Goal: Information Seeking & Learning: Learn about a topic

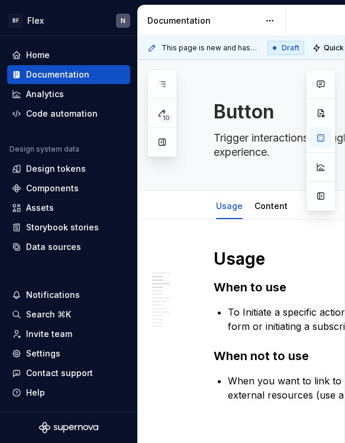
scroll to position [253, 0]
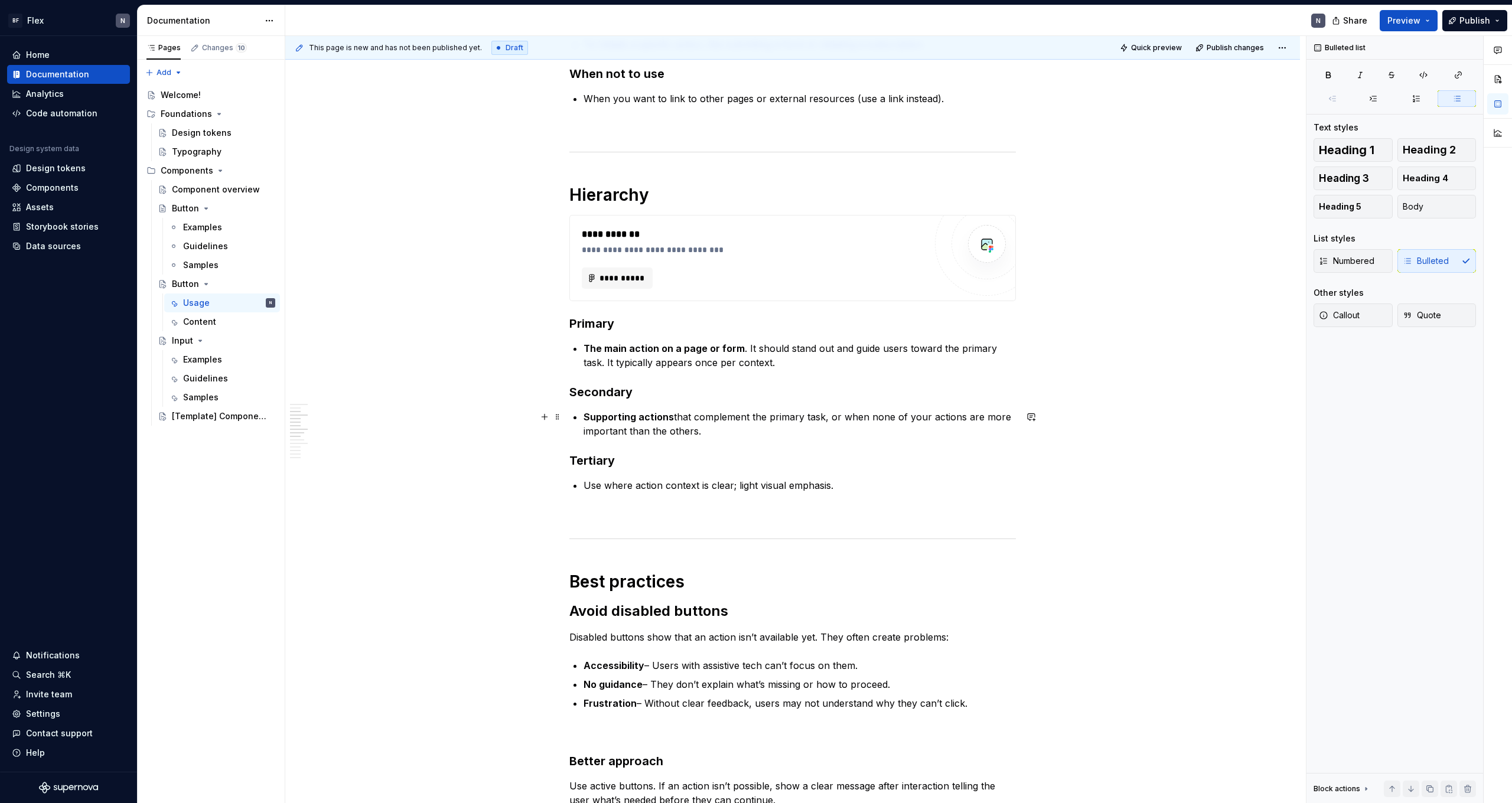
click at [344, 427] on p "Supporting actions that complement the primary task, or when none of your actio…" at bounding box center [800, 424] width 433 height 28
click at [344, 366] on p "The main action on a page or form . It should stand out and guide users toward …" at bounding box center [800, 355] width 433 height 28
click at [344, 441] on p "Use where action context is clear; light visual emphasis." at bounding box center [800, 486] width 433 height 14
type textarea "*"
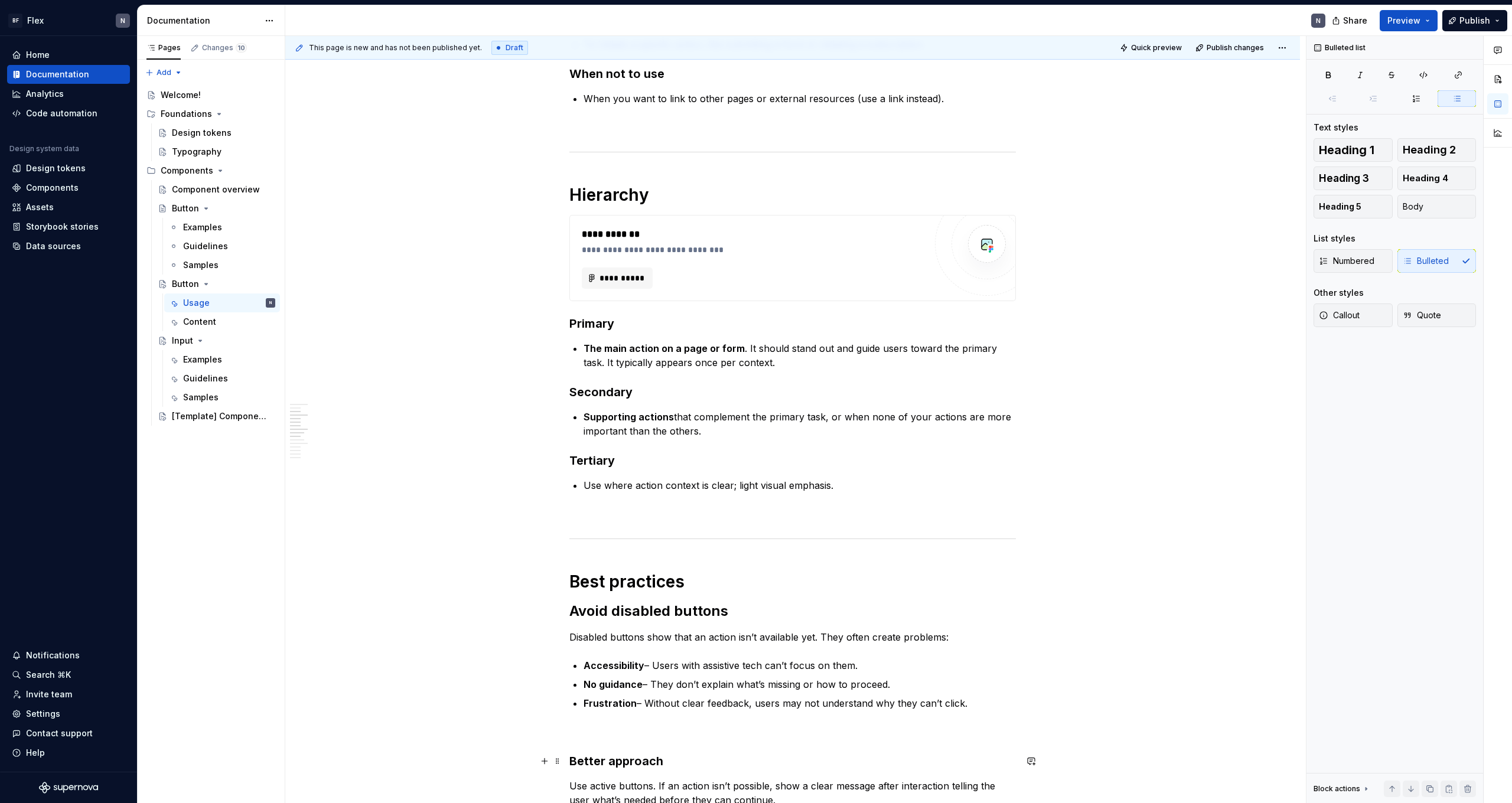
click at [344, 441] on h3 "Tertiary" at bounding box center [793, 461] width 447 height 17
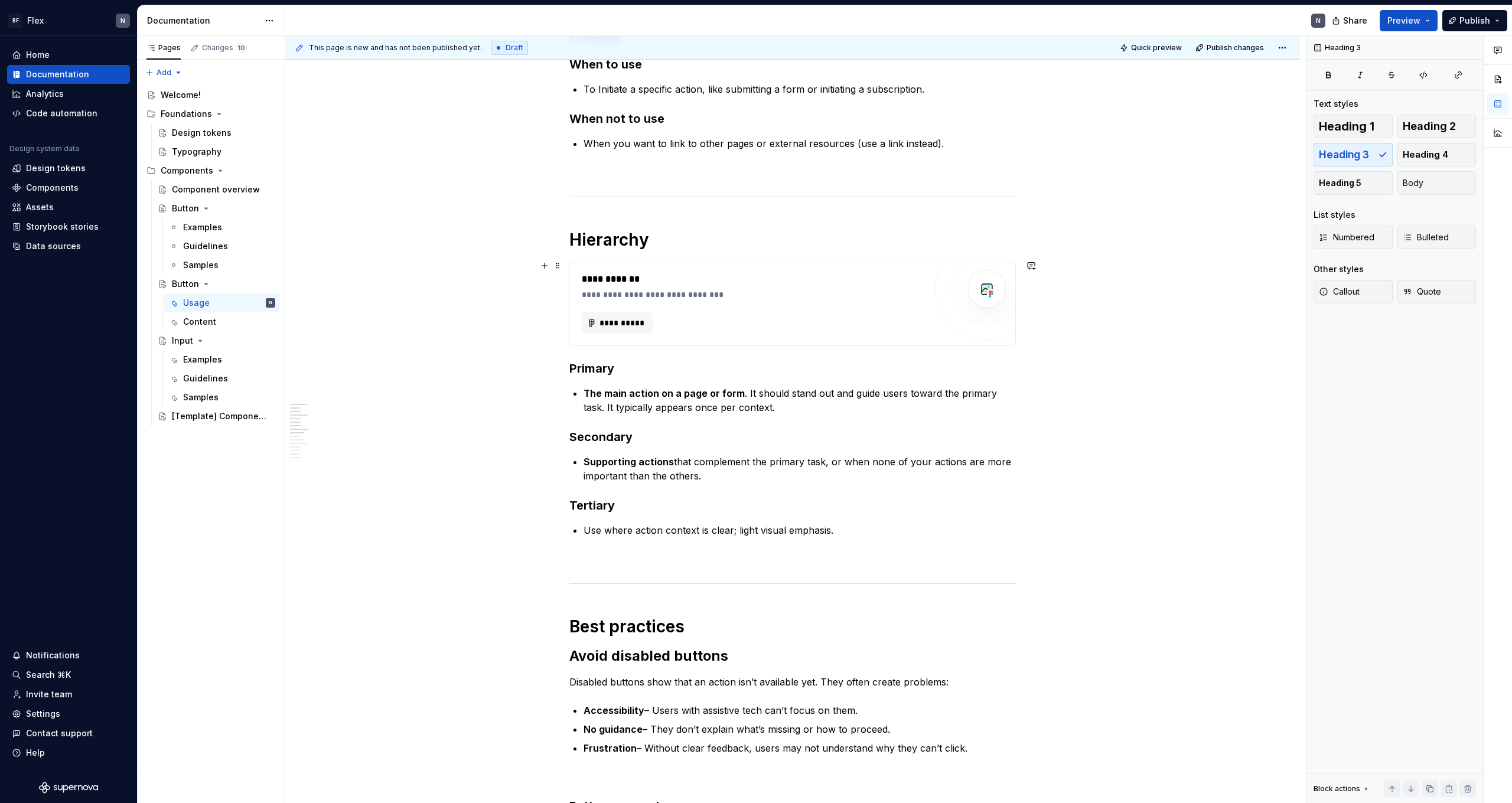
scroll to position [209, 0]
click at [344, 245] on h1 "Hierarchy" at bounding box center [793, 238] width 447 height 21
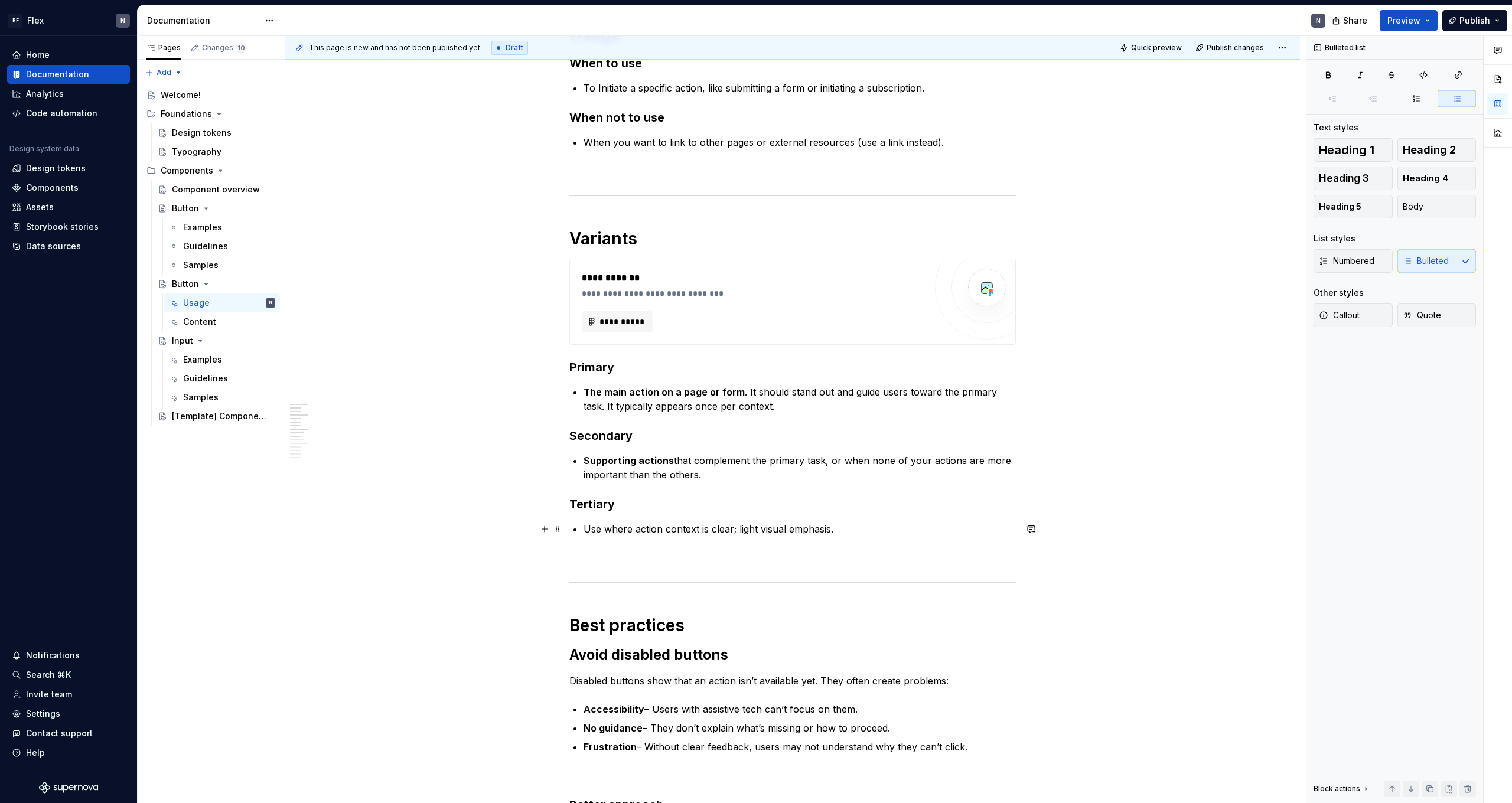
click at [344, 441] on p "Use where action context is clear; light visual emphasis." at bounding box center [800, 530] width 433 height 14
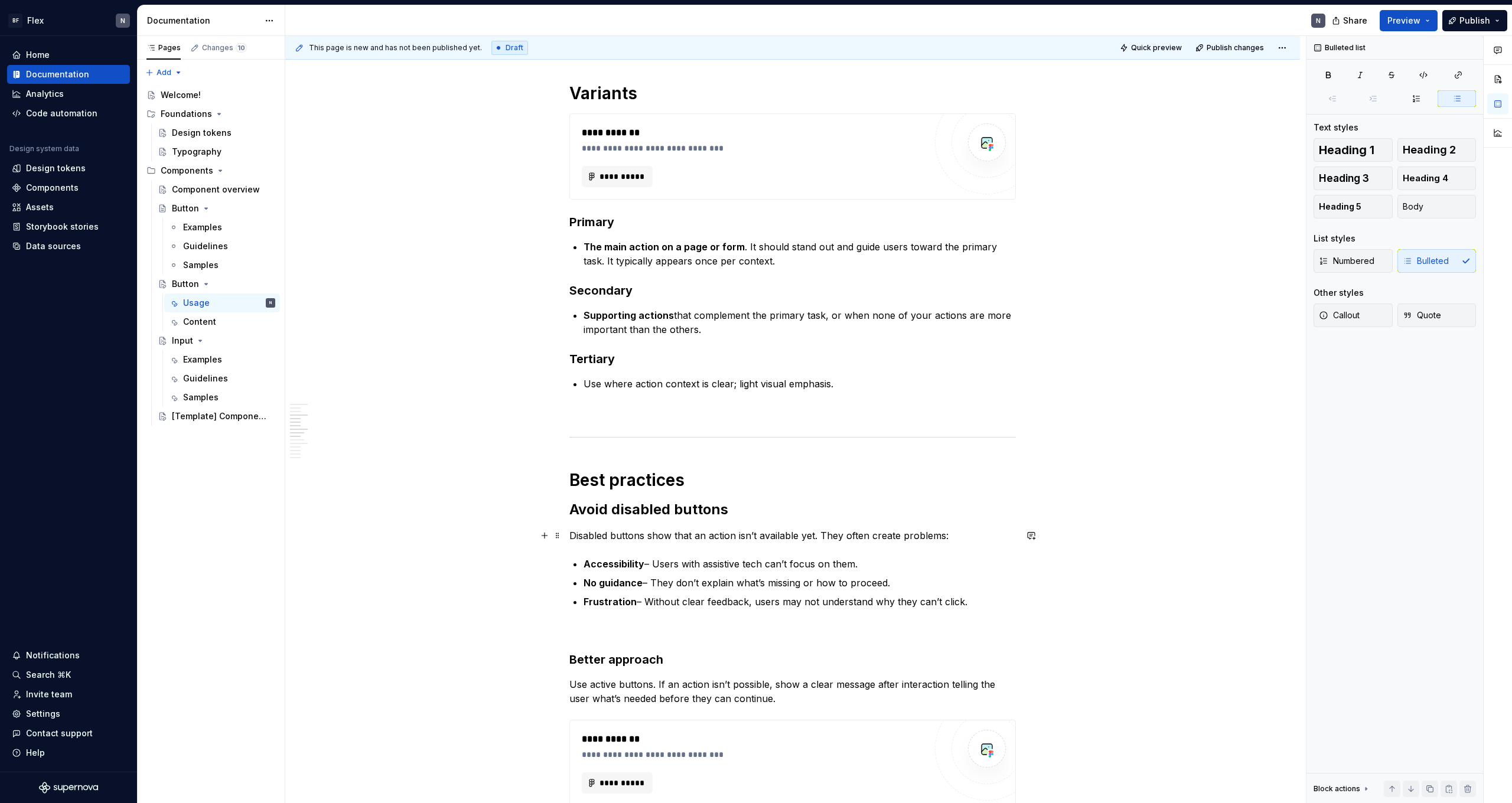
scroll to position [356, 0]
click at [344, 441] on h1 "Best practices" at bounding box center [793, 479] width 447 height 21
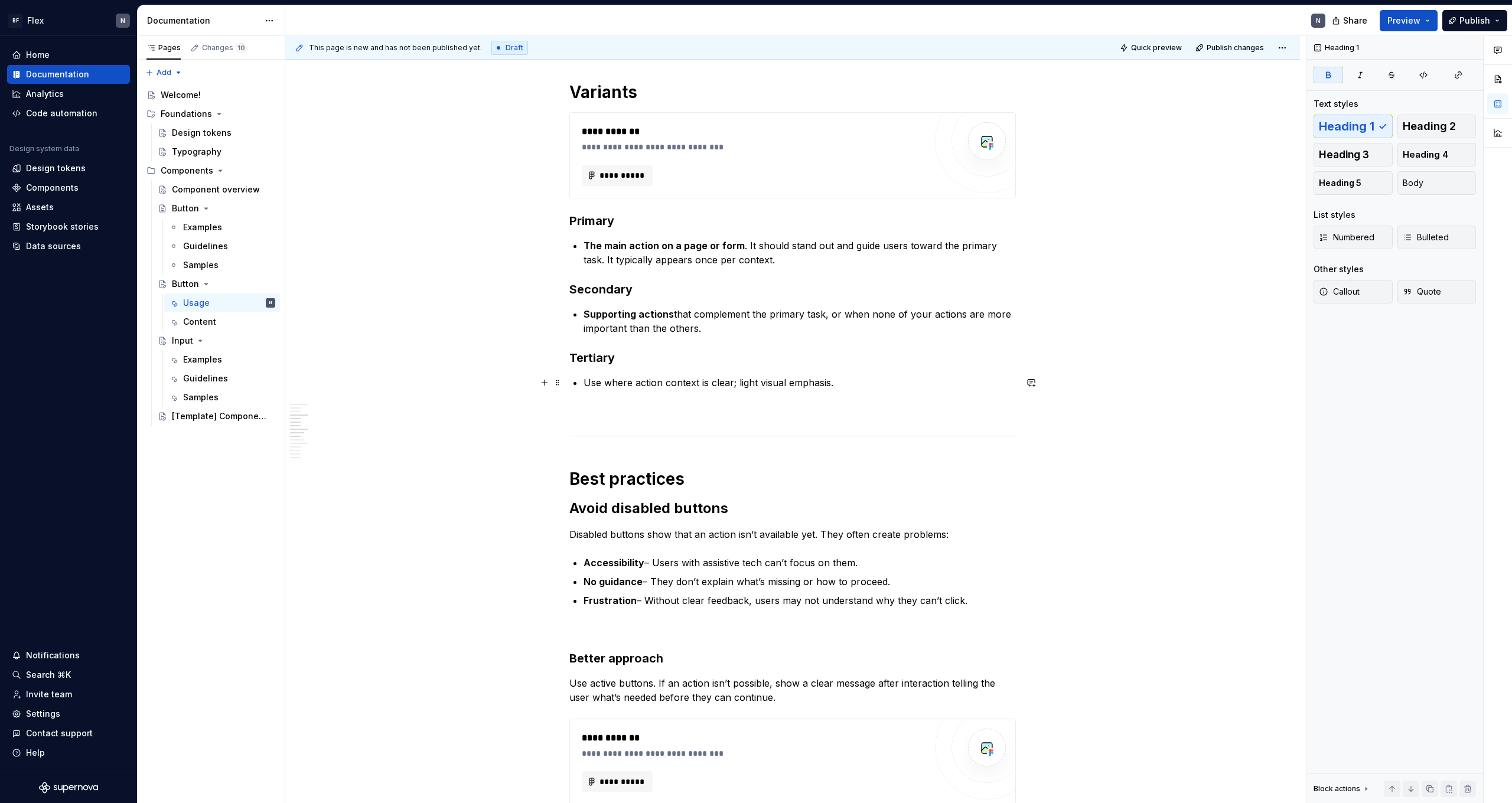
click at [344, 385] on p "Use where action context is clear; light visual emphasis." at bounding box center [800, 383] width 433 height 14
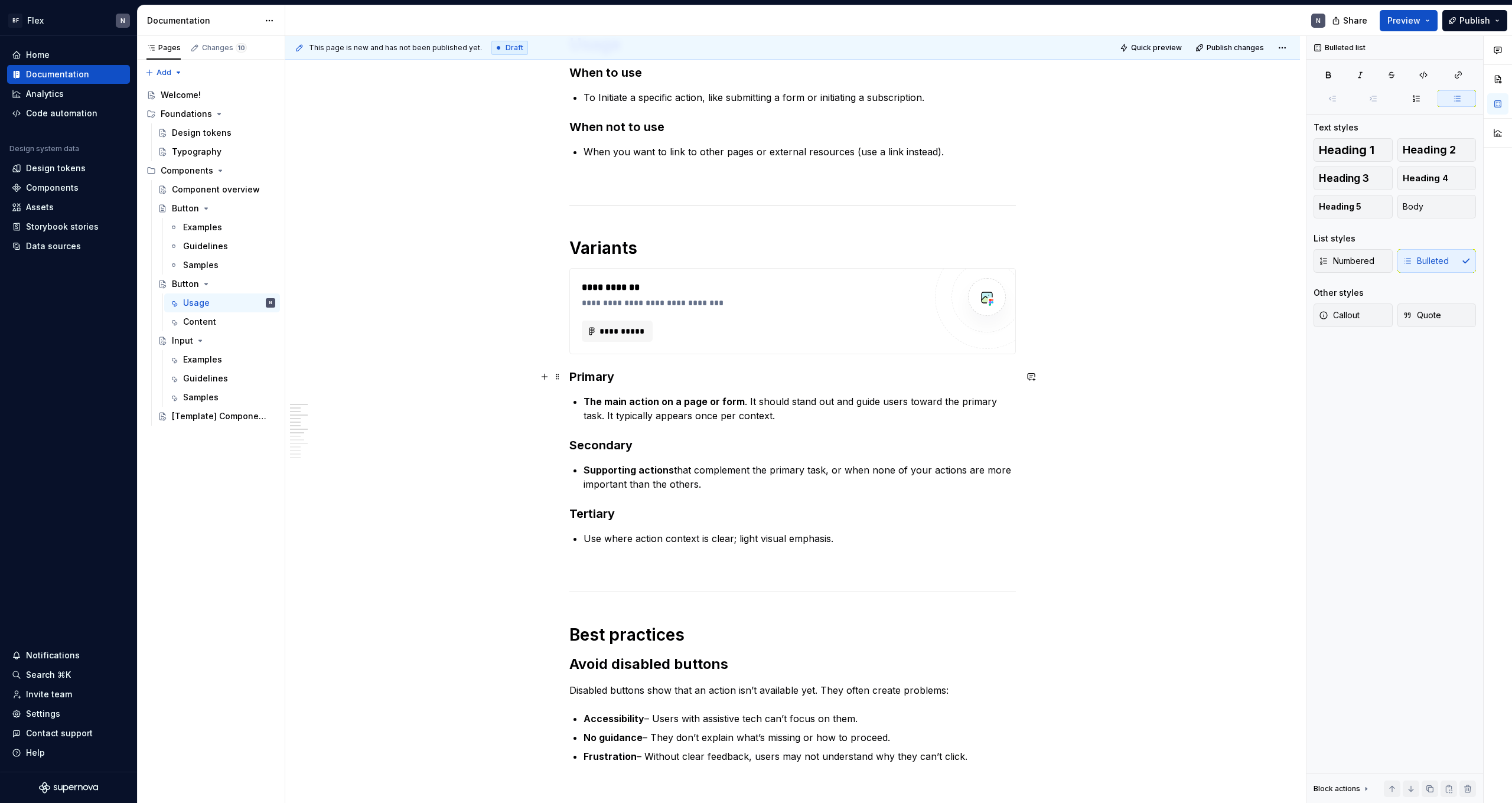
scroll to position [202, 0]
click at [344, 441] on p "Use where action context is clear; light visual emphasis." at bounding box center [800, 536] width 433 height 14
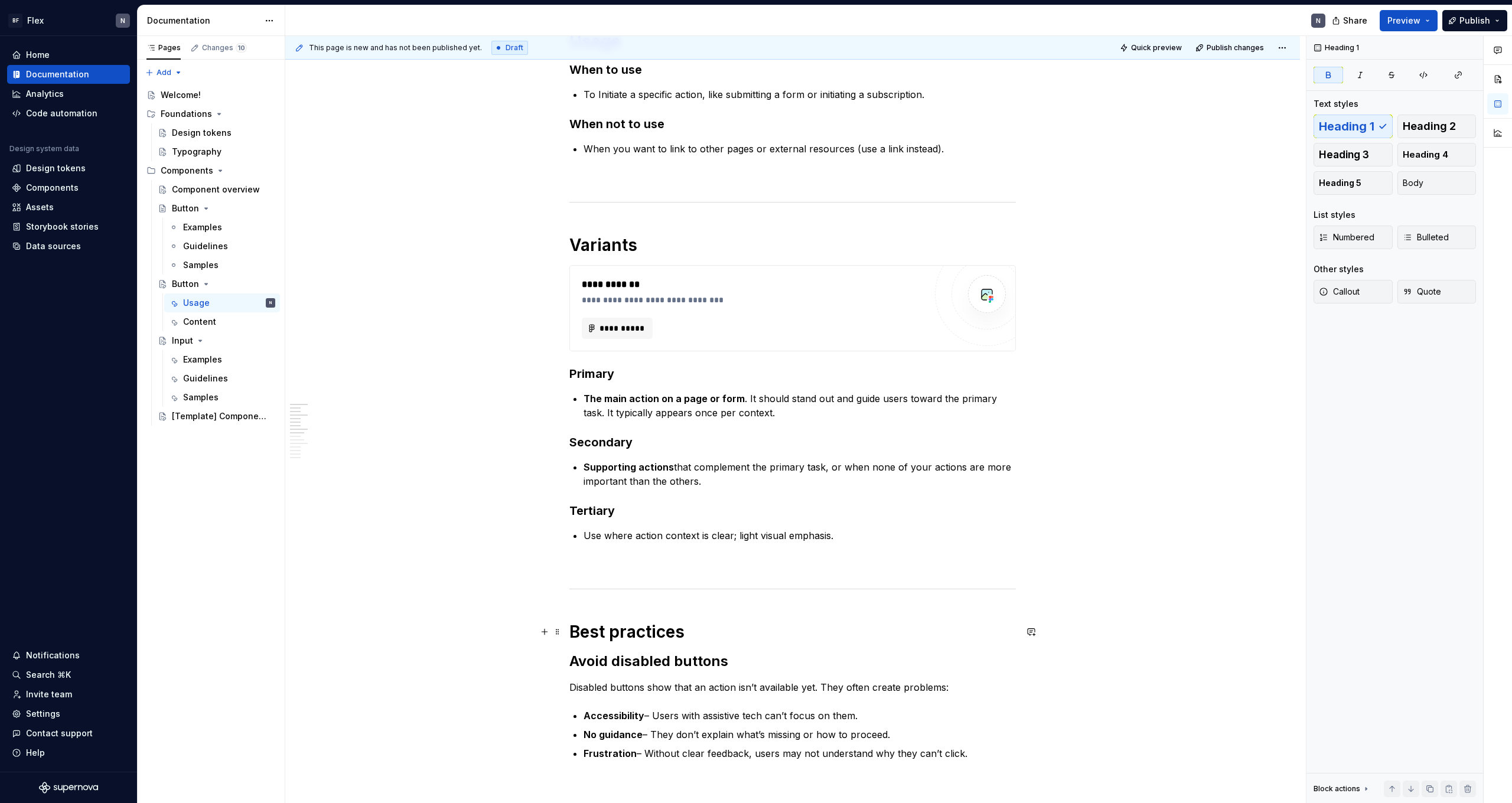
click at [344, 441] on h1 "Best practices" at bounding box center [793, 631] width 447 height 21
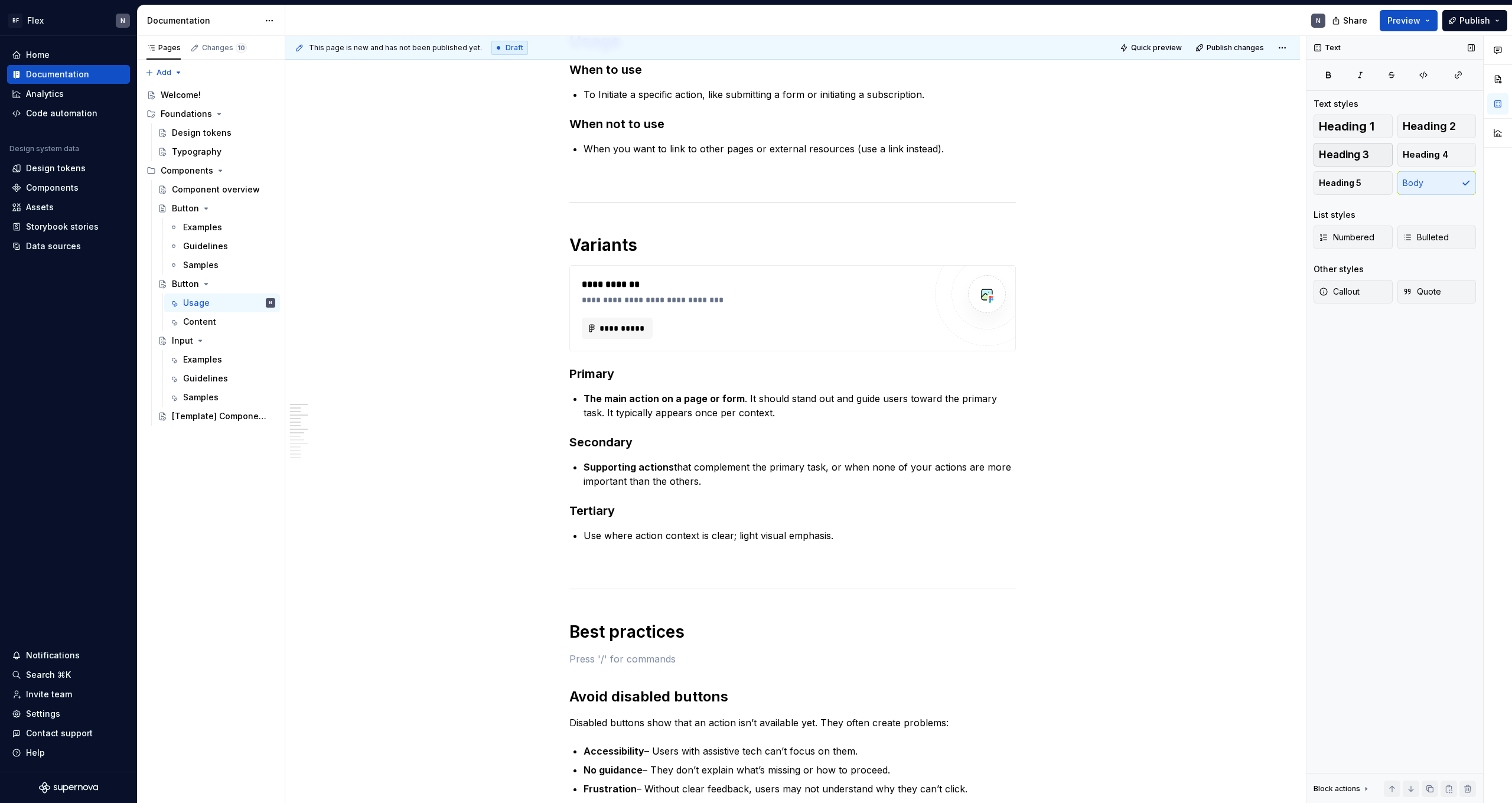
click at [344, 155] on span "Heading 3" at bounding box center [1343, 155] width 50 height 12
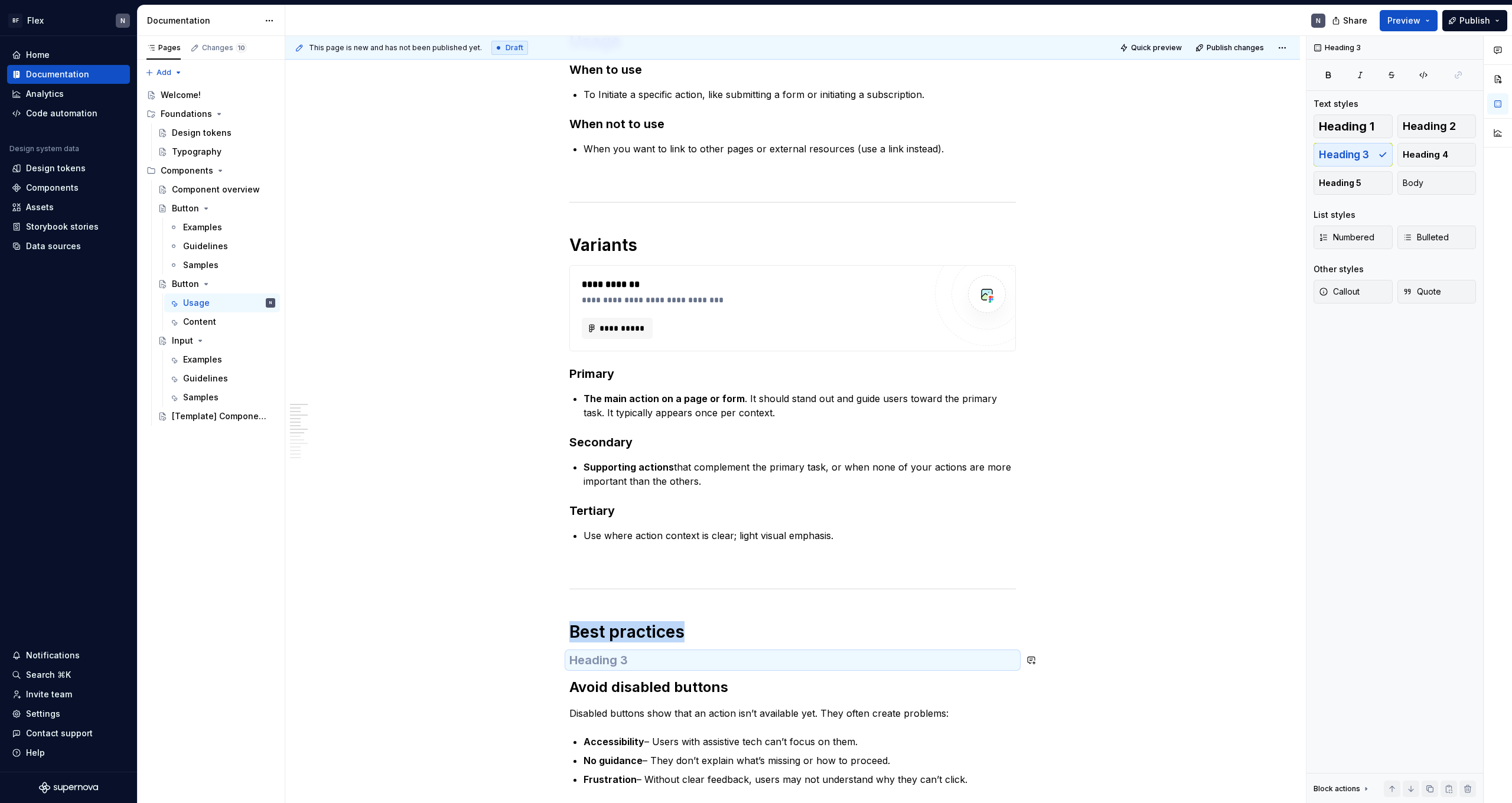
click at [344, 441] on h3 at bounding box center [793, 660] width 447 height 17
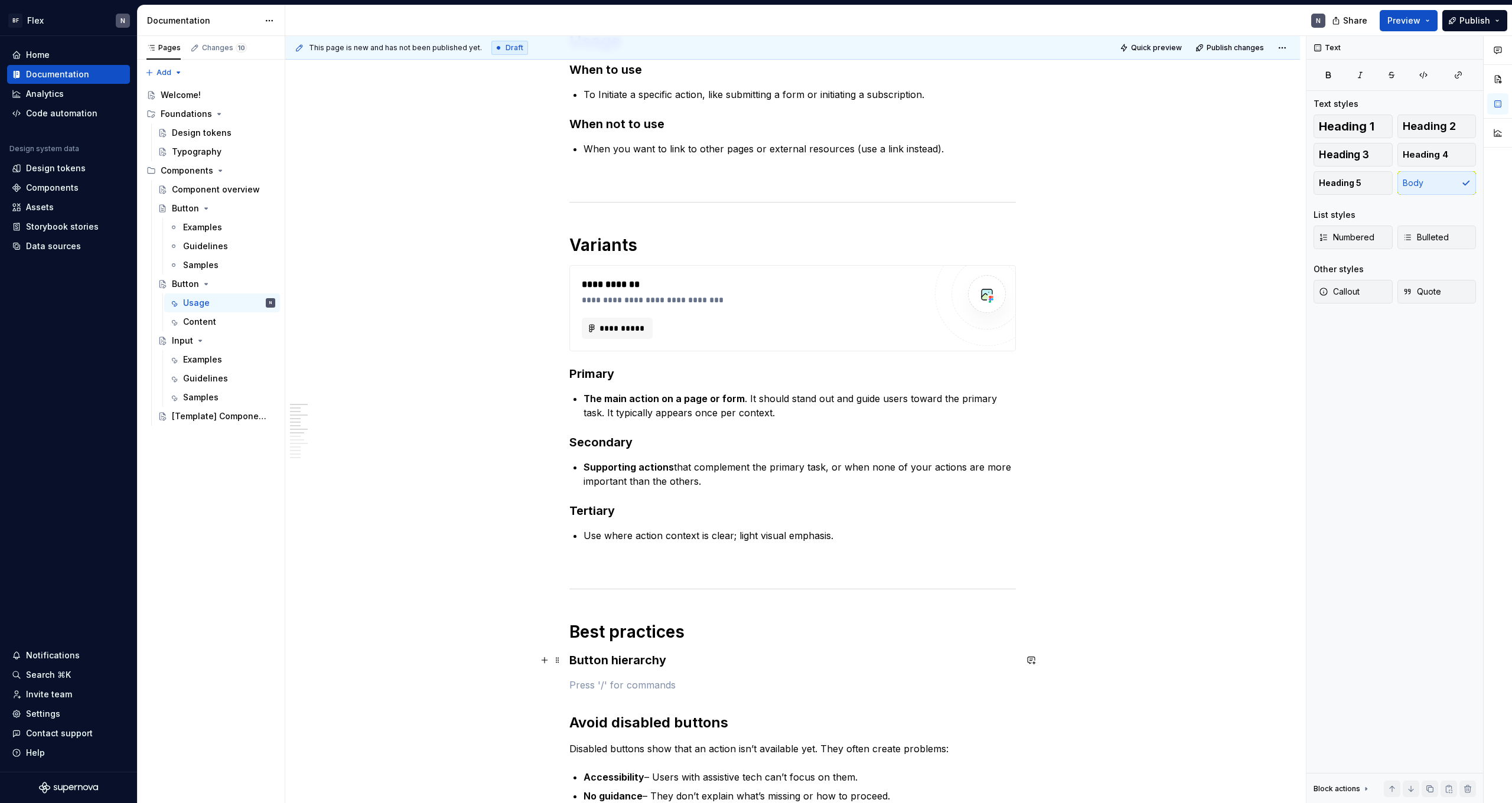
click at [344, 441] on h3 "Button hierarchy" at bounding box center [793, 660] width 447 height 17
click at [344, 127] on button "Heading 2" at bounding box center [1436, 127] width 79 height 24
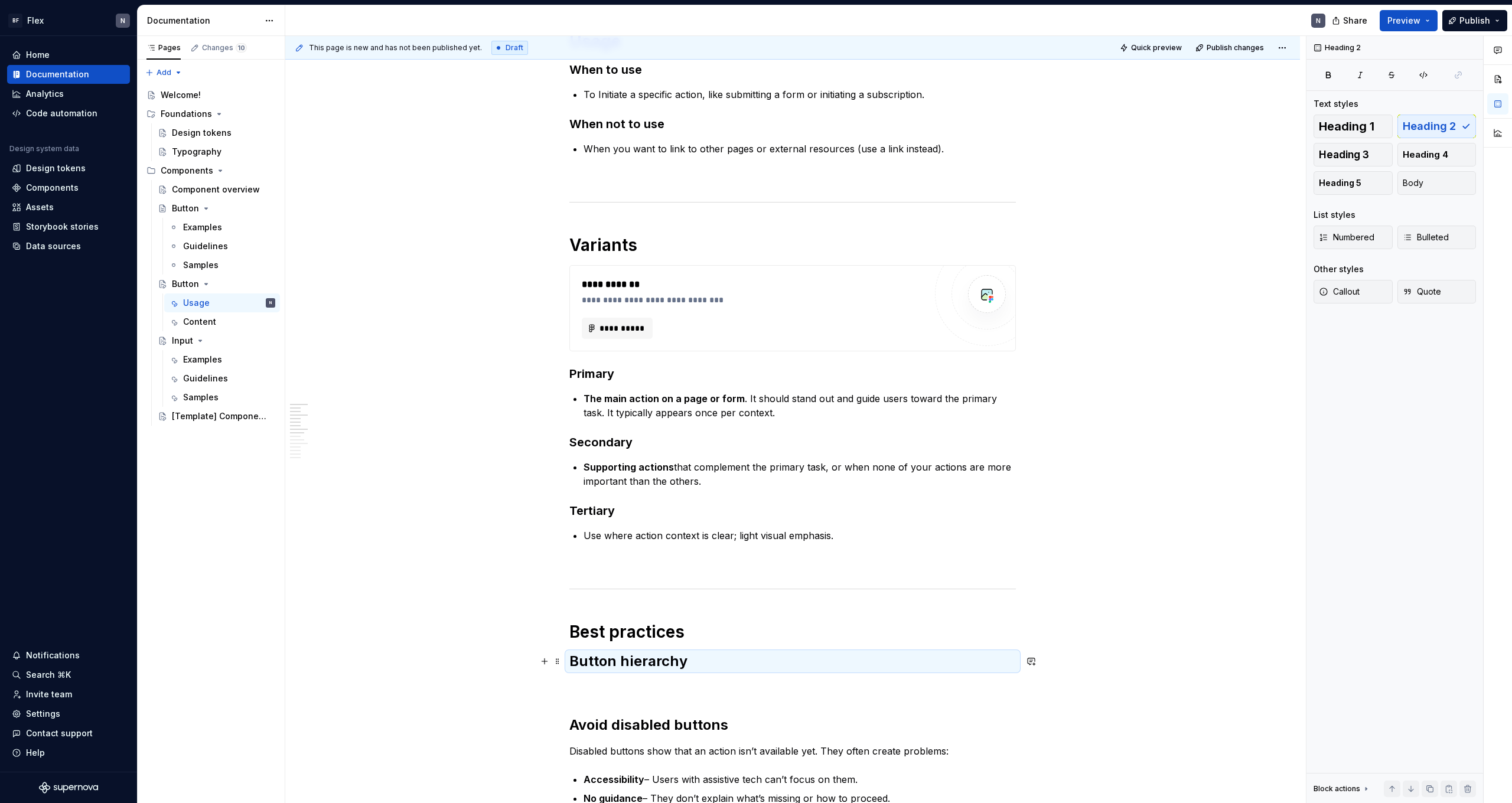
click at [344, 441] on h2 "Button hierarchy" at bounding box center [793, 661] width 447 height 19
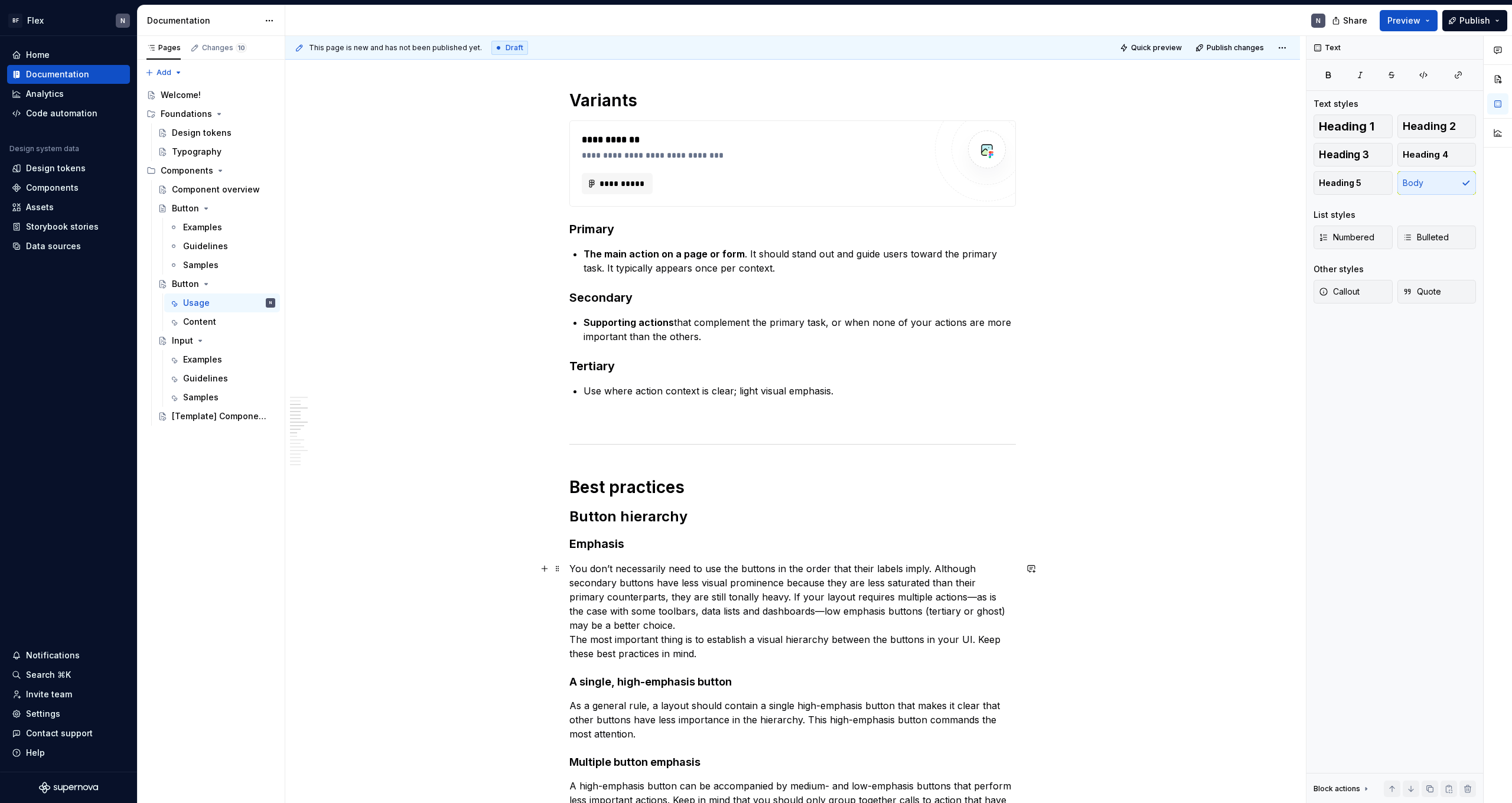
scroll to position [348, 0]
click at [344, 441] on h3 "Emphasis" at bounding box center [793, 544] width 447 height 17
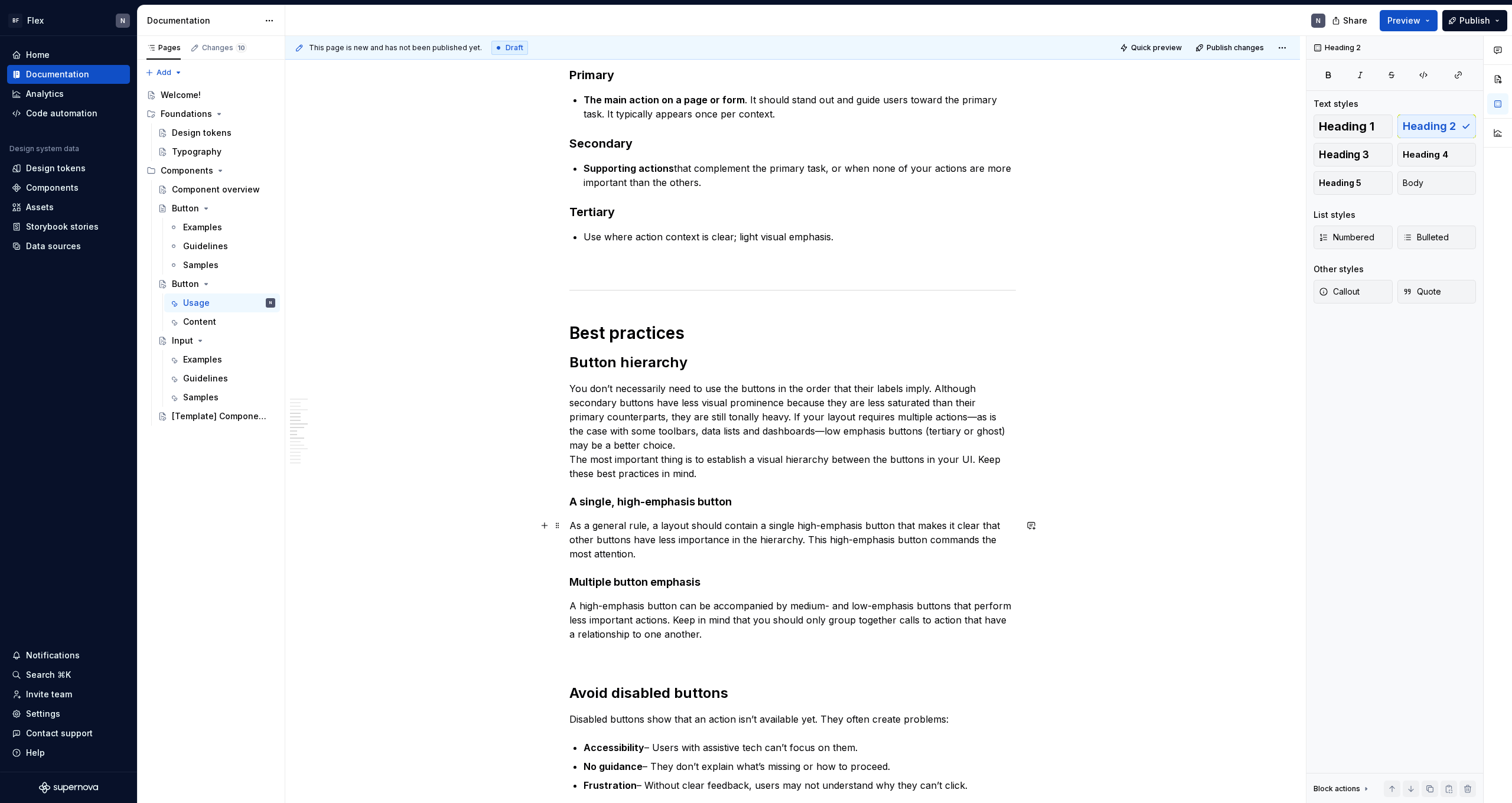
scroll to position [526, 0]
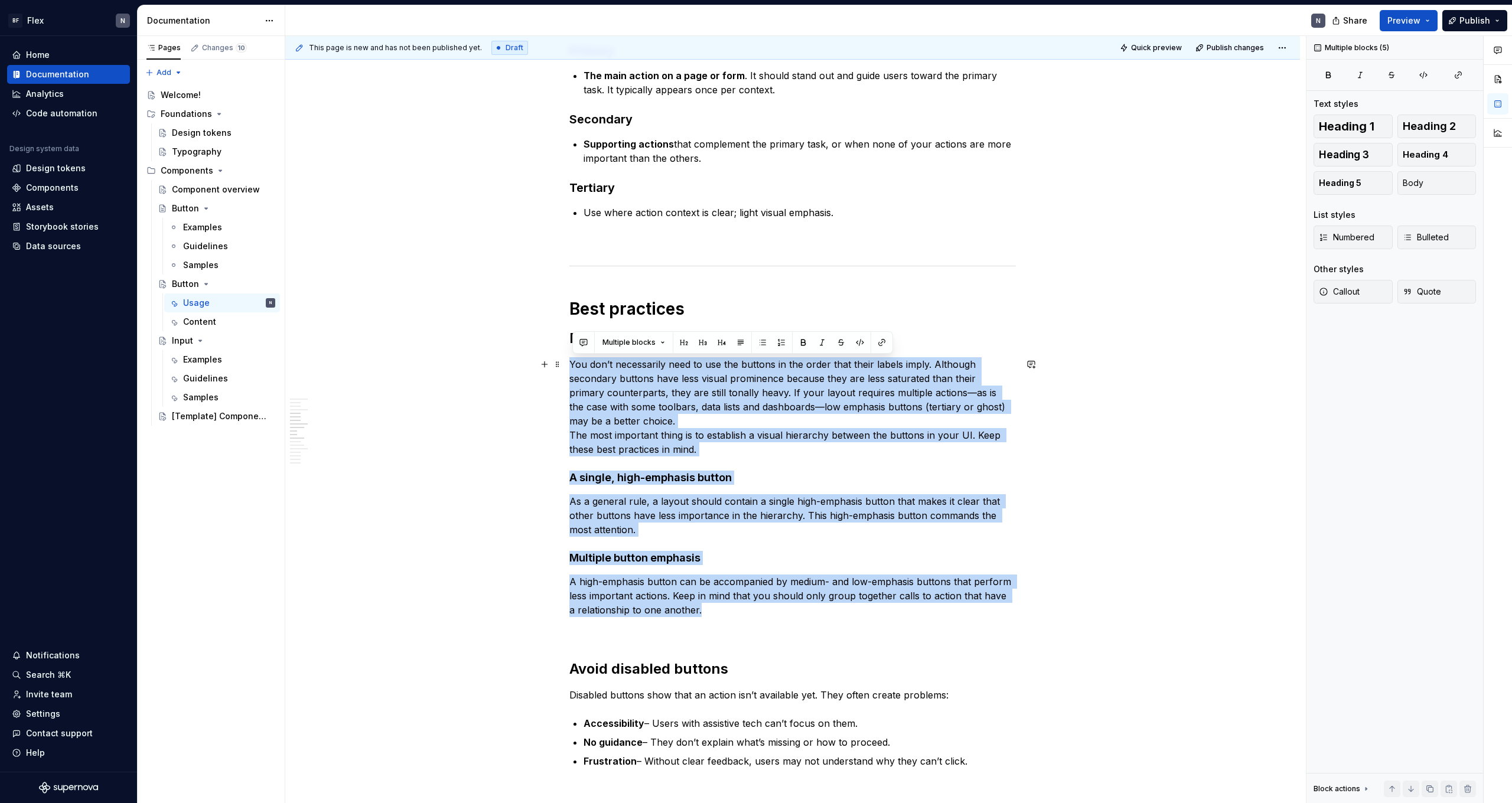
drag, startPoint x: 707, startPoint y: 606, endPoint x: 573, endPoint y: 365, distance: 275.7
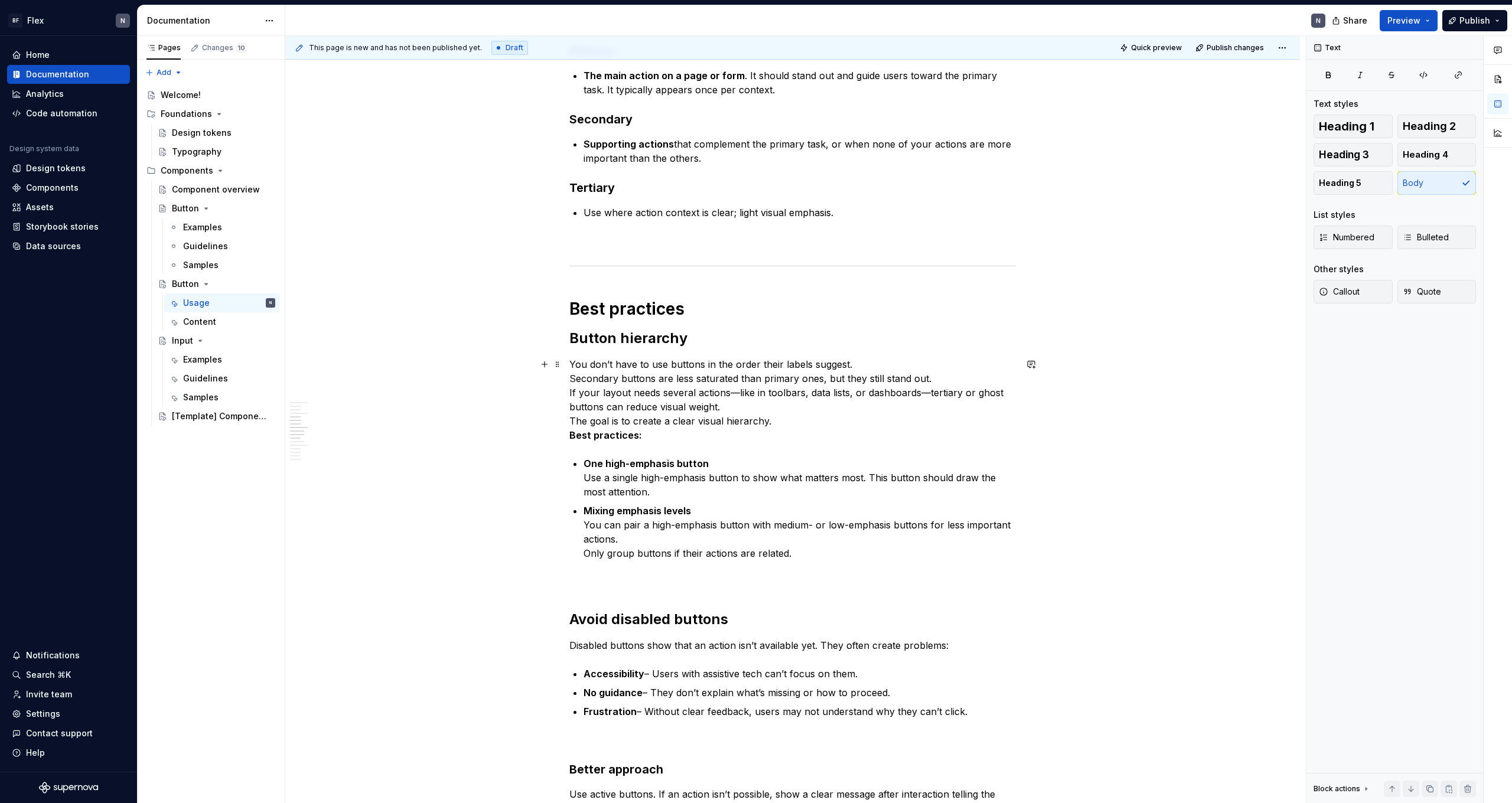
click at [344, 437] on strong "Best practices:" at bounding box center [605, 436] width 73 height 12
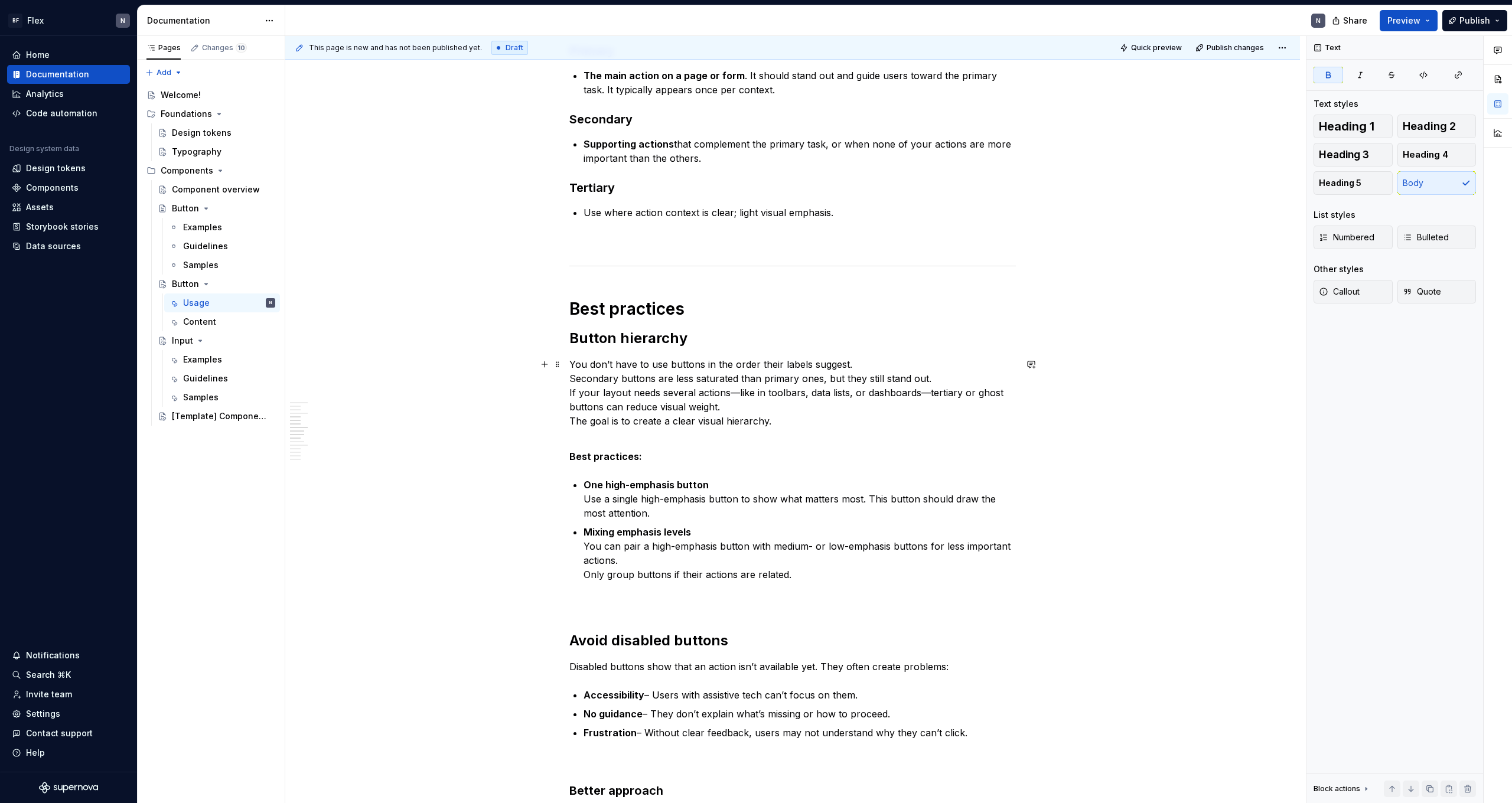
click at [344, 420] on p "You don’t have to use buttons in the order their labels suggest. Secondary butt…" at bounding box center [793, 399] width 447 height 85
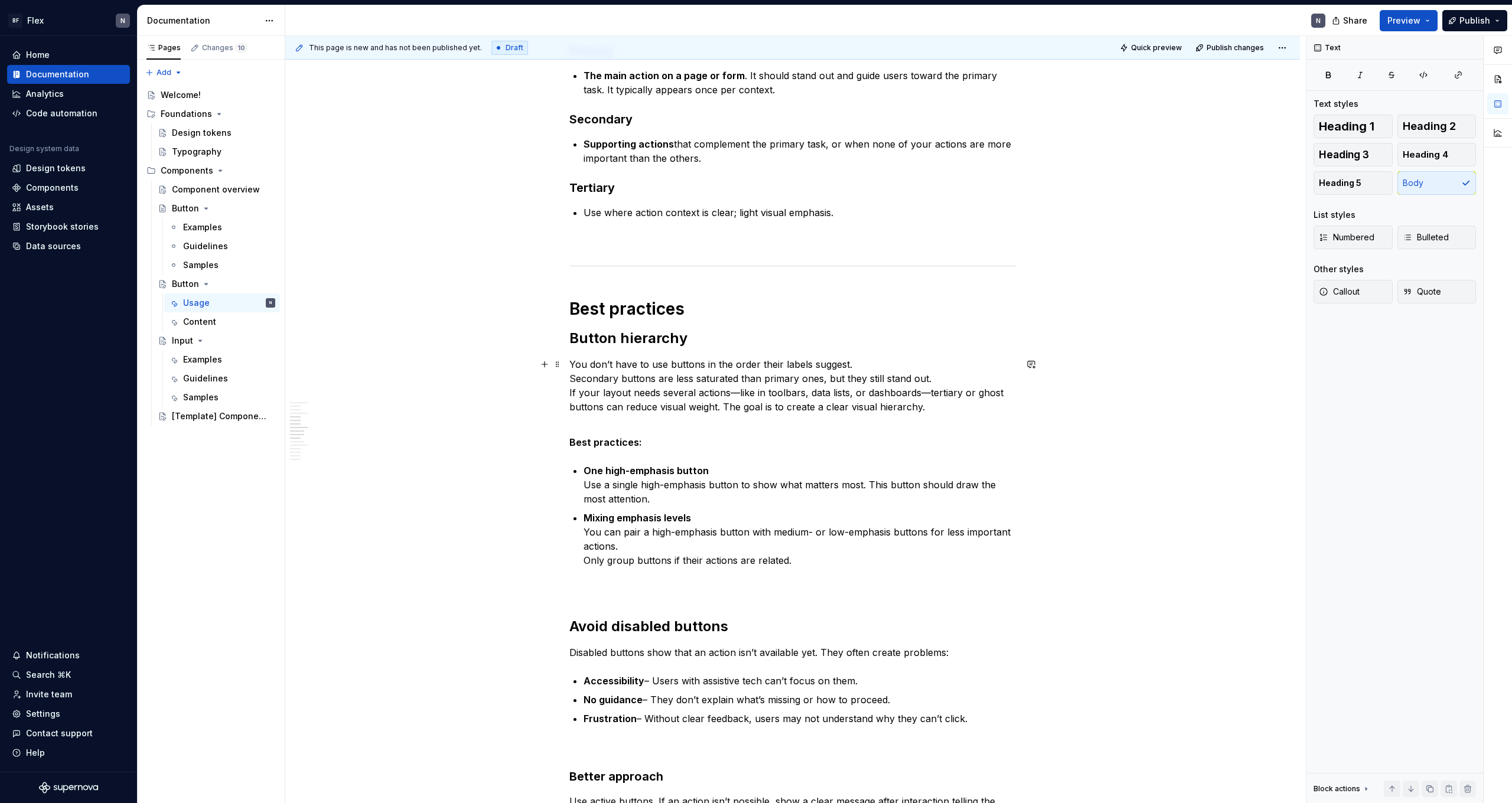
click at [344, 416] on p "You don’t have to use buttons in the order their labels suggest. Secondary butt…" at bounding box center [793, 392] width 447 height 71
click at [344, 409] on p "You don’t have to use buttons in the order their labels suggest. Secondary butt…" at bounding box center [793, 392] width 447 height 71
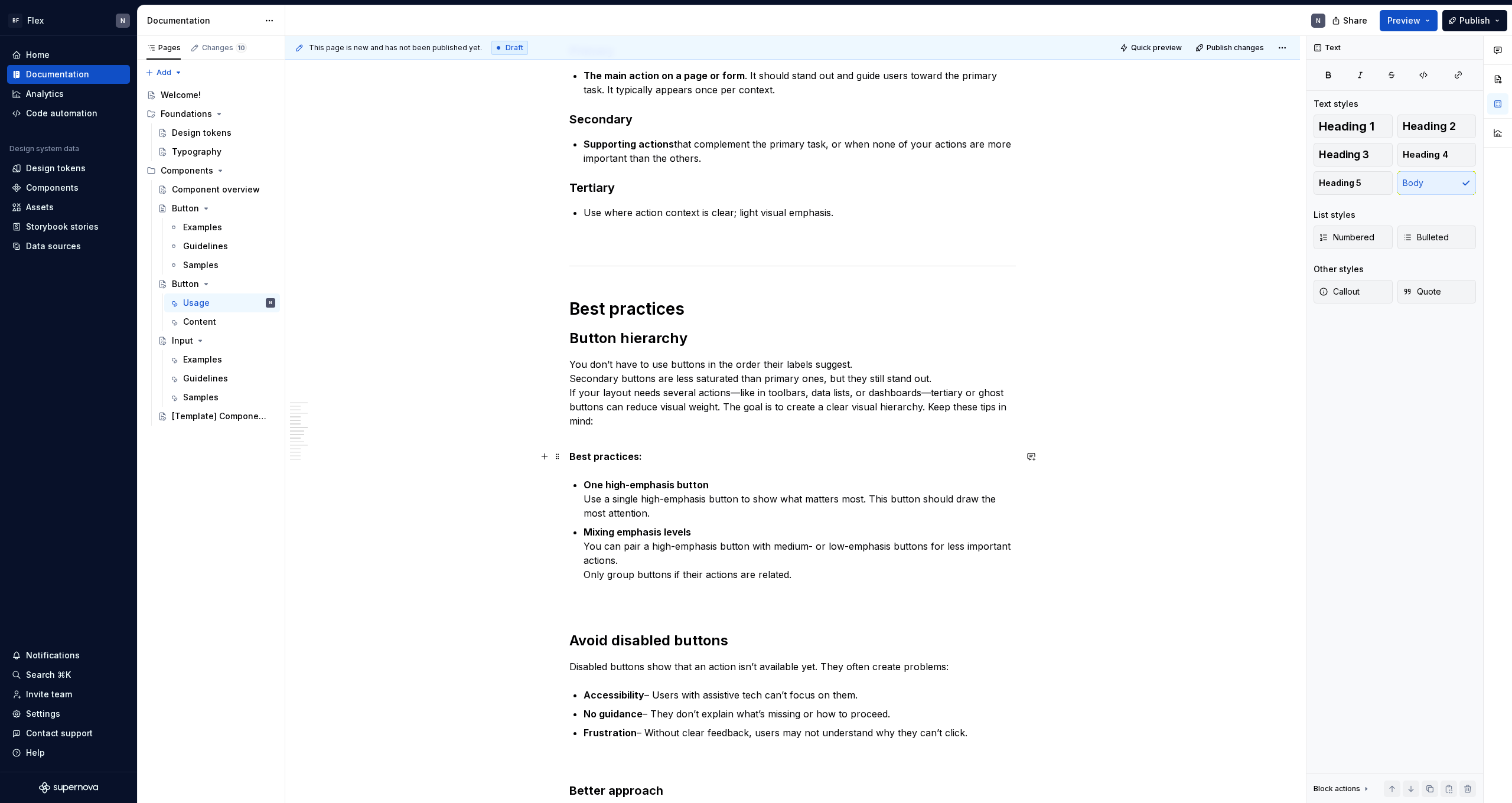
click at [344, 441] on p "Best practices:" at bounding box center [793, 457] width 447 height 14
drag, startPoint x: 675, startPoint y: 456, endPoint x: 577, endPoint y: 455, distance: 98.0
click at [344, 441] on p "Best practices:" at bounding box center [793, 457] width 447 height 14
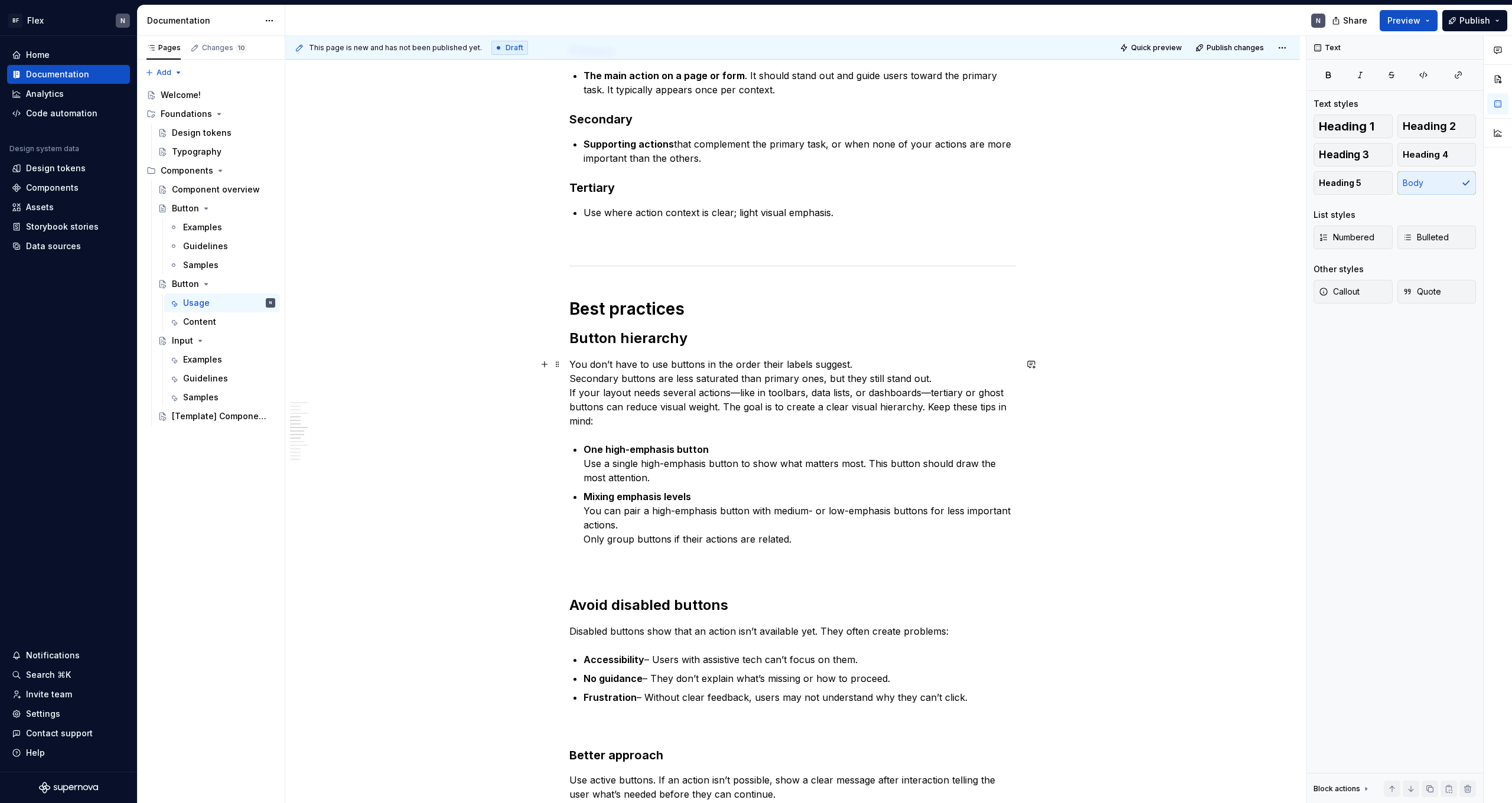
click at [344, 418] on p "You don’t have to use buttons in the order their labels suggest. Secondary butt…" at bounding box center [793, 392] width 447 height 71
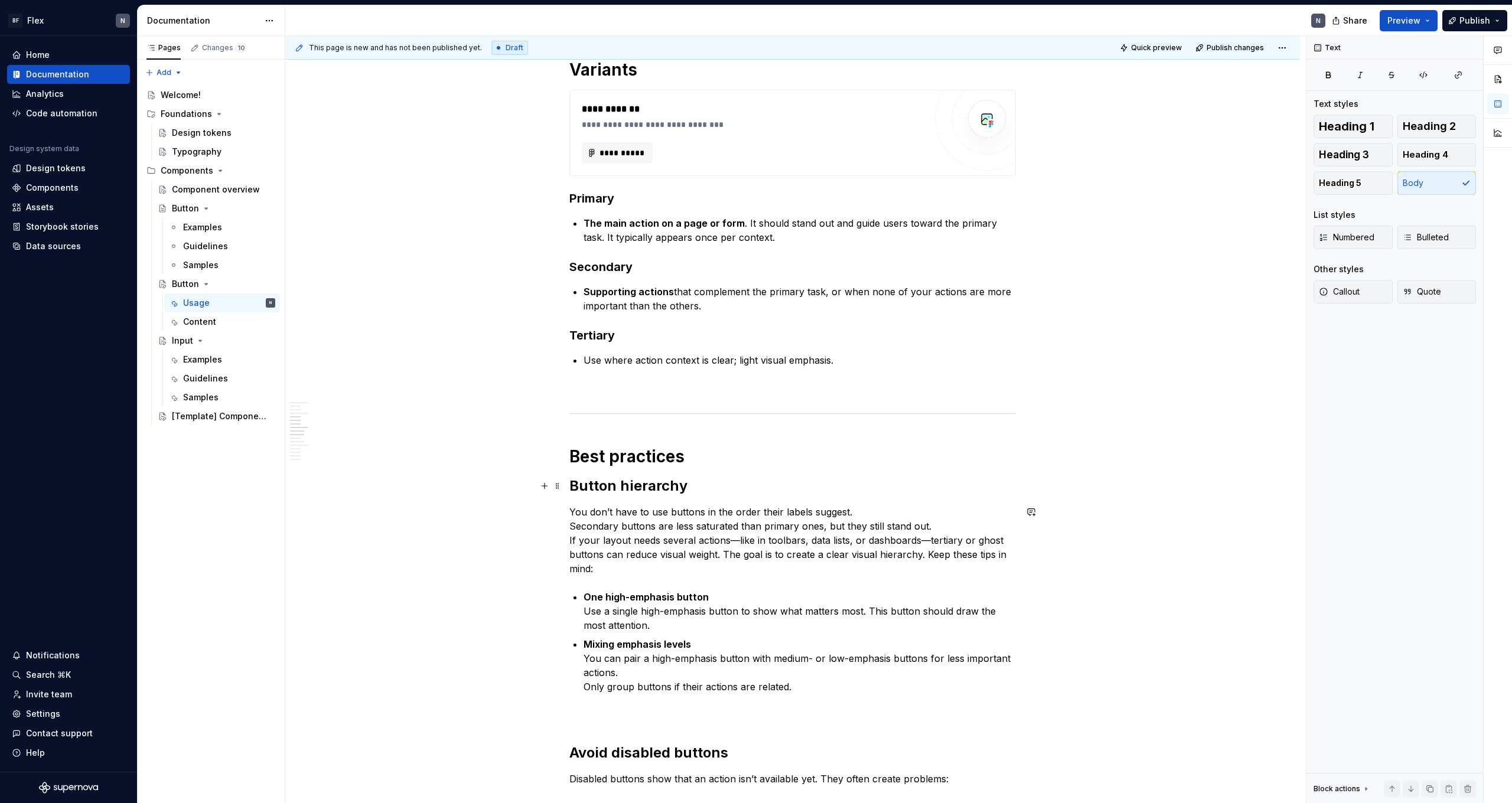
scroll to position [376, 0]
click at [344, 441] on p "You don’t have to use buttons in the order their labels suggest. Secondary butt…" at bounding box center [793, 543] width 447 height 71
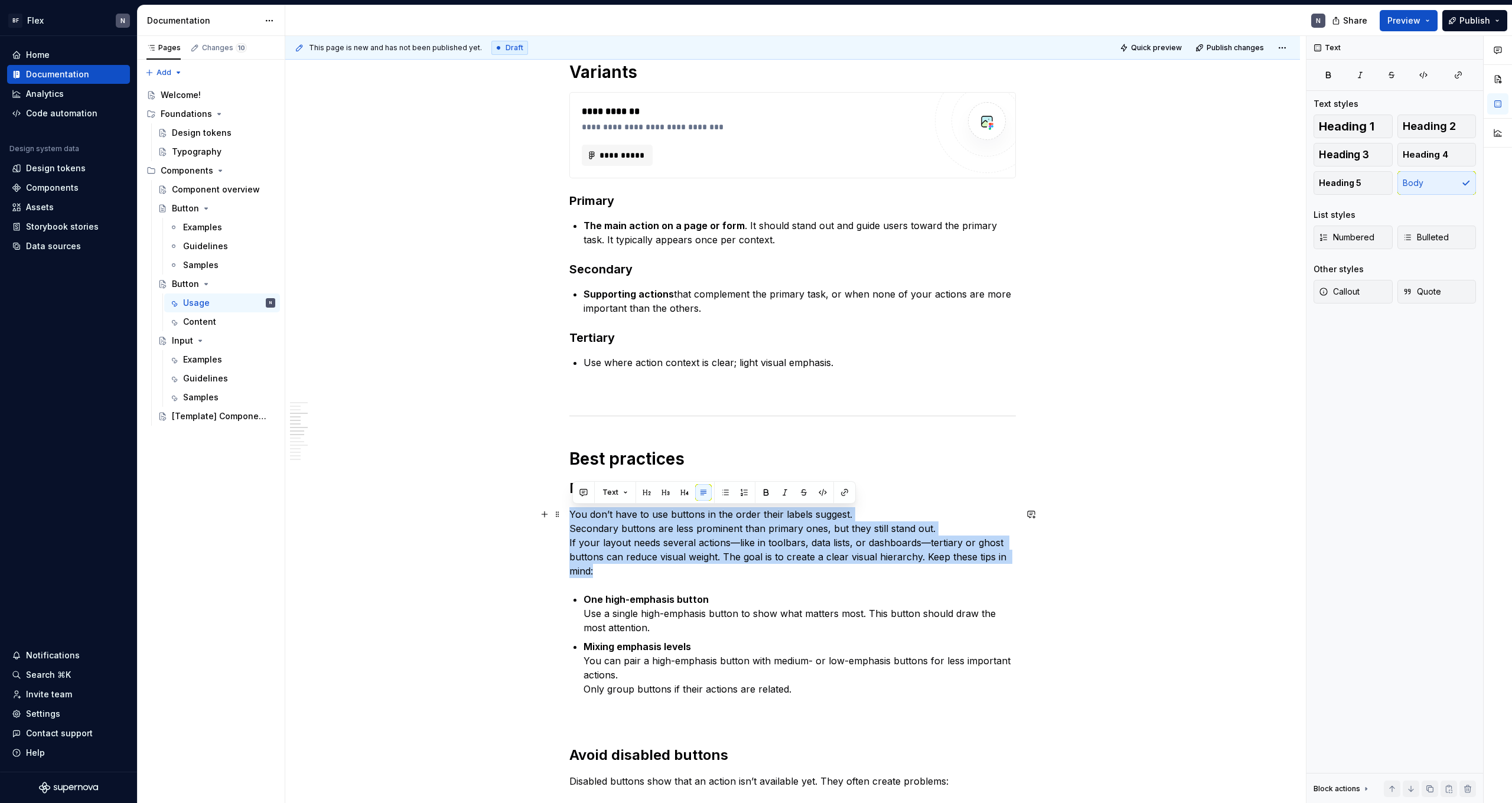
click at [344, 441] on p "You don’t have to use buttons in the order their labels suggest. Secondary butt…" at bounding box center [793, 543] width 447 height 71
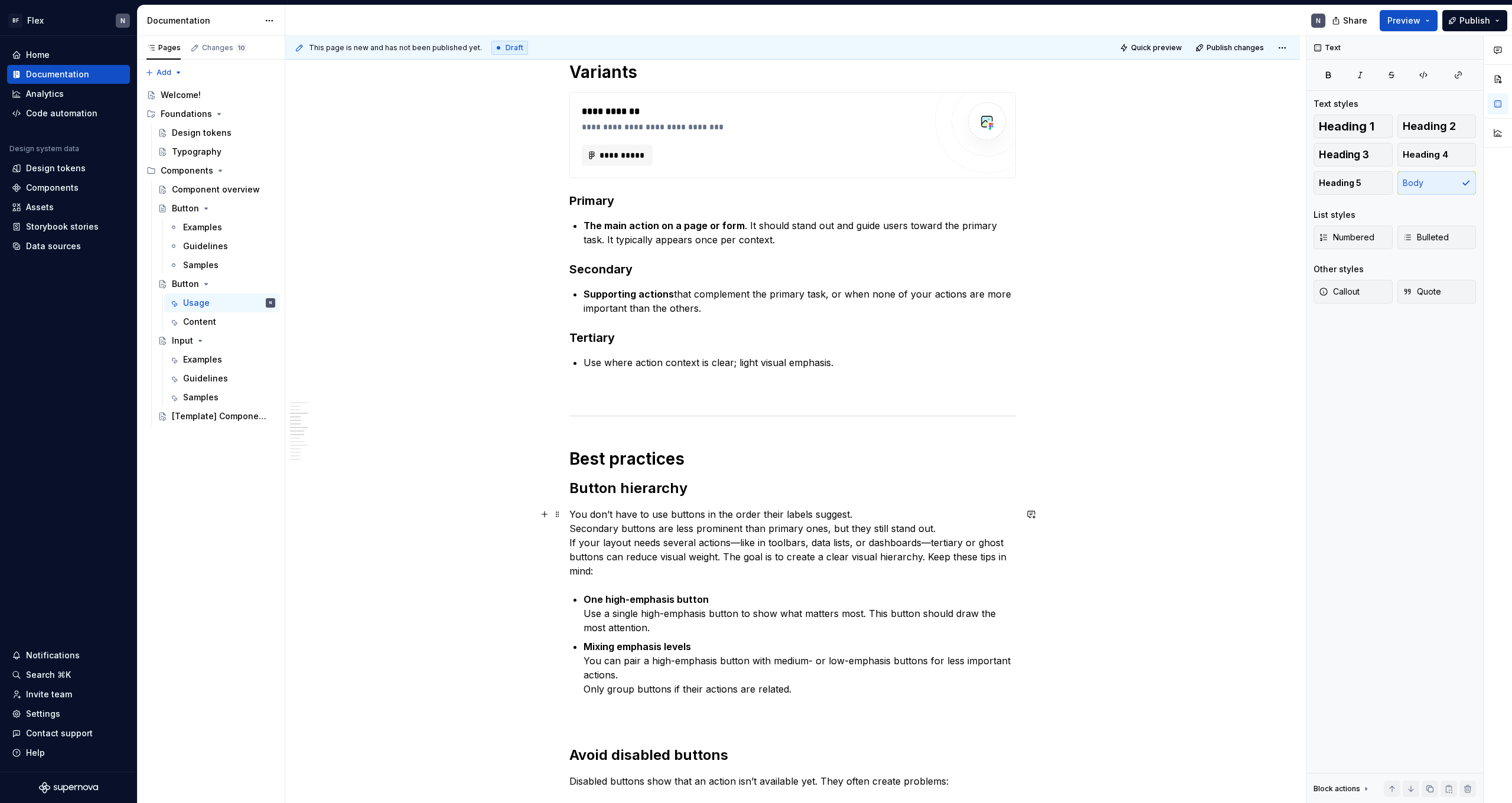
click at [344, 441] on p "You don’t have to use buttons in the order their labels suggest. Secondary butt…" at bounding box center [793, 543] width 447 height 71
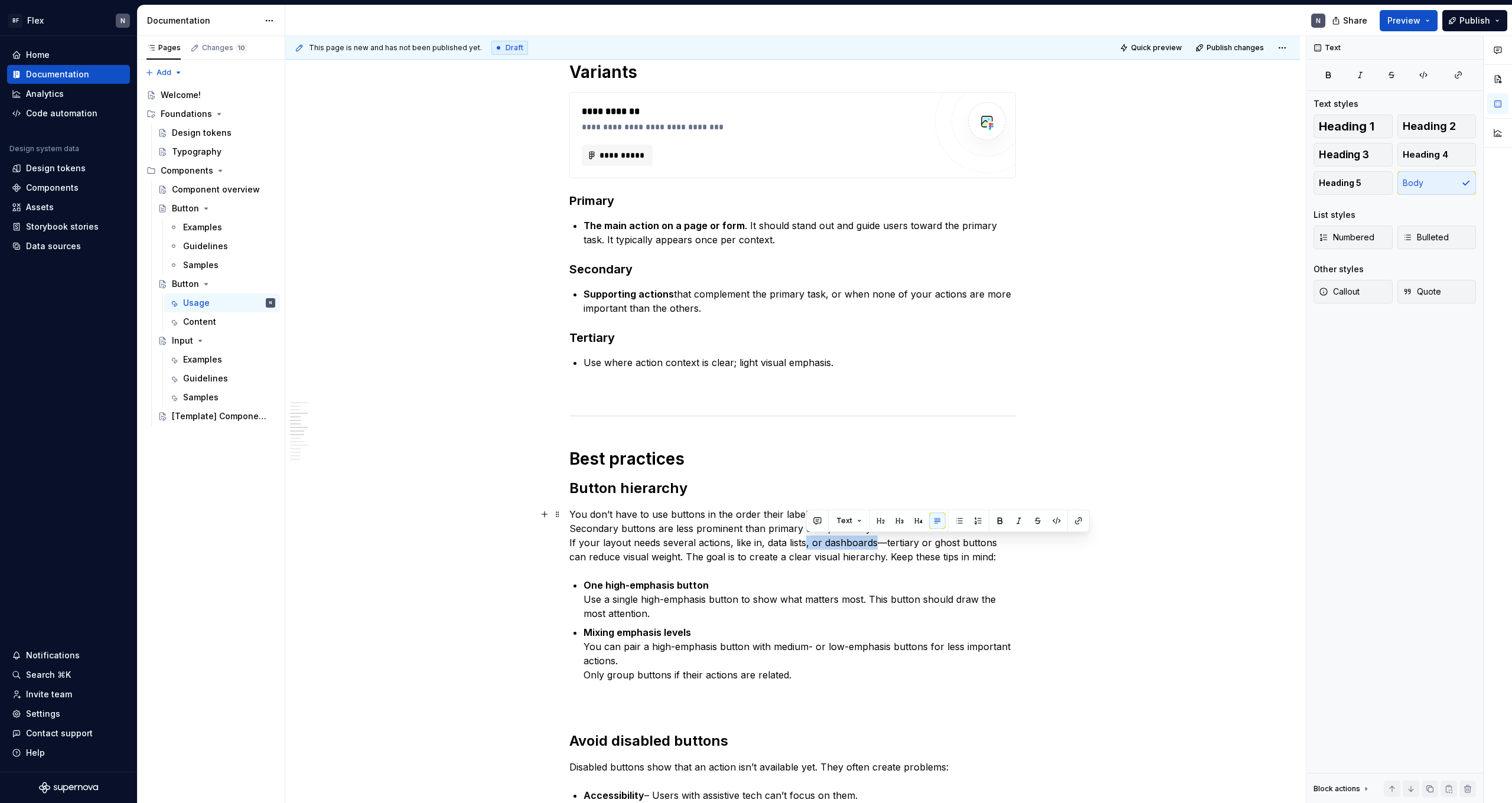
drag, startPoint x: 807, startPoint y: 546, endPoint x: 875, endPoint y: 547, distance: 68.0
click at [344, 441] on p "You don’t have to use buttons in the order their labels suggest. Secondary butt…" at bounding box center [793, 536] width 447 height 57
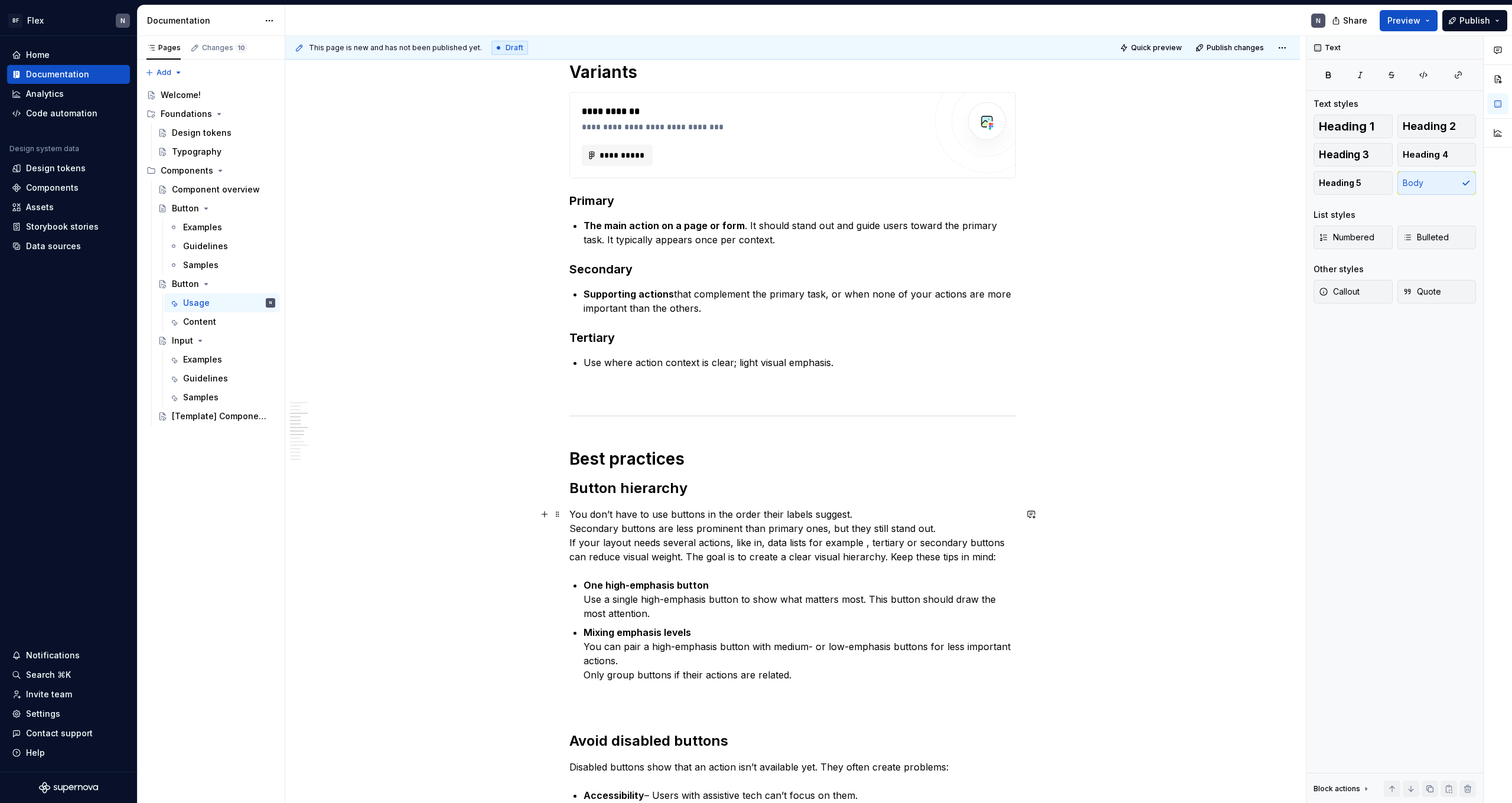
click at [344, 441] on p "You don’t have to use buttons in the order their labels suggest. Secondary butt…" at bounding box center [793, 536] width 447 height 57
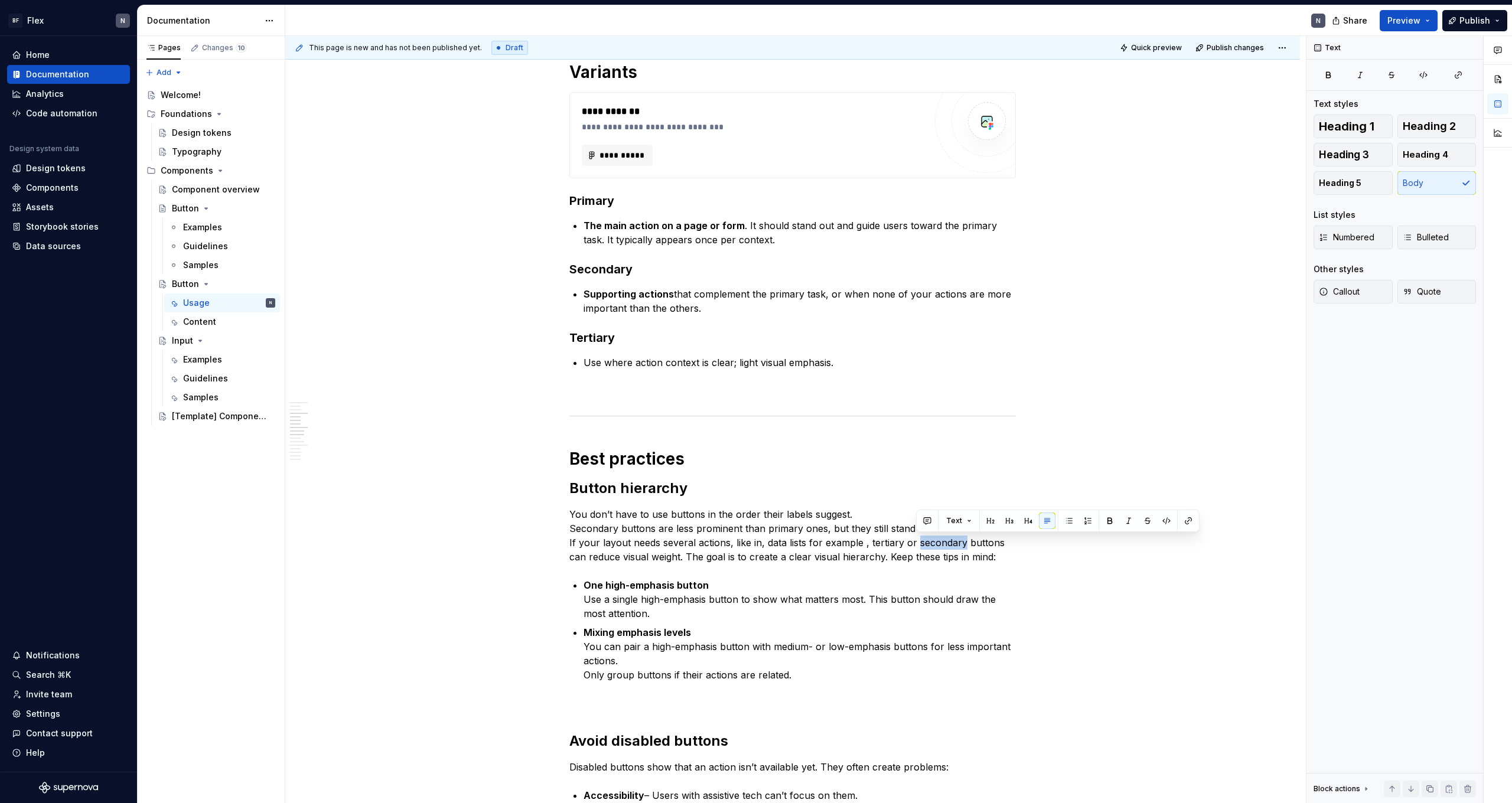
copy p "secondary"
click at [344, 441] on p "You don’t have to use buttons in the order their labels suggest. Secondary butt…" at bounding box center [793, 536] width 447 height 57
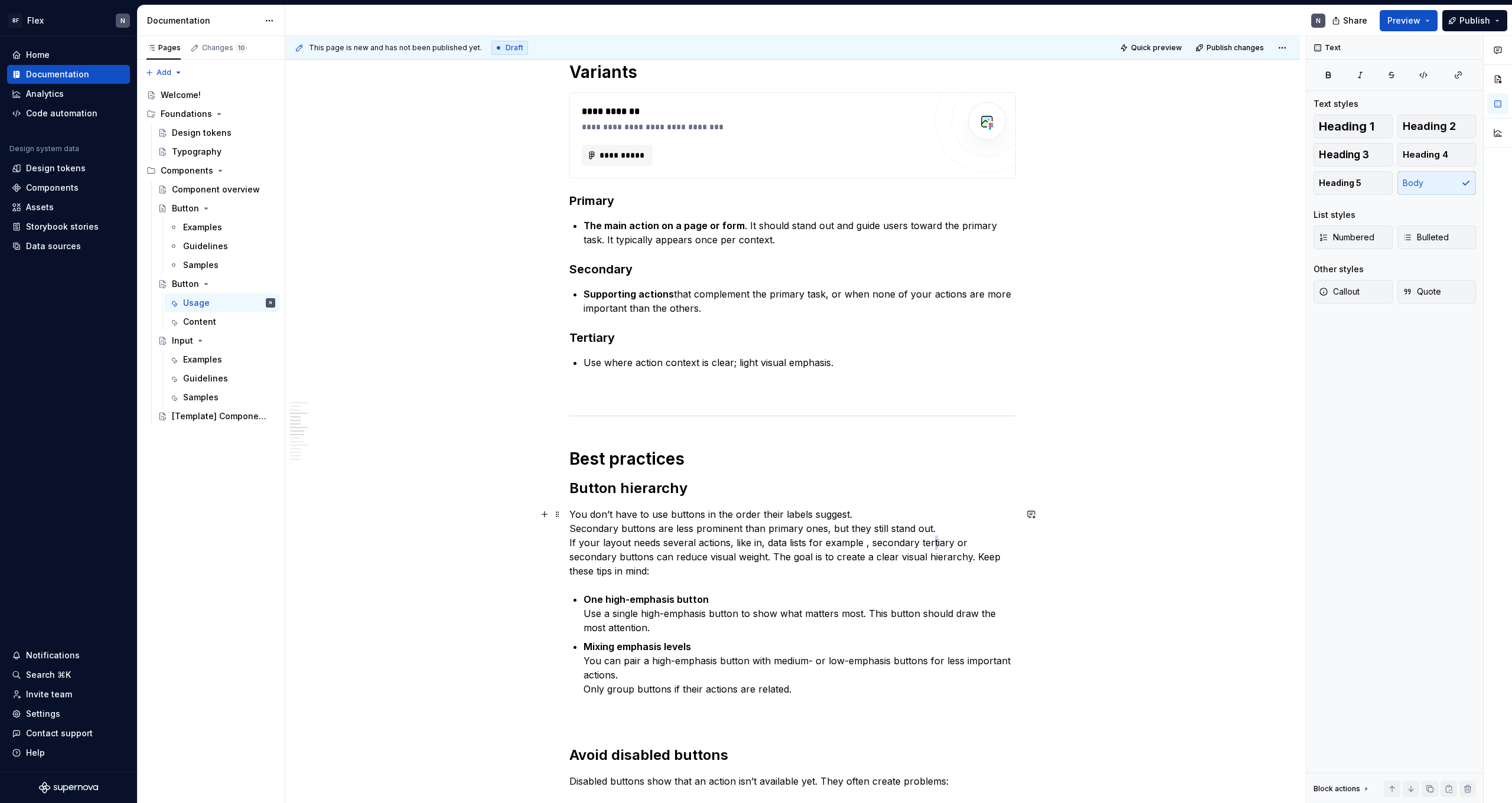
click at [344, 441] on p "You don’t have to use buttons in the order their labels suggest. Secondary butt…" at bounding box center [793, 543] width 447 height 71
copy p "tertiary"
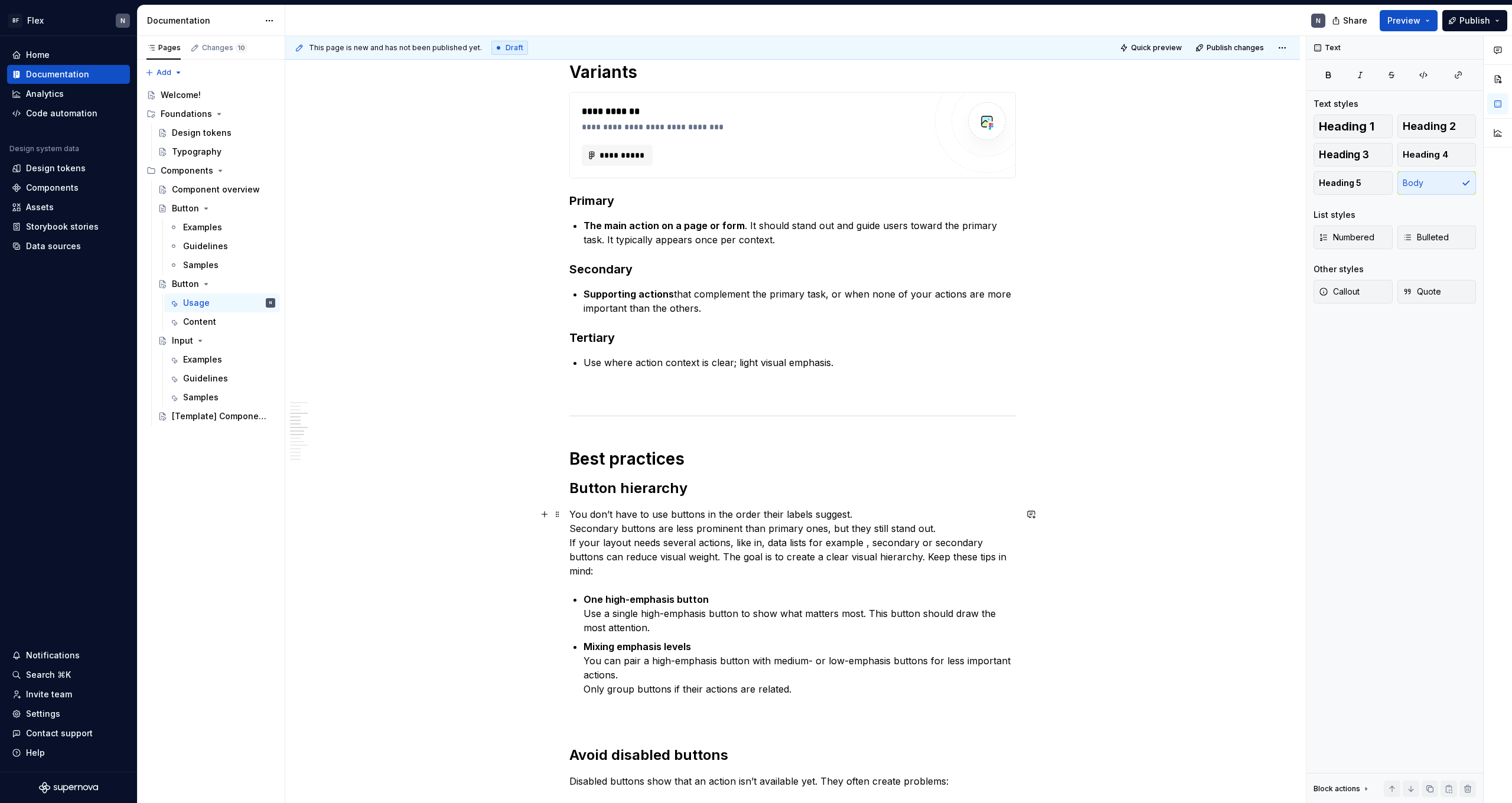
click at [344, 441] on p "You don’t have to use buttons in the order their labels suggest. Secondary butt…" at bounding box center [793, 543] width 447 height 71
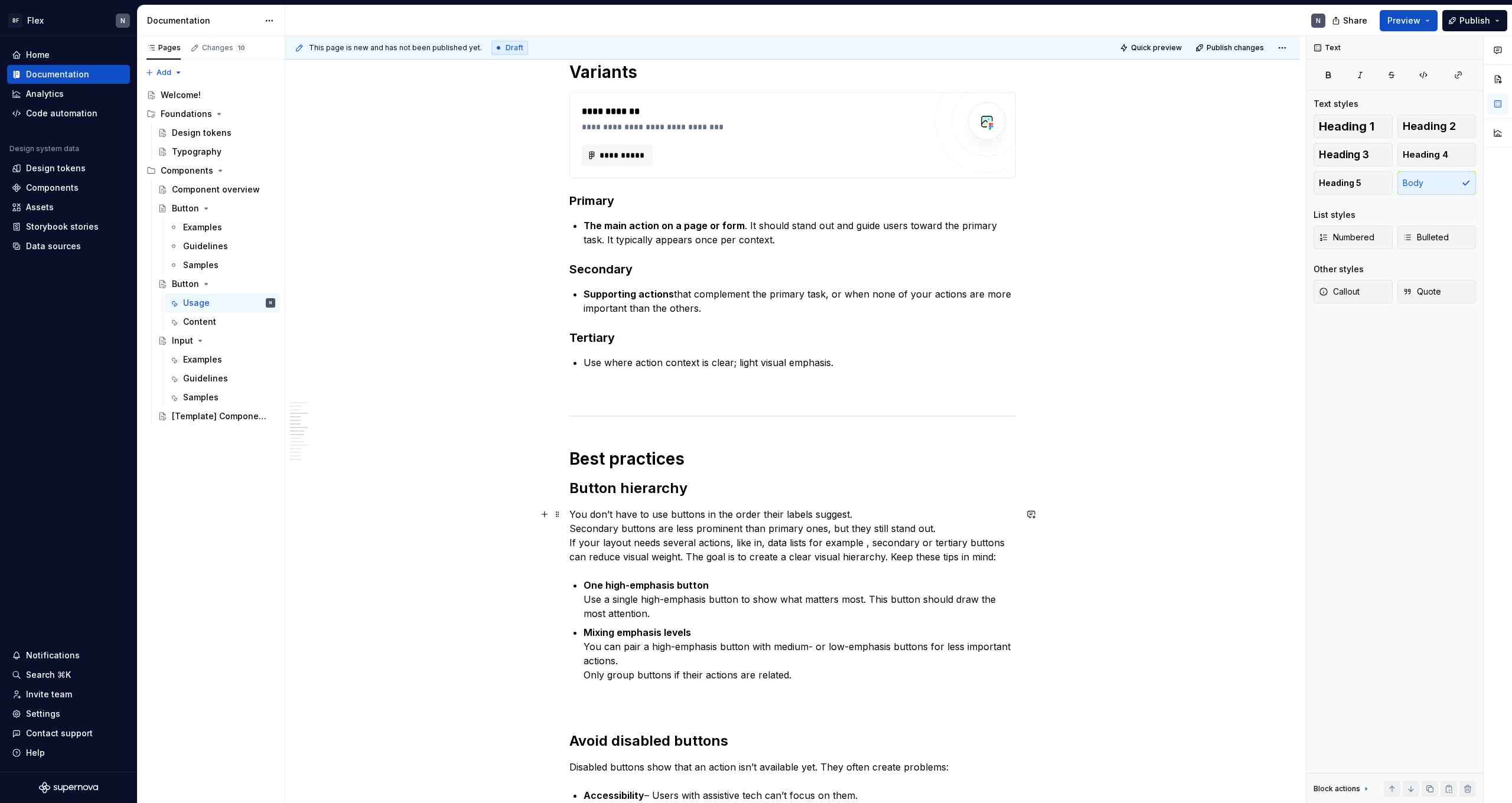
click at [344, 441] on p "You don’t have to use buttons in the order their labels suggest. Secondary butt…" at bounding box center [793, 536] width 447 height 57
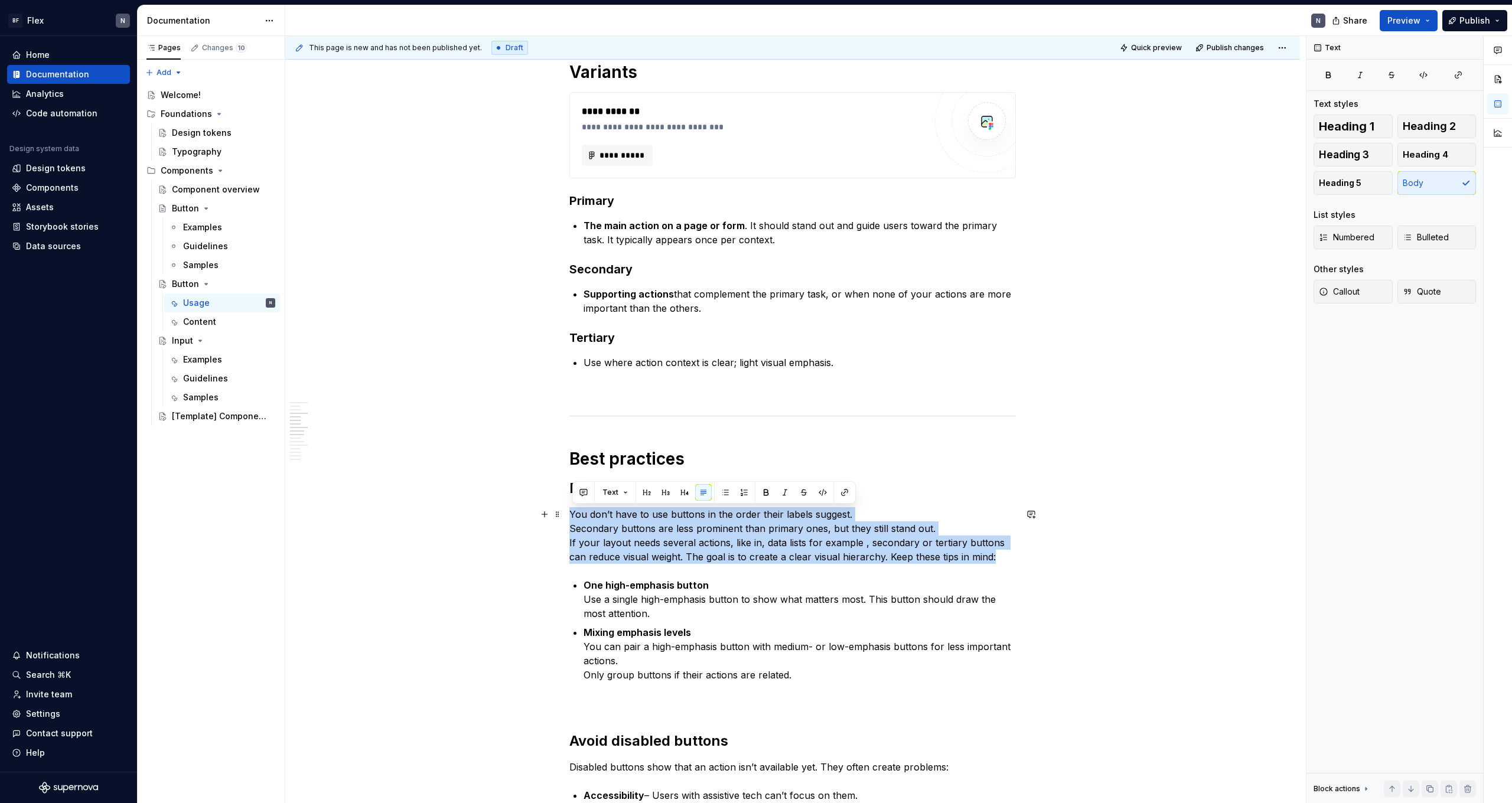
click at [344, 441] on p "You don’t have to use buttons in the order their labels suggest. Secondary butt…" at bounding box center [793, 536] width 447 height 57
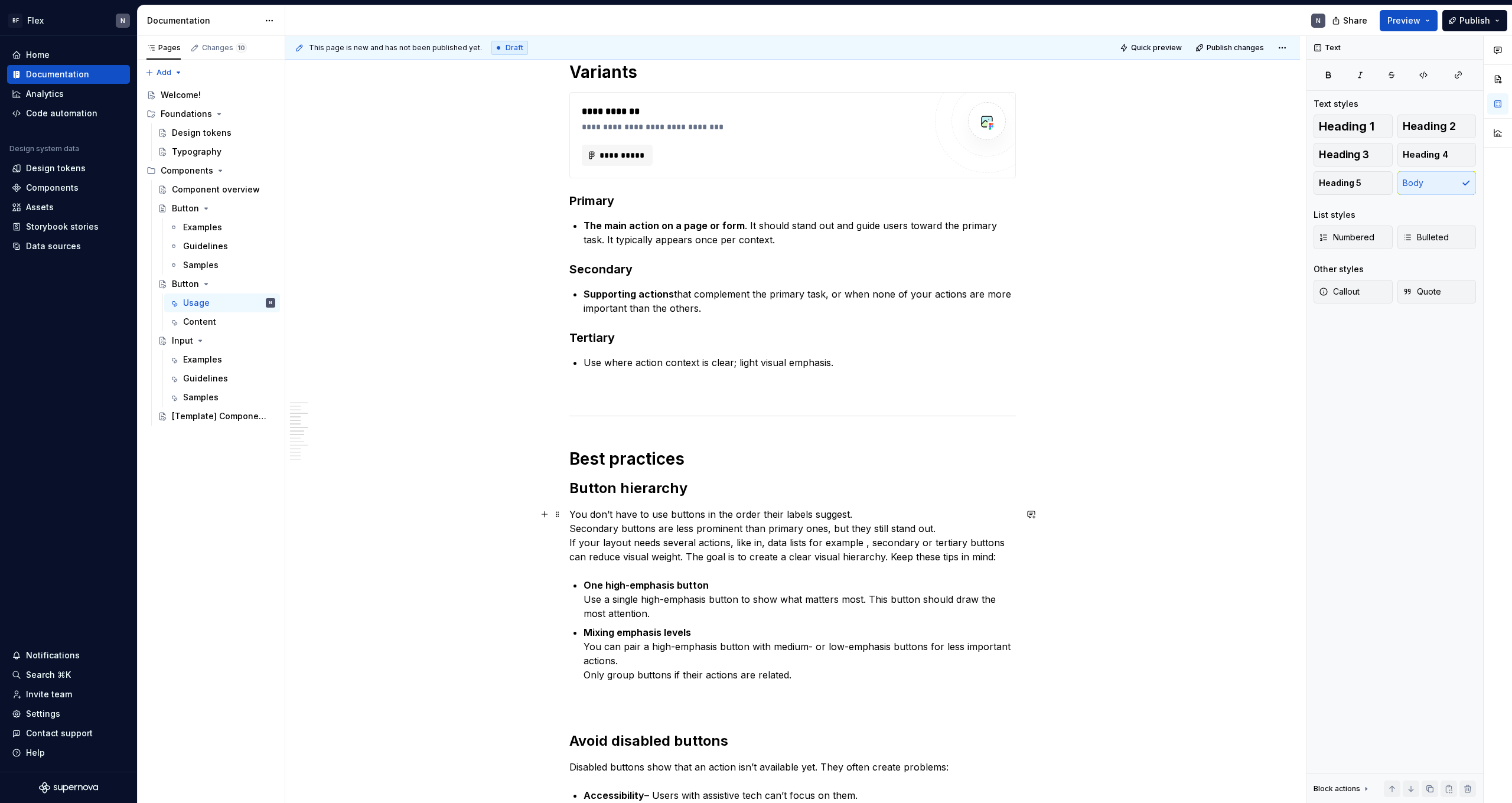
click at [344, 441] on p "You don’t have to use buttons in the order their labels suggest. Secondary butt…" at bounding box center [793, 536] width 447 height 57
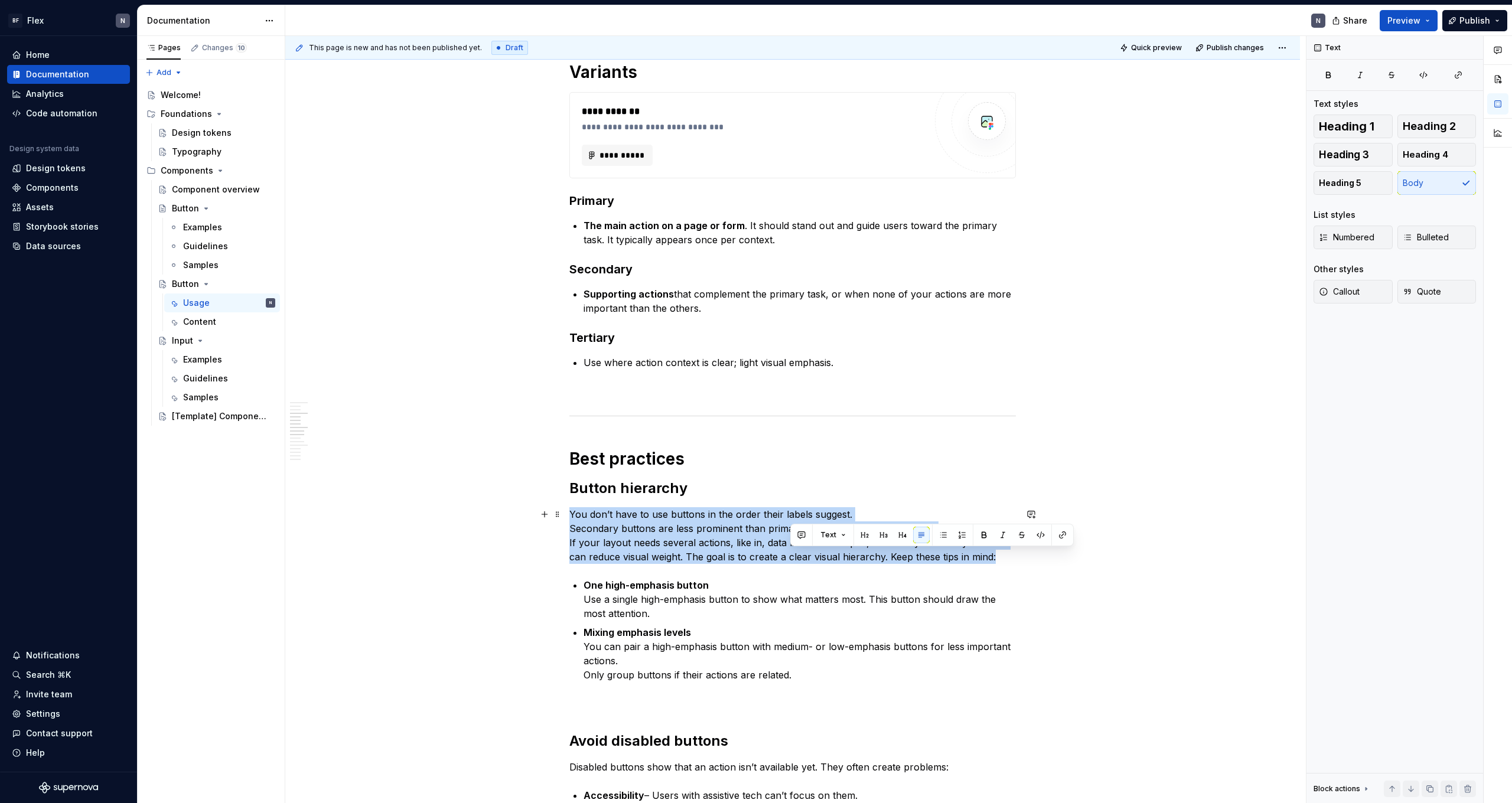
click at [344, 441] on p "You don’t have to use buttons in the order their labels suggest. Secondary butt…" at bounding box center [793, 536] width 447 height 57
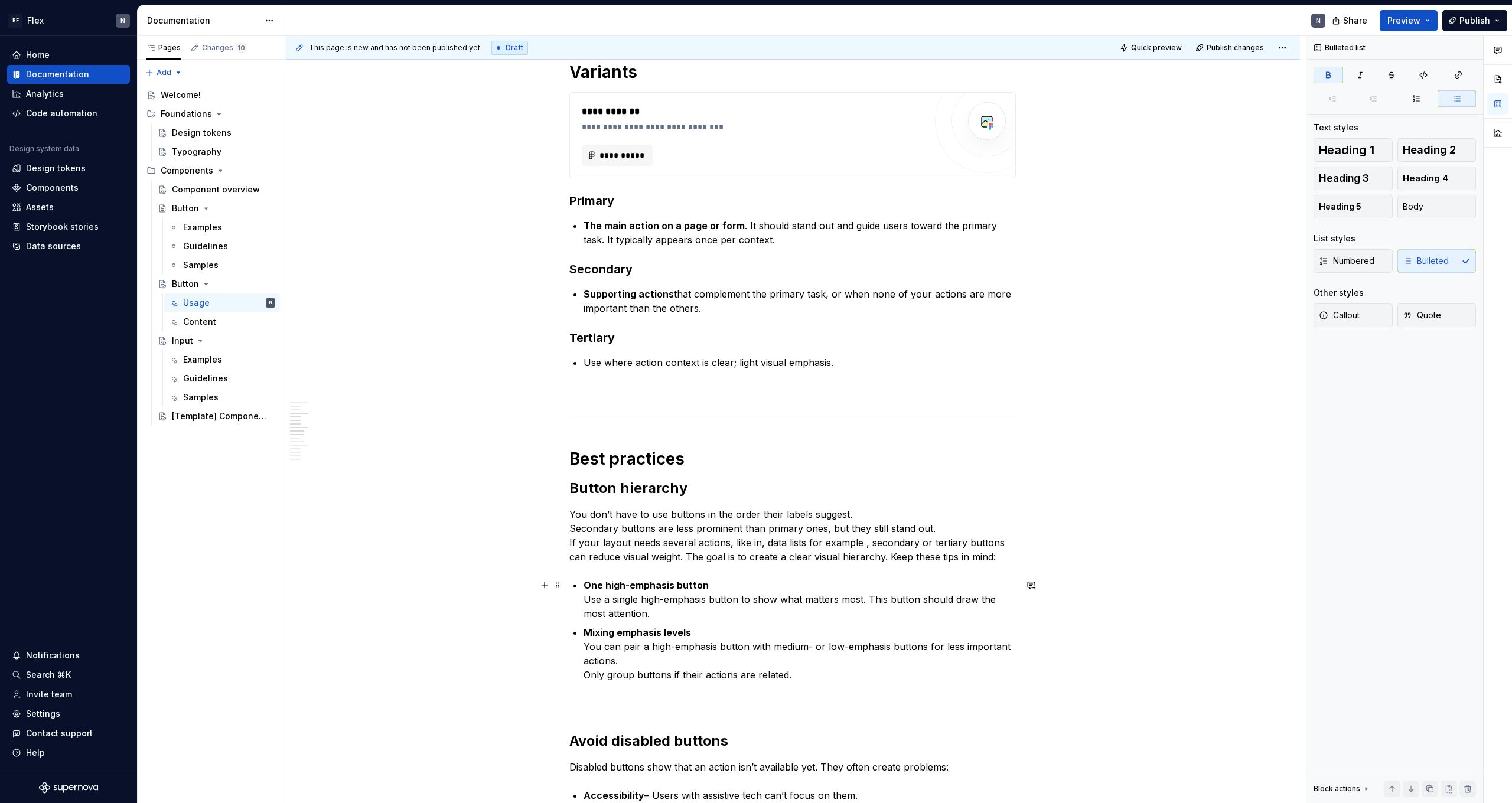
click at [344, 441] on p "One high-emphasis button Use a single high-emphasis button to show what matters…" at bounding box center [800, 600] width 433 height 43
click at [344, 441] on h2 "Button hierarchy" at bounding box center [793, 488] width 447 height 19
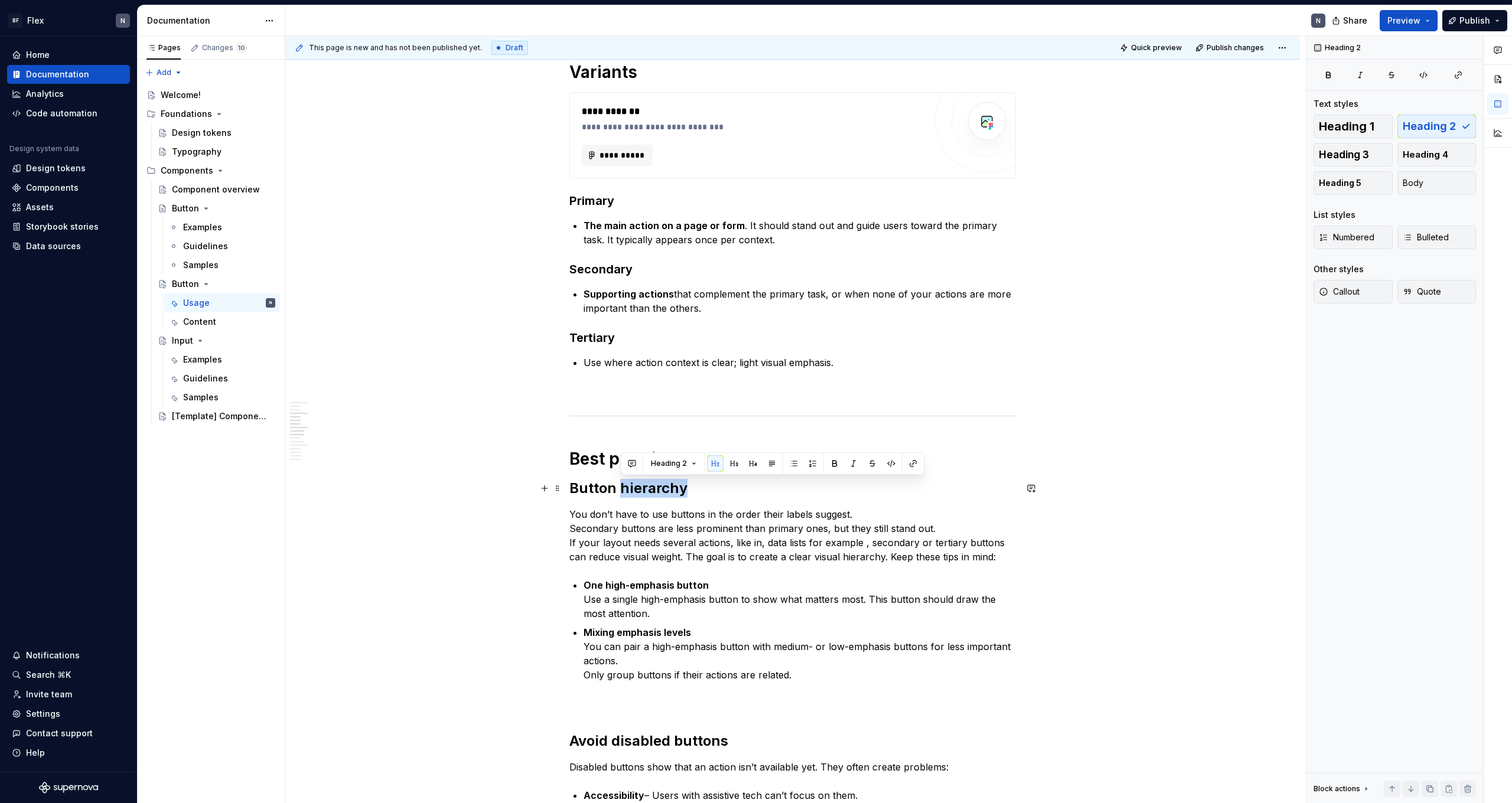
click at [344, 441] on h2 "Button hierarchy" at bounding box center [793, 488] width 447 height 19
click at [344, 441] on p "You don’t have to use buttons in the order their labels suggest. Secondary butt…" at bounding box center [793, 536] width 447 height 57
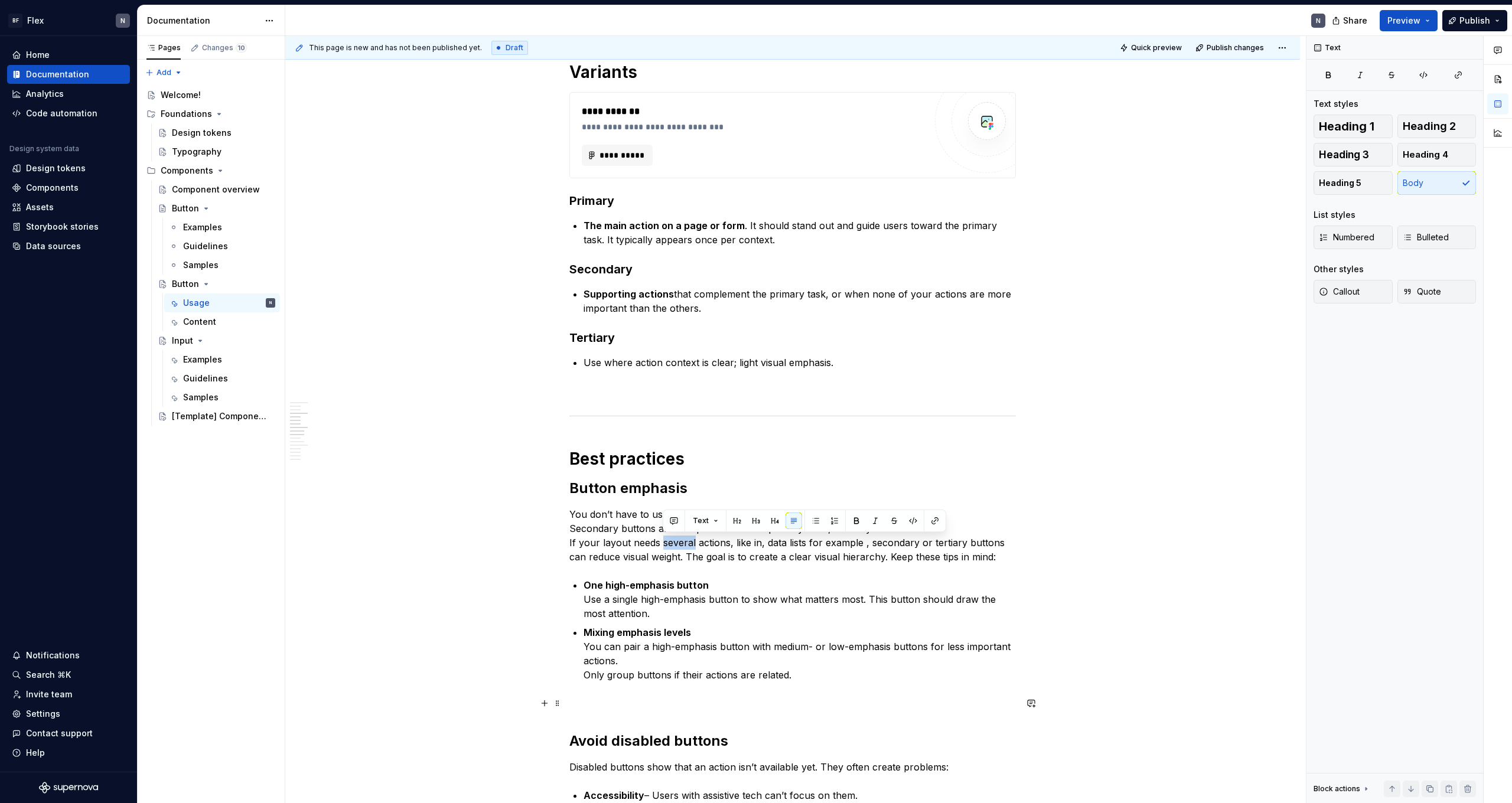
click at [344, 441] on p "You don’t have to use buttons in the order their labels suggest. Secondary butt…" at bounding box center [793, 536] width 447 height 57
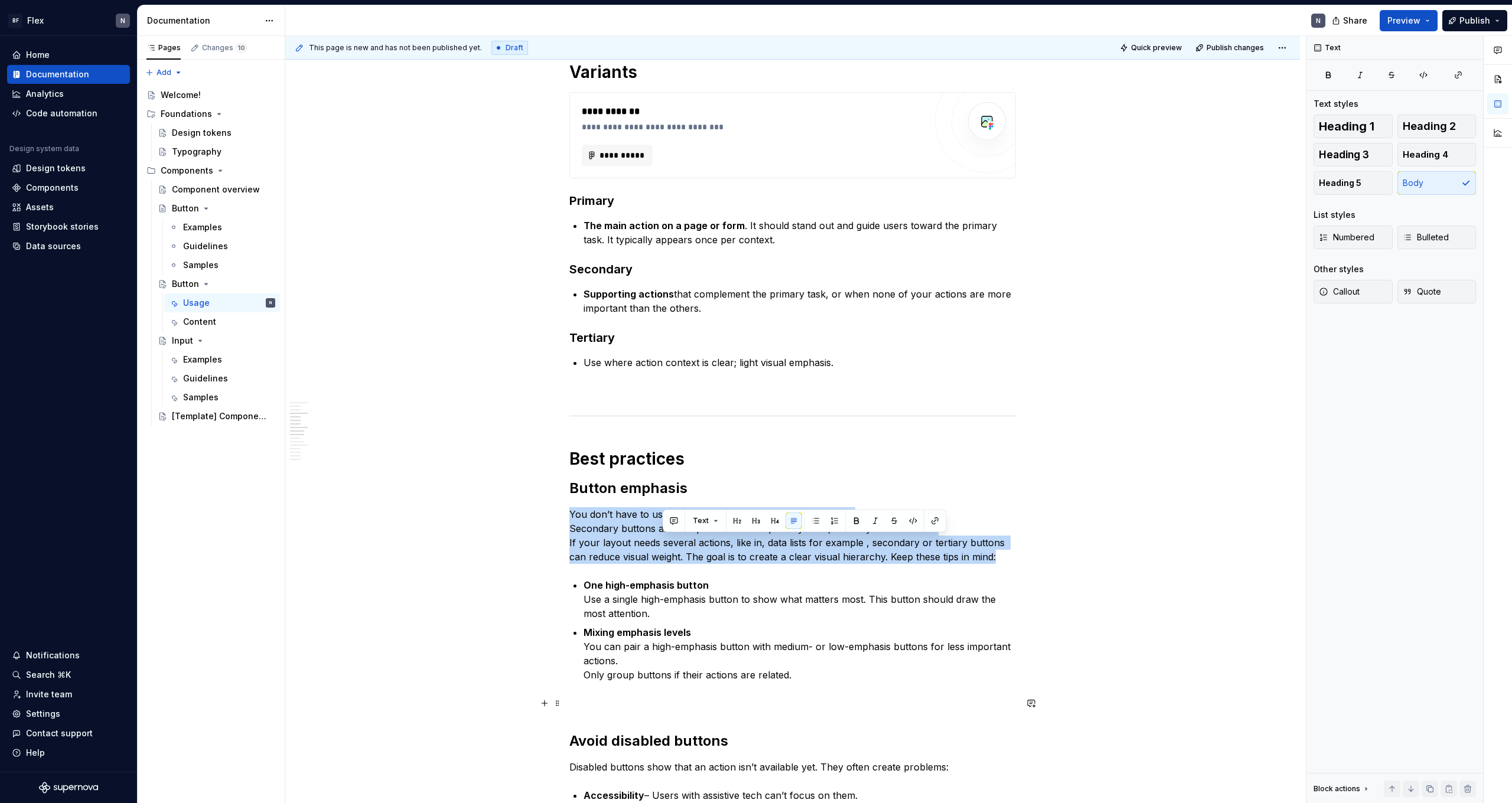
click at [344, 441] on p "You don’t have to use buttons in the order their labels suggest. Secondary butt…" at bounding box center [793, 536] width 447 height 57
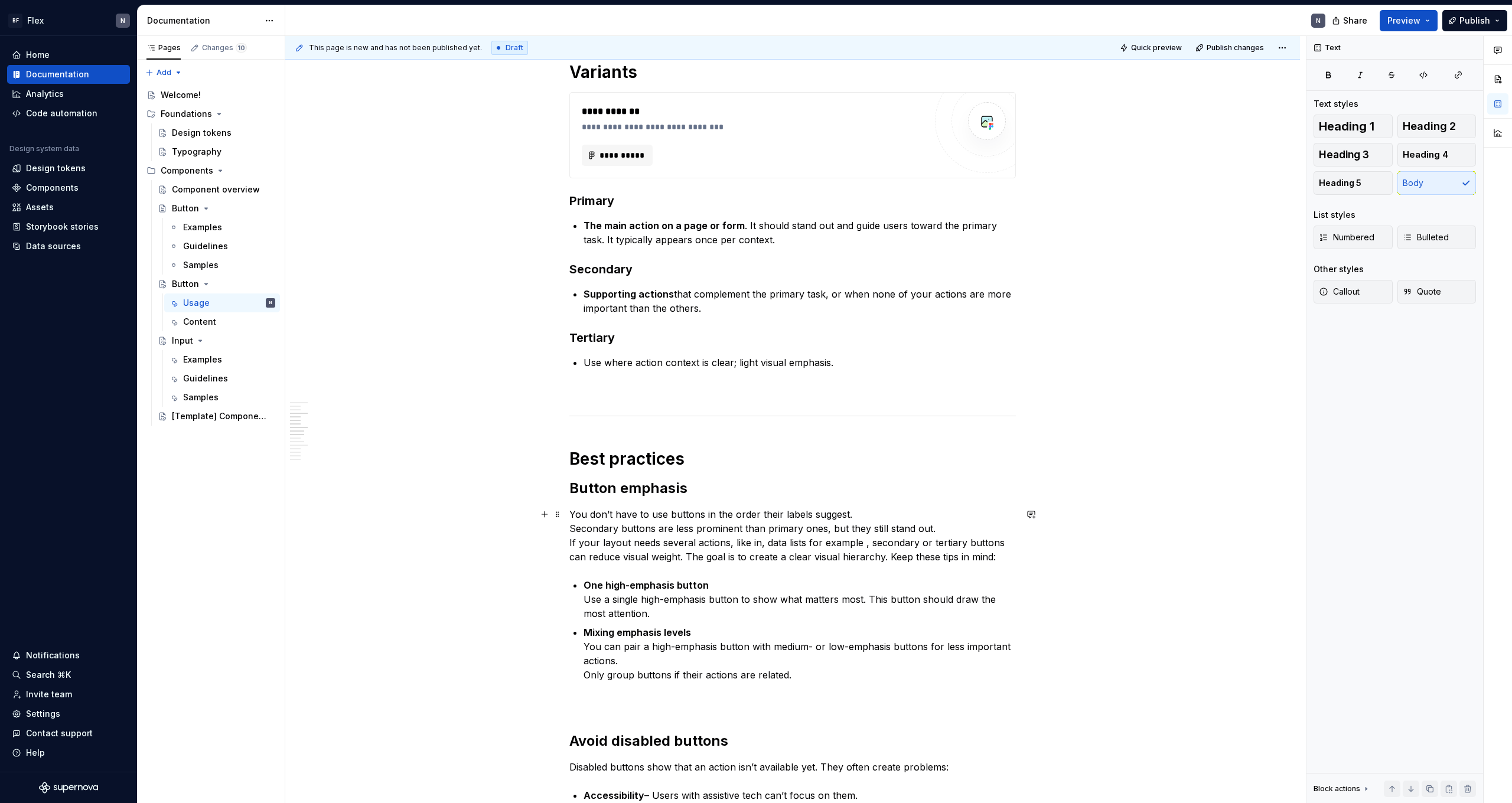
click at [344, 441] on p "You don’t have to use buttons in the order their labels suggest. Secondary butt…" at bounding box center [793, 536] width 447 height 57
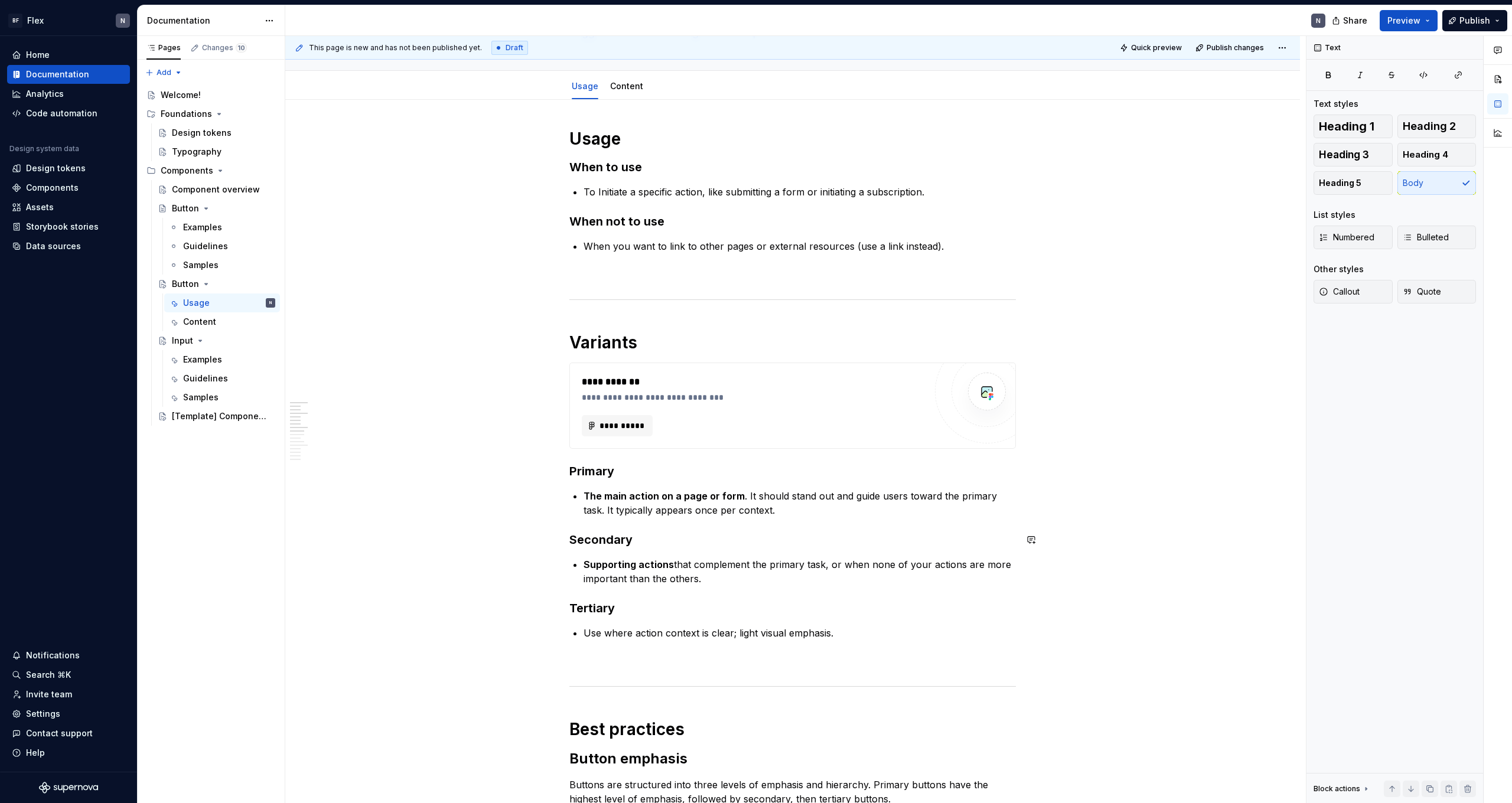
scroll to position [1, 0]
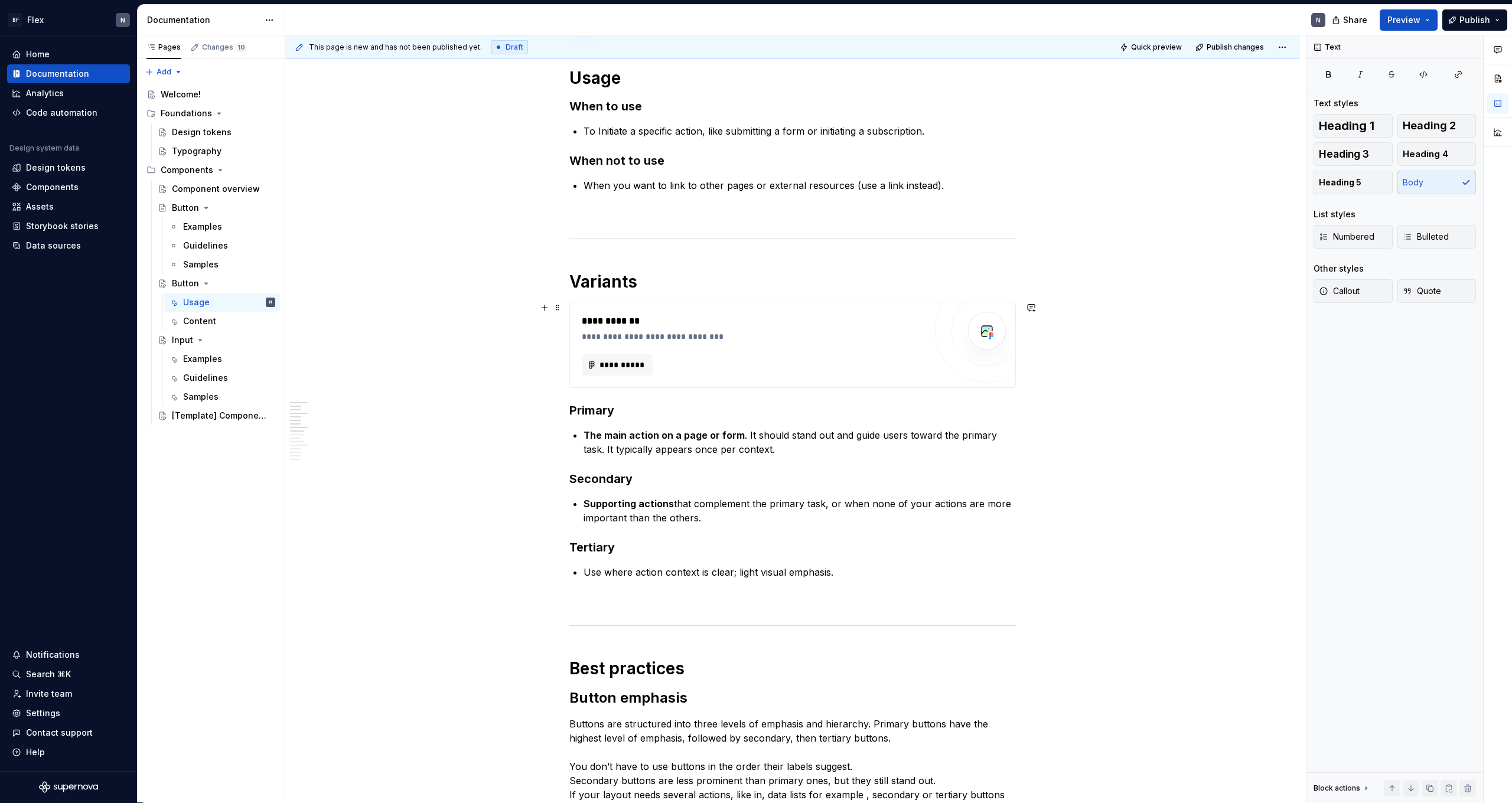
click at [344, 347] on div "**********" at bounding box center [753, 345] width 344 height 62
click at [344, 271] on h1 "Variants" at bounding box center [793, 281] width 447 height 21
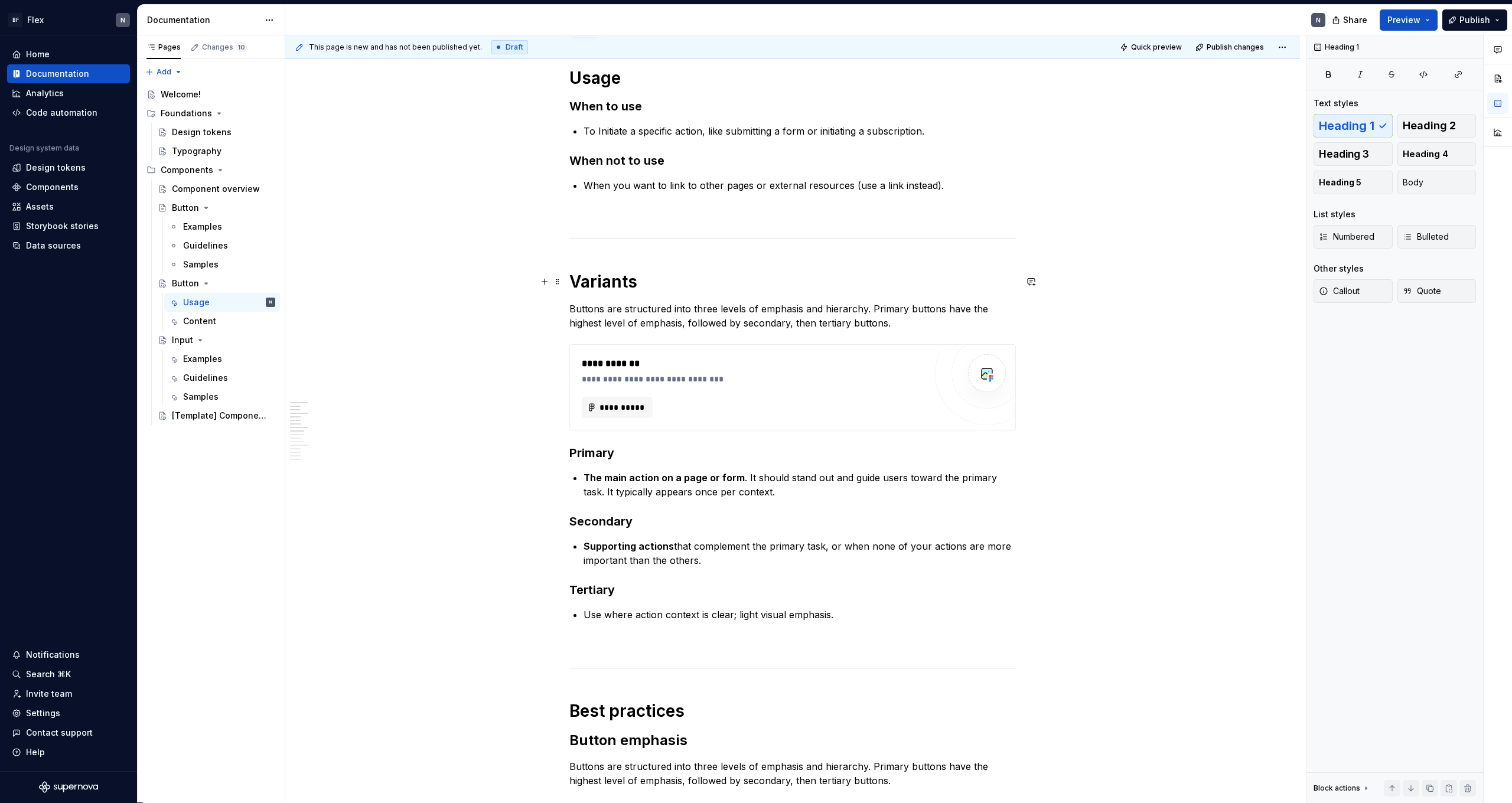
click at [344, 288] on h1 "Variants" at bounding box center [793, 281] width 447 height 21
click at [344, 287] on h1 "Variants" at bounding box center [793, 281] width 447 height 21
click at [344, 284] on h1 "Variants" at bounding box center [793, 281] width 447 height 21
click at [344, 289] on h1 "Variants" at bounding box center [793, 281] width 447 height 21
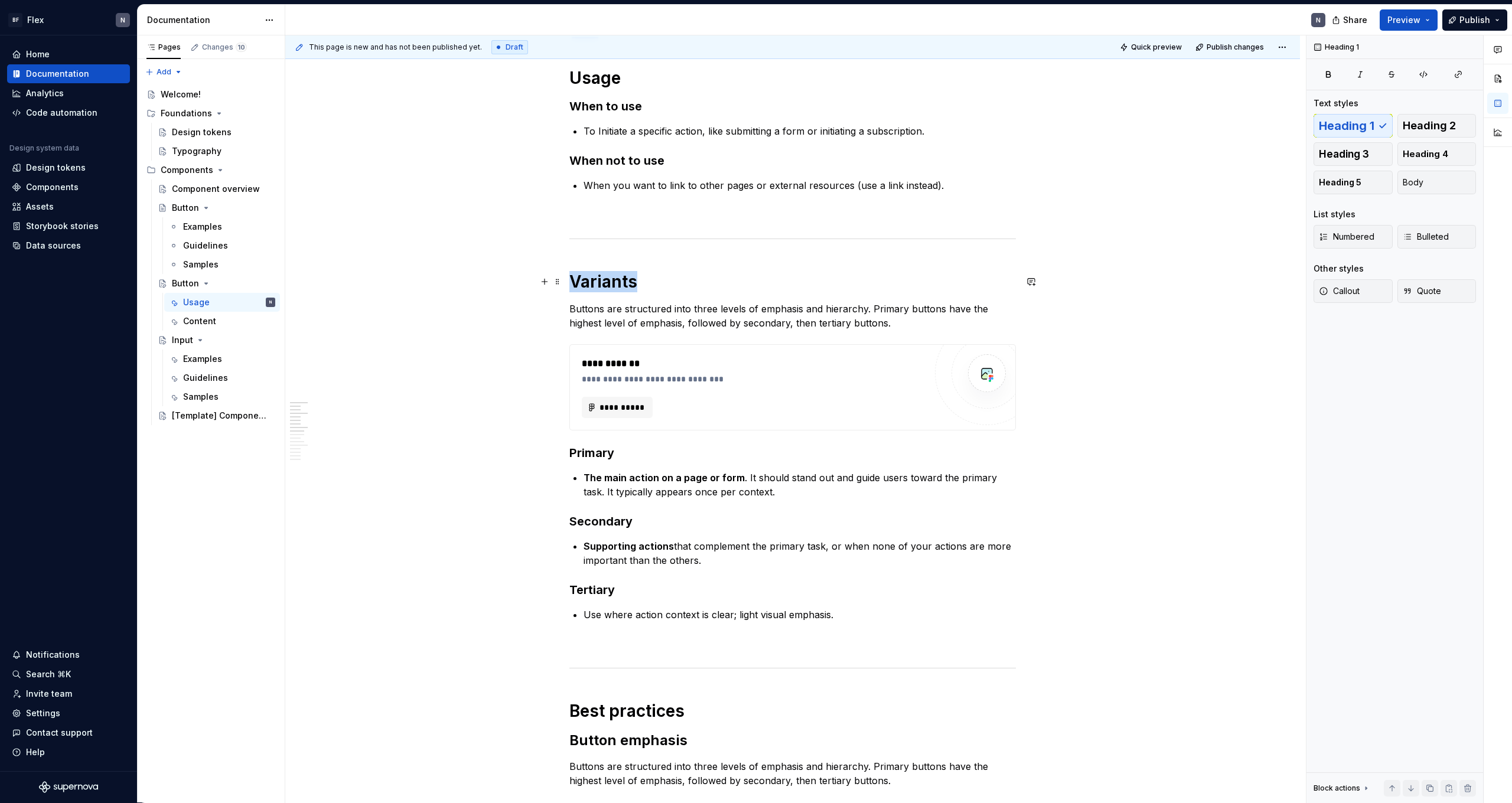
click at [344, 289] on h1 "Variants" at bounding box center [793, 281] width 447 height 21
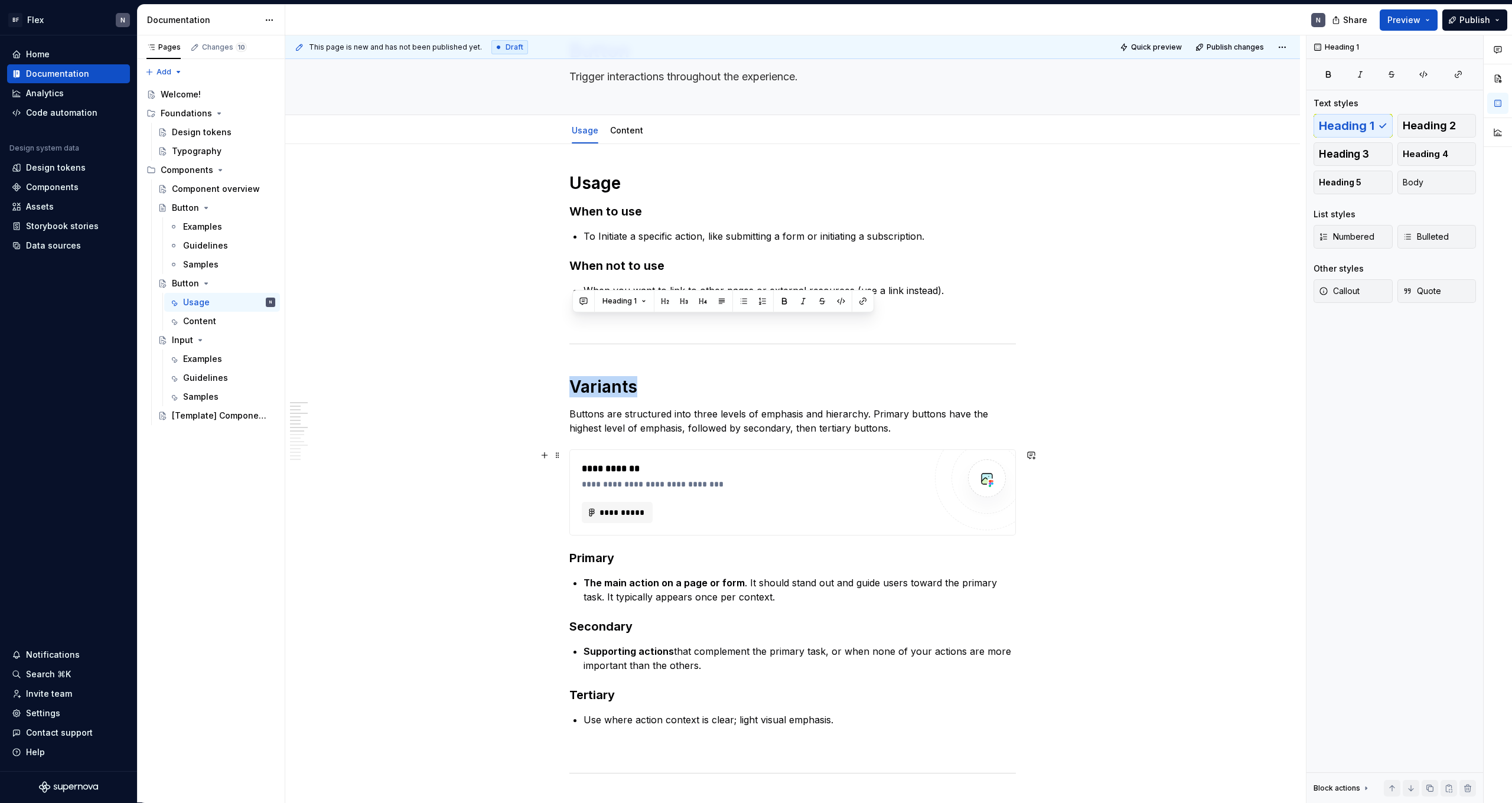
scroll to position [159, 0]
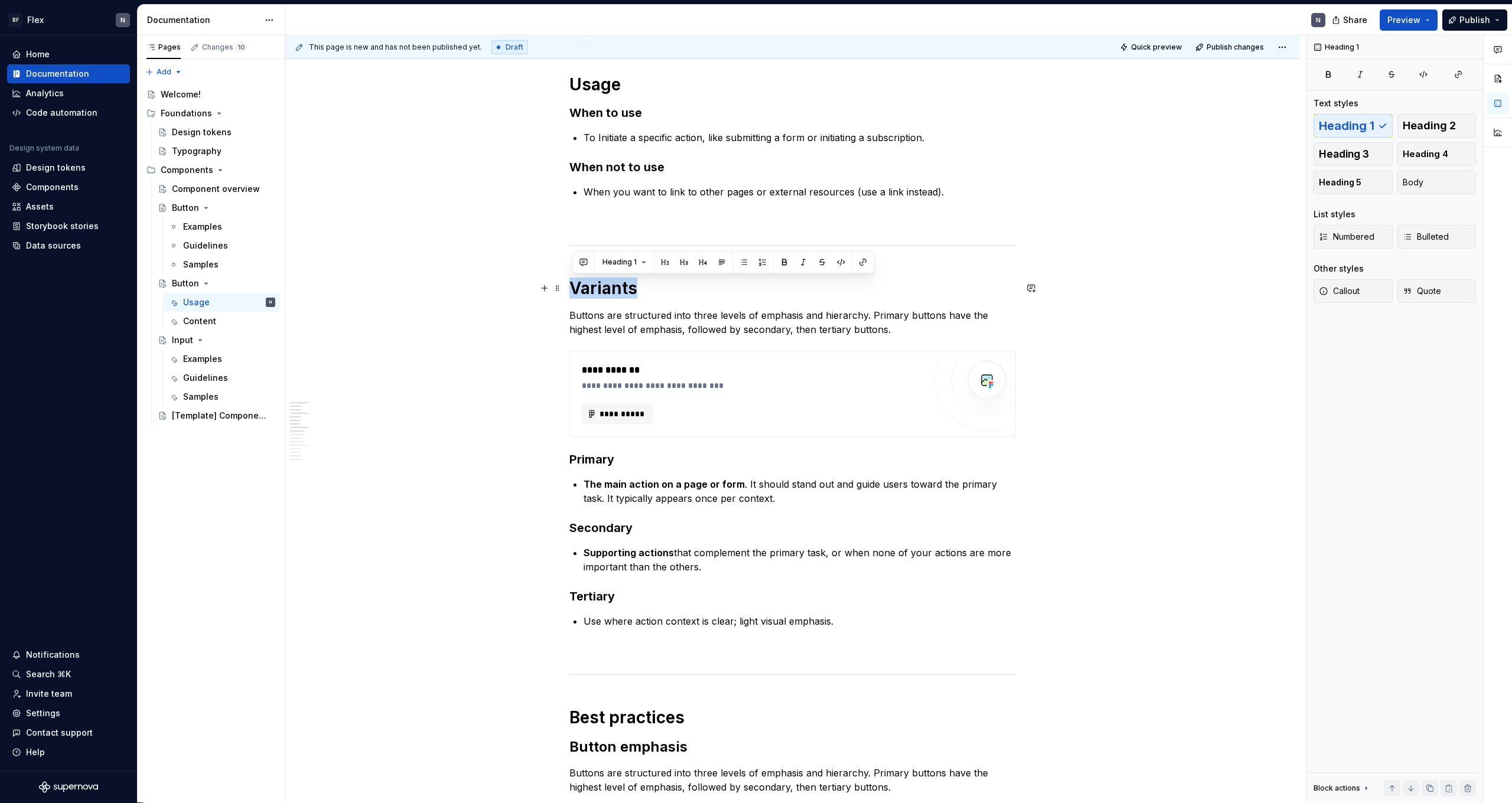
click at [344, 292] on h1 "Variants" at bounding box center [793, 287] width 447 height 21
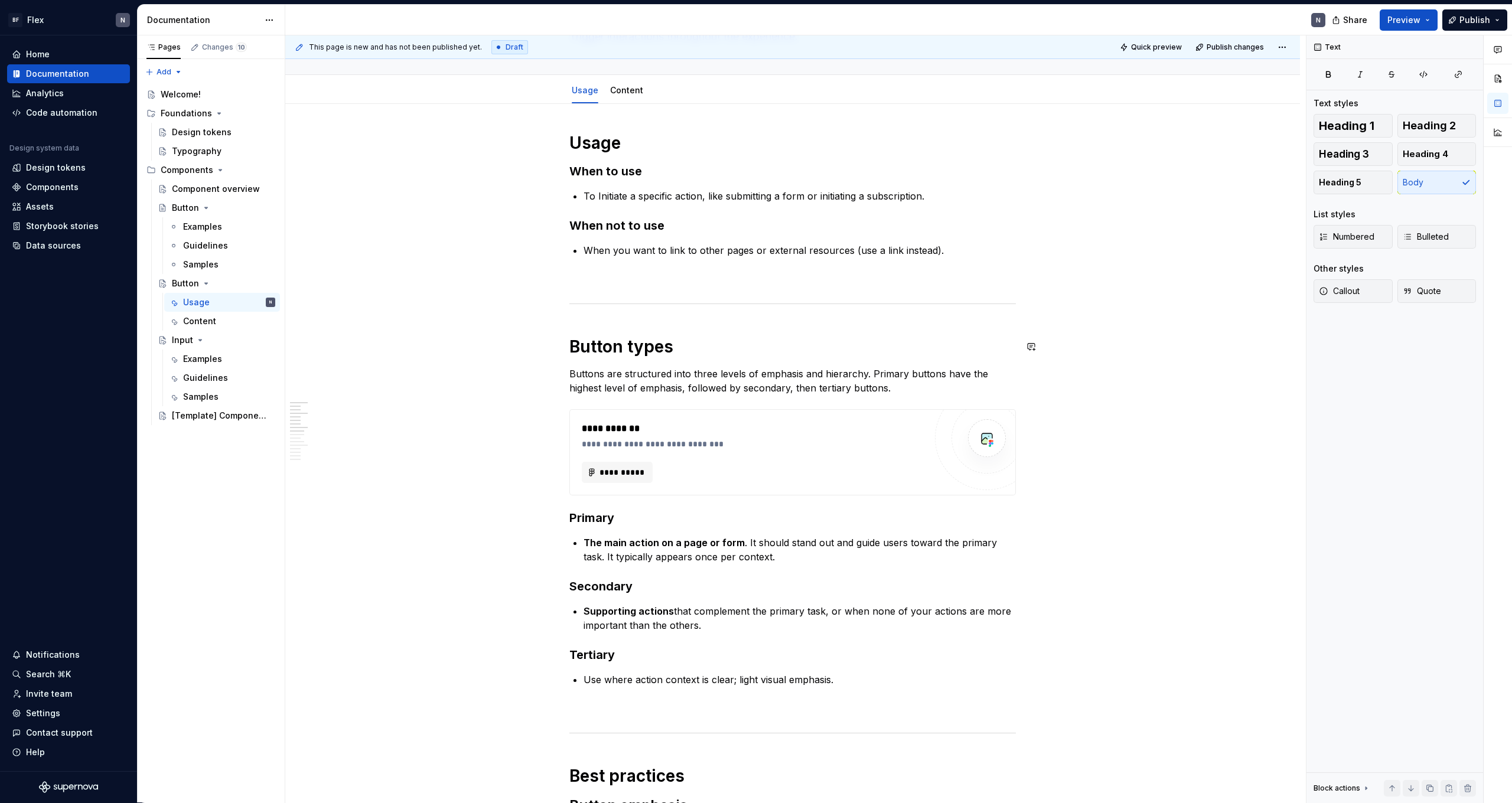
scroll to position [123, 0]
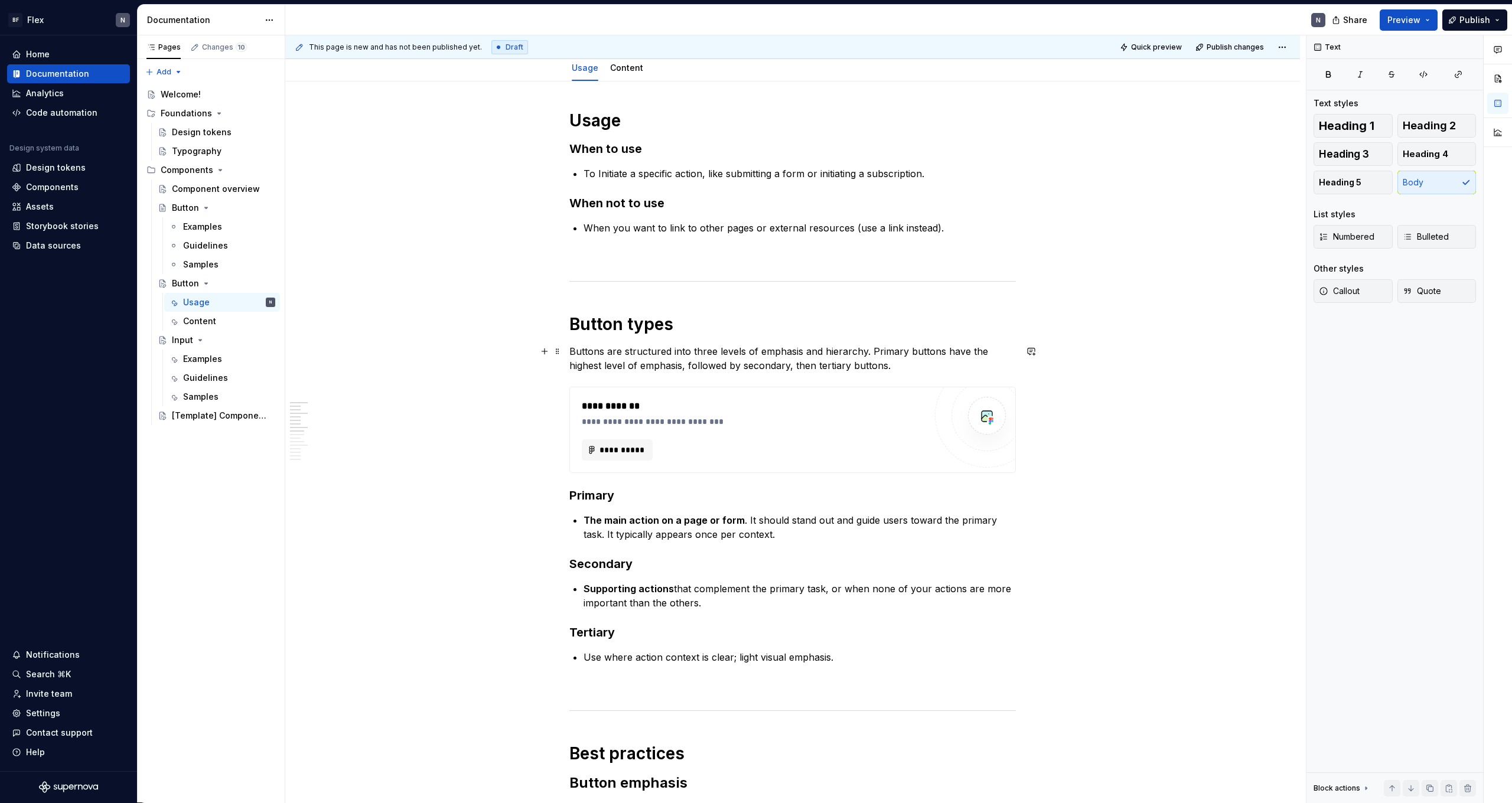
click at [344, 352] on p "Buttons are structured into three levels of emphasis and hierarchy. Primary but…" at bounding box center [793, 358] width 447 height 28
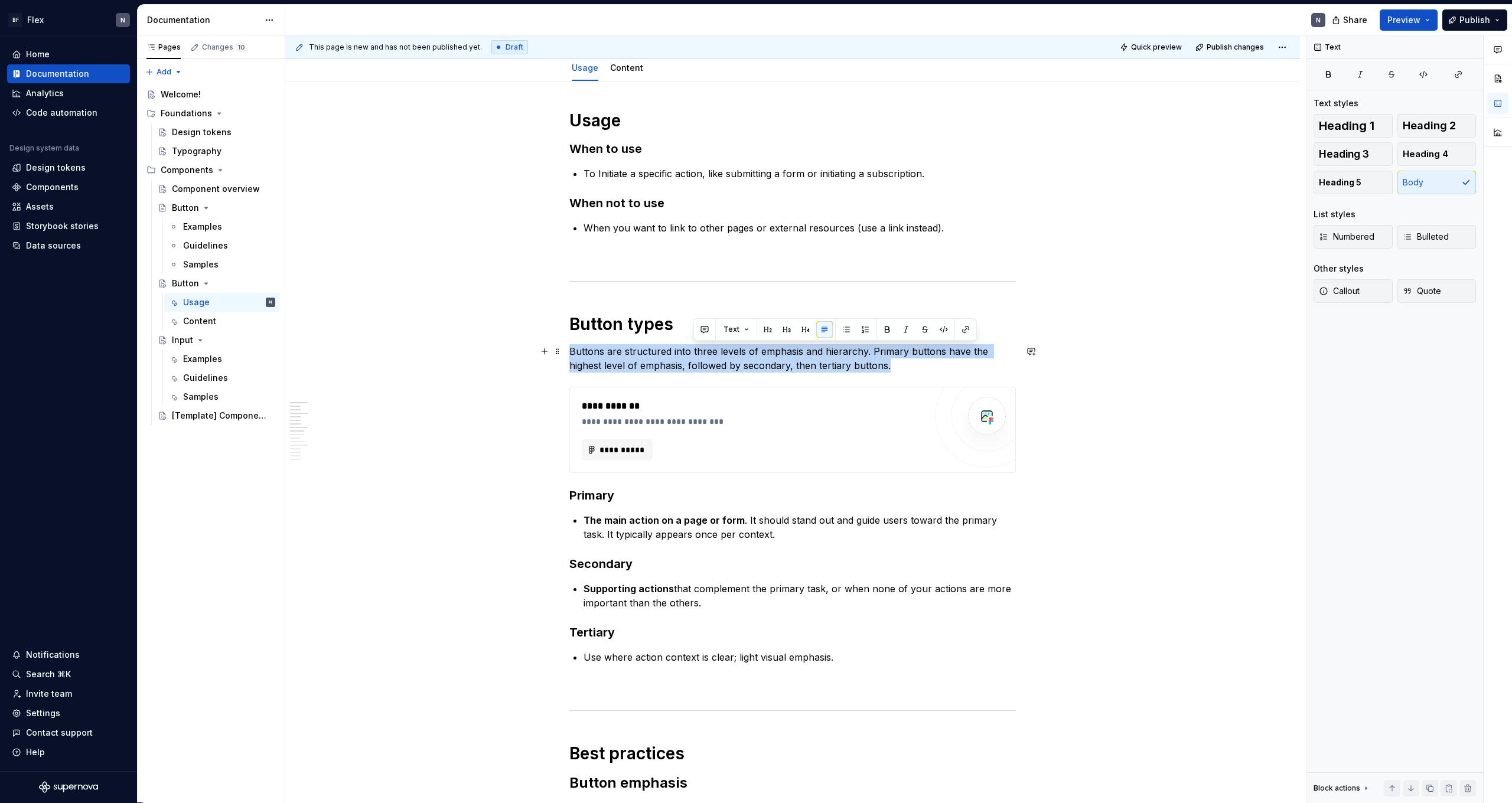
click at [344, 352] on p "Buttons are structured into three levels of emphasis and hierarchy. Primary but…" at bounding box center [793, 358] width 447 height 28
click at [344, 364] on p "Buttons are structured into three levels of emphasis and hierarchy. Primary but…" at bounding box center [793, 358] width 447 height 28
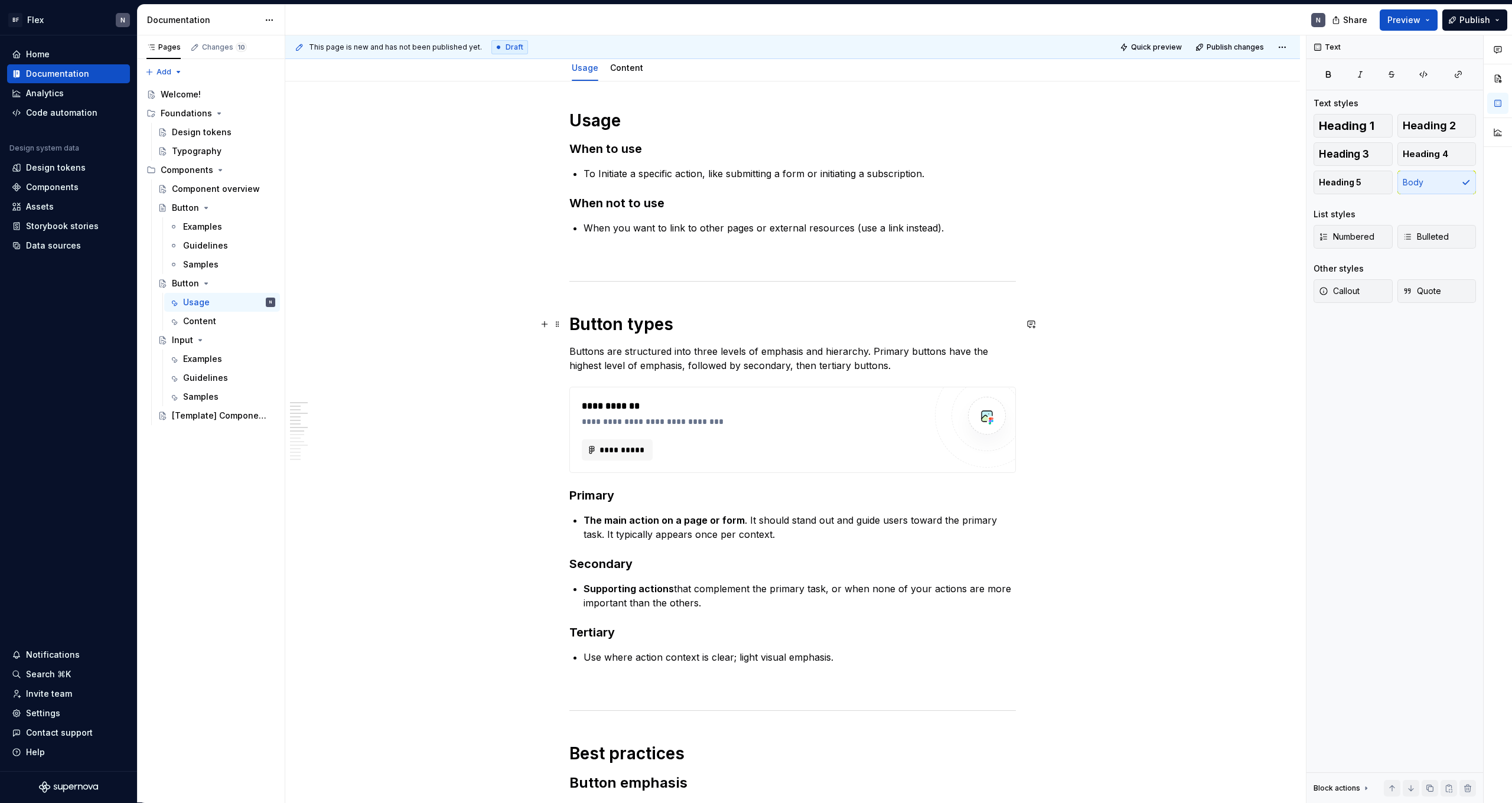
click at [344, 327] on h1 "Button types" at bounding box center [793, 323] width 447 height 21
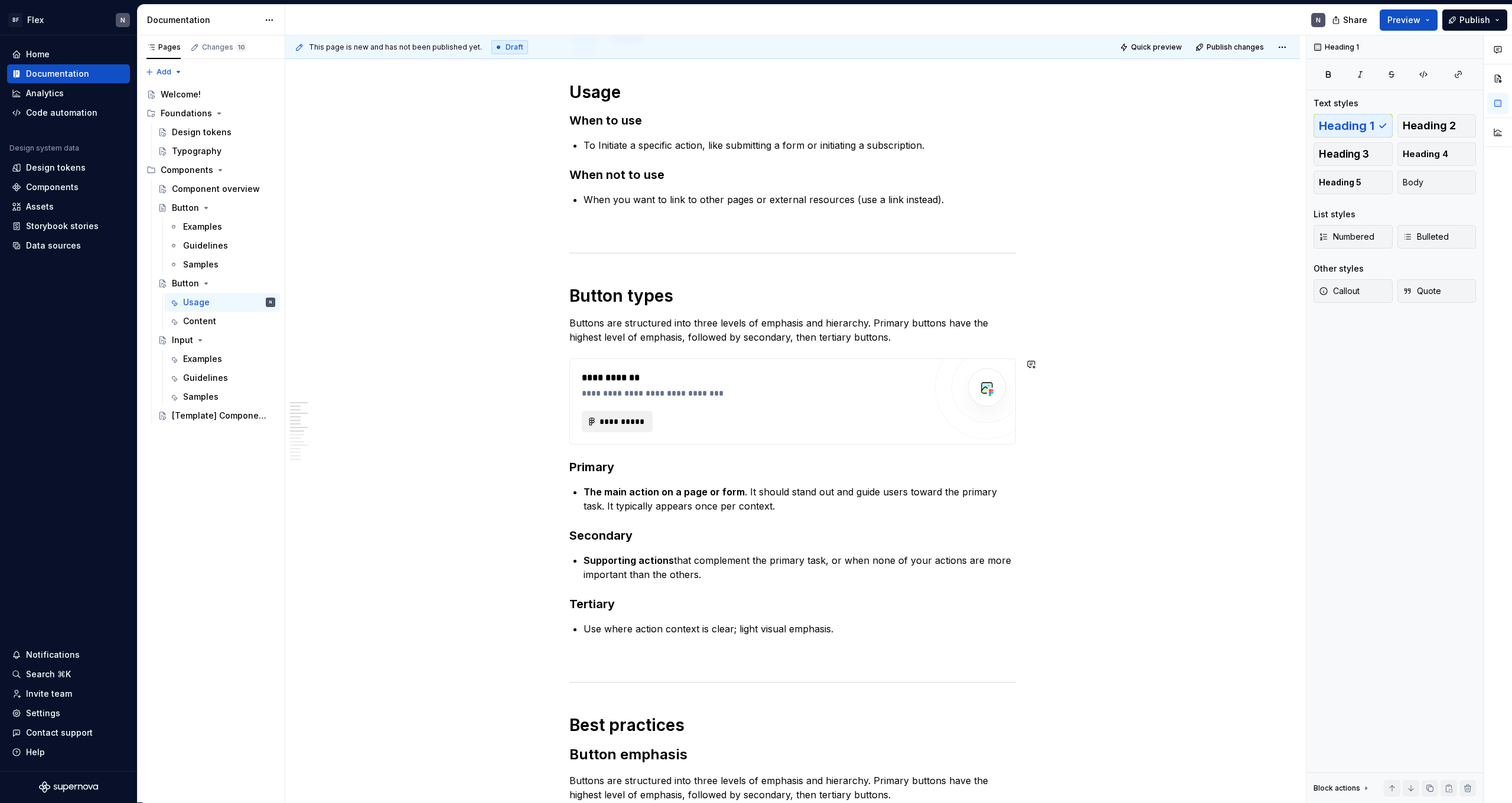
scroll to position [150, 0]
click at [344, 336] on p "Buttons are structured into three levels of emphasis and hierarchy. Primary but…" at bounding box center [793, 331] width 447 height 28
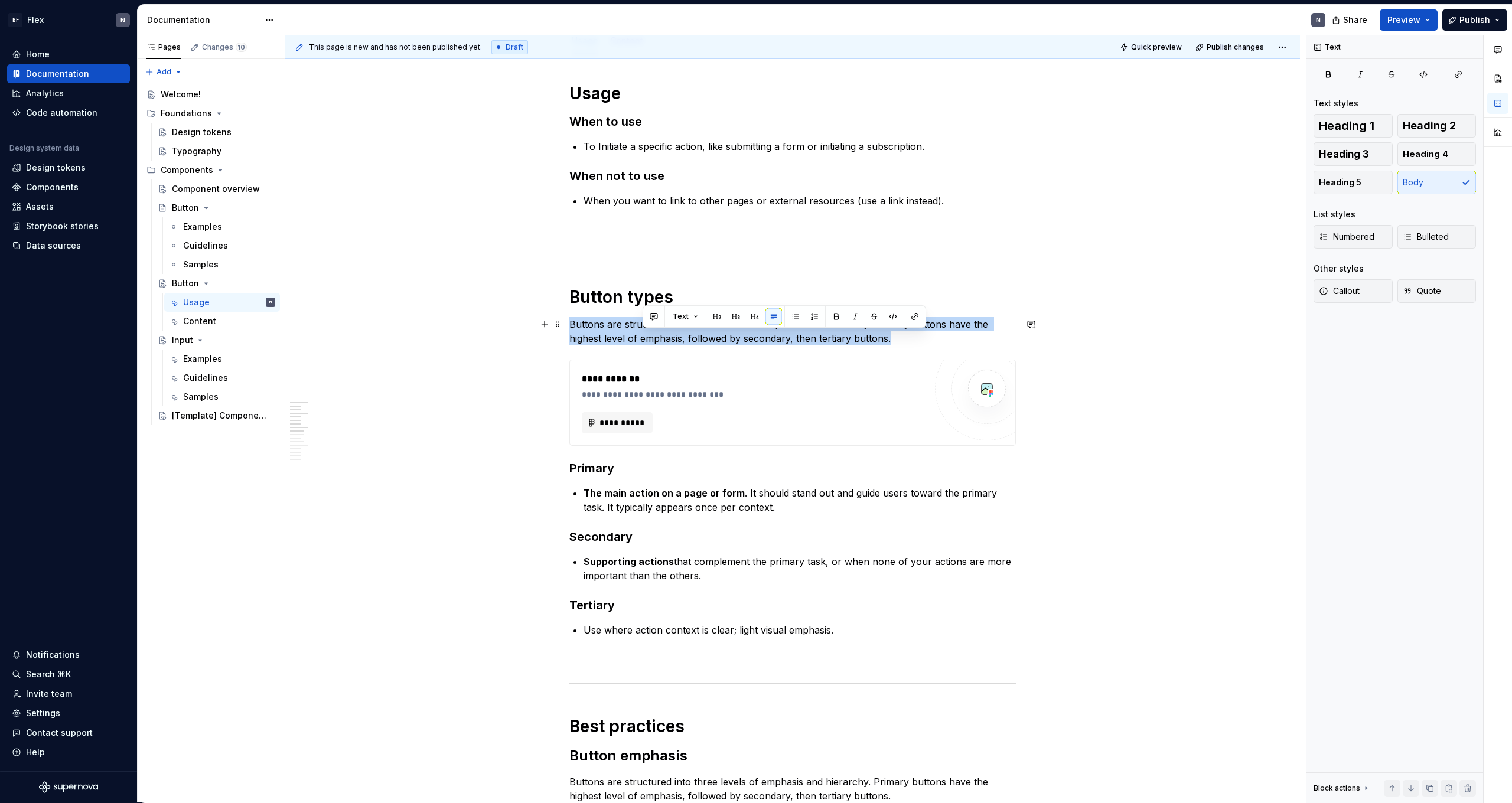
click at [344, 336] on p "Buttons are structured into three levels of emphasis and hierarchy. Primary but…" at bounding box center [793, 331] width 447 height 28
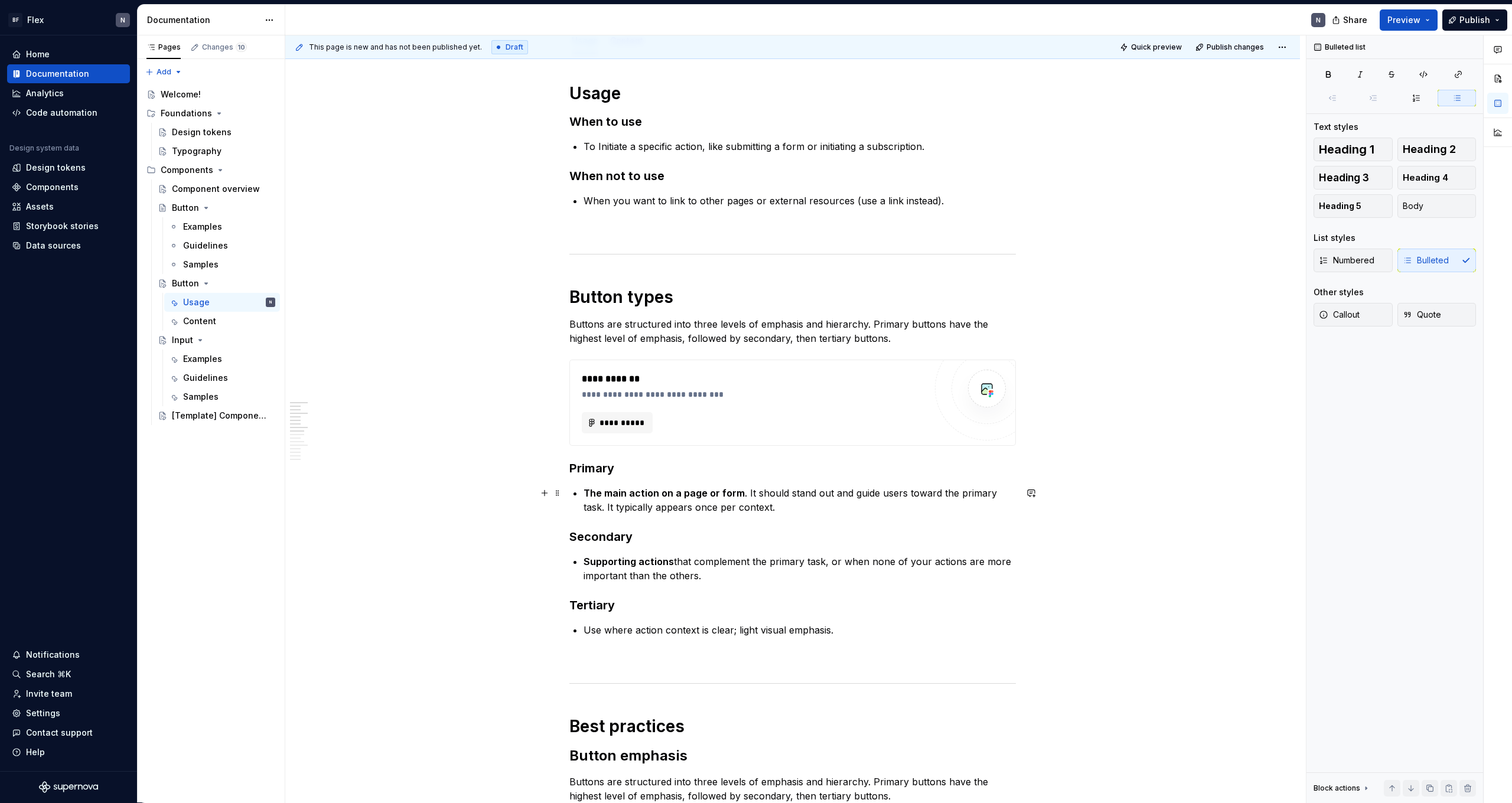
click at [344, 441] on p "The main action on a page or form . It should stand out and guide users toward …" at bounding box center [800, 500] width 433 height 28
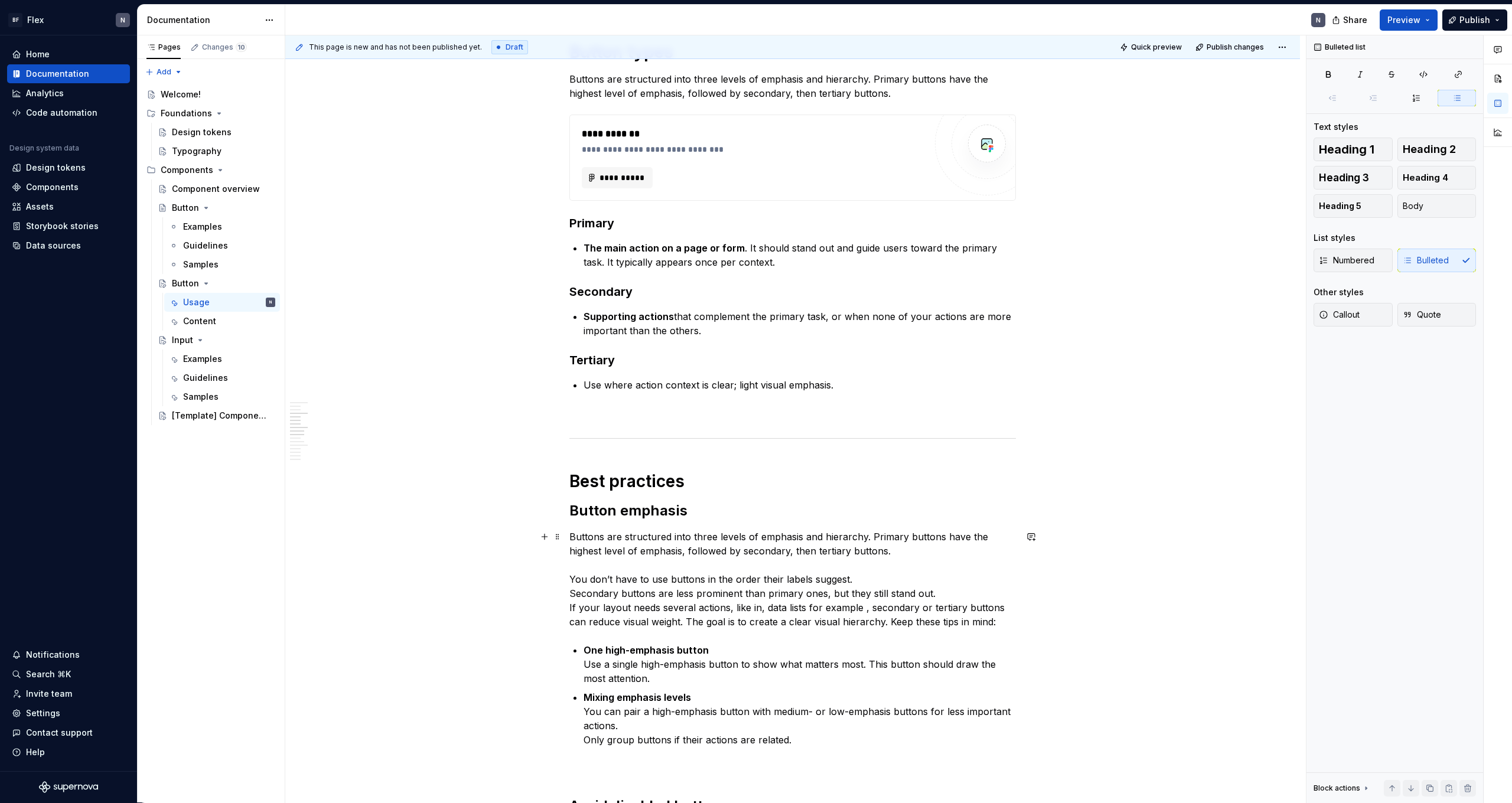
scroll to position [396, 0]
click at [344, 262] on p "The main action on a page or form . It should stand out and guide users toward …" at bounding box center [800, 254] width 433 height 28
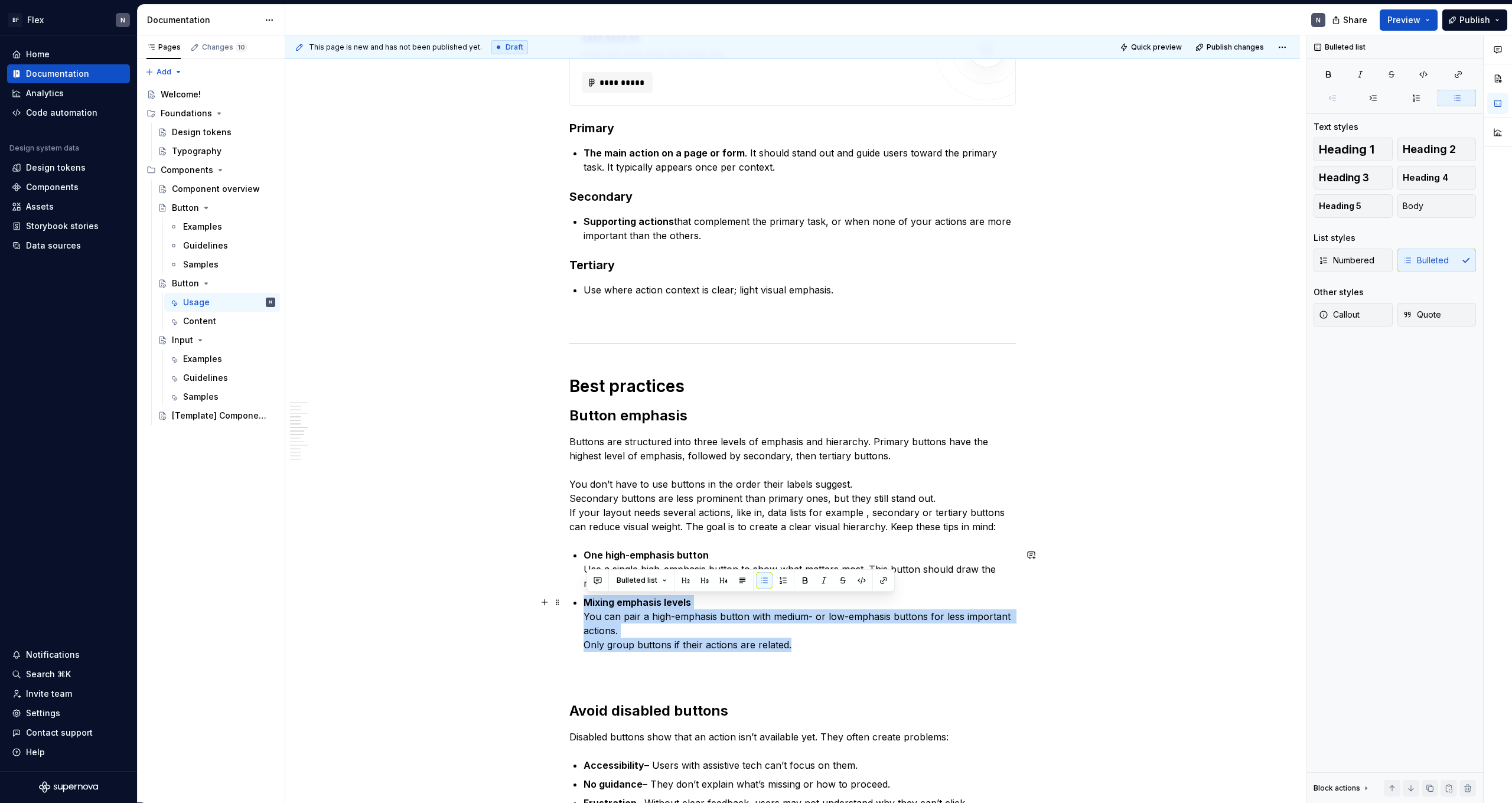
drag, startPoint x: 814, startPoint y: 643, endPoint x: 586, endPoint y: 598, distance: 232.4
click at [344, 441] on p "Mixing emphasis levels You can pair a high-emphasis button with medium- or low-…" at bounding box center [800, 623] width 433 height 57
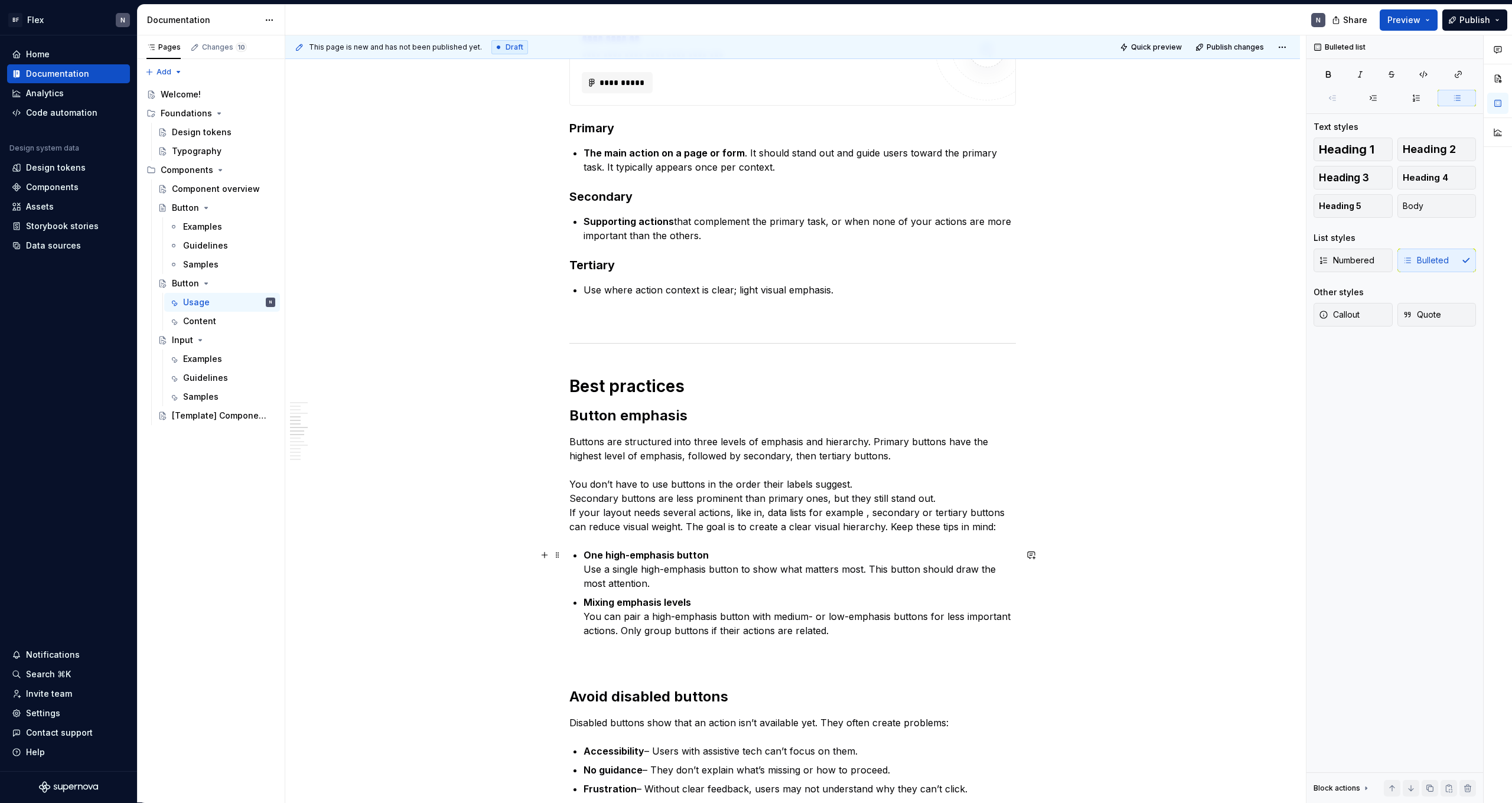
click at [344, 441] on p "One high-emphasis button Use a single high-emphasis button to show what matters…" at bounding box center [800, 570] width 433 height 43
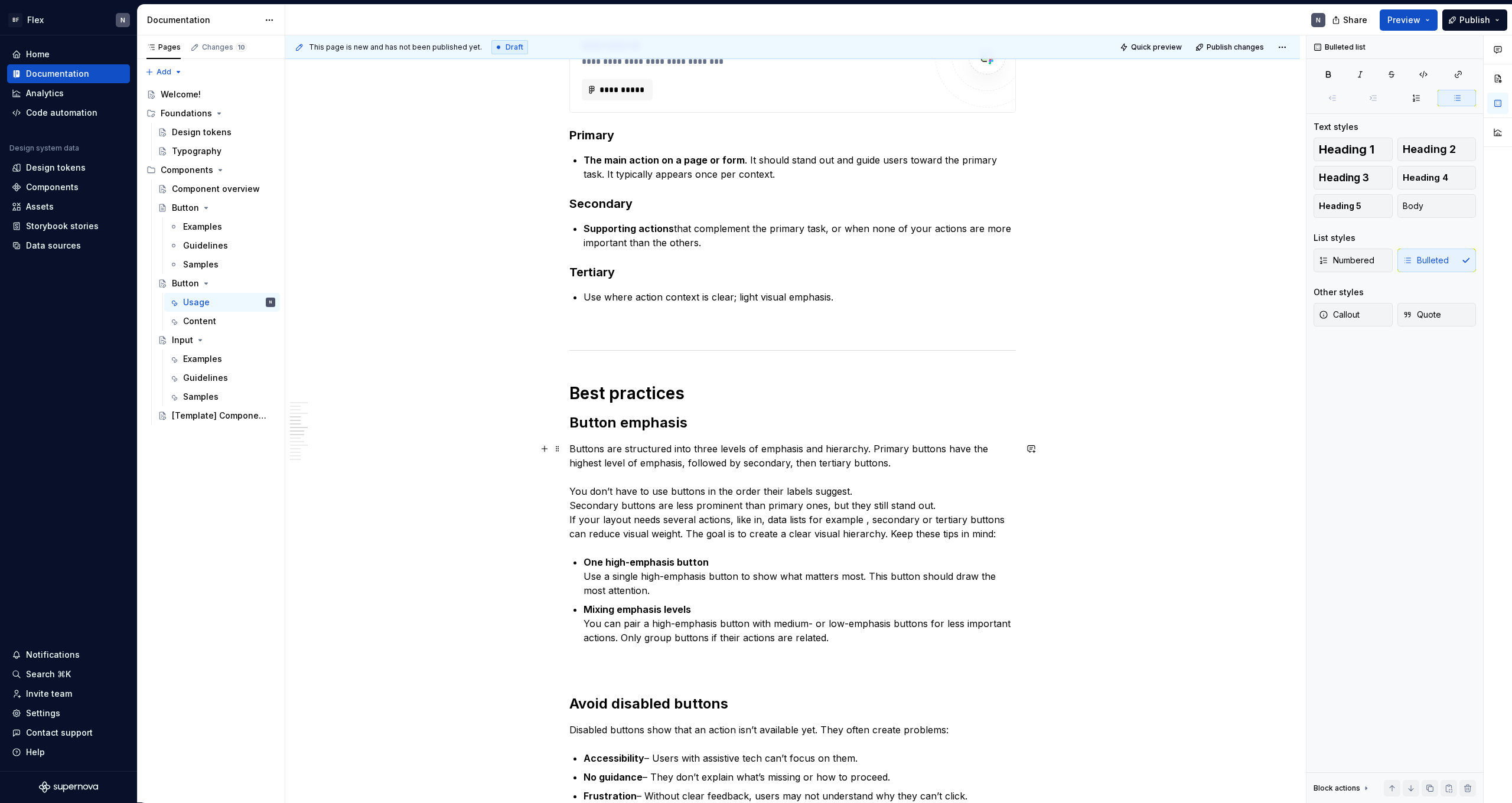
click at [344, 441] on p "Buttons are structured into three levels of emphasis and hierarchy. Primary but…" at bounding box center [793, 491] width 447 height 99
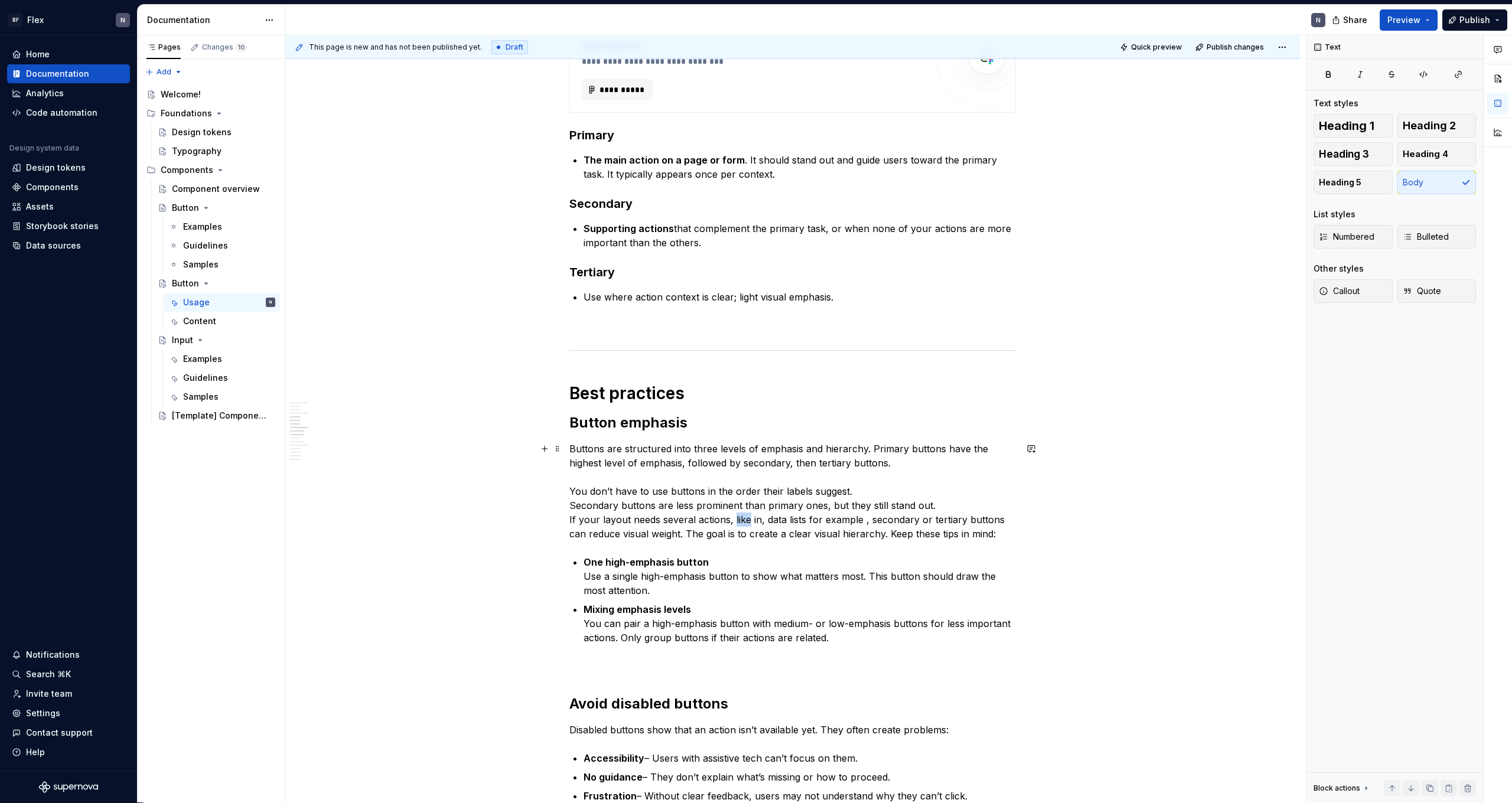
click at [344, 441] on p "Buttons are structured into three levels of emphasis and hierarchy. Primary but…" at bounding box center [793, 491] width 447 height 99
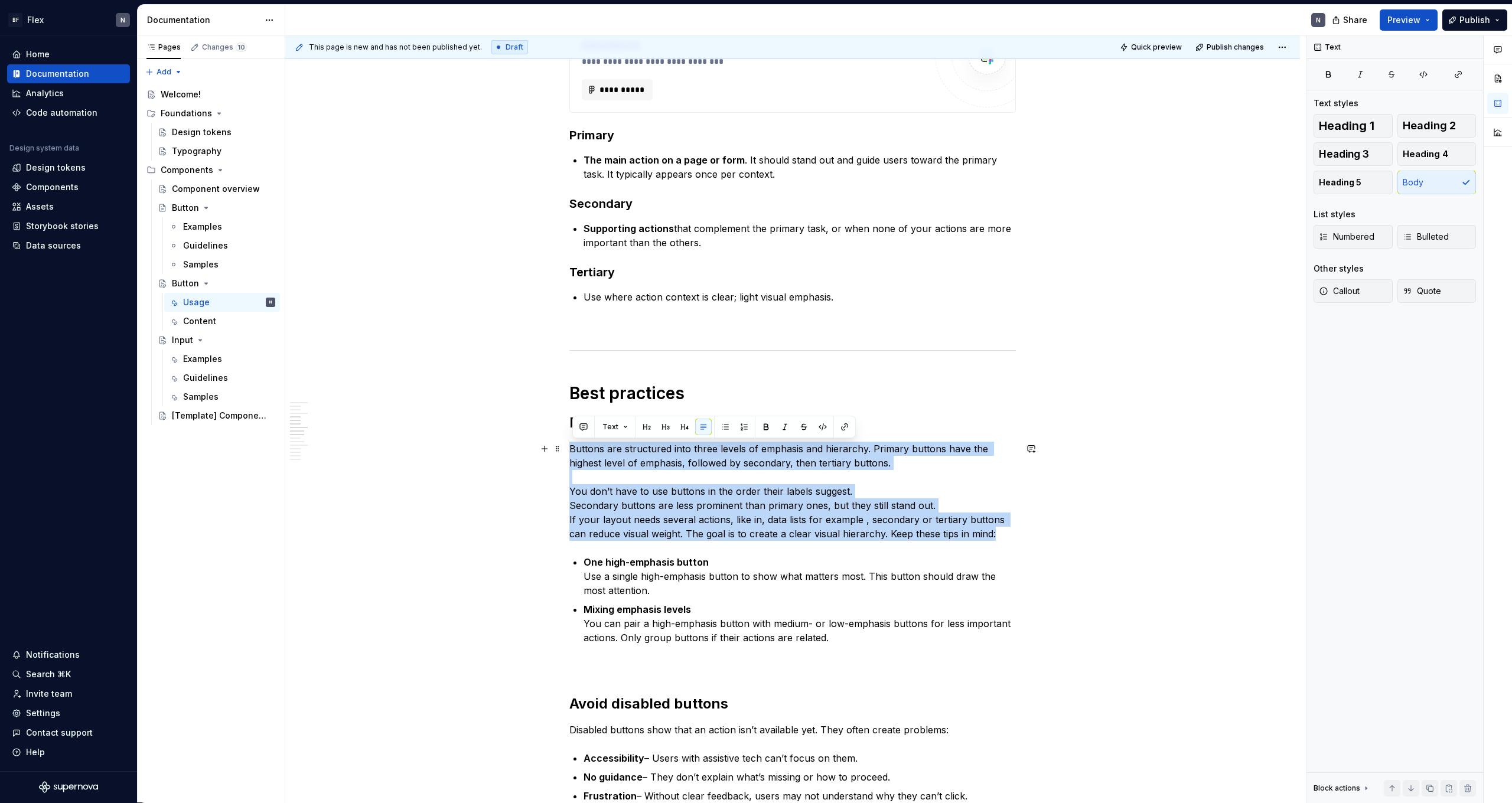
click at [344, 441] on p "Buttons are structured into three levels of emphasis and hierarchy. Primary but…" at bounding box center [793, 491] width 447 height 99
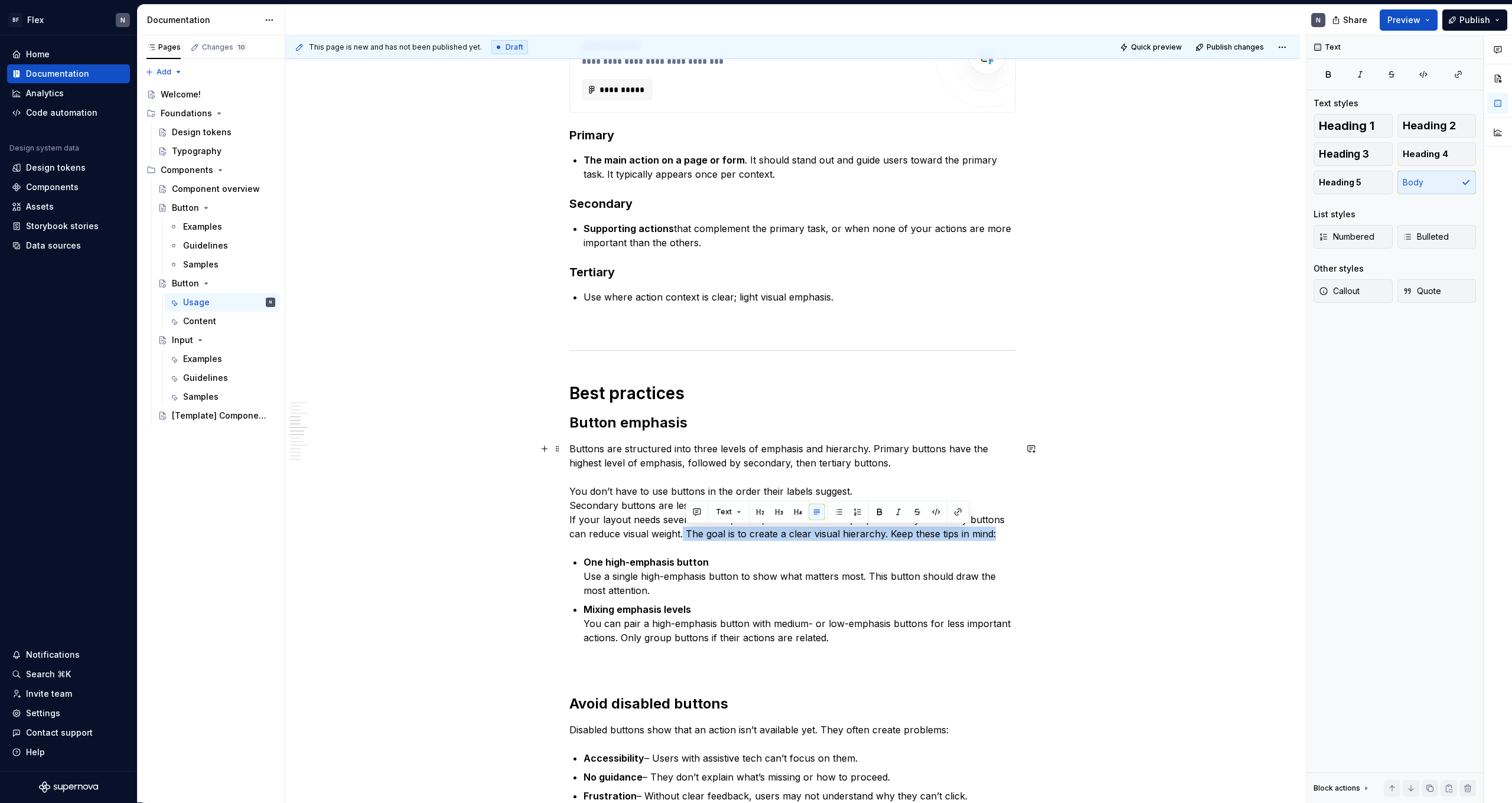
drag, startPoint x: 686, startPoint y: 534, endPoint x: 1020, endPoint y: 534, distance: 334.0
copy p "The goal is to create a clear visual hierarchy. Keep these tips in mind:"
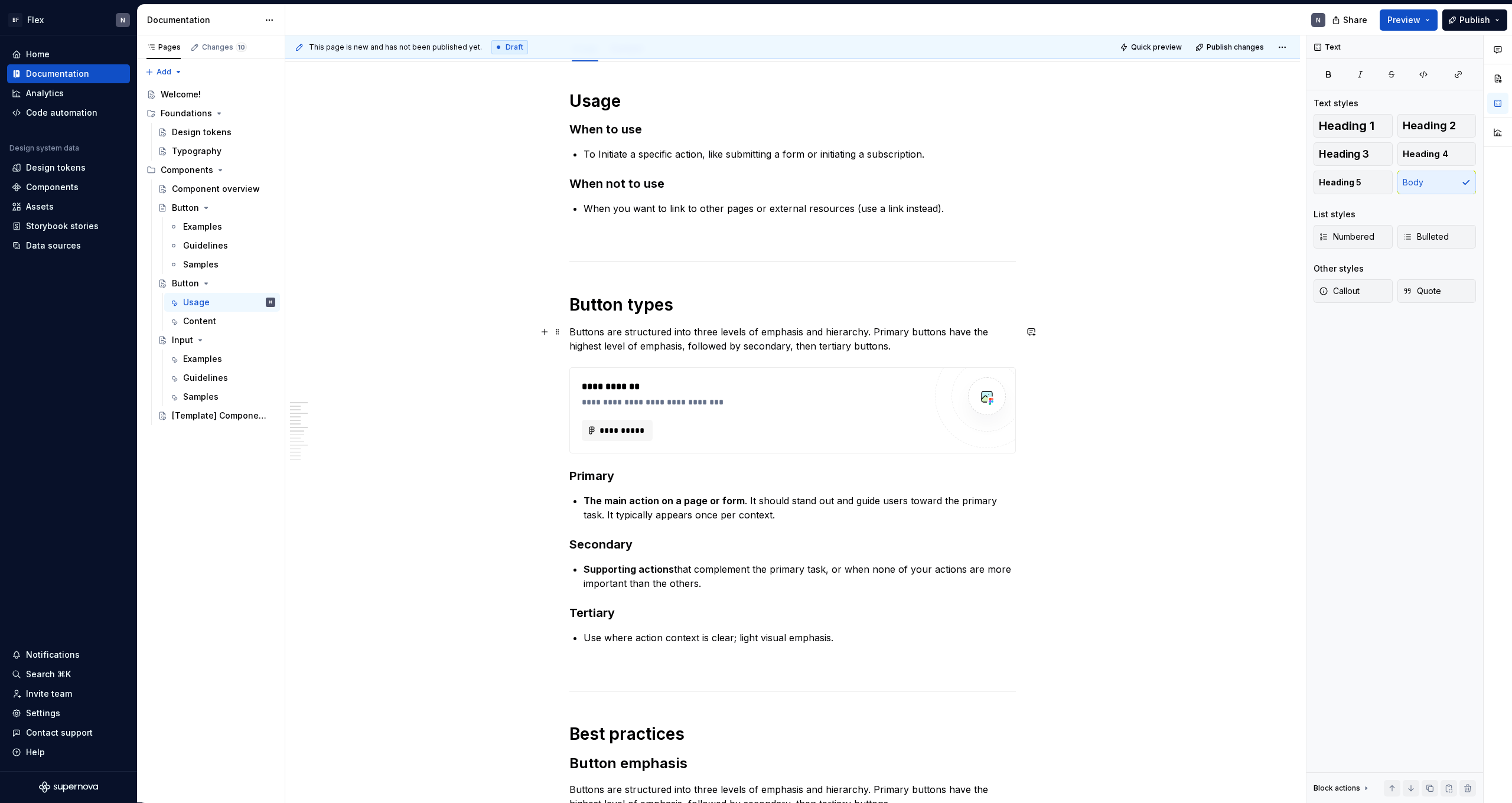
scroll to position [53, 0]
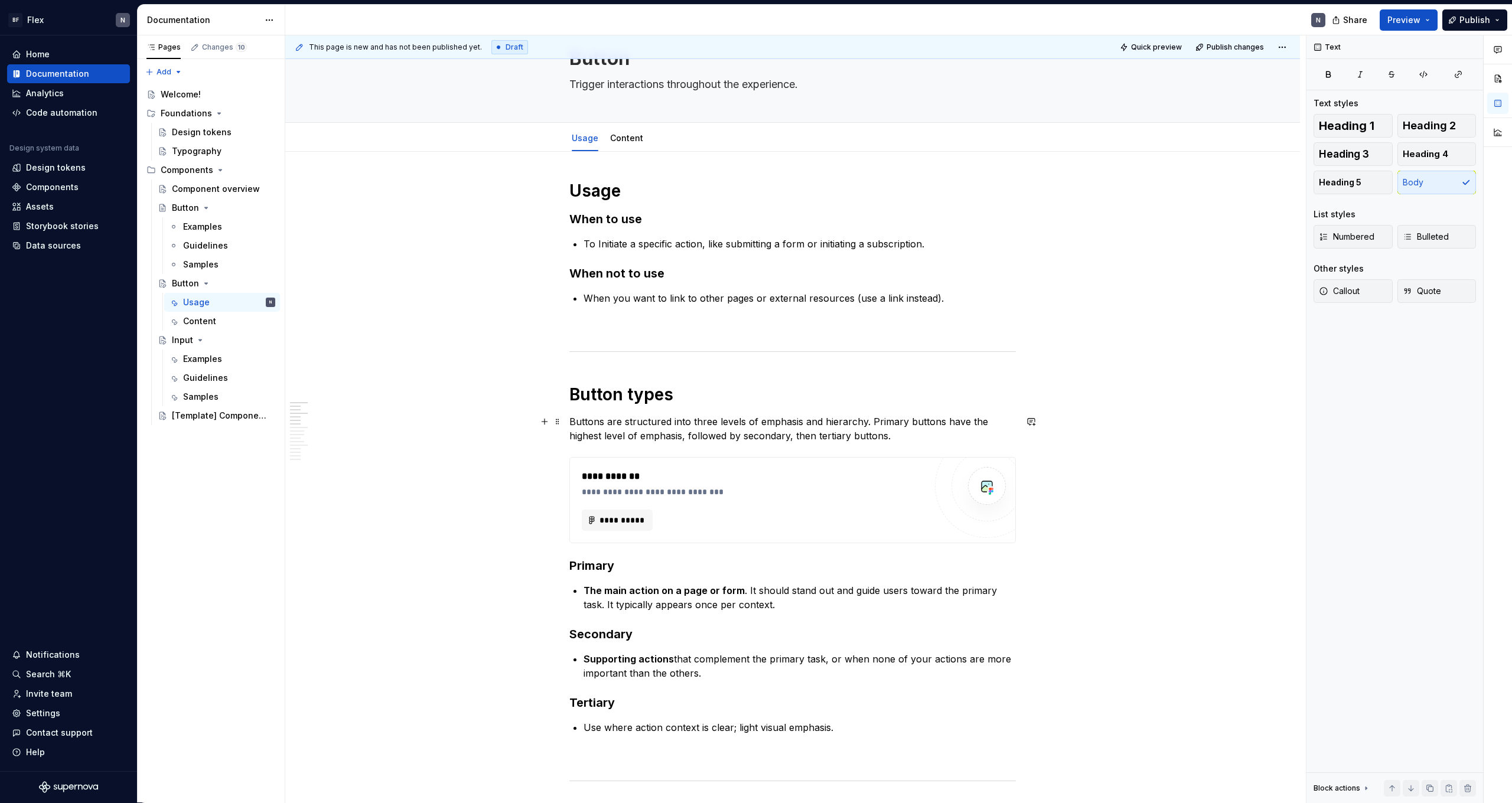
click at [344, 436] on p "Buttons are structured into three levels of emphasis and hierarchy. Primary but…" at bounding box center [793, 429] width 447 height 28
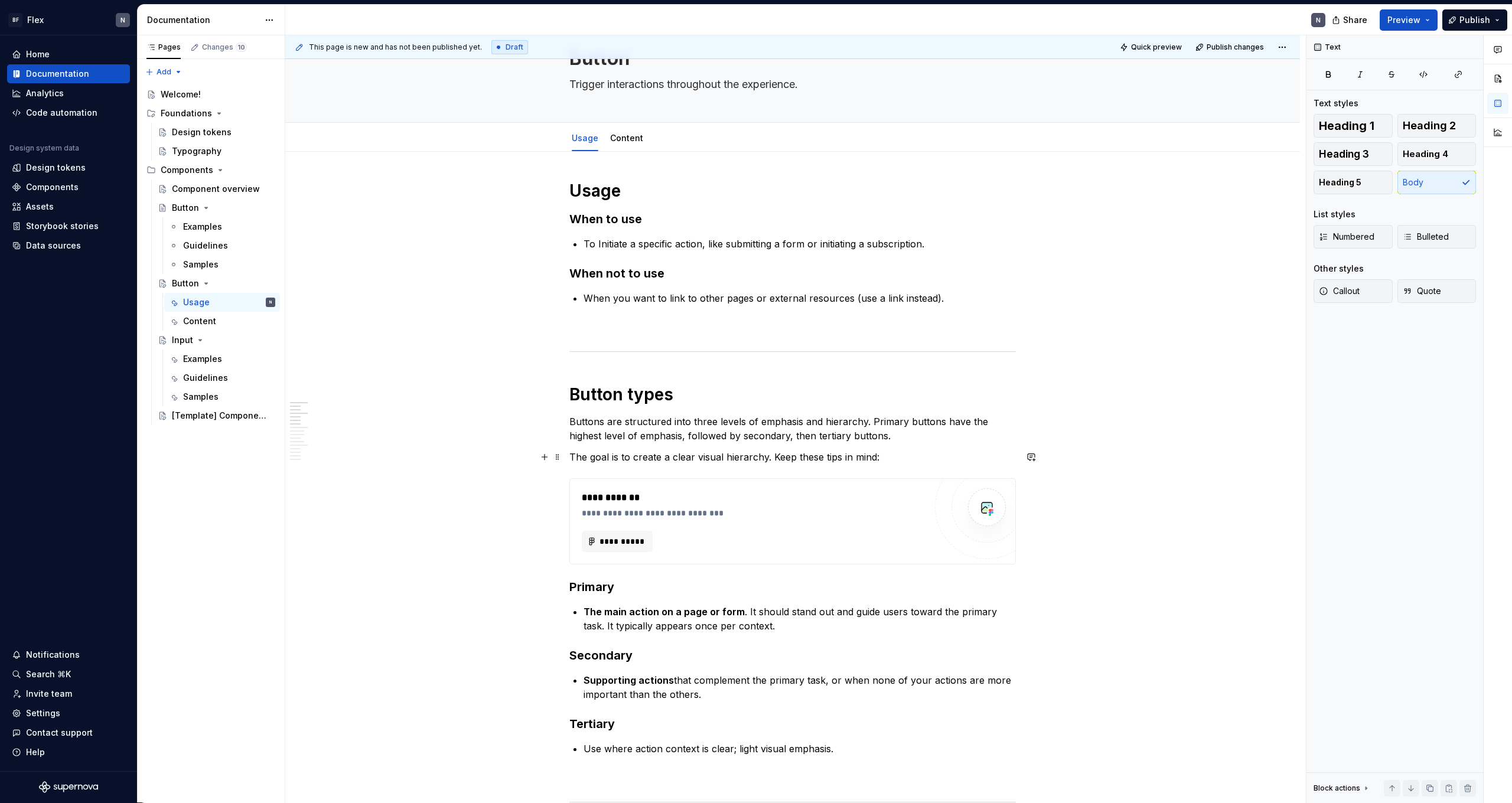
click at [344, 441] on p "The goal is to create a clear visual hierarchy. Keep these tips in mind:" at bounding box center [793, 457] width 447 height 14
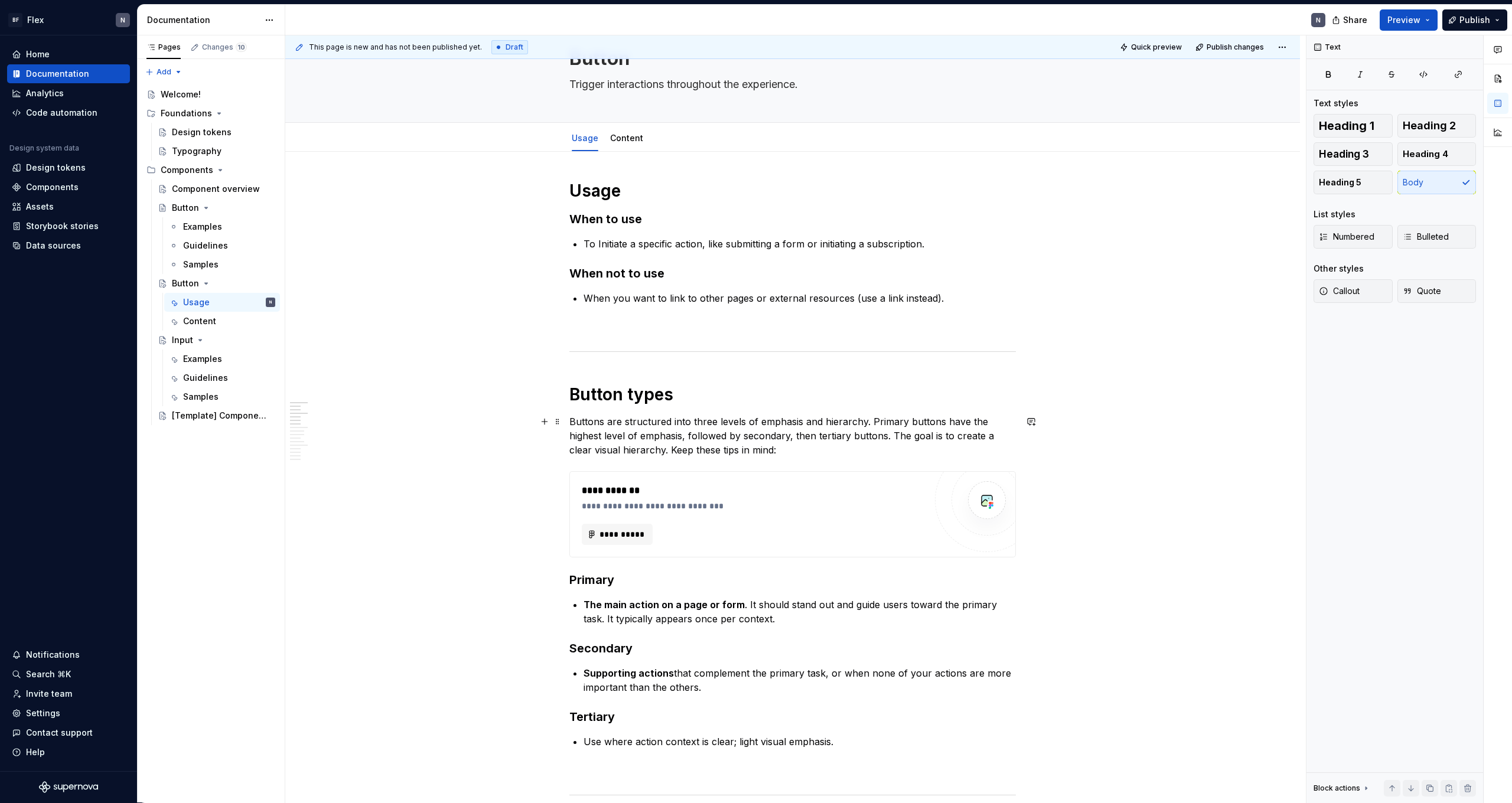
click at [344, 441] on p "Buttons are structured into three levels of emphasis and hierarchy. Primary but…" at bounding box center [793, 436] width 447 height 43
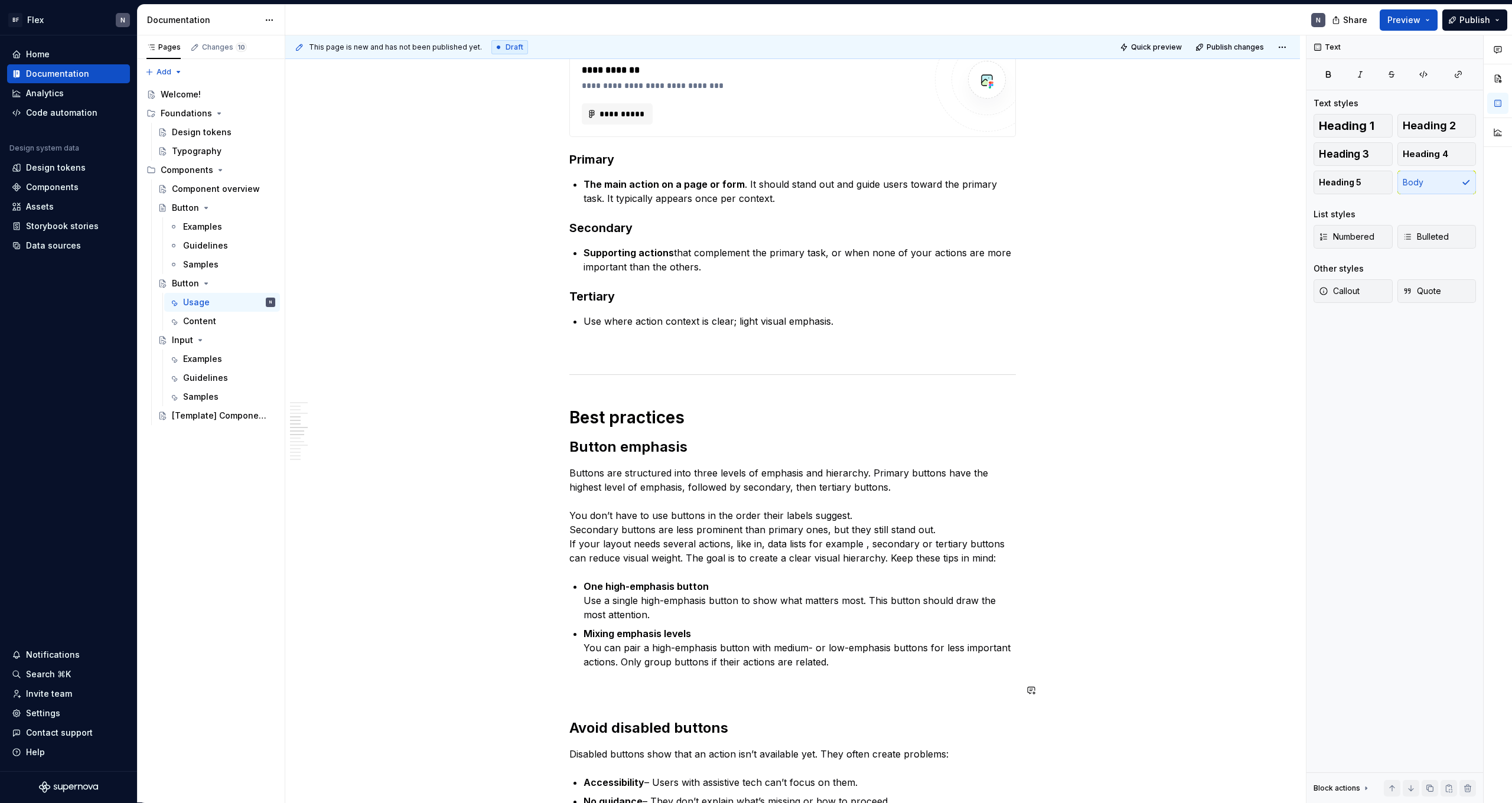
scroll to position [477, 0]
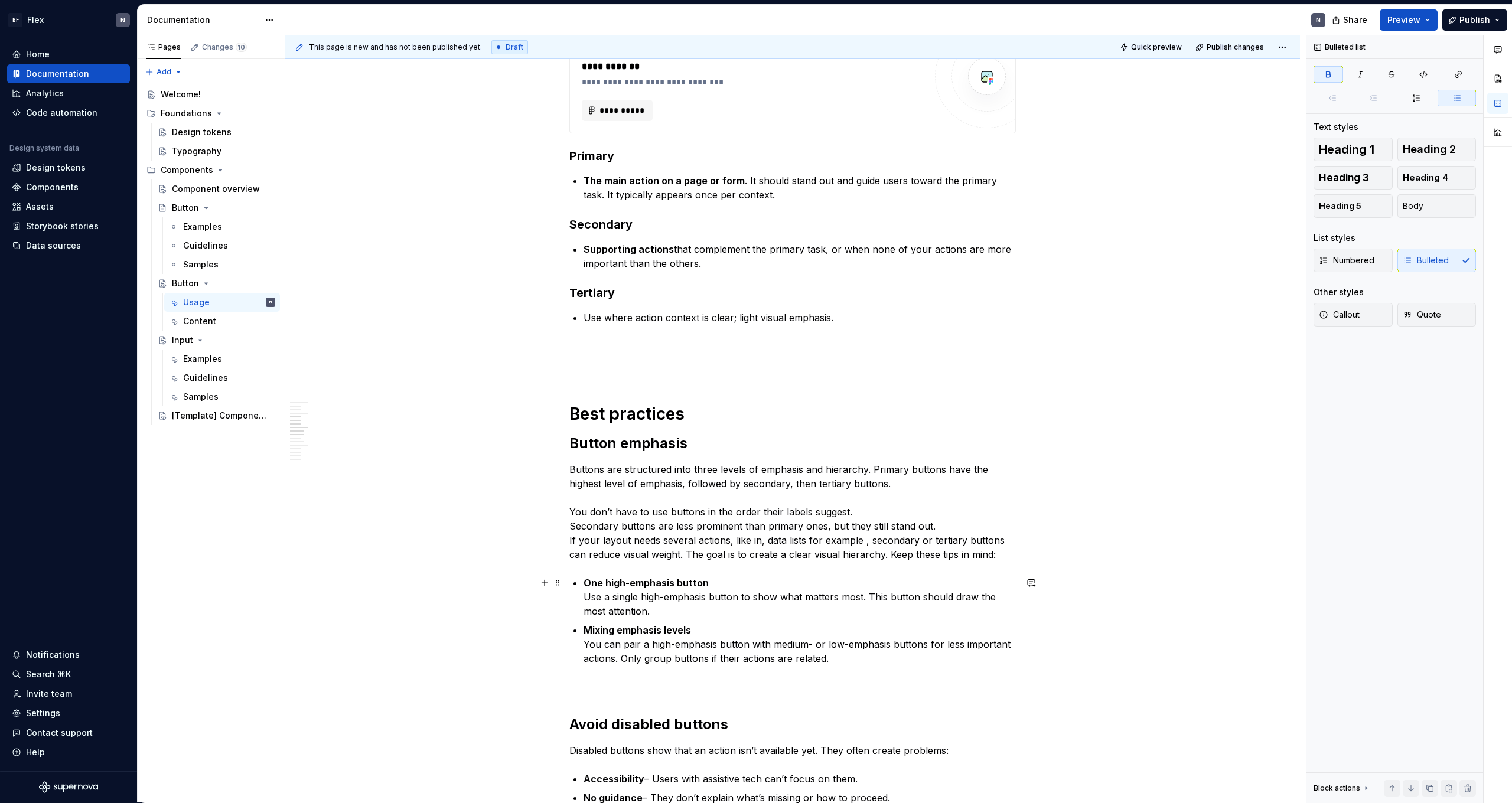
click at [344, 441] on p "One high-emphasis button Use a single high-emphasis button to show what matters…" at bounding box center [800, 597] width 433 height 43
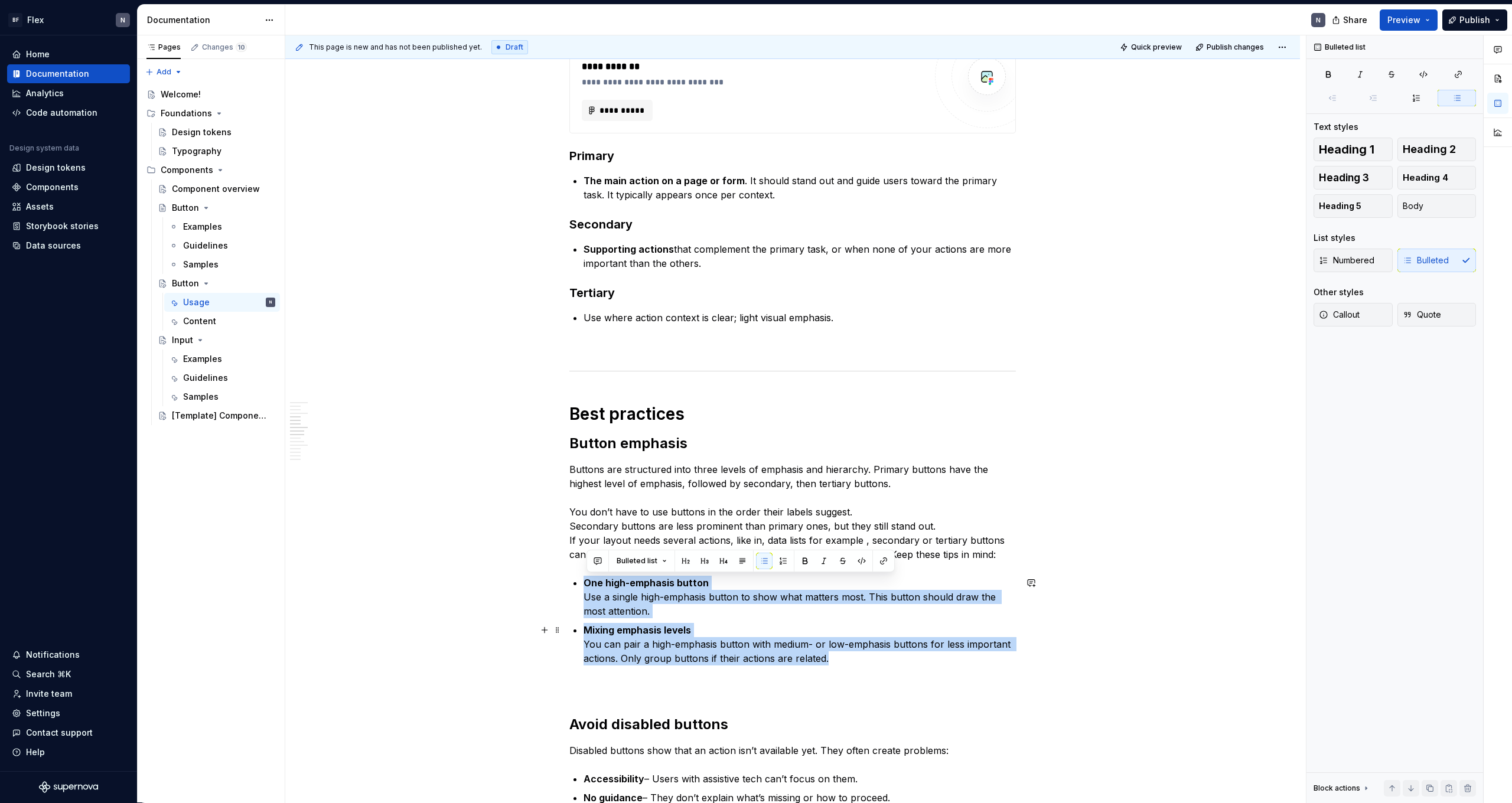
drag, startPoint x: 588, startPoint y: 582, endPoint x: 845, endPoint y: 661, distance: 268.9
click at [344, 441] on ul "One high-emphasis button Use a single high-emphasis button to show what matters…" at bounding box center [800, 620] width 433 height 90
copy ul "One high-emphasis button Use a single high-emphasis button to show what matters…"
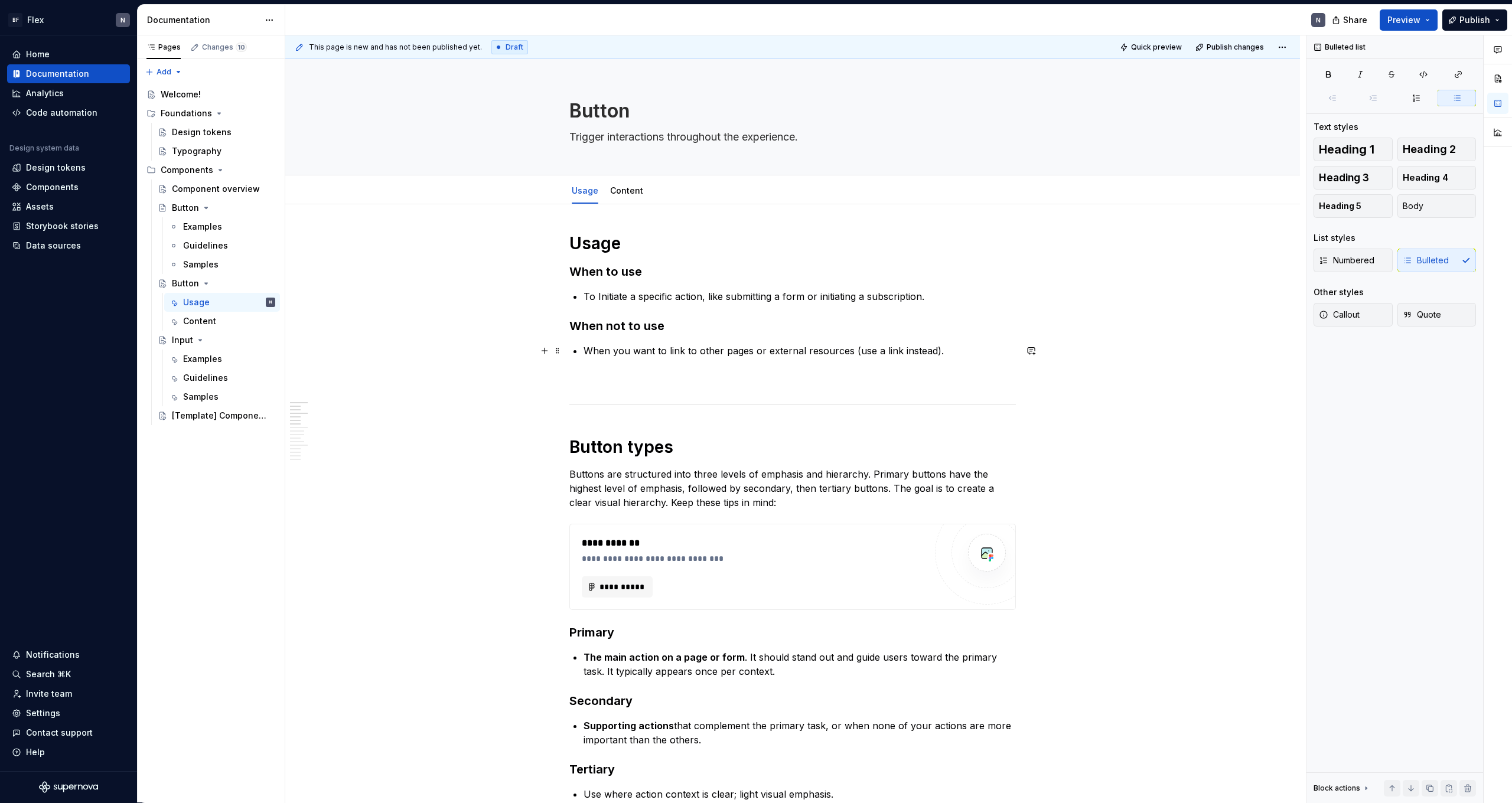
scroll to position [0, 0]
click at [344, 441] on p "Buttons are structured into three levels of emphasis and hierarchy. Primary but…" at bounding box center [793, 488] width 447 height 43
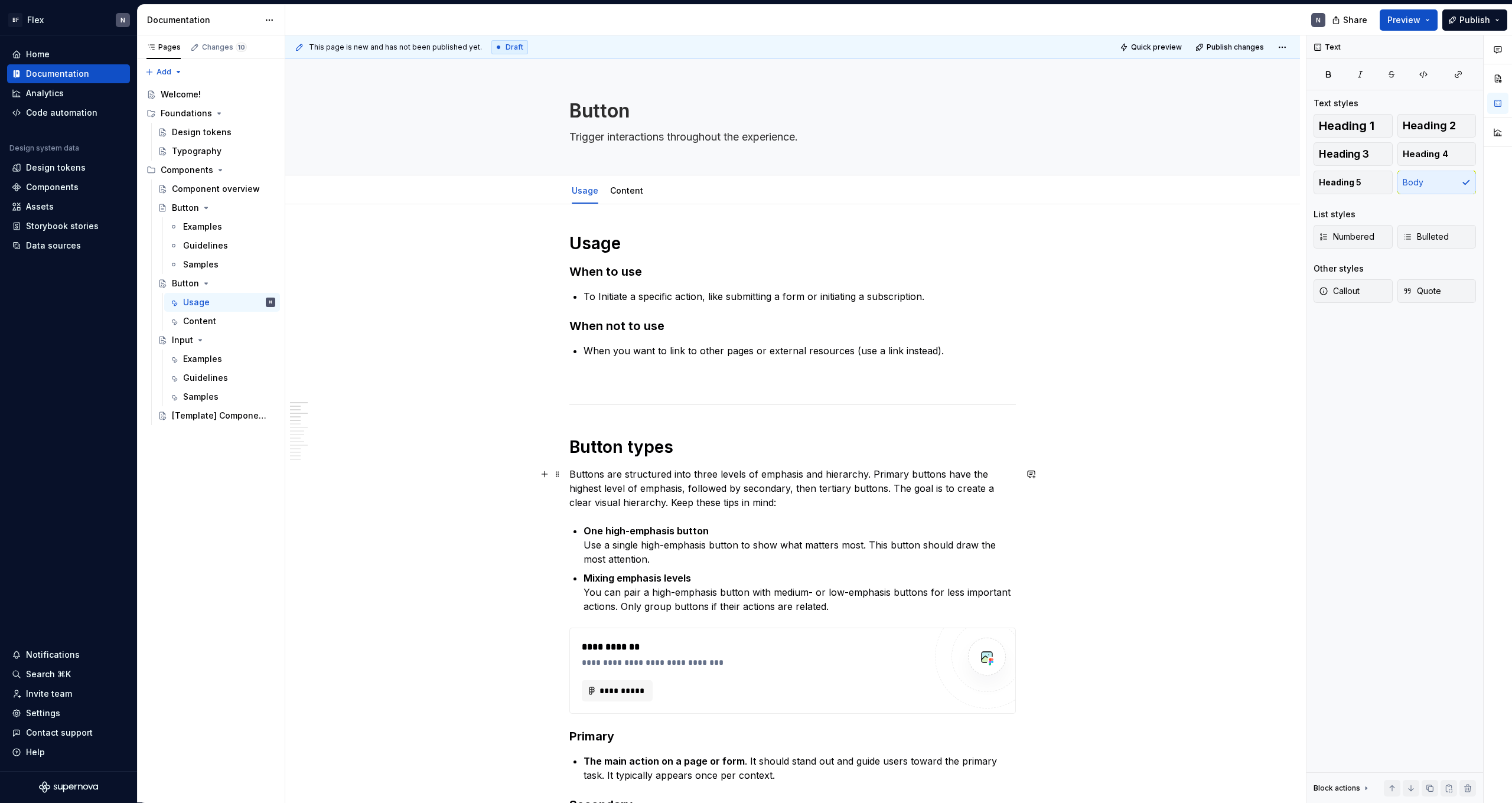
click at [344, 441] on p "Buttons are structured into three levels of emphasis and hierarchy. Primary but…" at bounding box center [793, 488] width 447 height 43
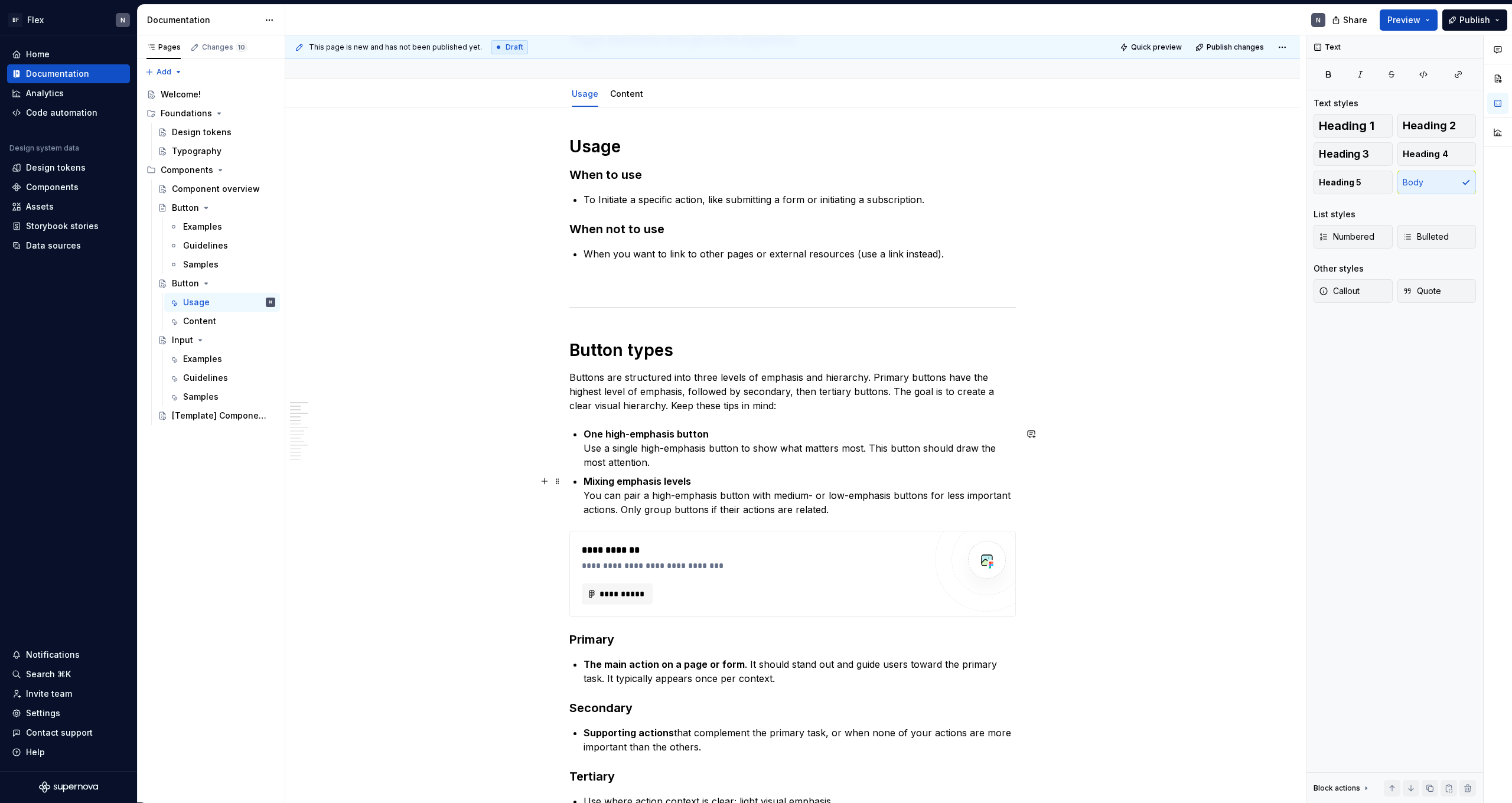
scroll to position [98, 0]
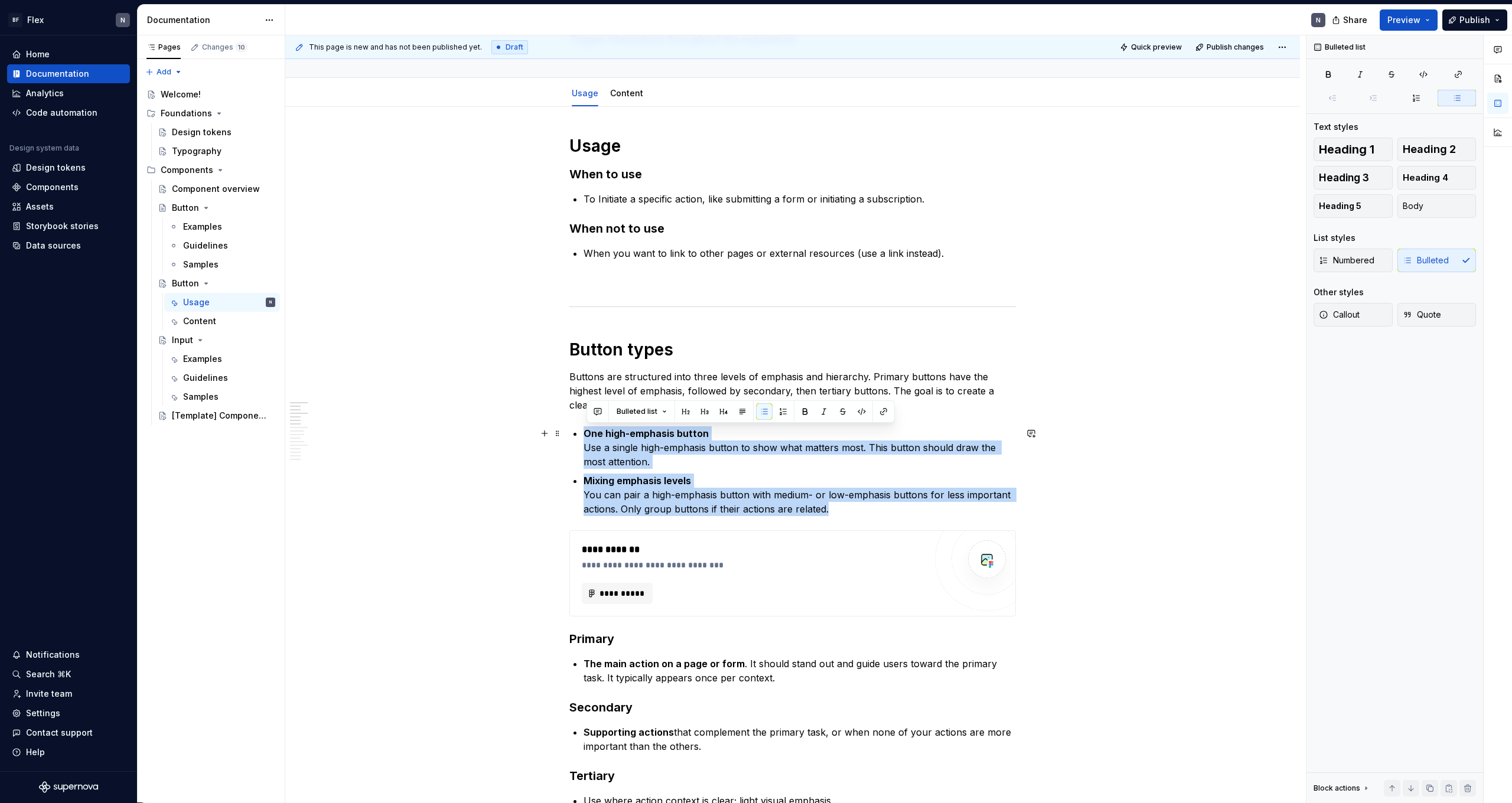
drag, startPoint x: 845, startPoint y: 510, endPoint x: 573, endPoint y: 432, distance: 283.0
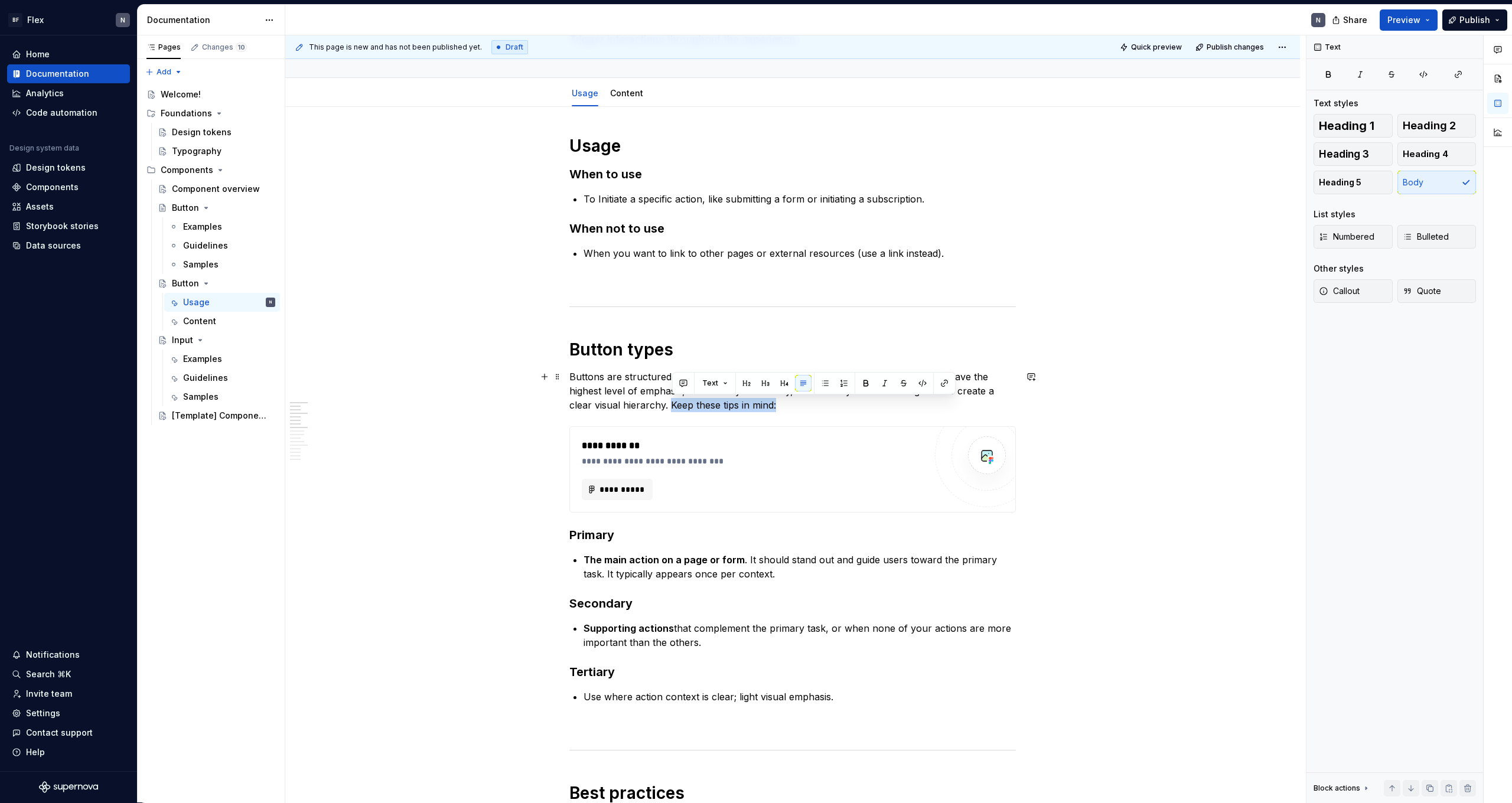
drag, startPoint x: 795, startPoint y: 399, endPoint x: 672, endPoint y: 400, distance: 123.0
click at [344, 400] on p "Buttons are structured into three levels of emphasis and hierarchy. Primary but…" at bounding box center [793, 391] width 447 height 43
click at [344, 378] on p "Buttons are structured into three levels of emphasis and hierarchy. Primary but…" at bounding box center [793, 391] width 447 height 43
click at [344, 406] on p "Buttons are structured into three levels of emphasis and hierarchy. Primary but…" at bounding box center [793, 391] width 447 height 43
drag, startPoint x: 895, startPoint y: 392, endPoint x: 902, endPoint y: 405, distance: 14.8
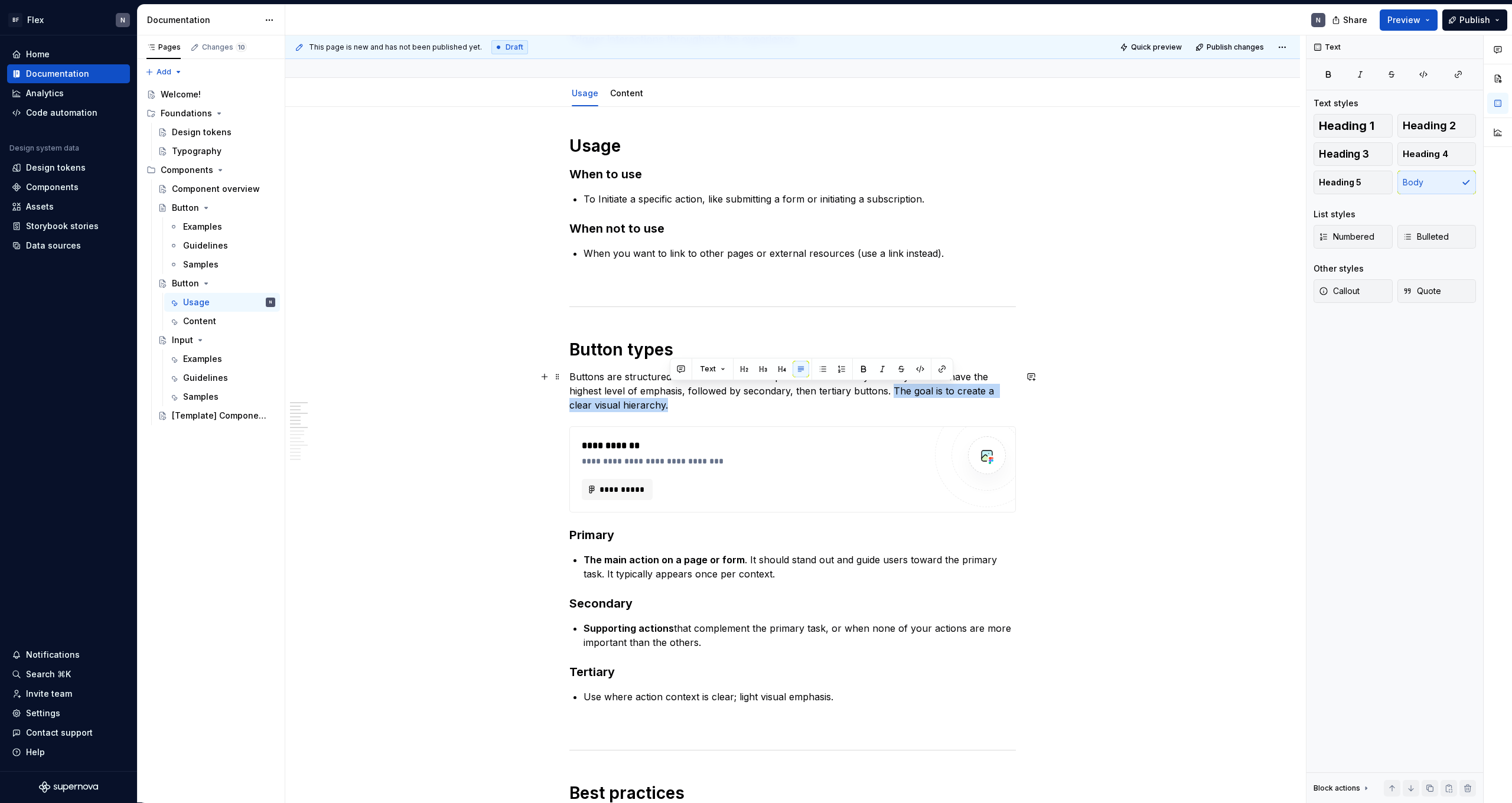
click at [344, 405] on p "Buttons are structured into three levels of emphasis and hierarchy. Primary but…" at bounding box center [793, 391] width 447 height 43
click at [344, 389] on p "Buttons are structured into three levels of emphasis and hierarchy. Primary but…" at bounding box center [793, 391] width 447 height 43
click at [344, 390] on p "Buttons are structured into three levels of emphasis and hierarchy. Primary but…" at bounding box center [793, 391] width 447 height 43
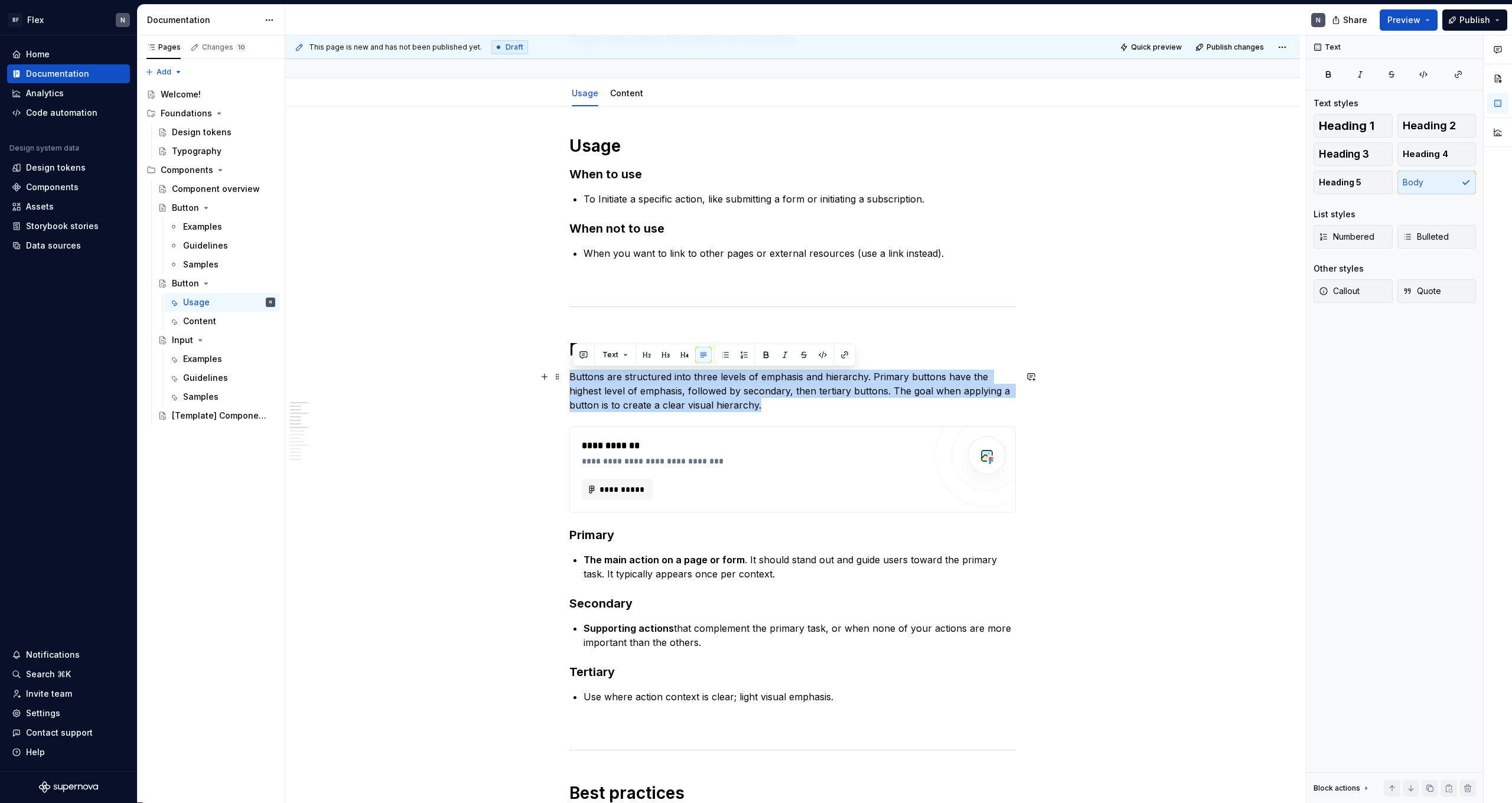
drag, startPoint x: 806, startPoint y: 412, endPoint x: 567, endPoint y: 378, distance: 241.4
copy p "Buttons are structured into three levels of emphasis and hierarchy. Primary but…"
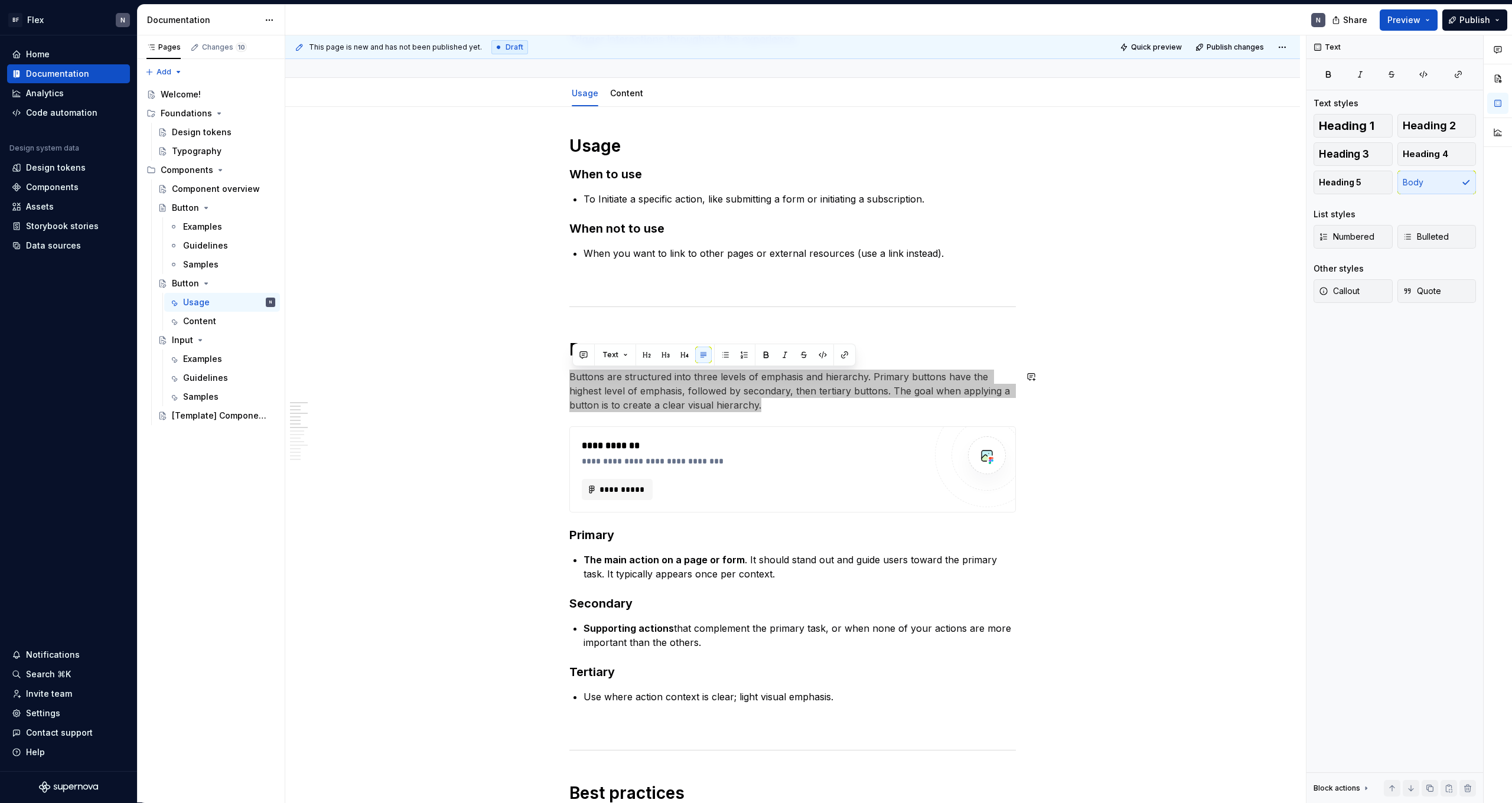
click at [344, 396] on p "Buttons are structured into three levels of emphasis and hierarchy. Primary but…" at bounding box center [793, 391] width 447 height 43
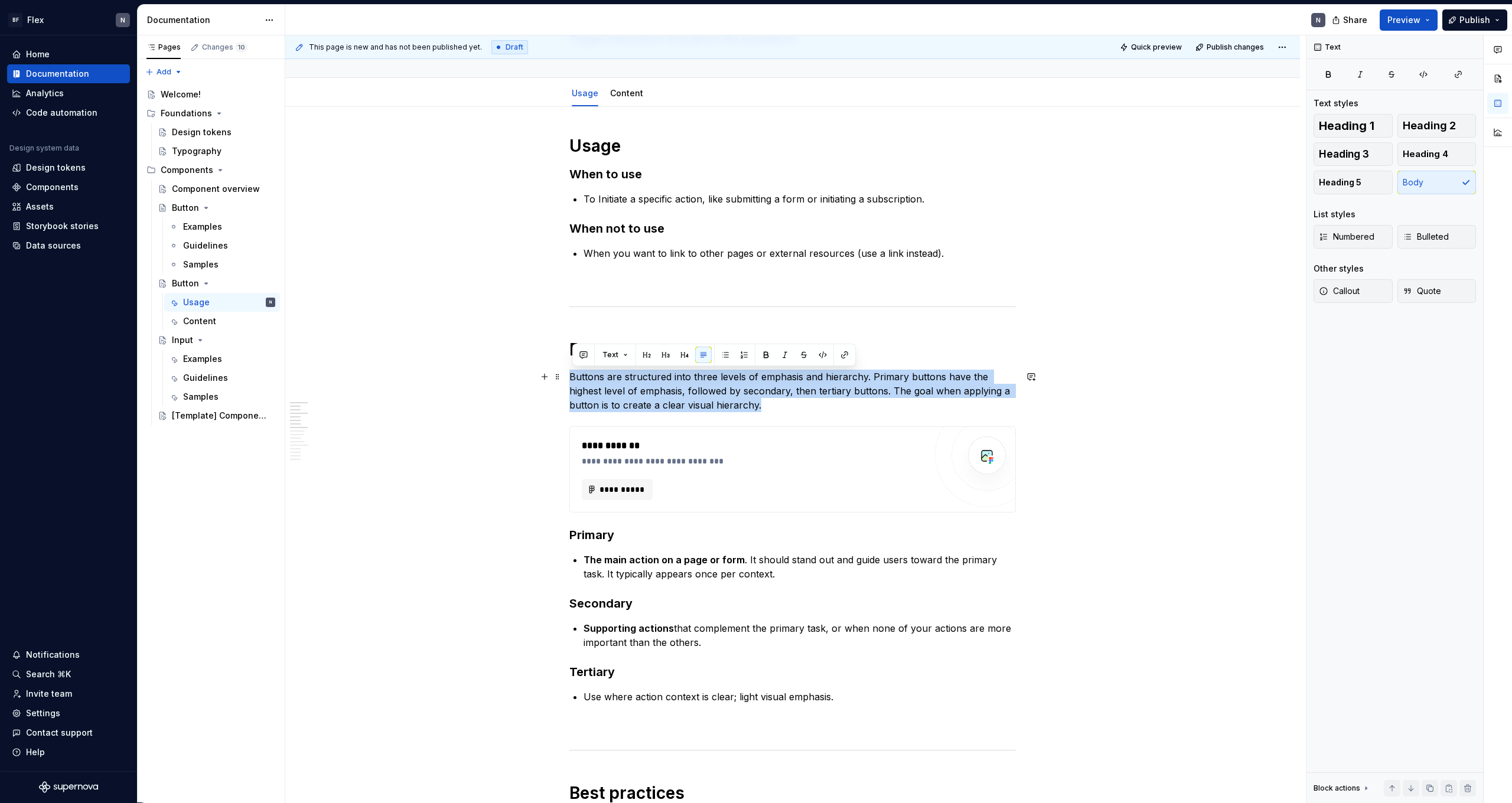
click at [344, 389] on p "Buttons are structured into three levels of emphasis and hierarchy. Primary but…" at bounding box center [793, 391] width 447 height 43
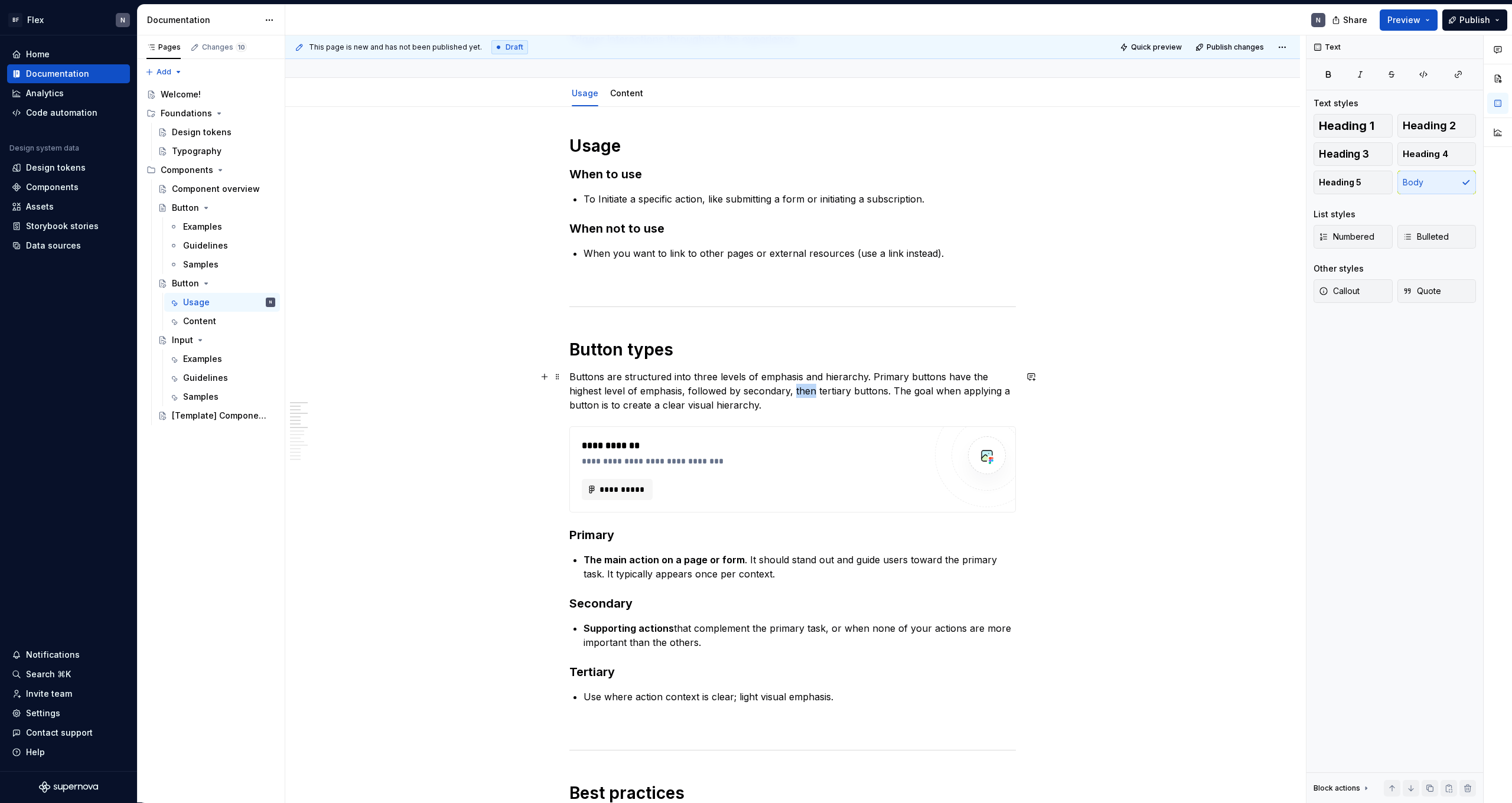
click at [344, 389] on p "Buttons are structured into three levels of emphasis and hierarchy. Primary but…" at bounding box center [793, 391] width 447 height 43
click at [344, 398] on p "Buttons are structured into three levels of emphasis and hierarchy. Primary but…" at bounding box center [793, 391] width 447 height 43
drag, startPoint x: 806, startPoint y: 374, endPoint x: 866, endPoint y: 376, distance: 60.0
click at [344, 376] on p "Buttons are structured into three levels of emphasis and hierarchy. Primary but…" at bounding box center [793, 391] width 447 height 43
click at [344, 373] on p "Buttons are structured into three levels of emphasis. Primary buttons have the …" at bounding box center [793, 391] width 447 height 43
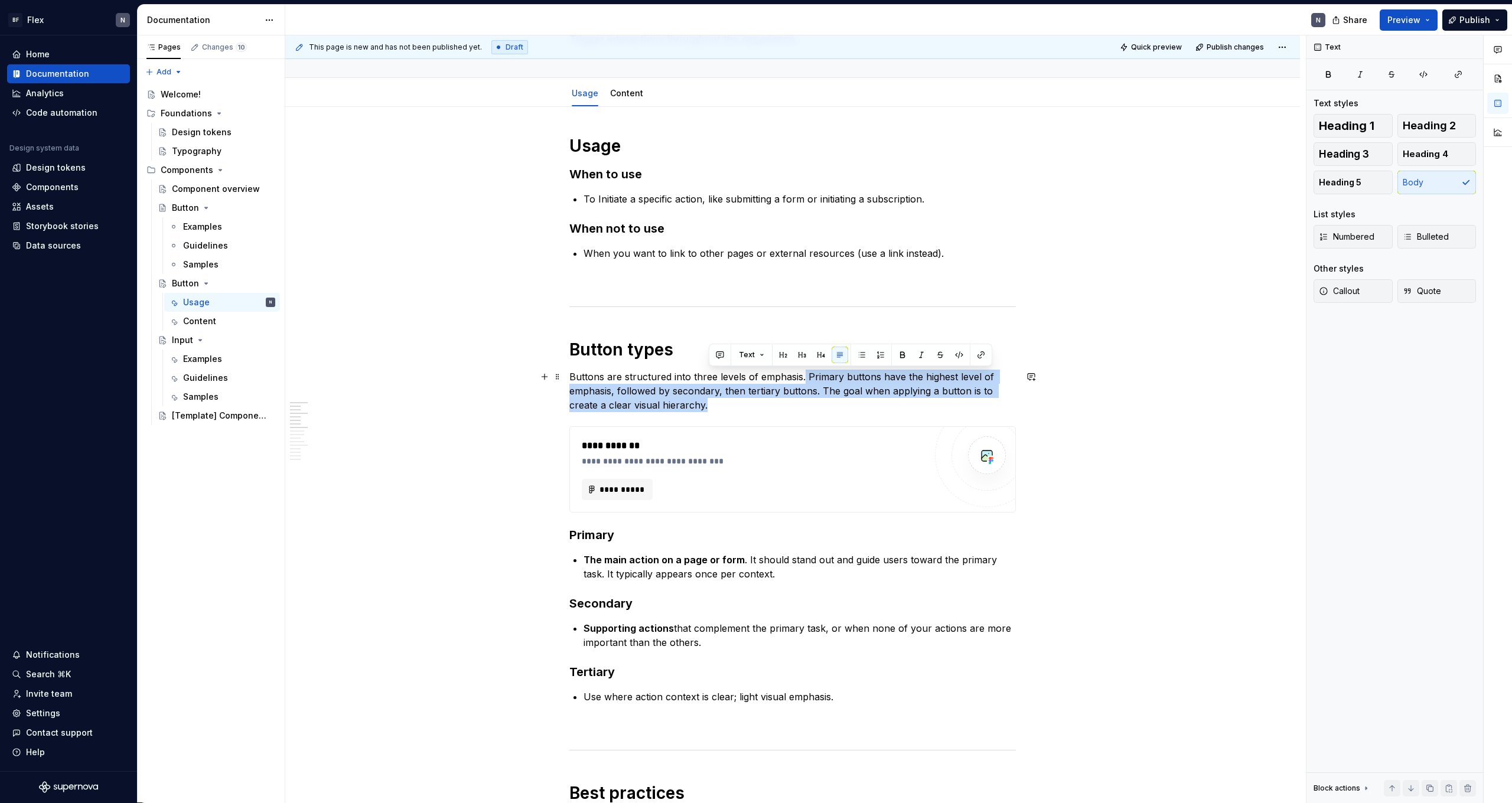
drag, startPoint x: 806, startPoint y: 373, endPoint x: 823, endPoint y: 403, distance: 34.5
click at [344, 403] on p "Buttons are structured into three levels of emphasis. Primary buttons have the …" at bounding box center [793, 391] width 447 height 43
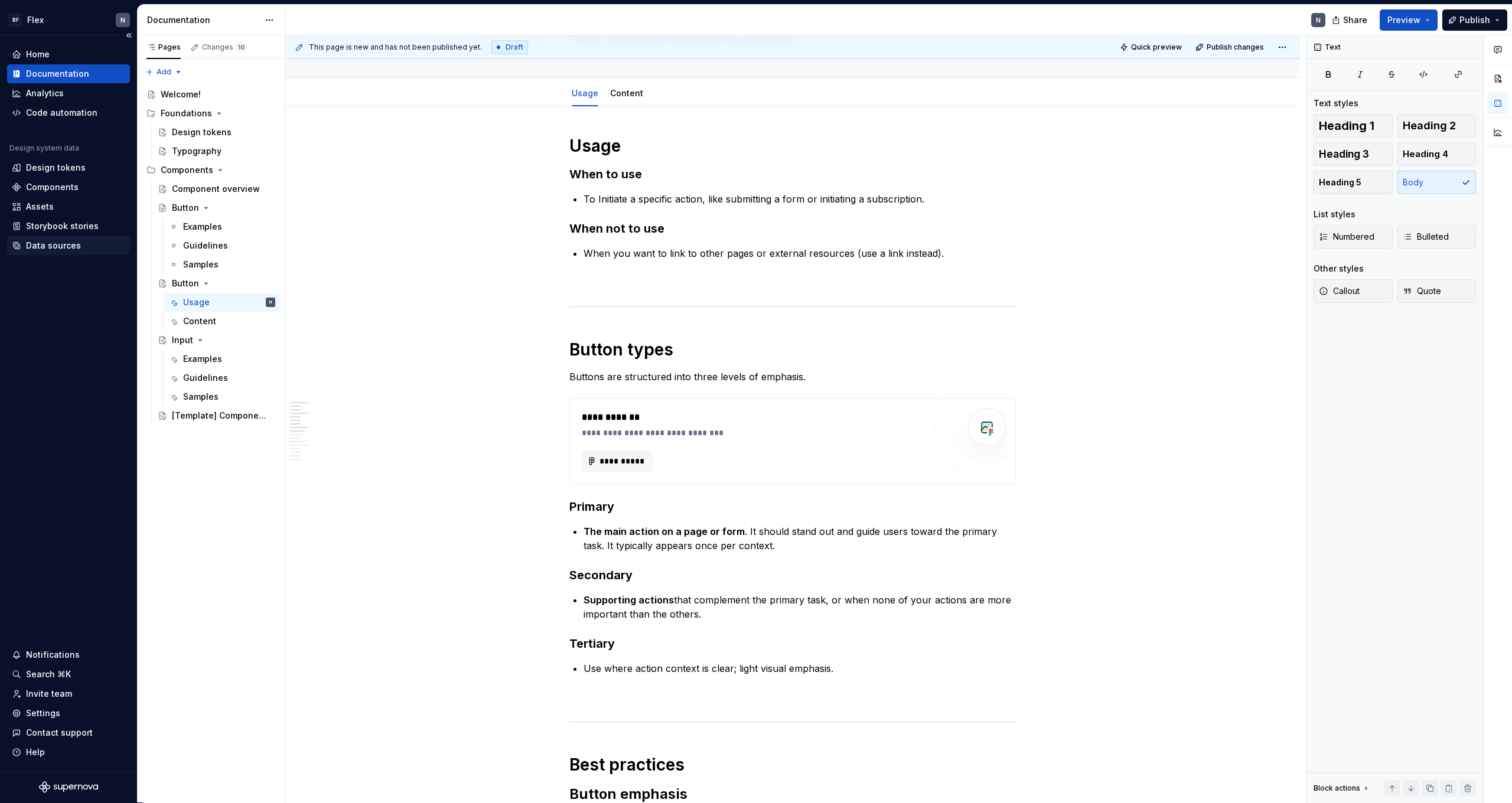
click at [63, 241] on div "Data sources" at bounding box center [53, 245] width 55 height 12
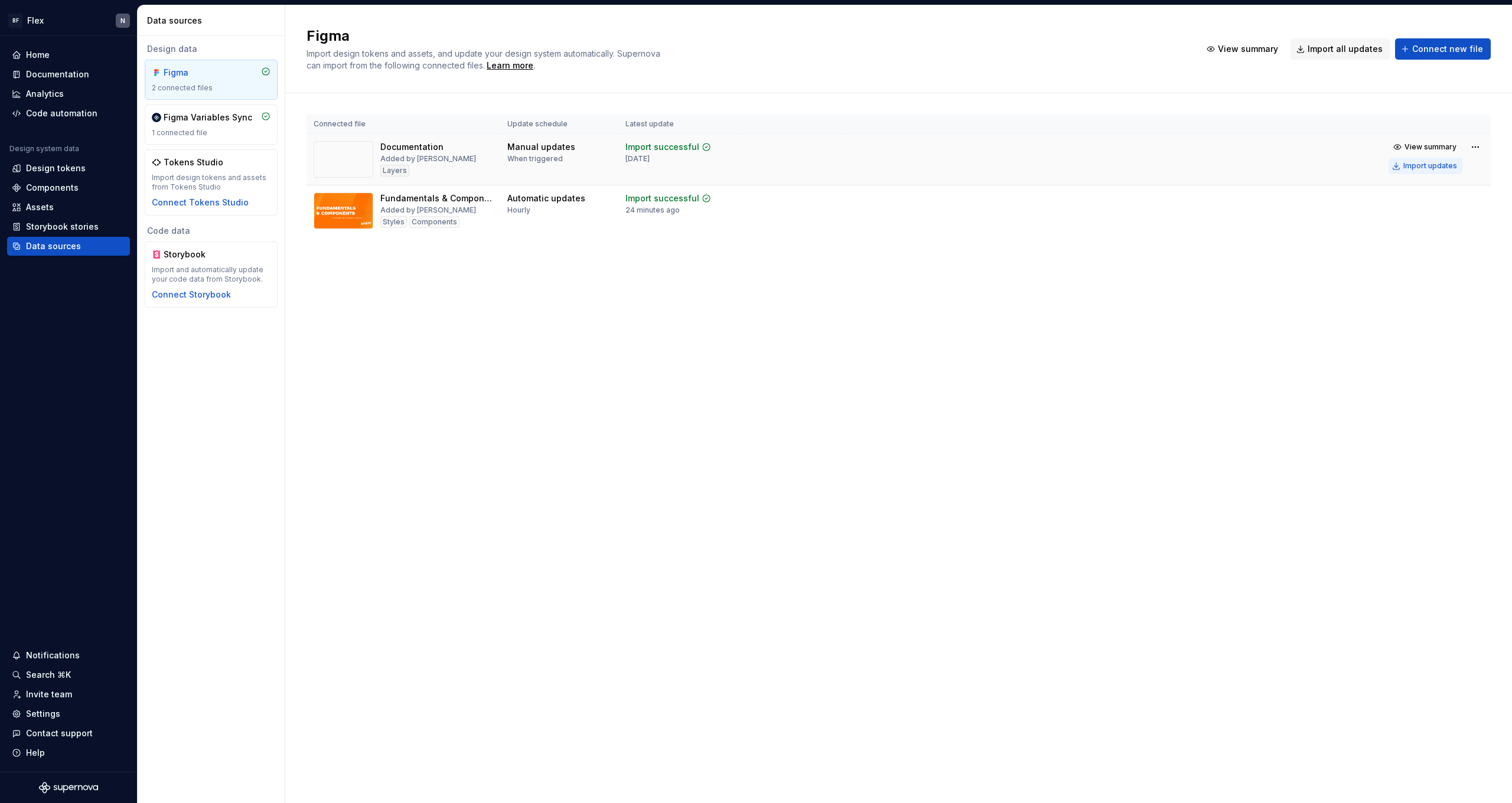
click at [344, 167] on div "Import updates" at bounding box center [1430, 166] width 54 height 9
click at [344, 148] on html "BF Flex N Home Documentation Analytics Code automation Design system data Desig…" at bounding box center [756, 401] width 1512 height 803
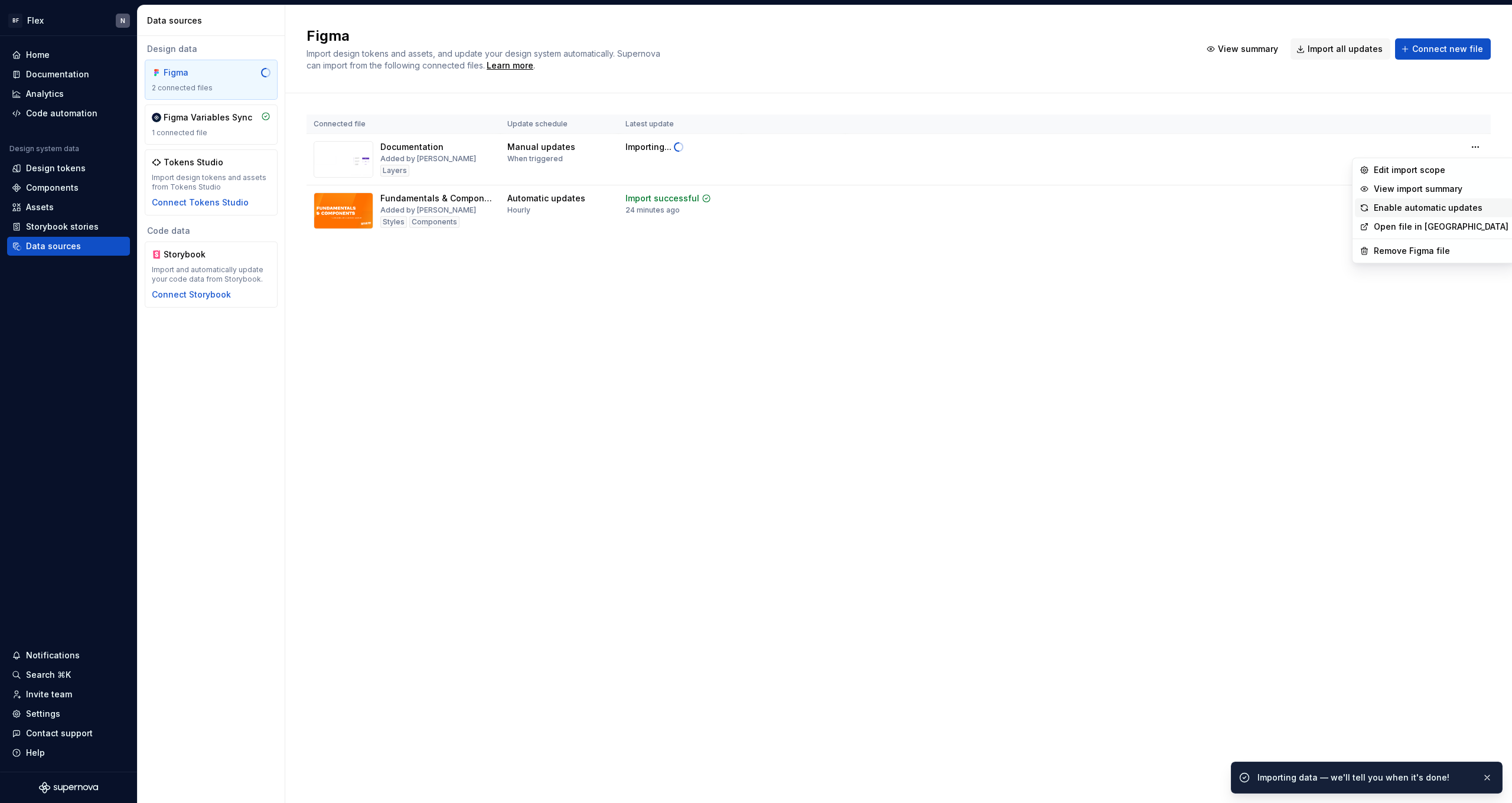
click at [344, 211] on div "Enable automatic updates" at bounding box center [1441, 208] width 135 height 12
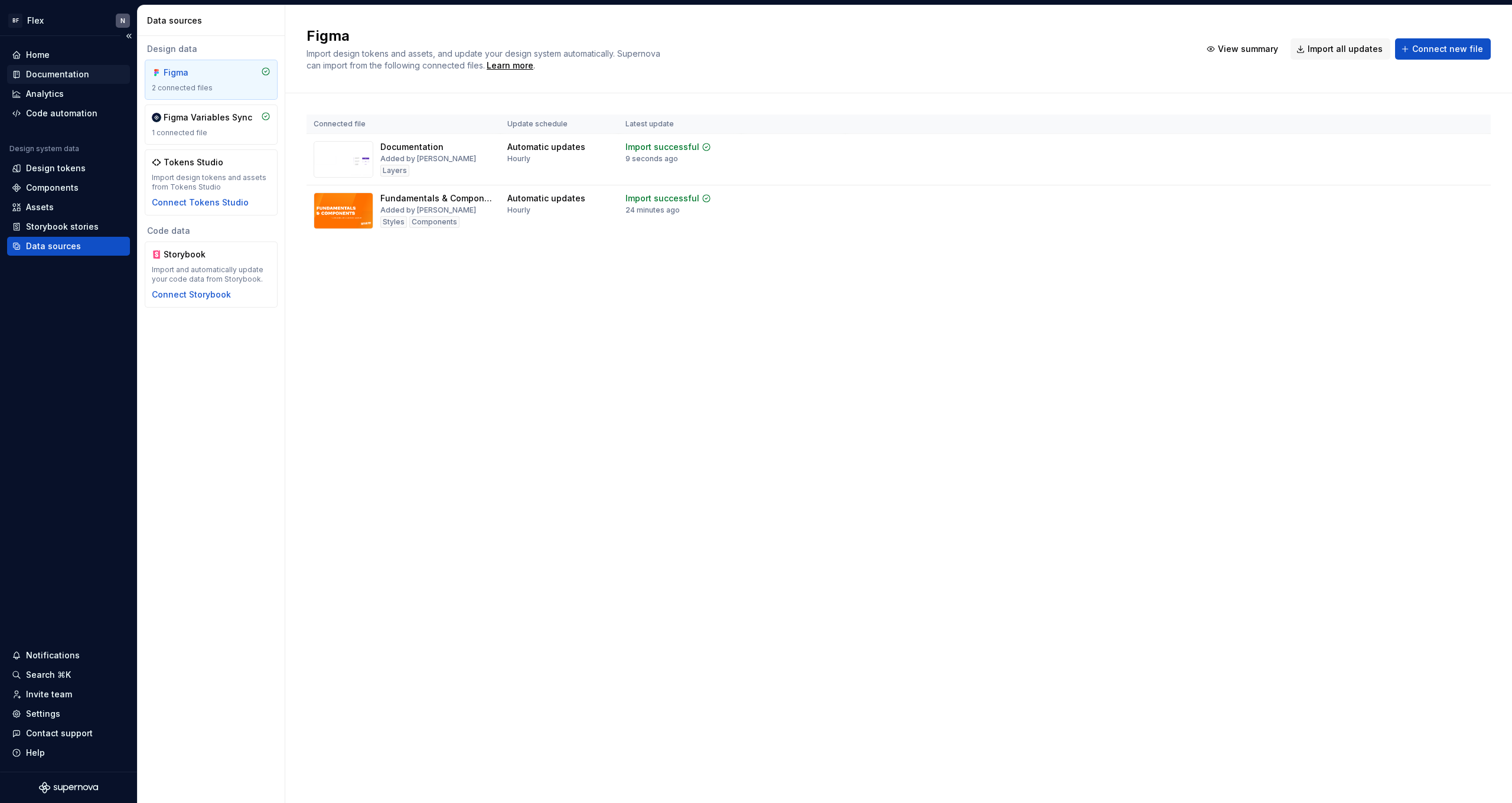
click at [56, 74] on div "Documentation" at bounding box center [57, 75] width 63 height 12
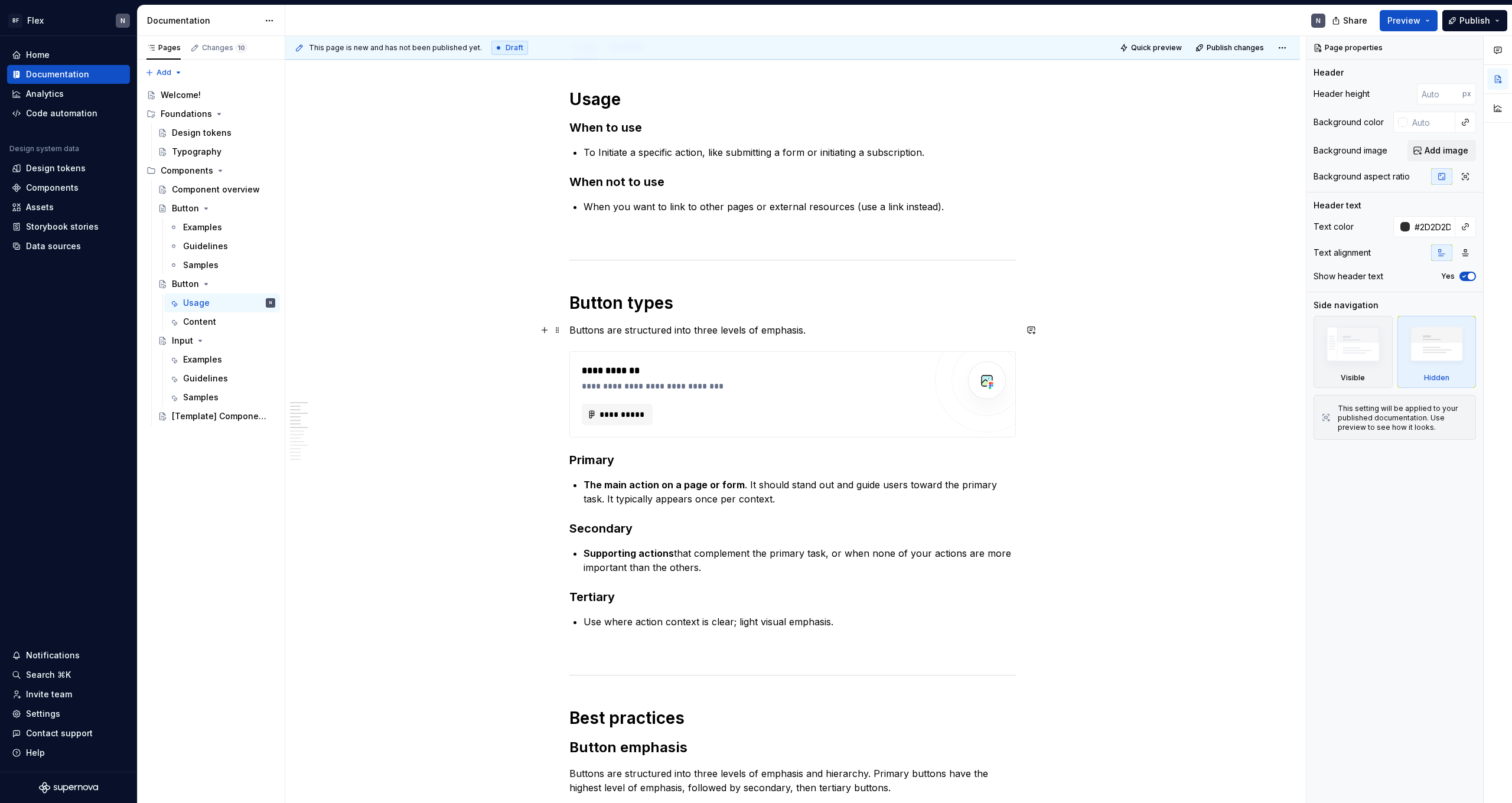
scroll to position [150, 0]
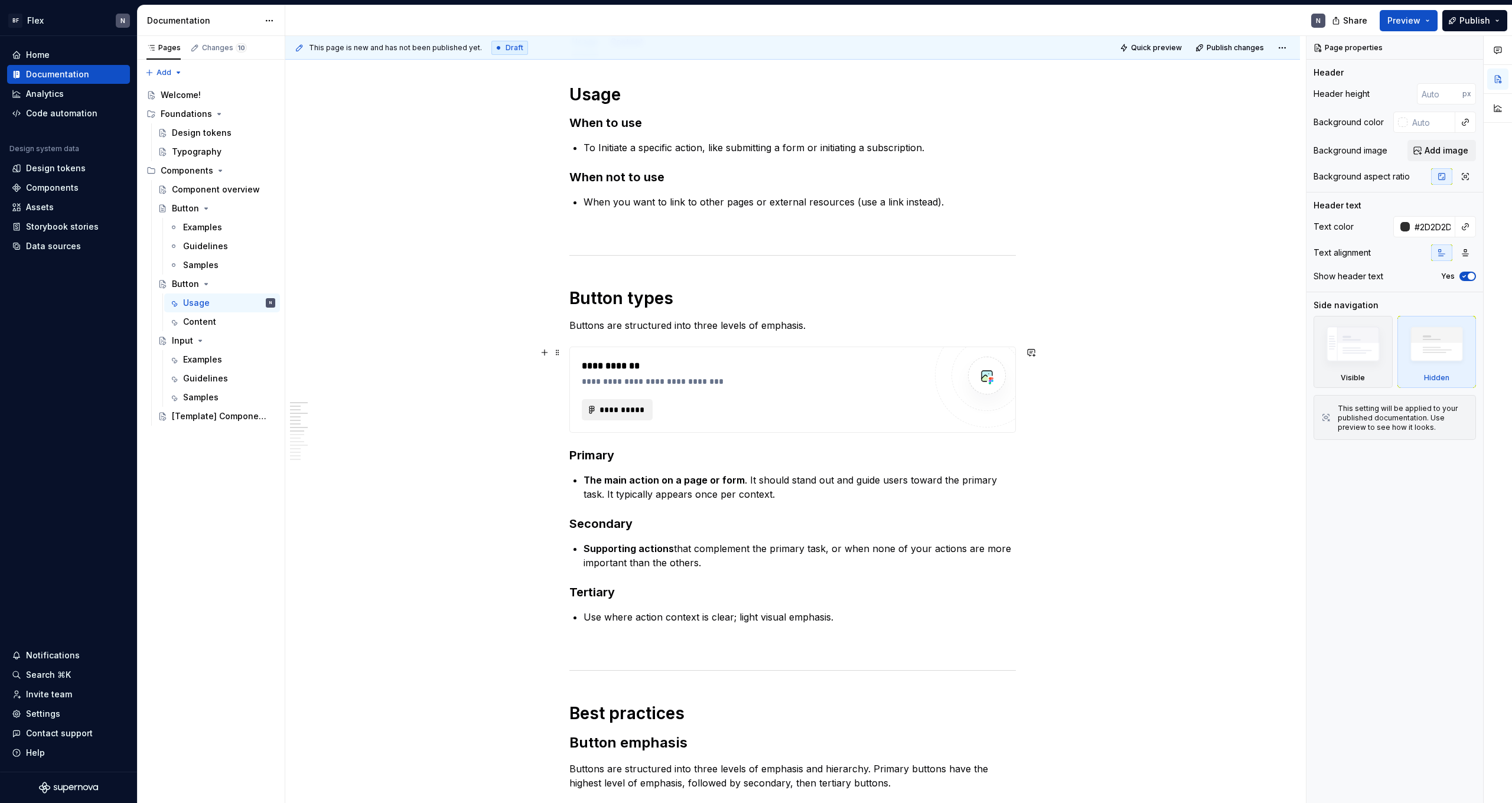
click at [344, 413] on span "**********" at bounding box center [622, 410] width 46 height 12
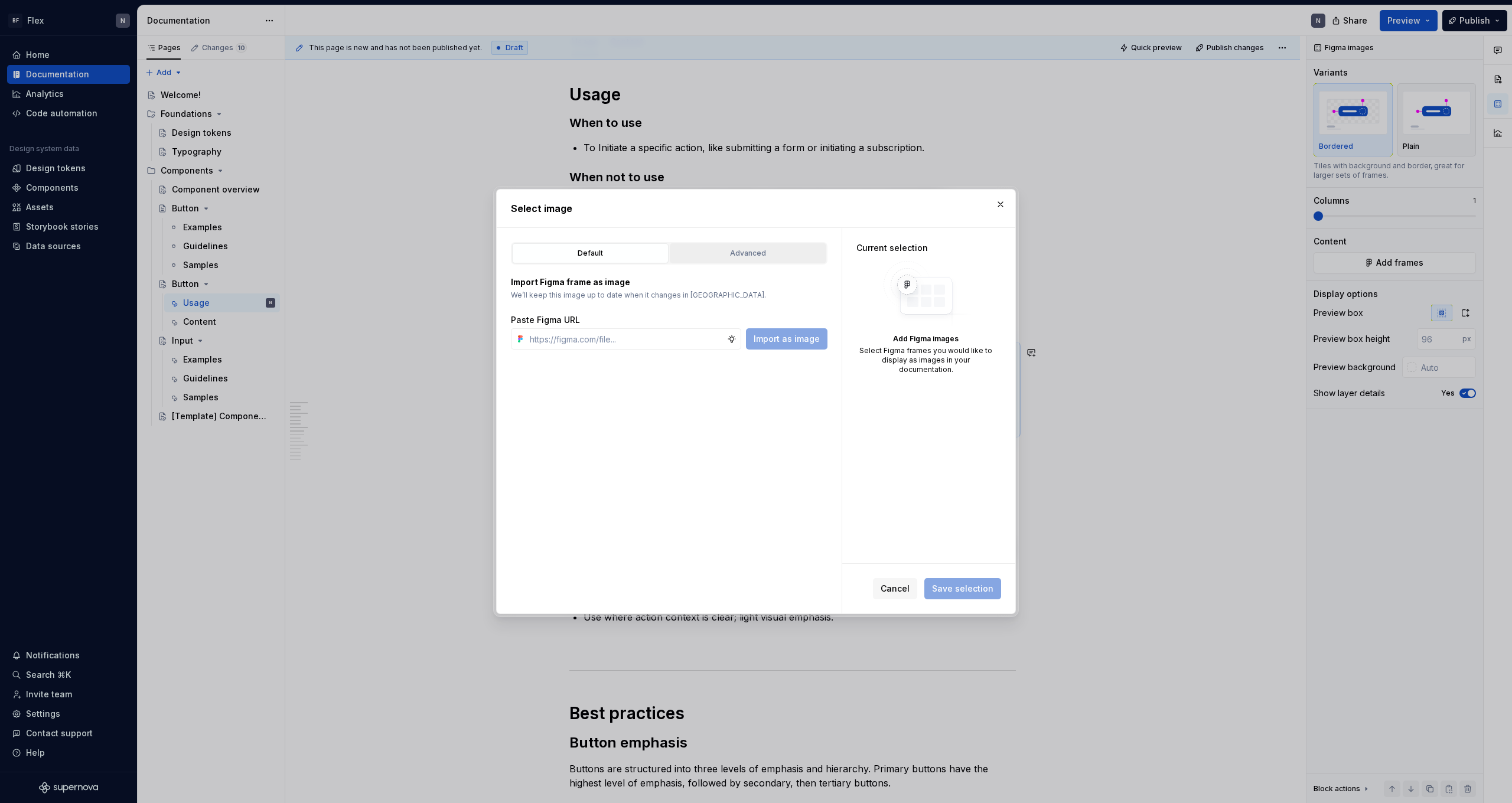
click at [344, 258] on div "Advanced" at bounding box center [748, 253] width 149 height 12
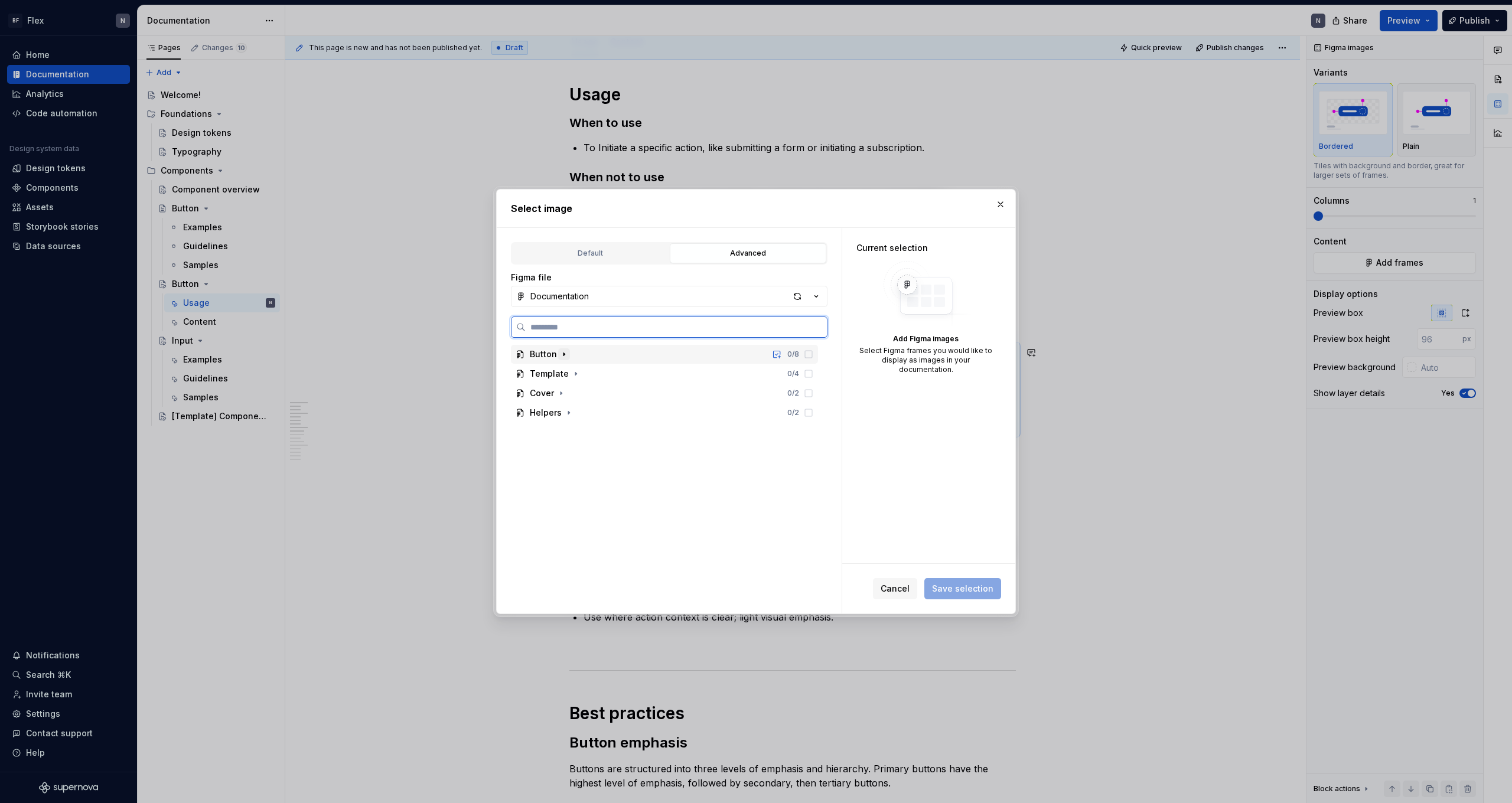
click at [344, 353] on icon "button" at bounding box center [564, 354] width 9 height 9
click at [344, 395] on icon at bounding box center [808, 393] width 9 height 9
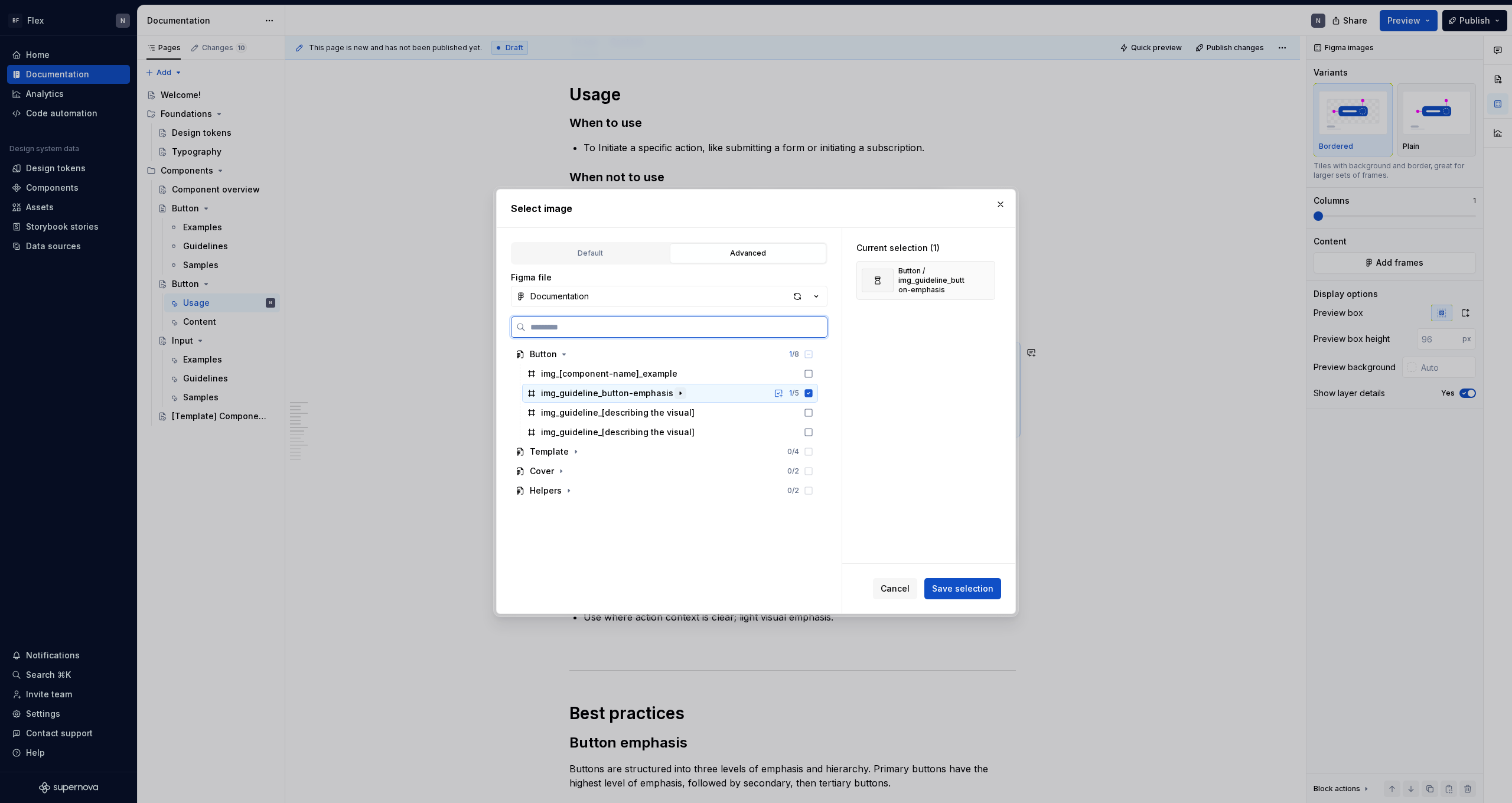
click at [344, 390] on icon "button" at bounding box center [680, 393] width 9 height 9
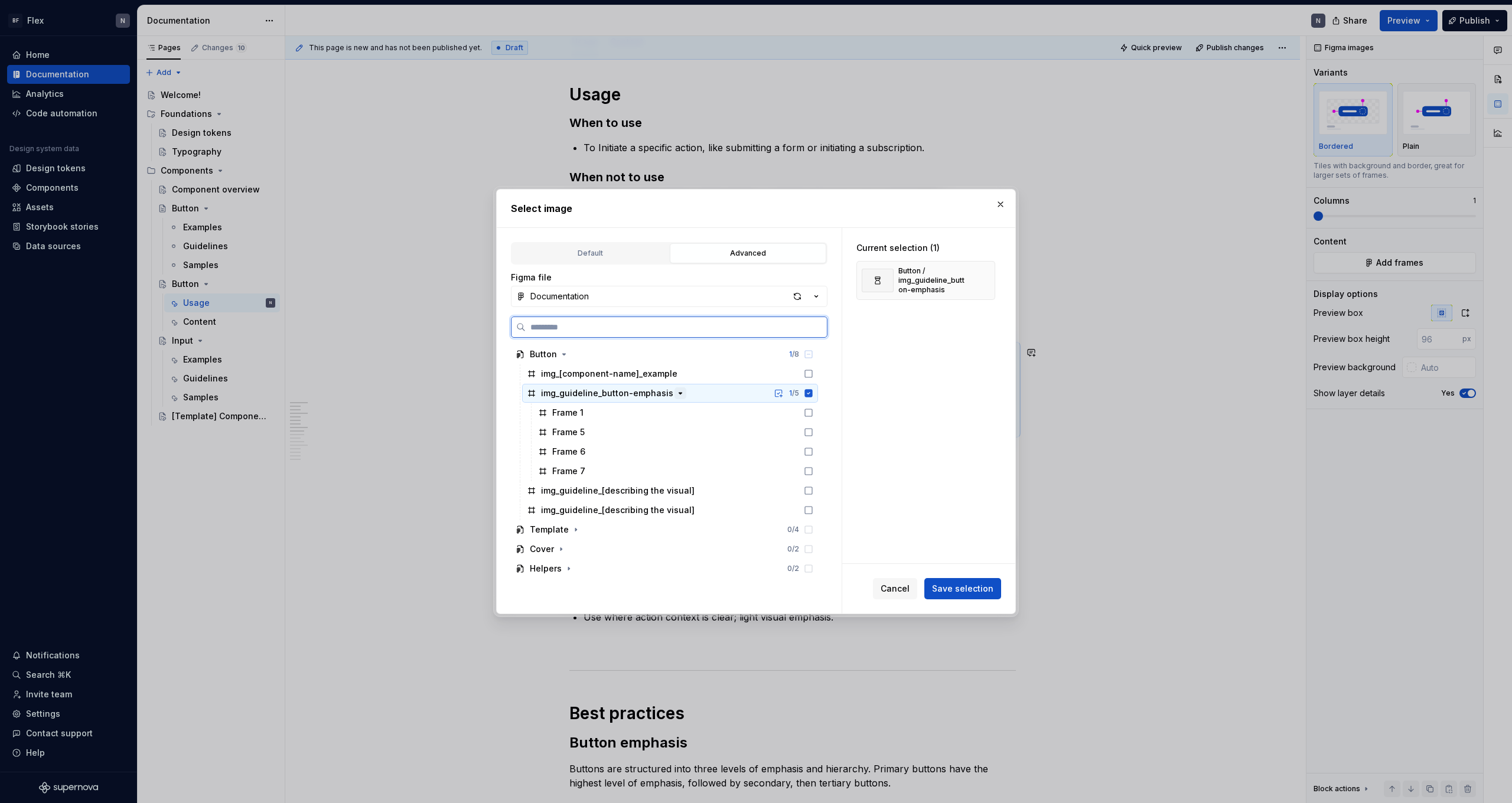
click at [344, 390] on icon "button" at bounding box center [680, 393] width 9 height 9
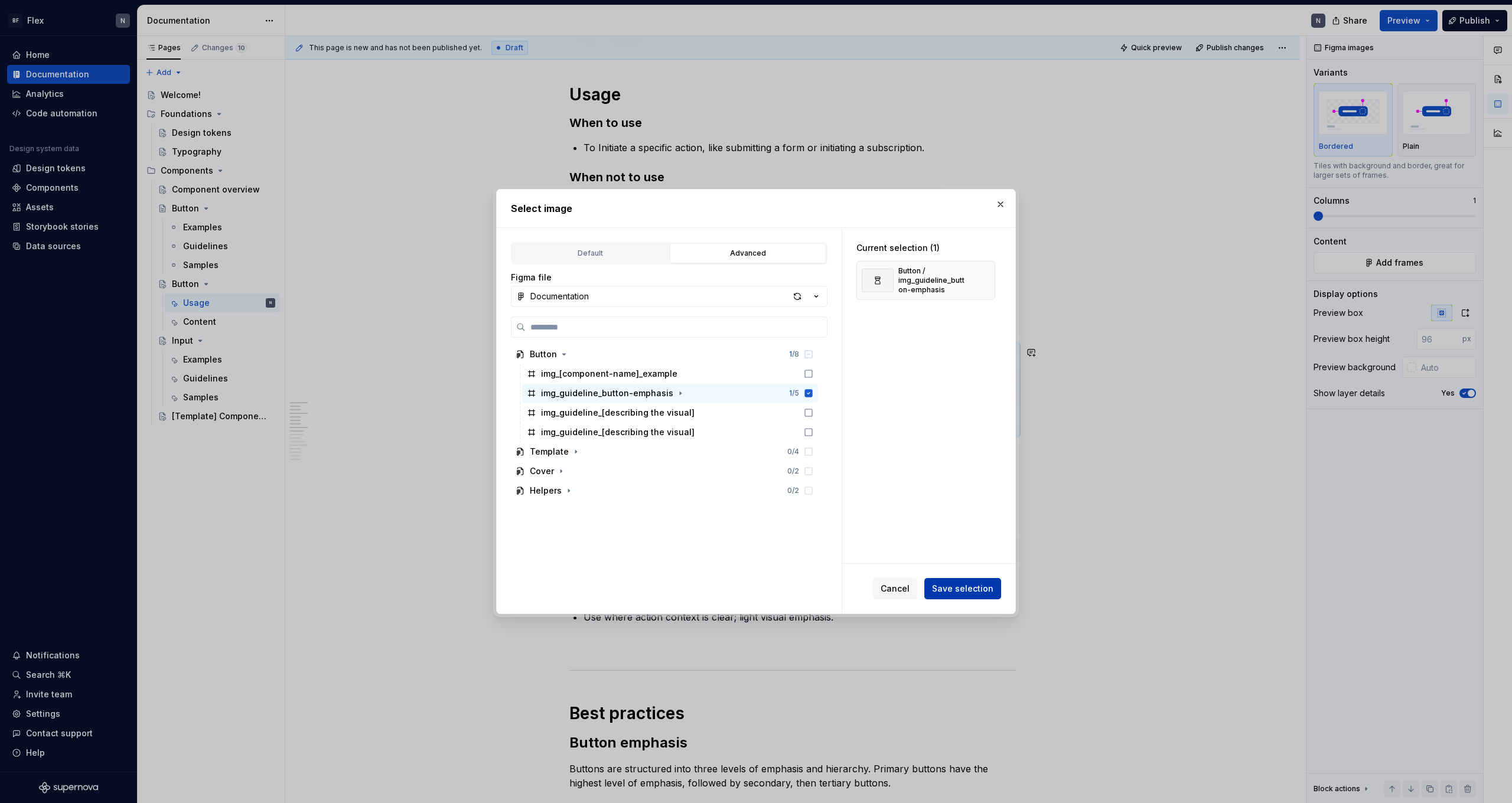
click at [344, 441] on span "Save selection" at bounding box center [963, 590] width 62 height 12
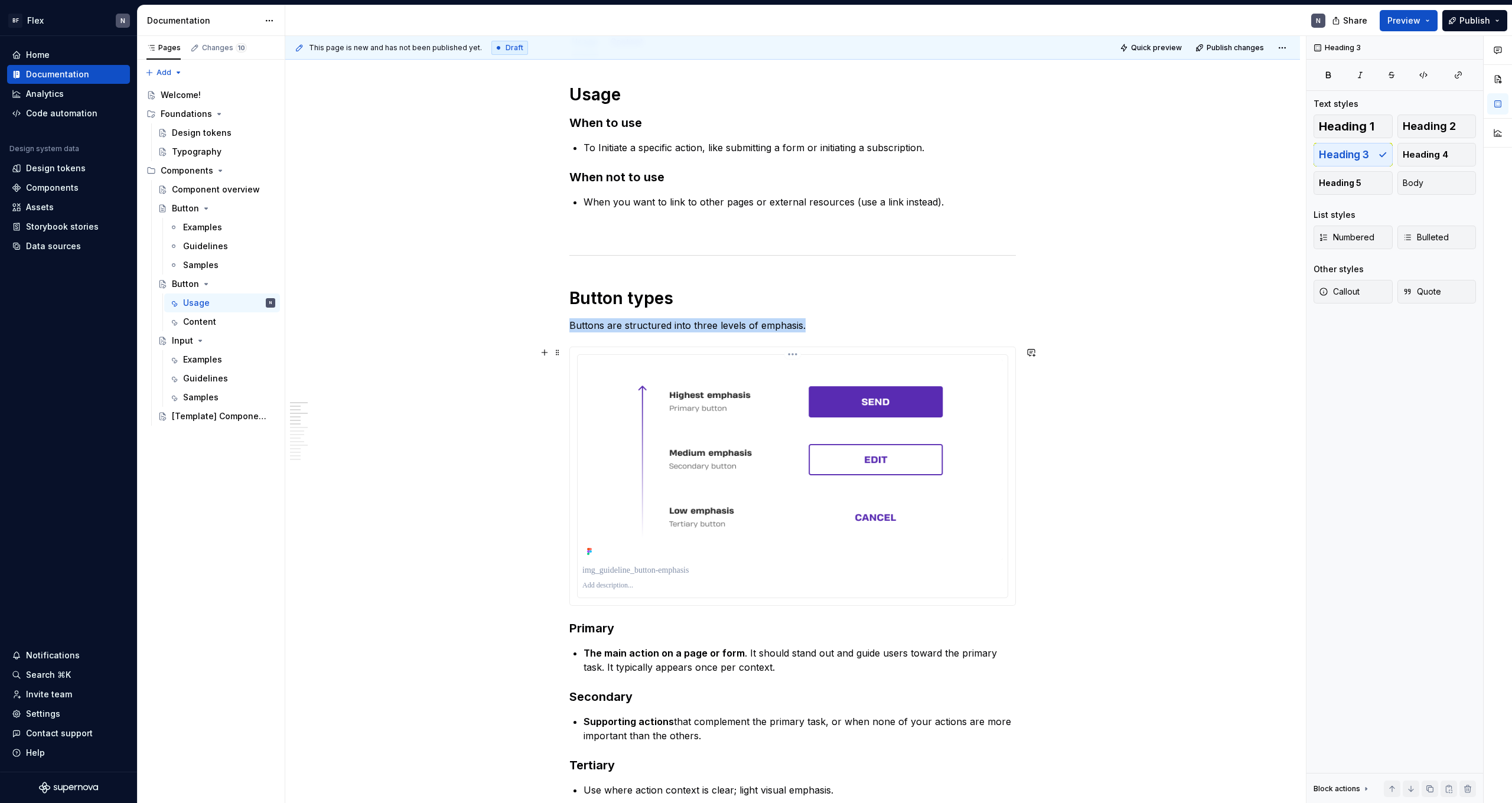
click at [344, 417] on div at bounding box center [792, 476] width 430 height 242
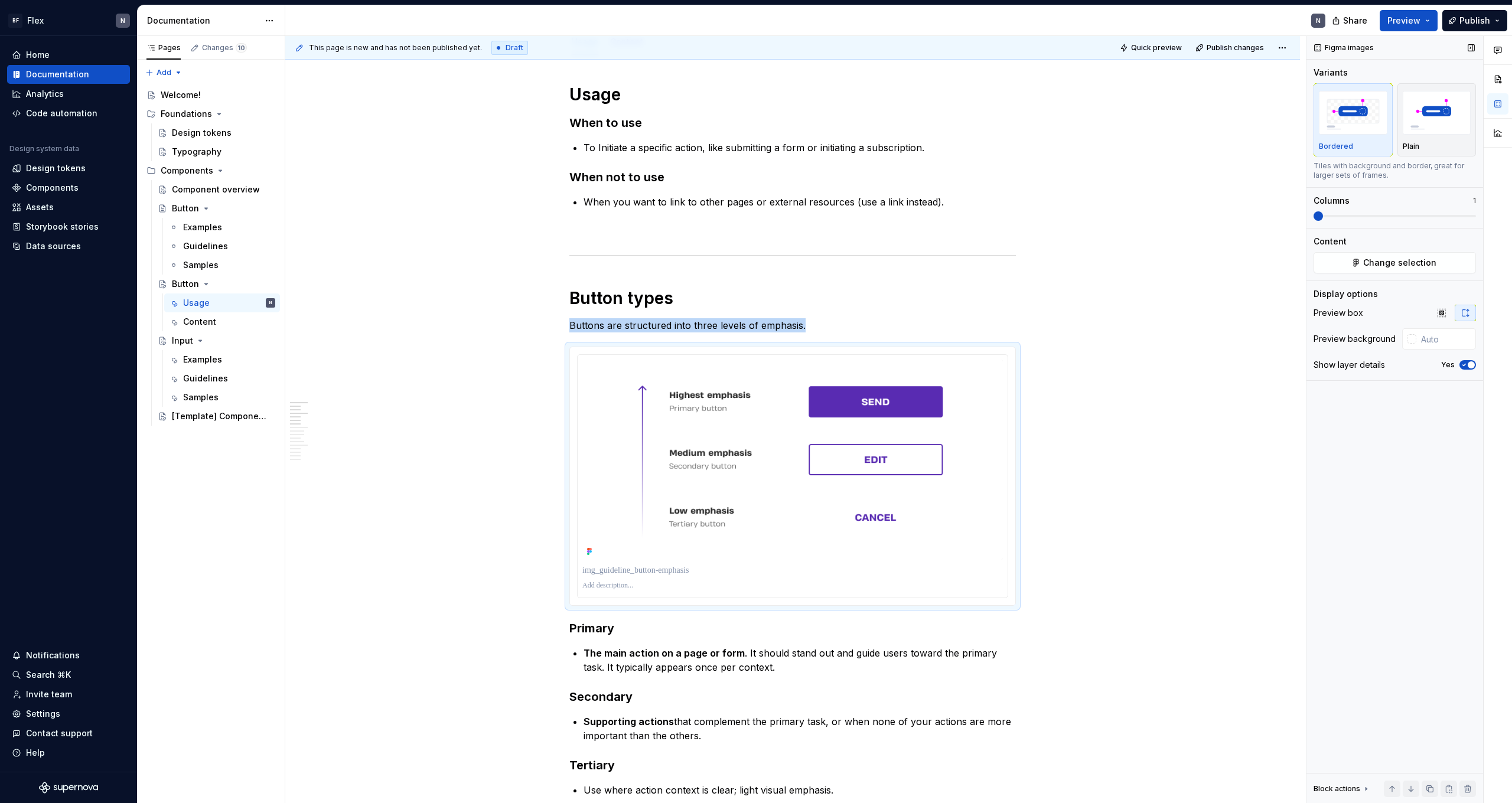
click at [344, 114] on img "button" at bounding box center [1352, 112] width 69 height 43
click at [344, 118] on img "button" at bounding box center [1437, 112] width 69 height 43
click at [344, 127] on img "button" at bounding box center [1352, 112] width 69 height 43
click at [344, 369] on button "Yes" at bounding box center [1467, 364] width 17 height 9
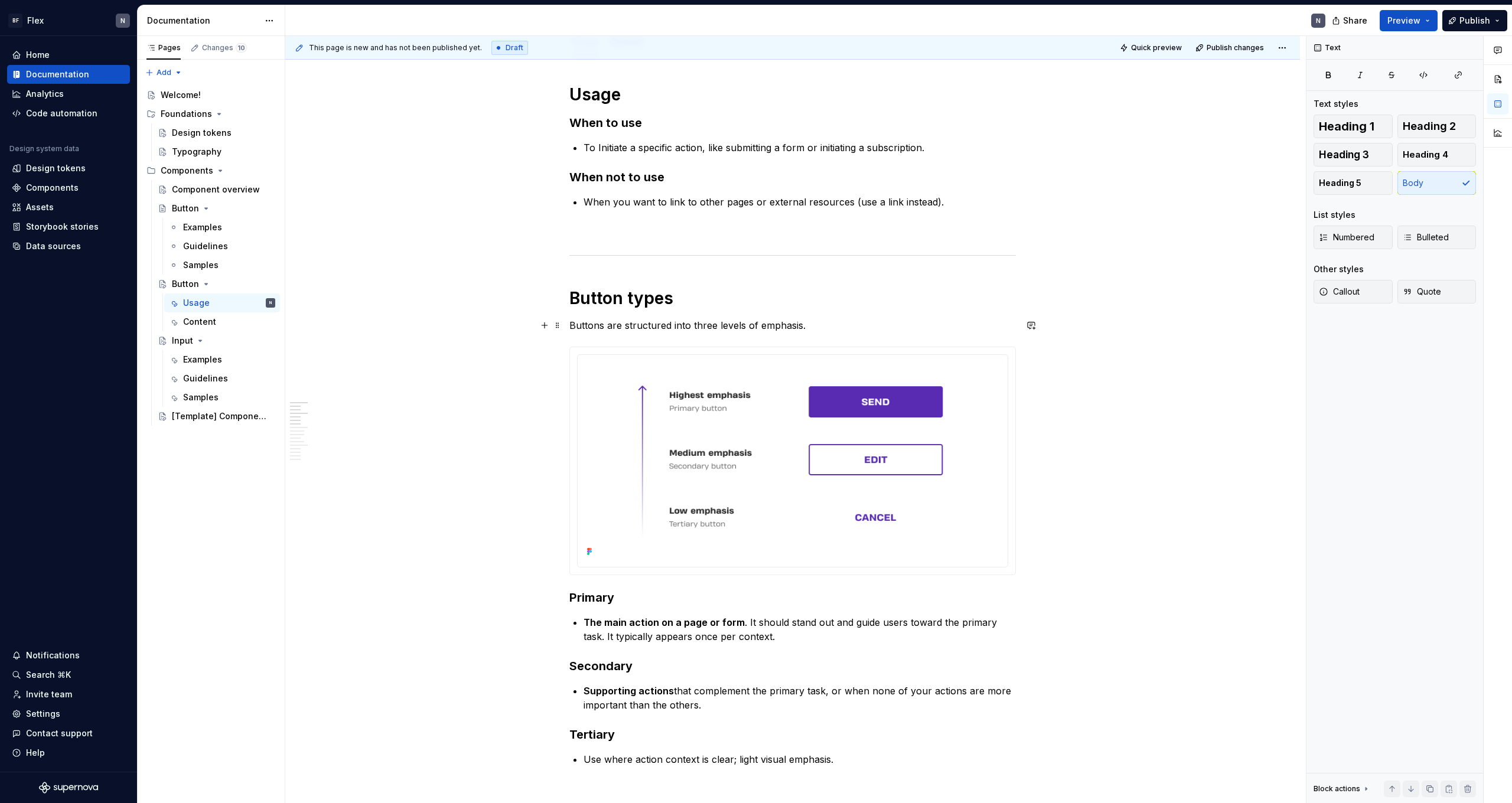
click at [344, 324] on p "Buttons are structured into three levels of emphasis." at bounding box center [793, 325] width 447 height 14
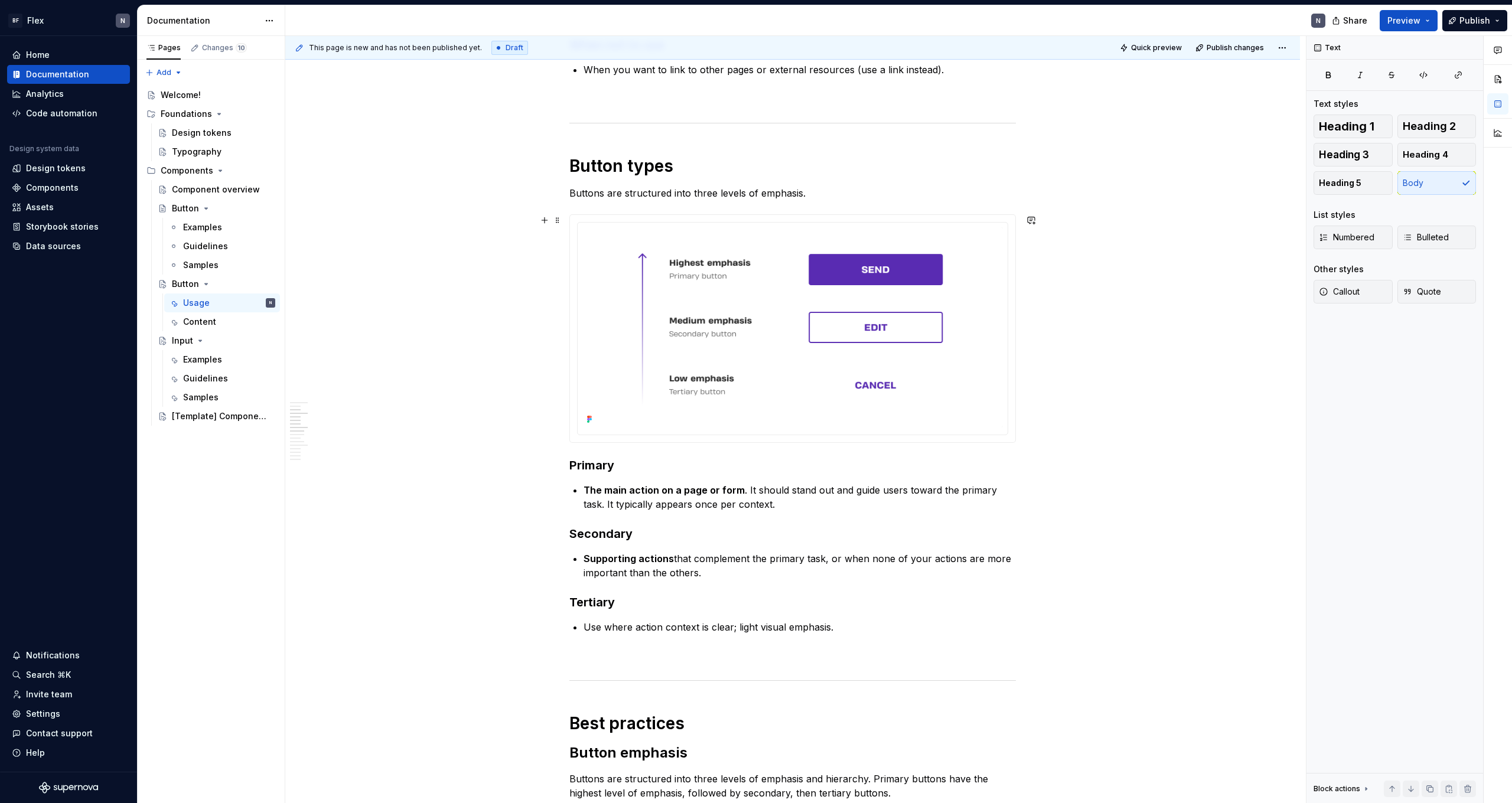
scroll to position [286, 0]
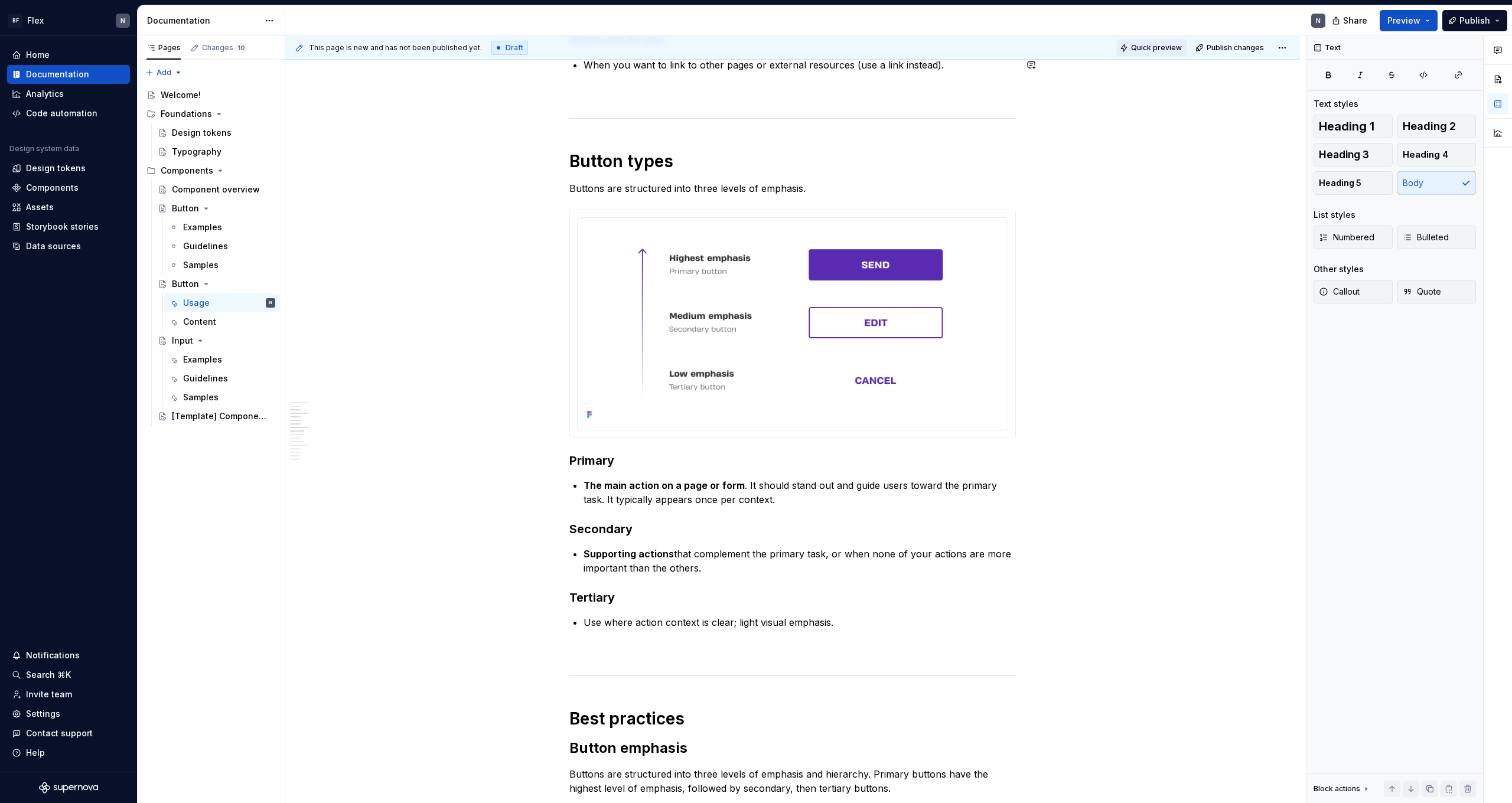
click at [344, 48] on span "Quick preview" at bounding box center [1156, 47] width 51 height 9
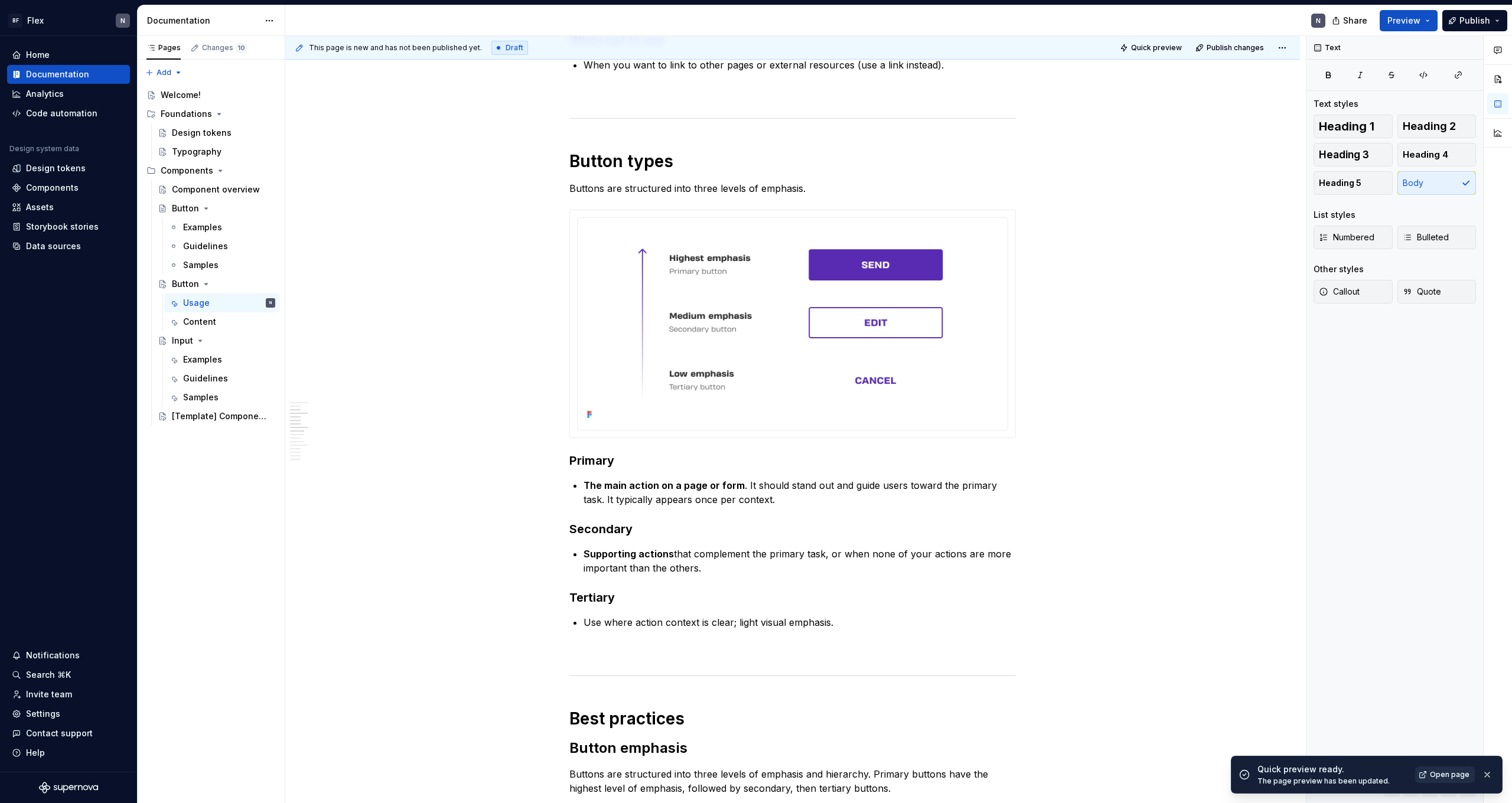
click at [344, 441] on span "Open page" at bounding box center [1450, 774] width 40 height 9
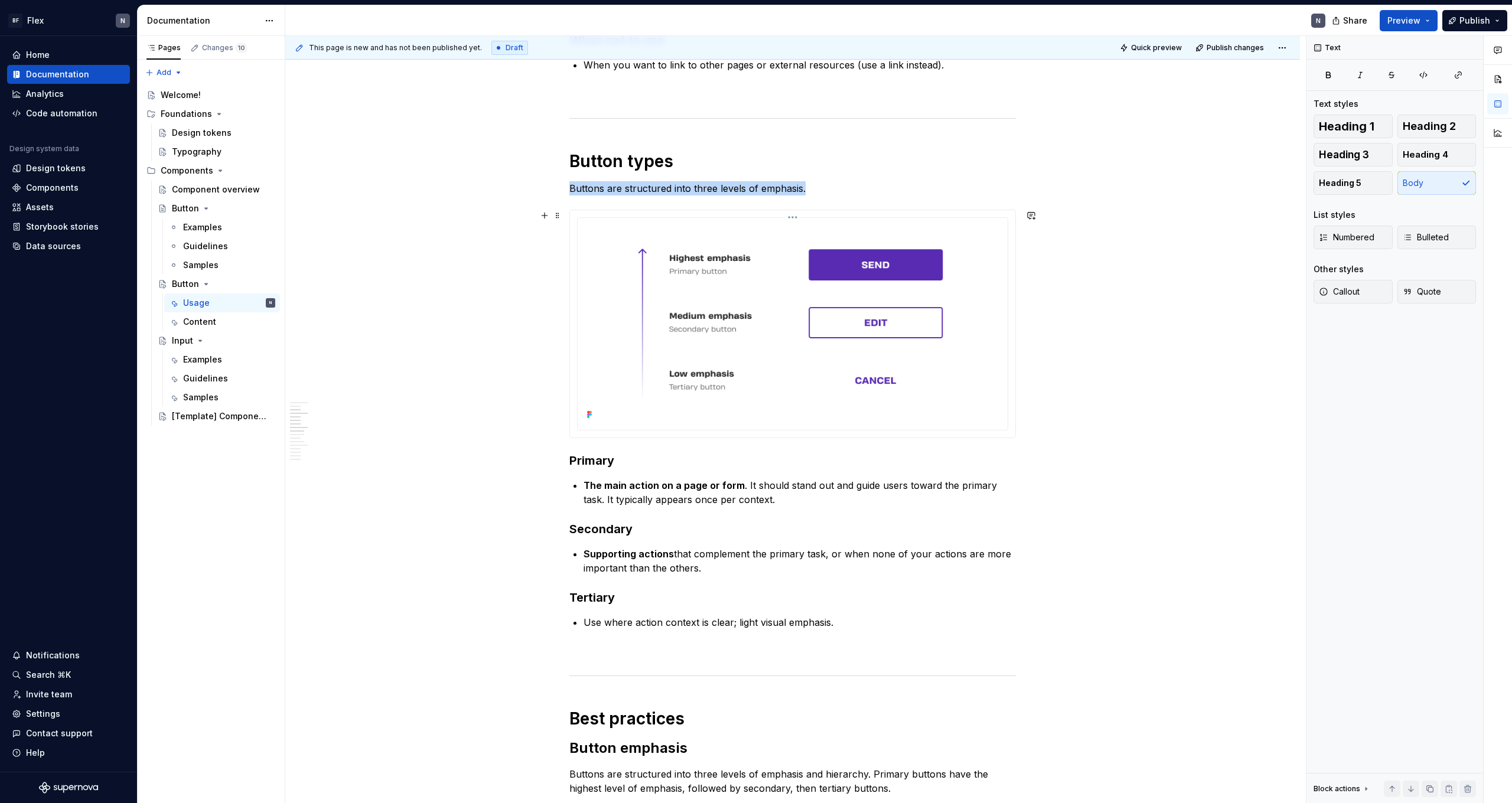
click at [344, 356] on img at bounding box center [793, 322] width 421 height 201
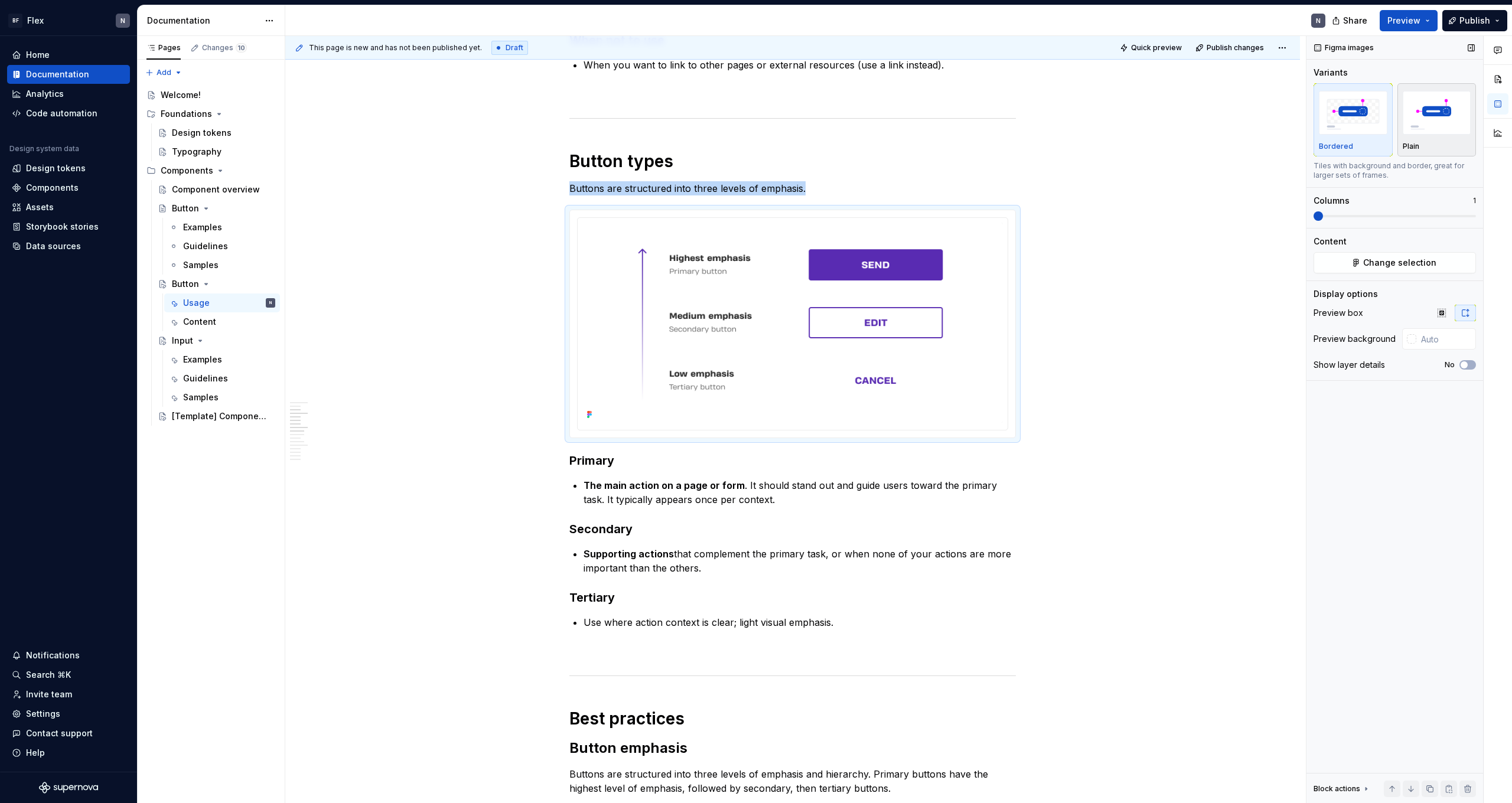
click at [344, 108] on img "button" at bounding box center [1437, 112] width 69 height 43
click at [344, 50] on span "Quick preview" at bounding box center [1156, 47] width 51 height 9
click at [344, 318] on img at bounding box center [793, 322] width 421 height 201
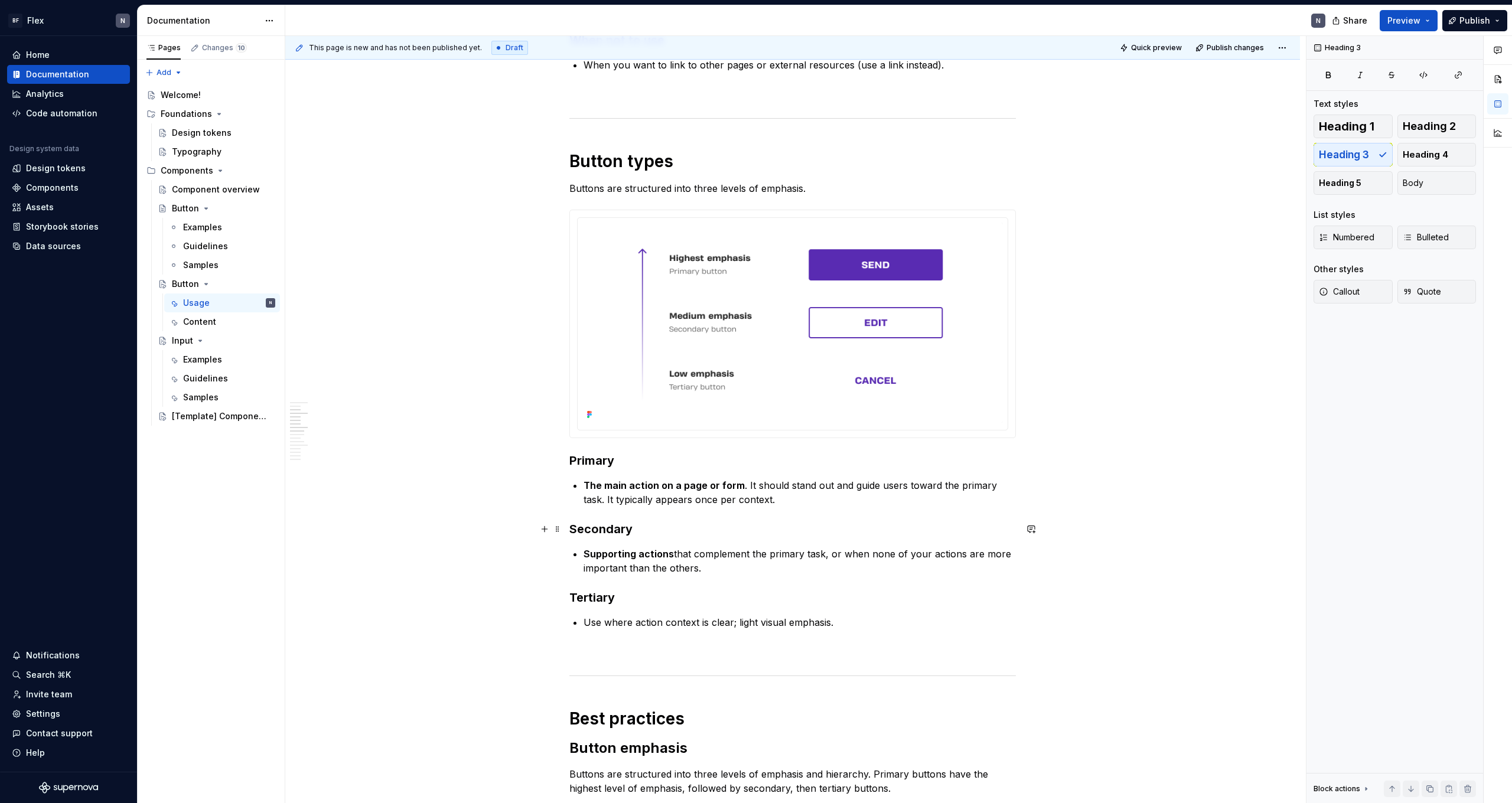
click at [344, 441] on h3 "Secondary" at bounding box center [793, 529] width 447 height 17
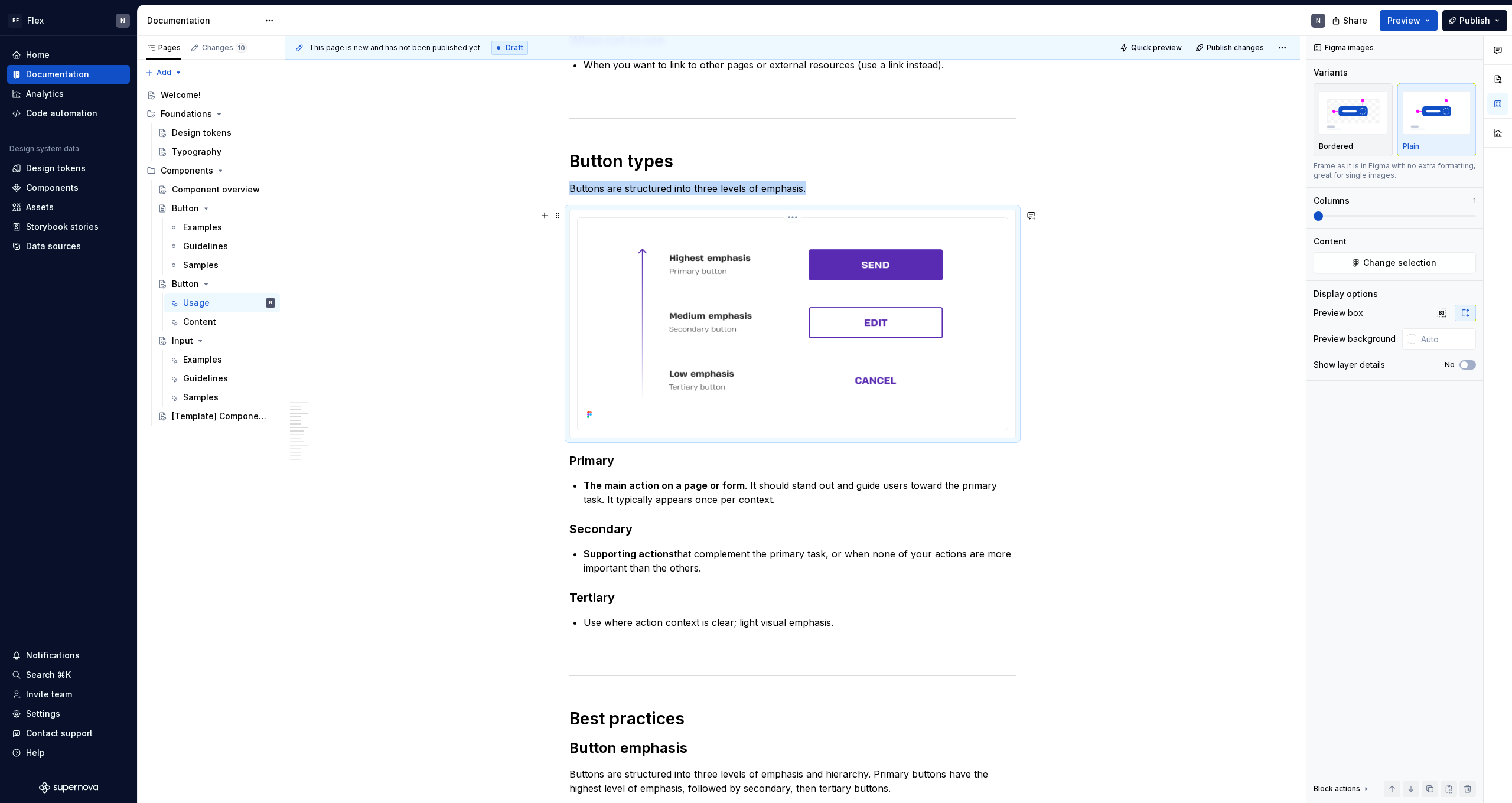
click at [344, 373] on img at bounding box center [793, 322] width 421 height 201
click at [344, 245] on img at bounding box center [793, 322] width 421 height 201
click at [344, 266] on button "Change selection" at bounding box center [1394, 262] width 163 height 21
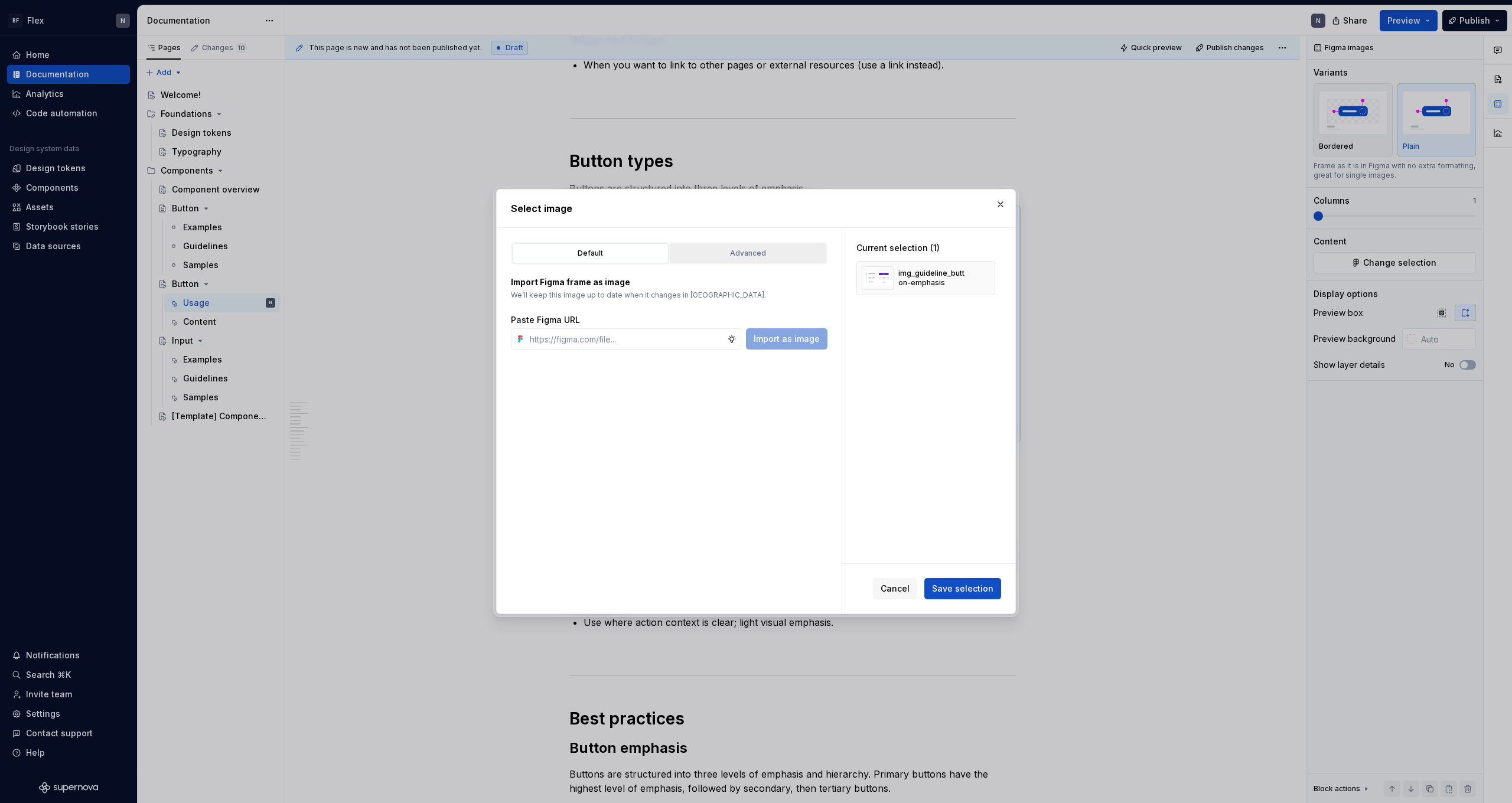
click at [344, 257] on div "Advanced" at bounding box center [748, 253] width 149 height 12
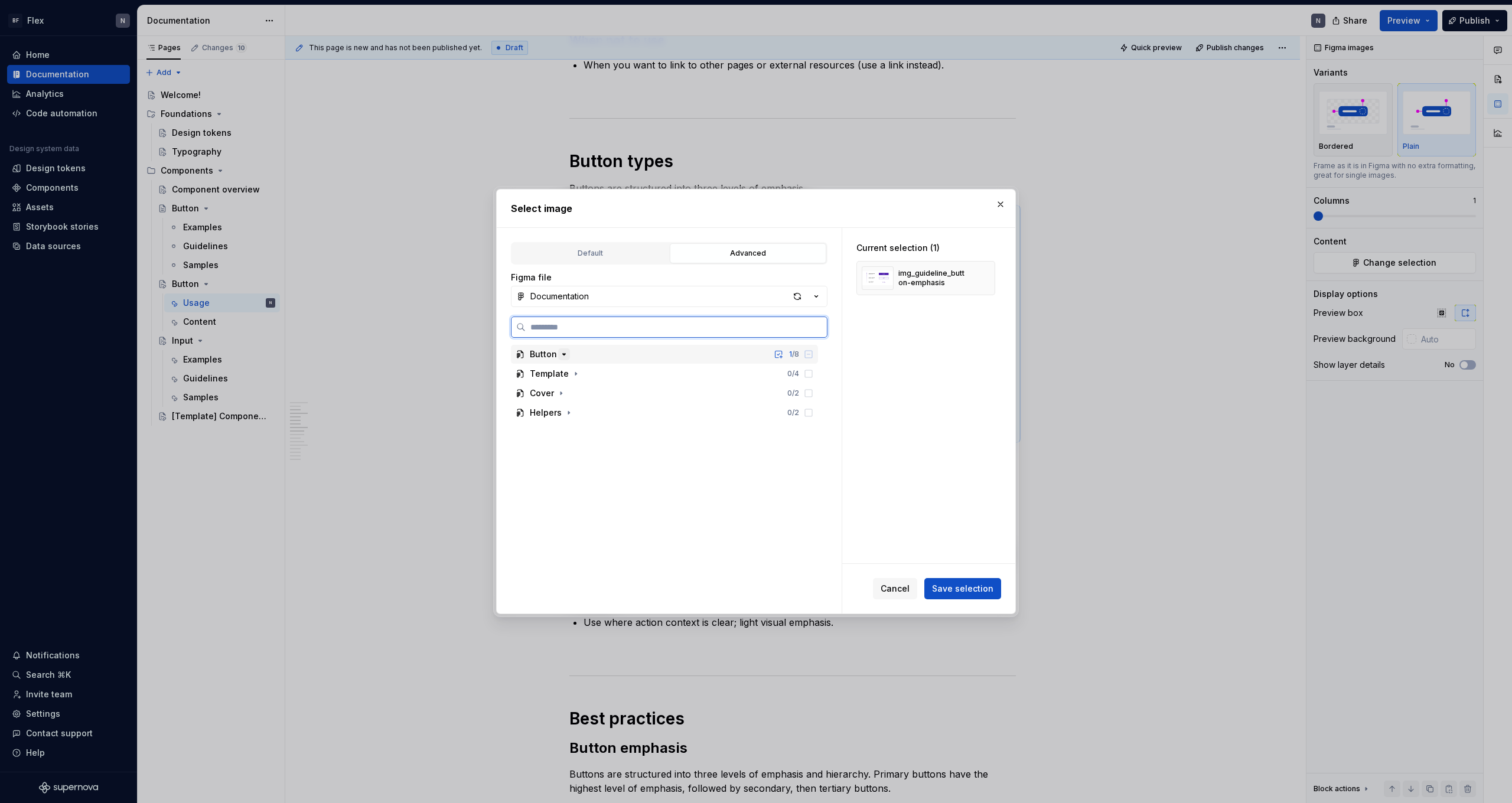
click at [344, 357] on icon "button" at bounding box center [564, 354] width 9 height 9
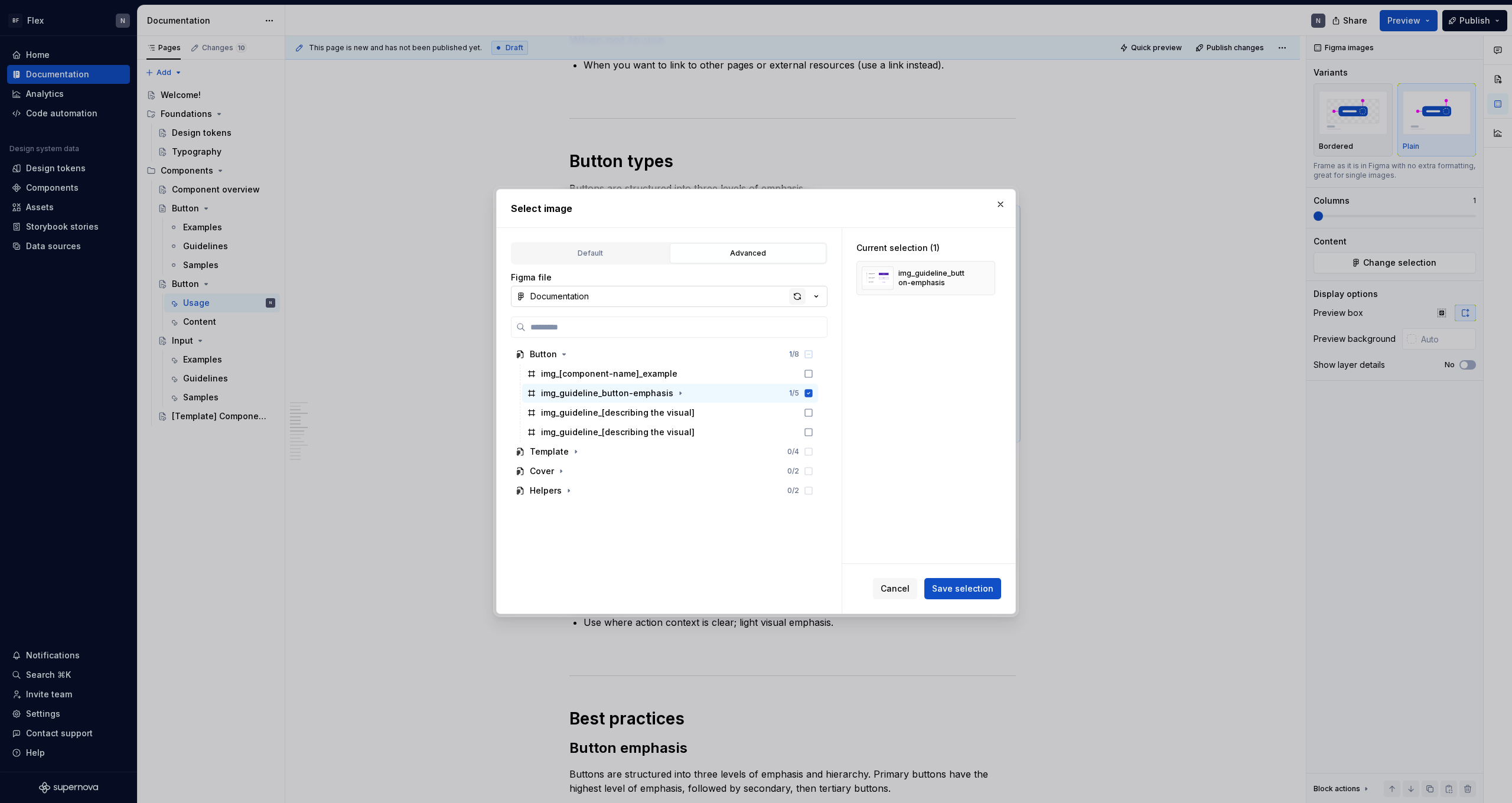
click at [344, 297] on div "button" at bounding box center [797, 296] width 17 height 17
click at [344, 202] on button "button" at bounding box center [1000, 204] width 17 height 17
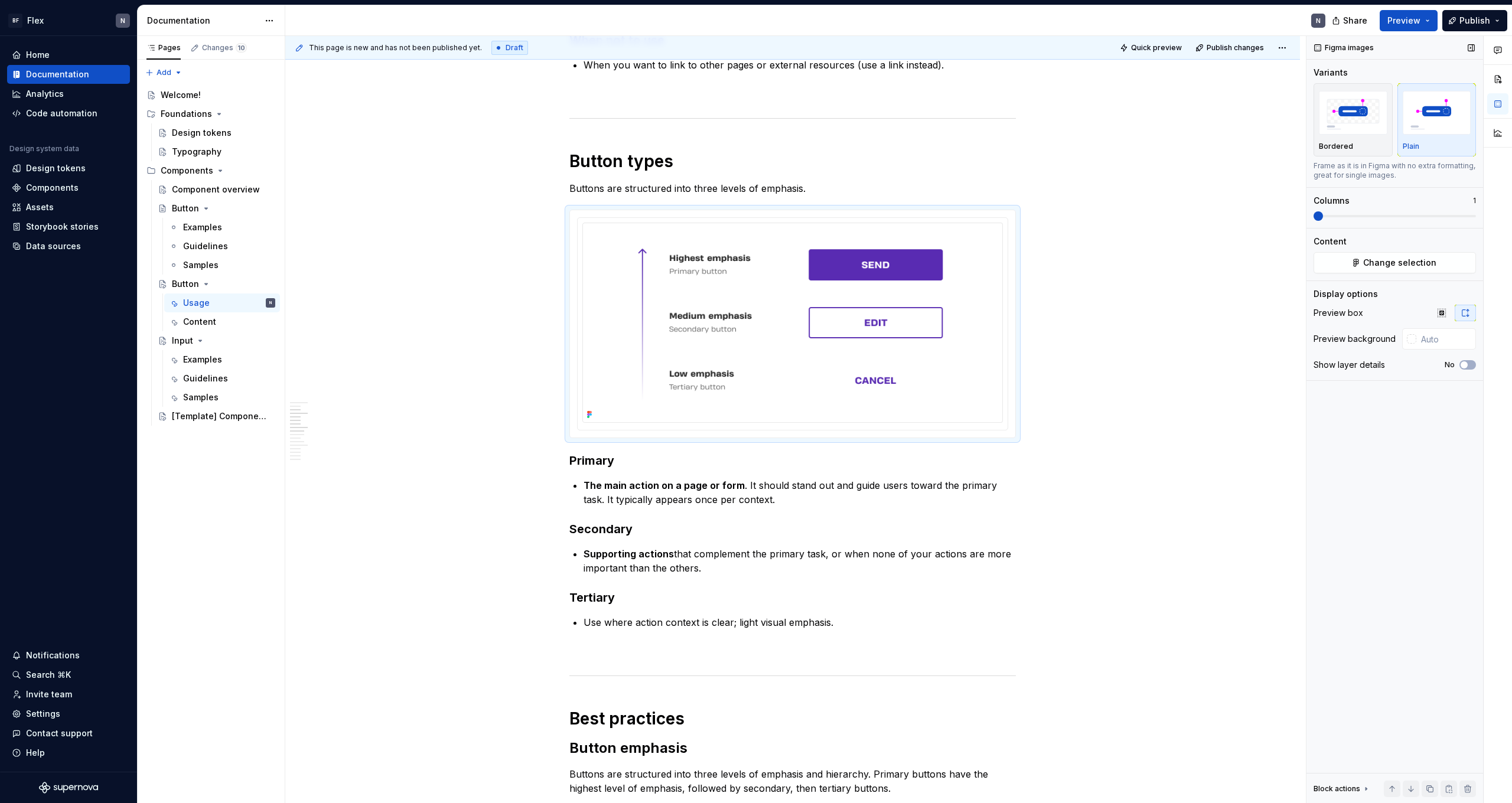
click at [344, 134] on img "button" at bounding box center [1437, 112] width 69 height 43
click at [344, 416] on img at bounding box center [793, 322] width 421 height 201
click at [344, 145] on p "Bordered" at bounding box center [1335, 146] width 34 height 9
click at [344, 139] on div "Plain" at bounding box center [1437, 120] width 69 height 63
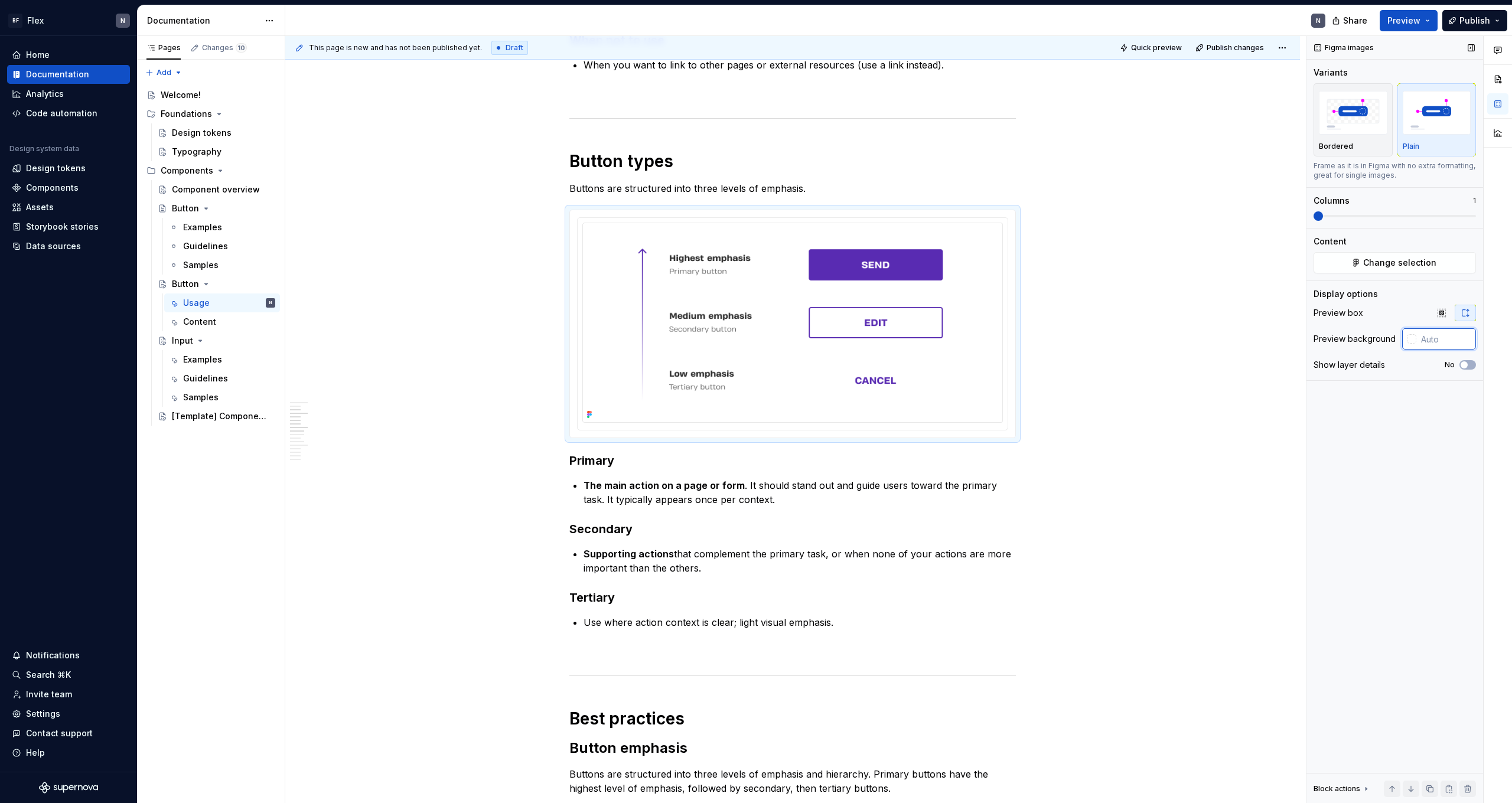
click at [344, 337] on input "text" at bounding box center [1446, 338] width 60 height 21
click at [344, 338] on div at bounding box center [1411, 338] width 9 height 9
click at [344, 338] on div "Comments Open comments No comments yet Select ‘Comment’ from the block context …" at bounding box center [1409, 420] width 205 height 768
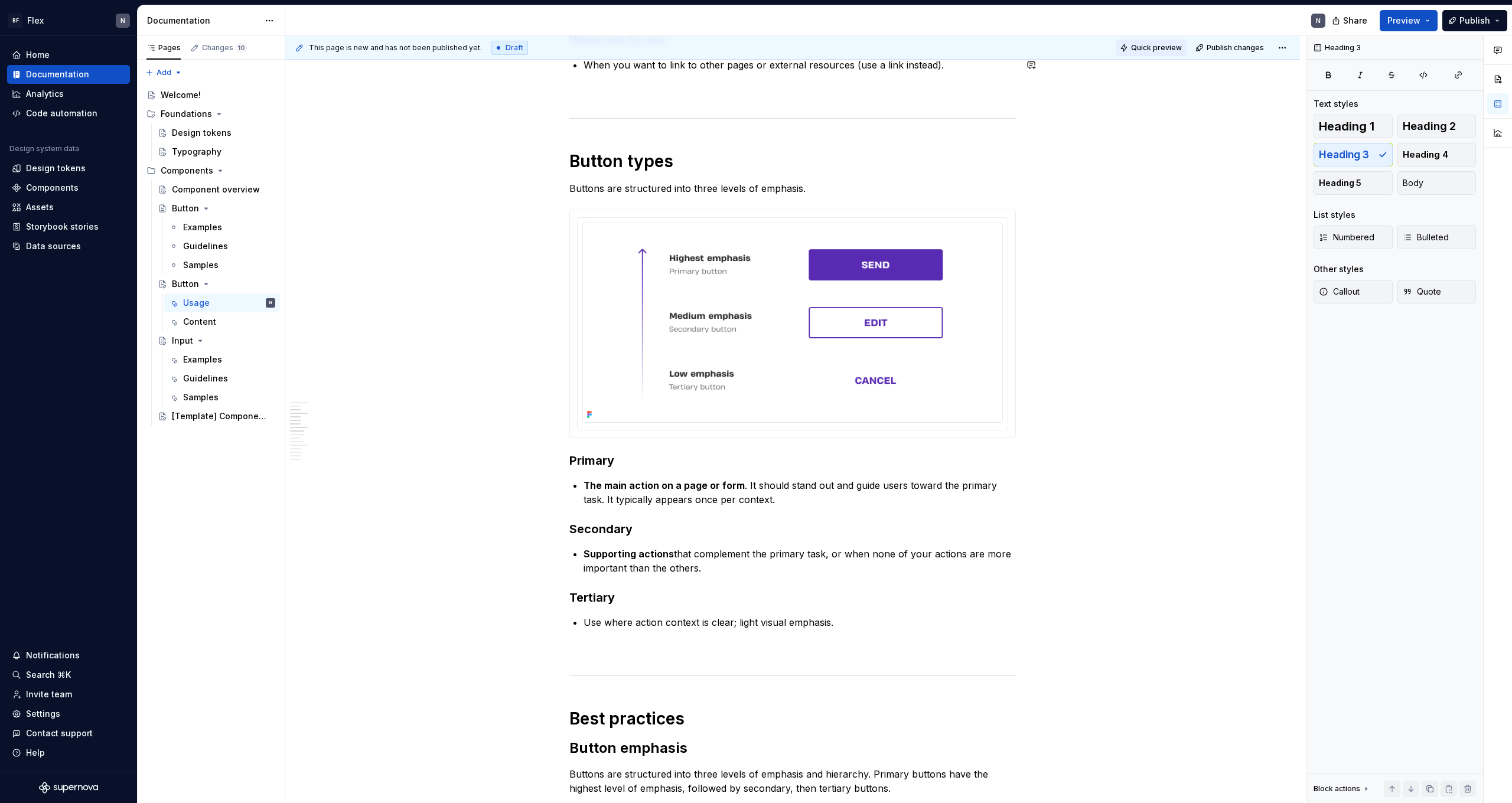
click at [344, 41] on button "Quick preview" at bounding box center [1151, 48] width 71 height 17
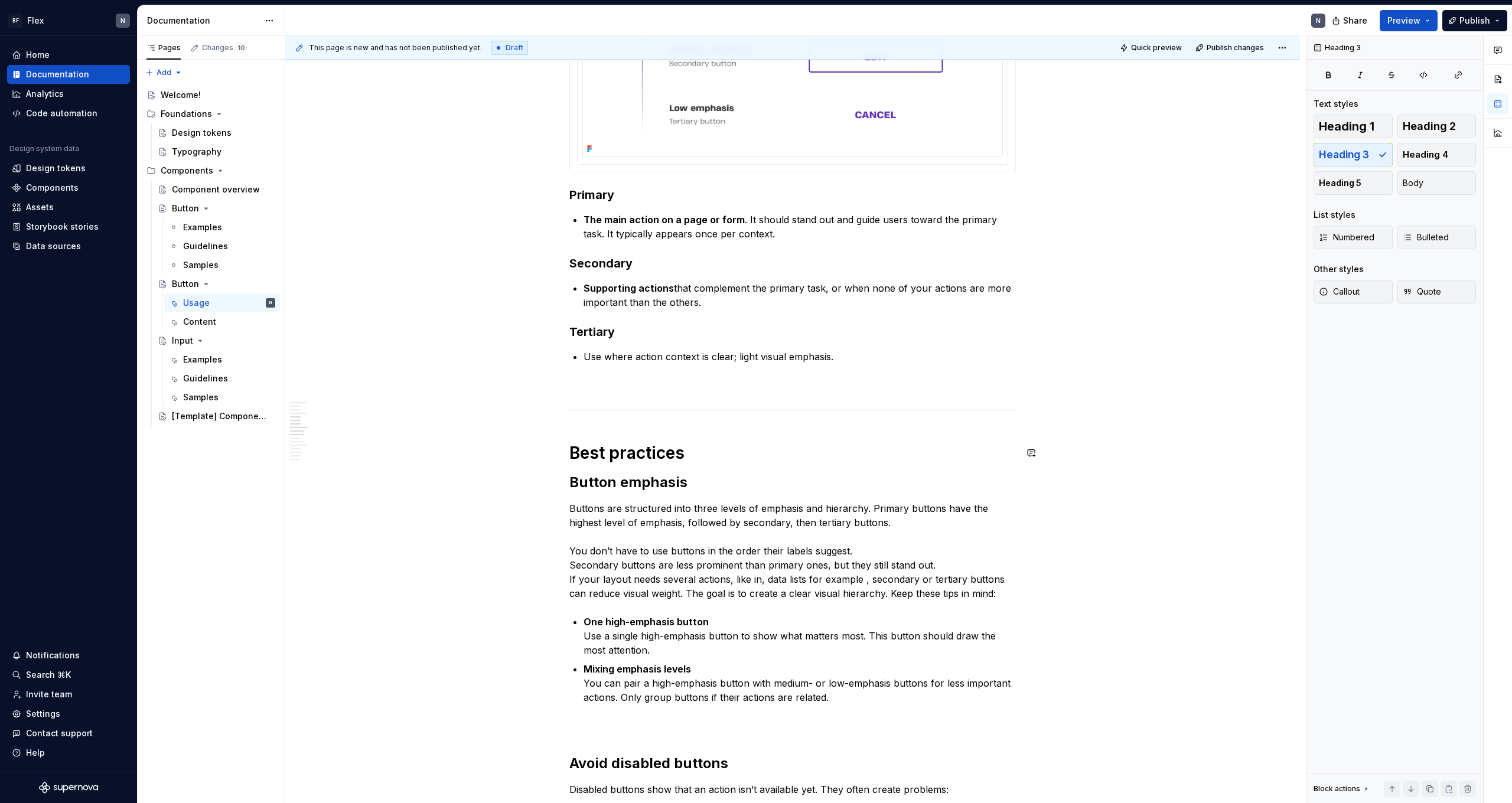
scroll to position [578, 0]
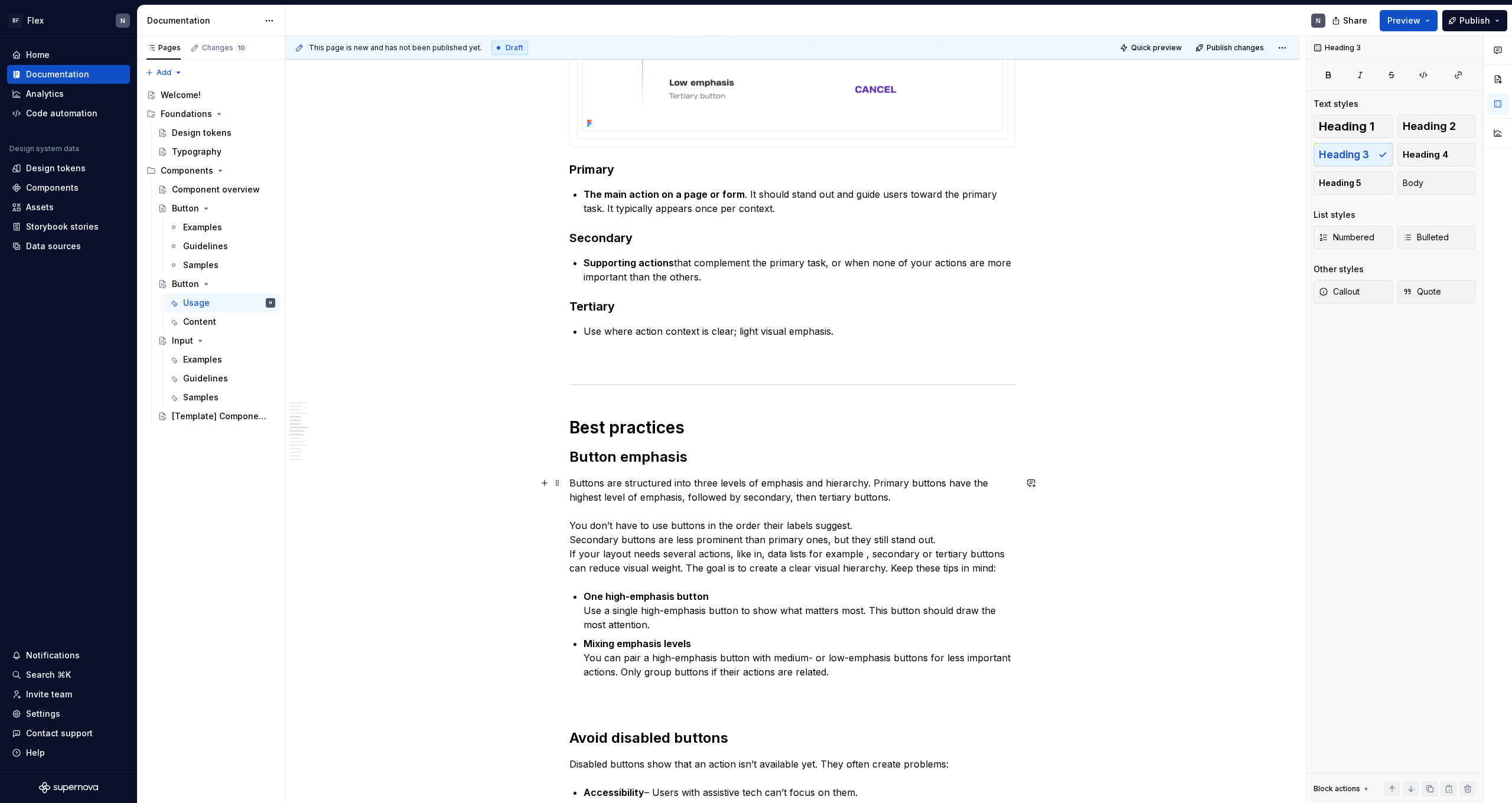
click at [344, 441] on p "Buttons are structured into three levels of emphasis and hierarchy. Primary but…" at bounding box center [793, 525] width 447 height 99
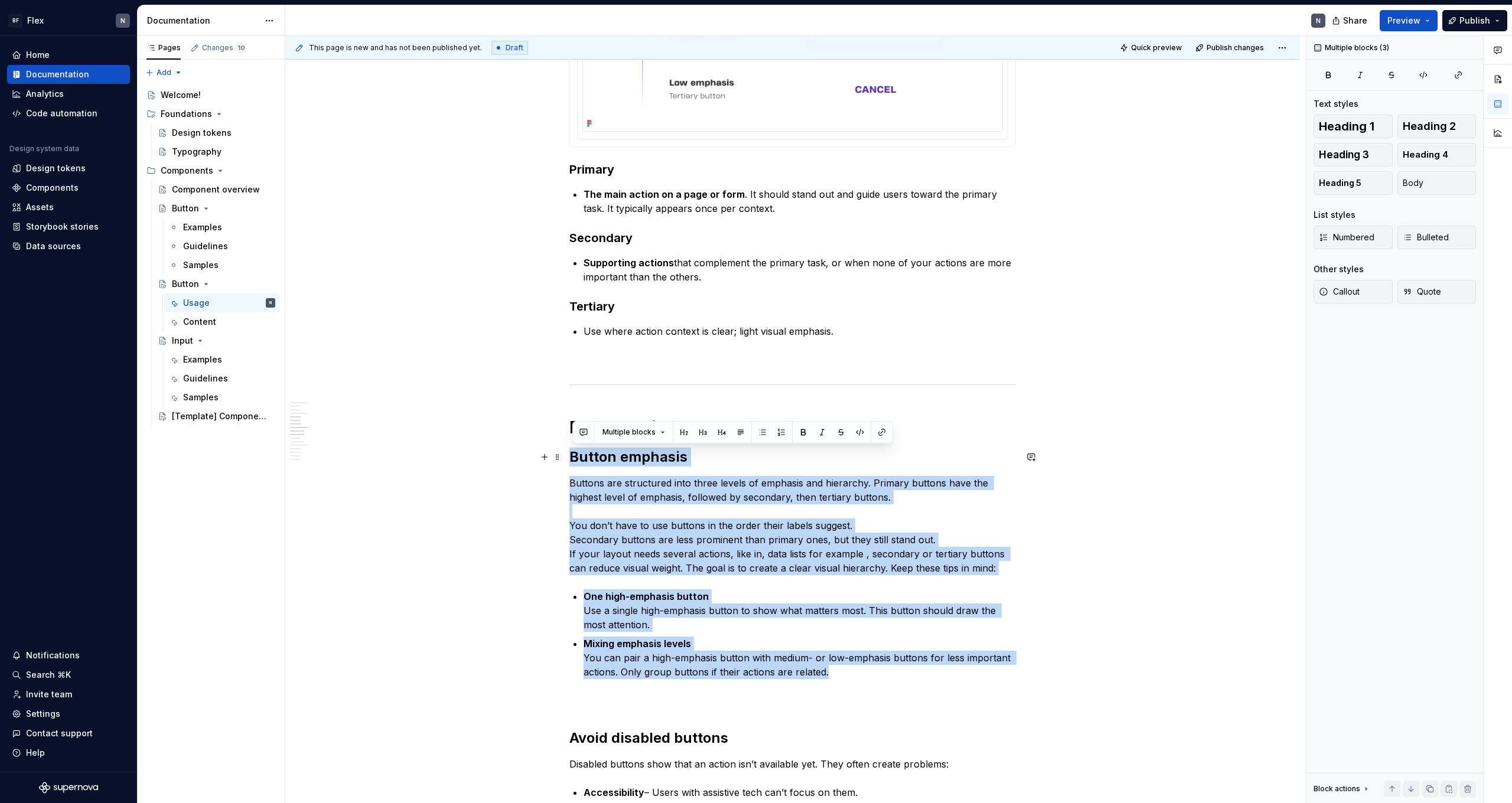
drag, startPoint x: 842, startPoint y: 673, endPoint x: 575, endPoint y: 458, distance: 342.8
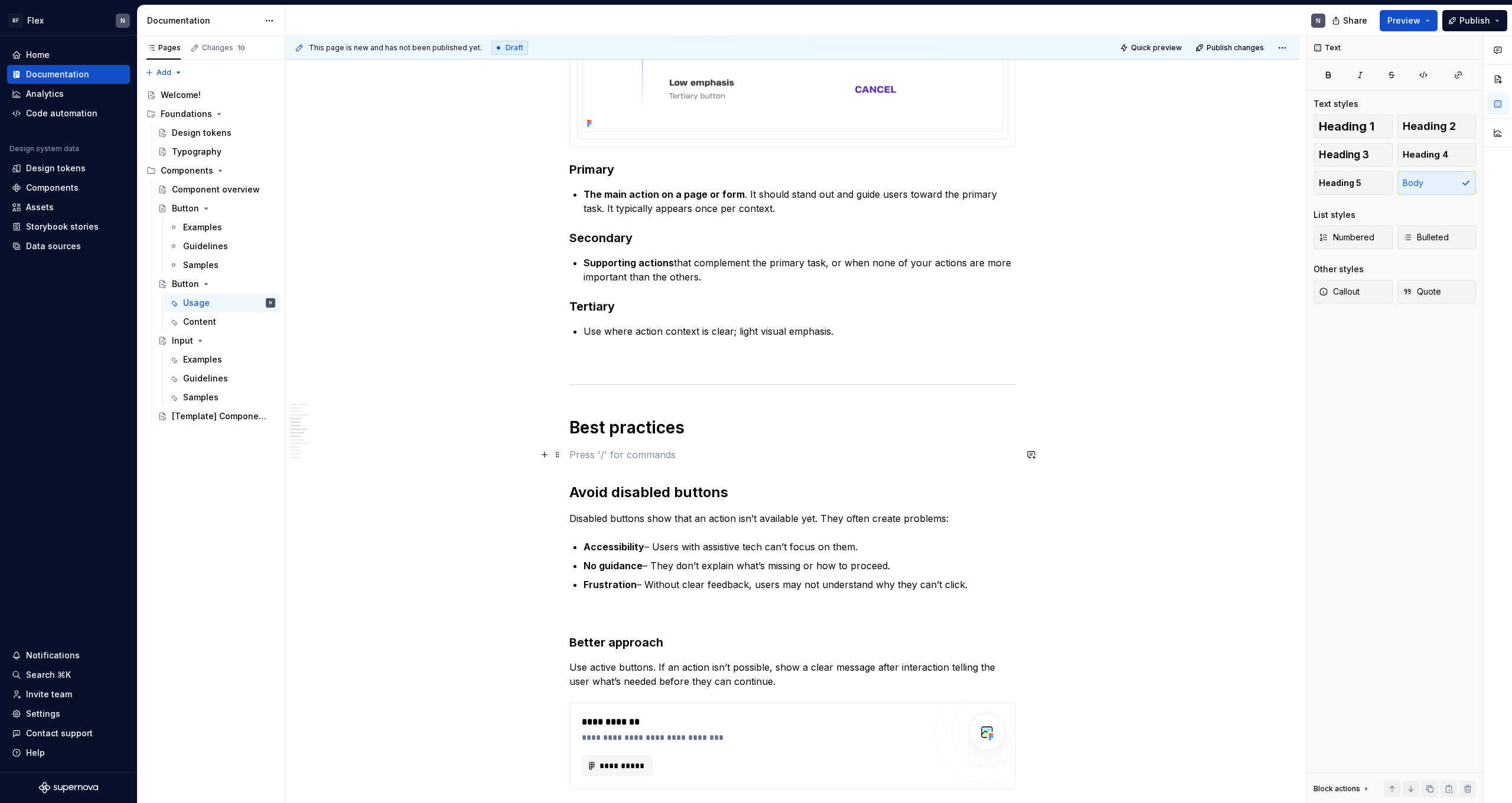
click at [344, 441] on p at bounding box center [793, 455] width 447 height 14
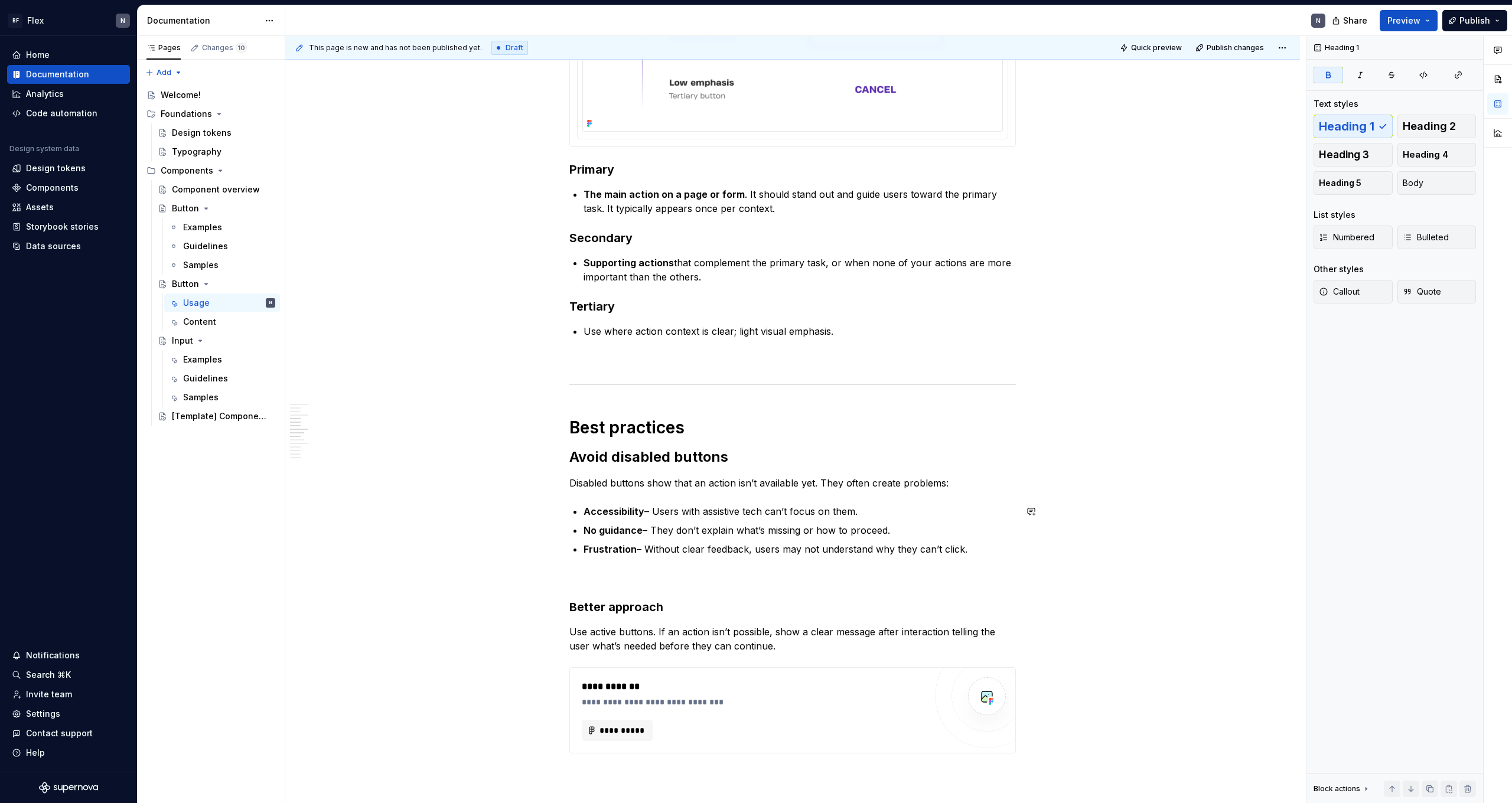
click at [344, 441] on p "Frustration – Without clear feedback, users may not understand why they can’t c…" at bounding box center [800, 550] width 433 height 14
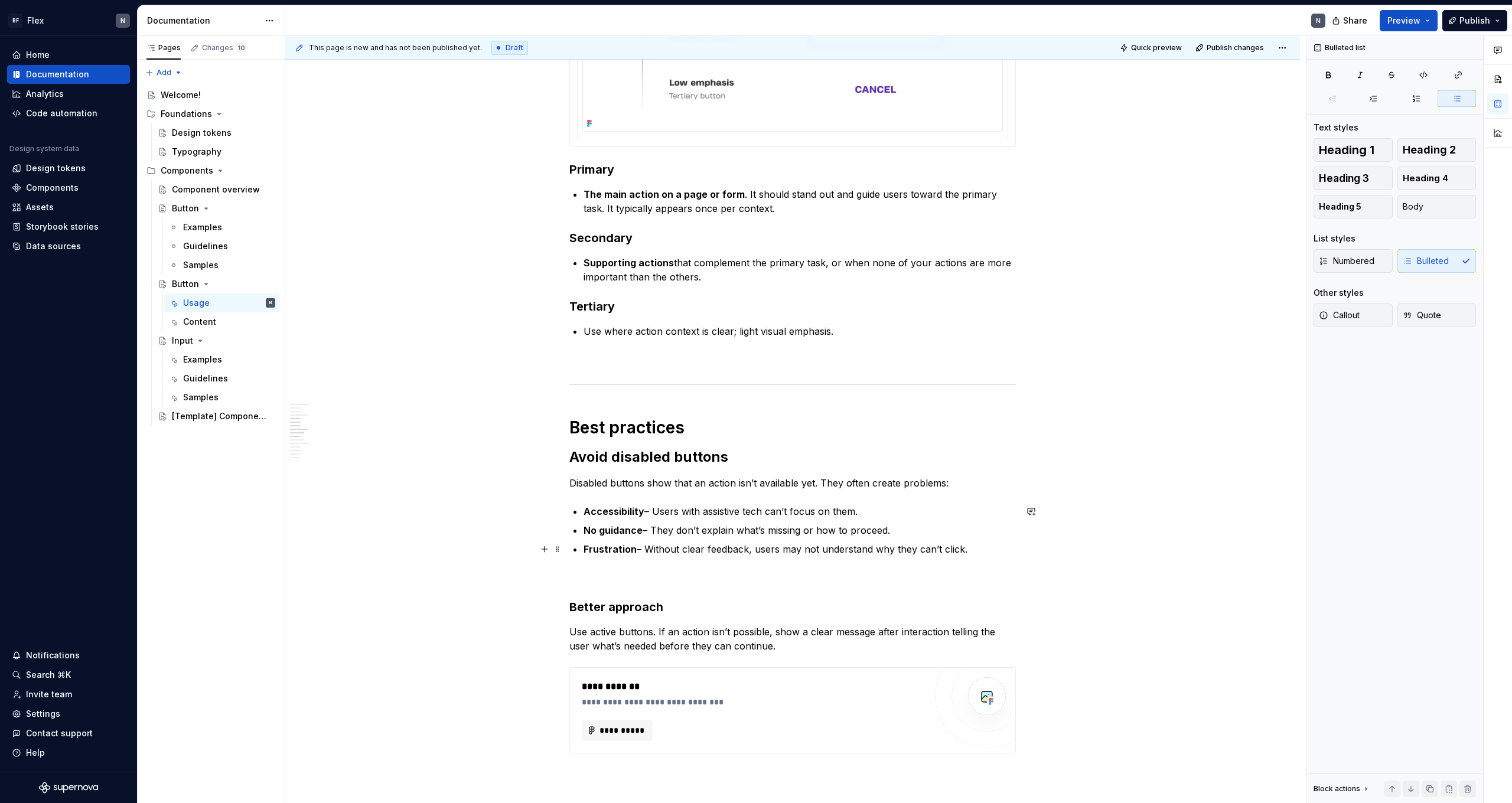
click at [344, 441] on p "Frustration – Without clear feedback, users may not understand why they can’t c…" at bounding box center [800, 550] width 433 height 14
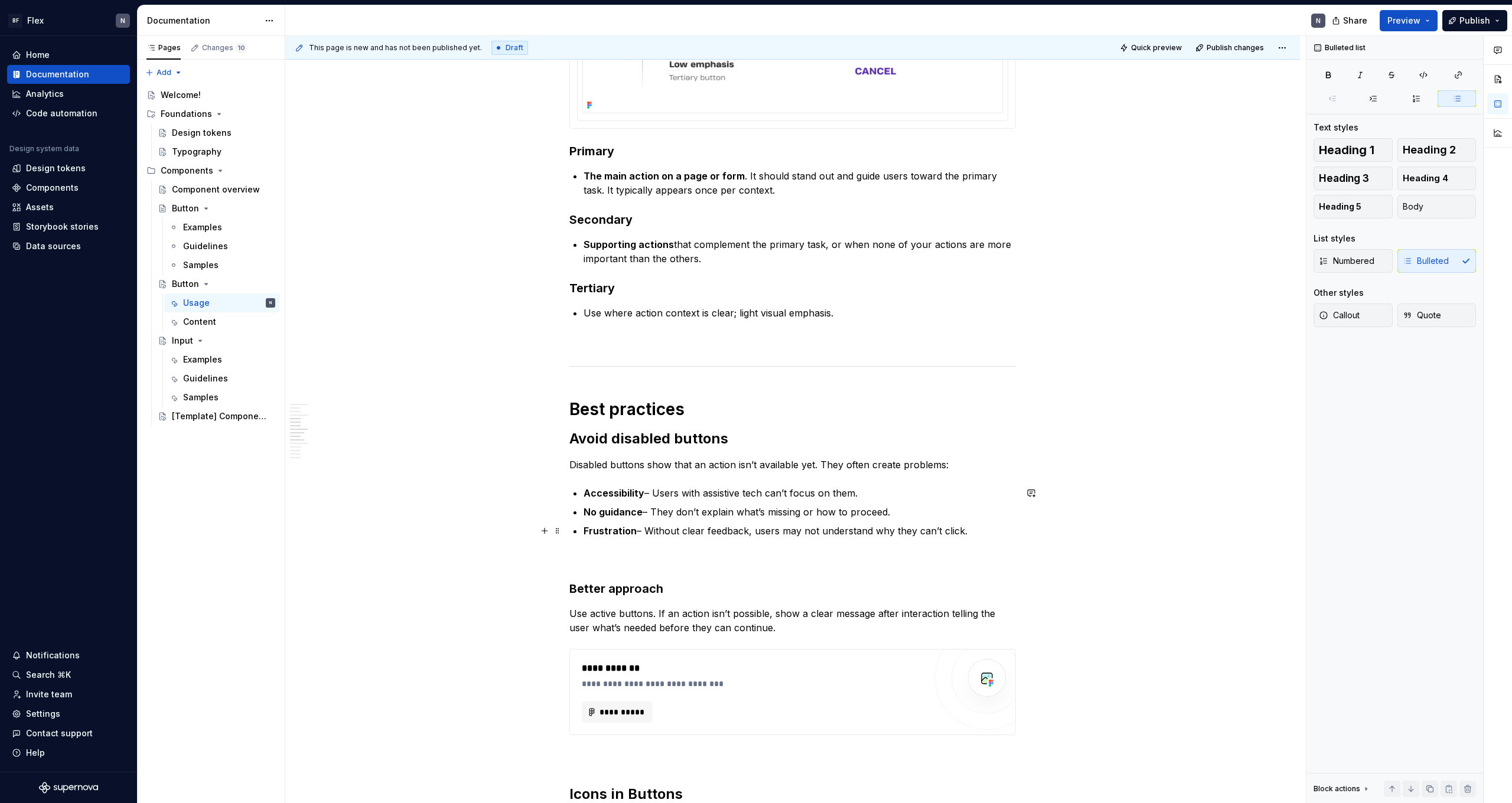
scroll to position [597, 0]
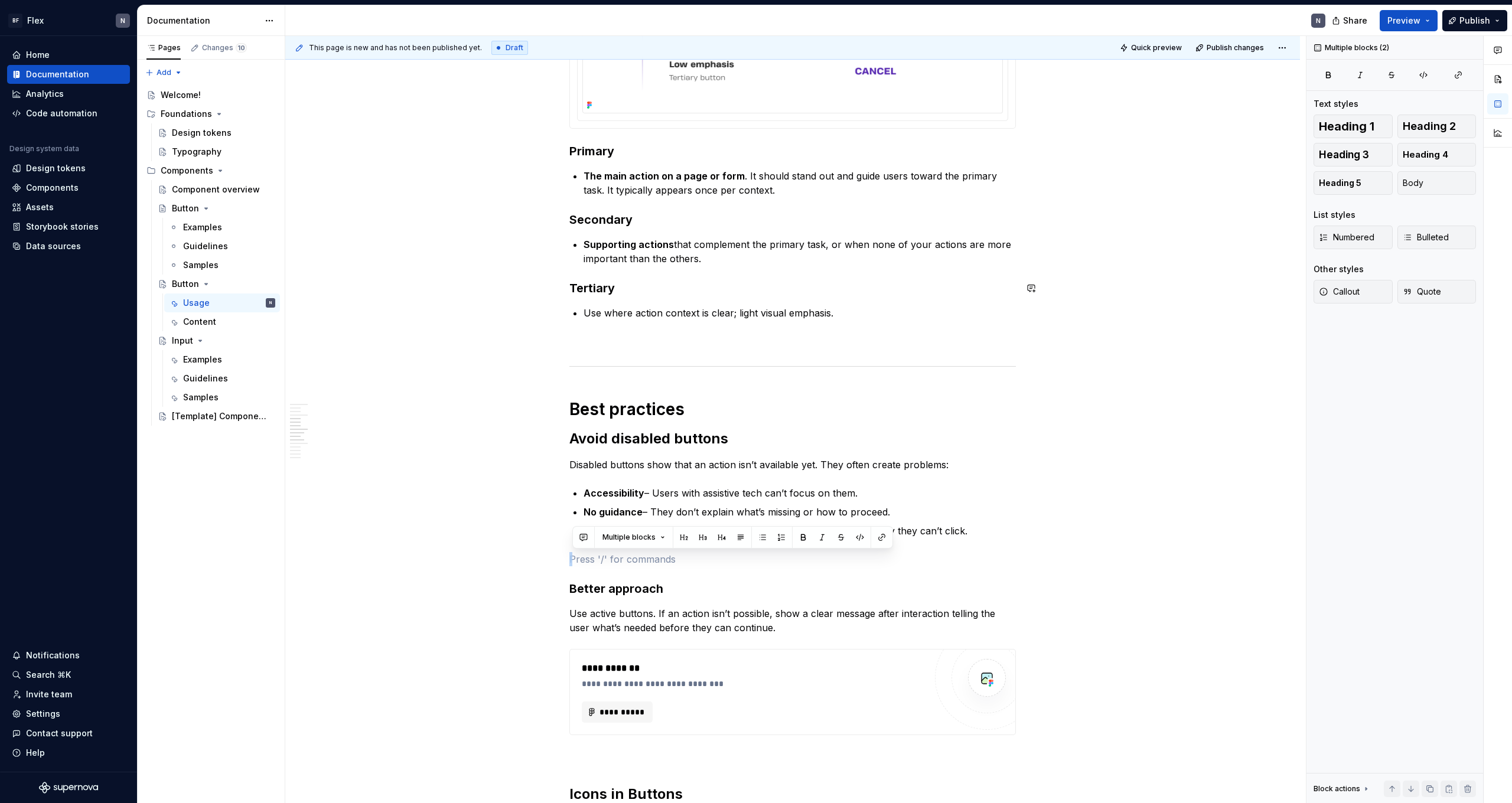
type textarea "*"
click at [344, 441] on p "Accessibility – Users with assistive tech can’t focus on them." at bounding box center [800, 493] width 433 height 14
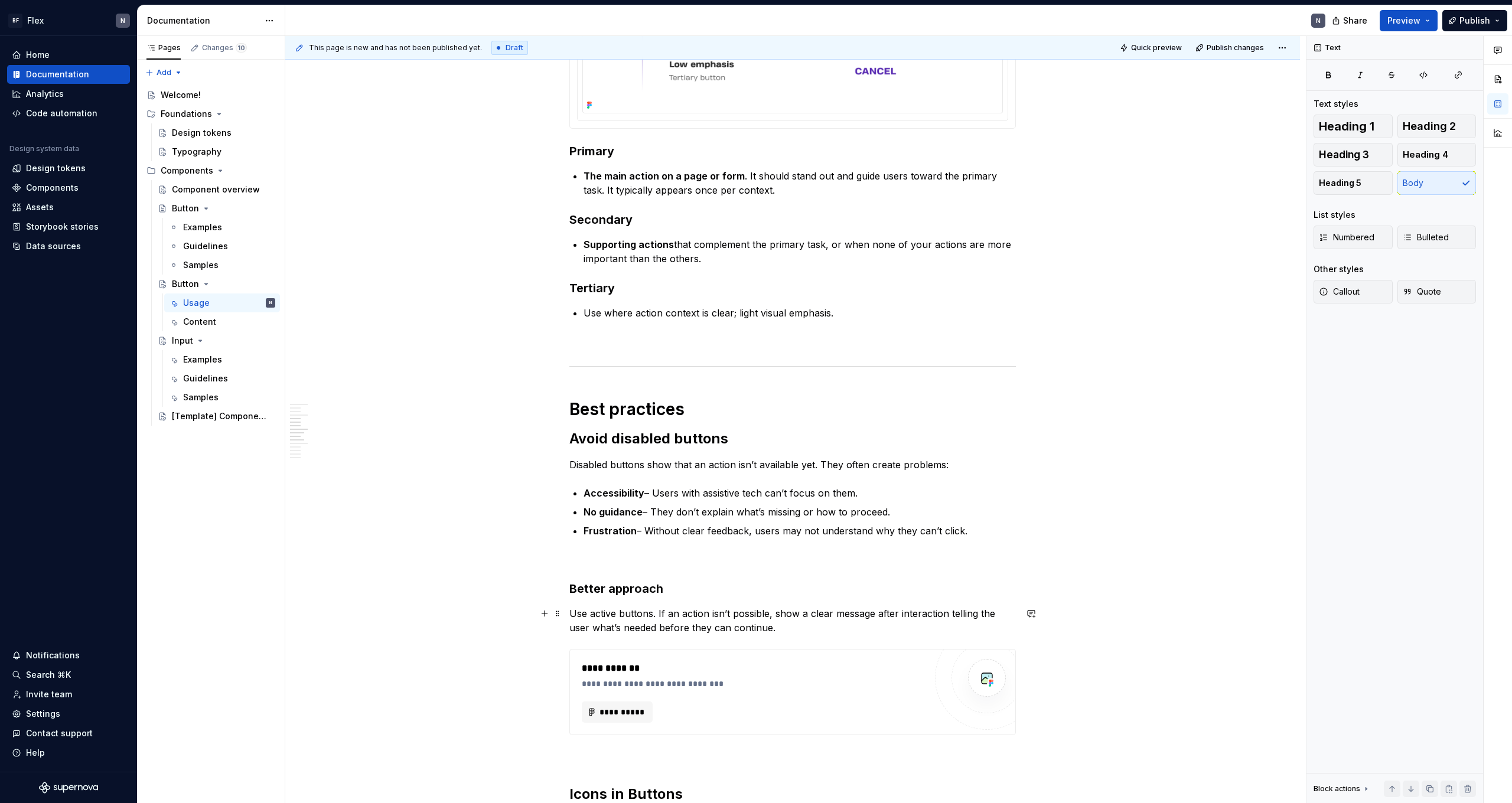
click at [344, 441] on p "Use active buttons. If an action isn’t possible, show a clear message after int…" at bounding box center [793, 620] width 447 height 28
click at [344, 441] on p "Use interactive buttons. If an action isn’t possible, show a clear message afte…" at bounding box center [793, 620] width 447 height 28
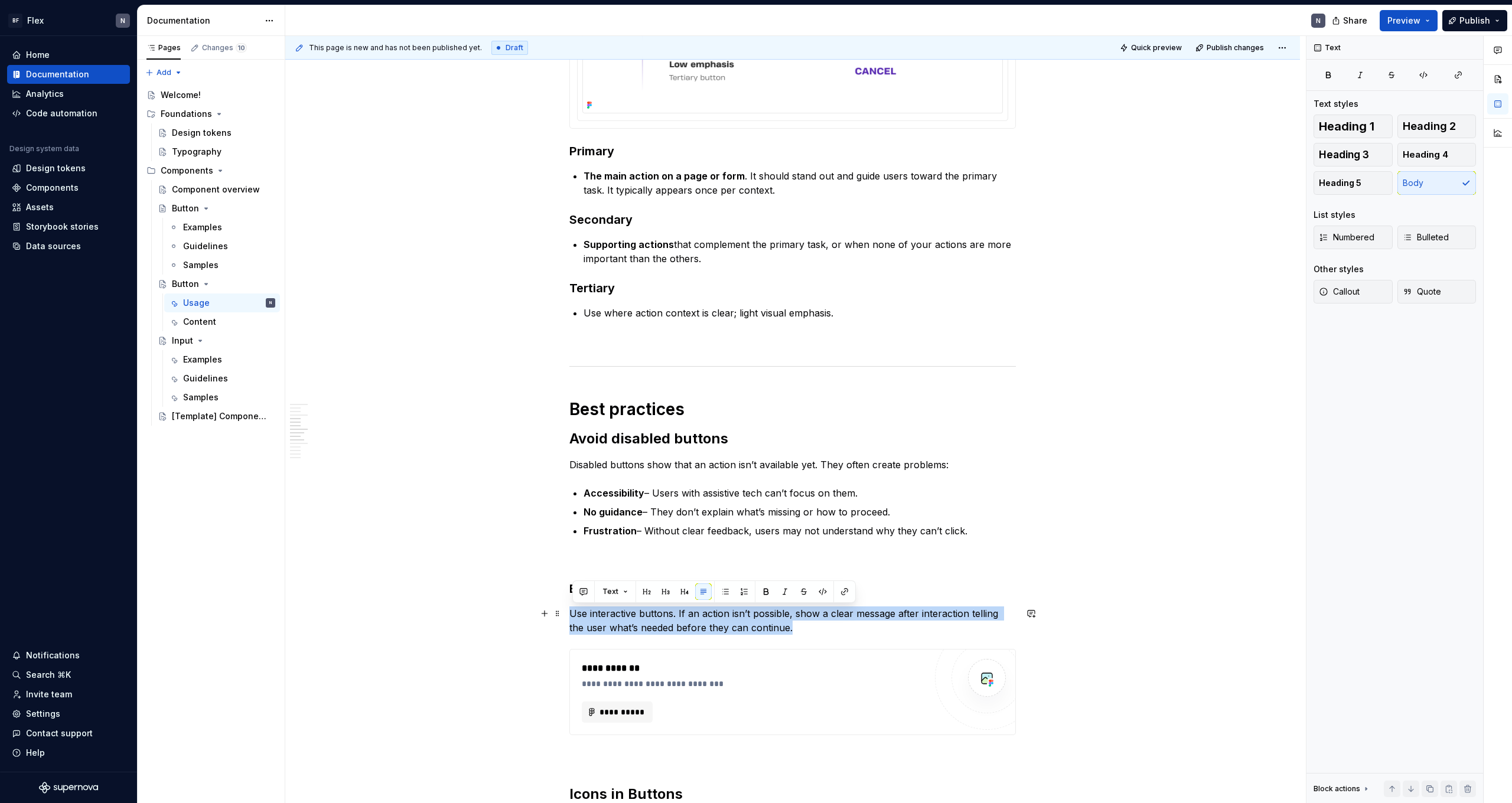
click at [344, 441] on p "Use interactive buttons. If an action isn’t possible, show a clear message afte…" at bounding box center [793, 620] width 447 height 28
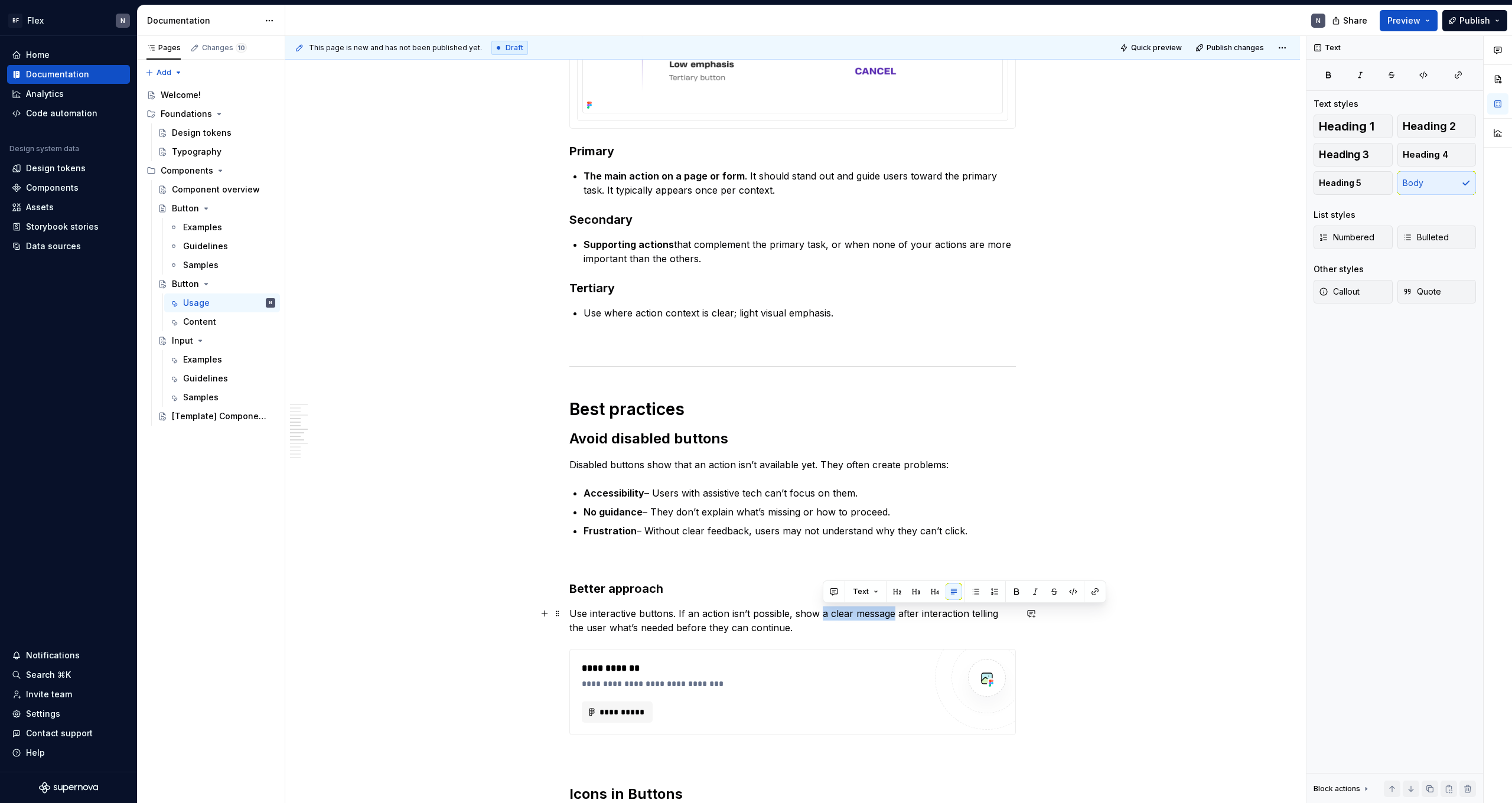
drag, startPoint x: 822, startPoint y: 613, endPoint x: 895, endPoint y: 616, distance: 73.1
click at [344, 441] on p "Use interactive buttons. If an action isn’t possible, show a clear message afte…" at bounding box center [793, 620] width 447 height 28
drag, startPoint x: 798, startPoint y: 614, endPoint x: 896, endPoint y: 619, distance: 98.1
click at [344, 441] on p "Use interactive buttons. If an action isn’t possible, show a clear message afte…" at bounding box center [793, 620] width 447 height 28
click at [344, 441] on p "Use interactive buttons. If an action isn’t possible, provide feedback after in…" at bounding box center [793, 620] width 447 height 28
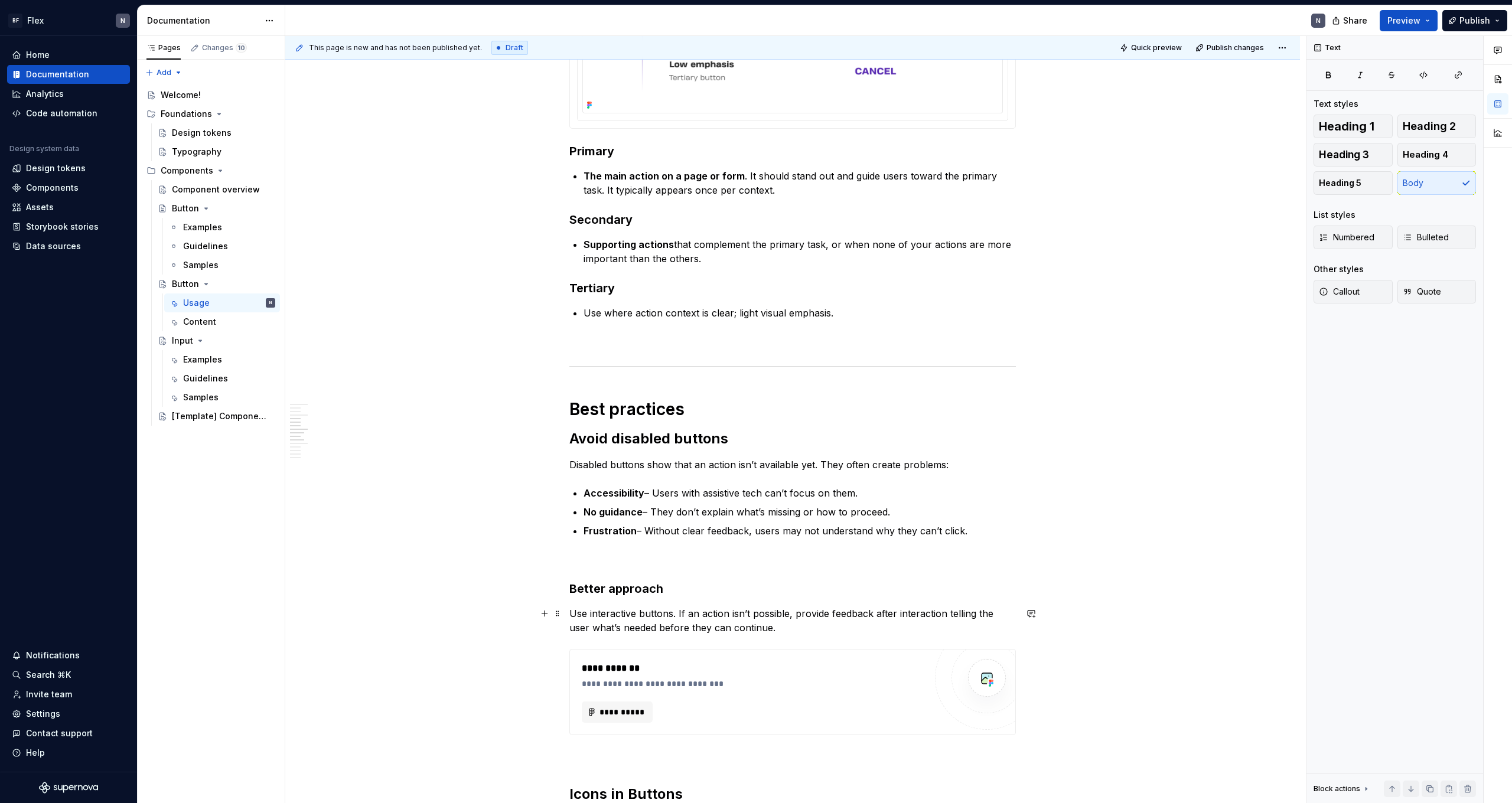
click at [344, 441] on p "Use interactive buttons. If an action isn’t possible, provide feedback after in…" at bounding box center [793, 620] width 447 height 28
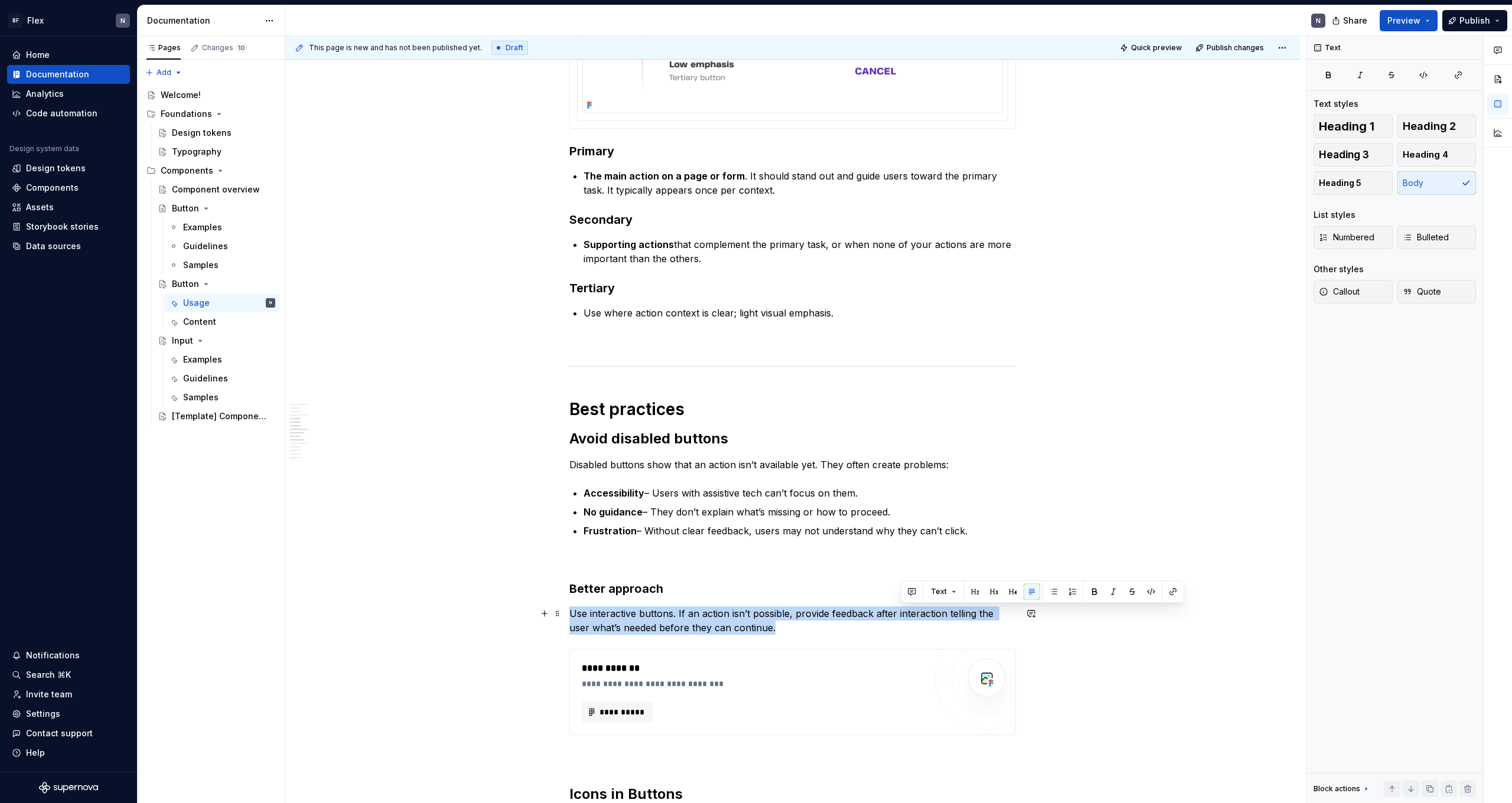
click at [344, 441] on p "Use interactive buttons. If an action isn’t possible, provide feedback after in…" at bounding box center [793, 620] width 447 height 28
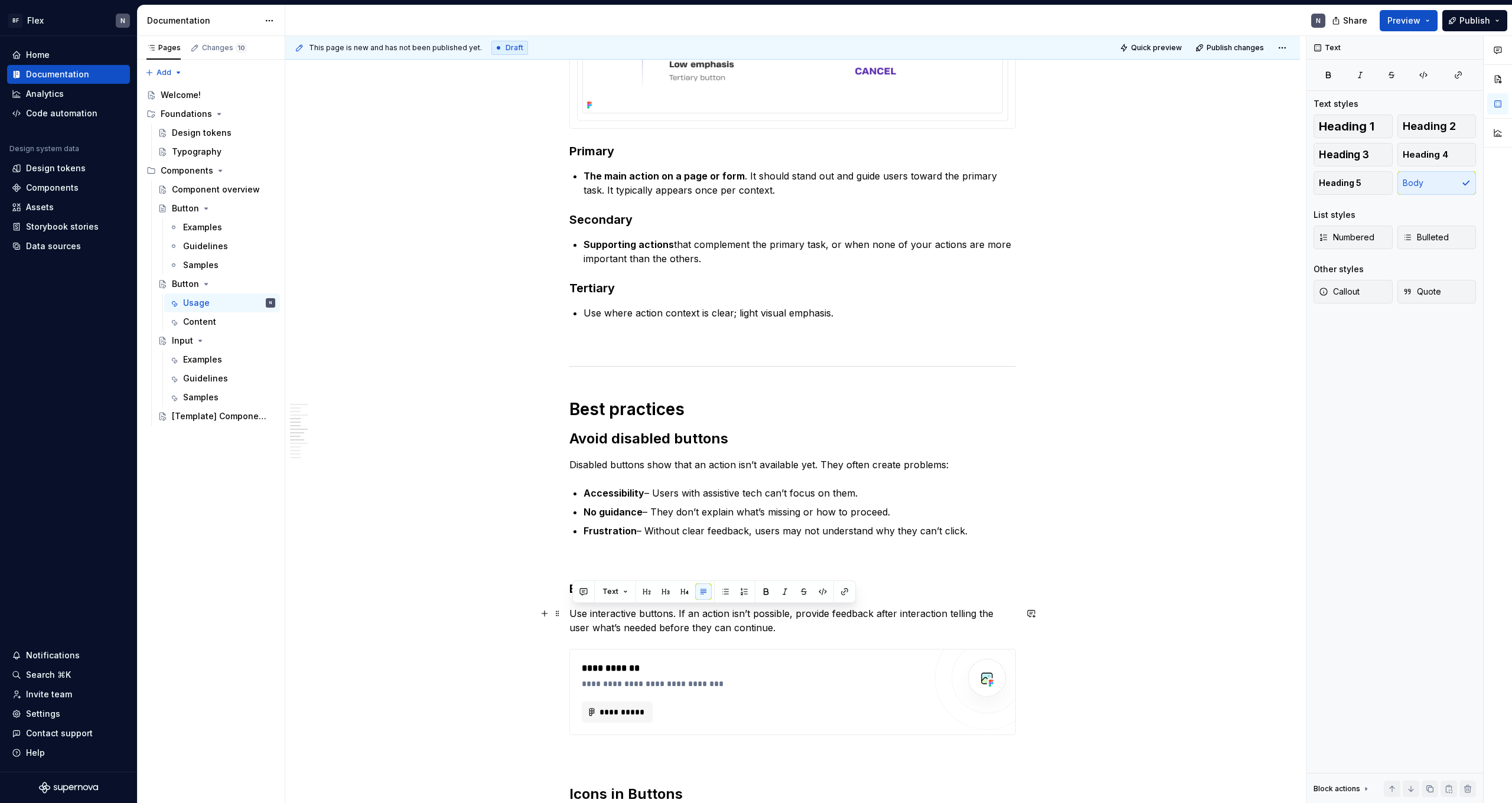
click at [344, 441] on p "Use interactive buttons. If an action isn’t possible, provide feedback after in…" at bounding box center [793, 620] width 447 height 28
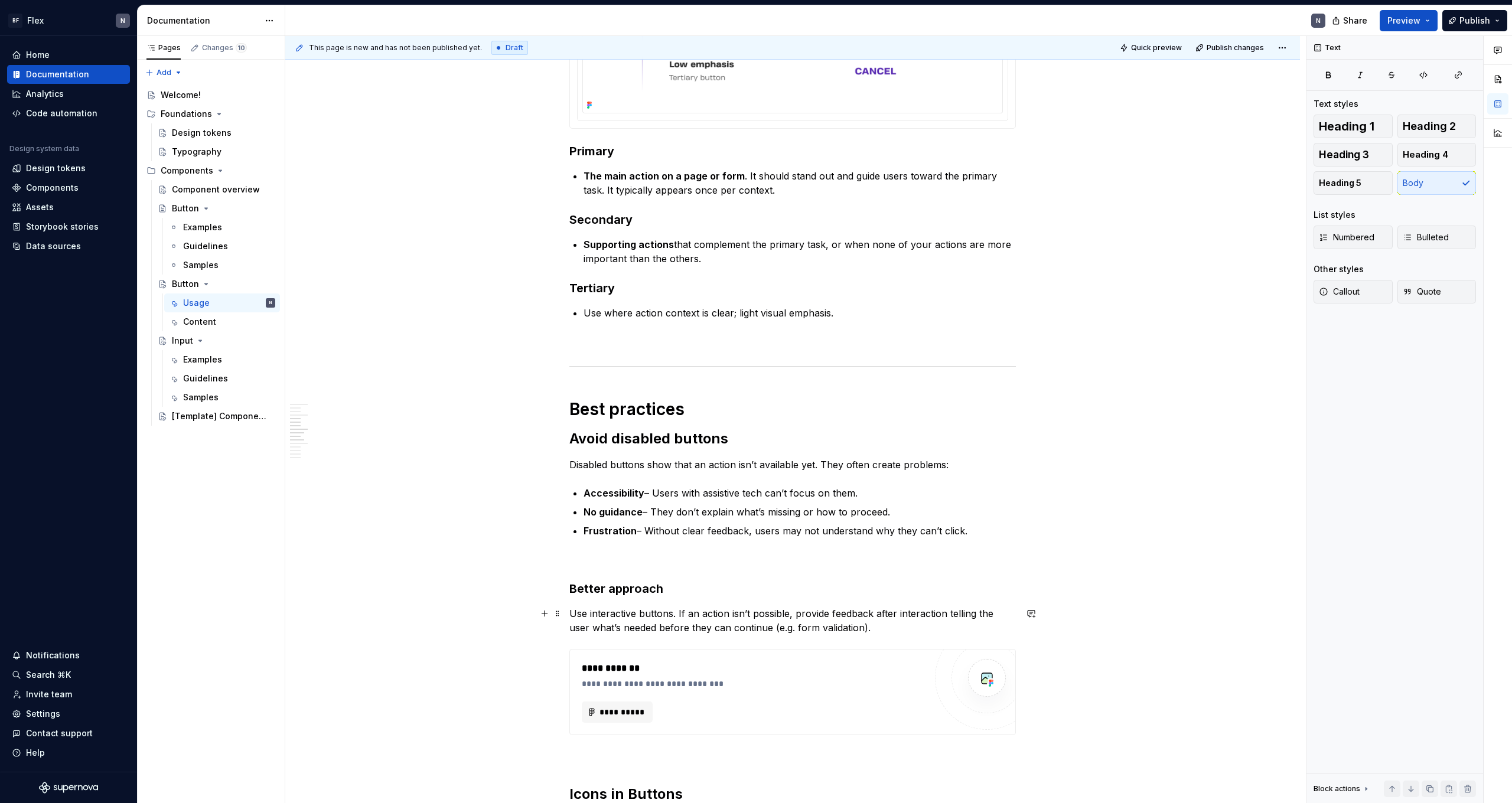
click at [344, 441] on p "Use interactive buttons. If an action isn’t possible, provide feedback after in…" at bounding box center [793, 620] width 447 height 28
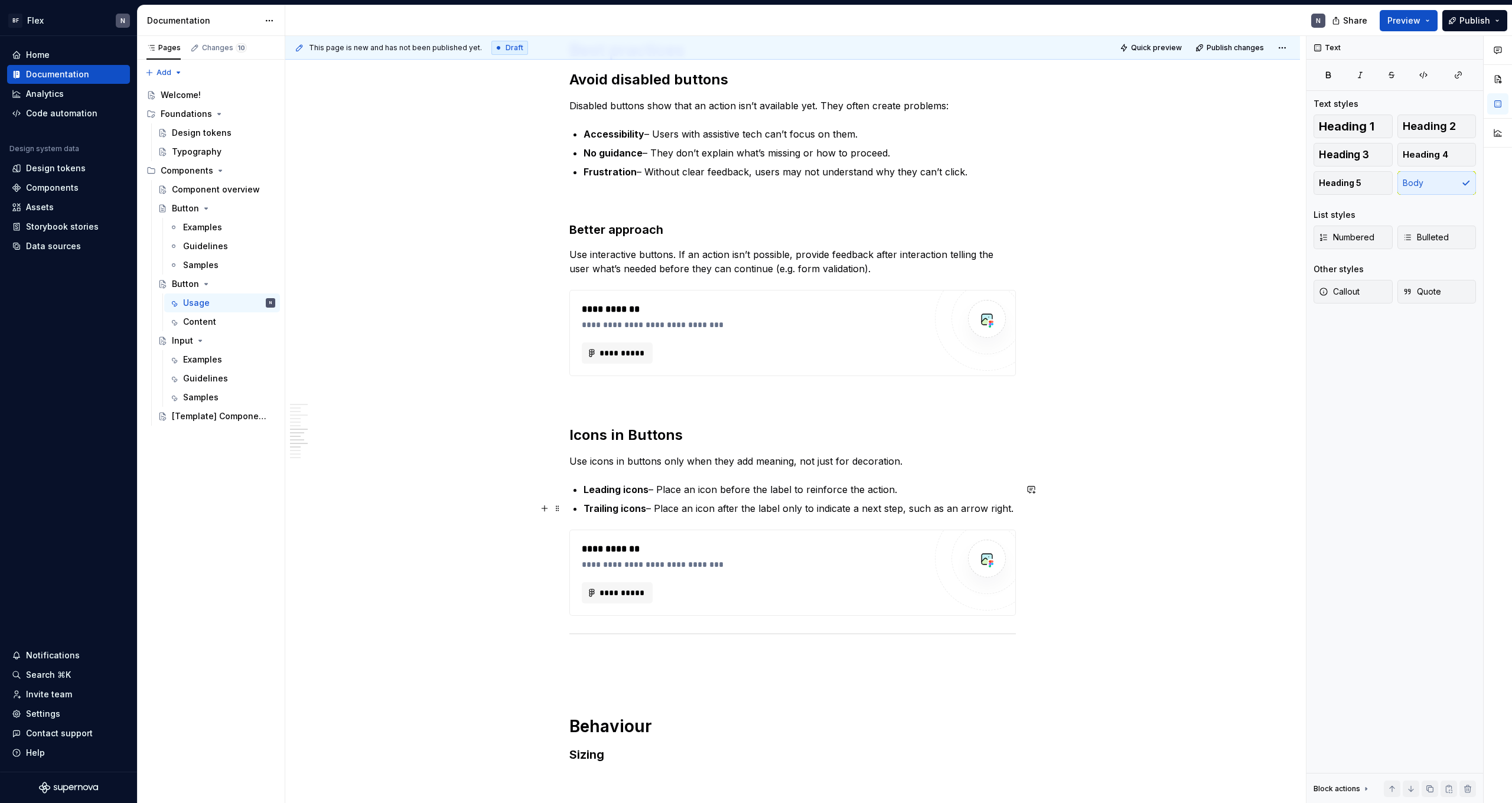
scroll to position [957, 0]
click at [344, 441] on p "Leading icons – Place an icon before the label to reinforce the action." at bounding box center [800, 488] width 433 height 14
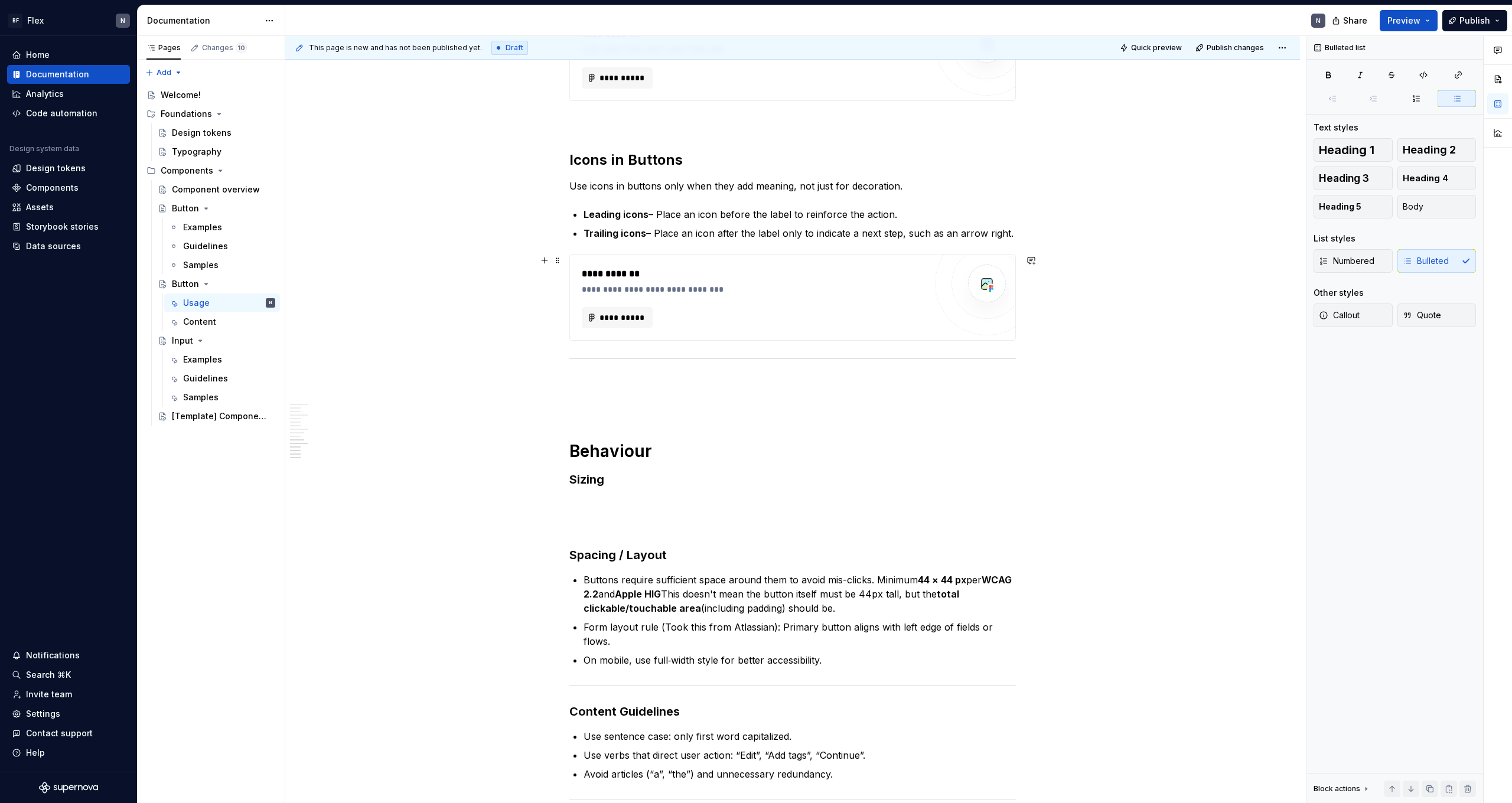
scroll to position [1229, 0]
click at [344, 293] on div "**********" at bounding box center [753, 290] width 344 height 12
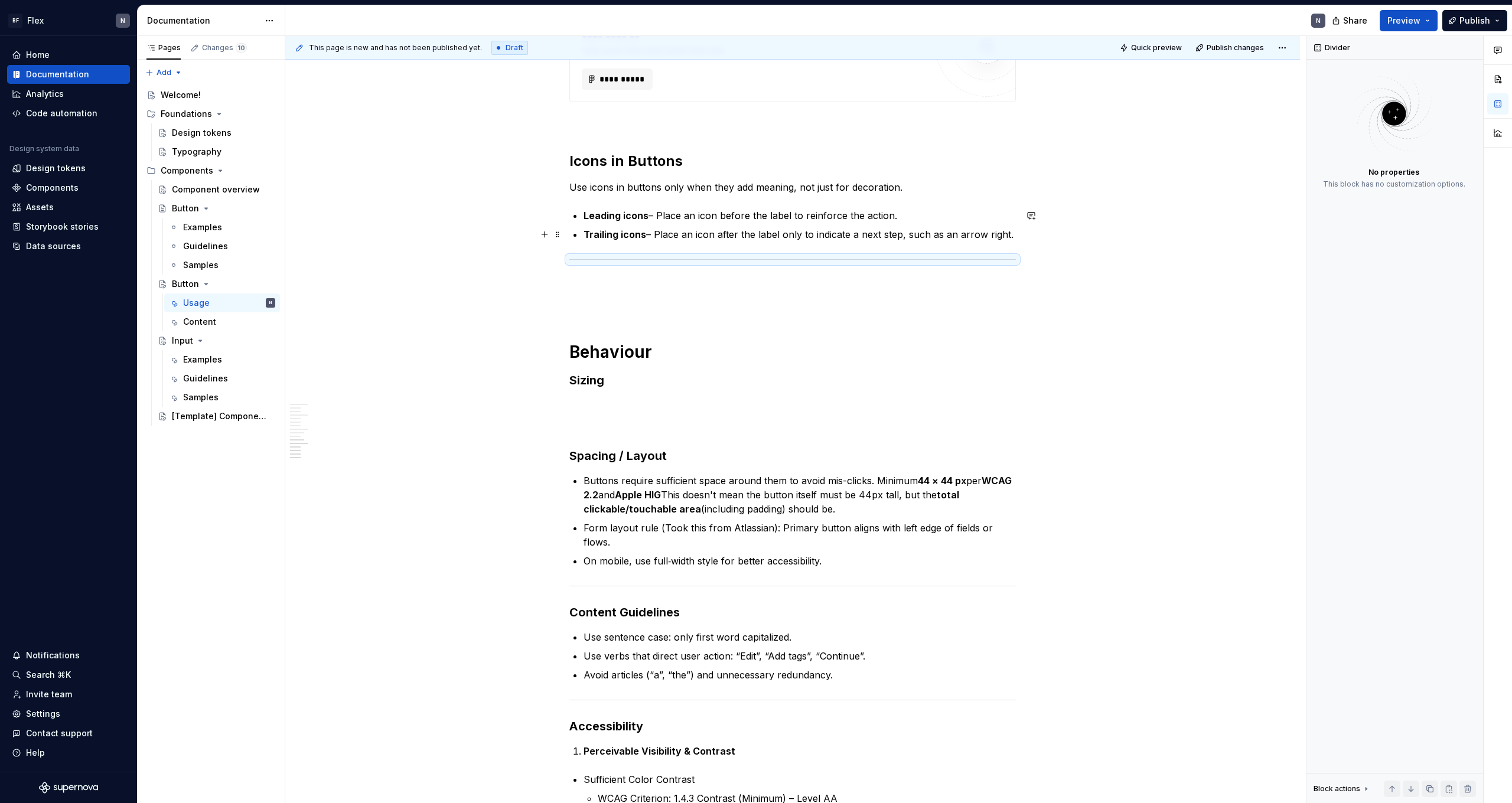
click at [344, 232] on p "Trailing icons – Place an icon after the label only to indicate a next step, su…" at bounding box center [800, 234] width 433 height 14
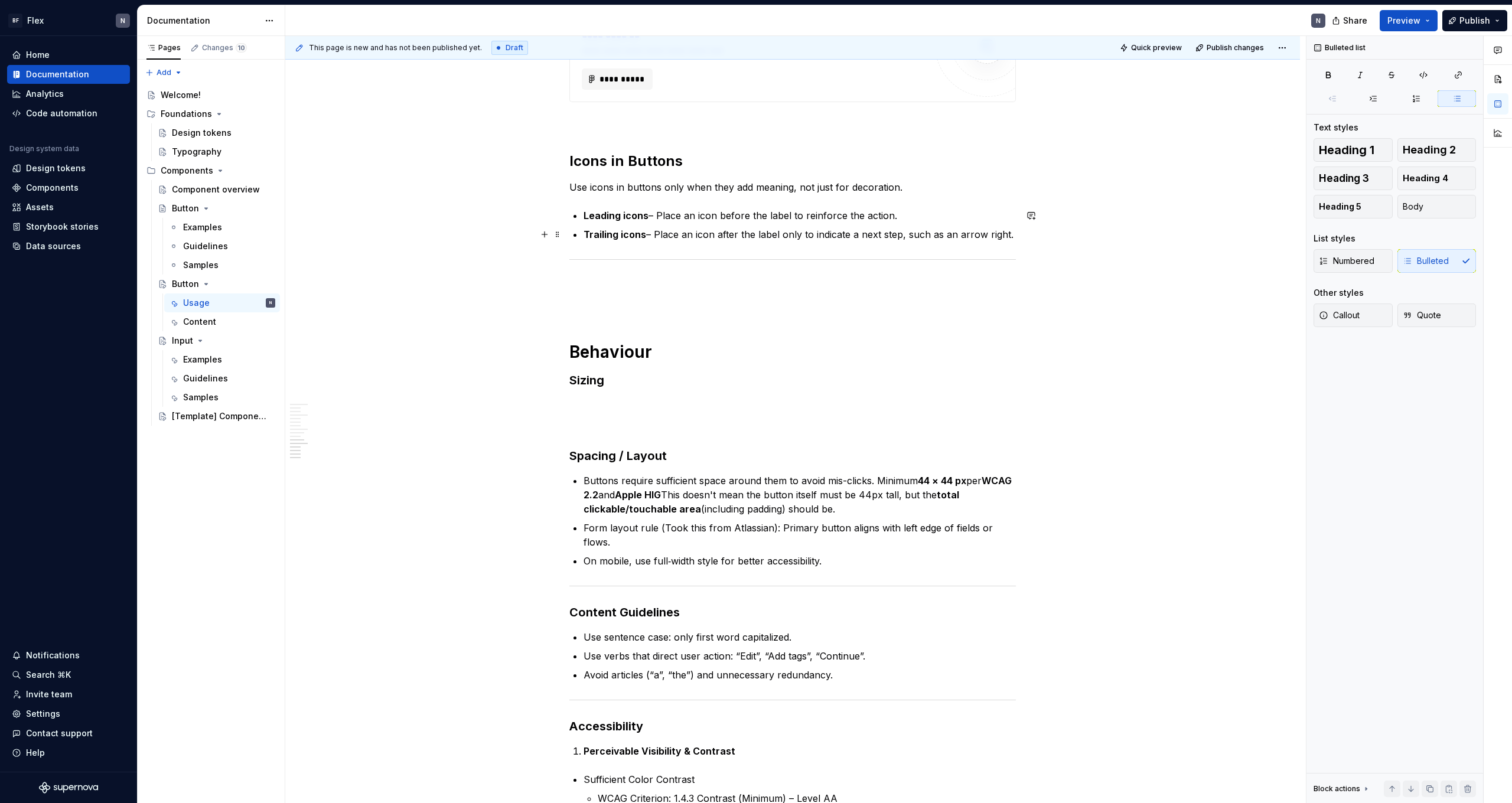
click at [344, 233] on p "Trailing icons – Place an icon after the label only to indicate a next step, su…" at bounding box center [800, 234] width 433 height 14
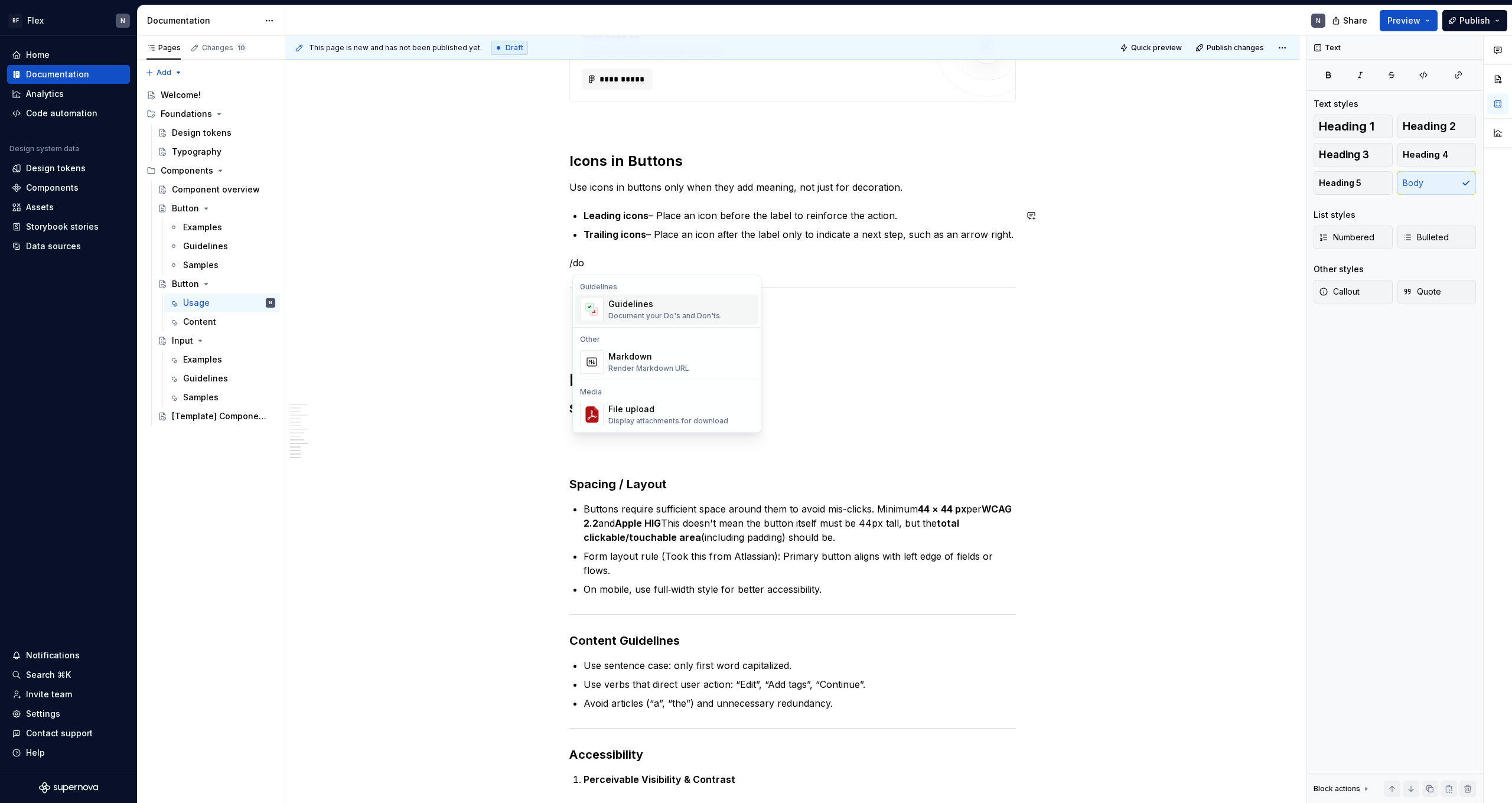
click at [344, 309] on div "Guidelines Document your Do's and Don'ts." at bounding box center [681, 309] width 146 height 24
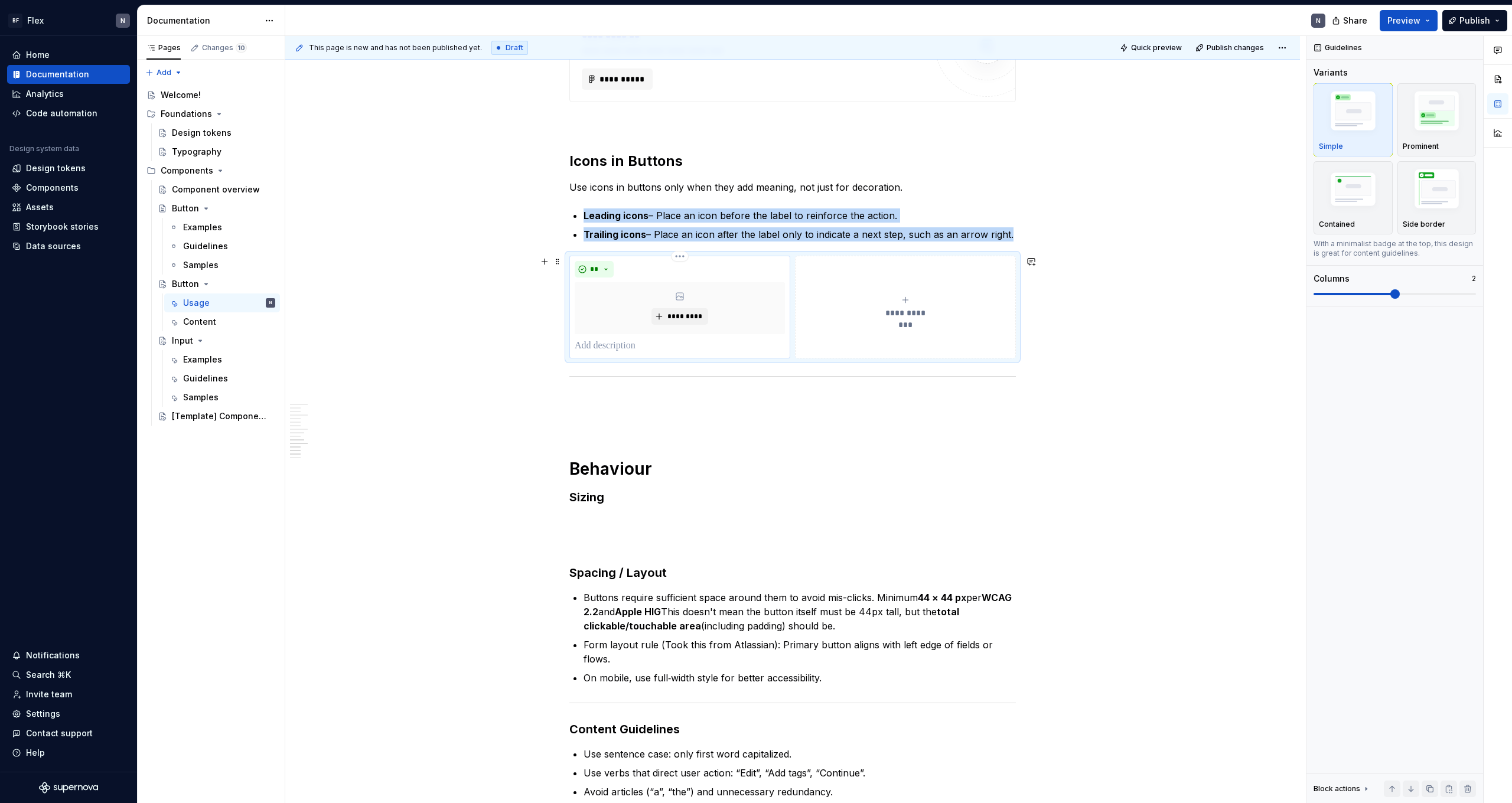
click at [344, 346] on p at bounding box center [679, 346] width 210 height 14
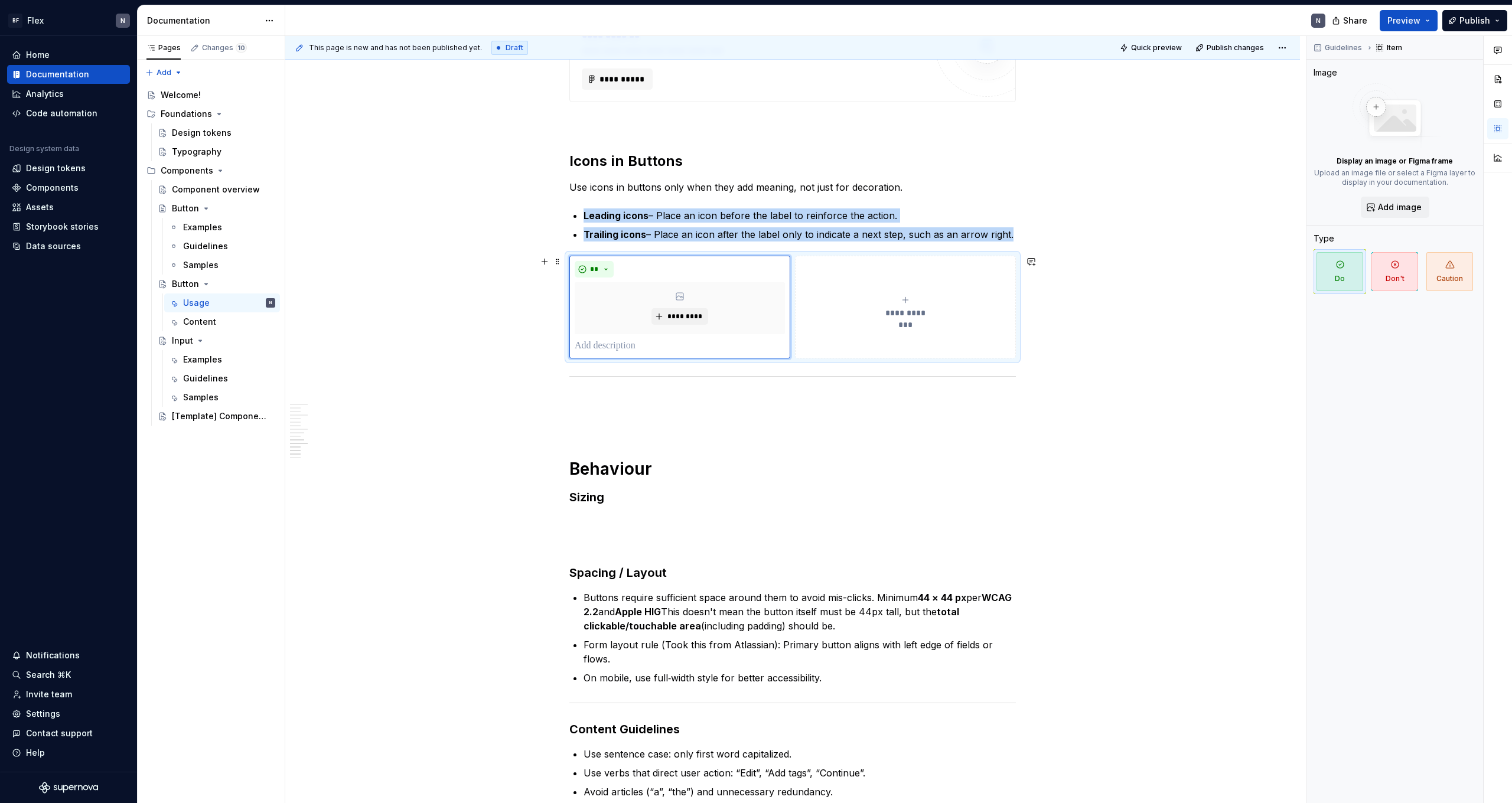
click at [344, 274] on button "**********" at bounding box center [905, 306] width 220 height 103
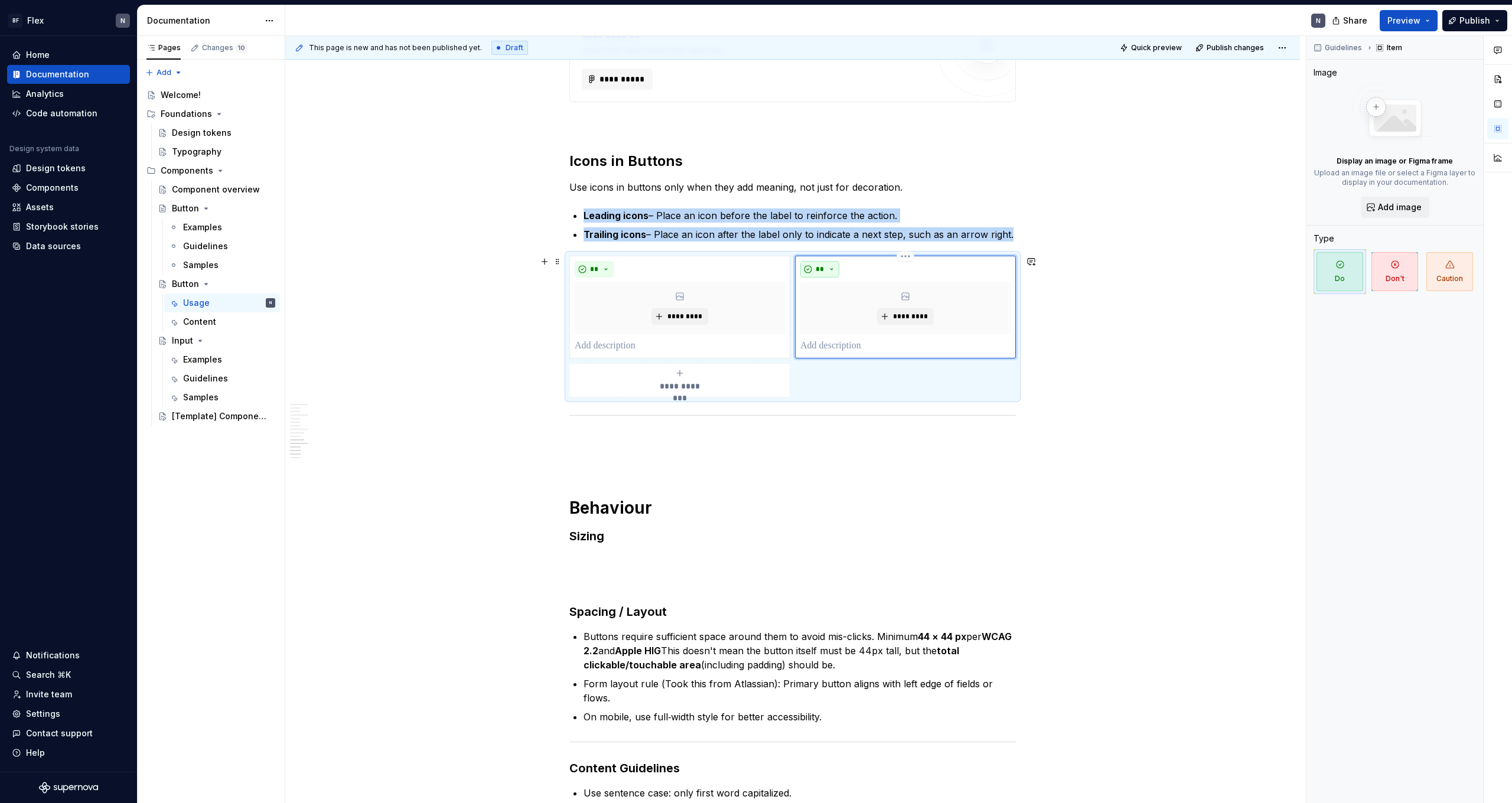
click at [344, 266] on span "**" at bounding box center [819, 268] width 9 height 9
click at [344, 311] on div "Don't" at bounding box center [851, 311] width 22 height 12
click at [344, 313] on span "*********" at bounding box center [684, 316] width 36 height 9
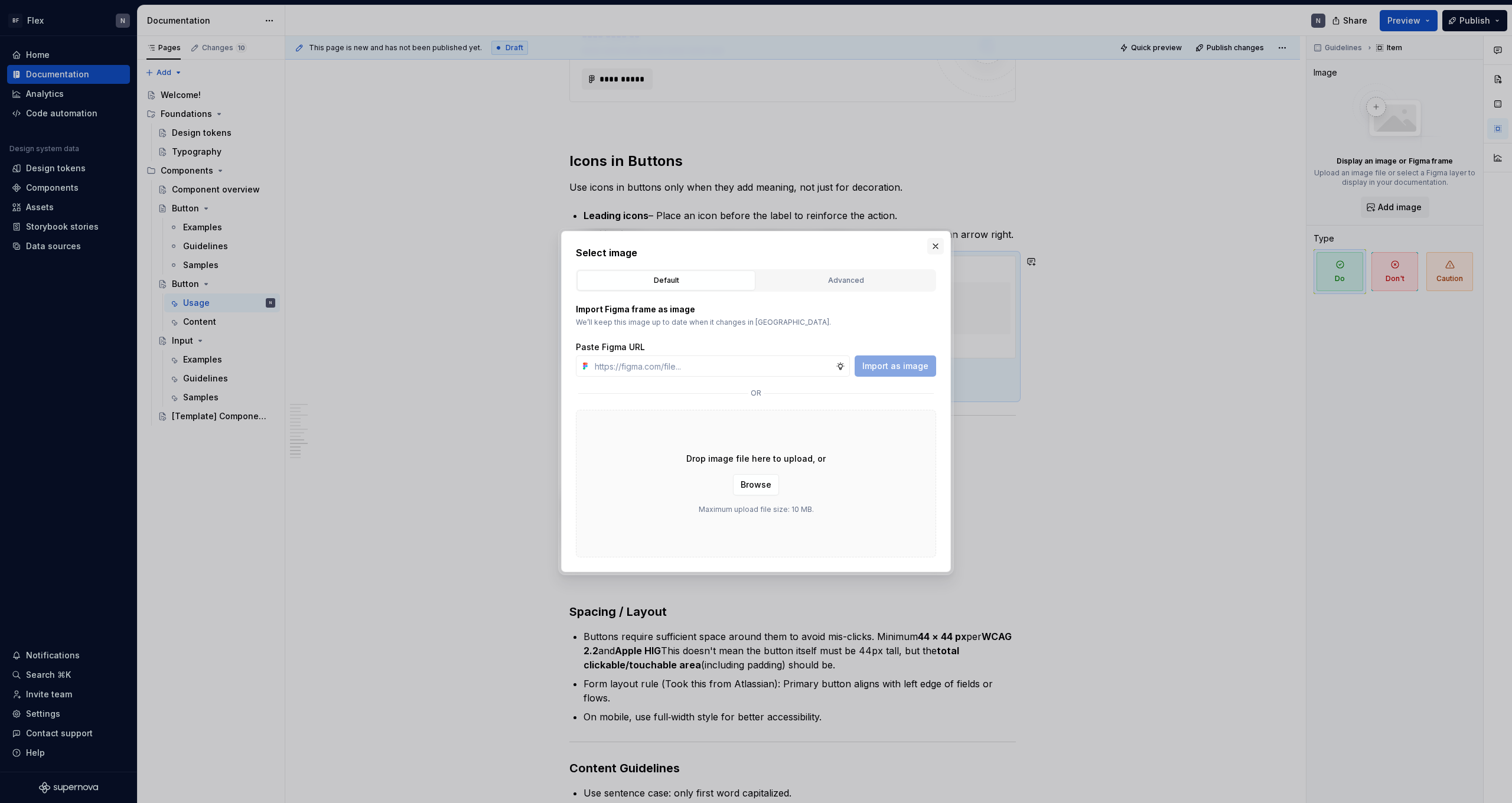
click at [344, 250] on button "button" at bounding box center [936, 246] width 17 height 17
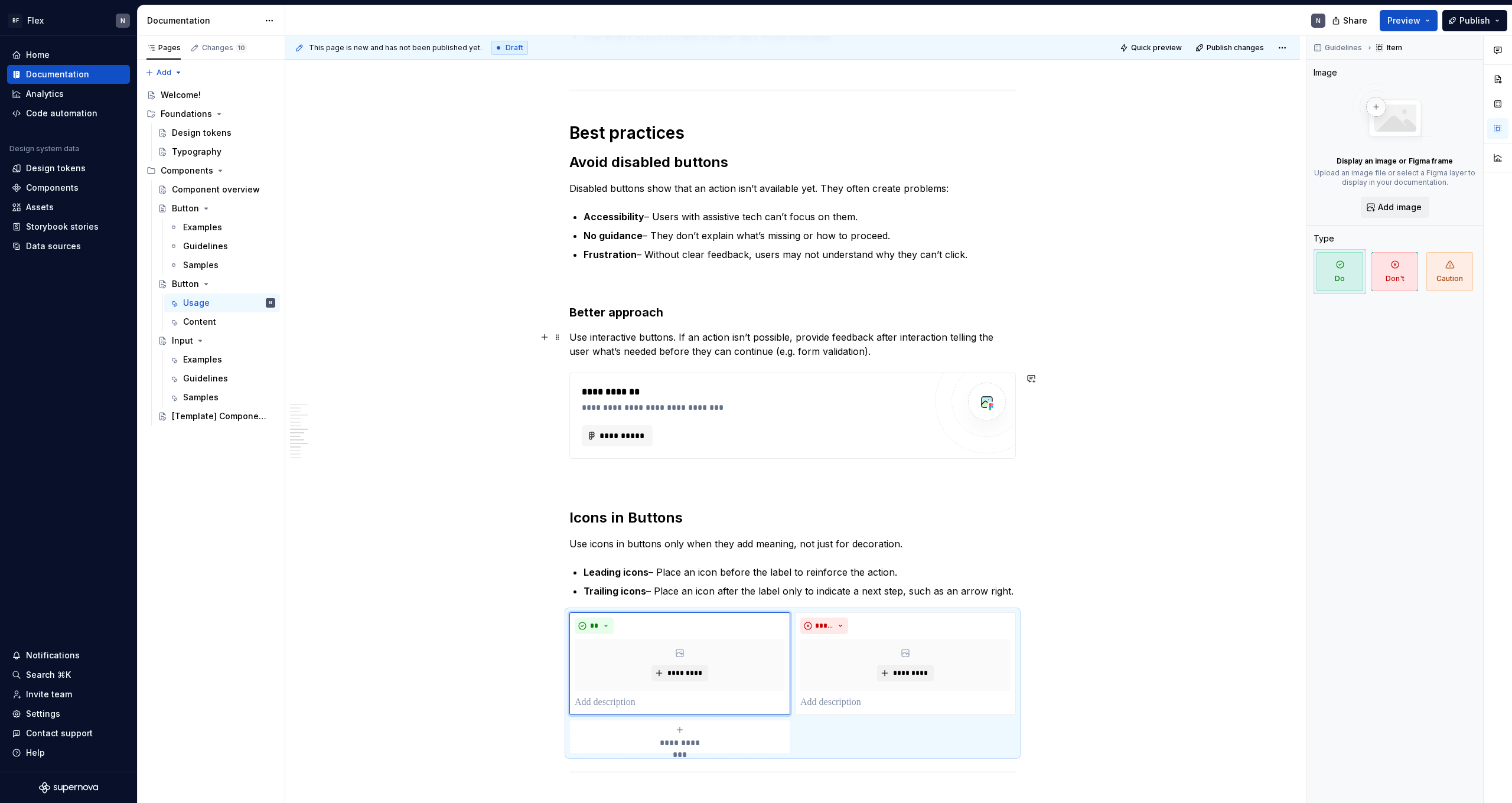
scroll to position [872, 0]
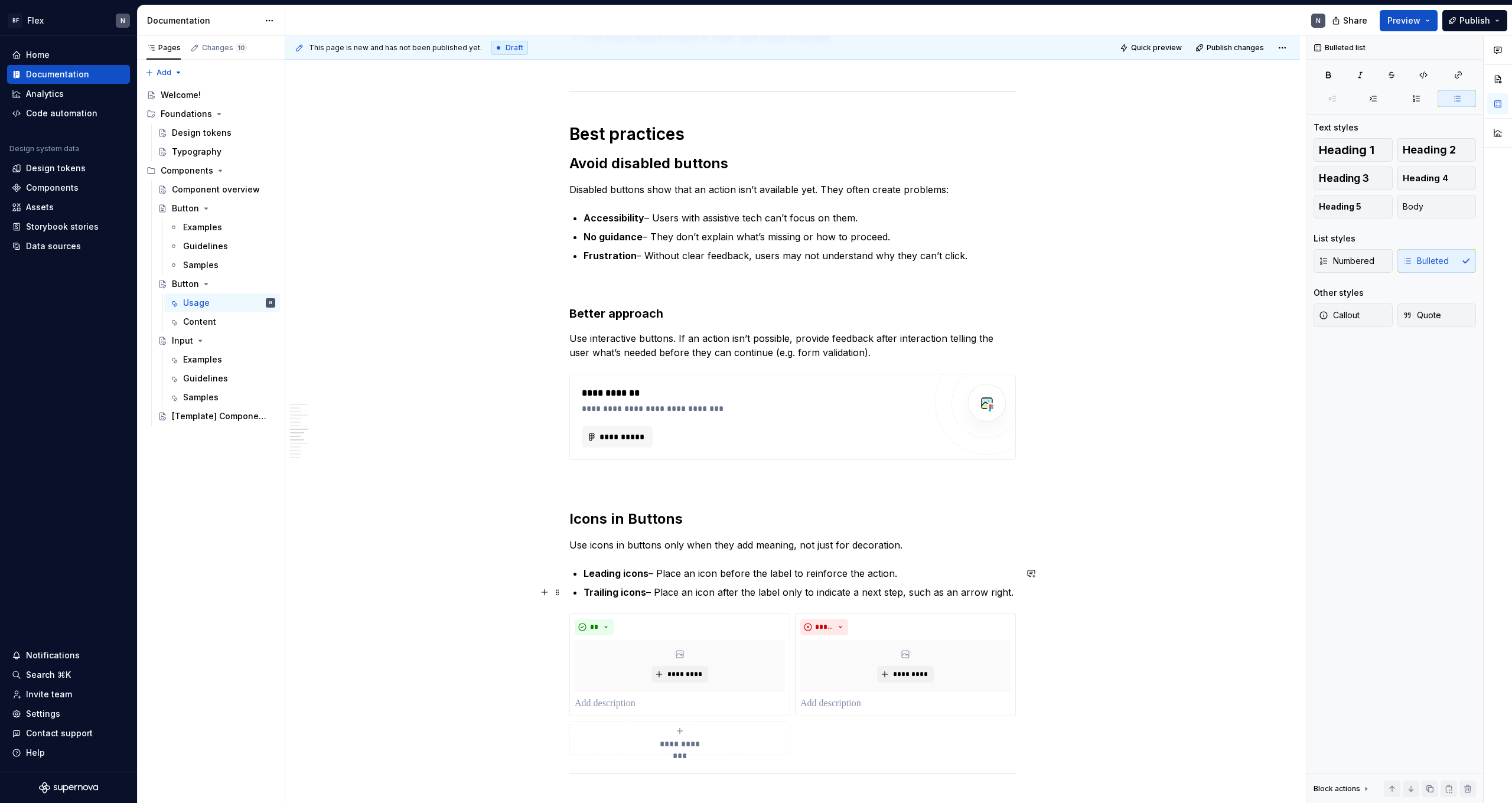
click at [344, 441] on p "Trailing icons – Place an icon after the label only to indicate a next step, su…" at bounding box center [800, 593] width 433 height 14
drag, startPoint x: 838, startPoint y: 595, endPoint x: 881, endPoint y: 594, distance: 43.0
click at [344, 441] on p "Trailing icons – Place an icon after the label to indicate a next step, such as…" at bounding box center [800, 593] width 433 height 14
click at [344, 441] on p "Trailing icons – Place an icon after the label to indicate action, such as an a…" at bounding box center [800, 593] width 433 height 14
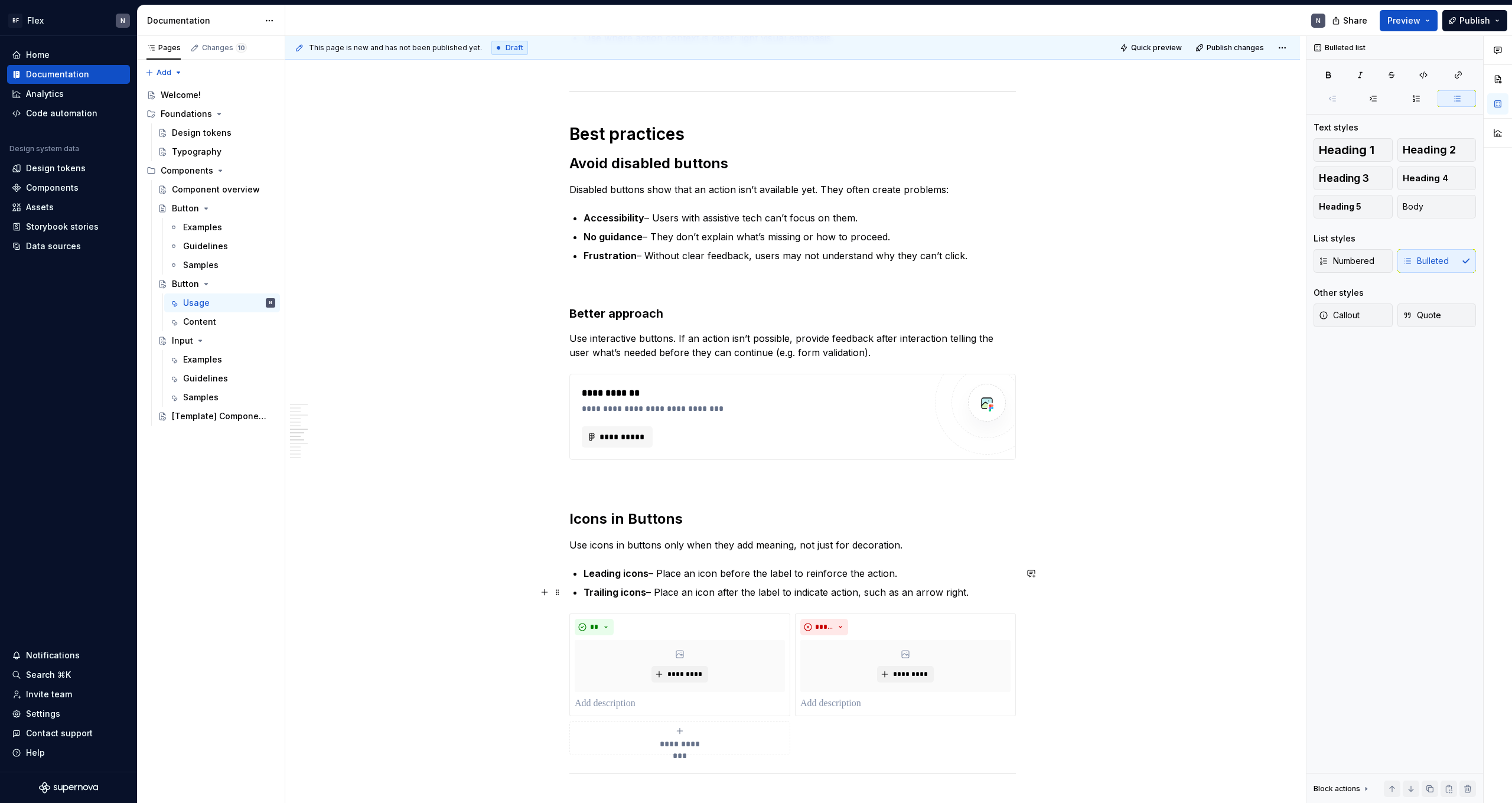
click at [344, 441] on p "Trailing icons – Place an icon after the label to indicate action, such as an a…" at bounding box center [800, 593] width 433 height 14
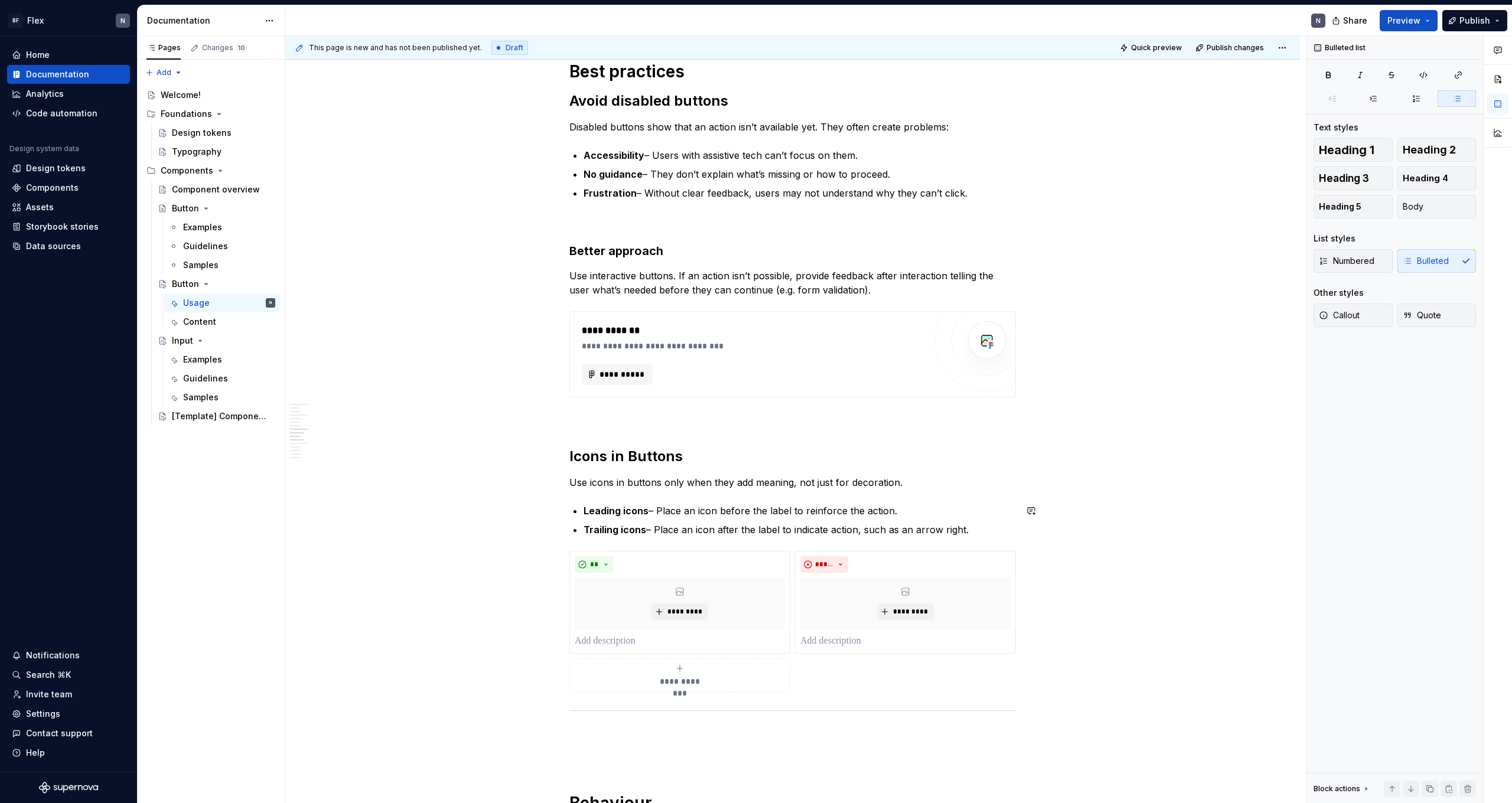
scroll to position [935, 0]
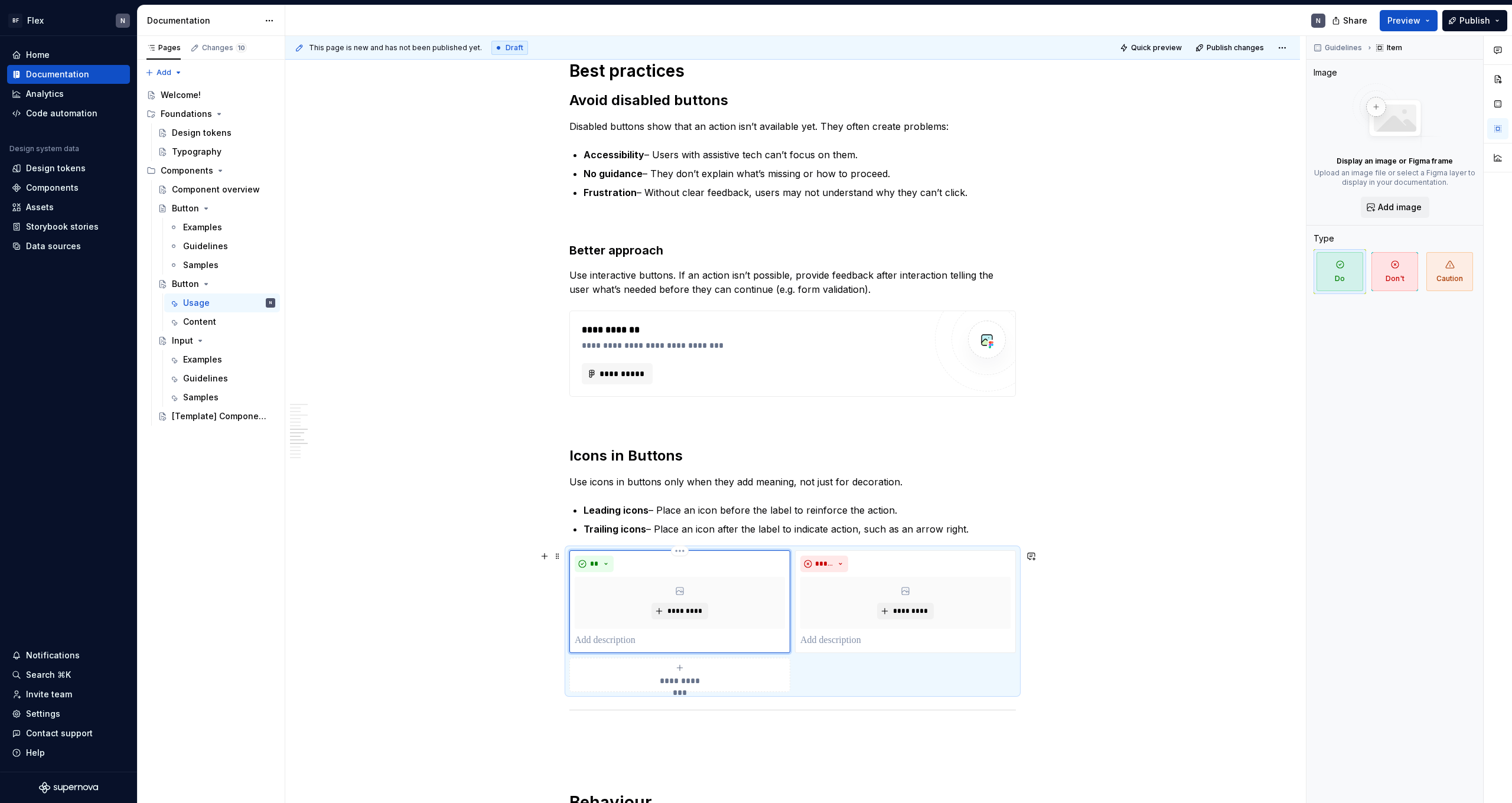
click at [344, 441] on icon at bounding box center [679, 591] width 9 height 9
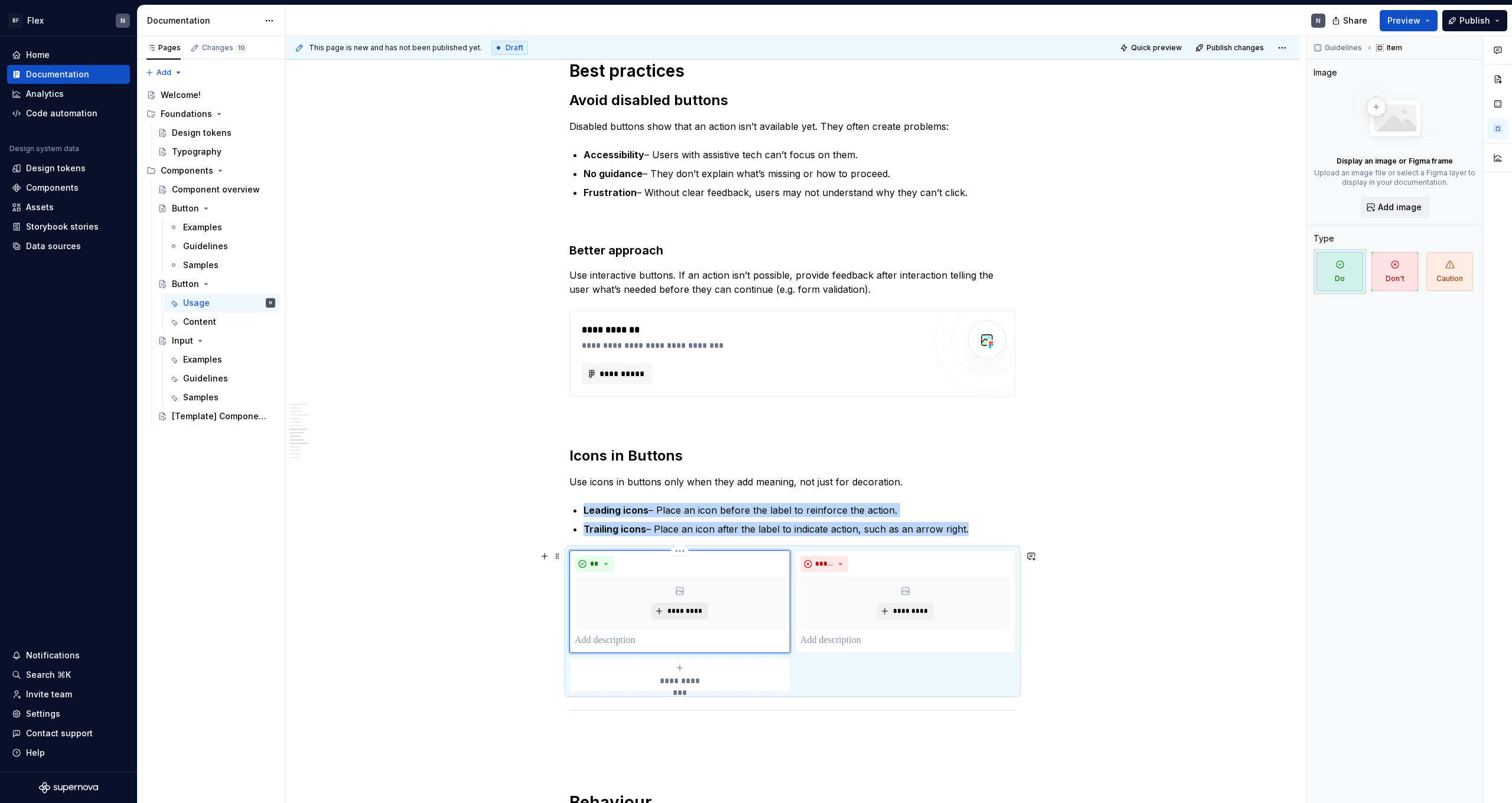
click at [344, 441] on span "*********" at bounding box center [684, 610] width 36 height 9
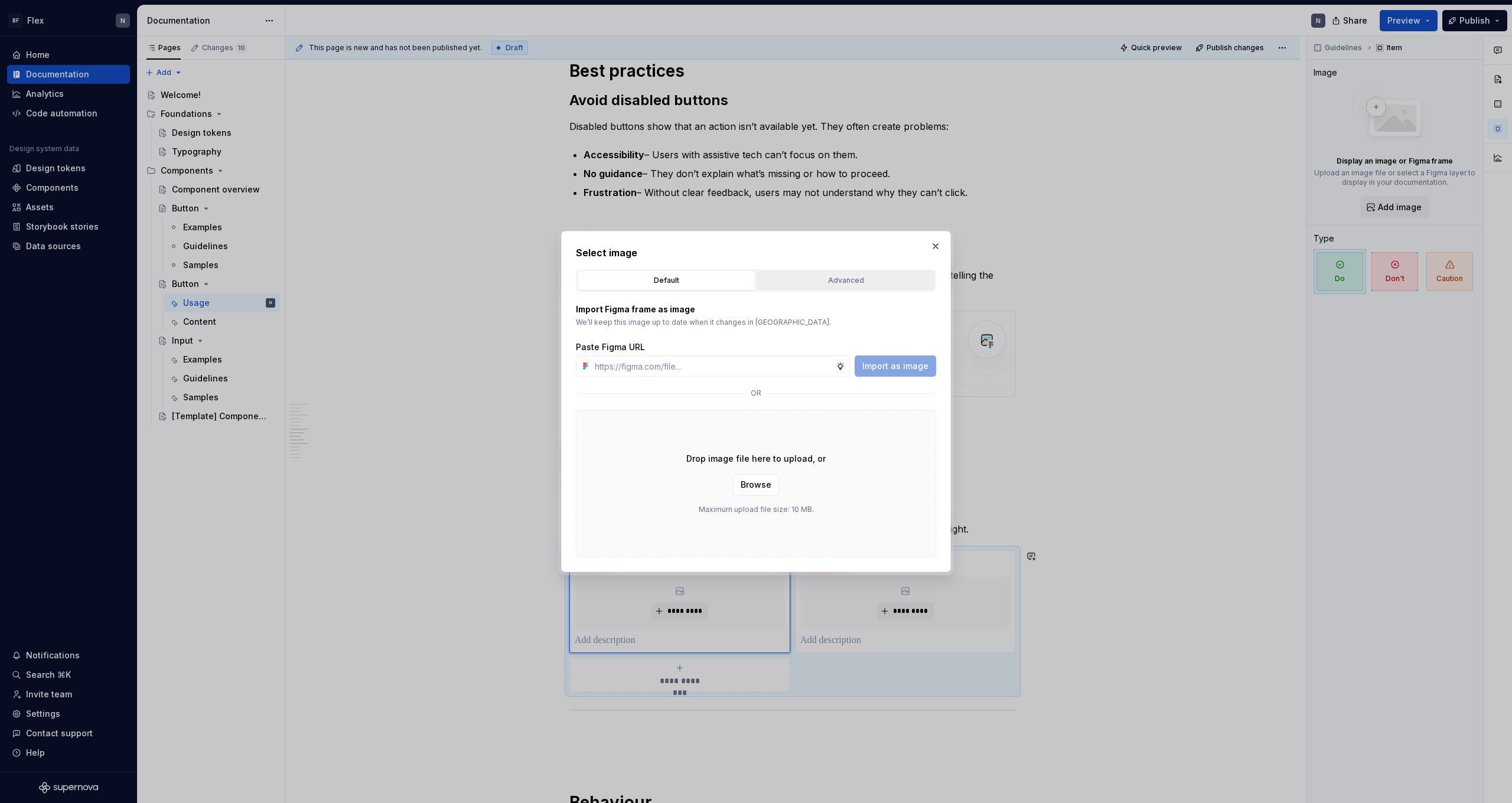
click at [344, 279] on div "Advanced" at bounding box center [846, 280] width 171 height 12
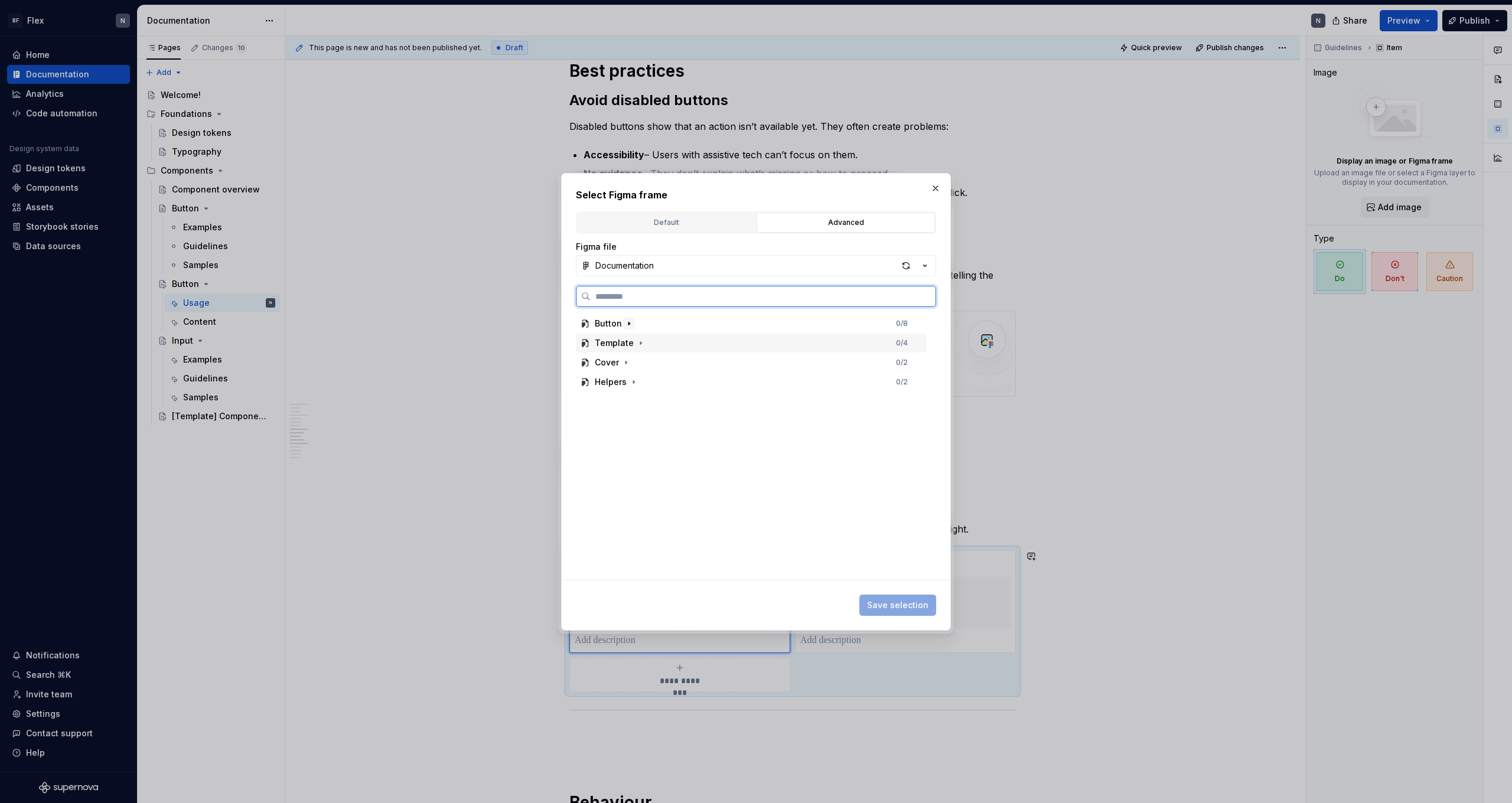
click at [344, 325] on icon "button" at bounding box center [628, 323] width 9 height 9
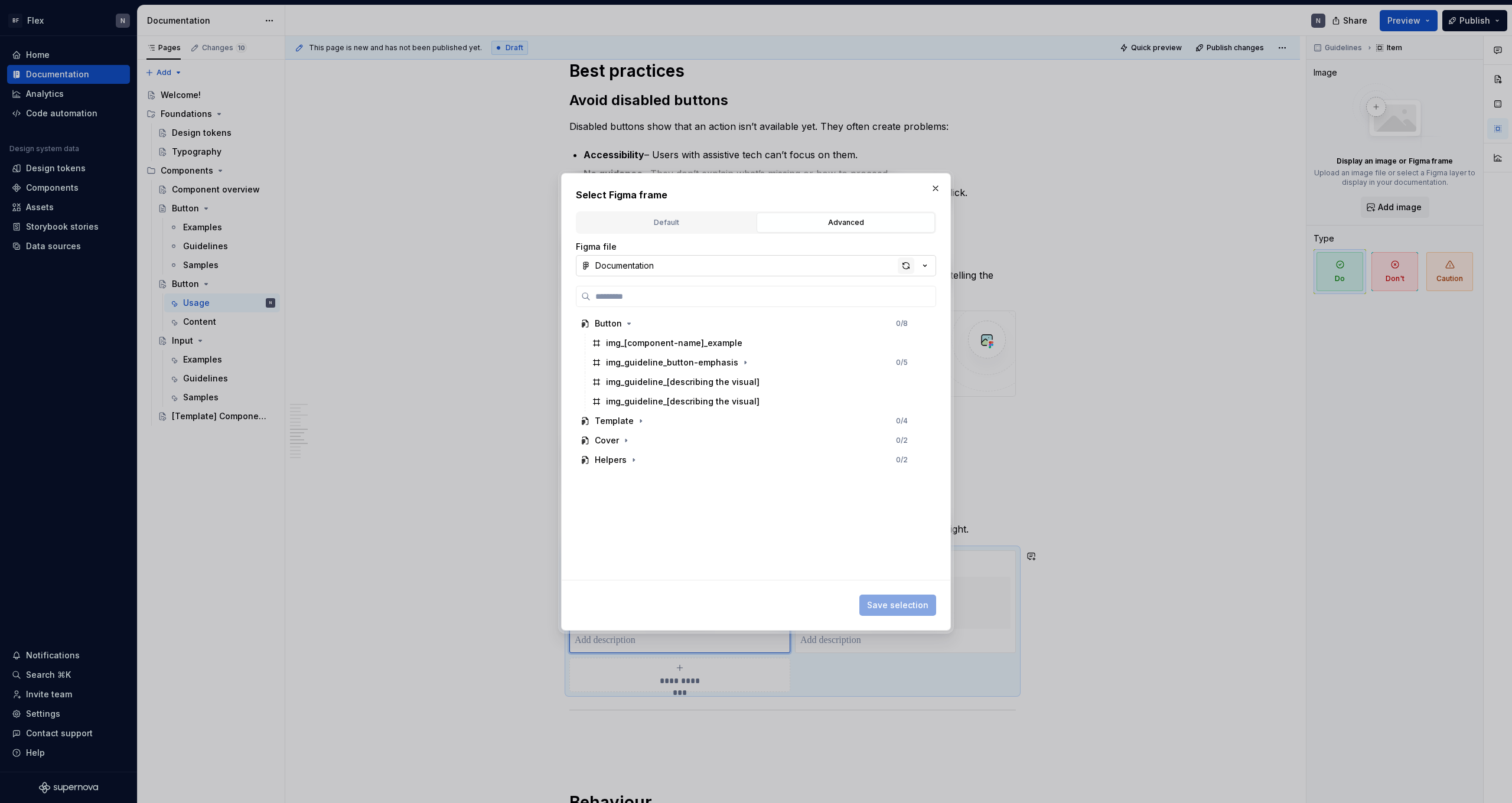
click at [344, 265] on div "button" at bounding box center [906, 265] width 17 height 17
click at [344, 380] on div "img_guideline_icon-do 0 / 4" at bounding box center [757, 382] width 340 height 19
click at [344, 441] on span "Save selection" at bounding box center [898, 605] width 62 height 12
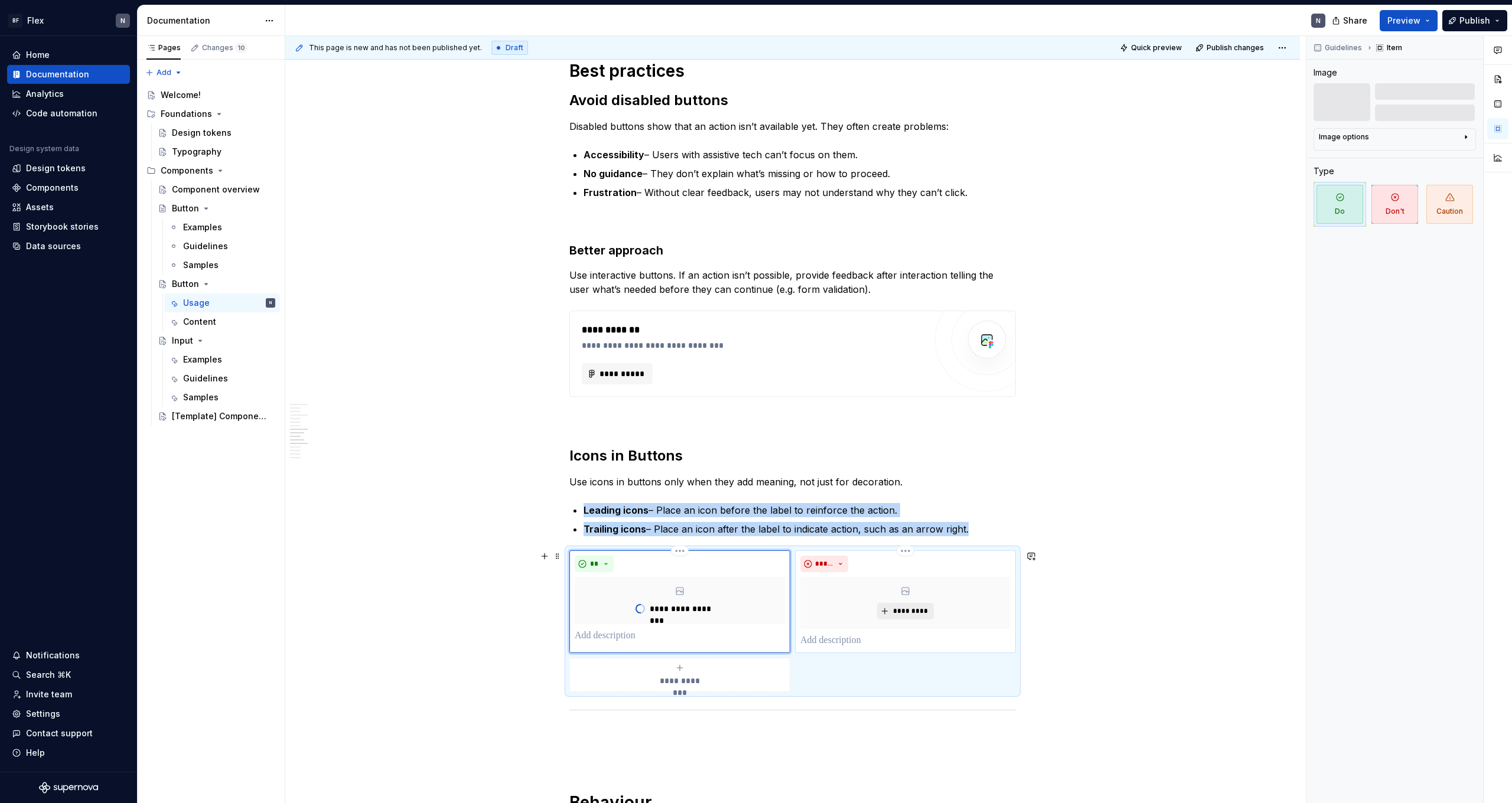
click at [344, 441] on span "*********" at bounding box center [910, 610] width 36 height 9
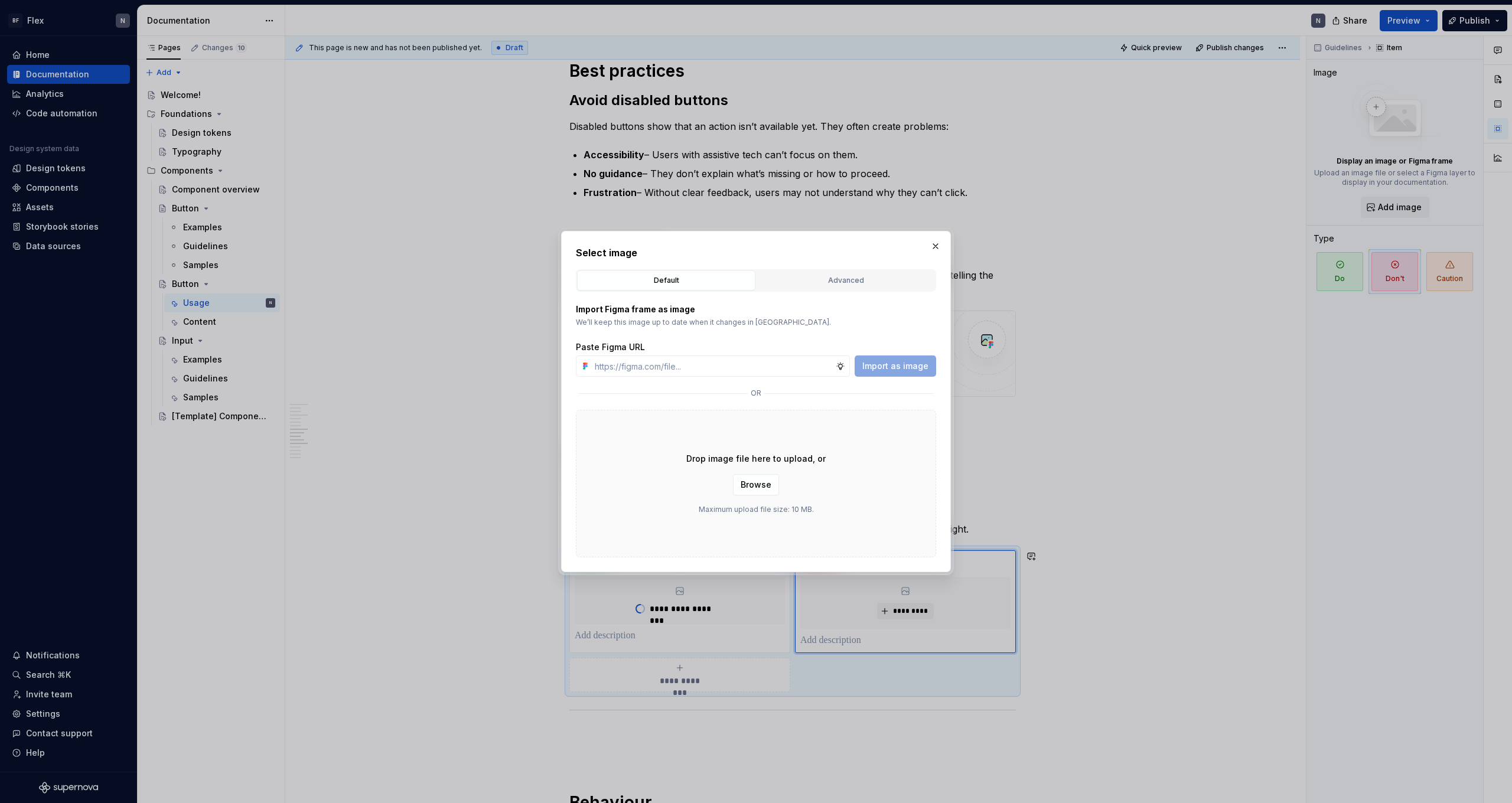
click at [344, 263] on div "Select image Default Advanced Import Figma frame as image We’ll keep this image…" at bounding box center [755, 401] width 360 height 312
click at [344, 280] on div "Advanced" at bounding box center [846, 280] width 171 height 12
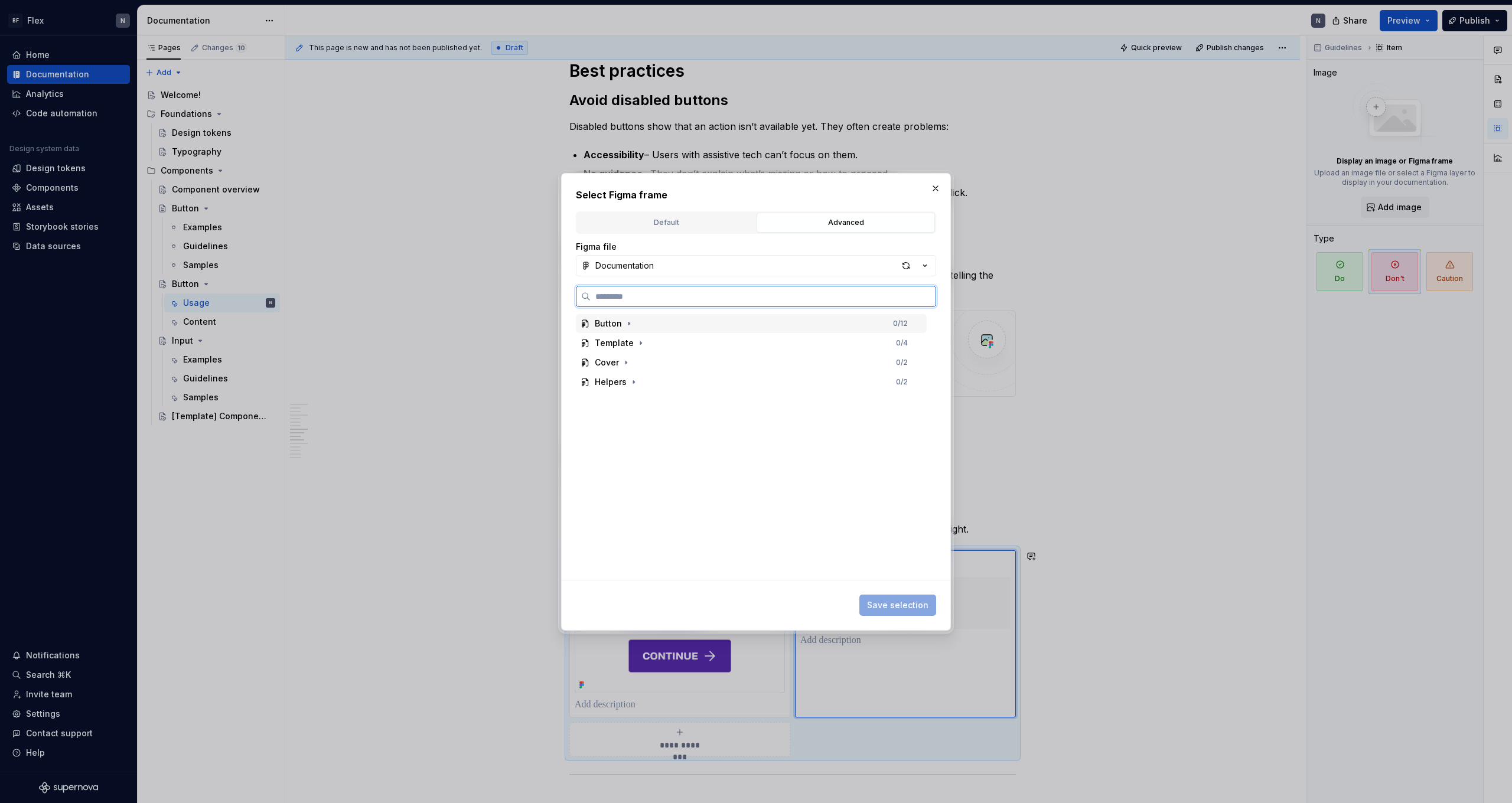
click at [344, 325] on div "Button 0 / 12" at bounding box center [751, 323] width 351 height 19
click at [344, 402] on div "0 / 2" at bounding box center [902, 401] width 12 height 9
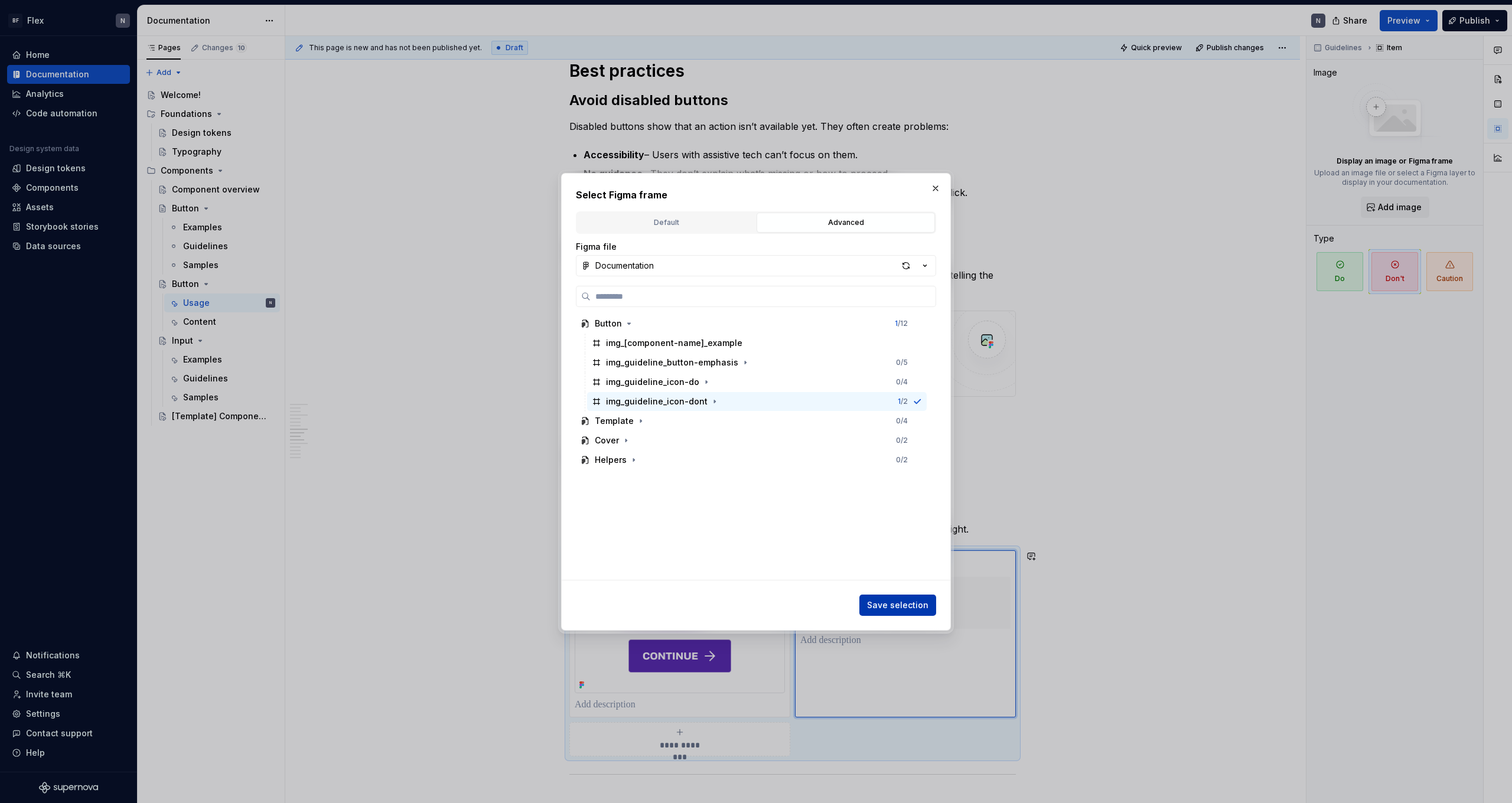
click at [344, 441] on span "Save selection" at bounding box center [898, 605] width 62 height 12
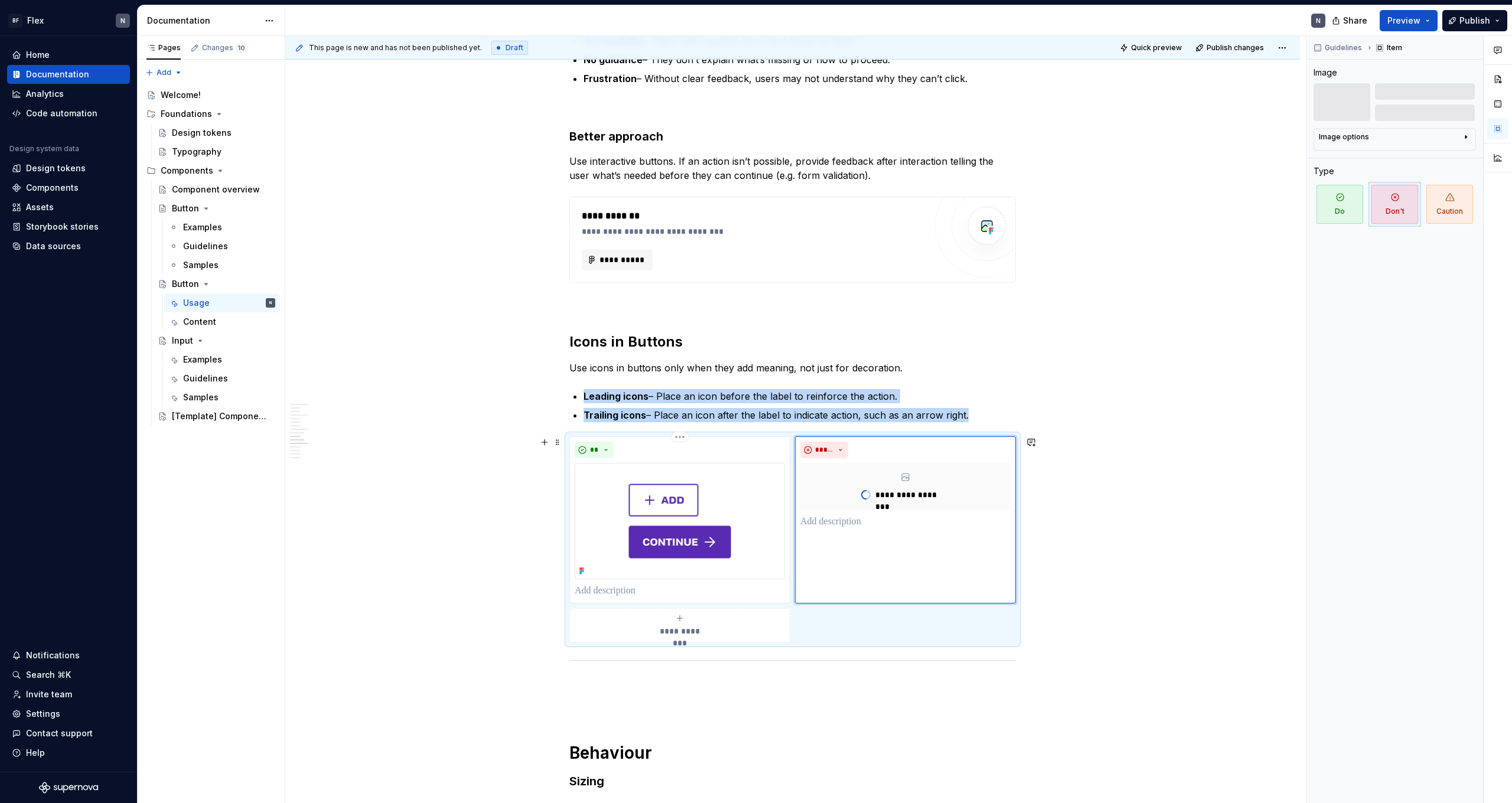
scroll to position [1051, 0]
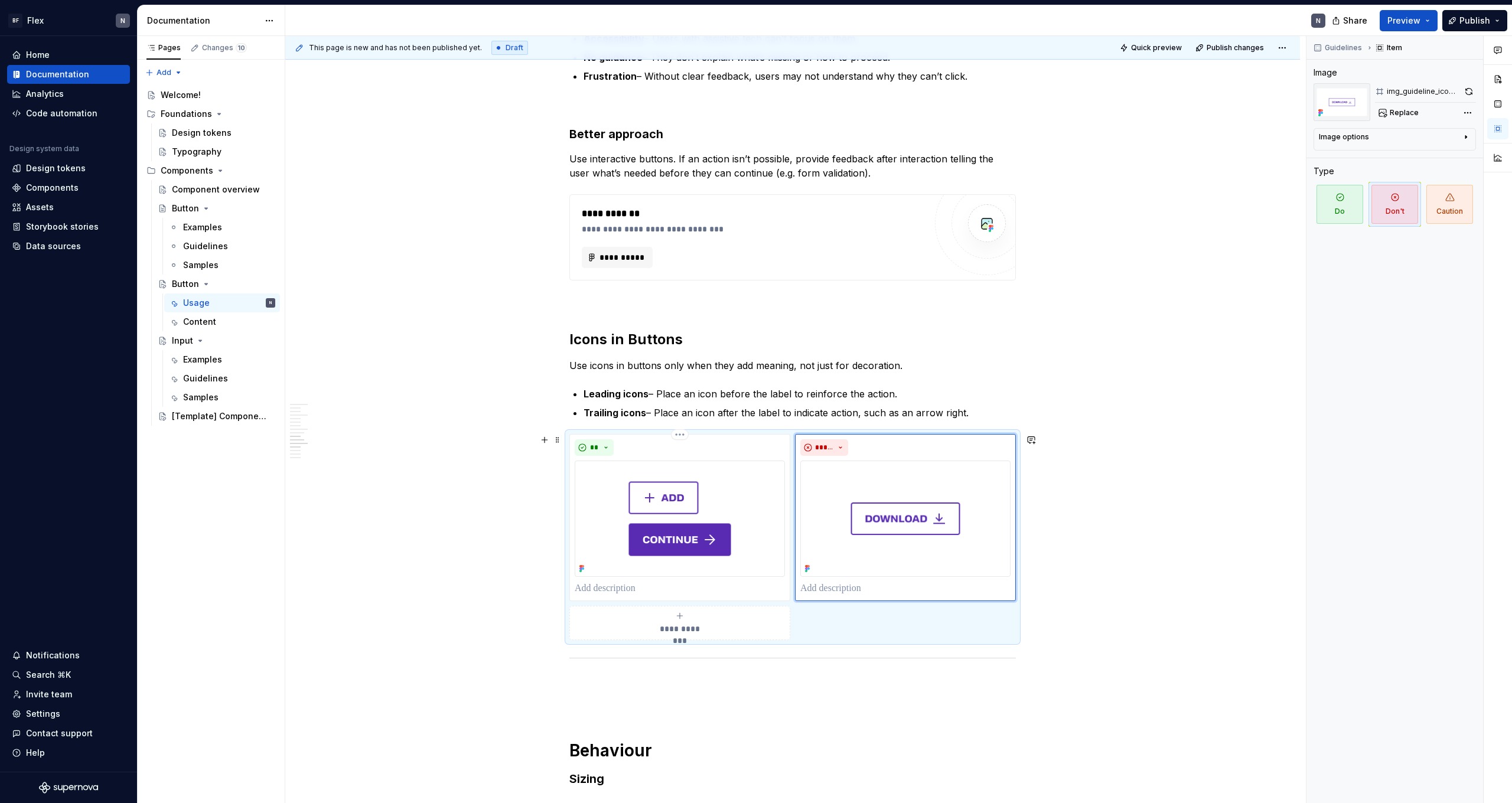
click at [344, 441] on div "**********" at bounding box center [792, 635] width 1014 height 2963
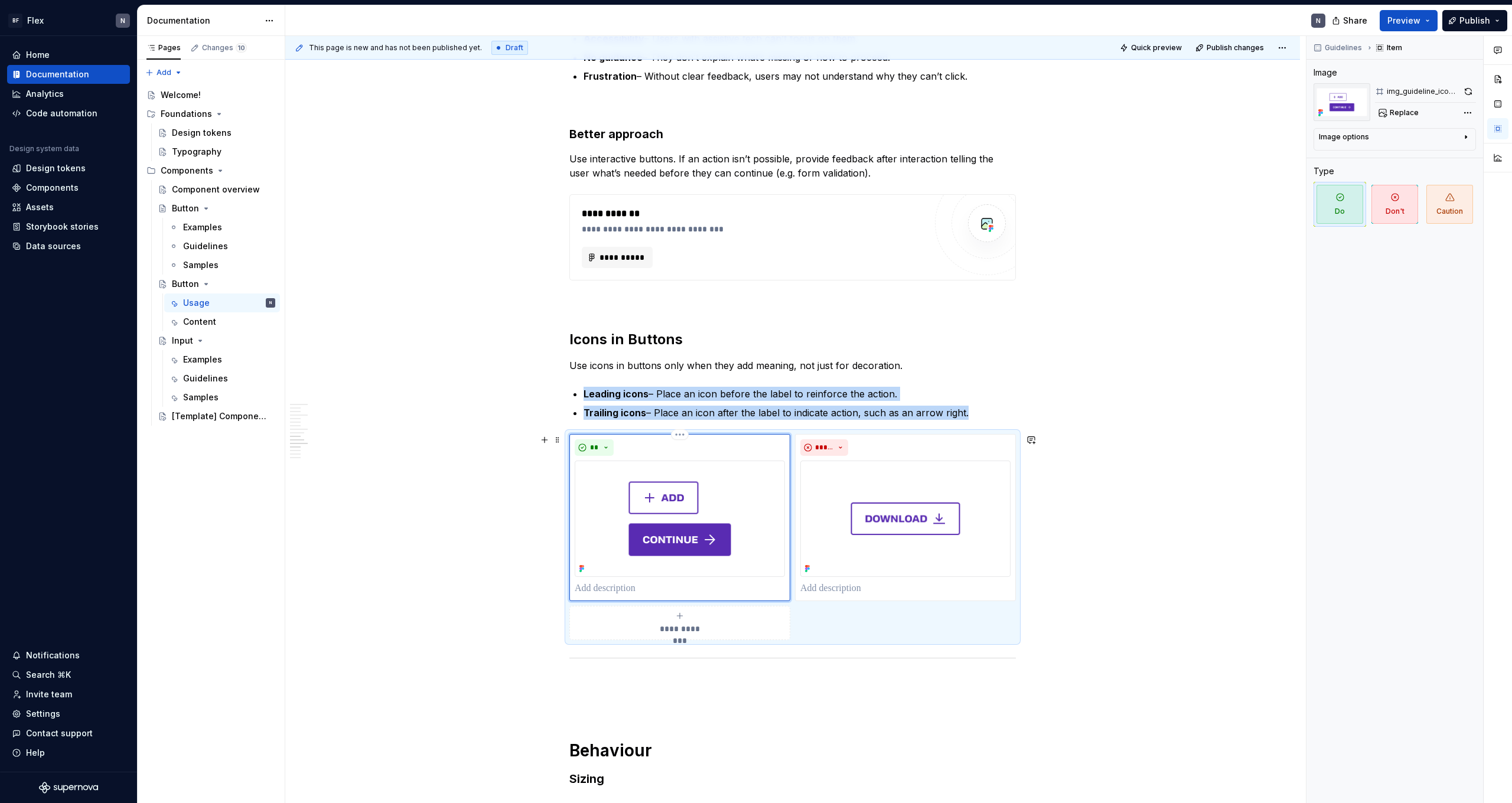
click at [344, 441] on div "**" at bounding box center [679, 448] width 210 height 17
click at [344, 143] on button "Image options" at bounding box center [1394, 140] width 152 height 14
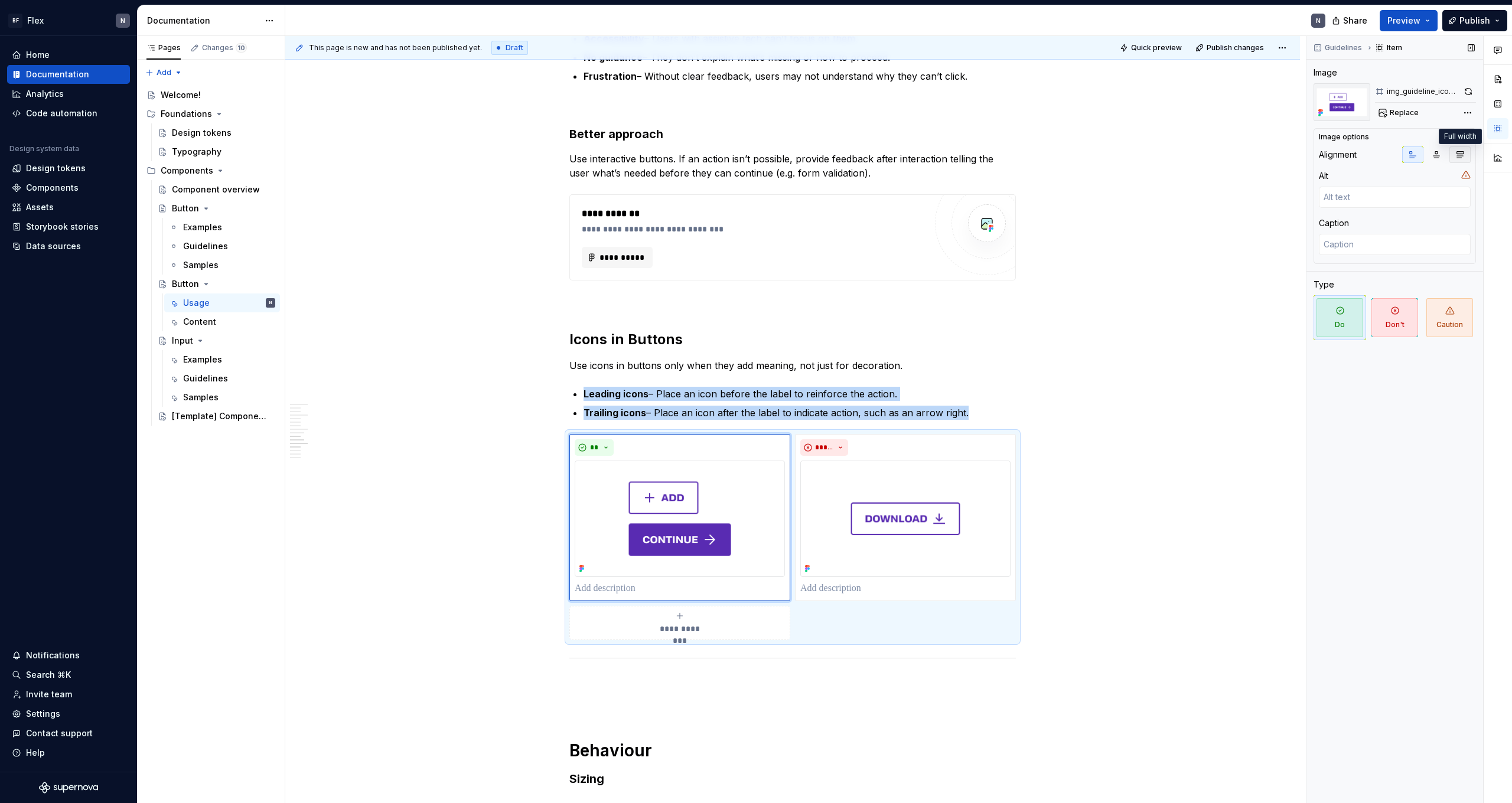
click at [344, 162] on button "button" at bounding box center [1459, 155] width 21 height 17
click at [344, 154] on icon "button" at bounding box center [1413, 155] width 7 height 7
click at [344, 441] on div "**********" at bounding box center [793, 522] width 447 height 2679
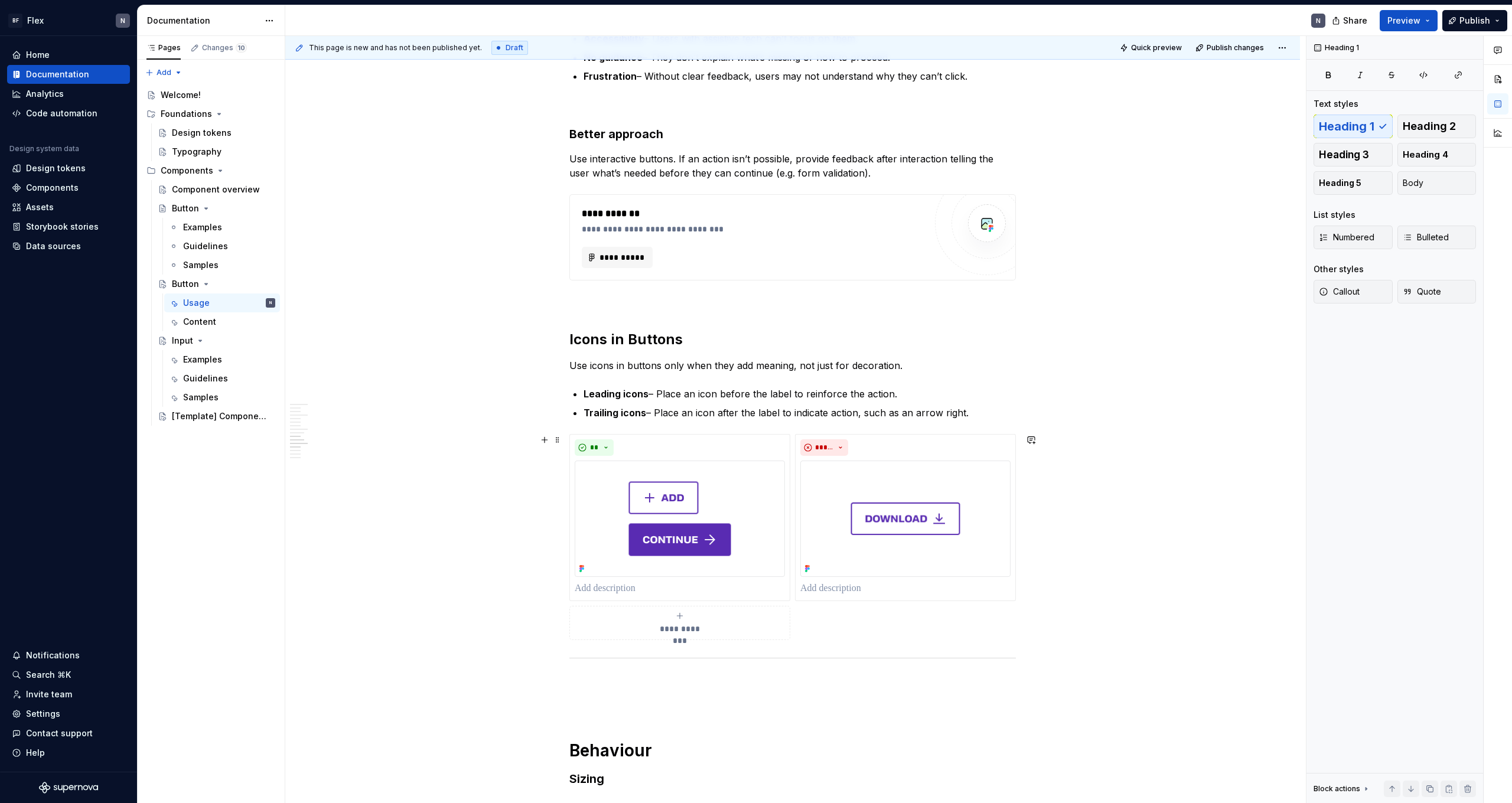
click at [344, 441] on div "**********" at bounding box center [793, 537] width 447 height 206
click at [344, 441] on div "**********" at bounding box center [793, 522] width 447 height 2679
click at [344, 41] on button "Quick preview" at bounding box center [1151, 48] width 71 height 17
click at [344, 441] on div "**" at bounding box center [679, 448] width 210 height 17
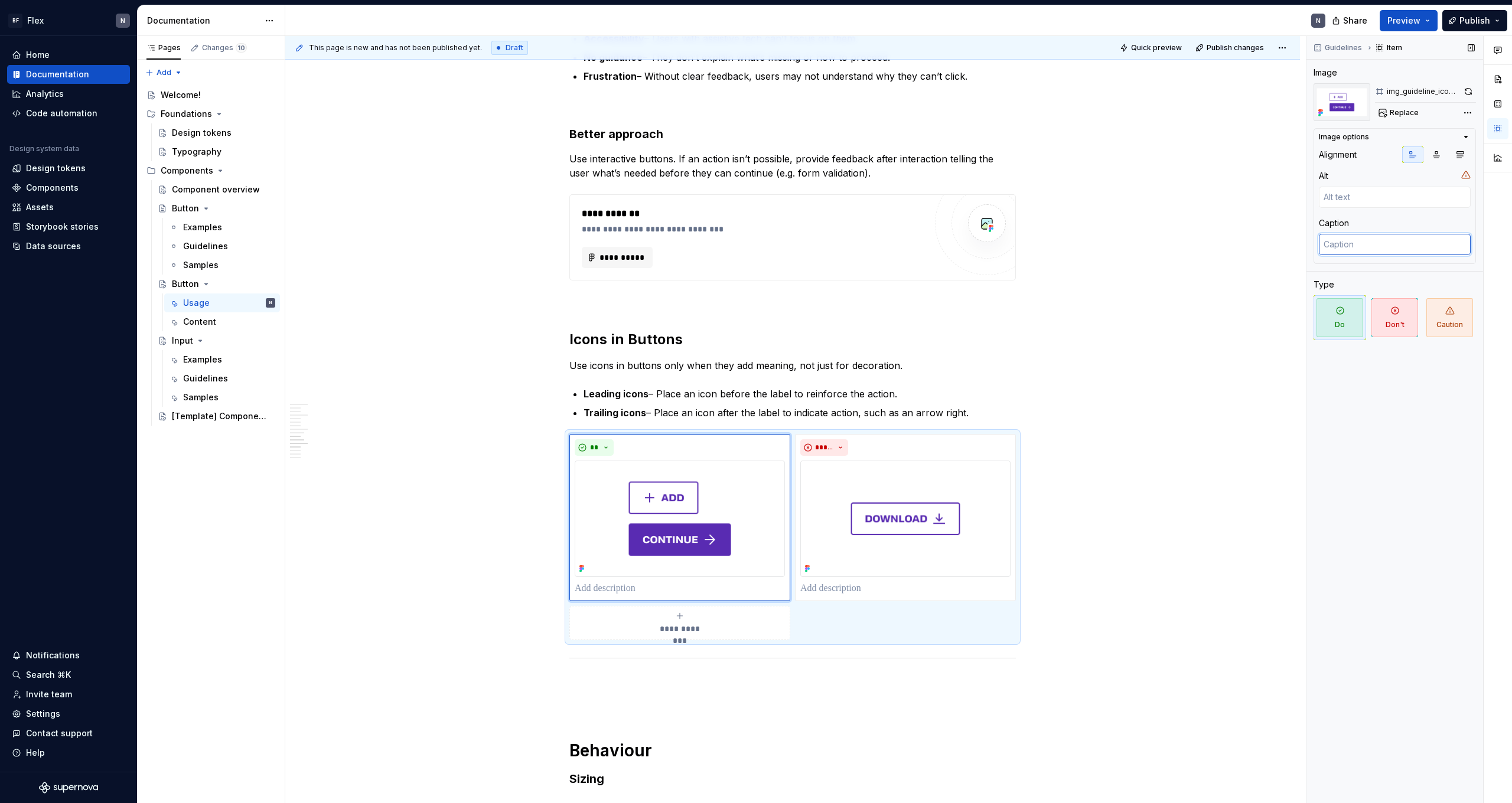
click at [344, 240] on textarea at bounding box center [1394, 244] width 152 height 21
click at [344, 197] on textarea at bounding box center [1394, 197] width 152 height 21
click at [344, 108] on div "Comments Open comments No comments yet Select ‘Comment’ from the block context …" at bounding box center [1409, 420] width 205 height 768
click at [344, 328] on html "BF Flex N Home Documentation Analytics Code automation Design system data Desig…" at bounding box center [756, 401] width 1512 height 803
click at [344, 345] on div "**********" at bounding box center [792, 635] width 1014 height 2963
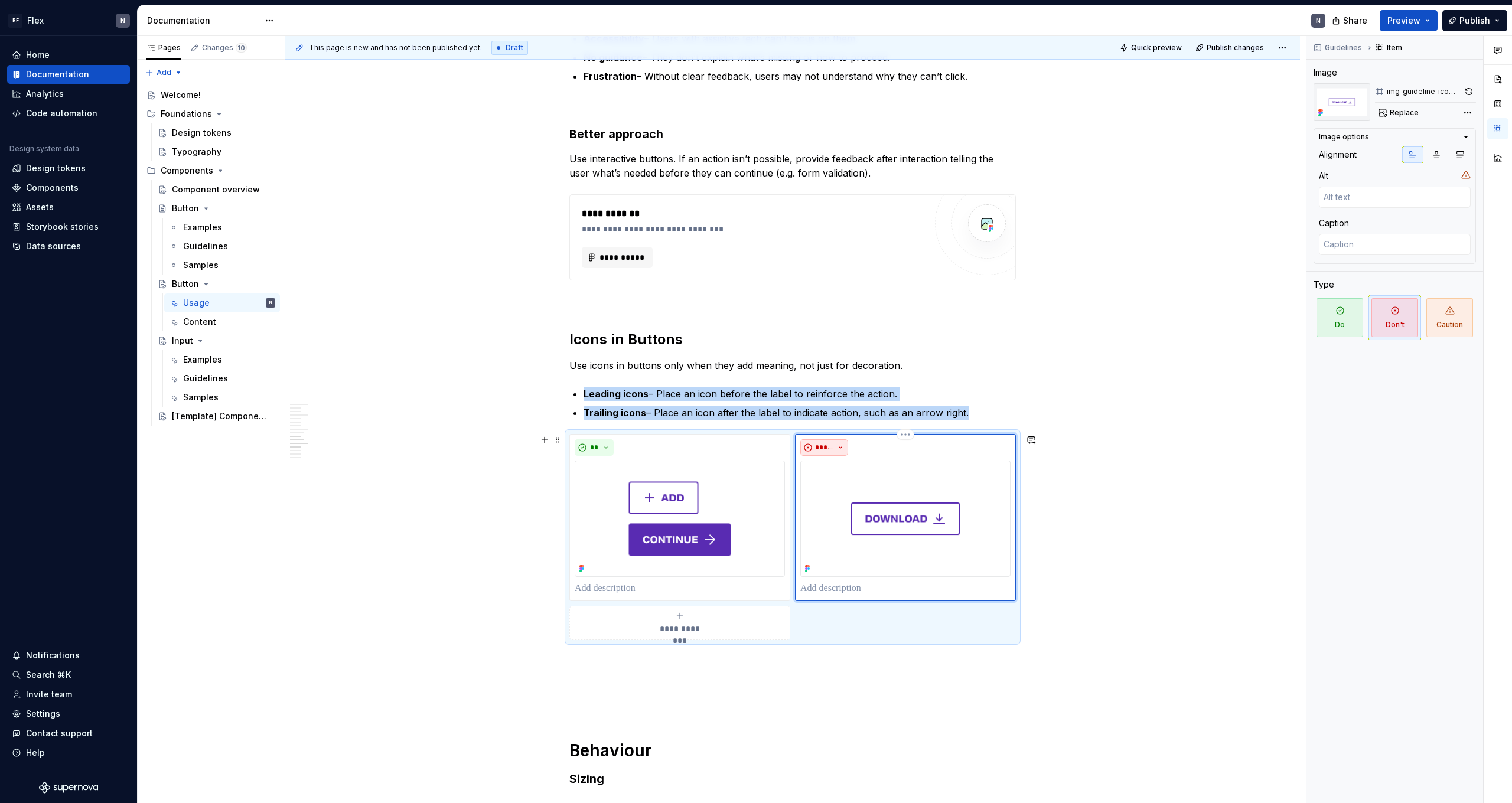
click at [344, 441] on span "*****" at bounding box center [824, 447] width 18 height 9
click at [344, 409] on p "Trailing icons – Place an icon after the label to indicate action, such as an a…" at bounding box center [800, 413] width 433 height 14
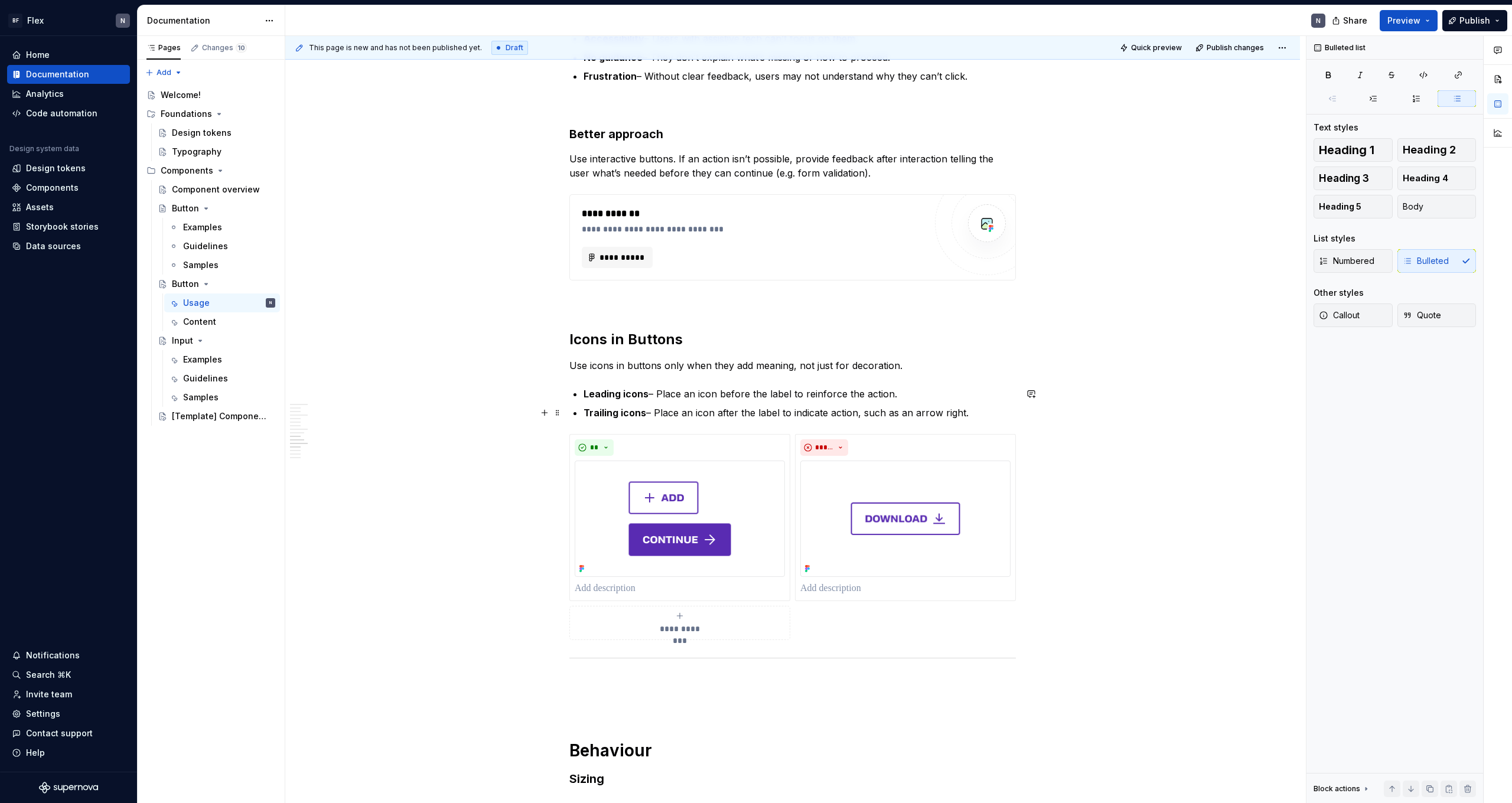
click at [344, 409] on p "Trailing icons – Place an icon after the label to indicate action, such as an a…" at bounding box center [800, 413] width 433 height 14
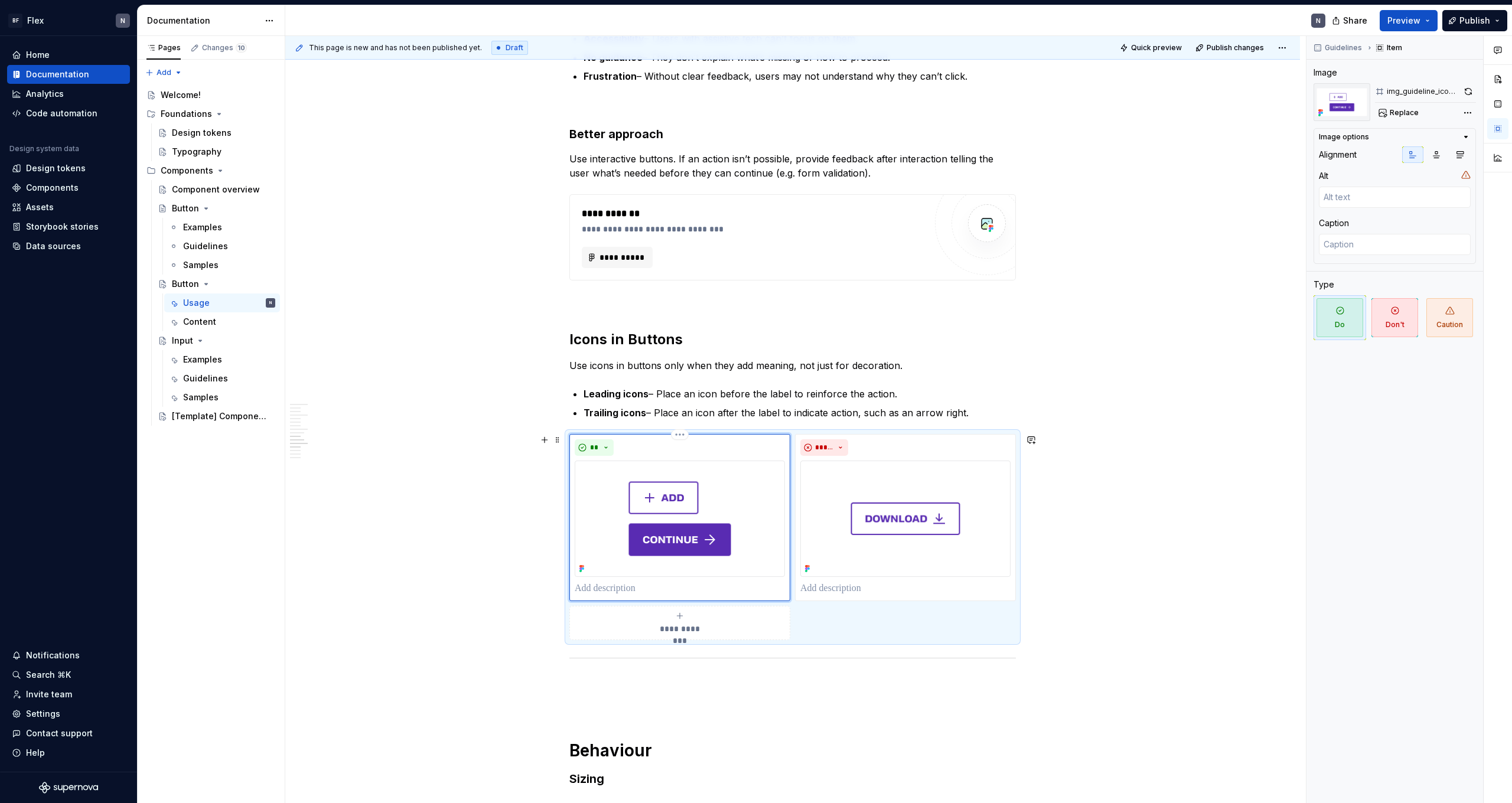
click at [344, 441] on img at bounding box center [679, 519] width 210 height 117
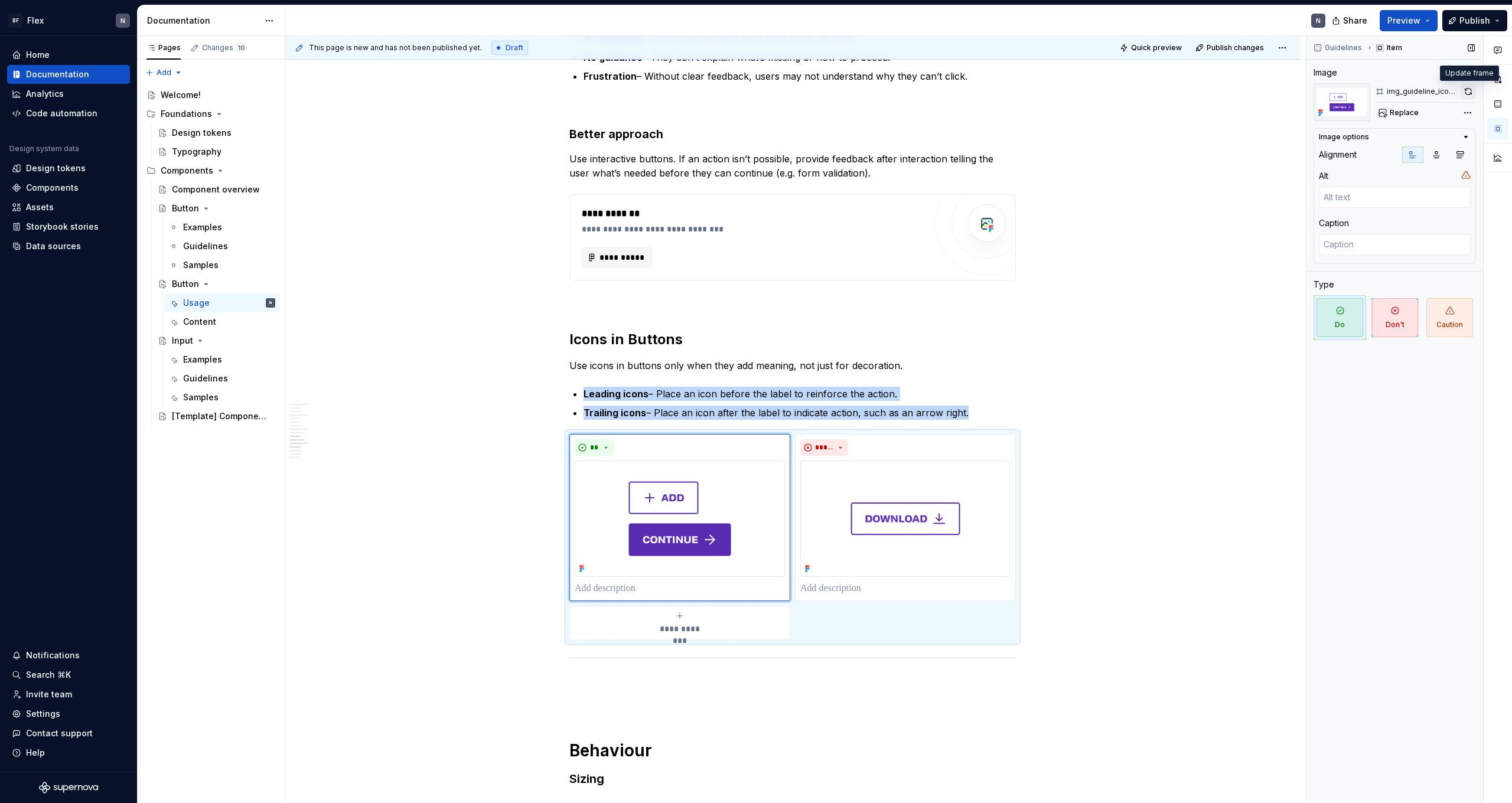
click at [344, 91] on button "button" at bounding box center [1468, 92] width 15 height 17
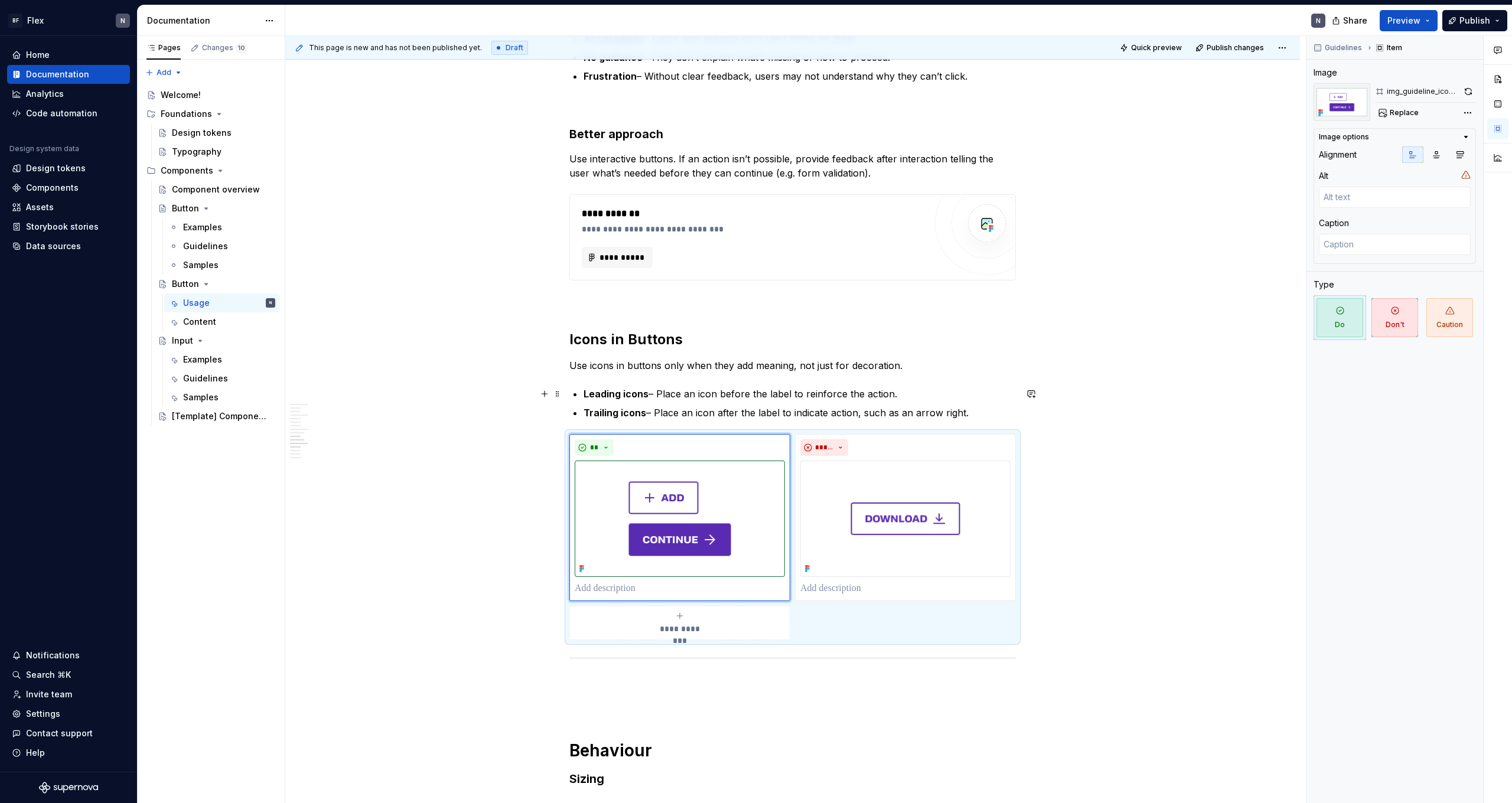
click at [344, 398] on p "Leading icons – Place an icon before the label to reinforce the action." at bounding box center [800, 394] width 433 height 14
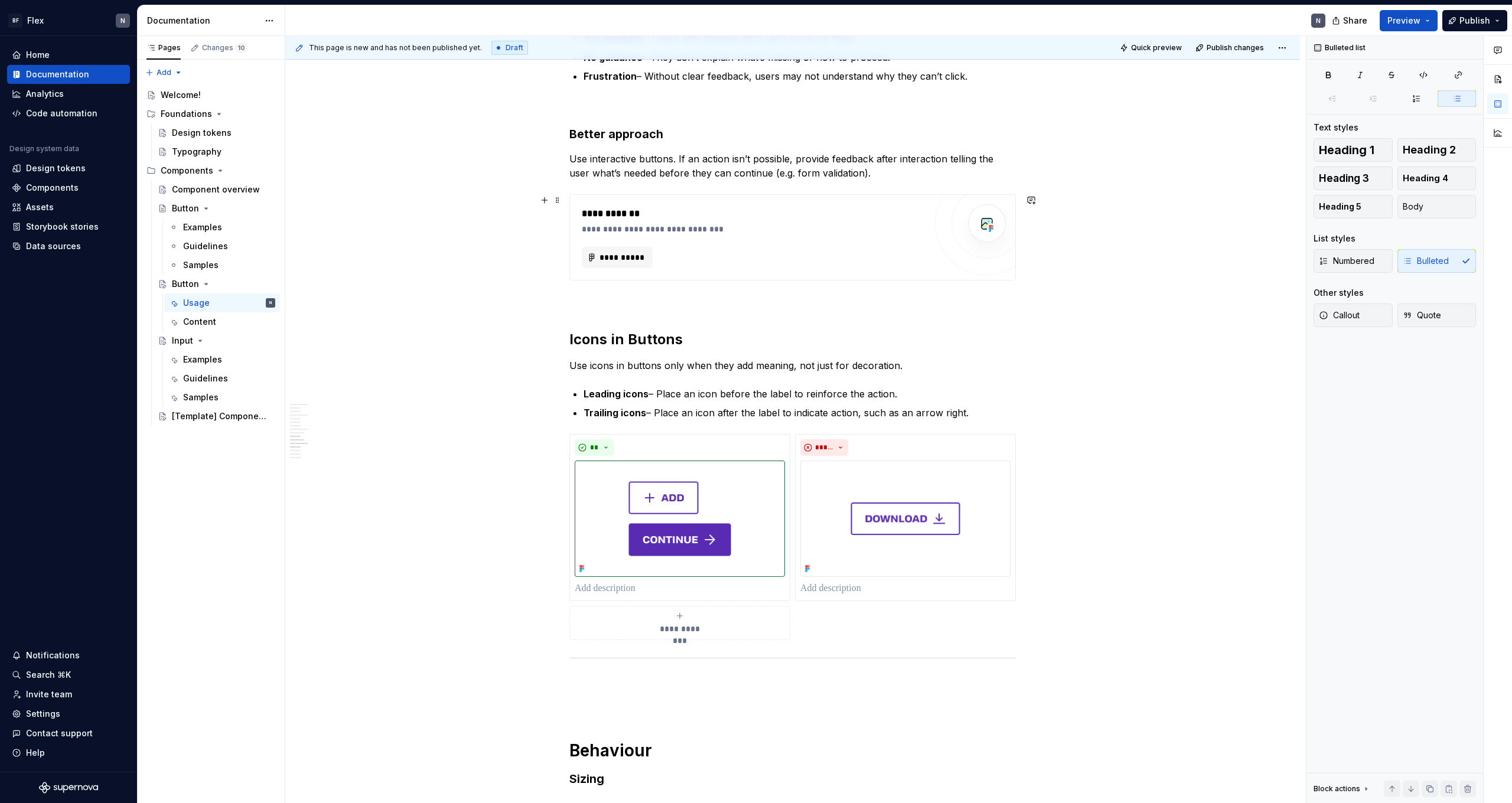
click at [344, 220] on div "**********" at bounding box center [792, 635] width 1014 height 2963
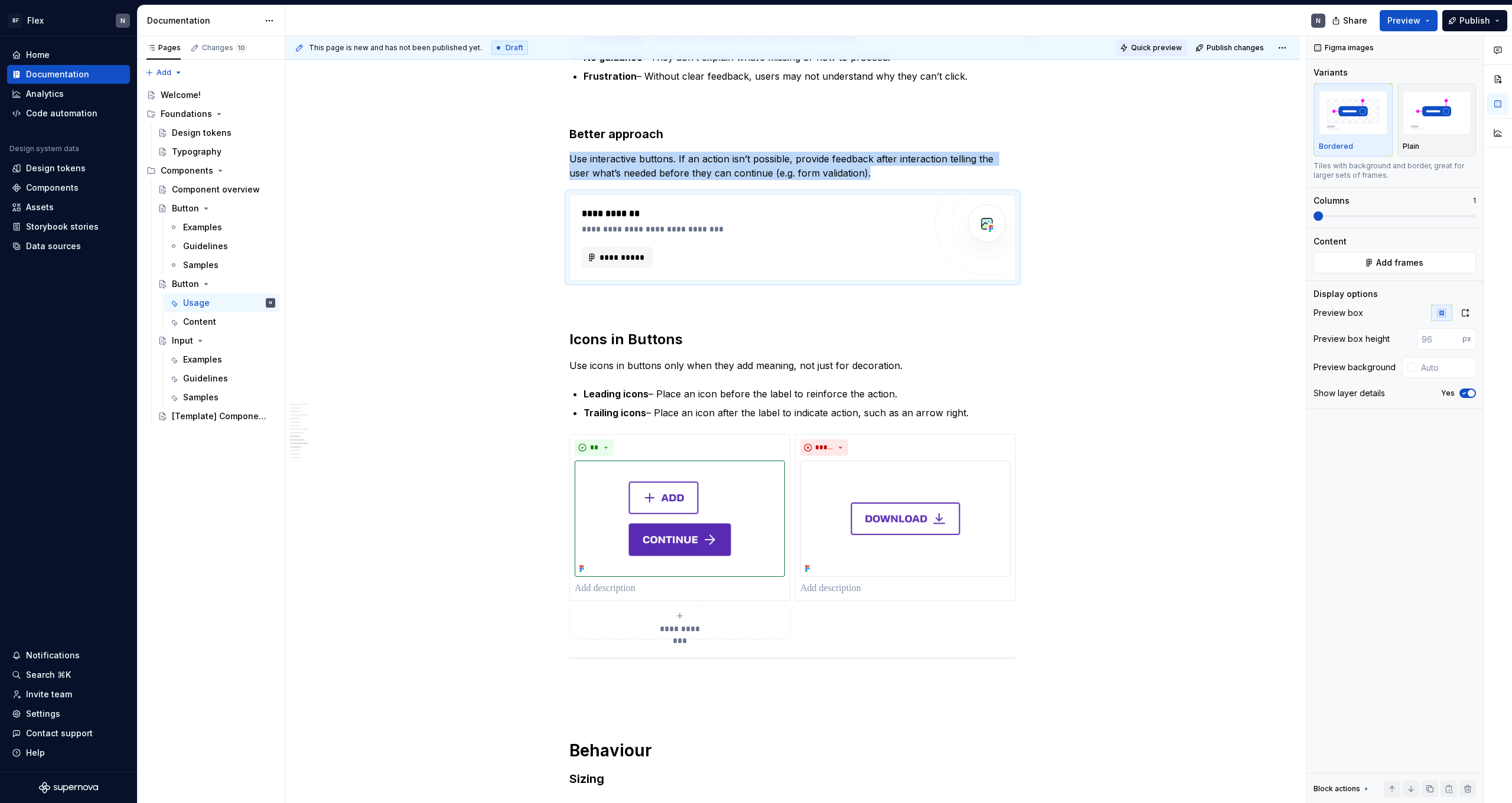
click at [344, 46] on span "Quick preview" at bounding box center [1156, 47] width 51 height 9
click at [344, 441] on div "**" at bounding box center [679, 518] width 210 height 157
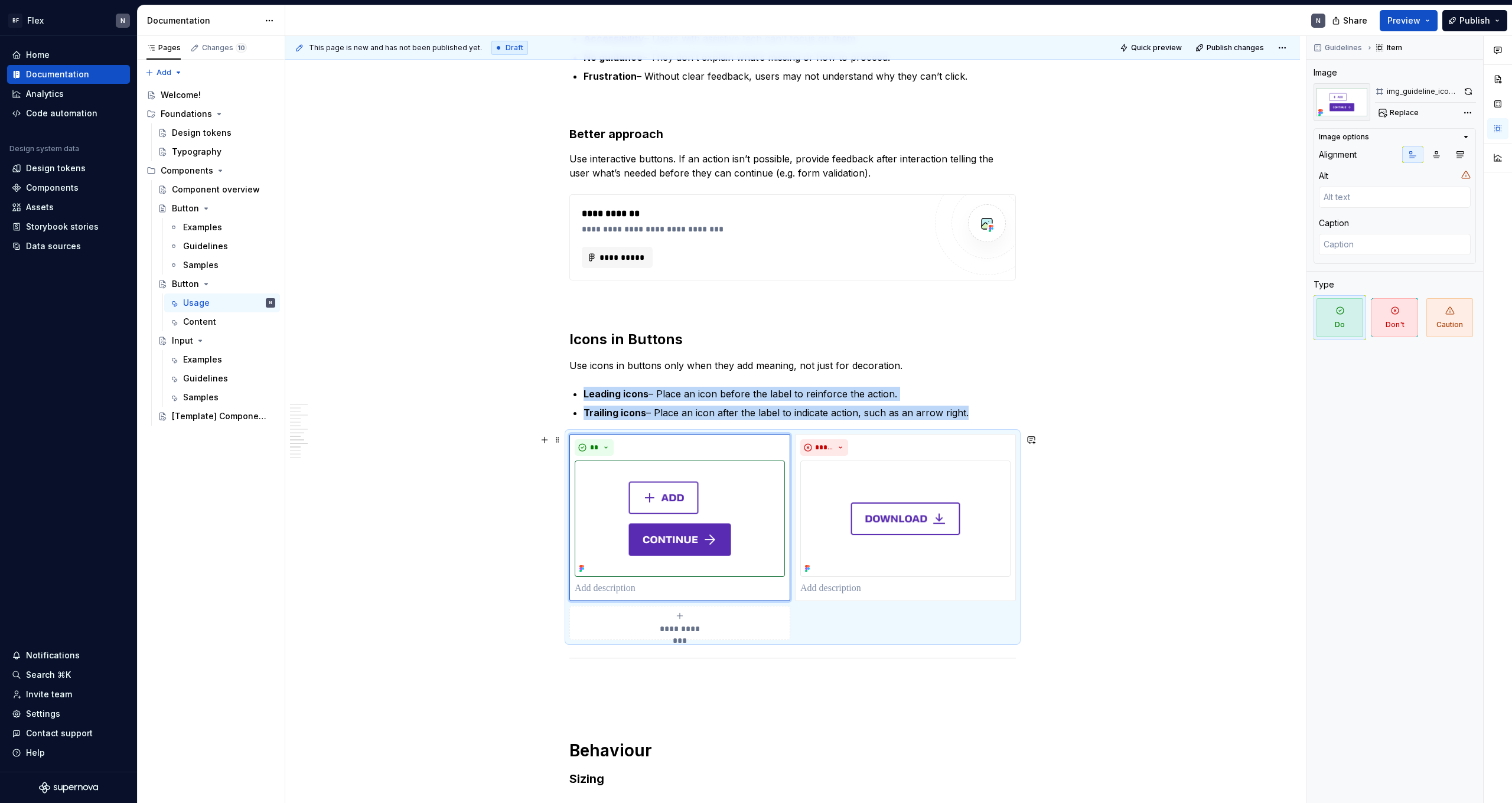
click at [344, 434] on div "**********" at bounding box center [793, 537] width 447 height 206
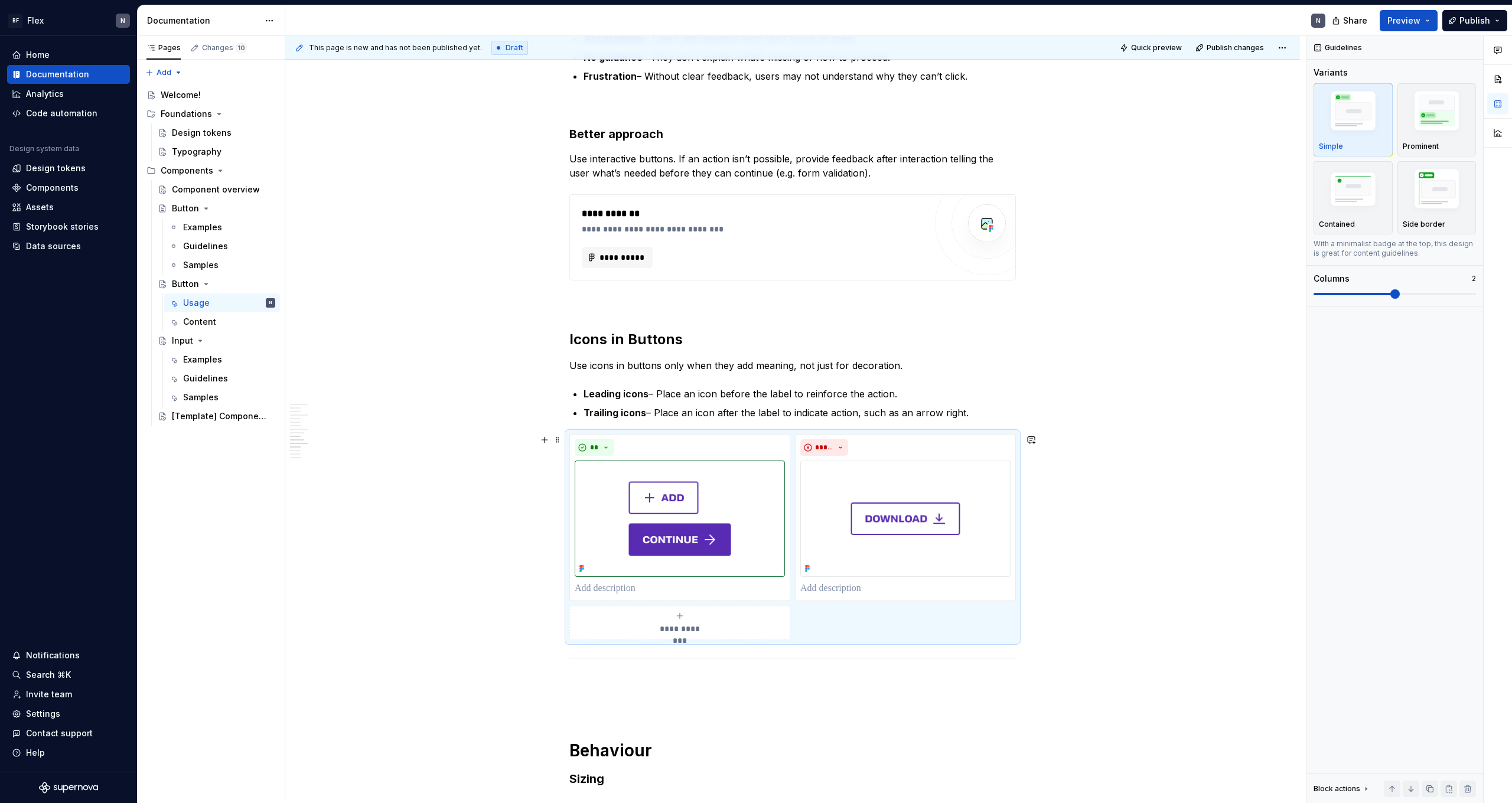
click at [344, 434] on div "**********" at bounding box center [793, 537] width 447 height 206
click at [344, 193] on img "button" at bounding box center [1352, 191] width 69 height 46
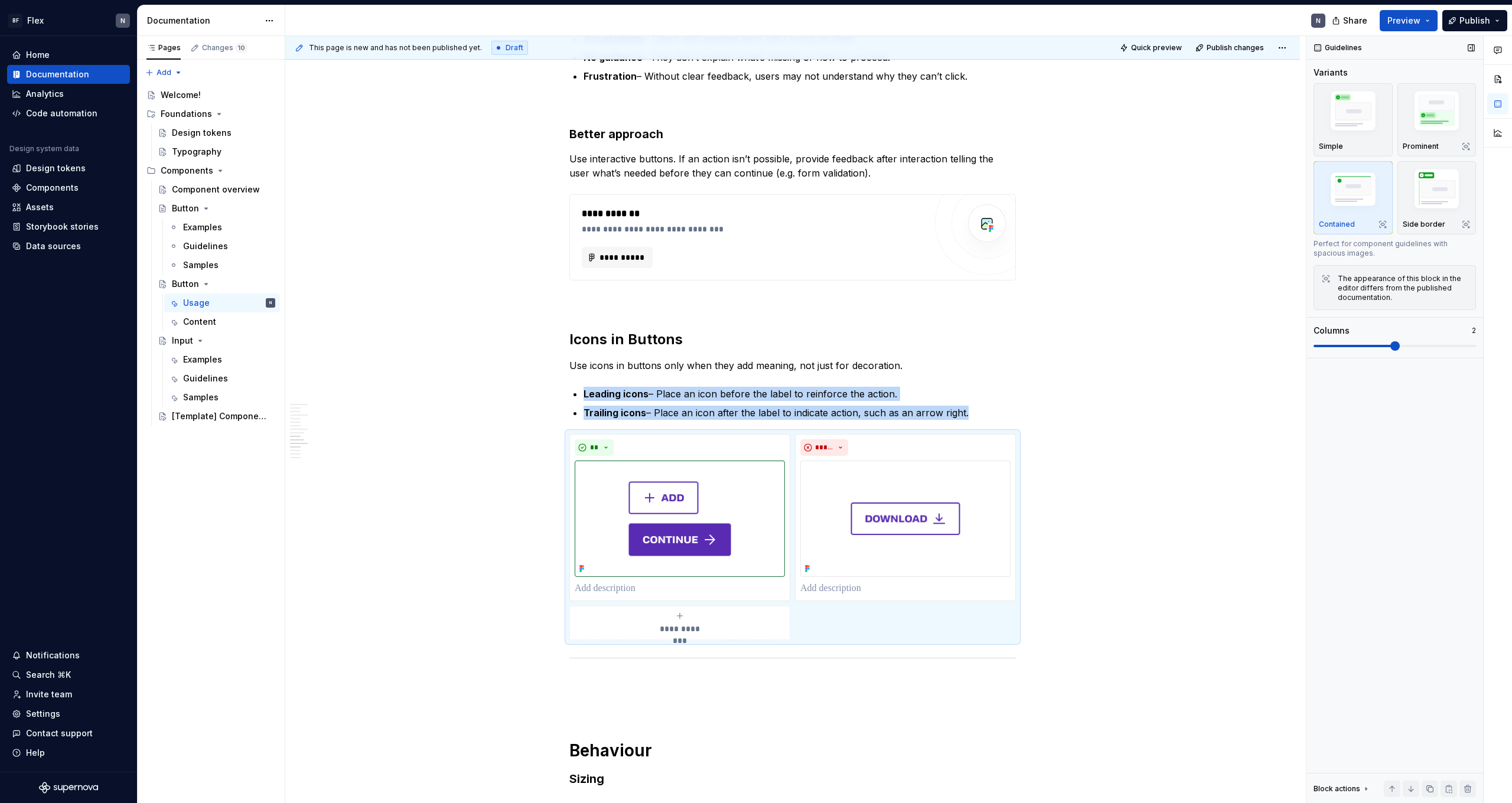
click at [344, 198] on img "button" at bounding box center [1352, 191] width 69 height 46
click at [344, 49] on span "Quick preview" at bounding box center [1156, 47] width 51 height 9
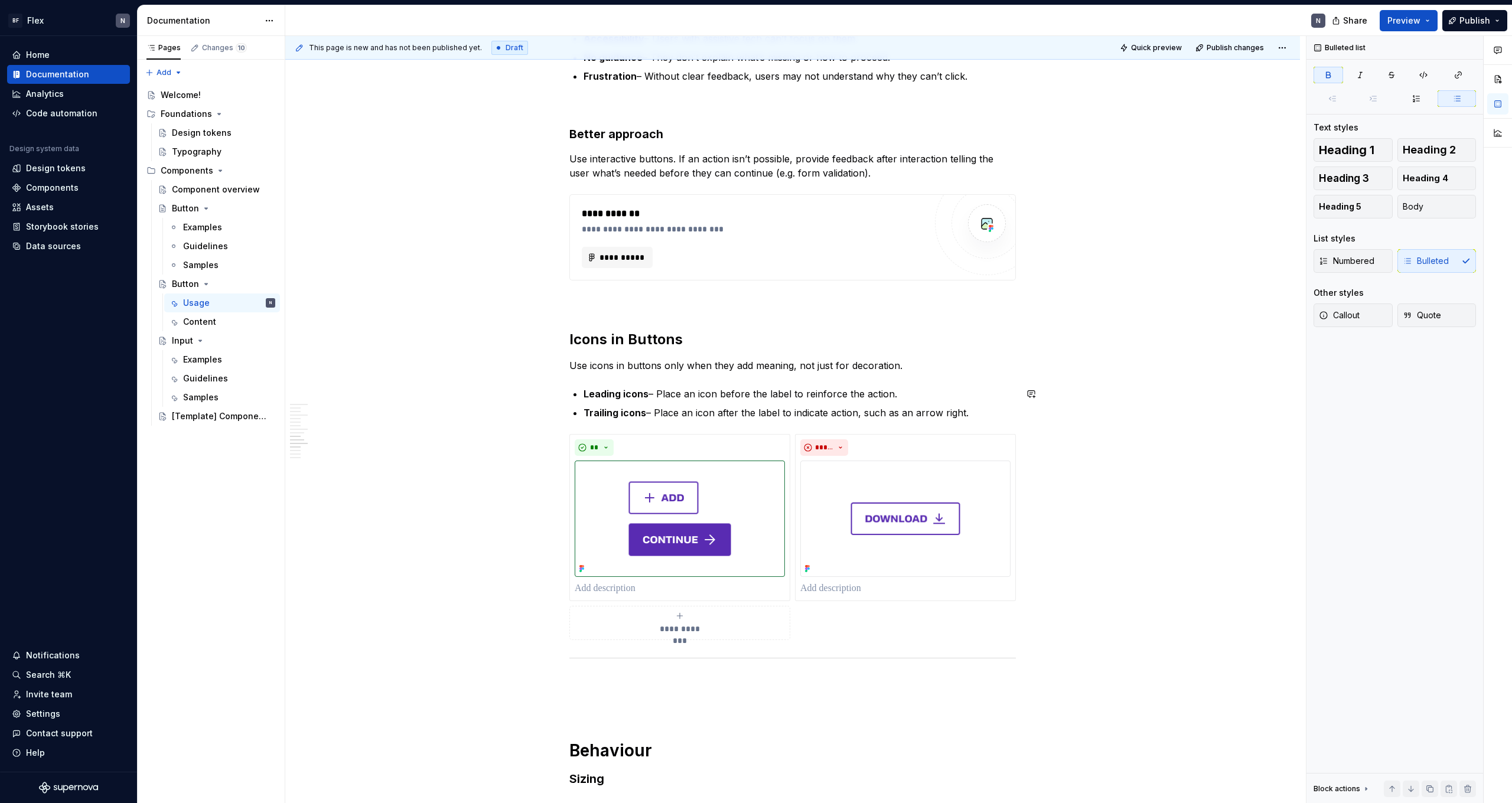
click at [344, 386] on div "**********" at bounding box center [793, 522] width 447 height 2679
click at [344, 441] on img at bounding box center [679, 519] width 210 height 117
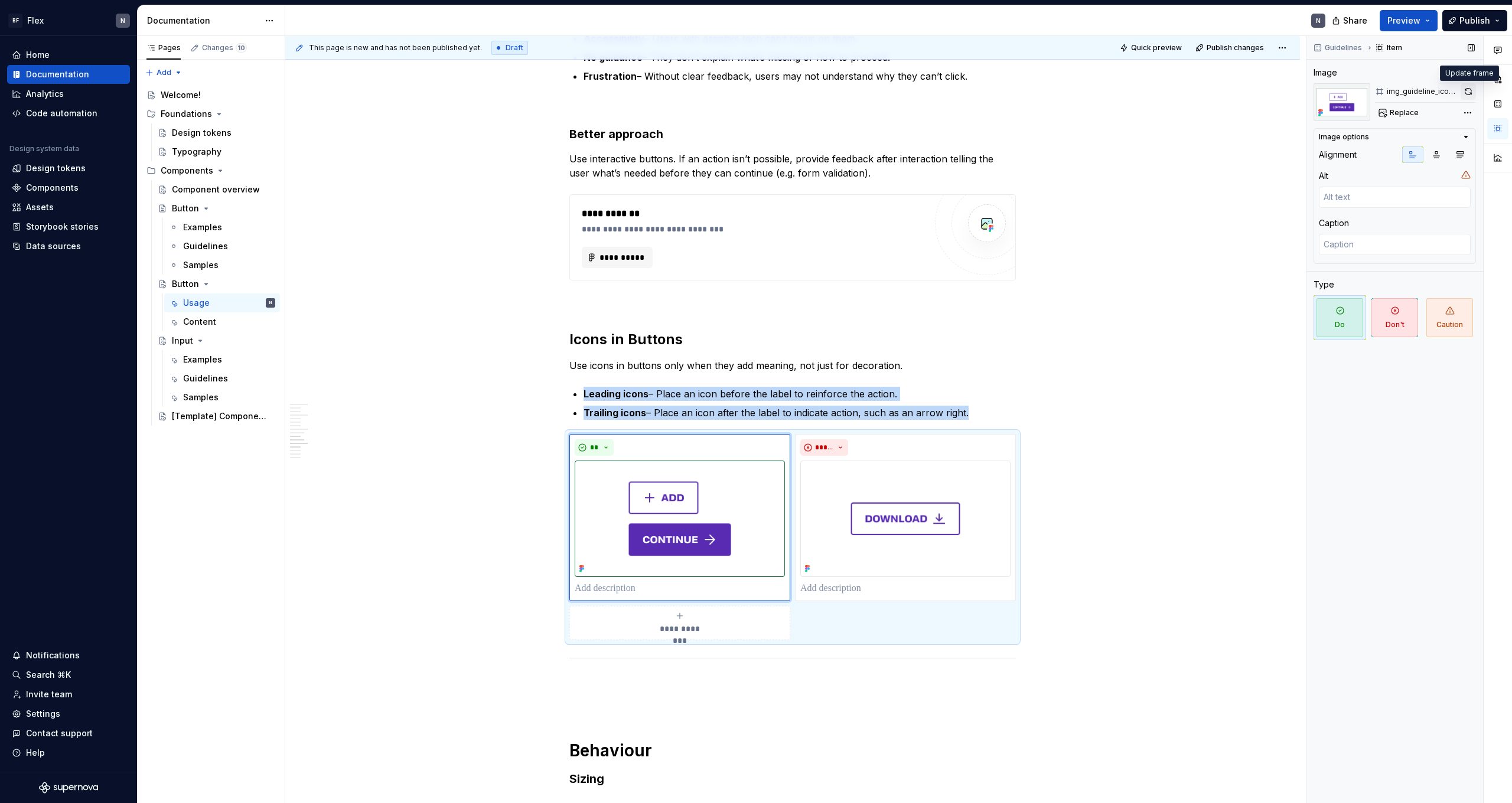
click at [344, 91] on button "button" at bounding box center [1468, 92] width 15 height 17
click at [344, 51] on span "Quick preview" at bounding box center [1156, 47] width 51 height 9
click at [344, 49] on span "Quick preview" at bounding box center [1156, 47] width 51 height 9
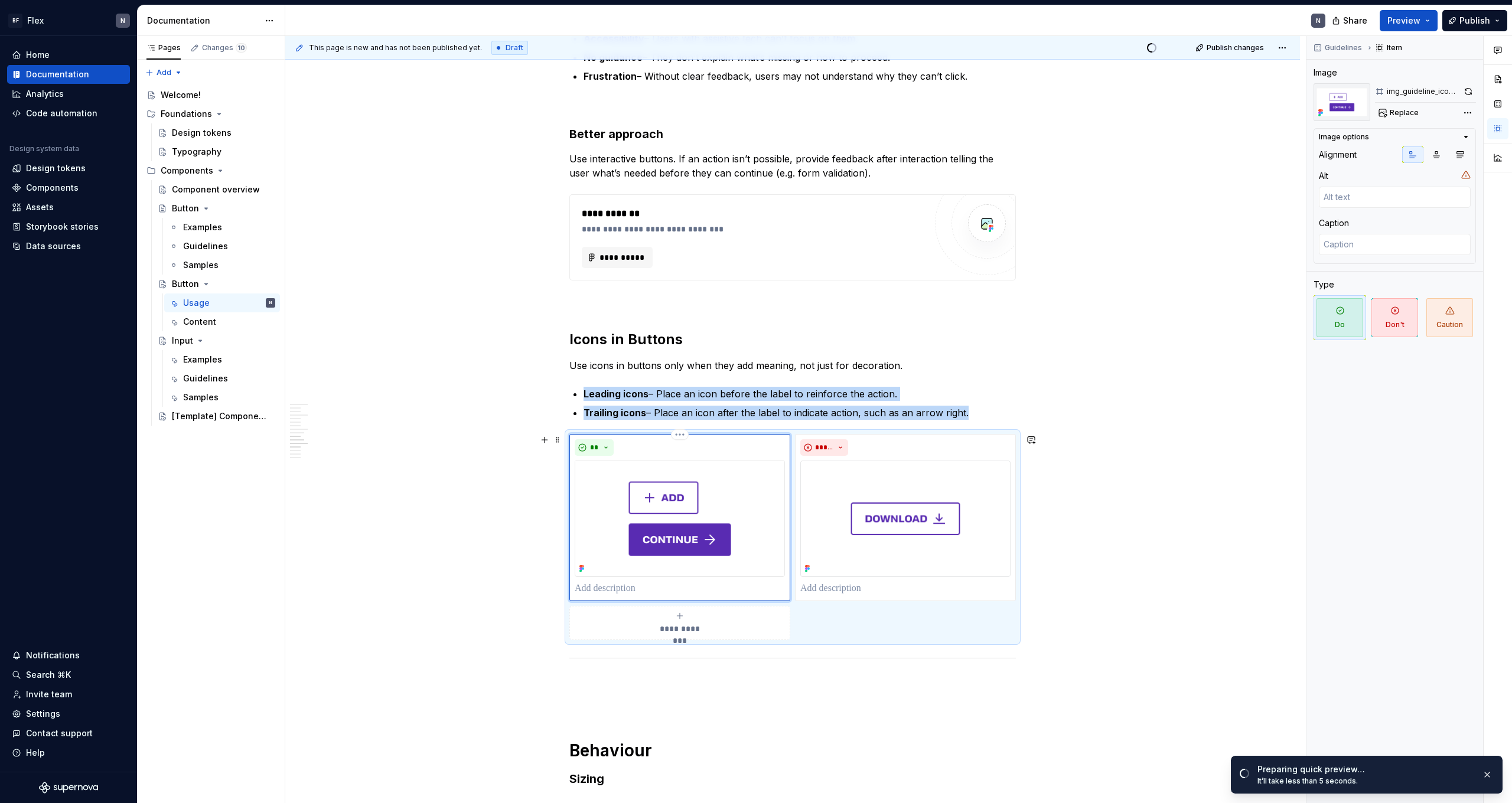
click at [344, 441] on img at bounding box center [679, 519] width 210 height 117
click at [344, 90] on button "button" at bounding box center [1468, 92] width 15 height 17
click at [344, 441] on img at bounding box center [905, 519] width 210 height 117
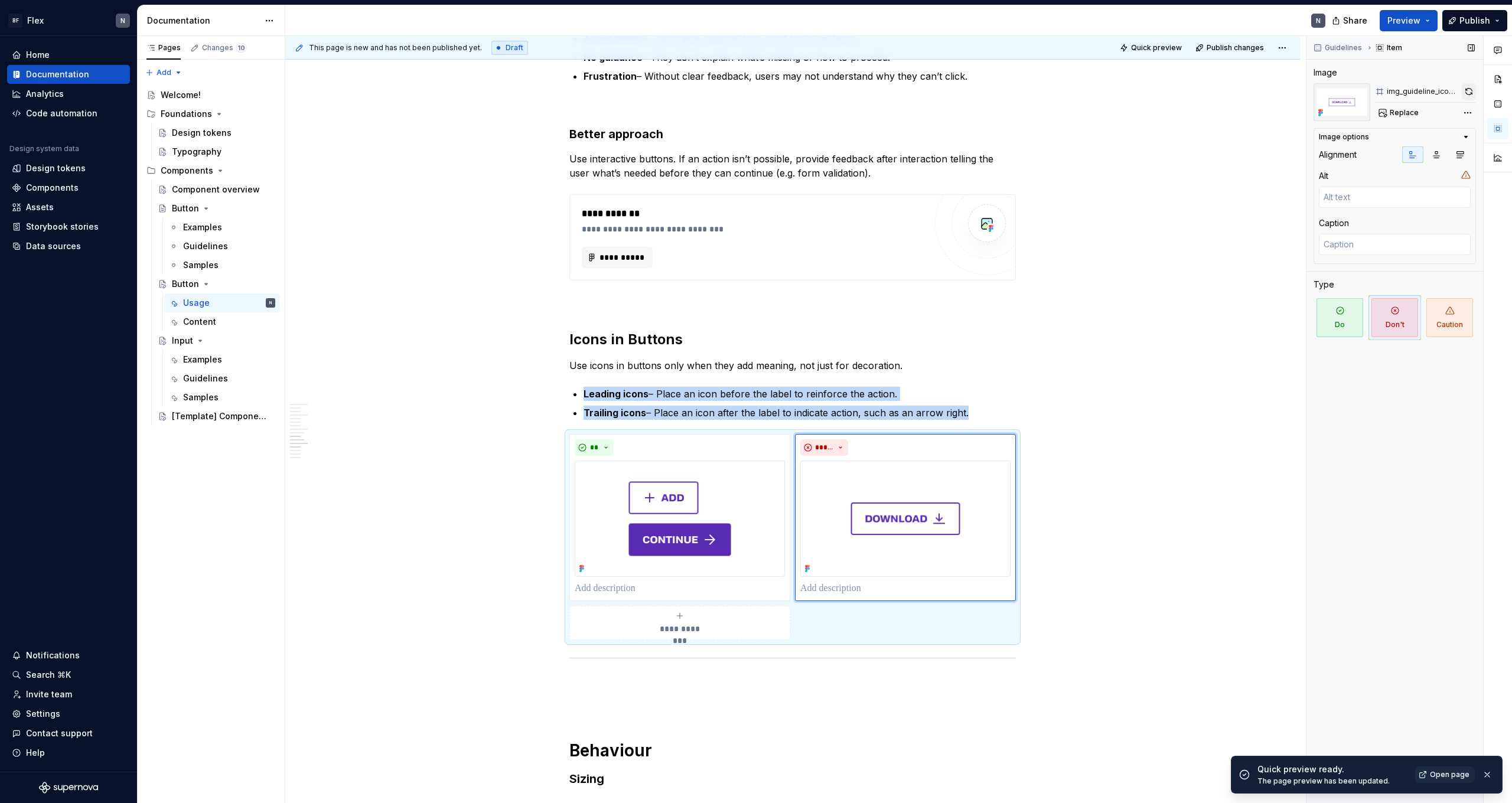
click at [344, 94] on button "button" at bounding box center [1469, 92] width 14 height 17
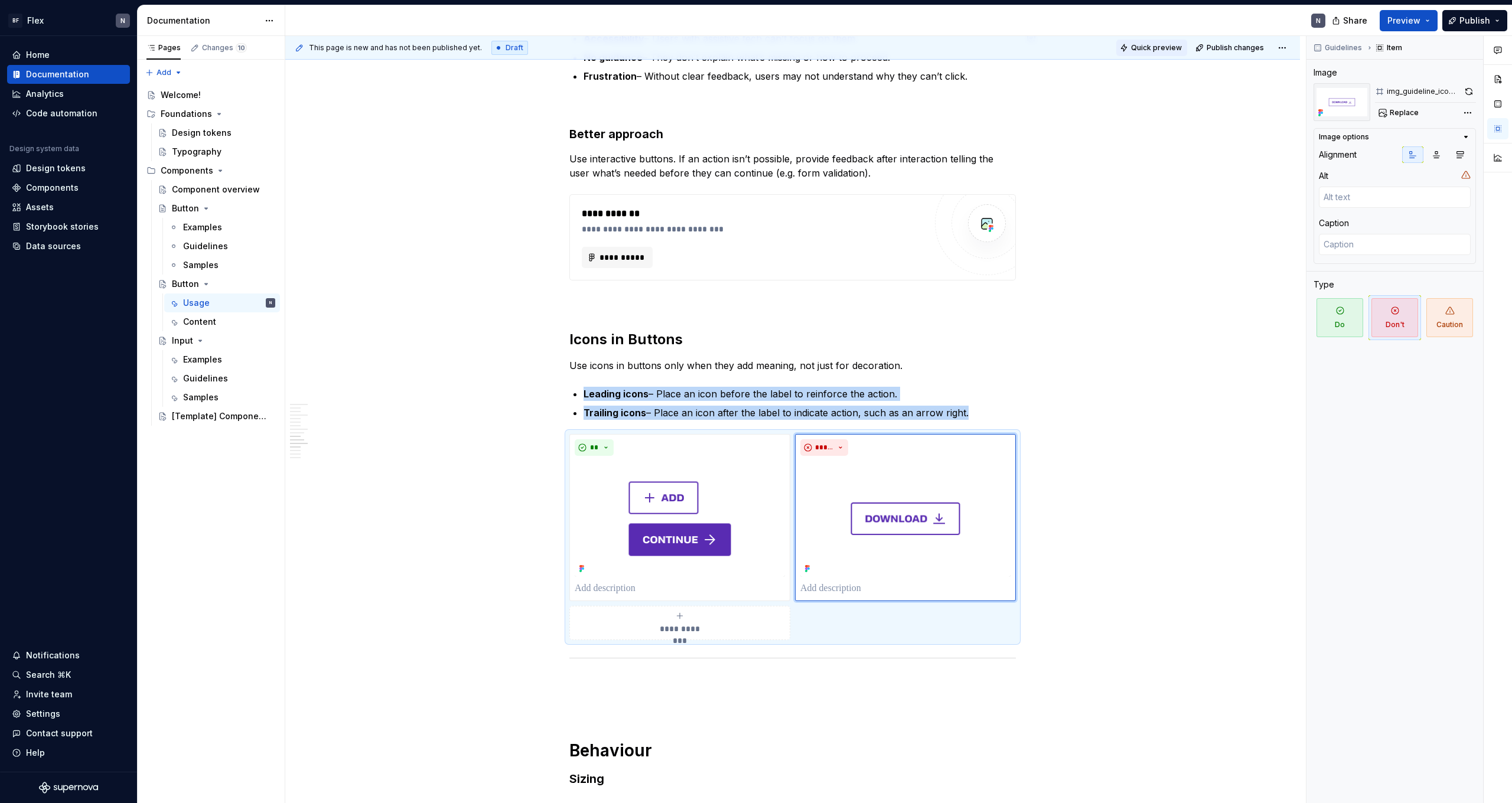
click at [344, 47] on span "Quick preview" at bounding box center [1156, 47] width 51 height 9
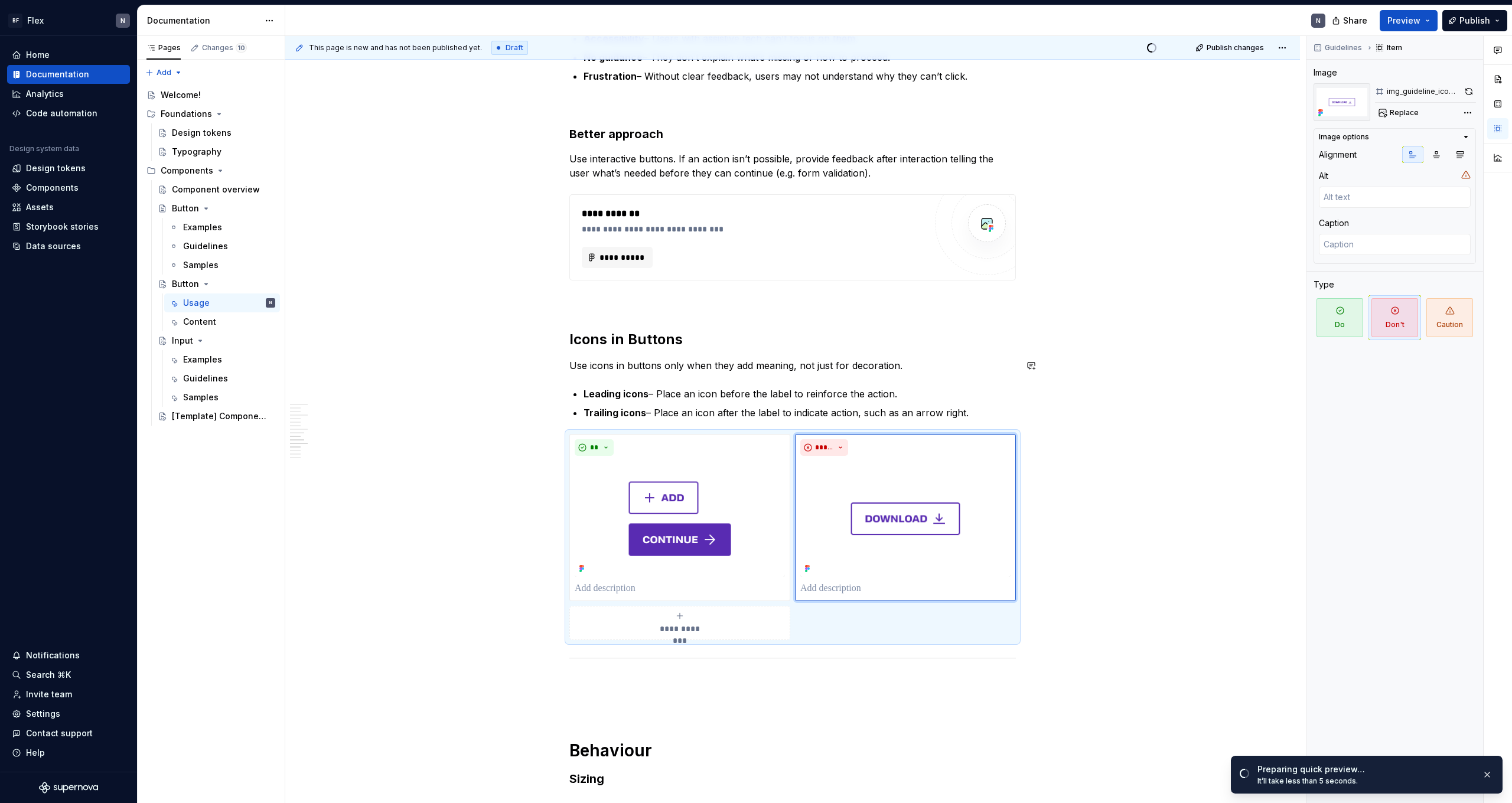
click at [344, 383] on div "**********" at bounding box center [792, 635] width 1014 height 2963
click at [344, 408] on p "Trailing icons – Place an icon after the label to indicate action, such as an a…" at bounding box center [800, 413] width 433 height 14
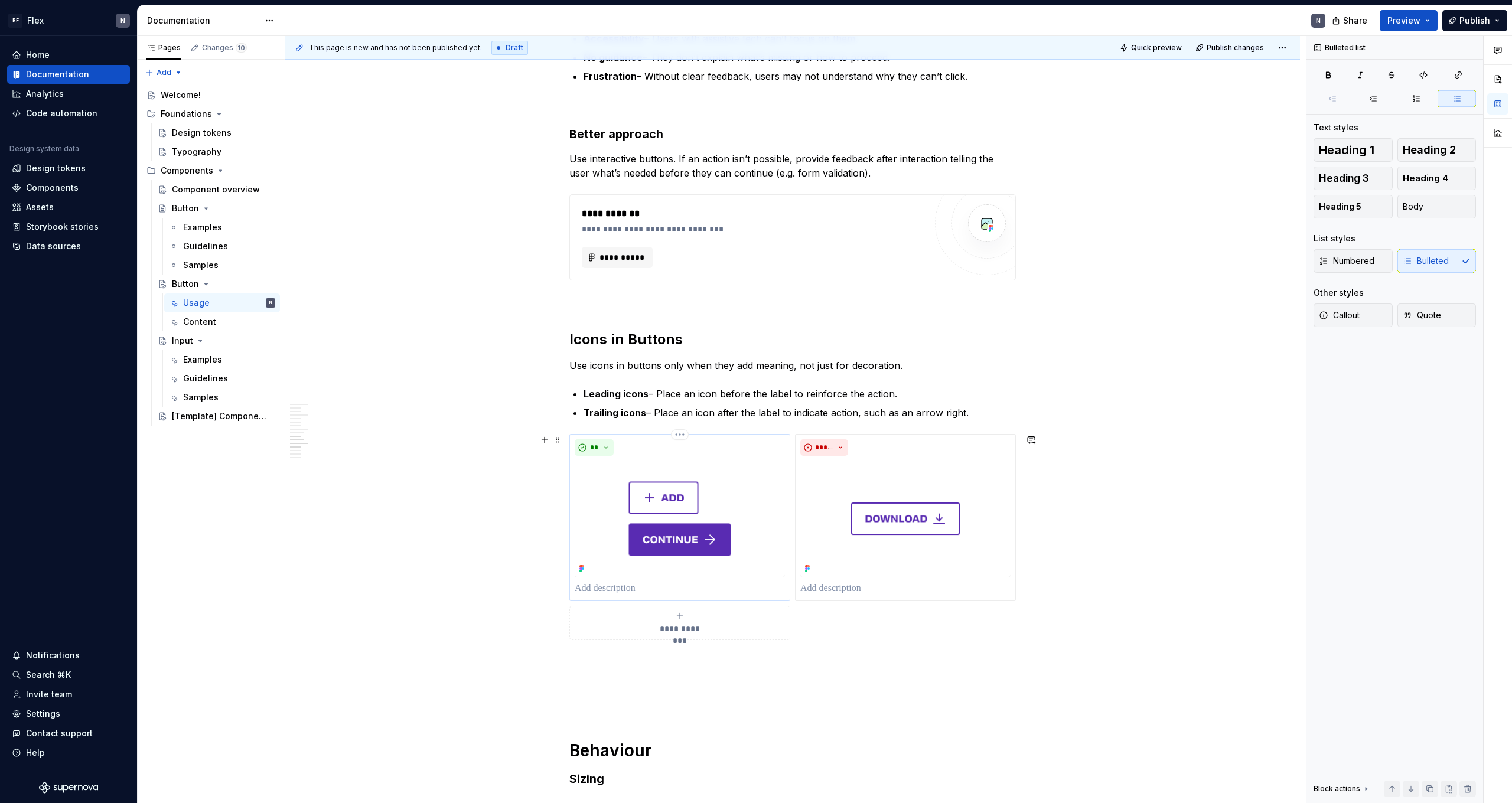
click at [344, 441] on img at bounding box center [679, 519] width 210 height 117
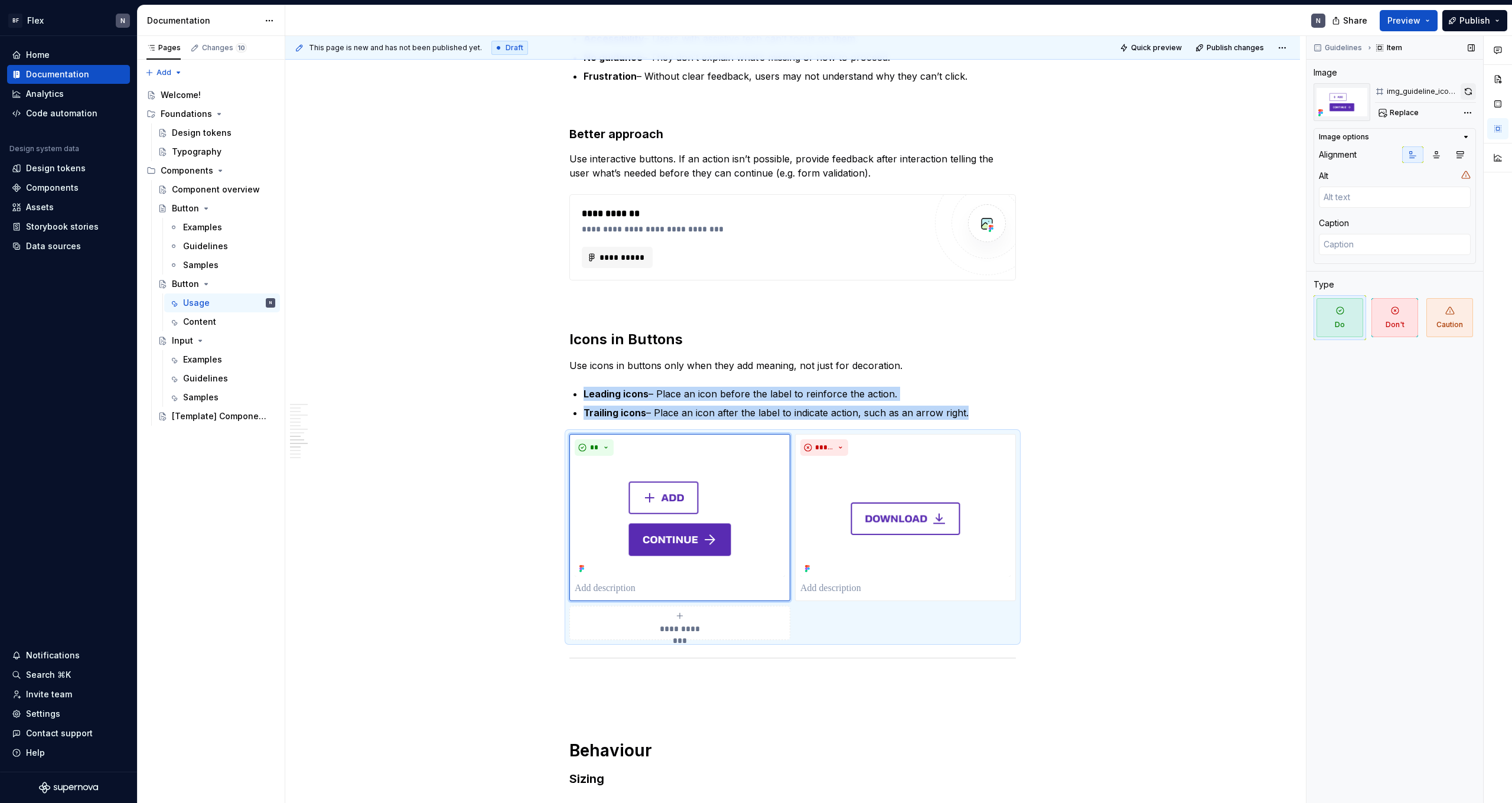
click at [344, 95] on button "button" at bounding box center [1468, 92] width 15 height 17
click at [344, 441] on img at bounding box center [905, 519] width 210 height 117
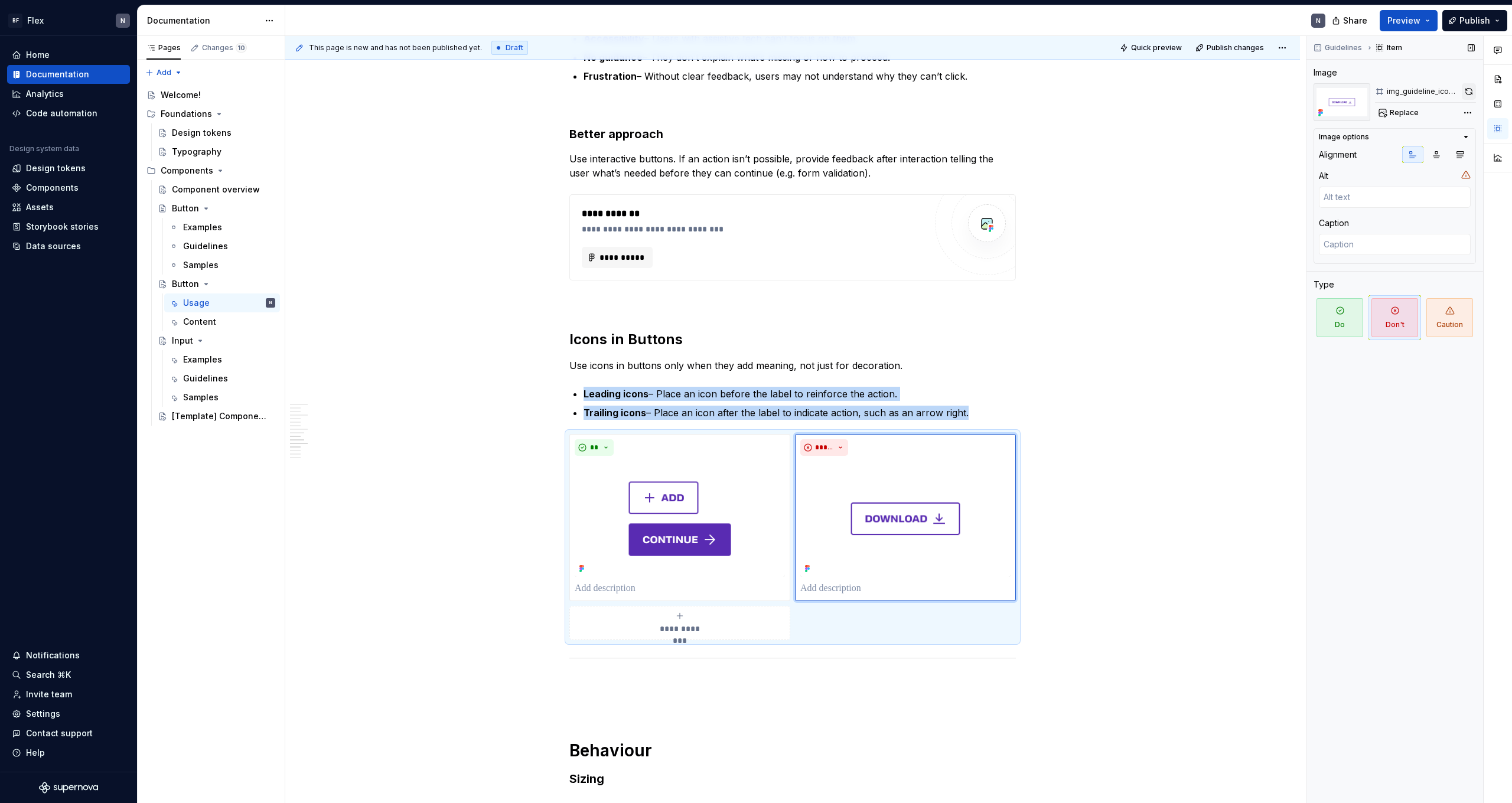
click at [344, 97] on button "button" at bounding box center [1469, 92] width 14 height 17
click at [344, 441] on img at bounding box center [679, 519] width 210 height 117
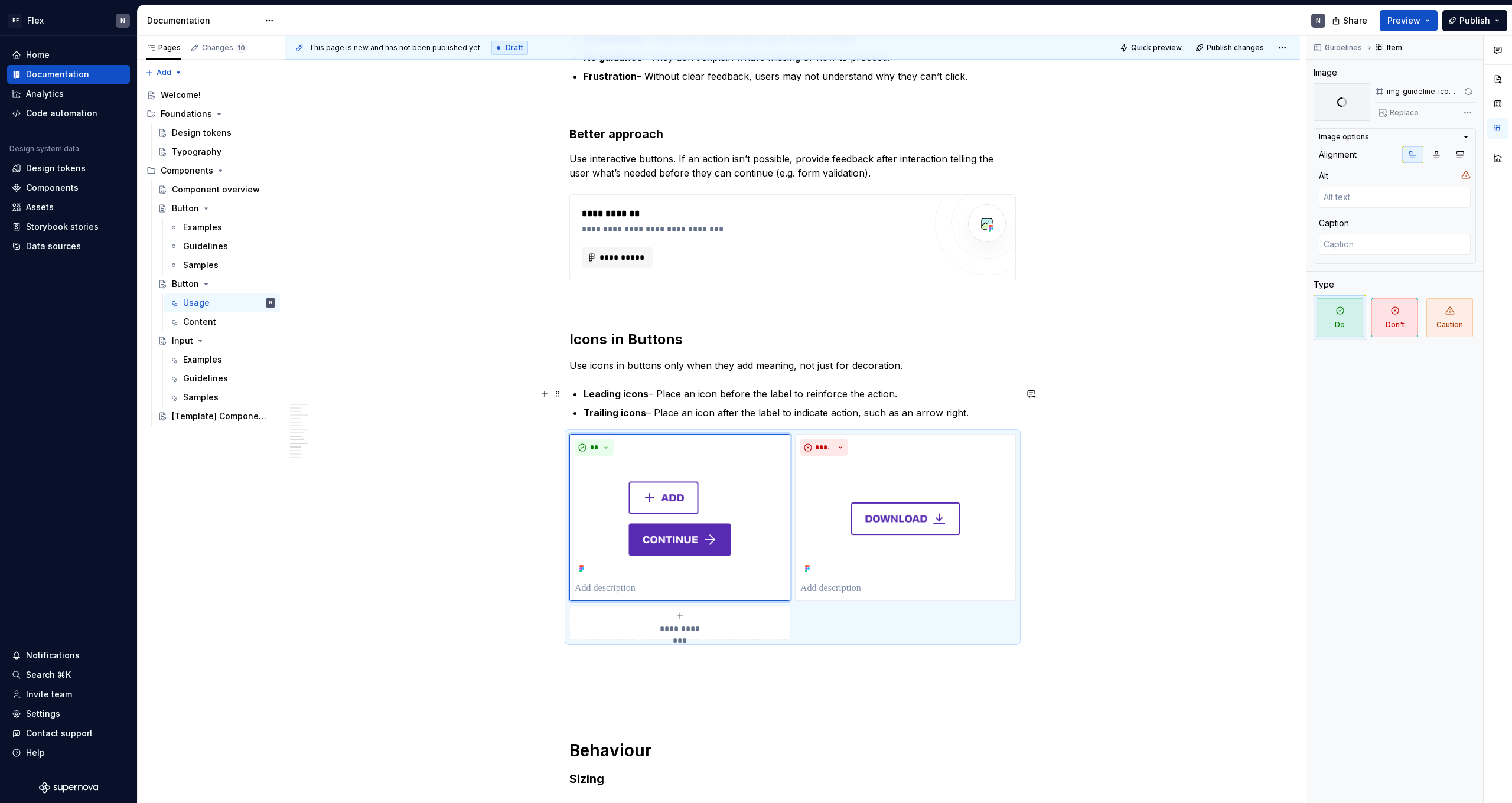
click at [344, 401] on p "Leading icons – Place an icon before the label to reinforce the action." at bounding box center [800, 394] width 433 height 14
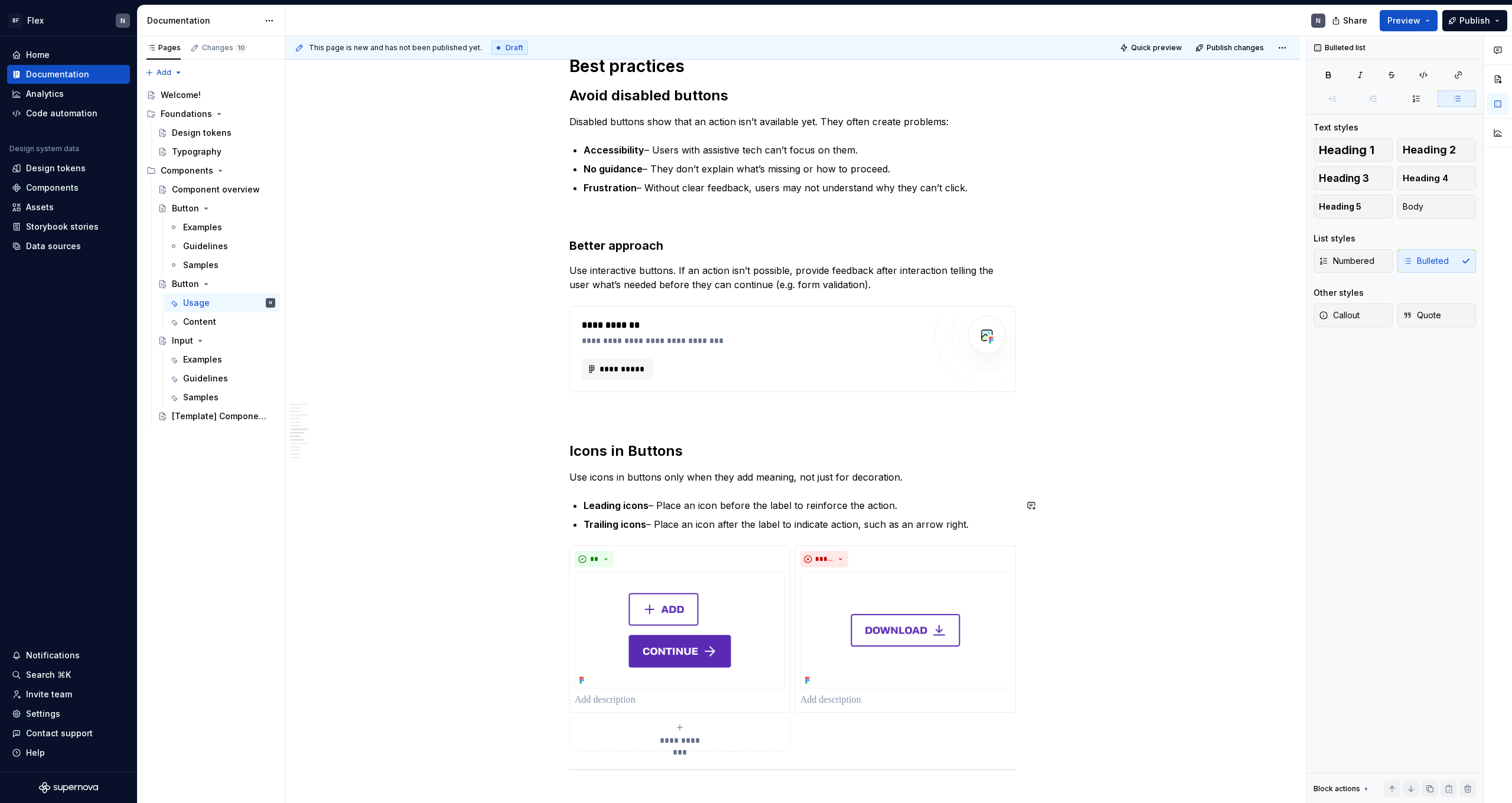
scroll to position [943, 0]
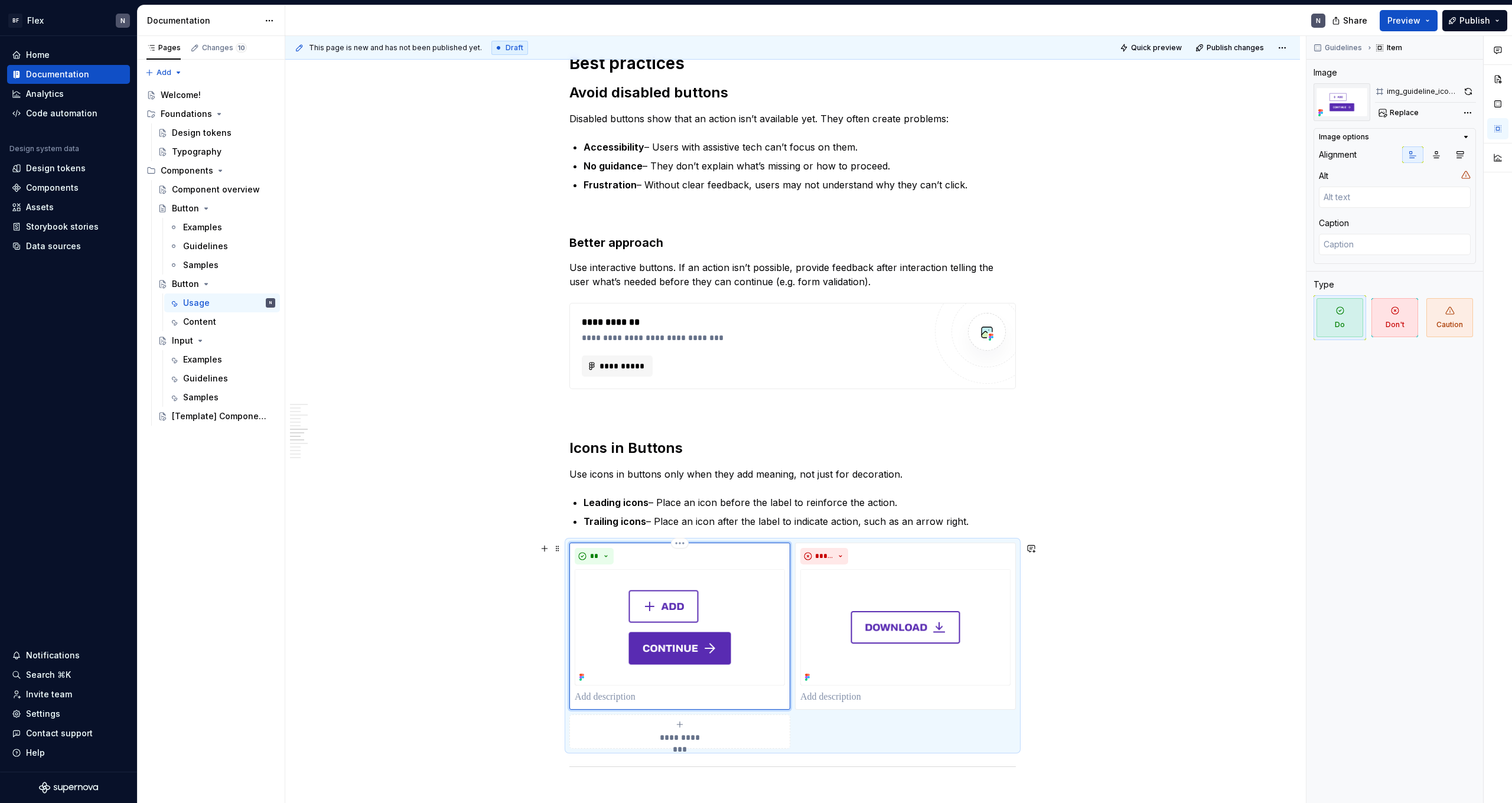
click at [344, 441] on img at bounding box center [679, 627] width 210 height 117
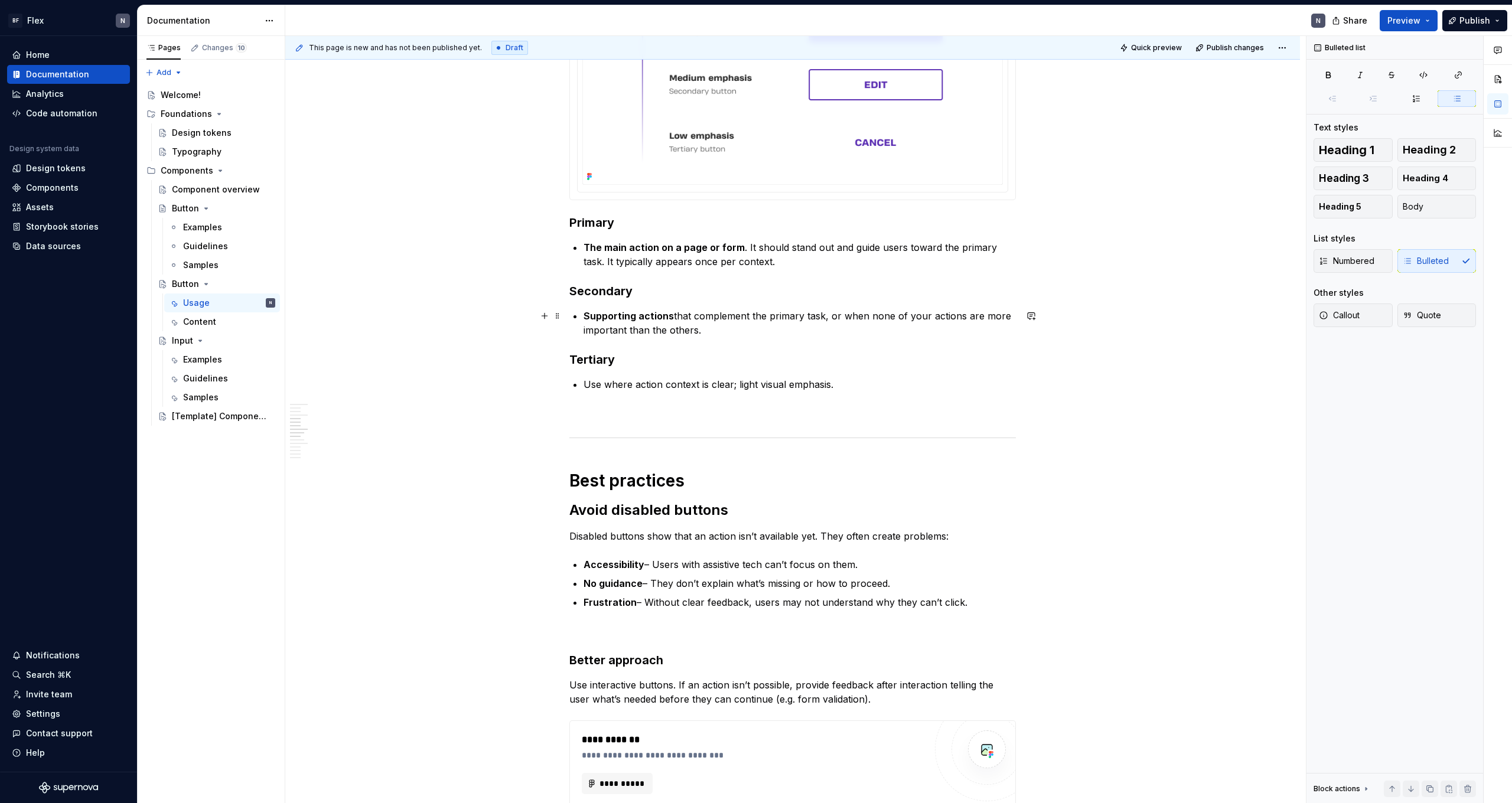
click at [344, 319] on p "Supporting actions that complement the primary task, or when none of your actio…" at bounding box center [800, 323] width 433 height 28
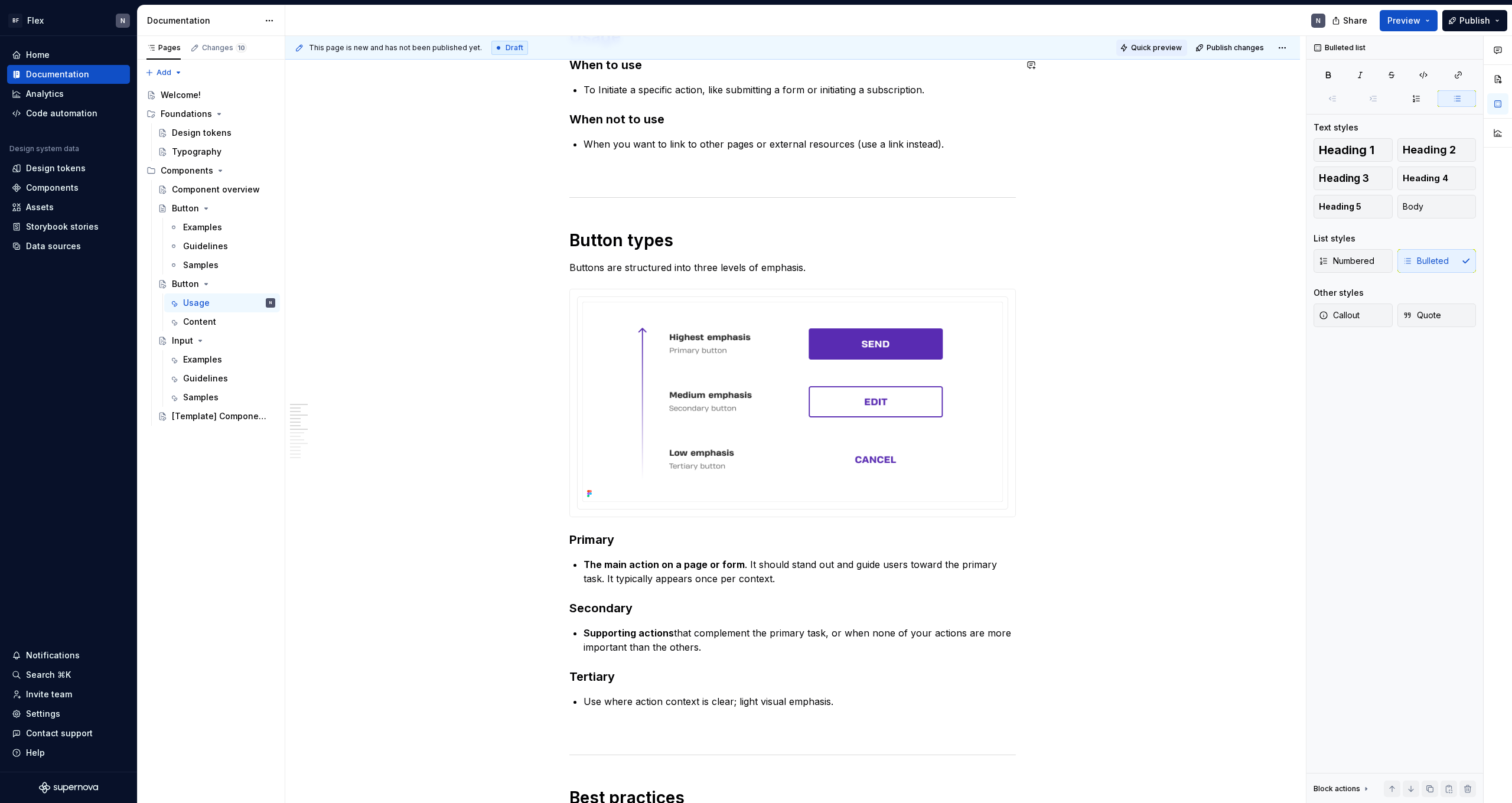
click at [344, 41] on button "Quick preview" at bounding box center [1151, 48] width 71 height 17
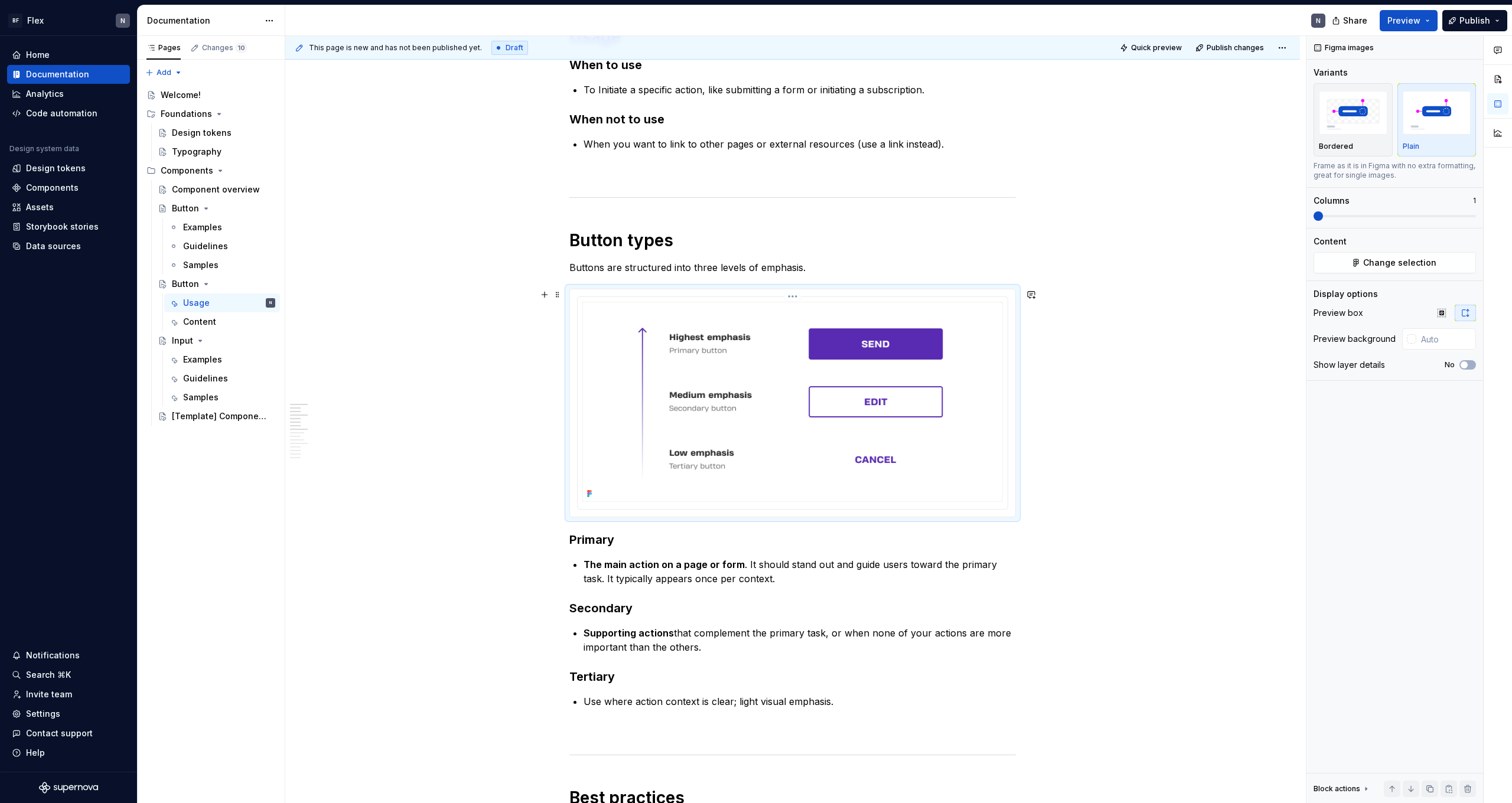
click at [344, 385] on img at bounding box center [793, 402] width 421 height 201
click at [344, 346] on img at bounding box center [793, 402] width 421 height 201
click at [344, 260] on span "Change selection" at bounding box center [1399, 263] width 73 height 12
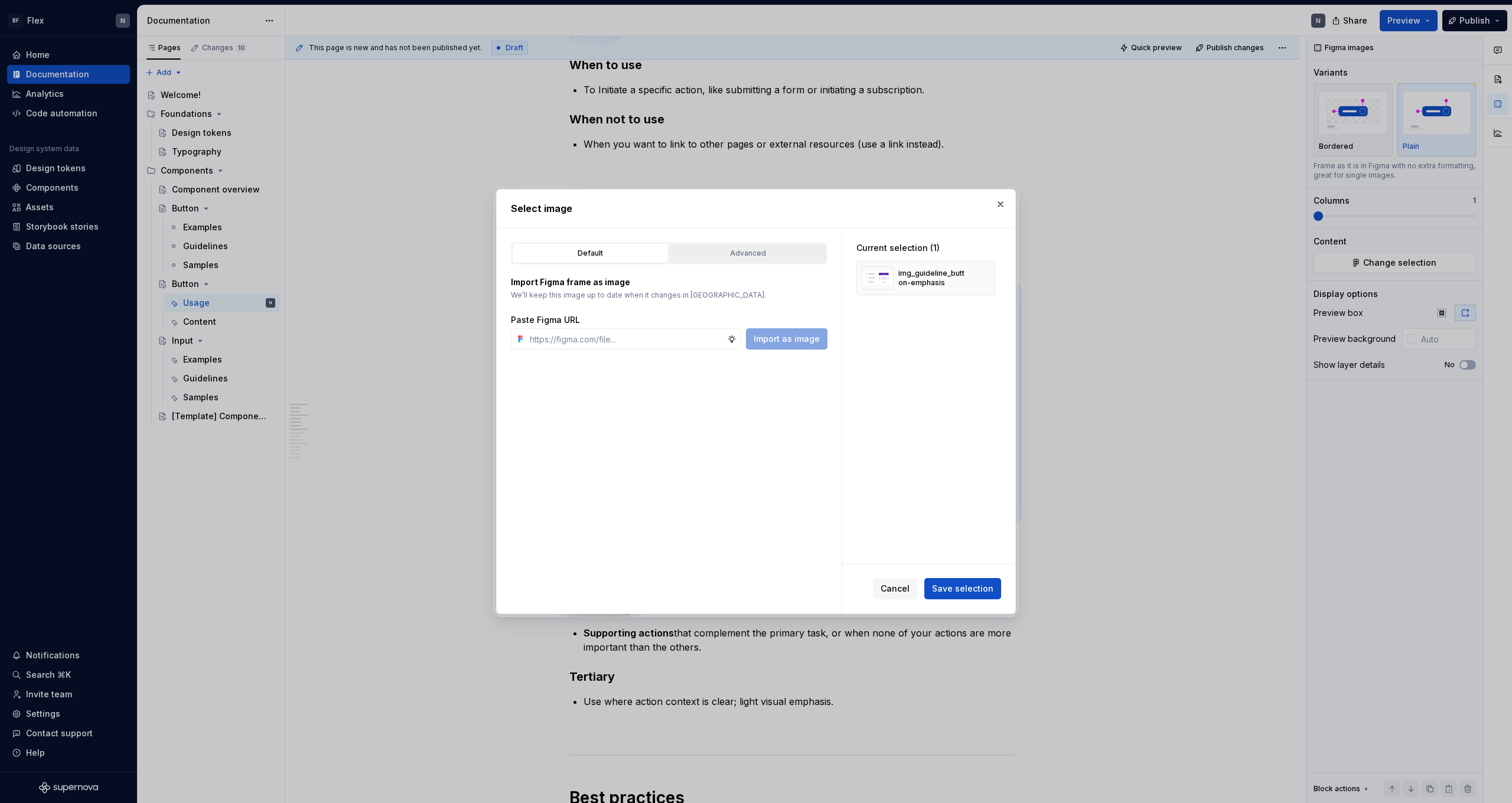
click at [344, 250] on div "Advanced" at bounding box center [748, 253] width 149 height 12
click at [344, 293] on span "button" at bounding box center [797, 296] width 17 height 17
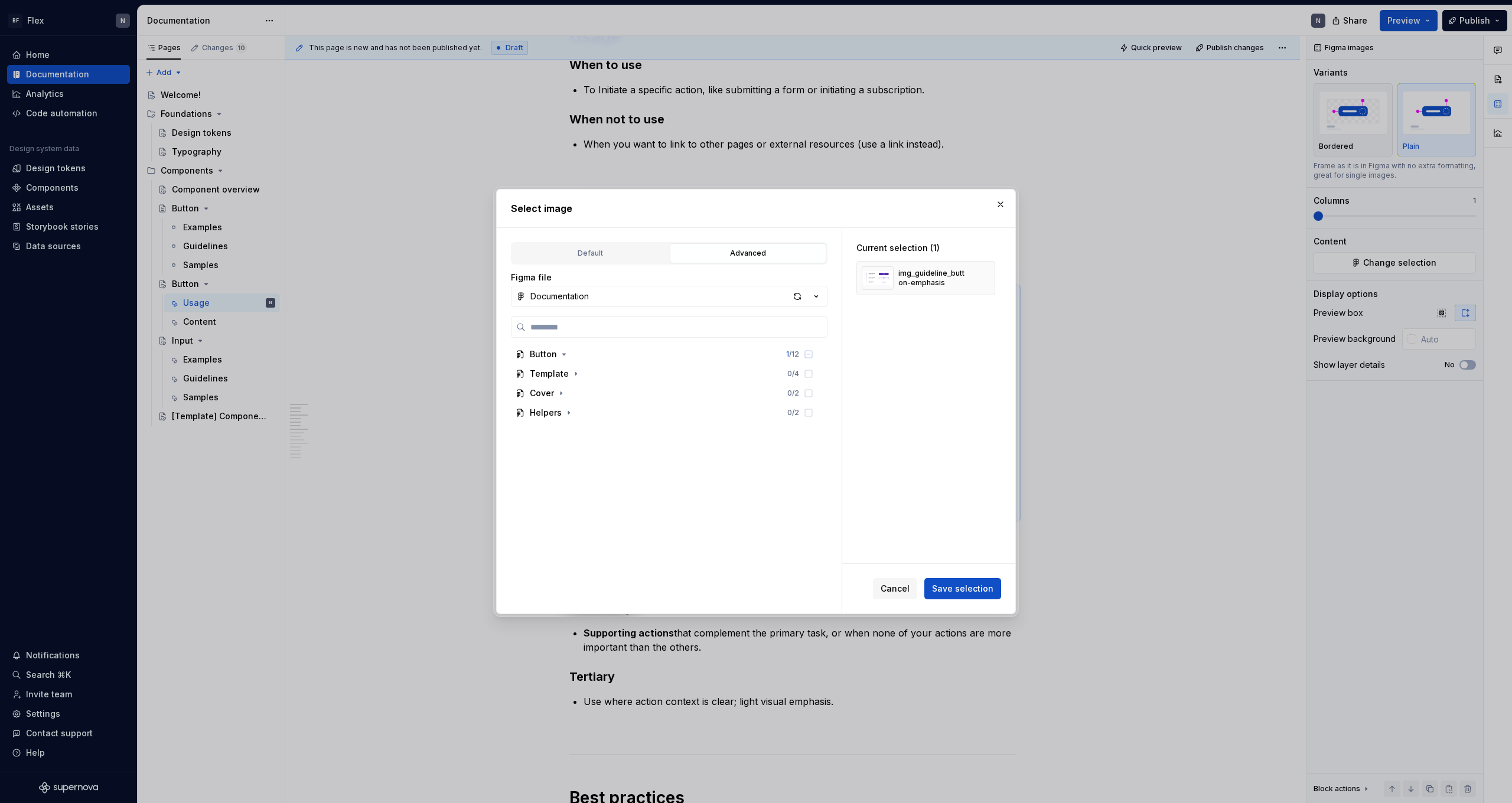
click at [344, 300] on div "Select image Default Advanced Import Figma frame as image We’ll keep this image…" at bounding box center [756, 401] width 1512 height 803
click at [344, 297] on div "button" at bounding box center [797, 296] width 17 height 17
click at [344, 340] on div "Current selection (1) img_guideline_button-emphasis" at bounding box center [930, 396] width 174 height 335
click at [344, 441] on span "Cancel" at bounding box center [895, 590] width 29 height 12
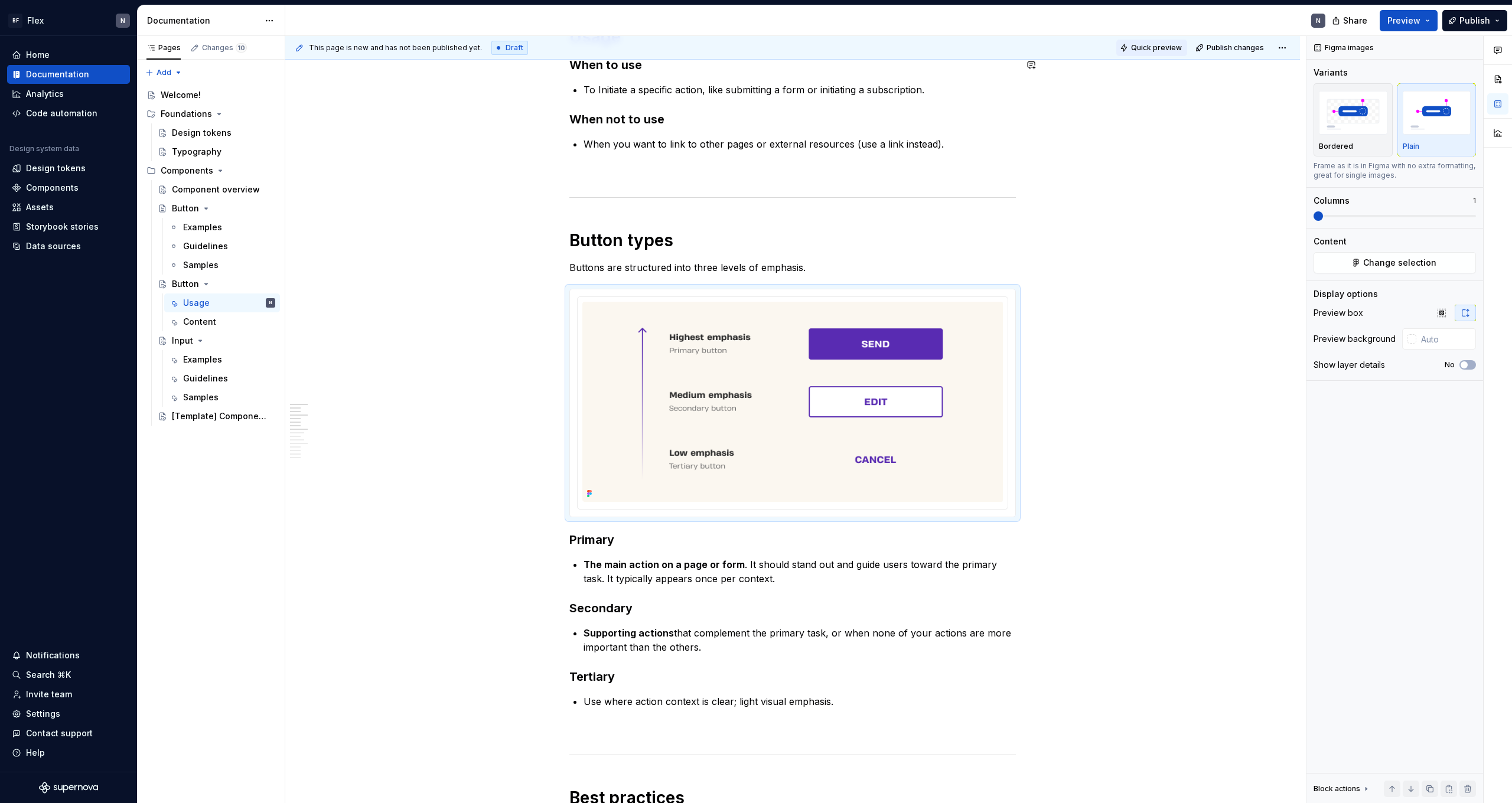
click at [344, 54] on button "Quick preview" at bounding box center [1151, 48] width 71 height 17
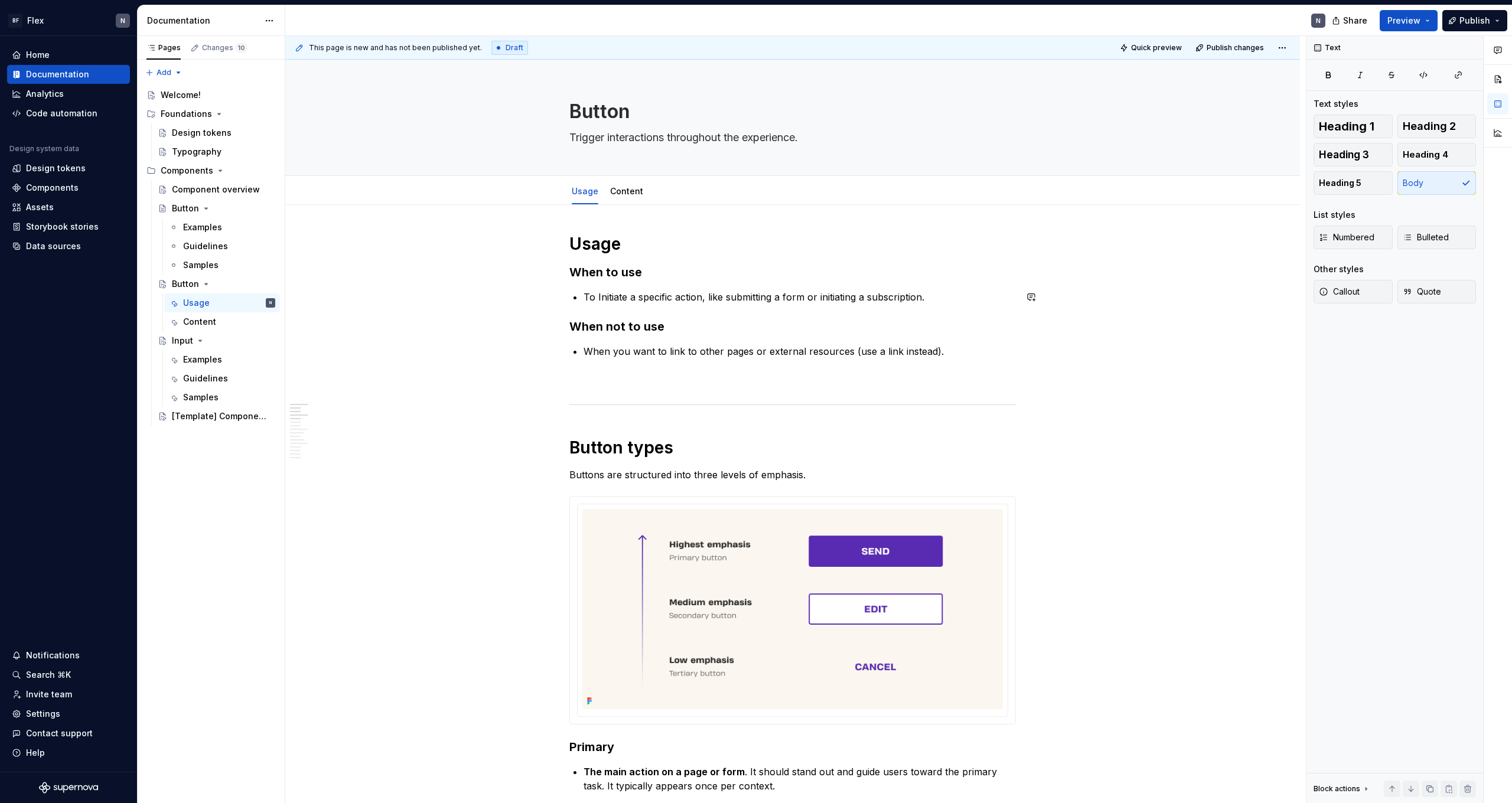
scroll to position [-2, 0]
click at [344, 152] on div "Button Trigger interactions throughout the experience." at bounding box center [792, 118] width 921 height 116
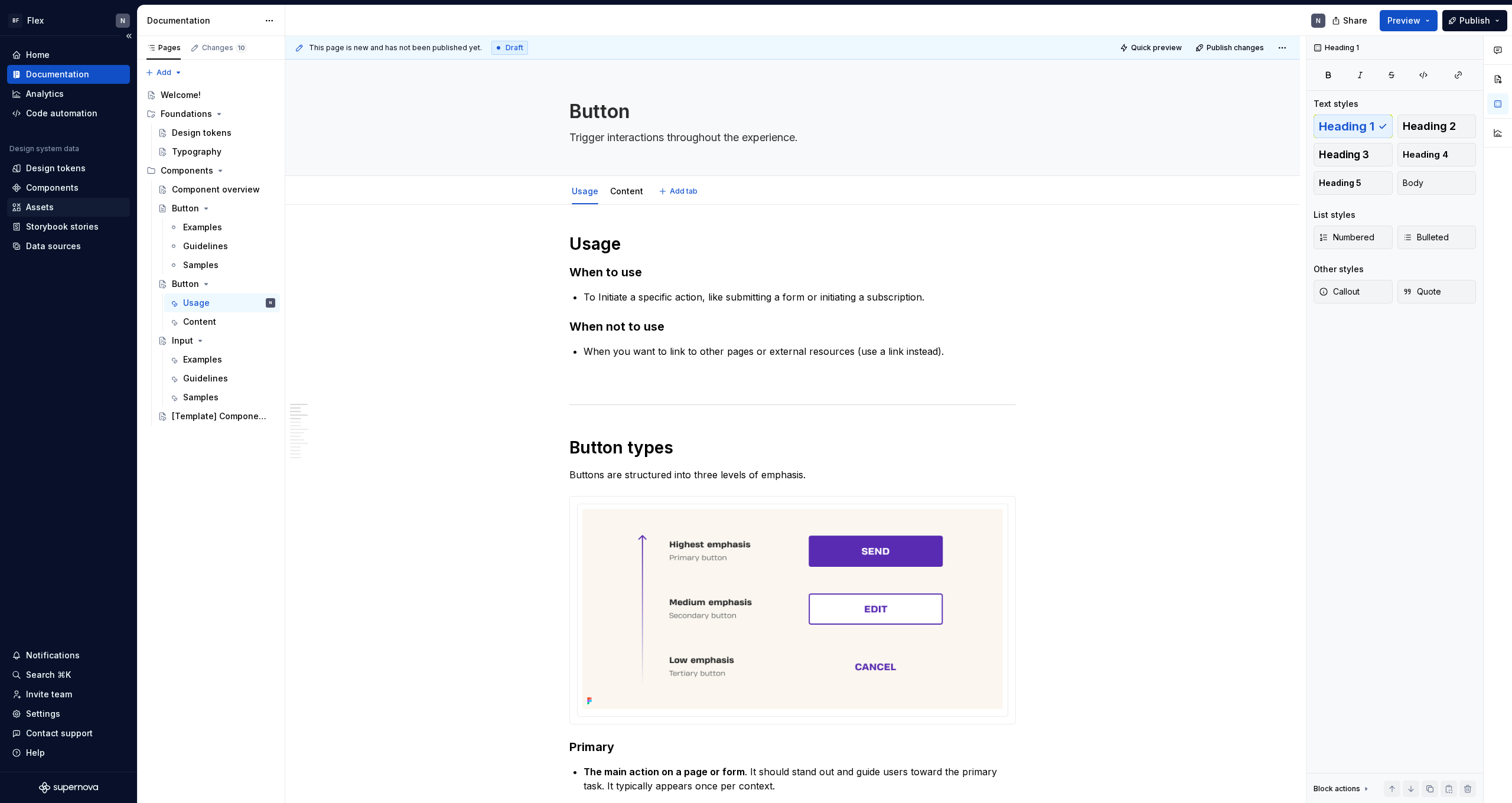
type textarea "*"
click at [33, 441] on div "Settings" at bounding box center [43, 714] width 34 height 12
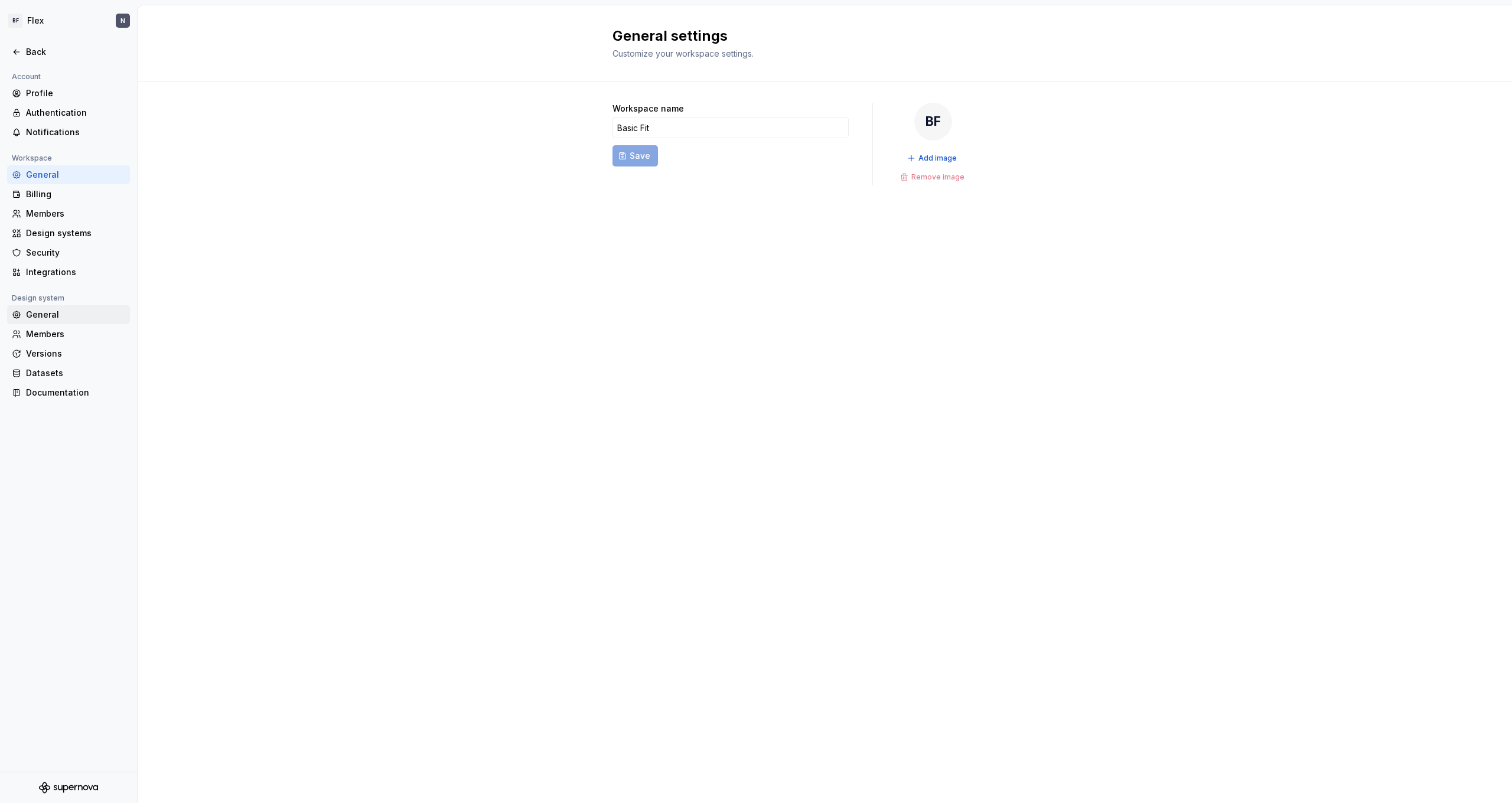
click at [62, 315] on div "General" at bounding box center [75, 315] width 99 height 12
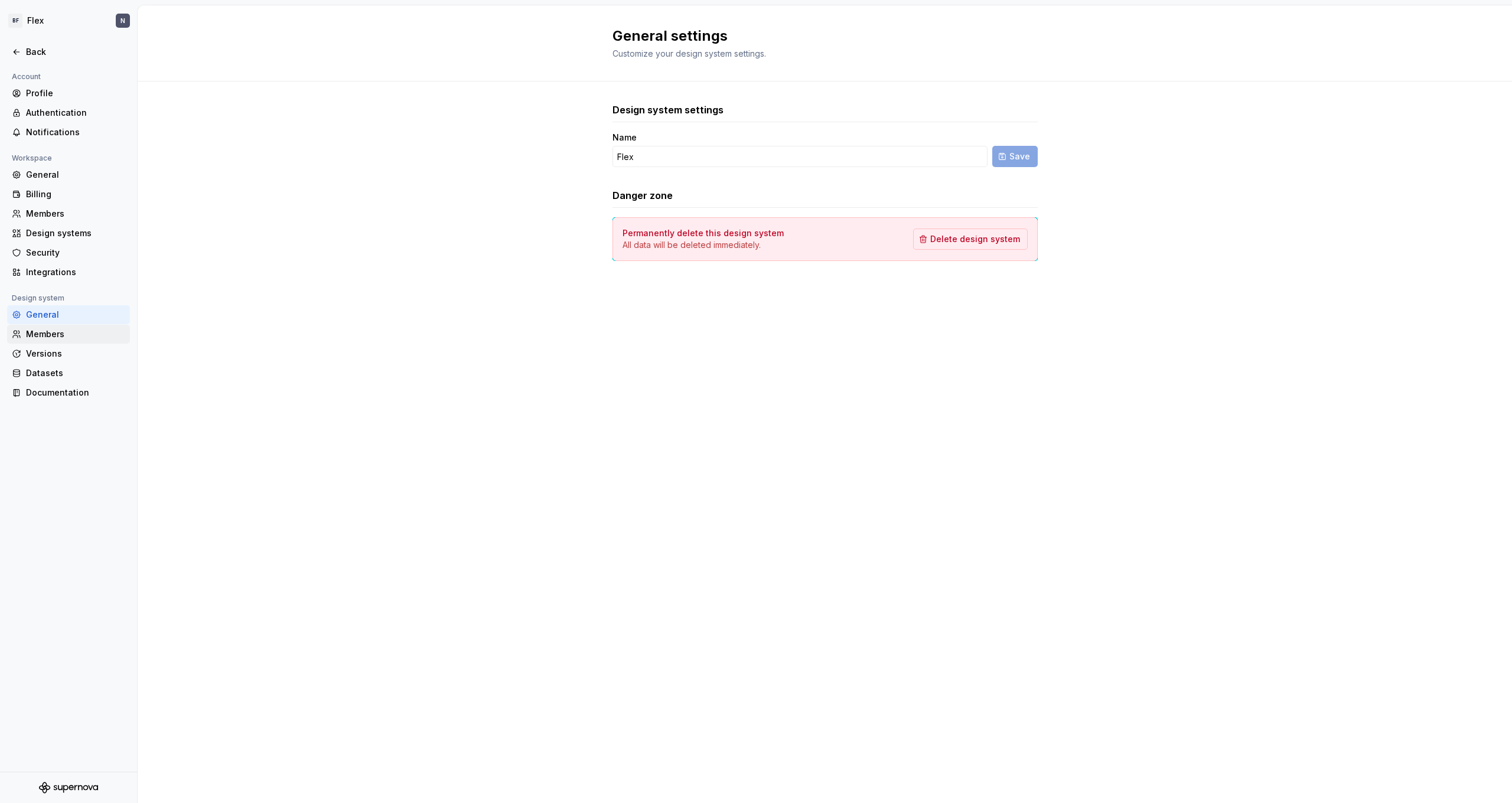
click at [53, 333] on div "Members" at bounding box center [75, 334] width 99 height 12
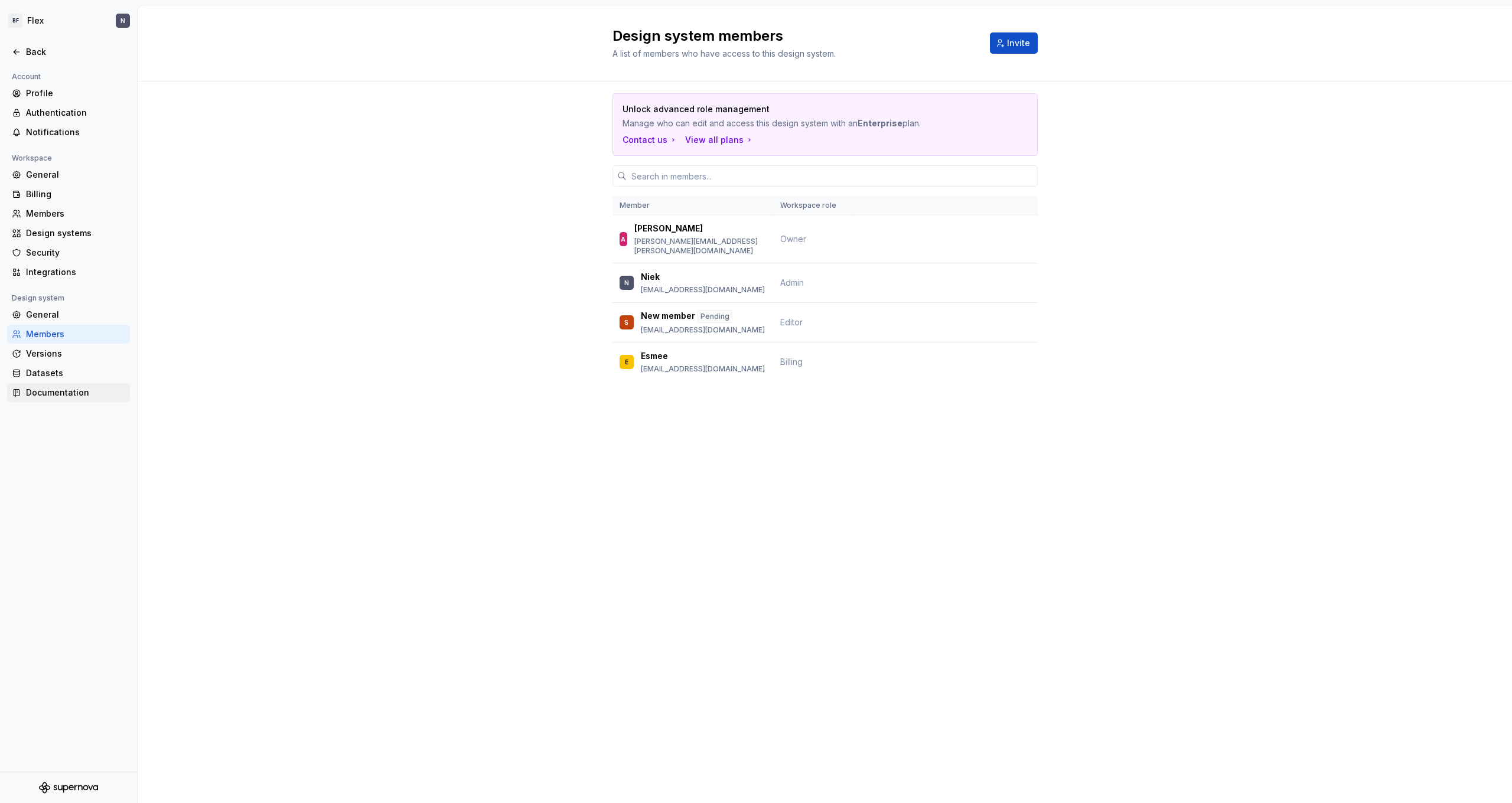
click at [46, 392] on div "Documentation" at bounding box center [75, 393] width 99 height 12
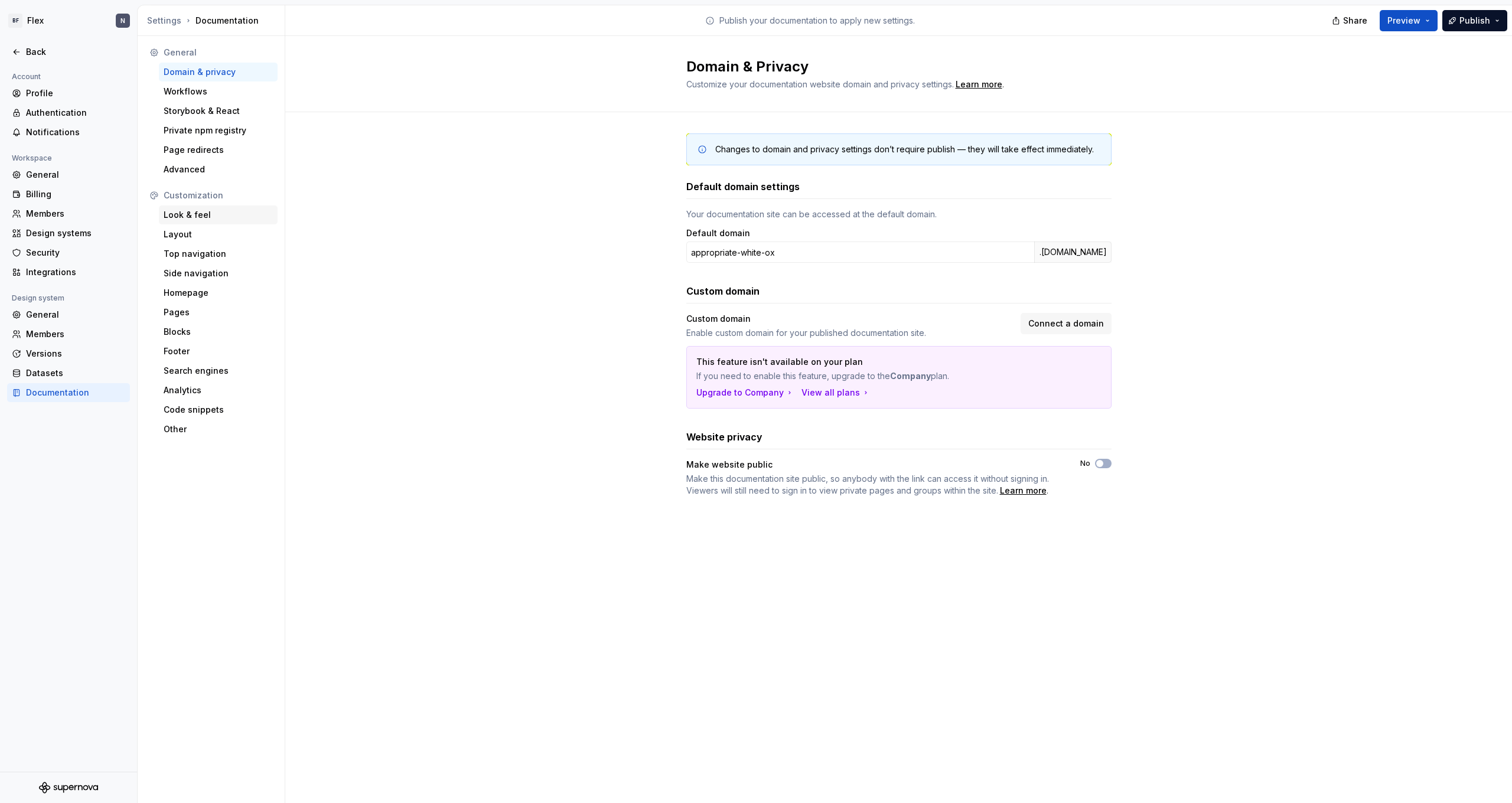
click at [183, 220] on div "Look & feel" at bounding box center [217, 214] width 119 height 19
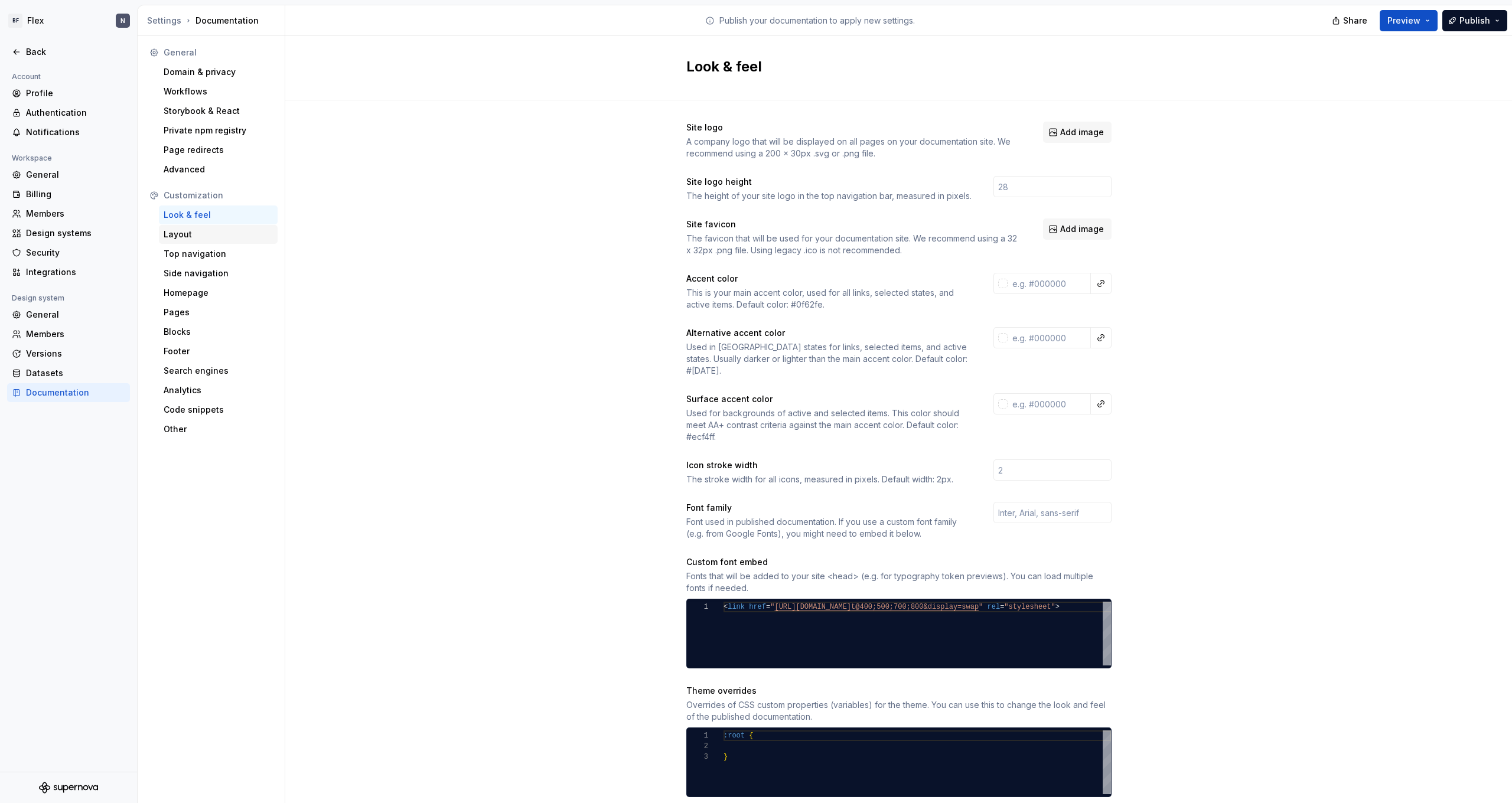
click at [182, 240] on div "Layout" at bounding box center [217, 234] width 119 height 19
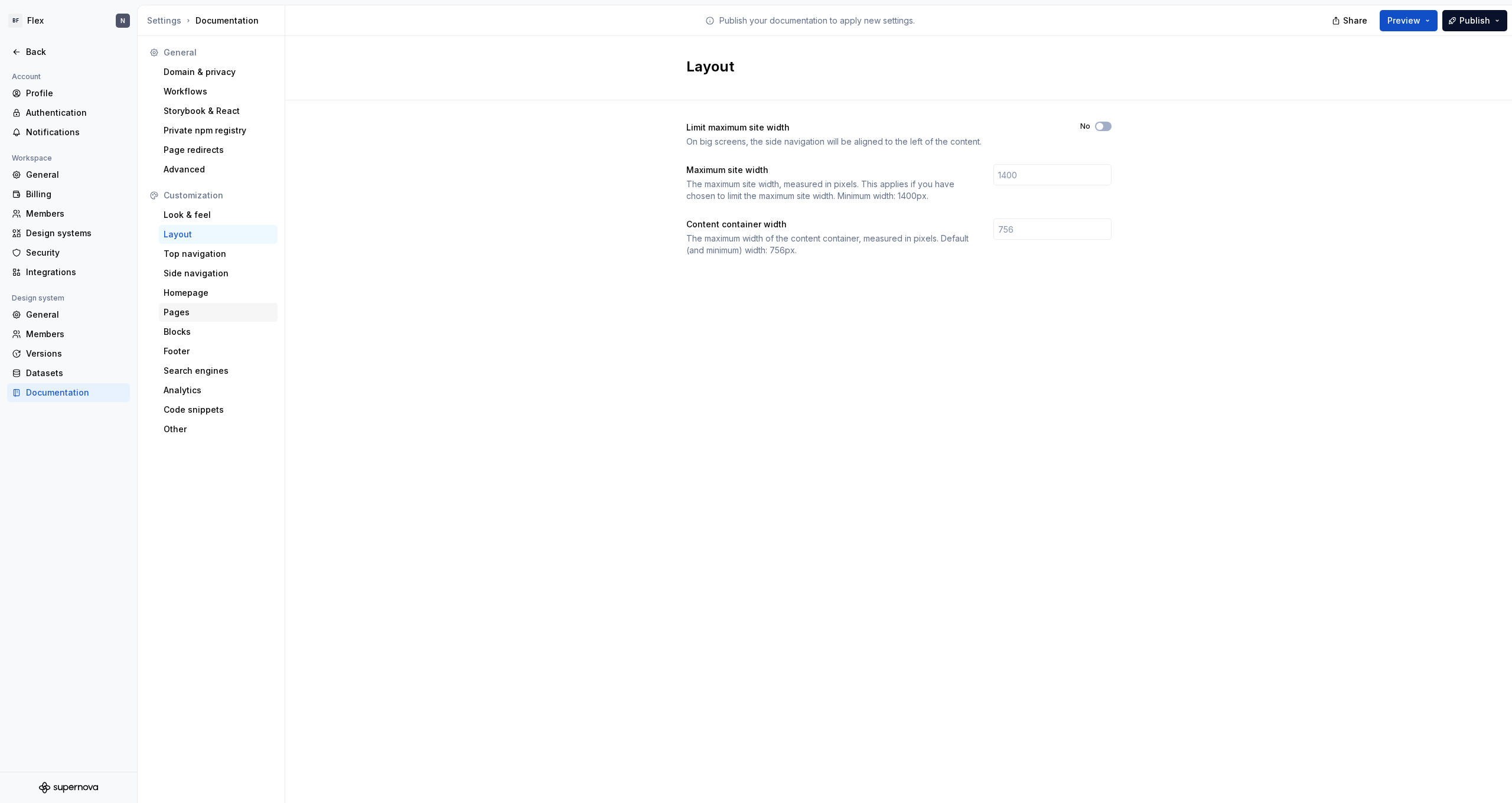
click at [182, 310] on div "Pages" at bounding box center [218, 312] width 110 height 12
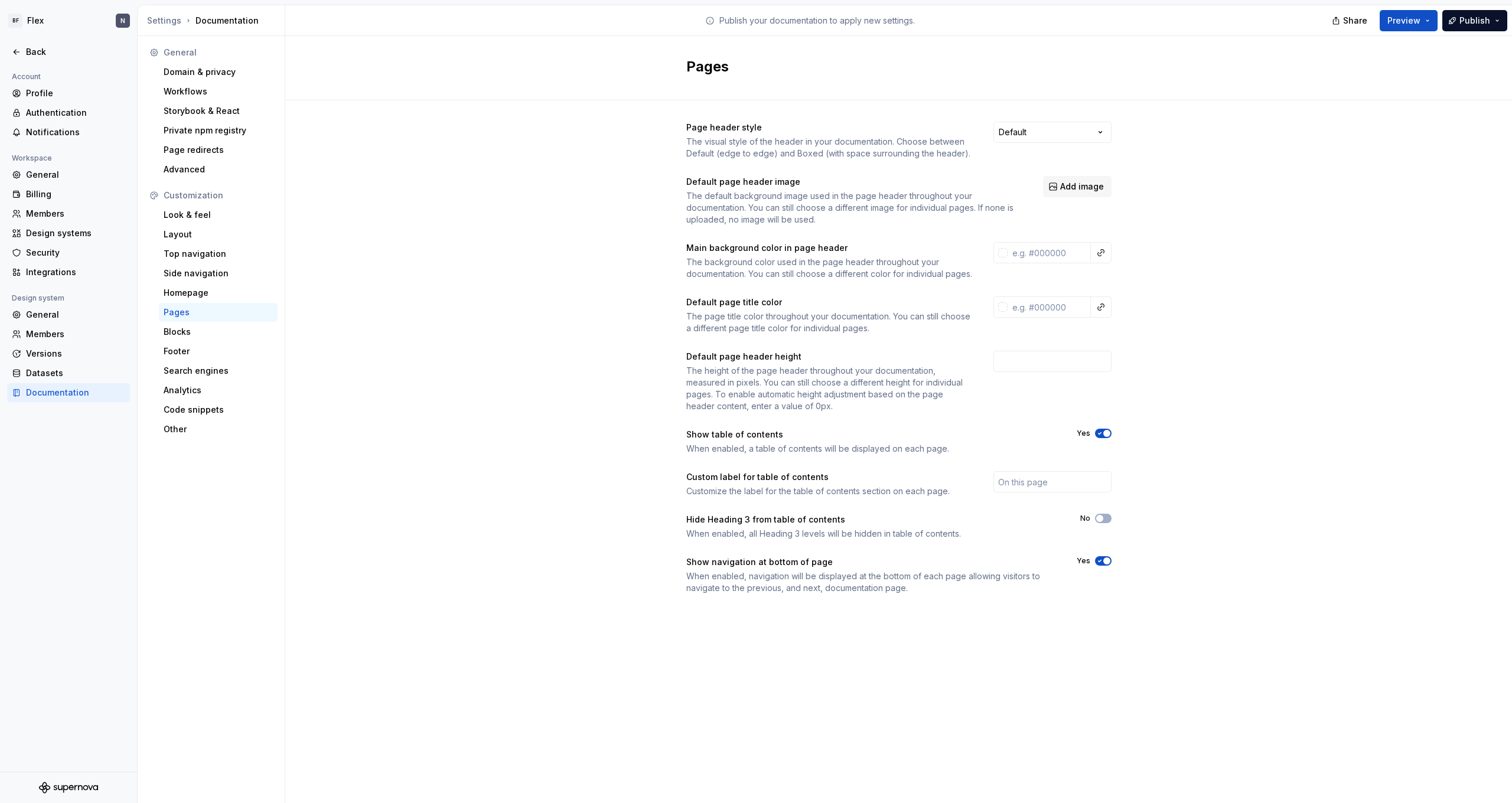
click at [344, 318] on div at bounding box center [1100, 306] width 21 height 21
click at [344, 315] on button "button" at bounding box center [1101, 307] width 17 height 17
click at [344, 319] on html "BF Flex N Back Account Profile Authentication Notifications Workspace General B…" at bounding box center [756, 401] width 1512 height 803
click at [344, 334] on div "Page header style The visual style of the header in your documentation. Choose …" at bounding box center [899, 370] width 1227 height 539
click at [223, 335] on div "Blocks" at bounding box center [218, 332] width 110 height 12
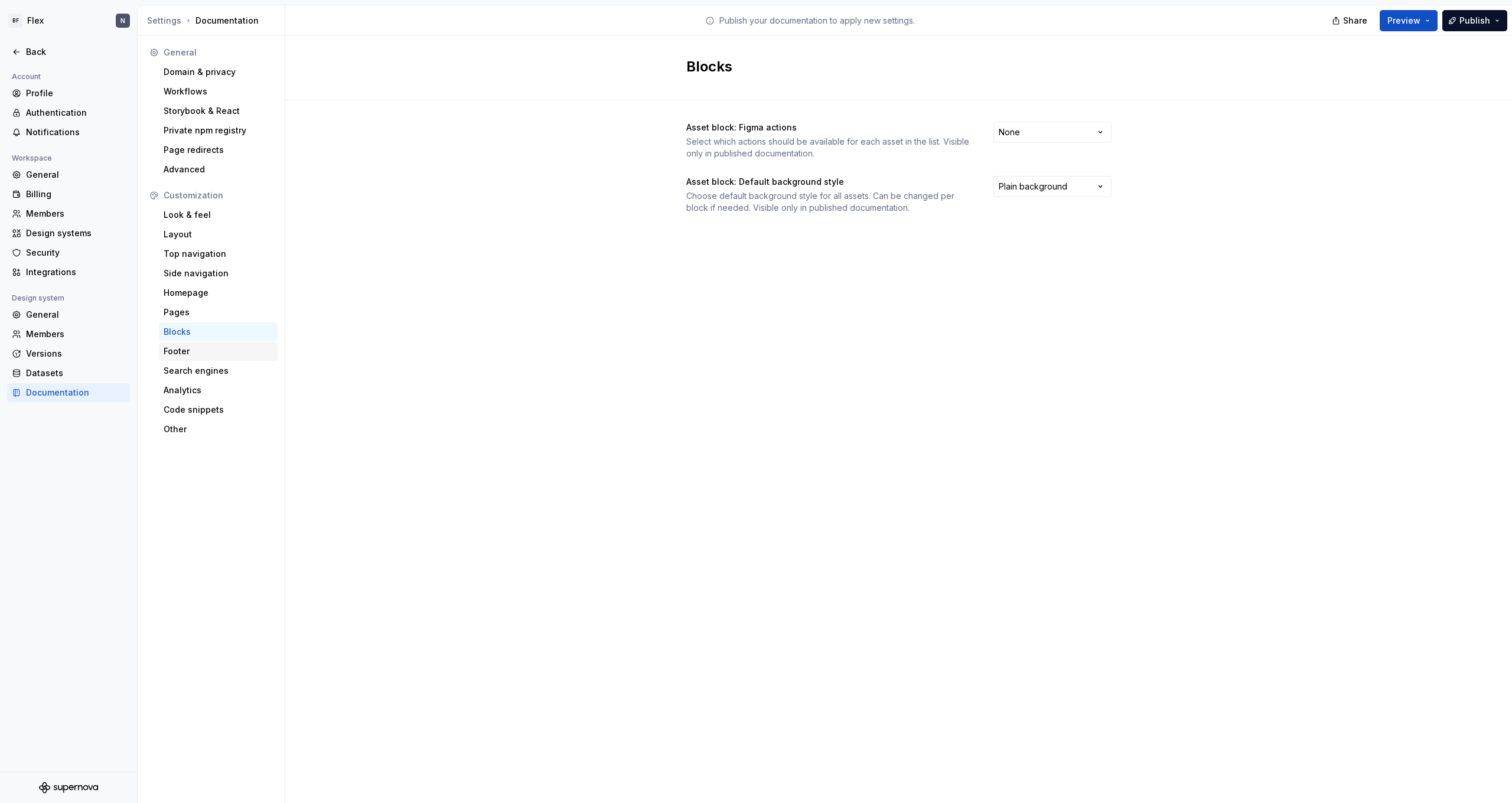
click at [207, 353] on div "Footer" at bounding box center [218, 351] width 110 height 12
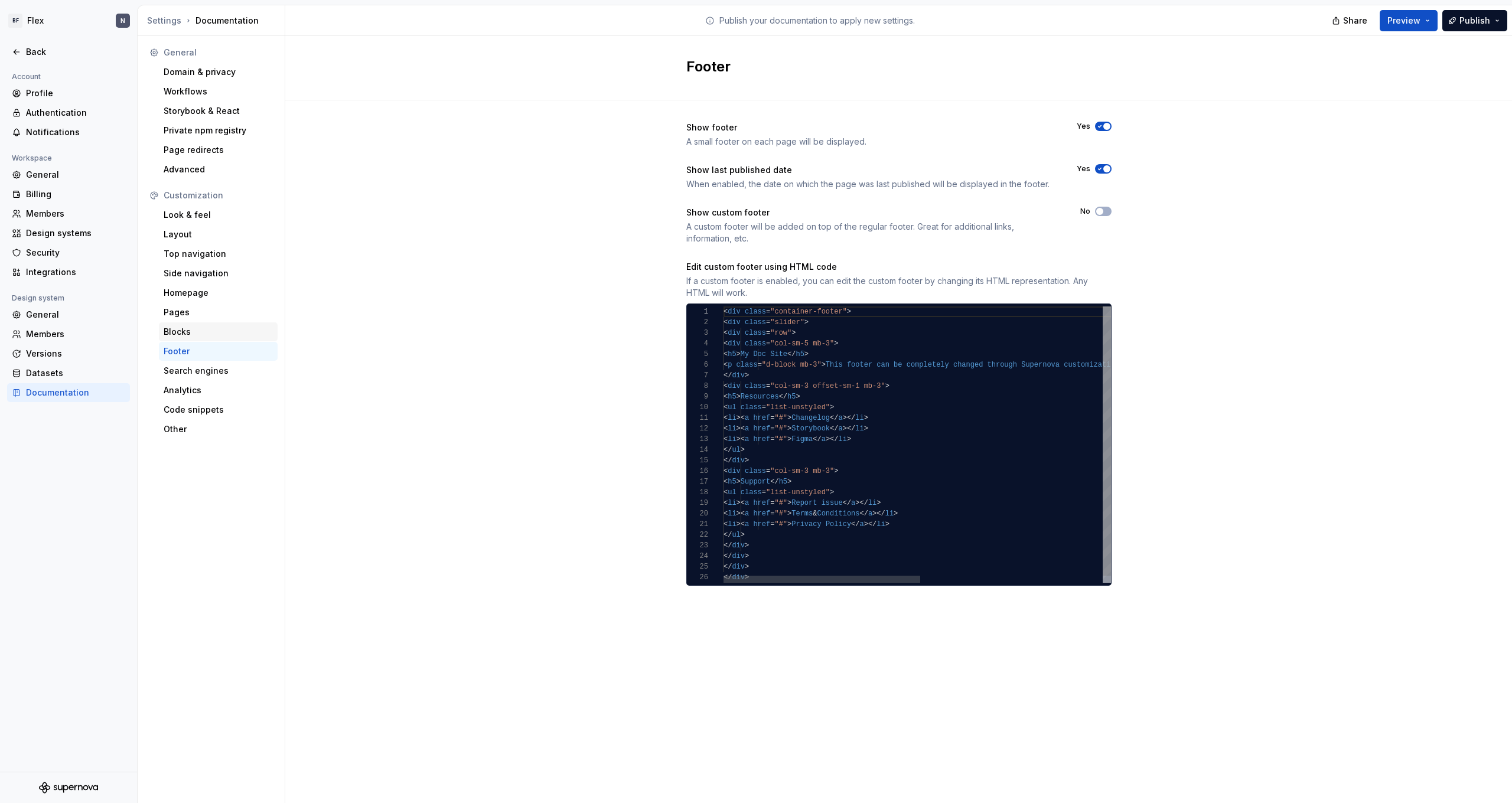
click at [218, 325] on div "Blocks" at bounding box center [217, 331] width 119 height 19
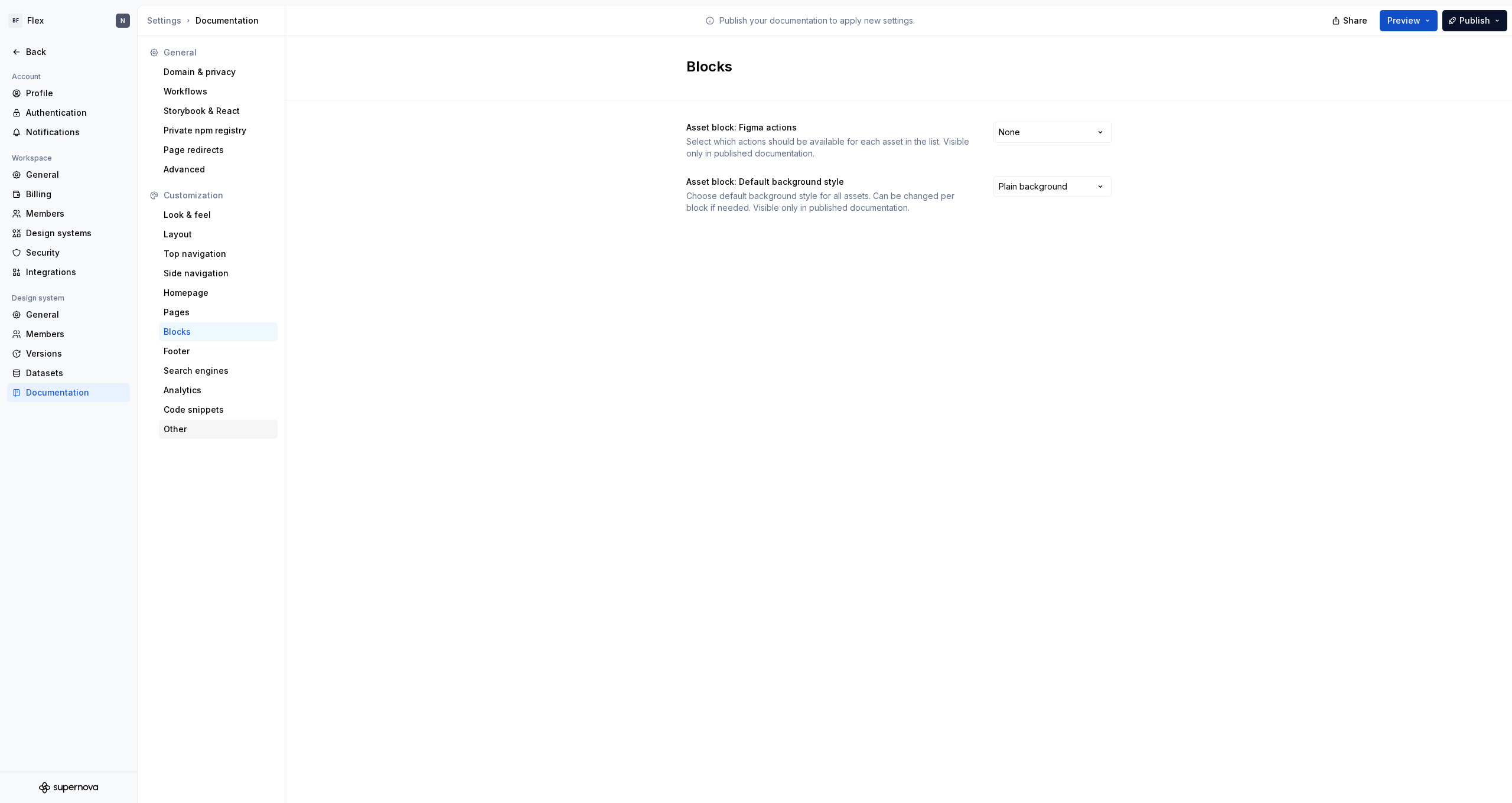
click at [189, 430] on div "Other" at bounding box center [218, 430] width 110 height 12
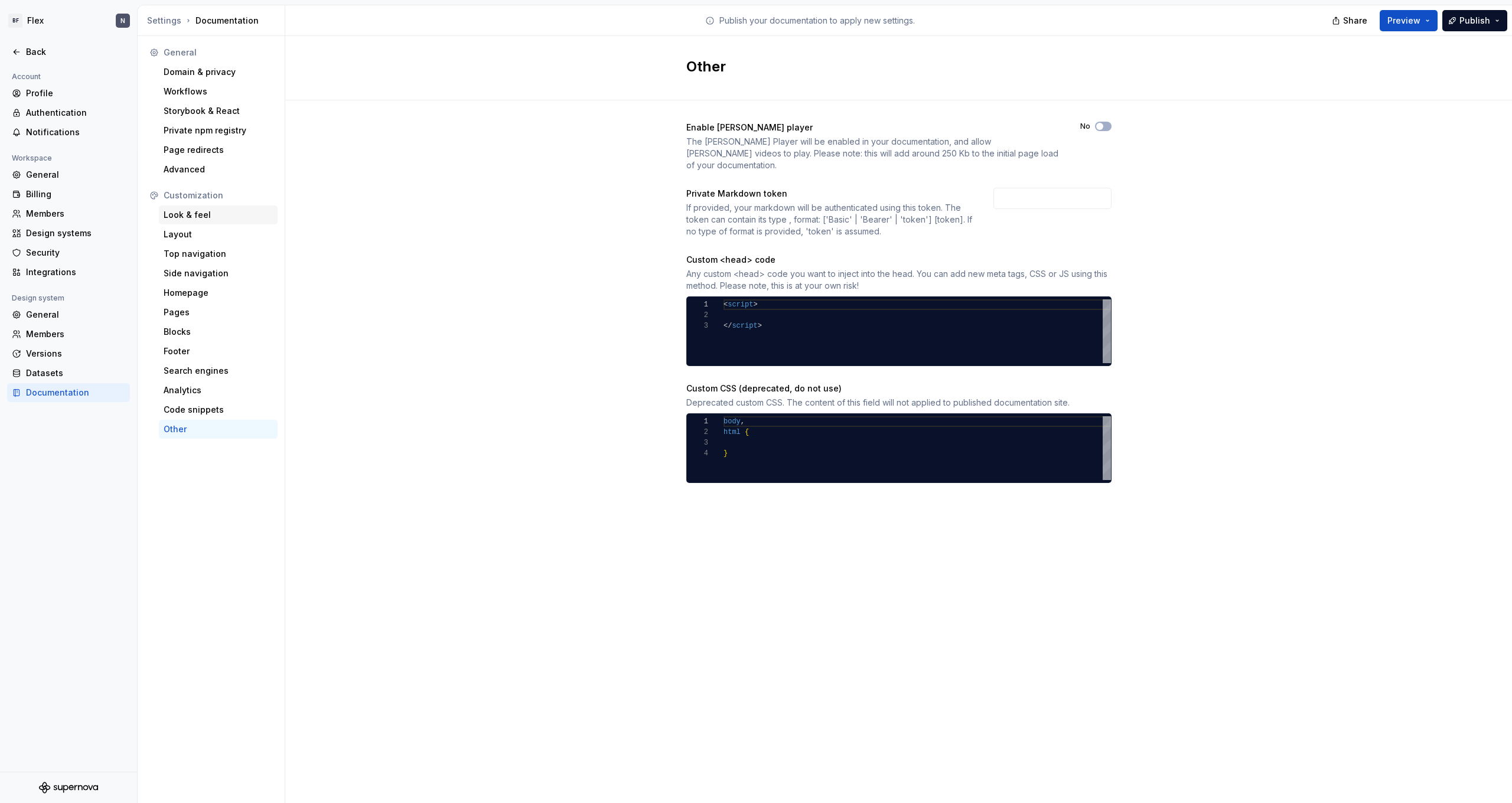
click at [210, 222] on div "Look & feel" at bounding box center [217, 214] width 119 height 19
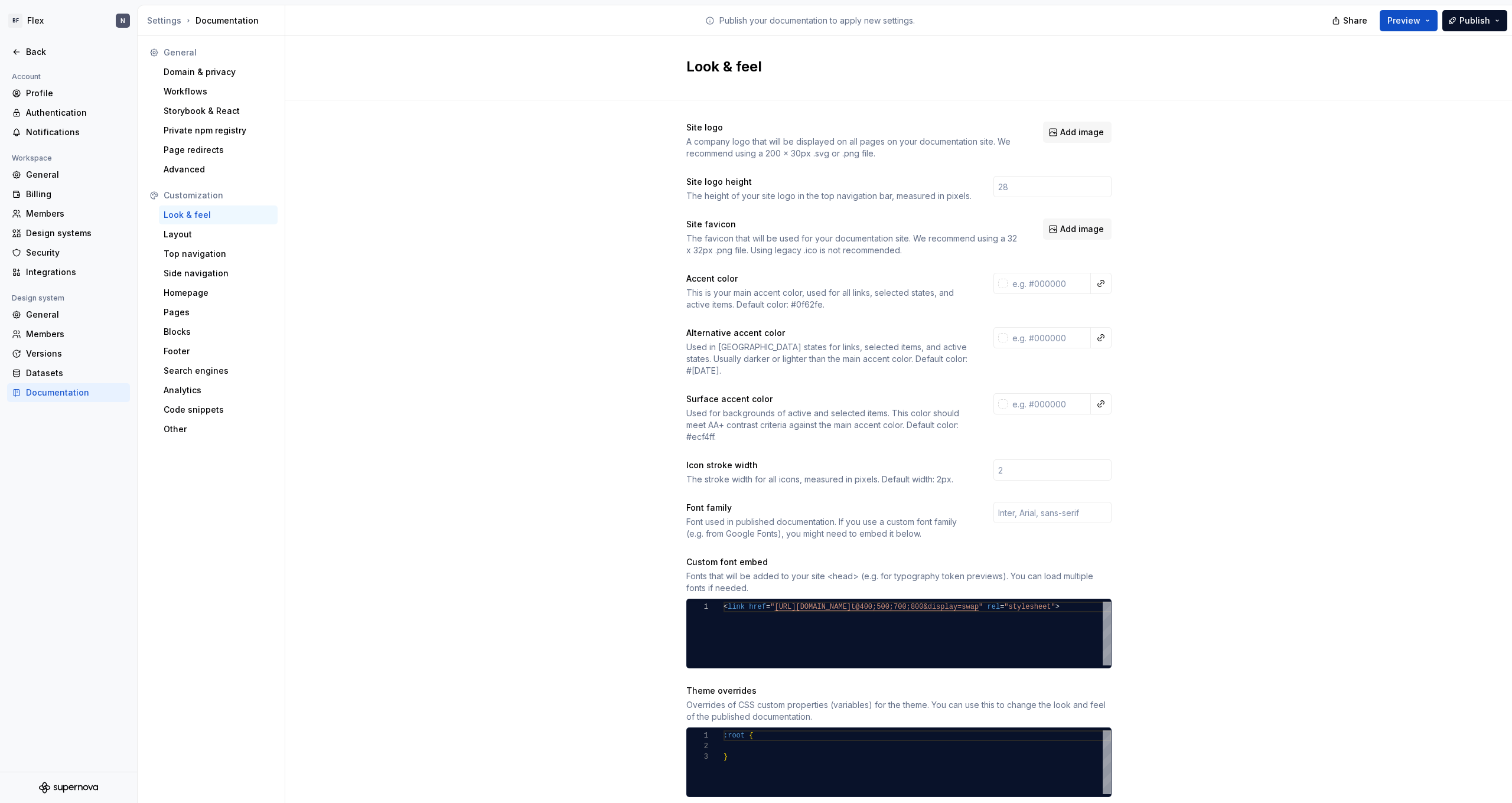
click at [344, 441] on div "Font used in published documentation. If you use a custom font family (e.g. fro…" at bounding box center [829, 529] width 286 height 24
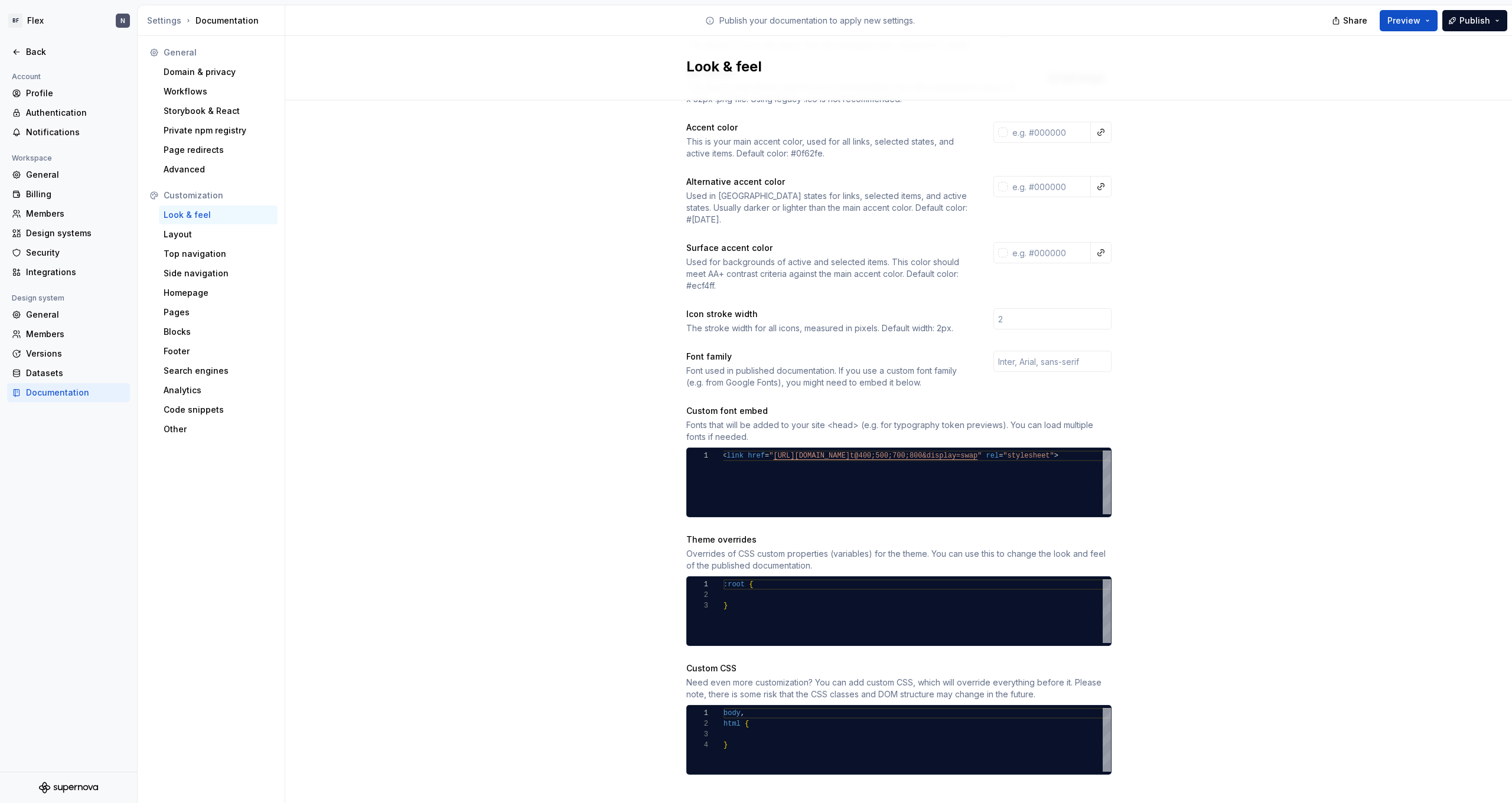
scroll to position [151, 0]
click at [344, 441] on div "Overrides of CSS custom properties (variables) for the theme. You can use this …" at bounding box center [899, 561] width 425 height 24
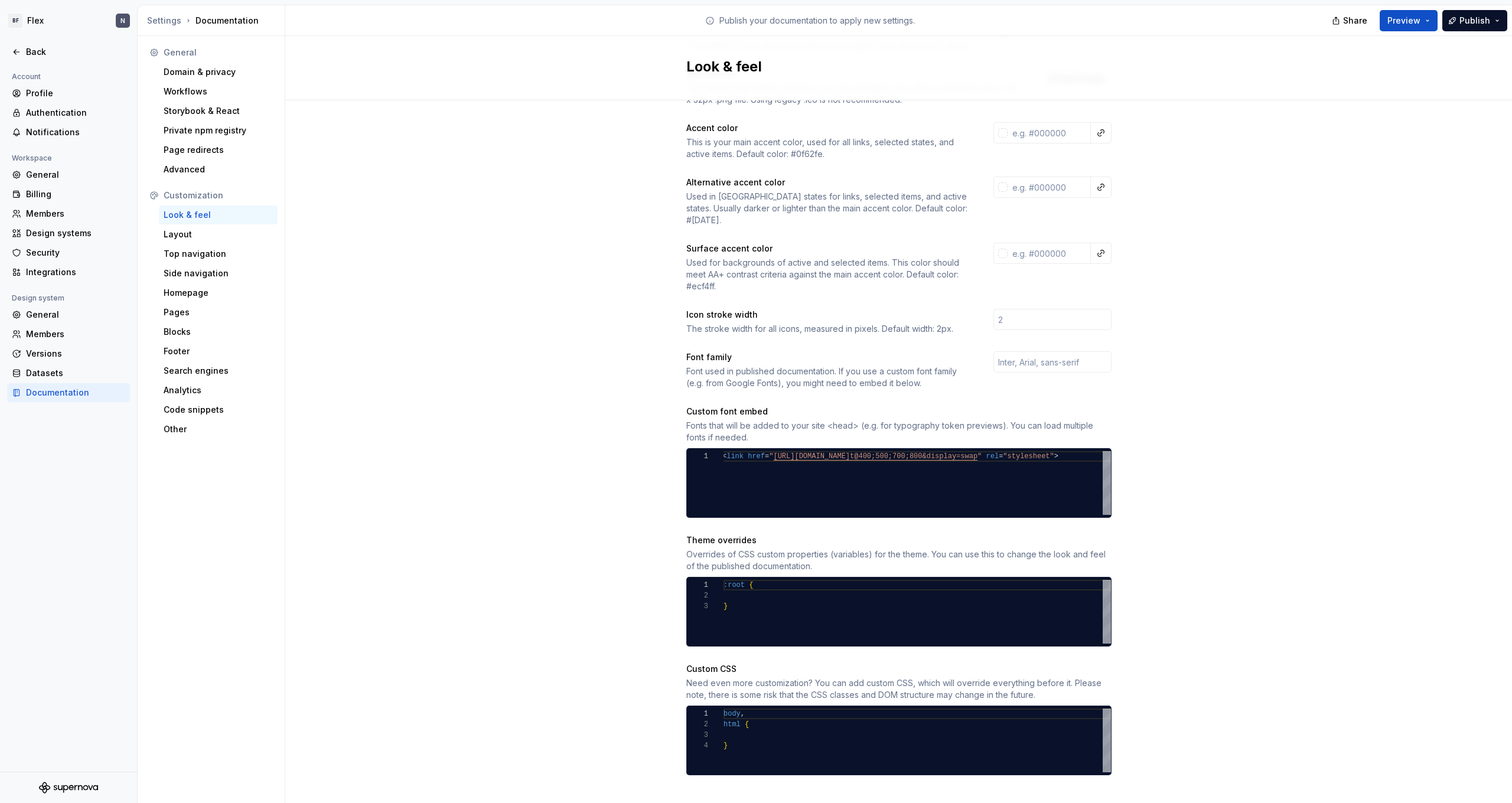
type textarea "******* ** *"
click at [344, 441] on span ":root" at bounding box center [733, 586] width 21 height 8
click at [344, 441] on div at bounding box center [917, 596] width 388 height 11
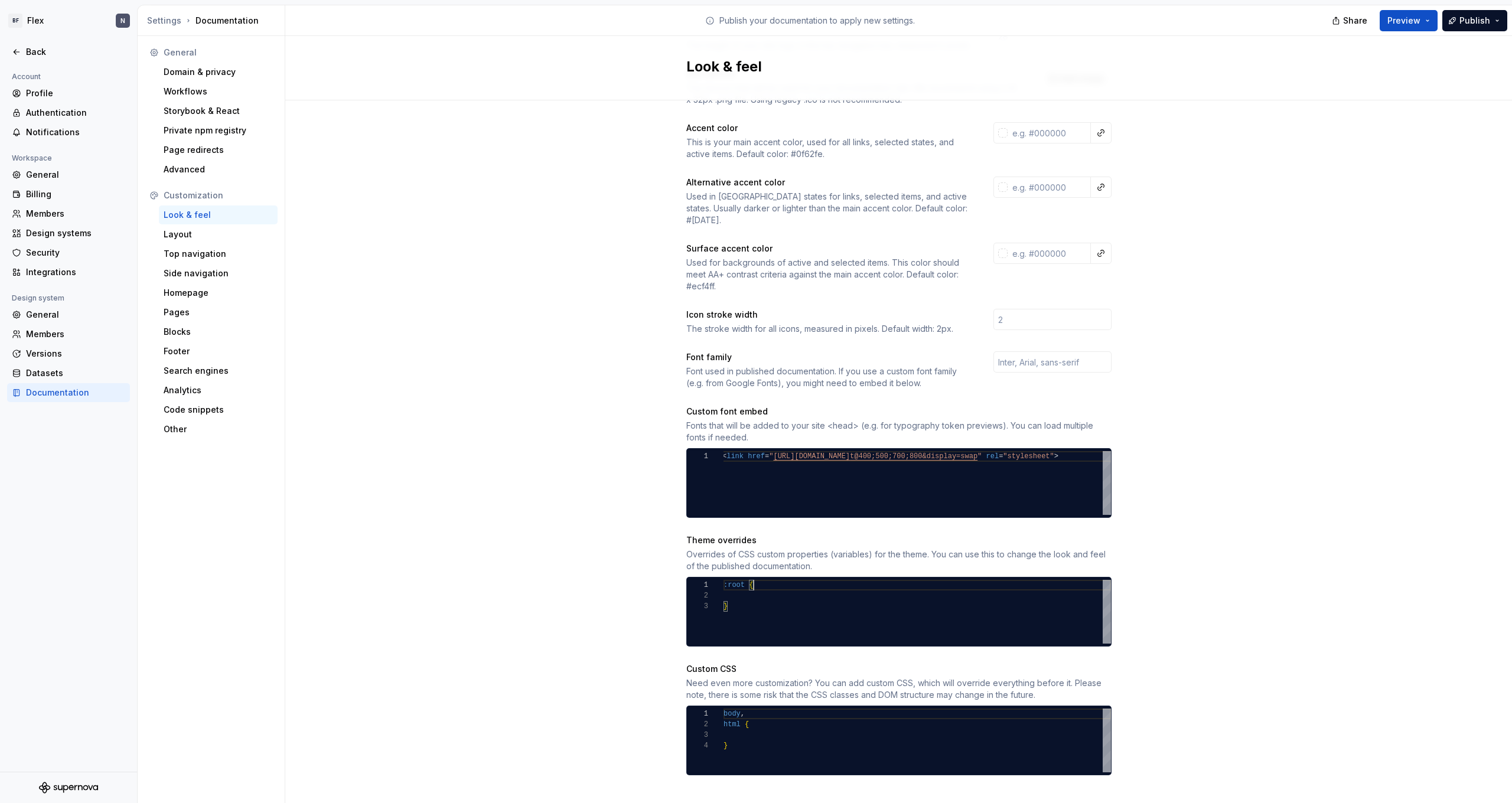
click at [344, 441] on div ":root {" at bounding box center [917, 586] width 388 height 11
click at [344, 441] on div at bounding box center [917, 596] width 388 height 11
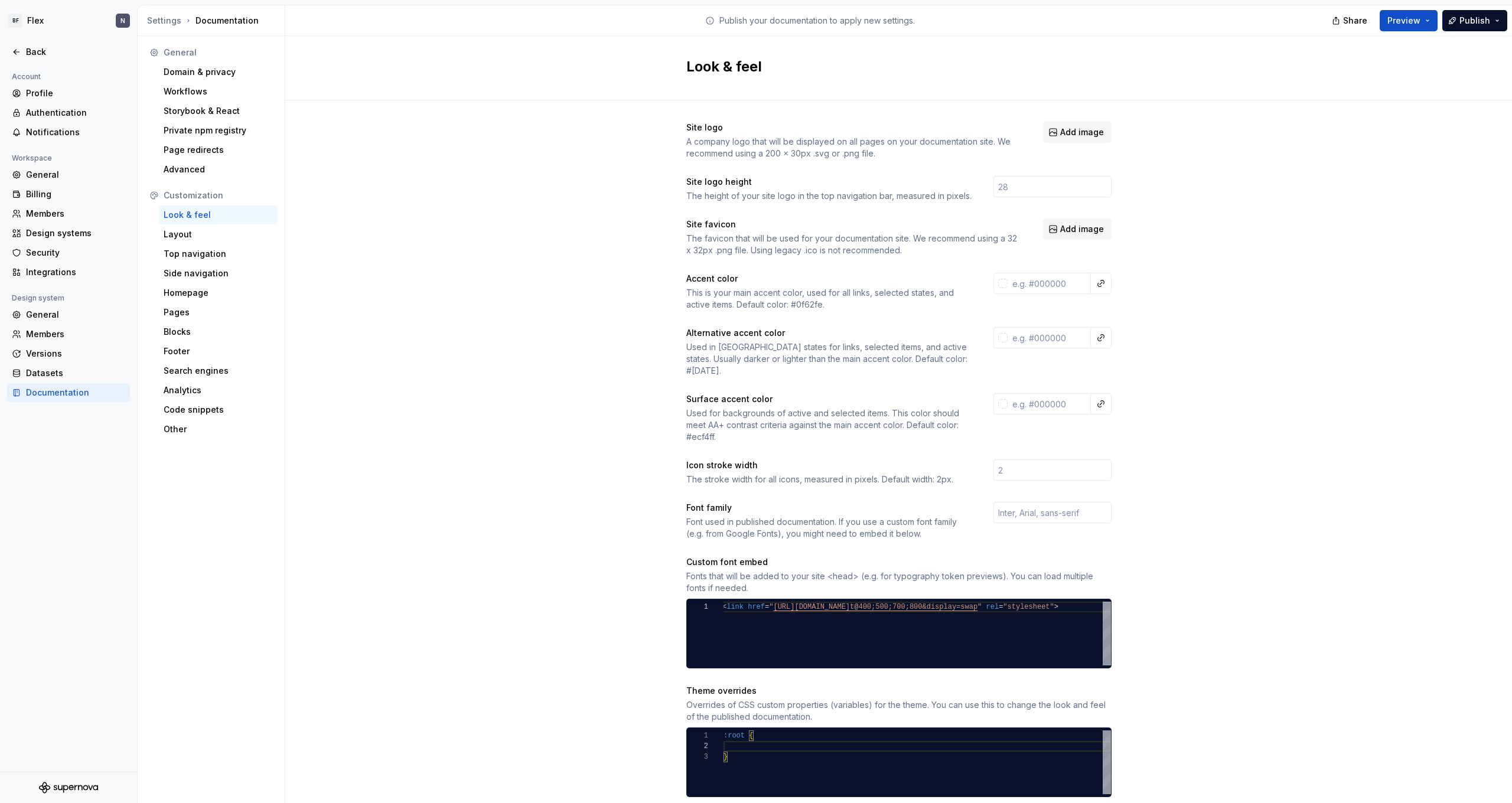
scroll to position [0, 0]
click at [213, 234] on div "Layout" at bounding box center [218, 234] width 110 height 12
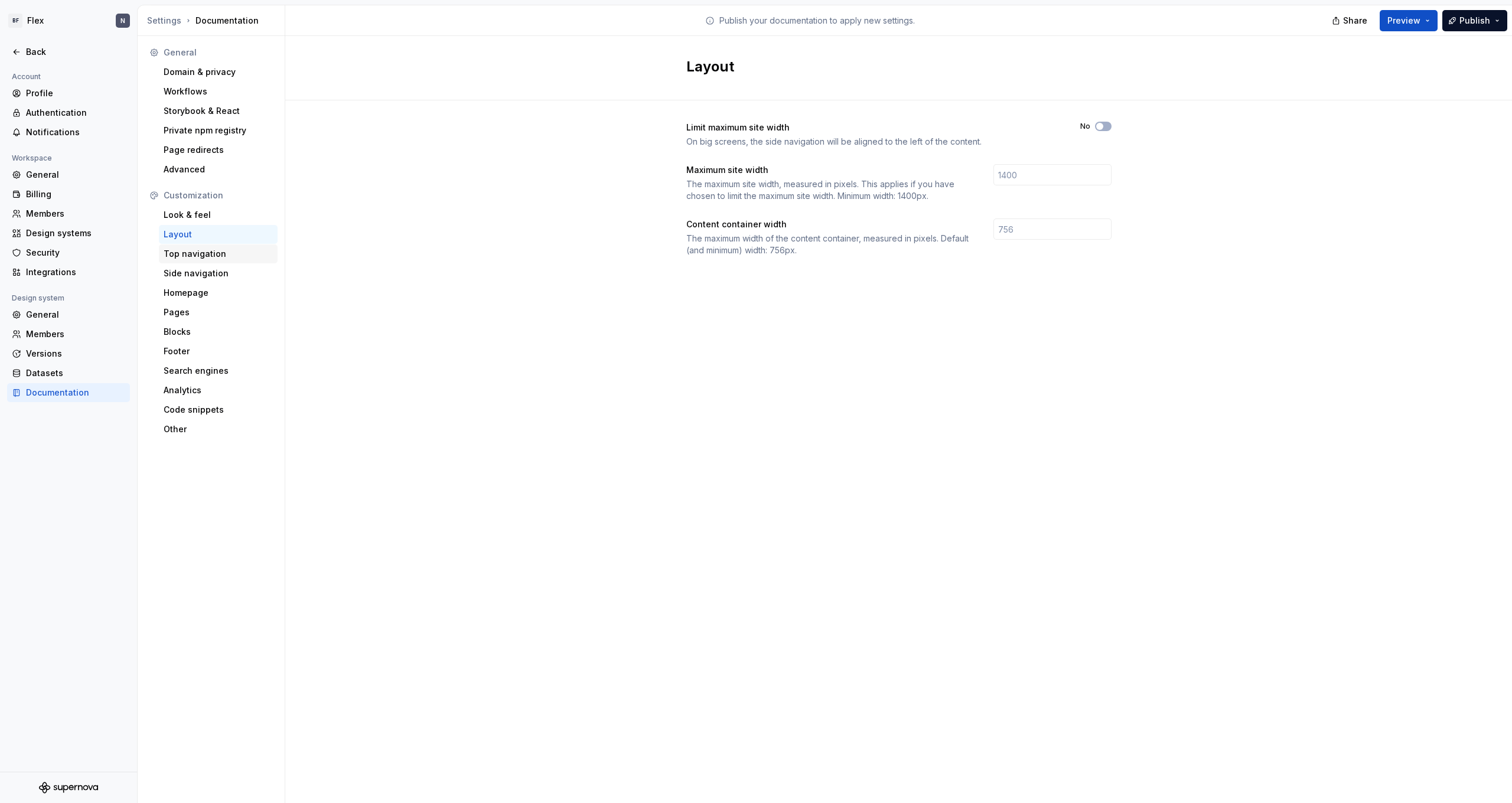
click at [207, 252] on div "Top navigation" at bounding box center [218, 254] width 110 height 12
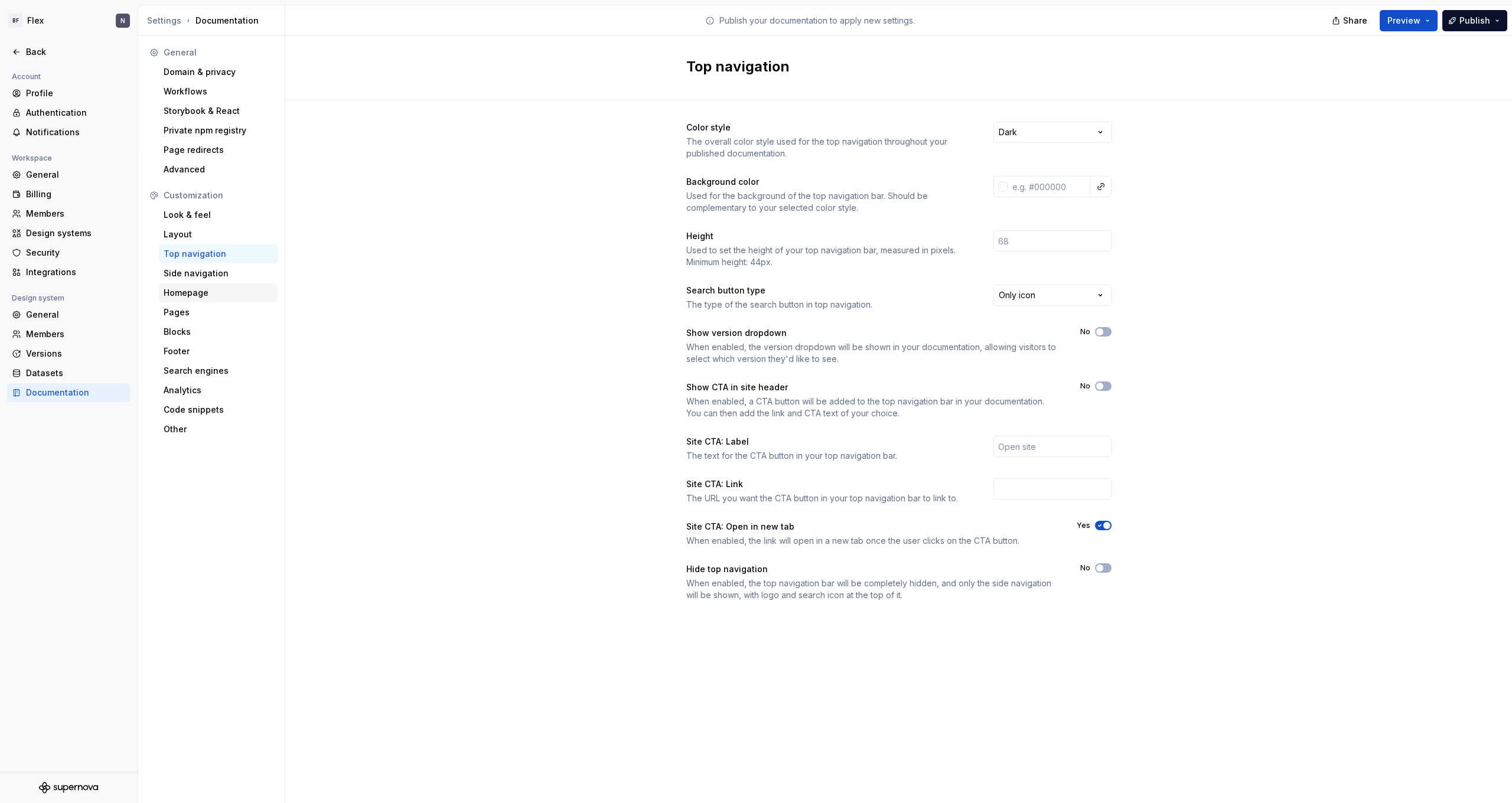
click at [216, 294] on div "Homepage" at bounding box center [218, 293] width 110 height 12
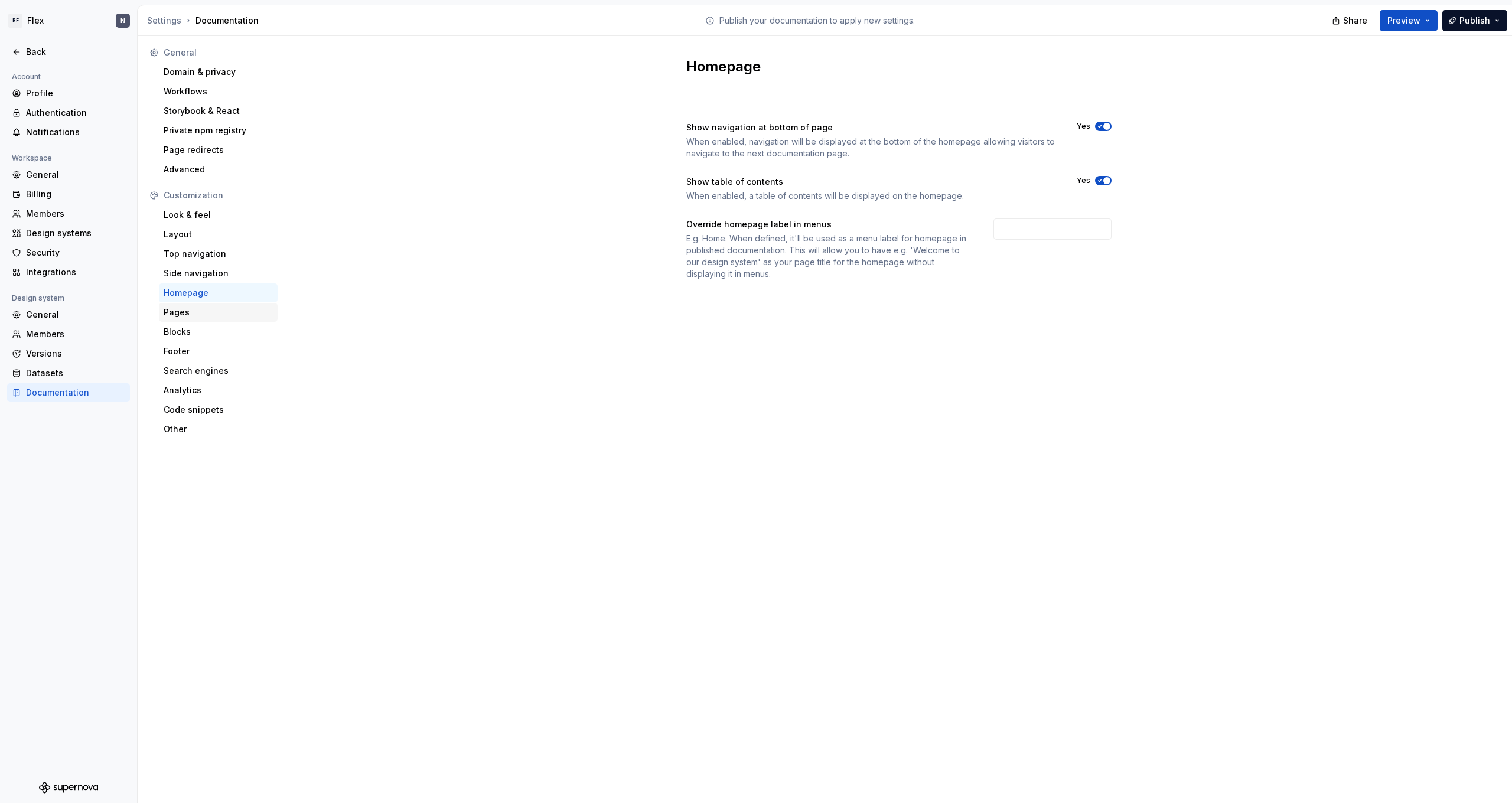
click at [202, 315] on div "Pages" at bounding box center [218, 312] width 110 height 12
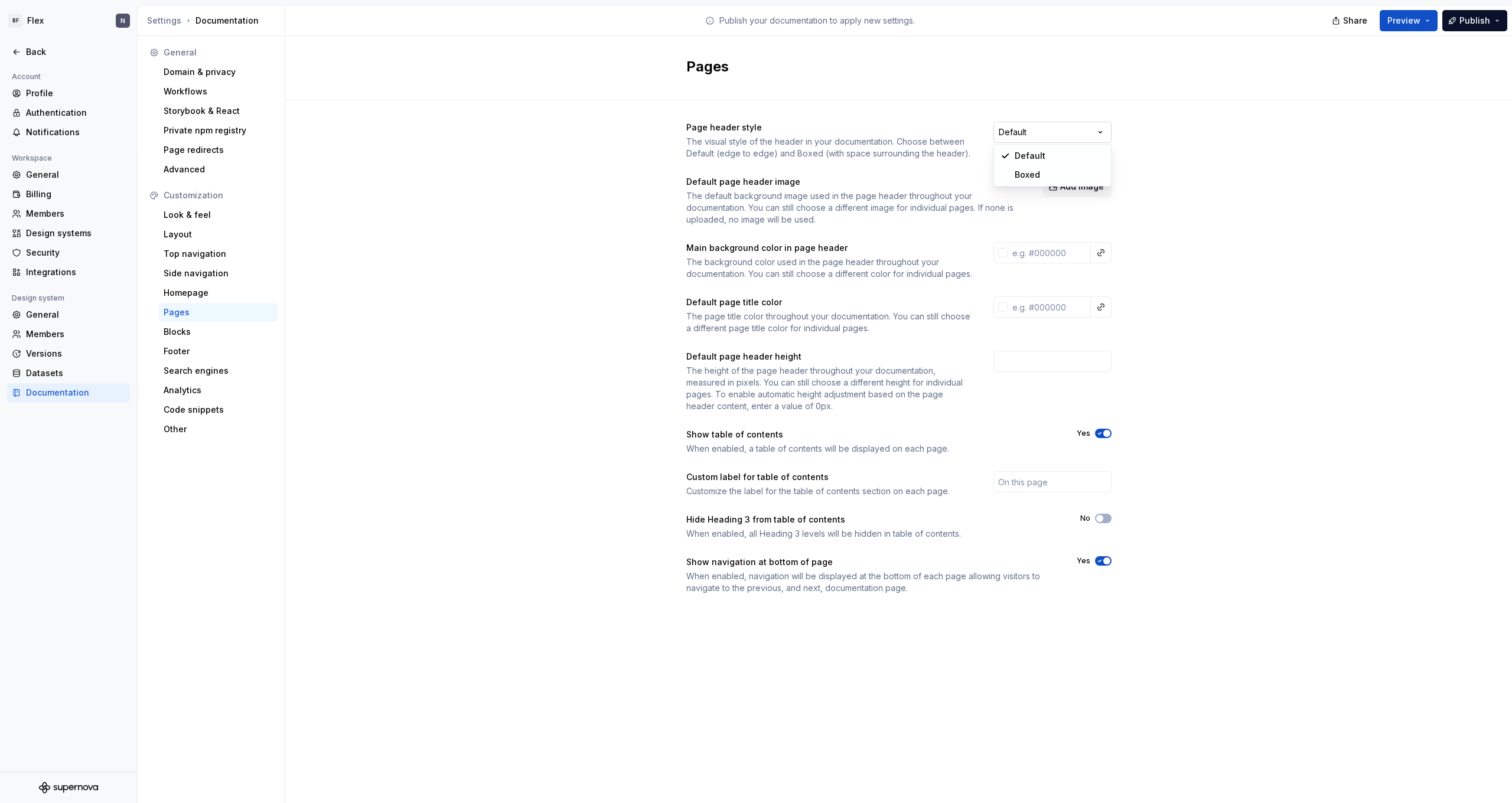
click at [344, 134] on html "BF Flex N Back Account Profile Authentication Notifications Workspace General B…" at bounding box center [756, 401] width 1512 height 803
click at [344, 155] on div "The visual style of the header in your documentation. Choose between Default (e…" at bounding box center [829, 148] width 286 height 24
click at [344, 133] on html "BF Flex N Back Account Profile Authentication Notifications Workspace General B…" at bounding box center [756, 401] width 1512 height 803
click at [207, 350] on div "Footer" at bounding box center [218, 351] width 110 height 12
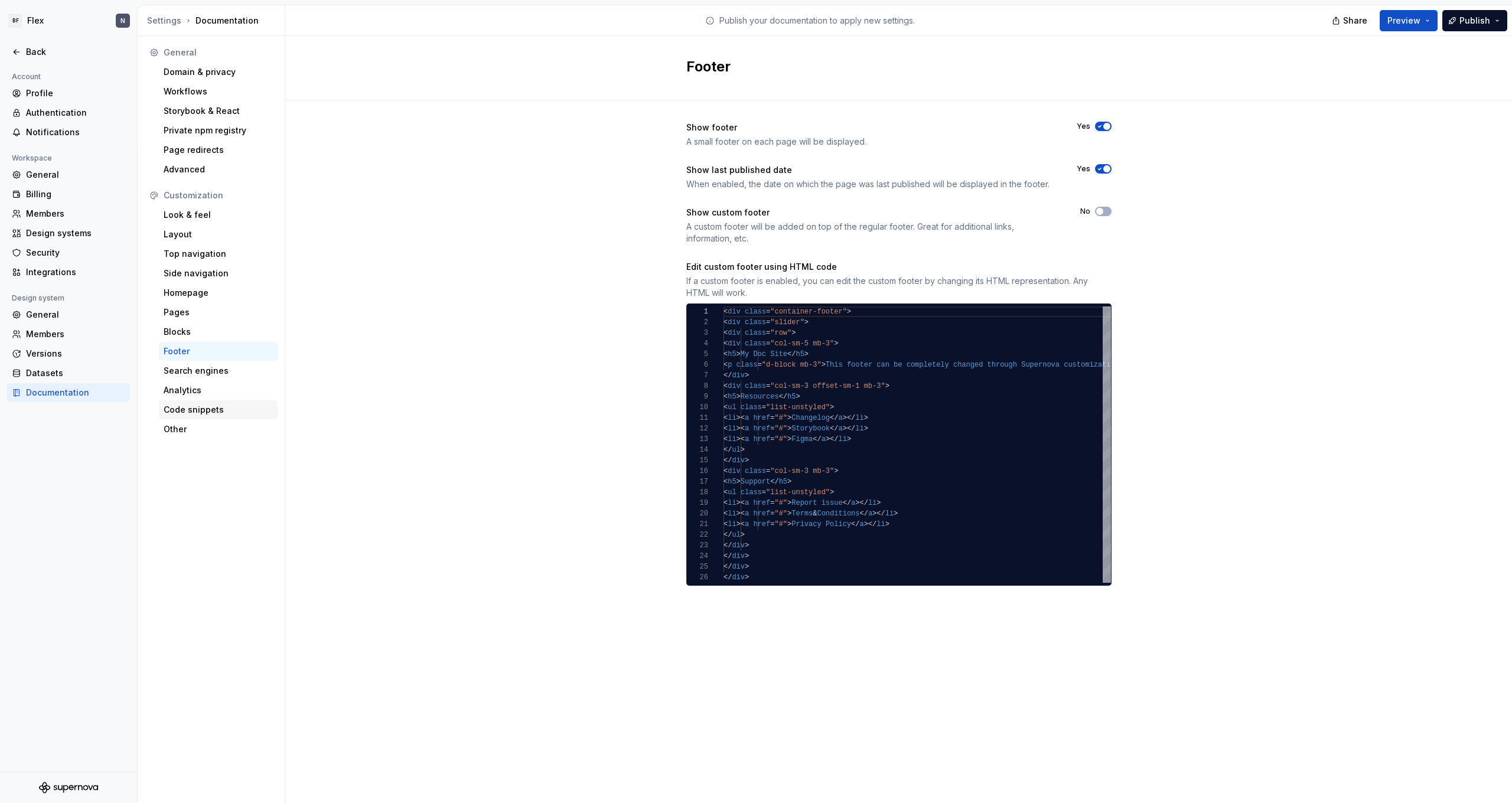
click at [194, 406] on div "Code snippets" at bounding box center [218, 410] width 110 height 12
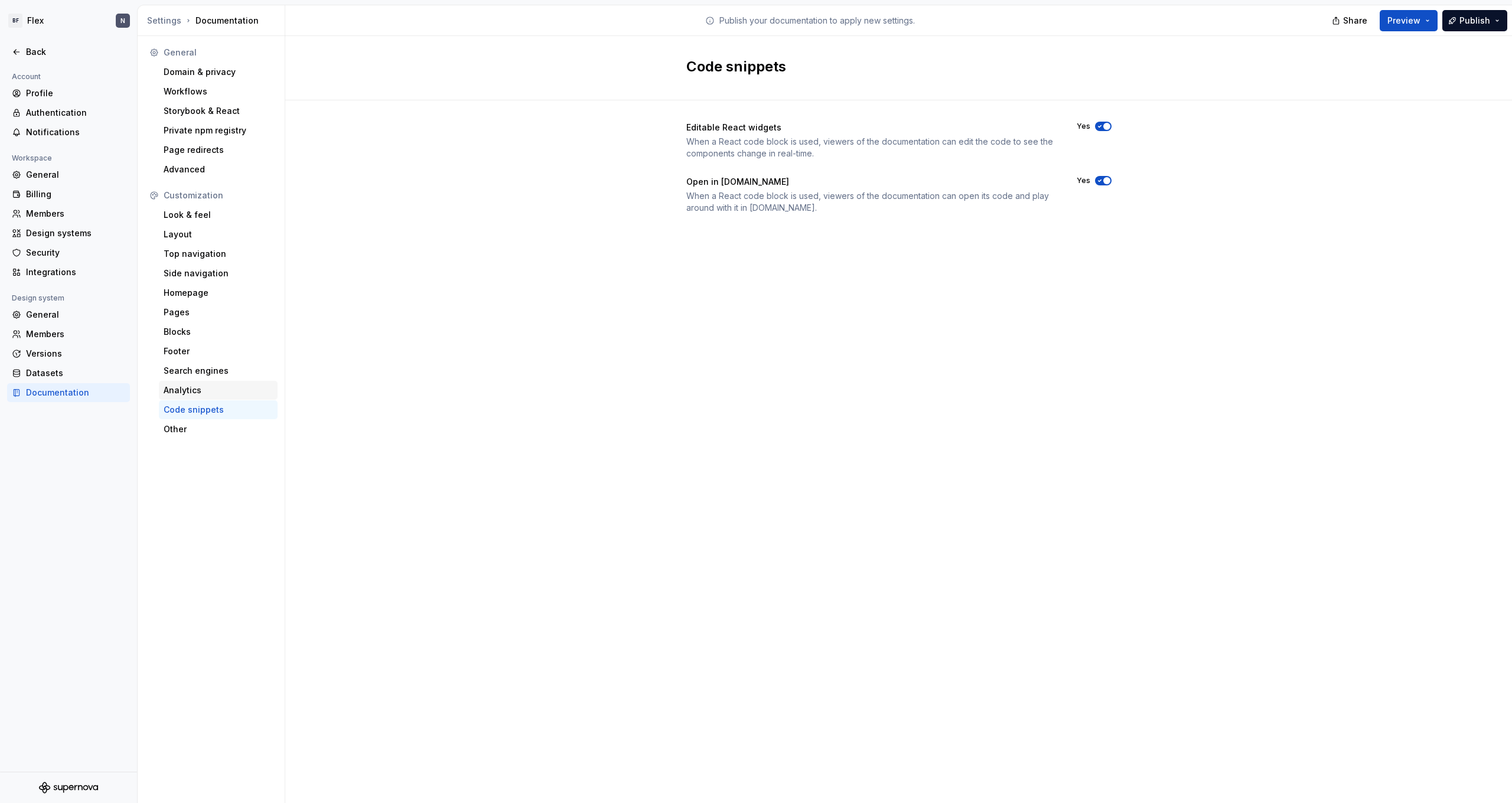
click at [213, 390] on div "Analytics" at bounding box center [218, 391] width 110 height 12
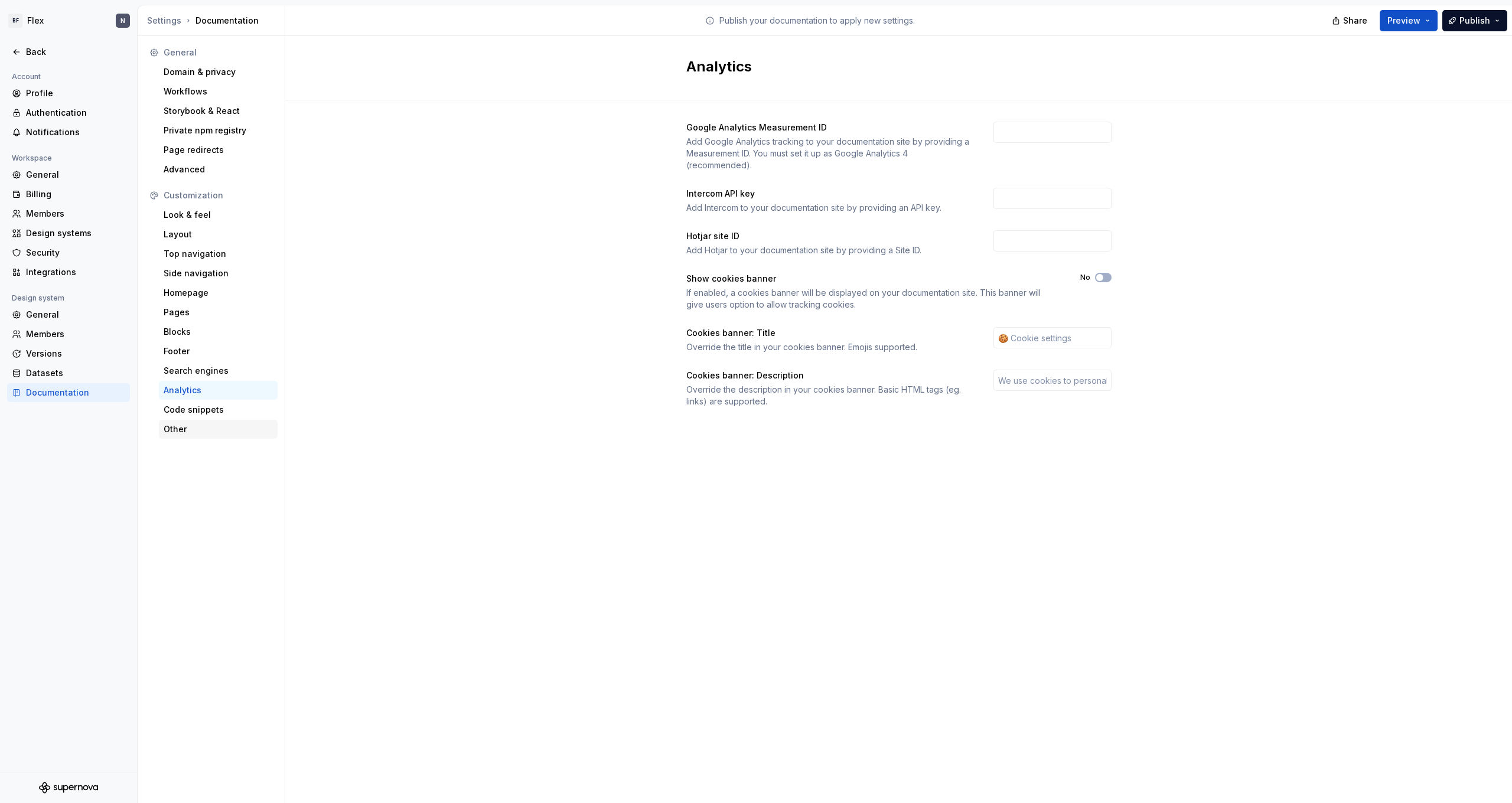
click at [203, 429] on div "Other" at bounding box center [218, 430] width 110 height 12
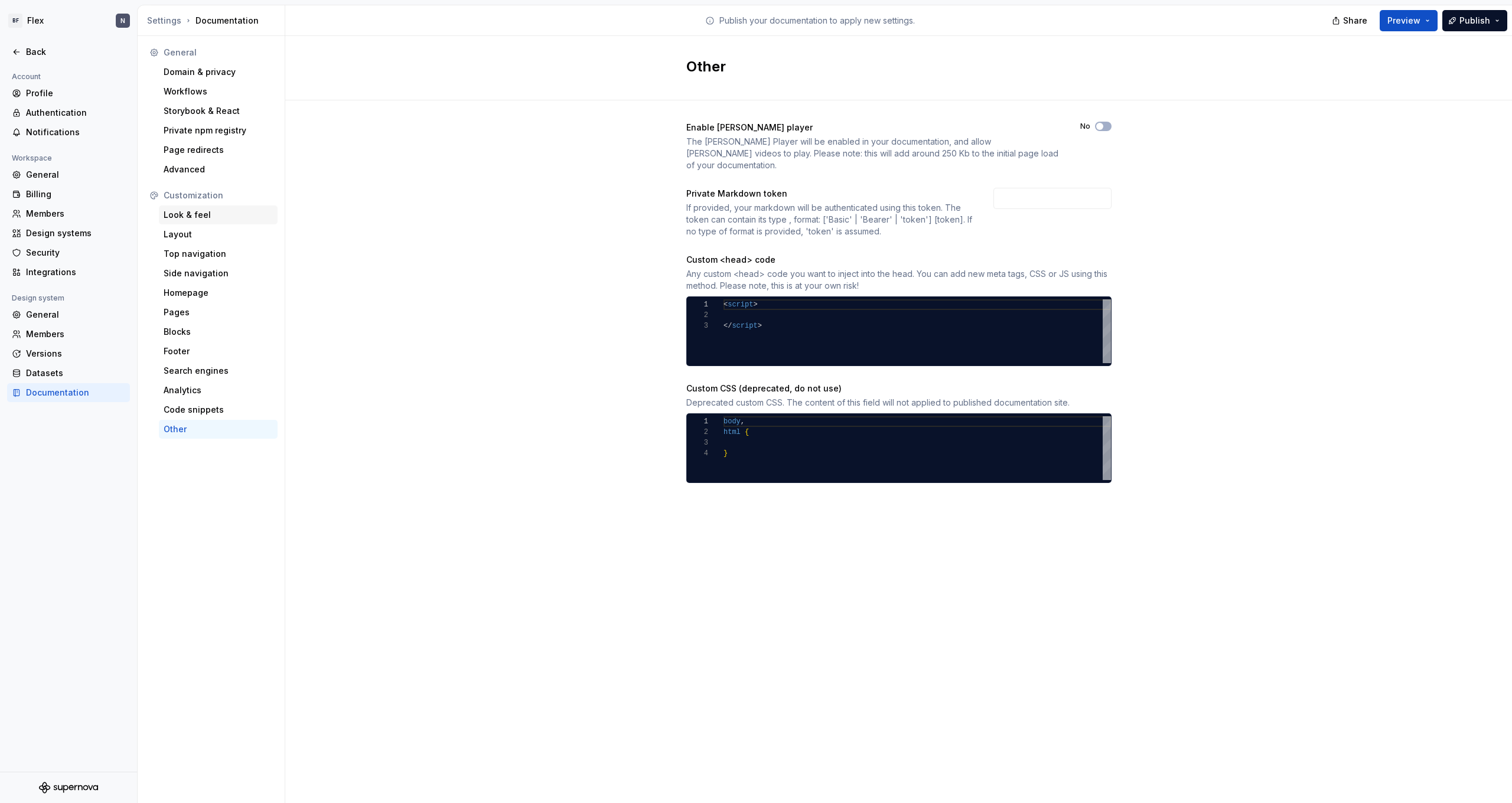
click at [213, 215] on div "Look & feel" at bounding box center [218, 215] width 110 height 12
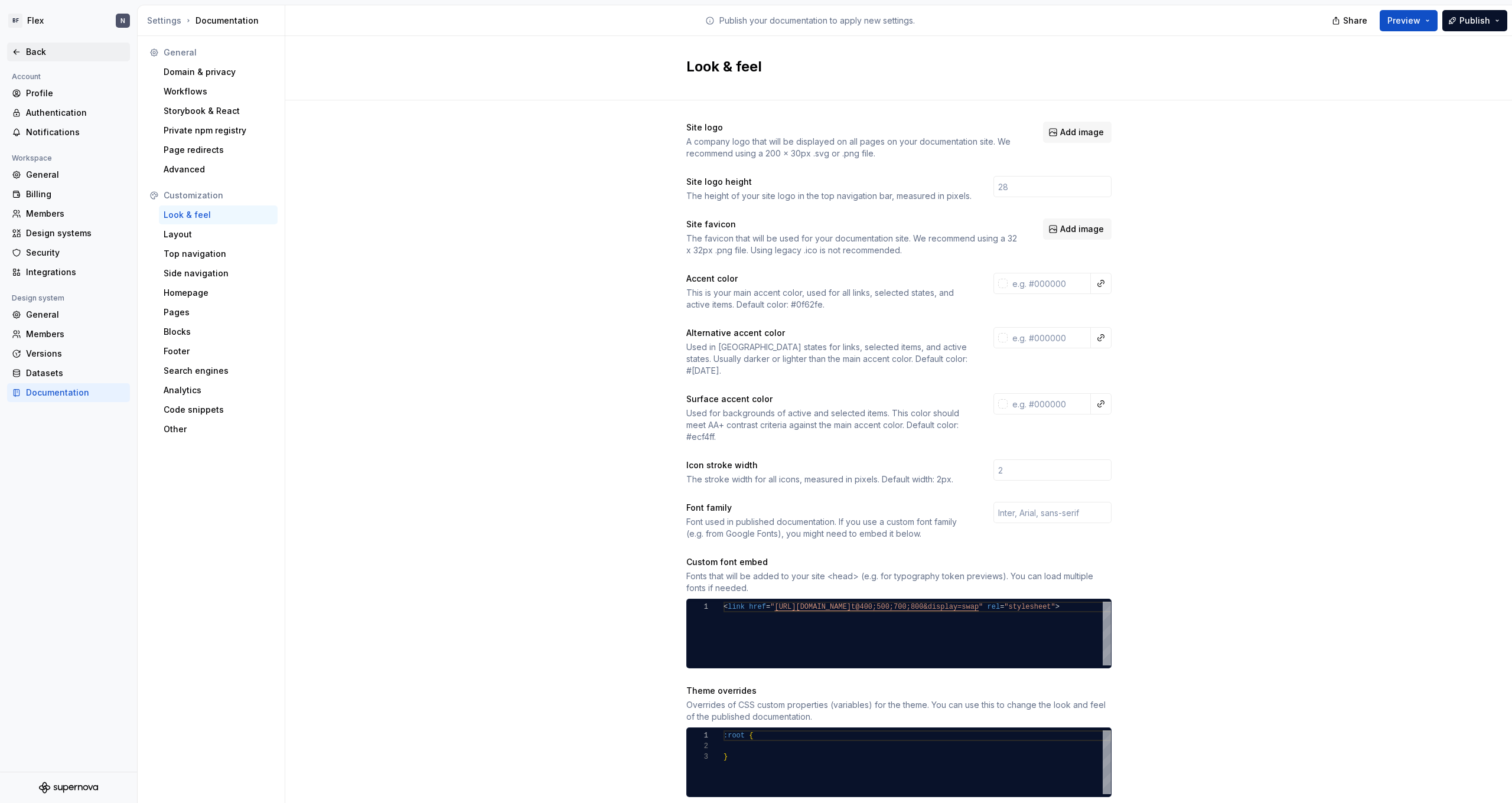
click at [32, 47] on div "Back" at bounding box center [75, 52] width 99 height 12
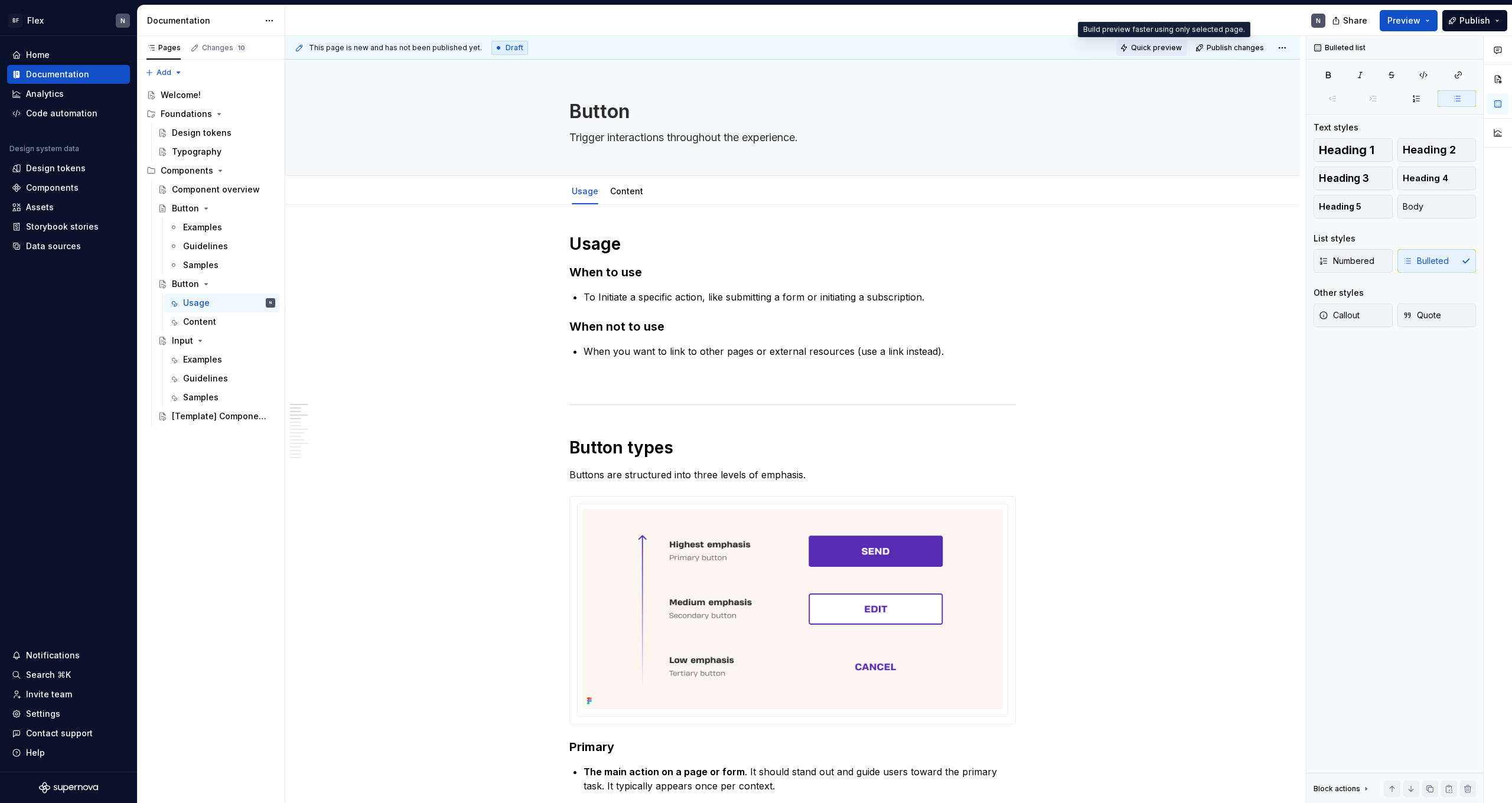
click at [344, 49] on span "Quick preview" at bounding box center [1156, 47] width 51 height 9
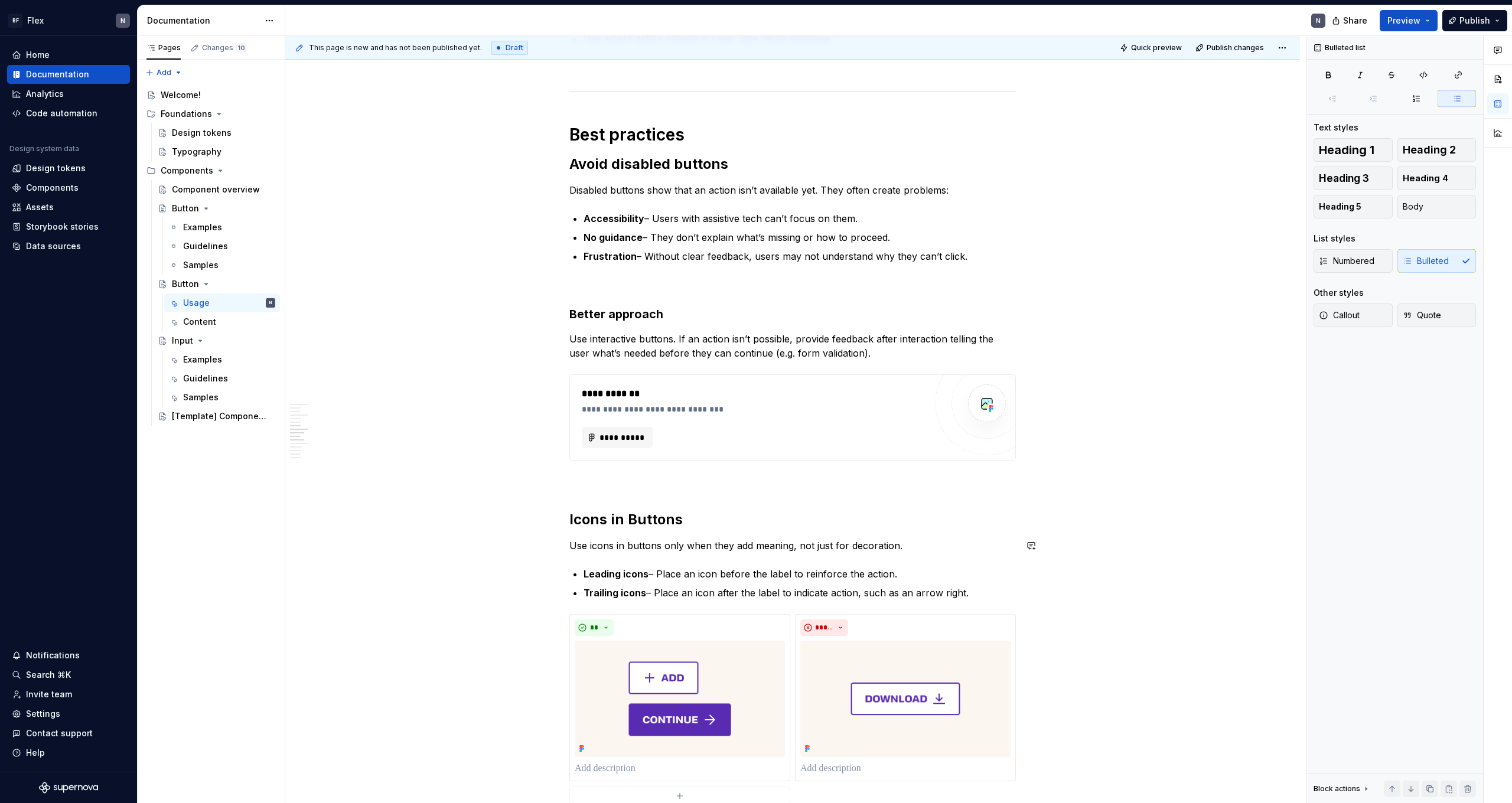
scroll to position [872, 0]
click at [344, 441] on p "Trailing icons – Place an icon after the label to indicate action, such as an a…" at bounding box center [800, 593] width 433 height 14
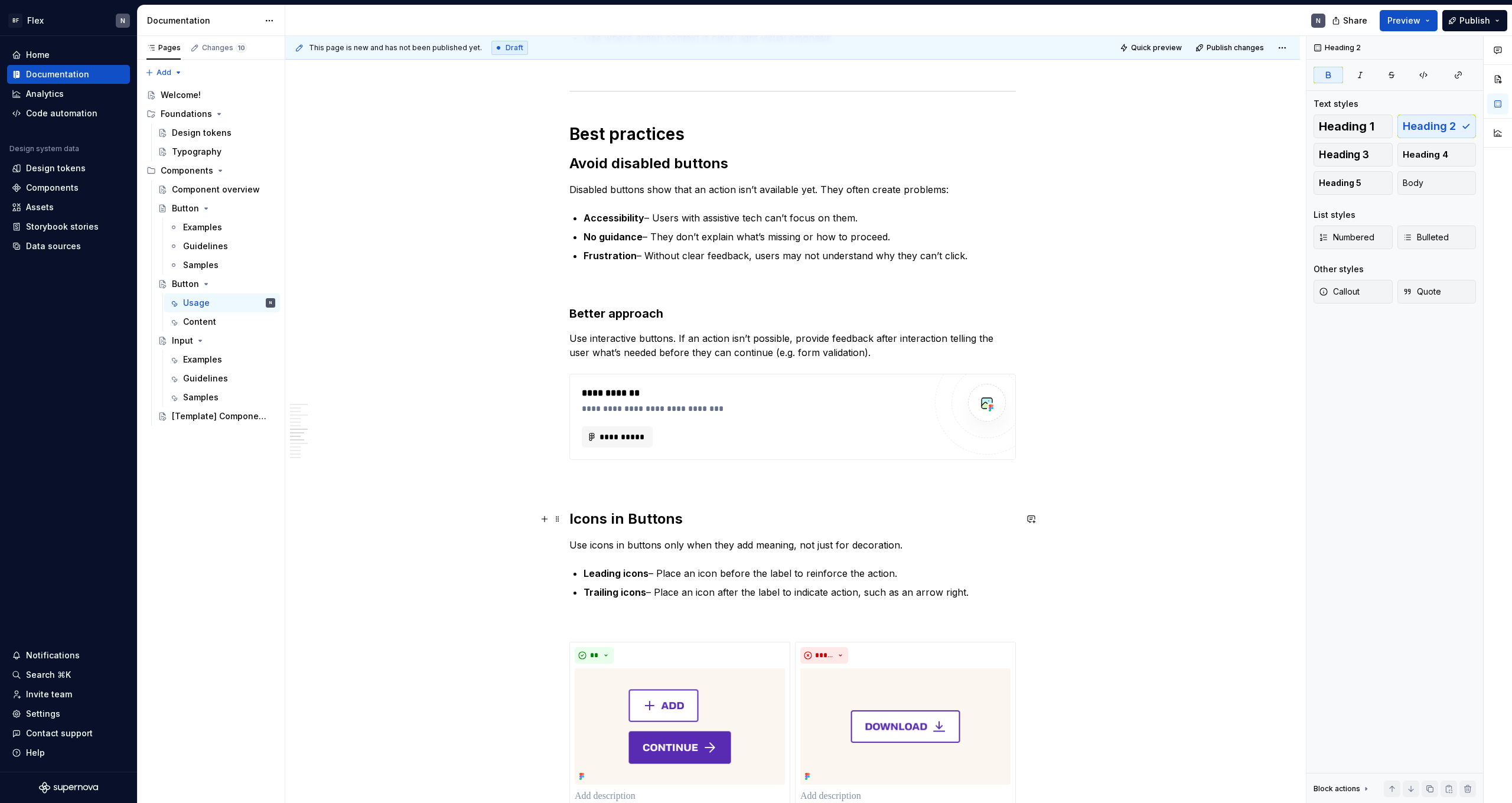
click at [344, 441] on h2 "Icons in Buttons" at bounding box center [793, 519] width 447 height 19
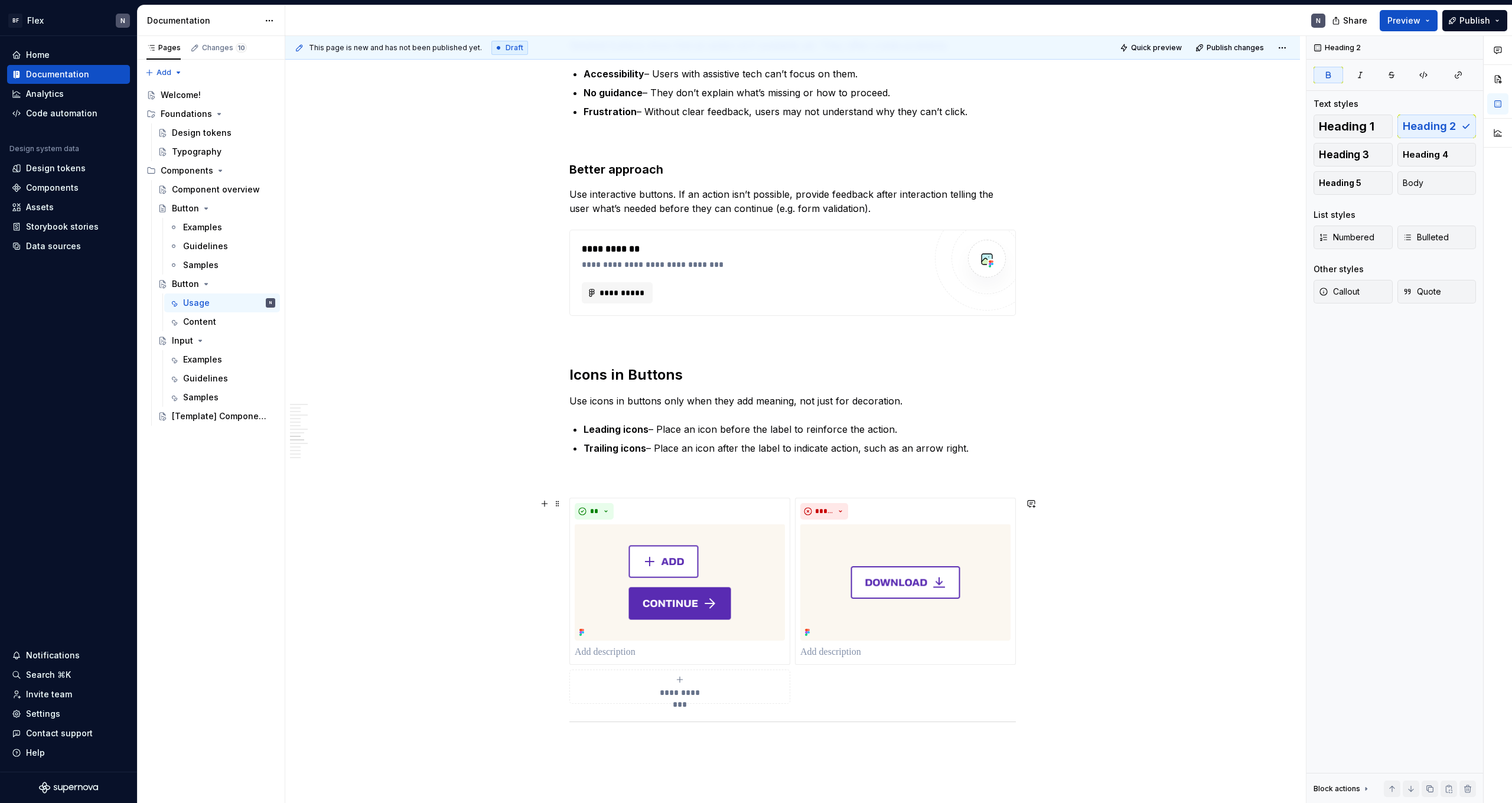
scroll to position [1017, 0]
click at [344, 441] on p "Trailing icons – Place an icon after the label to indicate action, such as an a…" at bounding box center [800, 447] width 433 height 14
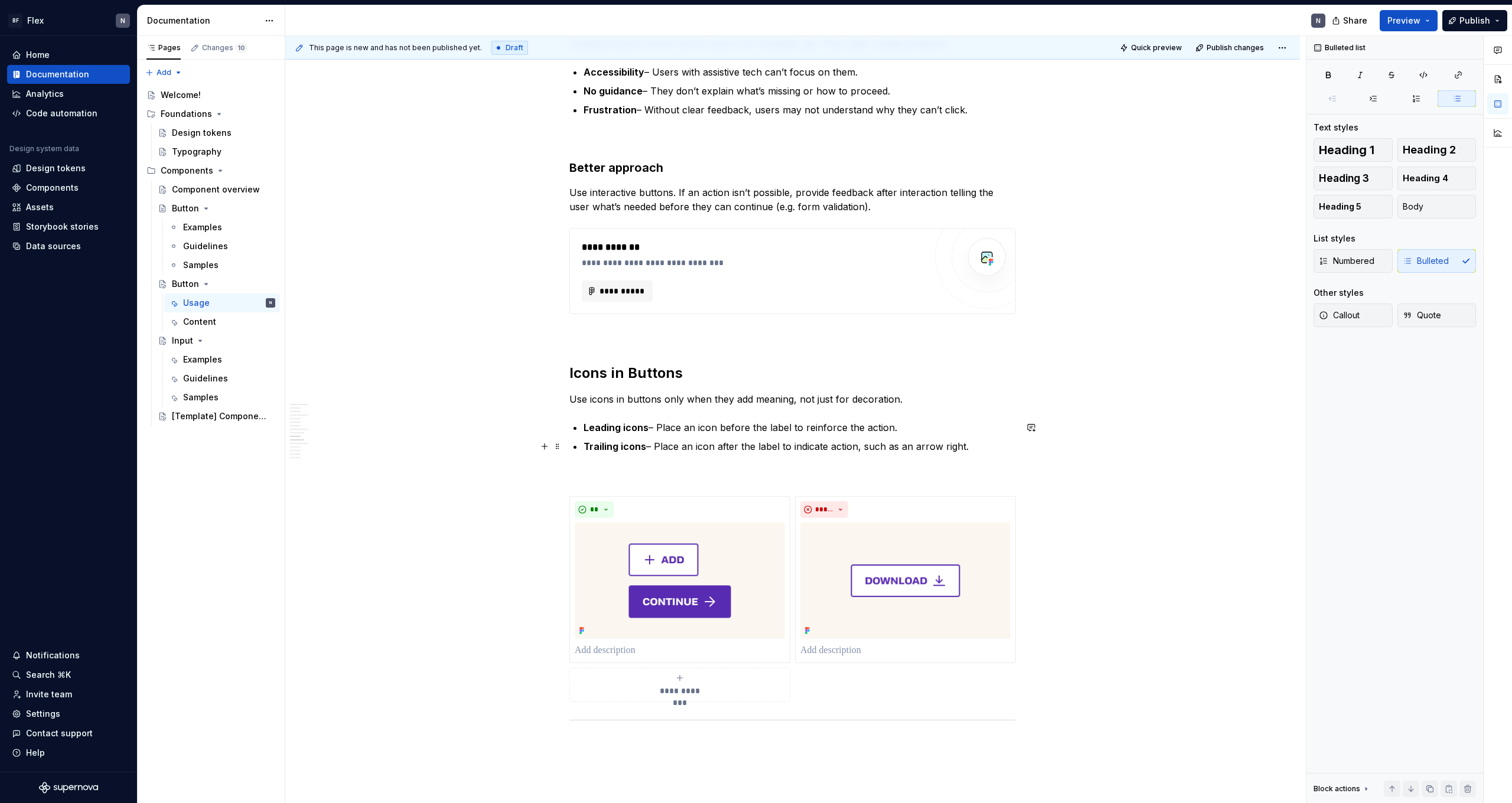
click at [344, 441] on p at bounding box center [793, 475] width 447 height 14
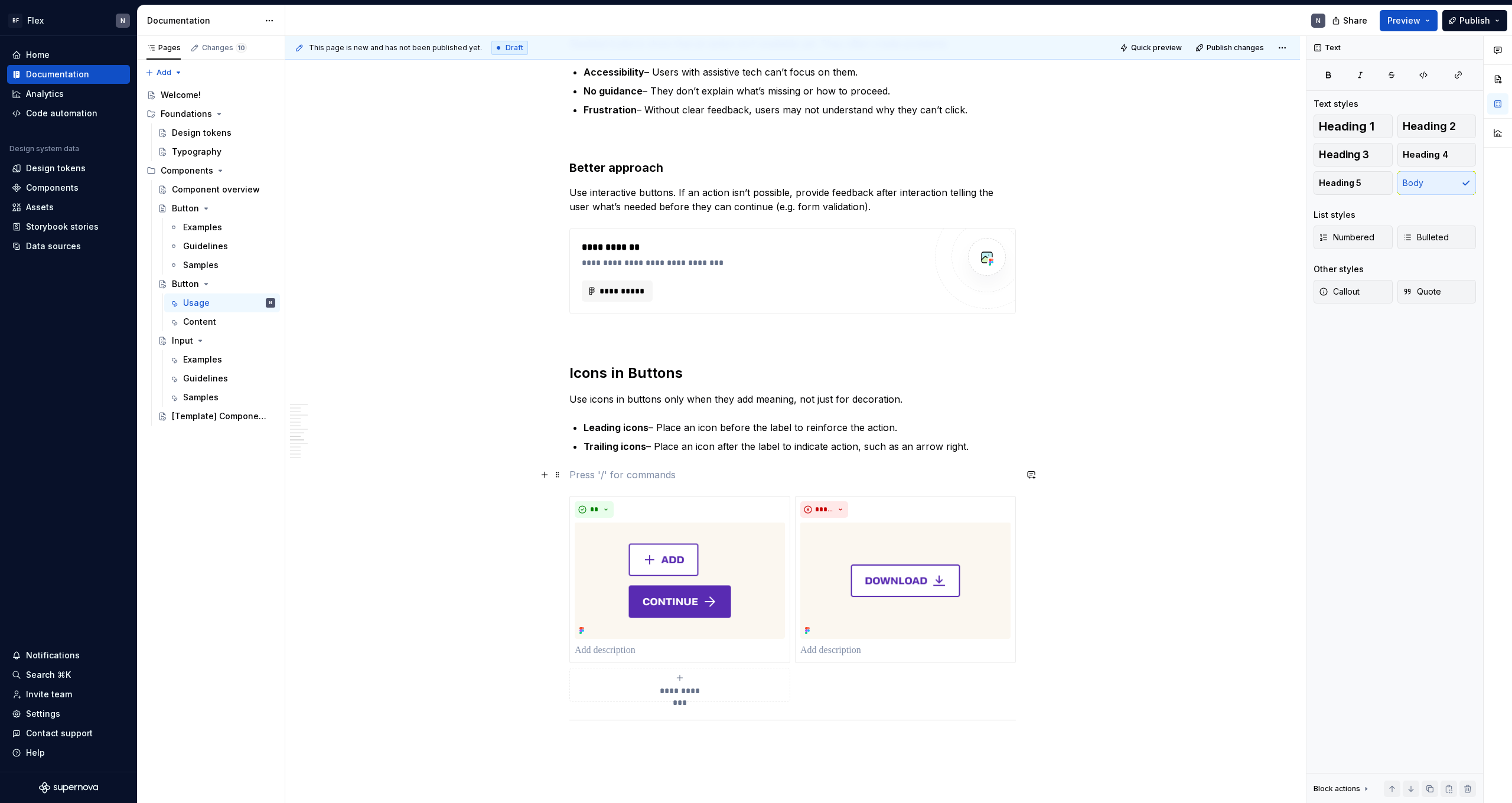
click at [344, 441] on div "**********" at bounding box center [793, 570] width 447 height 2707
click at [344, 429] on p "Leading icons – Place an icon before the label to reinforce the action." at bounding box center [800, 428] width 433 height 14
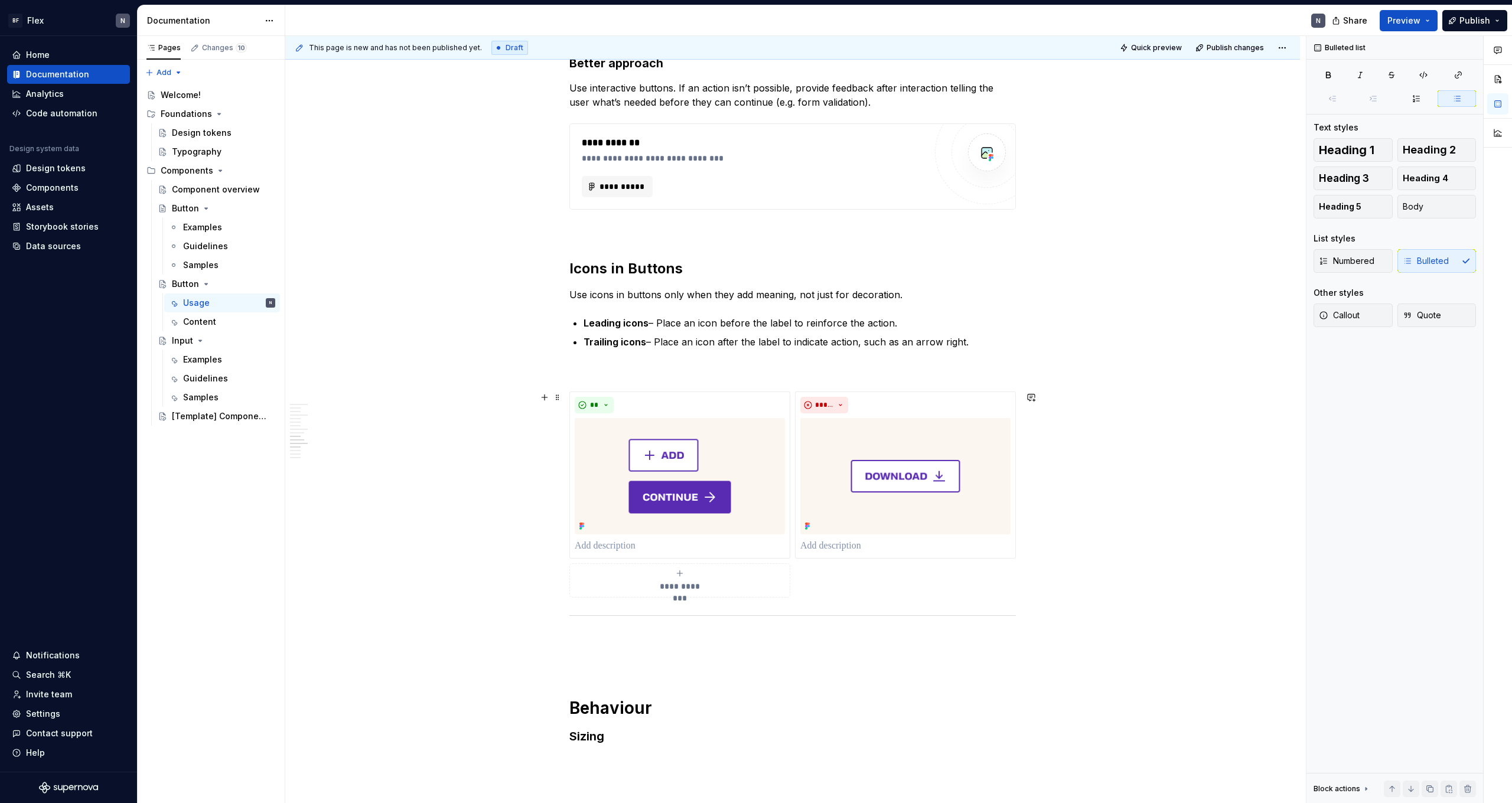
scroll to position [1122, 0]
click at [344, 441] on p at bounding box center [793, 640] width 447 height 14
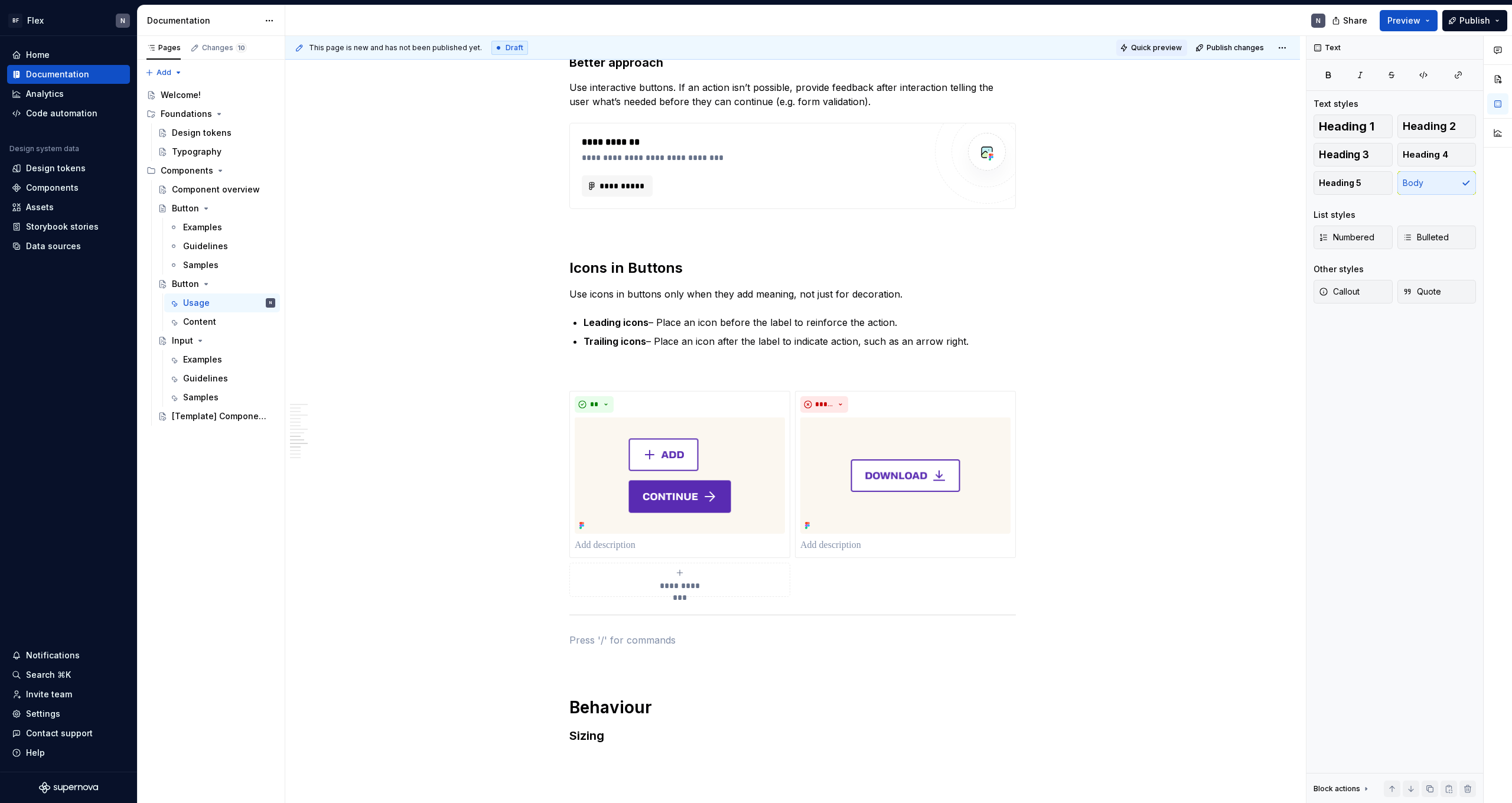
click at [344, 44] on span "Quick preview" at bounding box center [1156, 47] width 51 height 9
type textarea "*"
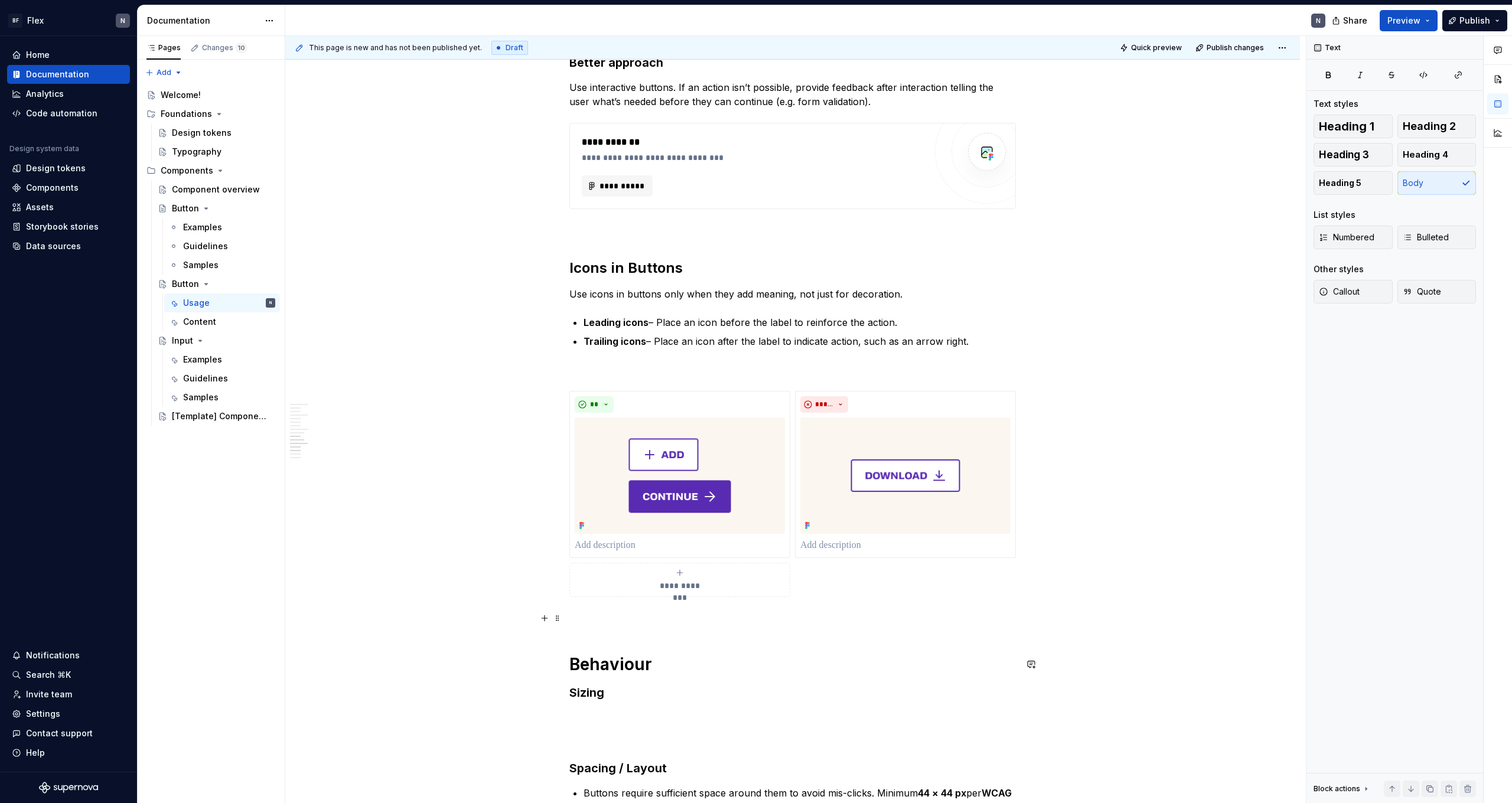
click at [344, 441] on p at bounding box center [793, 618] width 447 height 14
click at [344, 441] on div "Divider" at bounding box center [638, 660] width 60 height 12
click at [344, 441] on div "**********" at bounding box center [793, 454] width 447 height 2686
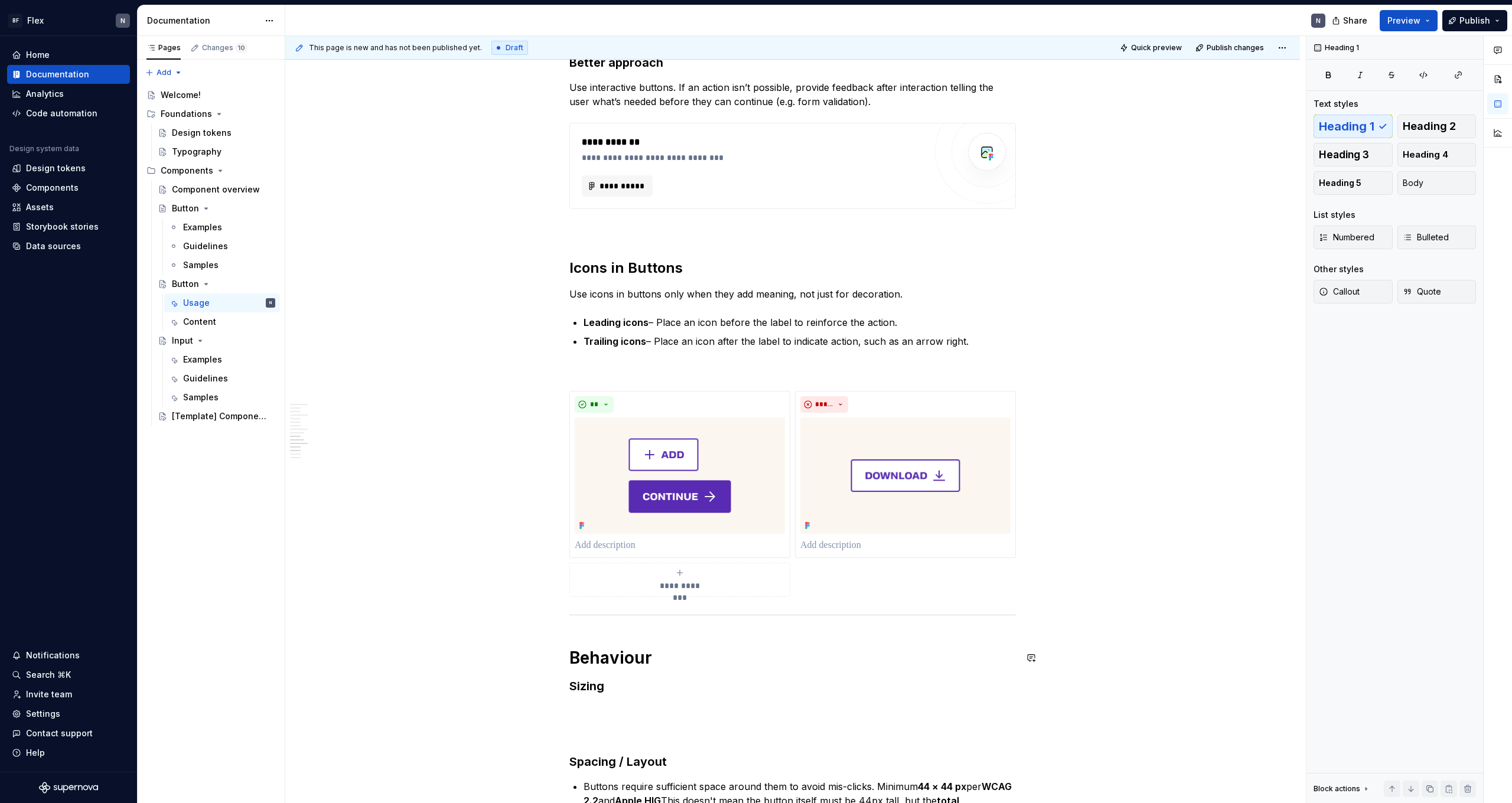
click at [344, 441] on div "**********" at bounding box center [793, 440] width 447 height 2657
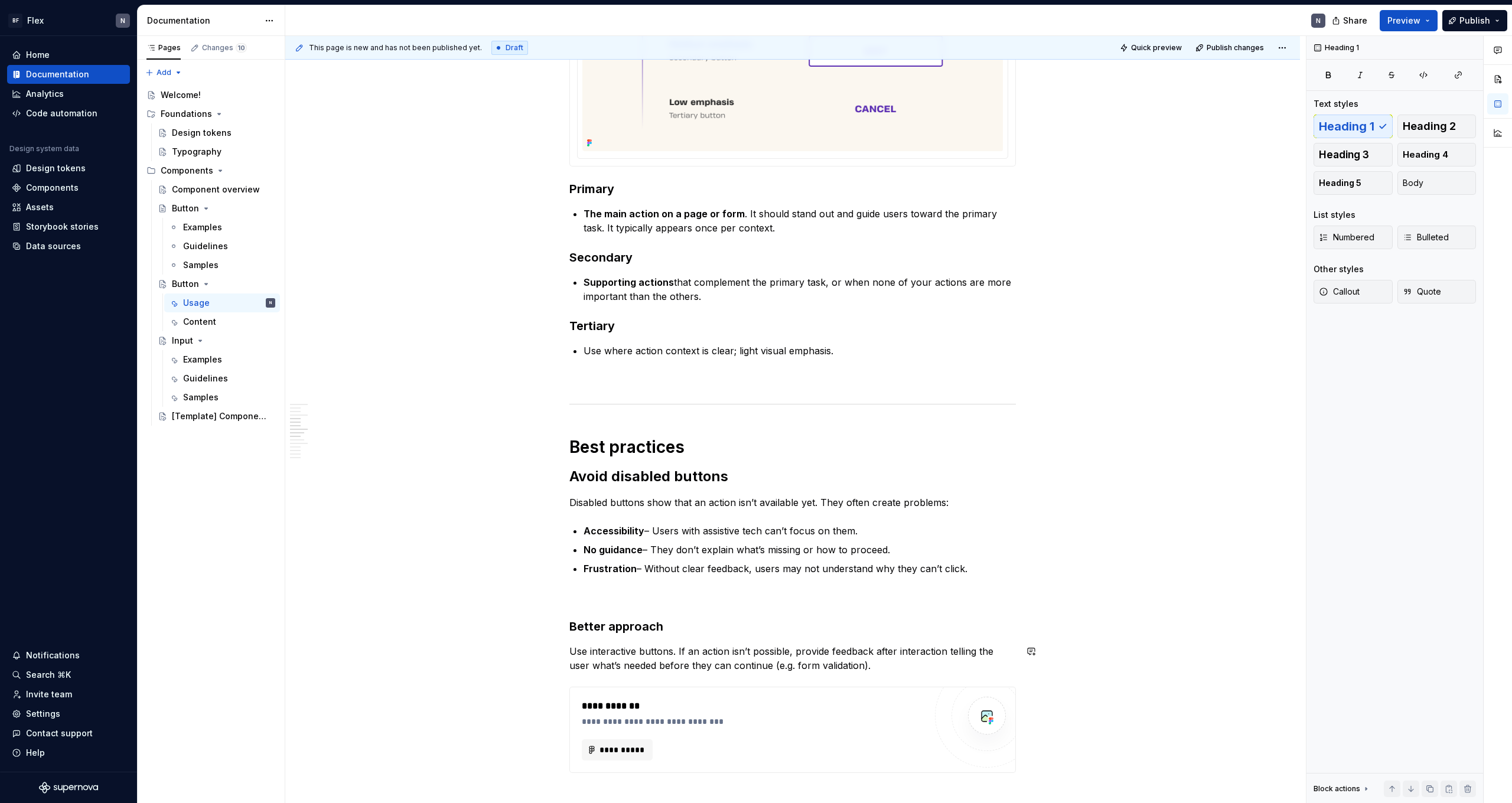
scroll to position [553, 0]
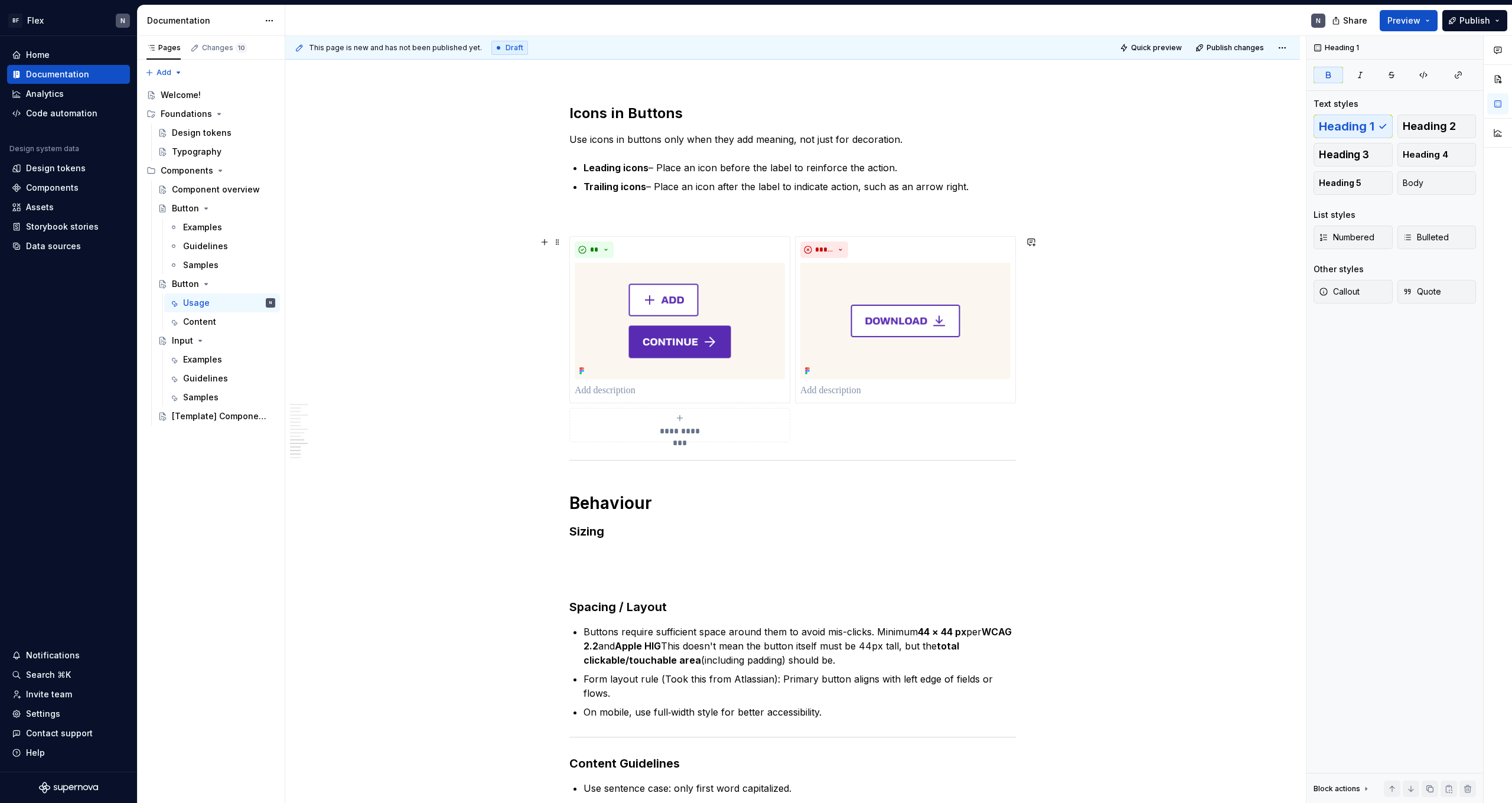
scroll to position [1277, 0]
click at [344, 441] on h1 "Behaviour" at bounding box center [793, 504] width 447 height 21
click at [344, 441] on div "**********" at bounding box center [793, 285] width 447 height 2657
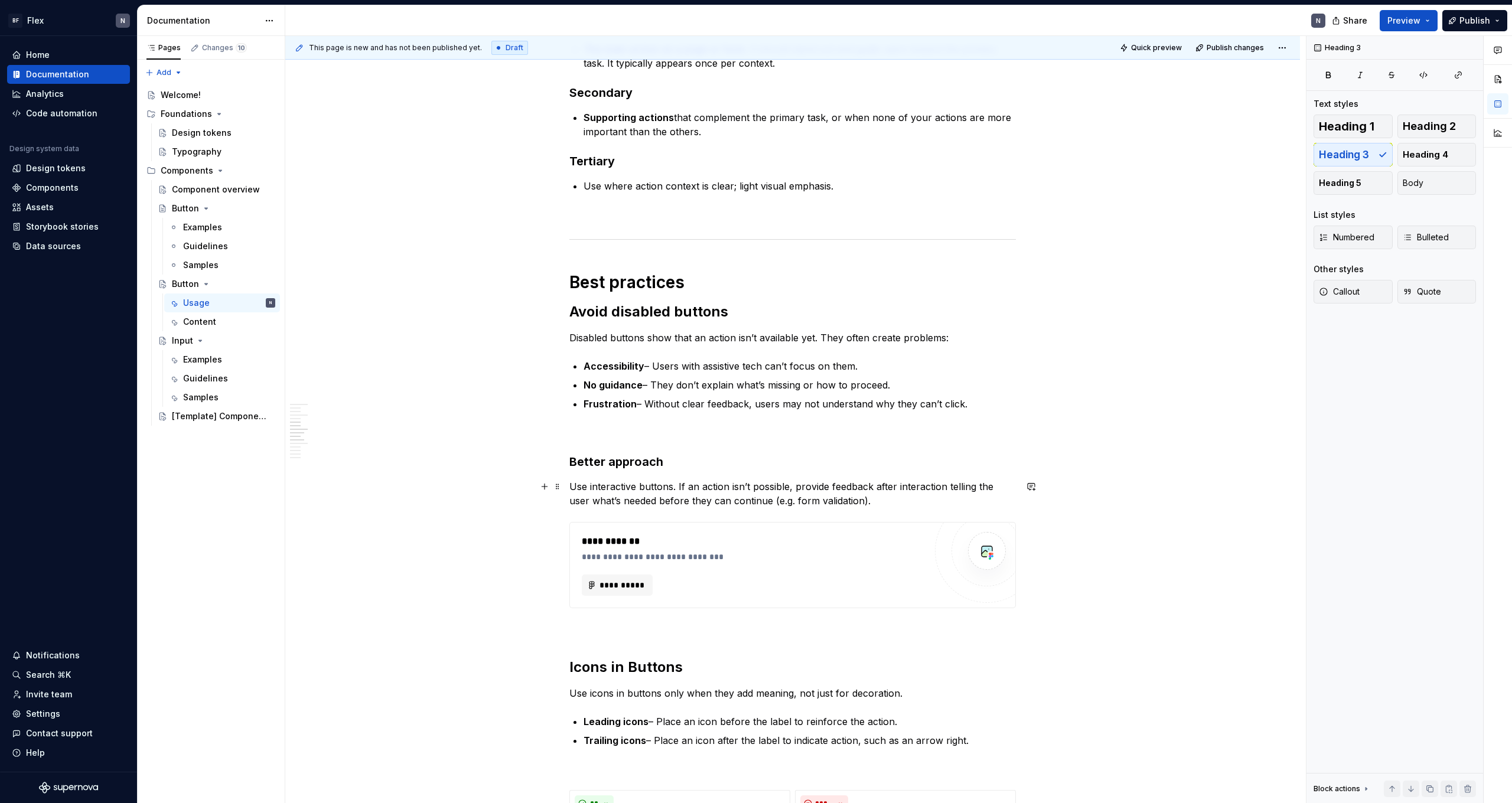
scroll to position [744, 0]
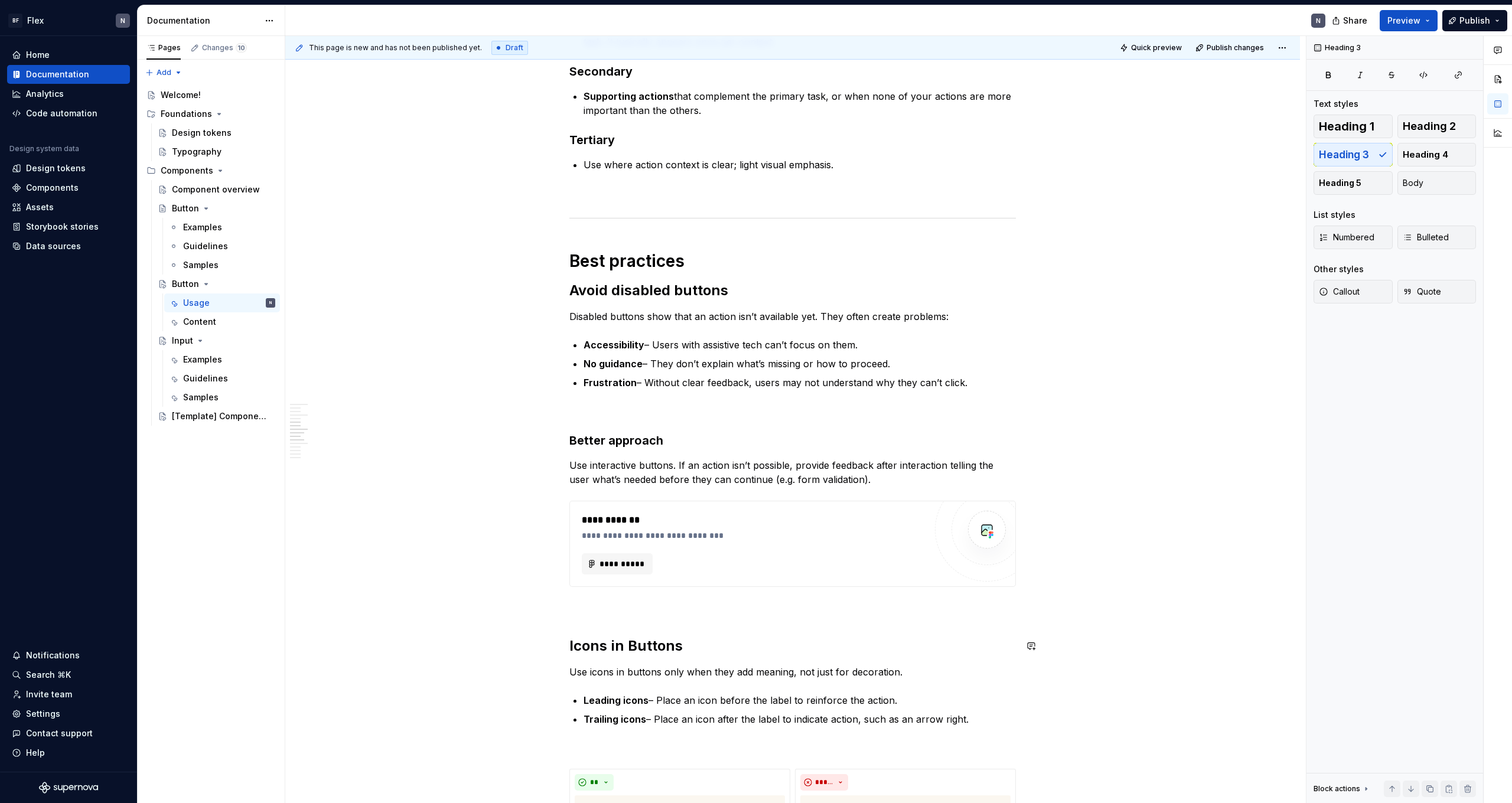
click at [344, 441] on strong "Icons in Buttons" at bounding box center [626, 645] width 114 height 17
click at [344, 288] on strong "Avoid disabled buttons" at bounding box center [648, 289] width 159 height 17
click at [344, 441] on strong "Better approach" at bounding box center [616, 441] width 94 height 14
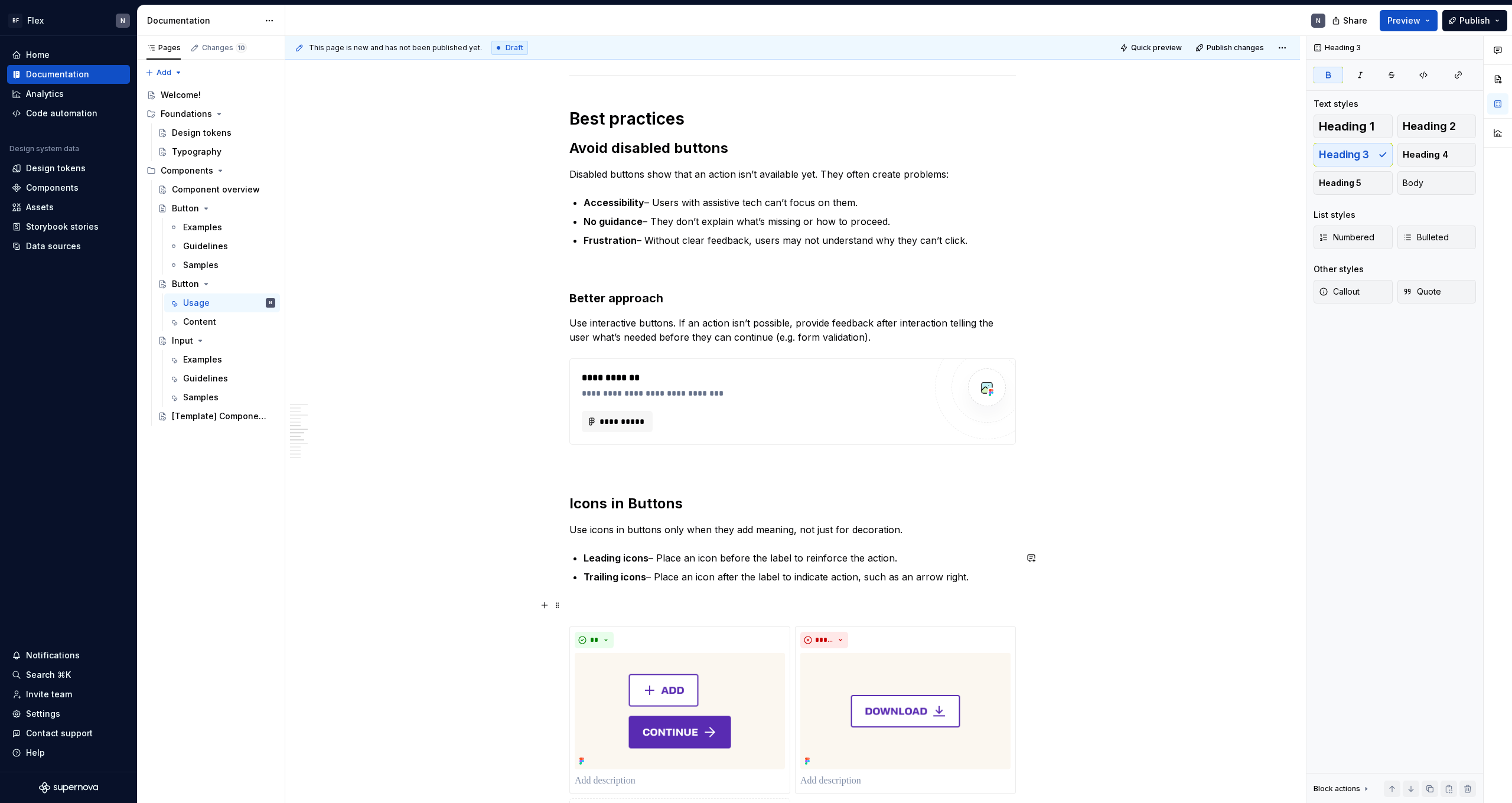
scroll to position [888, 0]
click at [344, 441] on strong "Leading icons" at bounding box center [615, 558] width 65 height 12
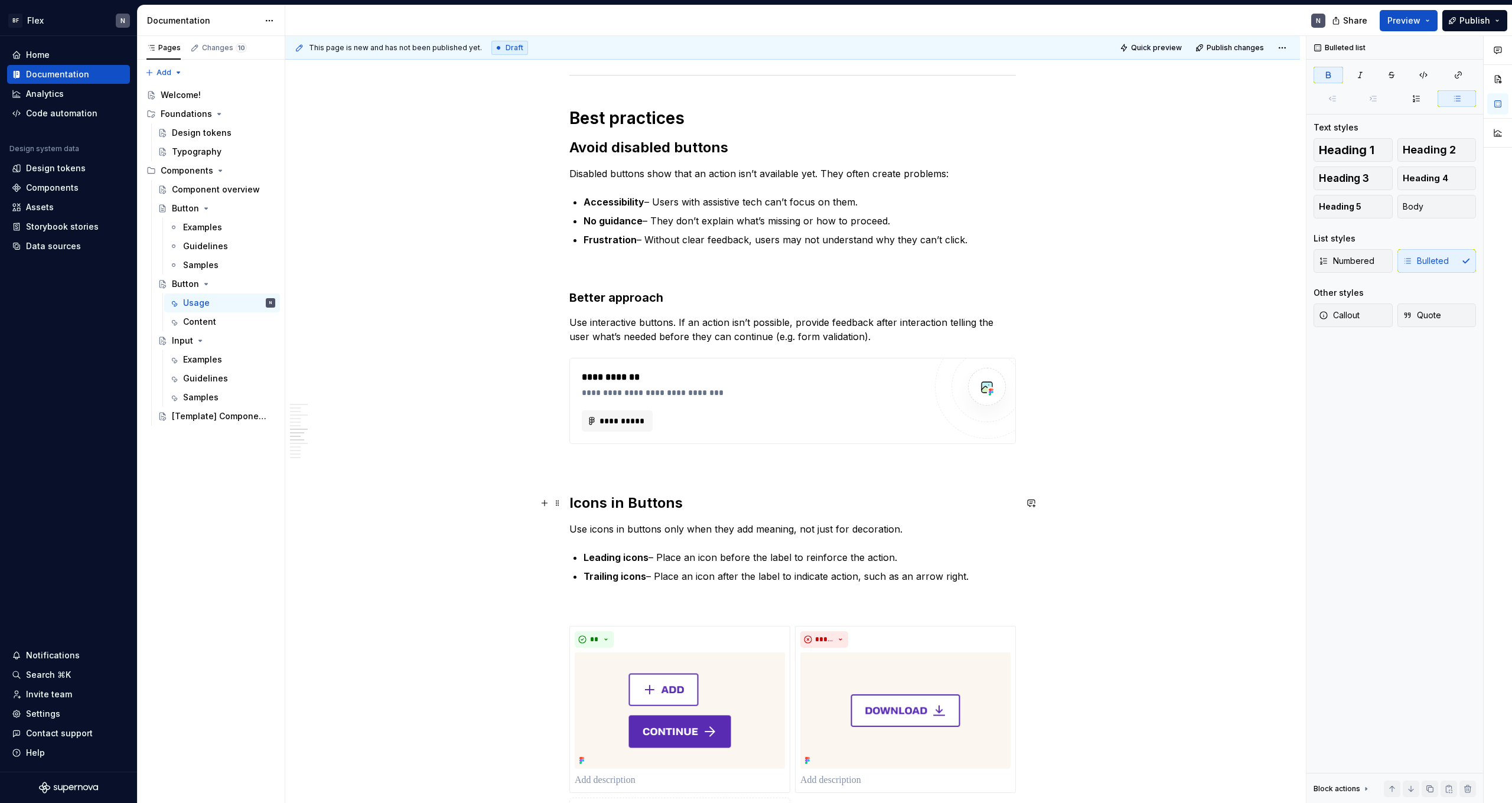
click at [344, 441] on strong "Icons in Buttons" at bounding box center [626, 503] width 114 height 17
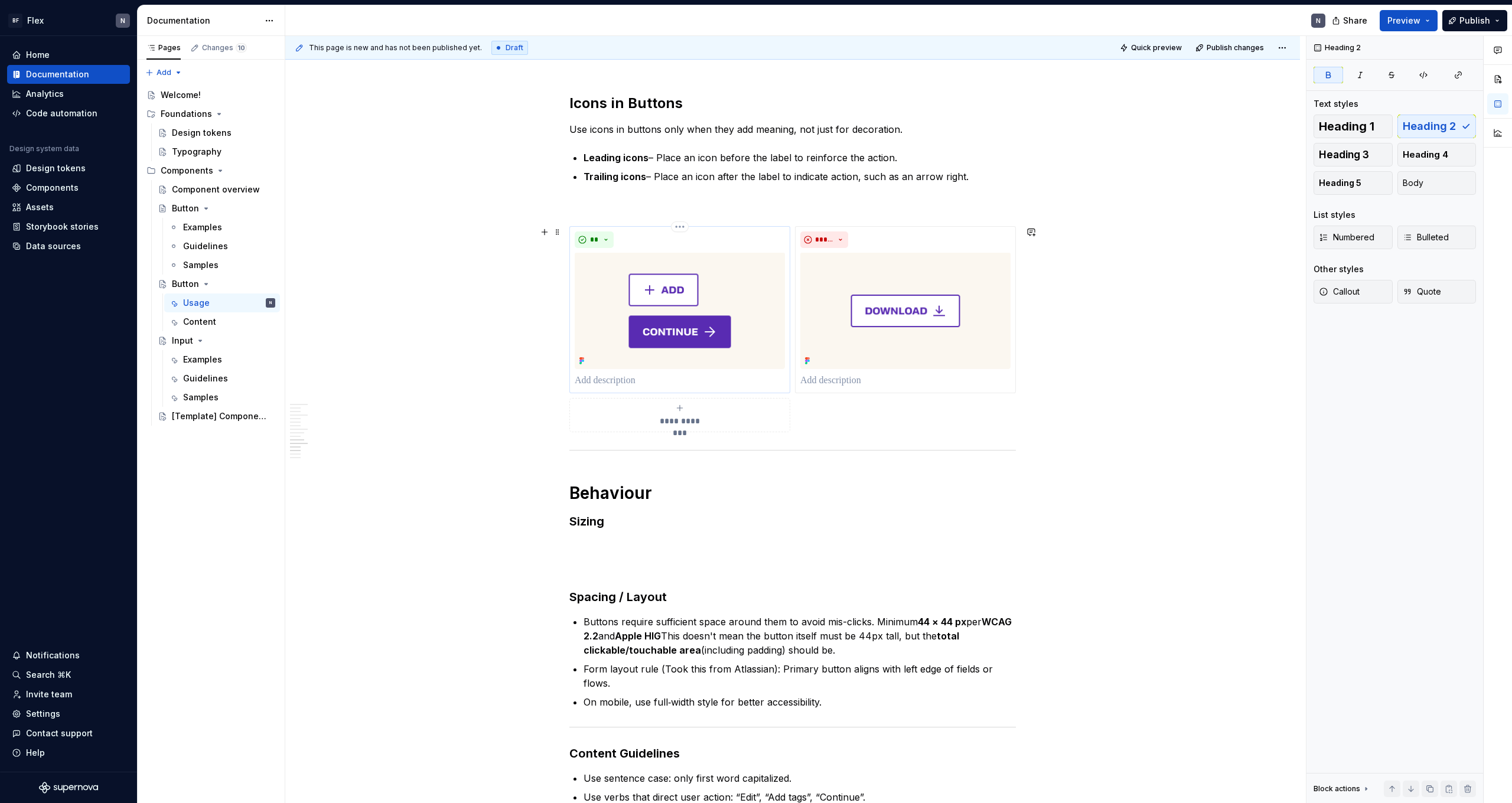
scroll to position [1322, 0]
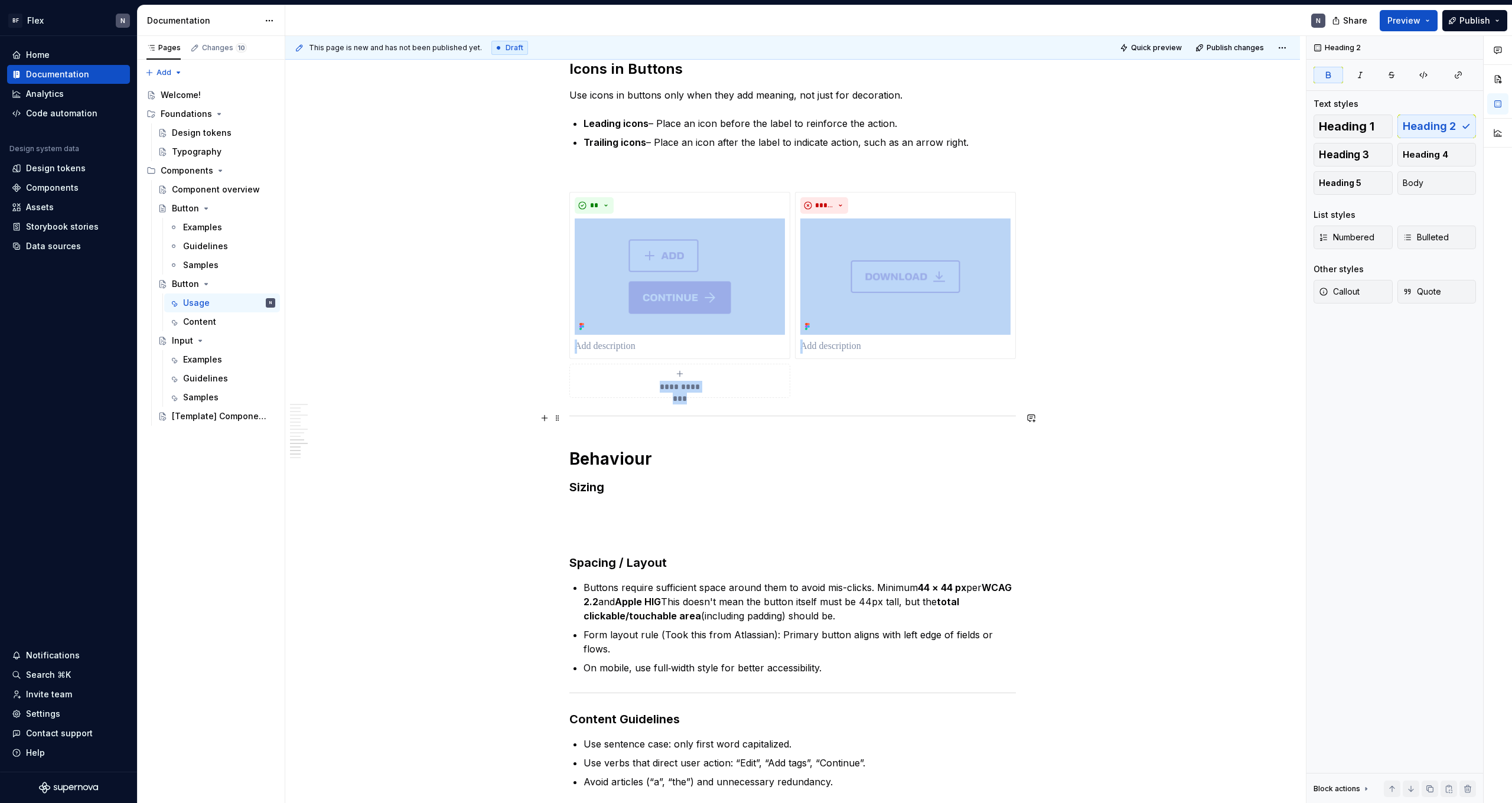
click at [344, 414] on div at bounding box center [793, 416] width 447 height 8
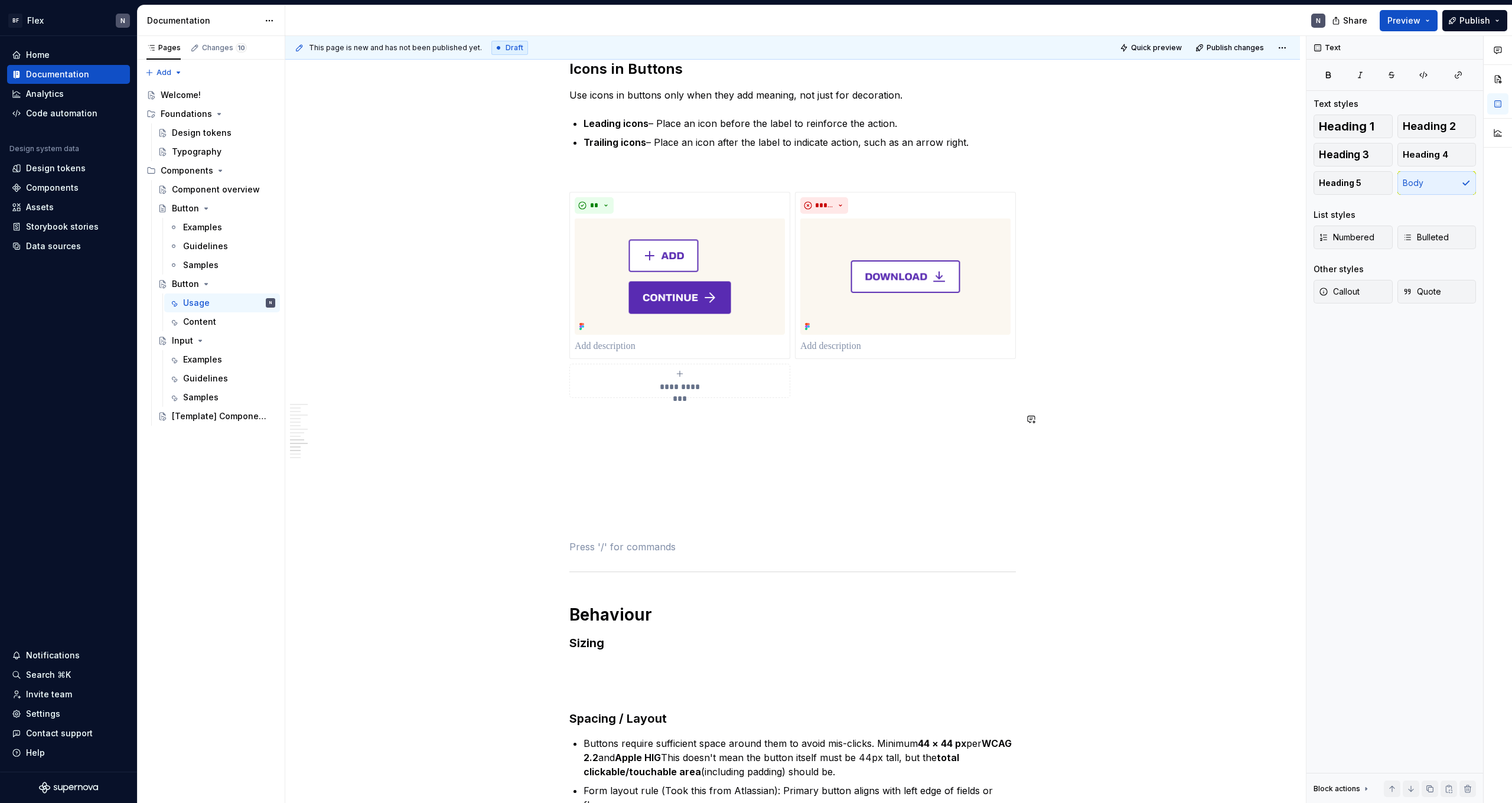
click at [344, 422] on p at bounding box center [793, 419] width 447 height 14
click at [344, 441] on div "**********" at bounding box center [793, 318] width 447 height 2814
click at [344, 420] on p at bounding box center [793, 419] width 447 height 14
click at [344, 437] on p at bounding box center [793, 441] width 447 height 14
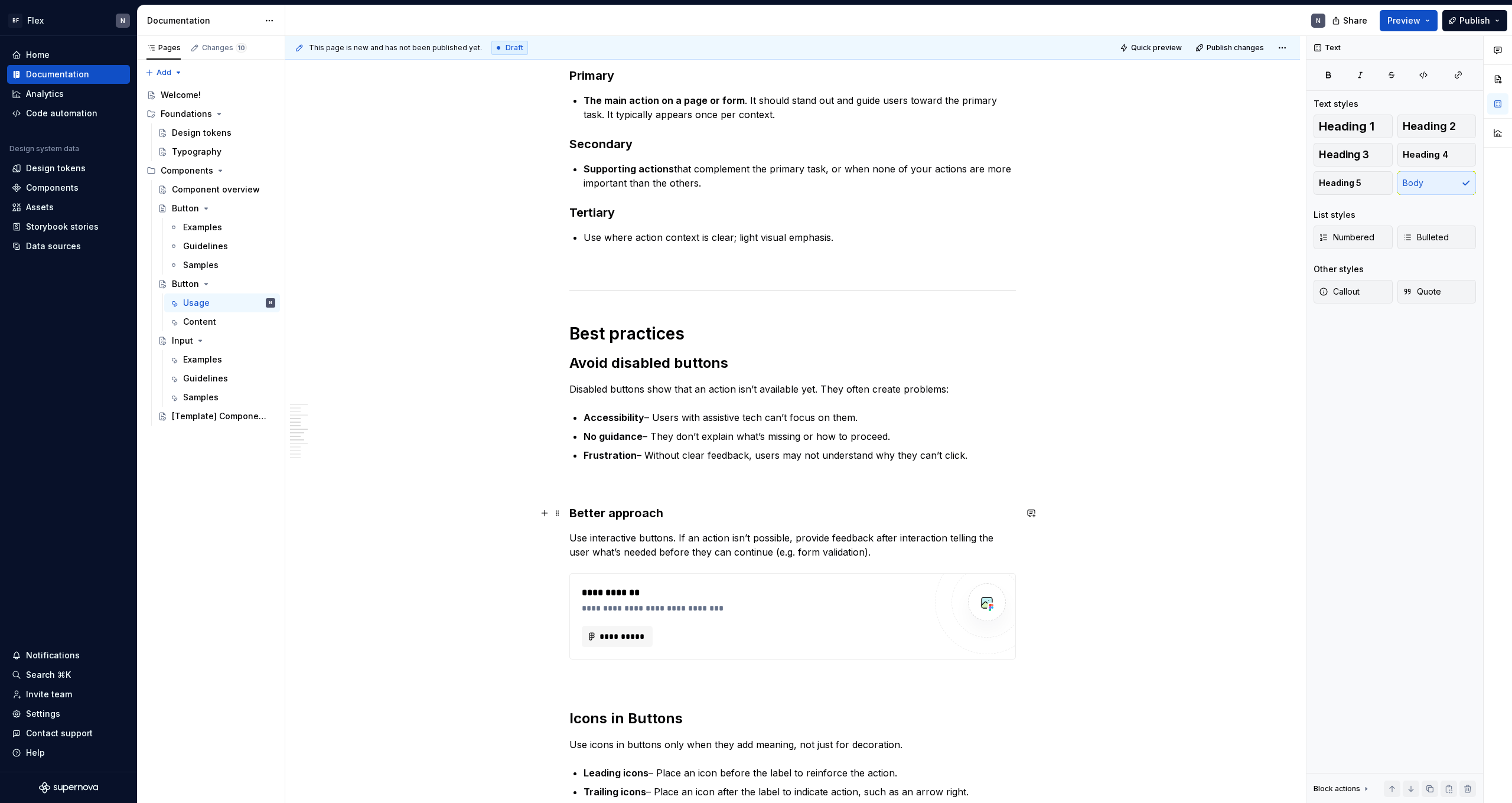
scroll to position [1112, 0]
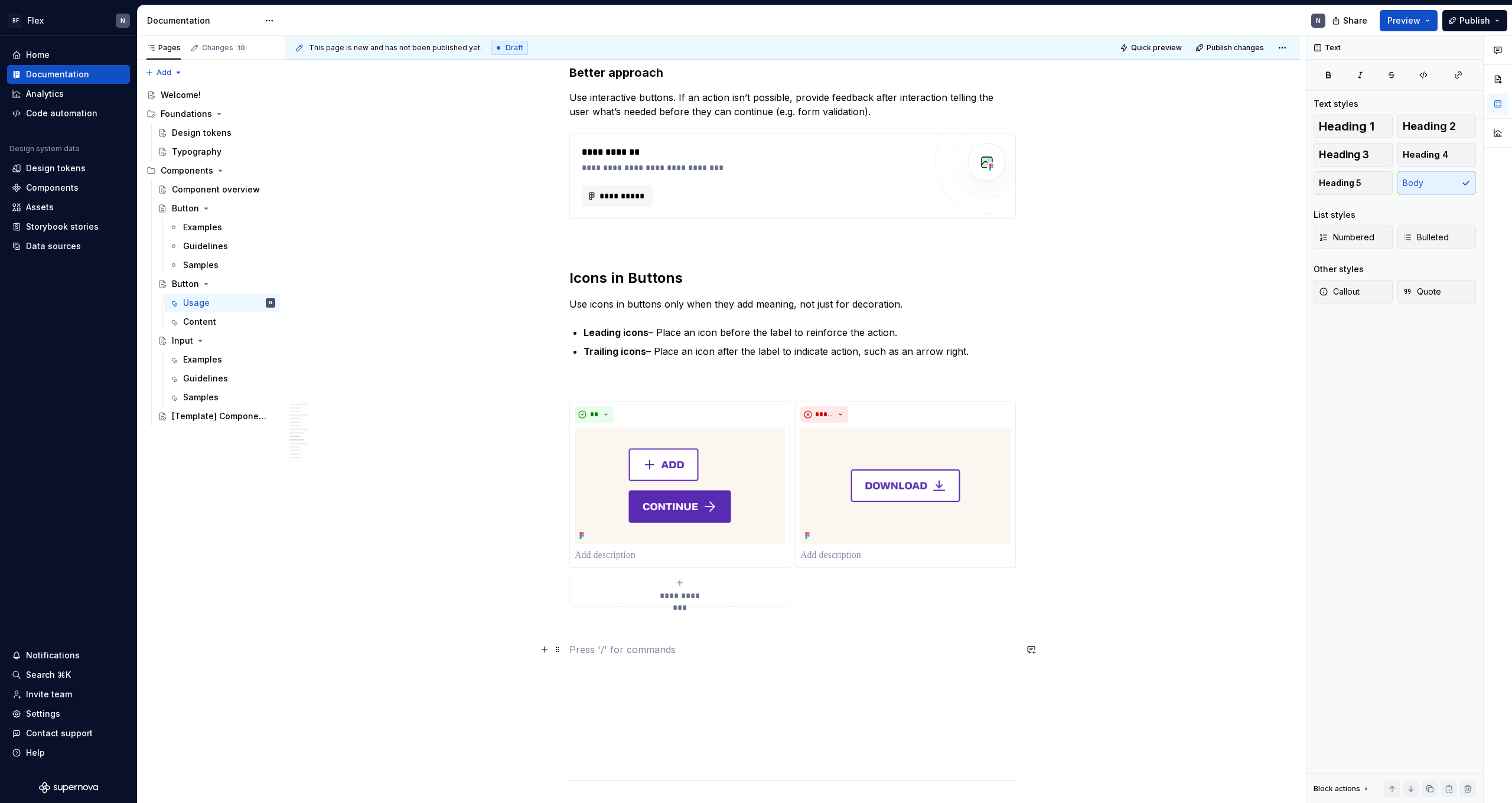
click at [344, 441] on p at bounding box center [793, 649] width 447 height 14
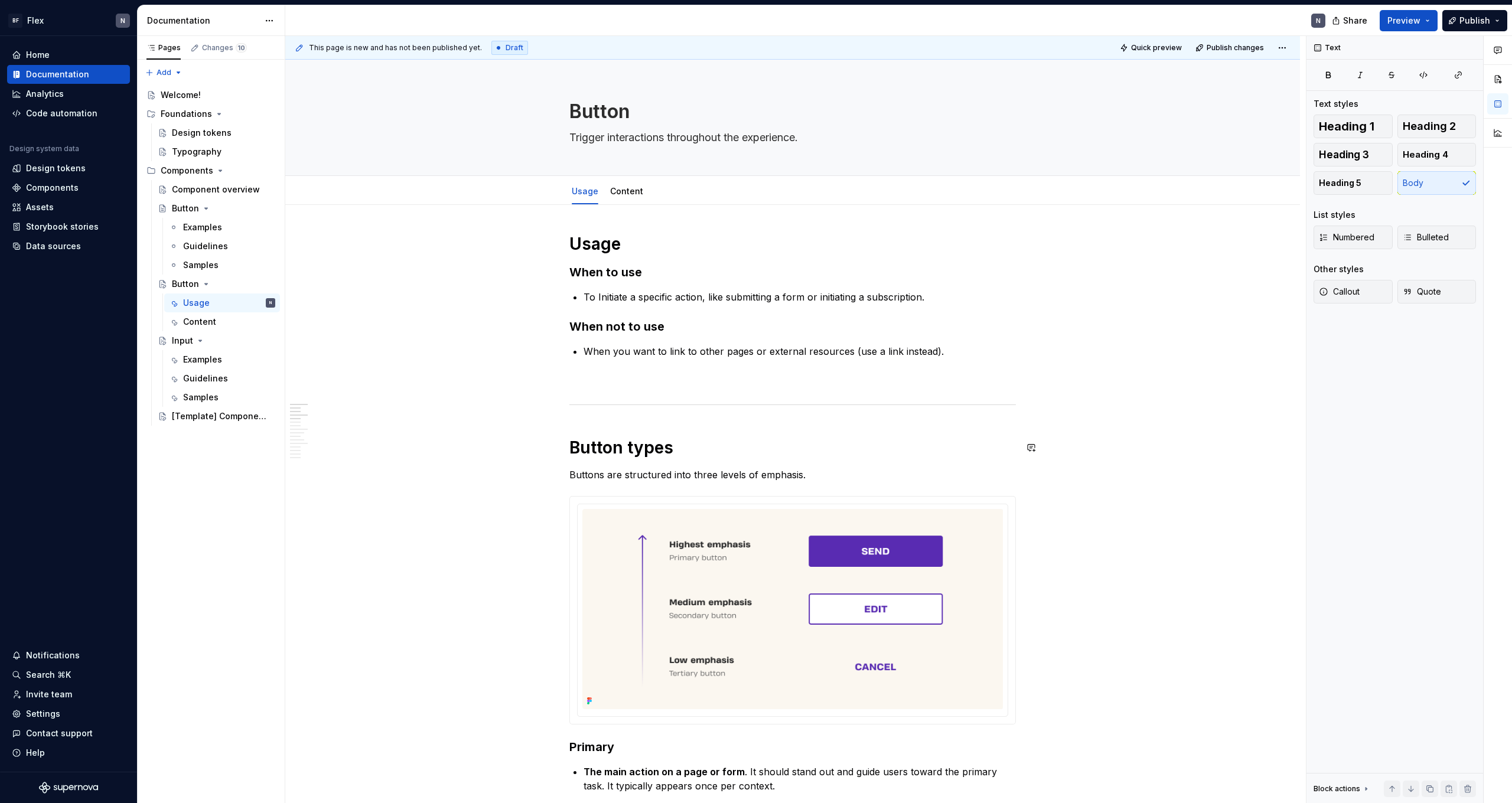
scroll to position [0, 0]
click at [344, 441] on img at bounding box center [793, 609] width 421 height 201
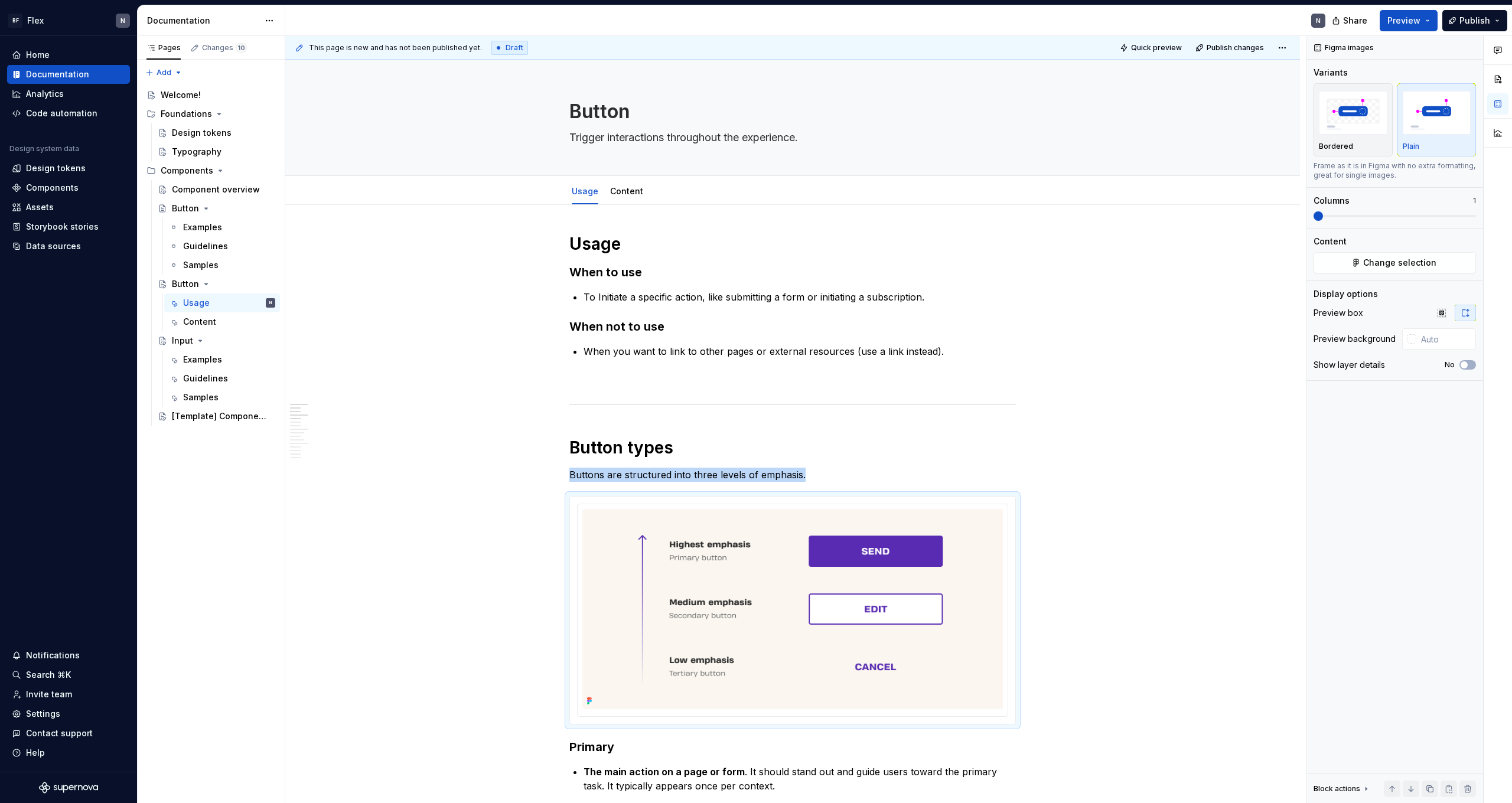
type textarea "*"
click at [344, 441] on img at bounding box center [793, 609] width 421 height 201
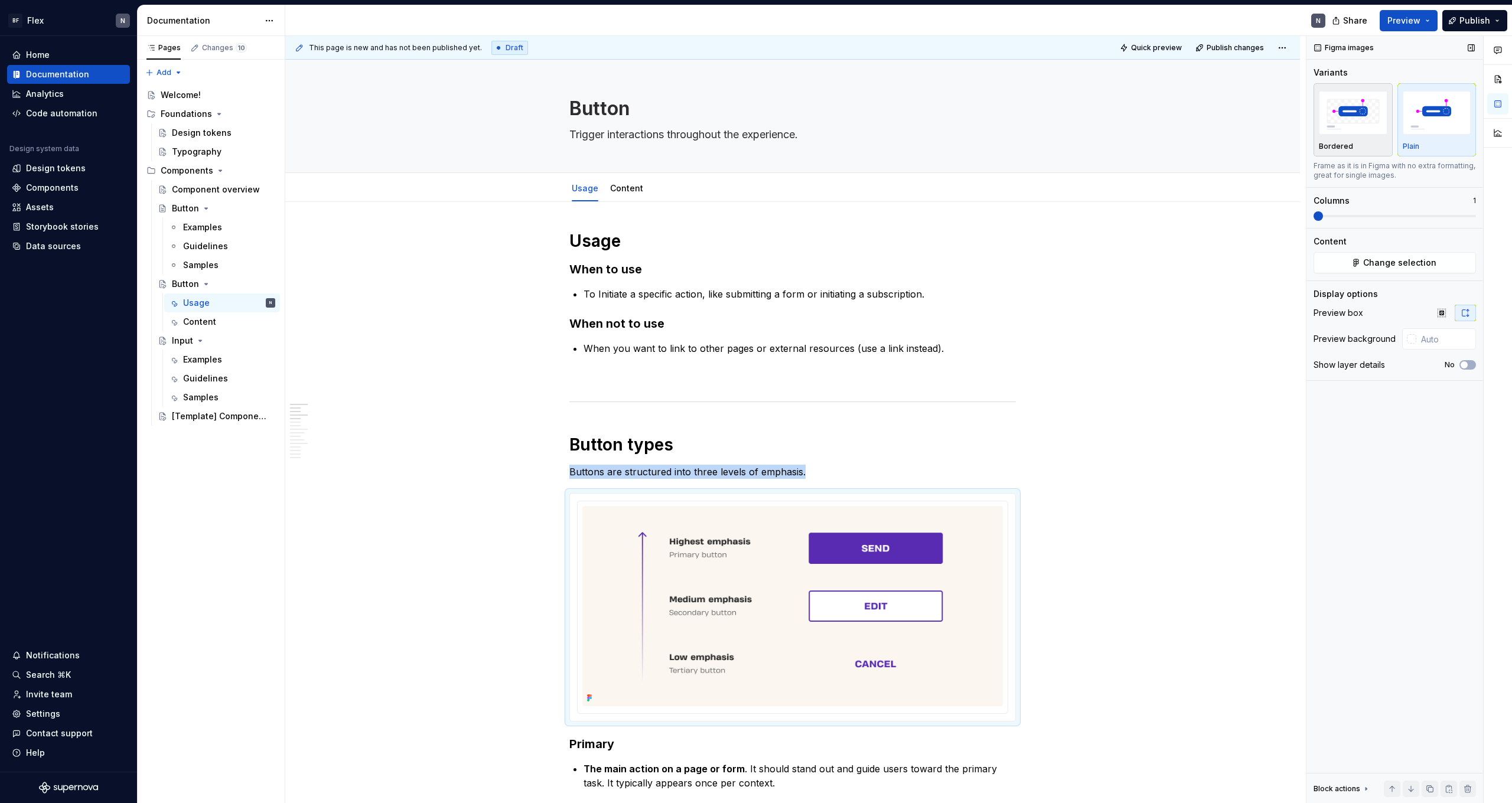
click at [344, 112] on img "button" at bounding box center [1352, 112] width 69 height 43
click at [344, 339] on input "text" at bounding box center [1446, 338] width 60 height 21
click at [344, 340] on div at bounding box center [1411, 338] width 9 height 9
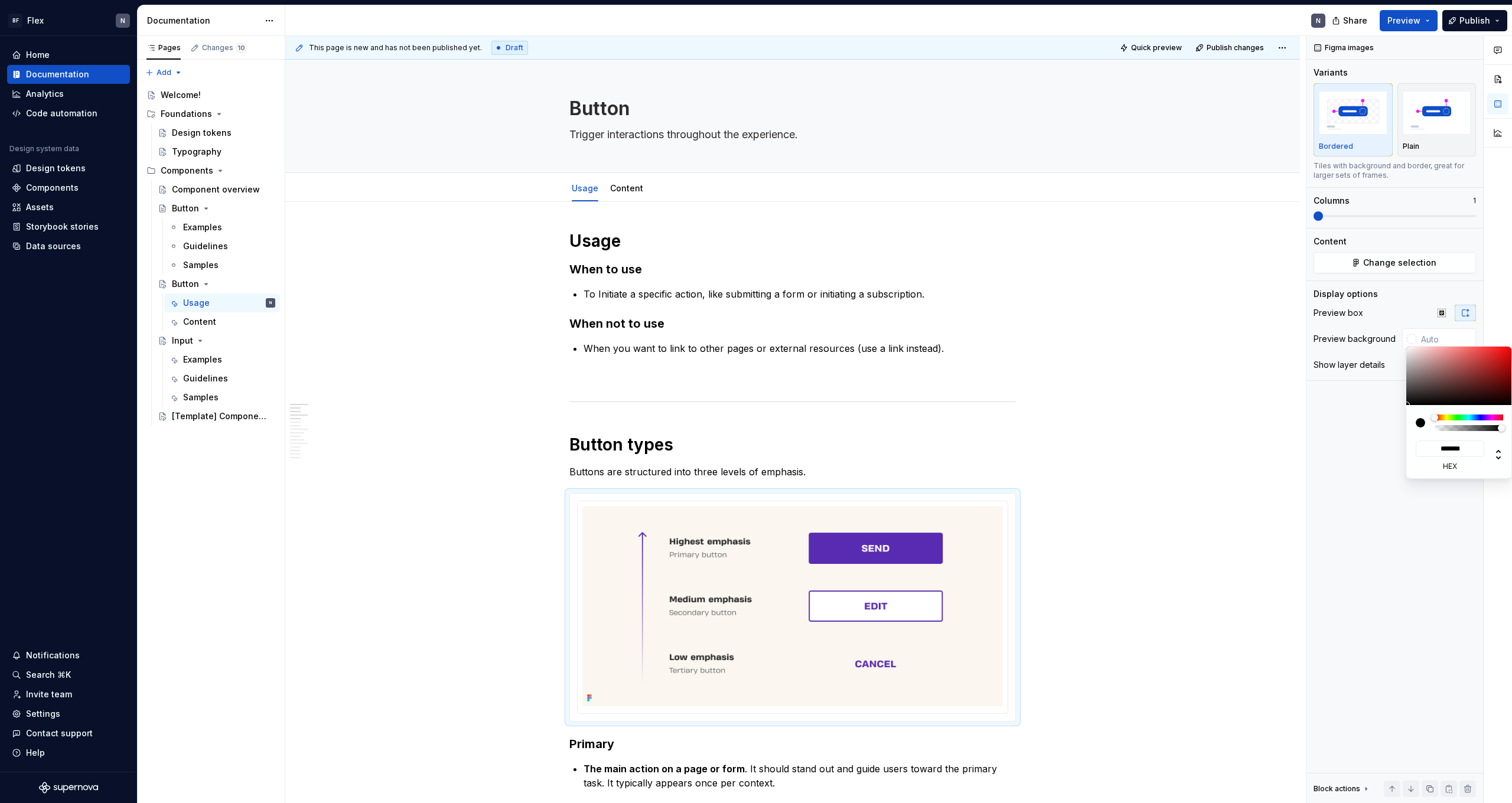
type input "#BCA8A8"
type input "*******"
type input "#CEBFBF"
type input "*******"
type input "#FFFFFF"
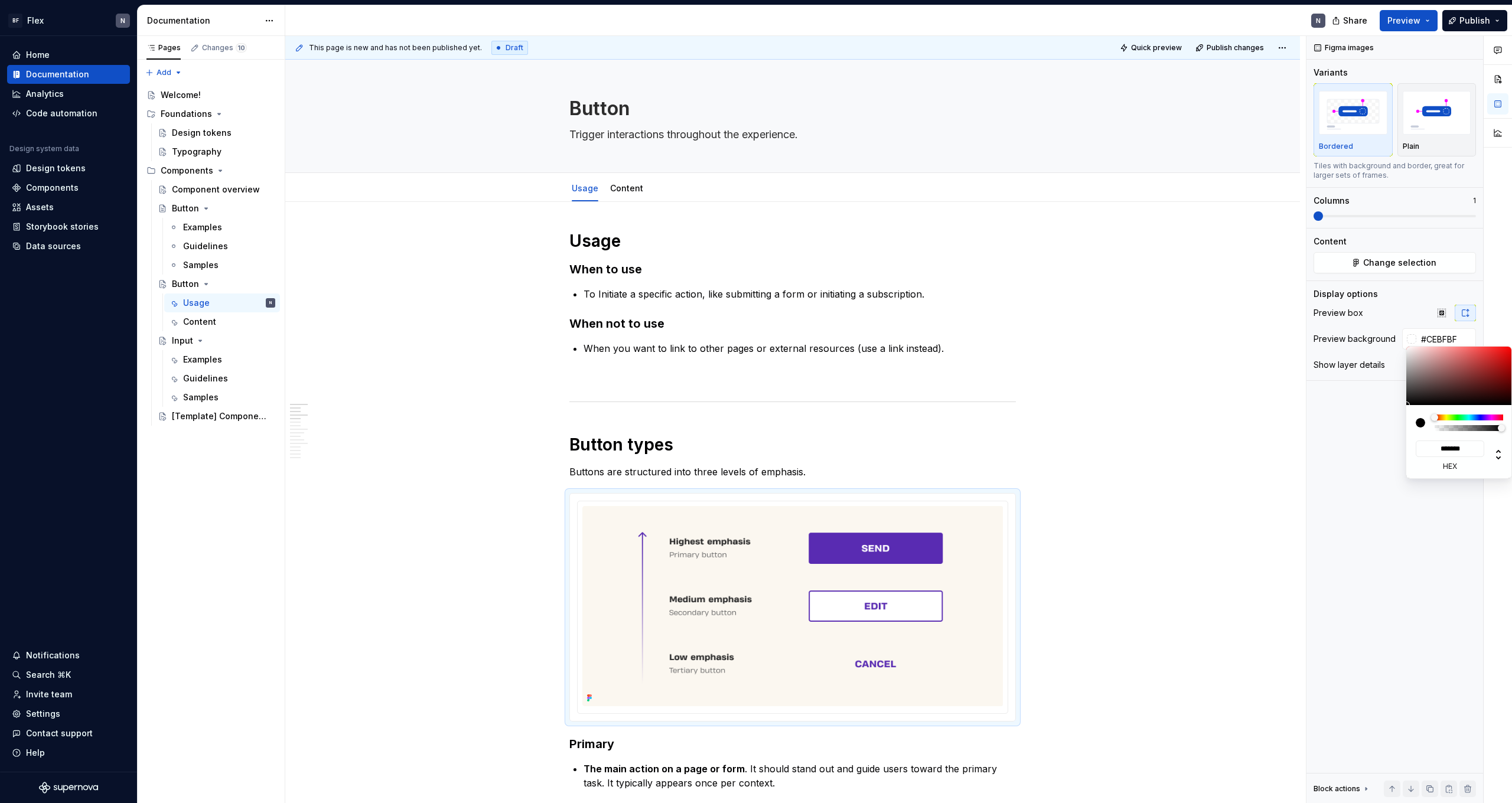
type input "*******"
drag, startPoint x: 1417, startPoint y: 362, endPoint x: 1329, endPoint y: 278, distance: 121.7
click at [344, 278] on body "BF Flex N Home Documentation Analytics Code automation Design system data Desig…" at bounding box center [756, 401] width 1512 height 803
type textarea "*"
click at [344, 441] on input "*******" at bounding box center [1450, 449] width 69 height 17
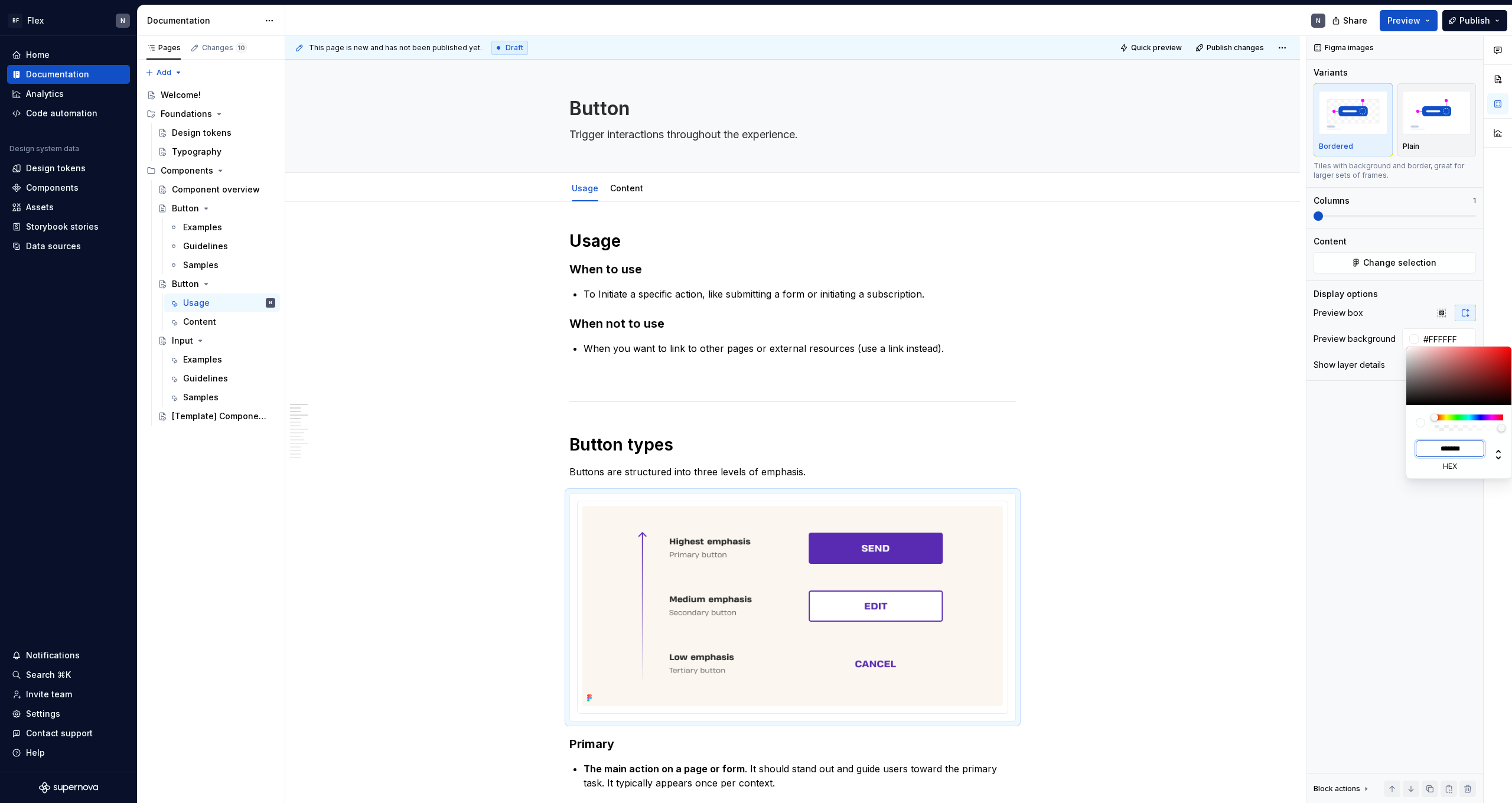
click at [344, 441] on input "*******" at bounding box center [1450, 449] width 69 height 17
paste input
type input "#FBF7F0"
type input "*******"
click at [344, 441] on div "Comments Open comments No comments yet Select ‘Comment’ from the block context …" at bounding box center [1409, 420] width 205 height 768
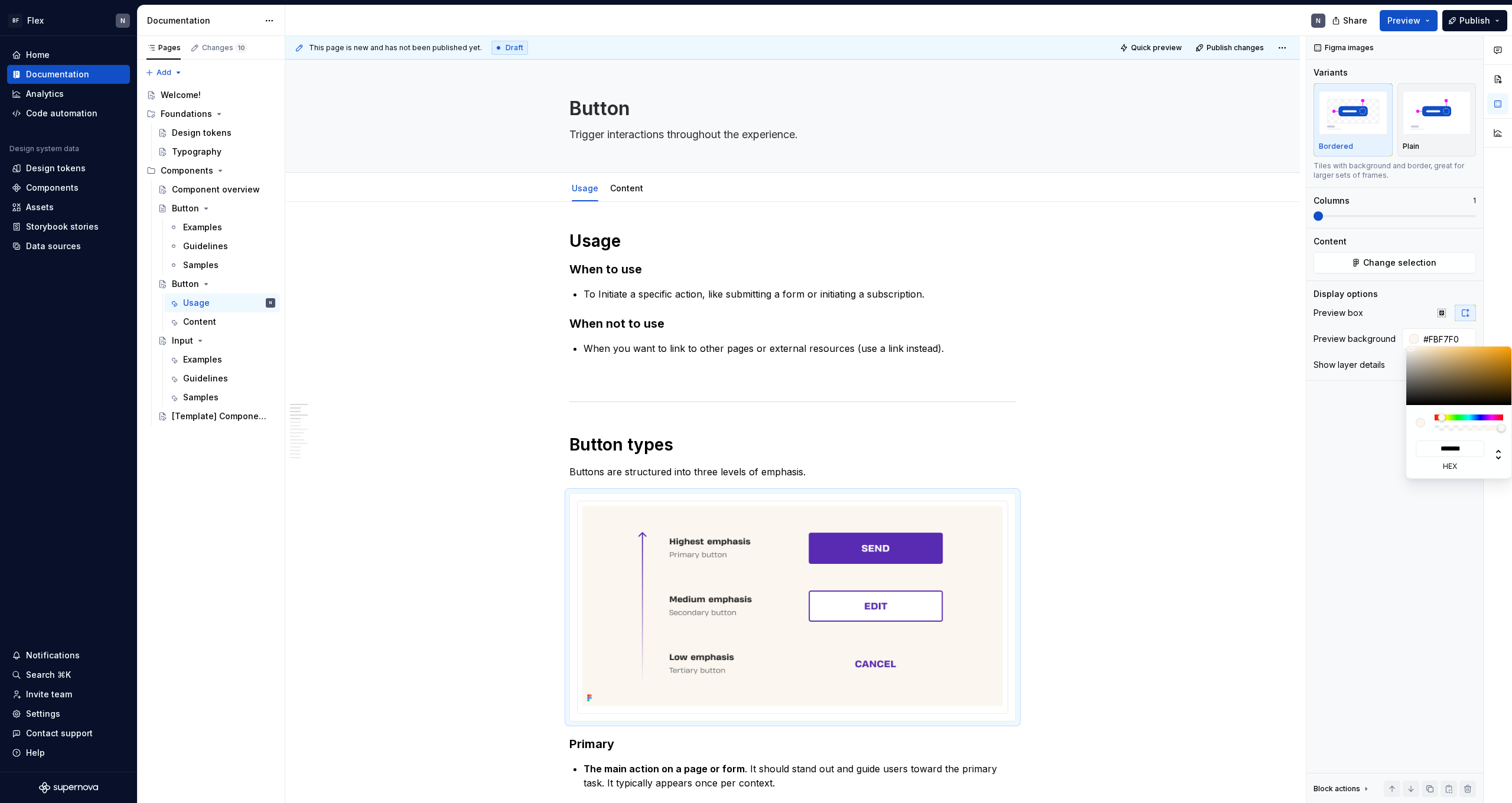
click at [344, 319] on div at bounding box center [1498, 420] width 28 height 768
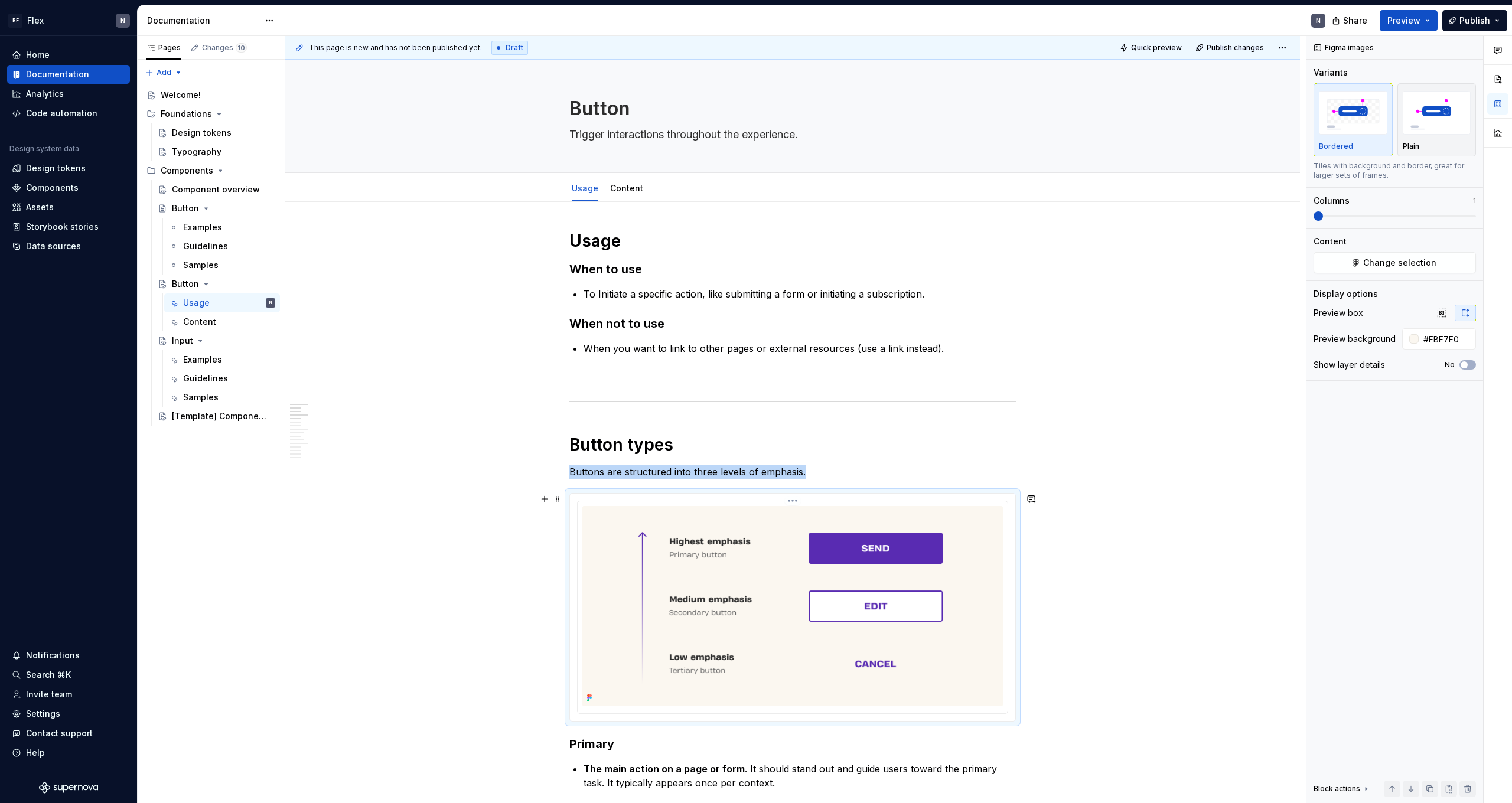
click at [344, 441] on img at bounding box center [793, 606] width 421 height 201
click at [344, 263] on span "Change selection" at bounding box center [1399, 263] width 73 height 12
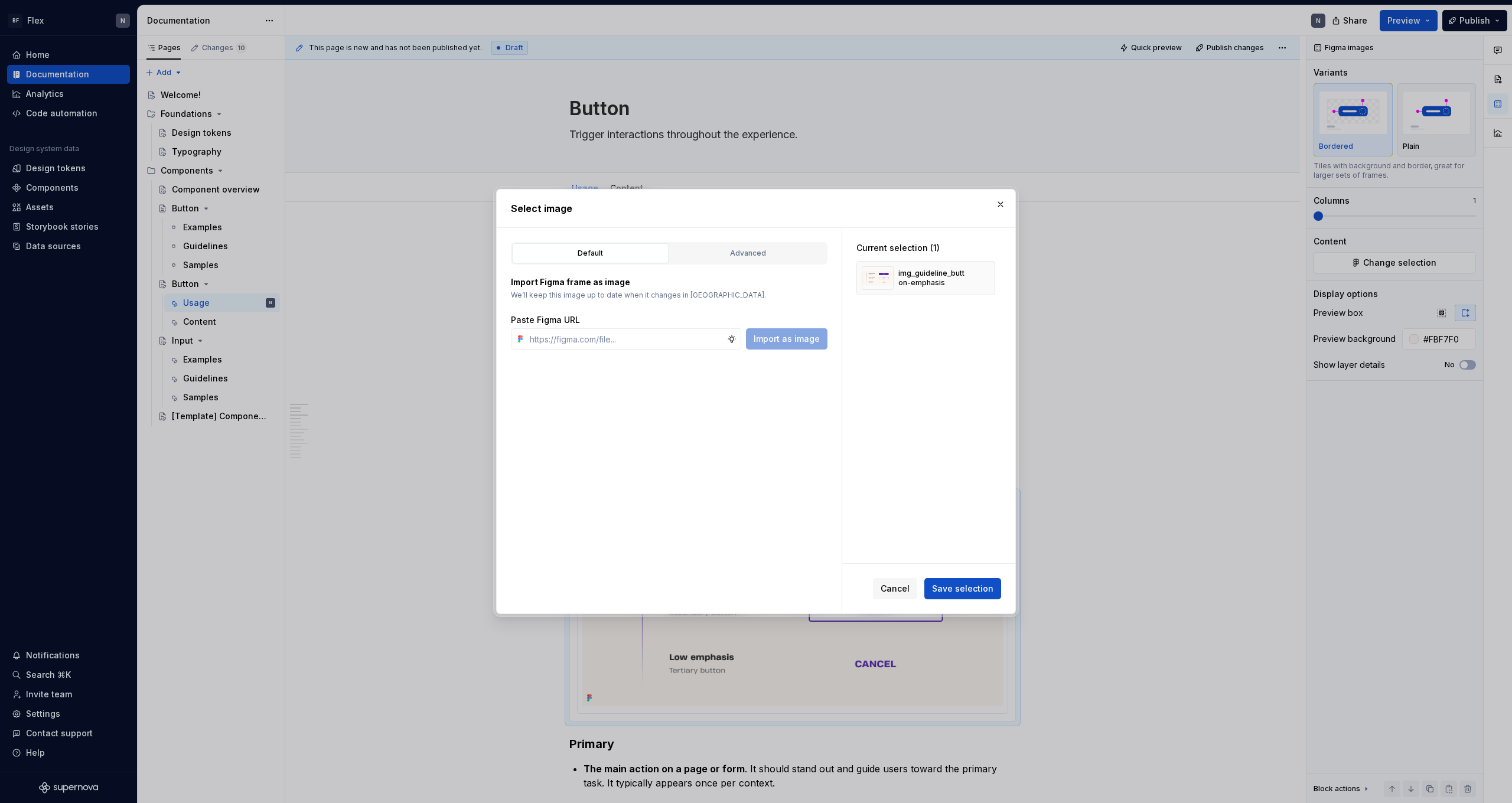
click at [344, 266] on div "Import Figma frame as image We’ll keep this image up to date when it changes in…" at bounding box center [668, 306] width 316 height 85
click at [344, 251] on div "Advanced" at bounding box center [748, 253] width 149 height 12
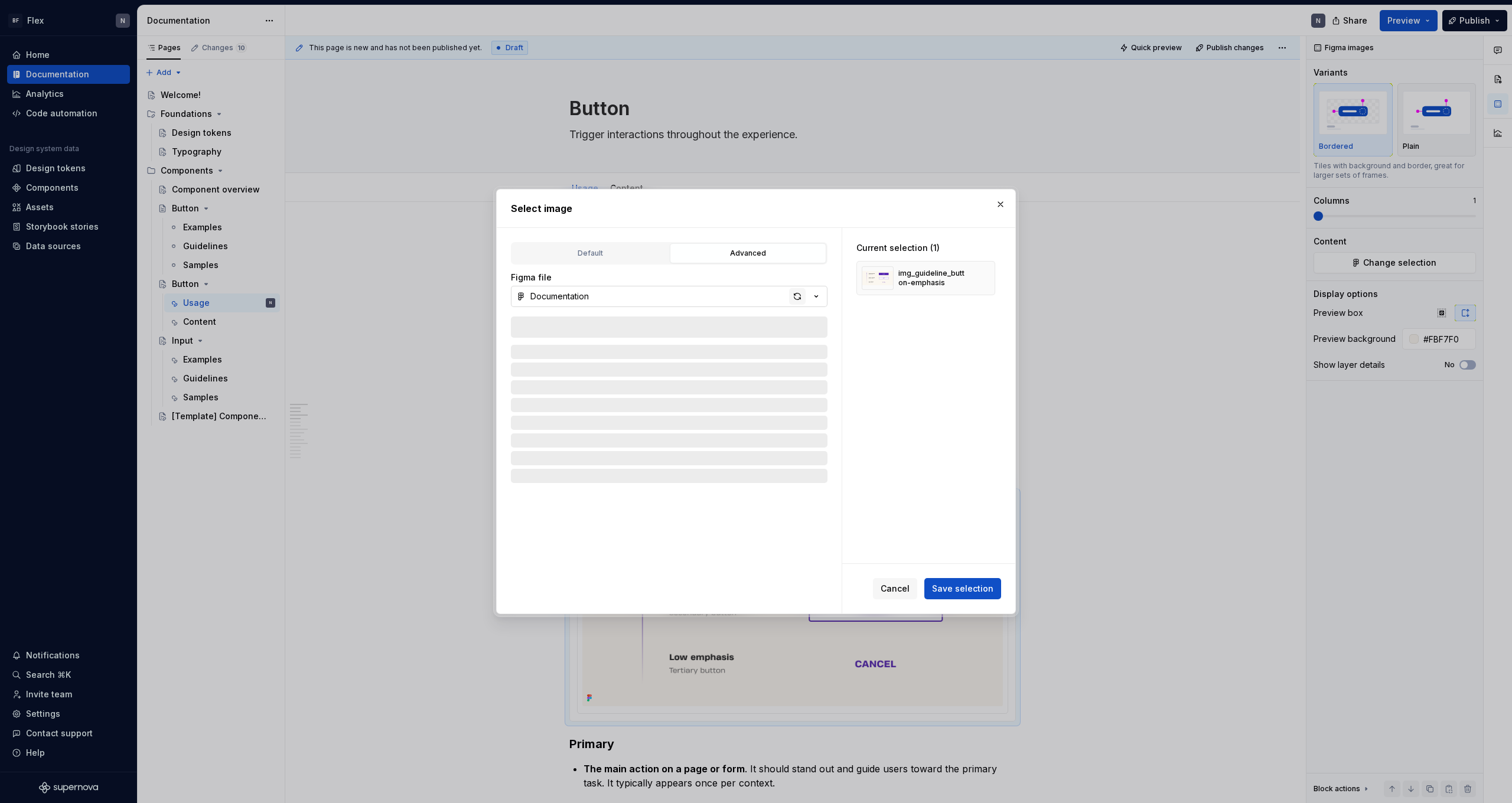
click at [344, 297] on div "button" at bounding box center [797, 296] width 17 height 17
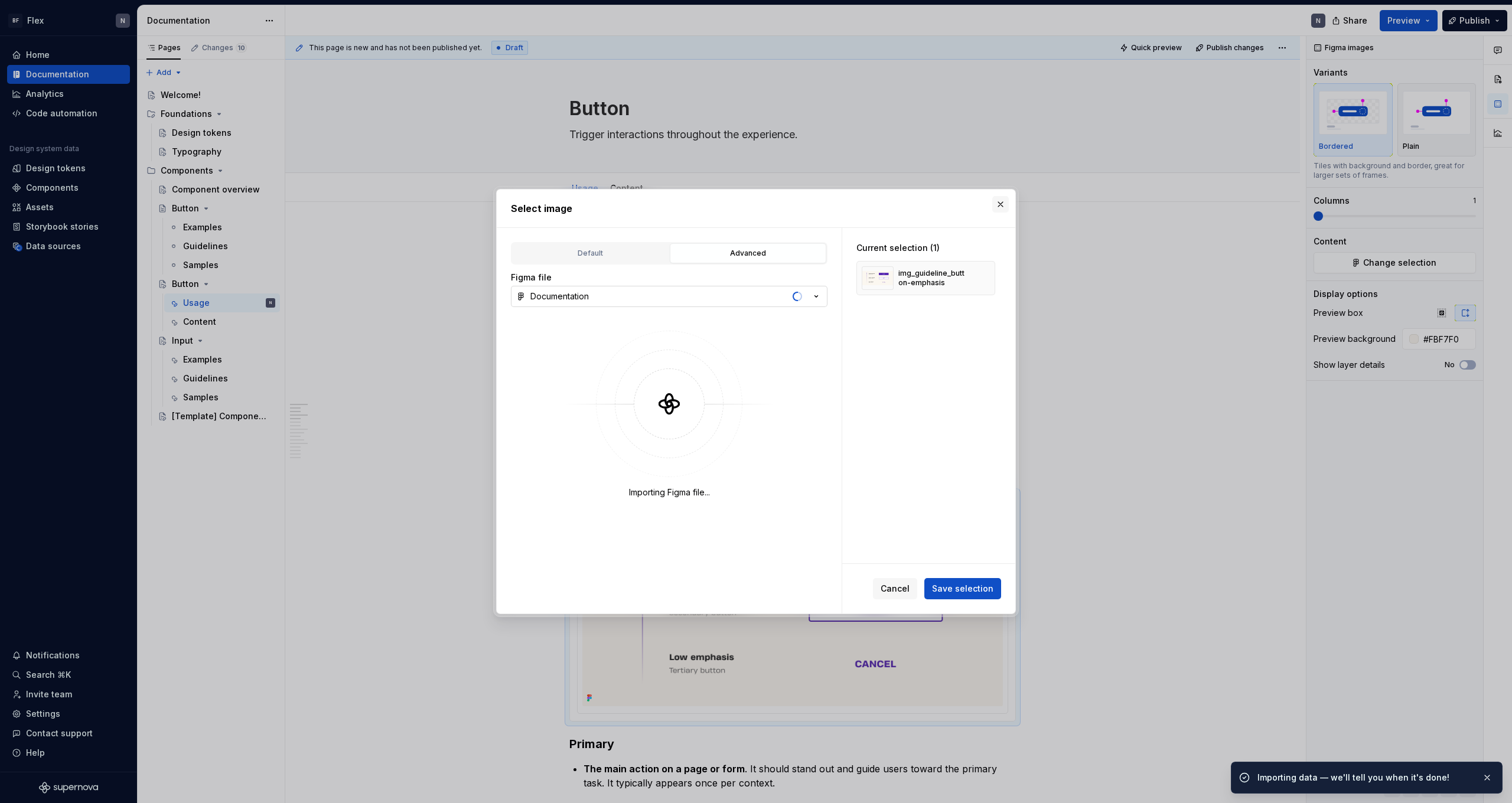
click at [344, 202] on button "button" at bounding box center [1000, 204] width 17 height 17
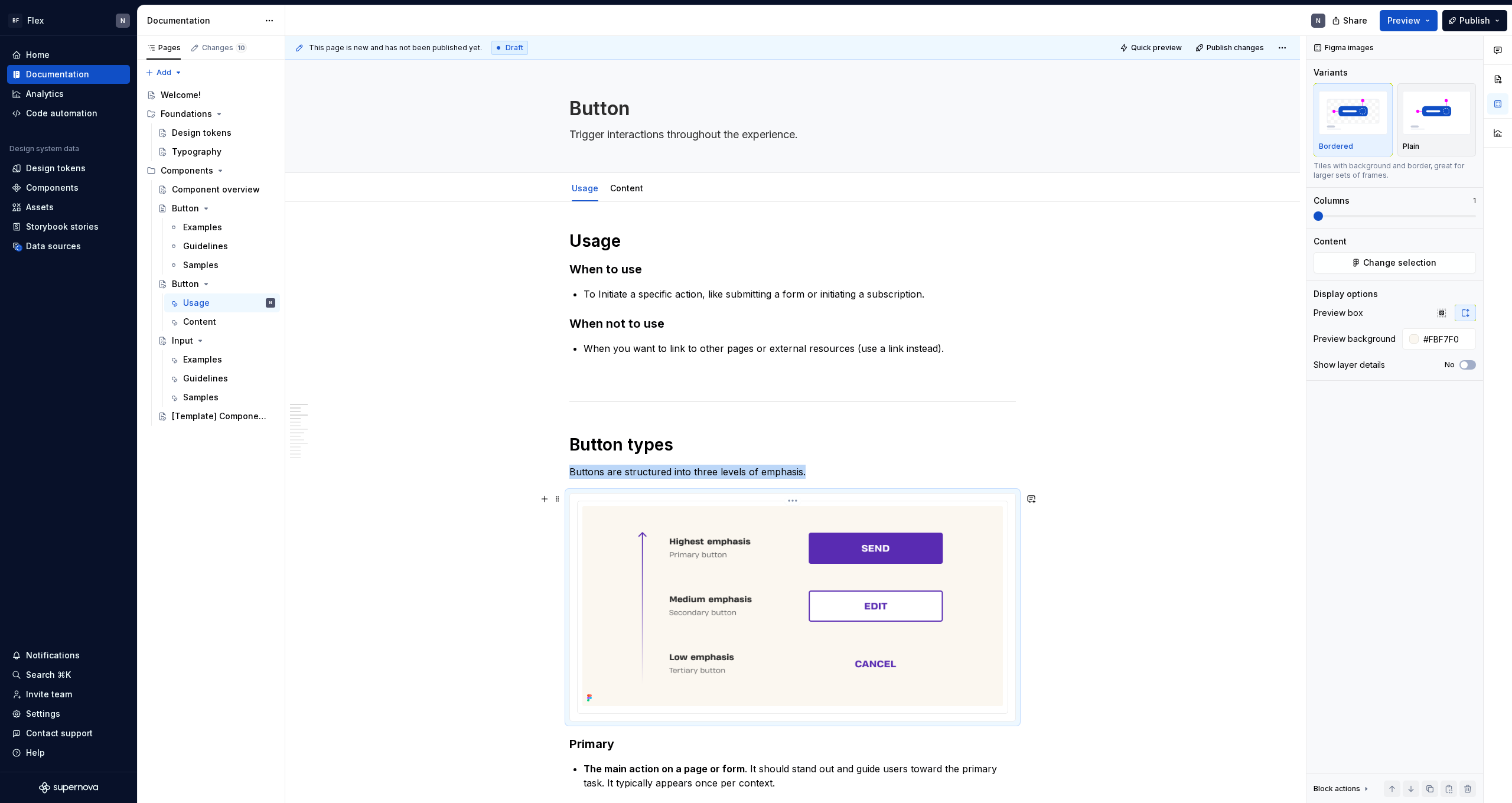
click at [344, 441] on img at bounding box center [793, 606] width 421 height 201
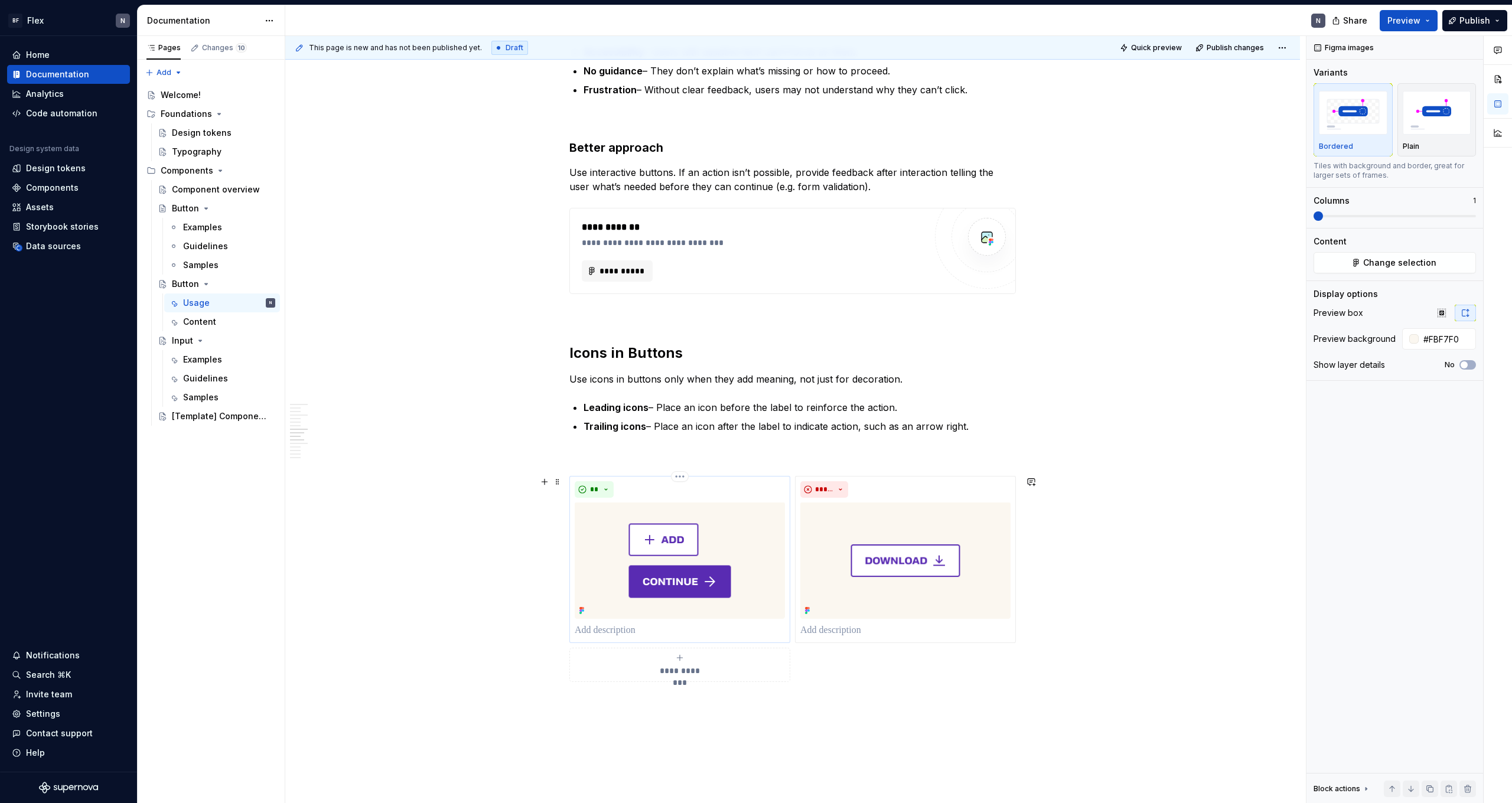
scroll to position [1102, 0]
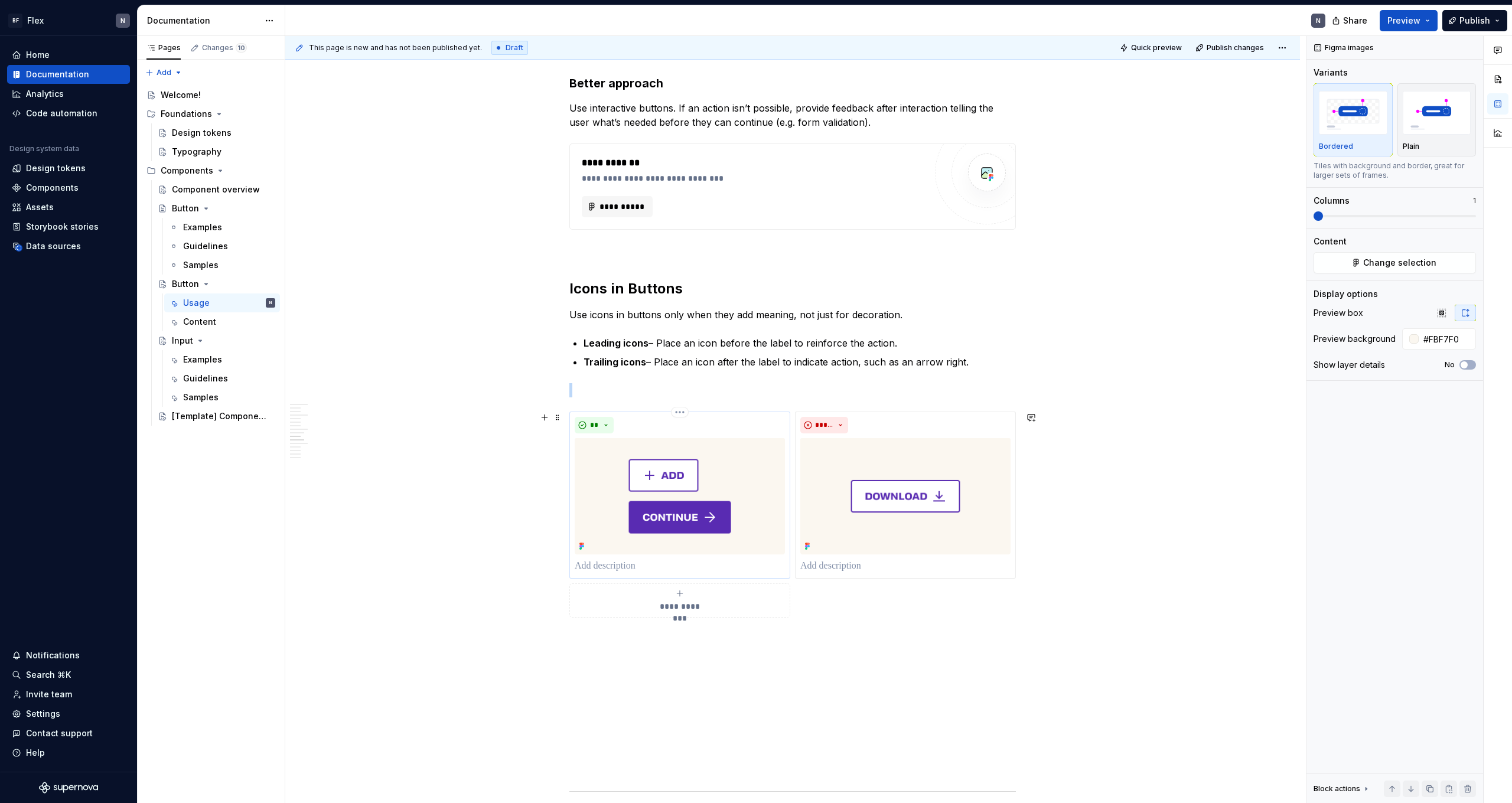
click at [344, 441] on img at bounding box center [679, 496] width 210 height 117
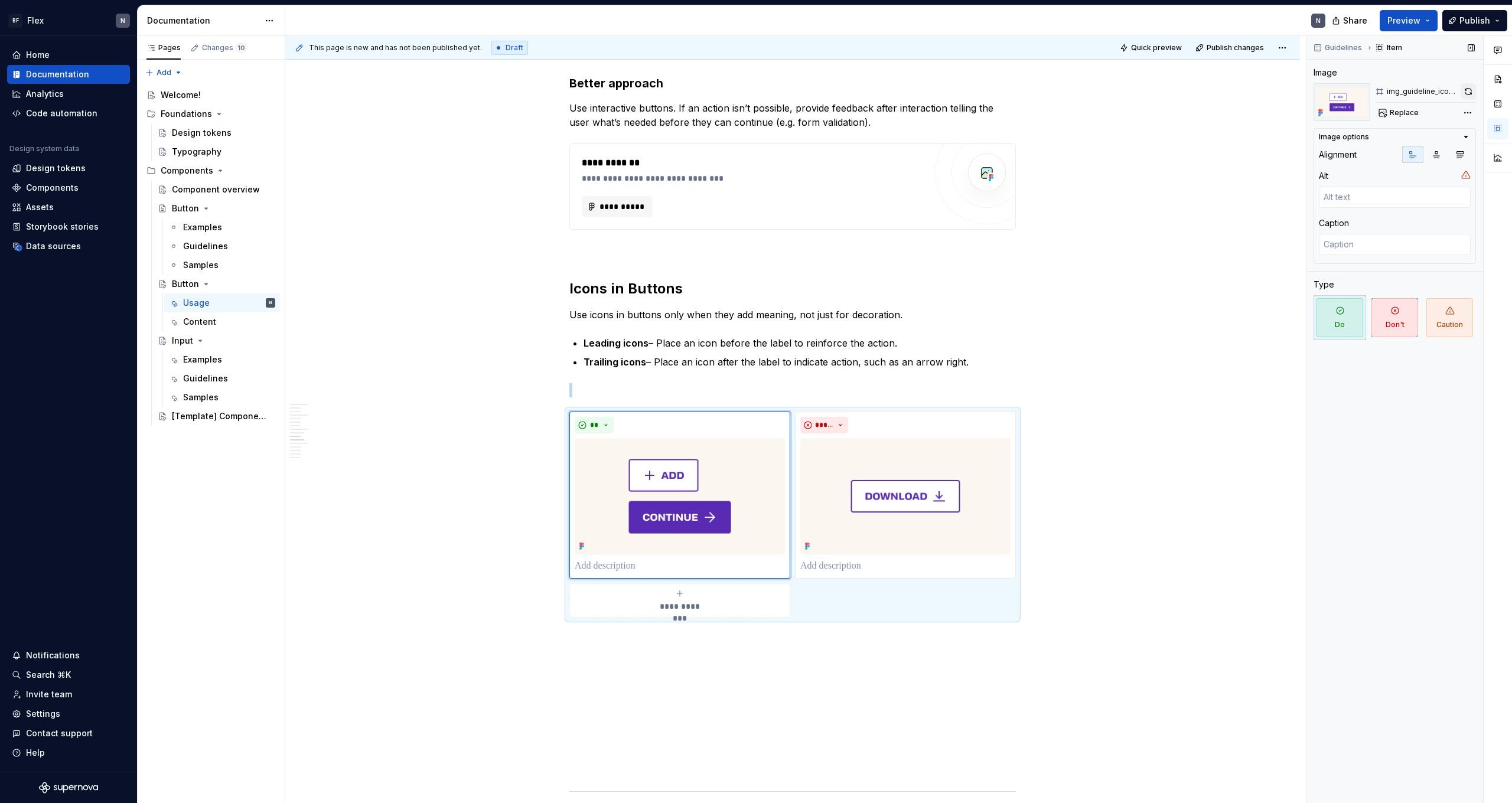
click at [344, 94] on button "button" at bounding box center [1468, 92] width 15 height 17
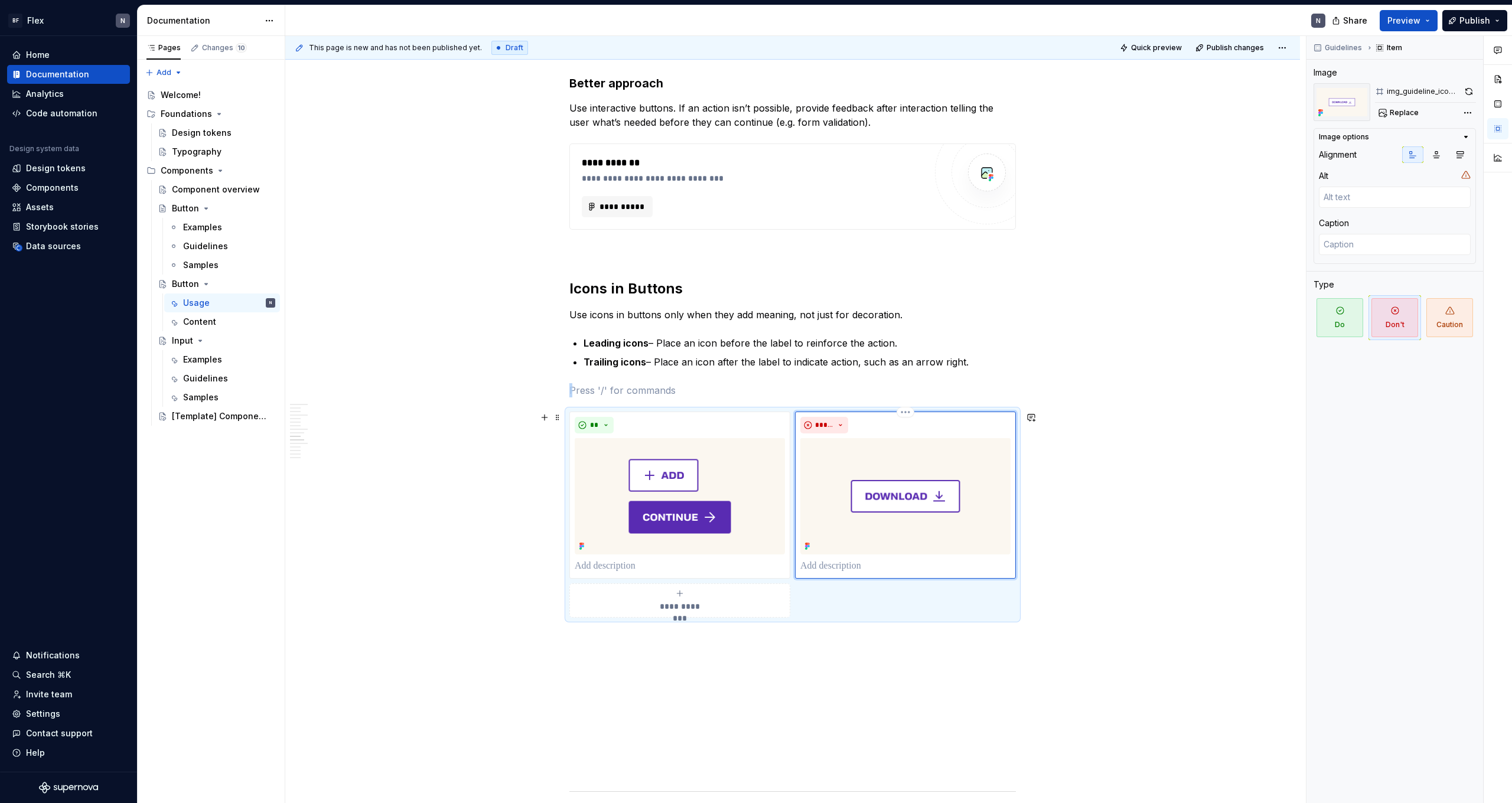
click at [344, 441] on img at bounding box center [905, 496] width 210 height 117
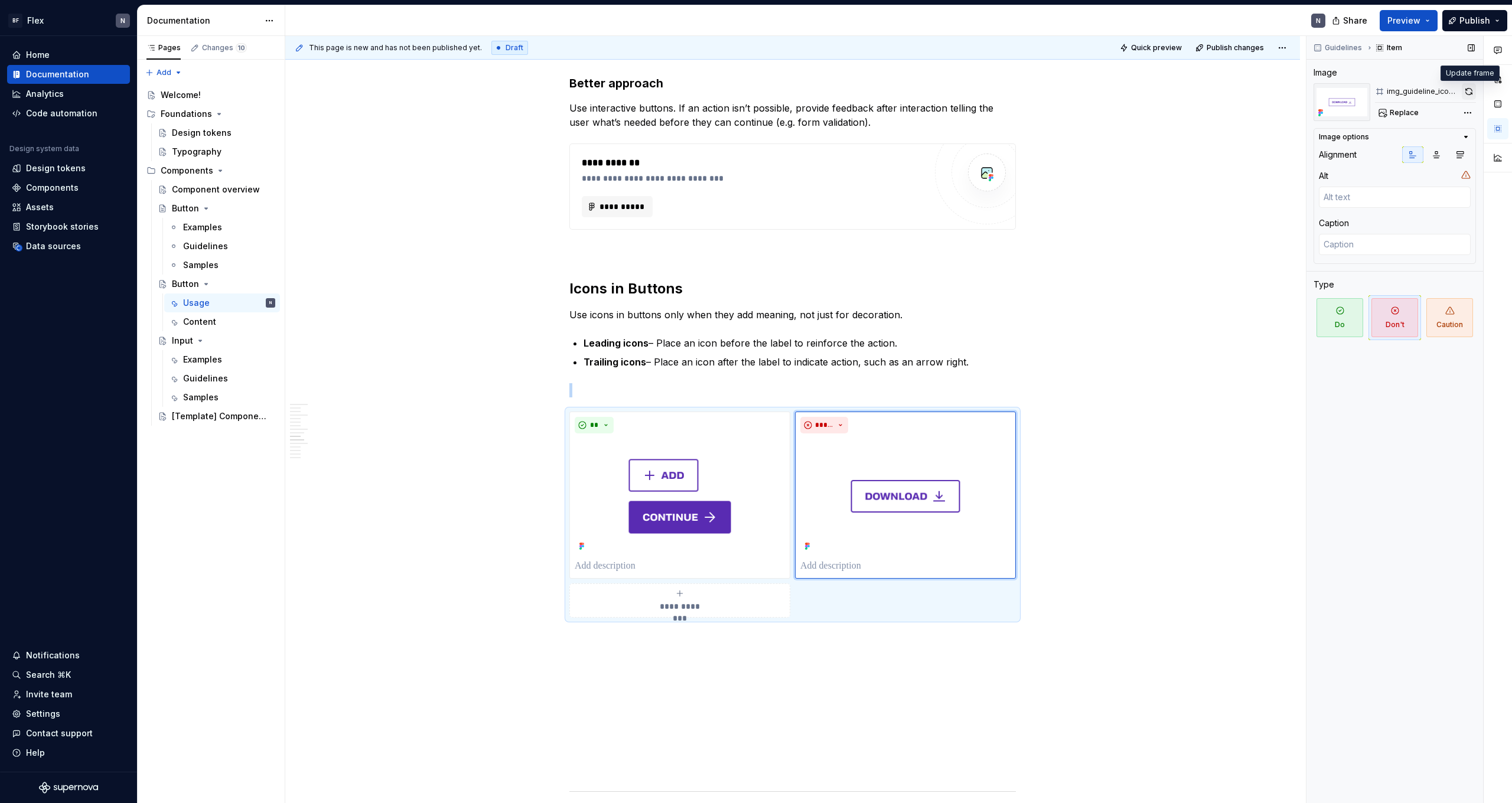
click at [344, 93] on button "button" at bounding box center [1469, 92] width 14 height 17
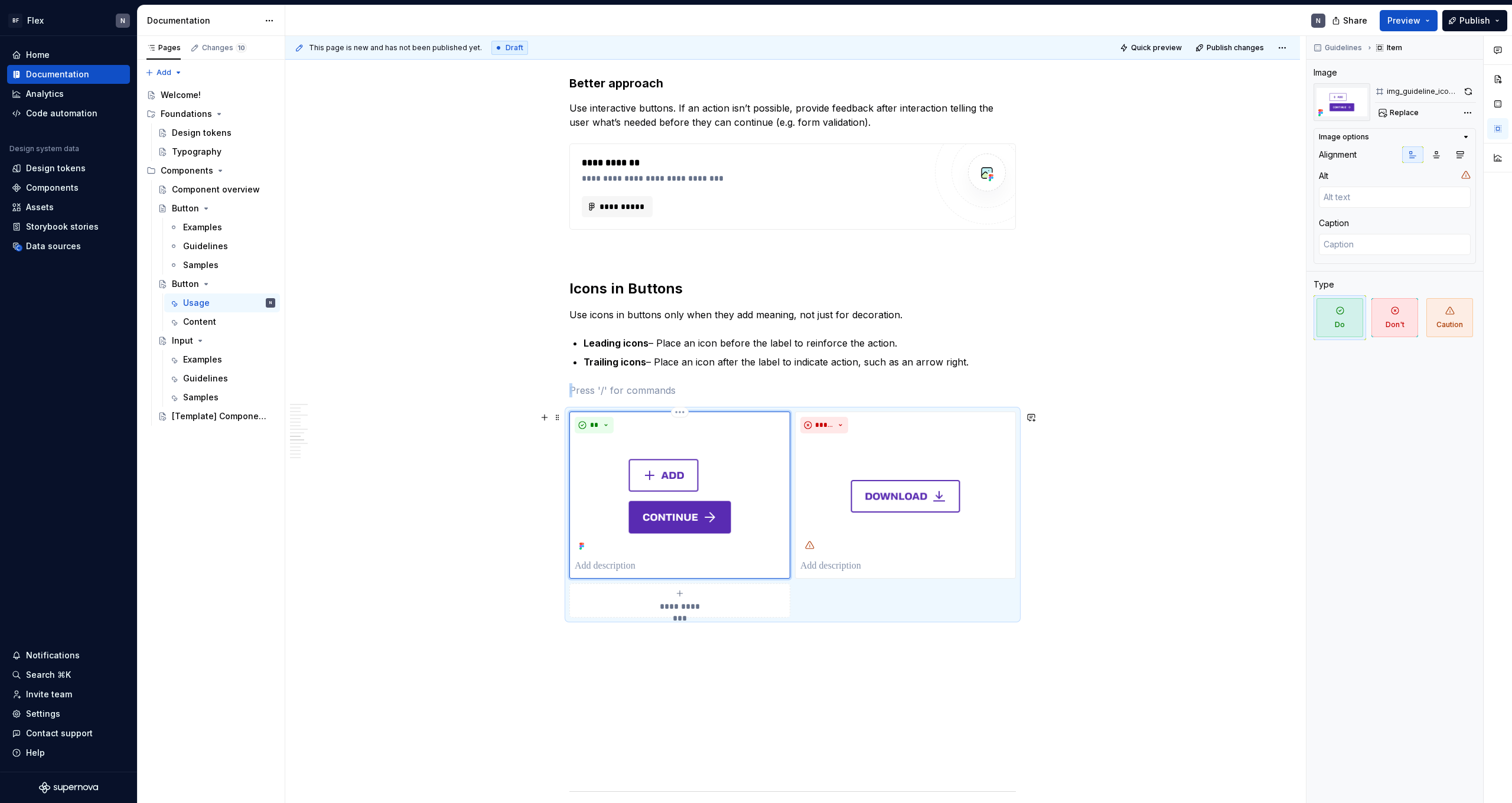
click at [344, 431] on div "**" at bounding box center [679, 425] width 210 height 17
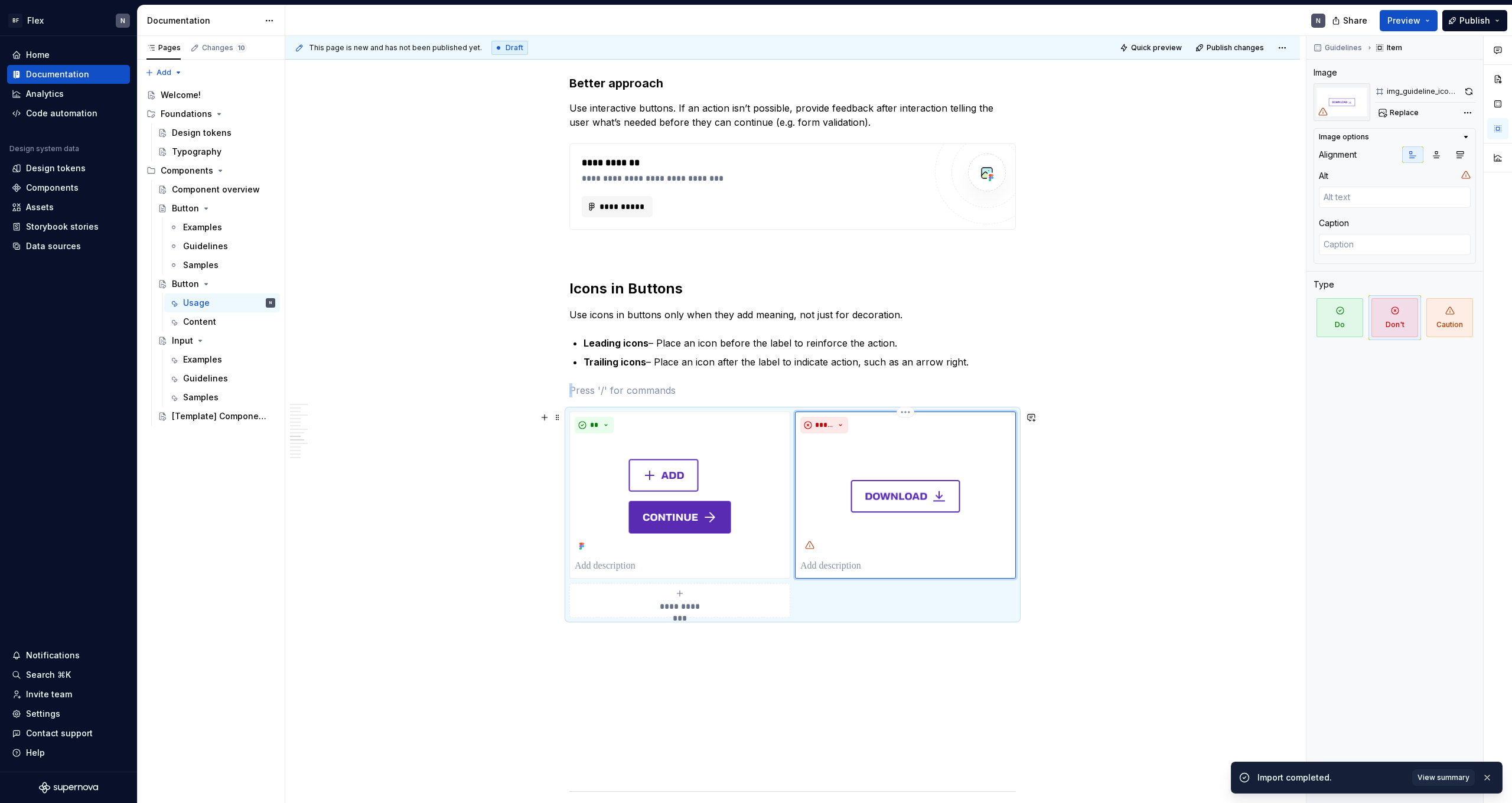
click at [344, 441] on img at bounding box center [905, 496] width 210 height 117
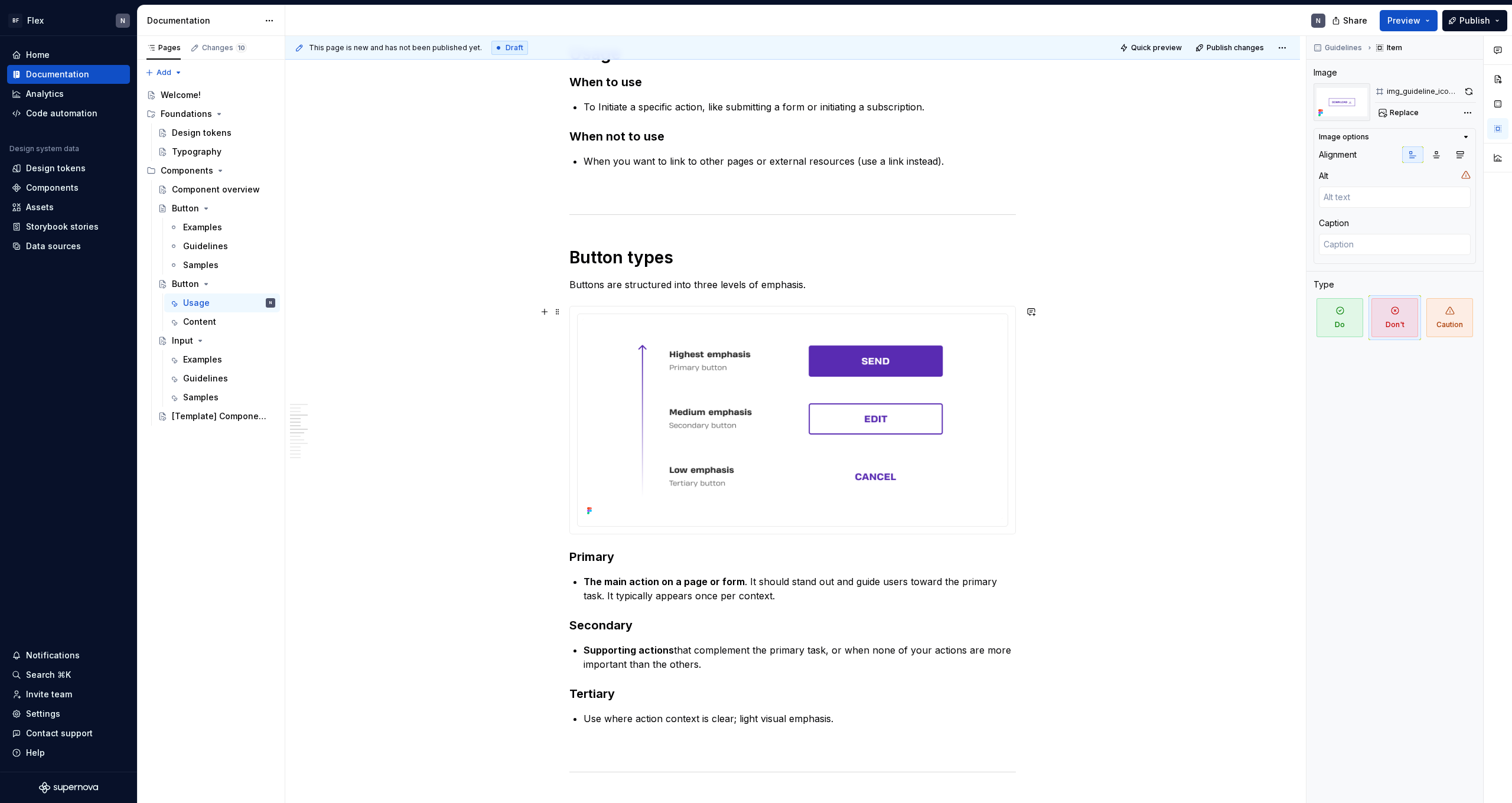
scroll to position [85, 0]
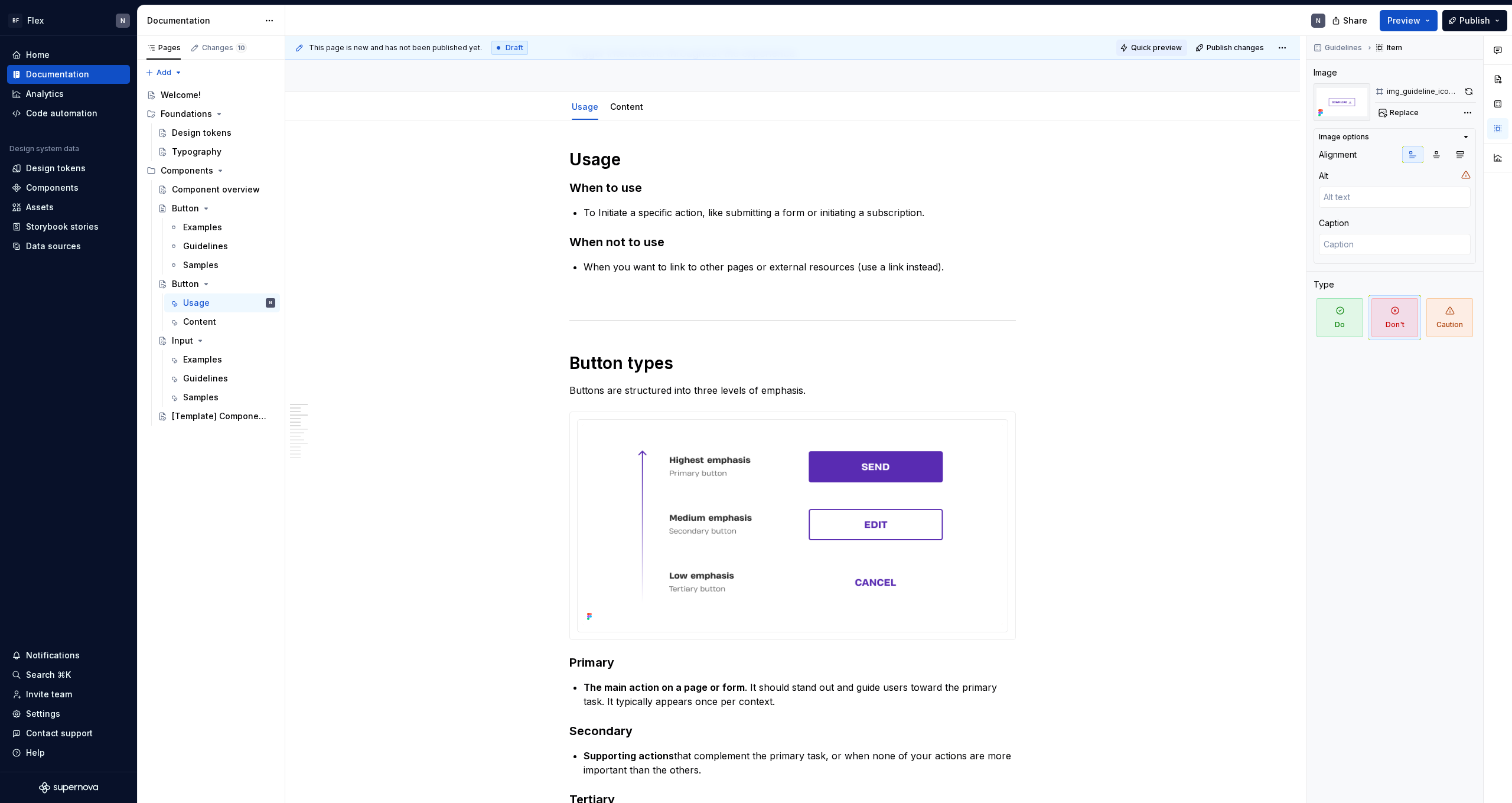
click at [344, 52] on span "Quick preview" at bounding box center [1156, 47] width 51 height 9
click at [344, 415] on html "BF Flex N Home Documentation Analytics Code automation Design system data Desig…" at bounding box center [756, 401] width 1512 height 803
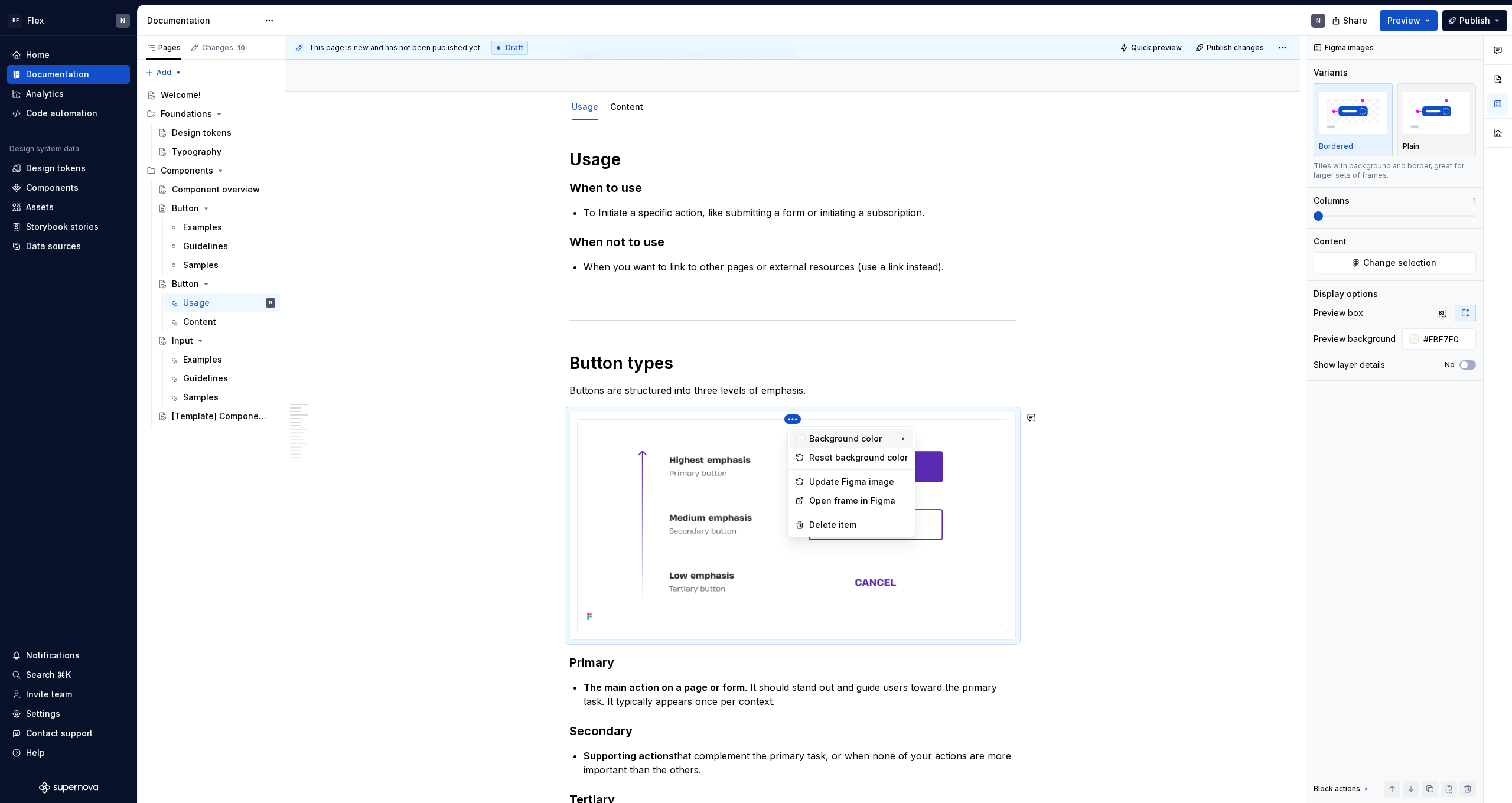
click at [344, 438] on icon at bounding box center [903, 438] width 9 height 9
click at [344, 406] on html "BF Flex N Home Documentation Analytics Code automation Design system data Desig…" at bounding box center [756, 401] width 1512 height 803
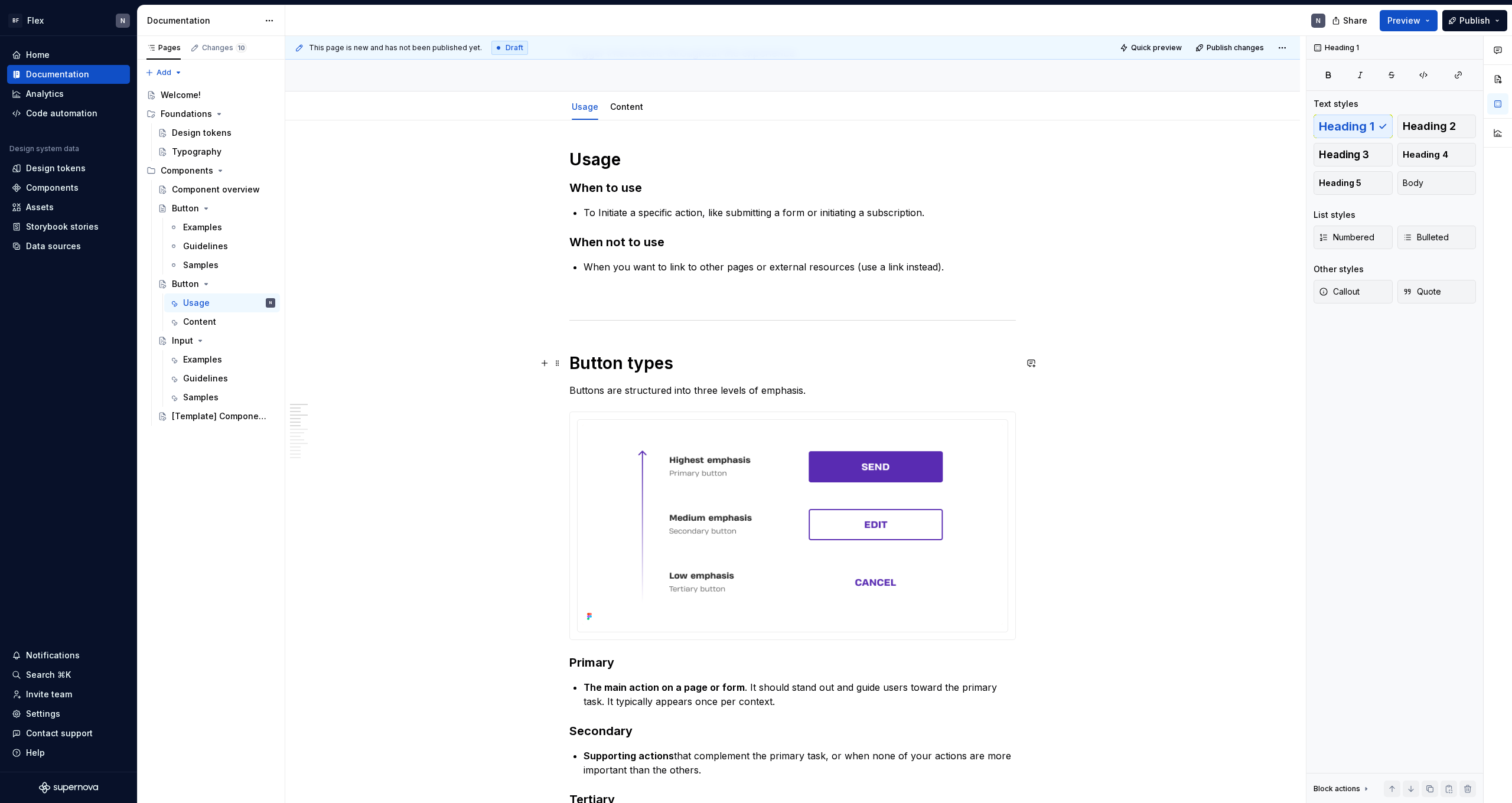
click at [344, 372] on h1 "Button types" at bounding box center [793, 363] width 447 height 21
click at [344, 384] on p "Buttons are structured into three levels of emphasis." at bounding box center [793, 390] width 447 height 14
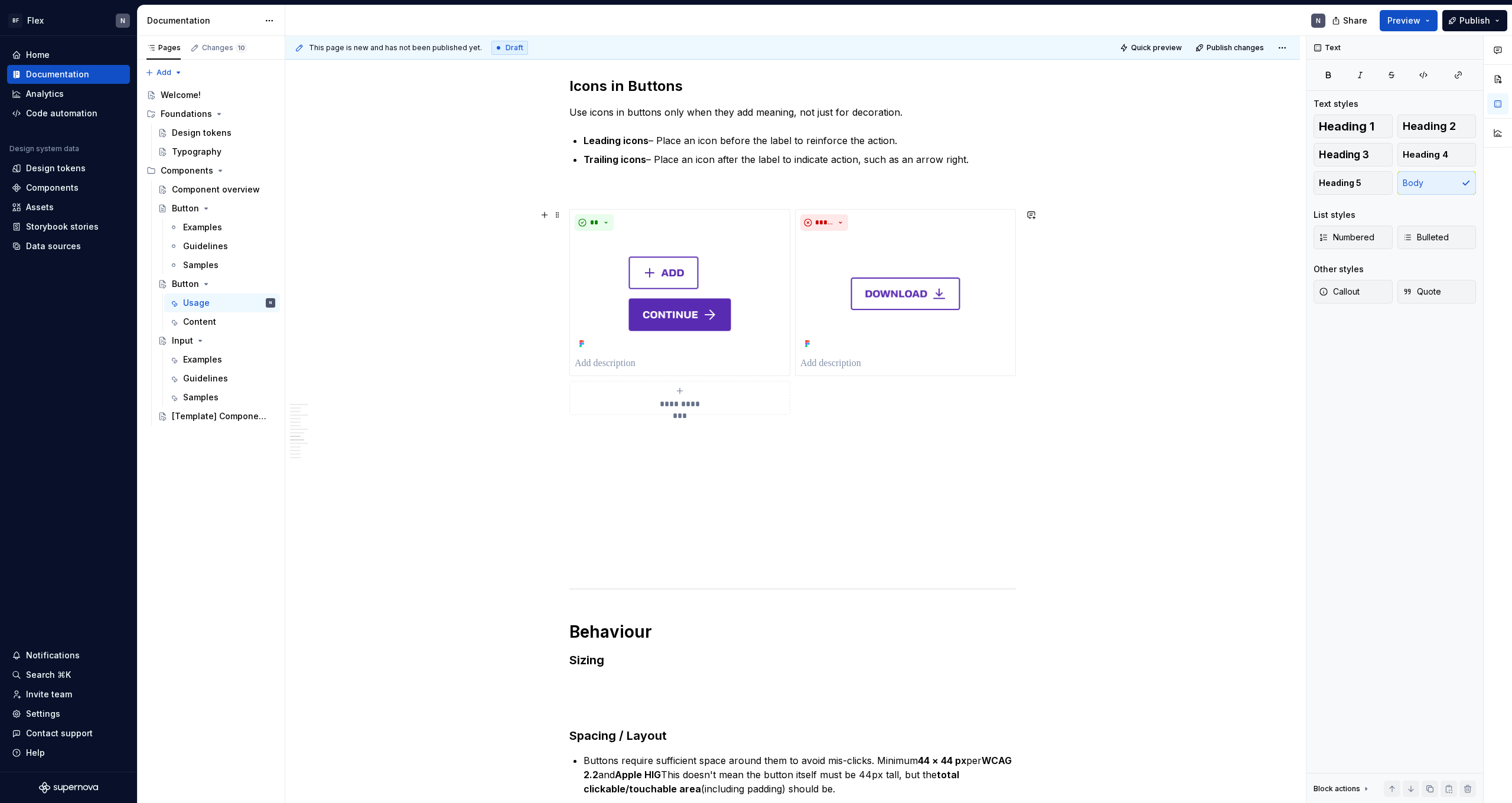
scroll to position [1326, 0]
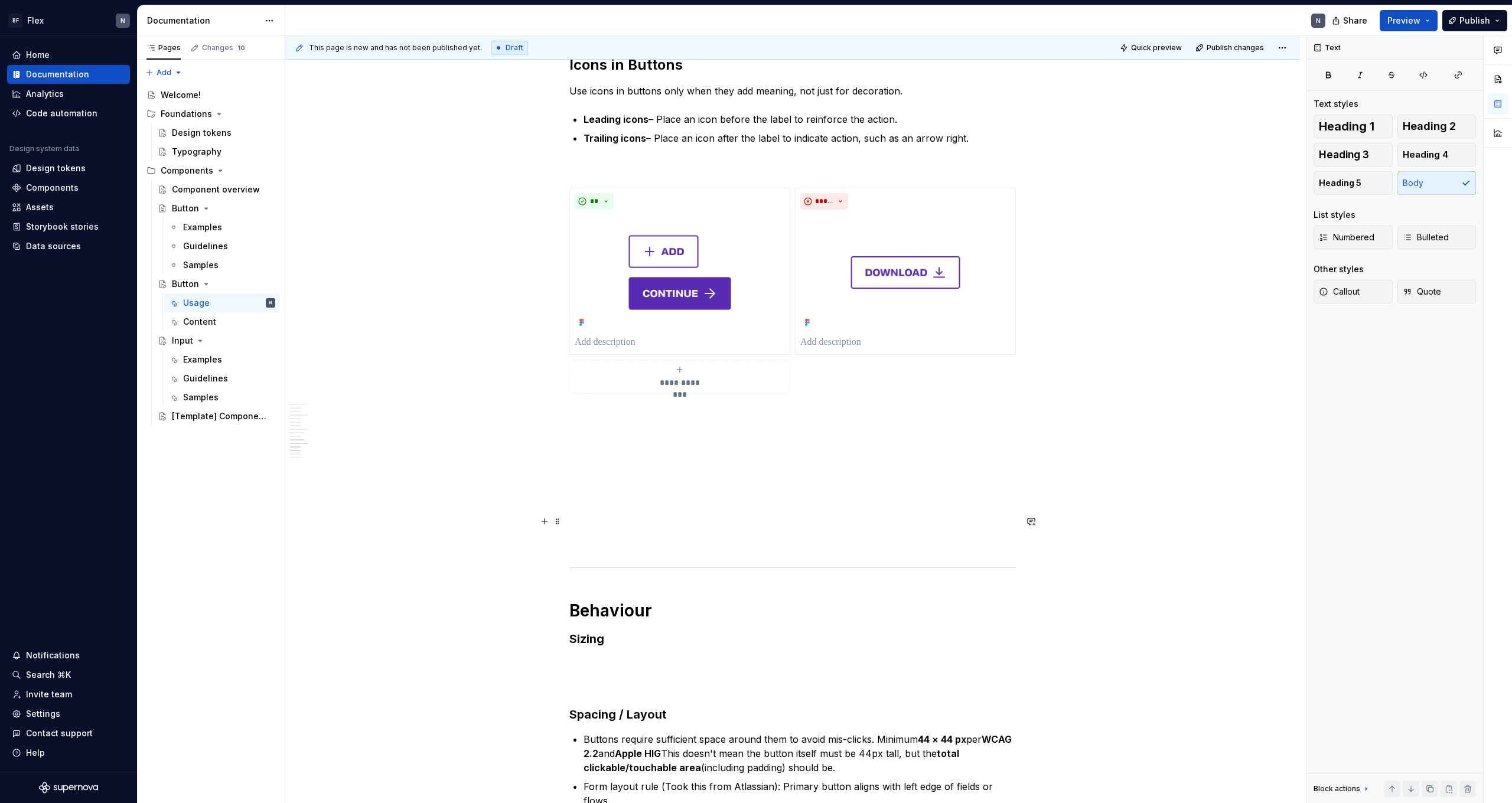
click at [344, 441] on p at bounding box center [793, 522] width 447 height 14
click at [344, 441] on div "**********" at bounding box center [793, 314] width 447 height 2814
click at [344, 433] on p at bounding box center [793, 437] width 447 height 14
click at [344, 441] on p at bounding box center [793, 437] width 447 height 14
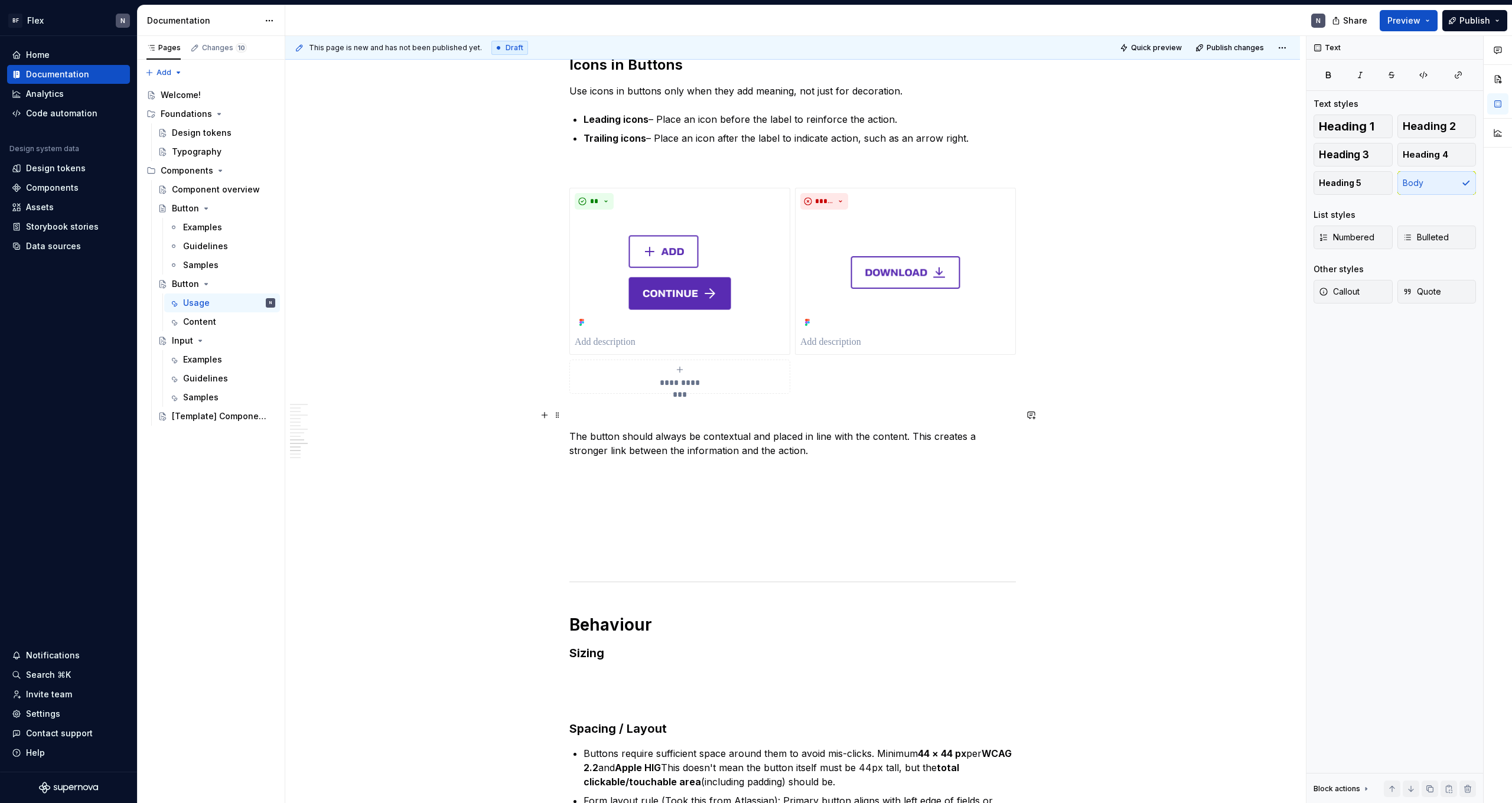
click at [344, 414] on p at bounding box center [793, 415] width 447 height 14
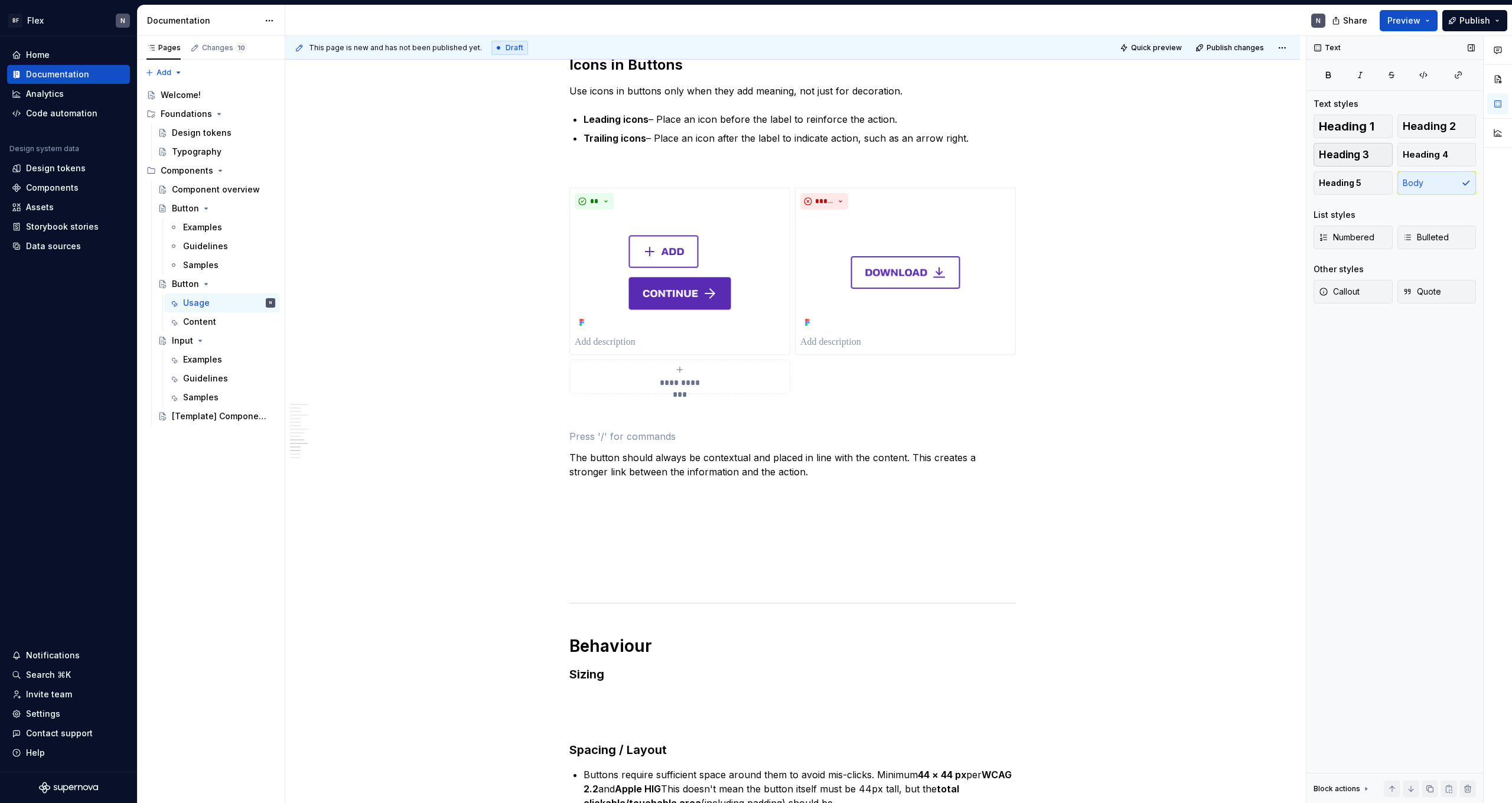
click at [344, 145] on button "Heading 3" at bounding box center [1352, 155] width 79 height 24
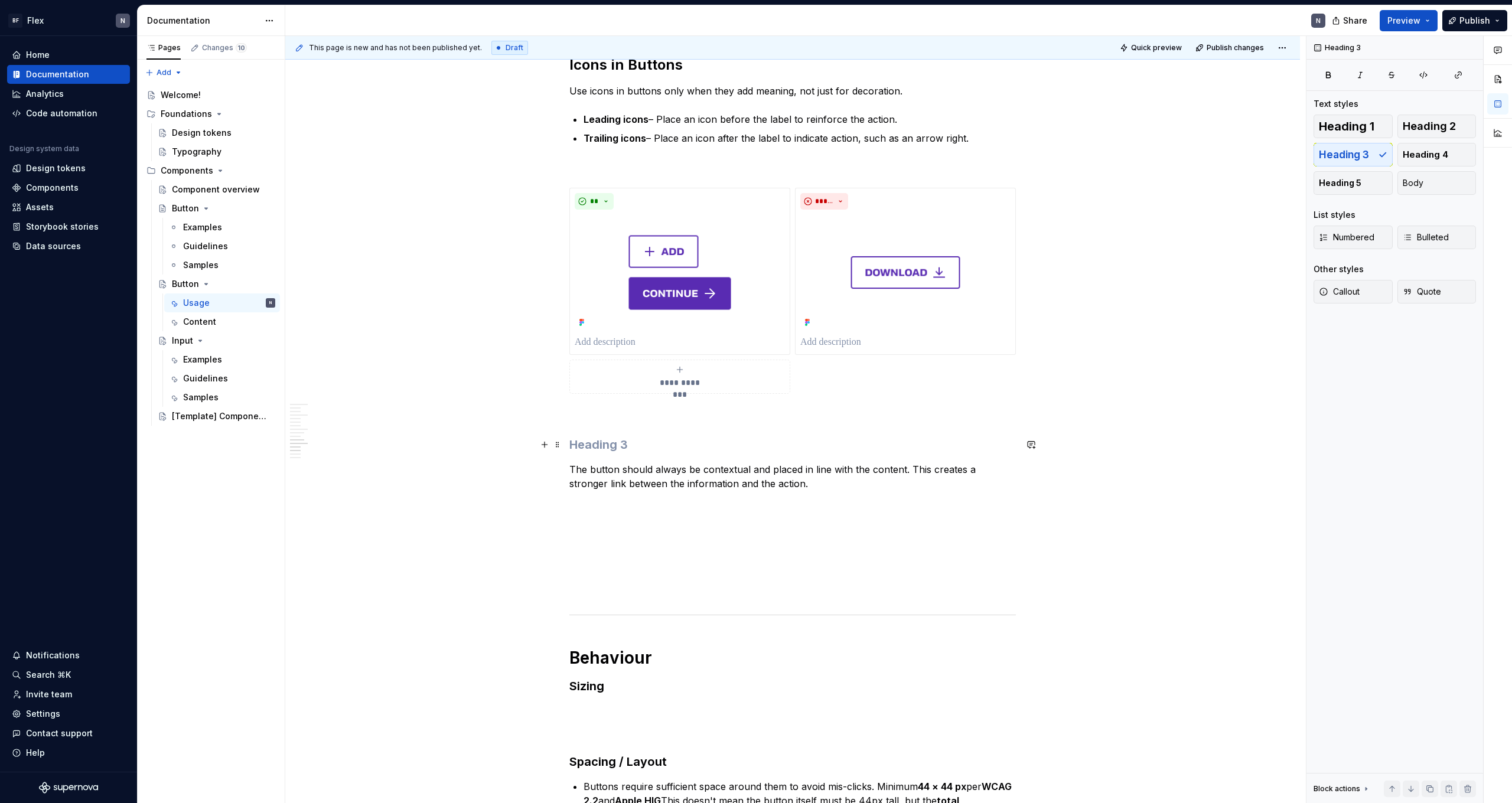
click at [344, 441] on h3 at bounding box center [793, 445] width 447 height 17
click at [344, 441] on div "**********" at bounding box center [793, 338] width 447 height 2861
click at [344, 441] on p "The button should always be contextual and placed in line with the content. Thi…" at bounding box center [793, 477] width 447 height 28
click at [344, 441] on h3 "Placement" at bounding box center [793, 445] width 447 height 17
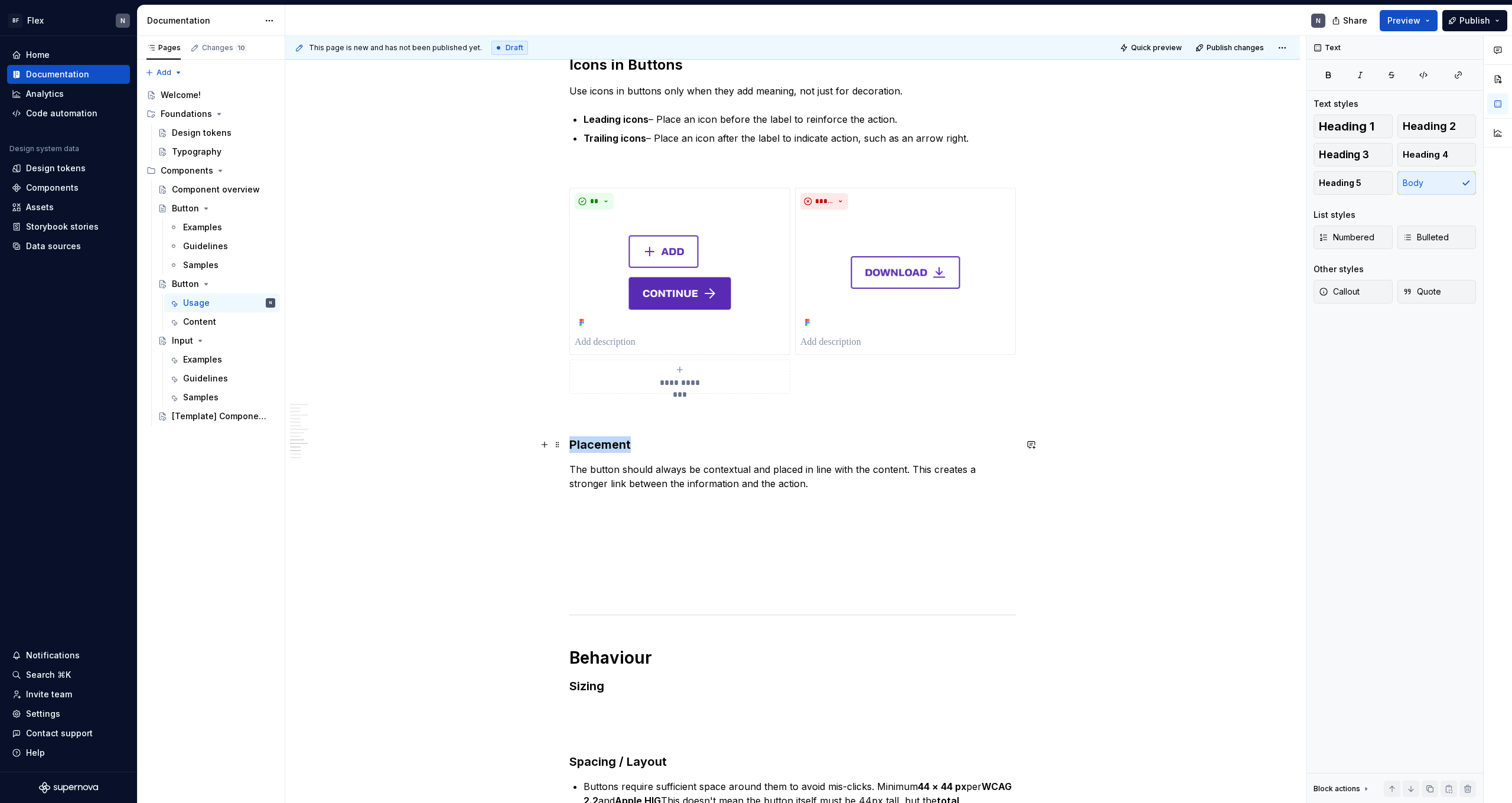
click at [344, 441] on h3 "Placement" at bounding box center [793, 445] width 447 height 17
click at [344, 123] on span "Heading 2" at bounding box center [1429, 127] width 53 height 12
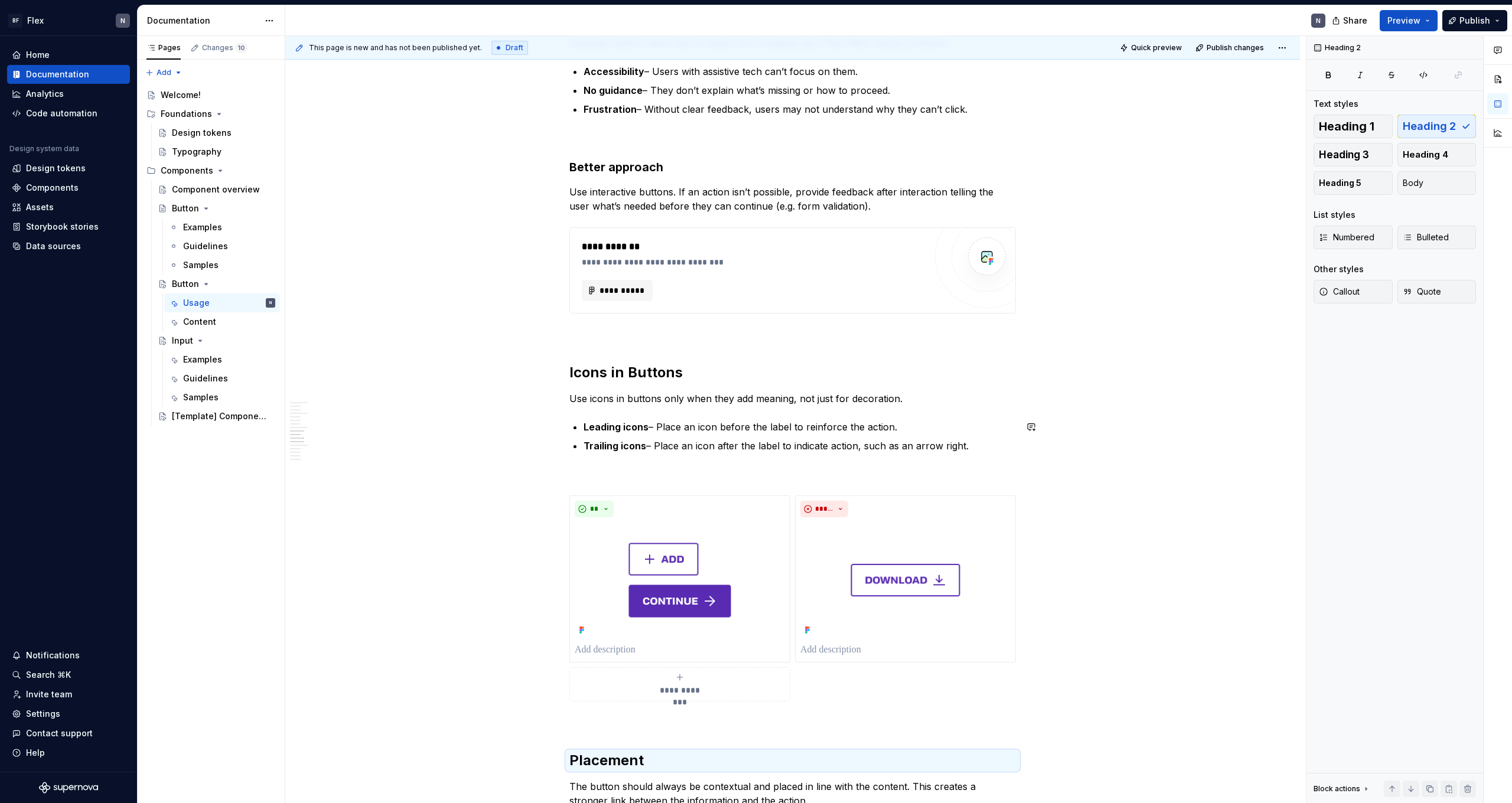
scroll to position [989, 0]
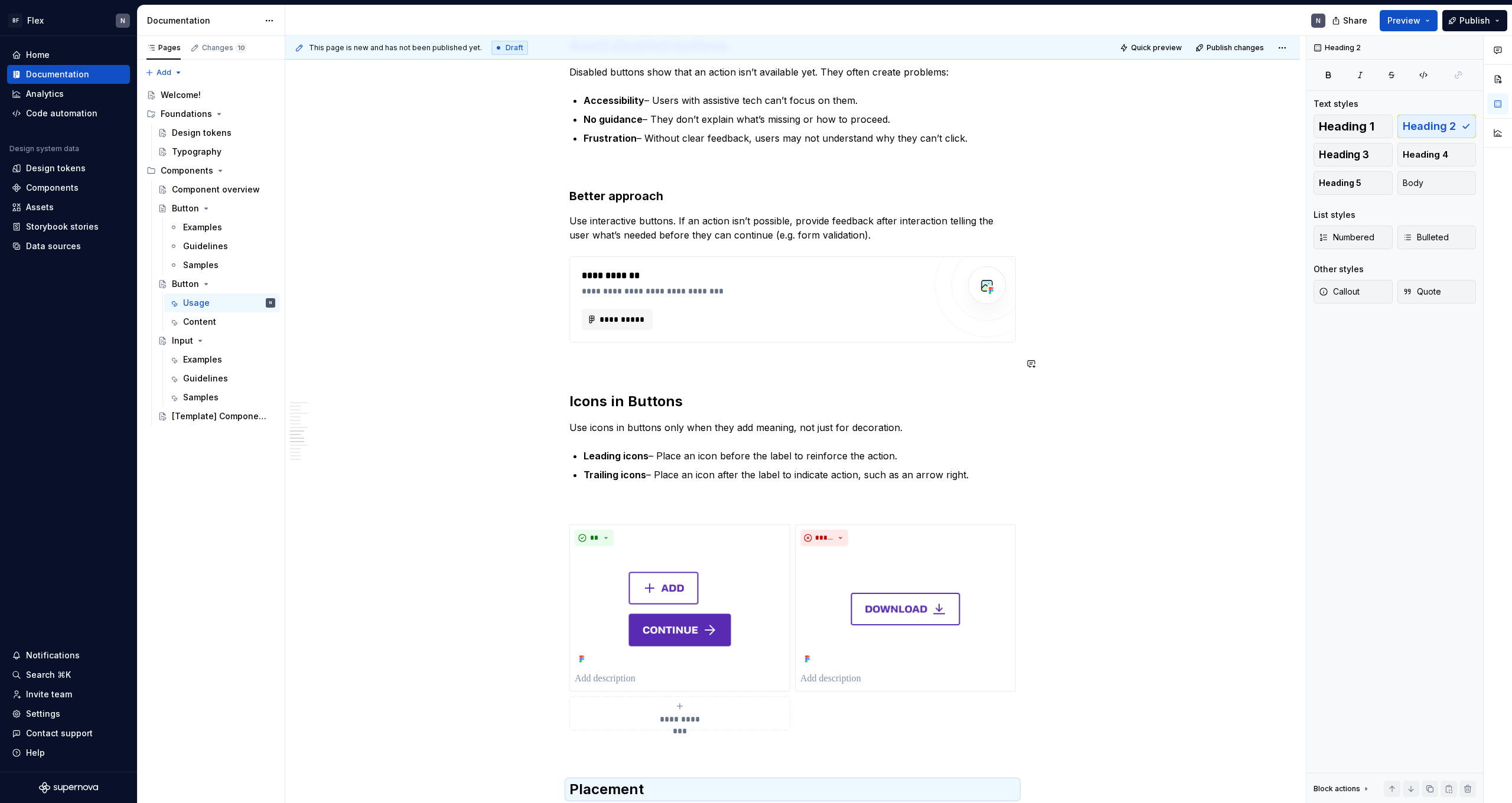
click at [344, 396] on strong "Icons in Buttons" at bounding box center [626, 401] width 114 height 17
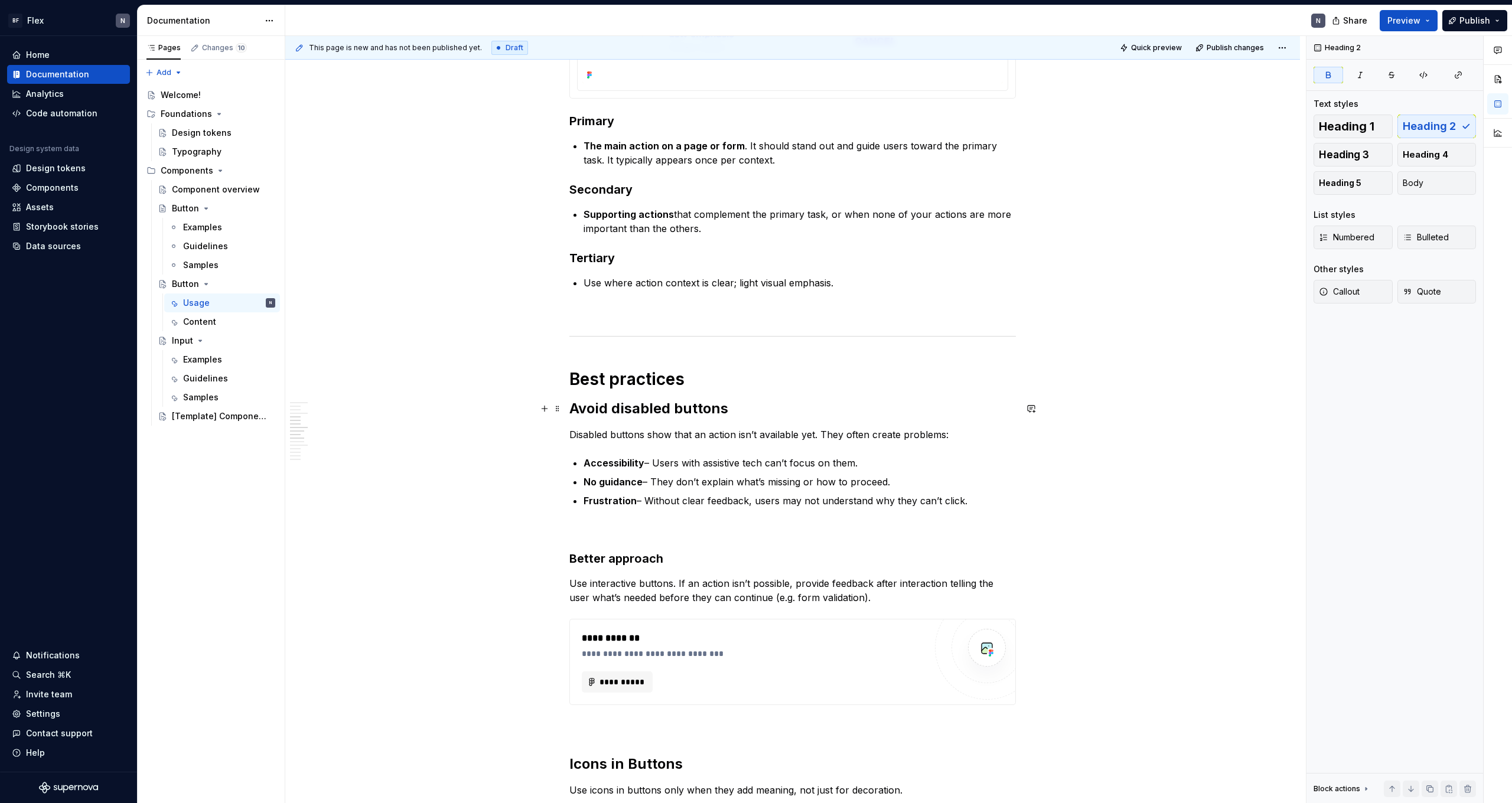
click at [344, 408] on strong "Avoid disabled buttons" at bounding box center [648, 408] width 159 height 17
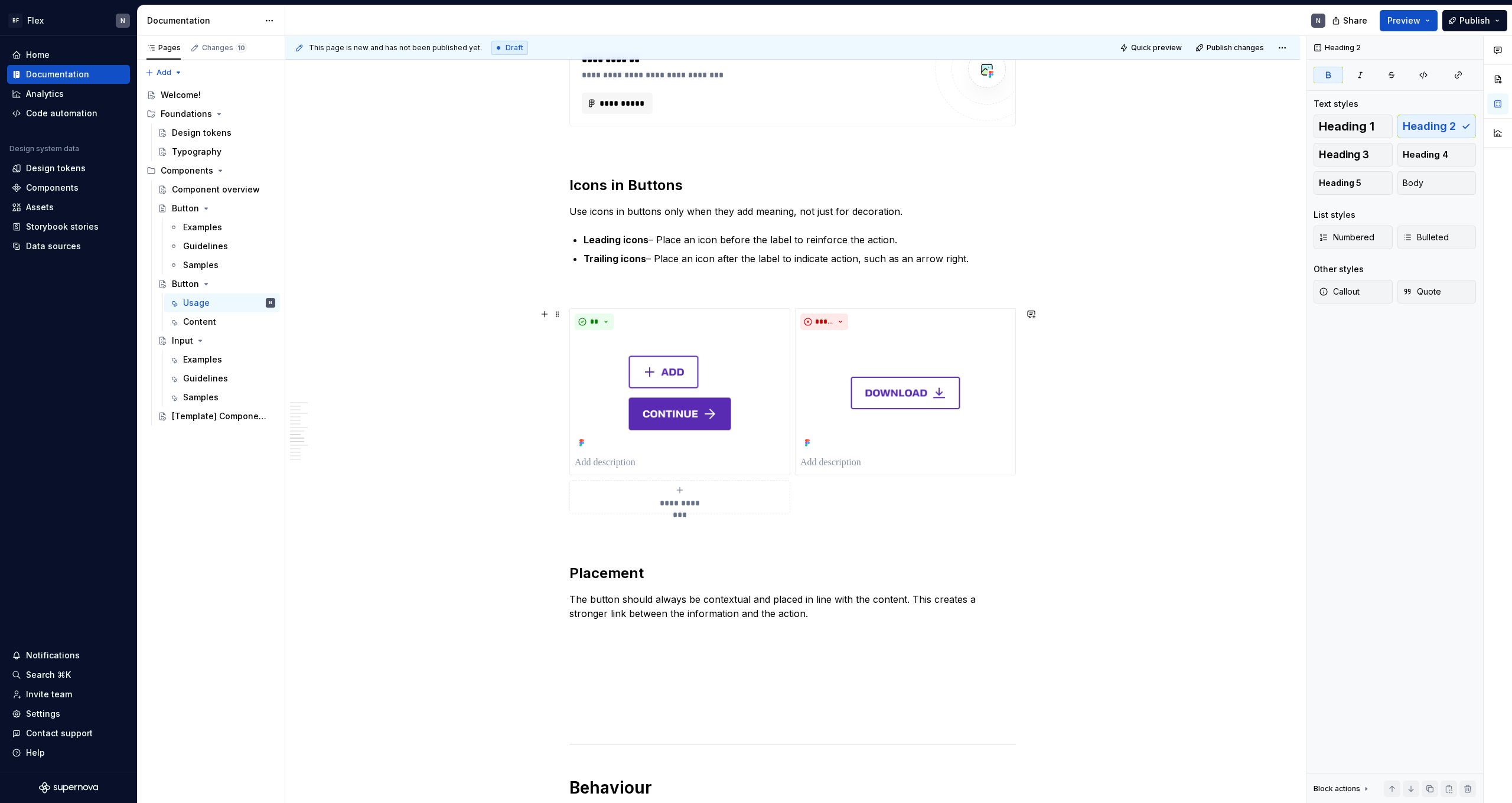
scroll to position [1260, 0]
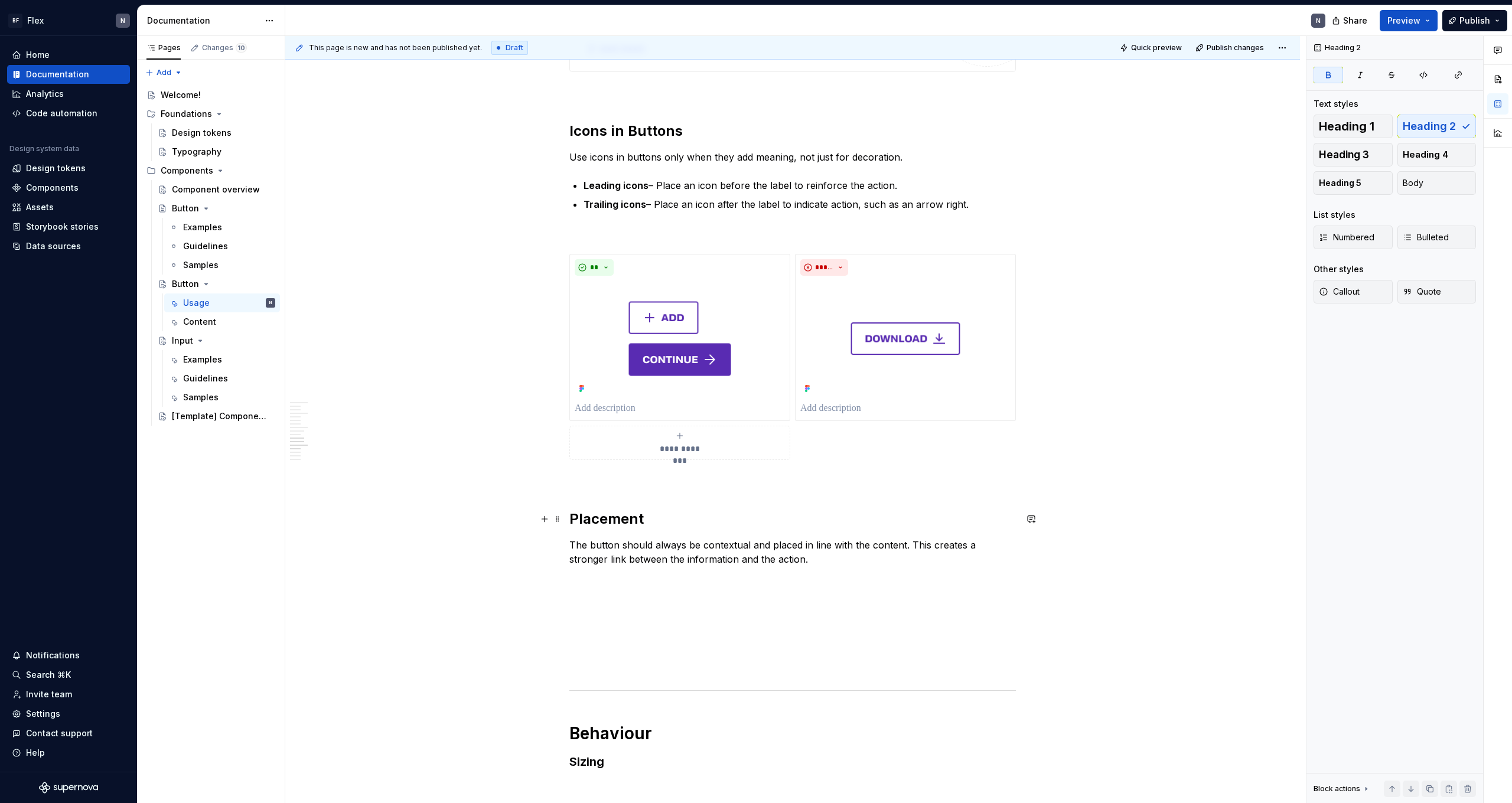
click at [344, 441] on h2 "Placement" at bounding box center [793, 519] width 447 height 19
drag, startPoint x: 580, startPoint y: 523, endPoint x: 570, endPoint y: 523, distance: 10.0
click at [344, 441] on div "**********" at bounding box center [792, 523] width 1014 height 3154
click at [344, 441] on h2 "Button placement" at bounding box center [793, 519] width 447 height 19
click at [344, 441] on p "The button should always be contextual and placed in line with the content. Thi…" at bounding box center [793, 553] width 447 height 28
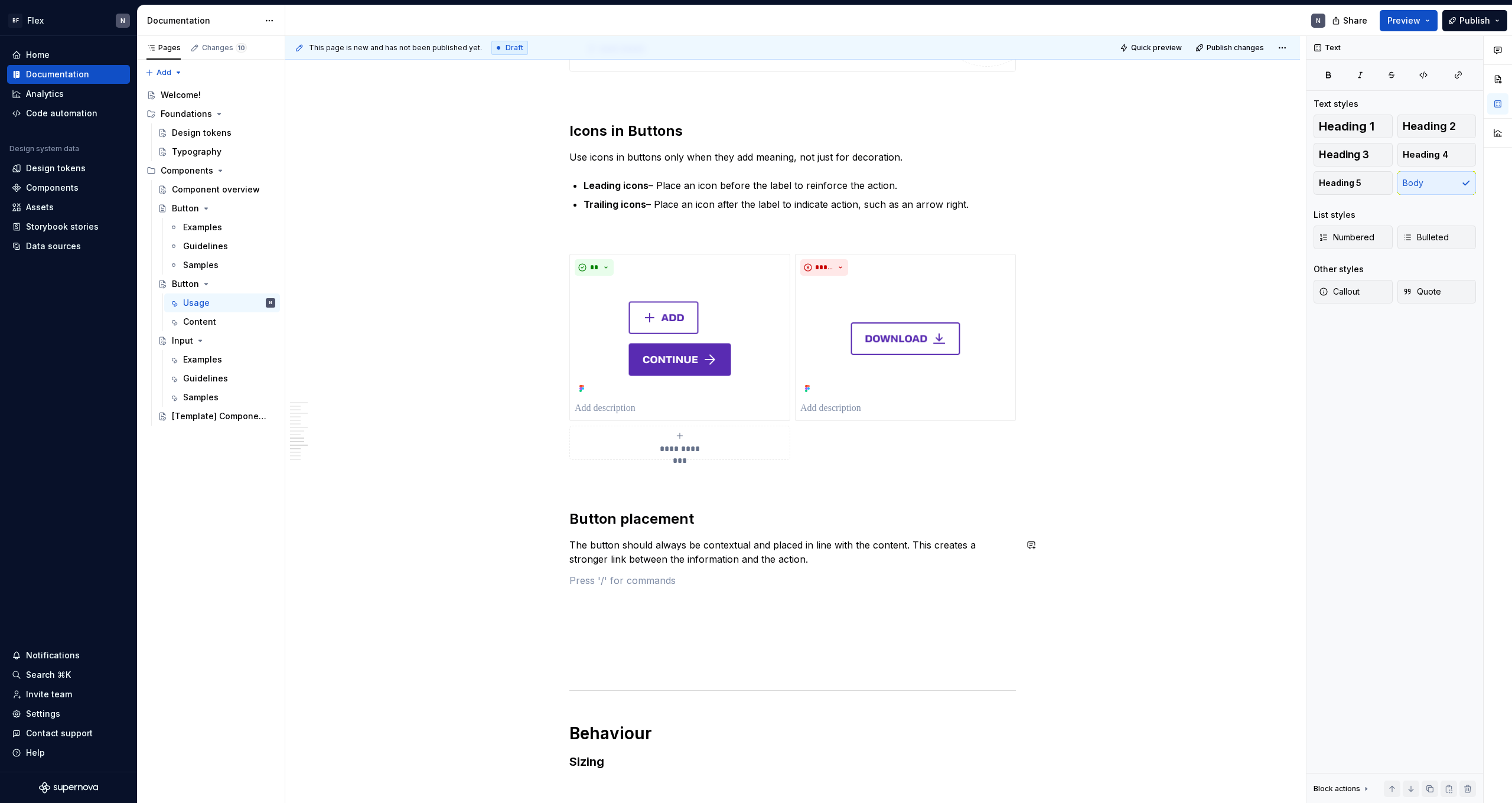
click at [344, 441] on div "**********" at bounding box center [793, 409] width 447 height 2871
click at [344, 441] on p "The button should always be contextual and placed in line with the content. Thi…" at bounding box center [793, 553] width 447 height 28
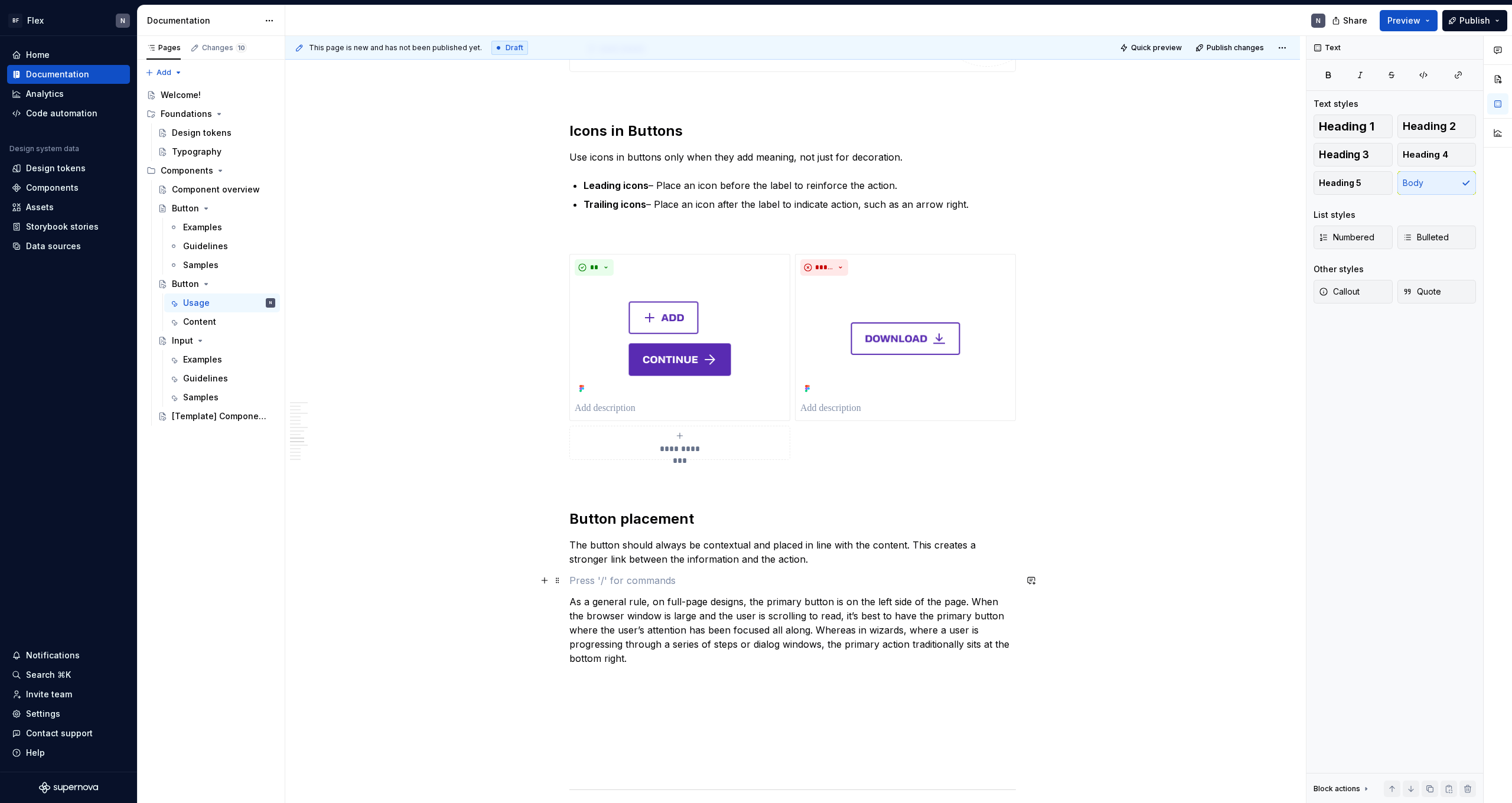
click at [344, 441] on p at bounding box center [793, 581] width 447 height 14
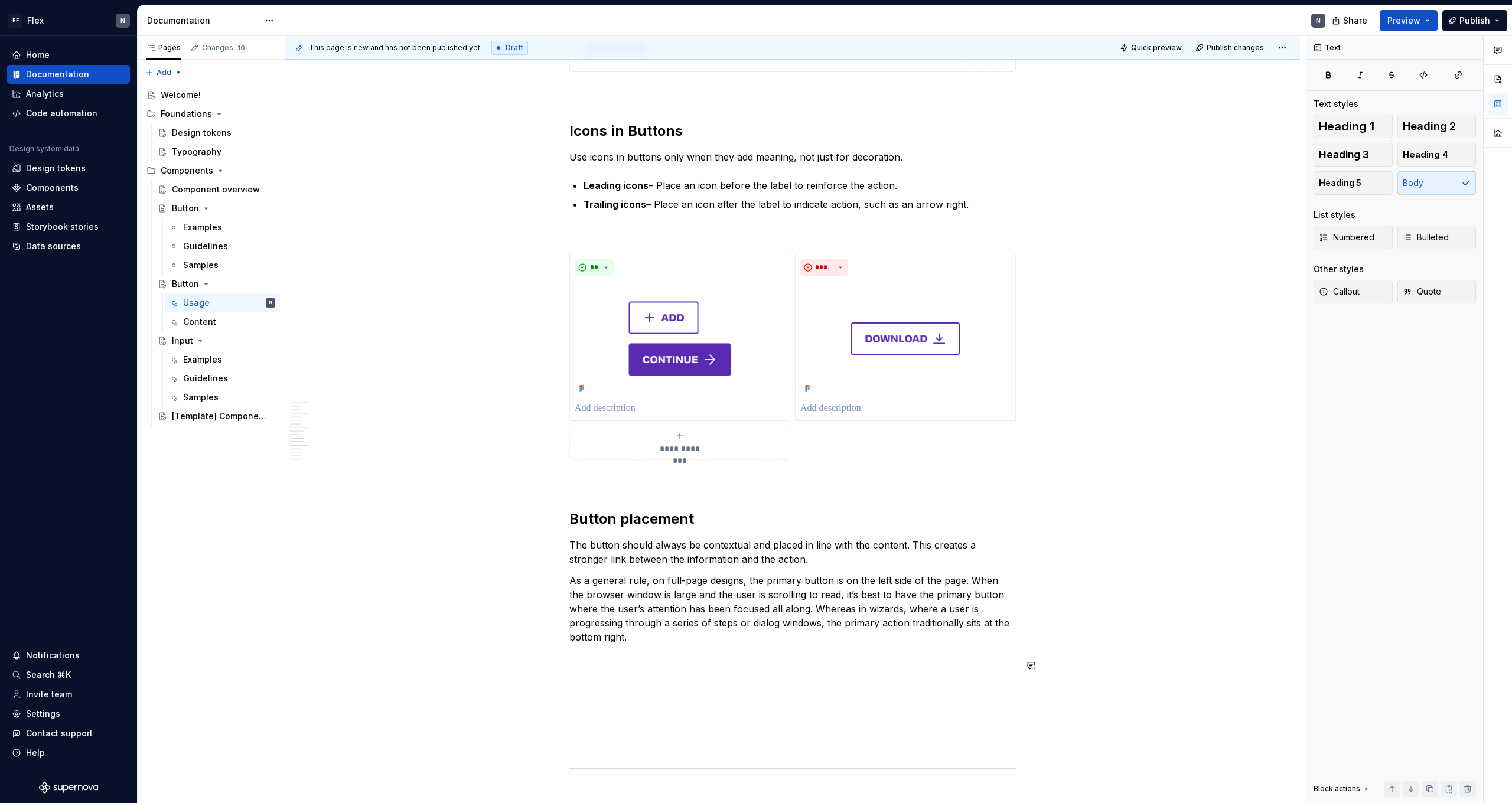
click at [344, 441] on p "The button should always be contextual and placed in line with the content. Thi…" at bounding box center [793, 553] width 447 height 28
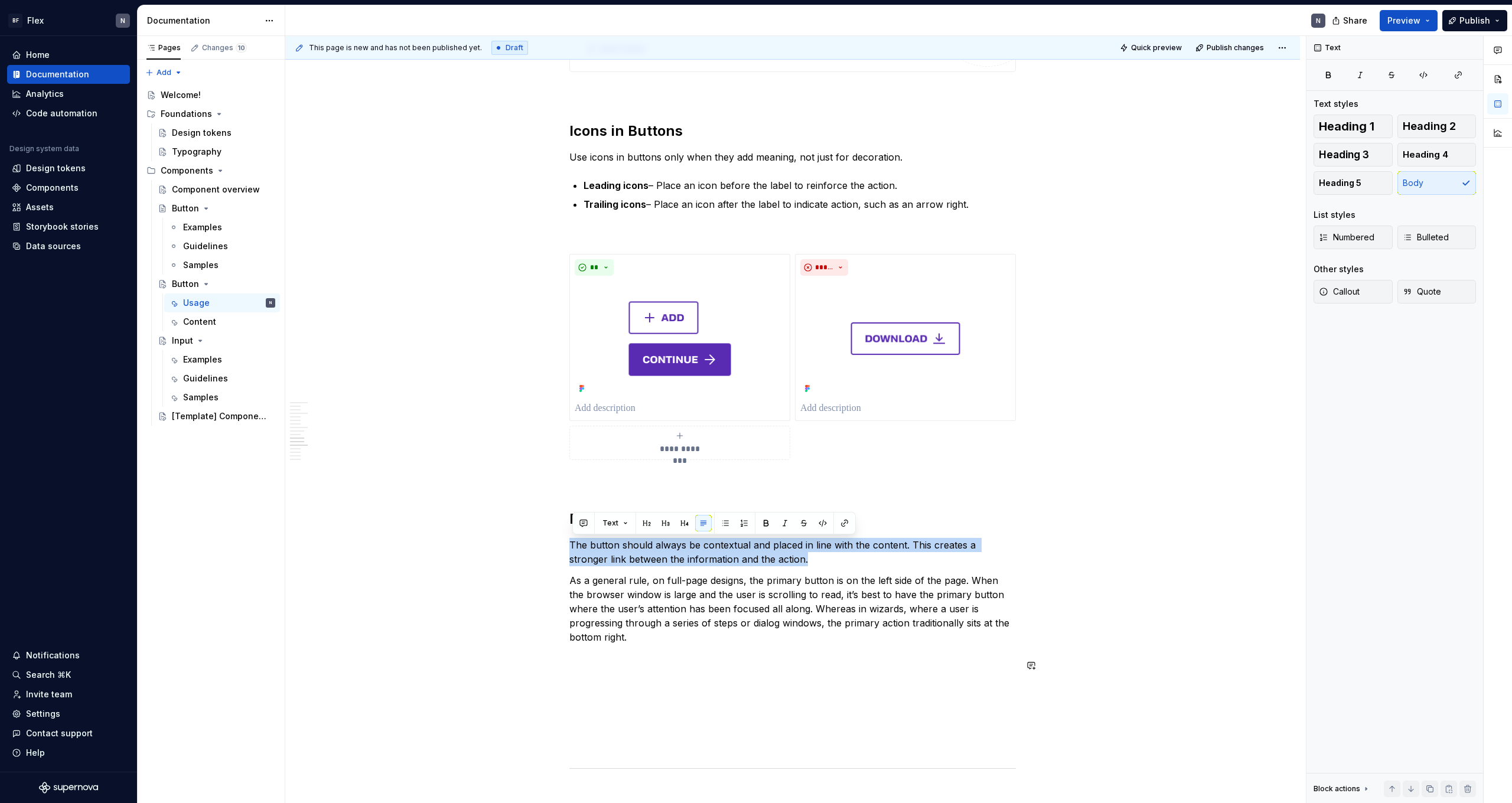
click at [344, 441] on p "The button should always be contextual and placed in line with the content. Thi…" at bounding box center [793, 553] width 447 height 28
click at [344, 441] on p "As a general rule, on full-page designs, the primary button is on the left side…" at bounding box center [793, 608] width 447 height 71
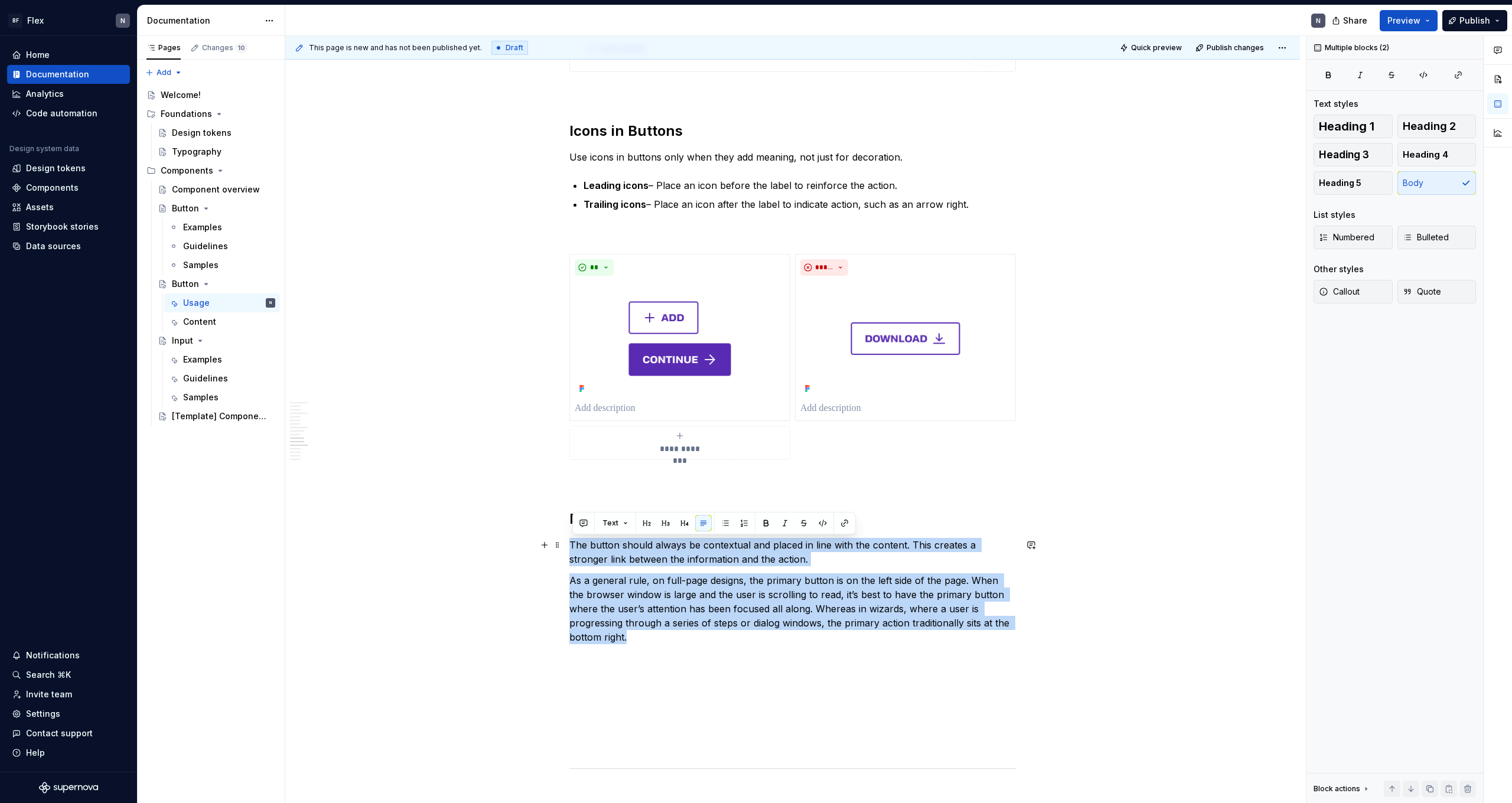
drag, startPoint x: 1017, startPoint y: 620, endPoint x: 572, endPoint y: 546, distance: 451.1
click at [344, 441] on div "**********" at bounding box center [793, 448] width 447 height 2949
copy div "The button should always be contextual and placed in line with the content. Thi…"
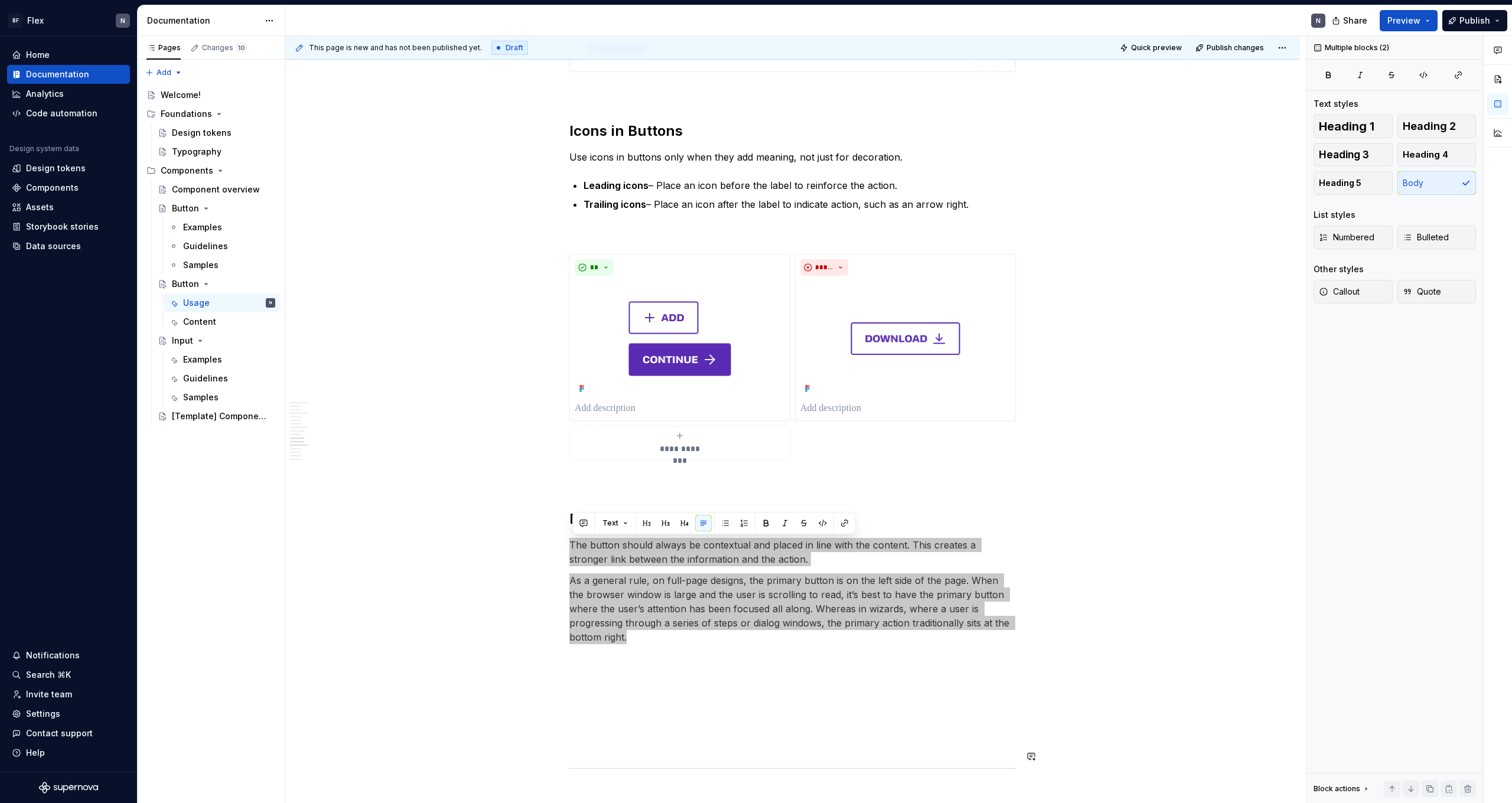
click at [344, 441] on p "As a general rule, on full-page designs, the primary button is on the left side…" at bounding box center [793, 608] width 447 height 71
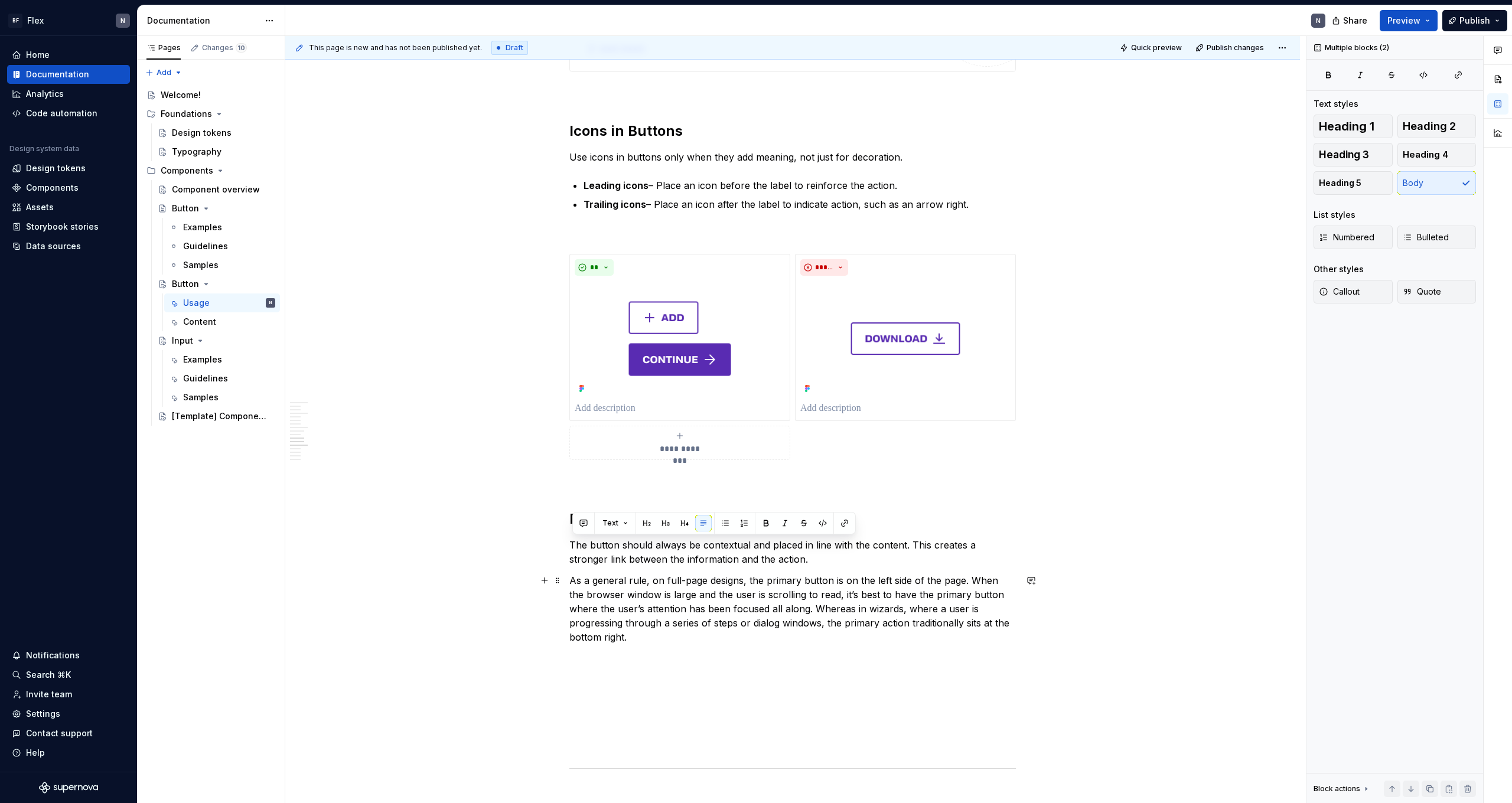
click at [344, 441] on p "As a general rule, on full-page designs, the primary button is on the left side…" at bounding box center [793, 608] width 447 height 71
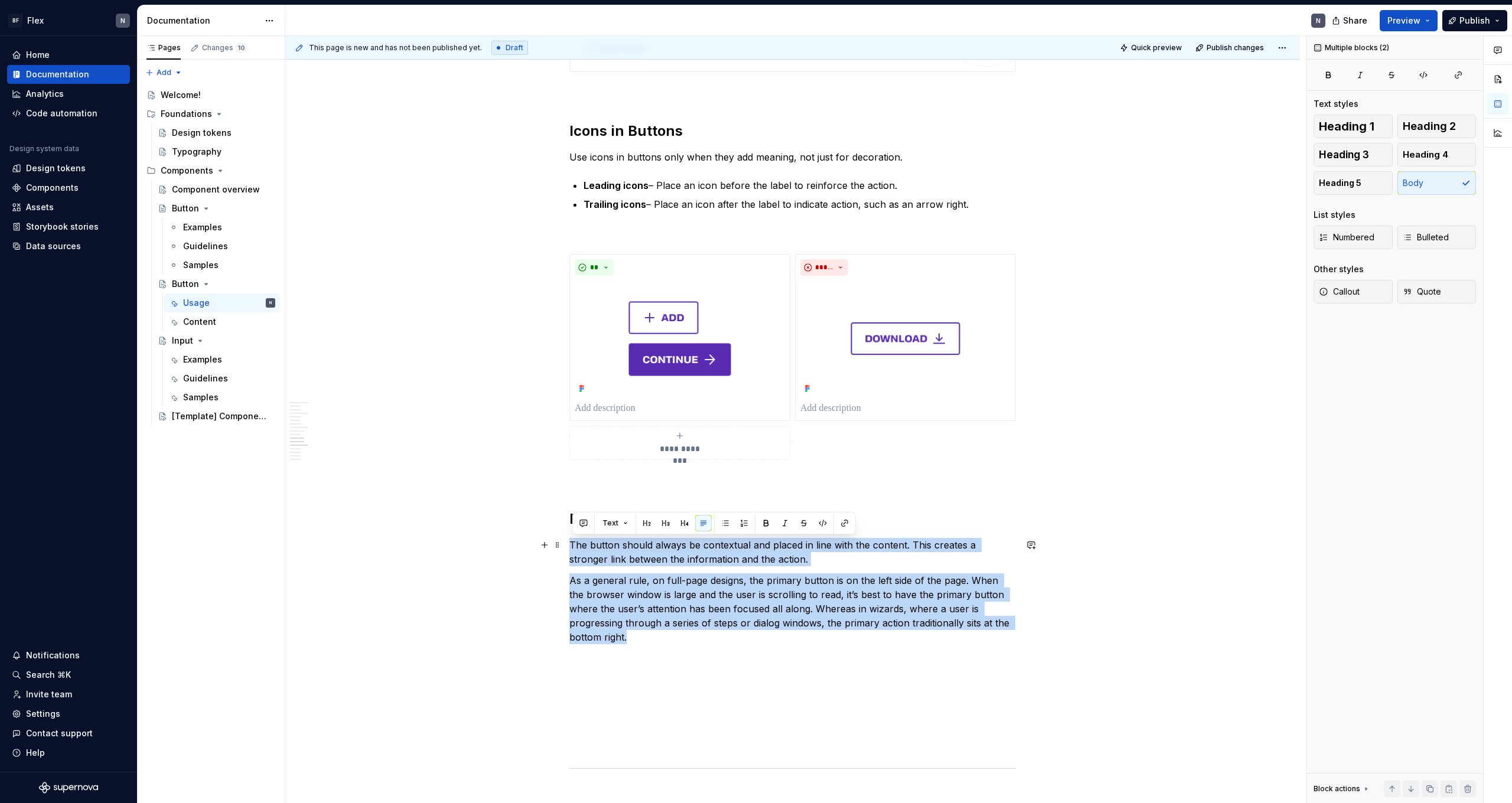
drag, startPoint x: 1016, startPoint y: 619, endPoint x: 573, endPoint y: 539, distance: 450.2
click at [344, 441] on div "**********" at bounding box center [793, 448] width 447 height 2949
copy div "The button should always be contextual and placed in line with the content. Thi…"
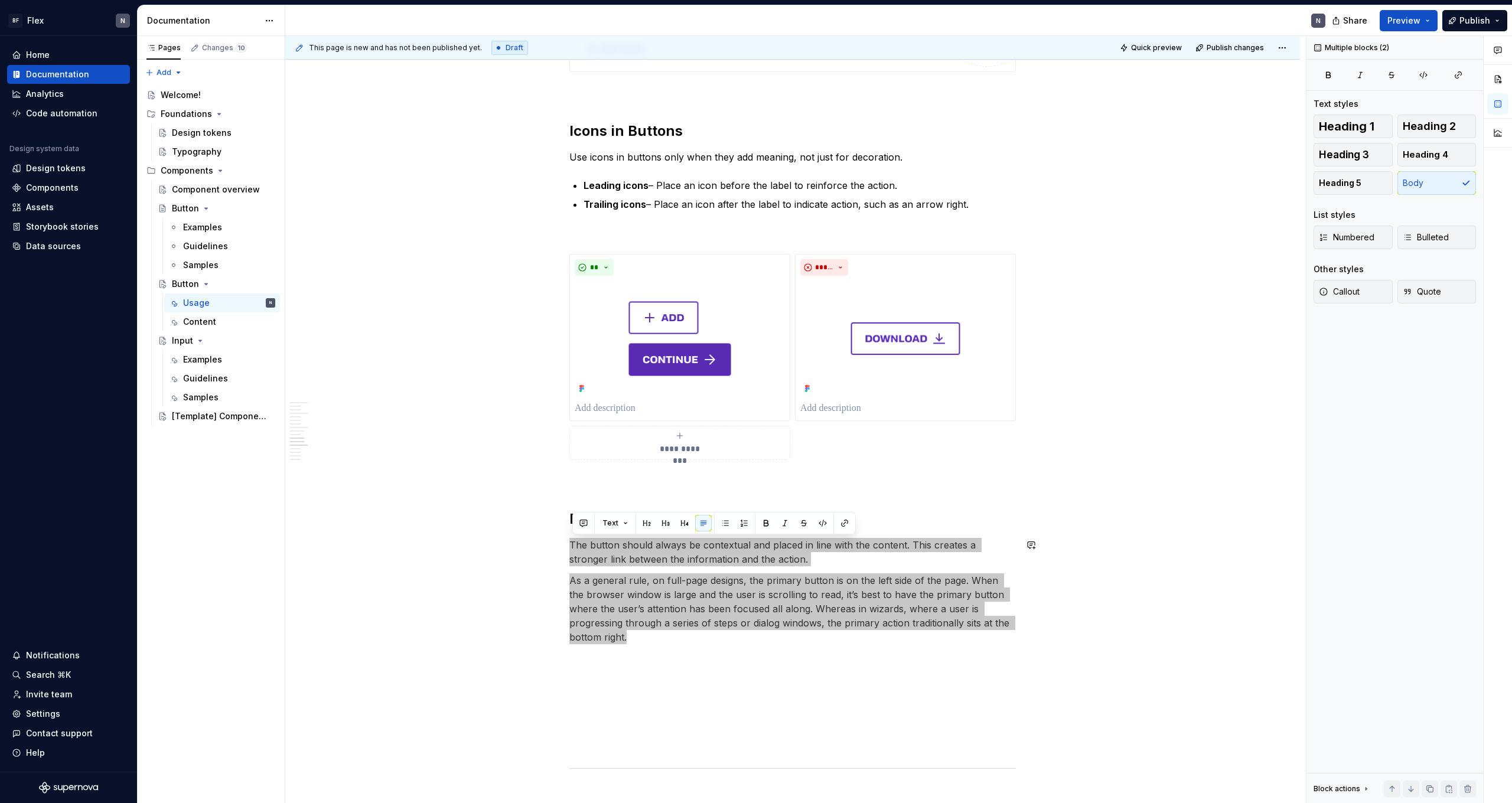
click at [344, 441] on p "As a general rule, on full-page designs, the primary button is on the left side…" at bounding box center [793, 608] width 447 height 71
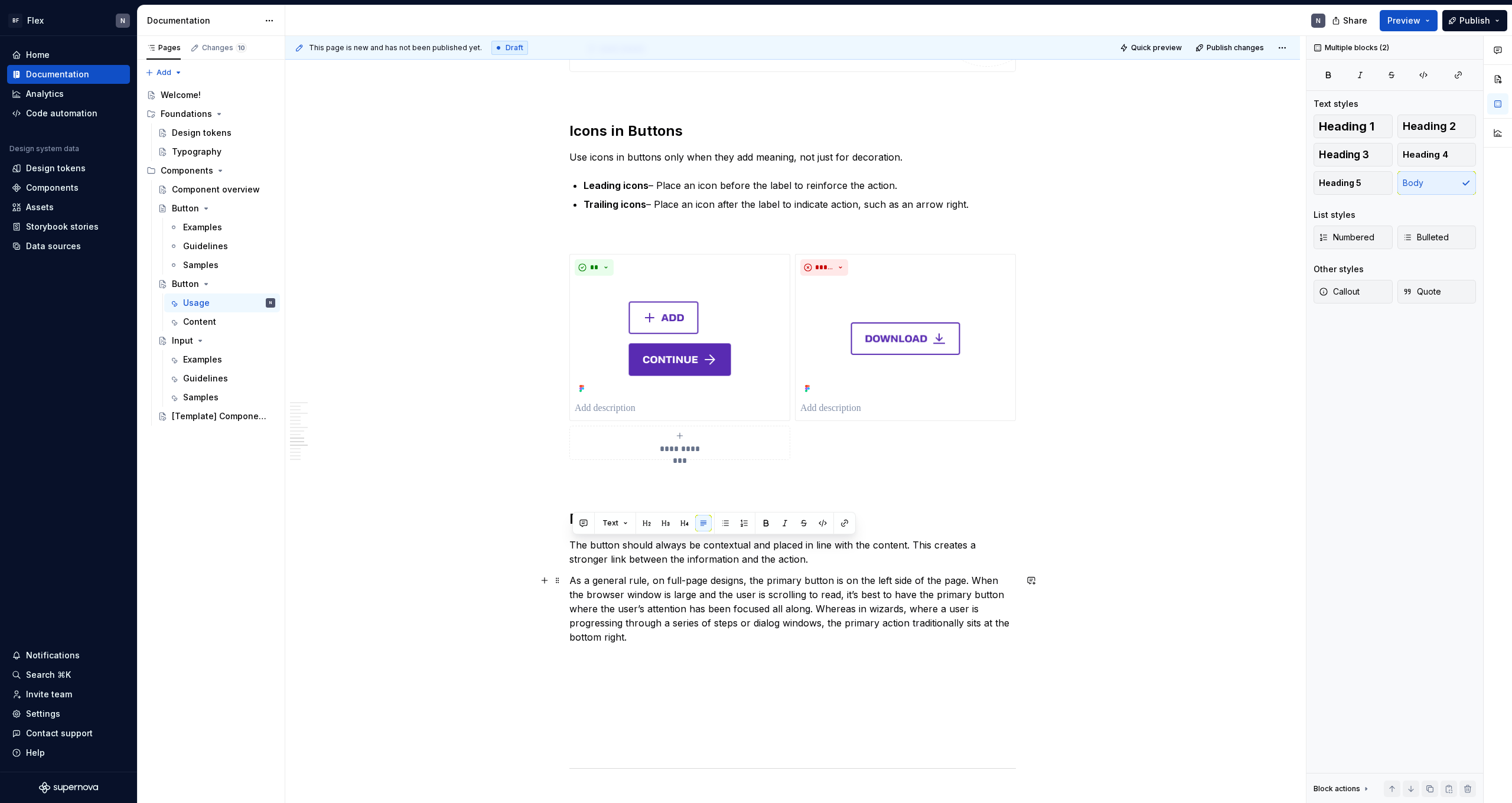
click at [344, 441] on p "As a general rule, on full-page designs, the primary button is on the left side…" at bounding box center [793, 608] width 447 height 71
click at [344, 441] on p "The button should always be contextual and placed in line with the content. Thi…" at bounding box center [793, 553] width 447 height 28
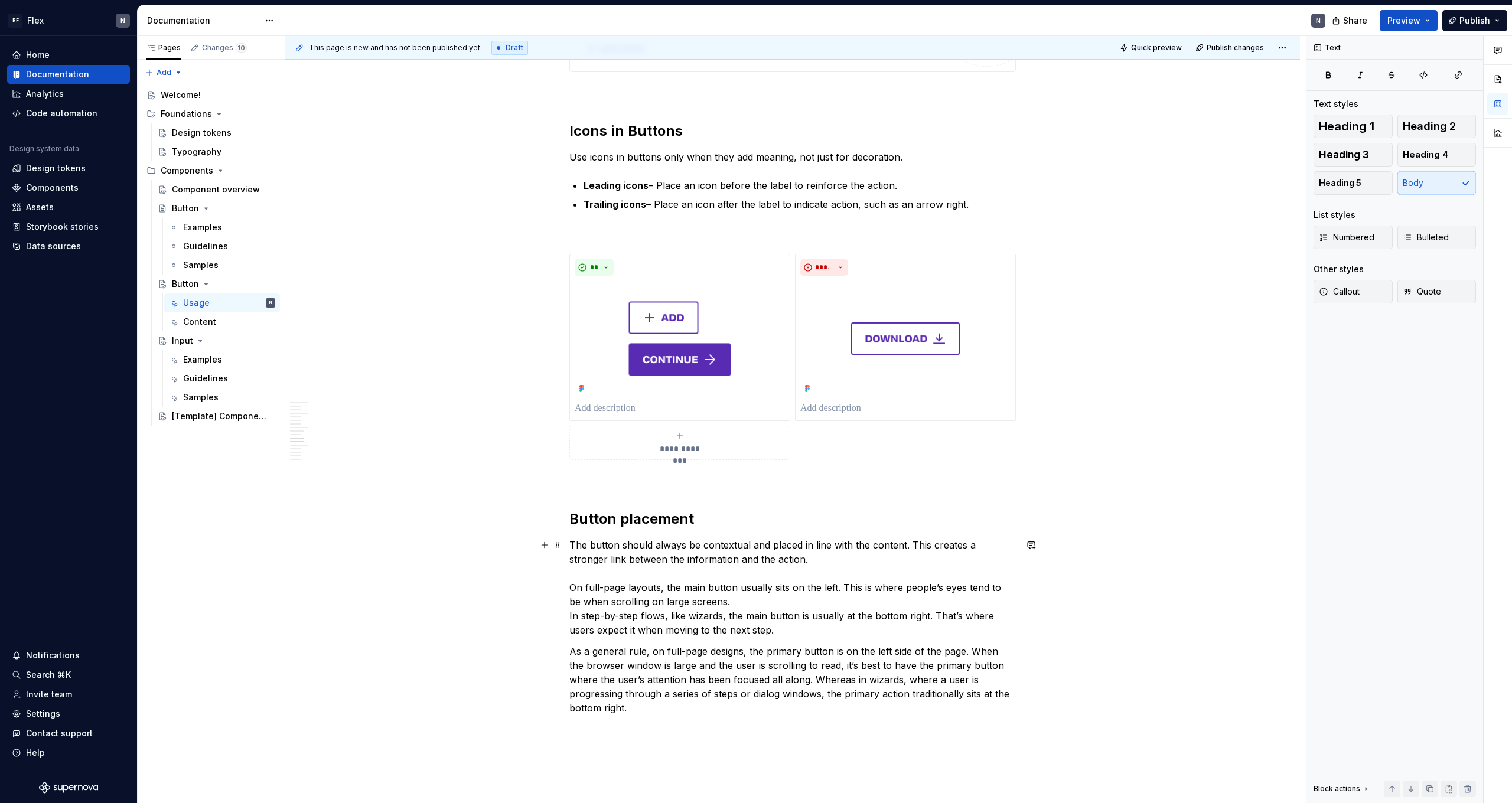
click at [344, 441] on p "The button should always be contextual and placed in line with the content. Thi…" at bounding box center [793, 588] width 447 height 99
drag, startPoint x: 856, startPoint y: 590, endPoint x: 857, endPoint y: 600, distance: 10.0
click at [344, 441] on p "The button should always be contextual and placed in line with the content. Thi…" at bounding box center [793, 588] width 447 height 99
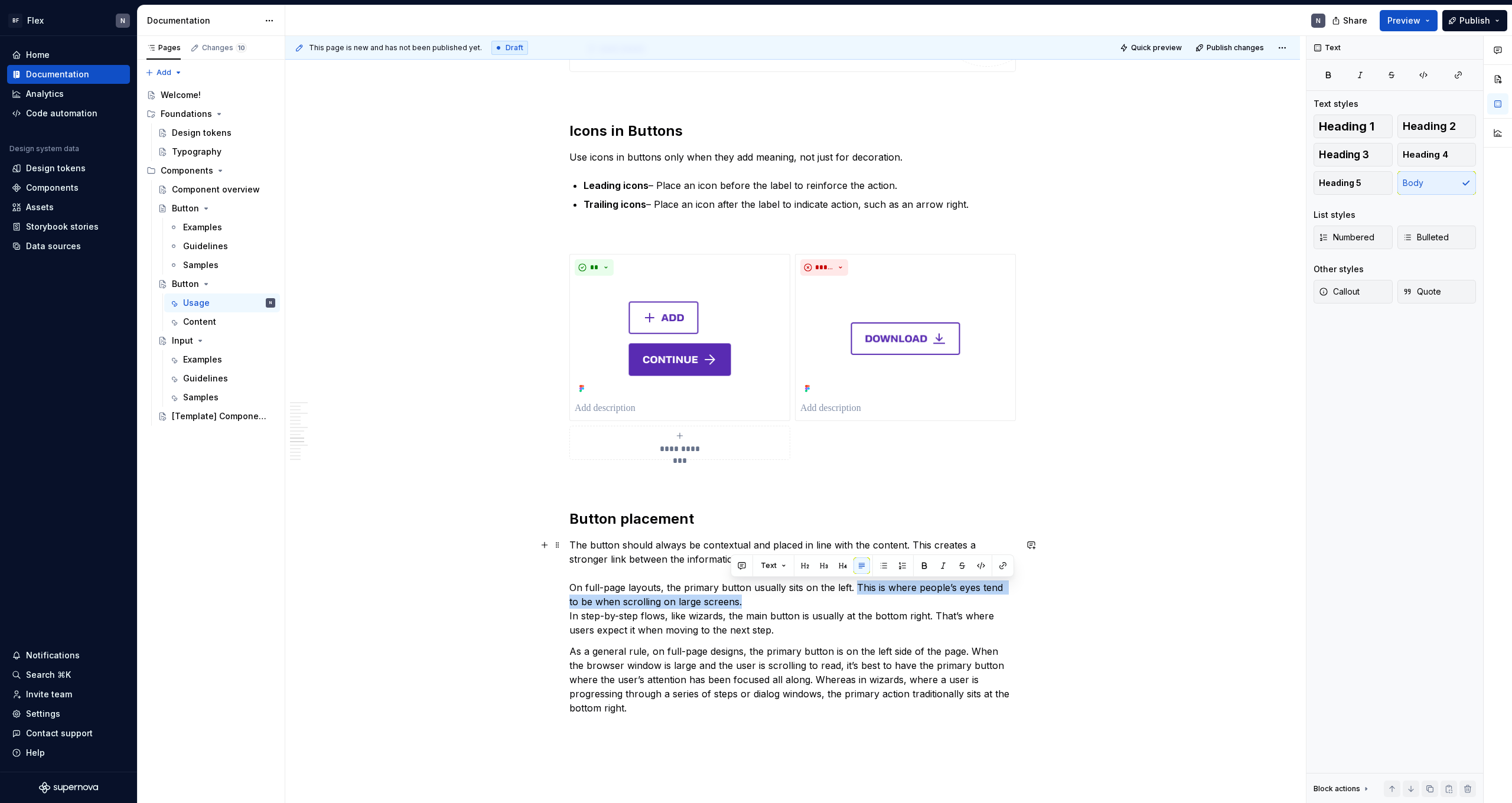
click at [344, 441] on p "The button should always be contextual and placed in line with the content. Thi…" at bounding box center [793, 588] width 447 height 99
click at [344, 441] on div "**********" at bounding box center [792, 597] width 1014 height 3303
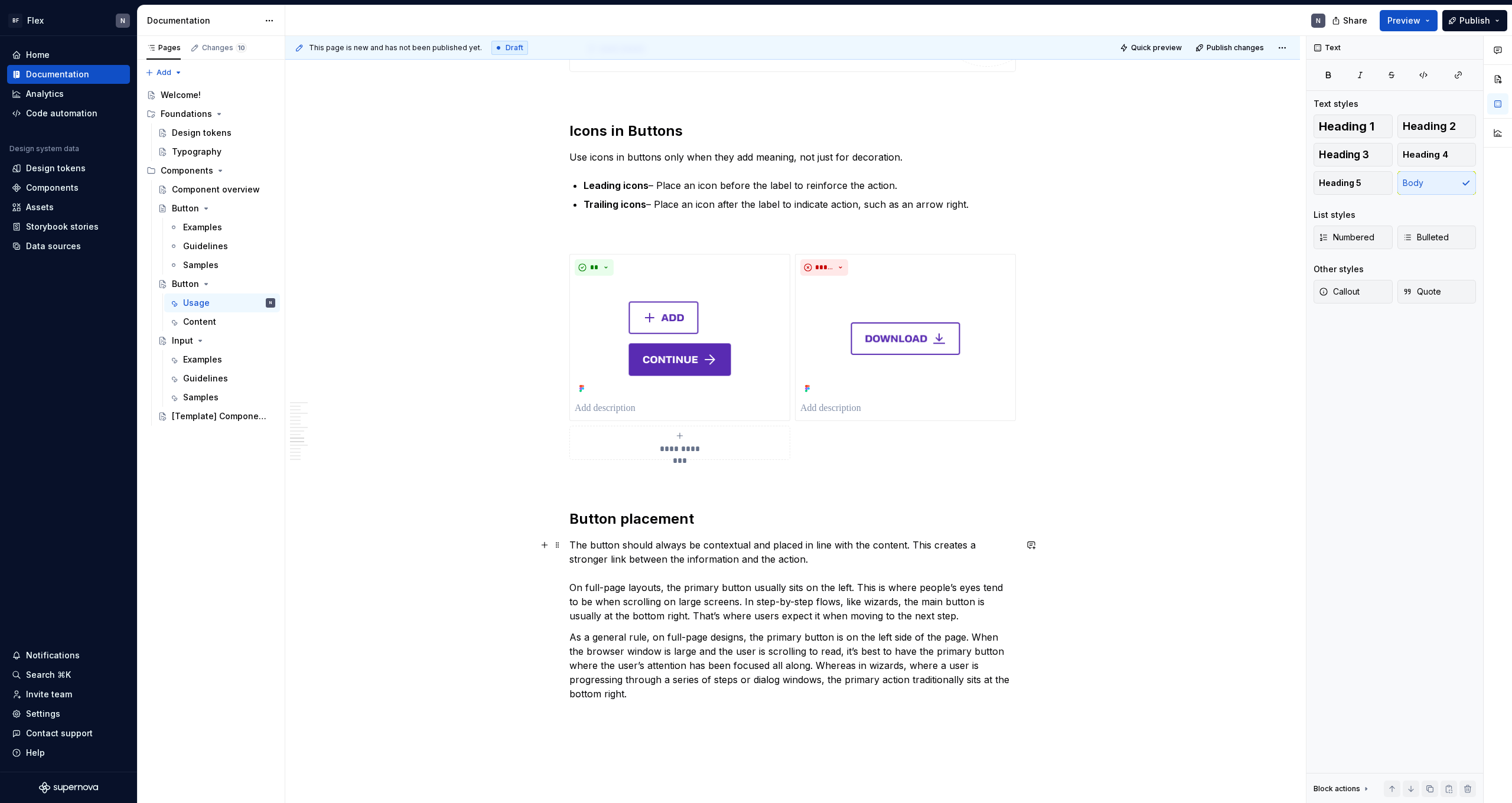
click at [344, 441] on p "The button should always be contextual and placed in line with the content. Thi…" at bounding box center [793, 581] width 447 height 85
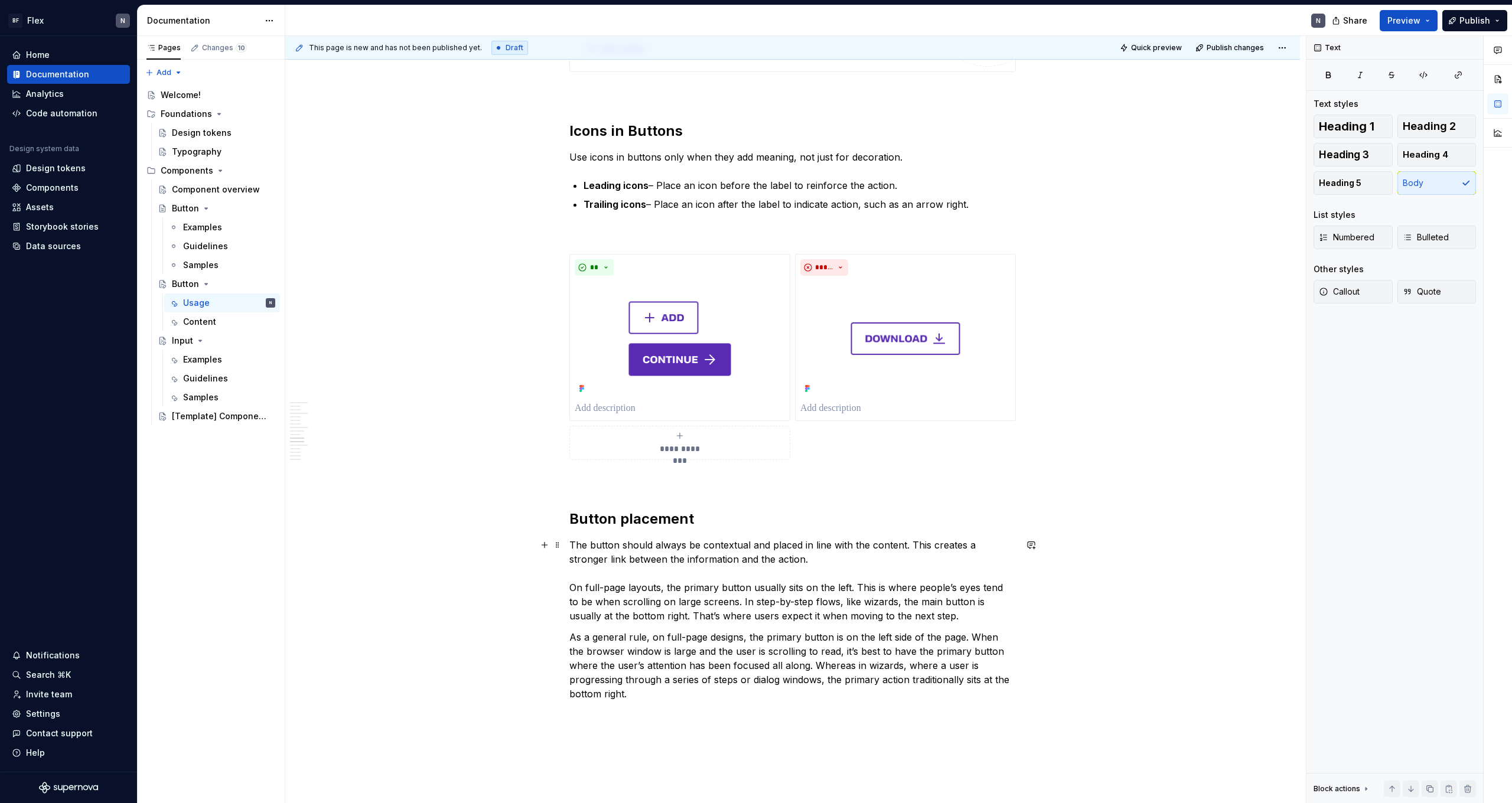
click at [344, 441] on p "The button should always be contextual and placed in line with the content. Thi…" at bounding box center [793, 581] width 447 height 85
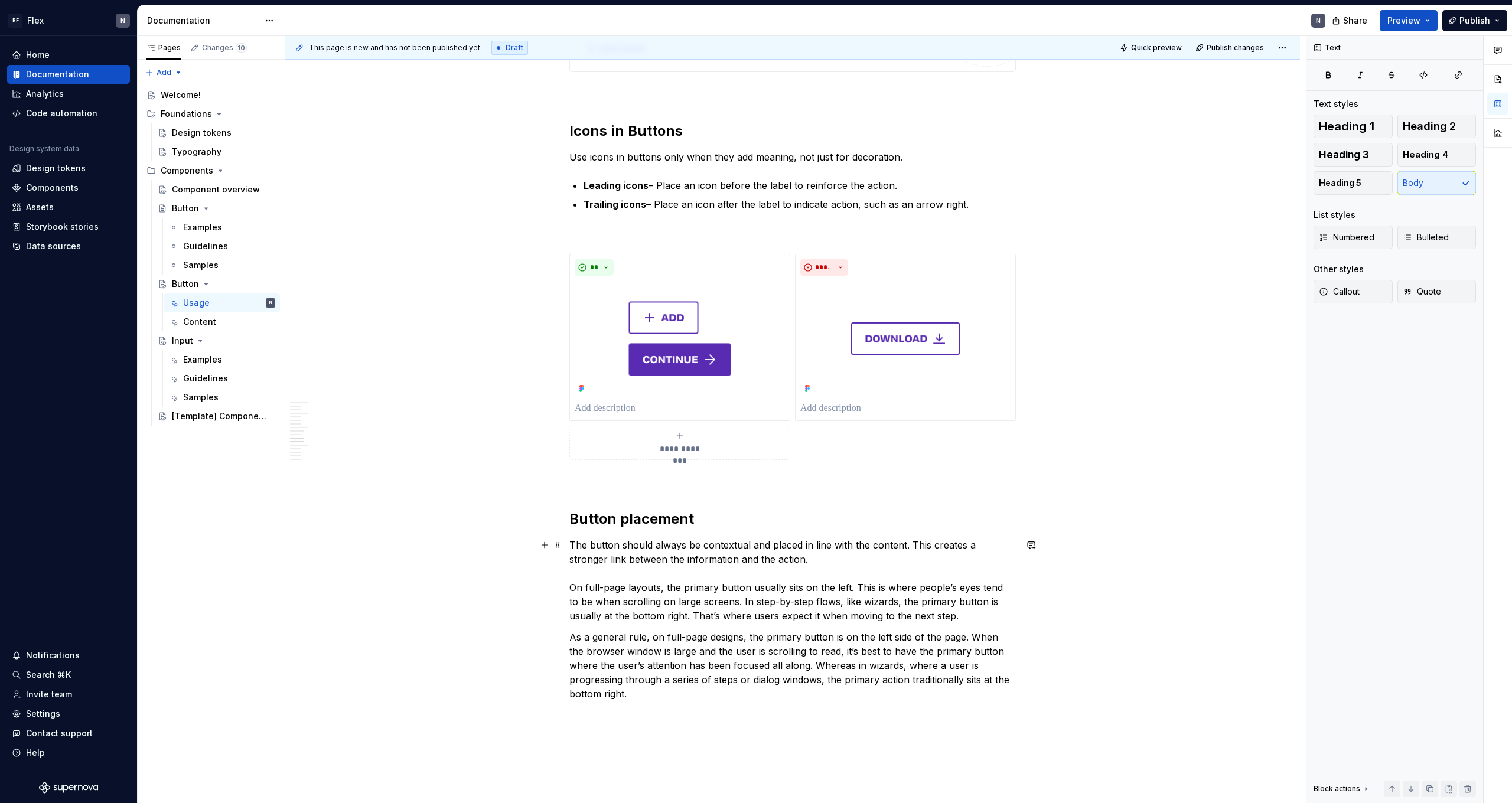
click at [344, 441] on p "The button should always be contextual and placed in line with the content. Thi…" at bounding box center [793, 581] width 447 height 85
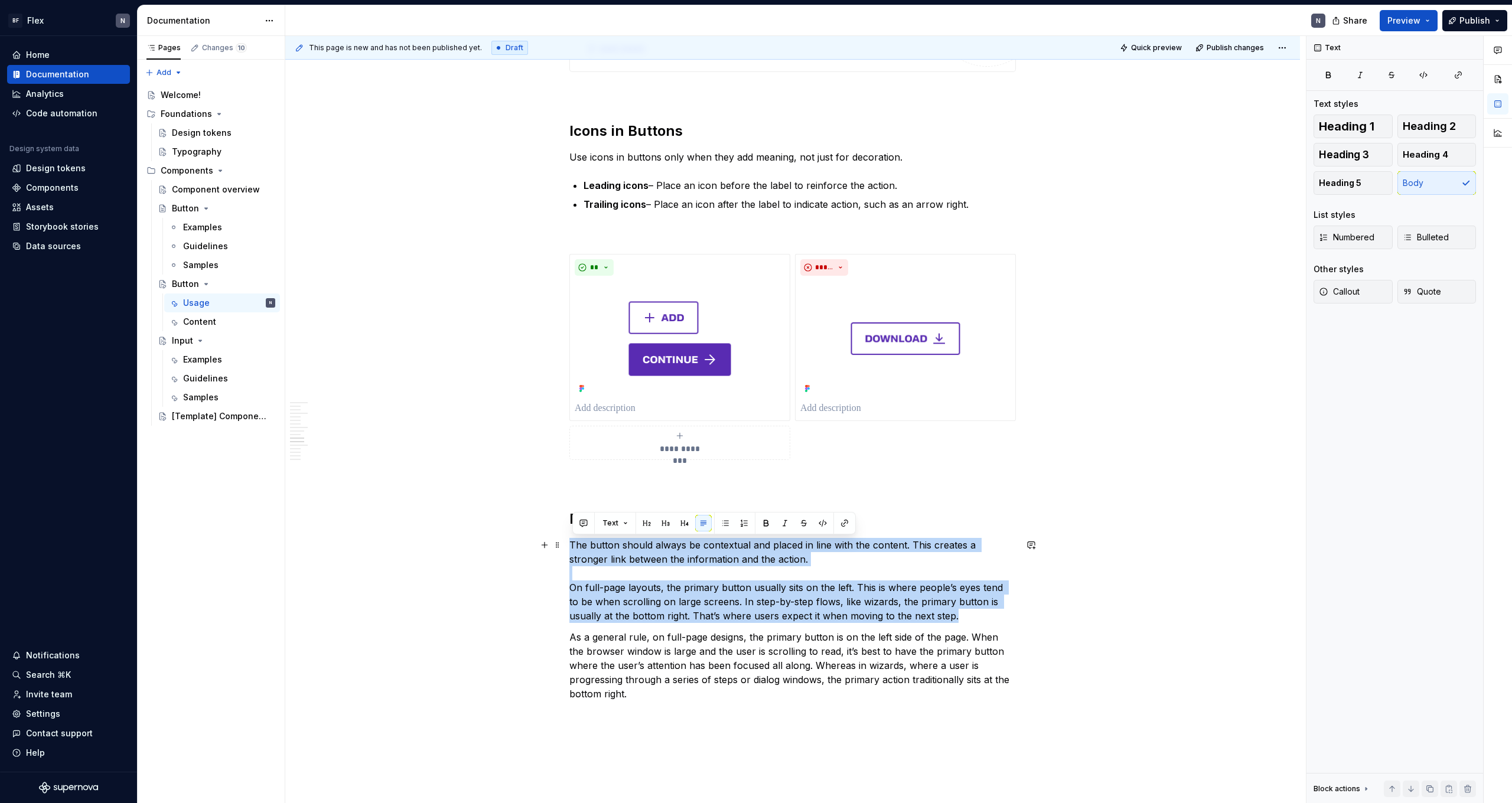
click at [344, 441] on p "The button should always be contextual and placed in line with the content. Thi…" at bounding box center [793, 581] width 447 height 85
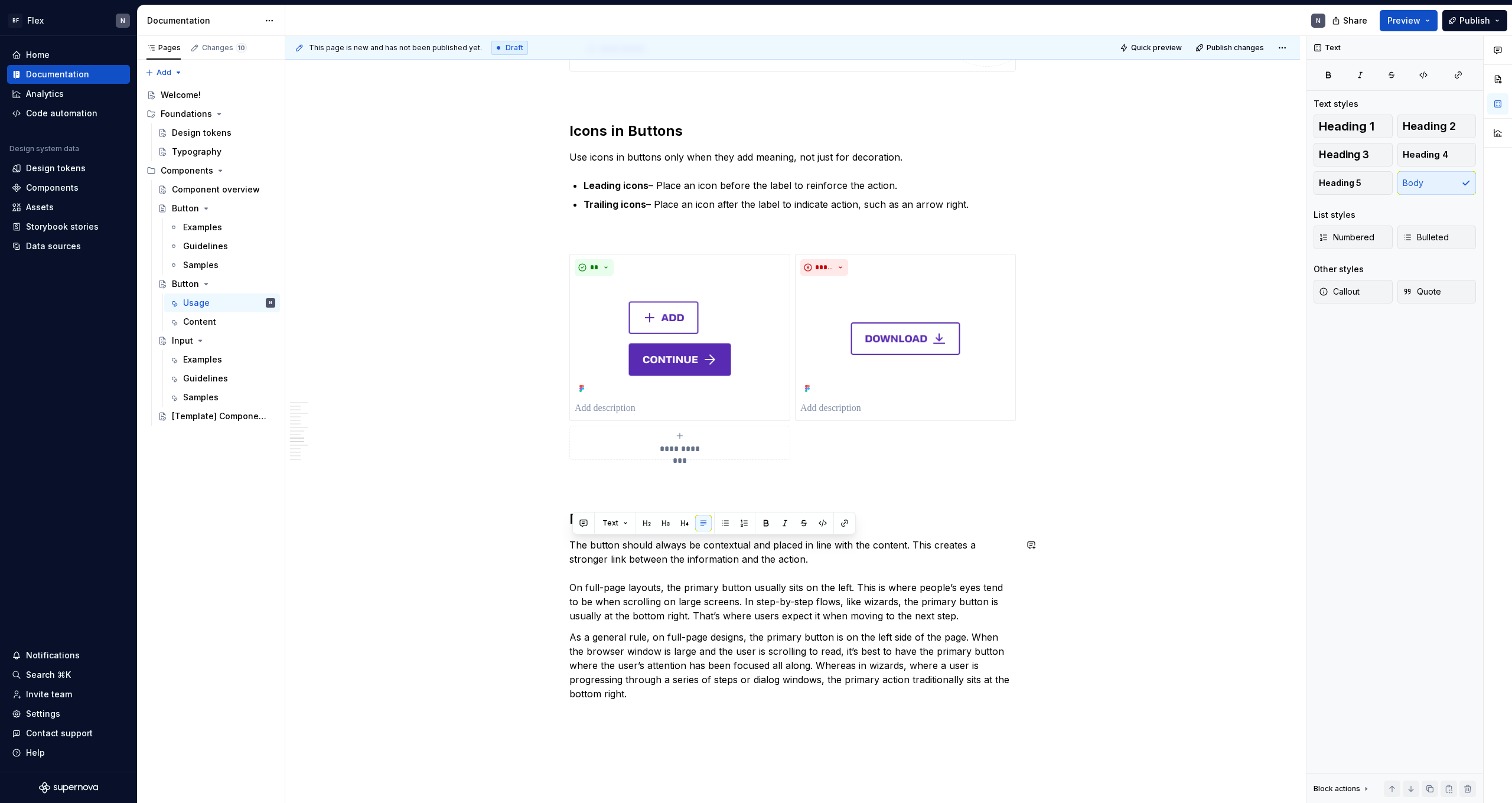
click at [344, 441] on div "**********" at bounding box center [793, 476] width 447 height 3006
click at [344, 441] on p "The button should always be contextual and placed in line with the content. Thi…" at bounding box center [793, 581] width 447 height 85
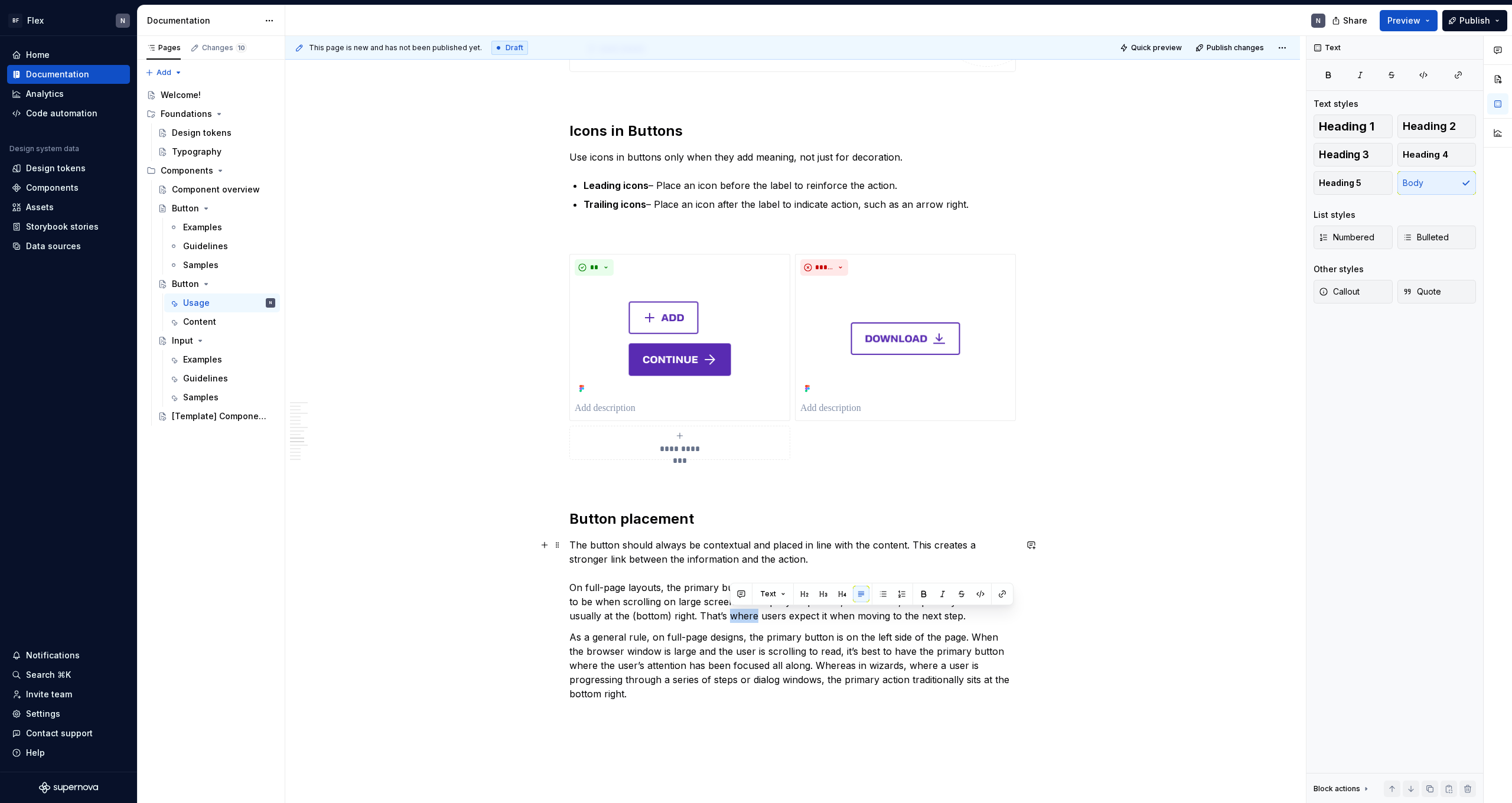
click at [344, 441] on p "The button should always be contextual and placed in line with the content. Thi…" at bounding box center [793, 581] width 447 height 85
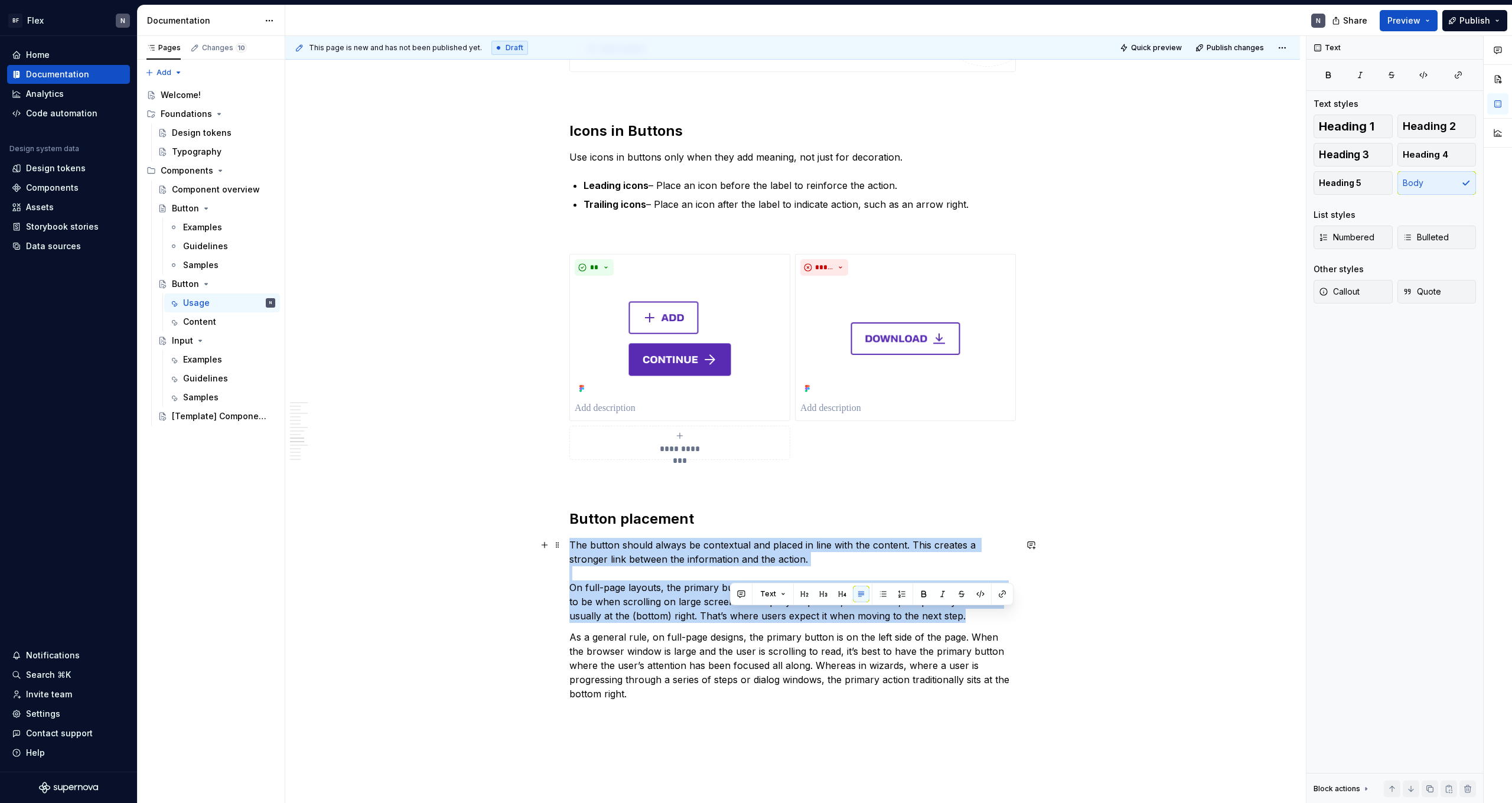
click at [344, 441] on p "The button should always be contextual and placed in line with the content. Thi…" at bounding box center [793, 581] width 447 height 85
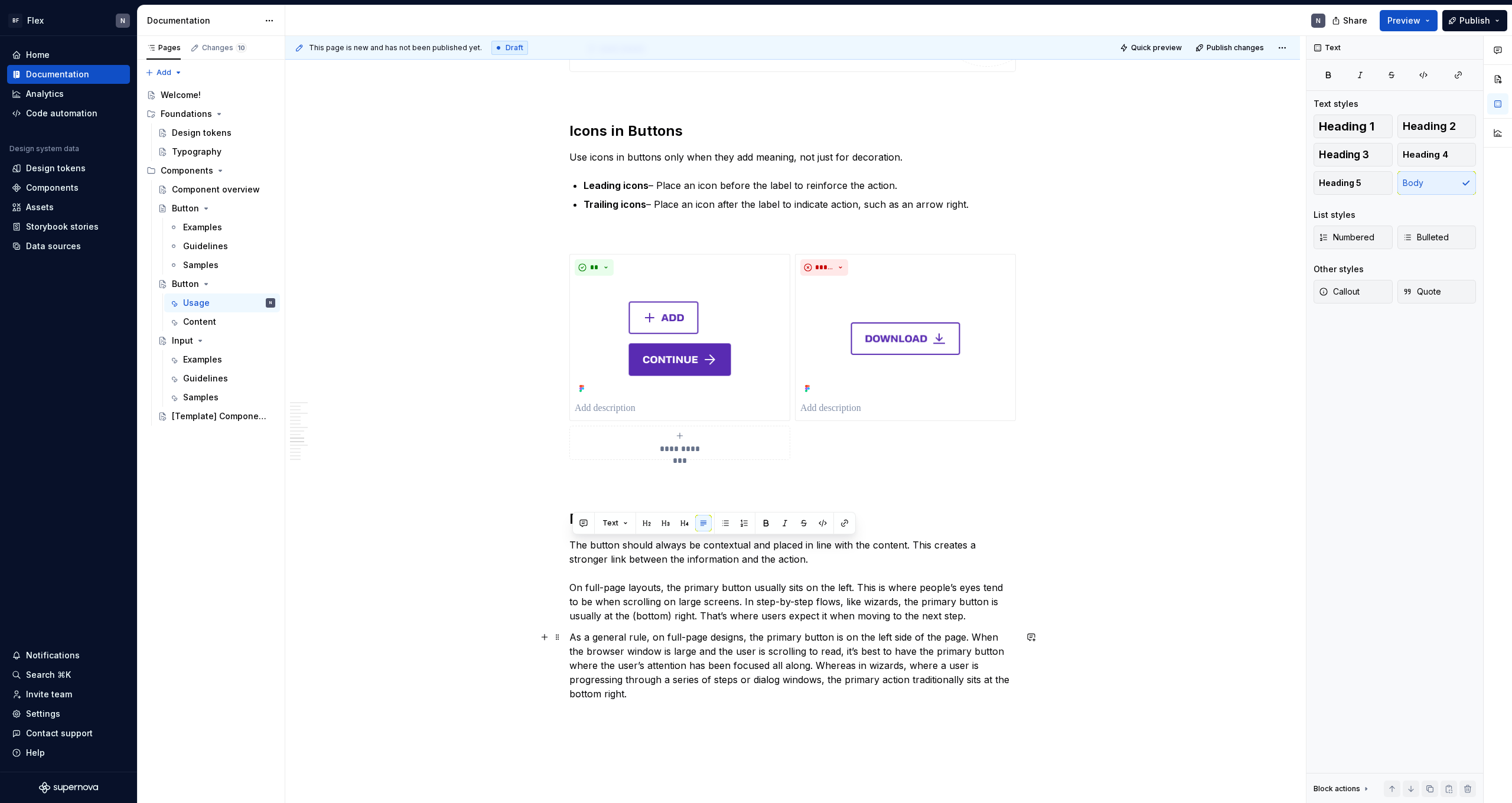
click at [344, 441] on p "As a general rule, on full-page designs, the primary button is on the left side…" at bounding box center [793, 665] width 447 height 71
click at [344, 441] on p "The button should always be contextual and placed in line with the content. Thi…" at bounding box center [793, 581] width 447 height 85
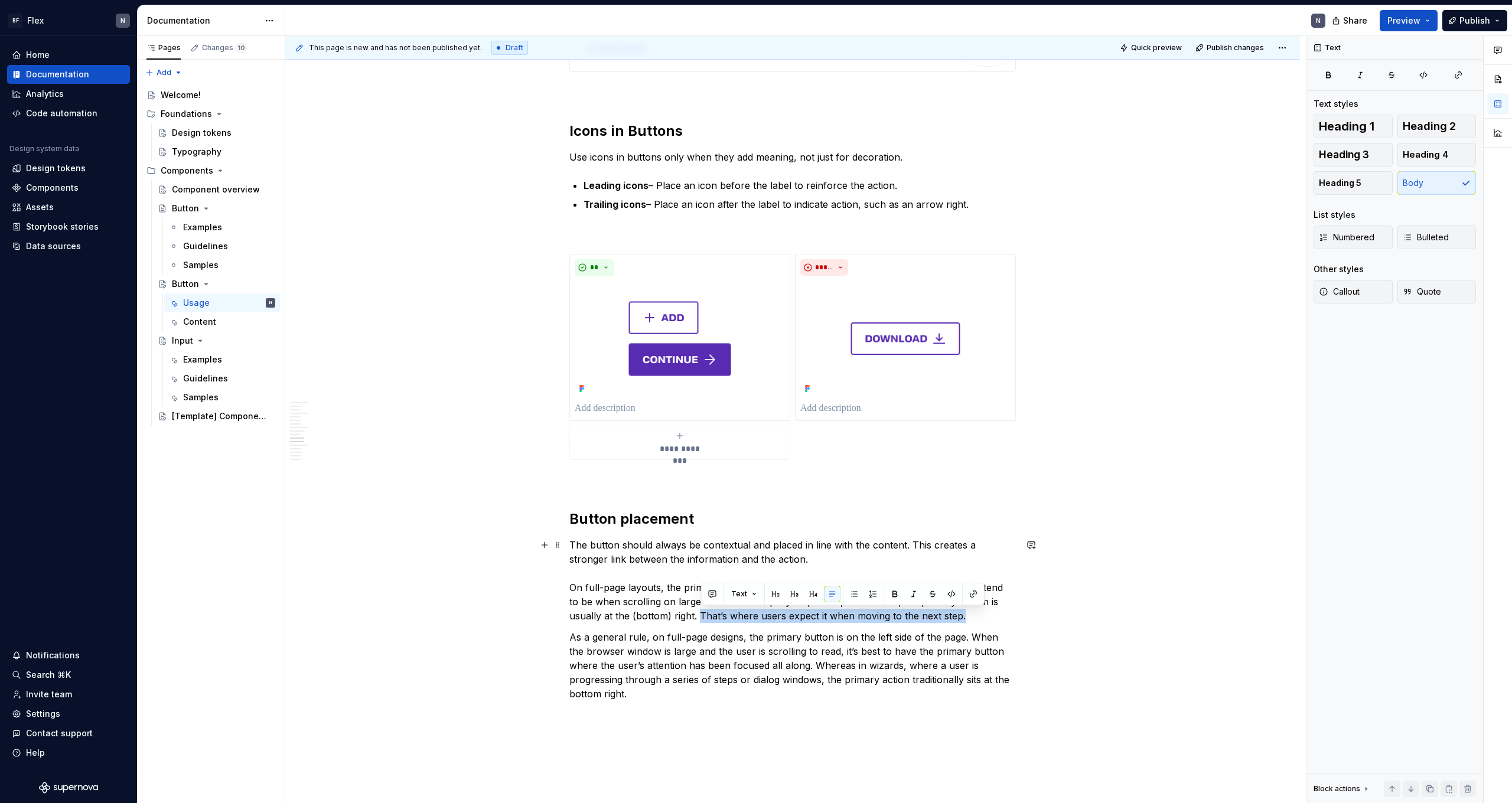
drag, startPoint x: 700, startPoint y: 615, endPoint x: 962, endPoint y: 620, distance: 262.0
click at [344, 441] on p "The button should always be contextual and placed in line with the content. Thi…" at bounding box center [793, 581] width 447 height 85
copy p "That’s where users expect it when moving to the next step."
click at [344, 441] on p "The button should always be contextual and placed in line with the content. Thi…" at bounding box center [793, 581] width 447 height 85
drag, startPoint x: 702, startPoint y: 616, endPoint x: 827, endPoint y: 619, distance: 125.0
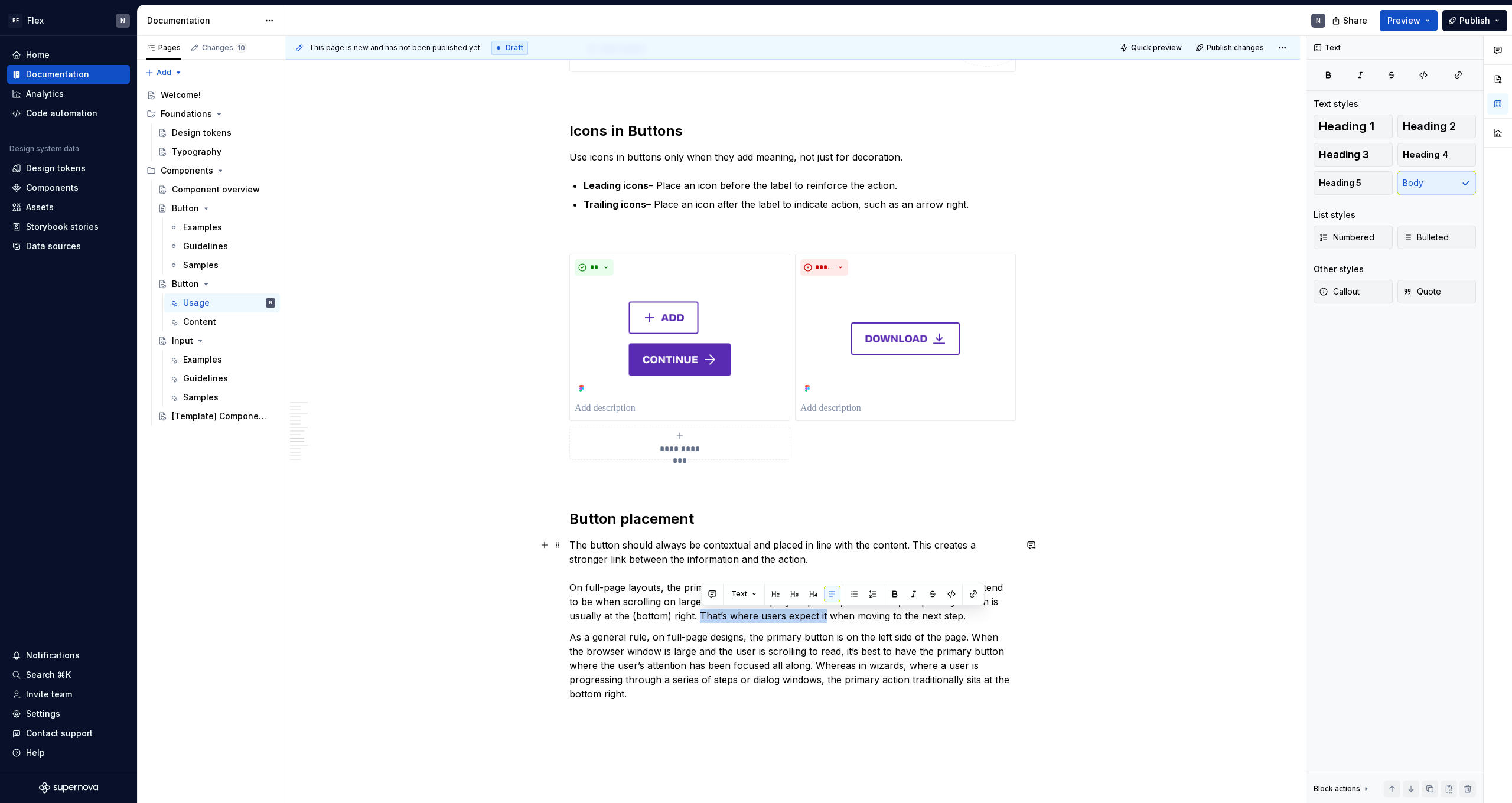
click at [344, 441] on p "The button should always be contextual and placed in line with the content. Thi…" at bounding box center [793, 581] width 447 height 85
click at [344, 441] on p "As a general rule, on full-page designs, the primary button is on the left side…" at bounding box center [793, 665] width 447 height 71
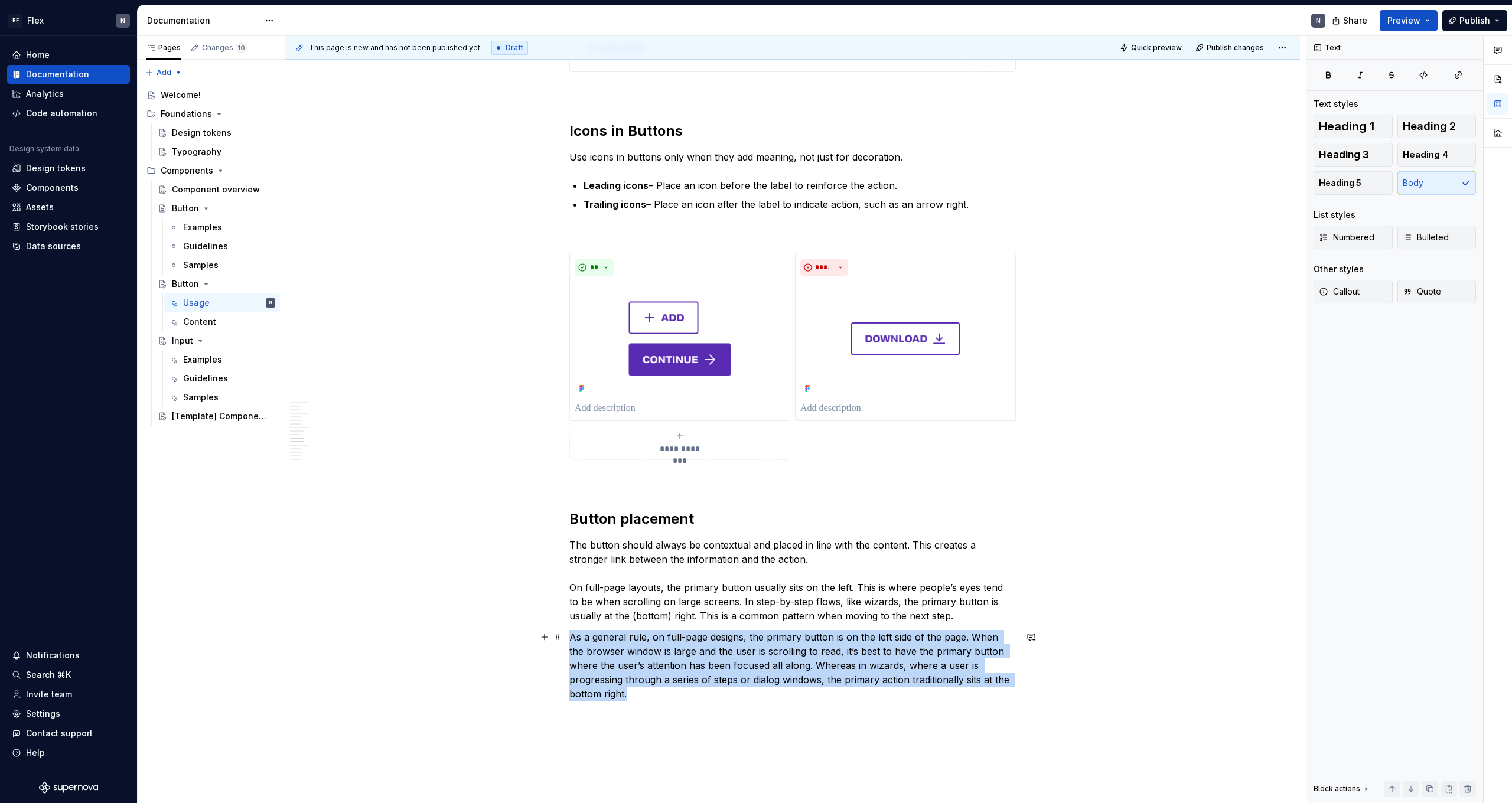
click at [344, 441] on p "As a general rule, on full-page designs, the primary button is on the left side…" at bounding box center [793, 665] width 447 height 71
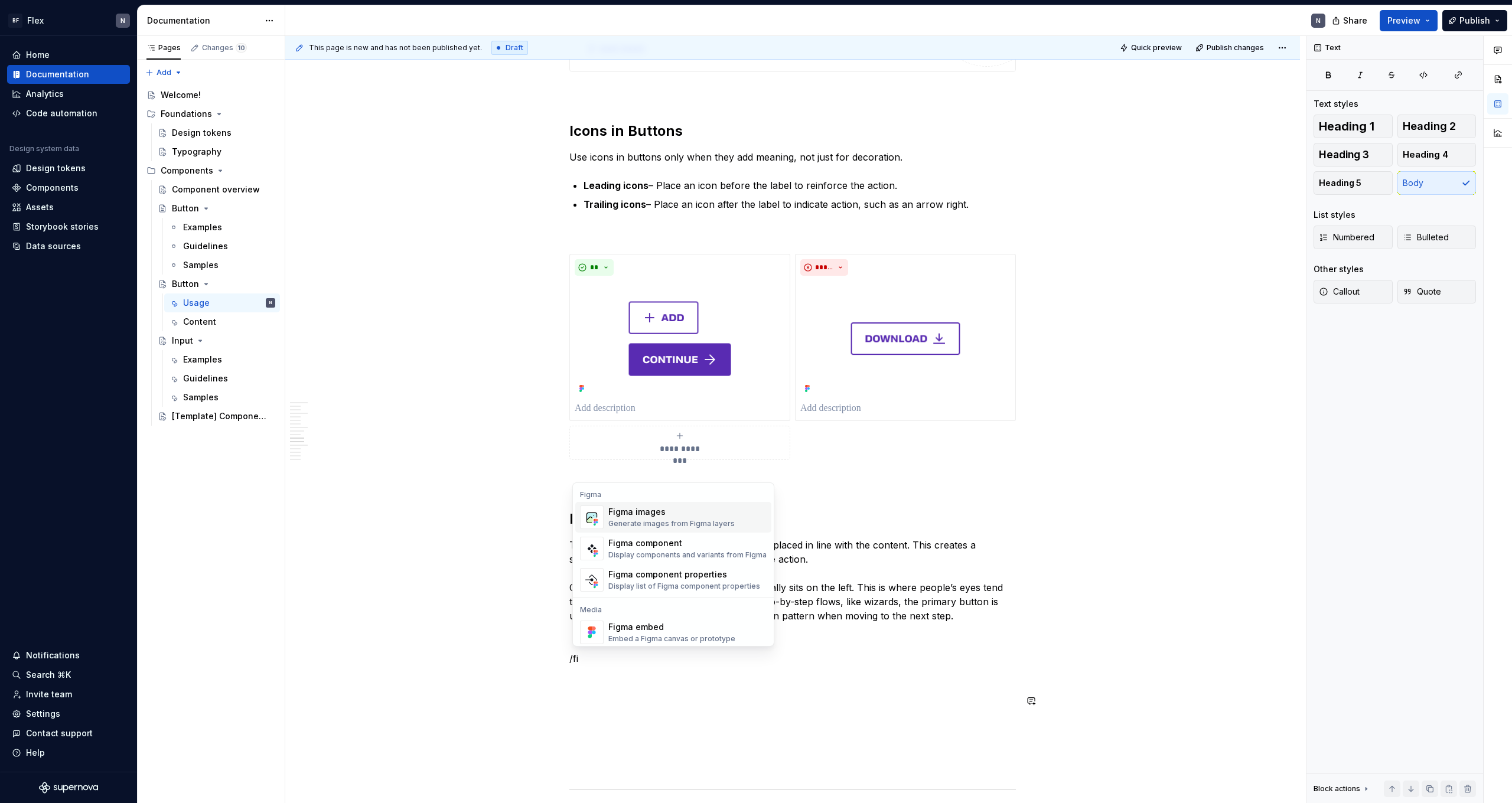
click at [344, 441] on span "Figma images Generate images from Figma layers" at bounding box center [673, 517] width 196 height 31
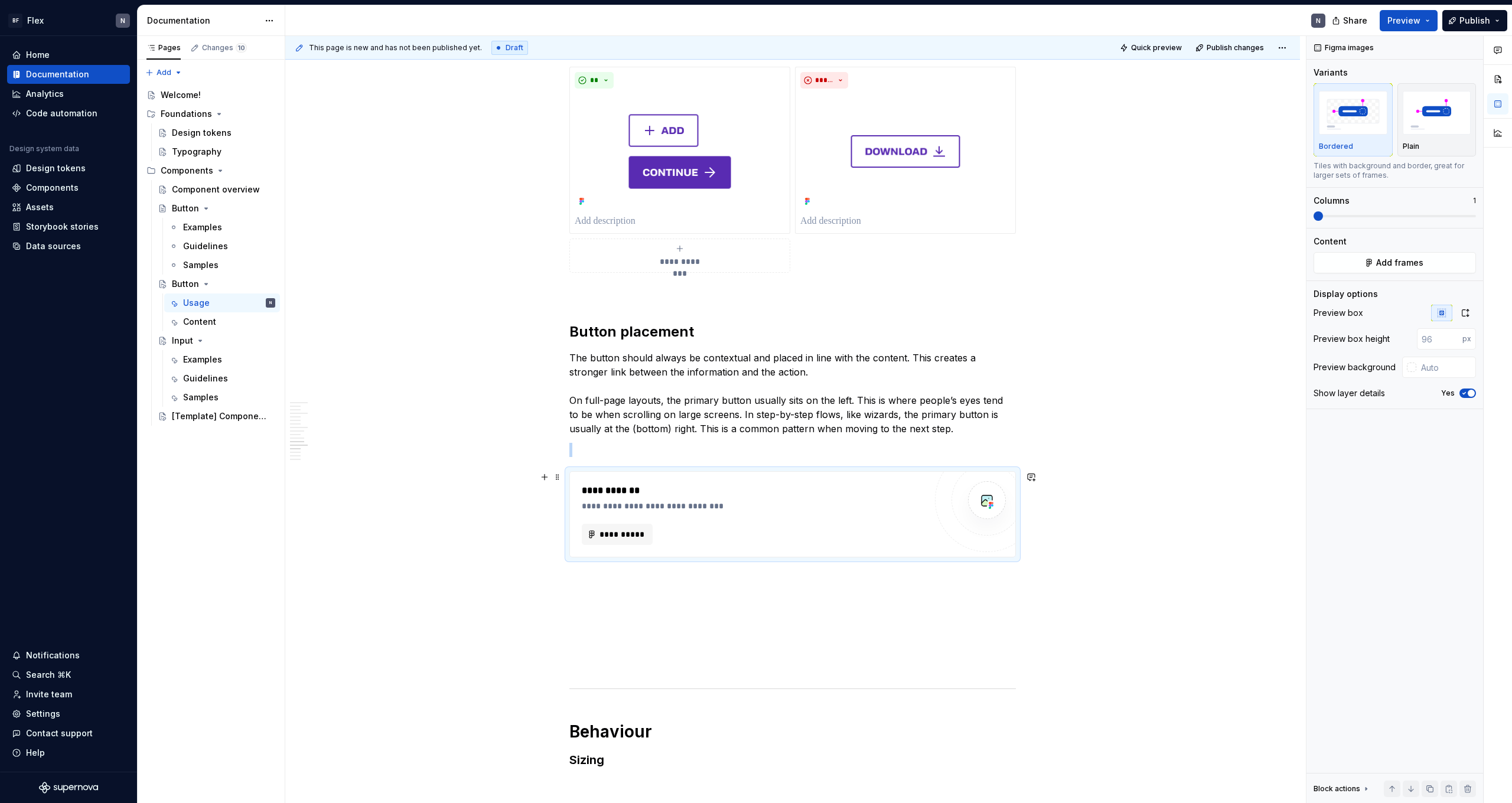
scroll to position [1448, 0]
click at [344, 441] on div "**********" at bounding box center [793, 313] width 447 height 3056
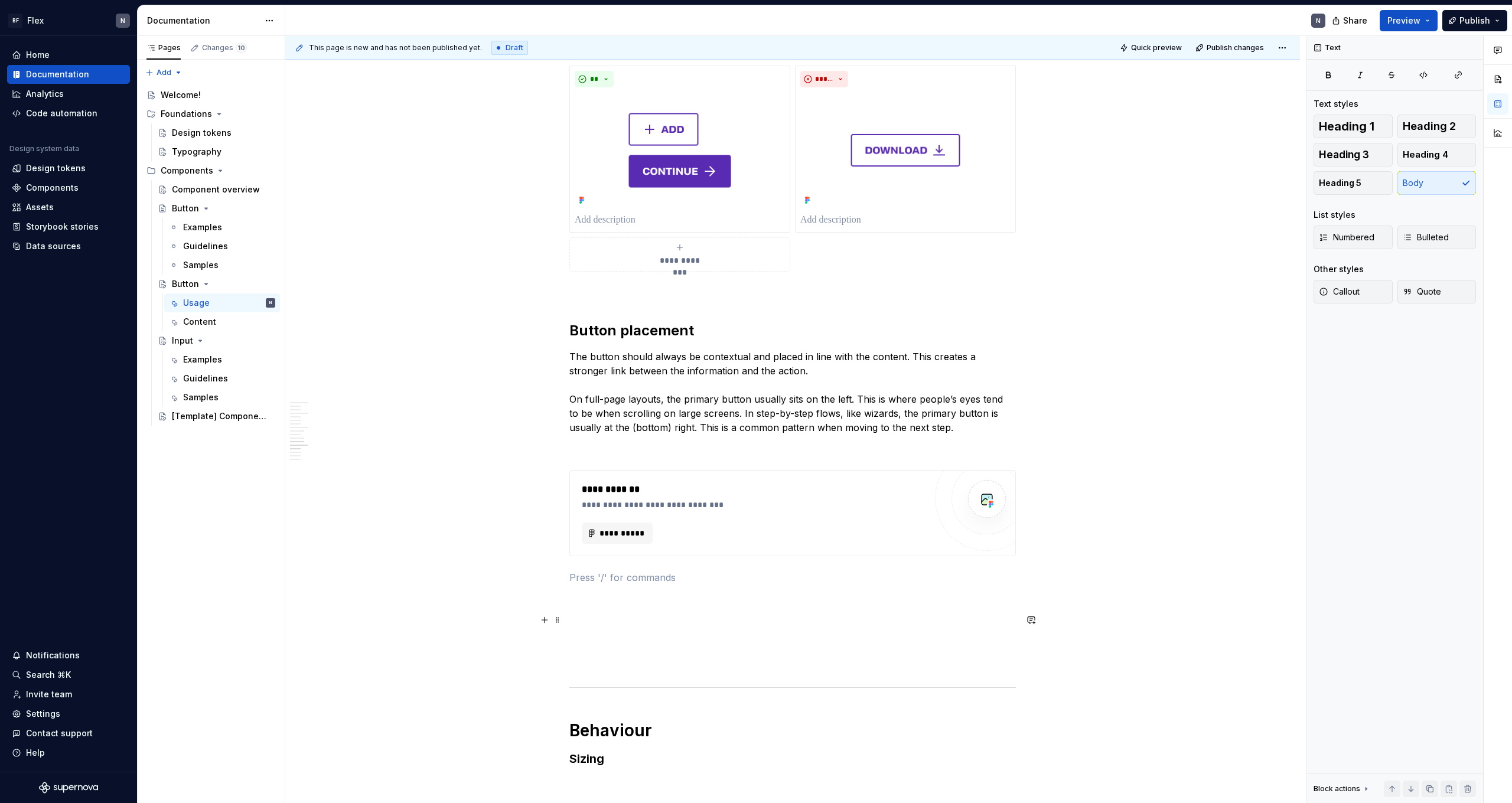
click at [344, 441] on p at bounding box center [793, 620] width 447 height 14
click at [344, 441] on div "**********" at bounding box center [793, 313] width 447 height 3056
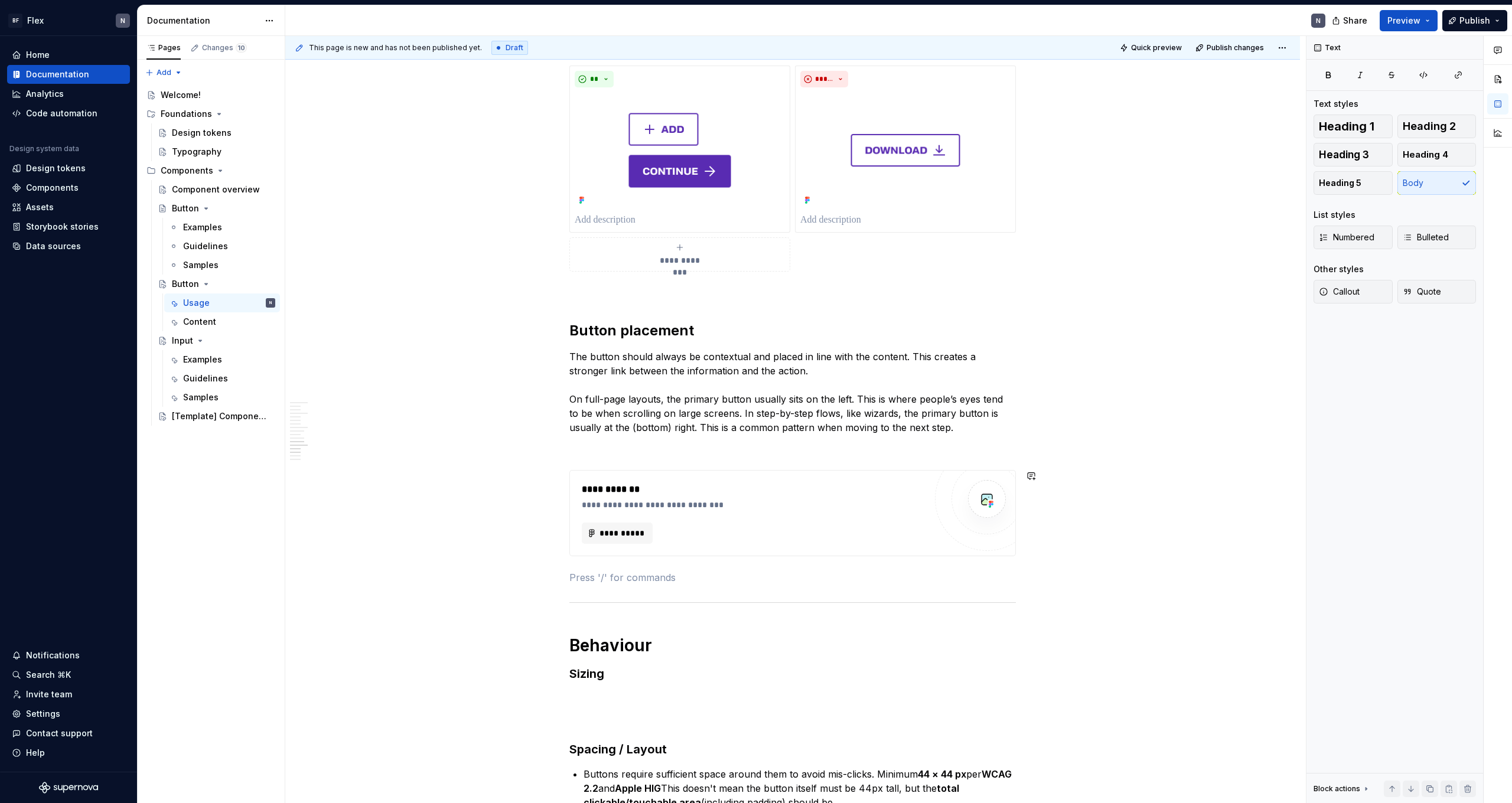
click at [344, 426] on p "The button should always be contextual and placed in line with the content. Thi…" at bounding box center [793, 392] width 447 height 85
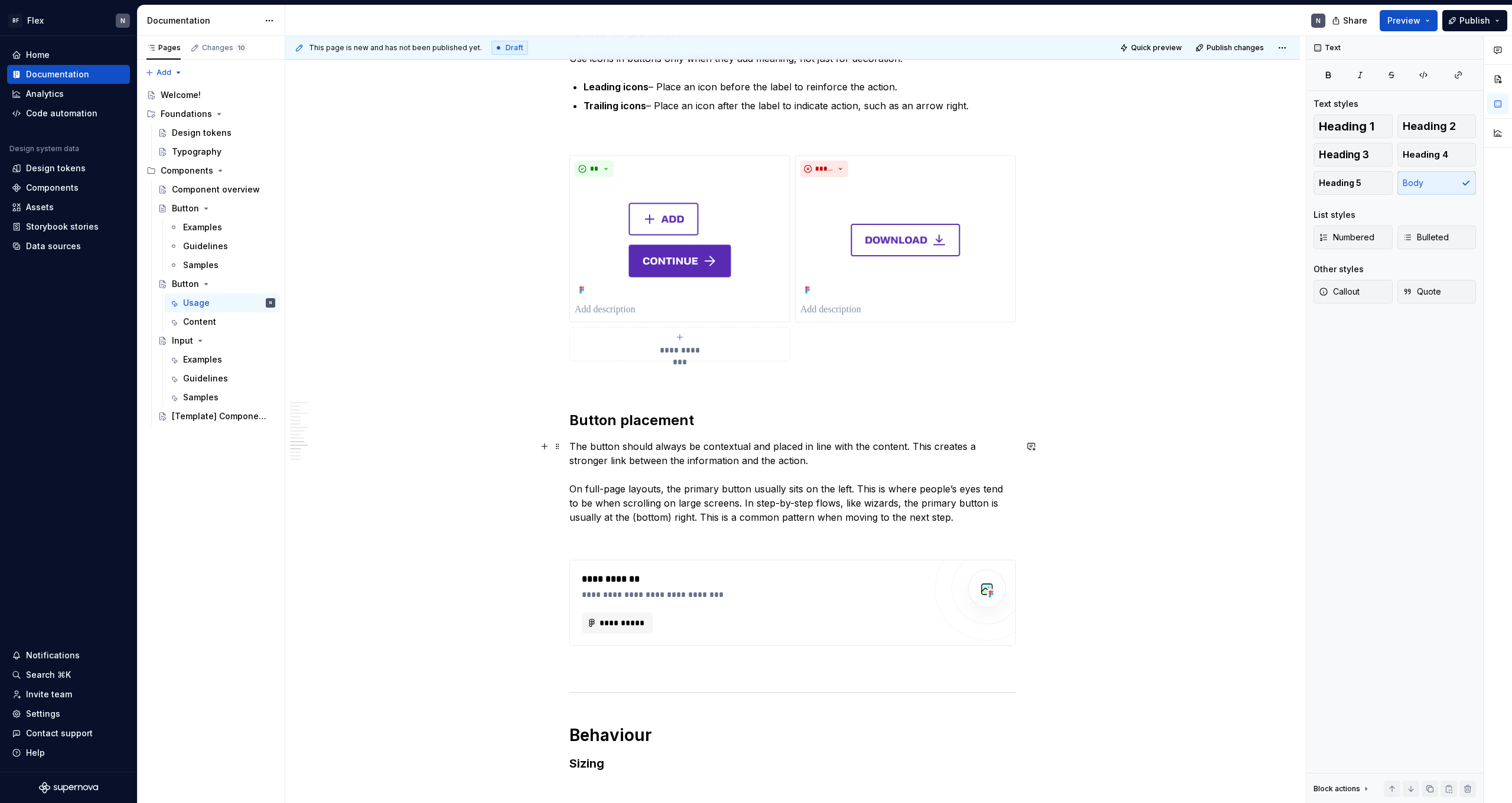
scroll to position [1356, 0]
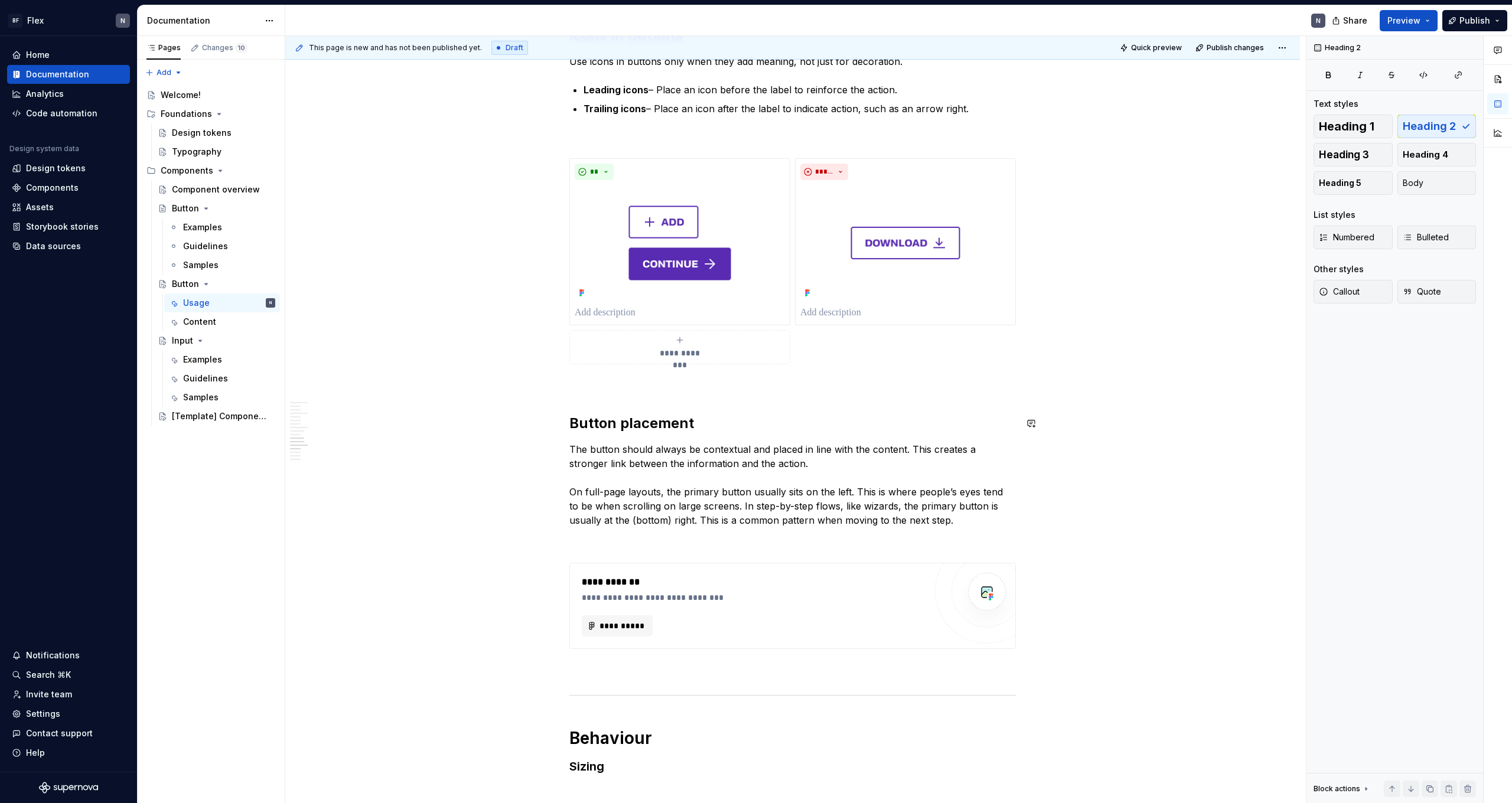
click at [344, 393] on div "**********" at bounding box center [793, 363] width 447 height 2971
click at [344, 386] on p at bounding box center [793, 386] width 447 height 14
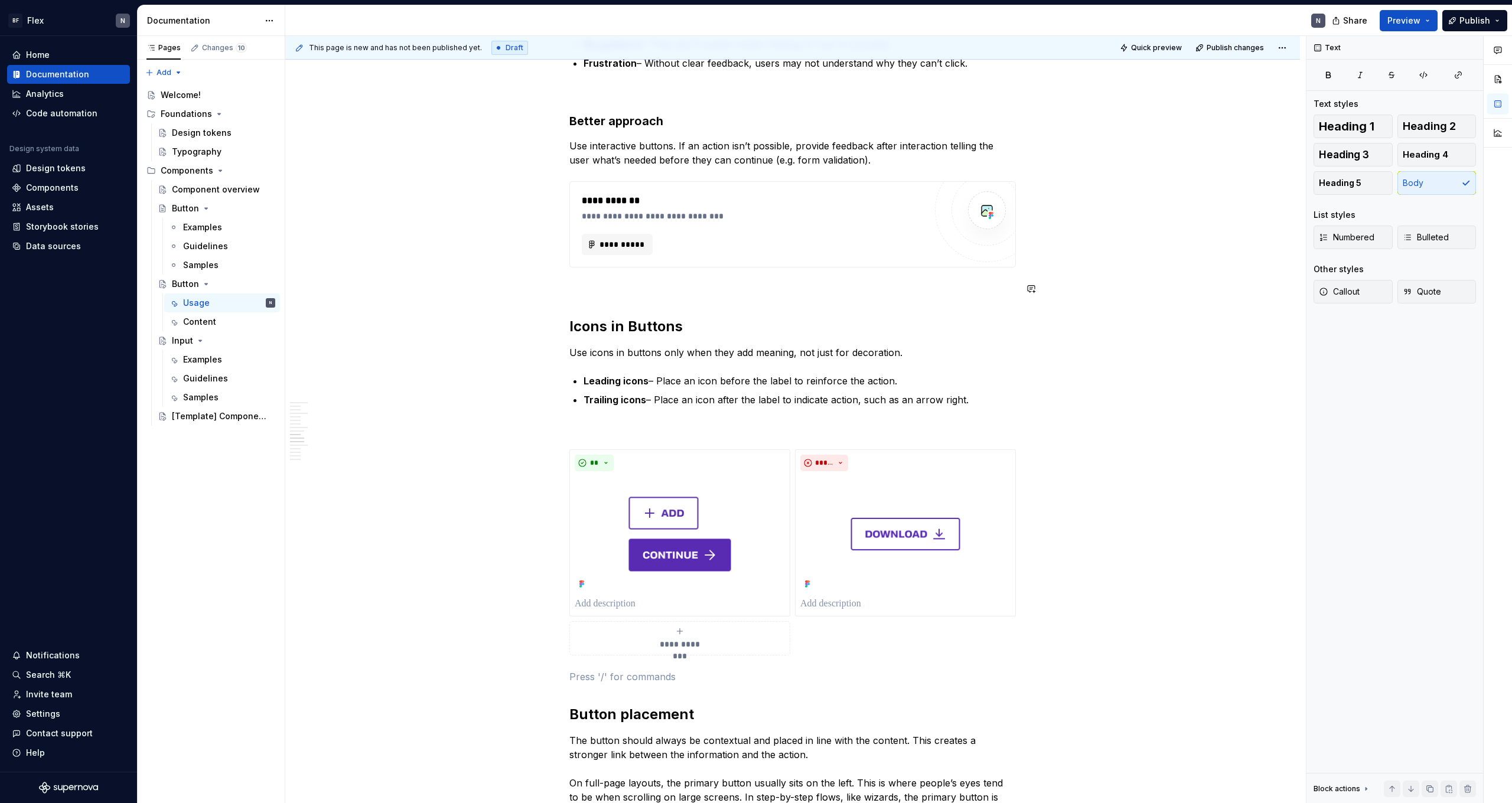
scroll to position [1151, 0]
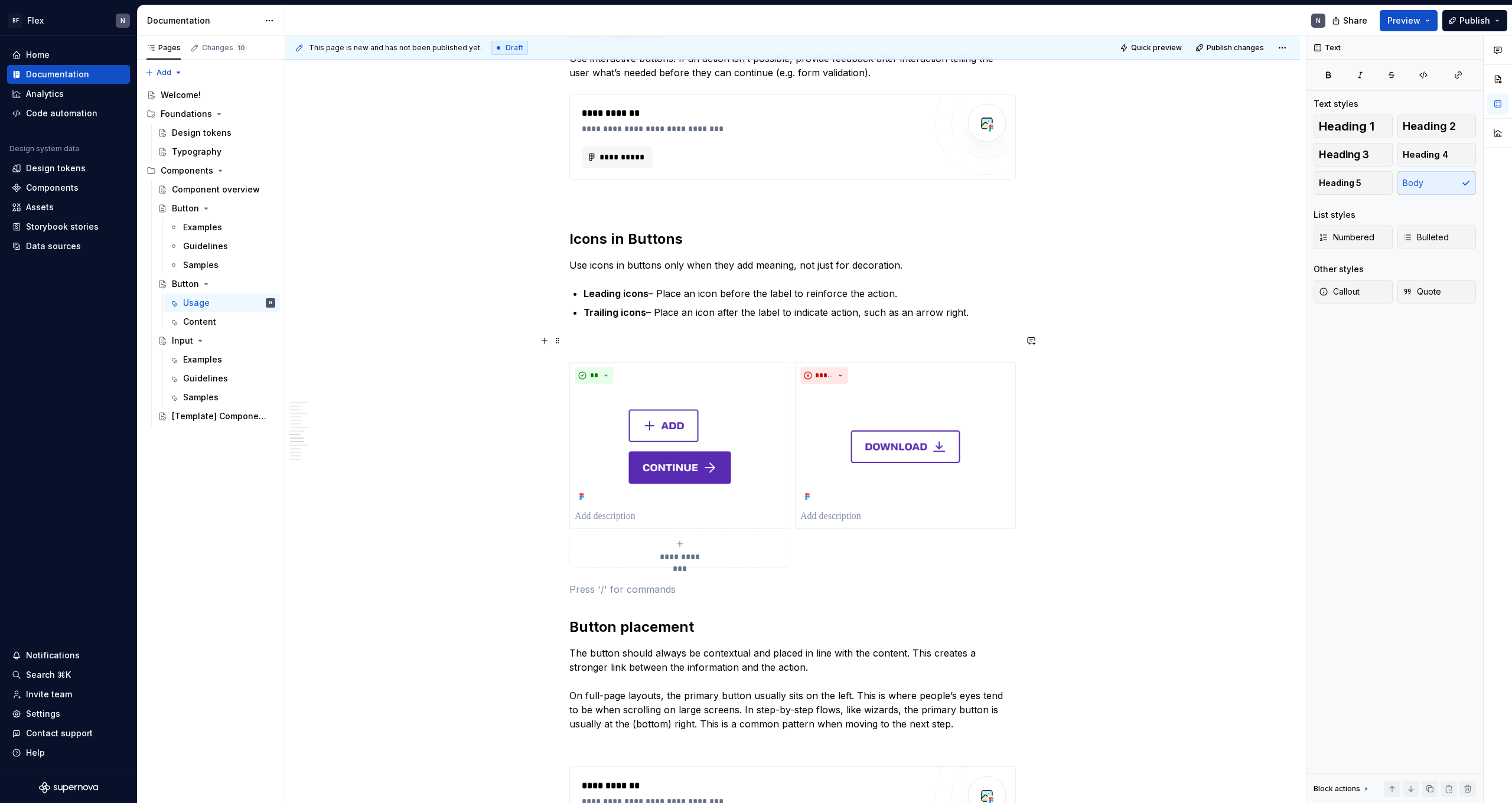
click at [344, 348] on p at bounding box center [793, 341] width 447 height 14
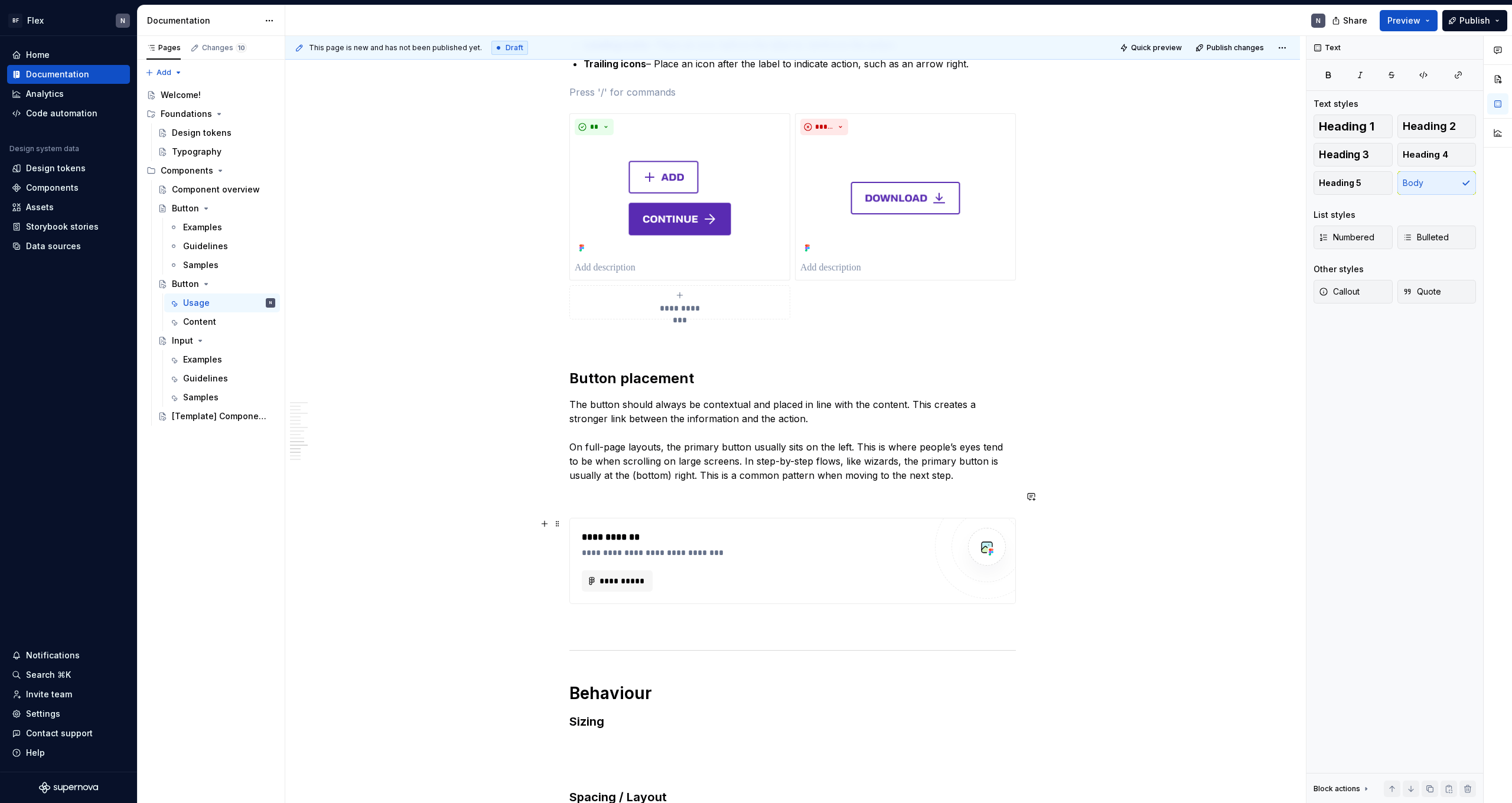
scroll to position [1402, 0]
click at [344, 441] on p "The button should always be contextual and placed in line with the content. Thi…" at bounding box center [793, 438] width 447 height 85
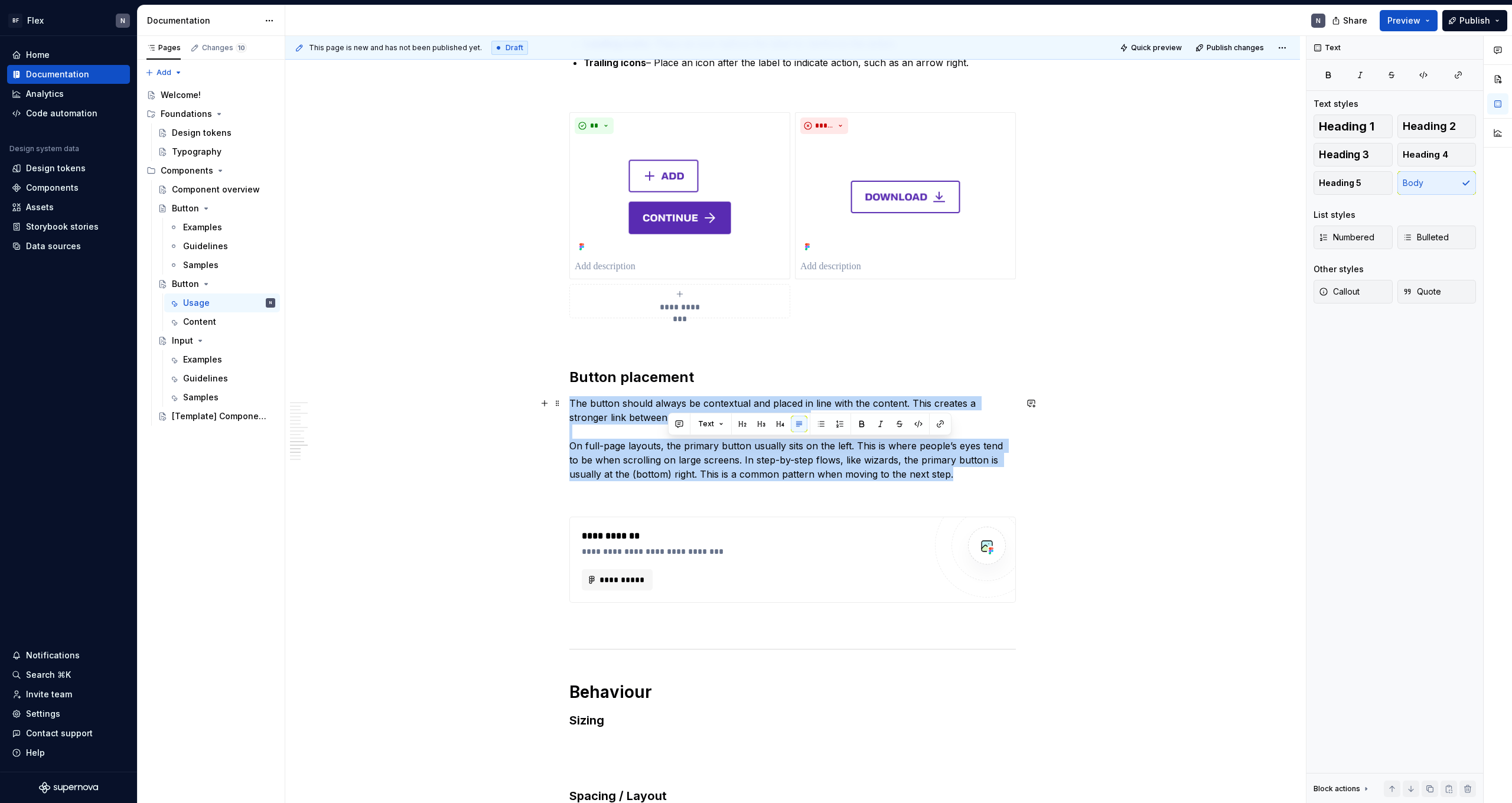
click at [344, 441] on p "The button should always be contextual and placed in line with the content. Thi…" at bounding box center [793, 438] width 447 height 85
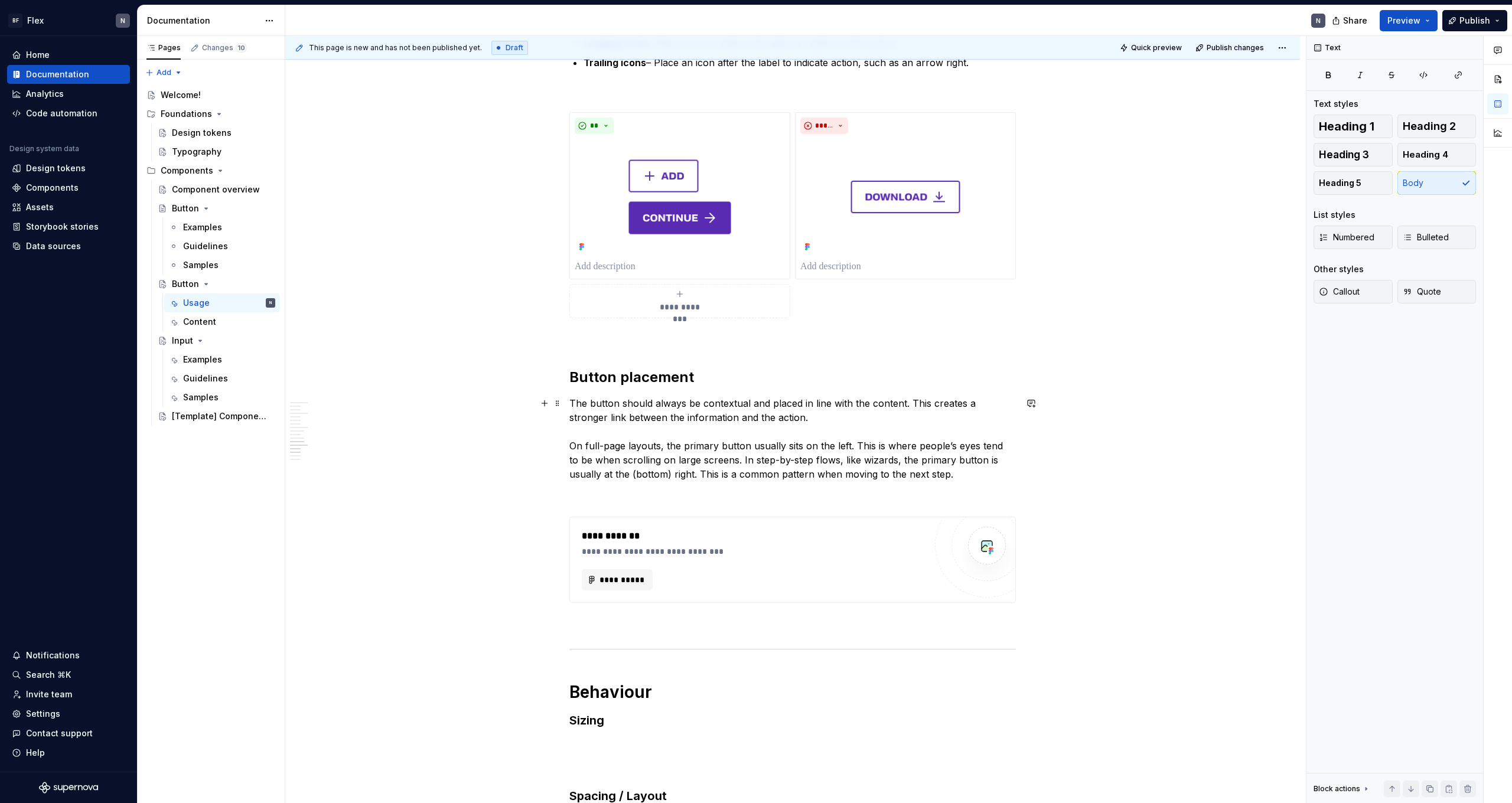
click at [344, 441] on p "The button should always be contextual and placed in line with the content. Thi…" at bounding box center [793, 438] width 447 height 85
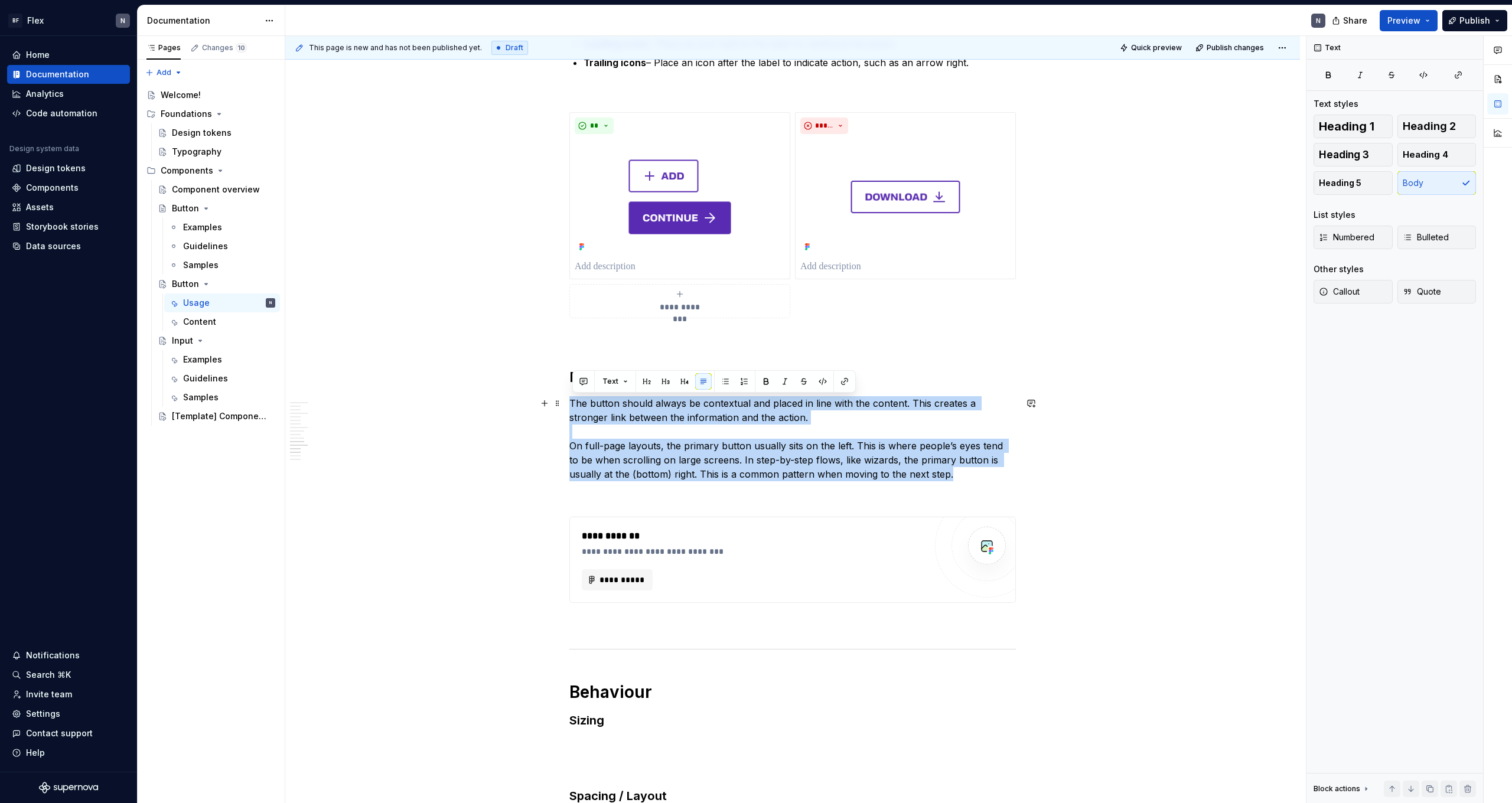
click at [344, 441] on p "The button should always be contextual and placed in line with the content. Thi…" at bounding box center [793, 438] width 447 height 85
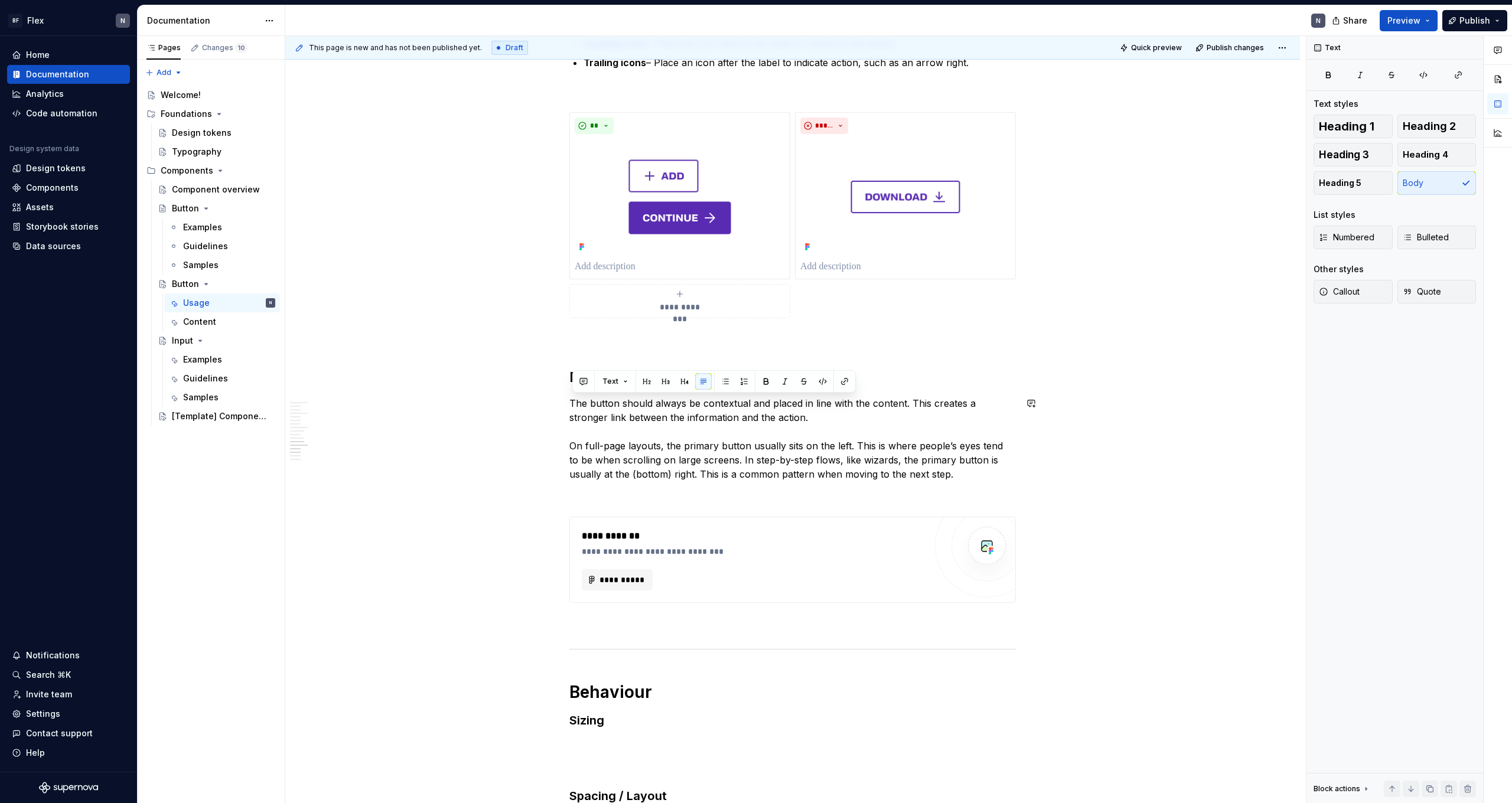
click at [344, 441] on div "**********" at bounding box center [793, 317] width 447 height 2971
click at [344, 441] on p "The button should always be contextual and placed in line with the content. Thi…" at bounding box center [793, 438] width 447 height 85
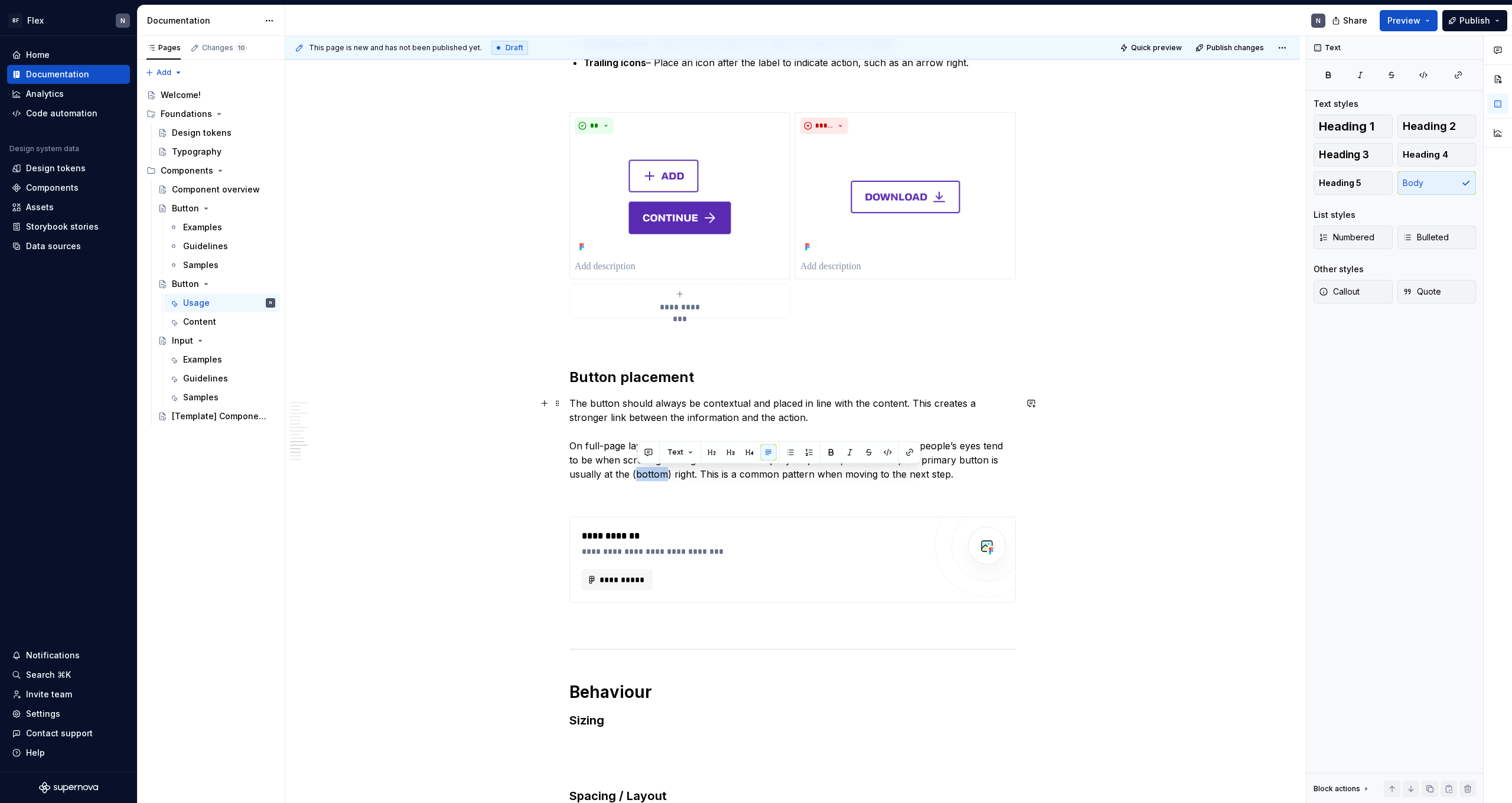
click at [344, 441] on p "The button should always be contextual and placed in line with the content. Thi…" at bounding box center [793, 438] width 447 height 85
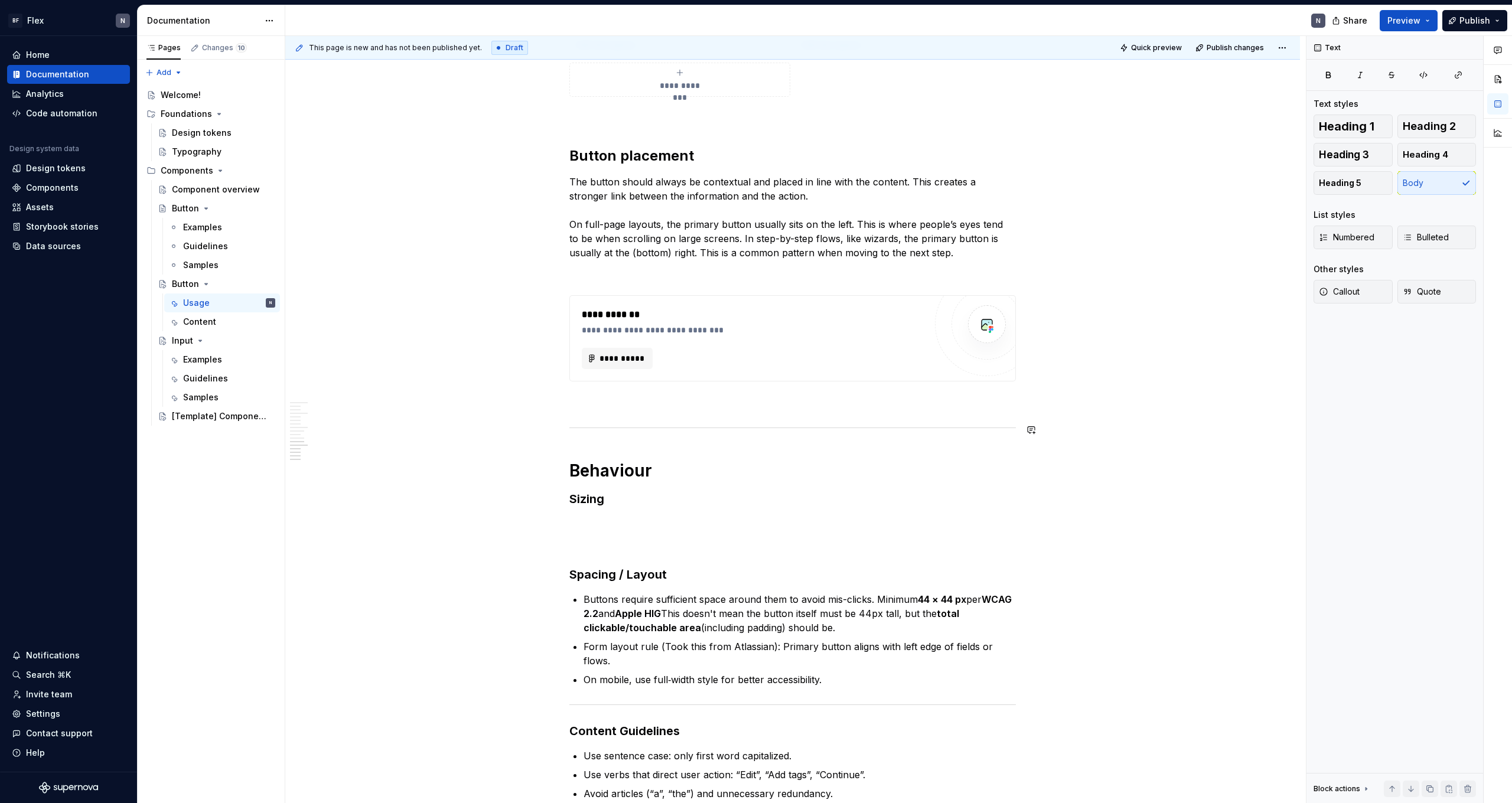
scroll to position [1648, 0]
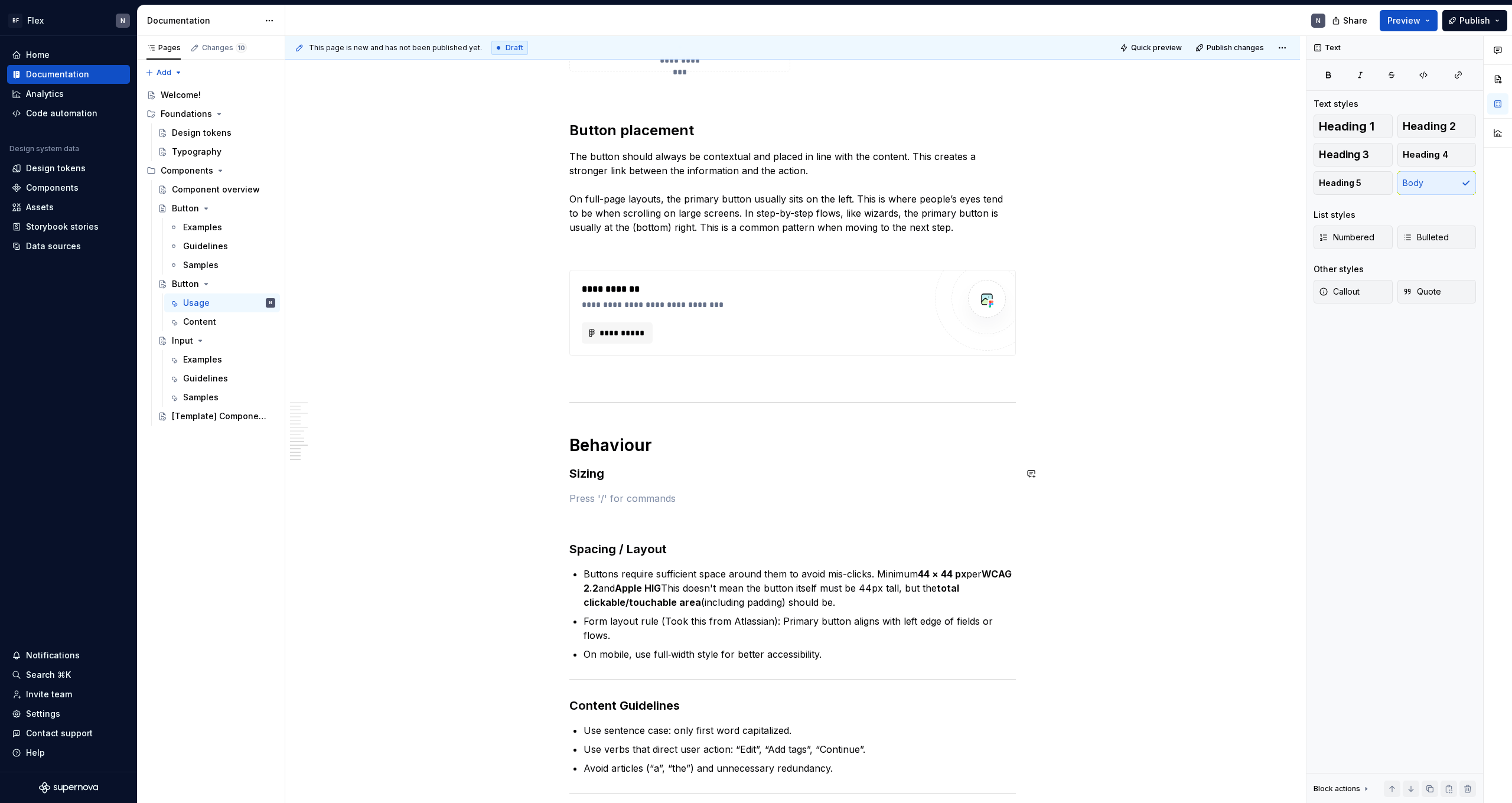
click at [344, 441] on div "**********" at bounding box center [793, 71] width 447 height 2971
click at [344, 441] on h3 "Sizing" at bounding box center [793, 474] width 447 height 17
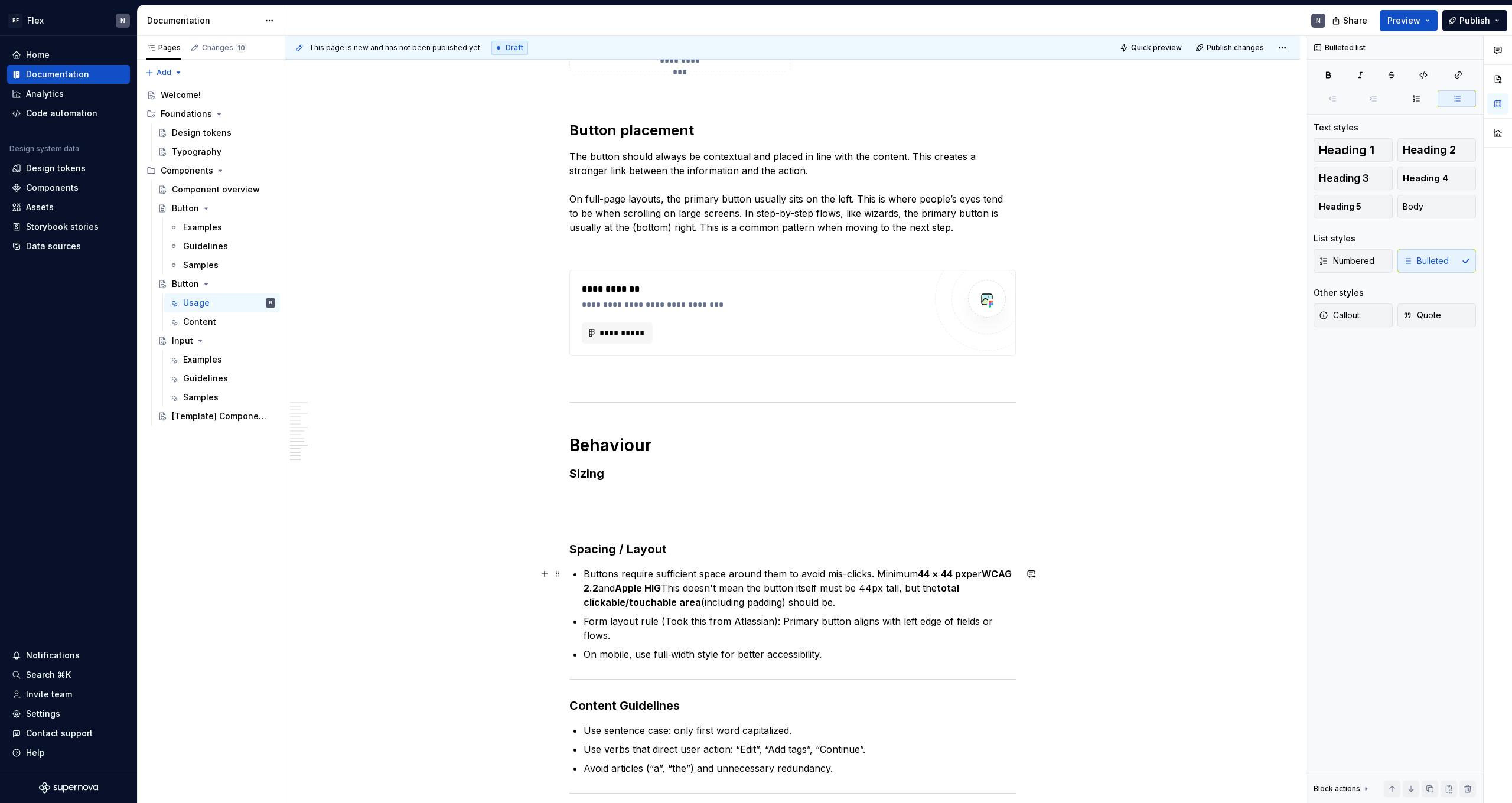
click at [344, 441] on p "Buttons require sufficient space around them to avoid mis-clicks. Minimum 44 × …" at bounding box center [800, 589] width 433 height 43
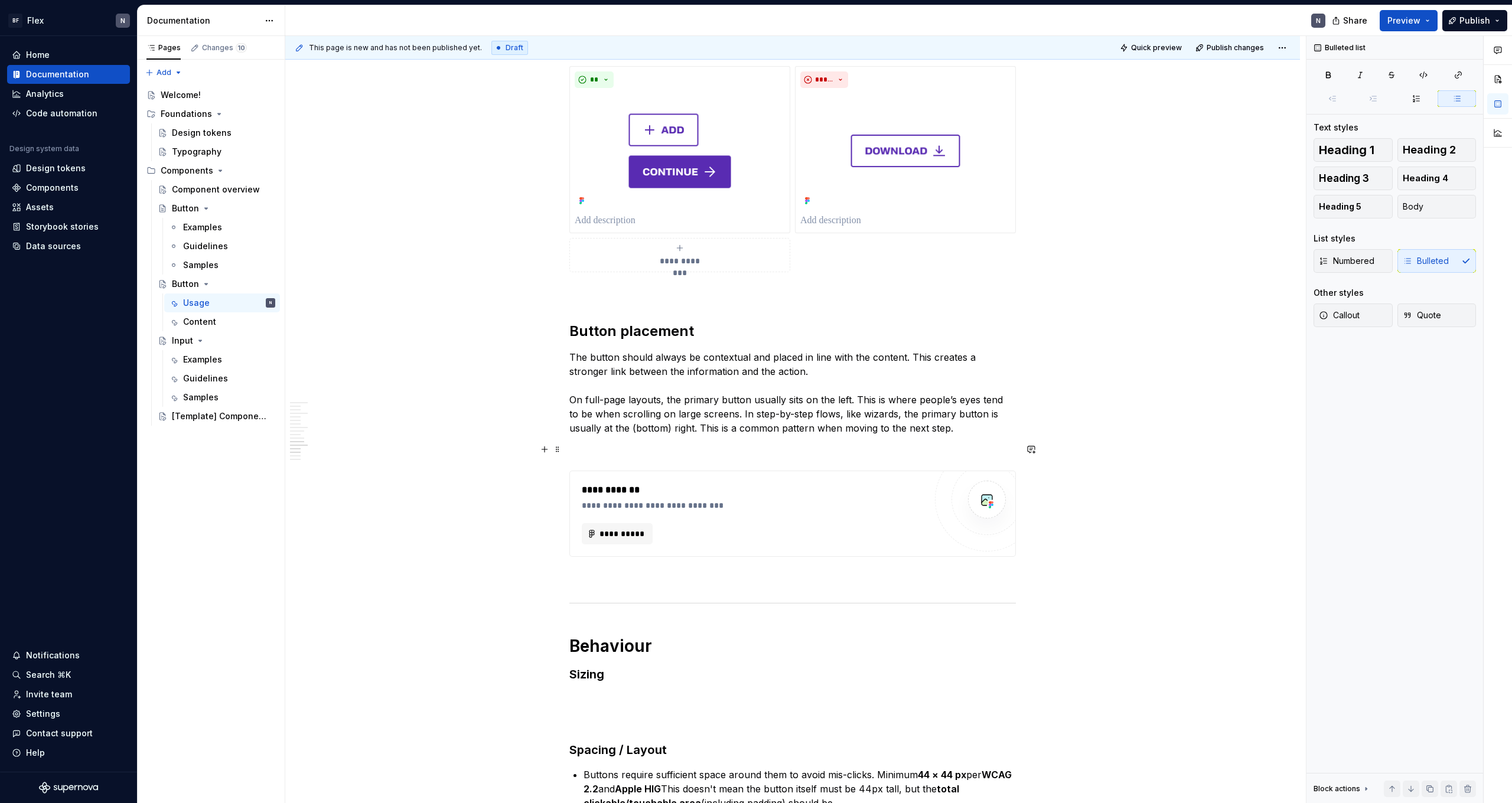
scroll to position [1444, 0]
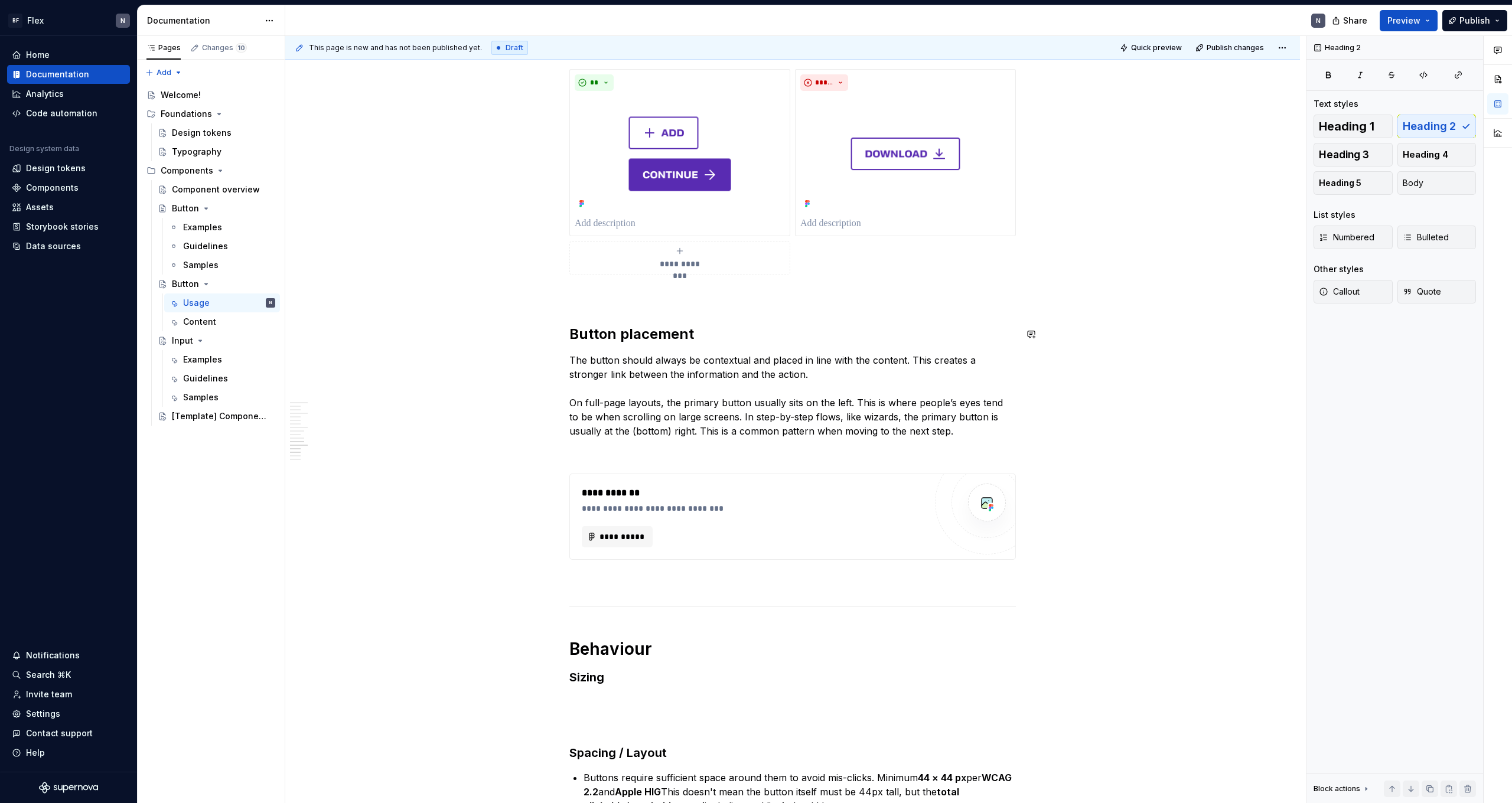
click at [344, 308] on div "**********" at bounding box center [793, 274] width 447 height 2971
click at [344, 441] on h1 "Behaviour" at bounding box center [793, 648] width 447 height 21
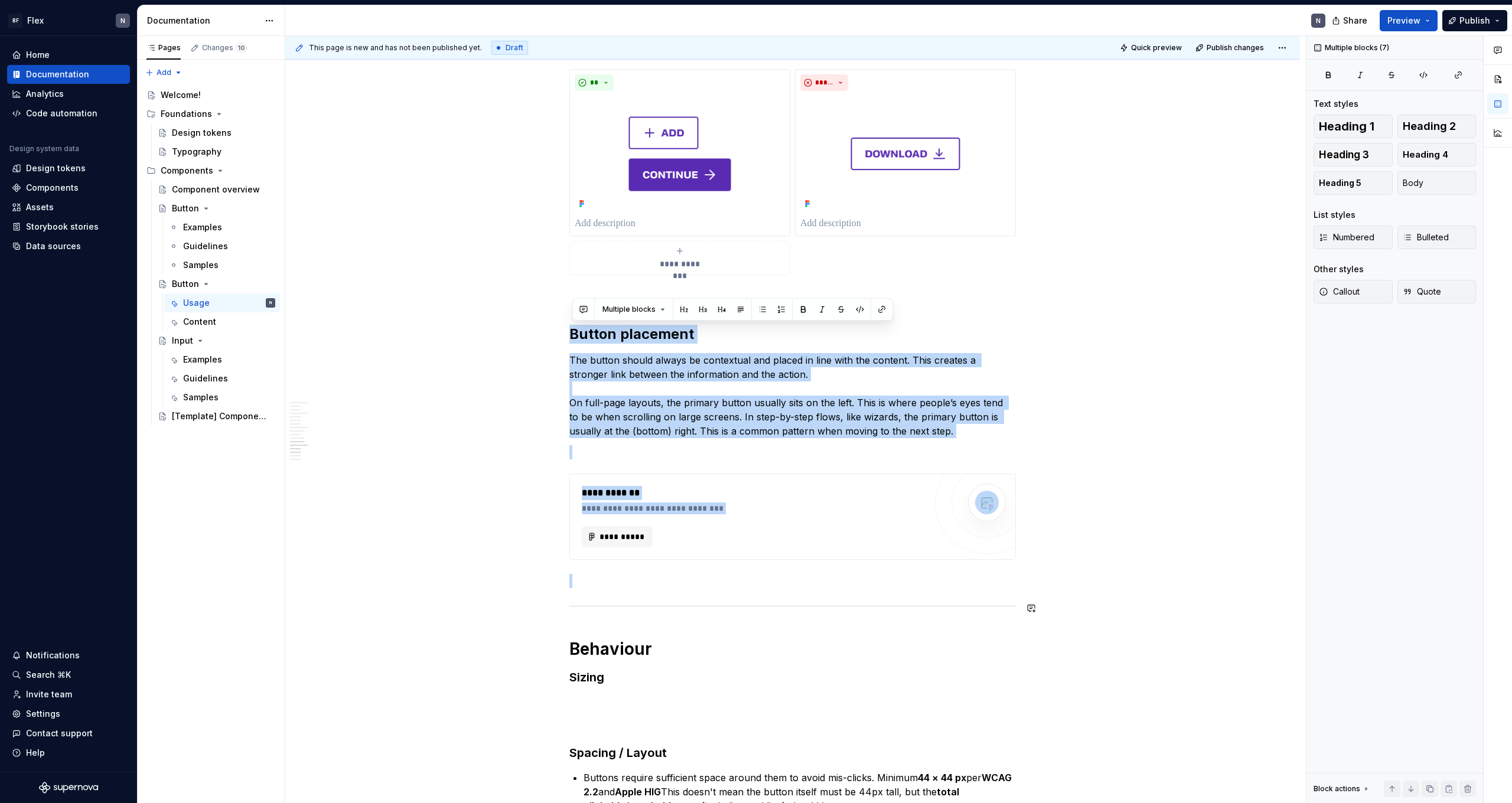
drag, startPoint x: 574, startPoint y: 330, endPoint x: 875, endPoint y: 612, distance: 412.5
click at [344, 441] on div "**********" at bounding box center [793, 274] width 447 height 2971
copy div "**********"
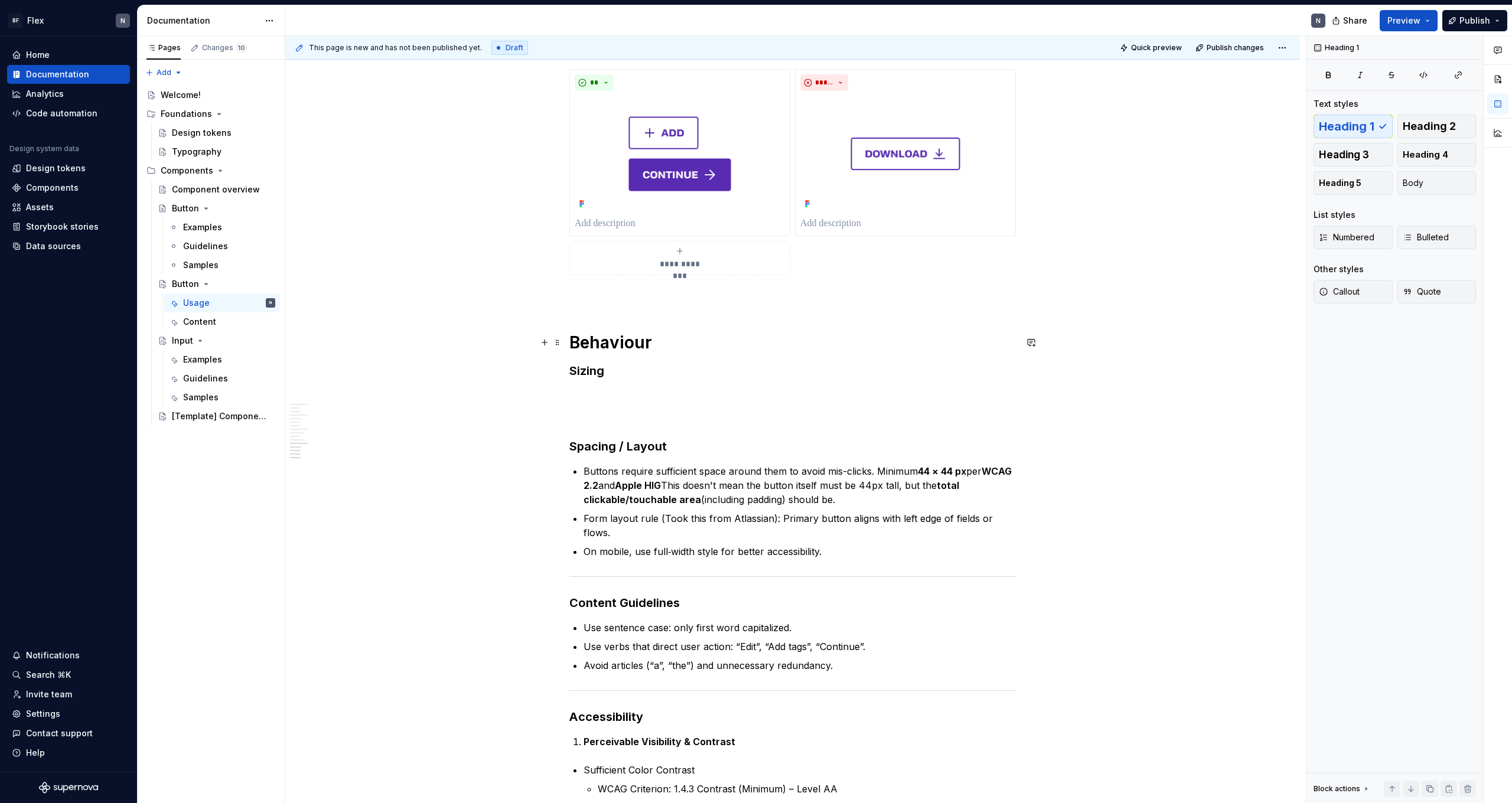
click at [344, 341] on h1 "Behaviour" at bounding box center [793, 342] width 447 height 21
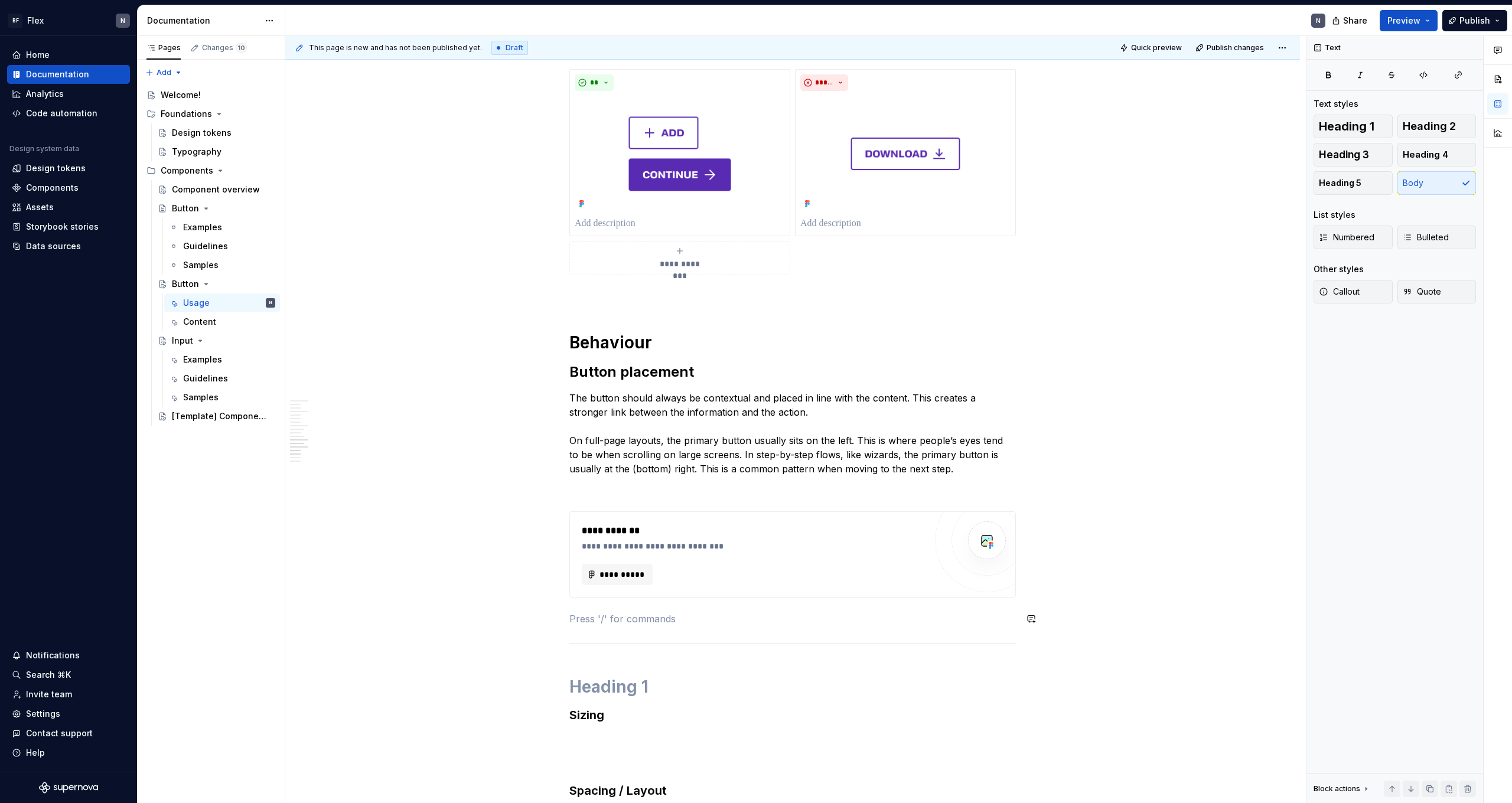
click at [344, 441] on div "**********" at bounding box center [793, 293] width 447 height 3009
click at [344, 441] on div at bounding box center [793, 644] width 447 height 8
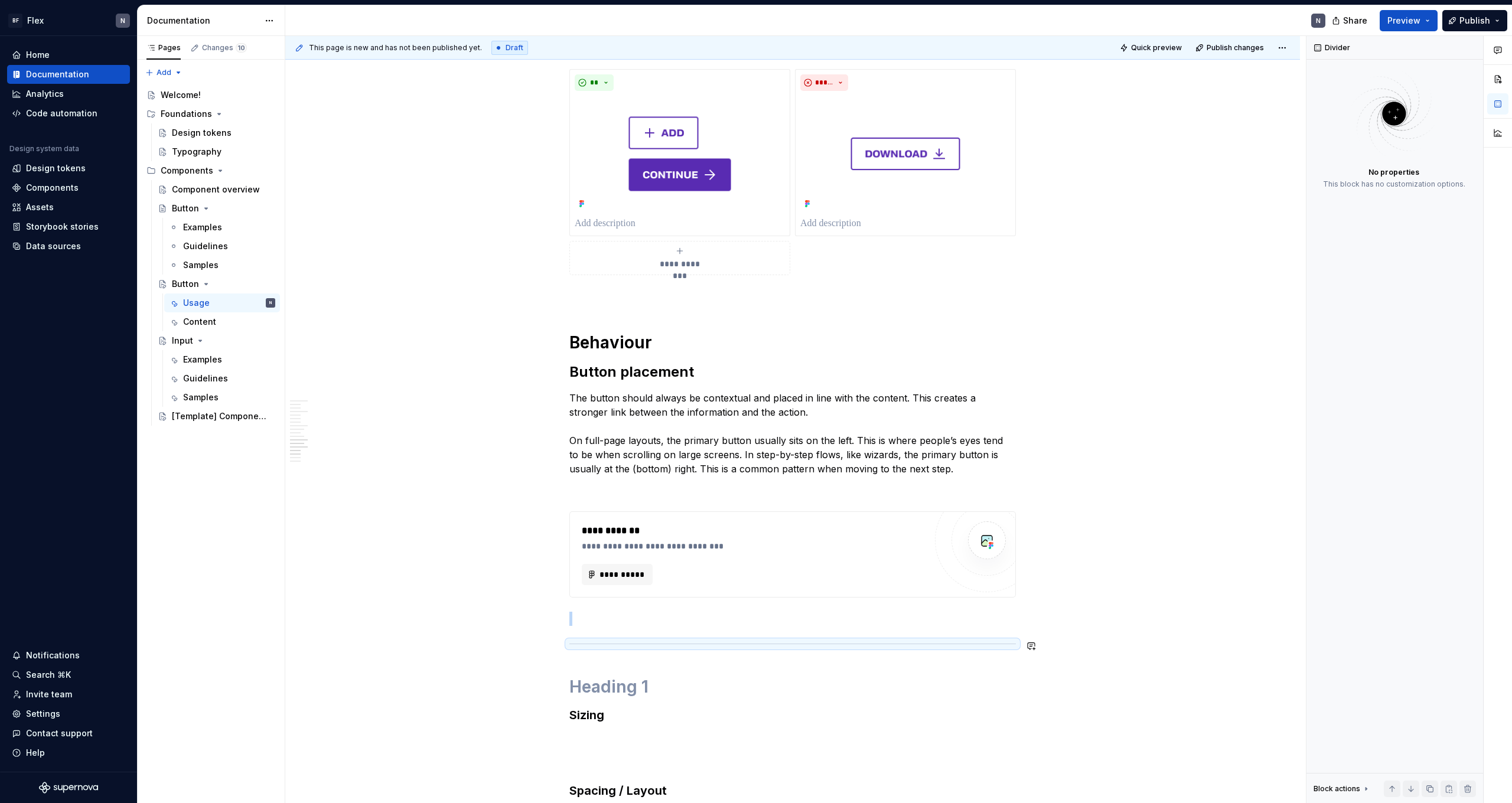
copy br
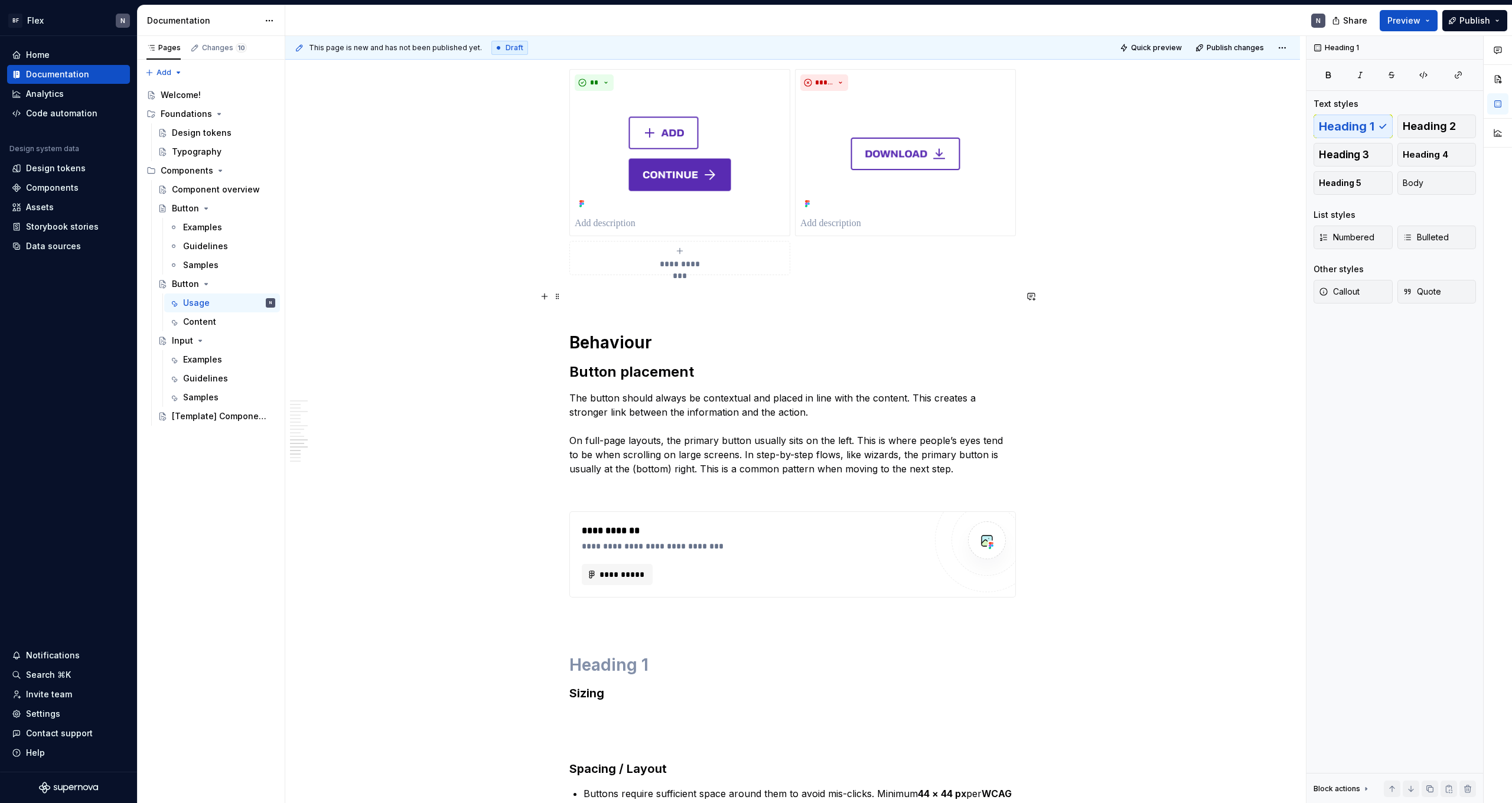
click at [344, 298] on p at bounding box center [793, 296] width 447 height 14
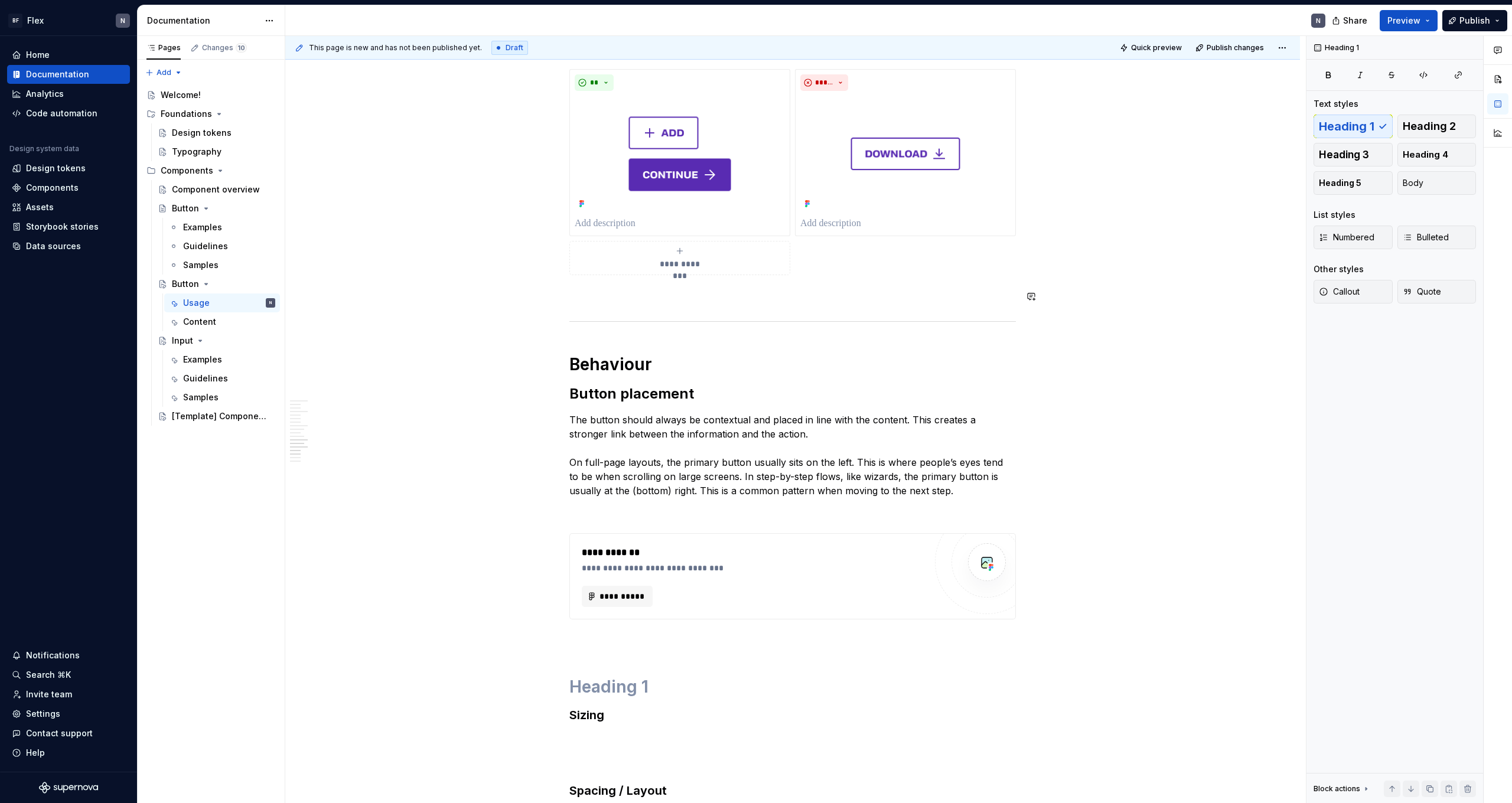
click at [344, 286] on div "**********" at bounding box center [793, 293] width 447 height 3009
click at [344, 353] on div "**********" at bounding box center [793, 293] width 447 height 3009
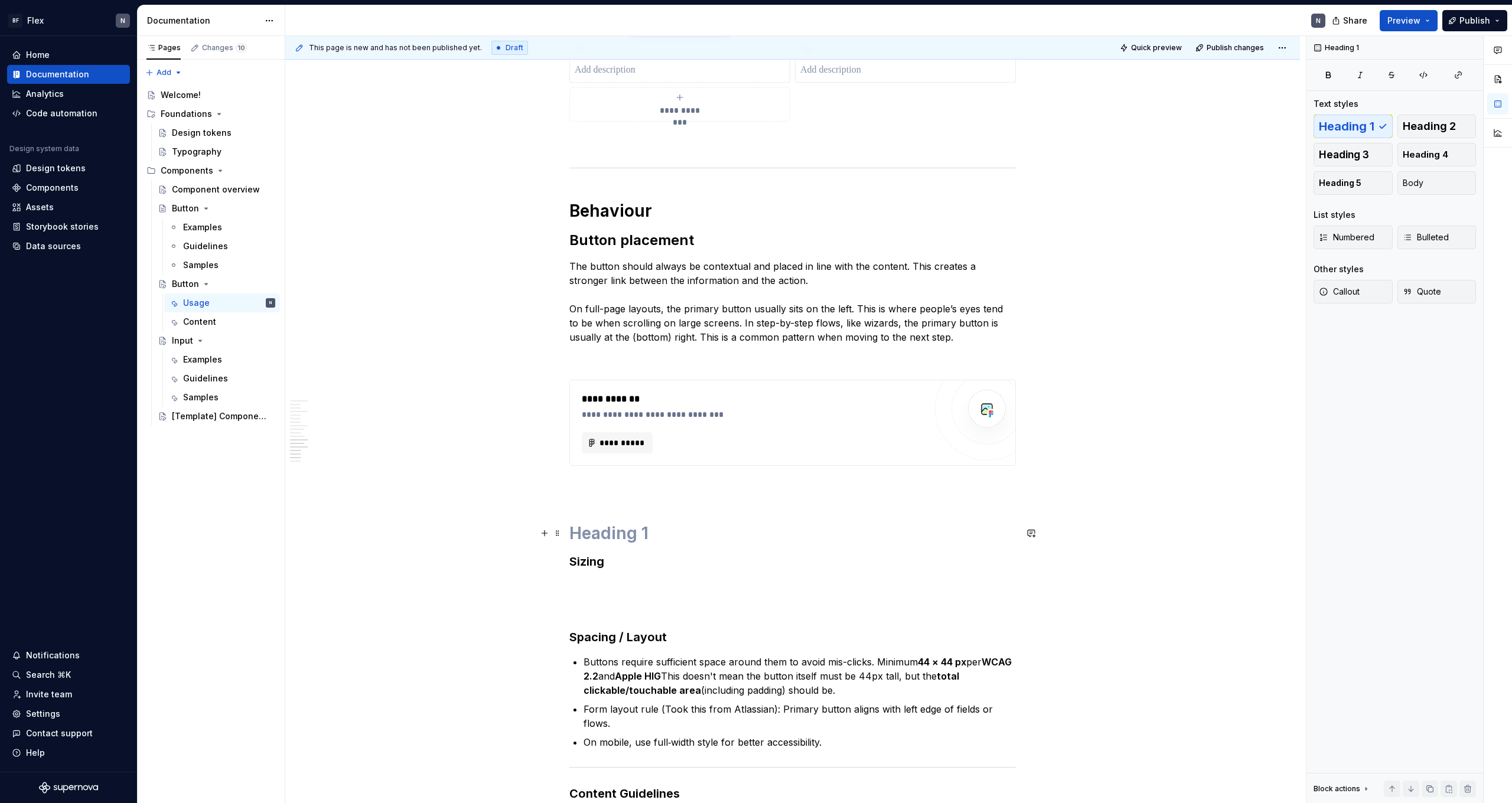
scroll to position [1599, 0]
click at [344, 348] on div "**********" at bounding box center [793, 139] width 447 height 3009
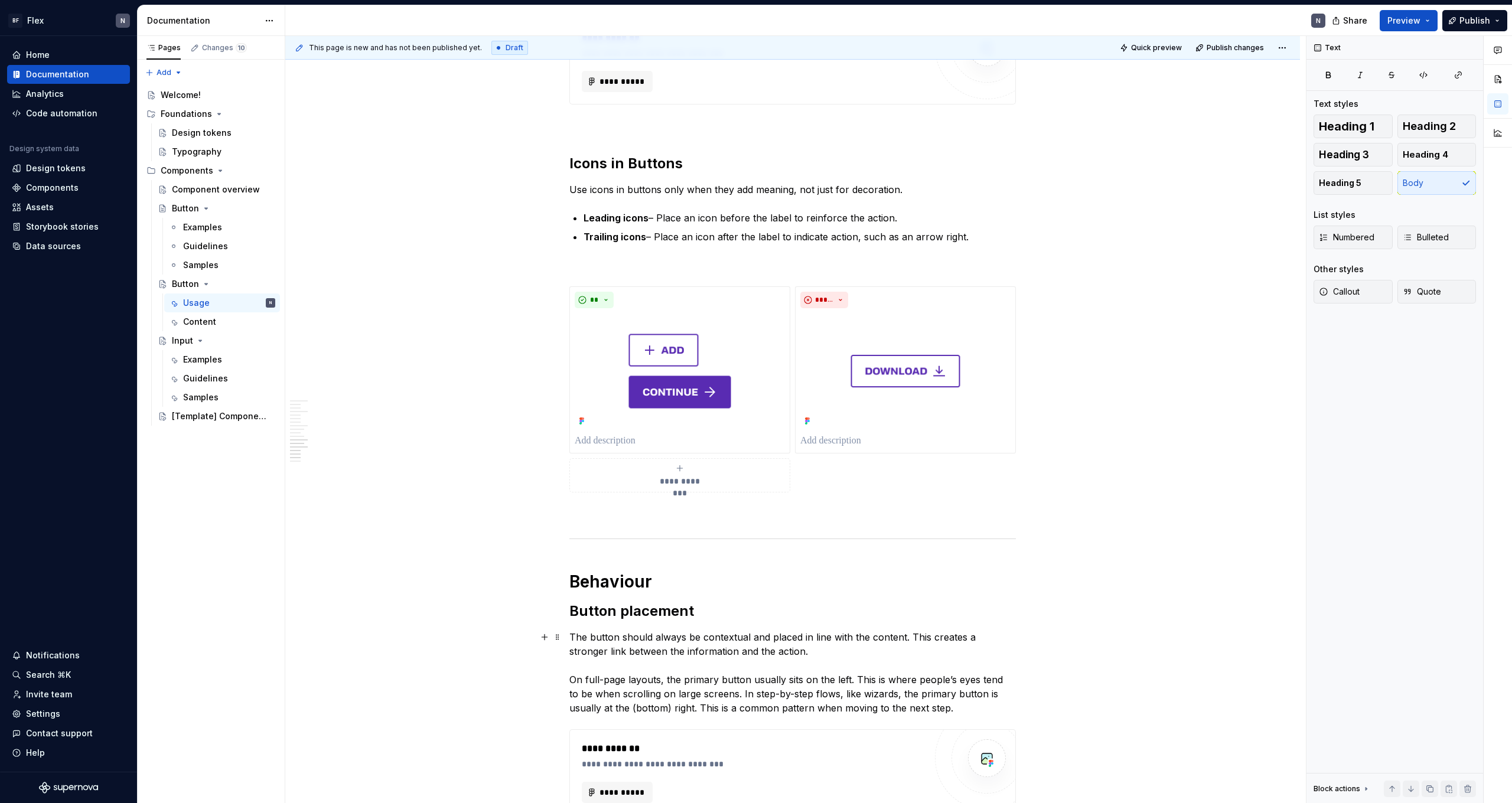
scroll to position [1096, 0]
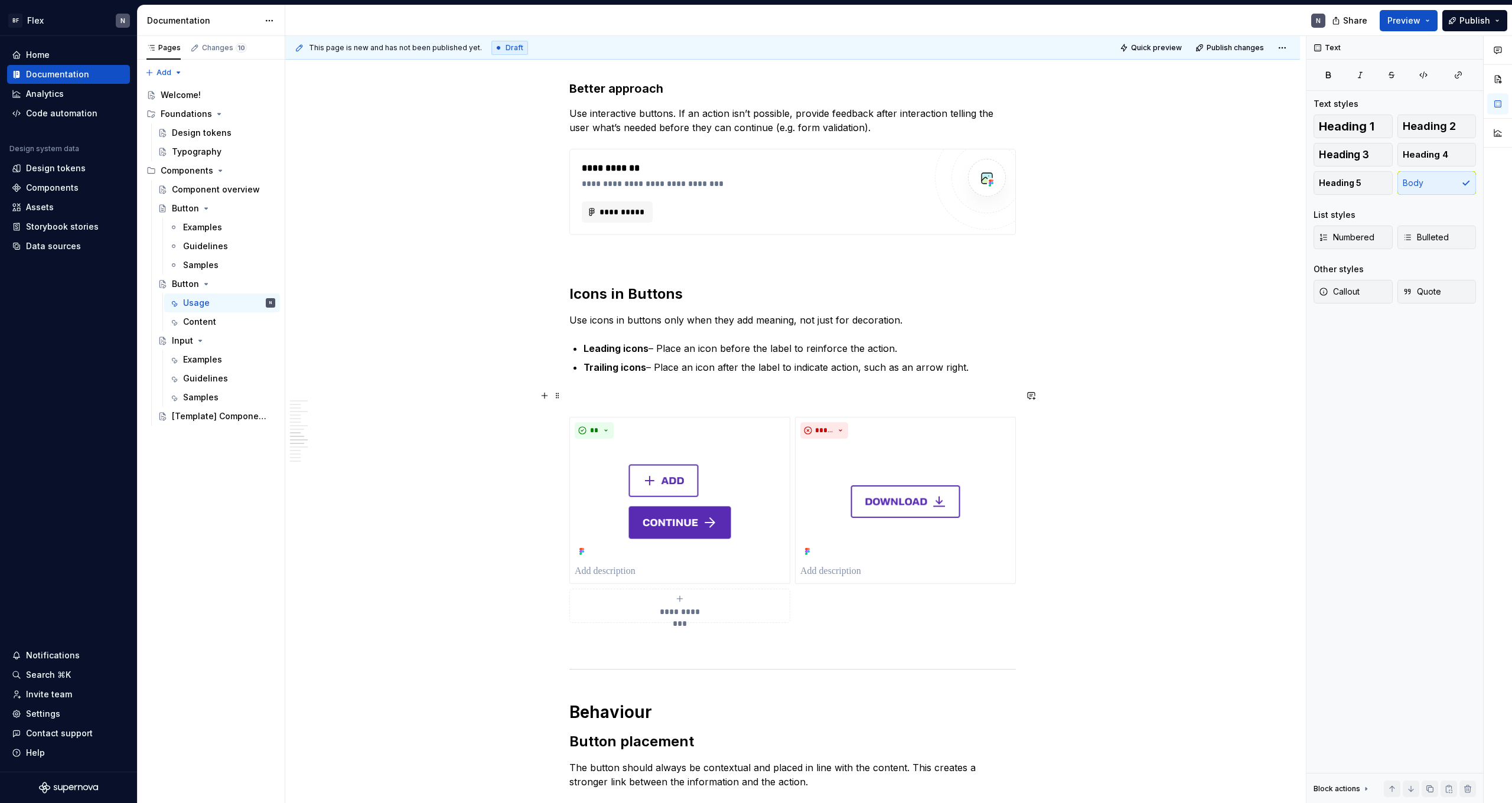
click at [344, 396] on p at bounding box center [793, 396] width 447 height 14
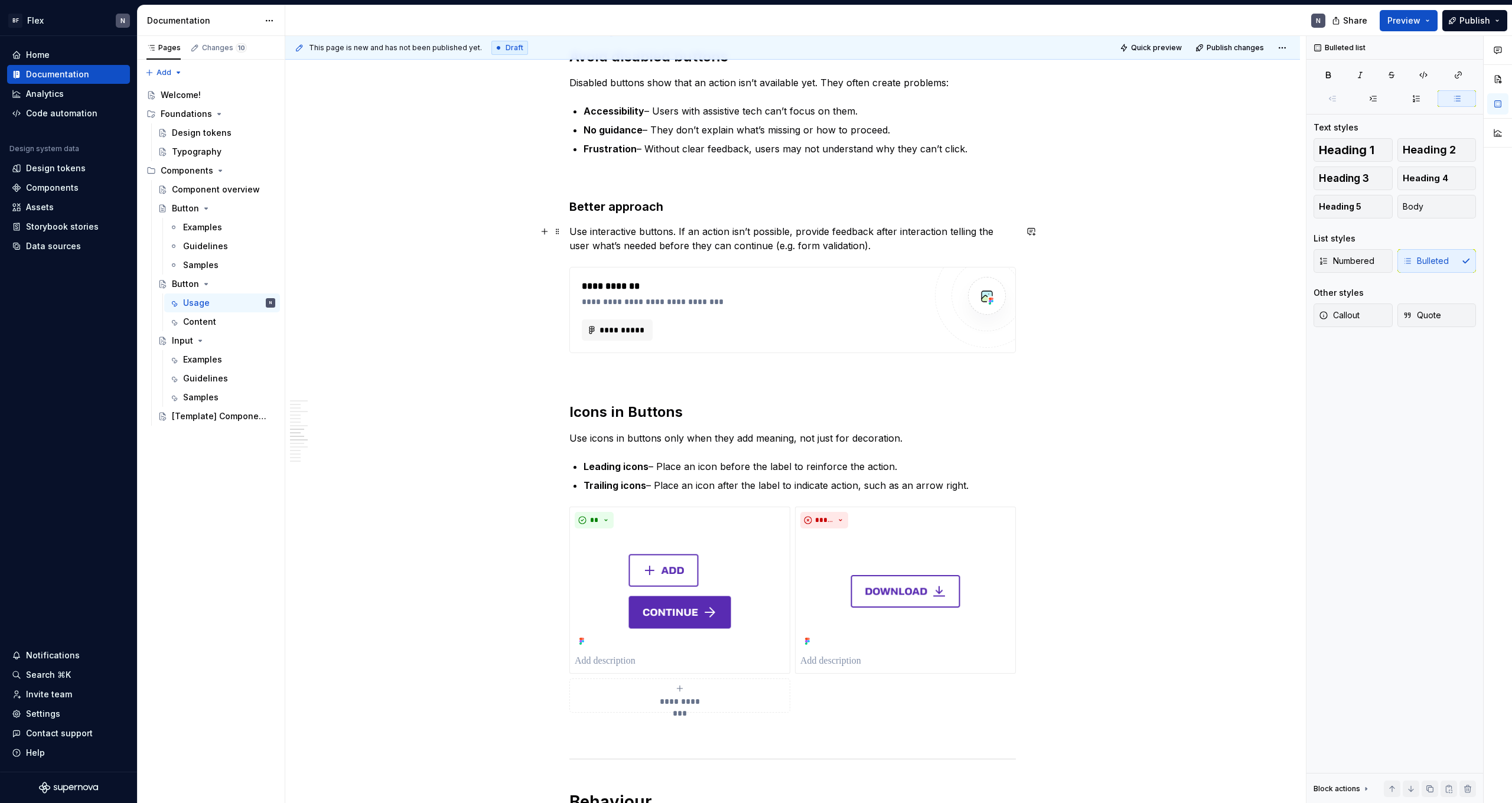
scroll to position [876, 0]
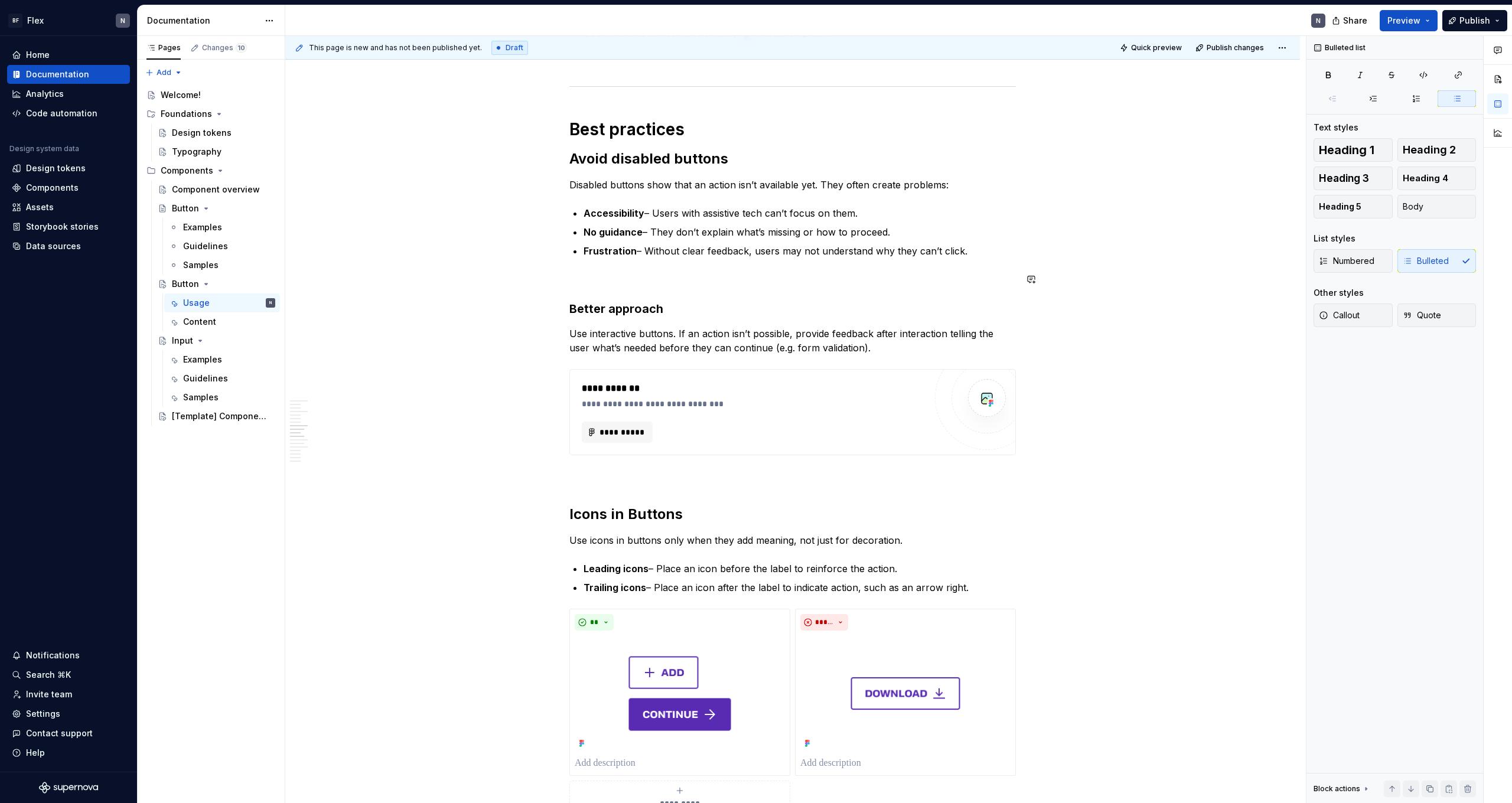
click at [344, 274] on p at bounding box center [793, 279] width 447 height 14
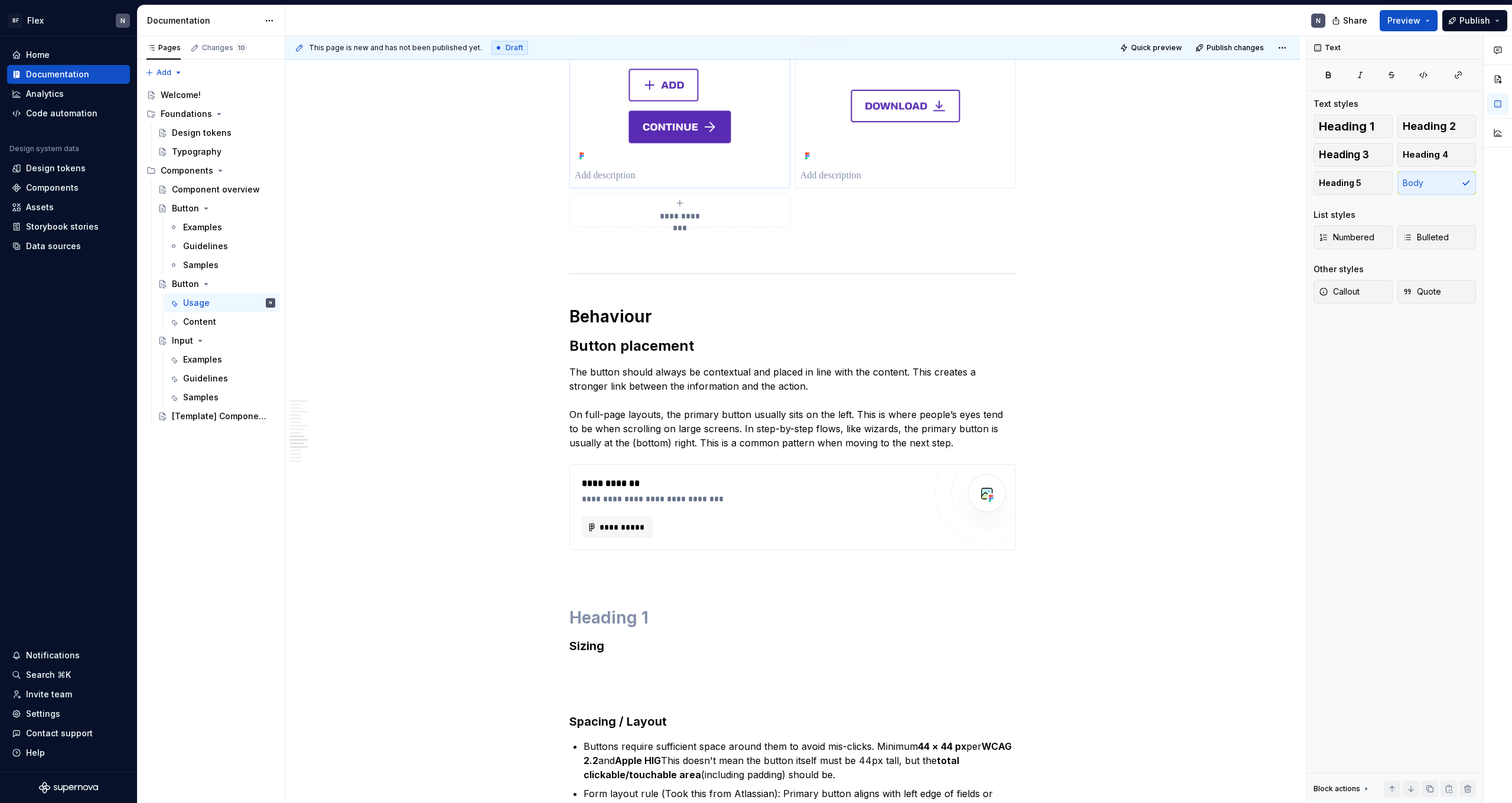
scroll to position [1489, 0]
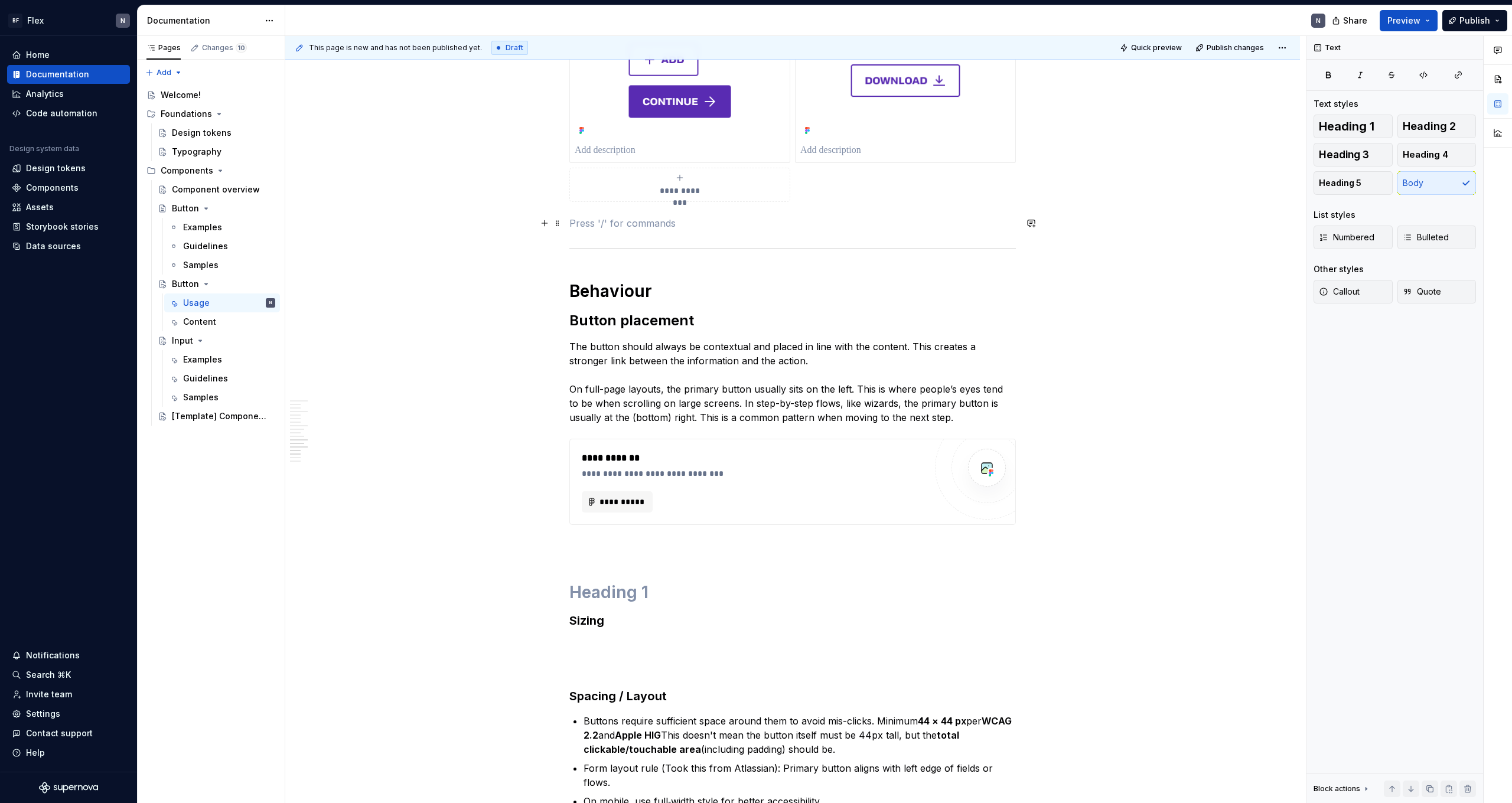
click at [344, 228] on p at bounding box center [793, 223] width 447 height 14
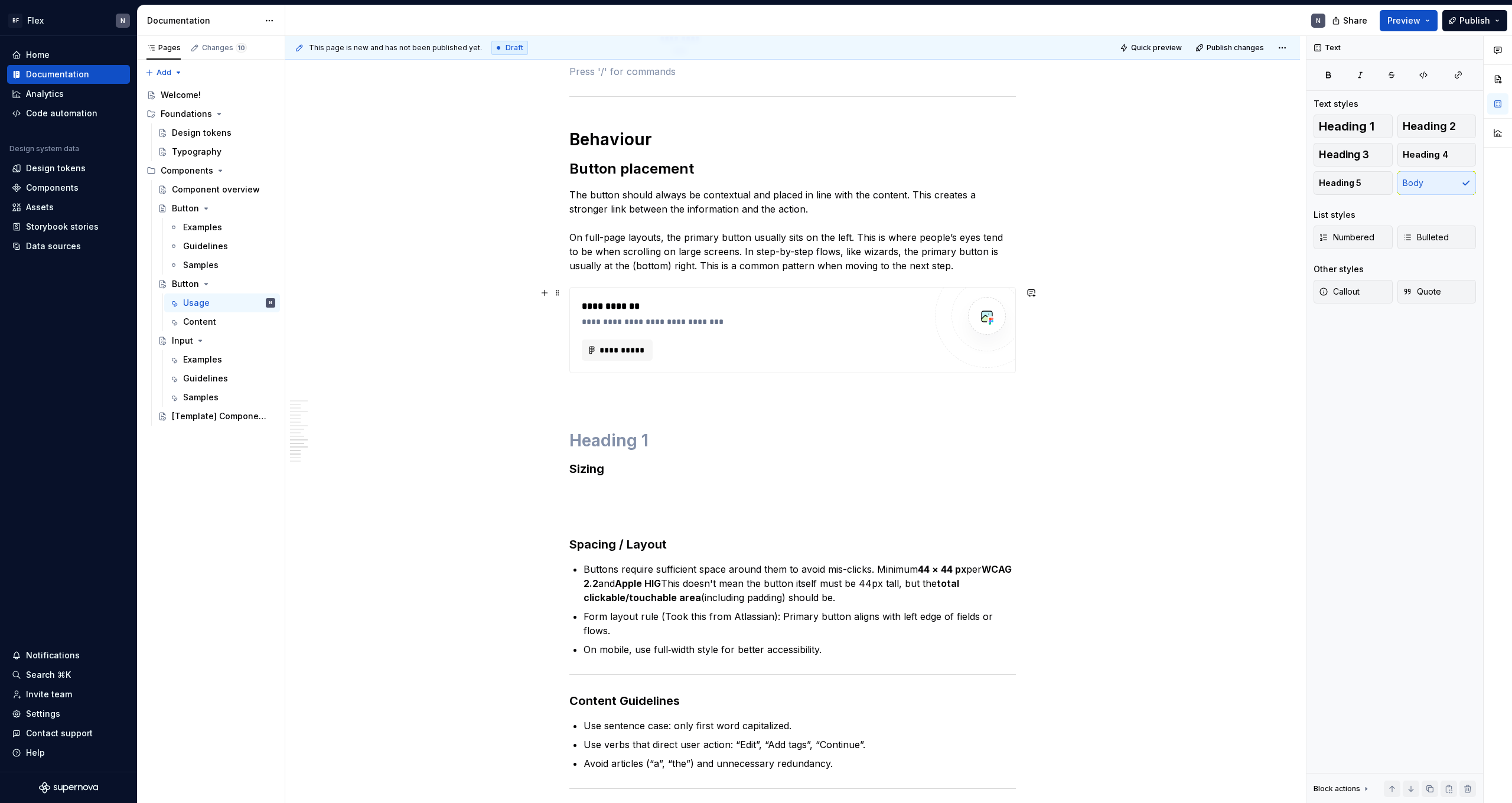
scroll to position [1643, 0]
click at [344, 441] on div "**********" at bounding box center [793, 70] width 447 height 2960
click at [344, 437] on h1 at bounding box center [793, 438] width 447 height 21
click at [344, 441] on h3 "Sizing" at bounding box center [793, 467] width 447 height 17
click at [344, 441] on h1 at bounding box center [793, 438] width 447 height 21
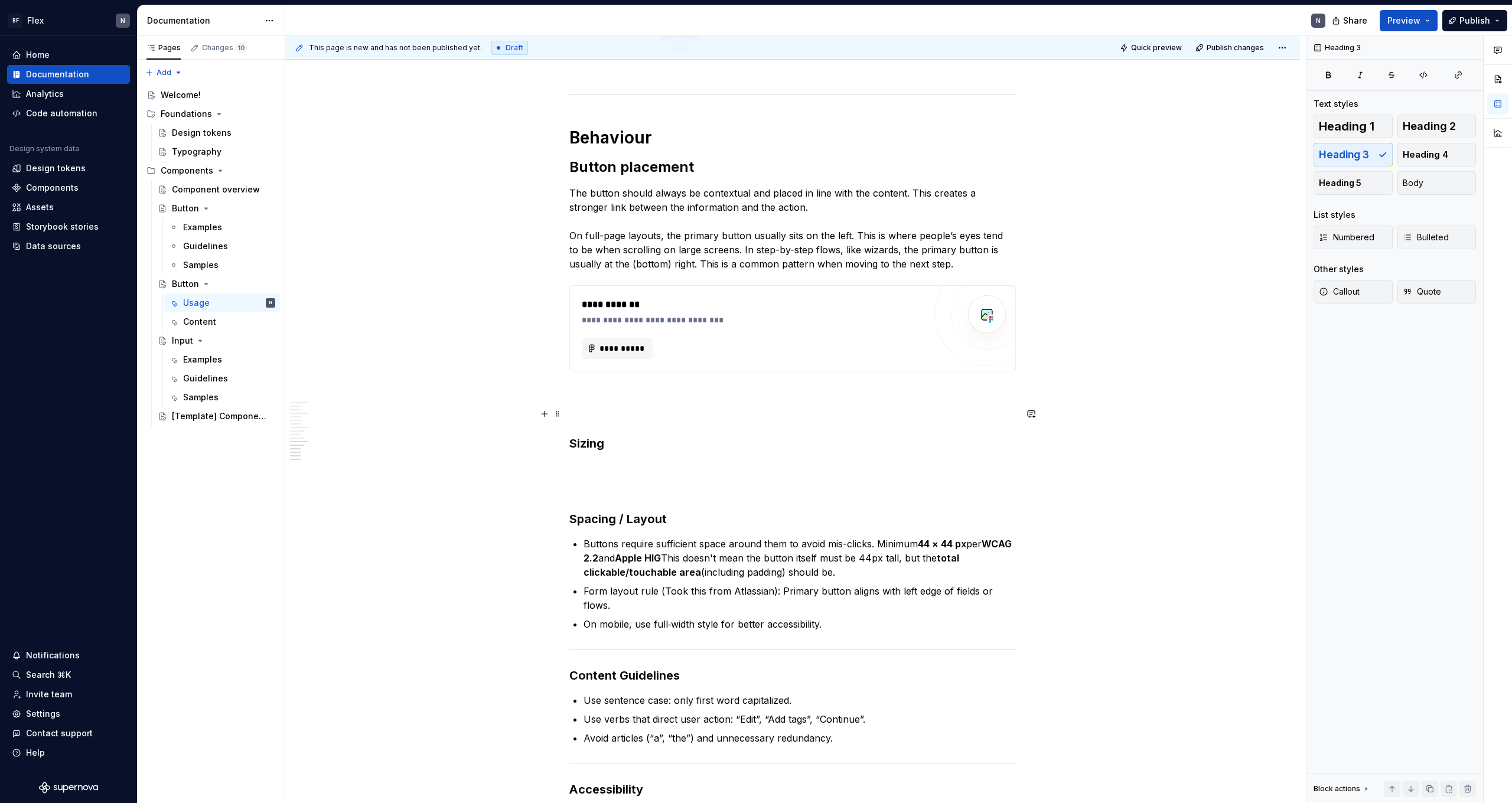
click at [344, 407] on p at bounding box center [793, 414] width 447 height 14
click at [344, 232] on p "The button should always be contextual and placed in line with the content. Thi…" at bounding box center [793, 228] width 447 height 85
click at [344, 441] on h3 "Sizing" at bounding box center [793, 443] width 447 height 17
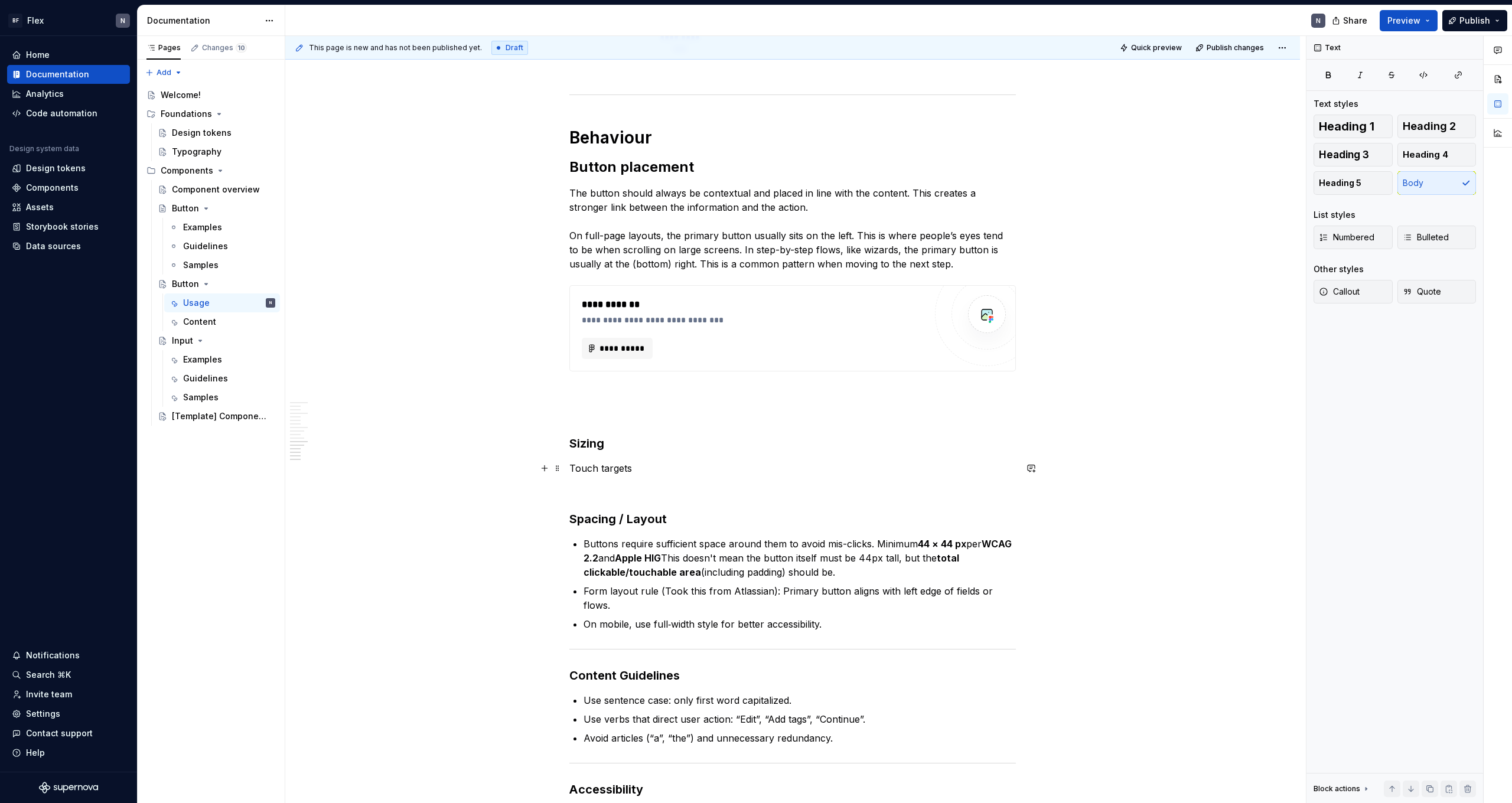
click at [344, 441] on p "Touch targets" at bounding box center [793, 469] width 447 height 14
click at [344, 441] on button "button" at bounding box center [684, 446] width 17 height 17
click at [344, 441] on h3 "Sizing" at bounding box center [793, 443] width 447 height 17
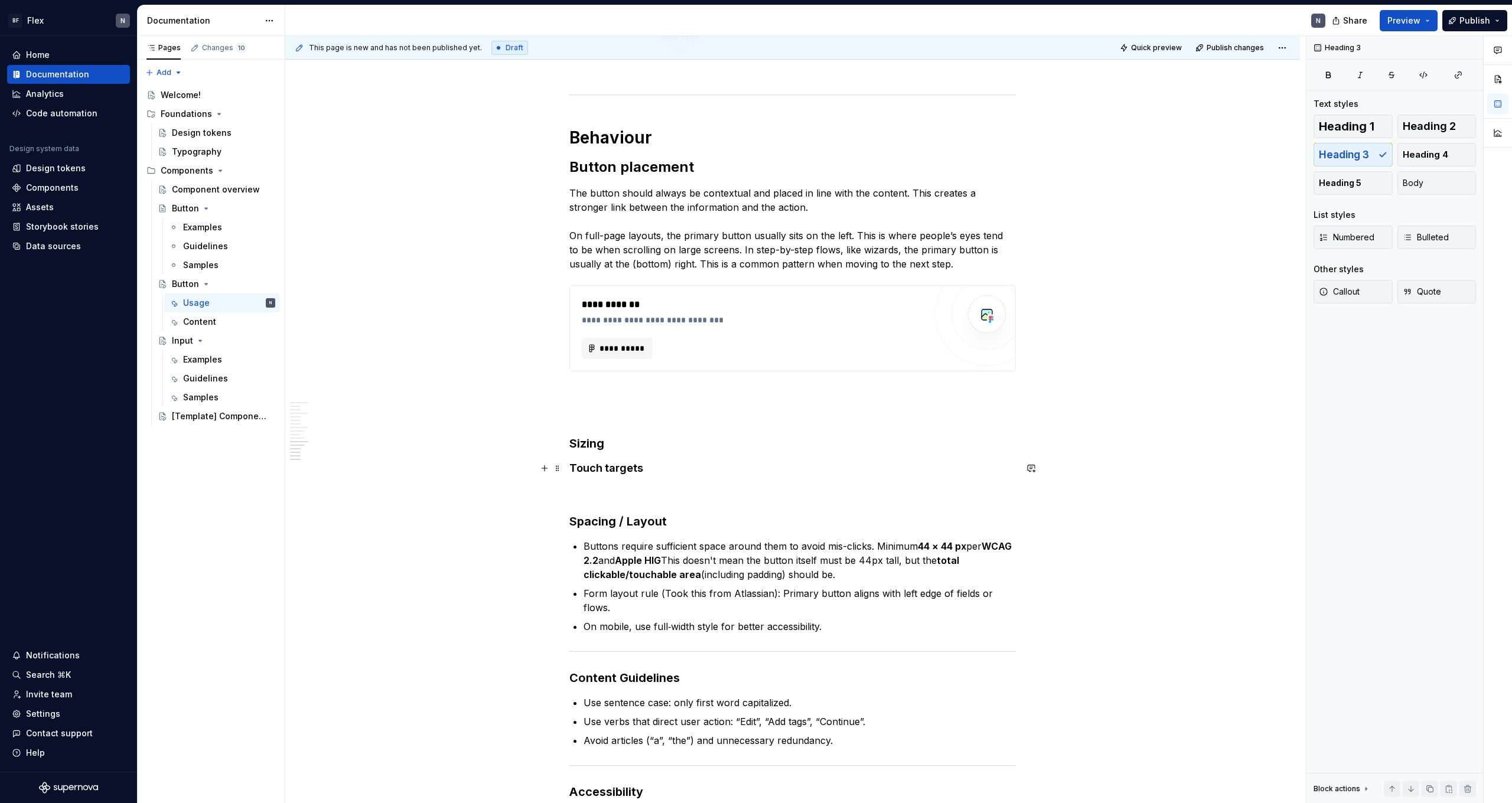
click at [344, 441] on h4 "Touch targets" at bounding box center [793, 469] width 447 height 14
click at [344, 441] on button "button" at bounding box center [685, 446] width 17 height 17
click at [344, 441] on div "**********" at bounding box center [793, 61] width 447 height 2941
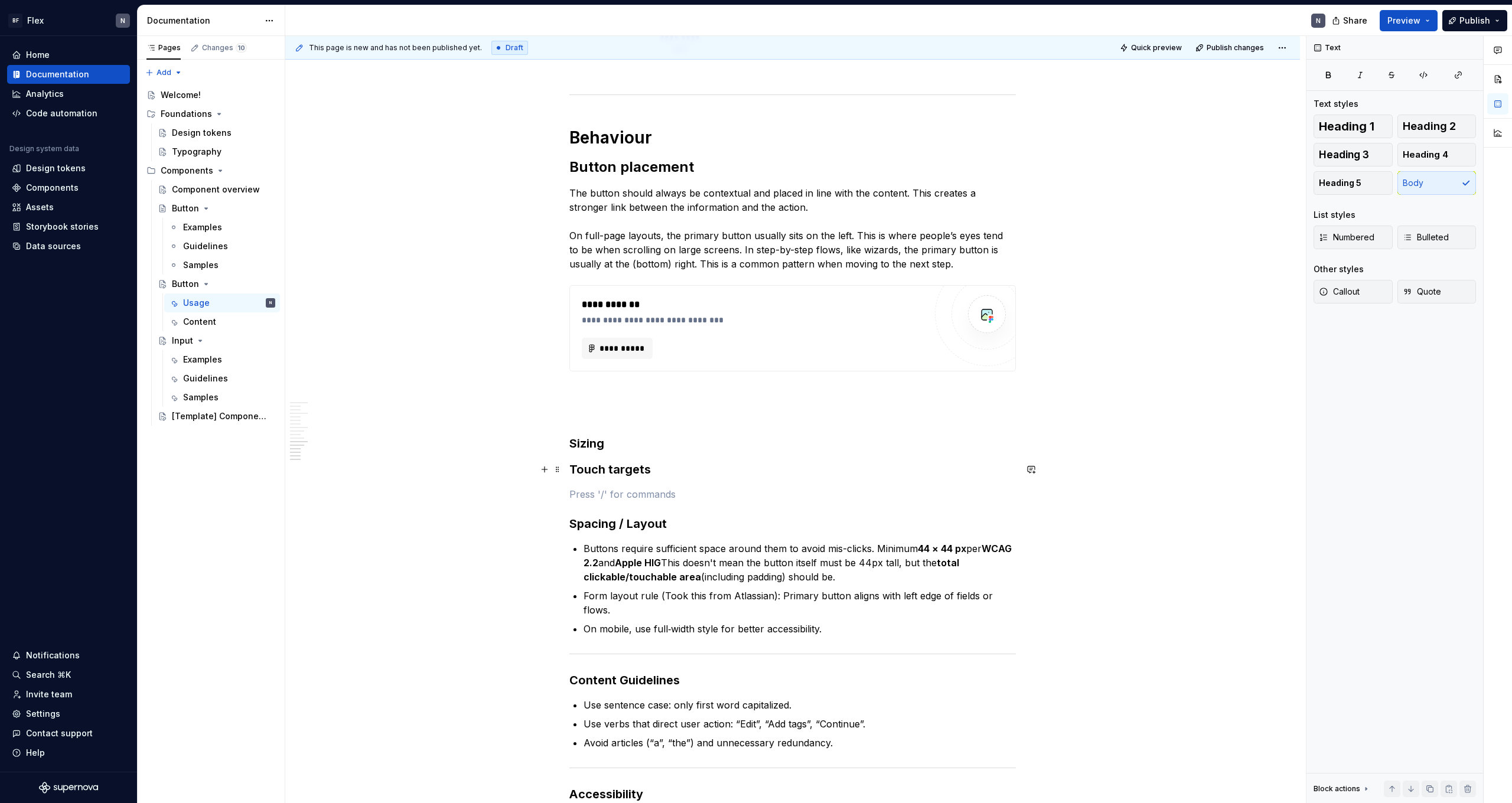
click at [344, 441] on h3 "Touch targets" at bounding box center [793, 470] width 447 height 17
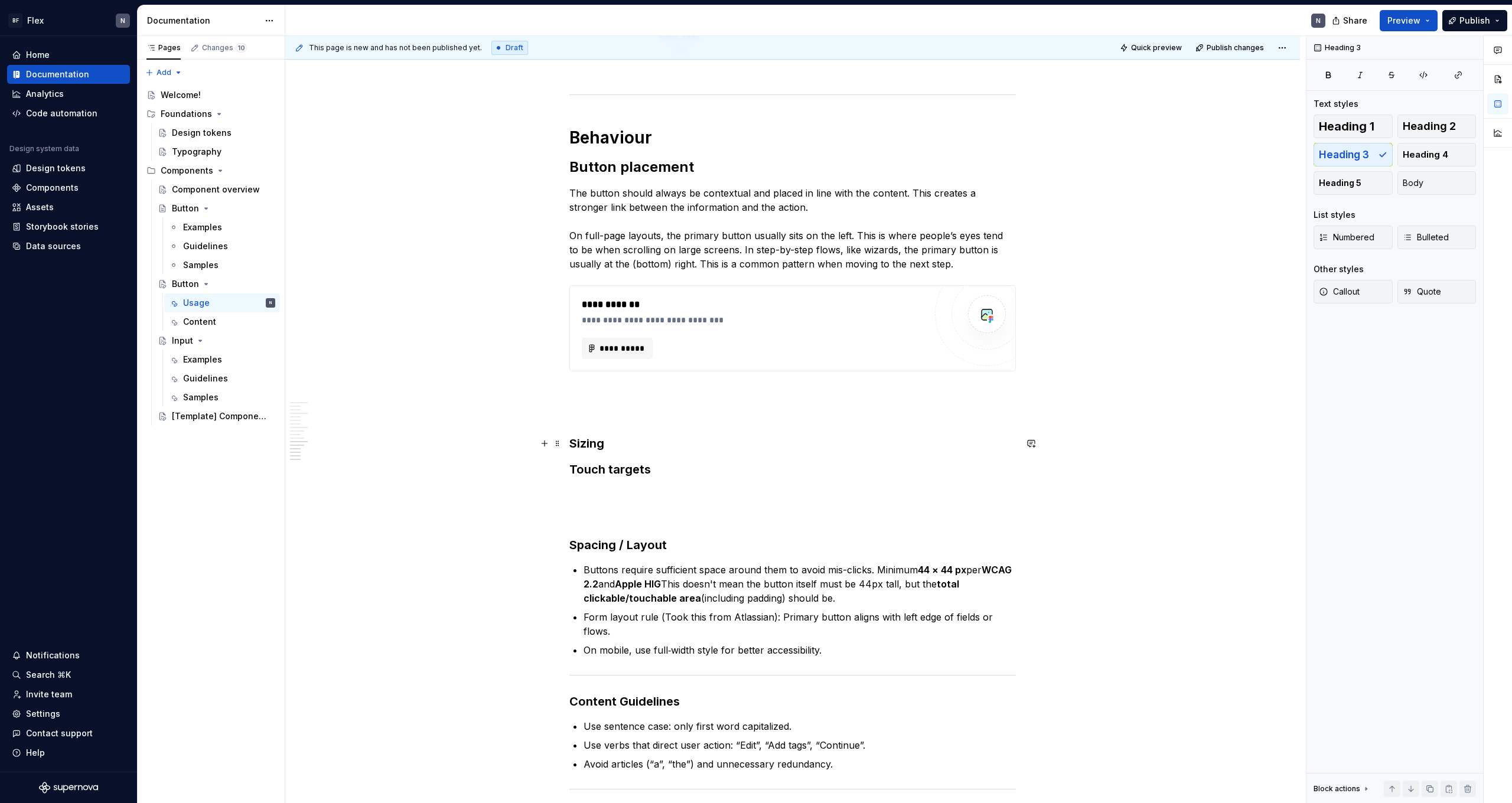
click at [344, 437] on h3 "Sizing" at bounding box center [793, 443] width 447 height 17
click at [344, 421] on p at bounding box center [793, 414] width 447 height 14
click at [344, 441] on h3 "Sizing" at bounding box center [793, 443] width 447 height 17
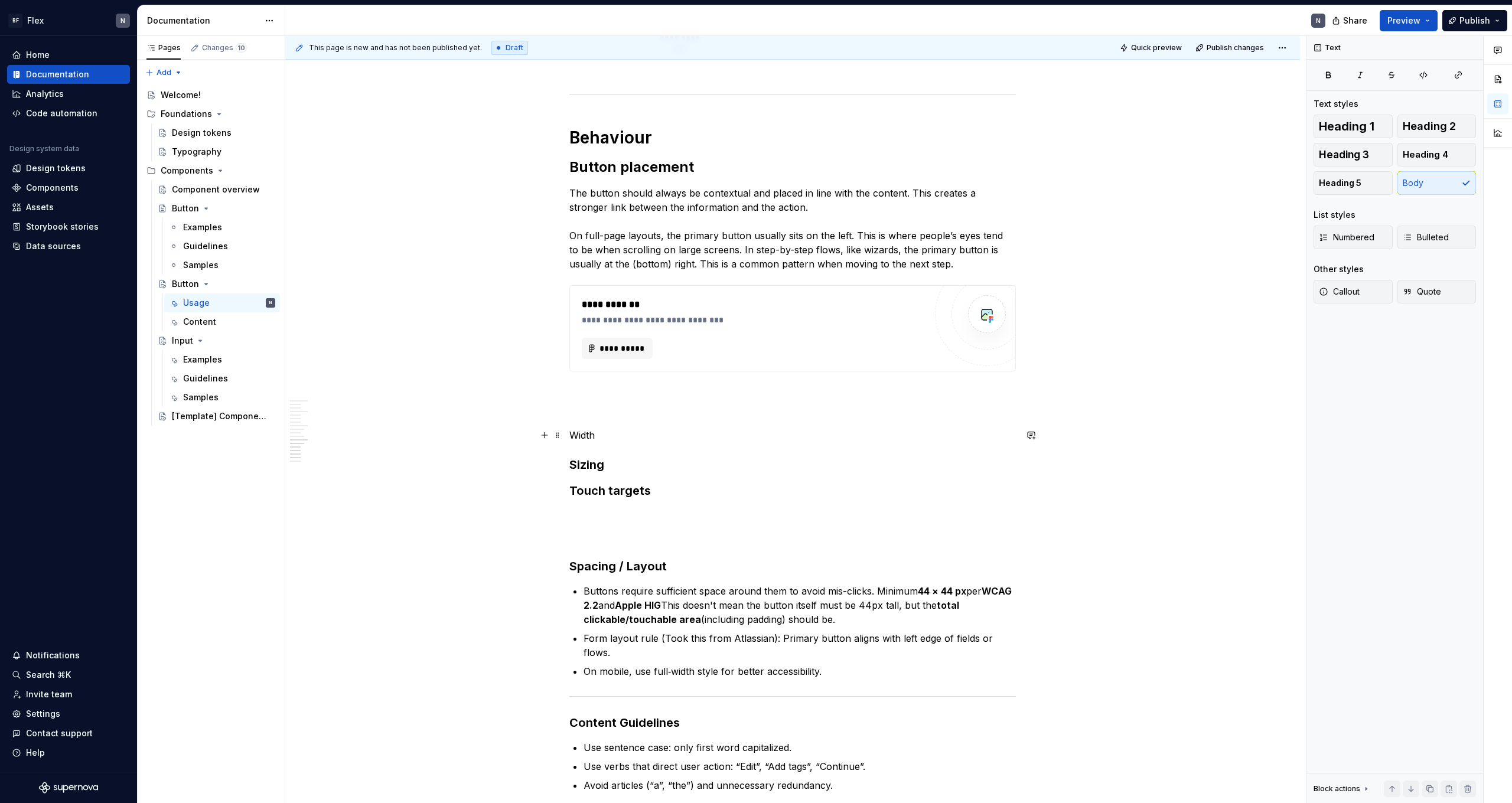
click at [344, 437] on p "Width" at bounding box center [793, 435] width 447 height 14
click at [344, 413] on button "button" at bounding box center [684, 413] width 17 height 17
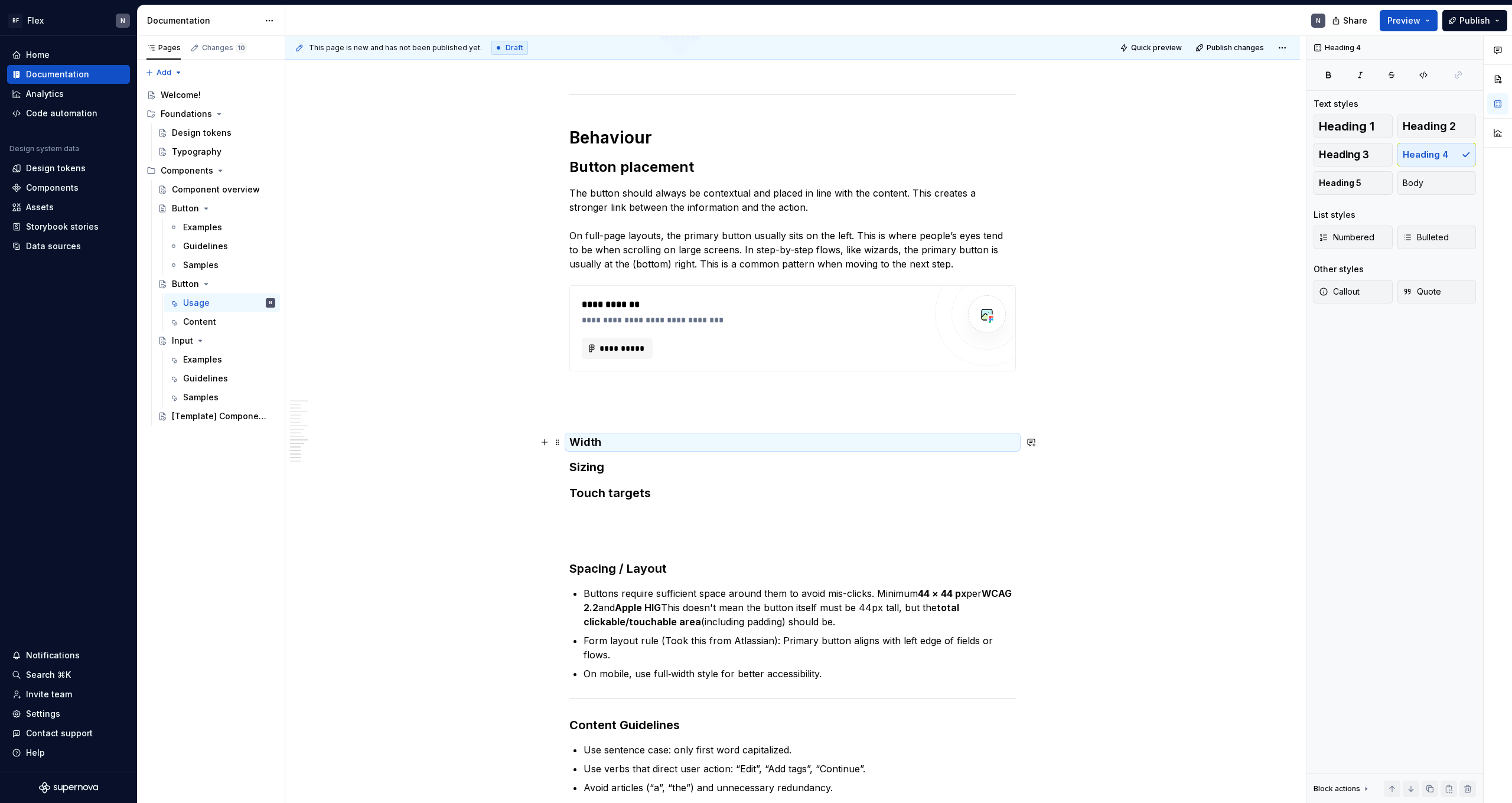
click at [344, 440] on h4 "Width" at bounding box center [793, 442] width 447 height 14
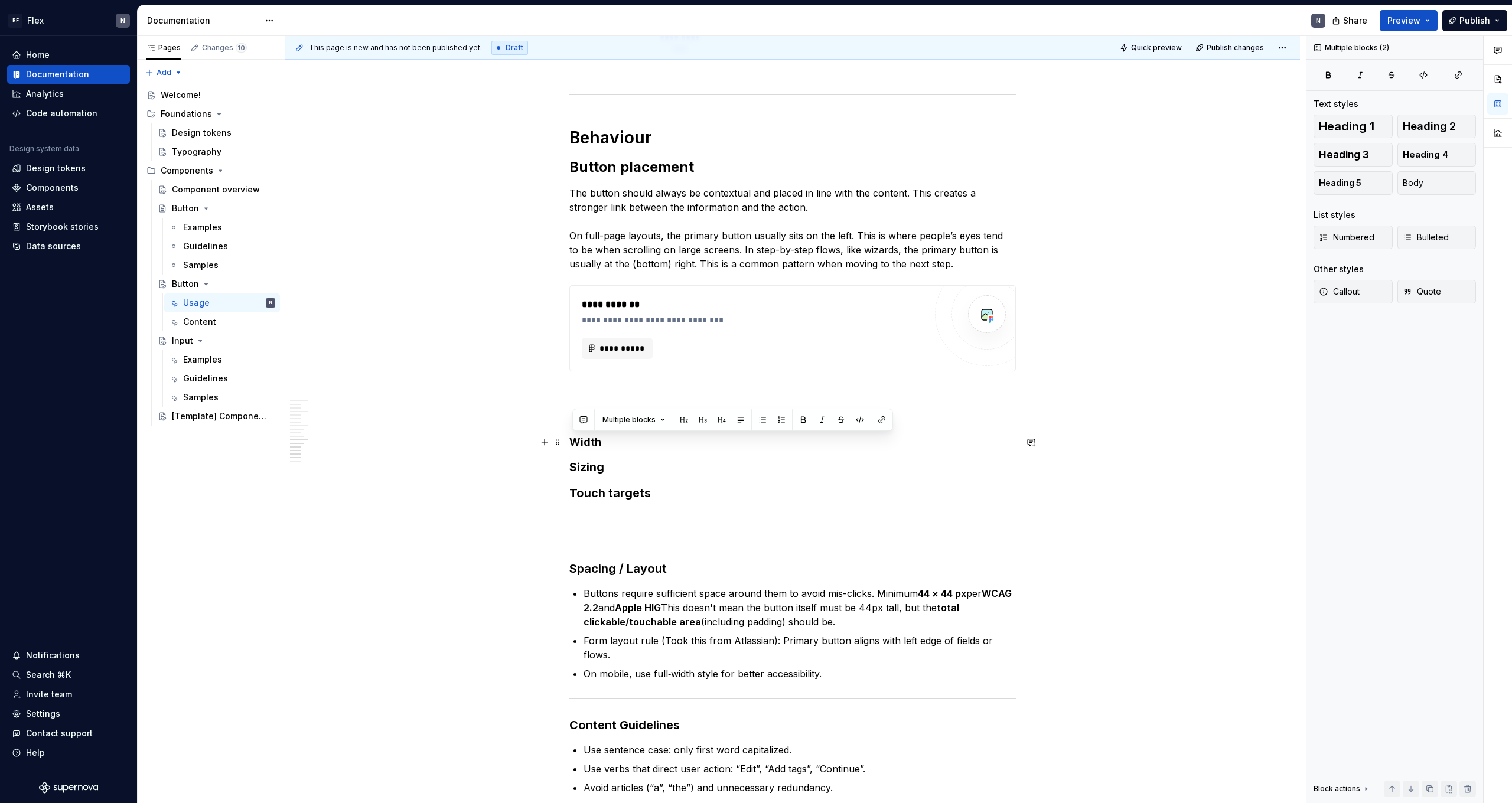
click at [344, 440] on h4 "Width" at bounding box center [793, 442] width 447 height 14
click at [344, 420] on div "Heading 4" at bounding box center [724, 420] width 297 height 17
click at [344, 420] on button "button" at bounding box center [685, 420] width 17 height 17
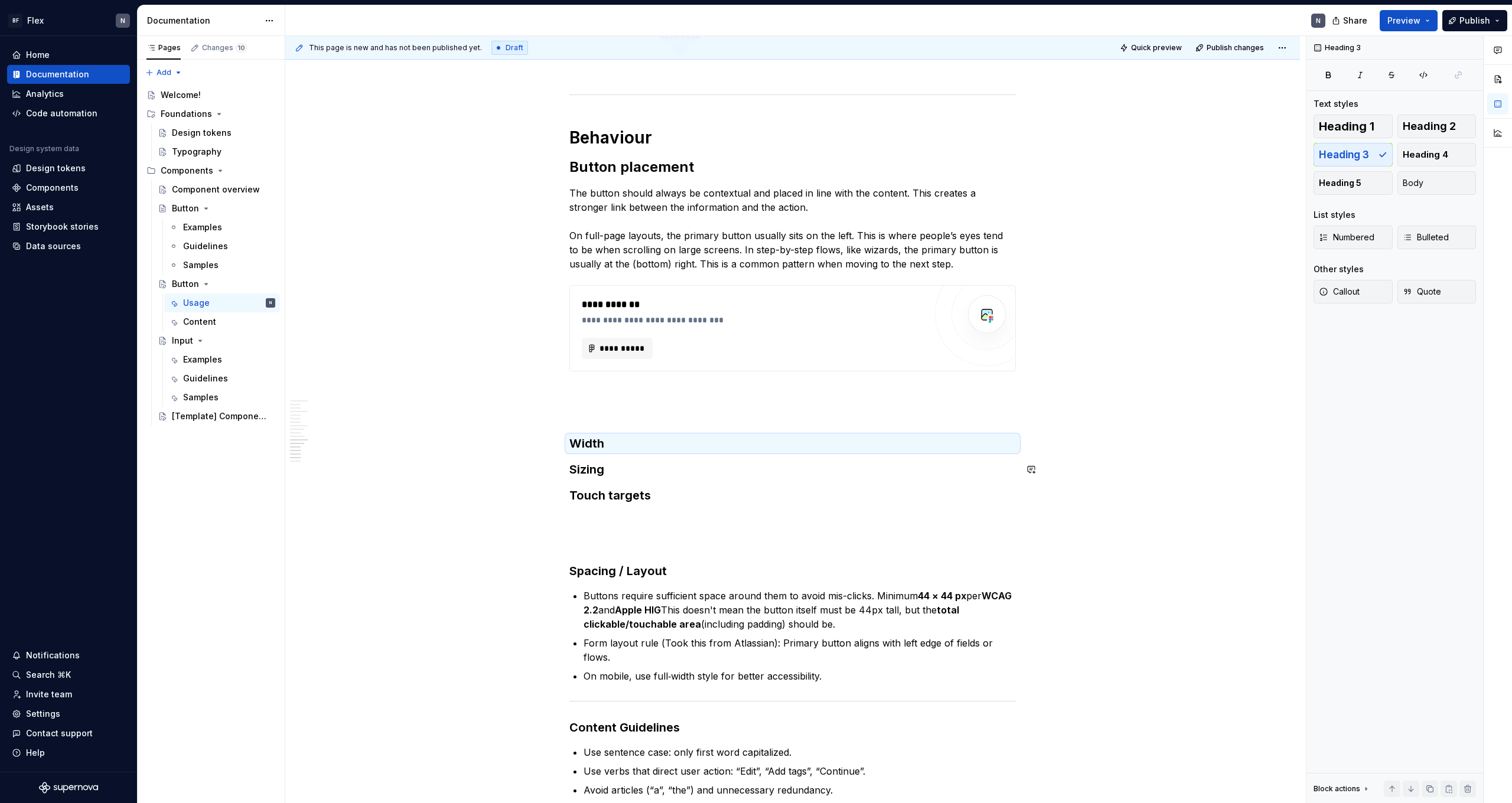
click at [344, 441] on div "**********" at bounding box center [793, 84] width 447 height 2988
click at [344, 441] on h3 "Width" at bounding box center [793, 443] width 447 height 17
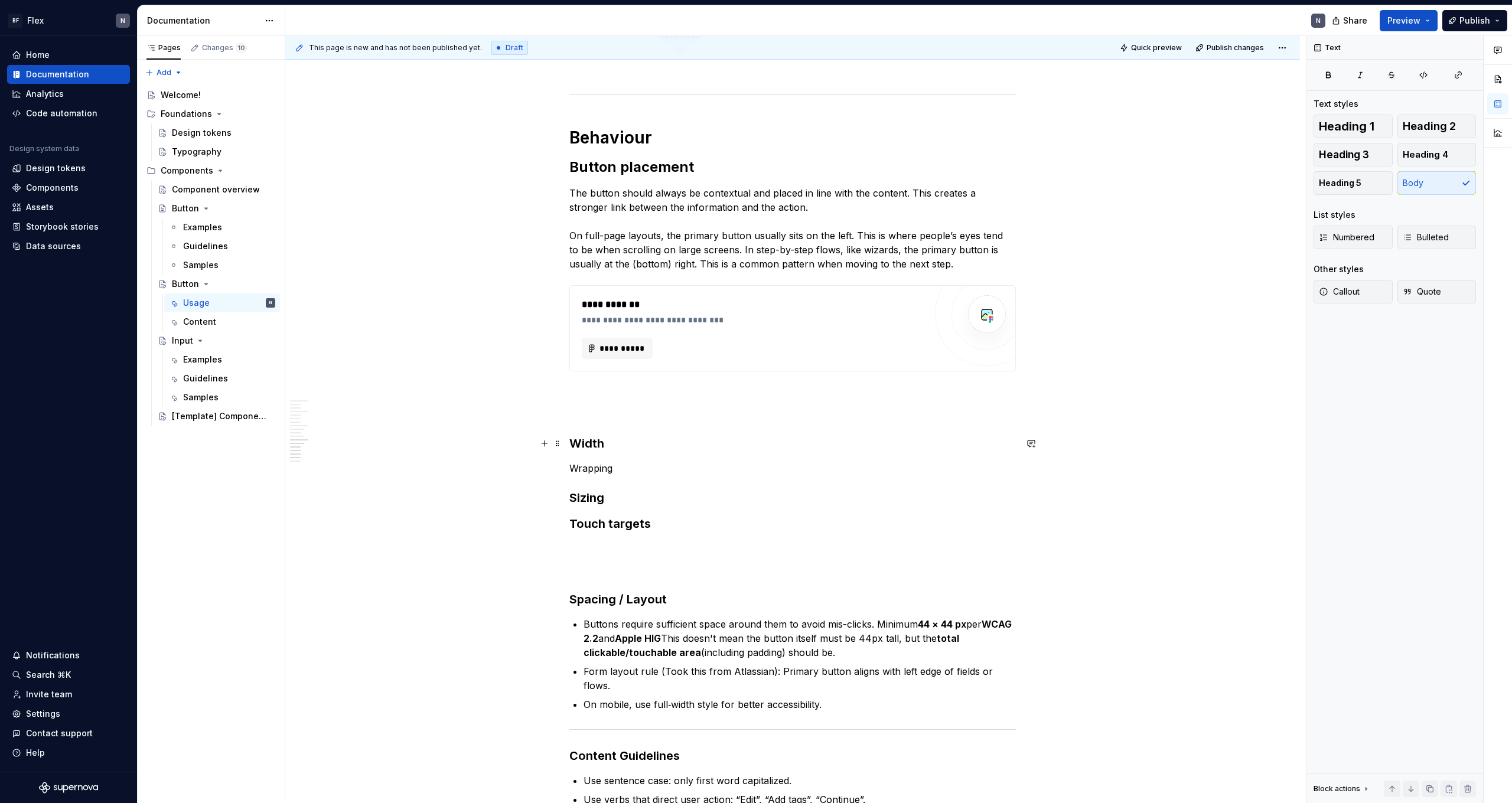
click at [344, 441] on h3 "Width" at bounding box center [793, 443] width 447 height 17
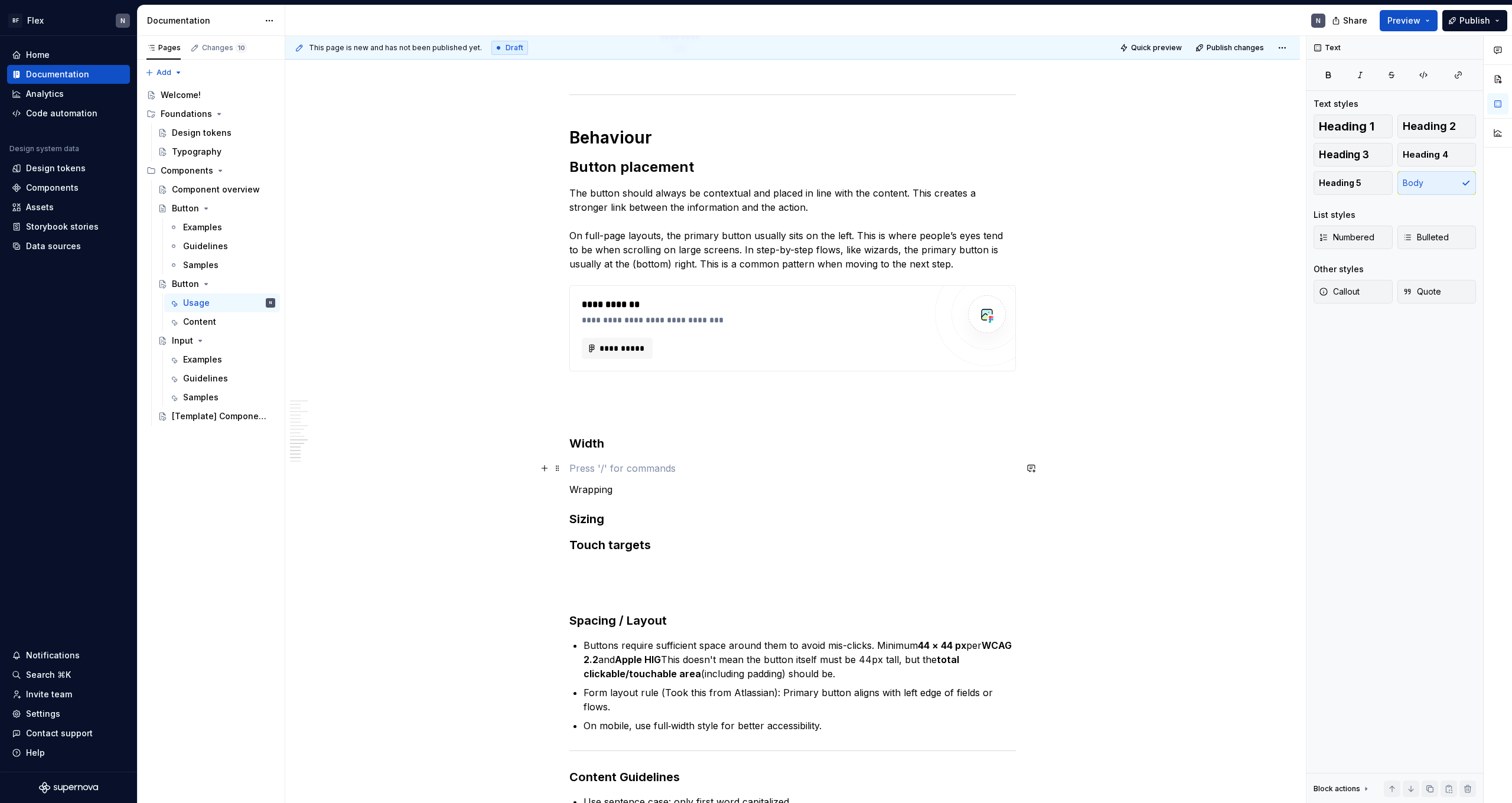
click at [344, 441] on p at bounding box center [793, 469] width 447 height 14
click at [344, 441] on p "Wrapping" at bounding box center [793, 490] width 447 height 14
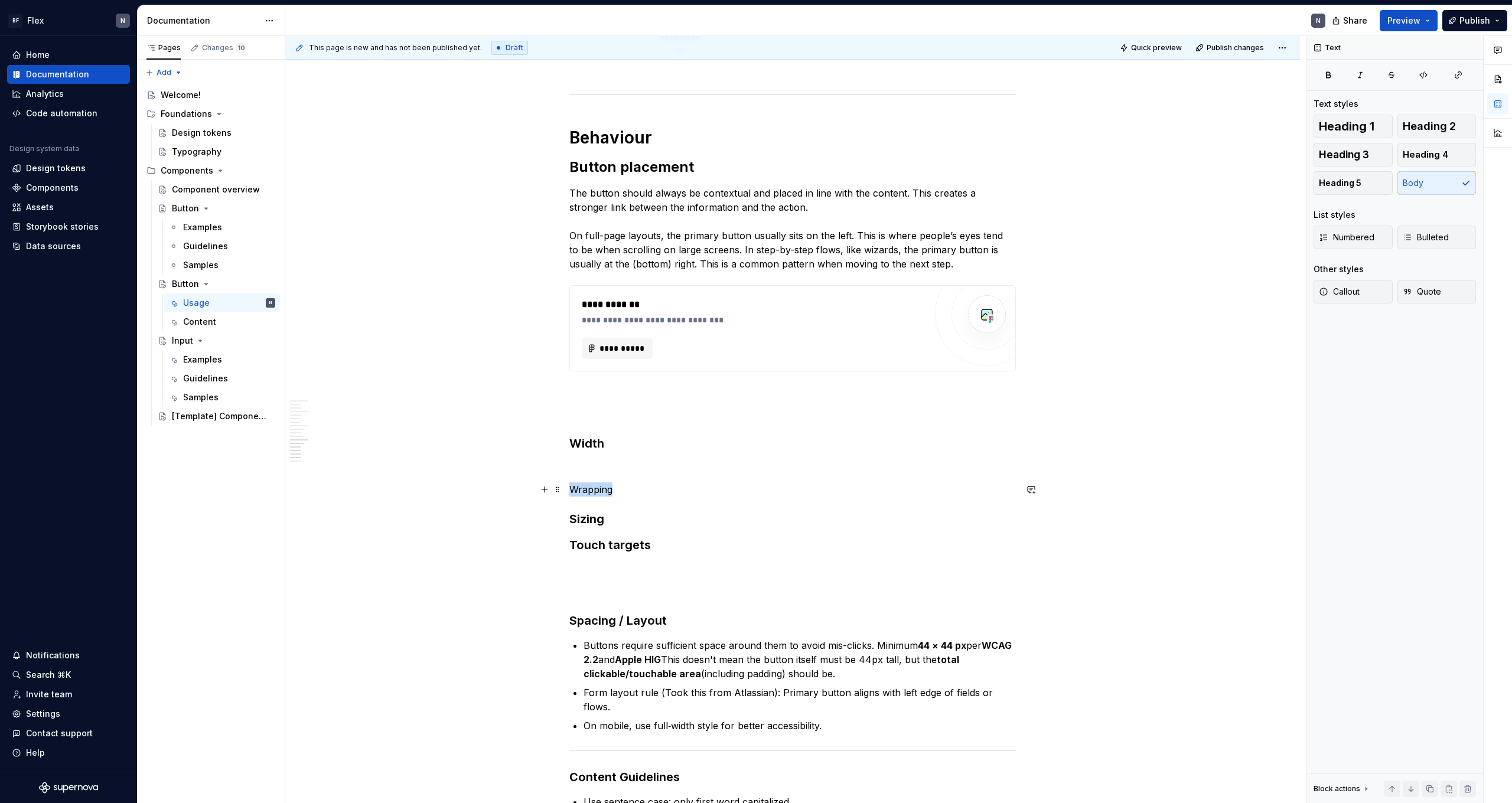
click at [344, 441] on p "Wrapping" at bounding box center [793, 490] width 447 height 14
click at [344, 441] on button "button" at bounding box center [684, 468] width 17 height 17
click at [344, 441] on div "**********" at bounding box center [793, 110] width 447 height 3039
click at [344, 441] on h4 "Wrapping" at bounding box center [793, 497] width 447 height 14
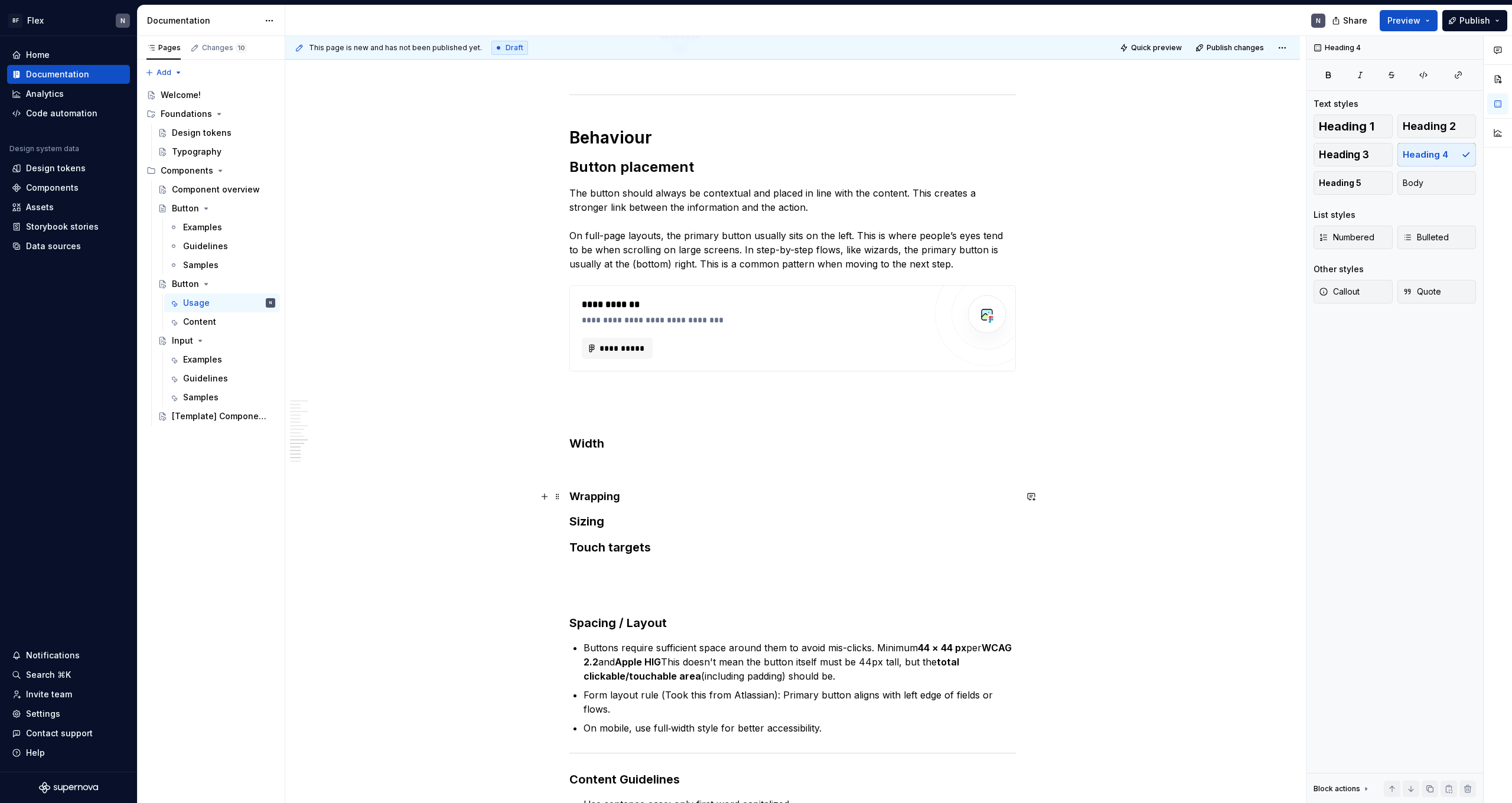
click at [344, 441] on h4 "Wrapping" at bounding box center [793, 497] width 447 height 14
click at [344, 441] on button "button" at bounding box center [685, 474] width 17 height 17
click at [344, 441] on p at bounding box center [793, 469] width 447 height 14
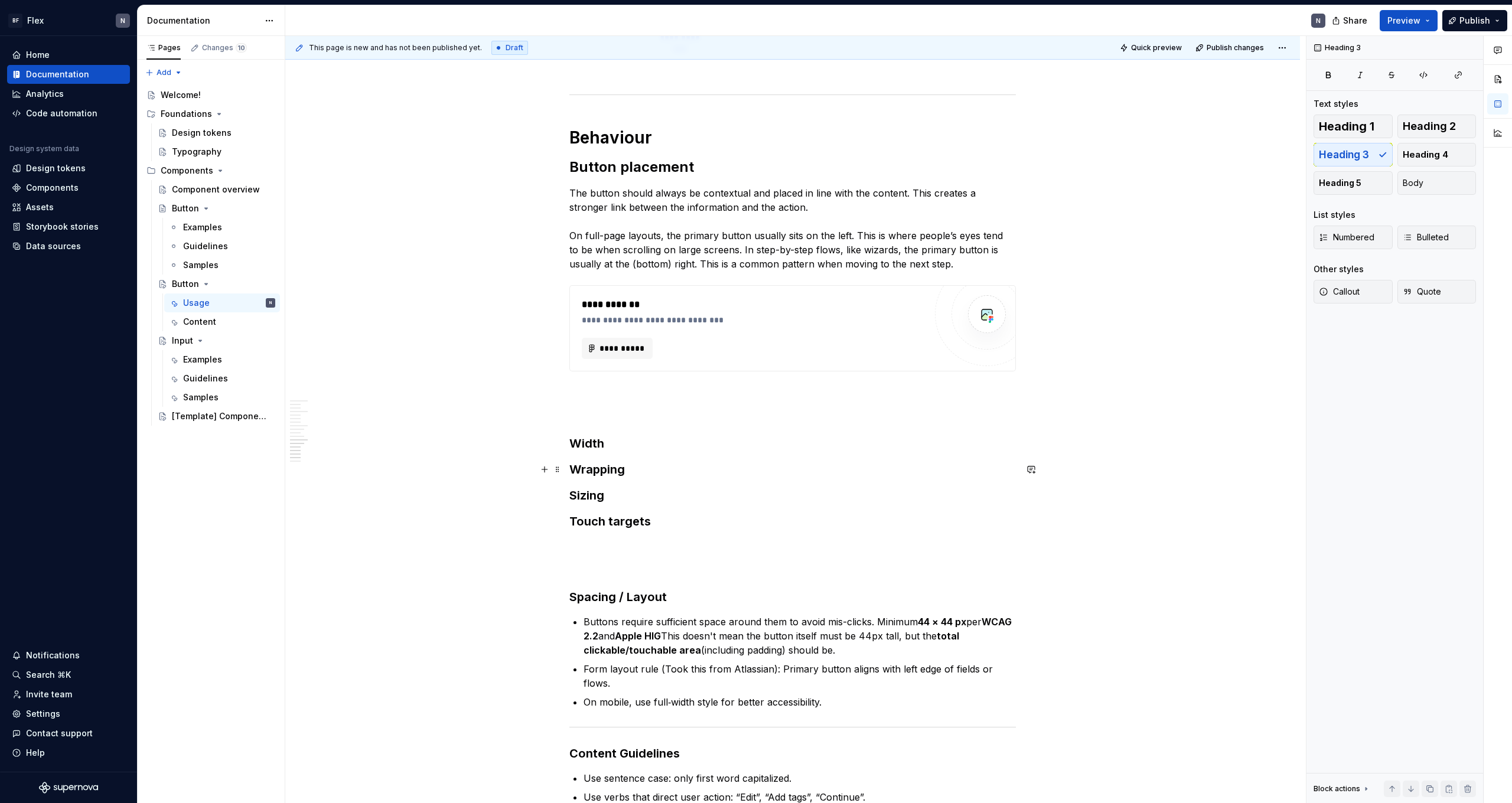
click at [344, 441] on h3 "Wrapping" at bounding box center [793, 470] width 447 height 17
click at [344, 440] on h3 "Width" at bounding box center [793, 443] width 447 height 17
drag, startPoint x: 629, startPoint y: 168, endPoint x: 572, endPoint y: 168, distance: 57.0
click at [344, 168] on h2 "Button placement" at bounding box center [793, 167] width 447 height 19
click at [344, 226] on p "The button should always be contextual and placed in line with the content. Thi…" at bounding box center [793, 228] width 447 height 85
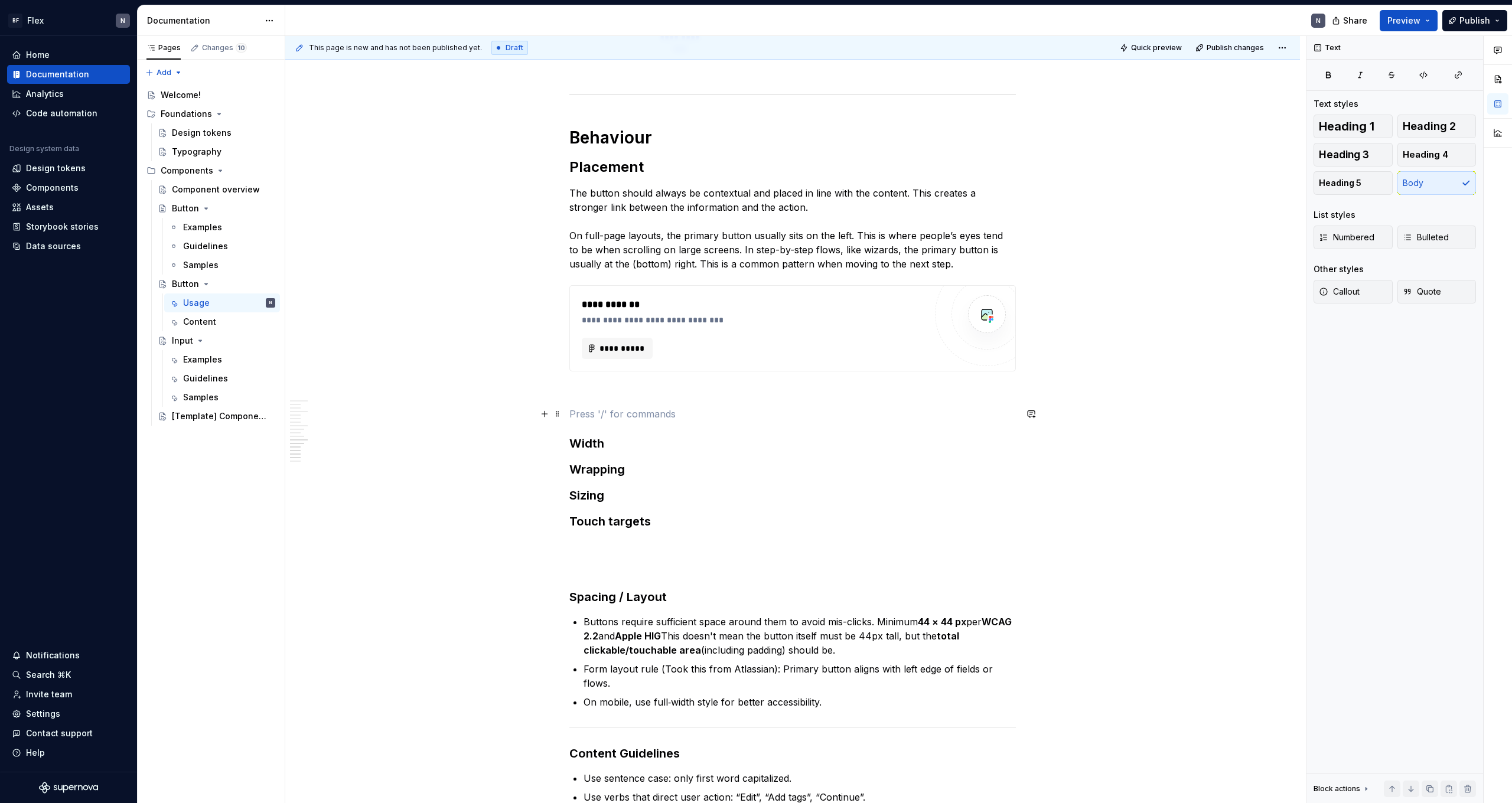
click at [344, 412] on p at bounding box center [793, 414] width 447 height 14
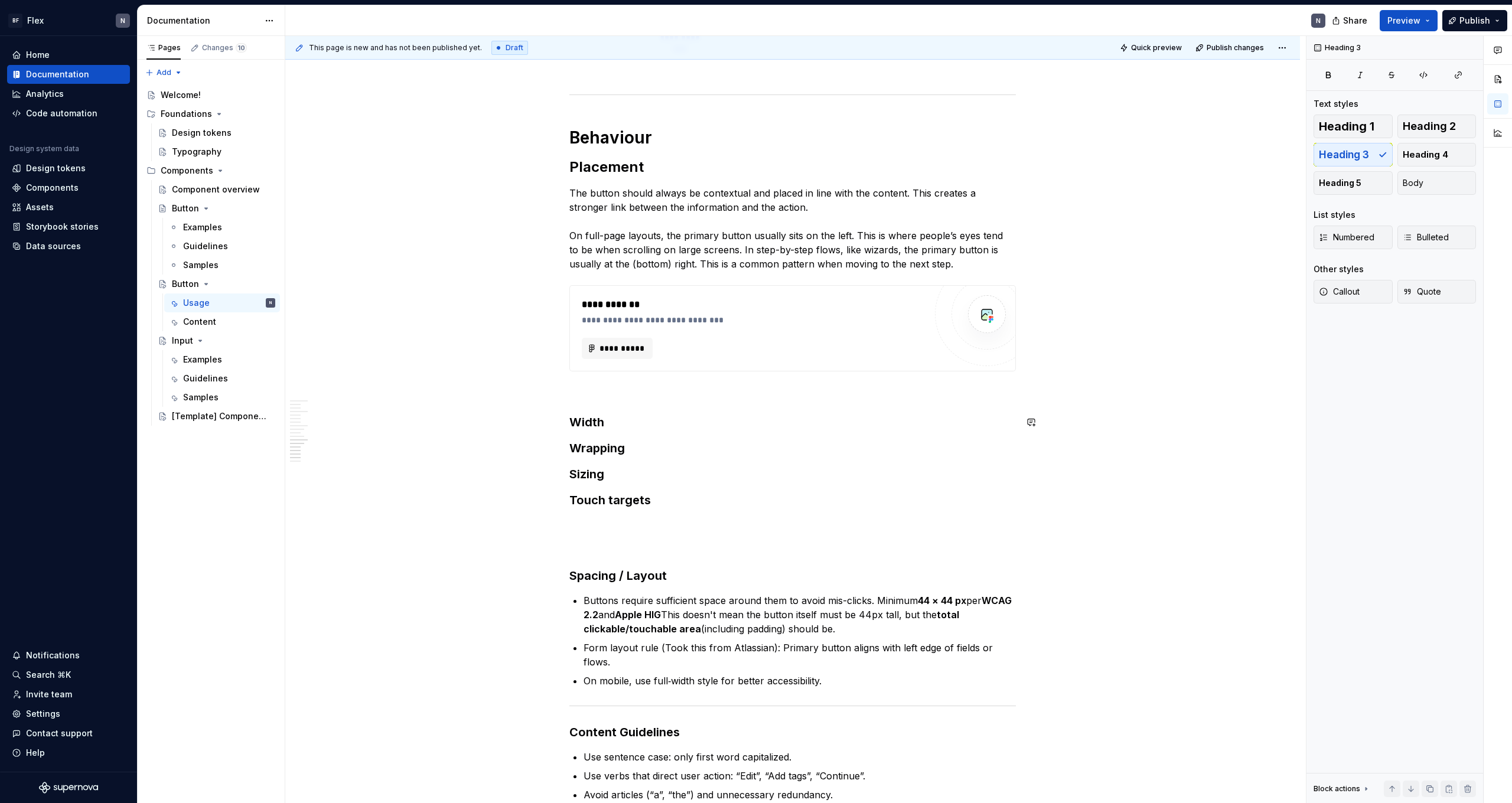
click at [344, 431] on div "**********" at bounding box center [793, 87] width 447 height 2993
click at [344, 441] on h3 "Wrapping" at bounding box center [793, 448] width 447 height 17
click at [344, 441] on h3 "Sizing" at bounding box center [793, 474] width 447 height 17
click at [344, 441] on h3 "Touch targets" at bounding box center [793, 500] width 447 height 17
drag, startPoint x: 574, startPoint y: 424, endPoint x: 675, endPoint y: 504, distance: 128.8
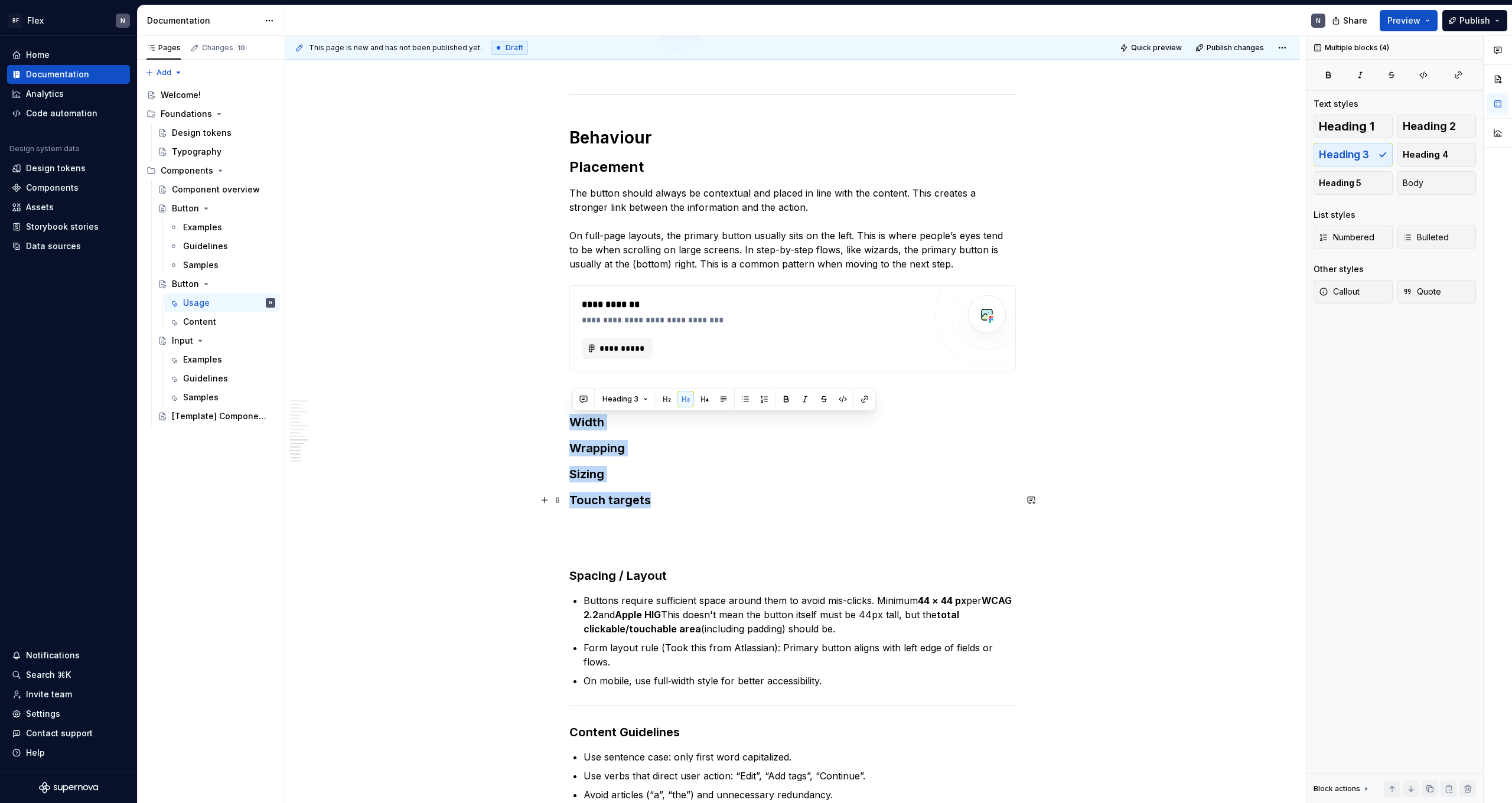
click at [344, 441] on div "**********" at bounding box center [793, 87] width 447 height 2993
click at [344, 441] on h3 "Touch targets" at bounding box center [793, 500] width 447 height 17
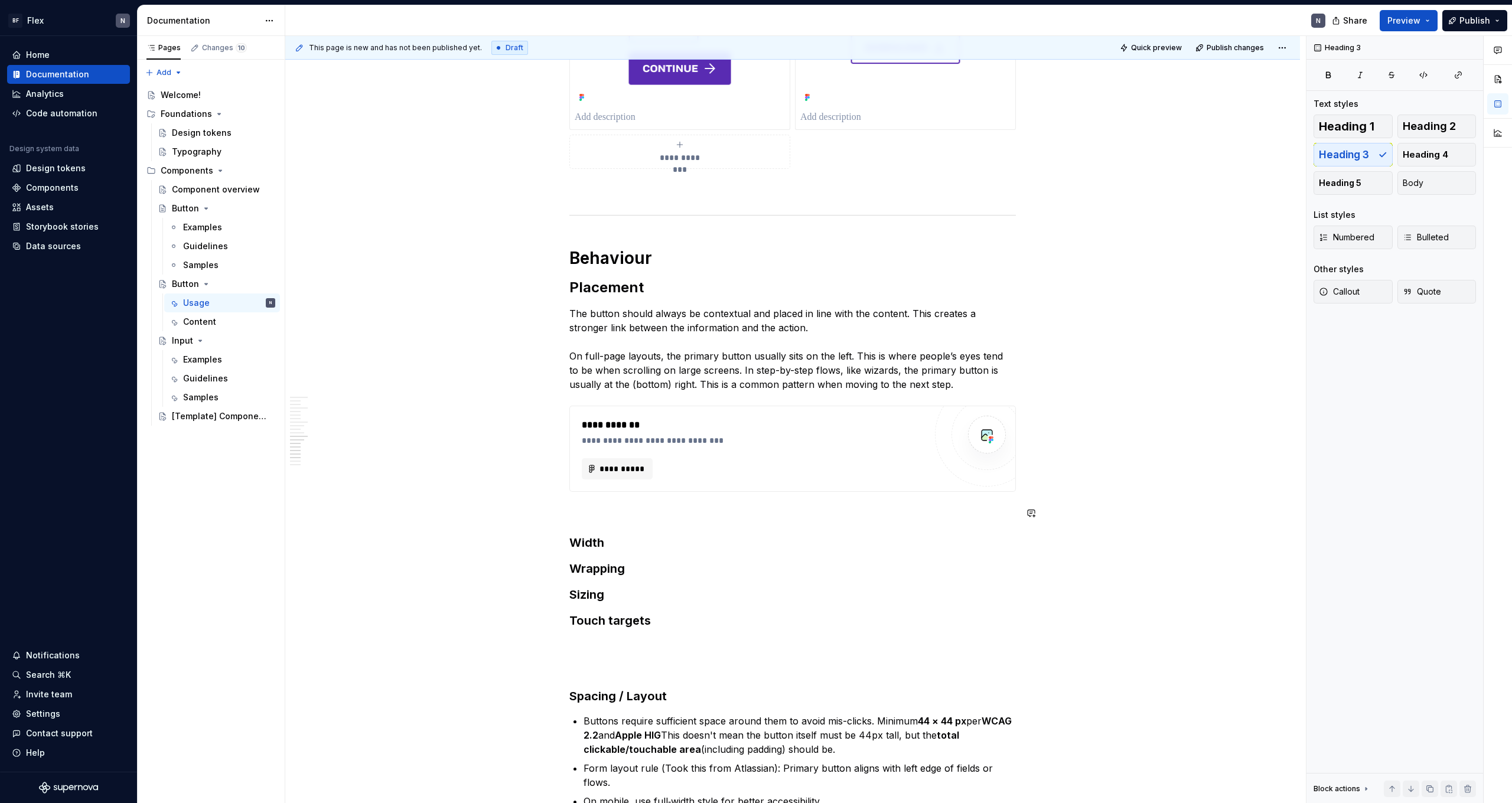
scroll to position [1519, 0]
click at [344, 345] on p "The button should always be contextual and placed in line with the content. Thi…" at bounding box center [793, 351] width 447 height 85
click at [344, 380] on p "The button should always be contextual and placed in line with the content. Thi…" at bounding box center [793, 351] width 447 height 85
click at [344, 322] on p "The button should always be contextual and placed in line with the content. Thi…" at bounding box center [793, 351] width 447 height 85
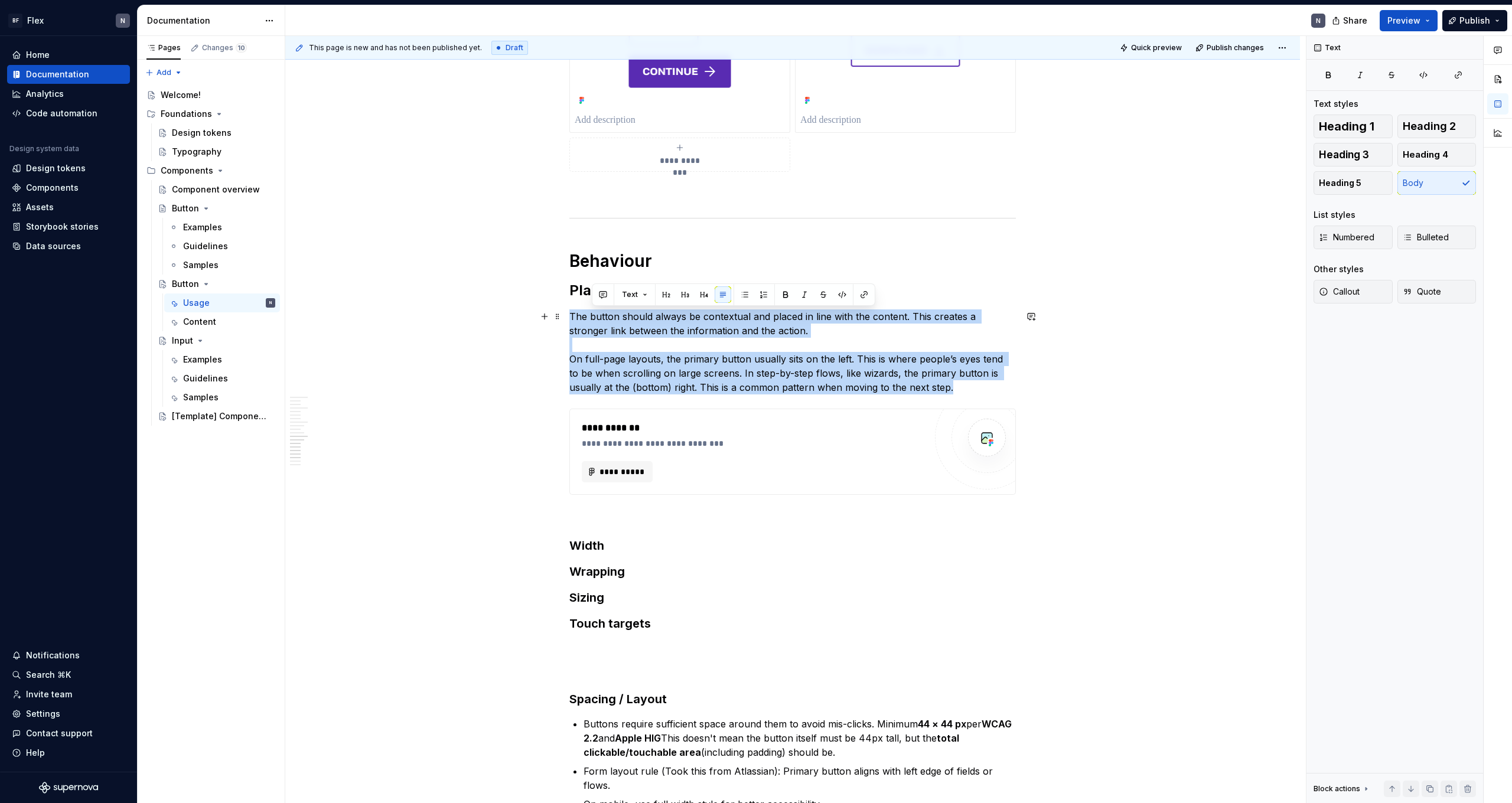
click at [344, 322] on p "The button should always be contextual and placed in line with the content. Thi…" at bounding box center [793, 351] width 447 height 85
click at [344, 331] on p "The button should always be contextual and placed in line with the content. Thi…" at bounding box center [793, 351] width 447 height 85
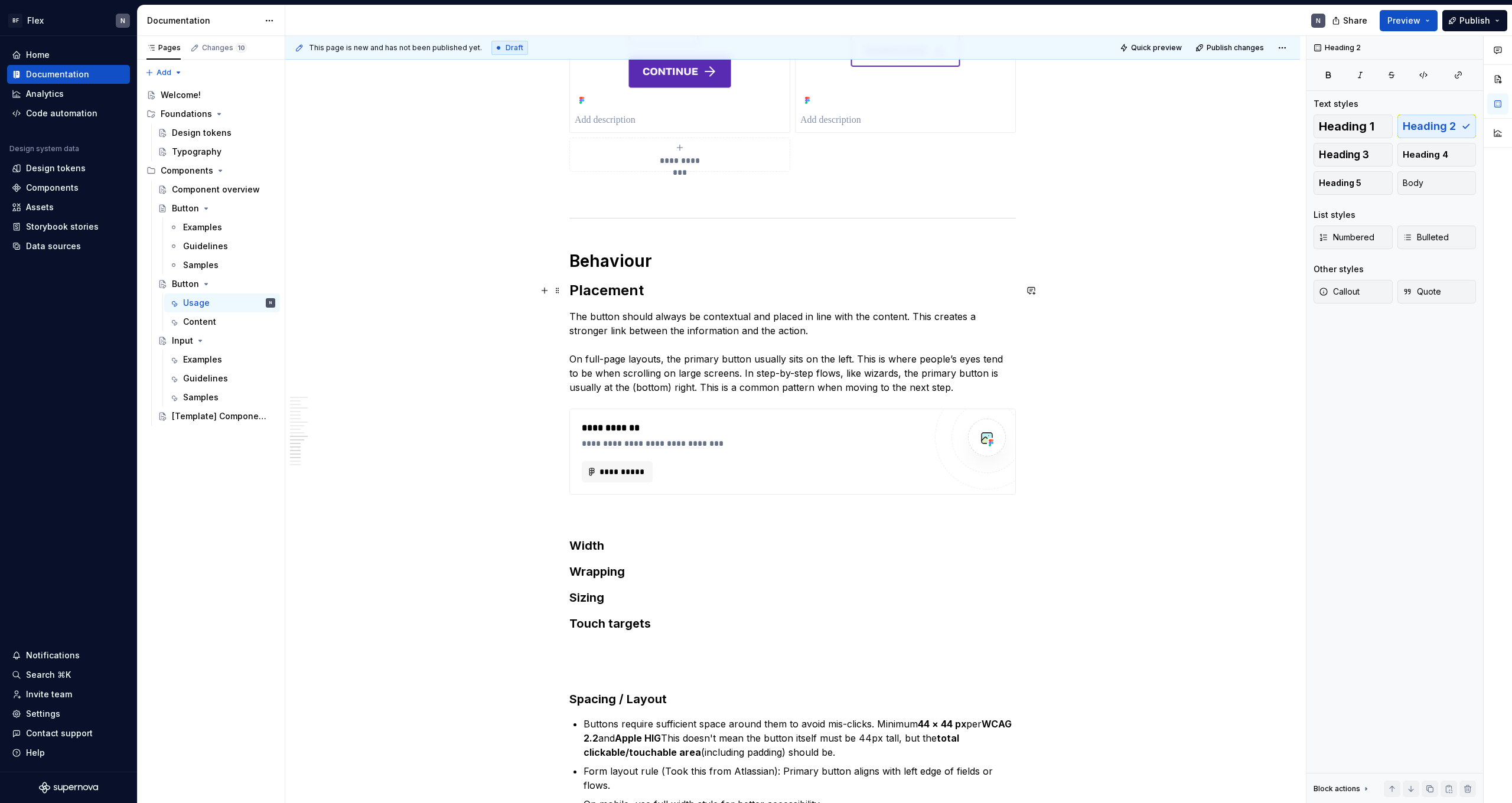
click at [344, 284] on h2 "Placement" at bounding box center [793, 290] width 447 height 19
click at [344, 441] on h3 "Width" at bounding box center [793, 546] width 447 height 17
click at [344, 441] on p at bounding box center [793, 517] width 447 height 14
drag, startPoint x: 574, startPoint y: 544, endPoint x: 576, endPoint y: 553, distance: 9.2
click at [344, 441] on h3 "Width" at bounding box center [793, 546] width 447 height 17
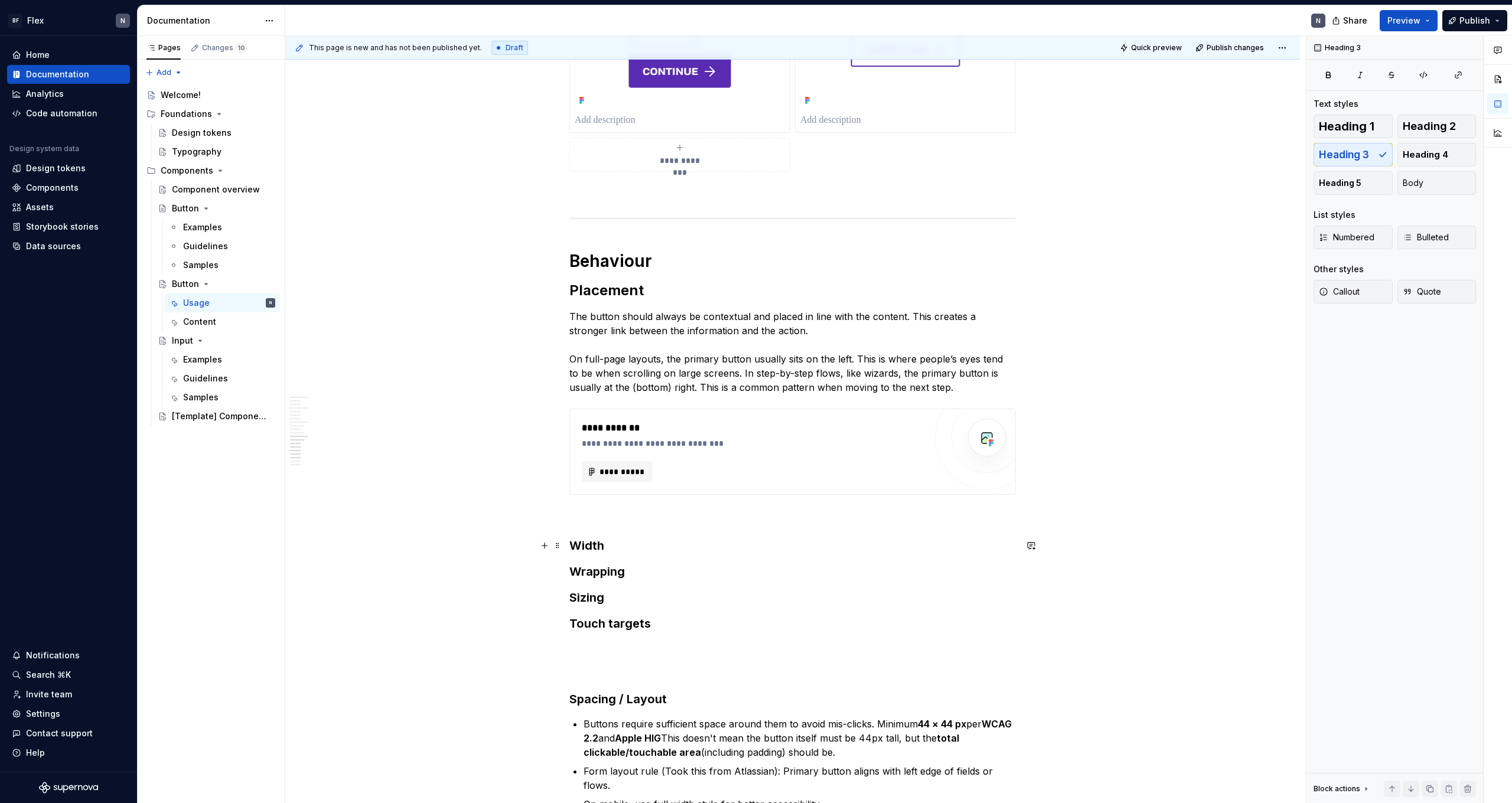
click at [344, 441] on h3 "Width" at bounding box center [793, 546] width 447 height 17
click at [344, 441] on h3 "Wrapping" at bounding box center [793, 572] width 447 height 17
click at [344, 441] on div "**********" at bounding box center [793, 210] width 447 height 2993
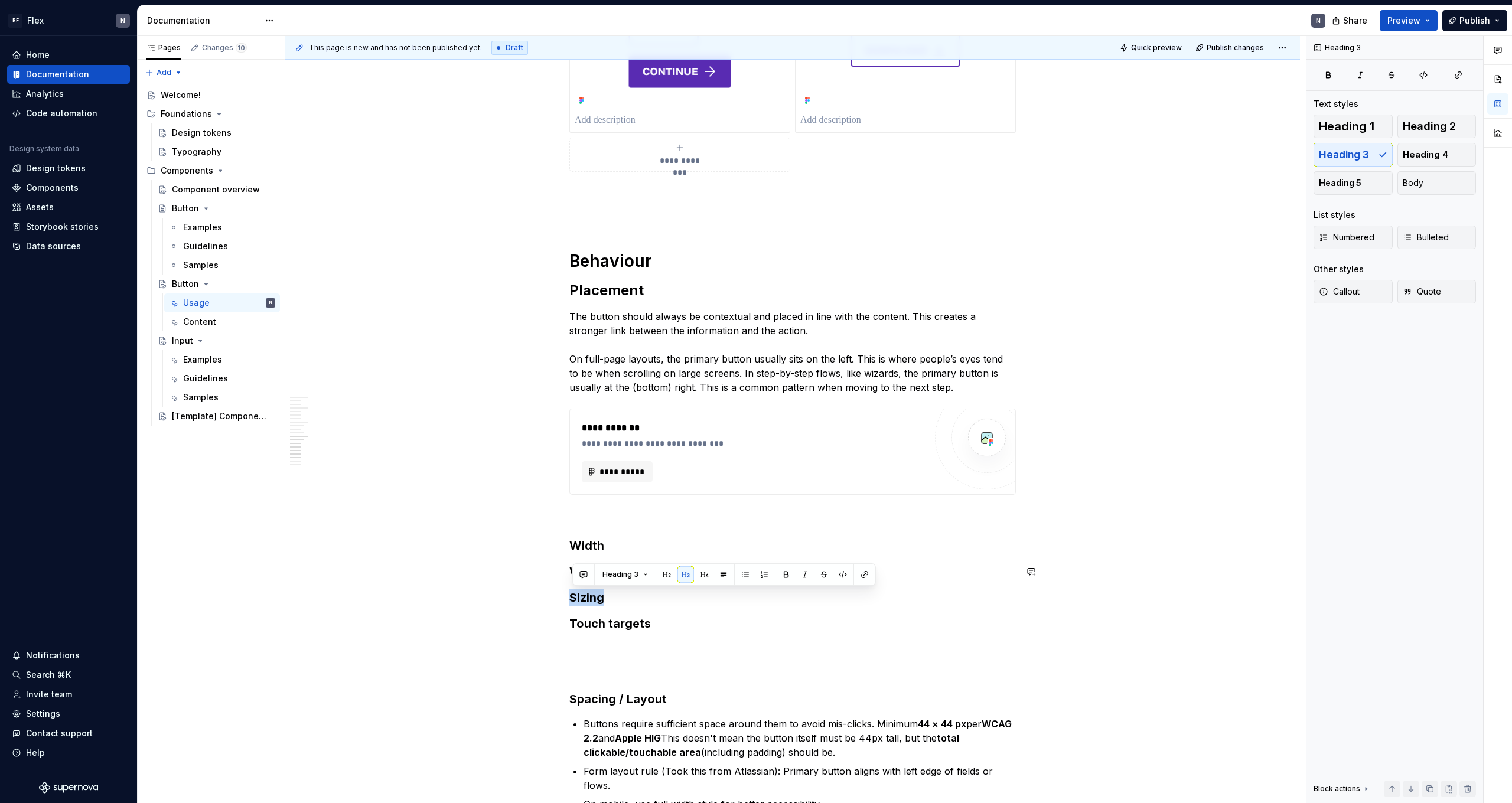
click at [344, 441] on div "**********" at bounding box center [793, 210] width 447 height 2993
click at [344, 441] on h3 "Touch targets" at bounding box center [793, 623] width 447 height 17
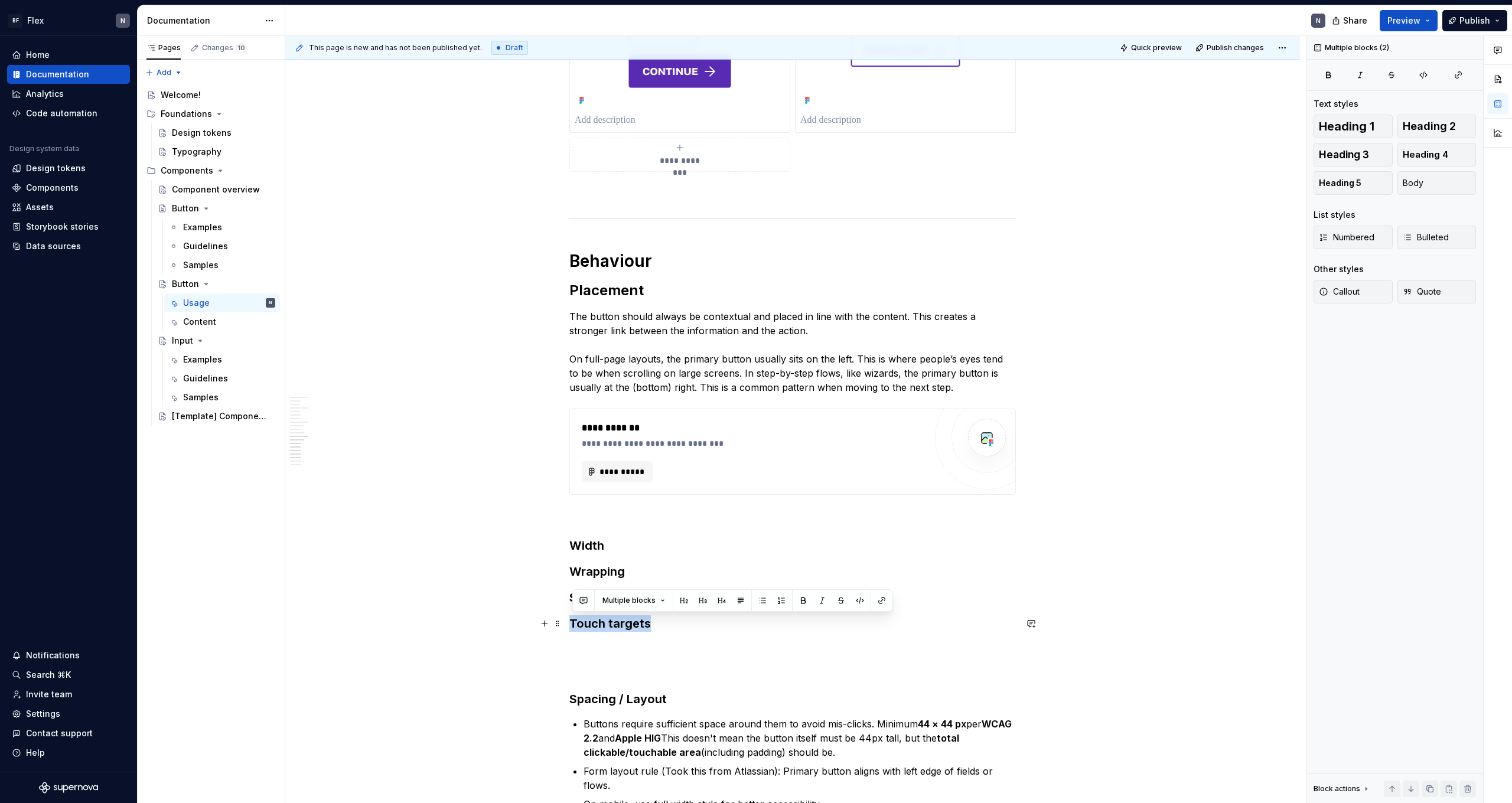
click at [344, 441] on h3 "Touch targets" at bounding box center [793, 623] width 447 height 17
click at [344, 441] on h3 "Sizing" at bounding box center [793, 598] width 447 height 17
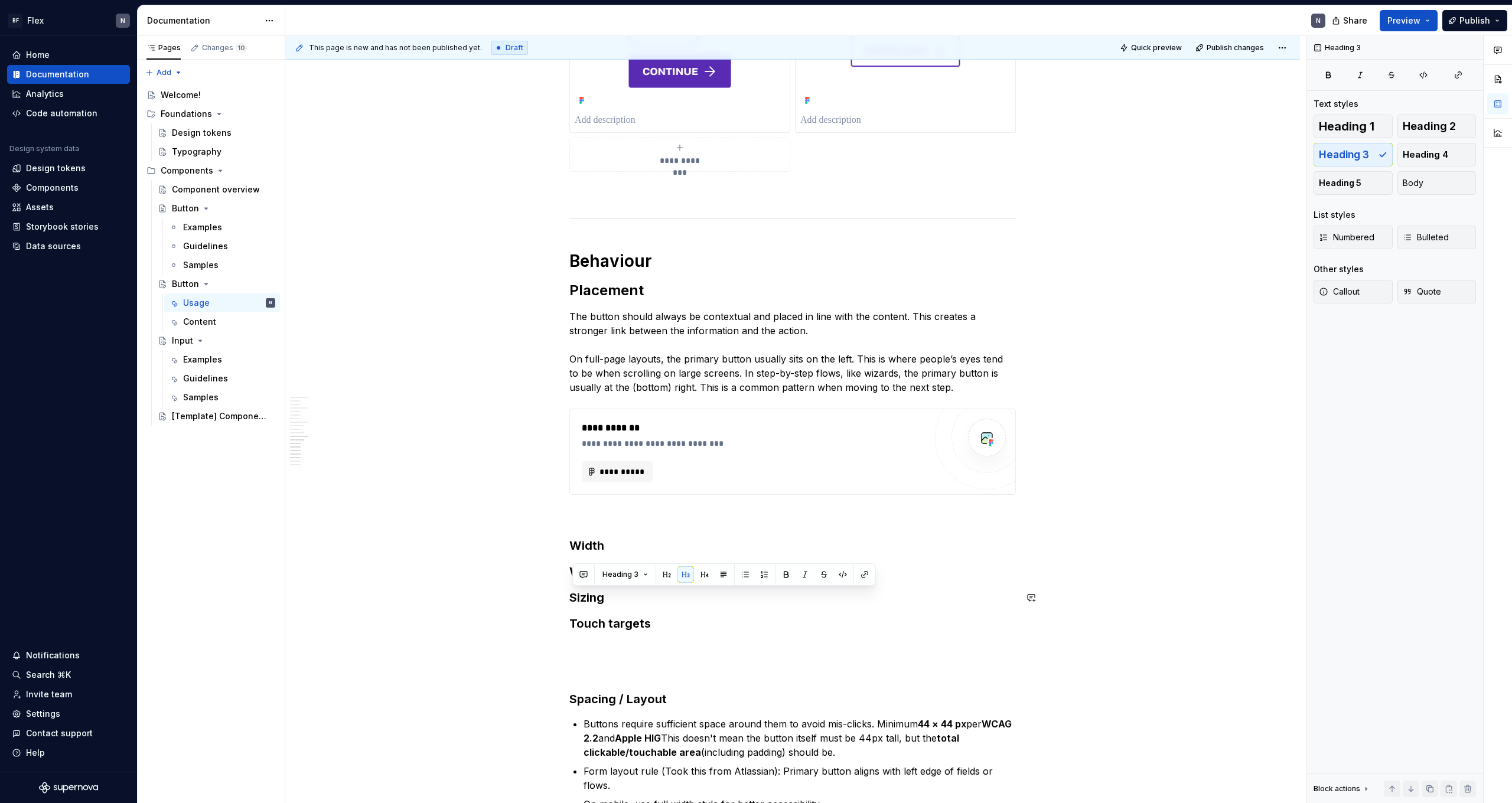
click at [344, 441] on div "**********" at bounding box center [793, 210] width 447 height 2993
click at [344, 441] on h3 "Wrapping" at bounding box center [793, 572] width 447 height 17
click at [344, 441] on p at bounding box center [793, 517] width 447 height 14
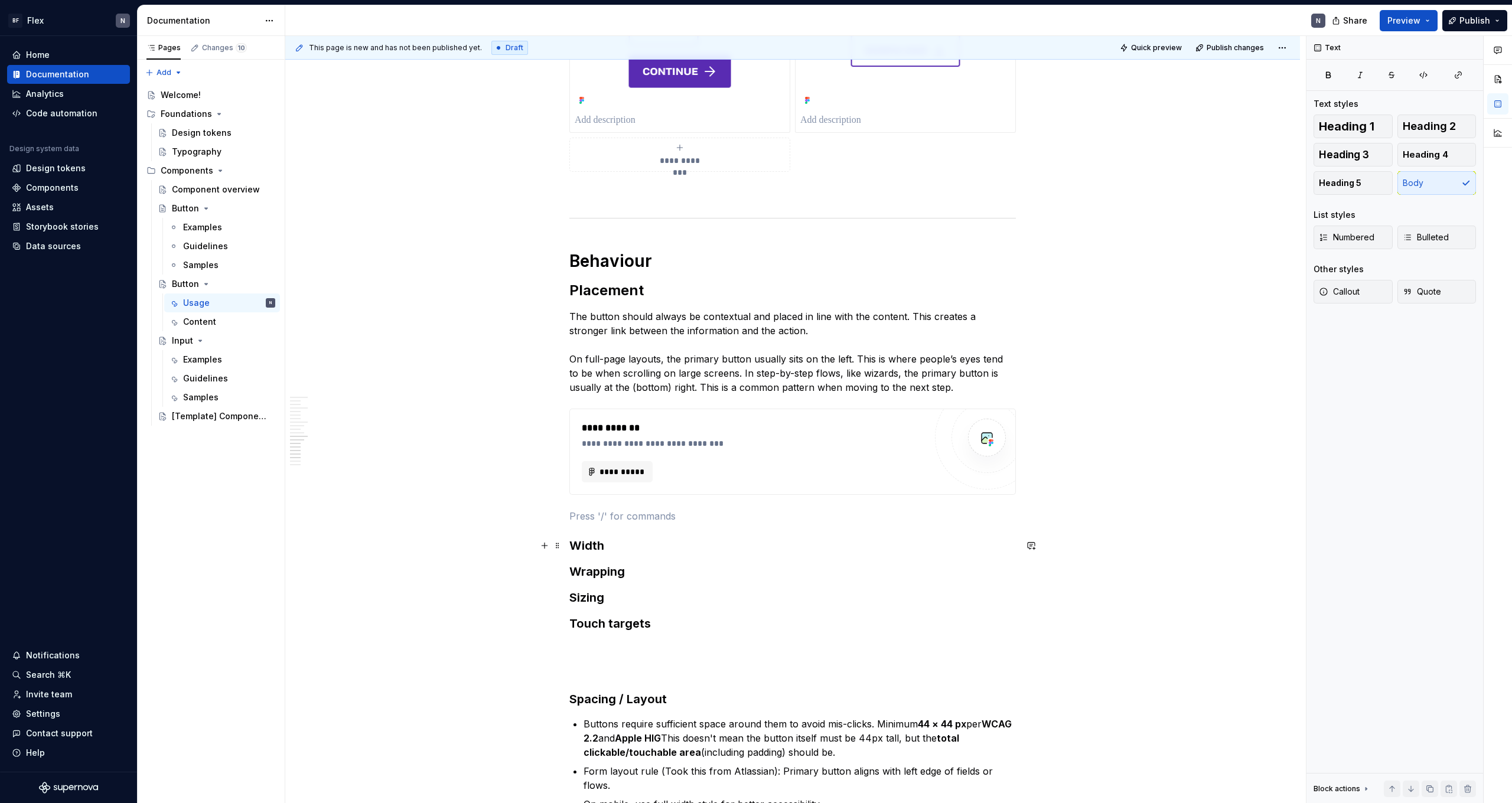
click at [344, 441] on div "**********" at bounding box center [793, 210] width 447 height 2993
click at [344, 441] on h3 "Wrapping" at bounding box center [793, 572] width 447 height 17
click at [344, 441] on h3 "Width" at bounding box center [793, 546] width 447 height 17
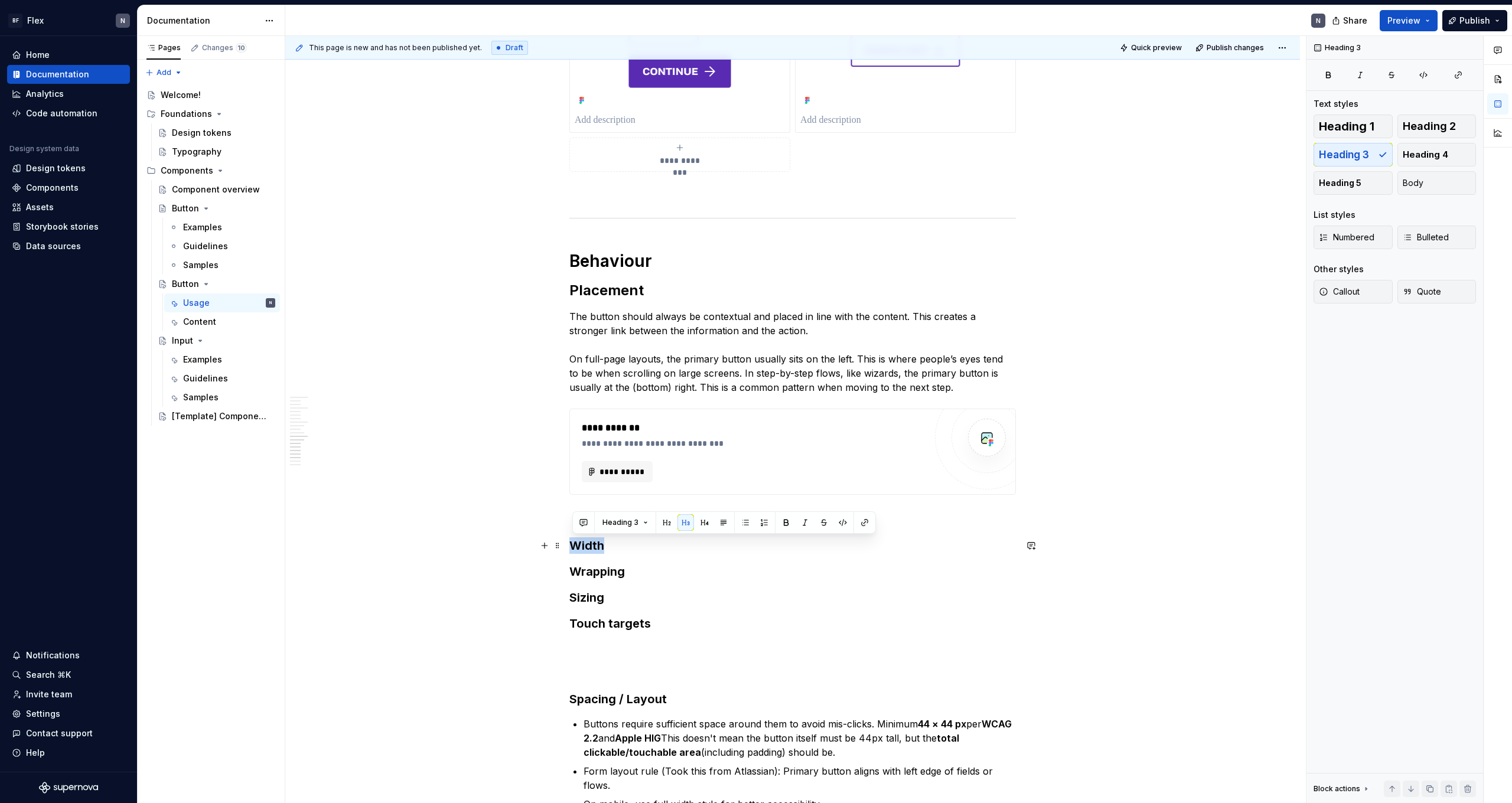
click at [344, 441] on h3 "Width" at bounding box center [793, 546] width 447 height 17
click at [344, 441] on h3 "Wrapping" at bounding box center [793, 572] width 447 height 17
click at [344, 441] on p at bounding box center [793, 517] width 447 height 14
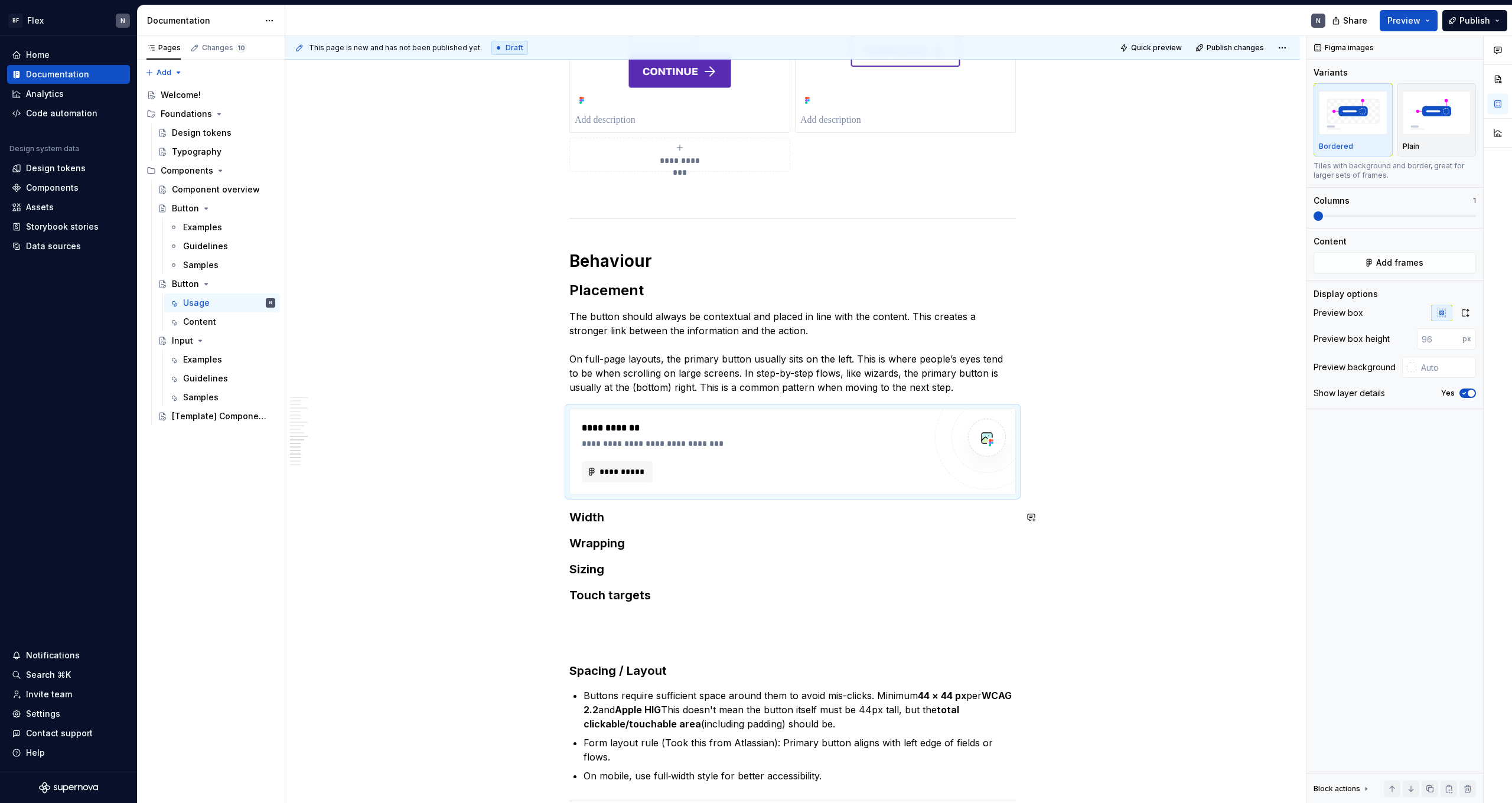
click at [344, 441] on div "**********" at bounding box center [793, 196] width 447 height 2964
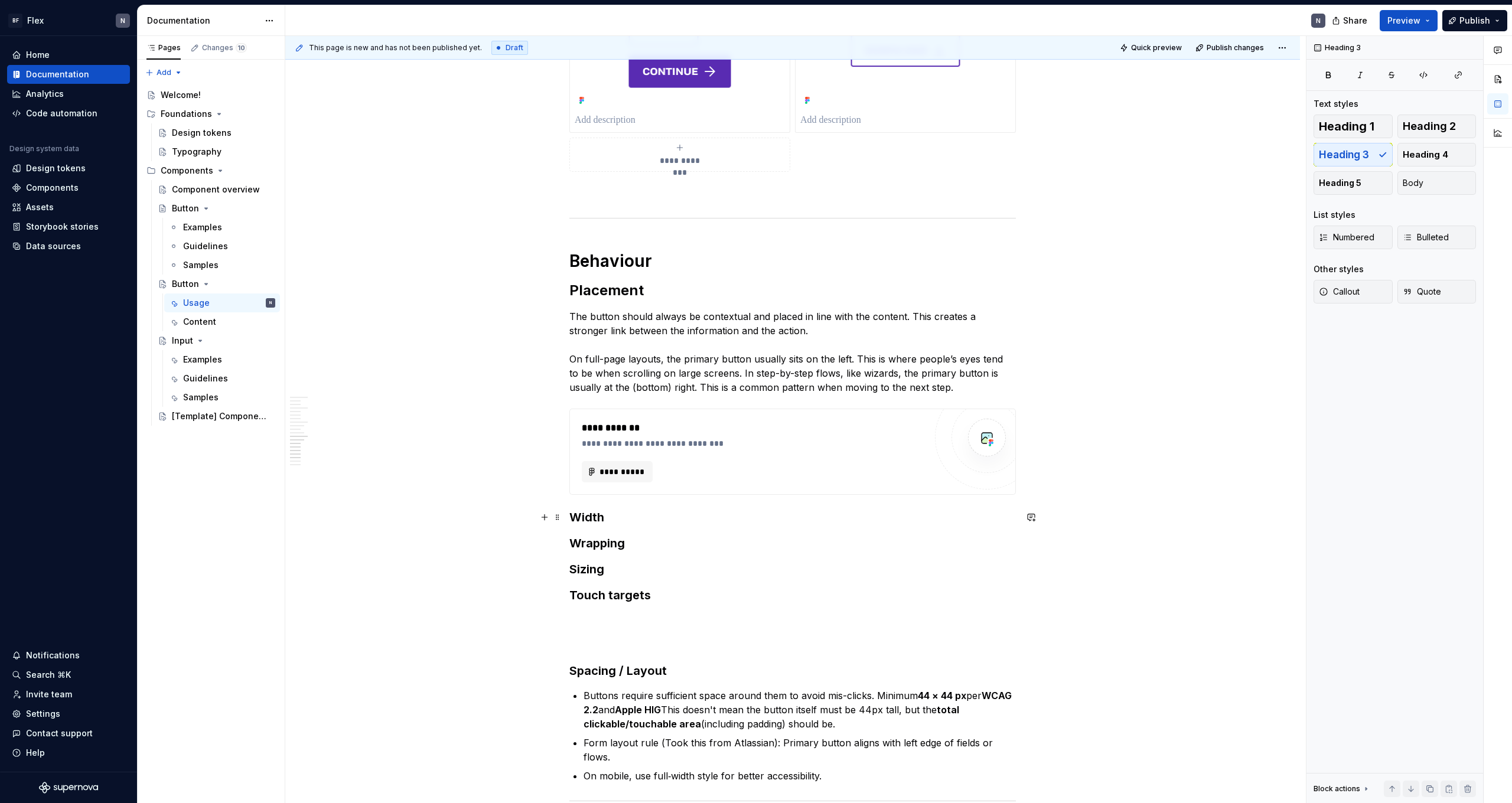
click at [344, 441] on h3 "Width" at bounding box center [793, 518] width 447 height 17
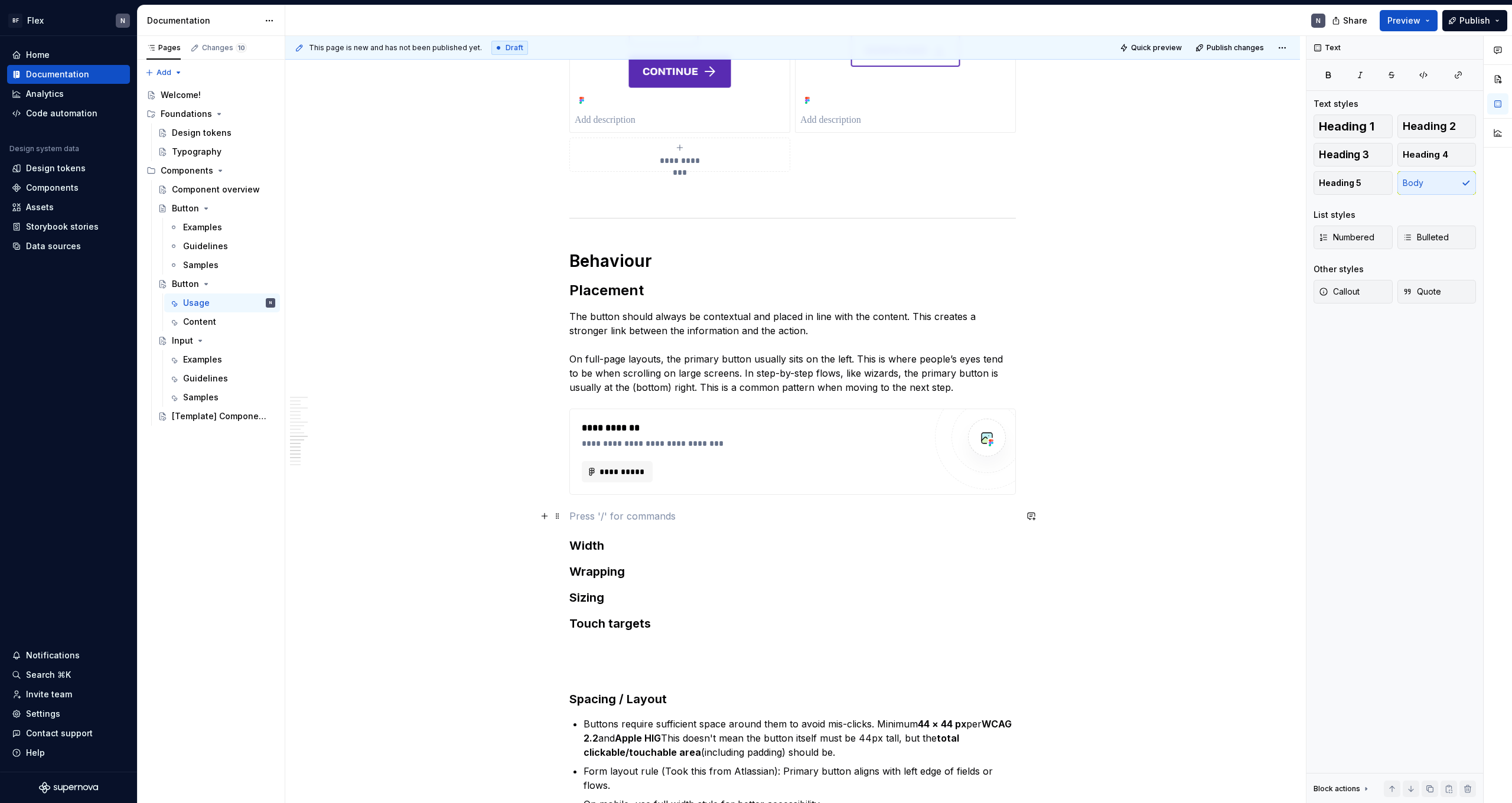
click at [344, 441] on p at bounding box center [793, 517] width 447 height 14
click at [344, 441] on h3 "Width" at bounding box center [793, 546] width 447 height 17
click at [344, 441] on p at bounding box center [793, 517] width 447 height 14
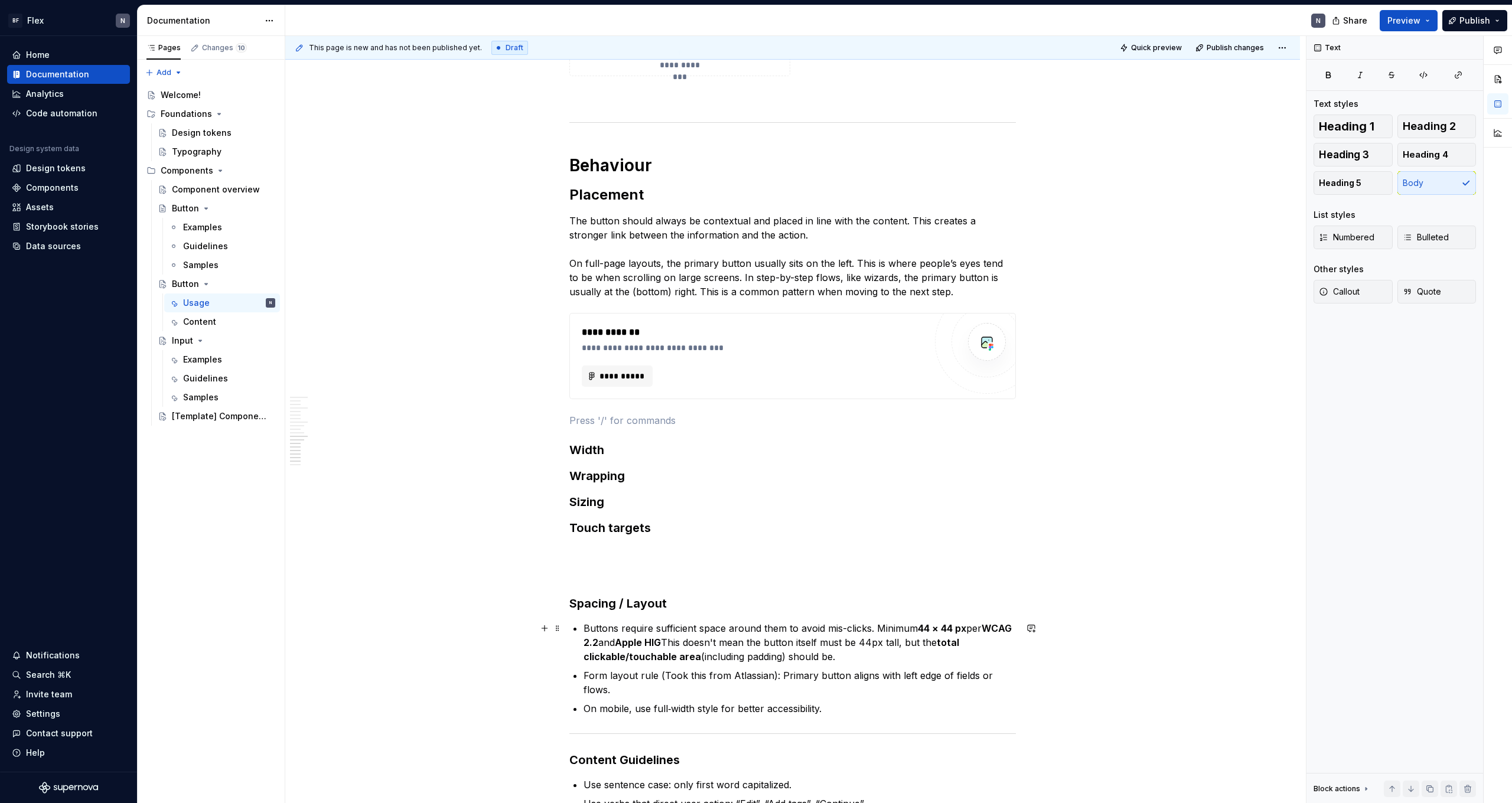
scroll to position [1613, 0]
click at [344, 196] on h2 "Placement" at bounding box center [793, 197] width 447 height 19
click at [344, 226] on p "The button should always be contextual and placed in line with the content. Thi…" at bounding box center [793, 257] width 447 height 85
click at [344, 441] on h3 "Sizing" at bounding box center [793, 504] width 447 height 17
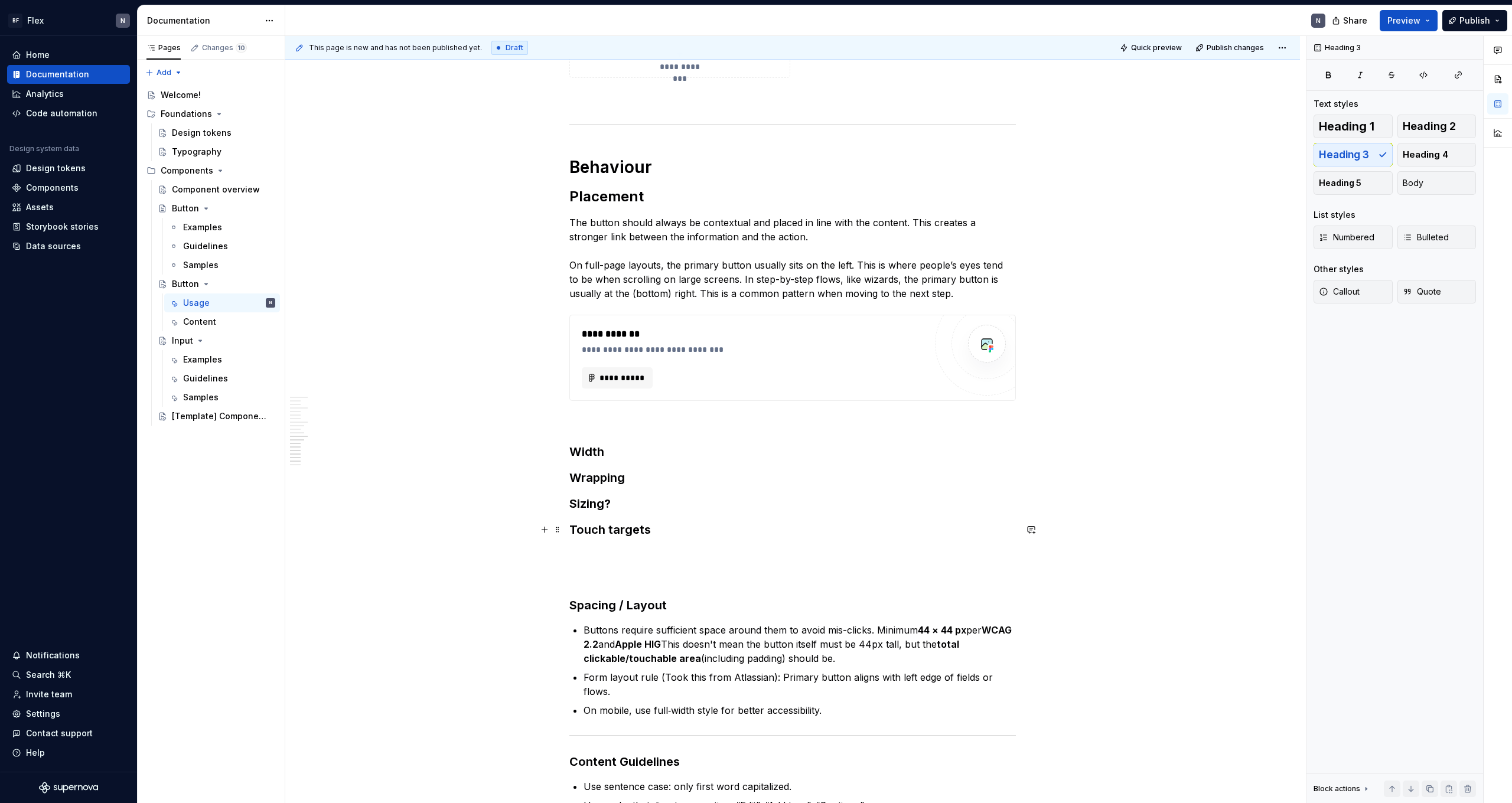
click at [344, 441] on h3 "Touch targets" at bounding box center [793, 530] width 447 height 17
click at [344, 441] on div "**********" at bounding box center [793, 117] width 447 height 2993
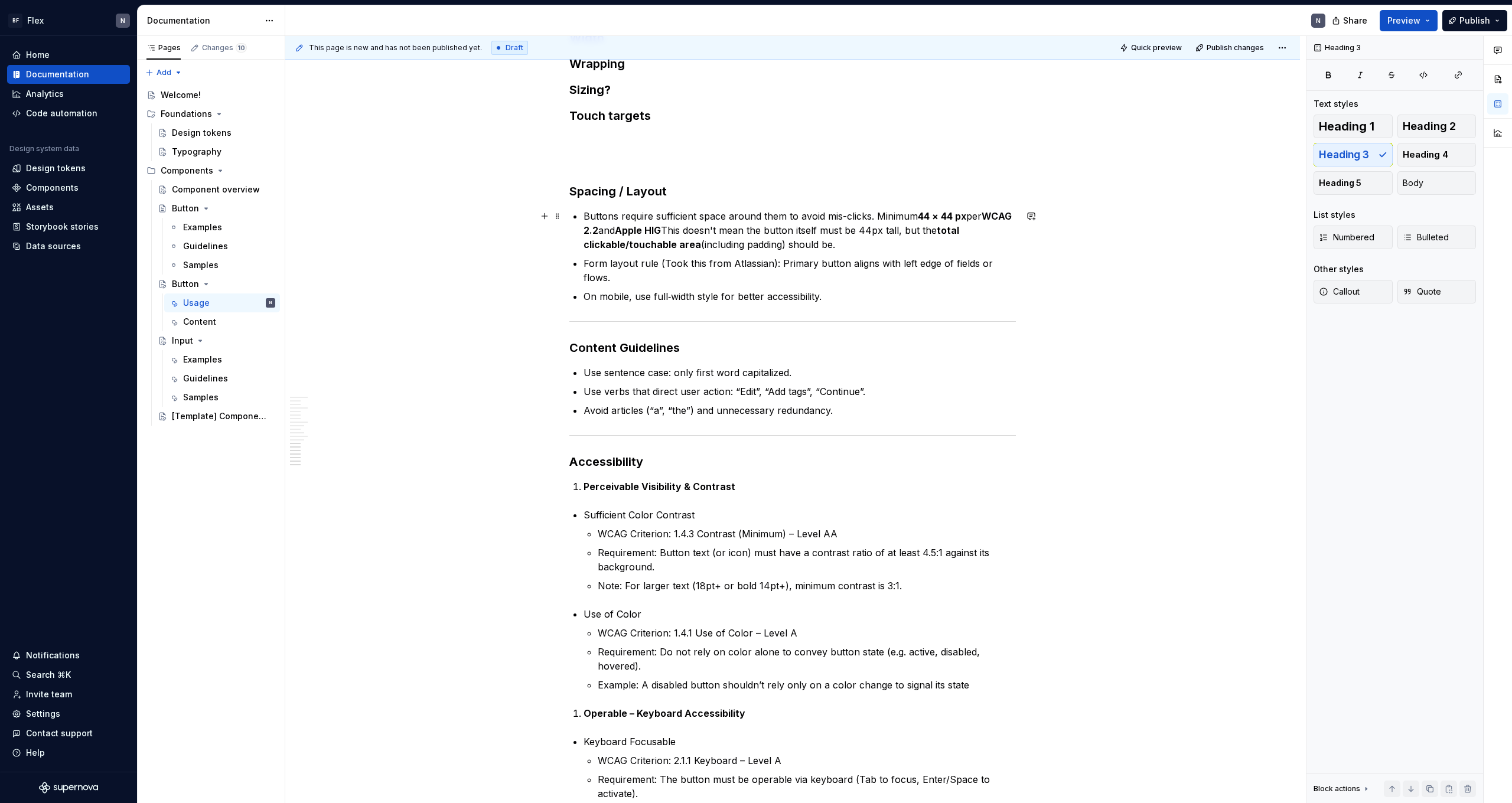
scroll to position [1599, 0]
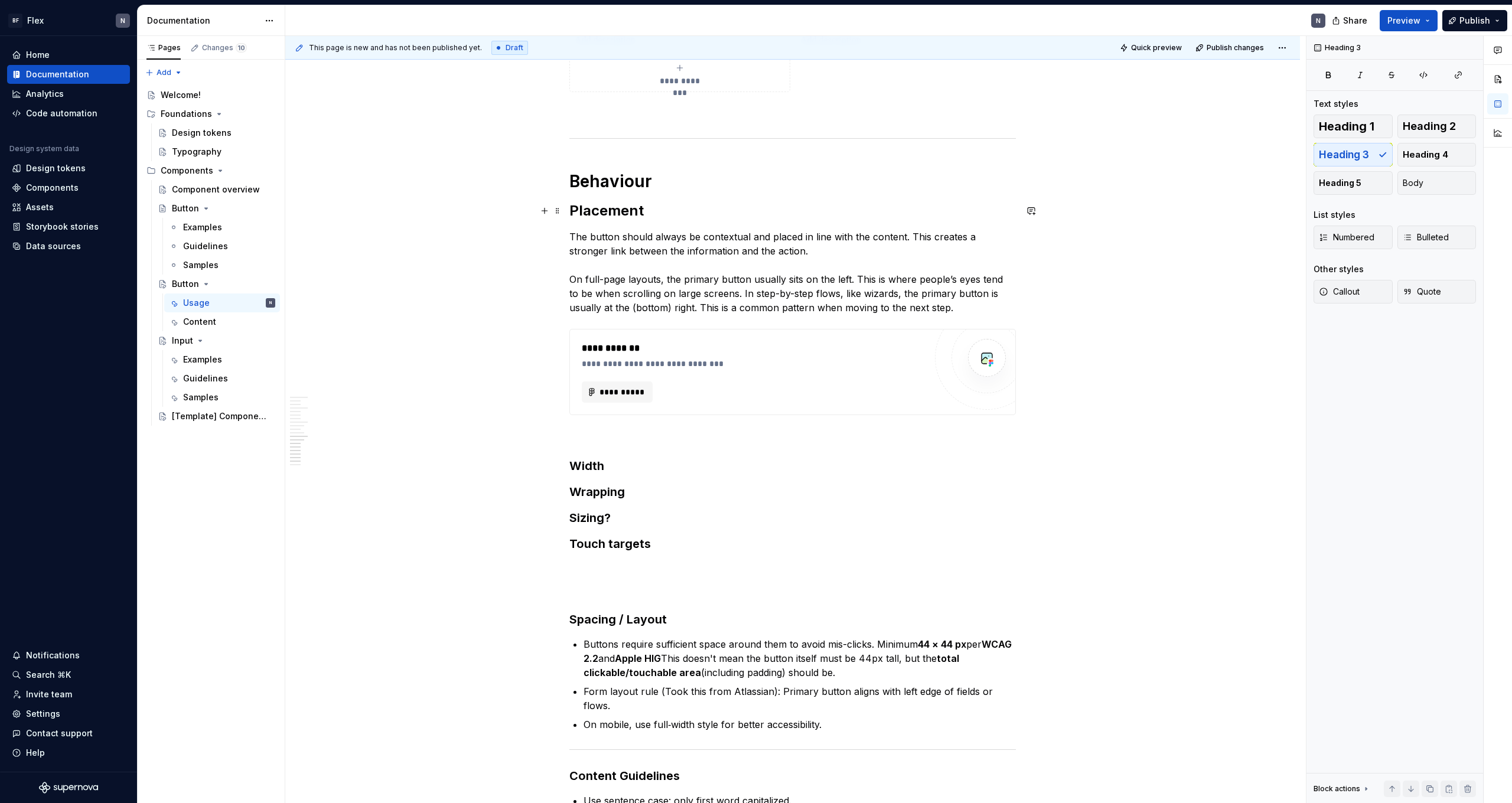
click at [344, 208] on h2 "Placement" at bounding box center [793, 210] width 447 height 19
click at [344, 239] on p "The button should always be contextual and placed in line with the content. Thi…" at bounding box center [793, 271] width 447 height 85
click at [344, 246] on p "The button should always be contextual and placed in line with the content. Thi…" at bounding box center [793, 271] width 447 height 85
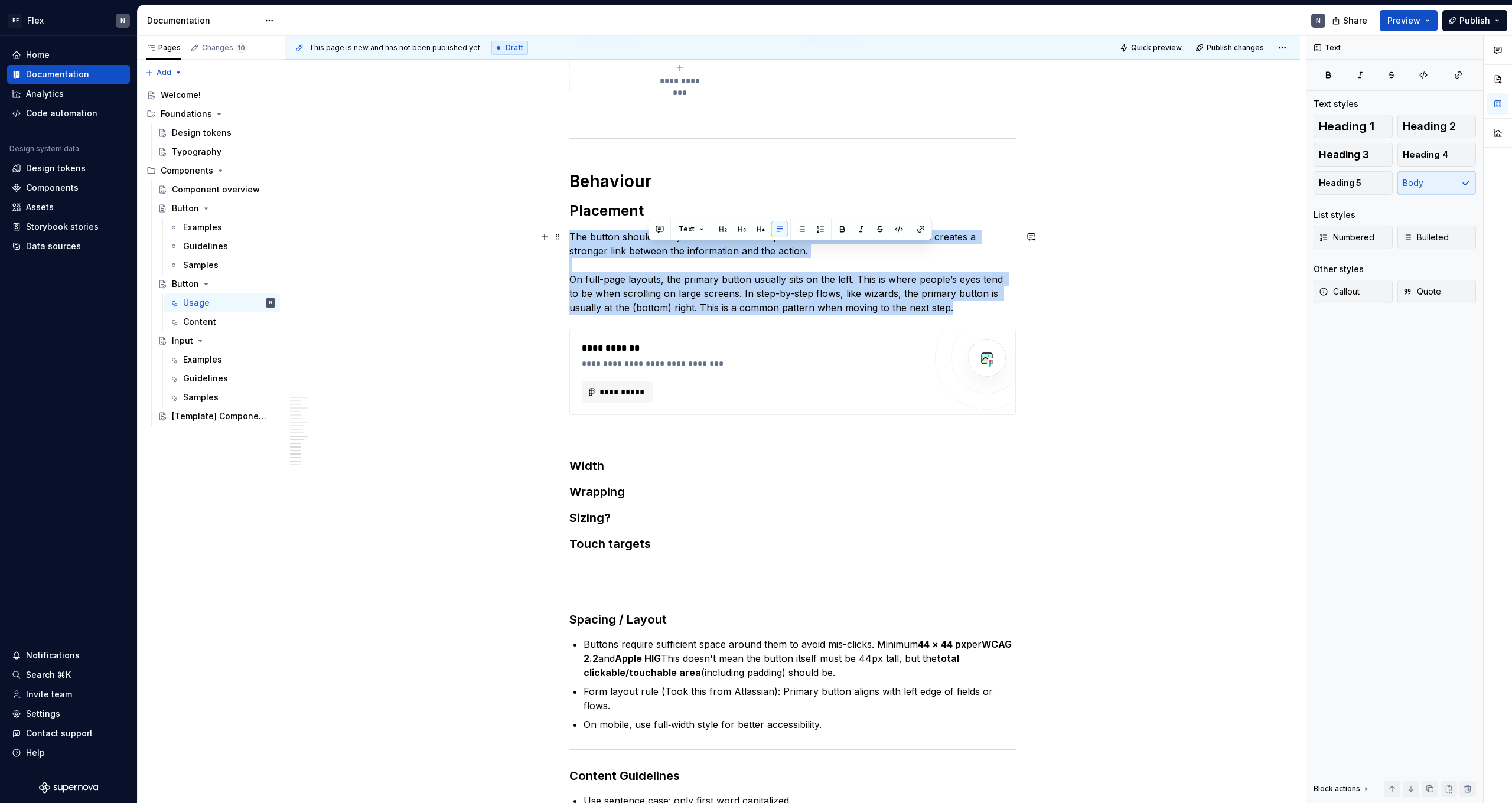
click at [344, 246] on p "The button should always be contextual and placed in line with the content. Thi…" at bounding box center [793, 271] width 447 height 85
click at [344, 289] on p "The button should always be contextual and placed in line with the content. Thi…" at bounding box center [793, 271] width 447 height 85
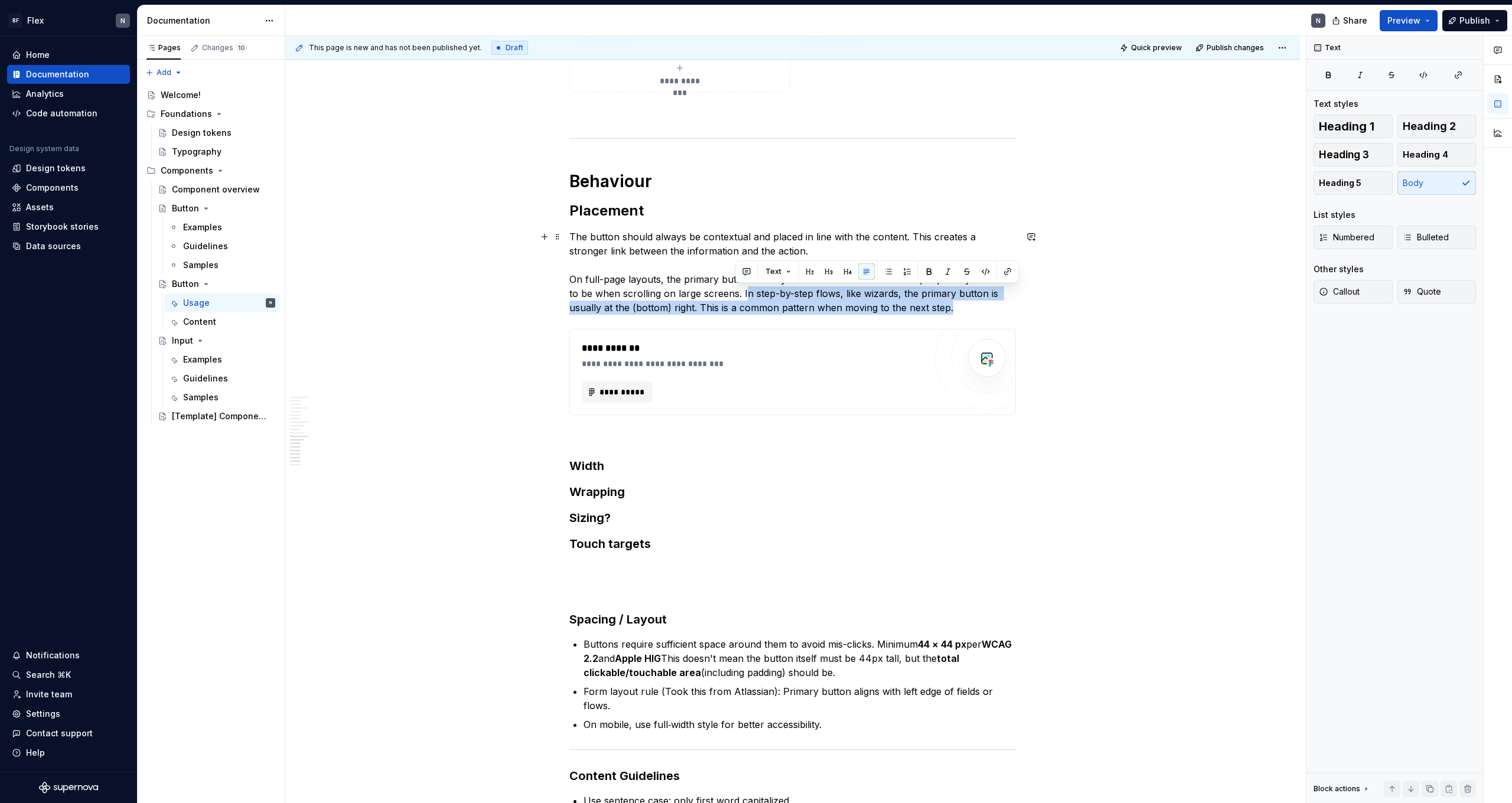
drag, startPoint x: 735, startPoint y: 287, endPoint x: 987, endPoint y: 306, distance: 252.7
click at [344, 306] on p "The button should always be contextual and placed in line with the content. Thi…" at bounding box center [793, 271] width 447 height 85
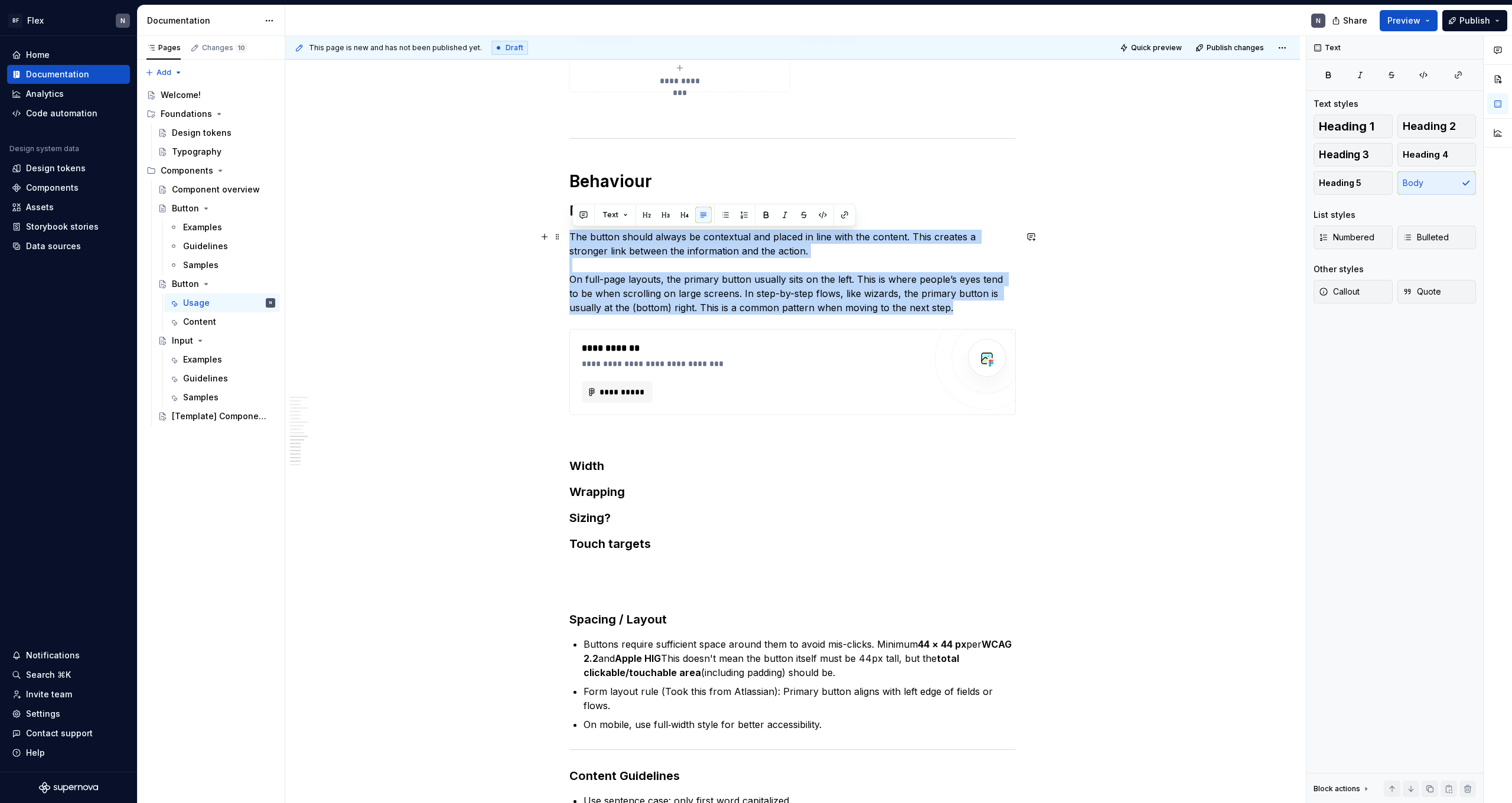
click at [344, 306] on p "The button should always be contextual and placed in line with the content. Thi…" at bounding box center [793, 271] width 447 height 85
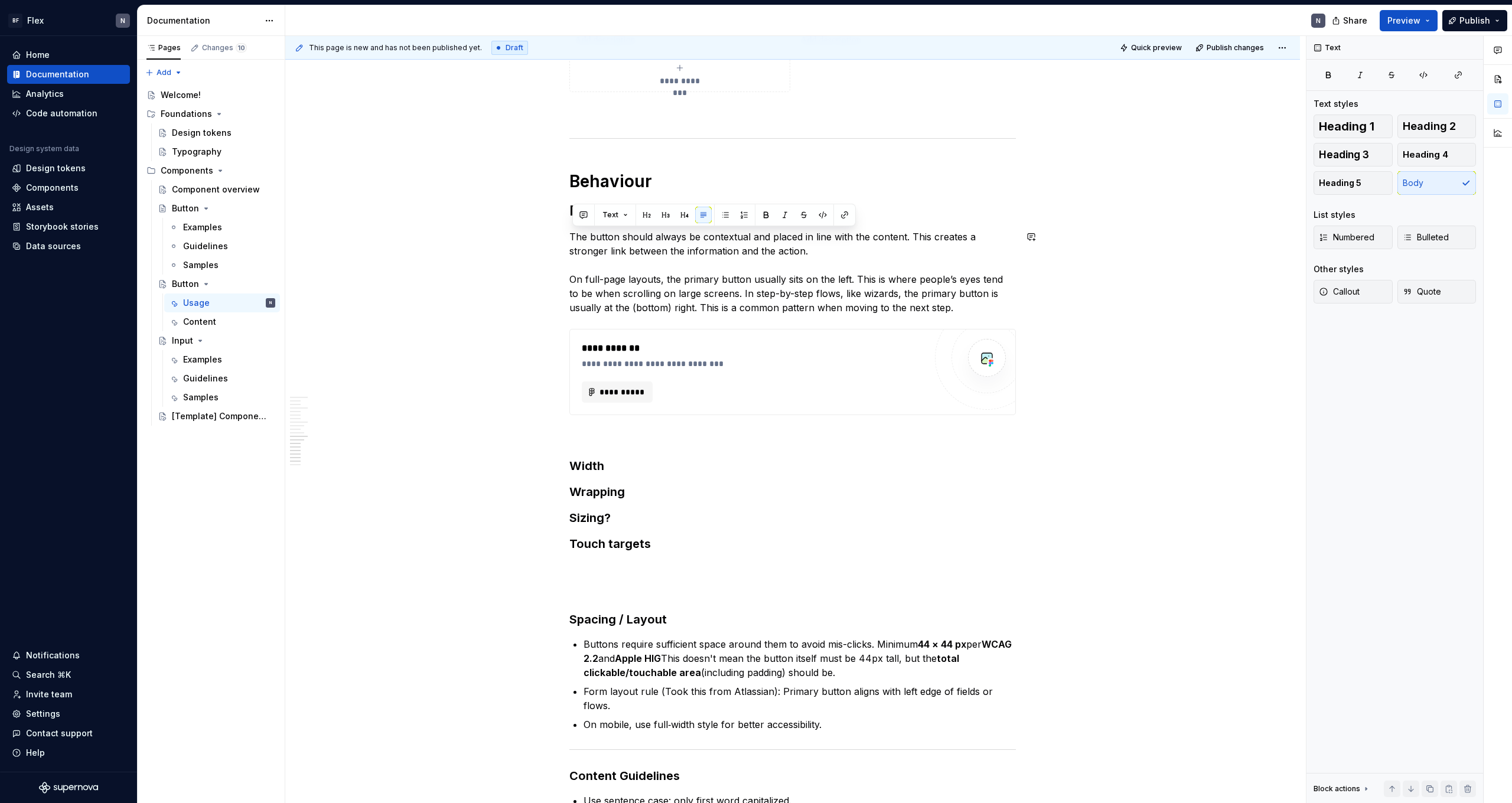
click at [344, 318] on div "**********" at bounding box center [793, 131] width 447 height 2993
click at [344, 311] on p "The button should always be contextual and placed in line with the content. Thi…" at bounding box center [793, 271] width 447 height 85
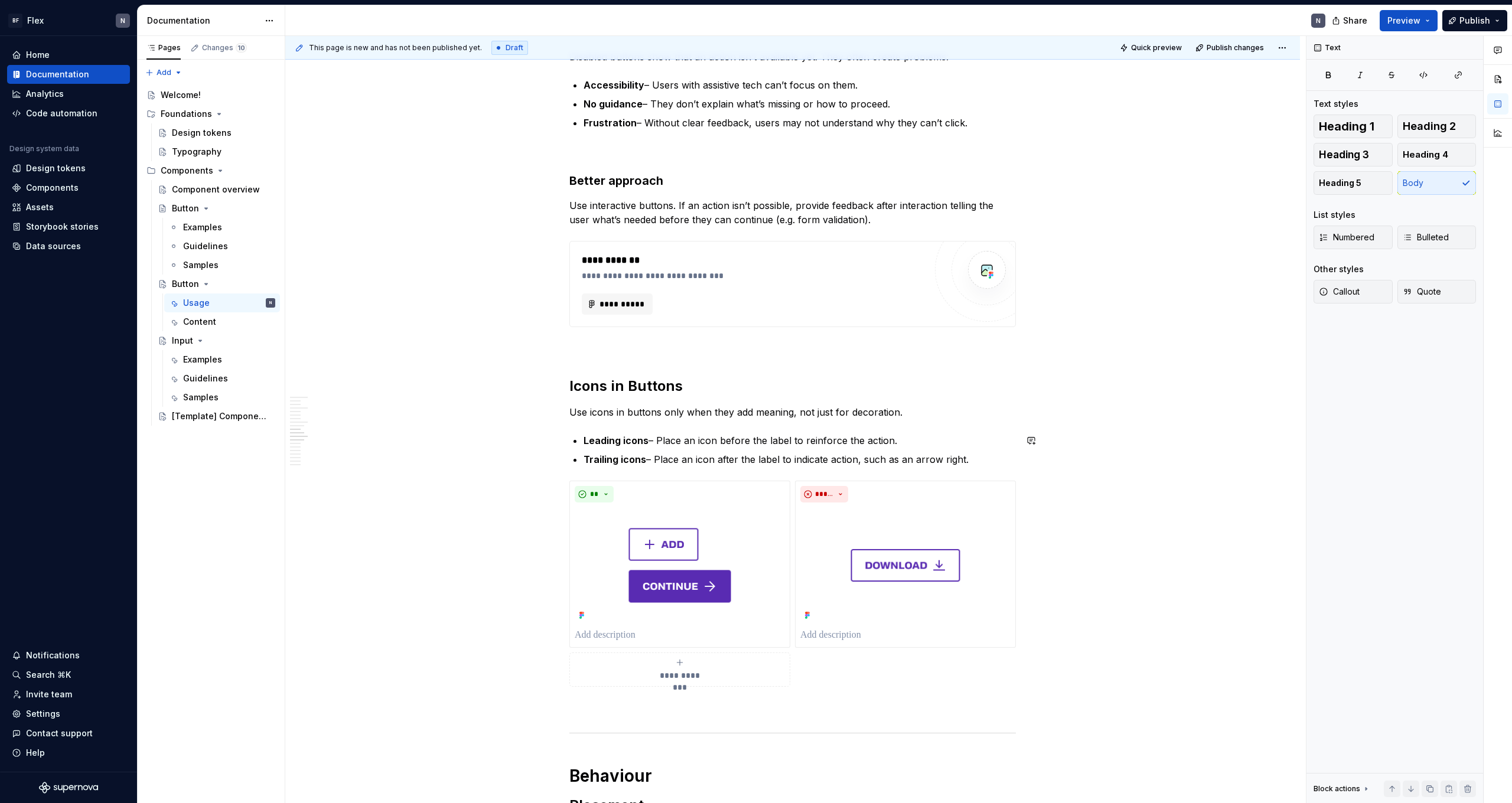
scroll to position [1140, 0]
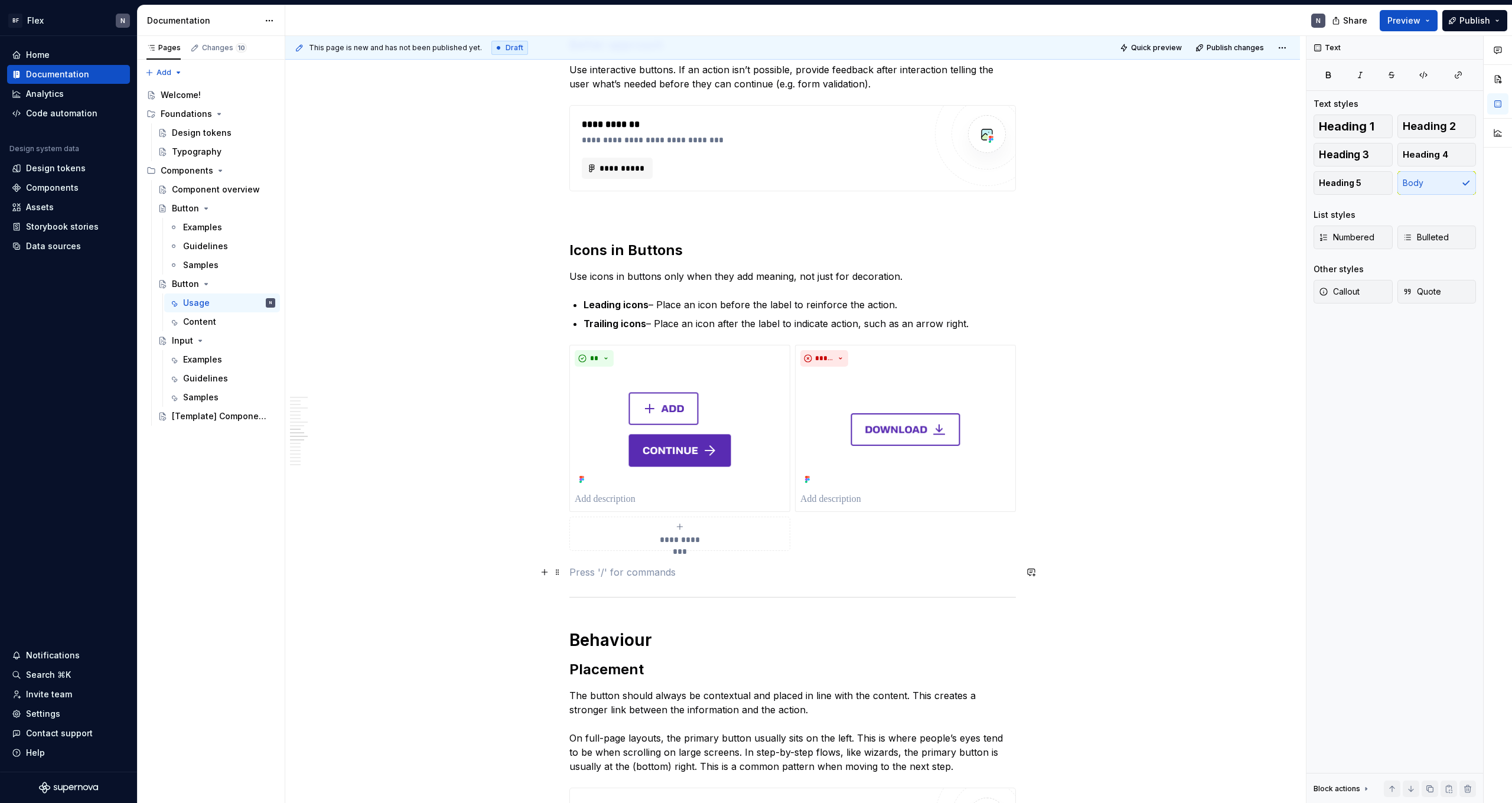
click at [344, 441] on p at bounding box center [793, 573] width 447 height 14
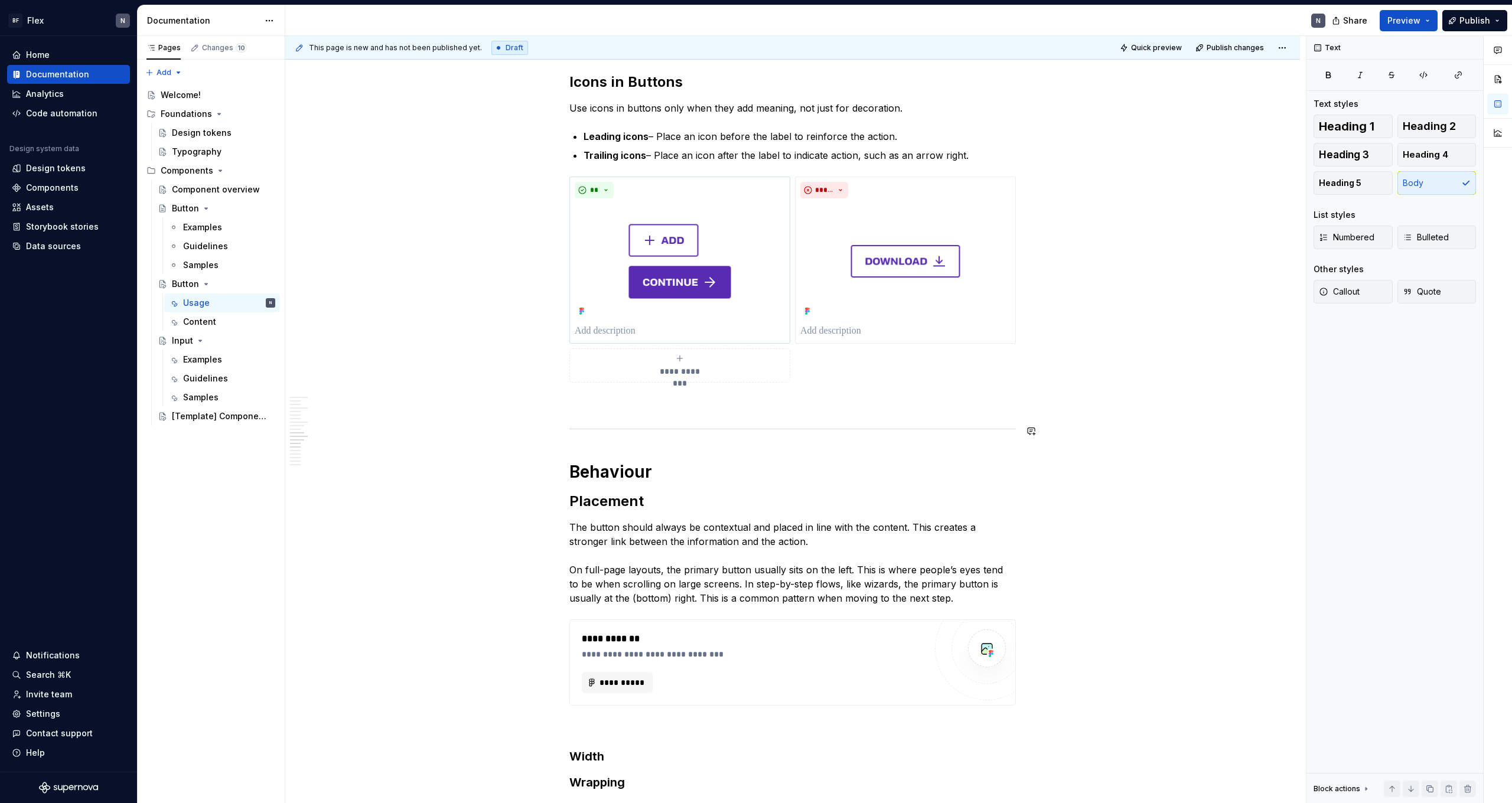
scroll to position [1308, 0]
click at [344, 441] on h2 "Placement" at bounding box center [793, 503] width 447 height 19
click at [344, 441] on h1 "Behaviour" at bounding box center [793, 473] width 447 height 21
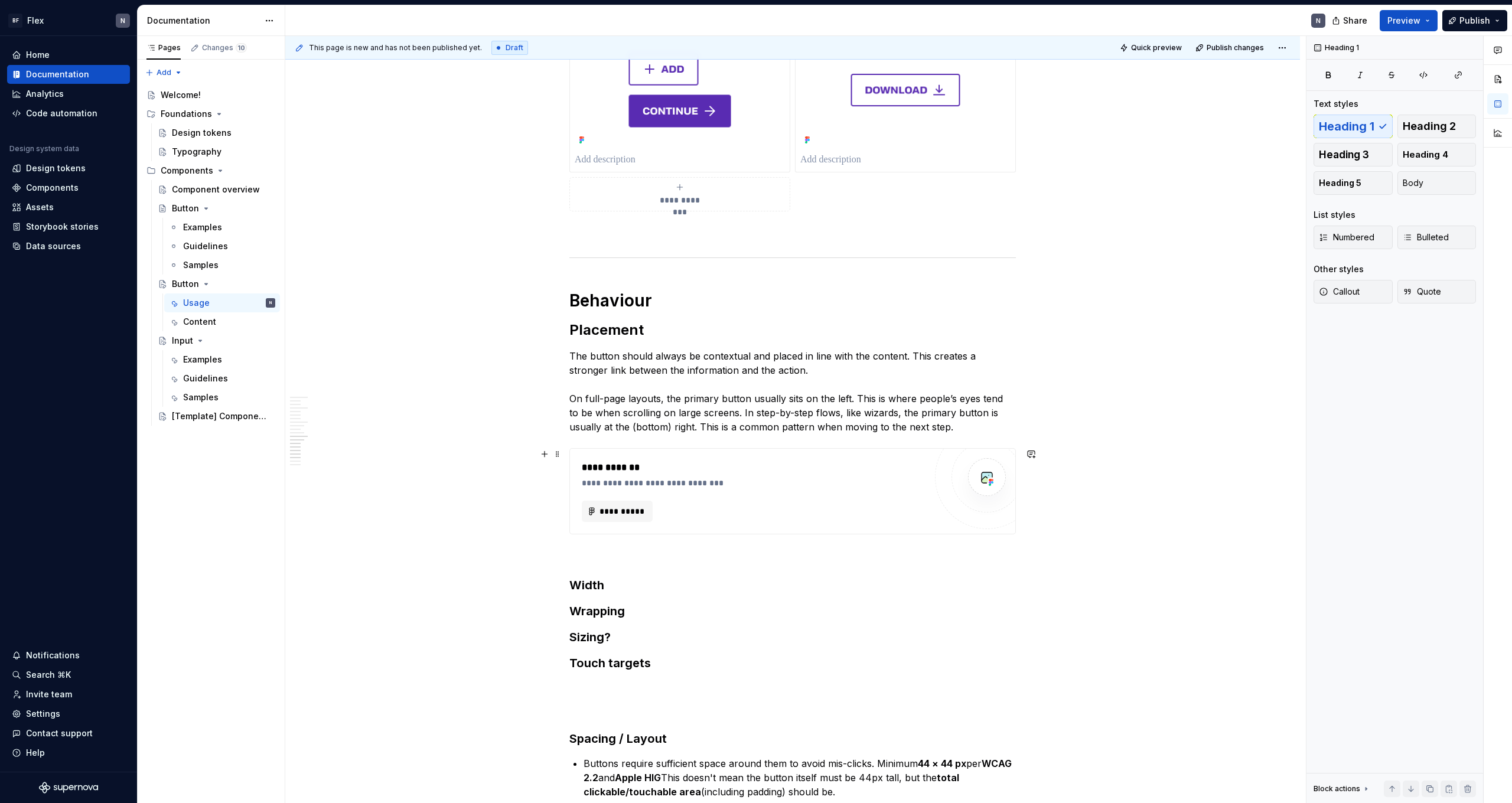
scroll to position [1480, 0]
click at [344, 441] on p at bounding box center [793, 556] width 447 height 14
click at [344, 441] on p "Button group" at bounding box center [793, 556] width 447 height 14
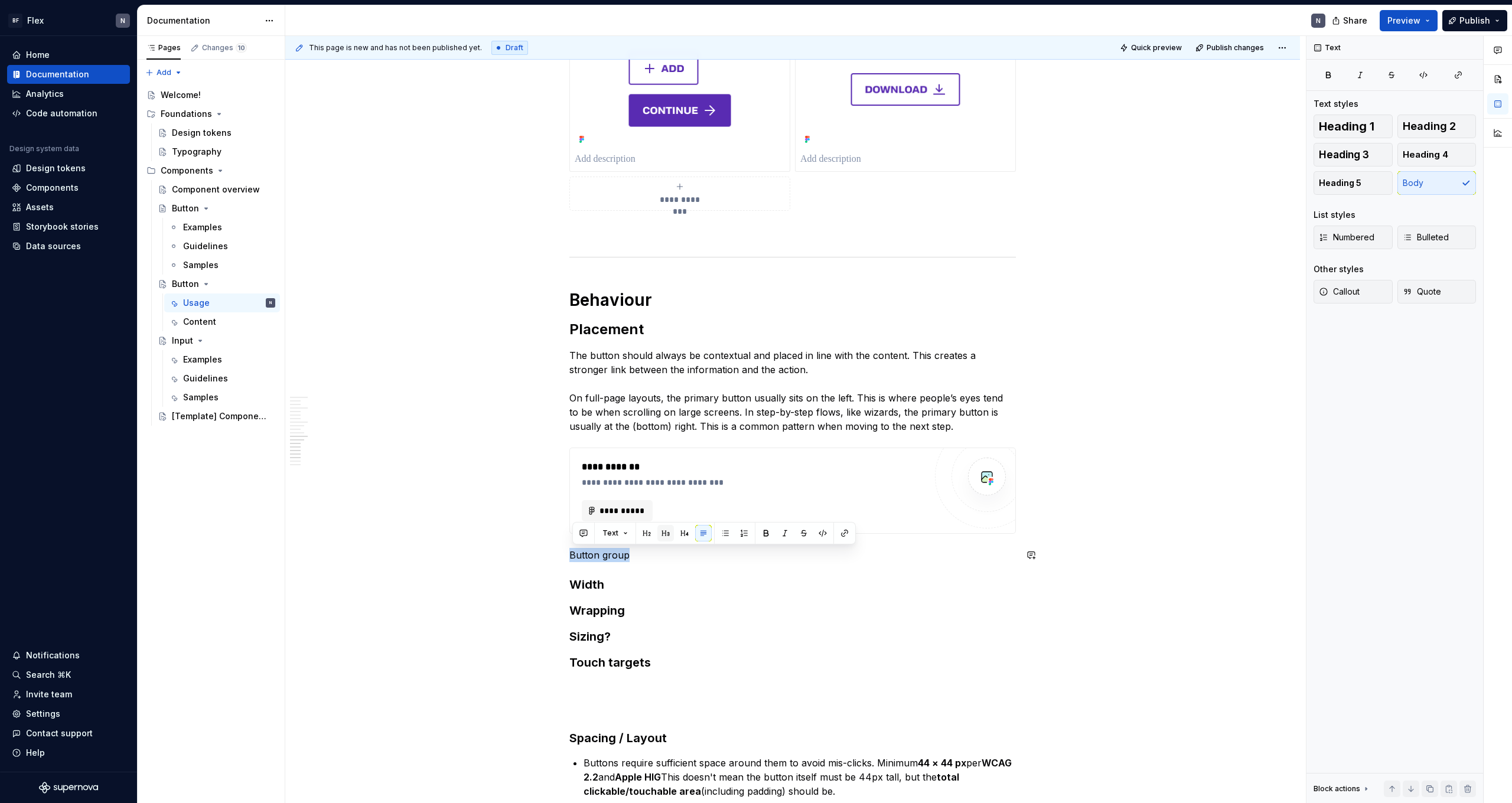
click at [344, 441] on button "button" at bounding box center [665, 534] width 17 height 17
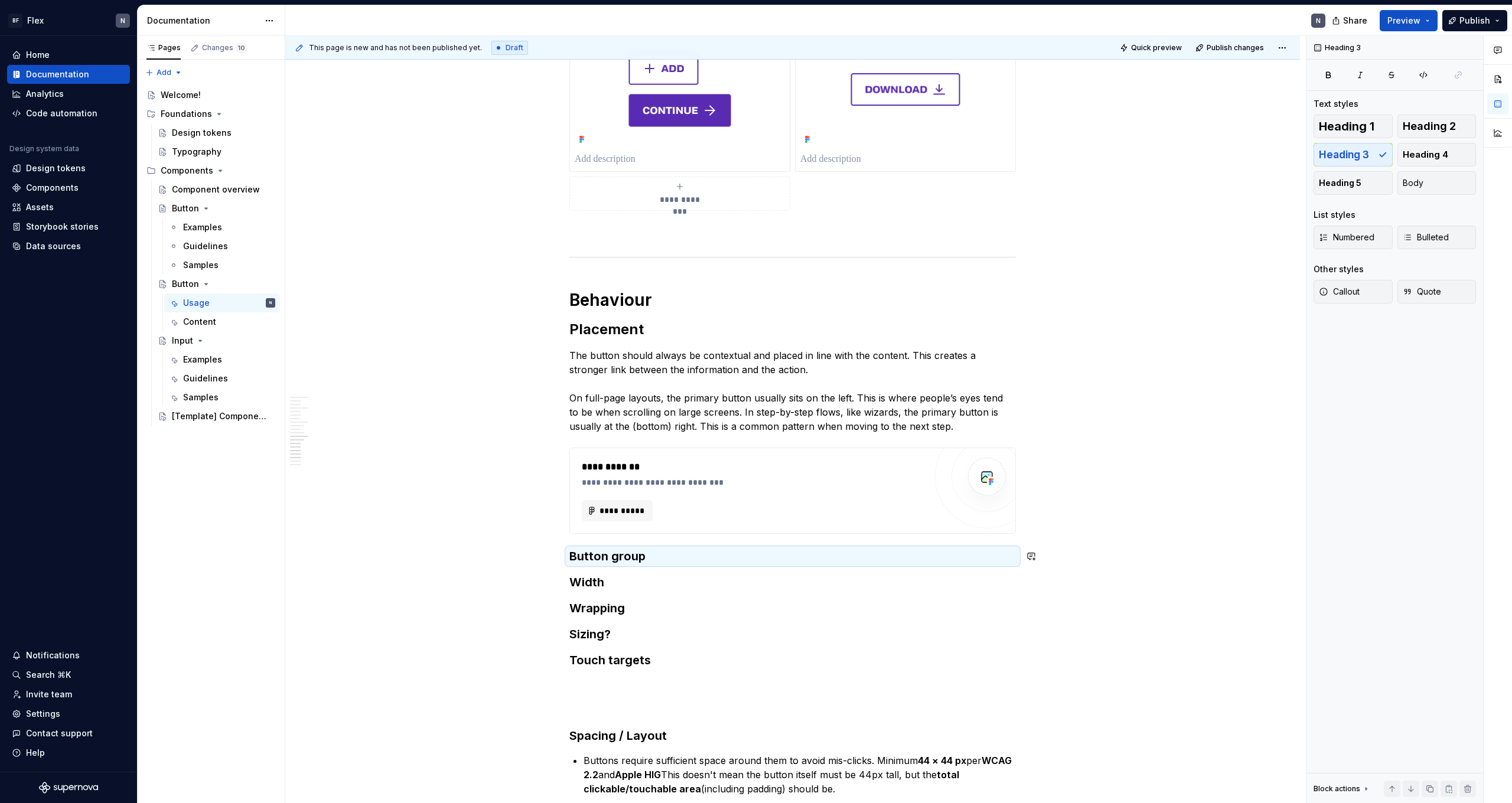
click at [344, 441] on h3 "Button group" at bounding box center [793, 557] width 447 height 17
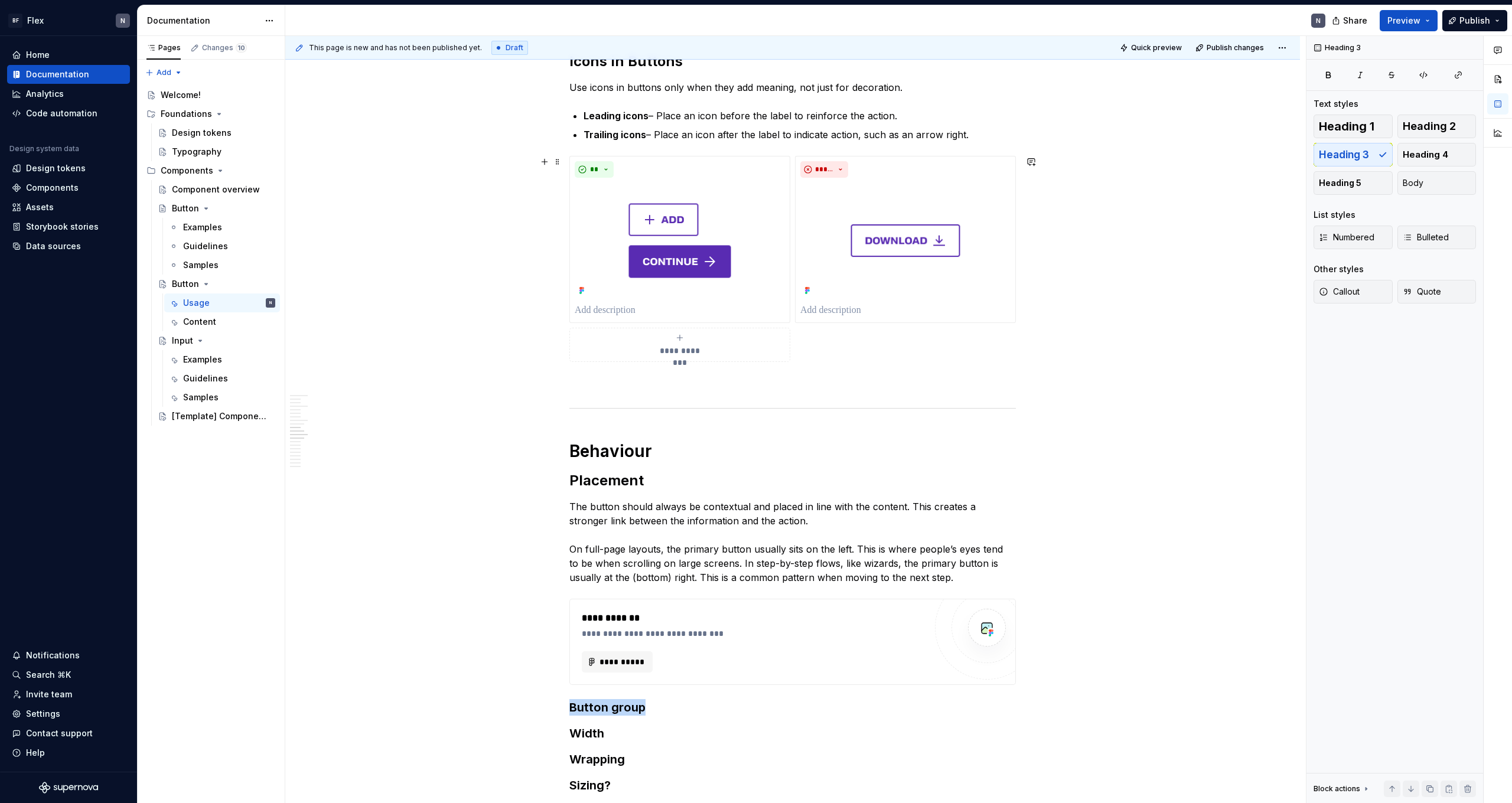
scroll to position [1467, 0]
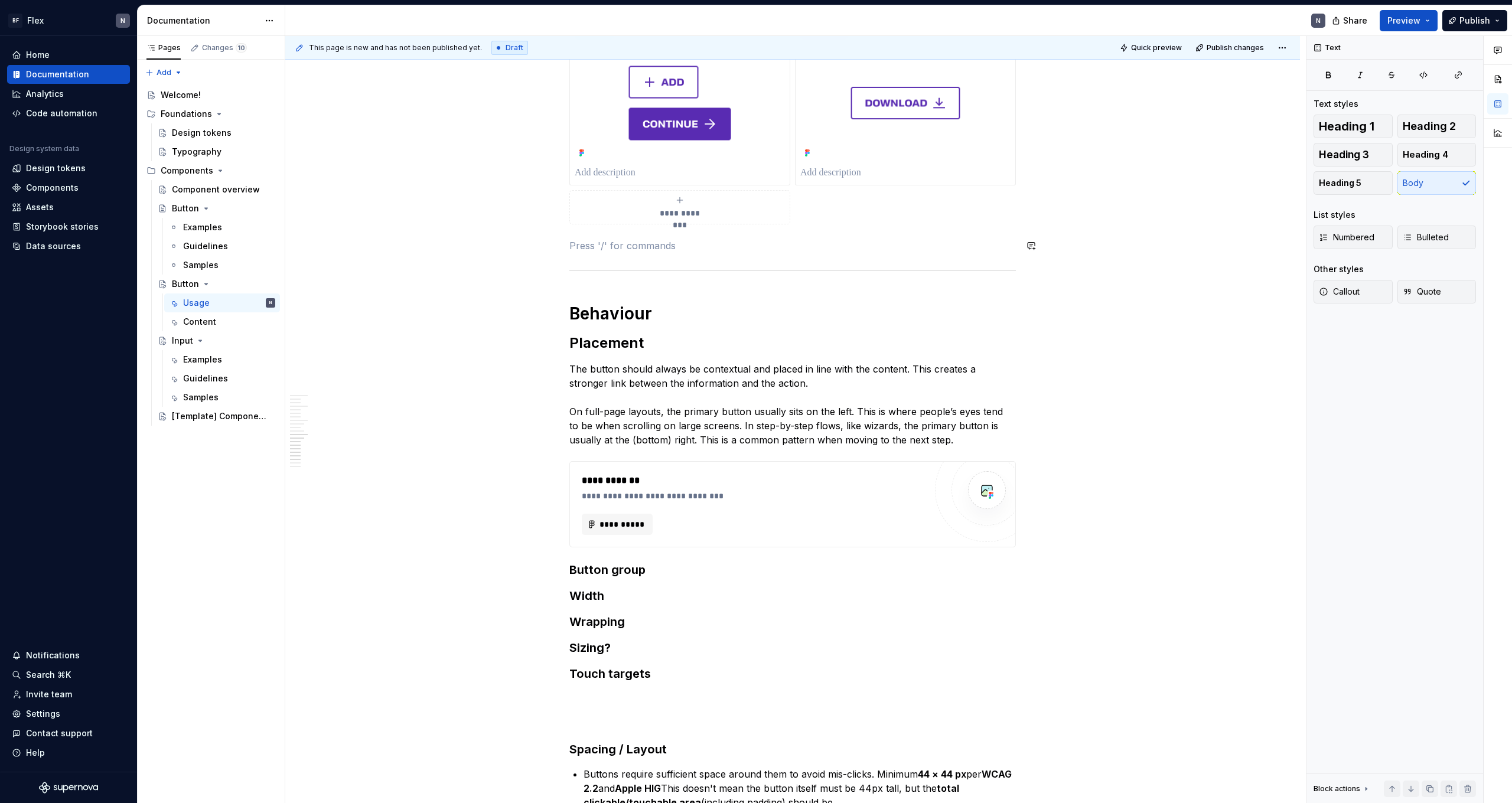
click at [344, 236] on div "**********" at bounding box center [793, 260] width 447 height 2990
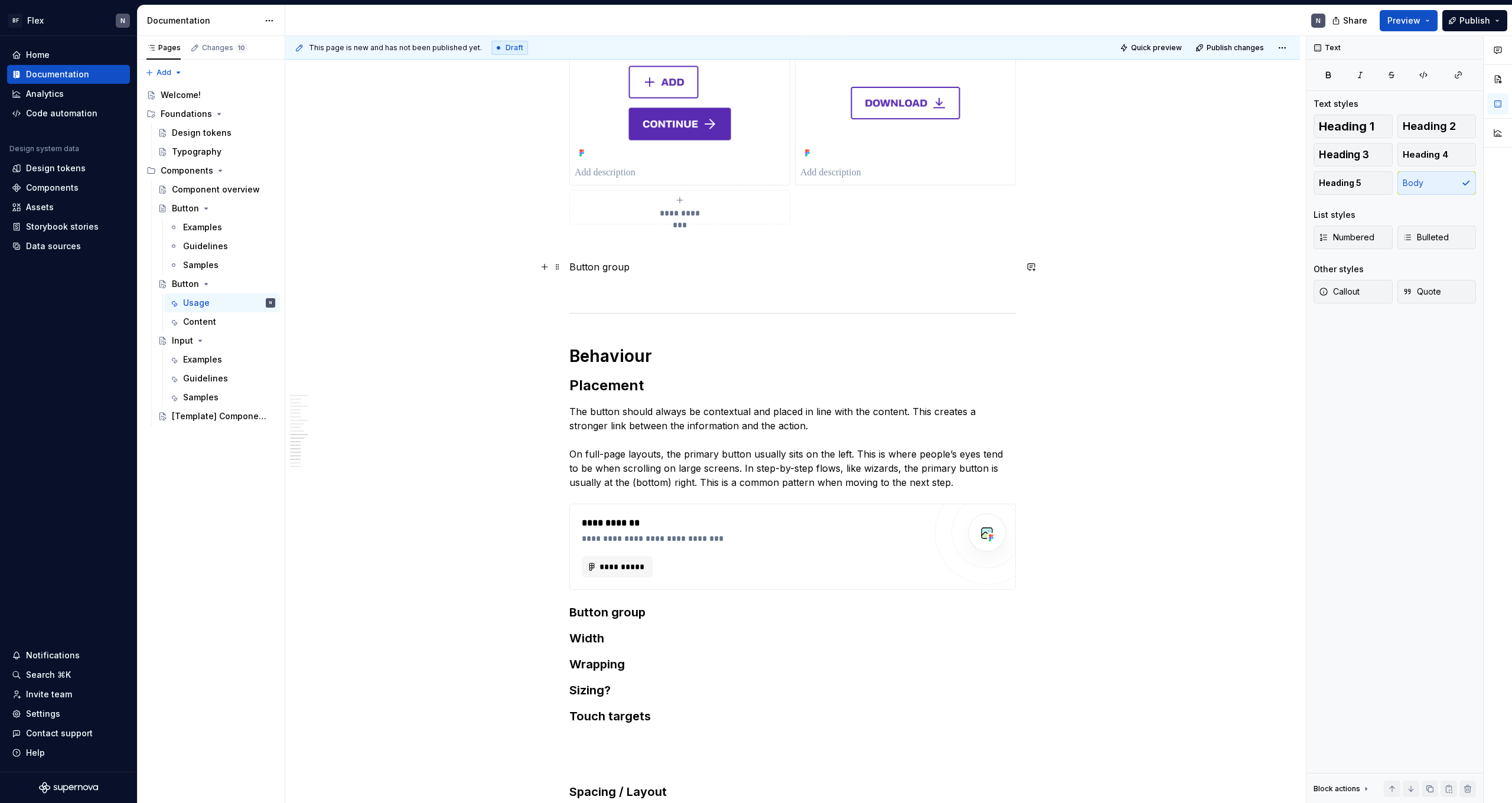
click at [344, 264] on p "Button group" at bounding box center [793, 267] width 447 height 14
click at [344, 246] on button "button" at bounding box center [665, 244] width 17 height 17
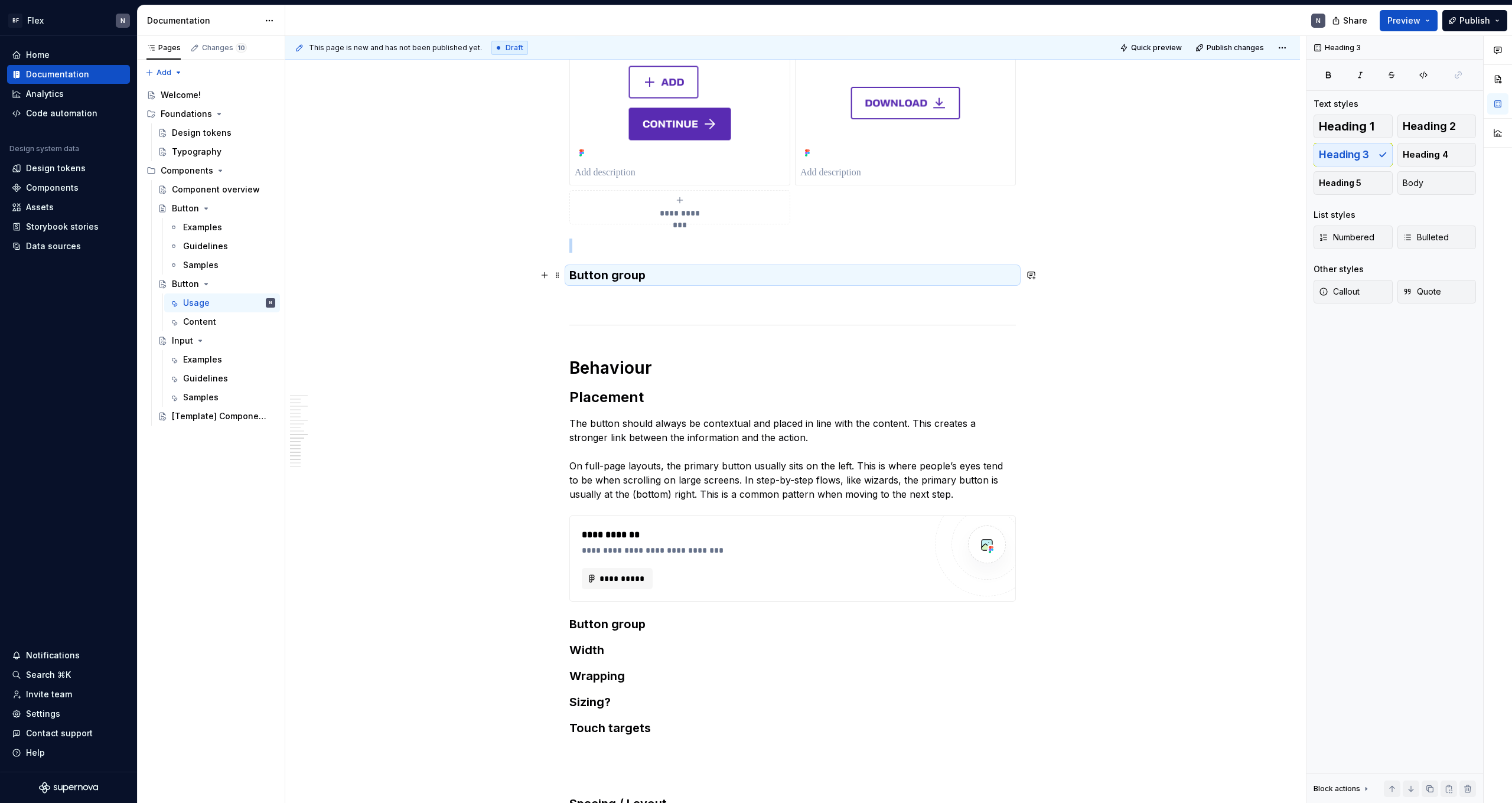
click at [344, 276] on h3 "Button group" at bounding box center [793, 275] width 447 height 17
click at [344, 252] on button "button" at bounding box center [666, 252] width 17 height 17
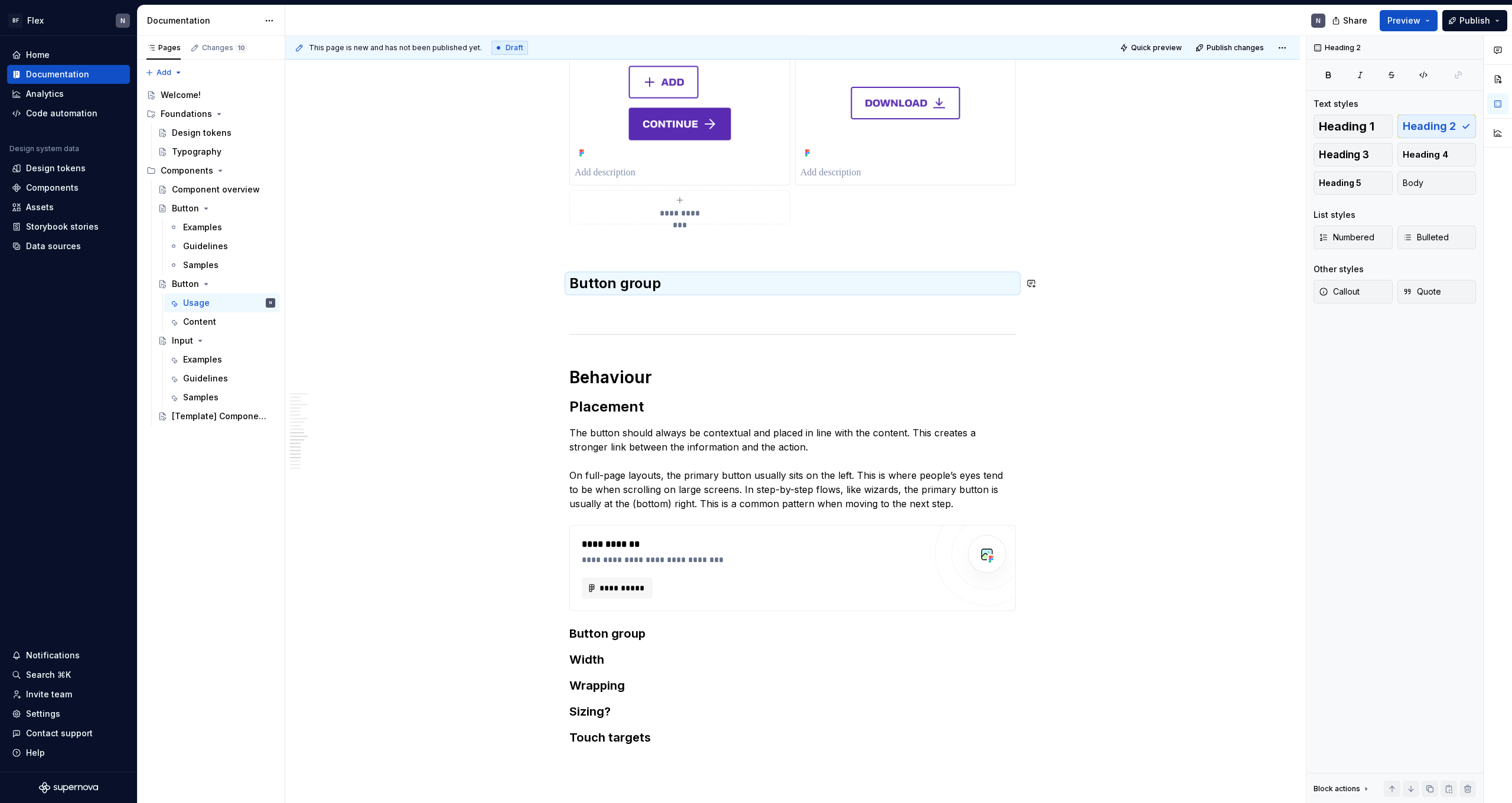
click at [344, 299] on div "**********" at bounding box center [793, 292] width 447 height 3053
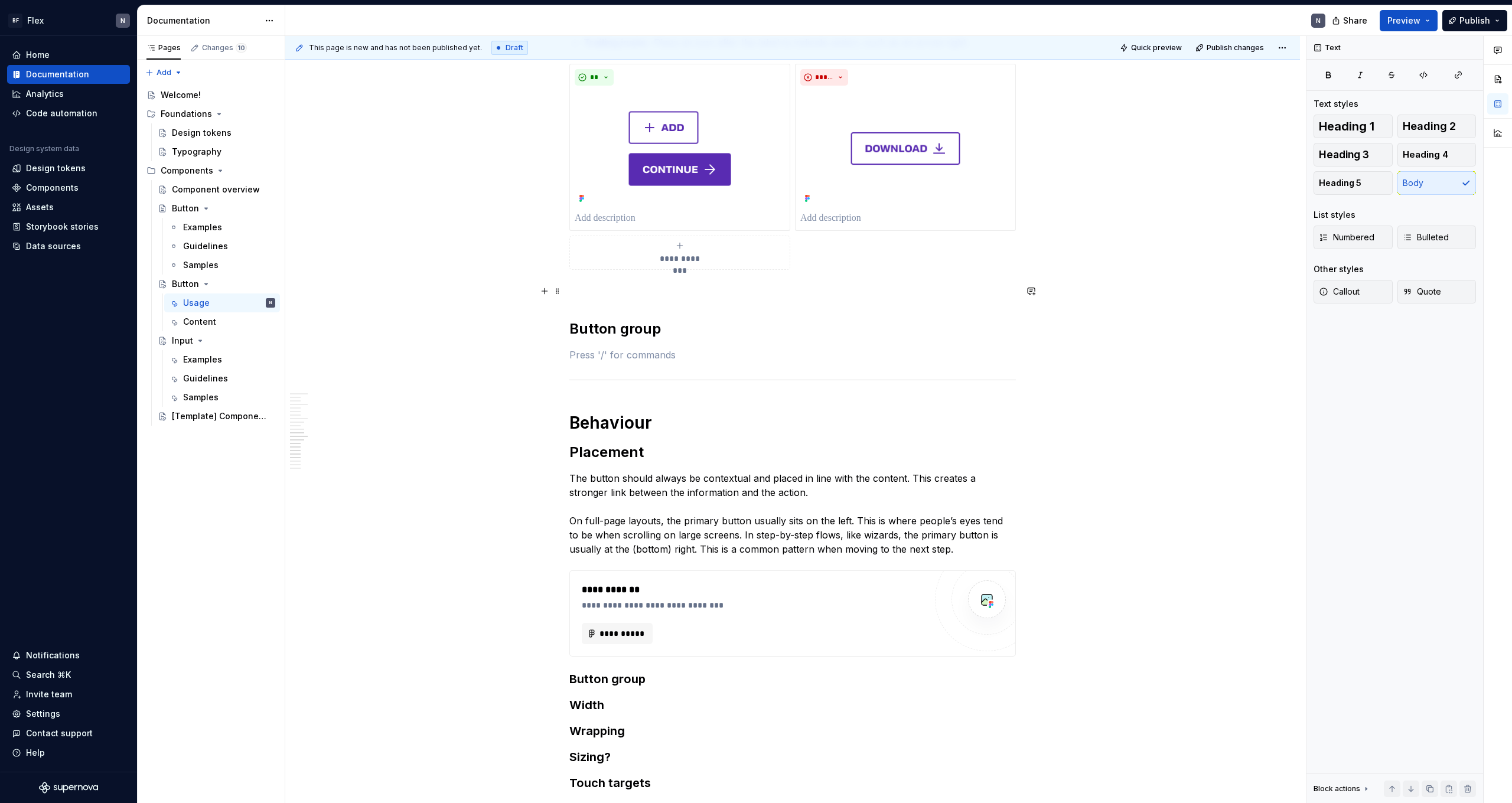
scroll to position [1407, 0]
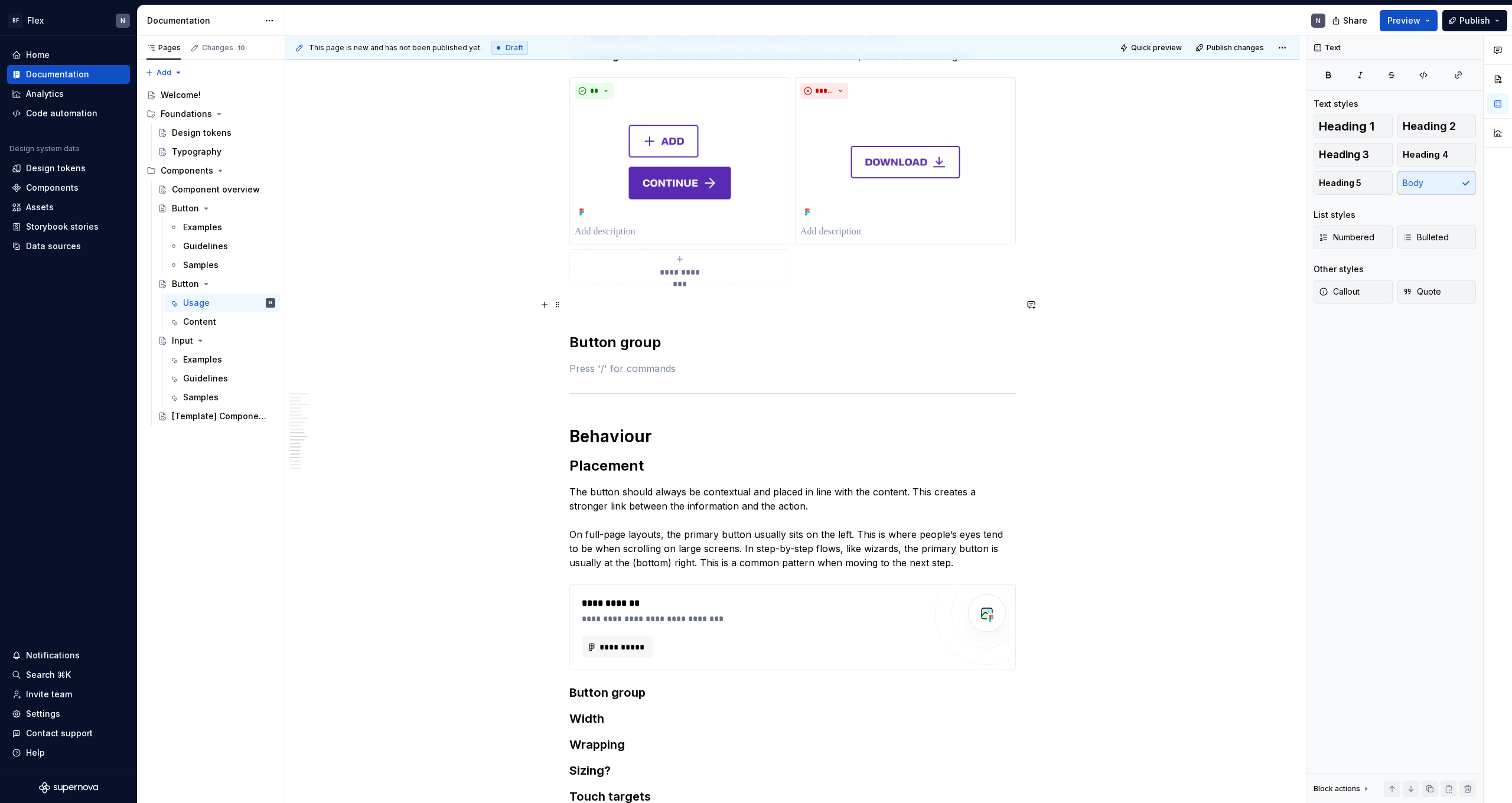
click at [344, 308] on p at bounding box center [793, 304] width 447 height 14
click at [344, 366] on p at bounding box center [793, 368] width 447 height 14
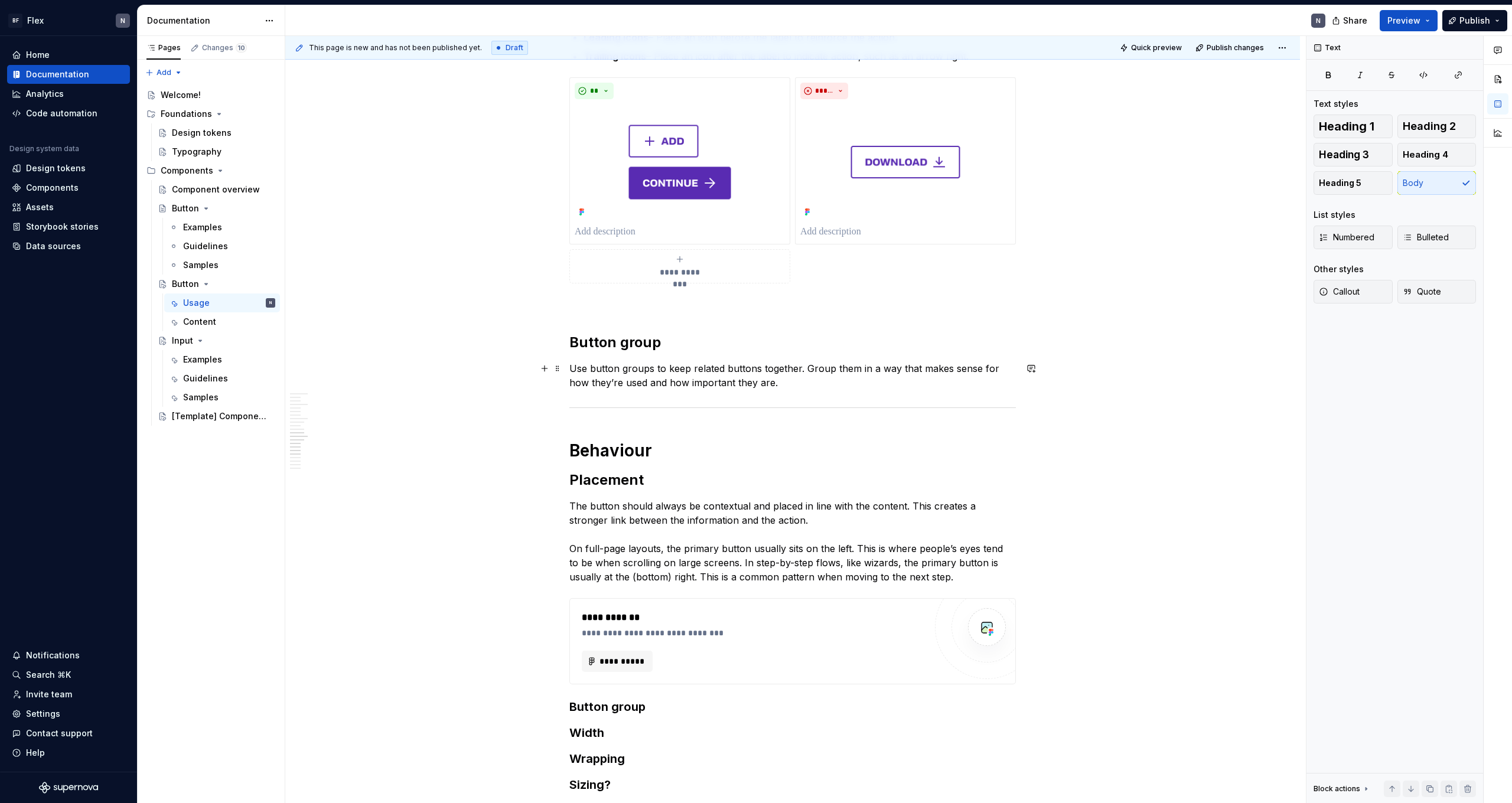
click at [344, 369] on p "Use button groups to keep related buttons together. Group them in a way that ma…" at bounding box center [793, 375] width 447 height 28
click at [344, 381] on p "Use button groups to keep related actions together. Group them in a way that ma…" at bounding box center [793, 375] width 447 height 28
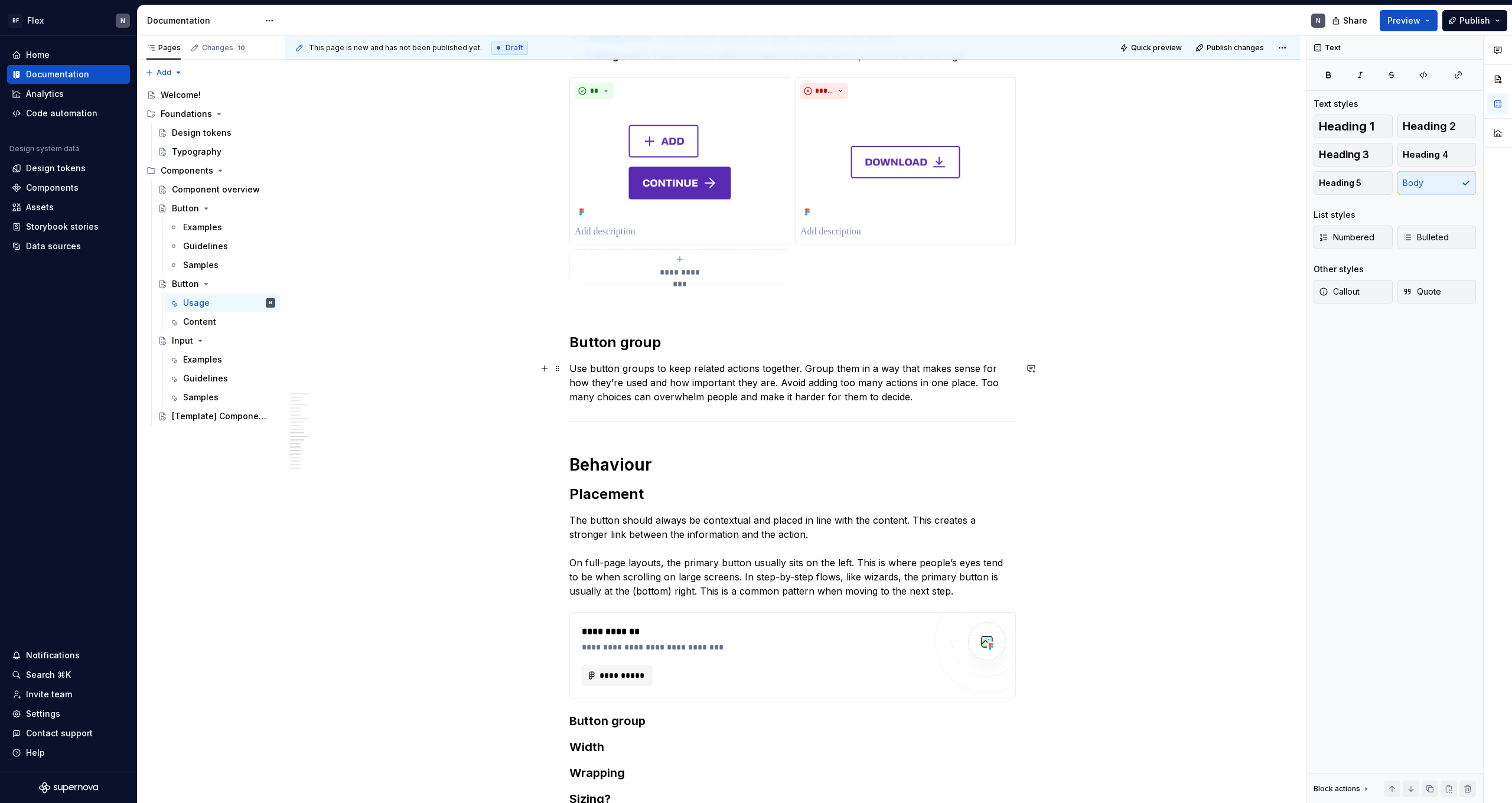
click at [344, 398] on p "Use button groups to keep related actions together. Group them in a way that ma…" at bounding box center [793, 382] width 447 height 43
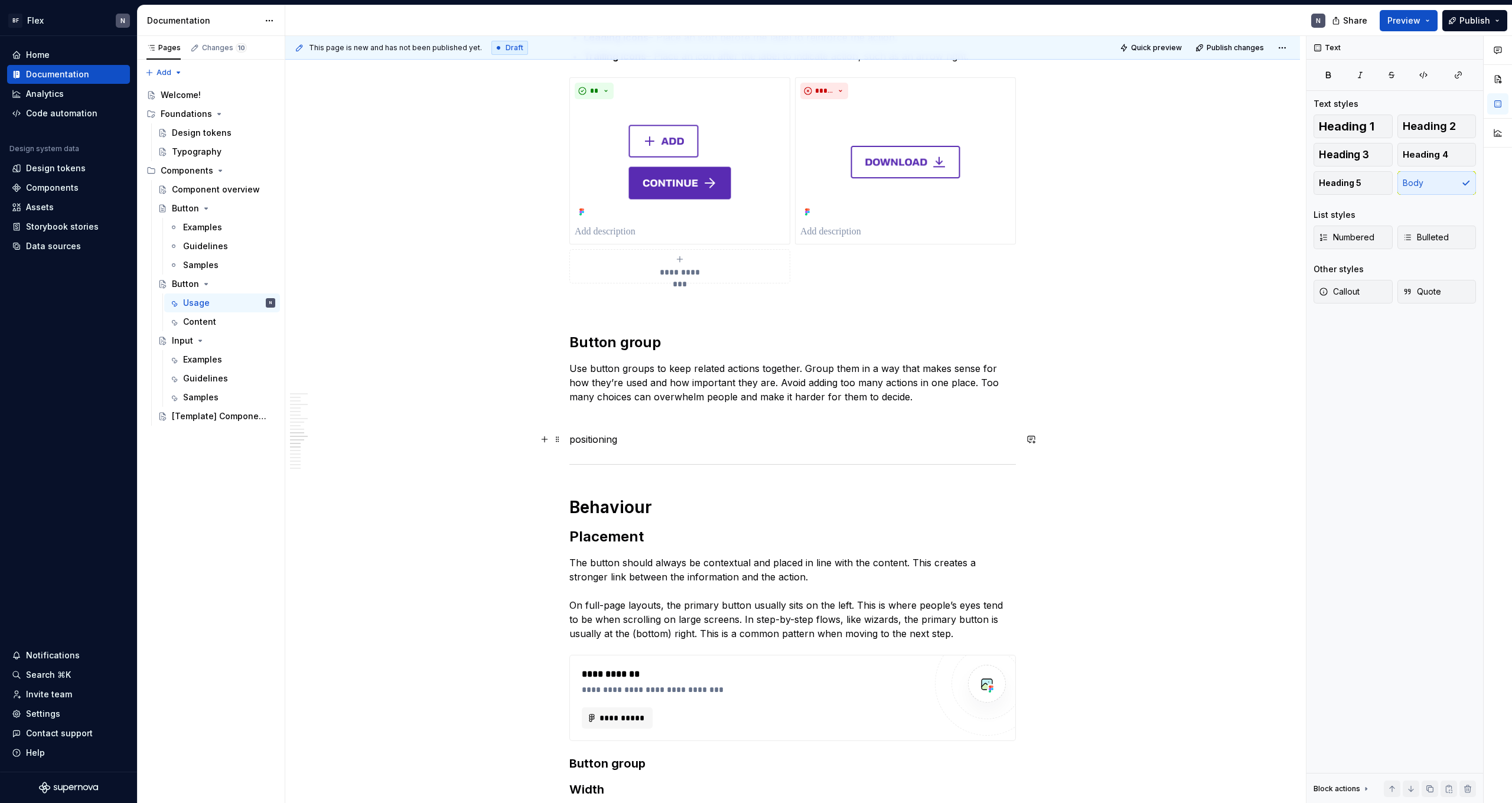
click at [344, 441] on p "positioning" at bounding box center [793, 440] width 447 height 14
click at [344, 421] on button "button" at bounding box center [684, 417] width 17 height 17
click at [344, 418] on p at bounding box center [793, 418] width 447 height 14
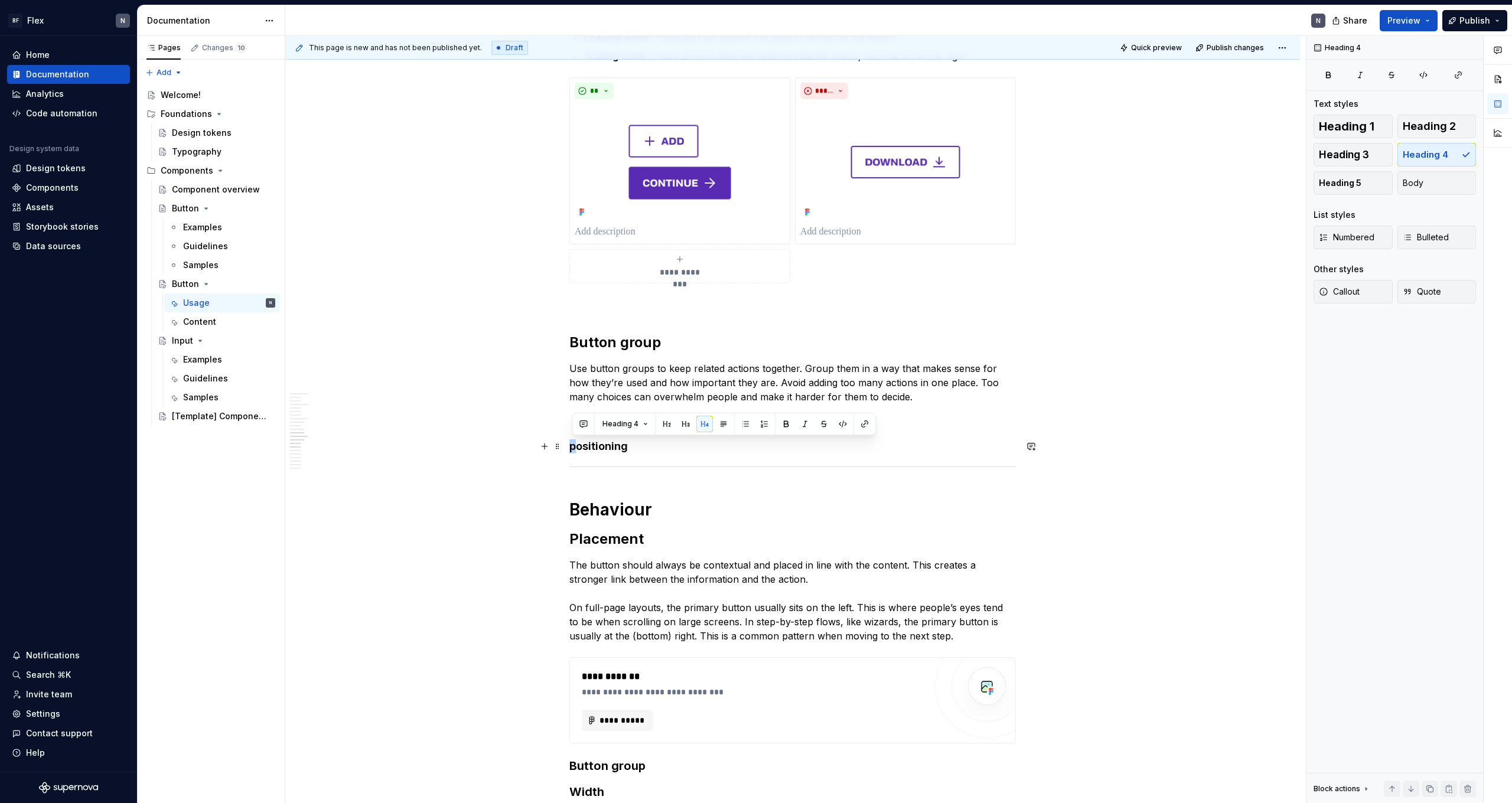
click at [344, 441] on div "**********" at bounding box center [792, 502] width 1014 height 3411
click at [344, 428] on div "**********" at bounding box center [793, 389] width 447 height 3127
click at [344, 417] on p at bounding box center [793, 418] width 447 height 14
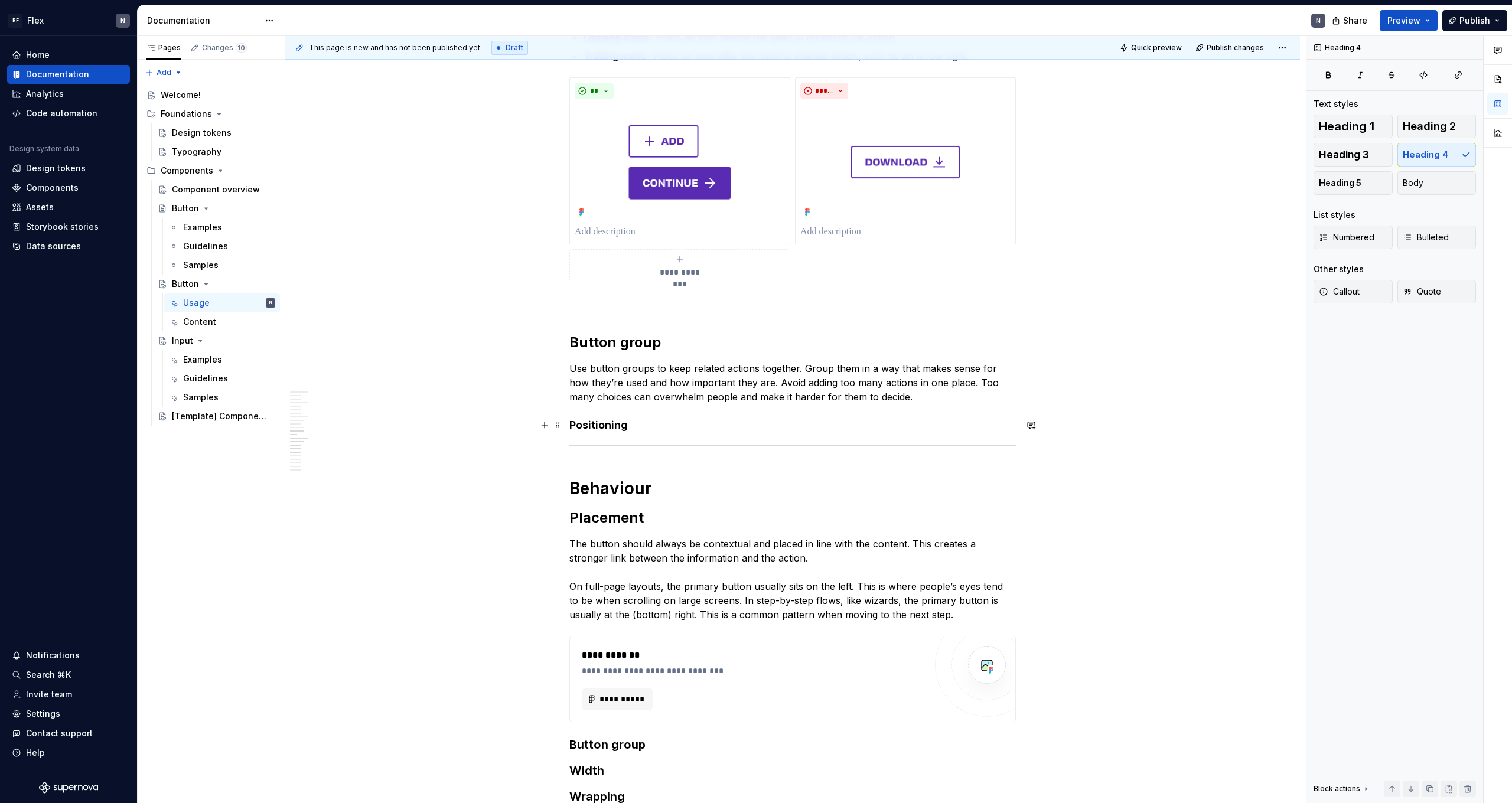
click at [344, 427] on h4 "Positioning" at bounding box center [793, 425] width 447 height 14
click at [344, 344] on h2 "Button group" at bounding box center [793, 342] width 447 height 19
click at [344, 419] on h4 "Positioning" at bounding box center [793, 425] width 447 height 14
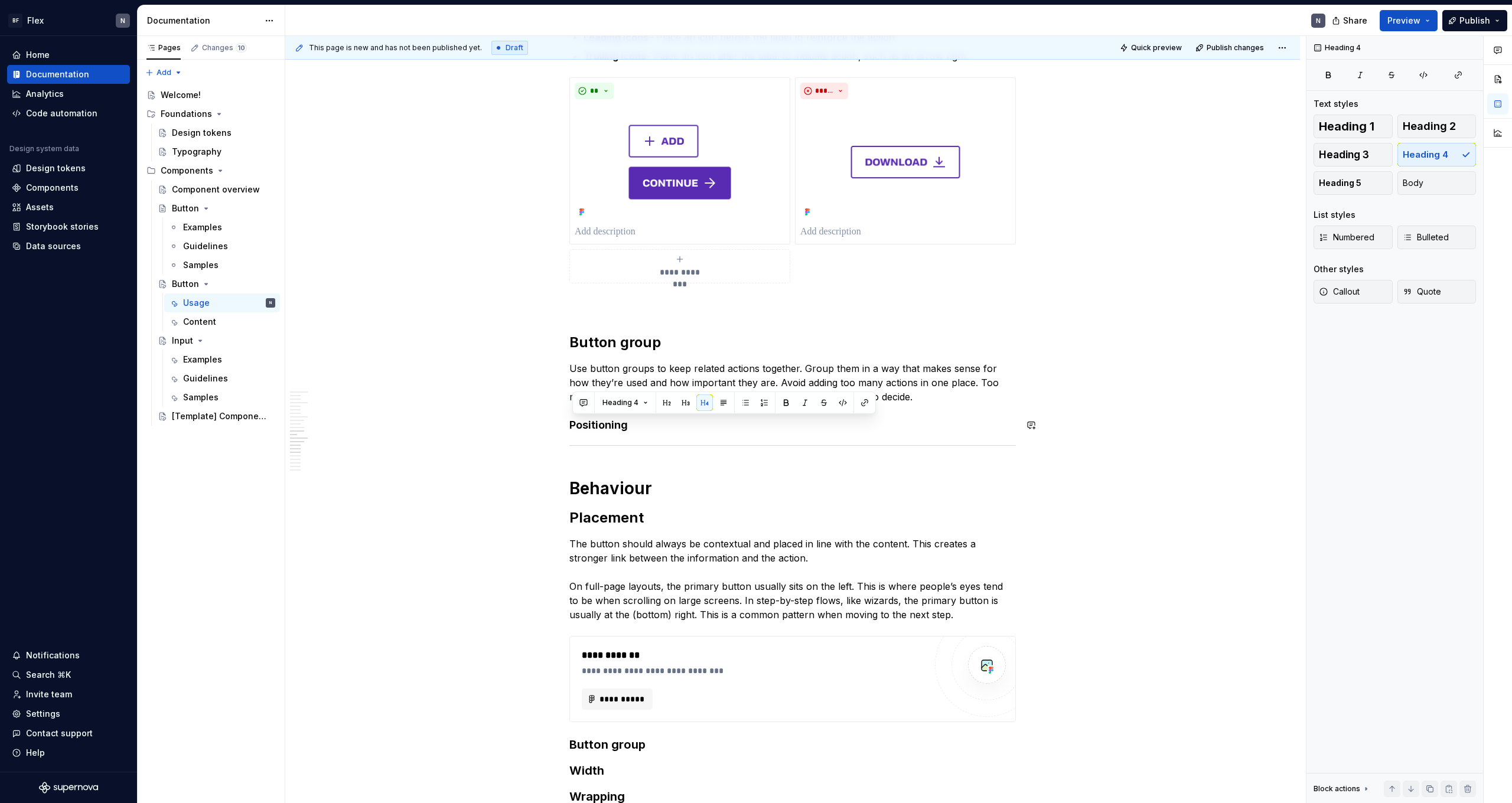
click at [344, 433] on div "**********" at bounding box center [793, 378] width 447 height 3105
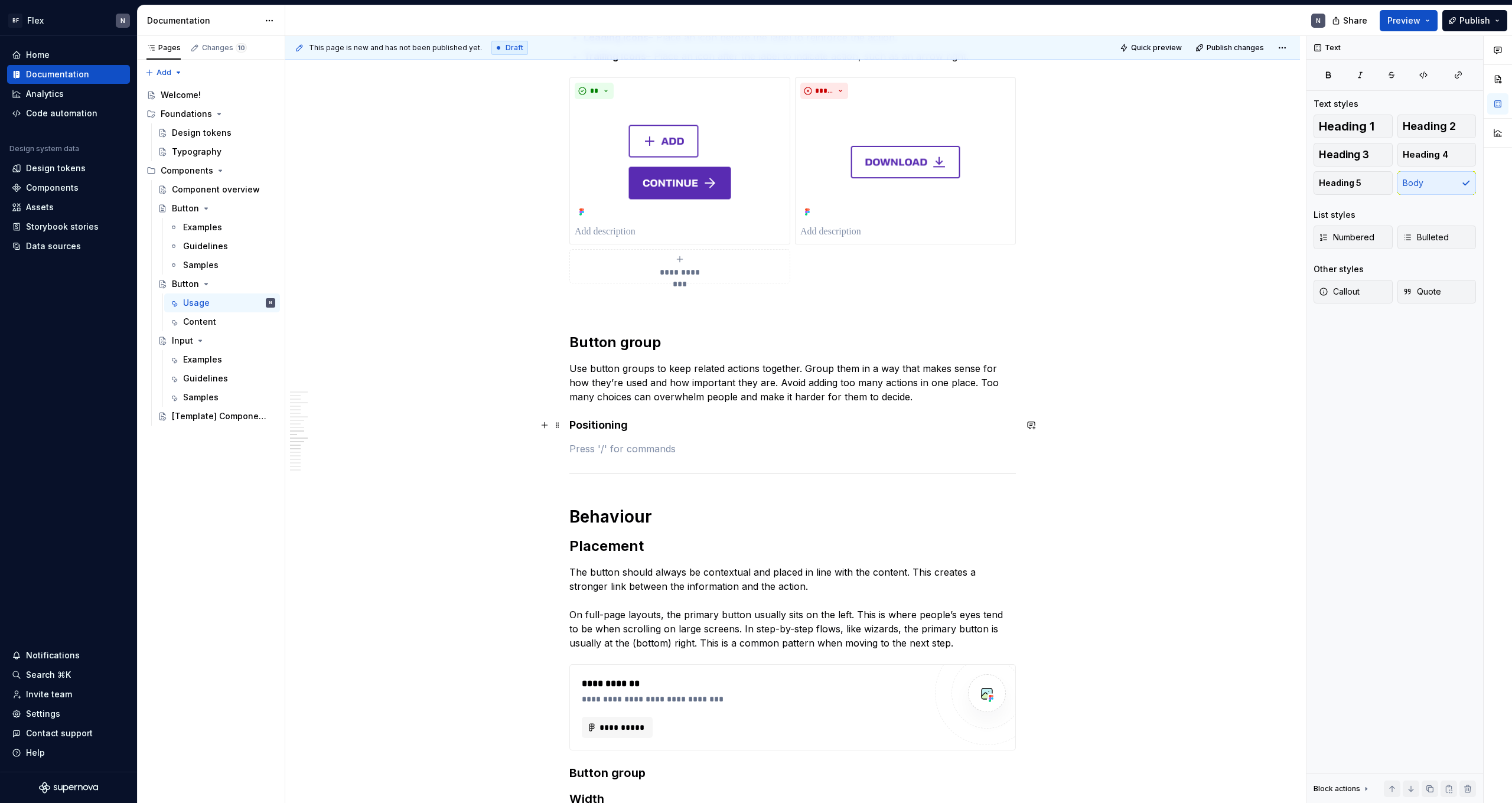
click at [344, 427] on h4 "Positioning" at bounding box center [793, 425] width 447 height 14
click at [344, 437] on div "**********" at bounding box center [793, 393] width 447 height 3134
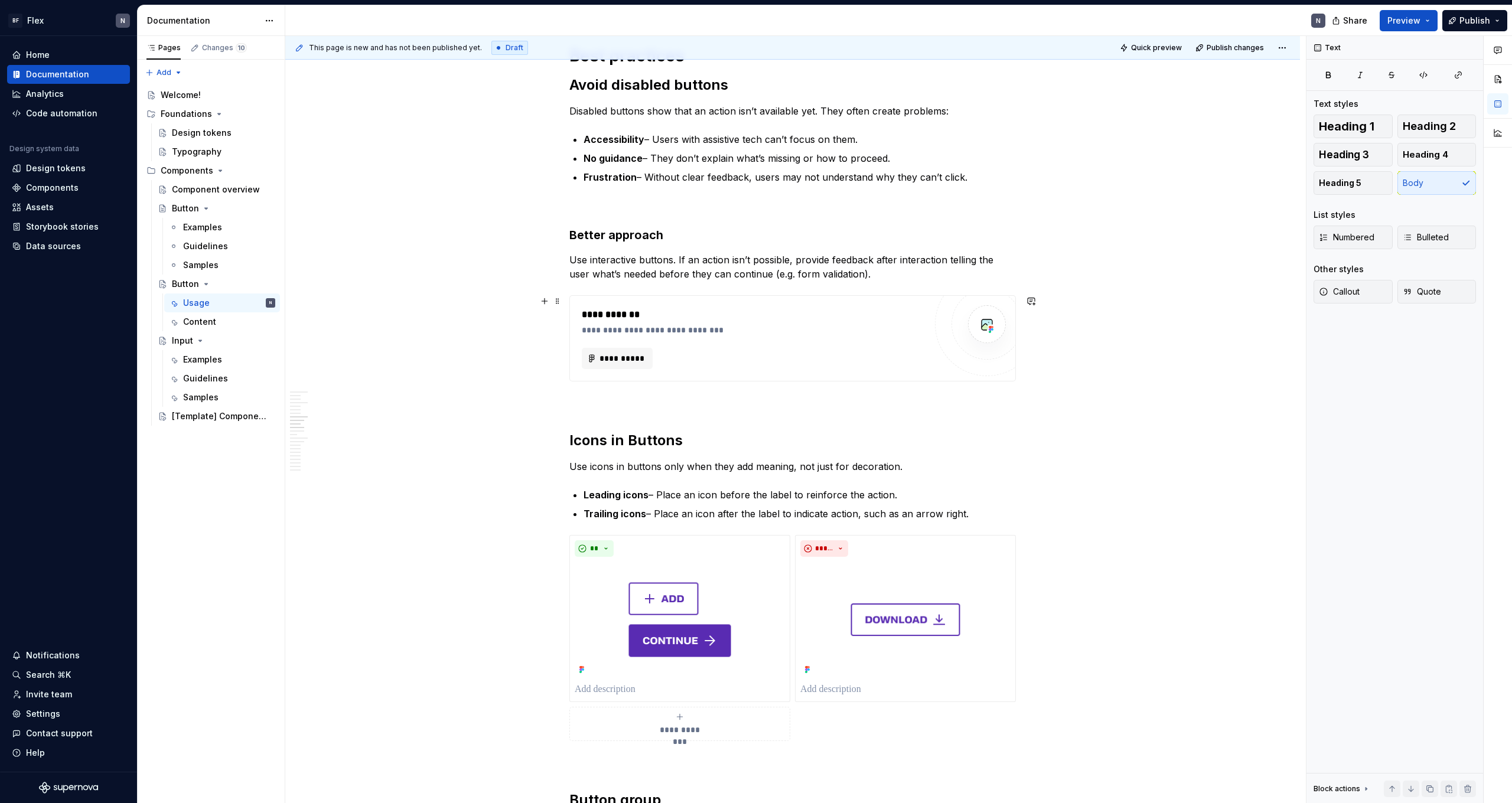
scroll to position [893, 0]
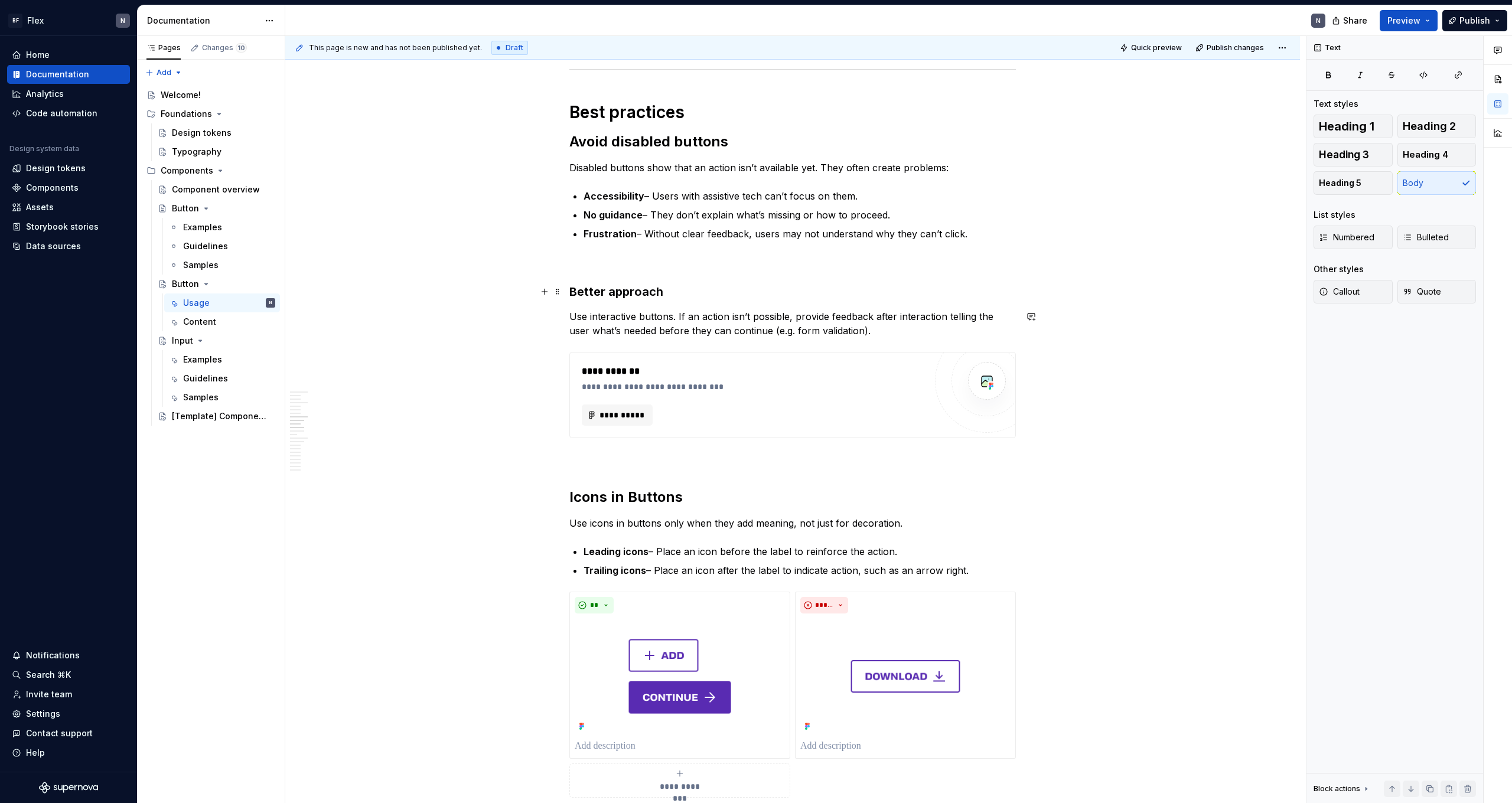
click at [344, 293] on strong "Better approach" at bounding box center [616, 291] width 94 height 14
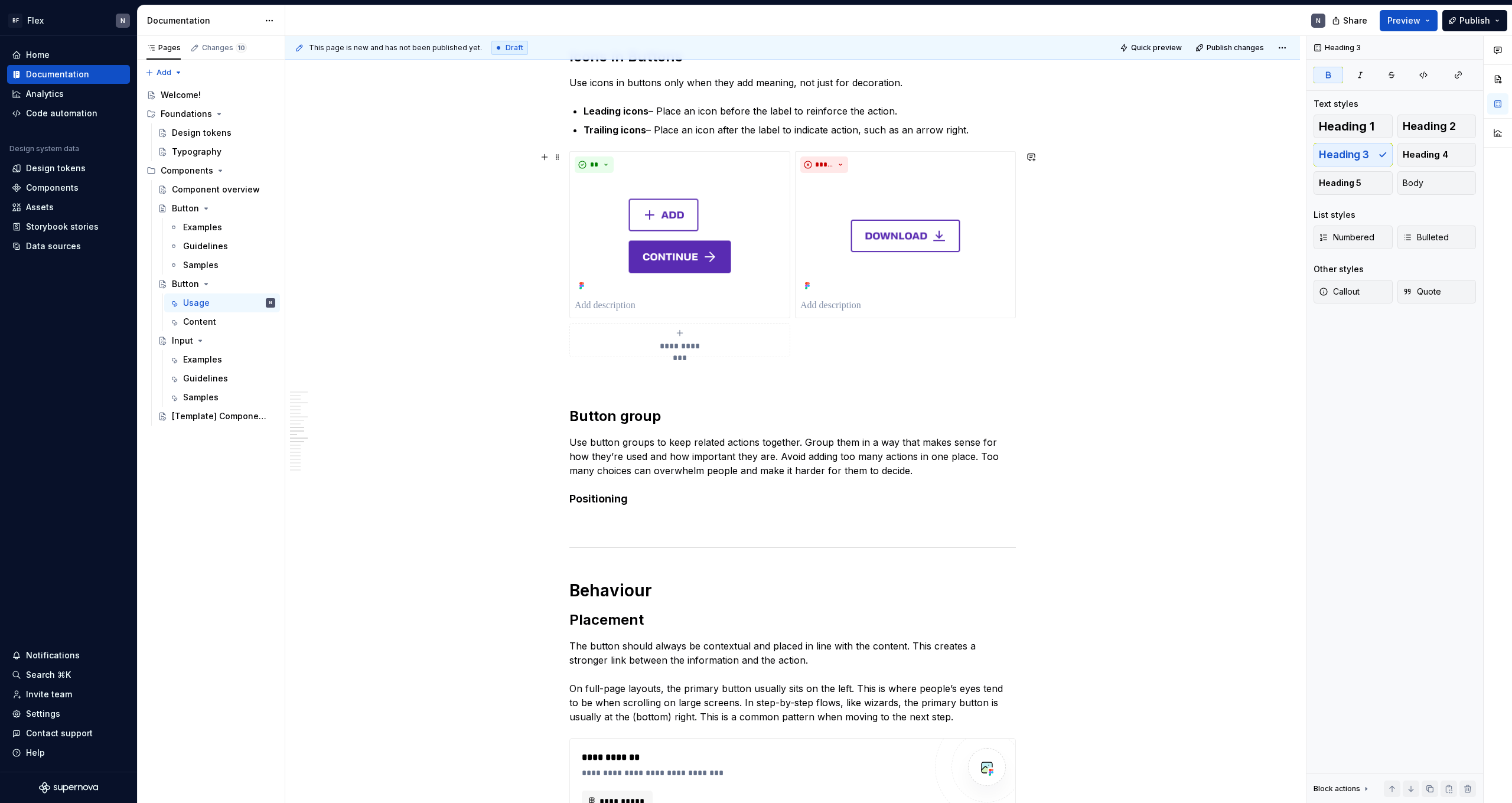
scroll to position [1462, 0]
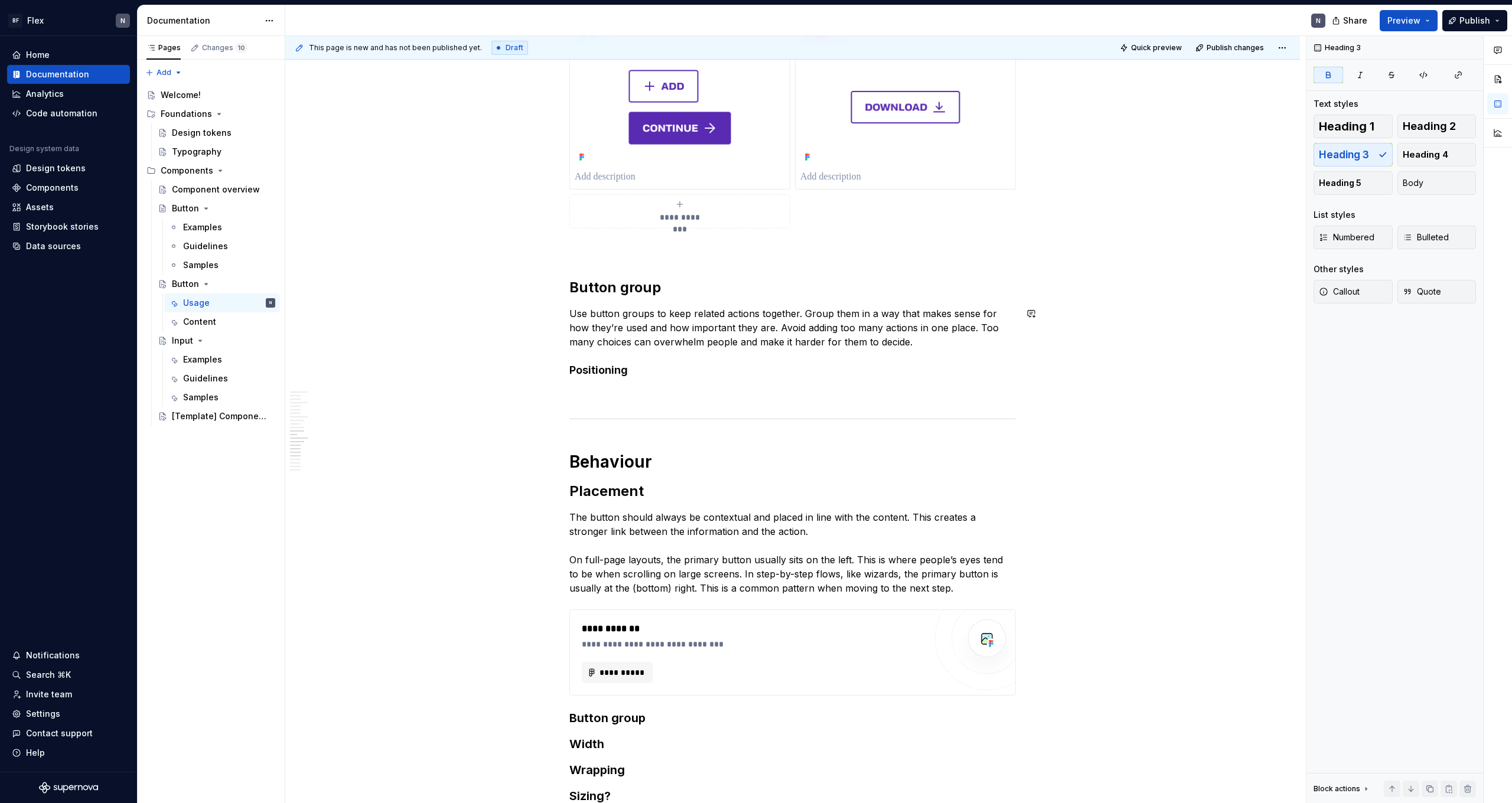
click at [344, 364] on h4 "Positioning" at bounding box center [793, 370] width 447 height 14
click at [344, 347] on button "button" at bounding box center [685, 348] width 17 height 17
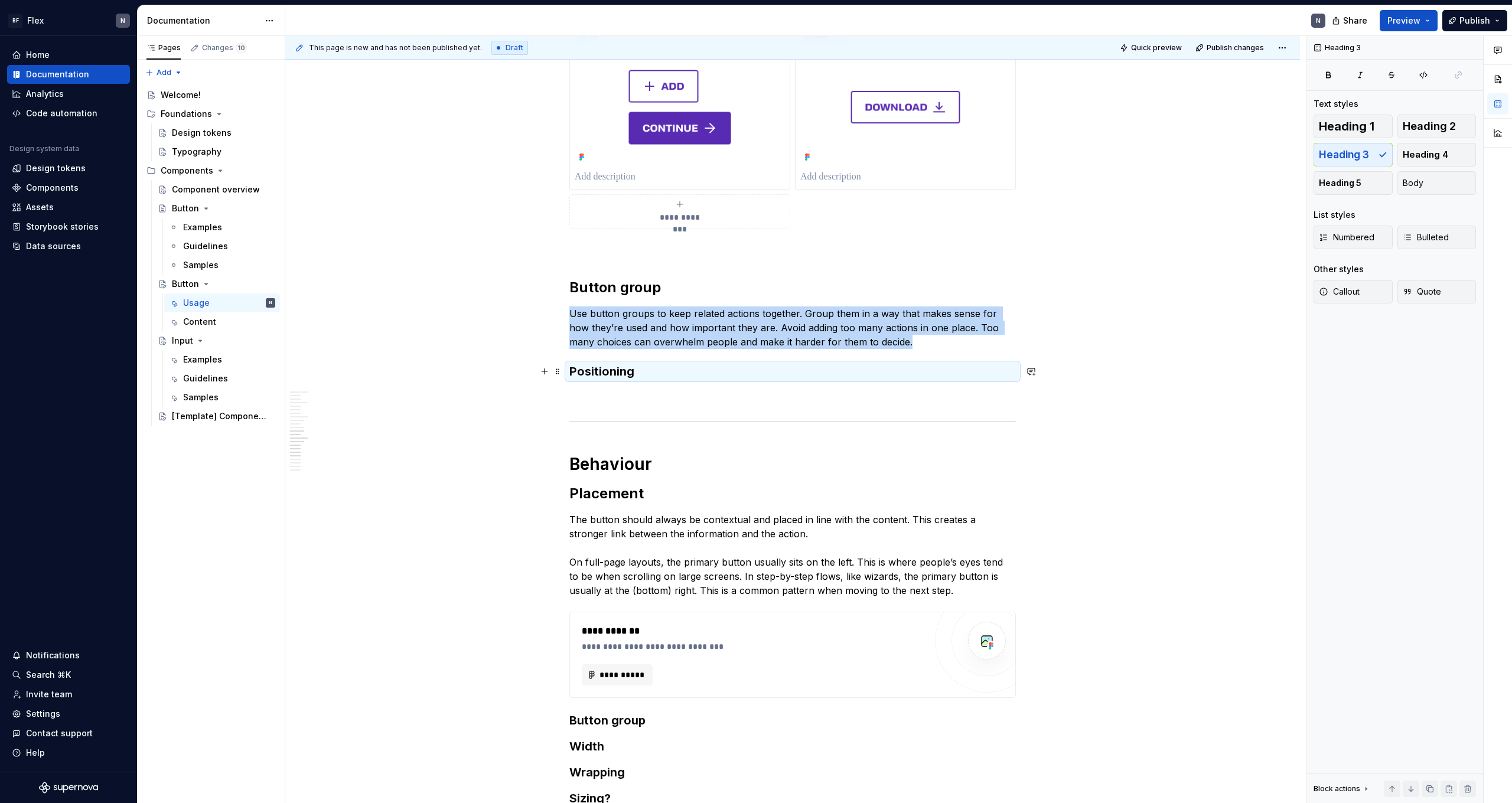
click at [344, 378] on h3 "Positioning" at bounding box center [793, 371] width 447 height 17
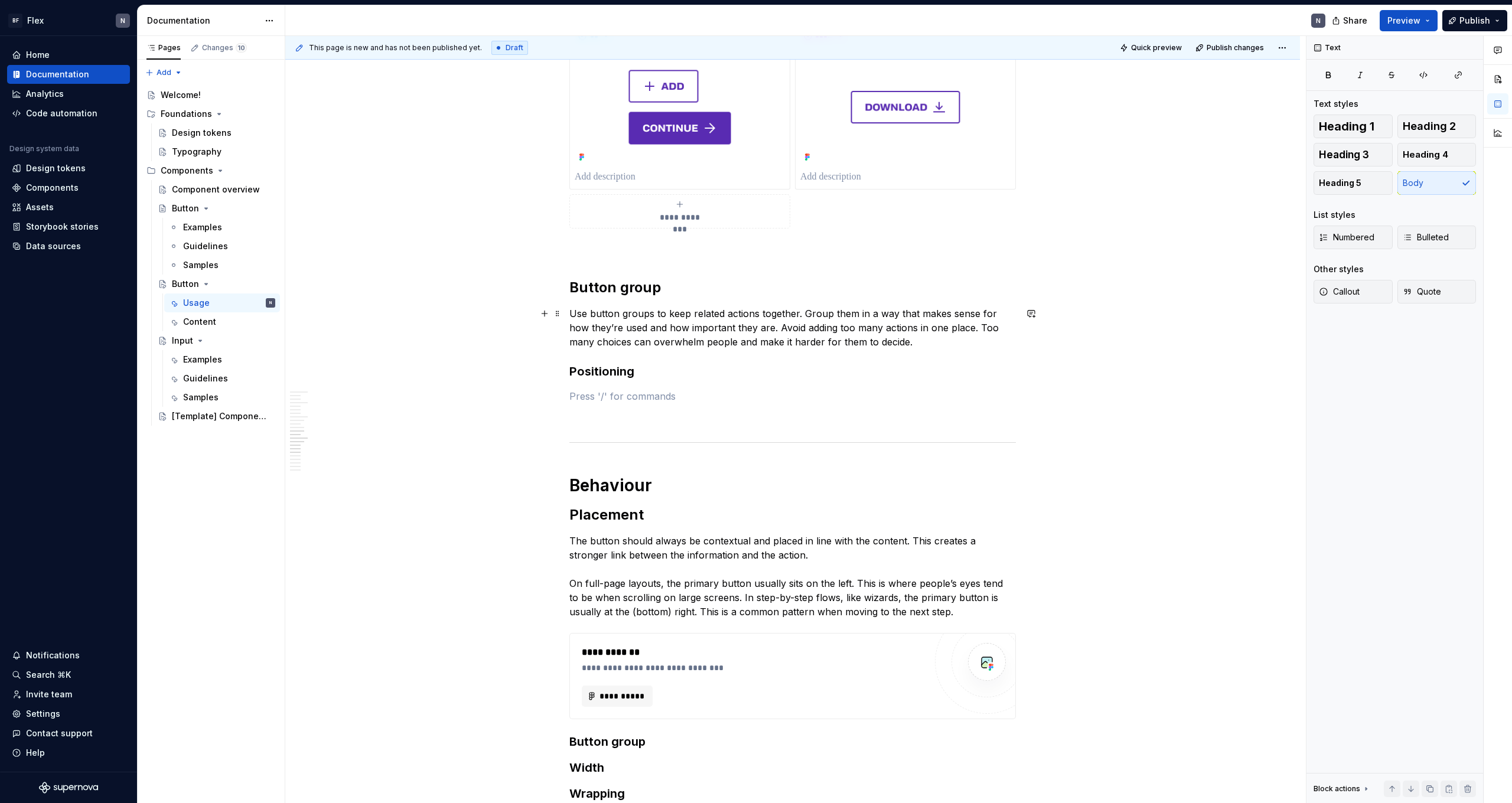
click at [344, 312] on p "Use button groups to keep related actions together. Group them in a way that ma…" at bounding box center [793, 327] width 447 height 43
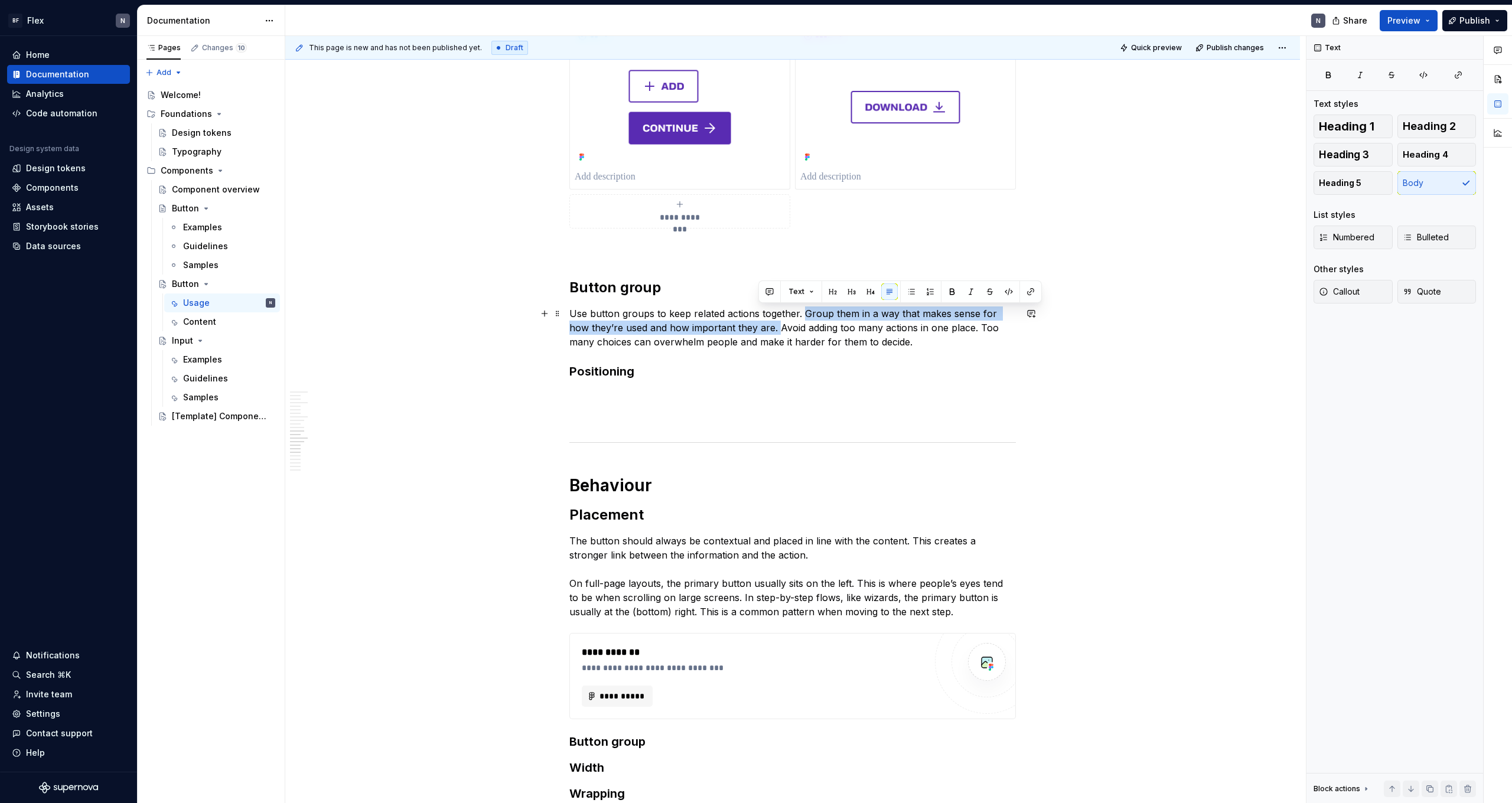
drag, startPoint x: 757, startPoint y: 330, endPoint x: 804, endPoint y: 313, distance: 50.0
click at [344, 313] on p "Use button groups to keep related actions together. Group them in a way that ma…" at bounding box center [793, 327] width 447 height 43
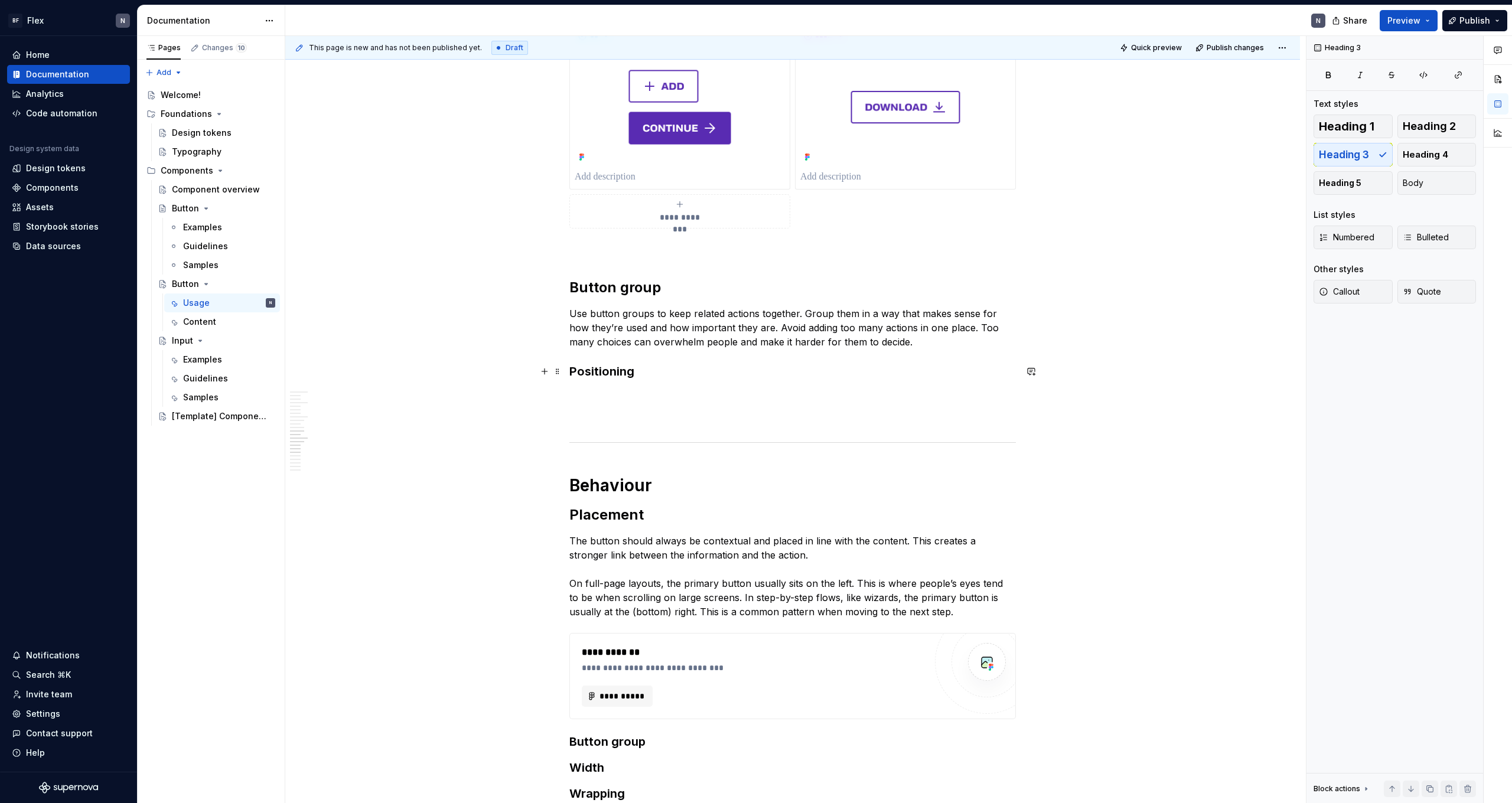
click at [344, 372] on h3 "Positioning" at bounding box center [793, 371] width 447 height 17
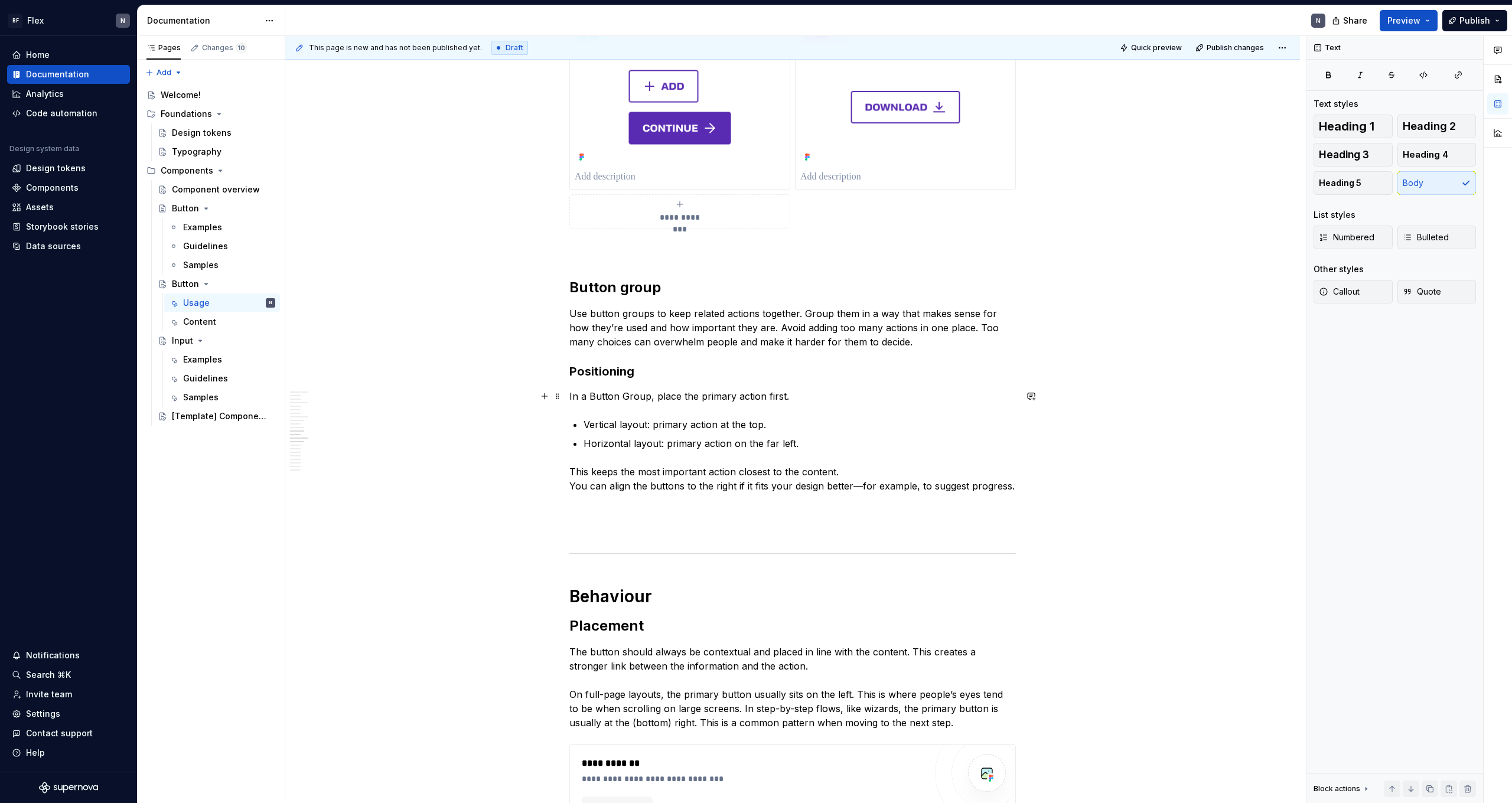
click at [344, 396] on p "In a Button Group, place the primary action first." at bounding box center [793, 396] width 447 height 14
click at [344, 399] on p "In a Button group, place the primary action first." at bounding box center [793, 396] width 447 height 14
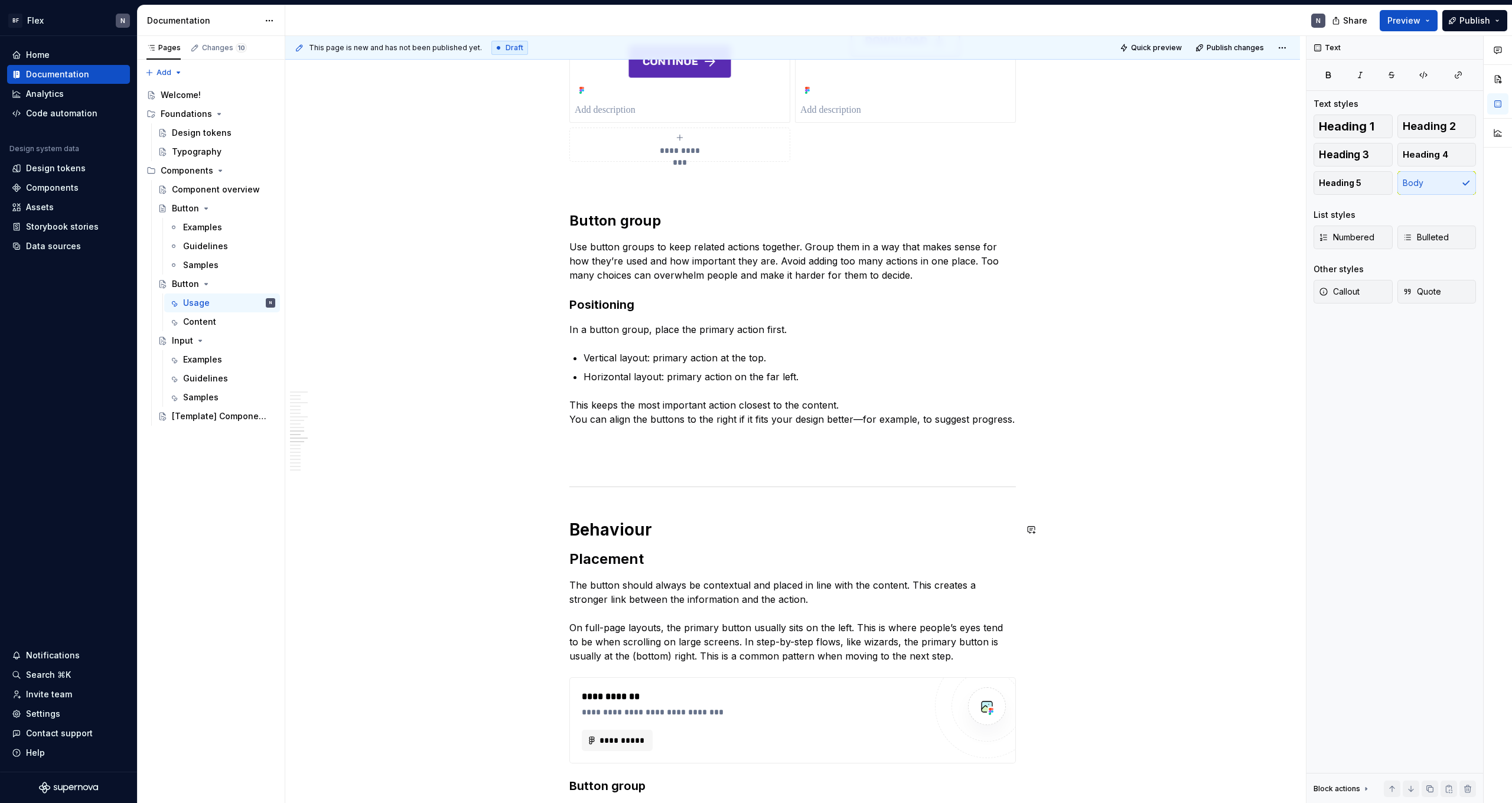
scroll to position [1530, 0]
drag, startPoint x: 796, startPoint y: 422, endPoint x: 825, endPoint y: 422, distance: 29.0
click at [344, 422] on p "This keeps the most important action closest to the content. You can align the …" at bounding box center [793, 411] width 447 height 28
click at [344, 420] on p "This keeps the most important action closest to the content. You can align the …" at bounding box center [793, 411] width 447 height 28
drag, startPoint x: 825, startPoint y: 419, endPoint x: 774, endPoint y: 418, distance: 51.0
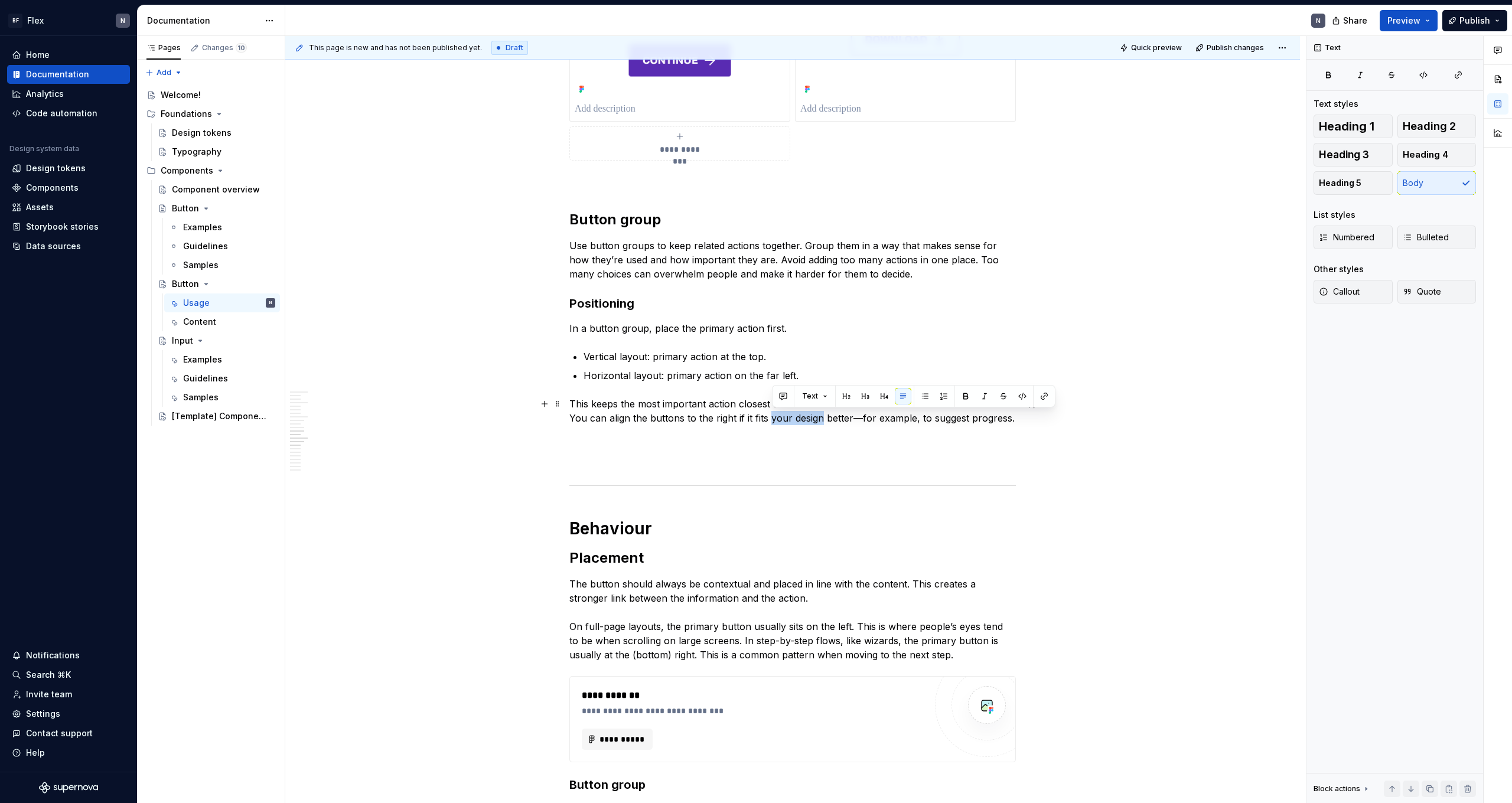
click at [344, 418] on p "This keeps the most important action closest to the content. You can align the …" at bounding box center [793, 411] width 447 height 28
click at [344, 421] on p "This keeps the most important action closest to the content. You can align the …" at bounding box center [793, 411] width 447 height 28
click at [344, 416] on p "This keeps the most important action closest to the content. You can align the …" at bounding box center [793, 411] width 447 height 28
click at [344, 412] on p "This keeps the most important action closest to the content. You can align the …" at bounding box center [793, 411] width 447 height 28
click at [344, 435] on p at bounding box center [793, 440] width 447 height 14
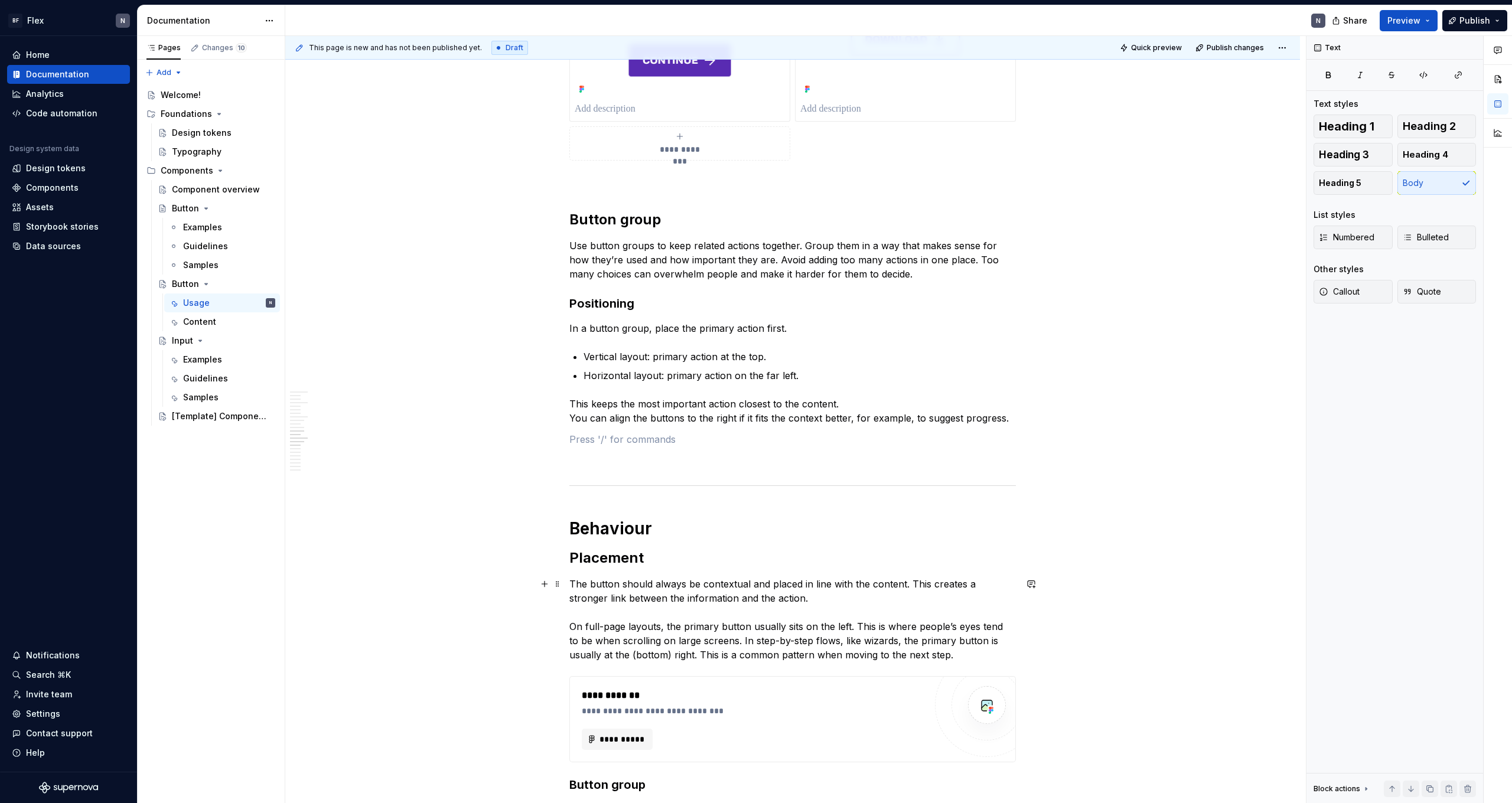
click at [344, 441] on p "The button should always be contextual and placed in line with the content. Thi…" at bounding box center [793, 619] width 447 height 85
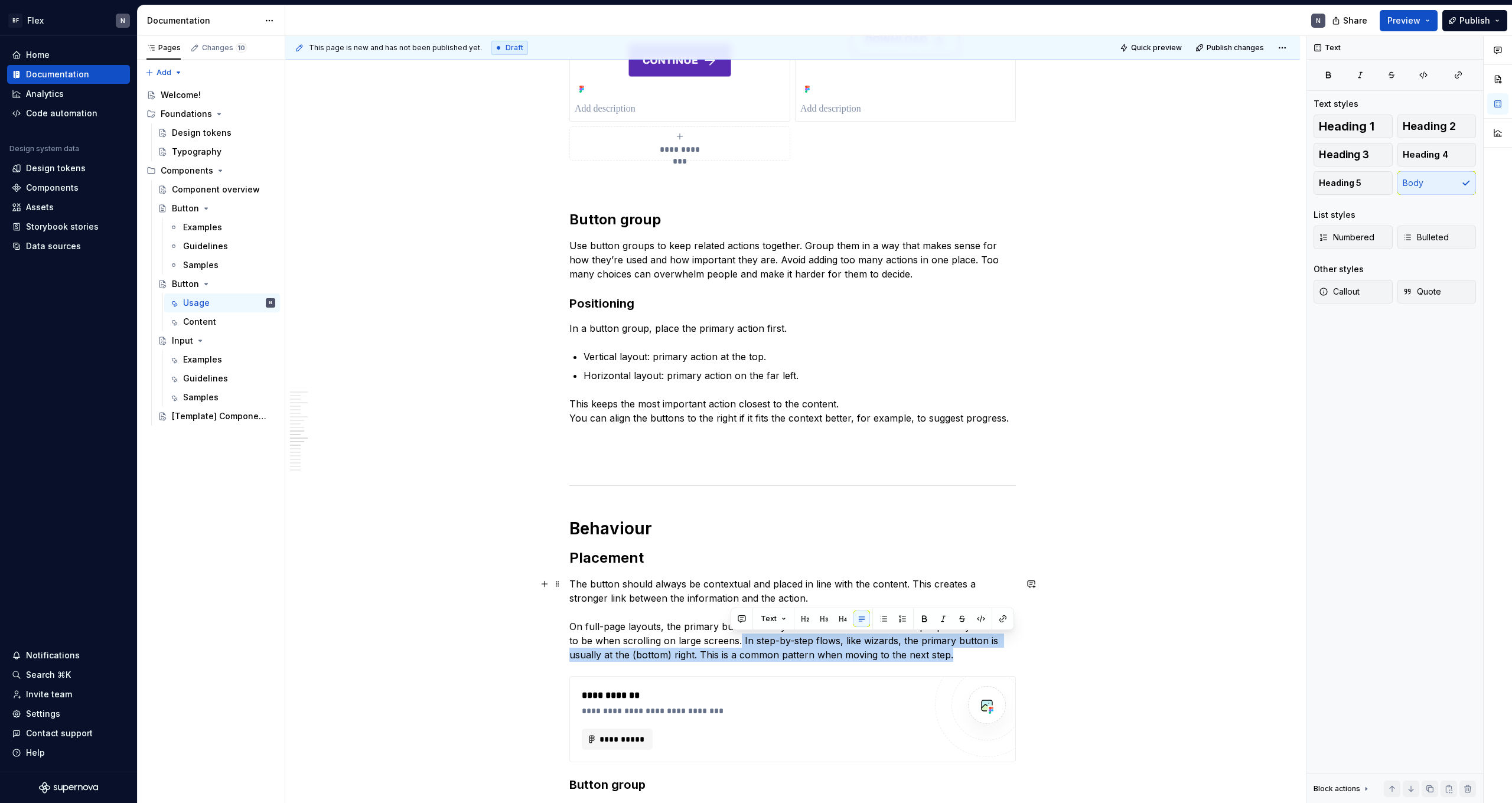
drag, startPoint x: 731, startPoint y: 642, endPoint x: 968, endPoint y: 655, distance: 237.4
click at [344, 441] on p "The button should always be contextual and placed in line with the content. Thi…" at bounding box center [793, 619] width 447 height 85
click at [344, 412] on p "This keeps the most important action closest to the content. You can align the …" at bounding box center [793, 411] width 447 height 28
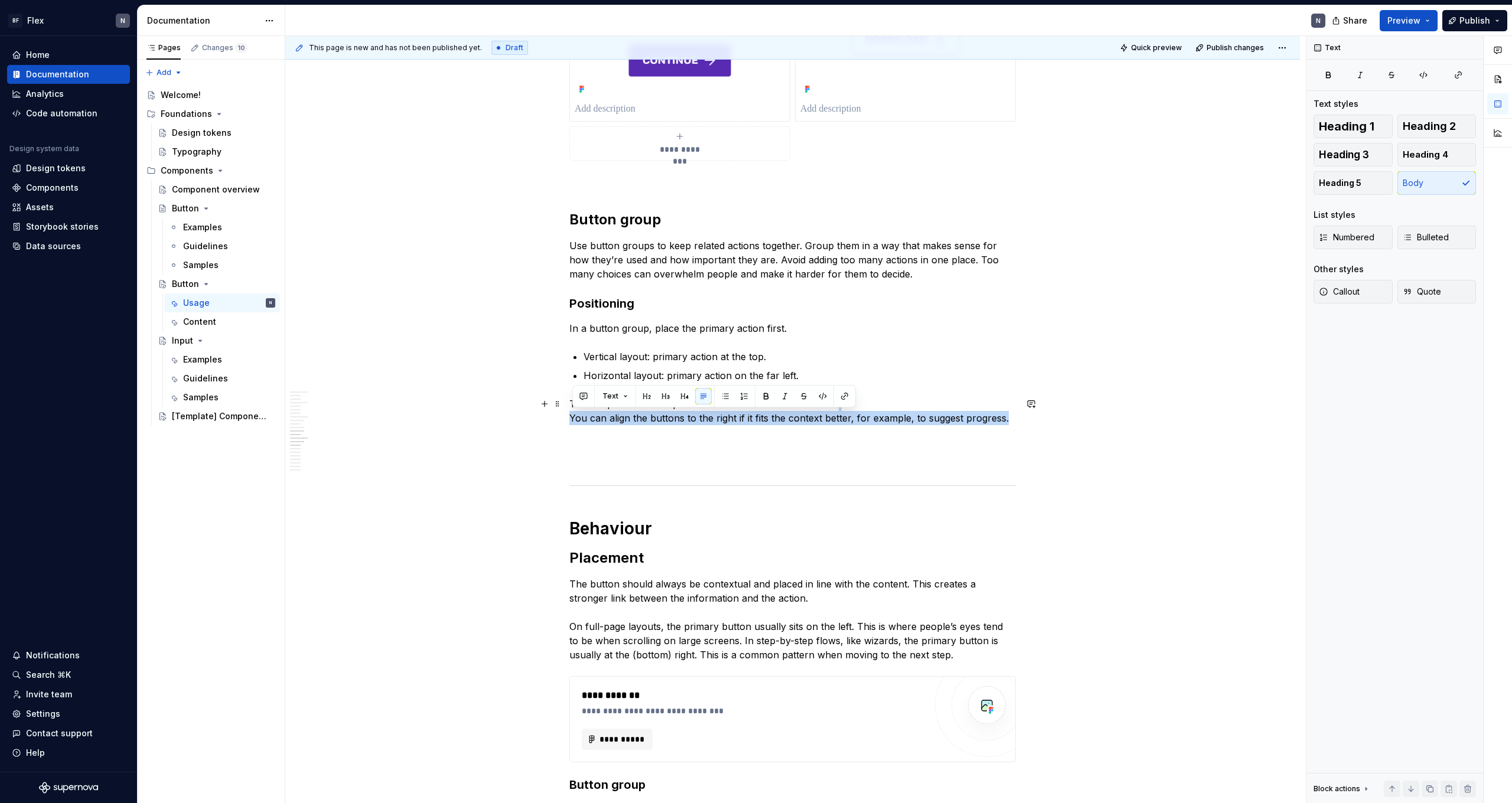
drag, startPoint x: 574, startPoint y: 418, endPoint x: 1006, endPoint y: 420, distance: 432.0
click at [344, 420] on p "This keeps the most important action closest to the content. You can align the …" at bounding box center [793, 411] width 447 height 28
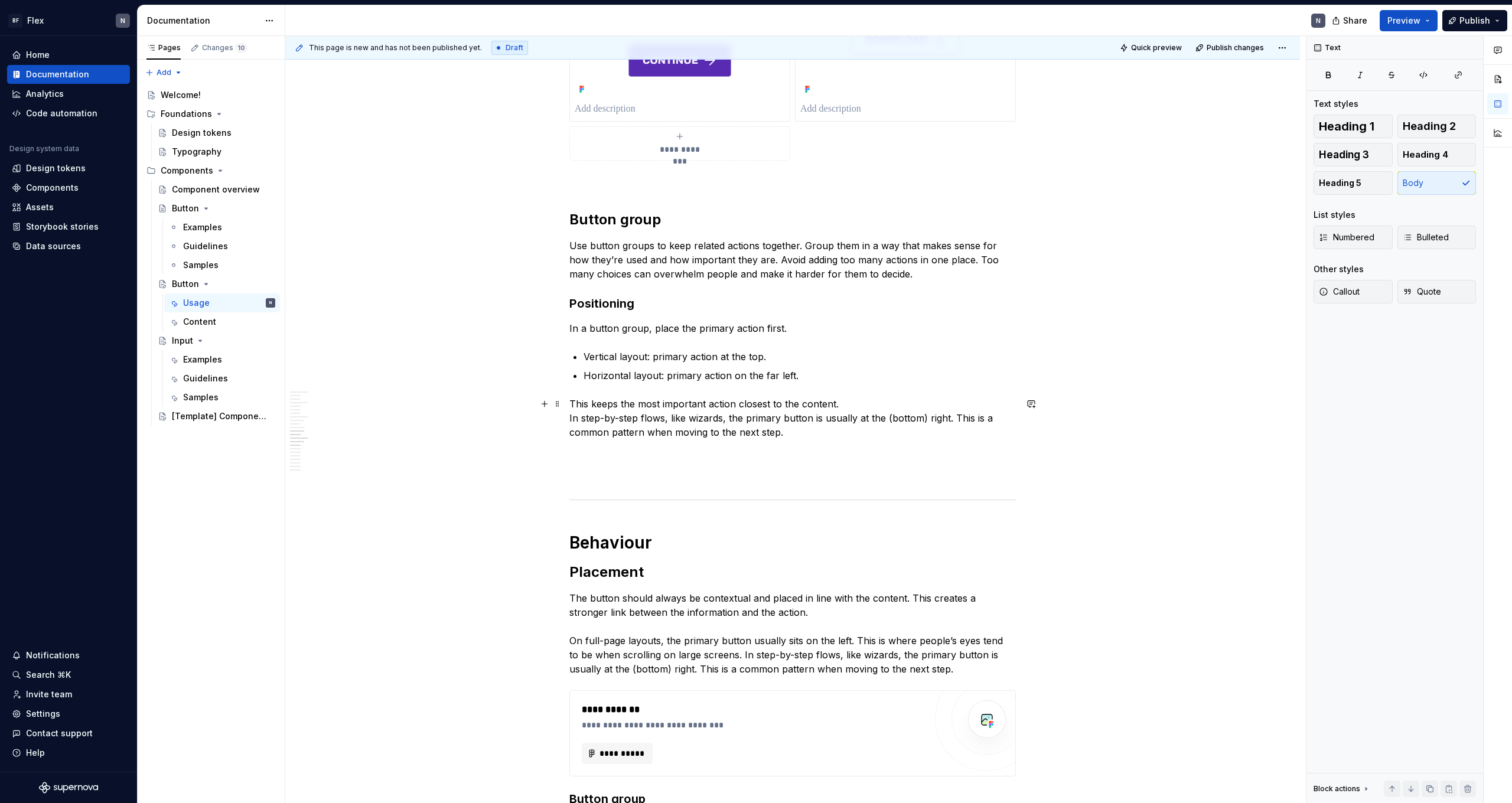
click at [344, 415] on p "This keeps the most important action closest to the content. In step-by-step fl…" at bounding box center [793, 418] width 447 height 43
click at [344, 420] on p "This keeps the most important action closest to the content. In step-by-step fl…" at bounding box center [793, 418] width 447 height 43
click at [344, 413] on p "This keeps the most important action closest to the content. In step-by-step fl…" at bounding box center [793, 418] width 447 height 43
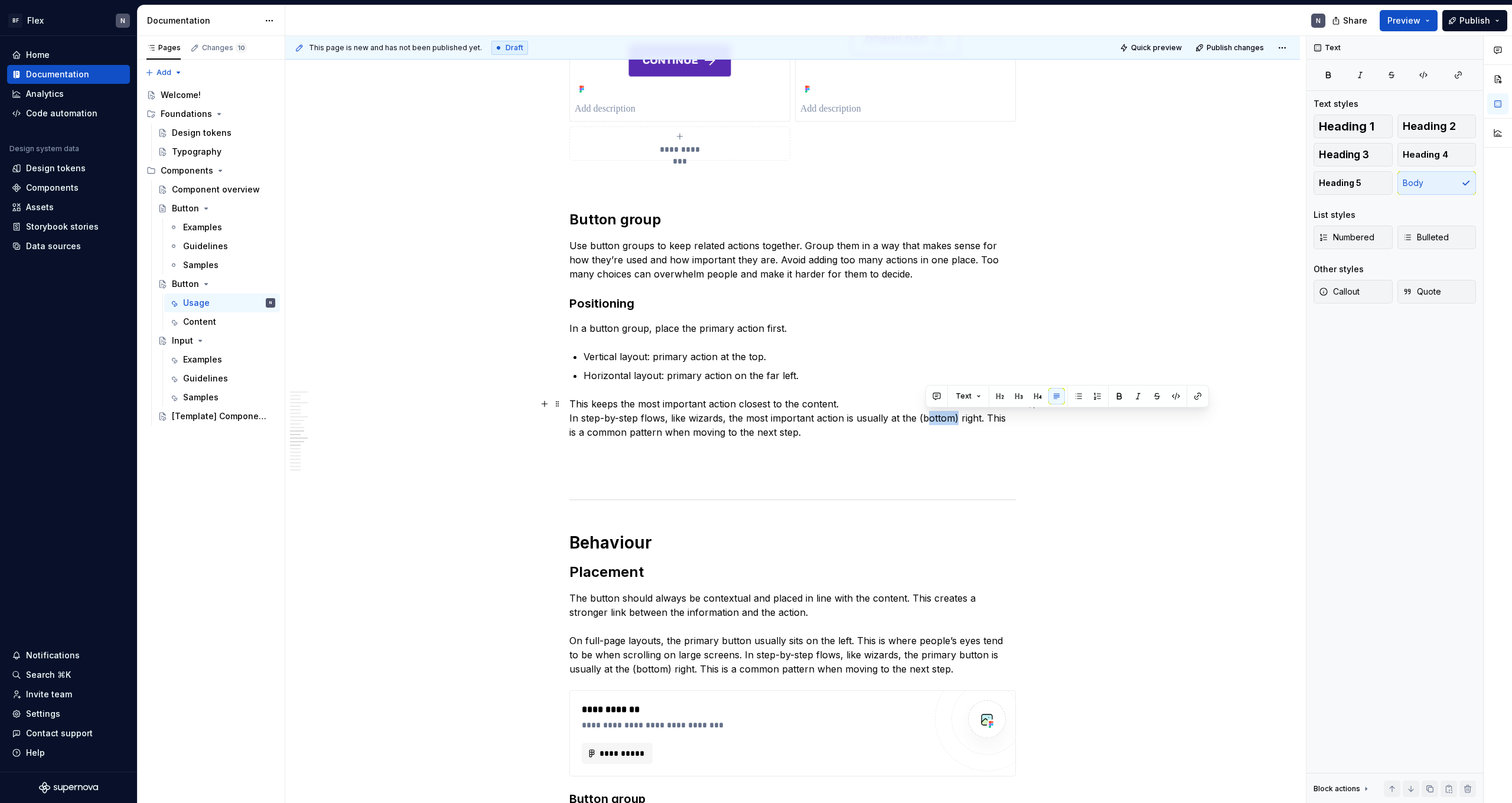
click at [344, 413] on p "This keeps the most important action closest to the content. In step-by-step fl…" at bounding box center [793, 418] width 447 height 43
click at [344, 427] on p "This keeps the most important action closest to the content. In step-by-step fl…" at bounding box center [793, 418] width 447 height 43
drag, startPoint x: 799, startPoint y: 429, endPoint x: 565, endPoint y: 418, distance: 234.3
click at [344, 418] on div "**********" at bounding box center [792, 457] width 1014 height 3566
click at [344, 420] on p "This keeps the most important action closest to the content. In step-by-step fl…" at bounding box center [793, 418] width 447 height 43
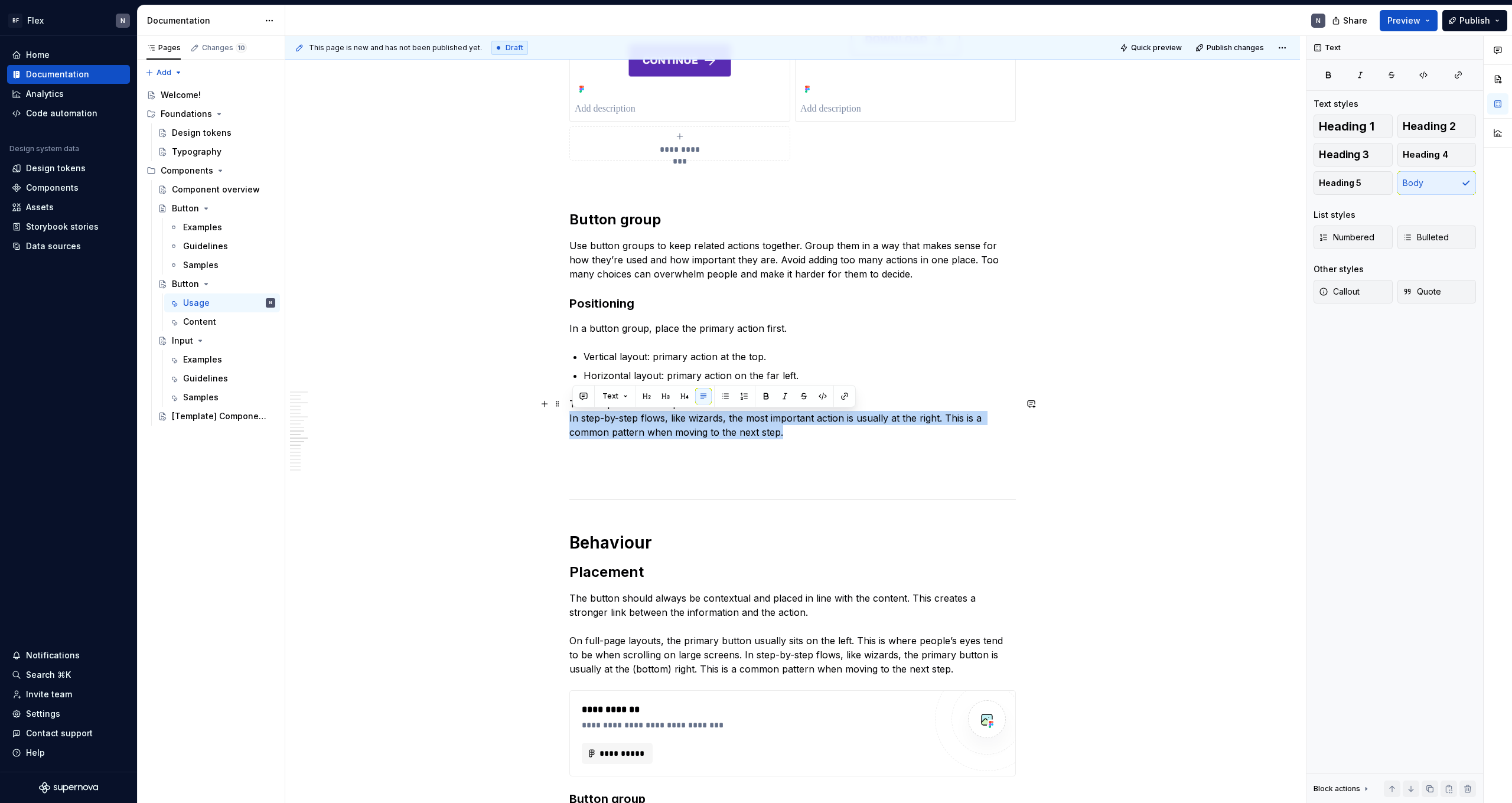
drag, startPoint x: 792, startPoint y: 429, endPoint x: 565, endPoint y: 420, distance: 227.2
click at [344, 420] on div "**********" at bounding box center [792, 457] width 1014 height 3566
drag, startPoint x: 794, startPoint y: 433, endPoint x: 566, endPoint y: 417, distance: 228.6
click at [344, 417] on div "**********" at bounding box center [792, 457] width 1014 height 3566
click at [344, 441] on p "The button should always be contextual and placed in line with the content. Thi…" at bounding box center [793, 633] width 447 height 85
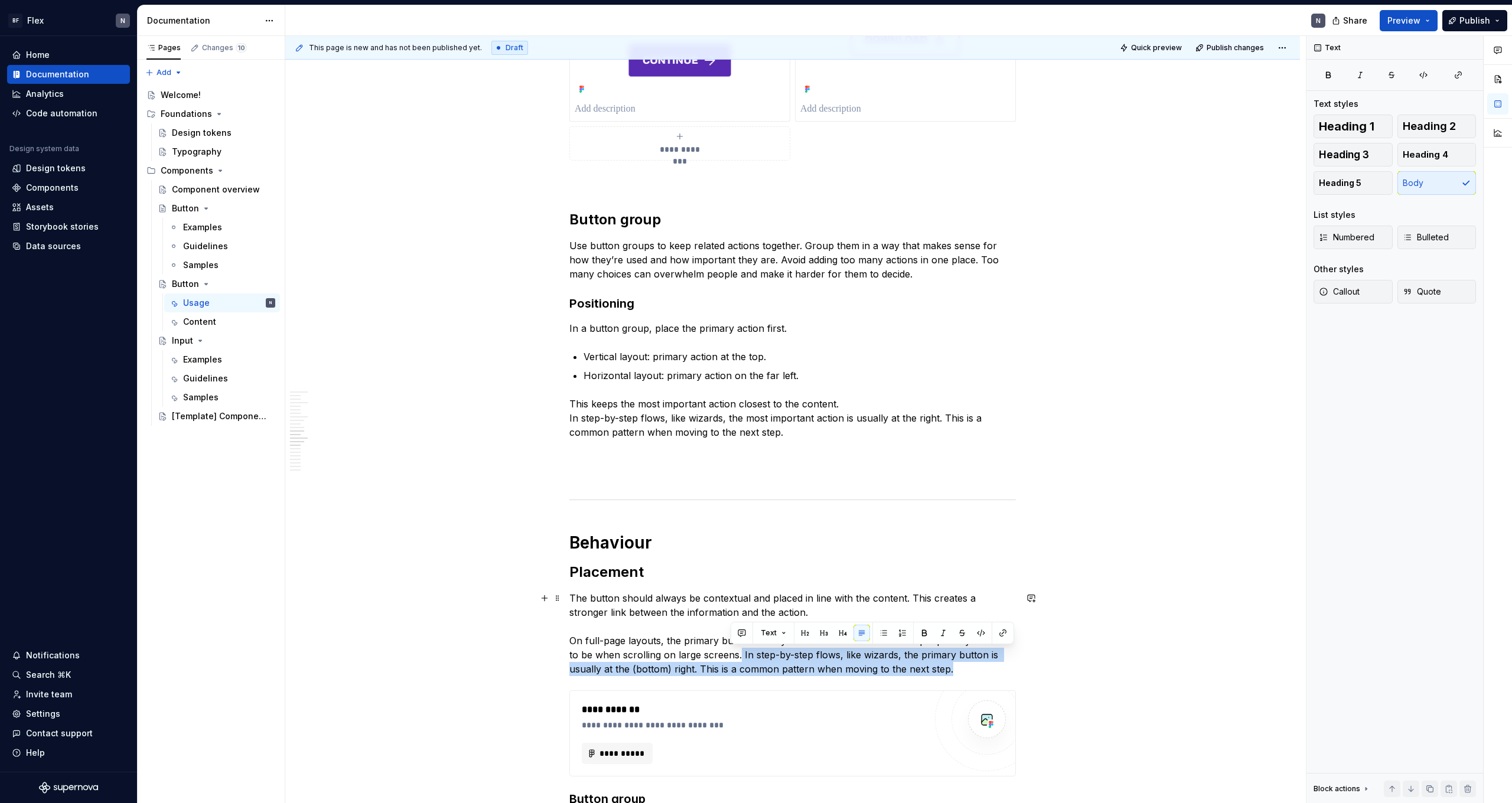
drag, startPoint x: 731, startPoint y: 658, endPoint x: 981, endPoint y: 665, distance: 250.1
click at [344, 441] on p "The button should always be contextual and placed in line with the content. Thi…" at bounding box center [793, 633] width 447 height 85
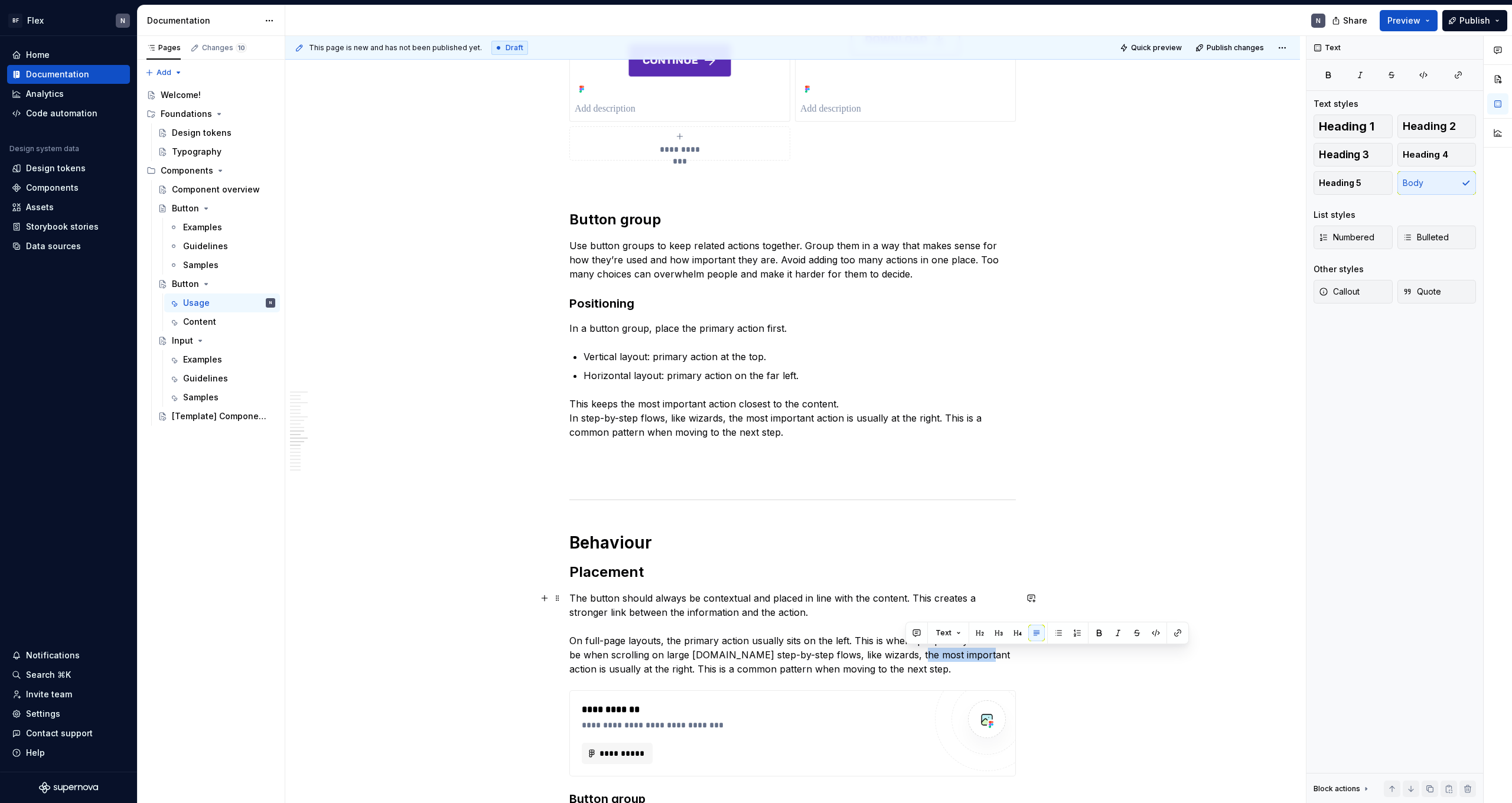
drag, startPoint x: 909, startPoint y: 656, endPoint x: 973, endPoint y: 658, distance: 64.0
click at [344, 441] on p "The button should always be contextual and placed in line with the content. Thi…" at bounding box center [793, 633] width 447 height 85
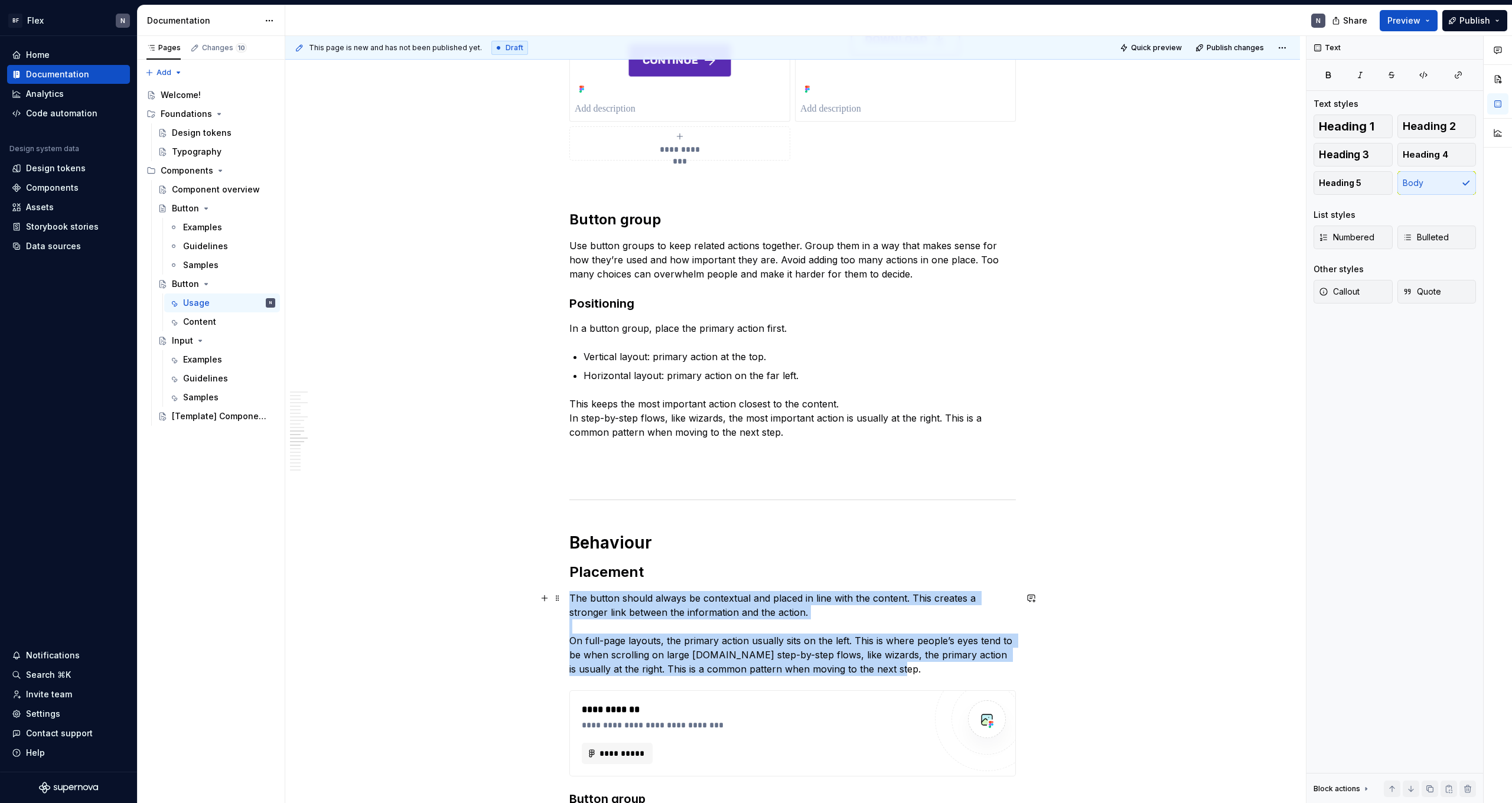
click at [344, 441] on p "The button should always be contextual and placed in line with the content. Thi…" at bounding box center [793, 633] width 447 height 85
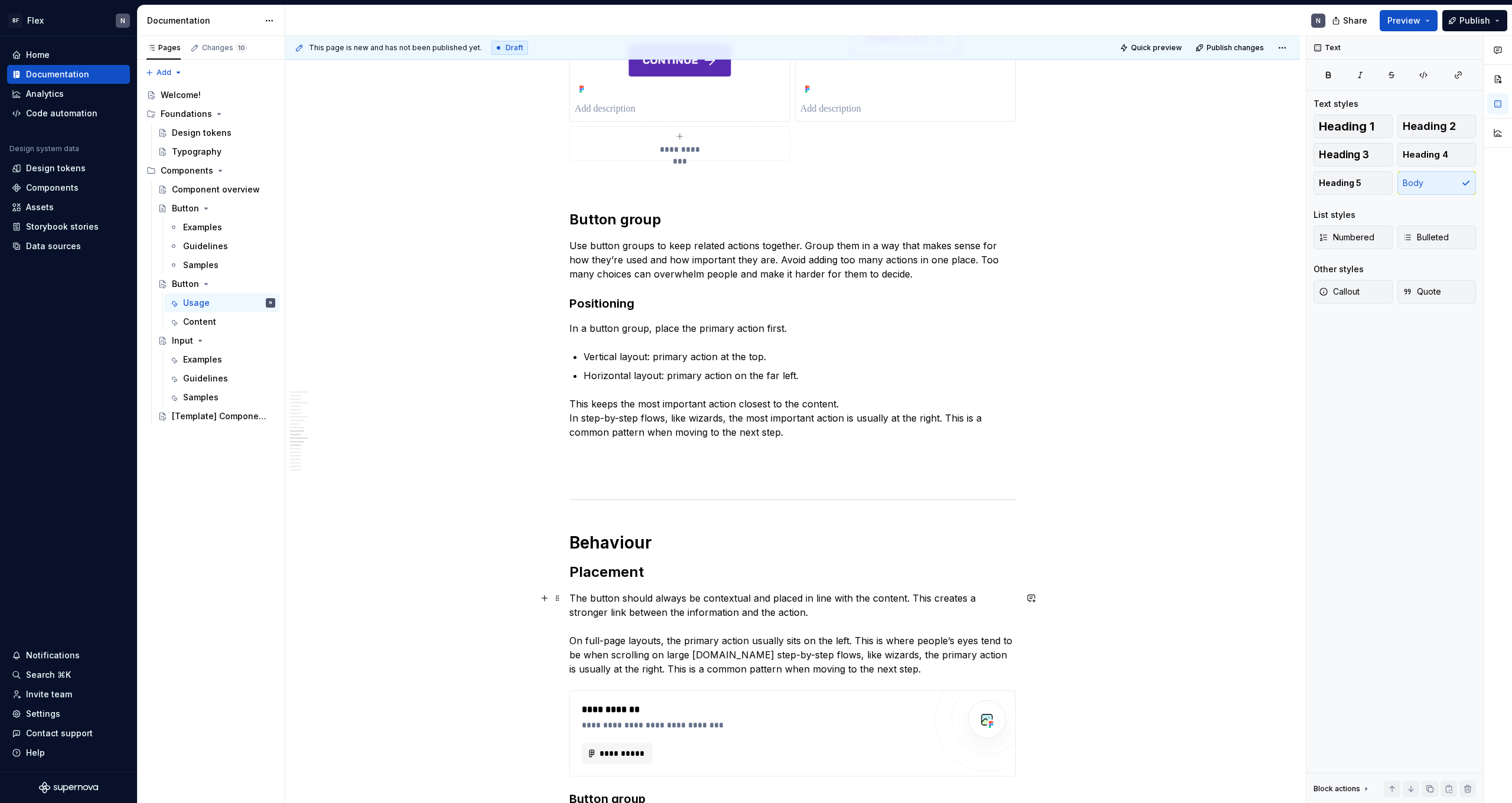
click at [344, 441] on p "The button should always be contextual and placed in line with the content. Thi…" at bounding box center [793, 633] width 447 height 85
click at [344, 400] on p "This keeps the most important action closest to the content. In step-by-step fl…" at bounding box center [793, 418] width 447 height 43
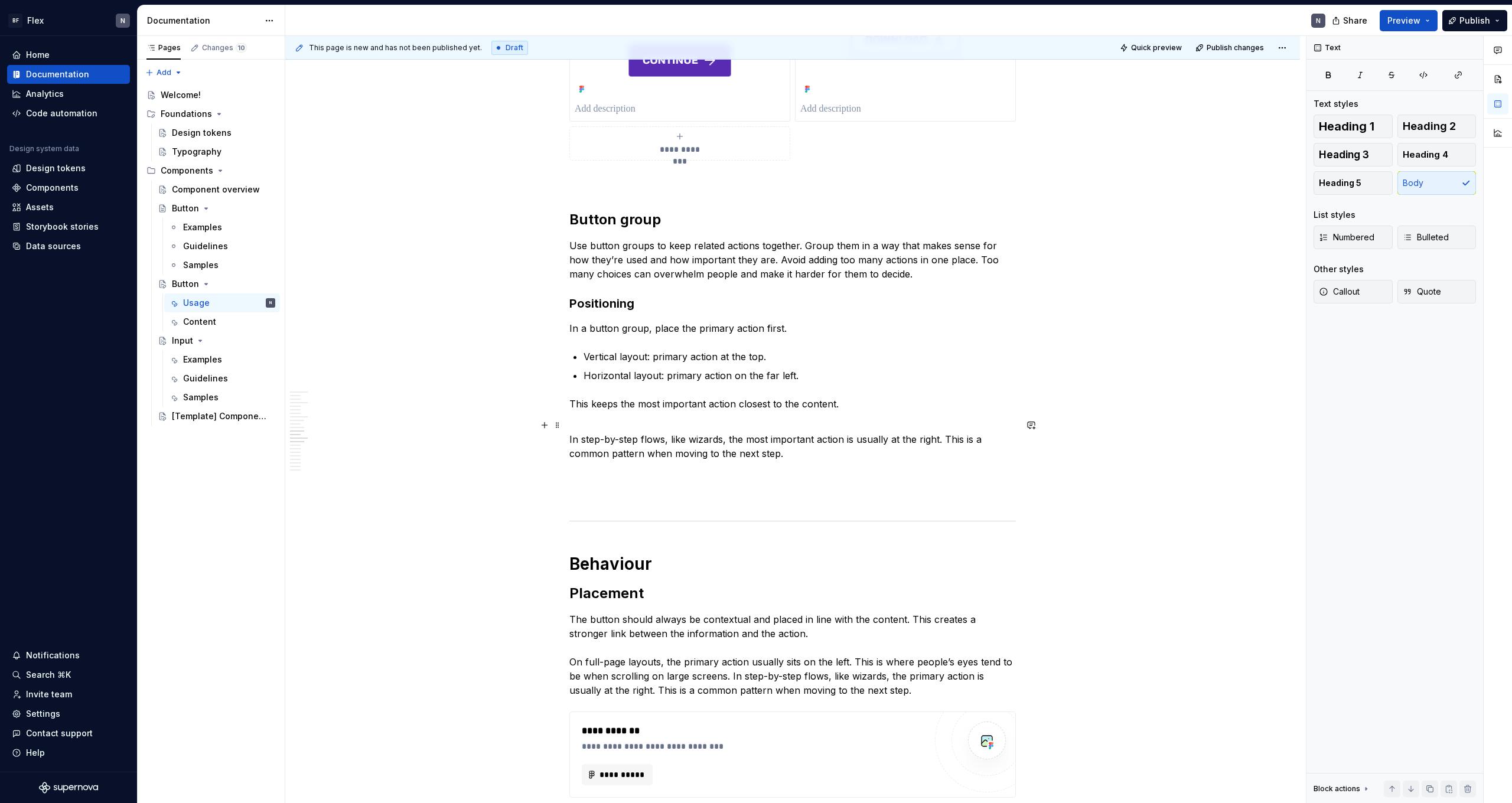
click at [344, 441] on p "In step-by-step flows, like wizards, the most important action is usually at th…" at bounding box center [793, 439] width 447 height 43
click at [344, 421] on p "In step-by-step flows, like wizards, the most important action is usually at th…" at bounding box center [793, 439] width 447 height 43
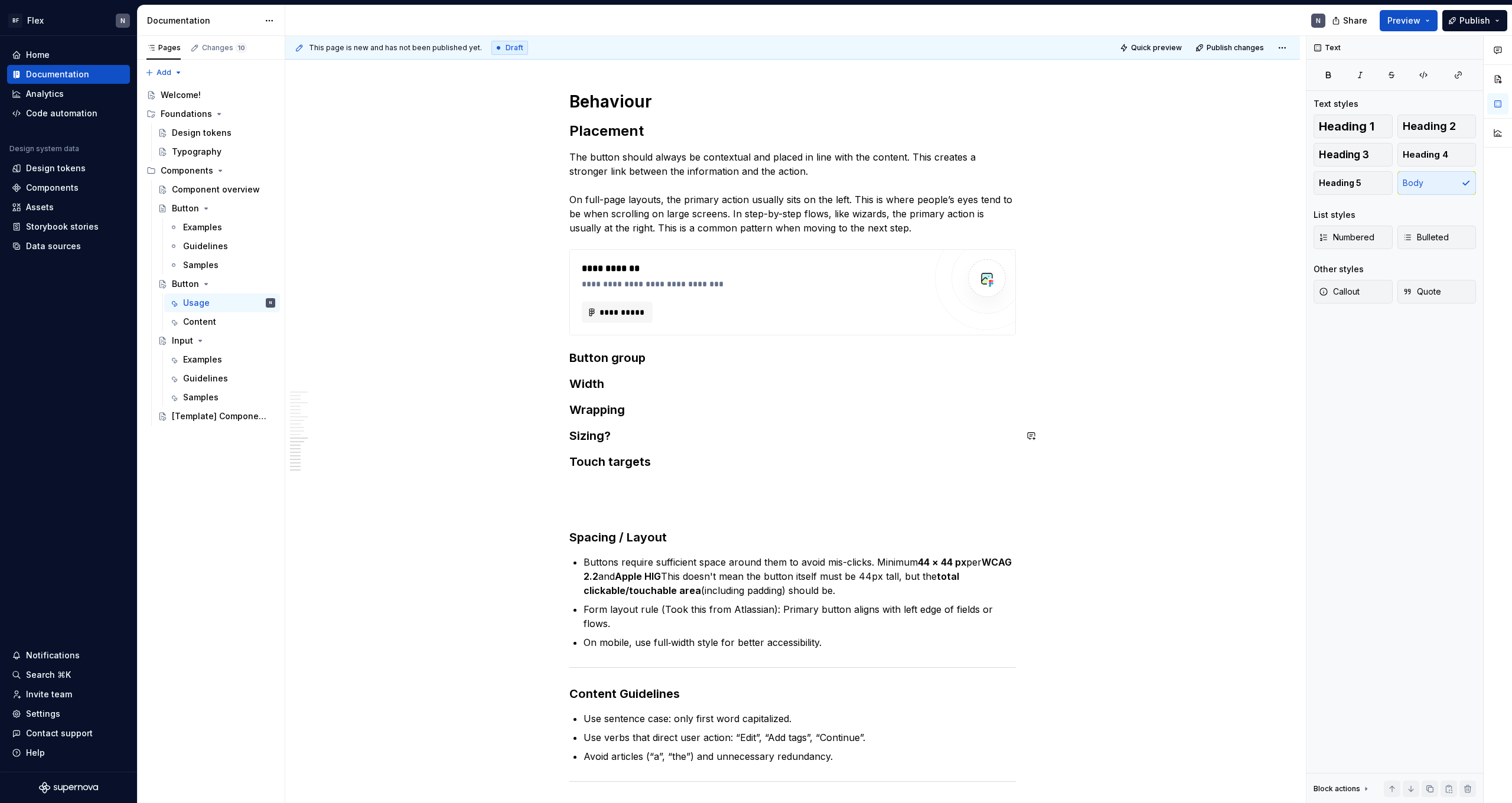
scroll to position [1975, 0]
click at [344, 357] on h3 "Button group" at bounding box center [793, 355] width 447 height 17
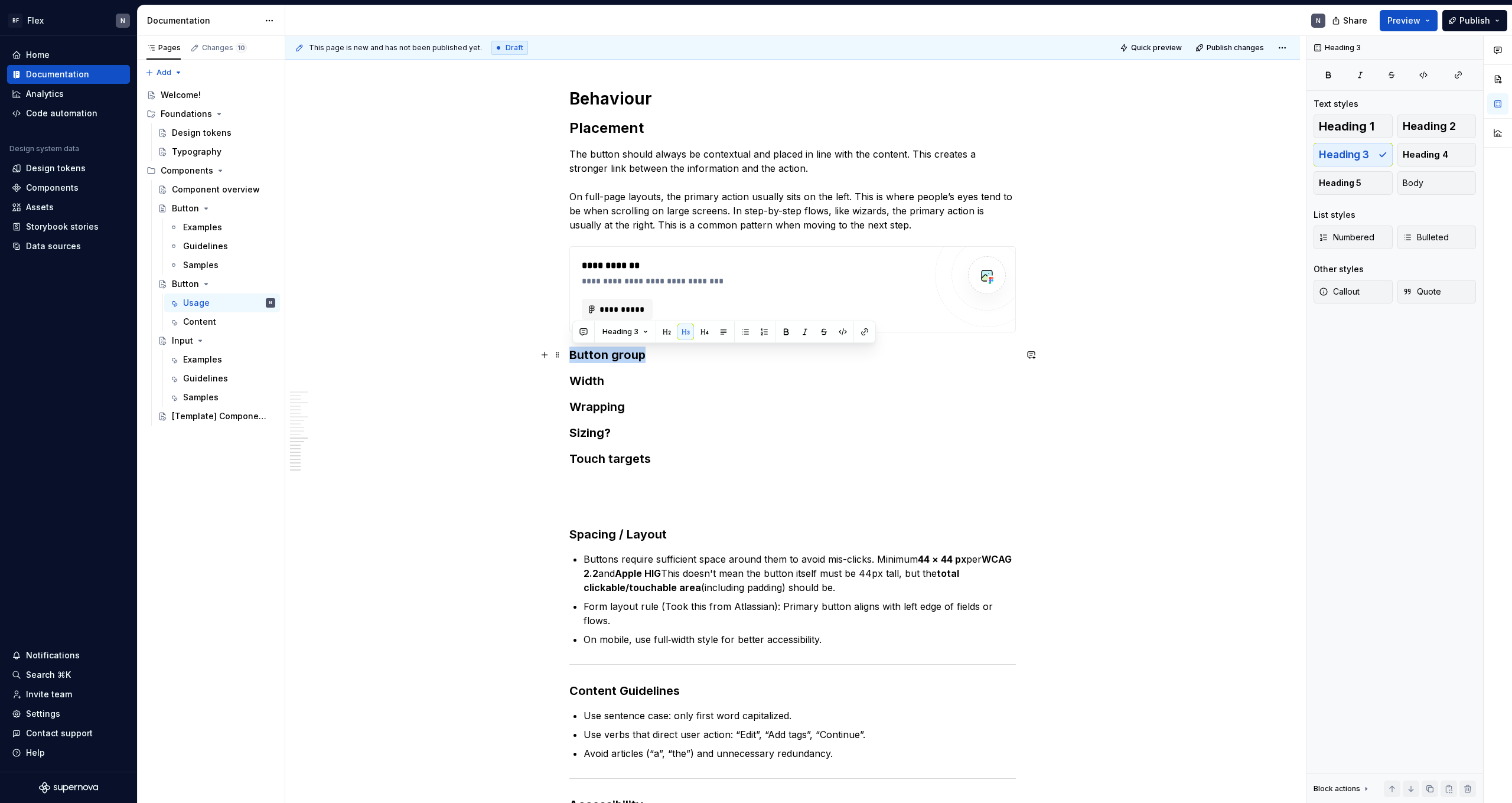
click at [344, 357] on h3 "Button group" at bounding box center [793, 355] width 447 height 17
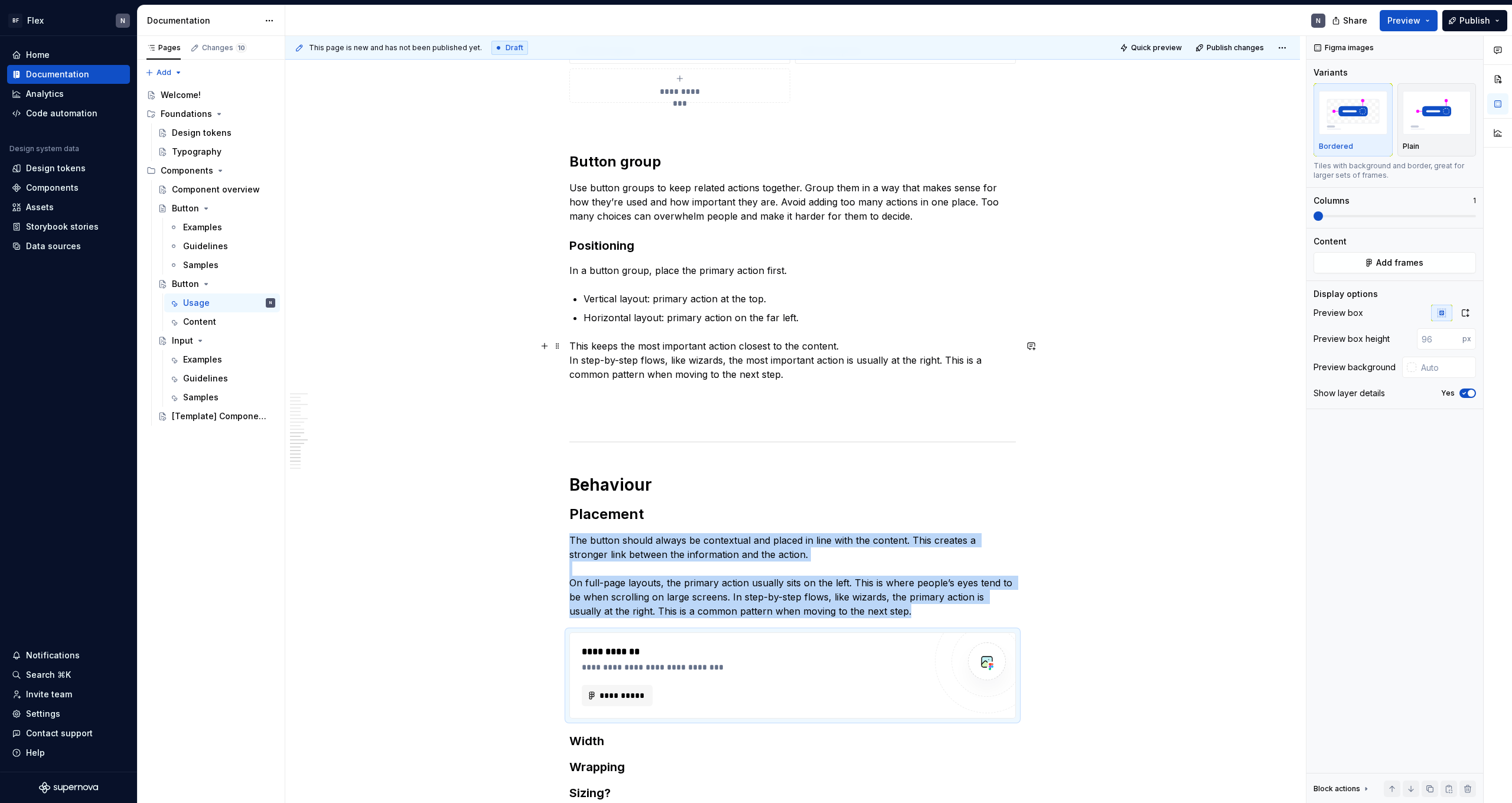
scroll to position [1556, 0]
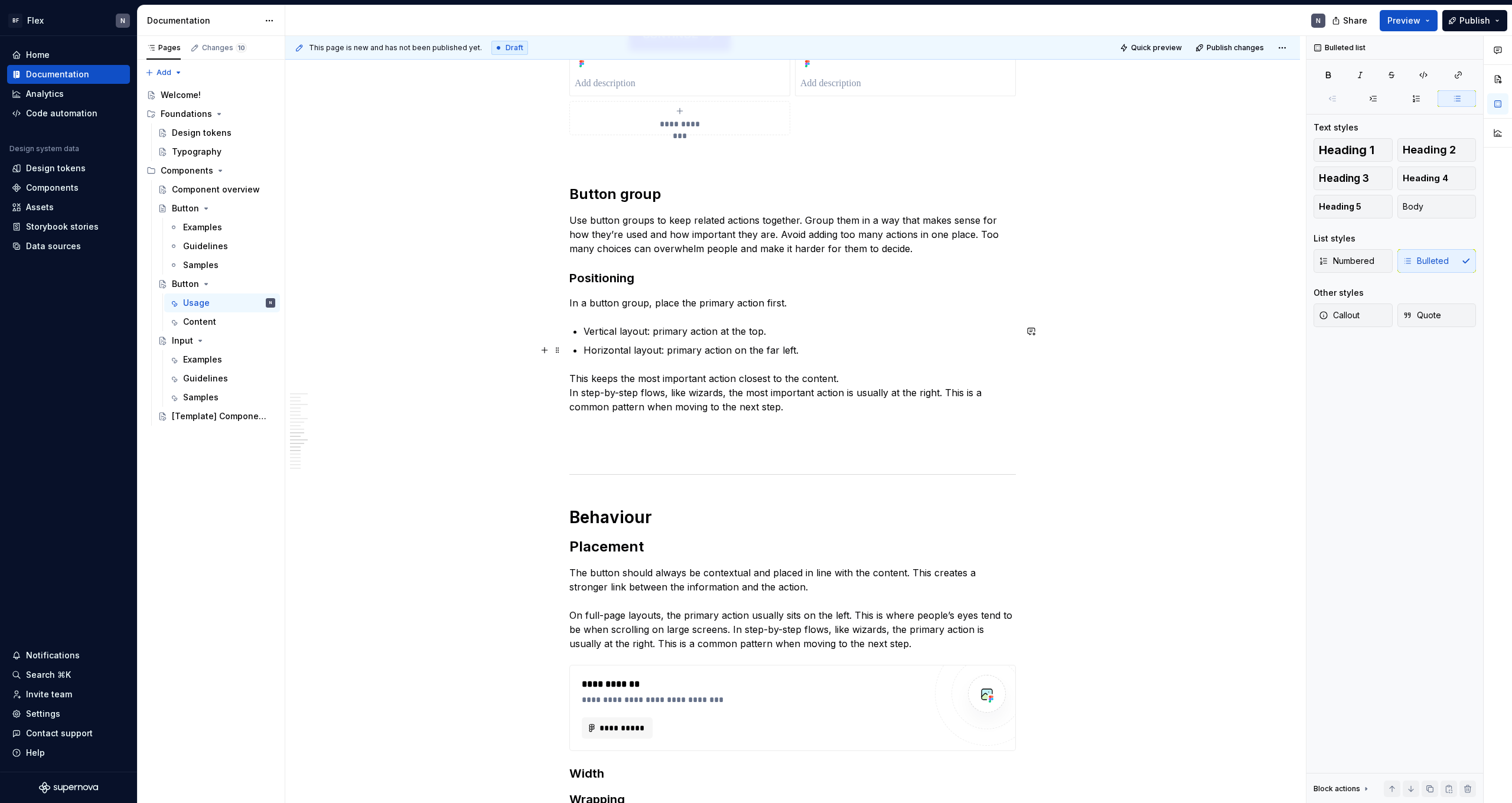
click at [344, 339] on ul "Vertical layout: primary action at the top. Horizontal layout: primary action o…" at bounding box center [800, 340] width 433 height 33
click at [344, 339] on div "Bulleted list" at bounding box center [740, 328] width 308 height 23
click at [344, 359] on div "**********" at bounding box center [793, 305] width 447 height 3257
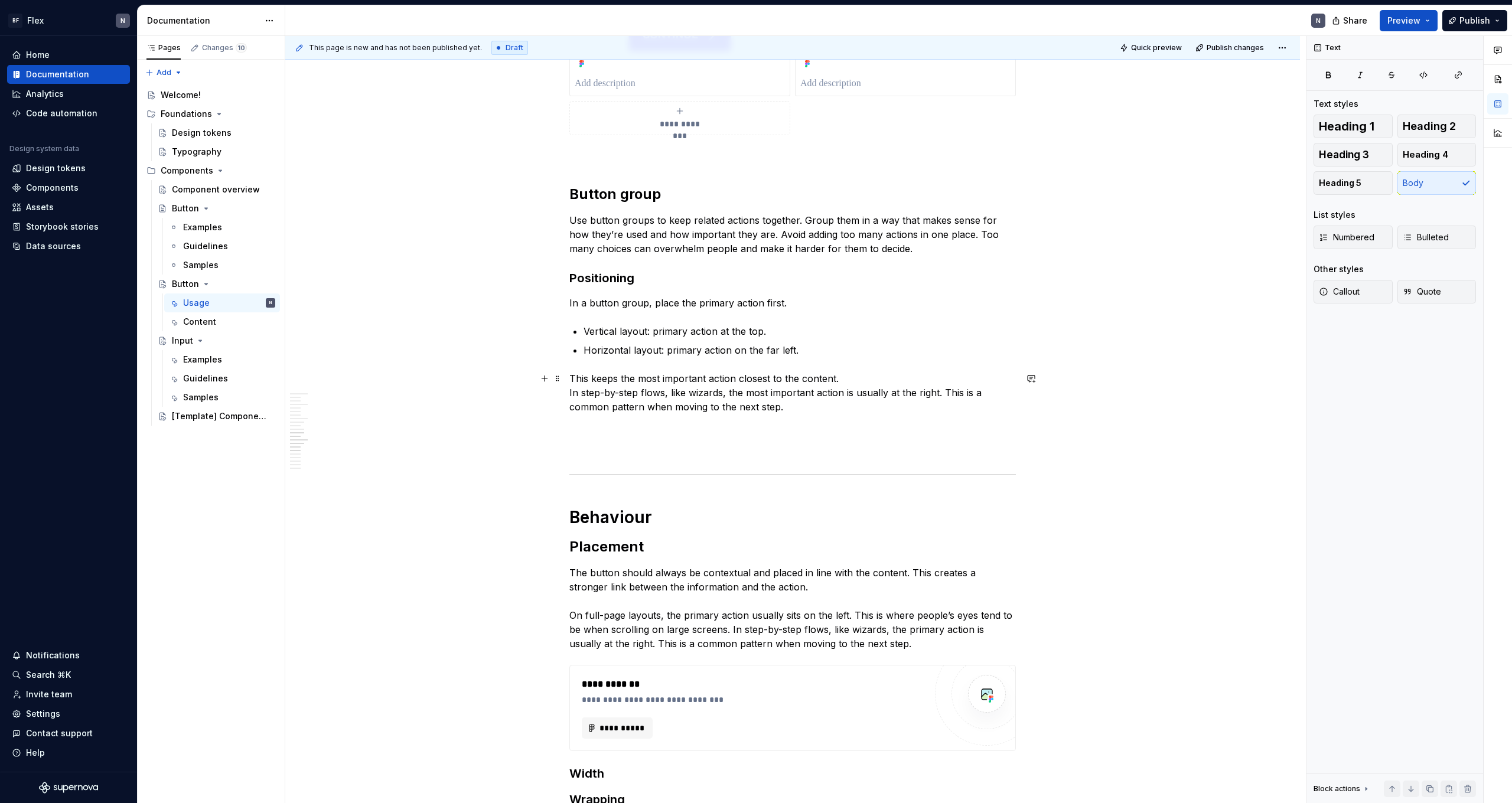
click at [344, 397] on p "This keeps the most important action closest to the content. In step-by-step fl…" at bounding box center [793, 393] width 447 height 43
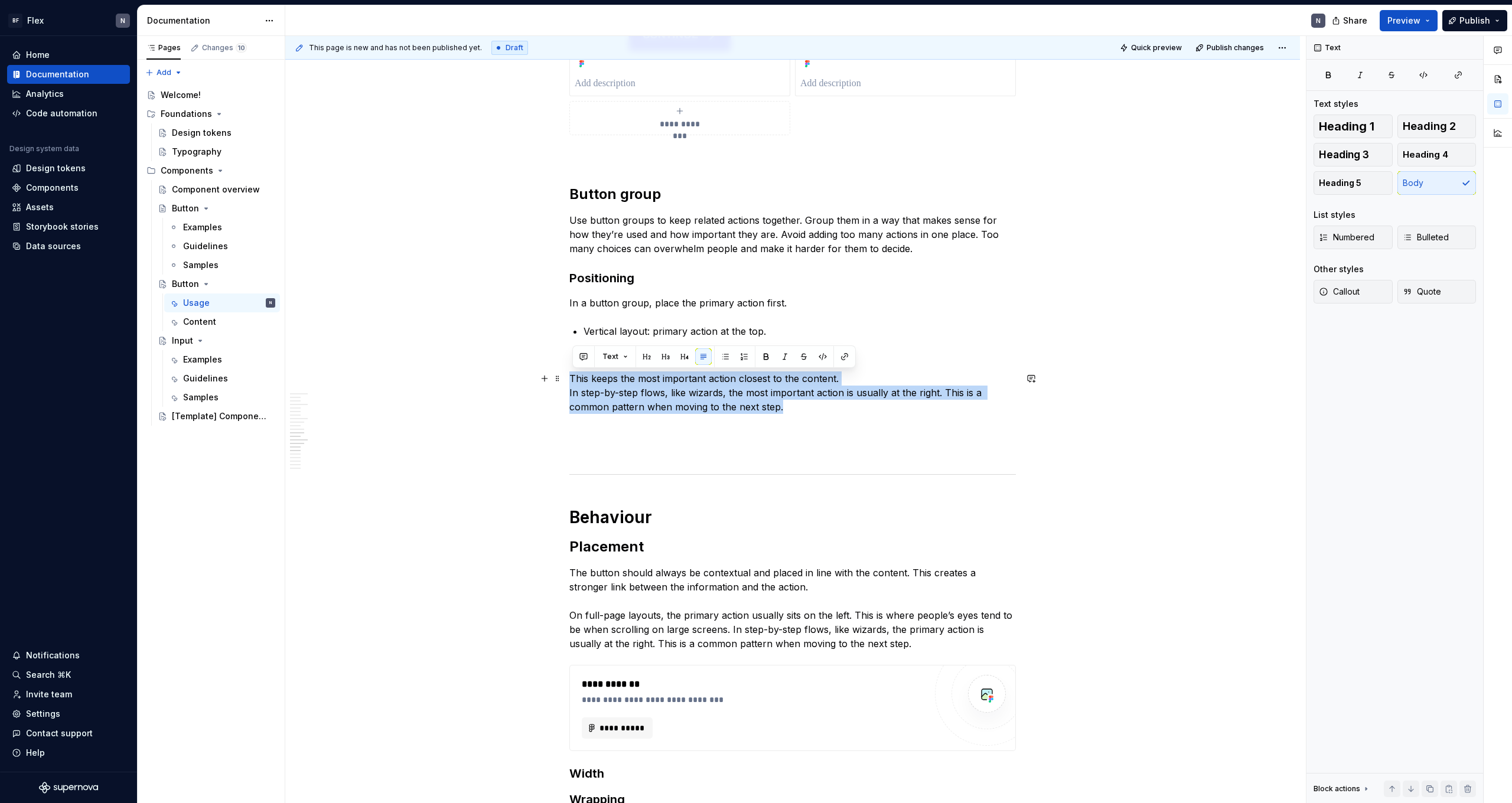
click at [344, 397] on p "This keeps the most important action closest to the content. In step-by-step fl…" at bounding box center [793, 393] width 447 height 43
click at [344, 412] on p "This keeps the most important action closest to the content. In step-by-step fl…" at bounding box center [793, 393] width 447 height 43
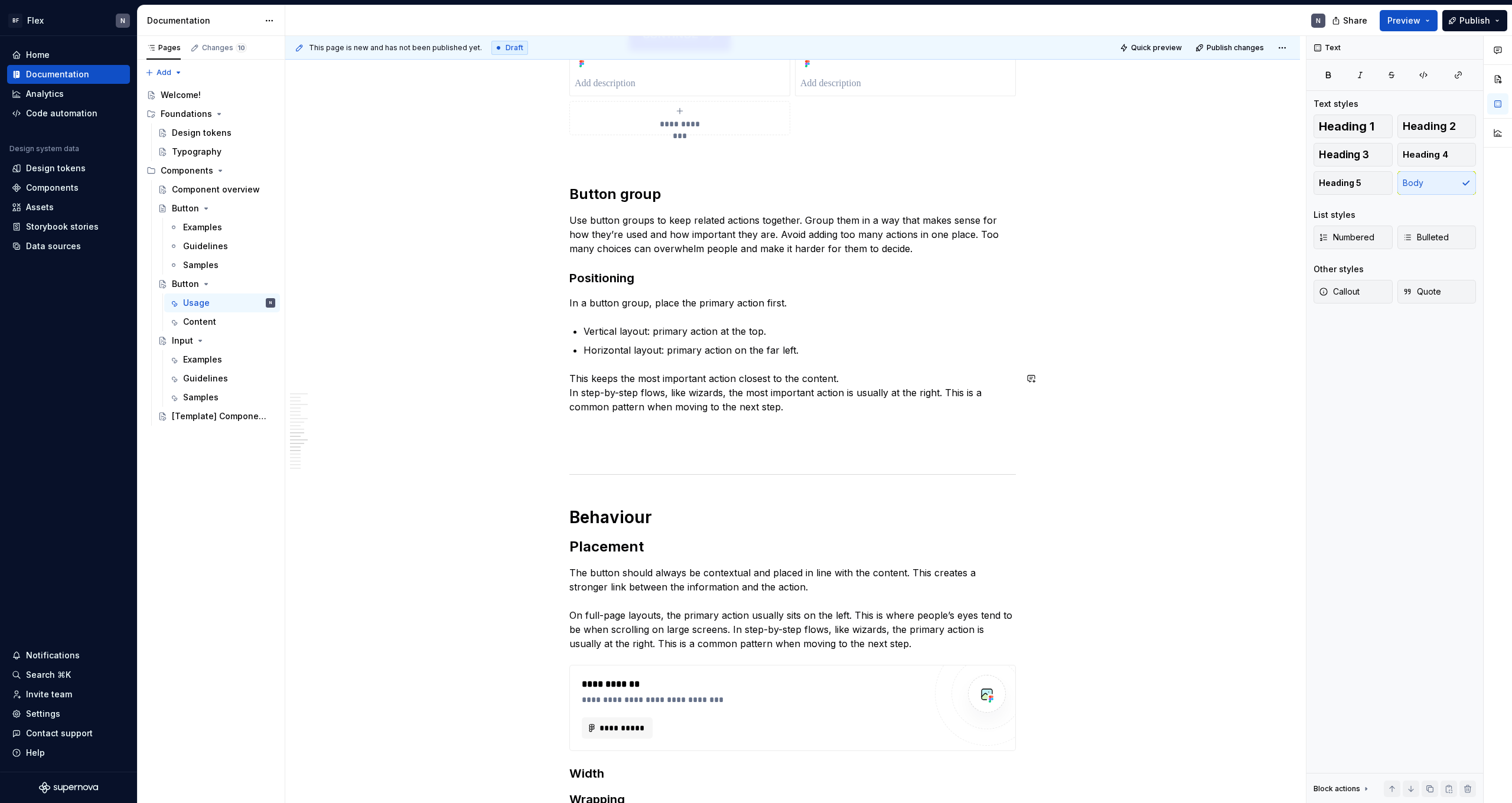
click at [344, 433] on p at bounding box center [793, 428] width 447 height 14
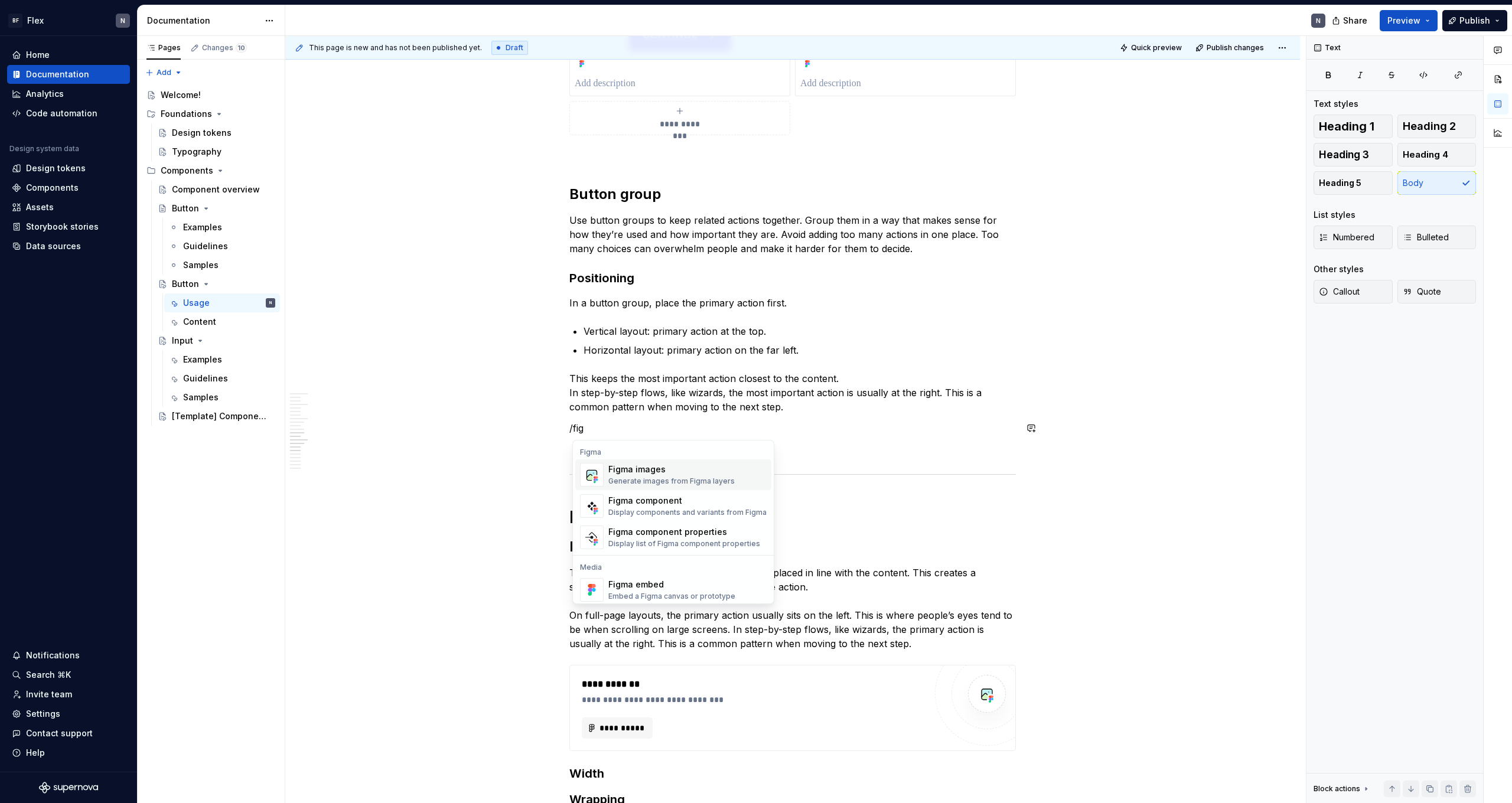
click at [344, 441] on div "Figma images" at bounding box center [671, 470] width 127 height 12
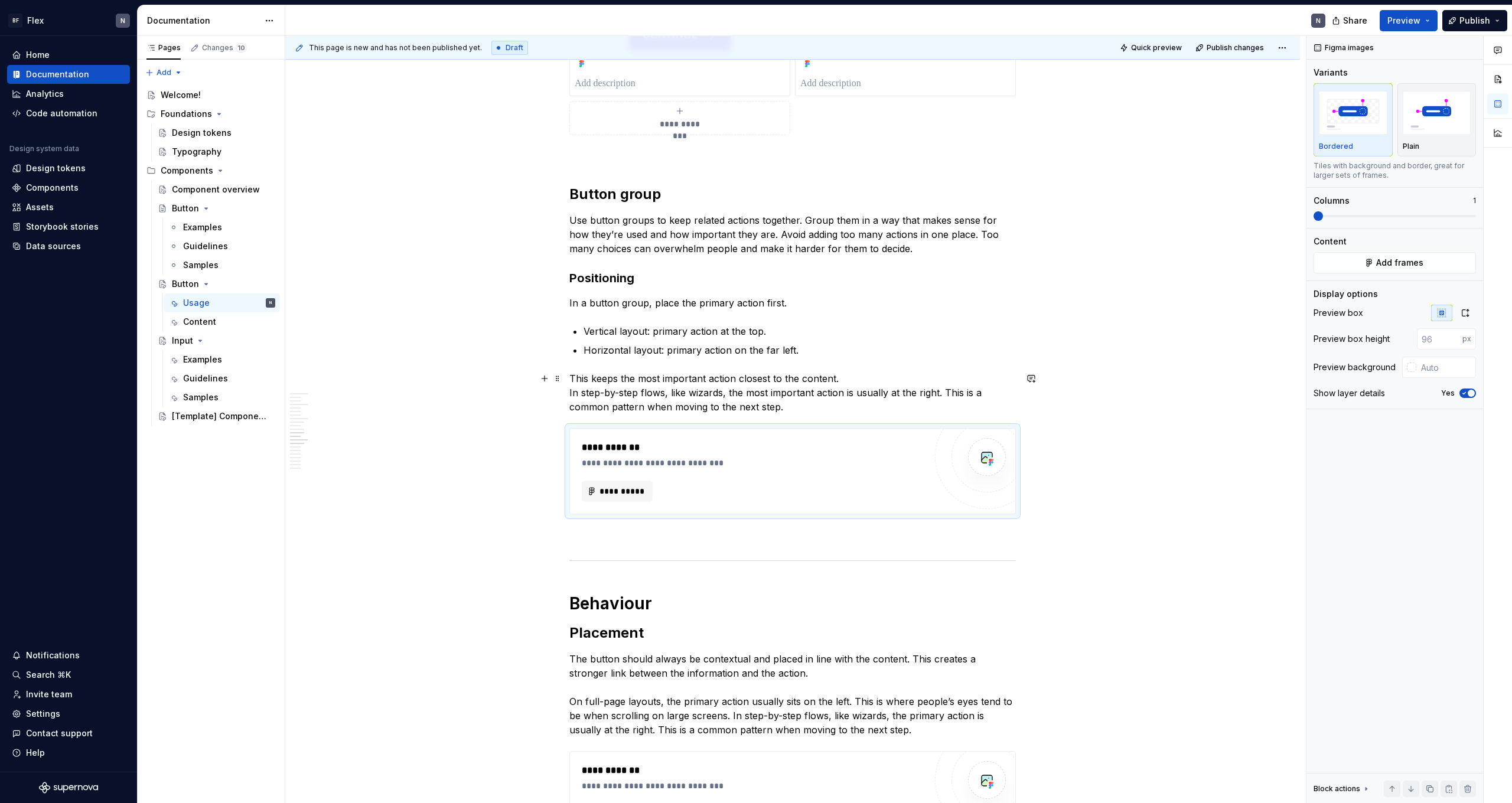
click at [344, 406] on p "This keeps the most important action closest to the content. In step-by-step fl…" at bounding box center [793, 393] width 447 height 43
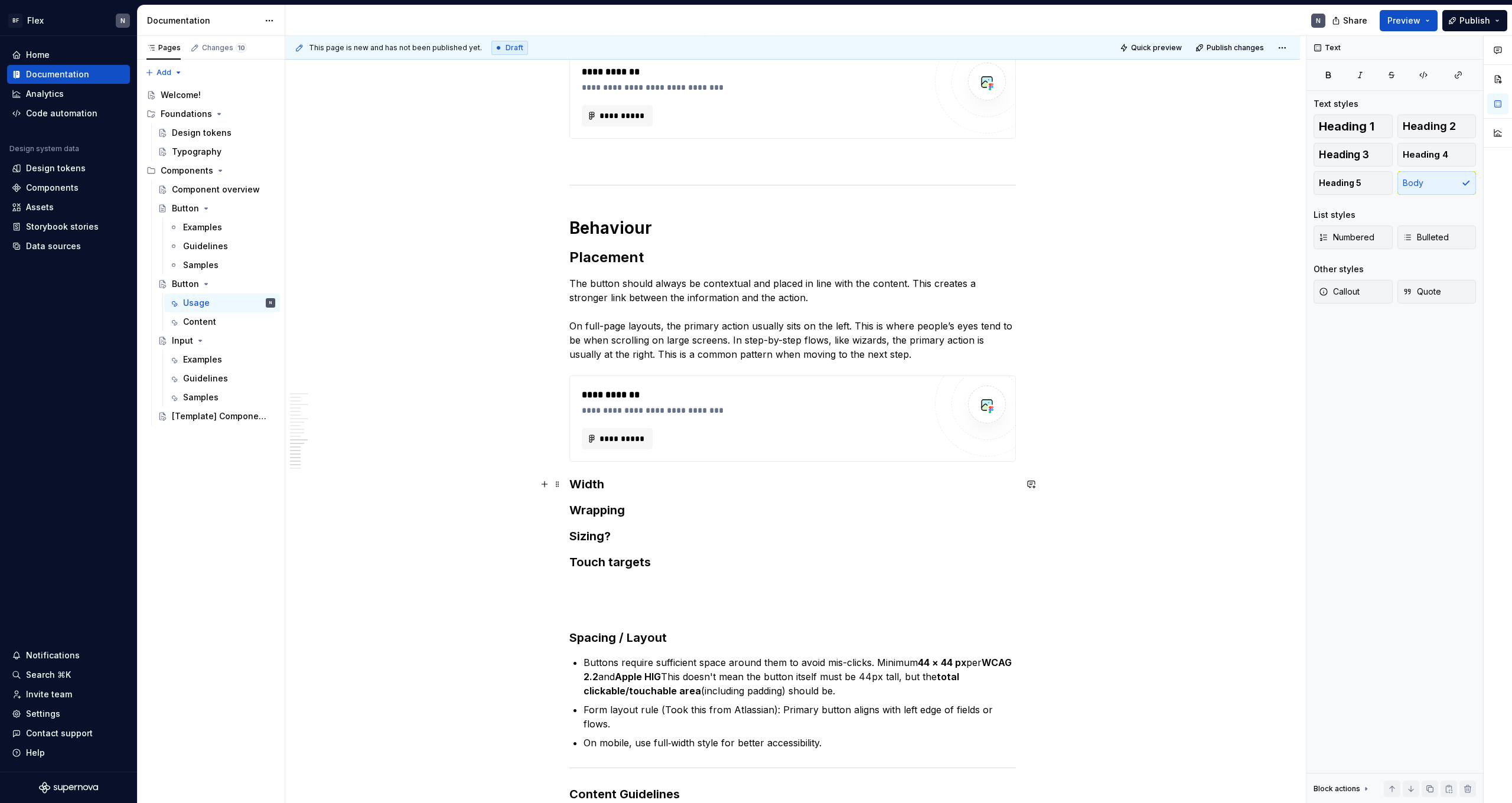
scroll to position [1933, 0]
click at [344, 441] on h3 "Width" at bounding box center [793, 483] width 447 height 17
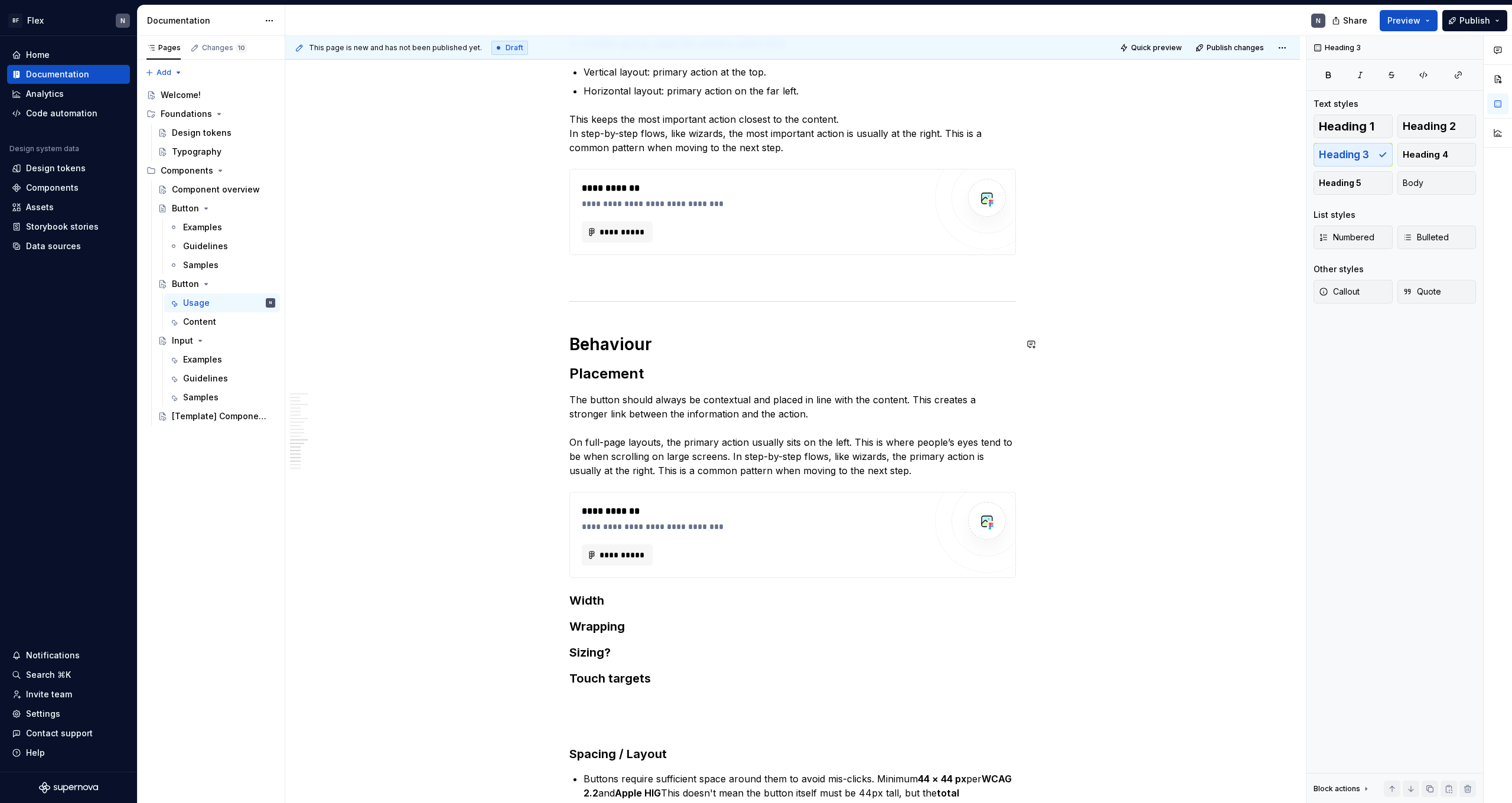
scroll to position [1816, 0]
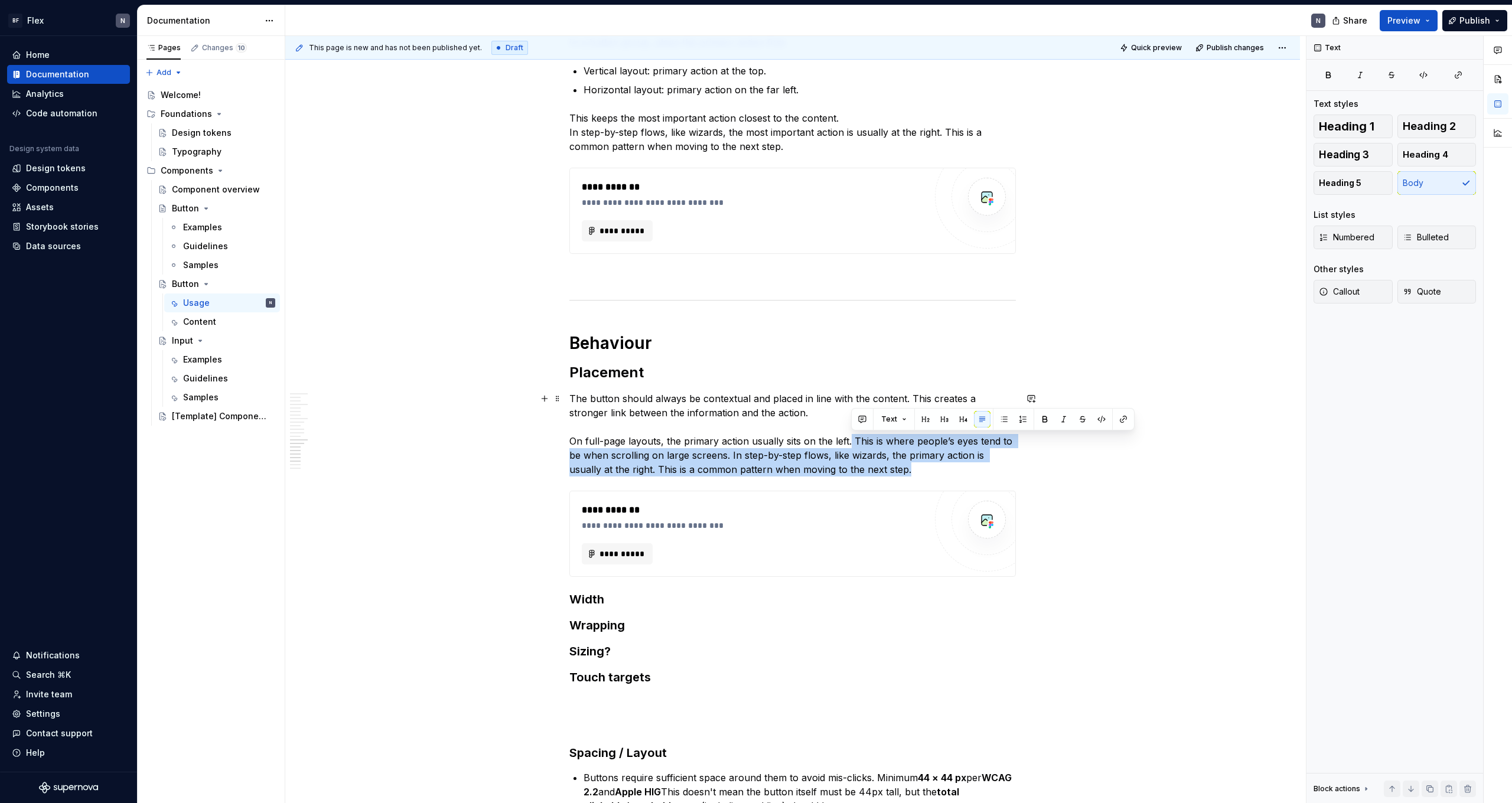
drag, startPoint x: 853, startPoint y: 438, endPoint x: 928, endPoint y: 467, distance: 80.4
click at [344, 441] on p "The button should always be contextual and placed in line with the content. Thi…" at bounding box center [793, 434] width 447 height 85
drag, startPoint x: 928, startPoint y: 467, endPoint x: 855, endPoint y: 441, distance: 77.5
click at [344, 441] on p "The button should always be contextual and placed in line with the content. Thi…" at bounding box center [793, 434] width 447 height 85
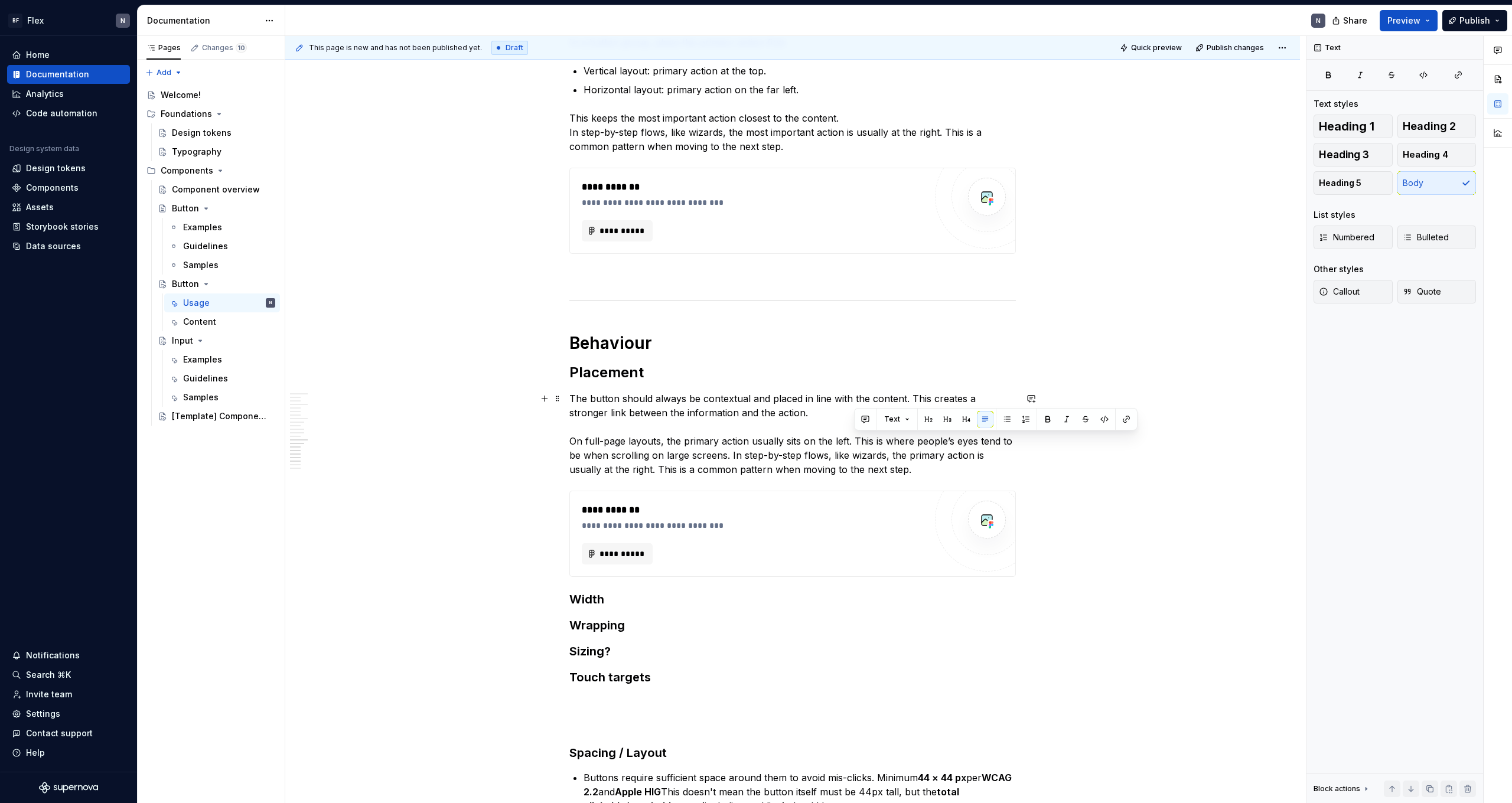
click at [344, 440] on p "The button should always be contextual and placed in line with the content. Thi…" at bounding box center [793, 434] width 447 height 85
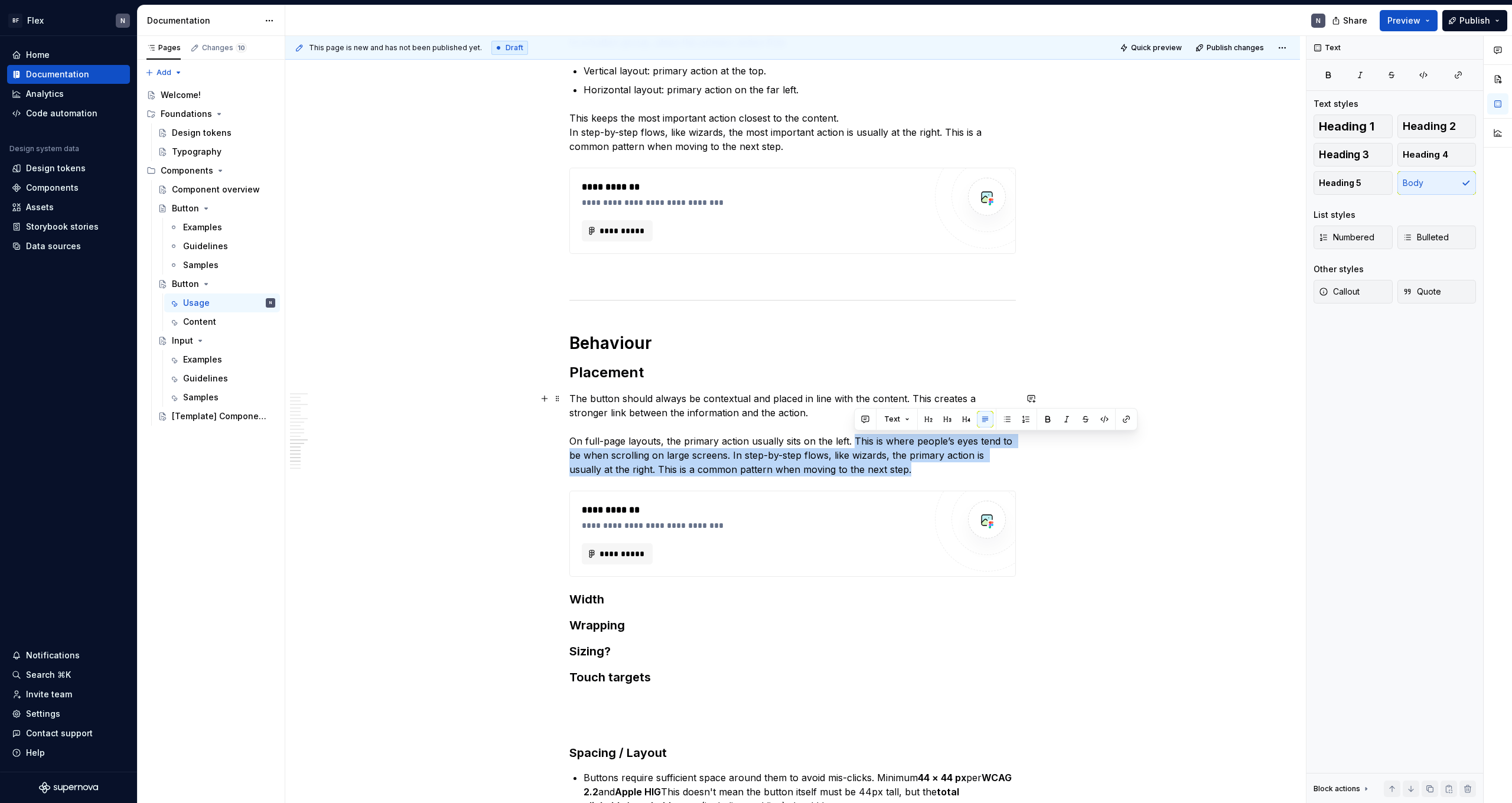
drag, startPoint x: 854, startPoint y: 443, endPoint x: 928, endPoint y: 474, distance: 80.2
click at [344, 441] on p "The button should always be contextual and placed in line with the content. Thi…" at bounding box center [793, 434] width 447 height 85
drag, startPoint x: 928, startPoint y: 474, endPoint x: 854, endPoint y: 439, distance: 81.9
click at [344, 439] on p "The button should always be contextual and placed in line with the content. Thi…" at bounding box center [793, 434] width 447 height 85
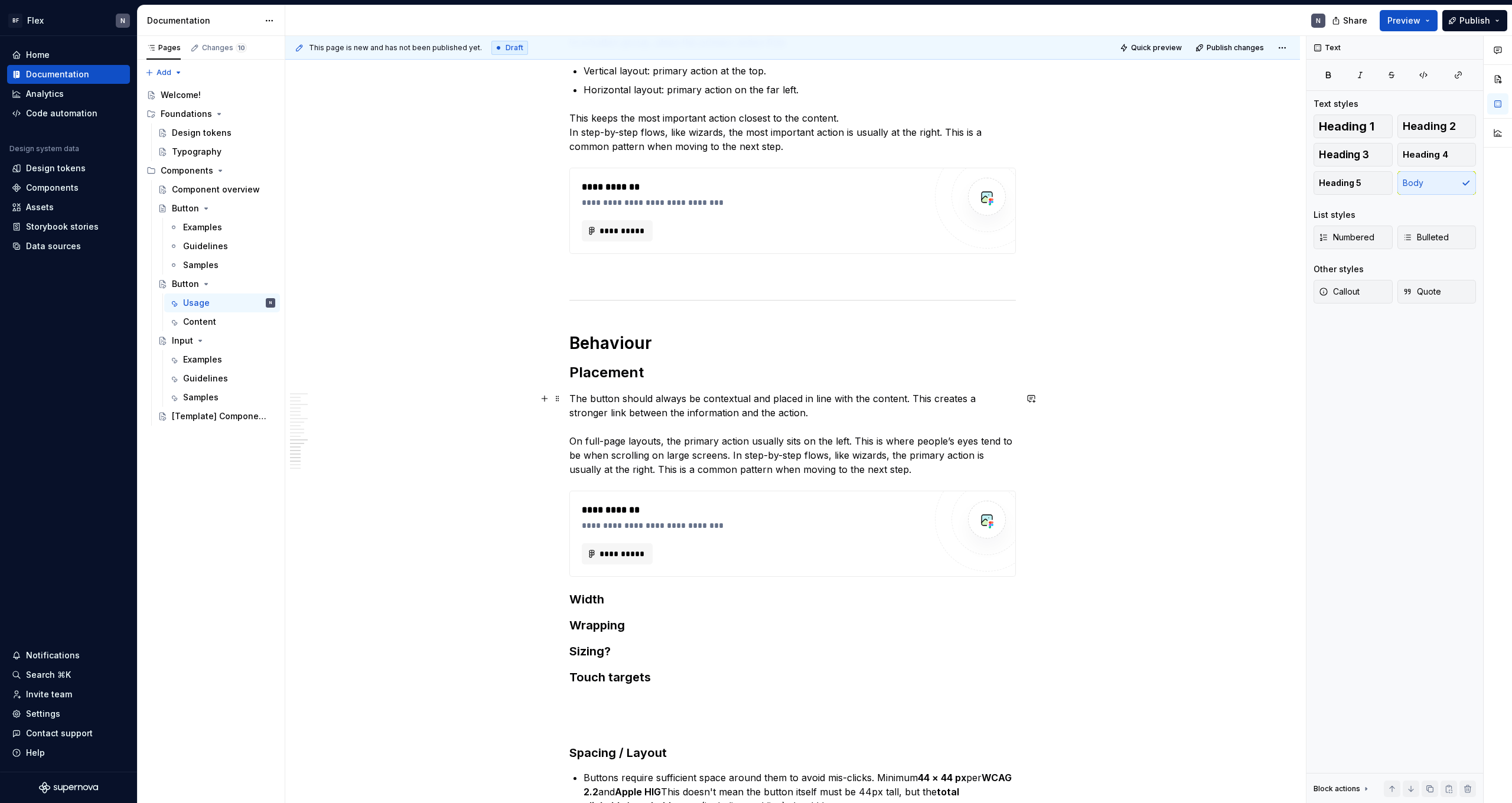
click at [344, 441] on p "The button should always be contextual and placed in line with the content. Thi…" at bounding box center [793, 434] width 447 height 85
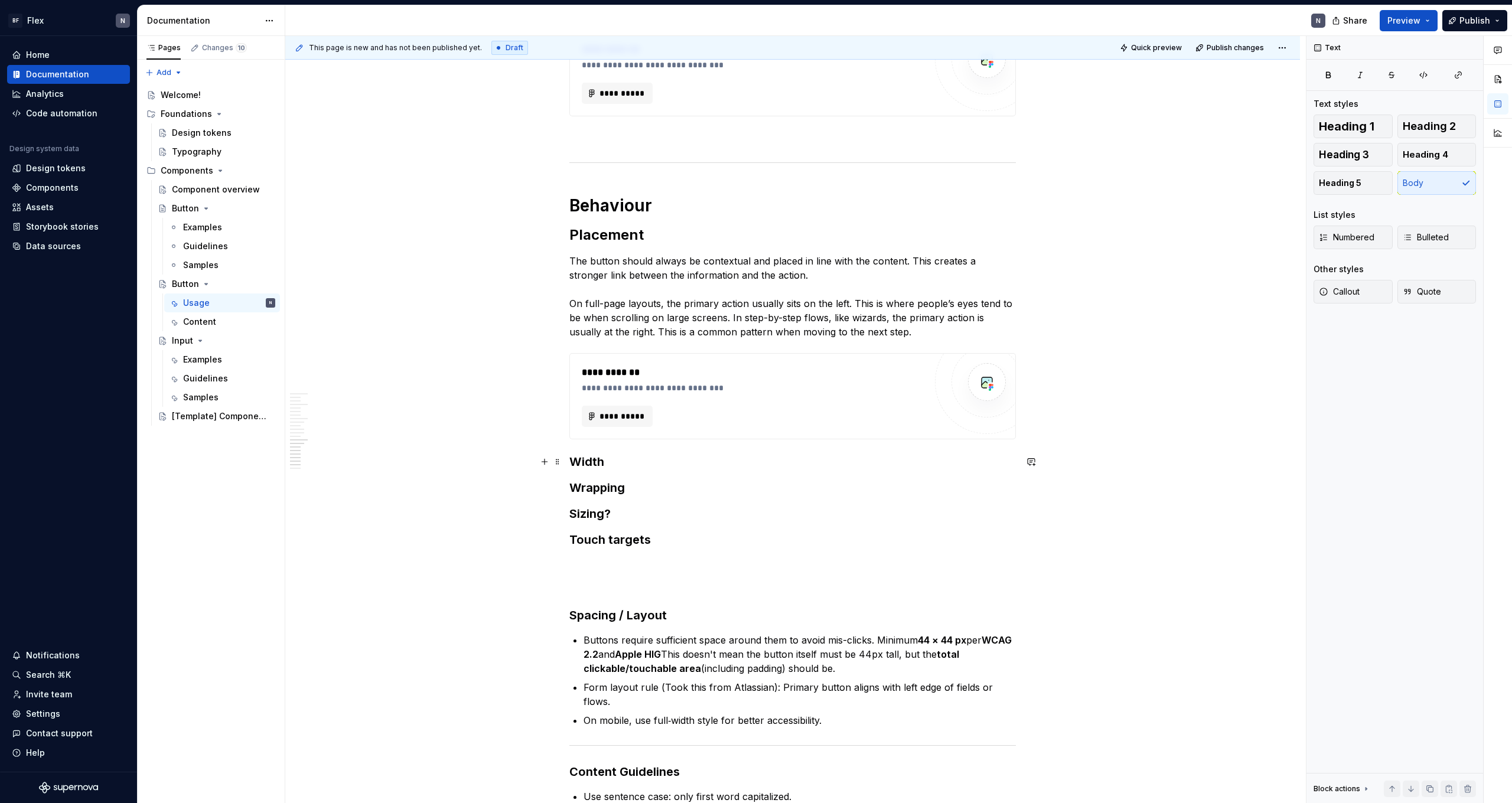
scroll to position [1957, 0]
click at [344, 441] on h3 "Width" at bounding box center [793, 459] width 447 height 17
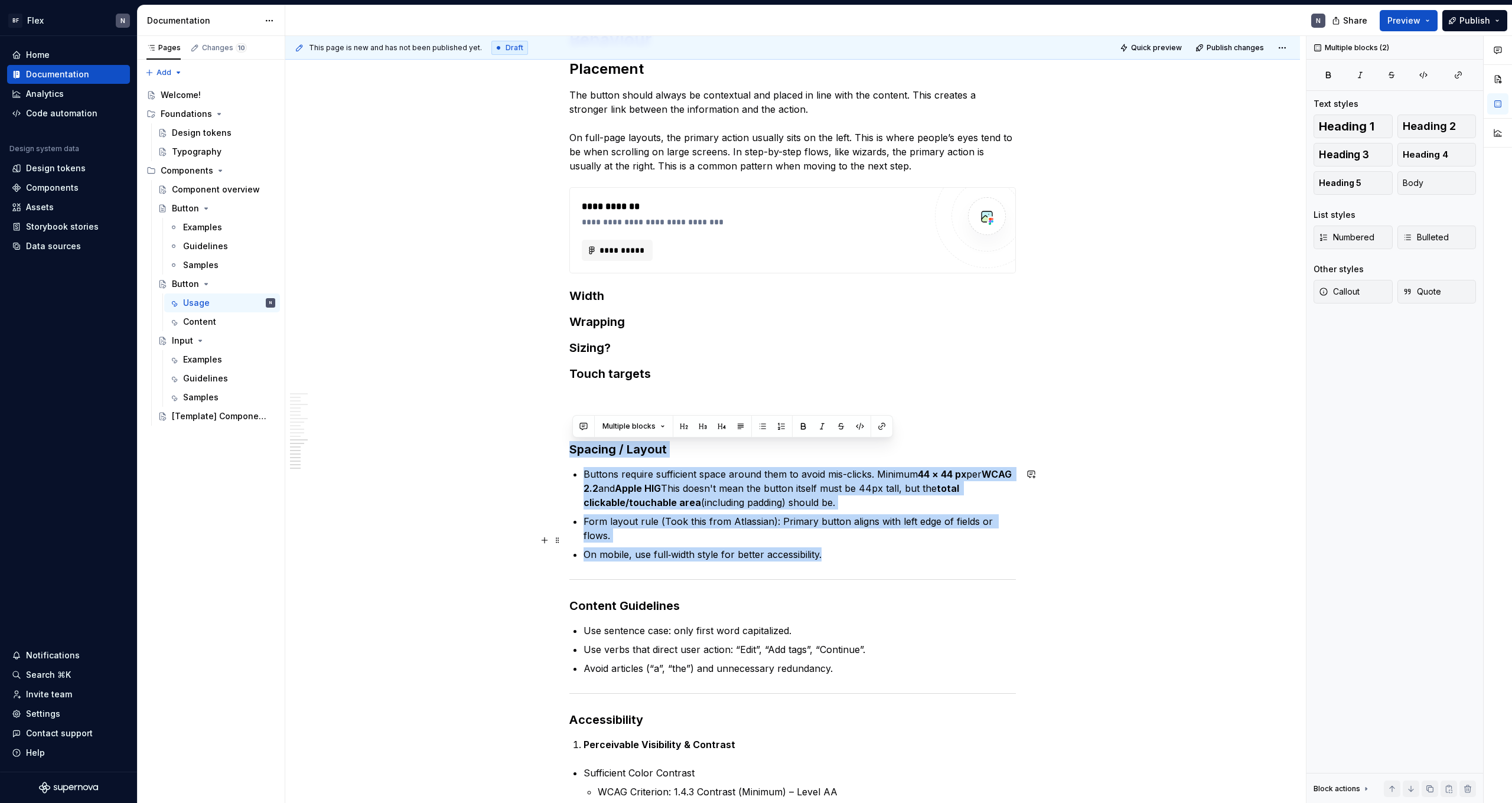
drag, startPoint x: 573, startPoint y: 450, endPoint x: 863, endPoint y: 543, distance: 304.5
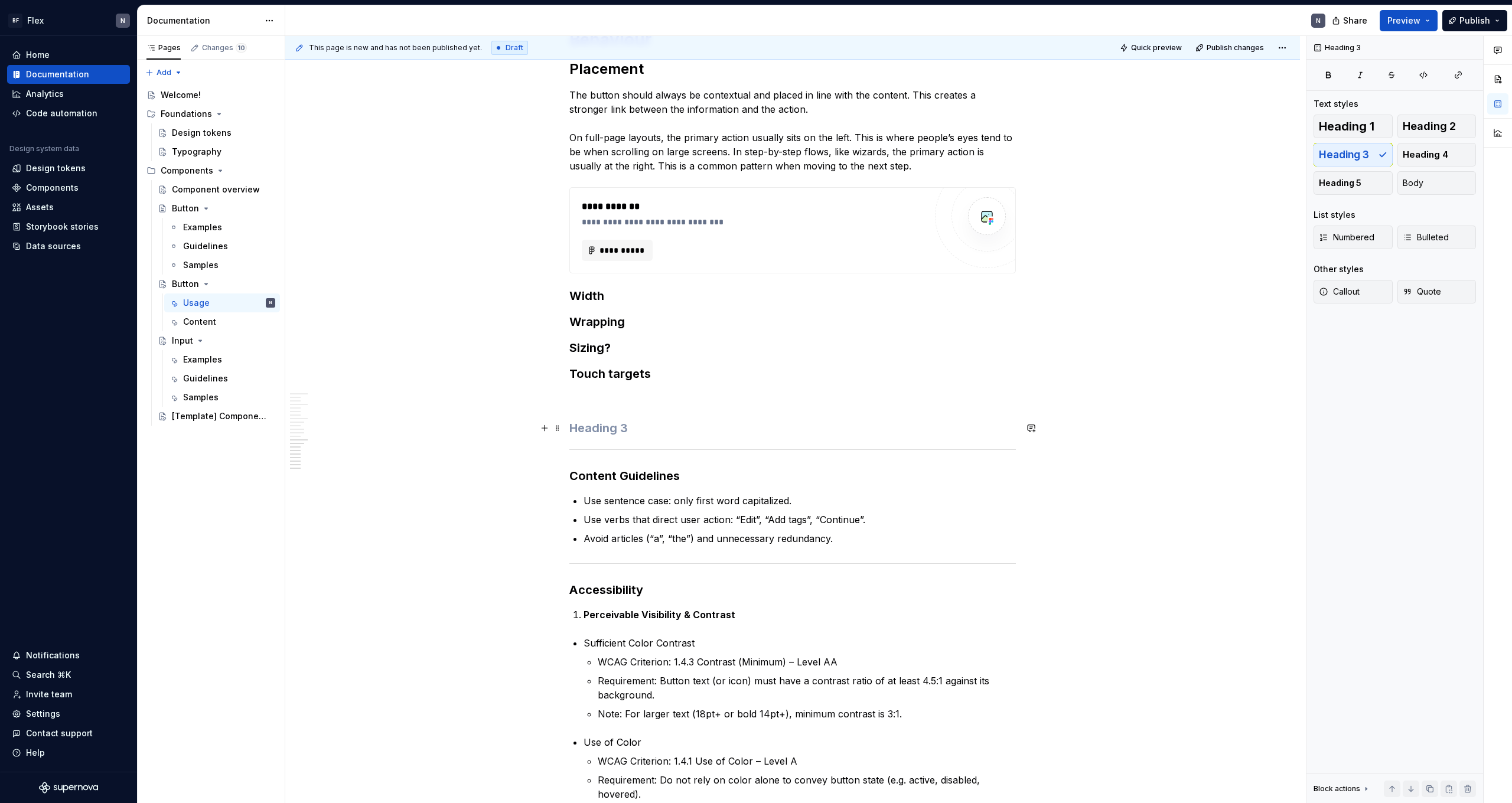
click at [344, 430] on h3 at bounding box center [793, 428] width 447 height 17
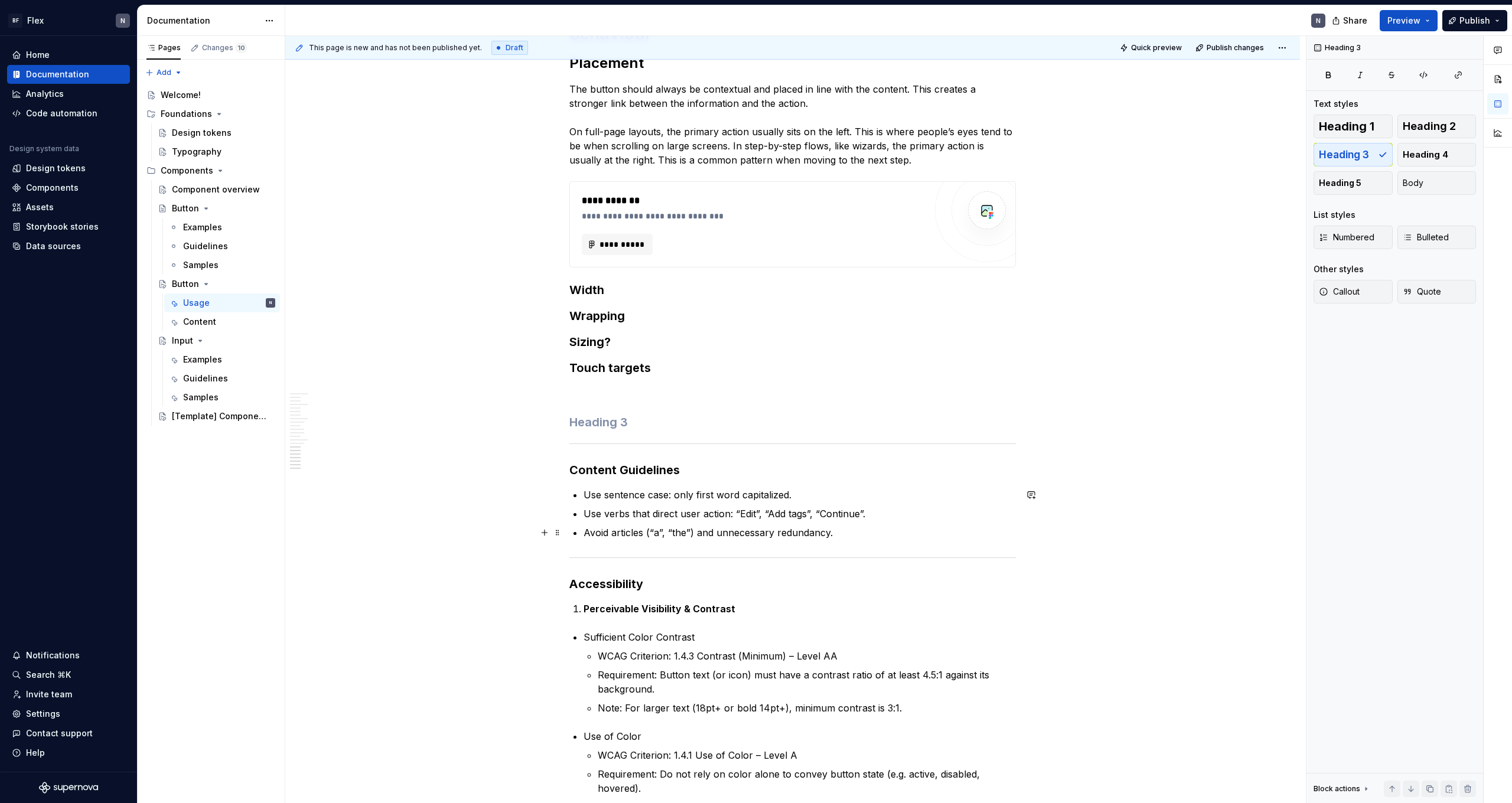
scroll to position [2036, 0]
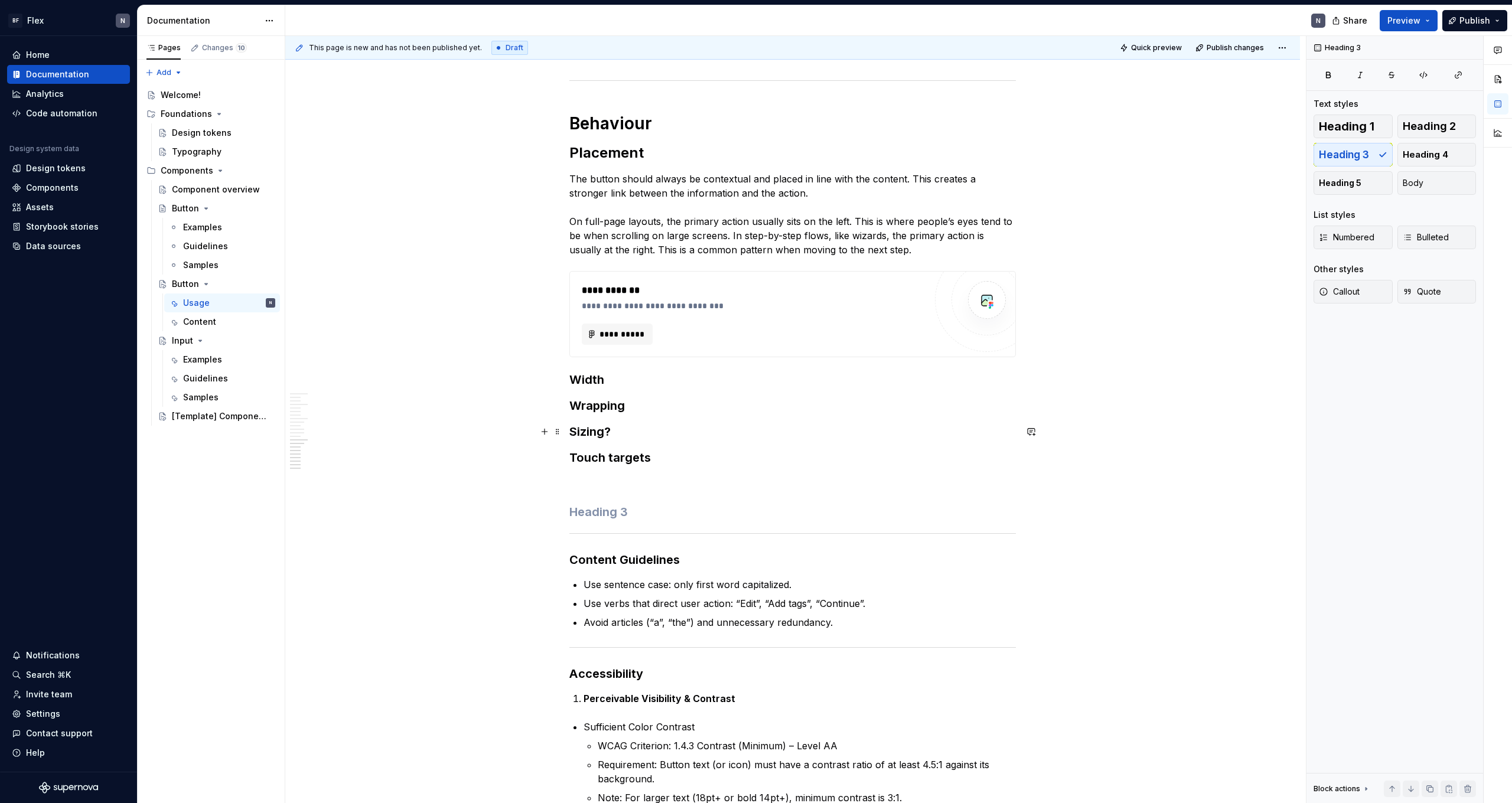
click at [344, 430] on h3 "Sizing?" at bounding box center [793, 432] width 447 height 17
click at [344, 372] on h3 "Width" at bounding box center [793, 380] width 447 height 17
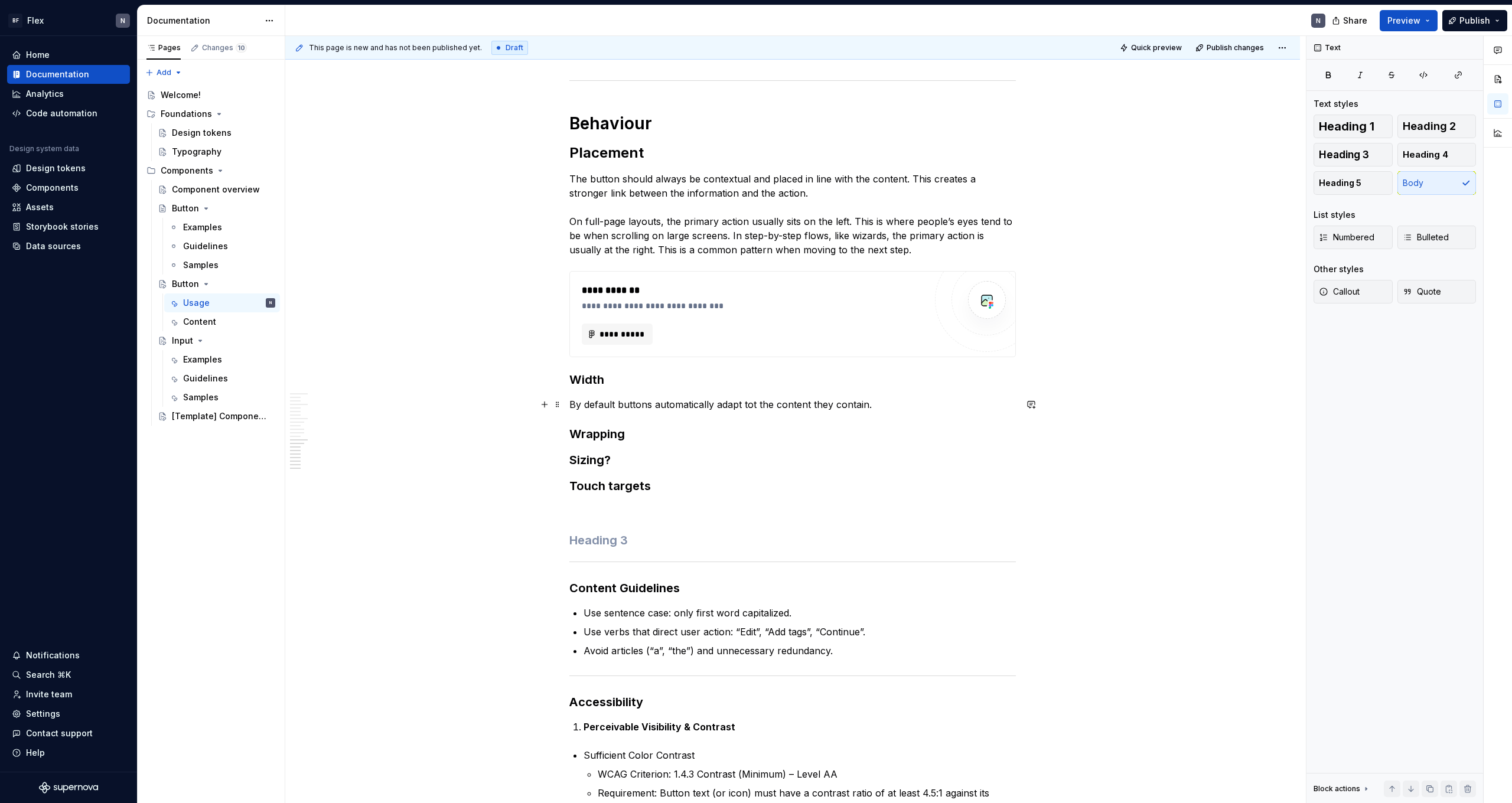
click at [344, 406] on p "By default buttons automatically adapt tot the content they contain." at bounding box center [793, 405] width 447 height 14
click at [344, 410] on p "By default buttons automatically adapt tot the content they contain." at bounding box center [793, 405] width 447 height 14
click at [344, 404] on p "By default buttons automatically adapt tot the content they contain." at bounding box center [793, 405] width 447 height 14
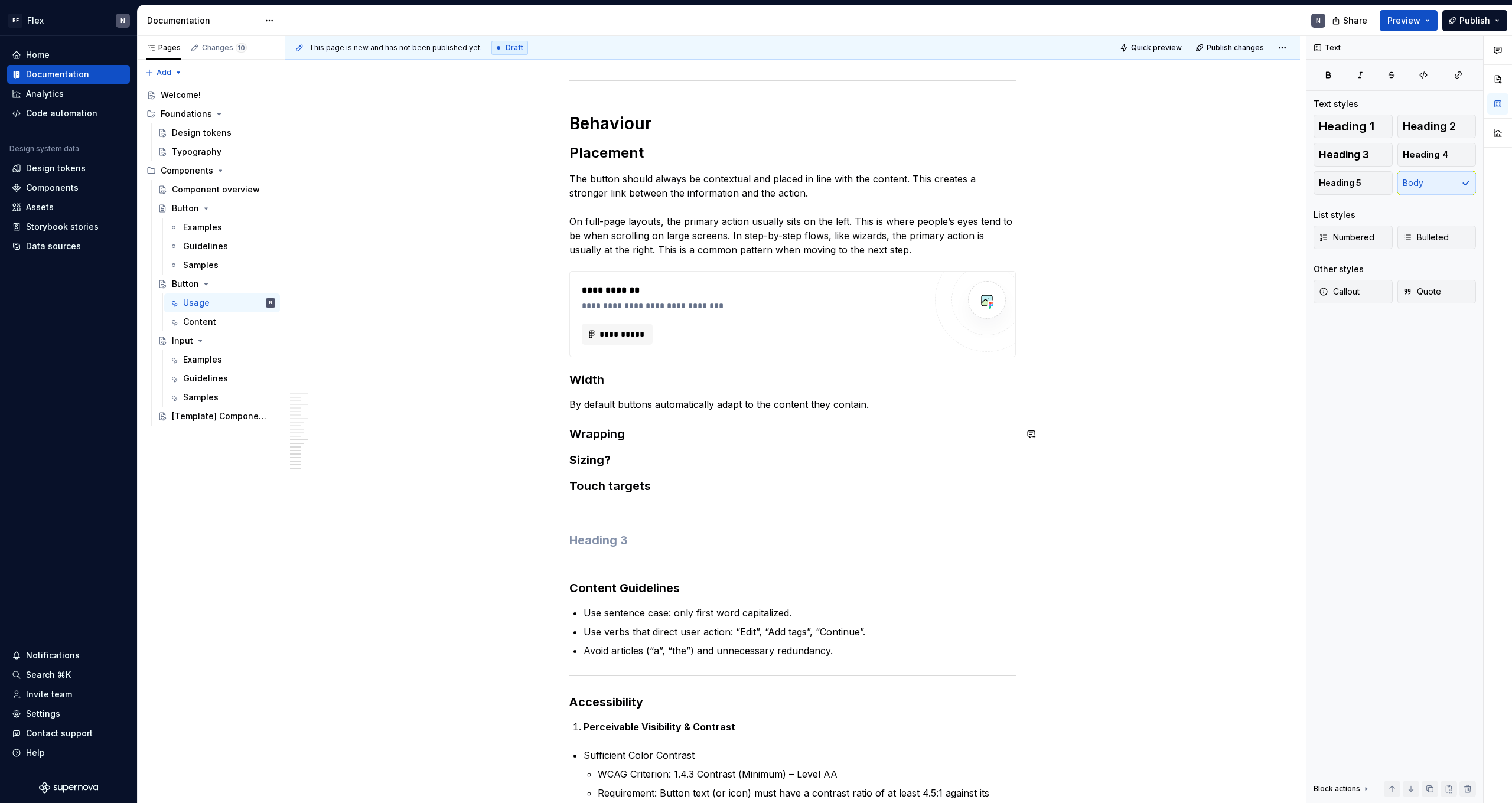
click at [344, 405] on p "By default buttons automatically adapt to the content they contain." at bounding box center [793, 405] width 447 height 14
click at [344, 408] on p "By default buttons automatically adapt to the content they contain." at bounding box center [793, 405] width 447 height 14
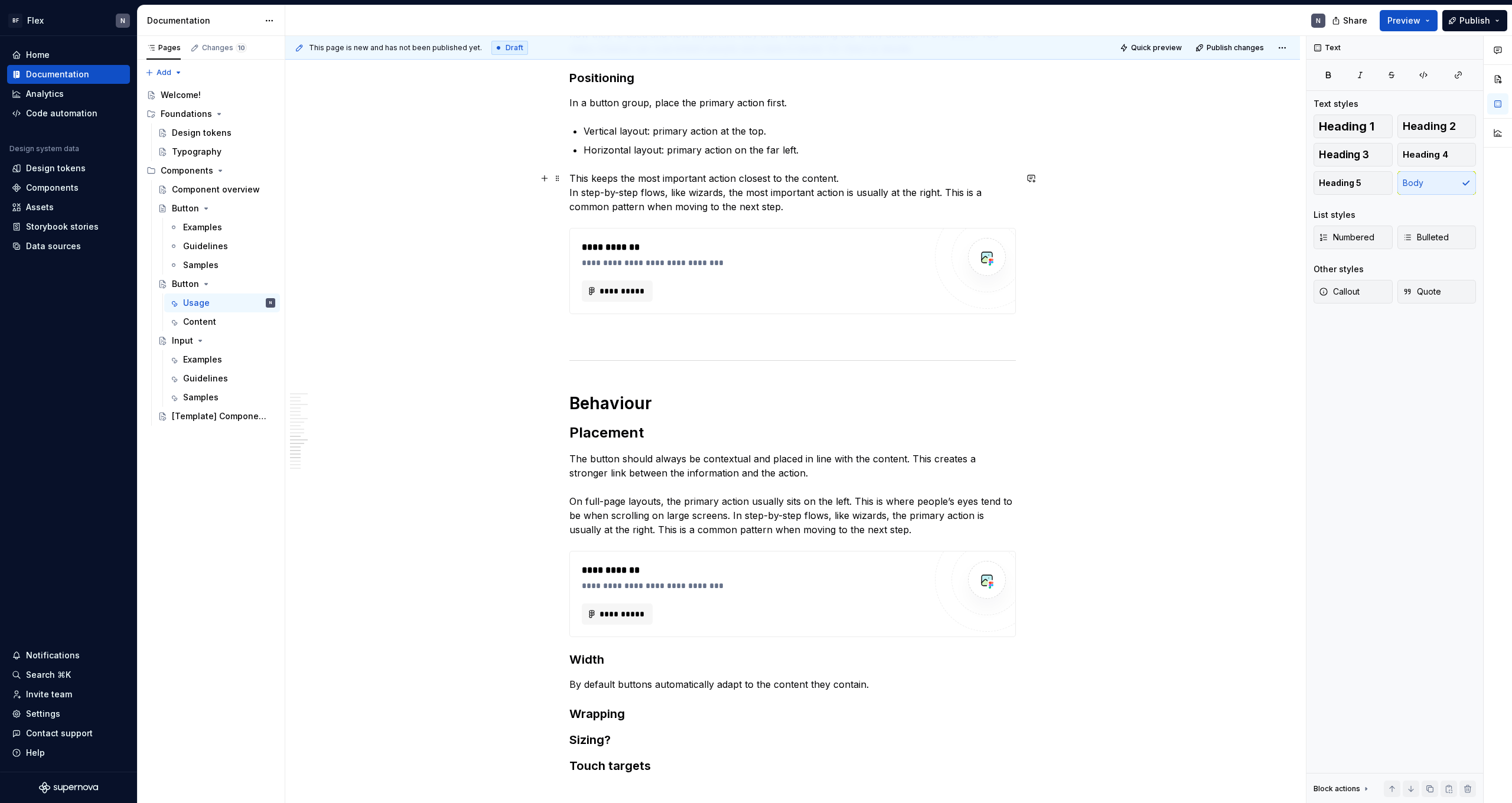
scroll to position [1756, 0]
click at [344, 210] on p "This keeps the most important action closest to the content. In step-by-step fl…" at bounding box center [793, 193] width 447 height 43
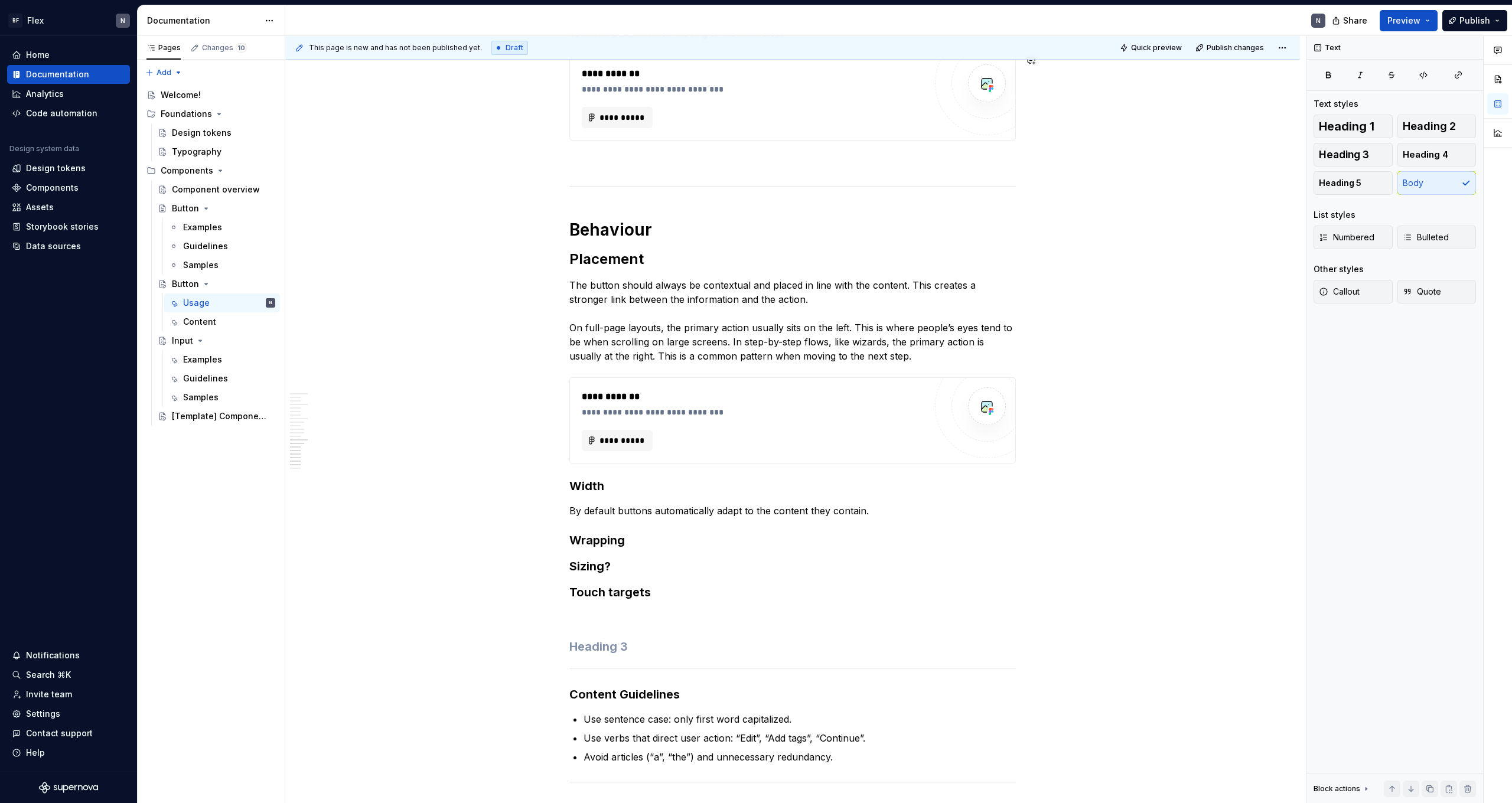
scroll to position [1933, 0]
click at [344, 441] on p "By default buttons automatically adapt to the content they contain." at bounding box center [793, 508] width 447 height 14
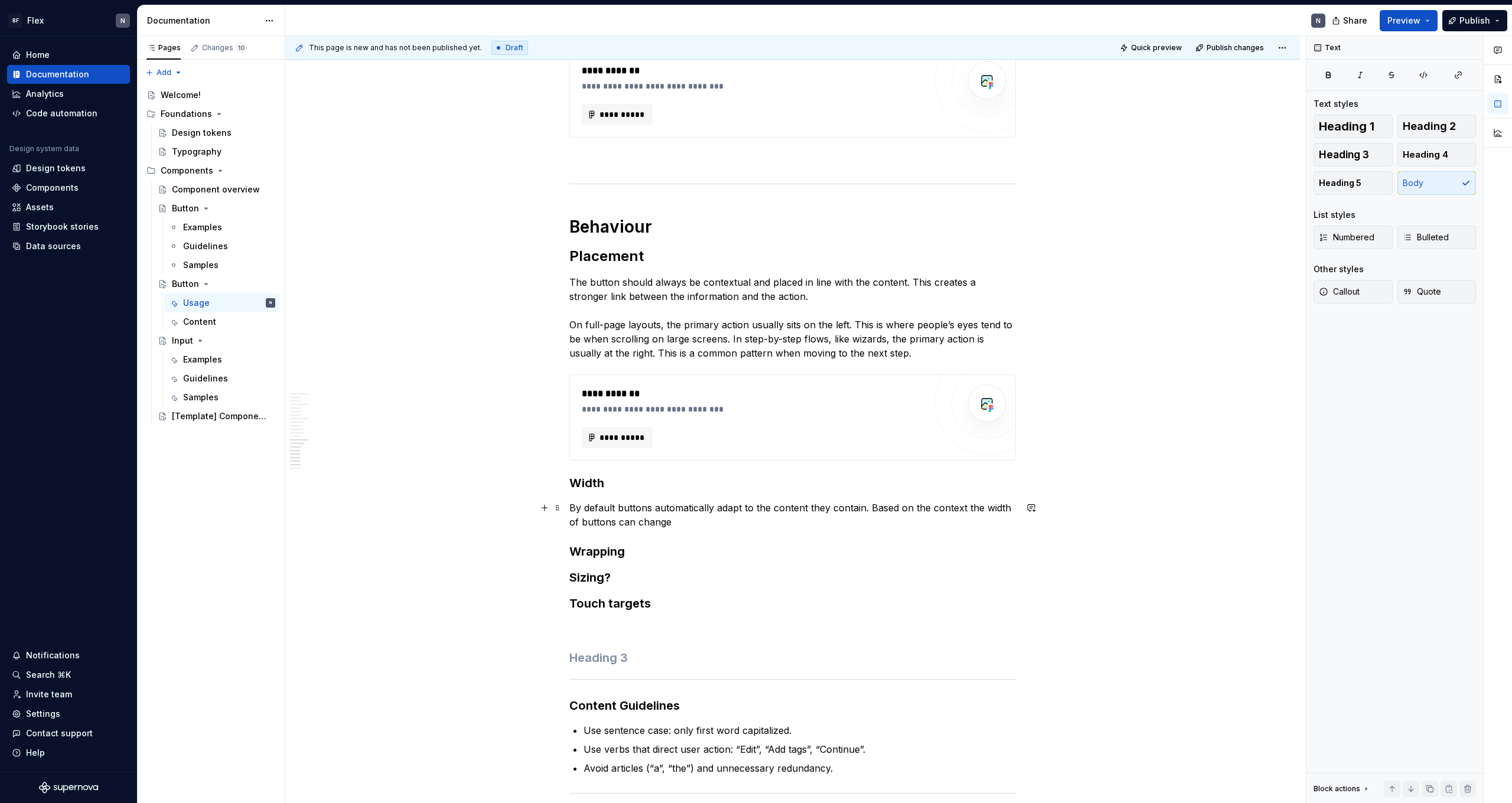
click at [344, 441] on p "By default buttons automatically adapt to the content they contain. Based on th…" at bounding box center [793, 515] width 447 height 28
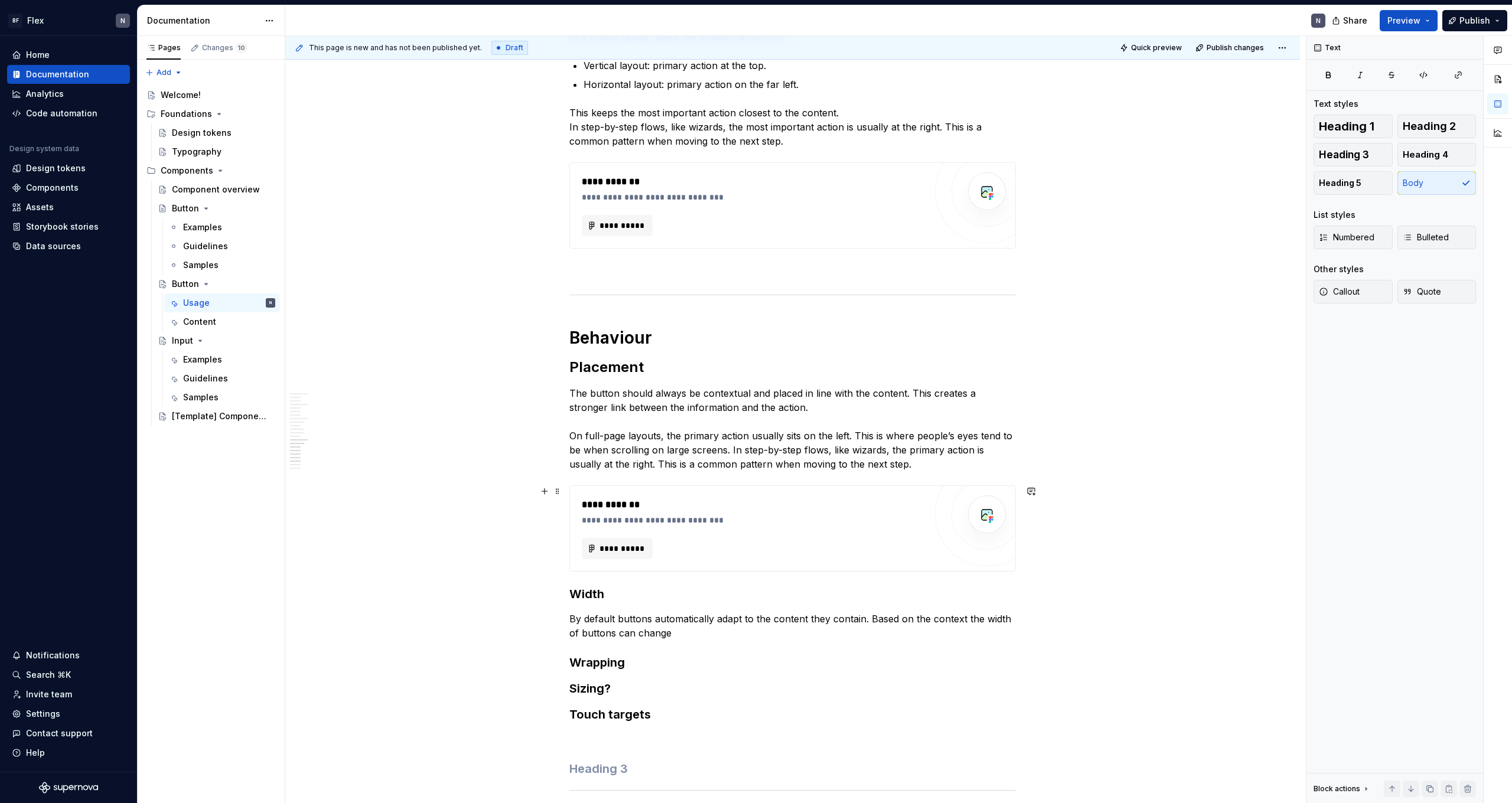
scroll to position [1820, 0]
click at [344, 441] on p "By default buttons automatically adapt to the content they contain. Based on th…" at bounding box center [793, 627] width 447 height 28
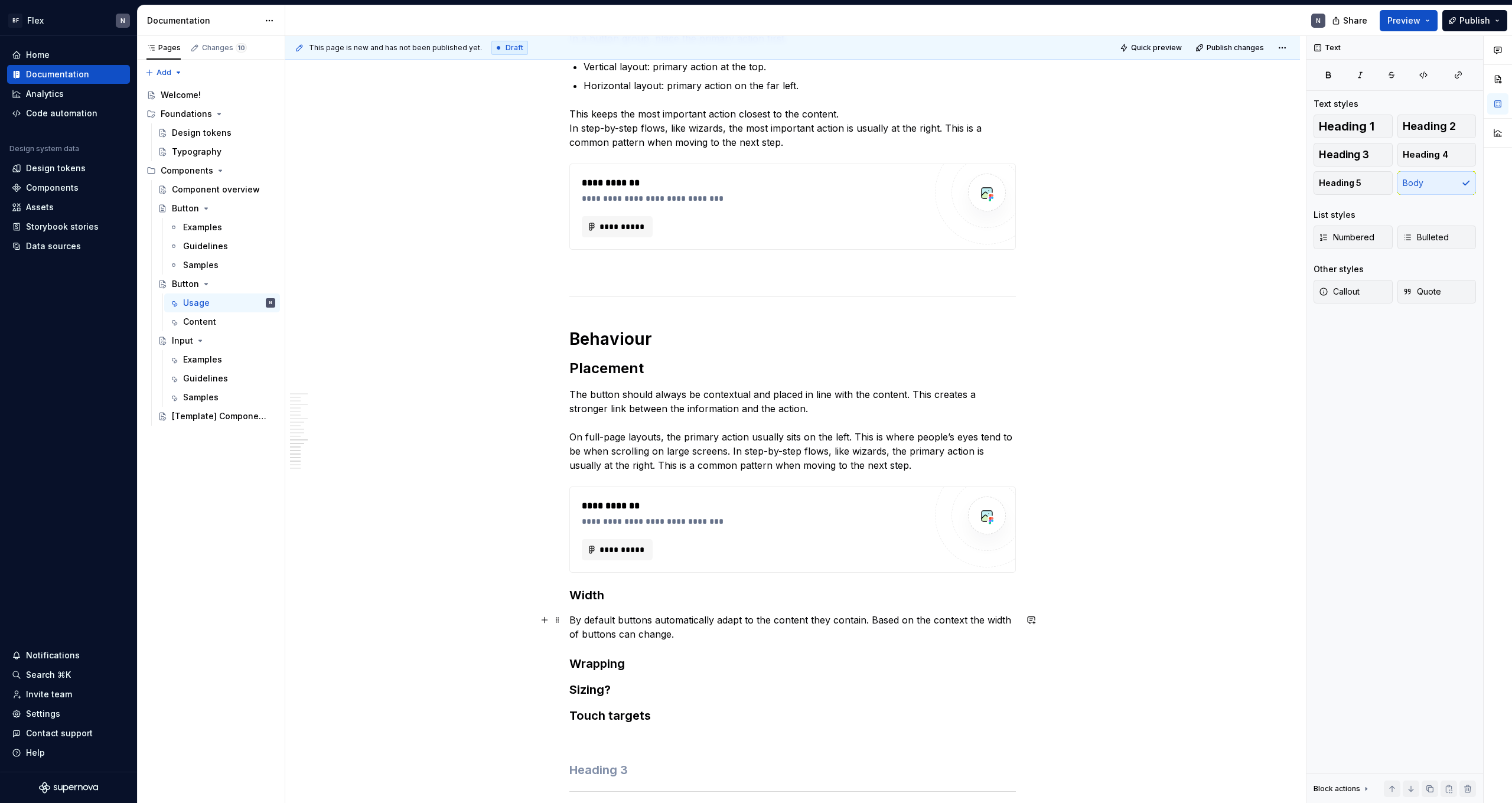
click at [344, 441] on p "By default buttons automatically adapt to the content they contain. Based on th…" at bounding box center [793, 627] width 447 height 28
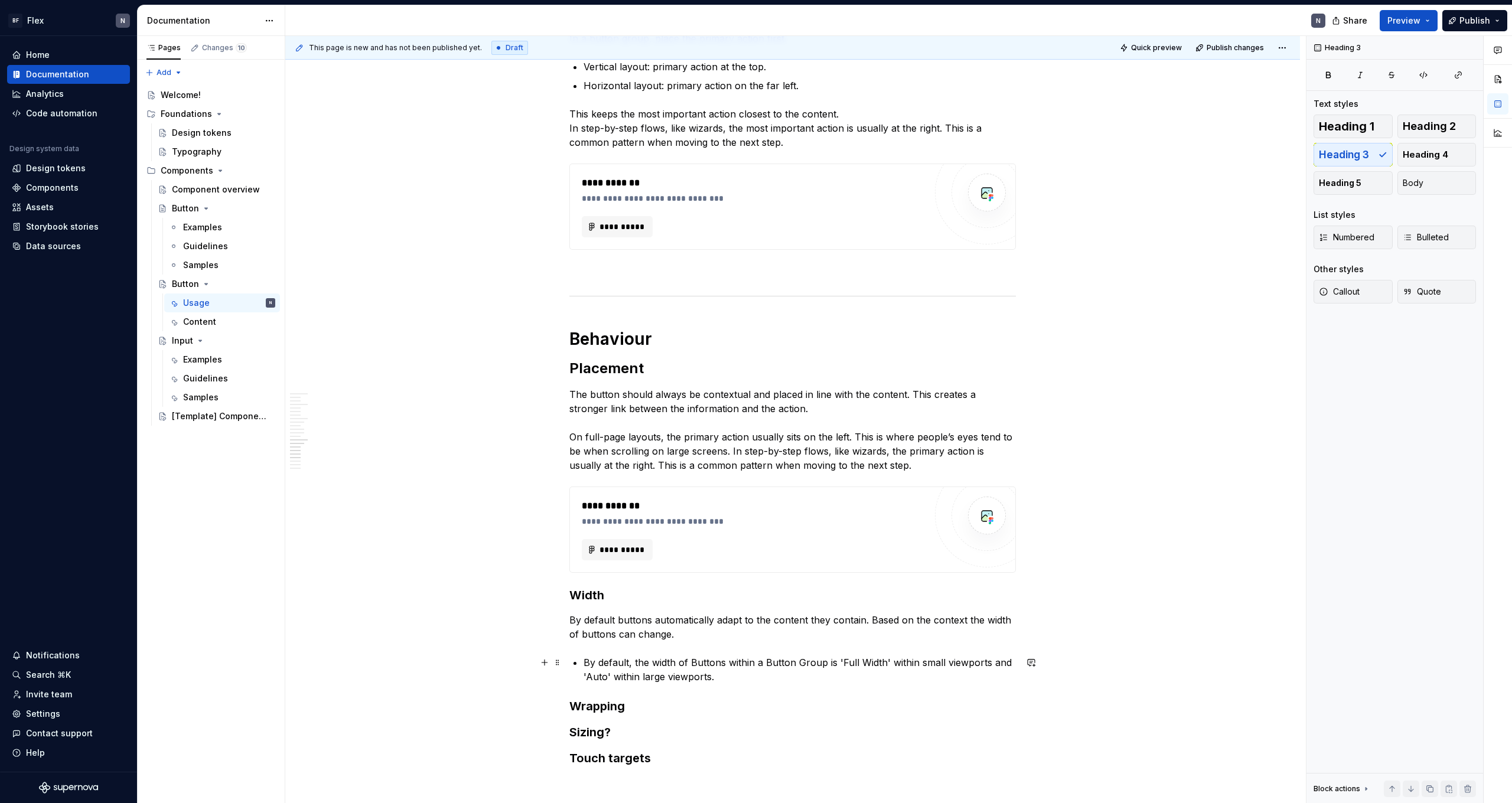
click at [344, 441] on div "**********" at bounding box center [793, 62] width 447 height 3298
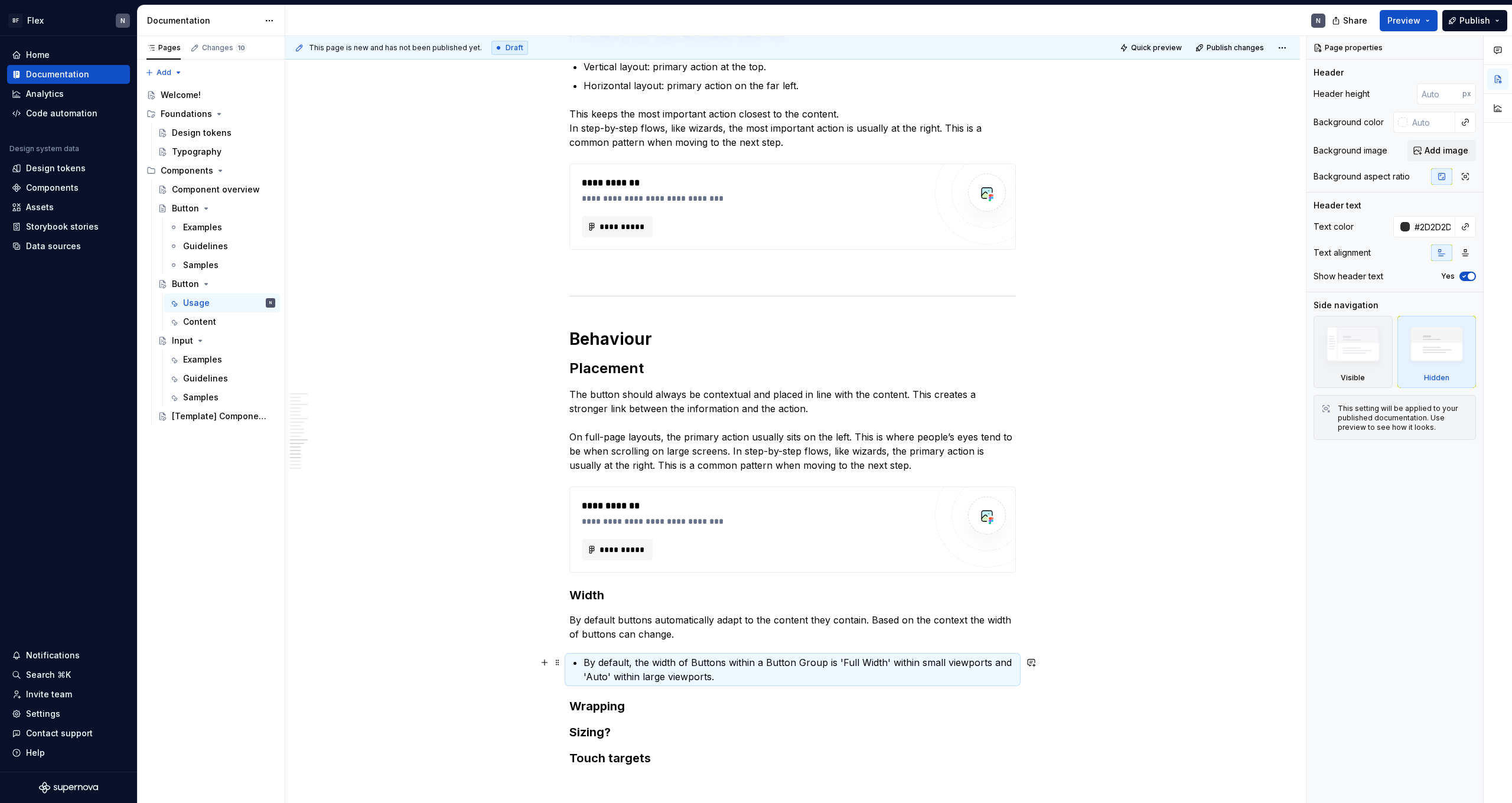
click at [344, 441] on div "**********" at bounding box center [793, 62] width 447 height 3298
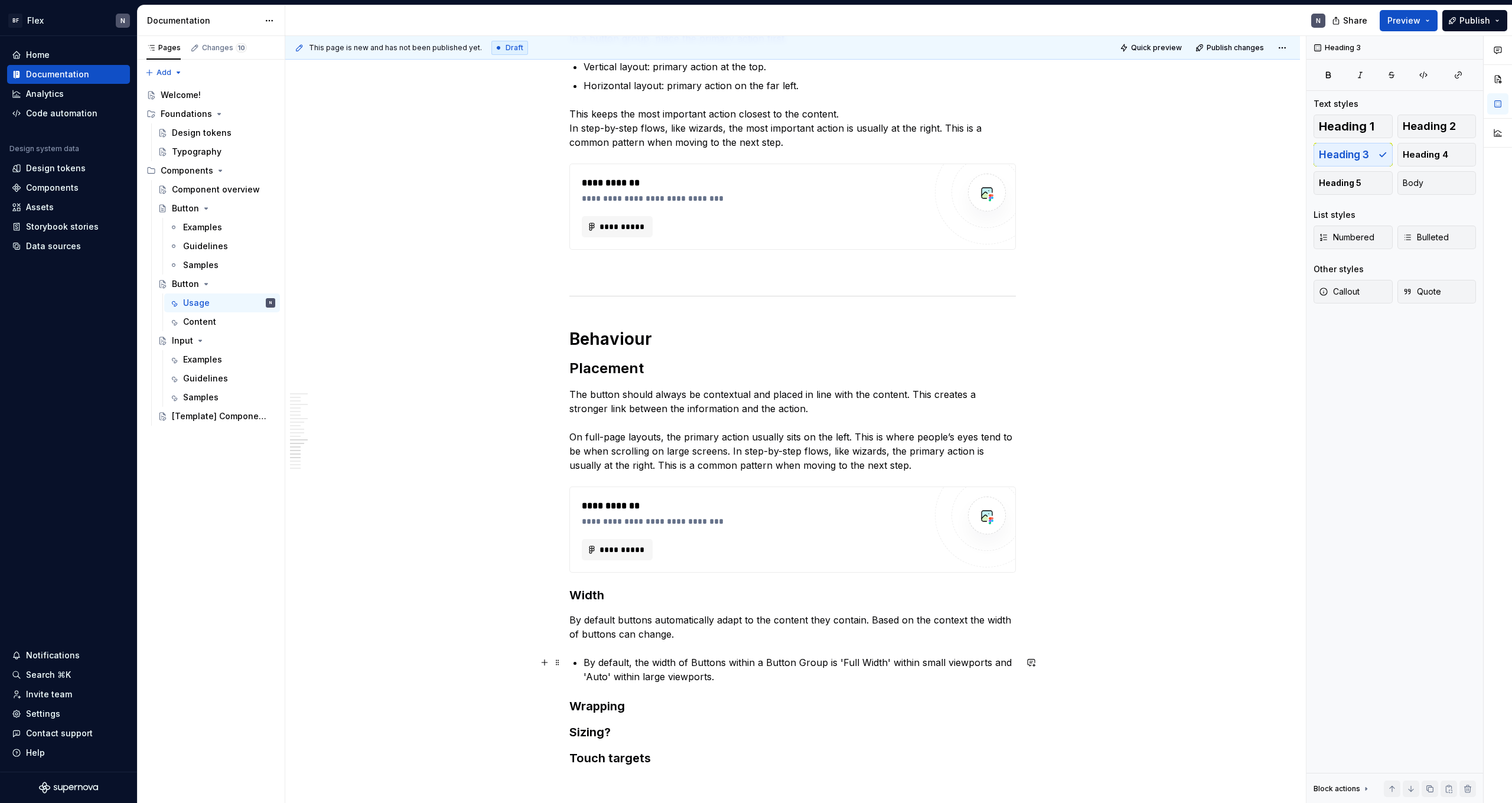
click at [344, 441] on div "**********" at bounding box center [793, 62] width 447 height 3298
click at [344, 441] on li "By default, the width of Buttons within a Button Group is 'Full Width' within s…" at bounding box center [800, 669] width 433 height 28
click at [344, 441] on p "By default buttons automatically adapt to the content they contain. Based on th…" at bounding box center [793, 627] width 447 height 28
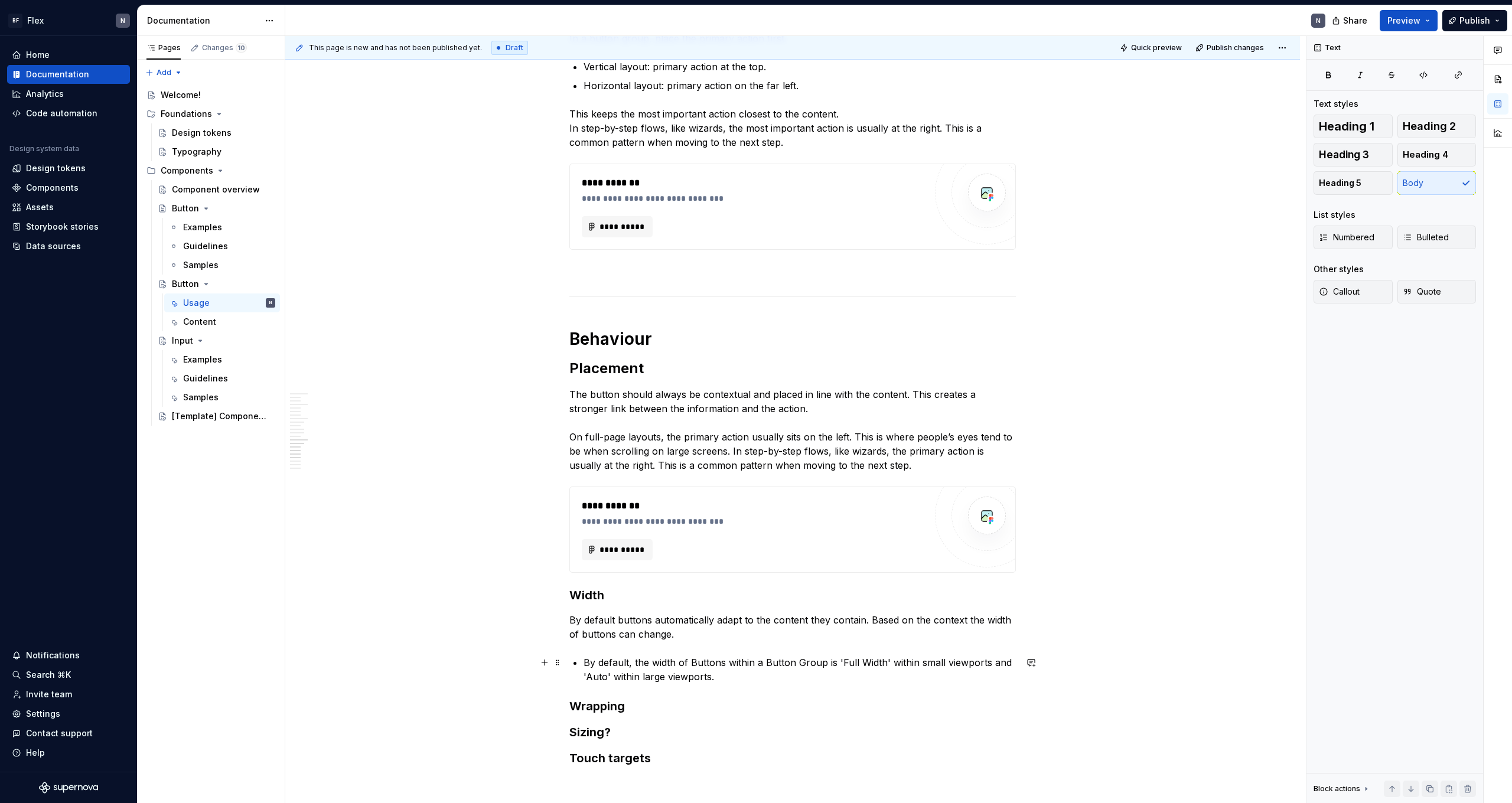
click at [344, 441] on li "By default, the width of Buttons within a Button Group is 'Full Width' within s…" at bounding box center [800, 669] width 433 height 28
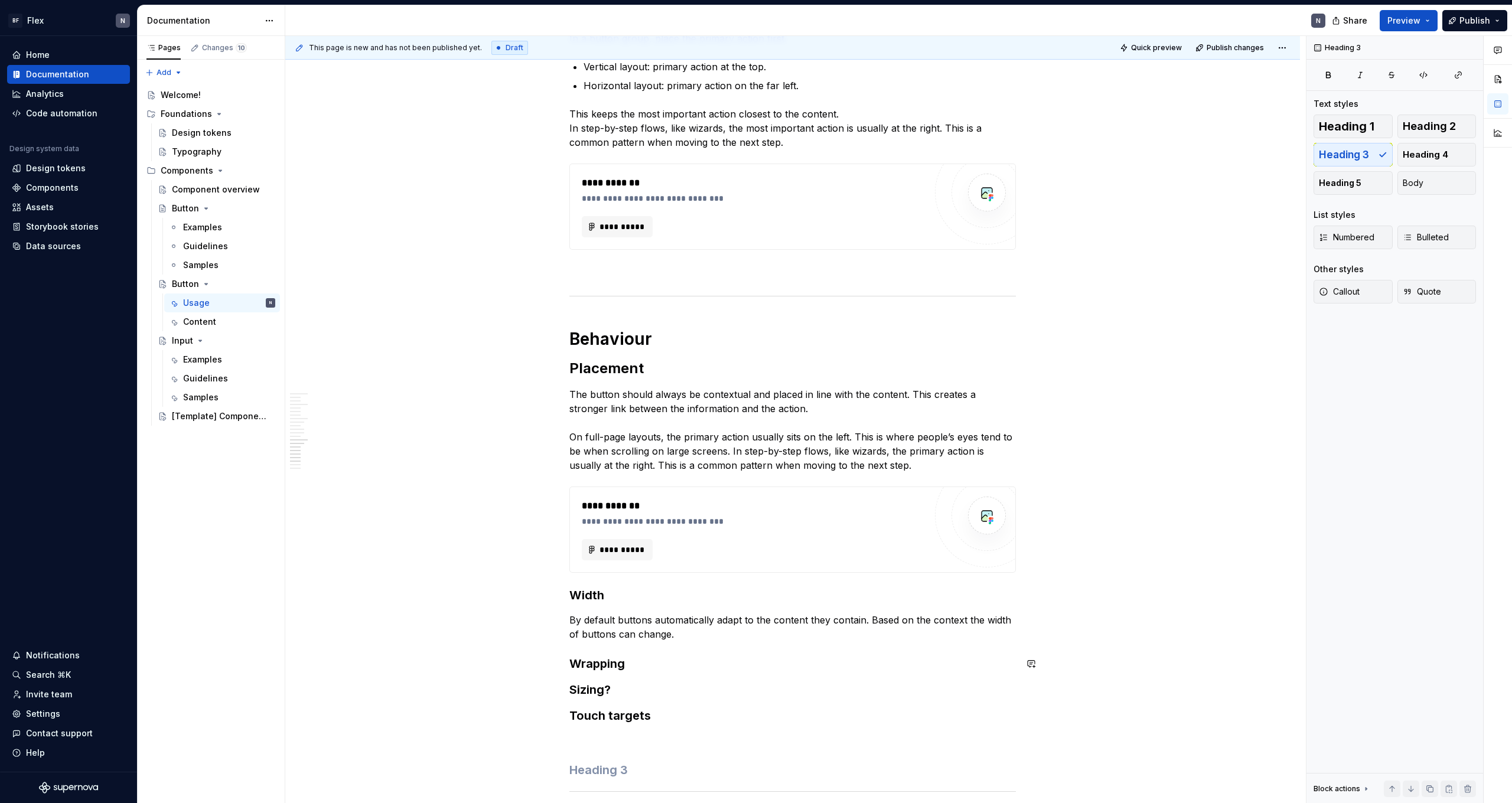
click at [344, 441] on div "**********" at bounding box center [793, 41] width 447 height 3256
click at [344, 441] on p "By default buttons automatically adapt to the content they contain. Based on th…" at bounding box center [793, 627] width 447 height 28
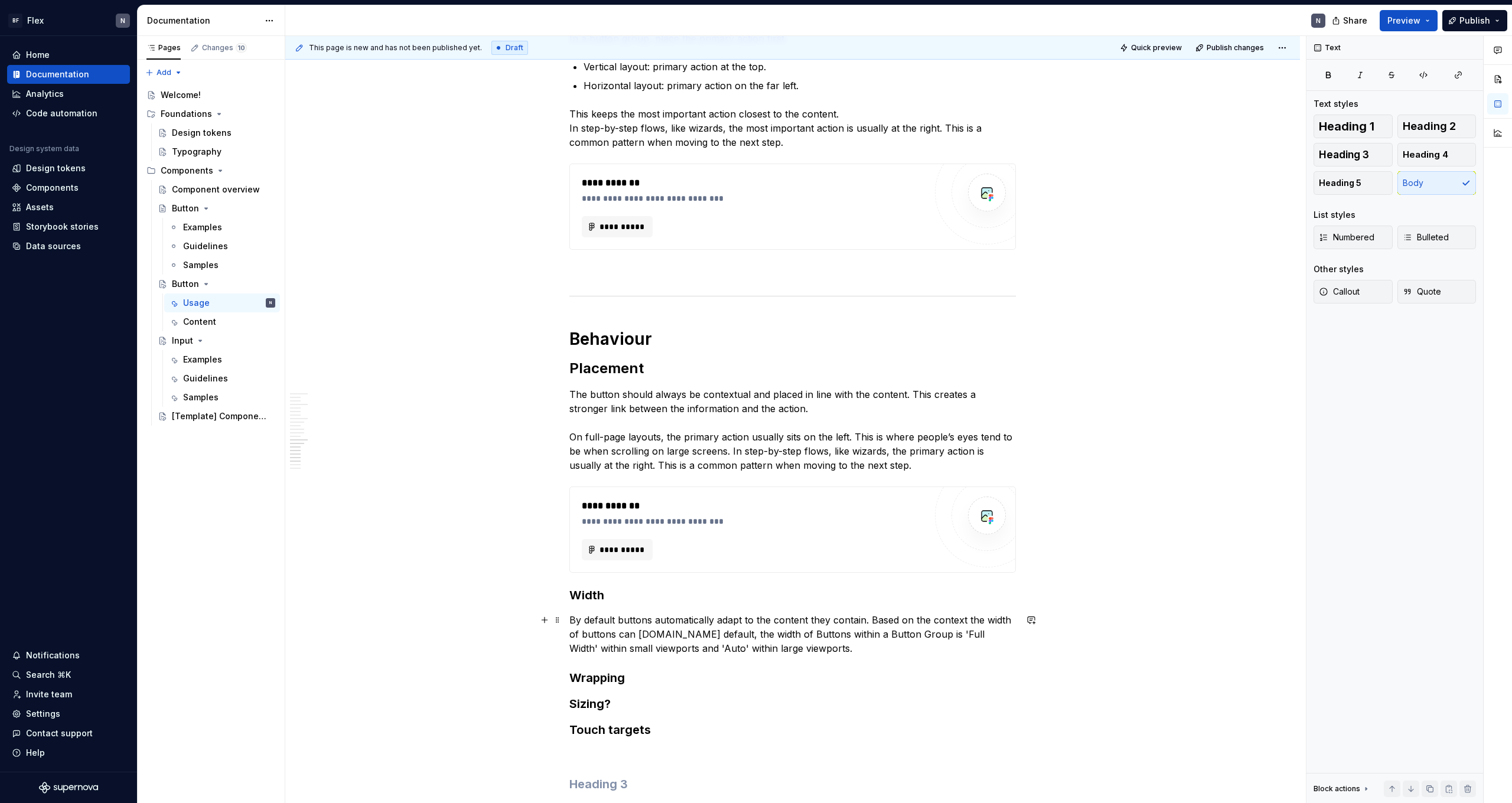
click at [344, 441] on p "By default buttons automatically adapt to the content they contain. Based on th…" at bounding box center [793, 634] width 447 height 43
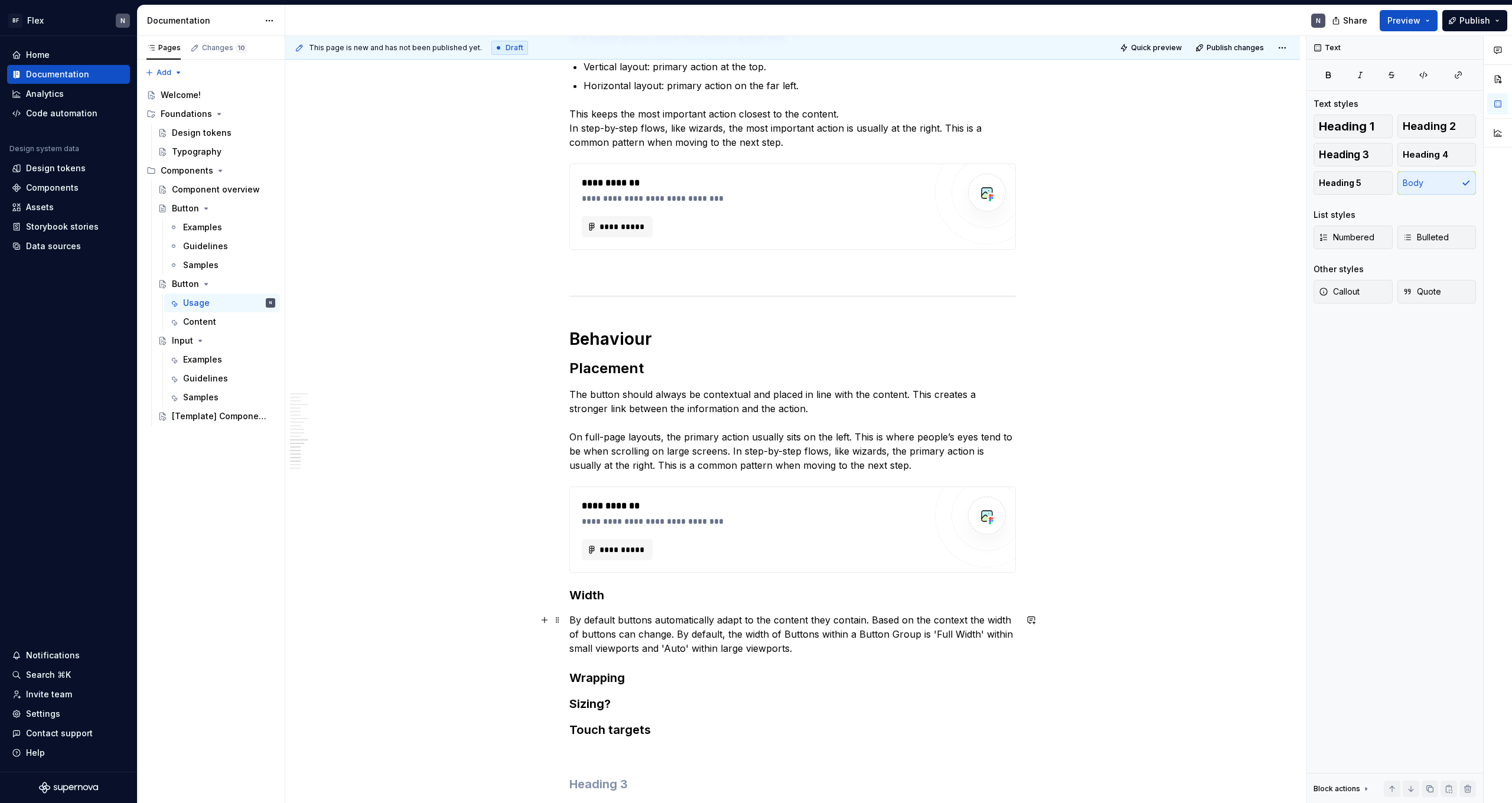
click at [344, 441] on p "By default buttons automatically adapt to the content they contain. Based on th…" at bounding box center [793, 634] width 447 height 43
drag, startPoint x: 873, startPoint y: 621, endPoint x: 786, endPoint y: 623, distance: 87.0
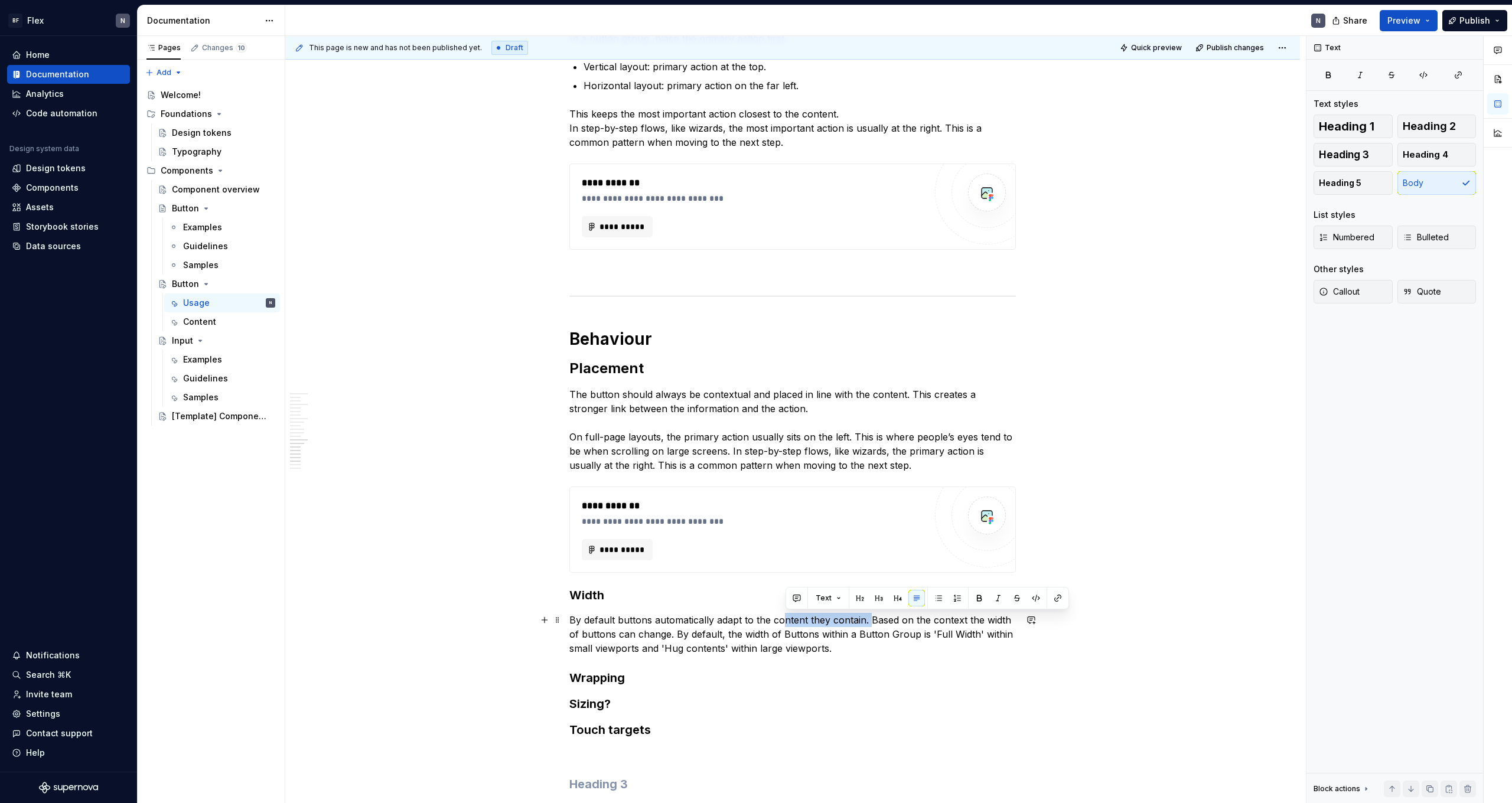
click at [344, 441] on p "By default buttons automatically adapt to the content they contain. Based on th…" at bounding box center [793, 634] width 447 height 43
drag, startPoint x: 873, startPoint y: 622, endPoint x: 677, endPoint y: 632, distance: 196.3
click at [344, 441] on p "By default buttons automatically adapt to the content they contain. Based on th…" at bounding box center [793, 634] width 447 height 43
click at [344, 441] on p "By default buttons automatically adapt to the content they contain. By default,…" at bounding box center [793, 634] width 447 height 43
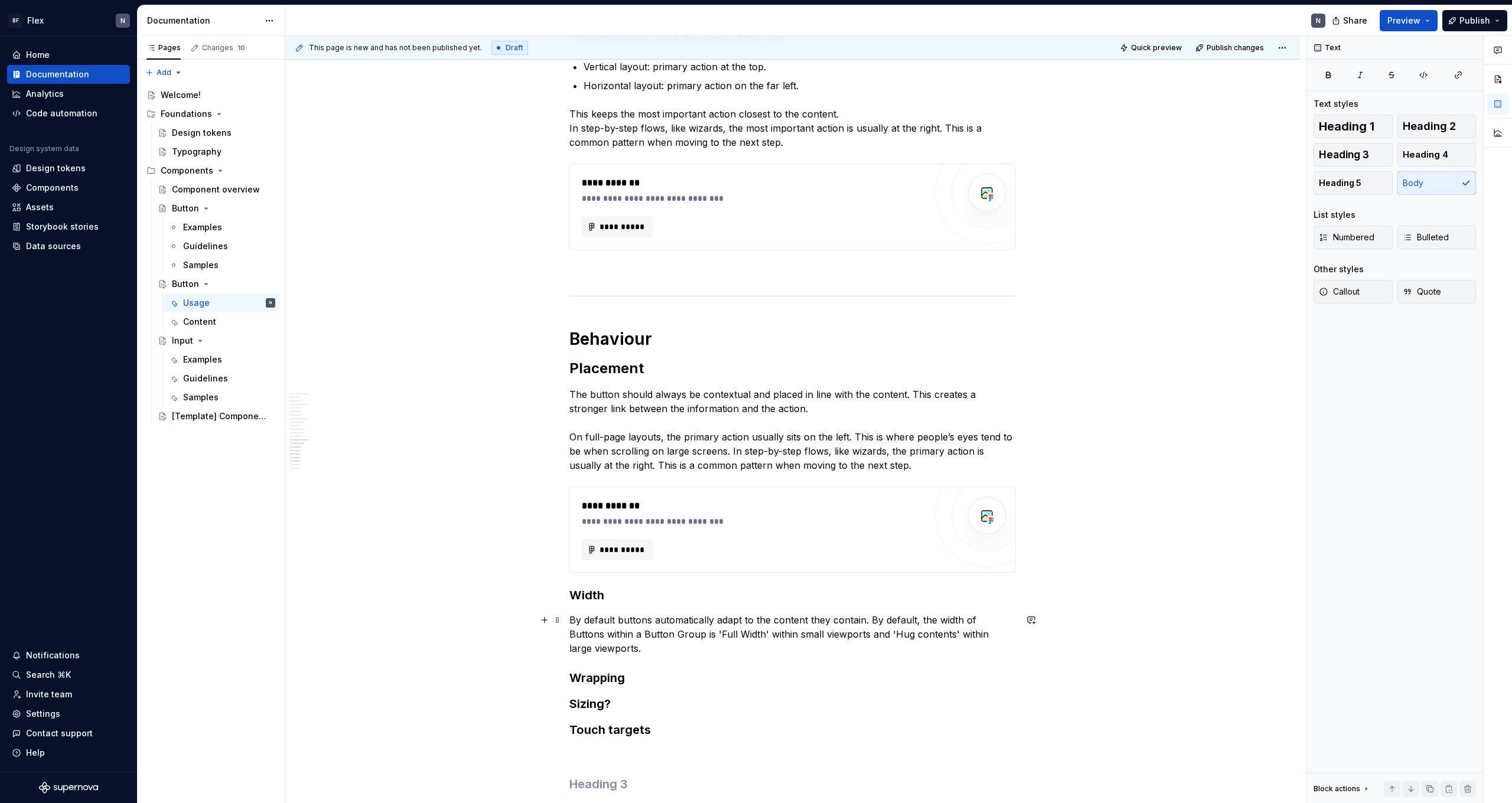
click at [344, 441] on p "By default buttons automatically adapt to the content they contain. By default,…" at bounding box center [793, 634] width 447 height 43
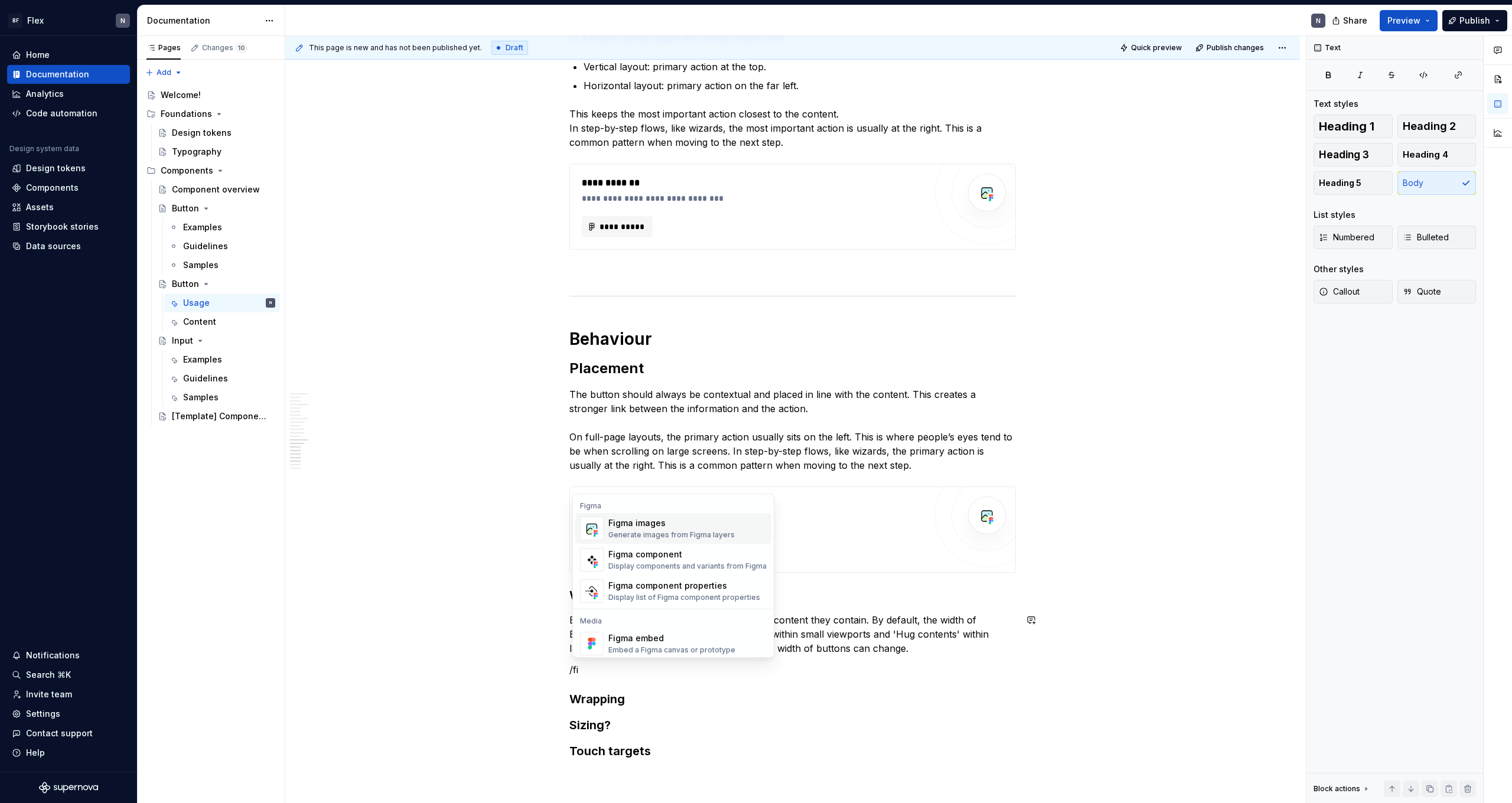
click at [344, 441] on div "Generate images from Figma layers" at bounding box center [671, 535] width 127 height 9
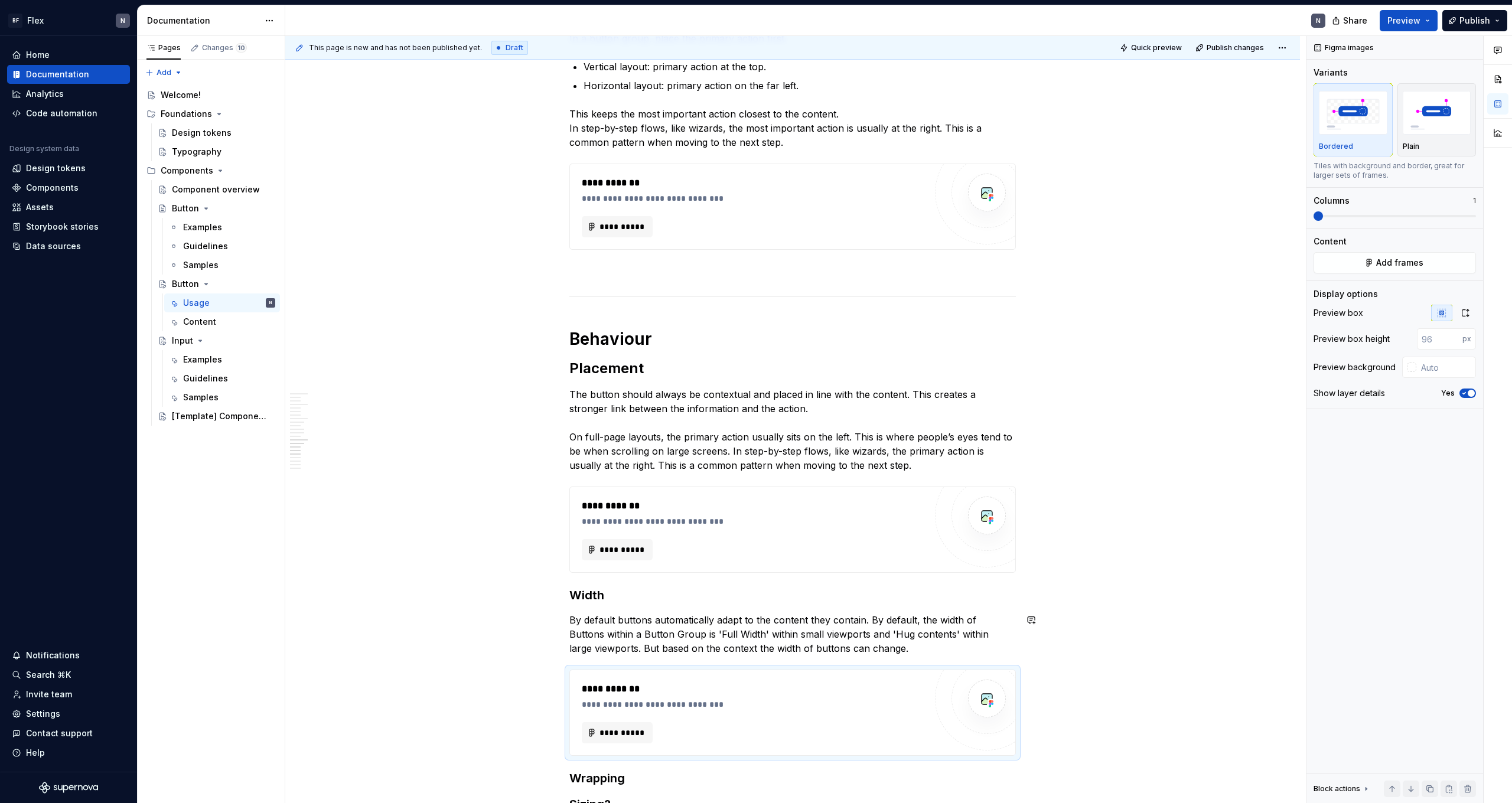
click at [344, 441] on p "By default buttons automatically adapt to the content they contain. By default,…" at bounding box center [793, 634] width 447 height 43
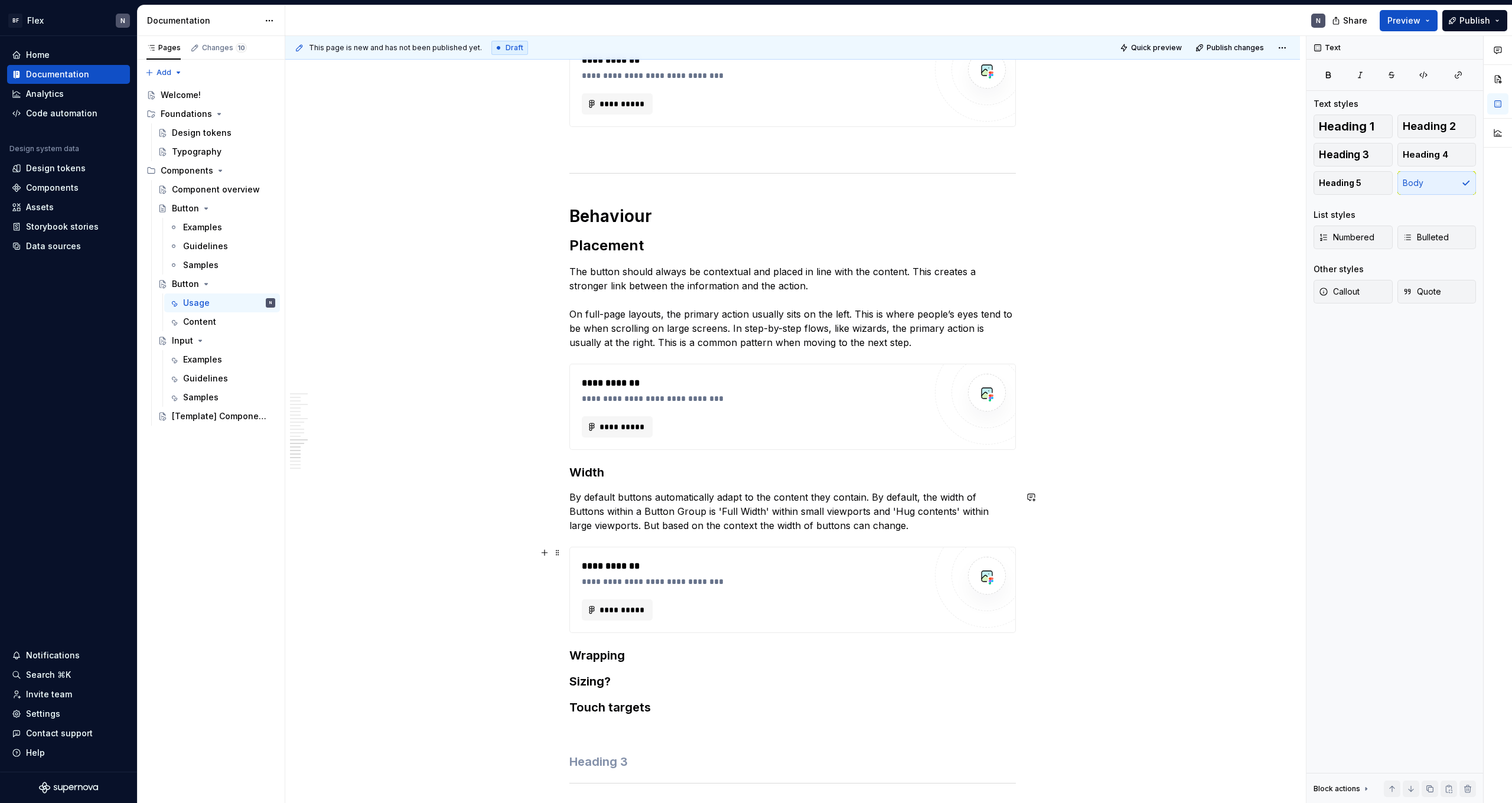
scroll to position [1945, 0]
click at [344, 441] on p "By default buttons automatically adapt to the content they contain. By default,…" at bounding box center [793, 510] width 447 height 43
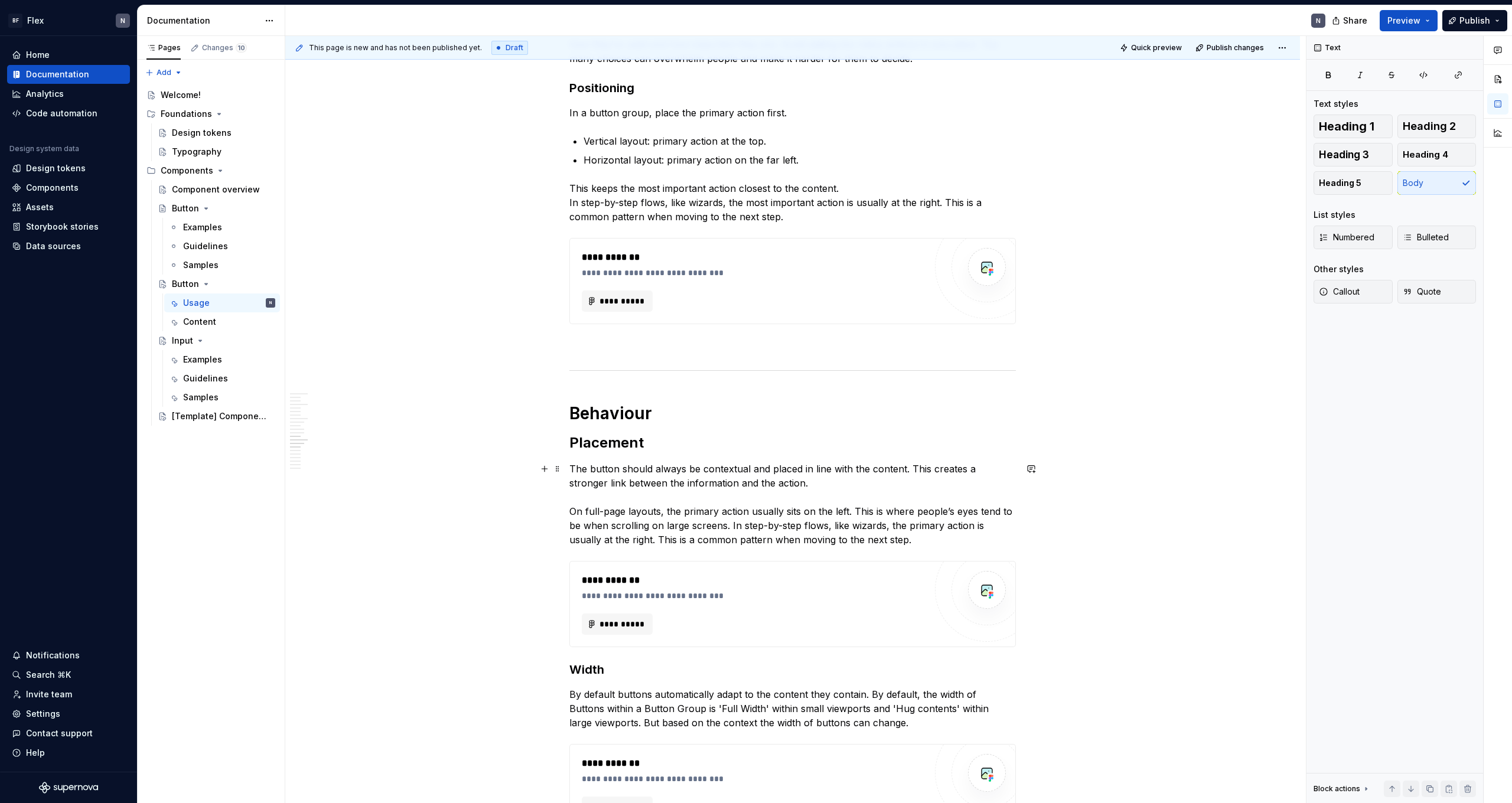
scroll to position [1749, 0]
click at [344, 441] on p "By default buttons automatically adapt to the content they contain. By default,…" at bounding box center [793, 706] width 447 height 43
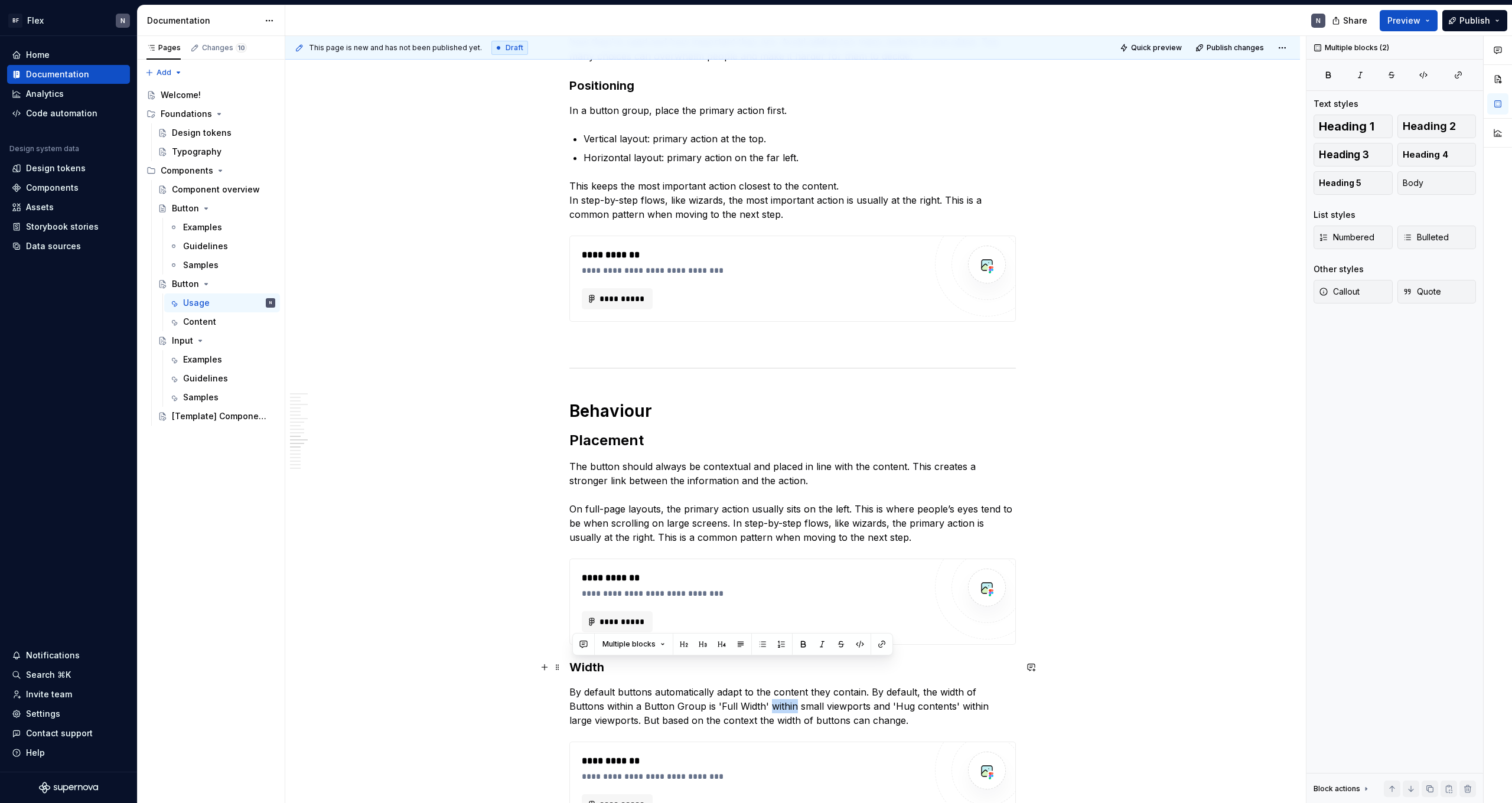
drag, startPoint x: 918, startPoint y: 719, endPoint x: 577, endPoint y: 662, distance: 345.7
click at [344, 441] on div "**********" at bounding box center [793, 170] width 447 height 3371
click at [344, 441] on p "By default buttons automatically adapt to the content they contain. By default,…" at bounding box center [793, 706] width 447 height 43
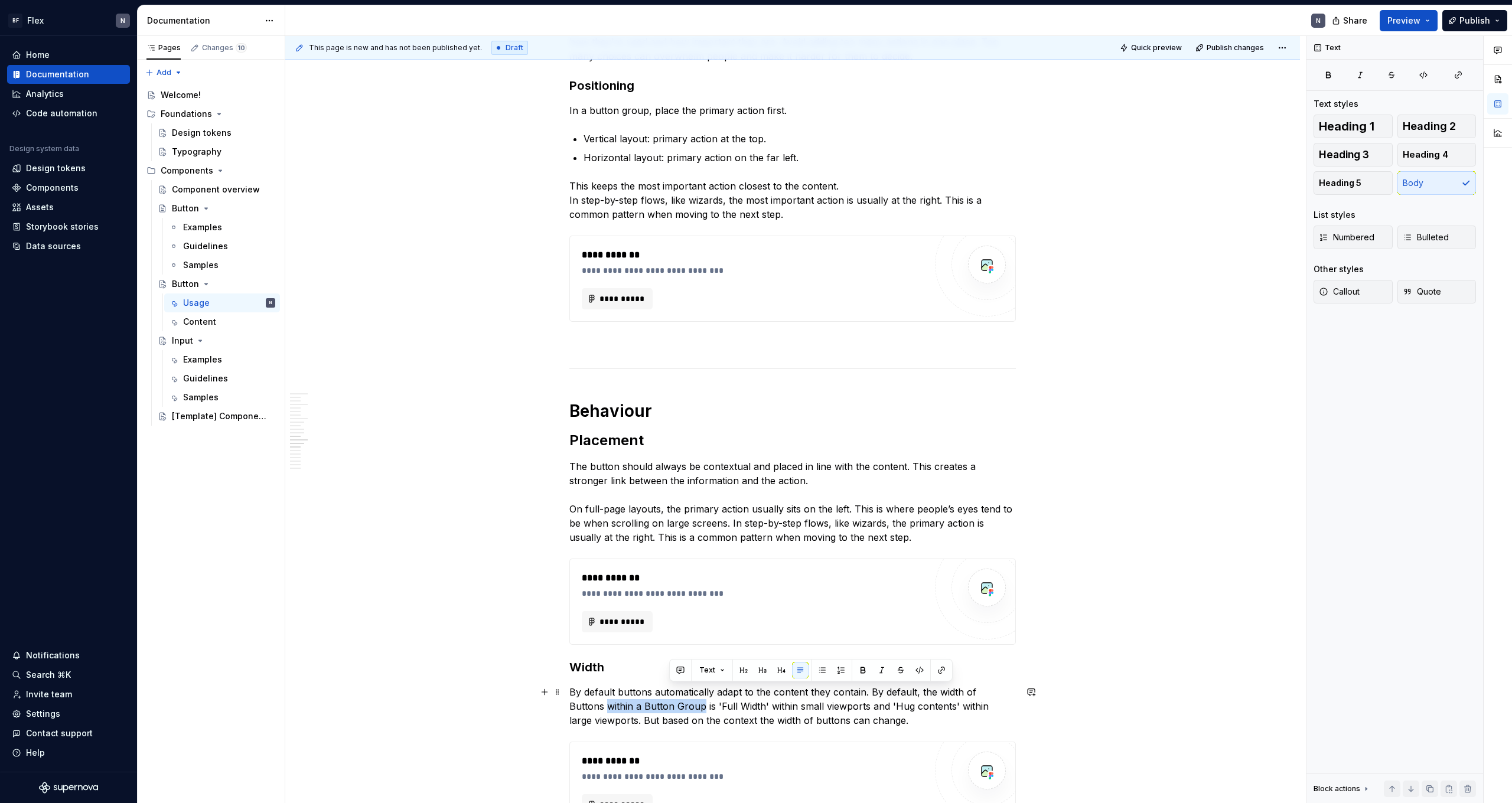
drag, startPoint x: 669, startPoint y: 709, endPoint x: 552, endPoint y: 708, distance: 117.0
click at [344, 441] on div "**********" at bounding box center [792, 282] width 1014 height 3654
click at [344, 441] on p "By default buttons automatically adapt to the content they contain. By default,…" at bounding box center [793, 706] width 447 height 43
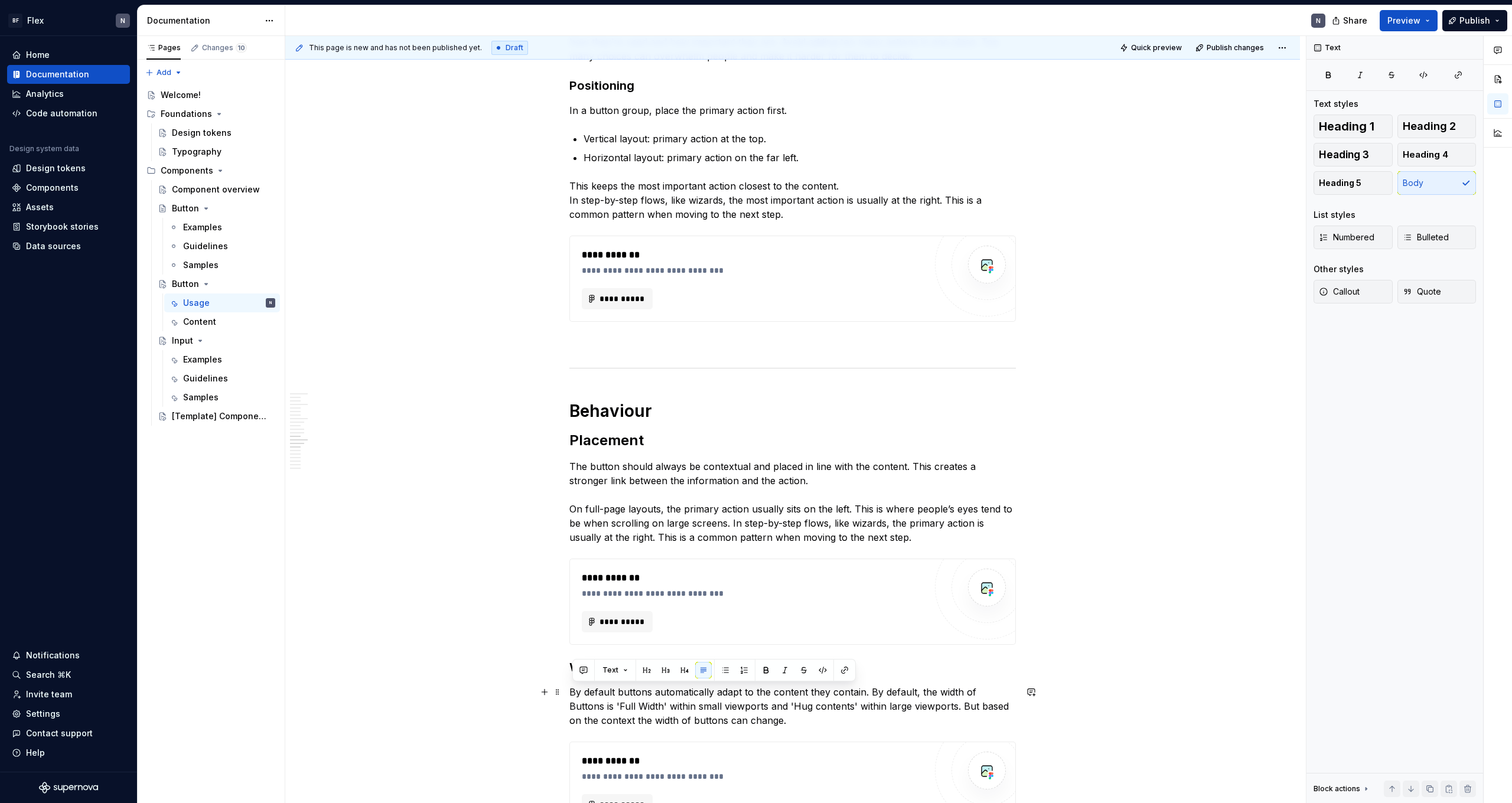
click at [344, 441] on p "By default buttons automatically adapt to the content they contain. By default,…" at bounding box center [793, 706] width 447 height 43
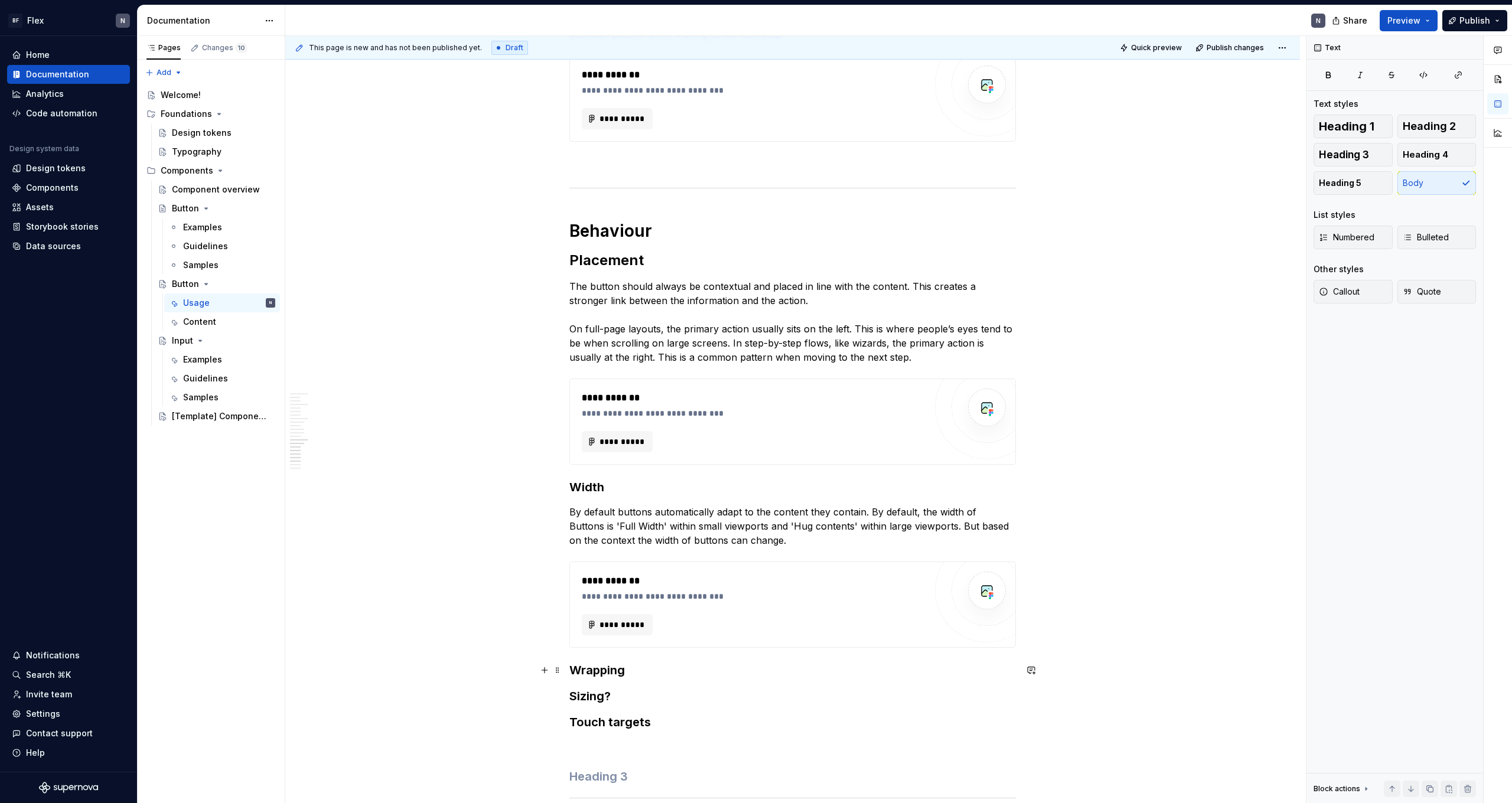
scroll to position [1930, 0]
click at [344, 441] on h3 "Wrapping" at bounding box center [793, 669] width 447 height 17
click at [344, 441] on p "If the label is too long, the text will wrap to the next line." at bounding box center [793, 694] width 447 height 14
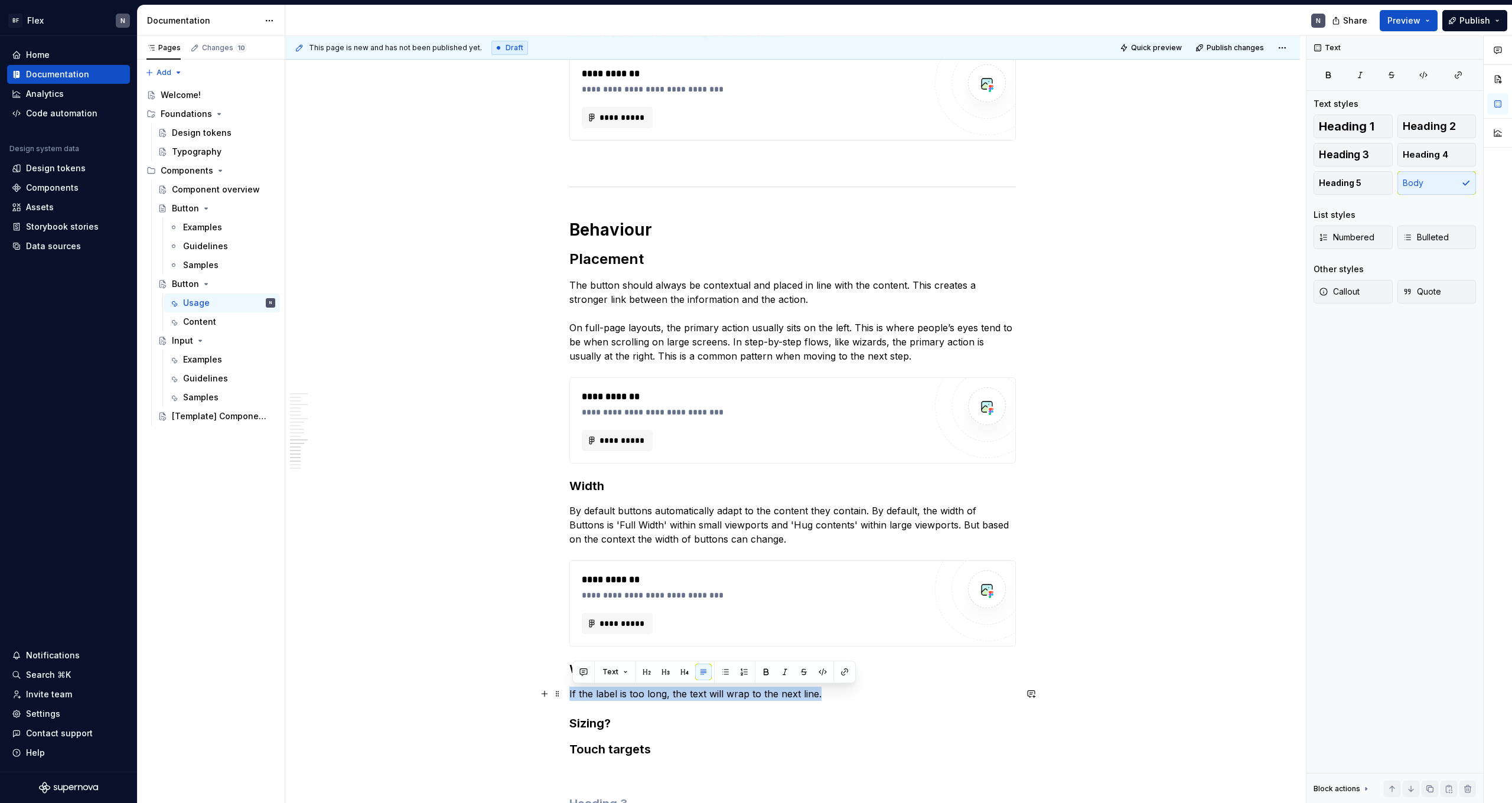
click at [344, 441] on p "If the label is too long, the text will wrap to the next line." at bounding box center [793, 694] width 447 height 14
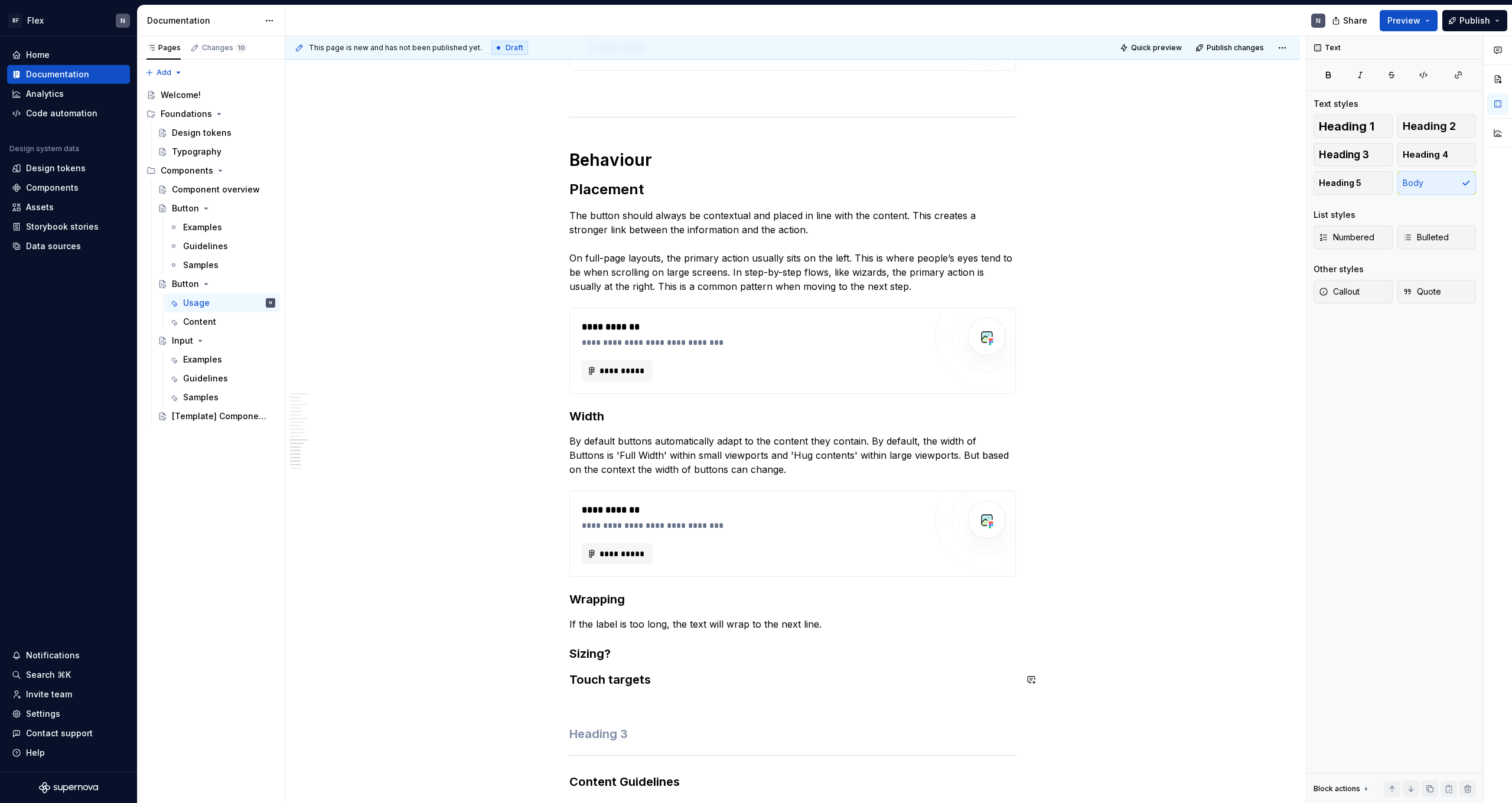
scroll to position [2002, 0]
click at [344, 441] on p "By default buttons automatically adapt to the content they contain. By default,…" at bounding box center [793, 453] width 447 height 43
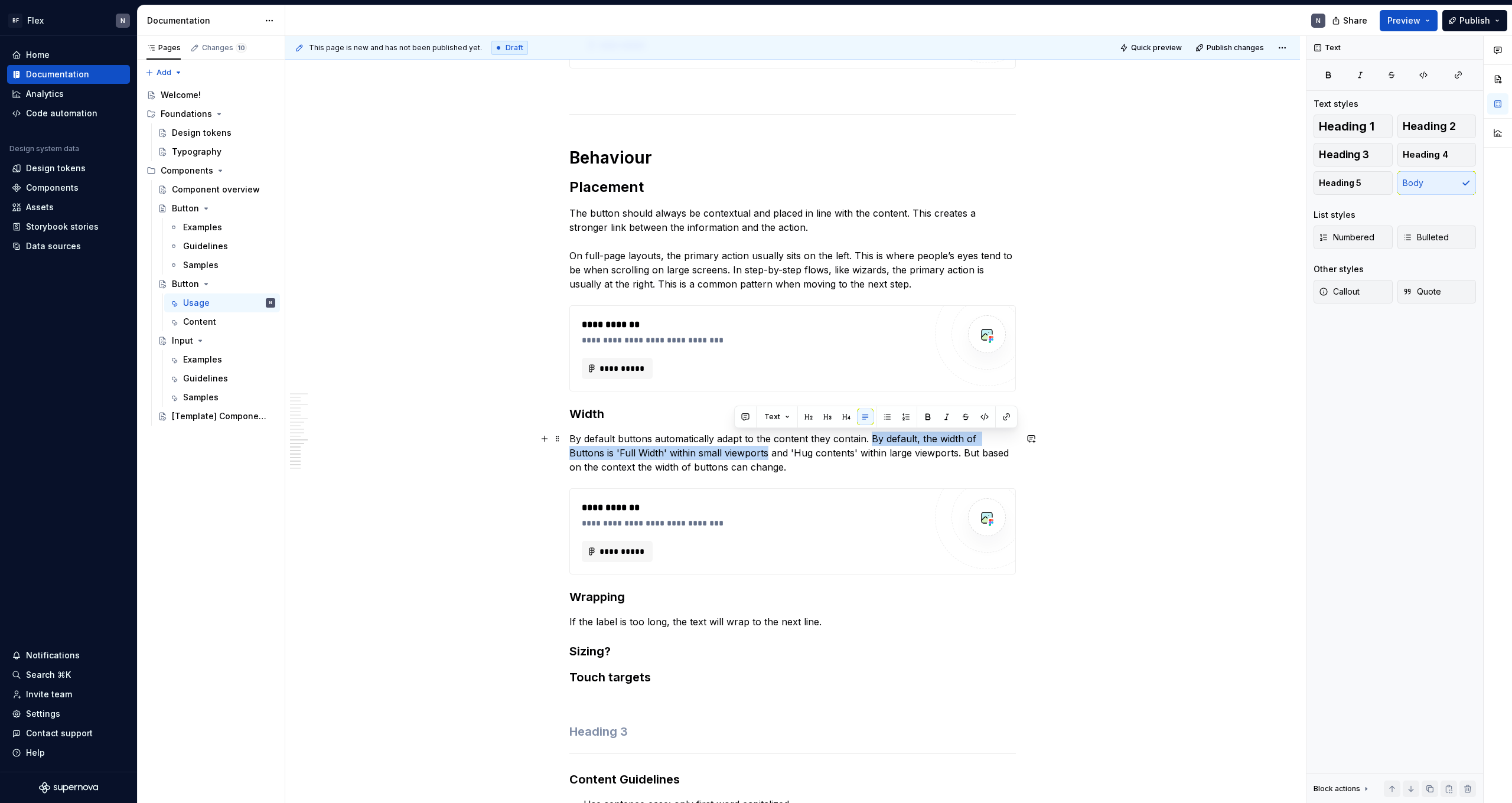
drag, startPoint x: 873, startPoint y: 438, endPoint x: 734, endPoint y: 456, distance: 140.2
click at [344, 441] on p "By default buttons automatically adapt to the content they contain. By default,…" at bounding box center [793, 453] width 447 height 43
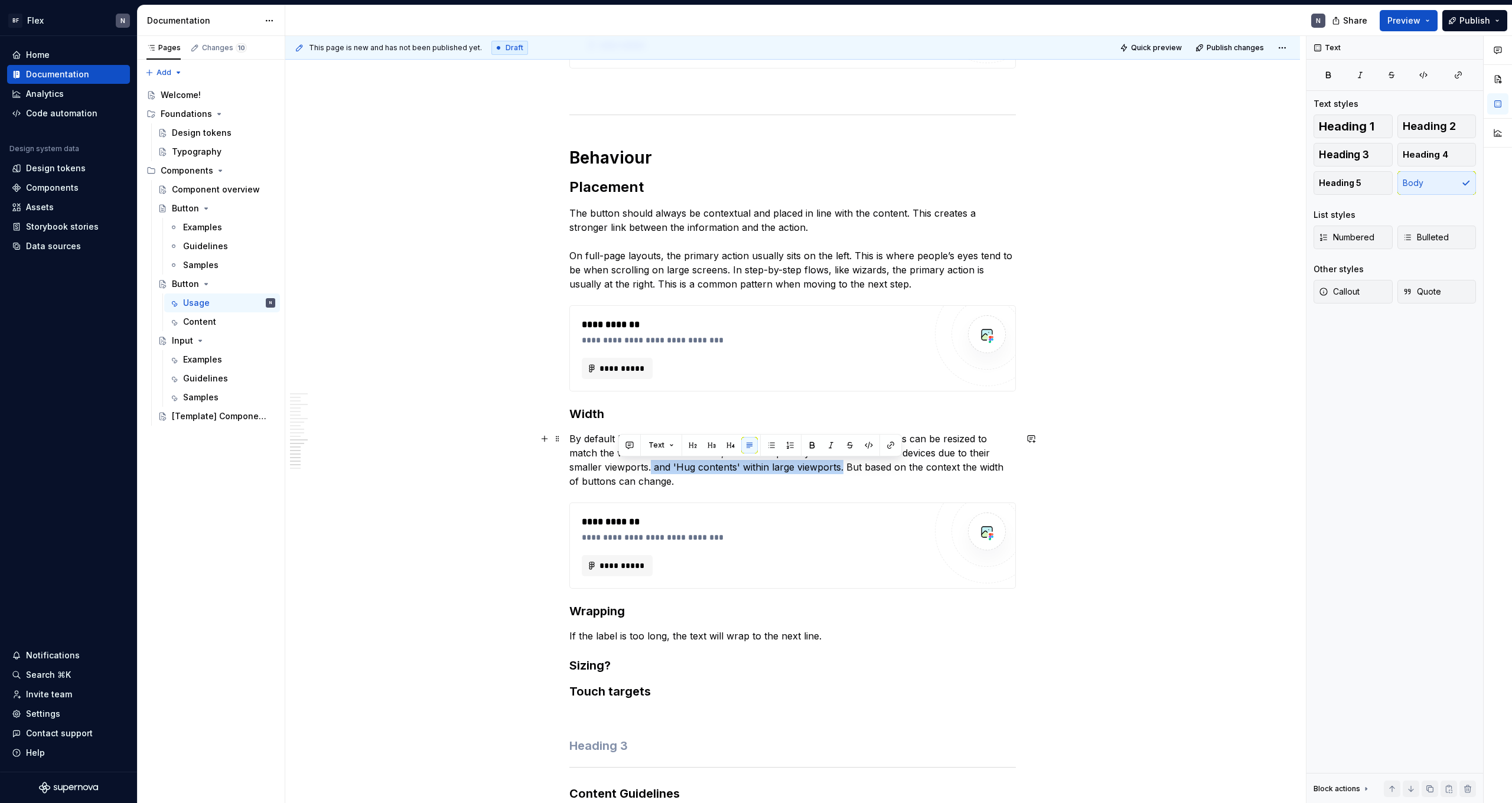
drag, startPoint x: 620, startPoint y: 466, endPoint x: 809, endPoint y: 467, distance: 189.0
click at [344, 441] on p "By default buttons automatically adapt to the content they contain. Buttons can…" at bounding box center [793, 460] width 447 height 57
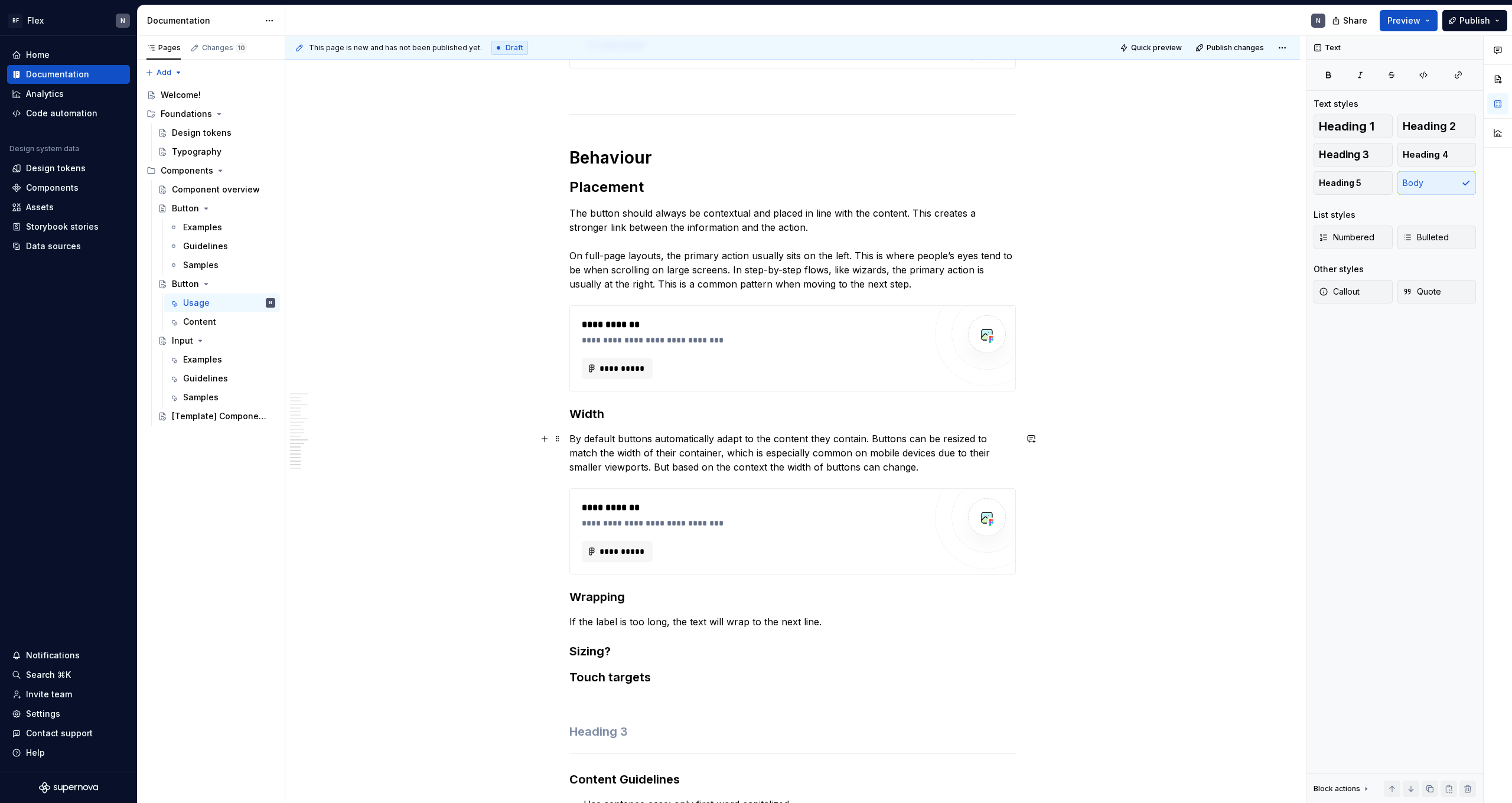
click at [344, 441] on p "By default buttons automatically adapt to the content they contain. Buttons can…" at bounding box center [793, 453] width 447 height 43
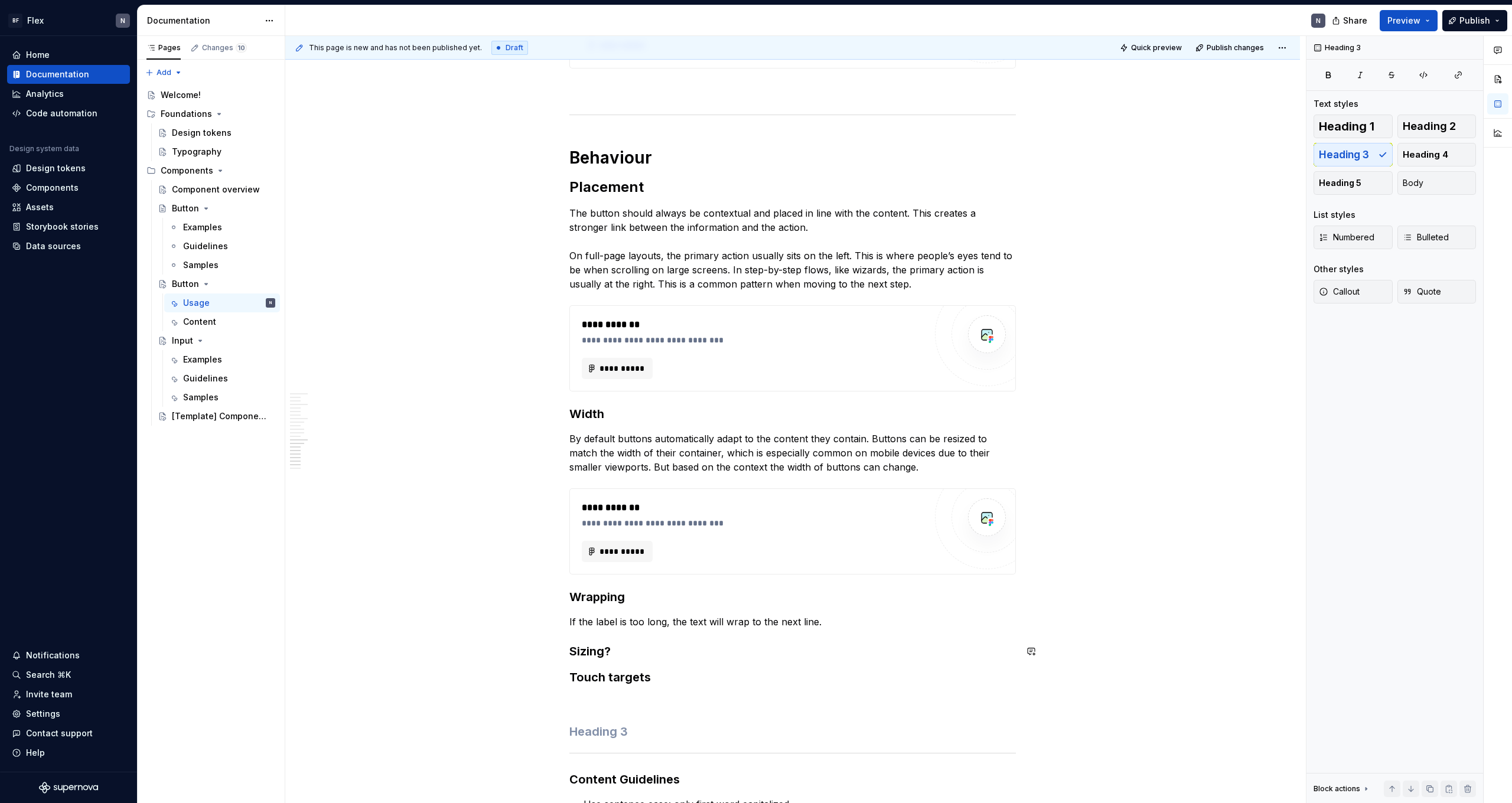
click at [344, 441] on h3 "Touch targets" at bounding box center [793, 677] width 447 height 17
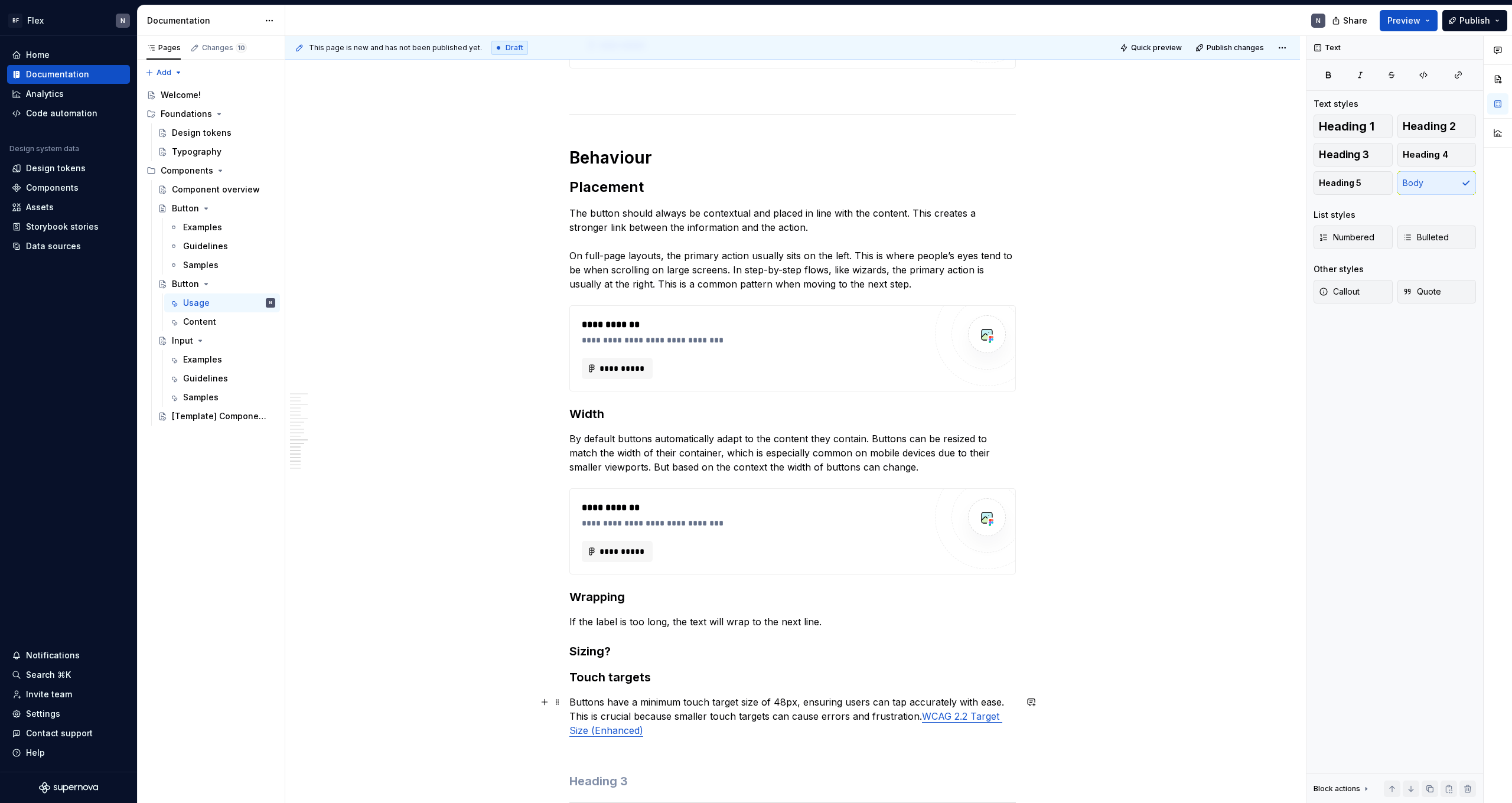
click at [344, 441] on p "Buttons have a minimum touch target size of 48px, ensuring users can tap accura…" at bounding box center [793, 716] width 447 height 43
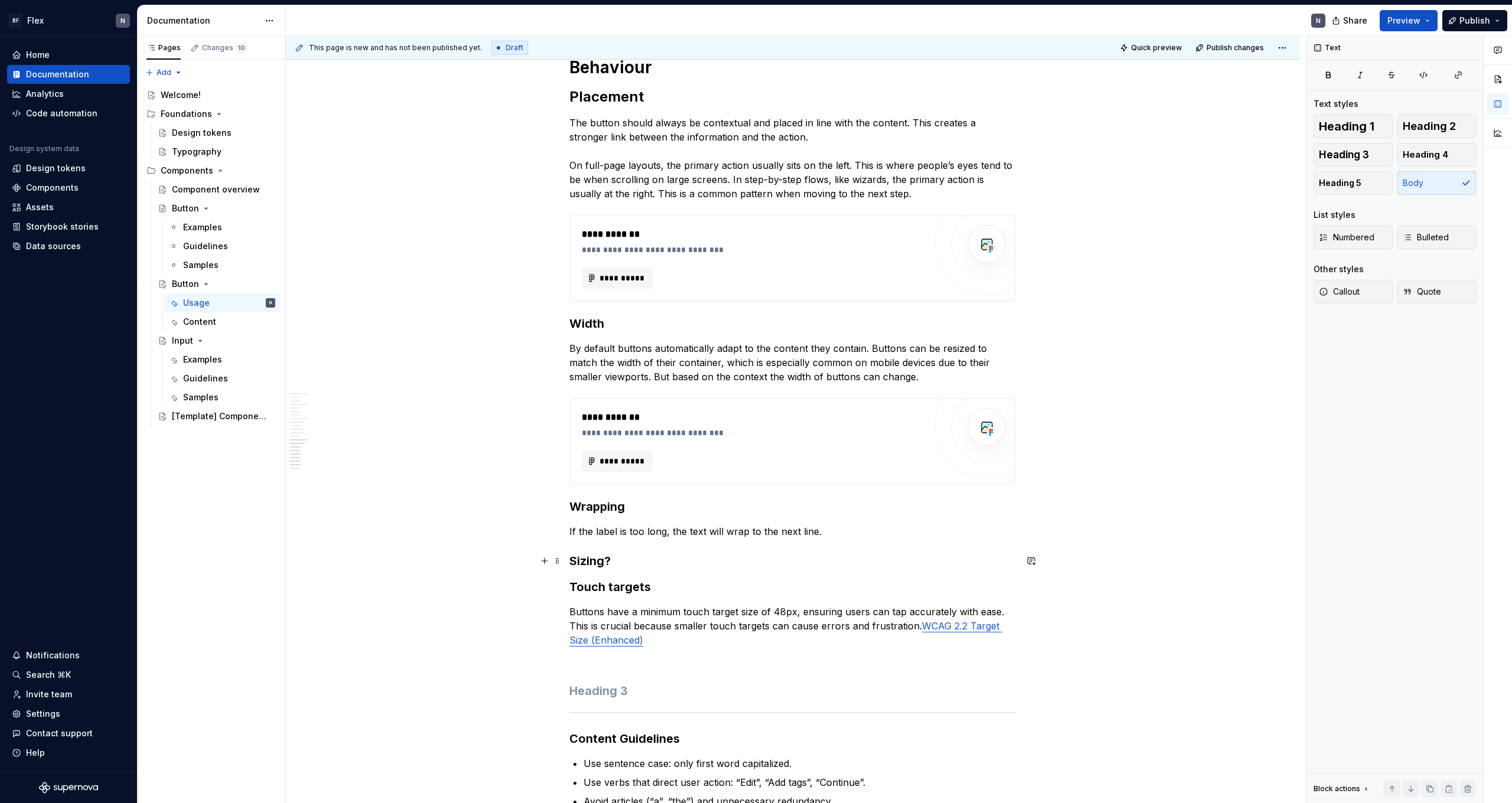
click at [344, 441] on h3 "Sizing?" at bounding box center [793, 561] width 447 height 17
click at [344, 441] on p "If the label is too long, the text will wrap to the next line." at bounding box center [793, 532] width 447 height 14
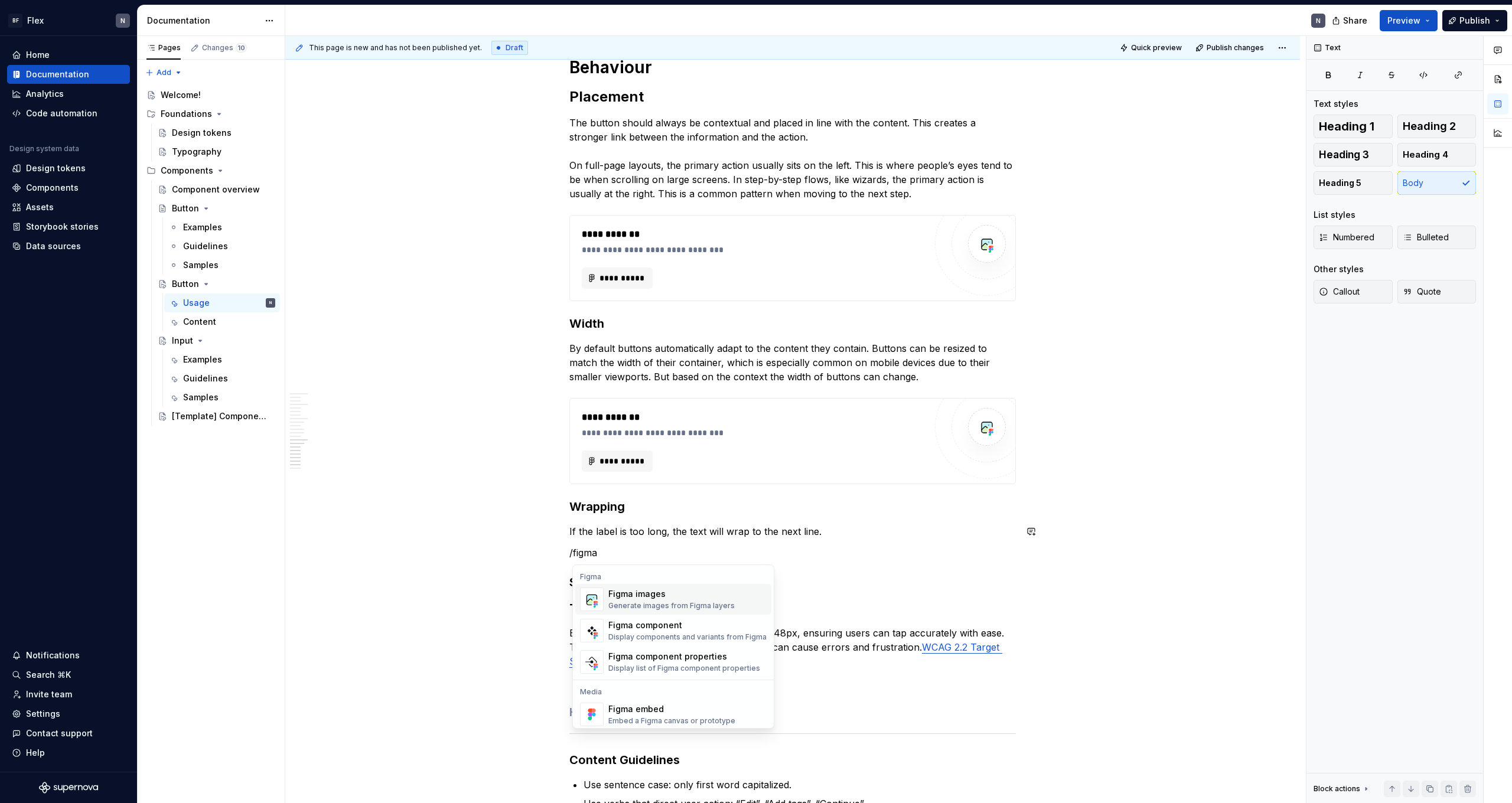
click at [344, 441] on div "Figma images" at bounding box center [671, 595] width 127 height 12
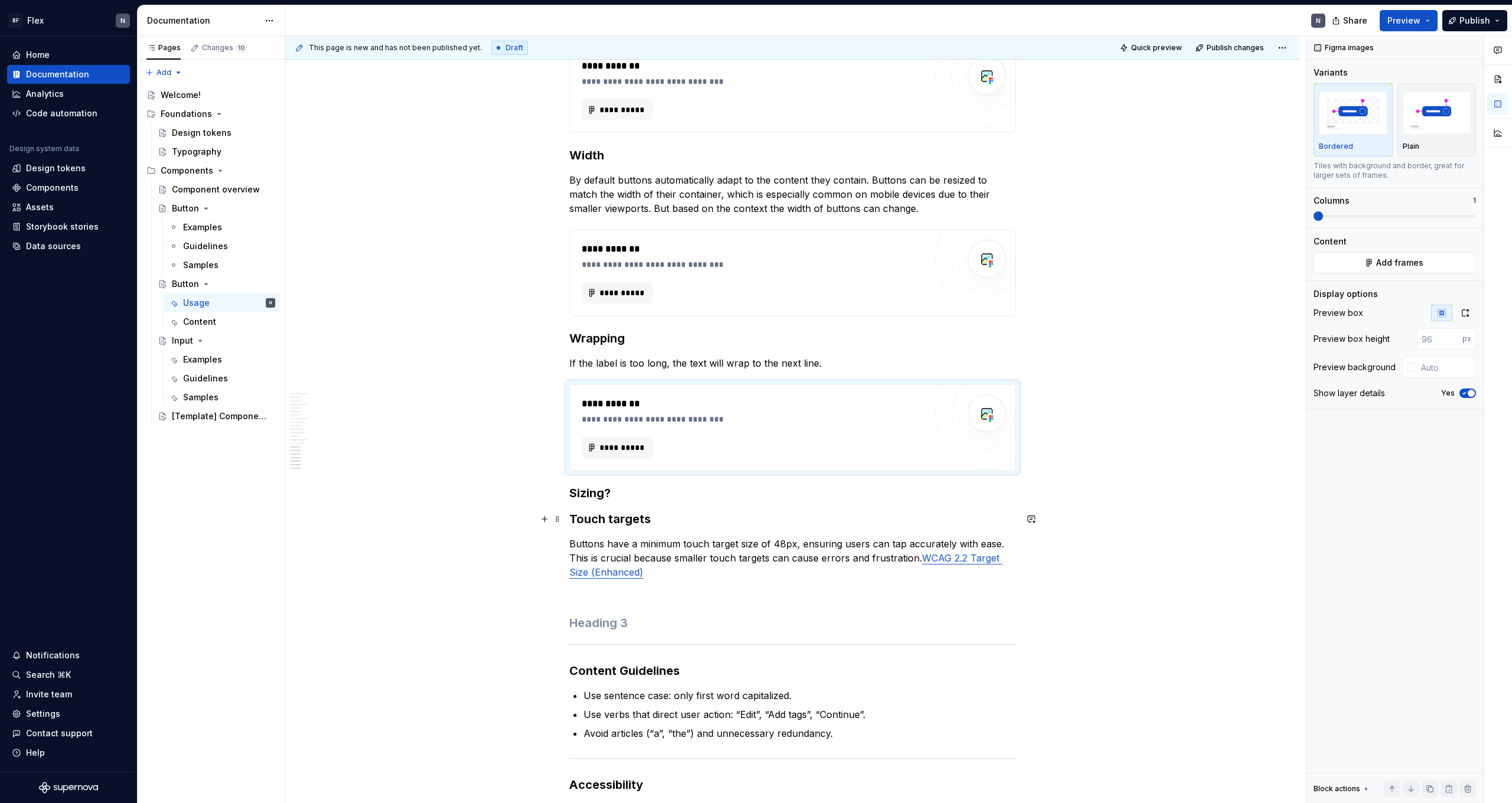
scroll to position [2279, 0]
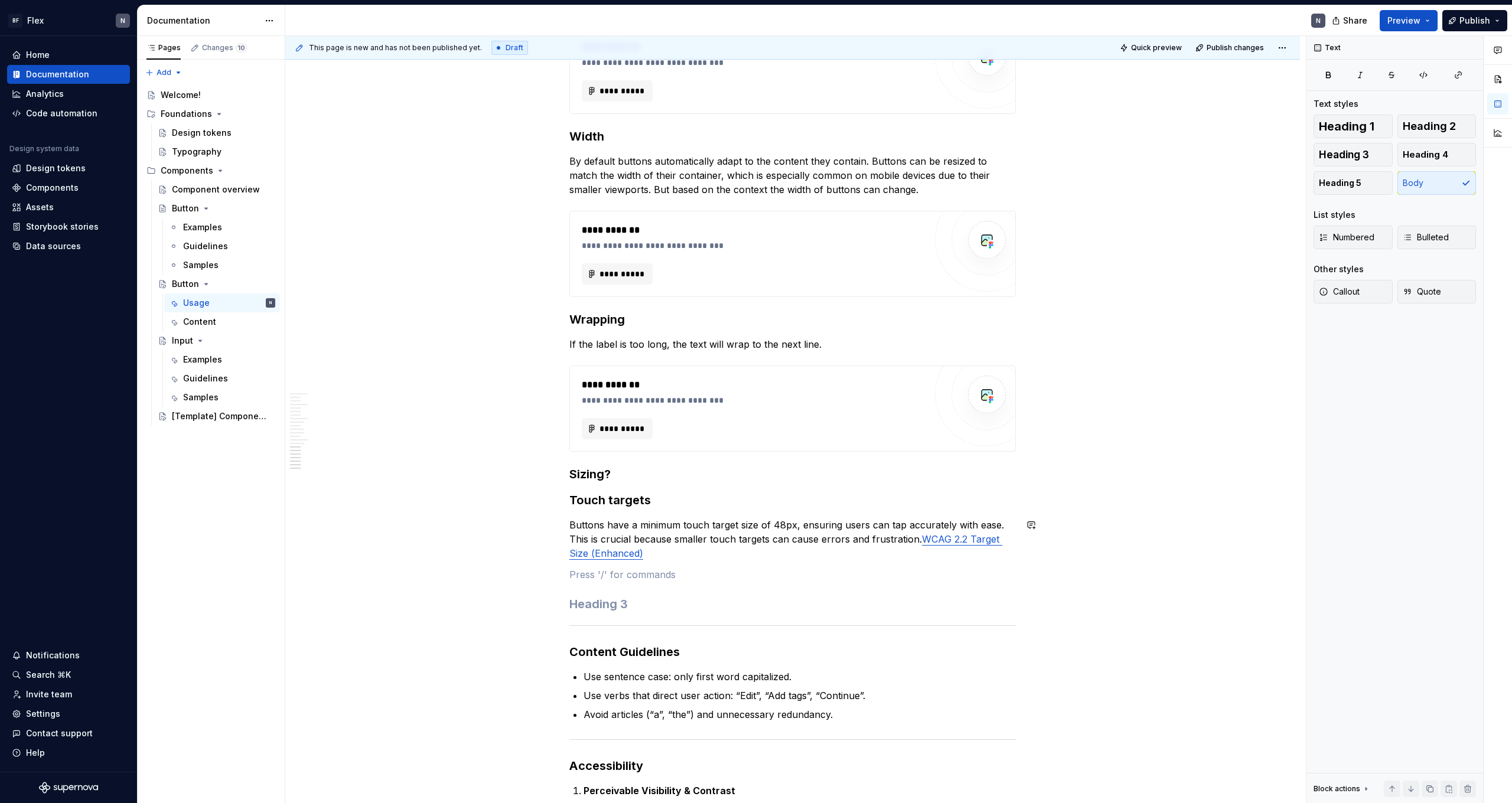
click at [344, 441] on p "Buttons have a minimum touch target size of 48px, ensuring users can tap accura…" at bounding box center [793, 539] width 447 height 43
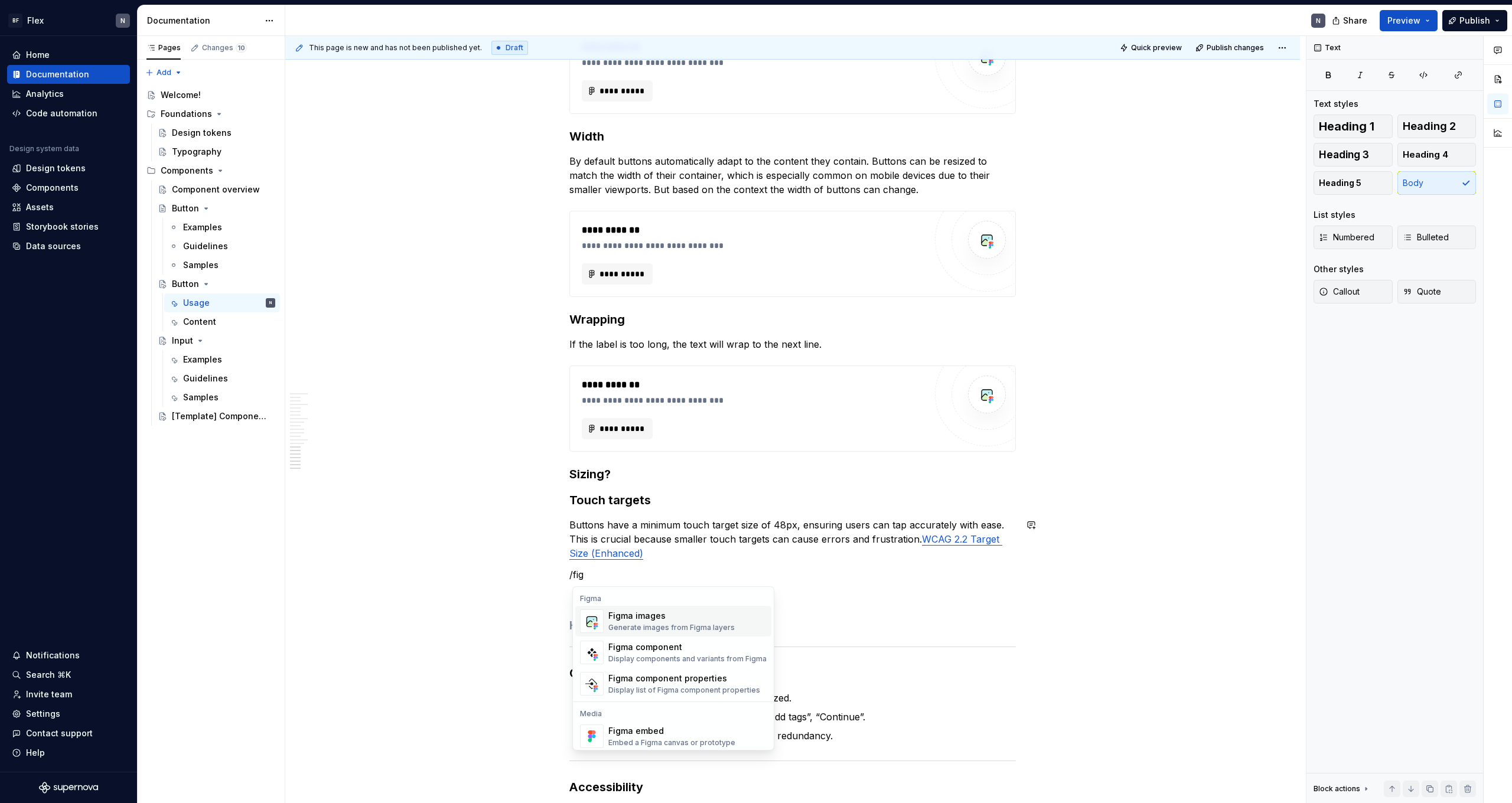
click at [344, 441] on div "Generate images from Figma layers" at bounding box center [671, 627] width 127 height 9
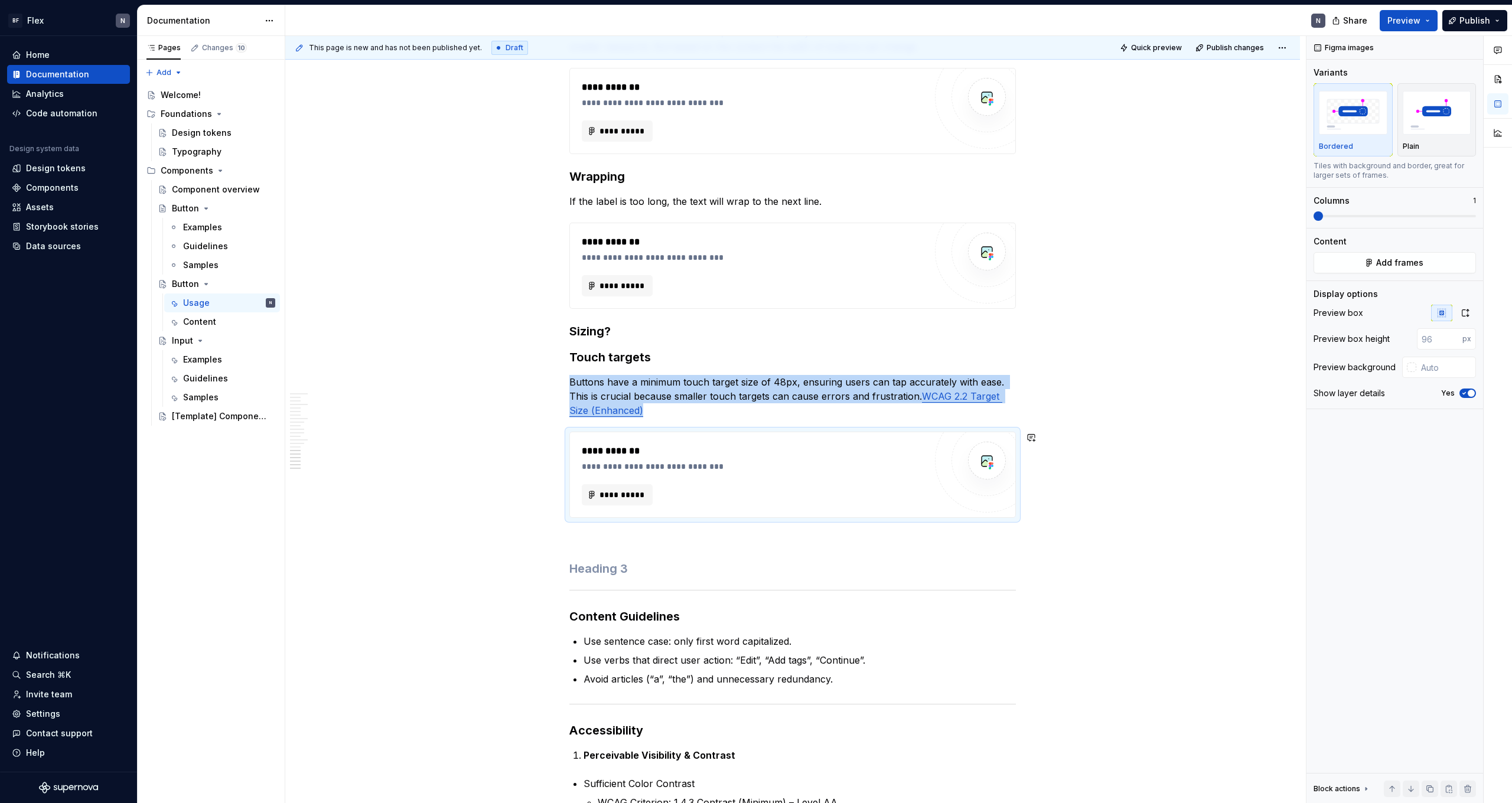
scroll to position [2445, 0]
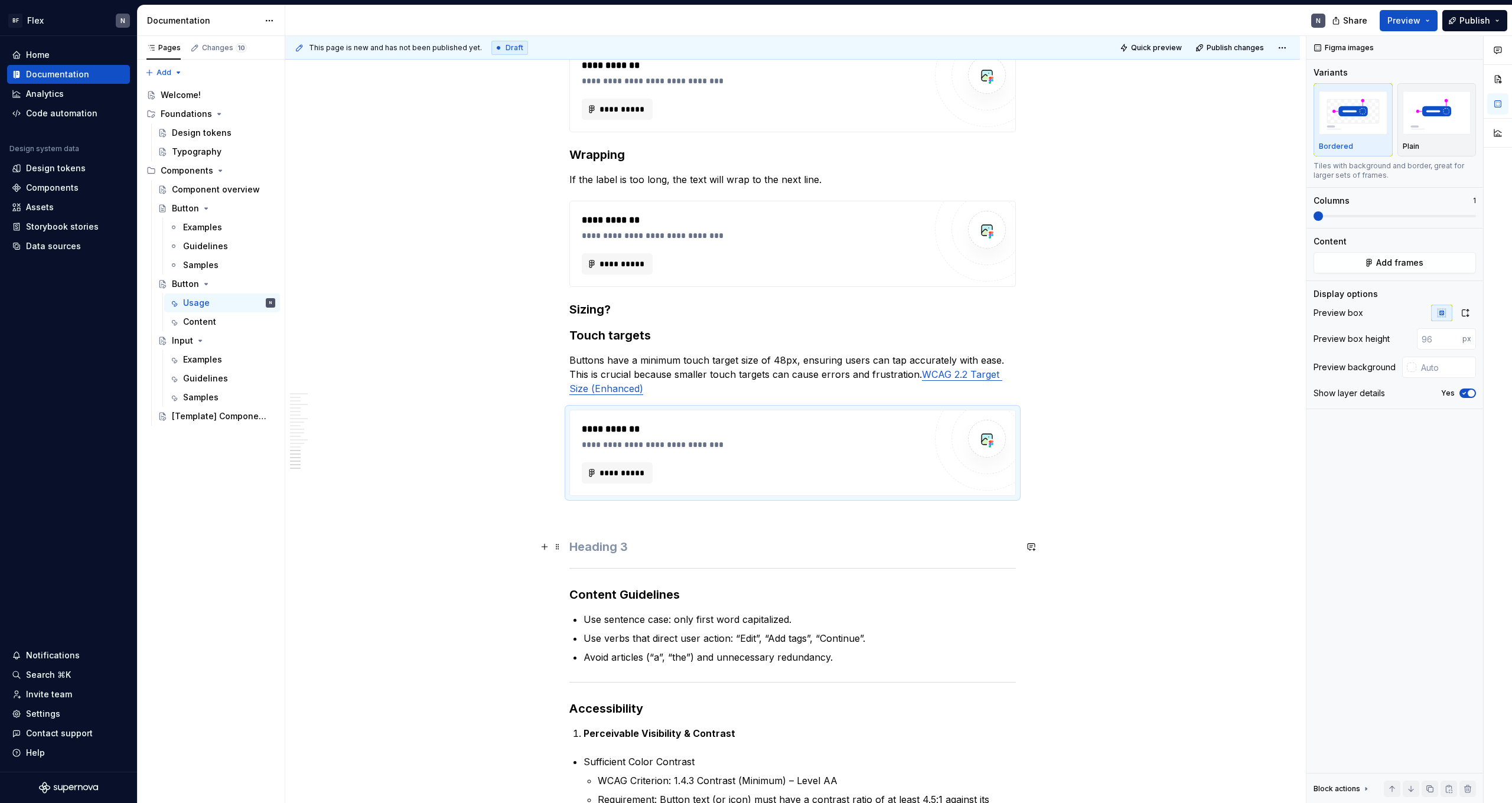
click at [344, 441] on h3 at bounding box center [793, 547] width 447 height 17
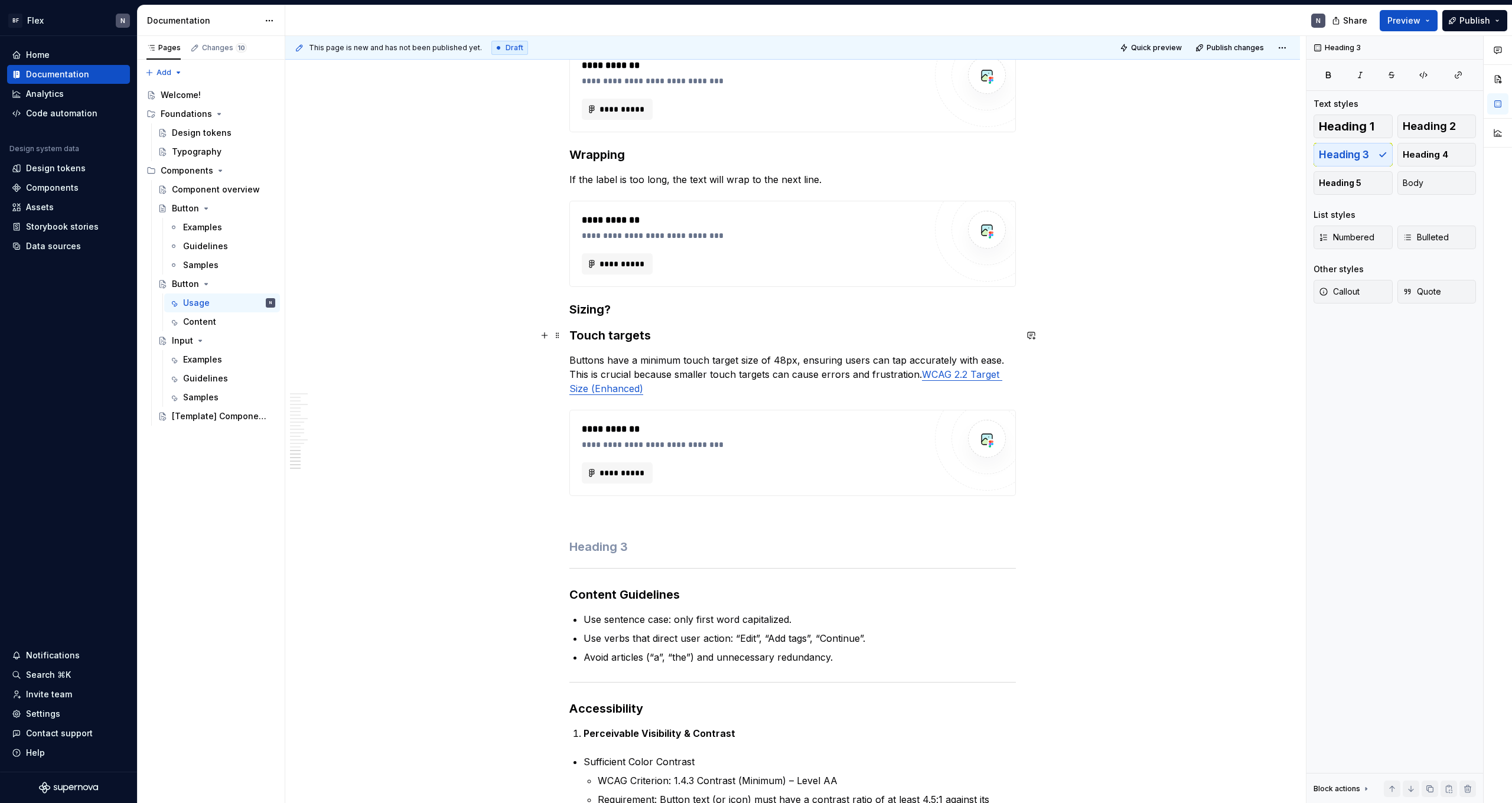
click at [344, 331] on h3 "Touch targets" at bounding box center [793, 335] width 447 height 17
click at [344, 332] on h3 "Touch targets" at bounding box center [793, 335] width 447 height 17
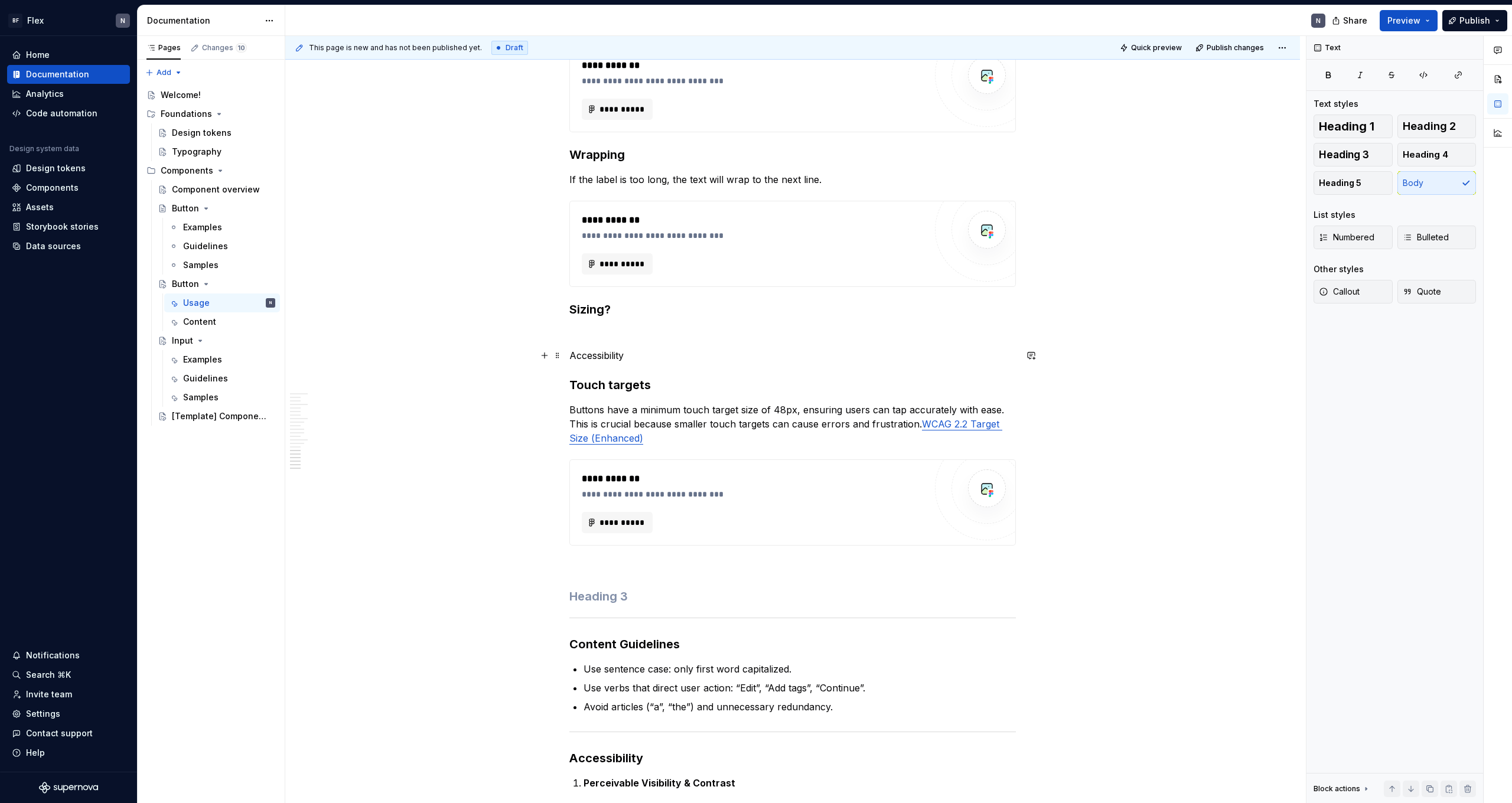
click at [344, 361] on p "Accessibility" at bounding box center [793, 355] width 447 height 14
click at [344, 332] on button "button" at bounding box center [646, 333] width 17 height 17
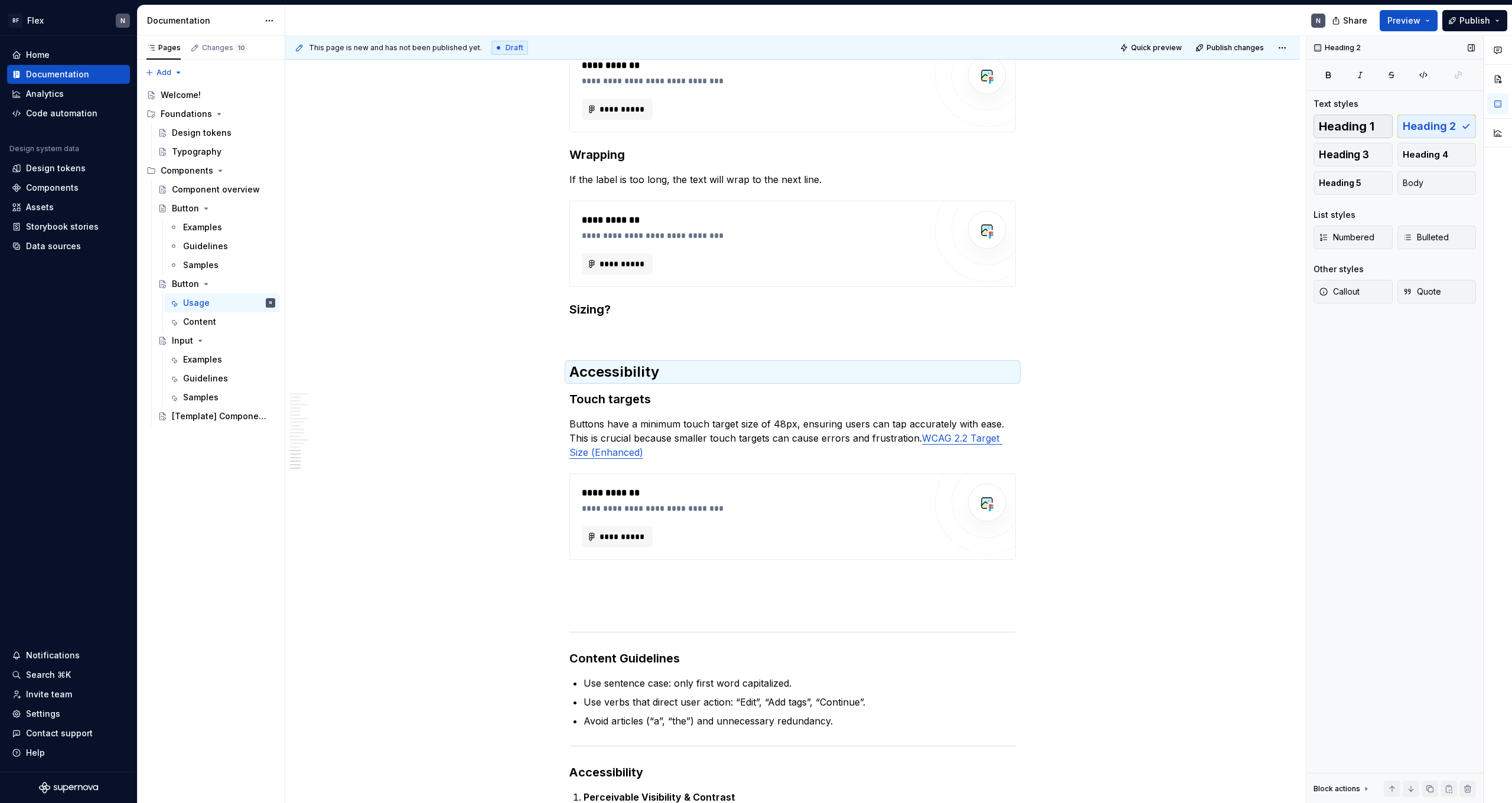
click at [344, 126] on span "Heading 1" at bounding box center [1346, 127] width 56 height 12
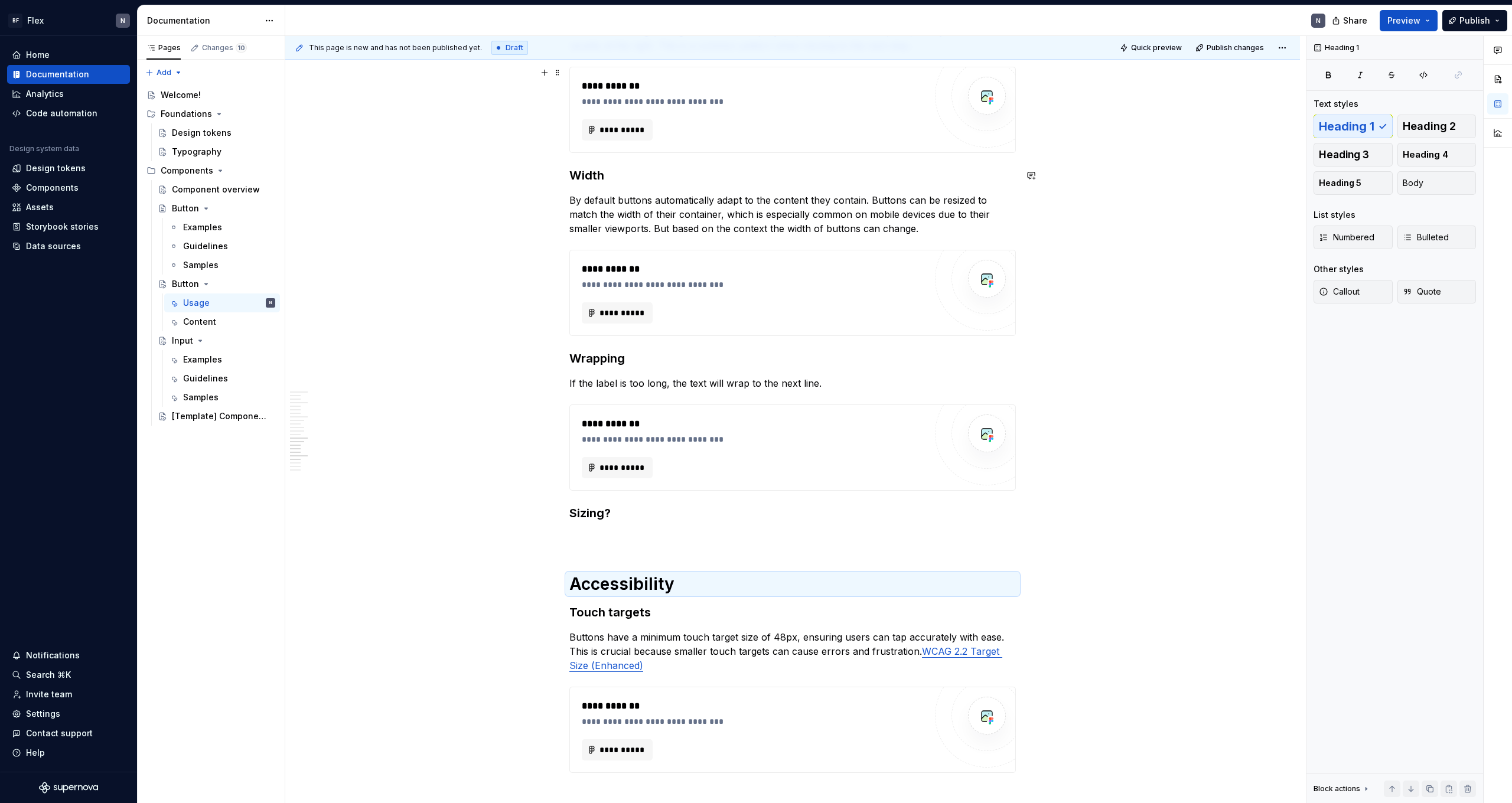
scroll to position [2044, 0]
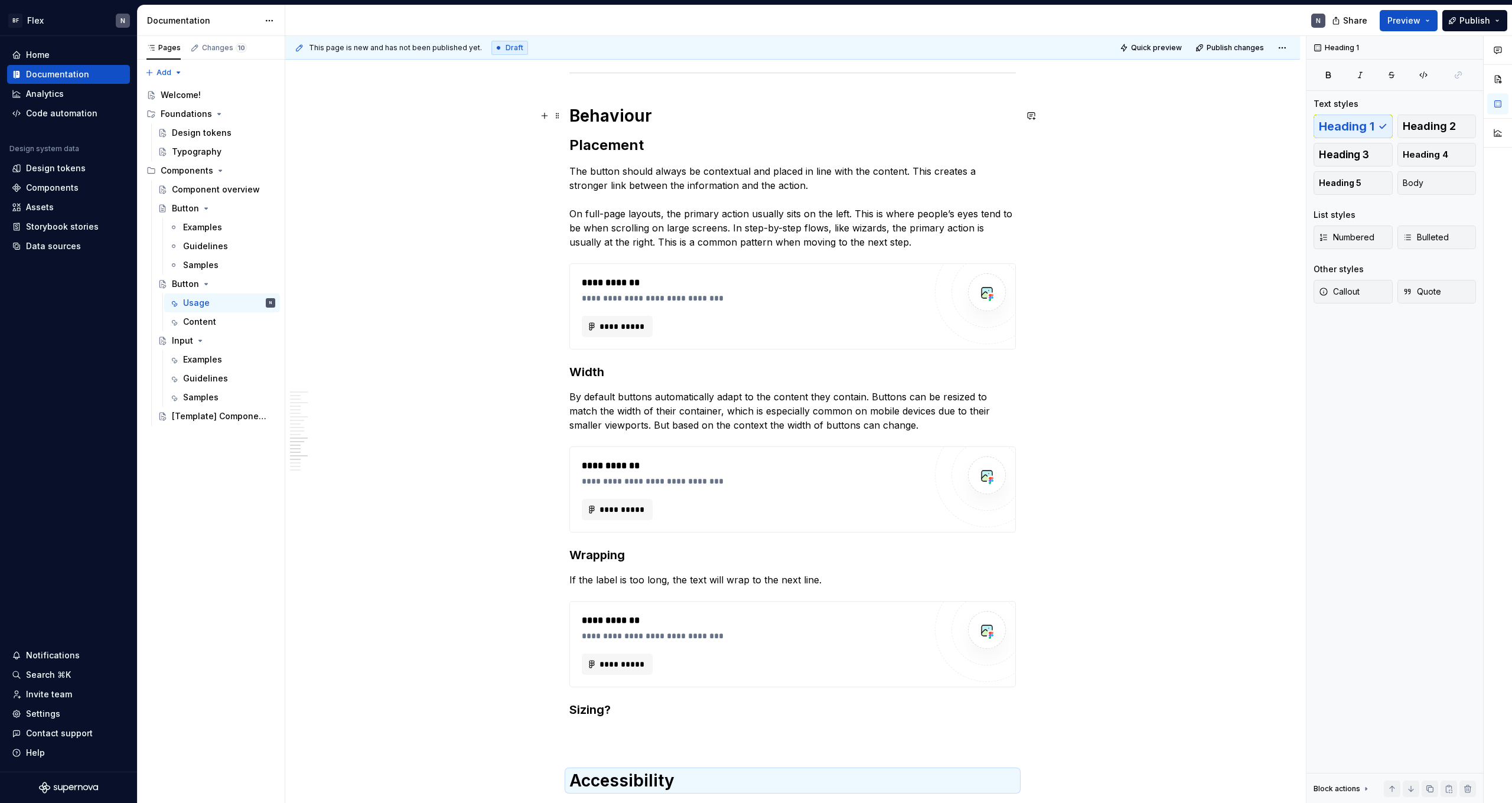
click at [344, 121] on h1 "Behaviour" at bounding box center [793, 115] width 447 height 21
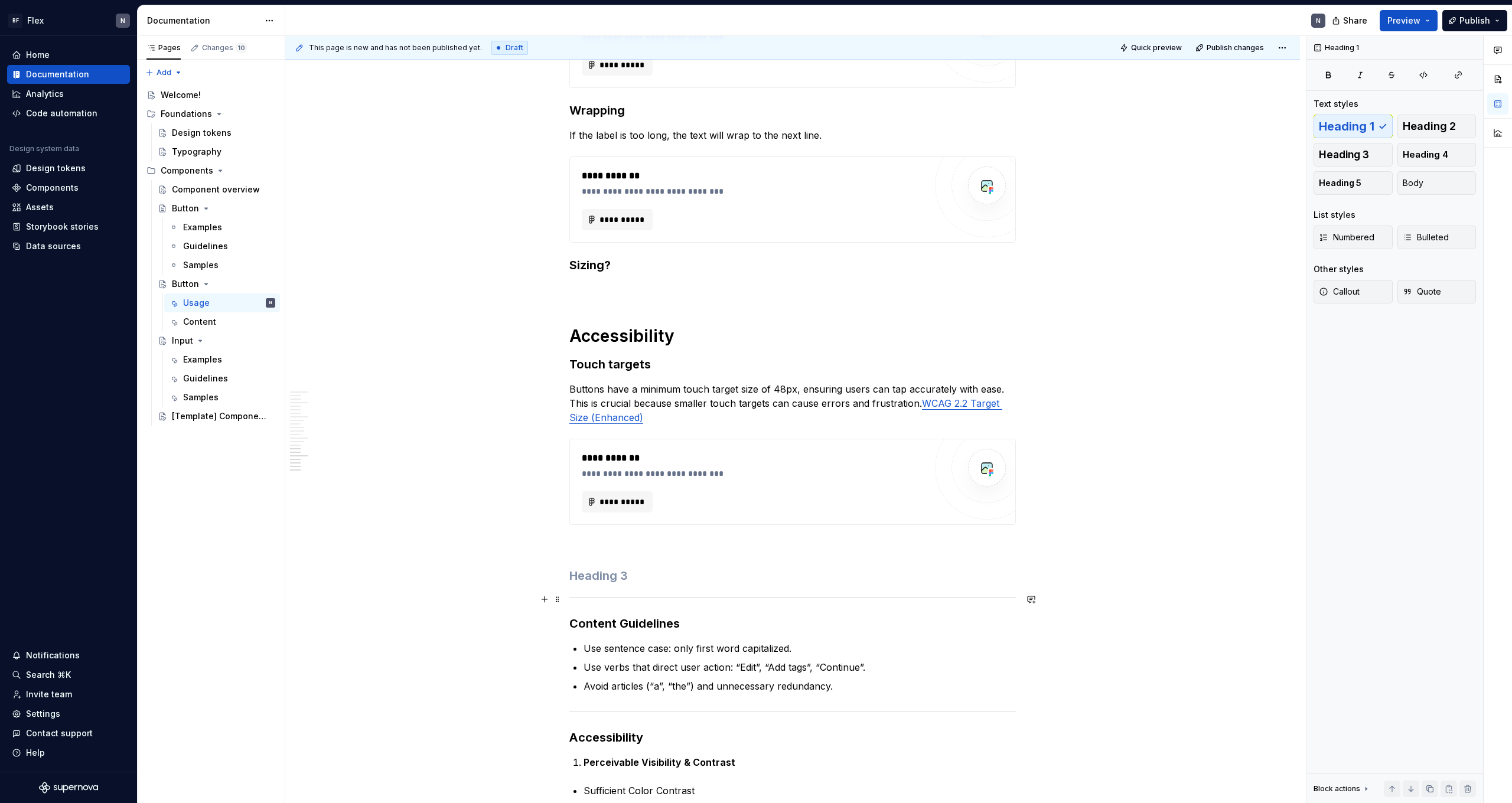
scroll to position [2489, 0]
click at [344, 441] on h3 at bounding box center [793, 576] width 447 height 17
click at [344, 441] on p at bounding box center [793, 547] width 447 height 14
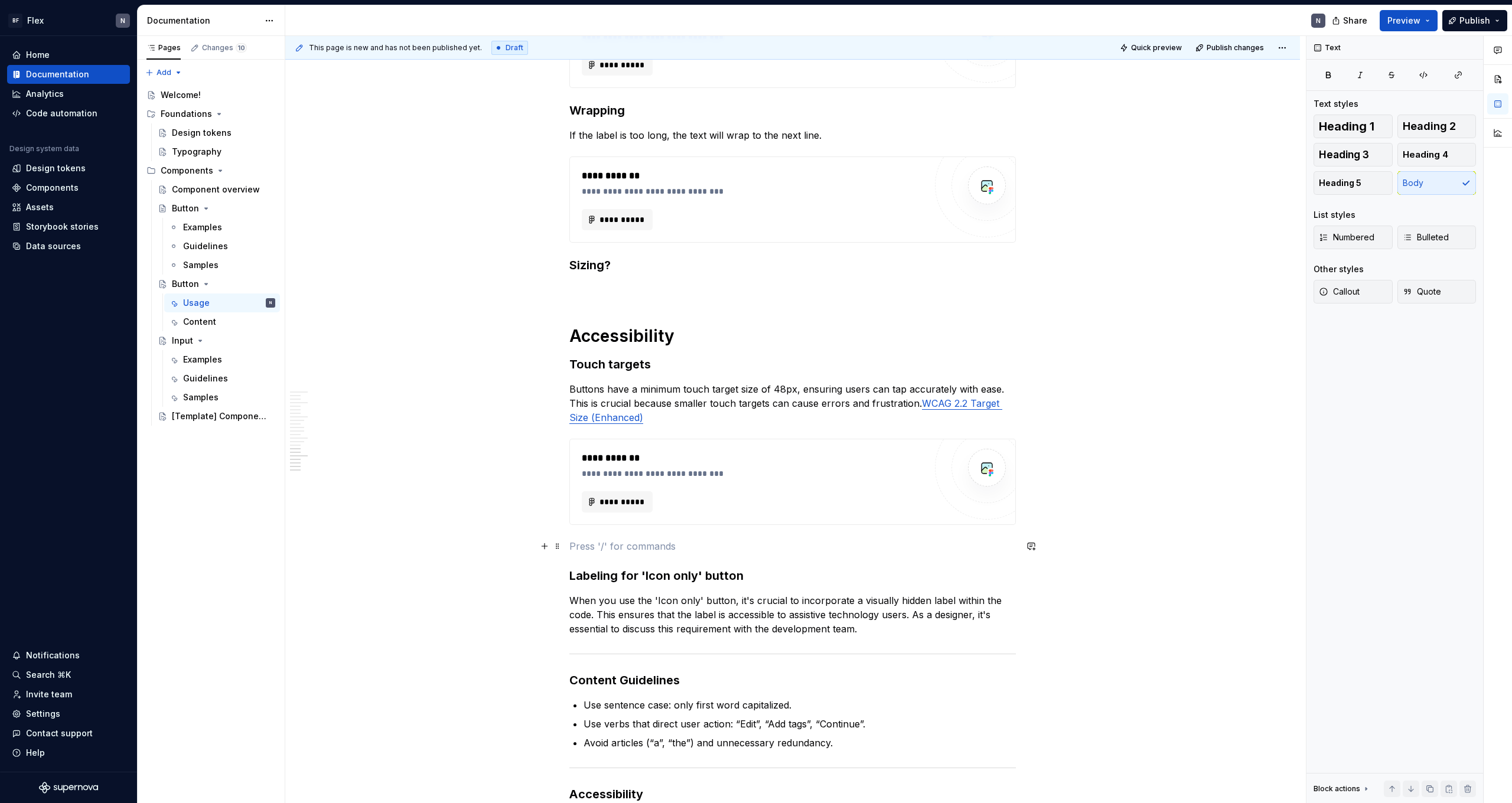
click at [344, 441] on p at bounding box center [793, 547] width 447 height 14
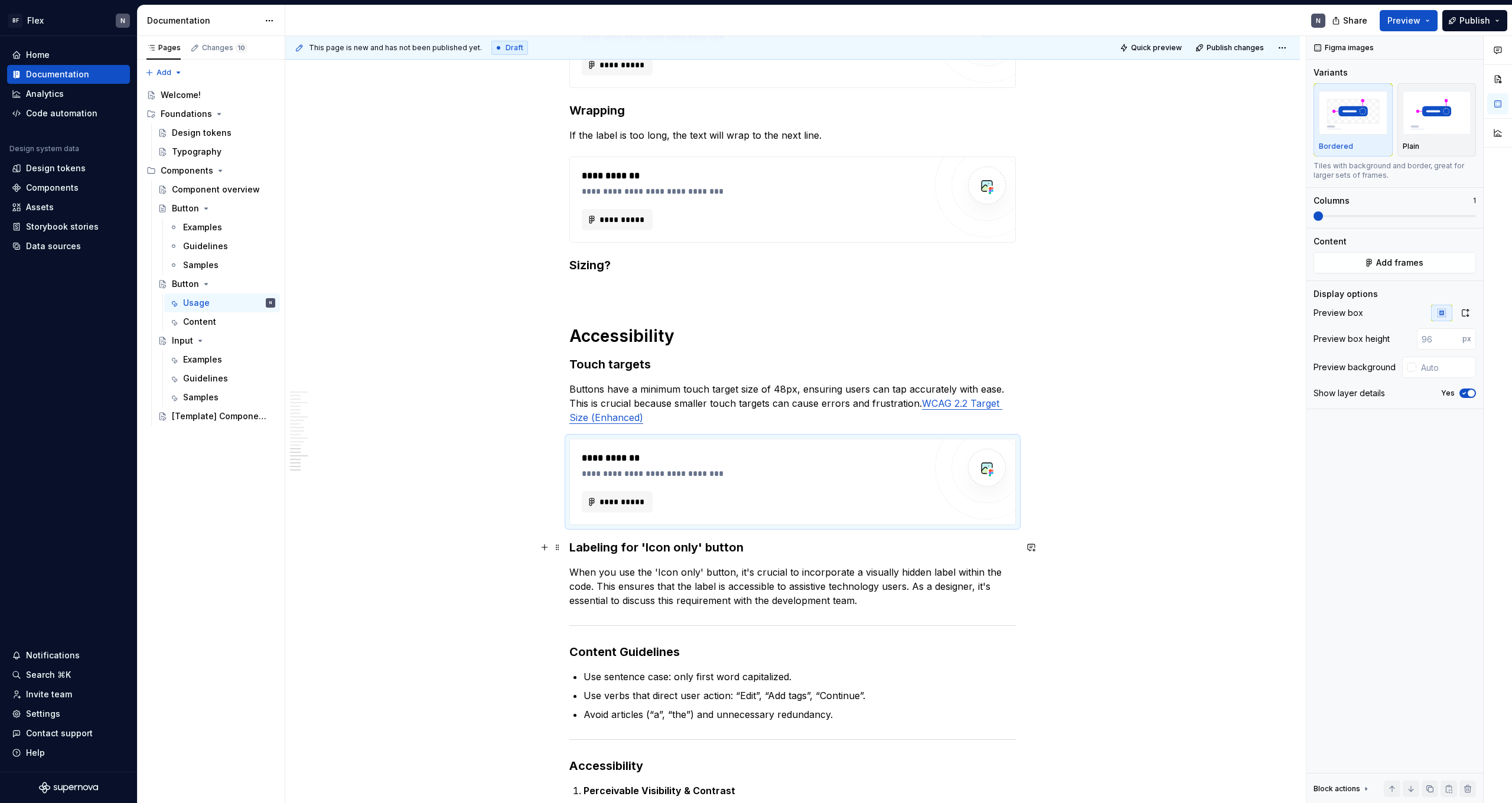
click at [344, 441] on h3 "Labeling for 'Icon only' button" at bounding box center [793, 548] width 447 height 17
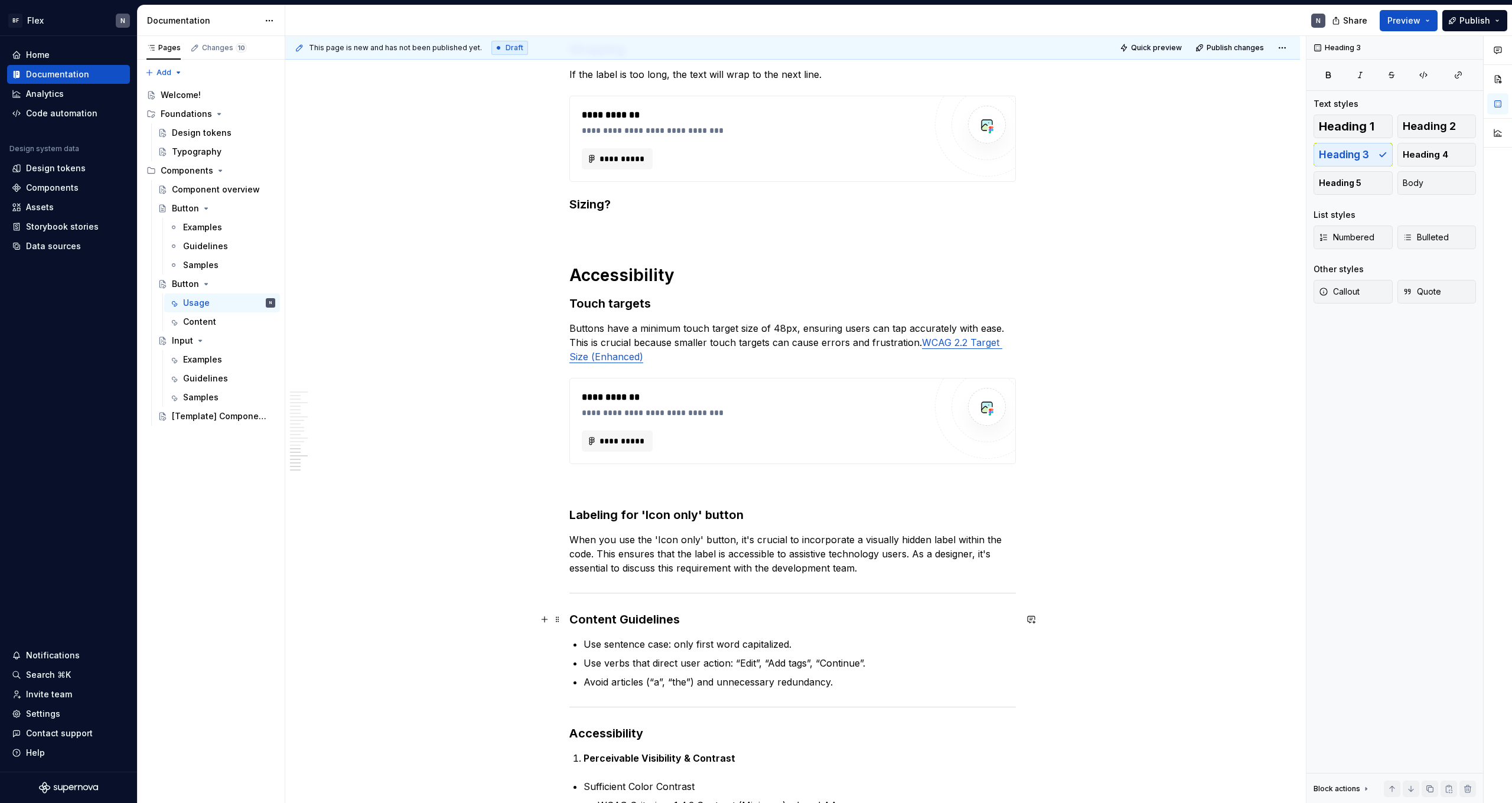
scroll to position [2562, 0]
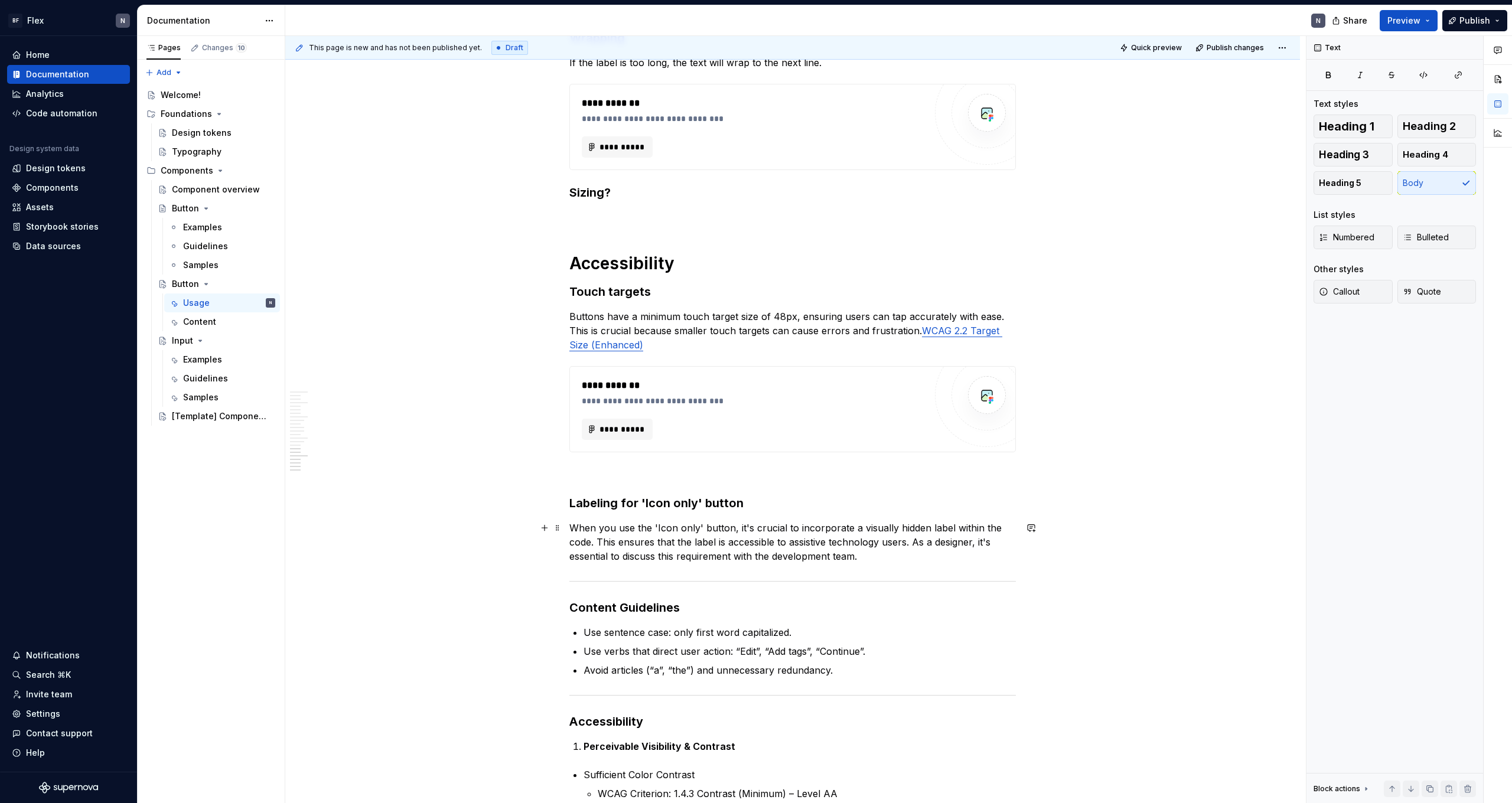
click at [344, 441] on p "When you use the 'Icon only' button, it's crucial to incorporate a visually hid…" at bounding box center [793, 542] width 447 height 43
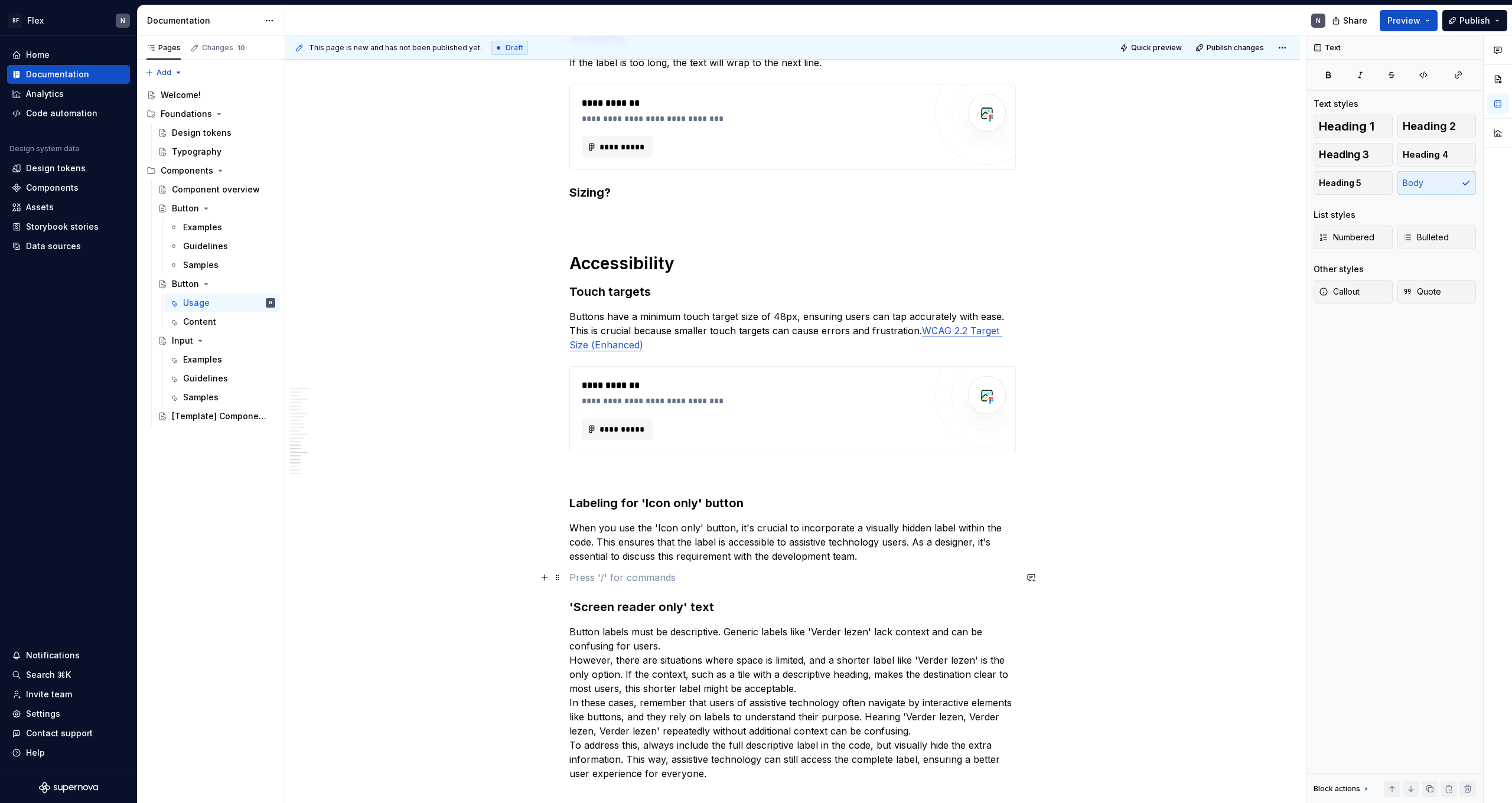
click at [344, 441] on p at bounding box center [793, 578] width 447 height 14
click at [344, 441] on h3 "'Screen reader only' text" at bounding box center [793, 607] width 447 height 17
click at [344, 441] on h3 "Labeling for 'Icon only' button" at bounding box center [793, 503] width 447 height 17
click at [344, 441] on p at bounding box center [793, 474] width 447 height 14
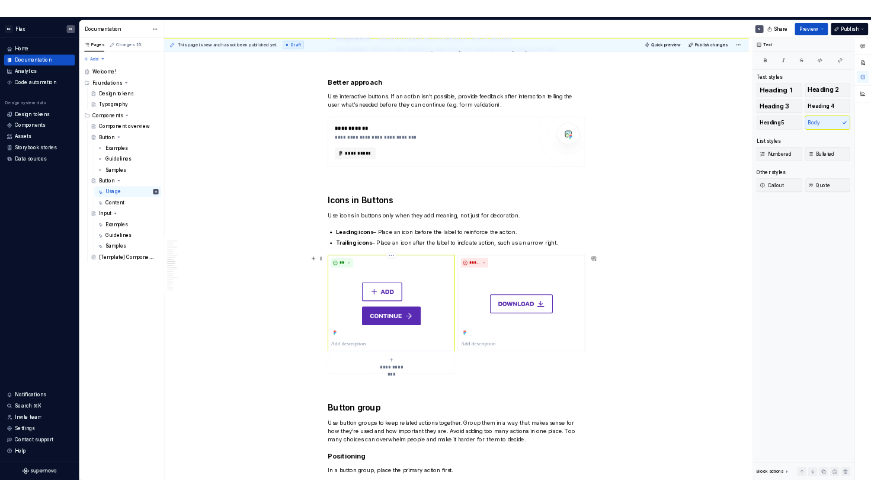
scroll to position [1194, 0]
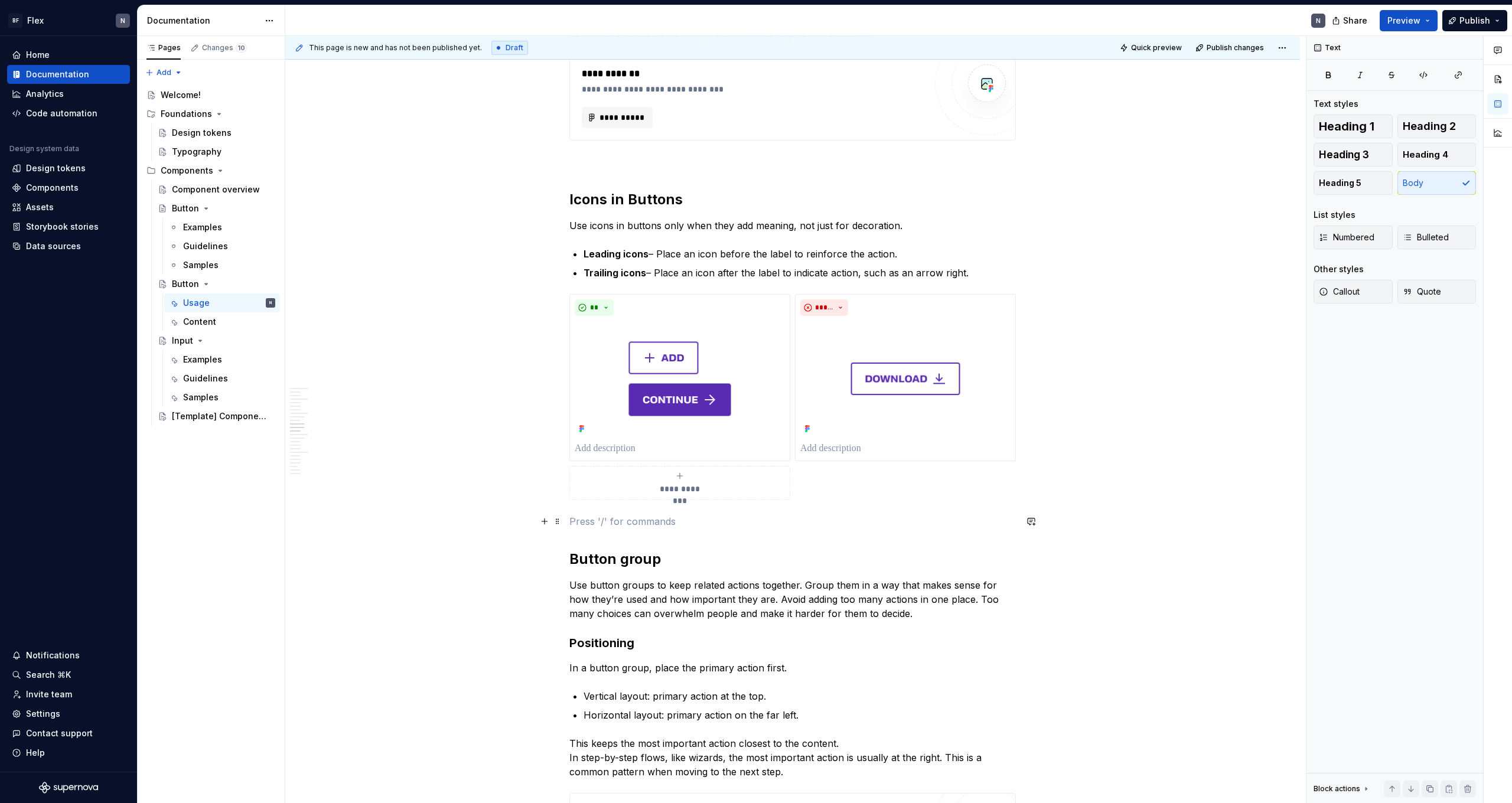
click at [344, 441] on p at bounding box center [793, 522] width 447 height 14
drag, startPoint x: 660, startPoint y: 525, endPoint x: 608, endPoint y: 524, distance: 52.0
click at [344, 441] on p "Icon only buttons" at bounding box center [793, 522] width 447 height 14
click at [344, 441] on p "Icon only" at bounding box center [793, 522] width 447 height 14
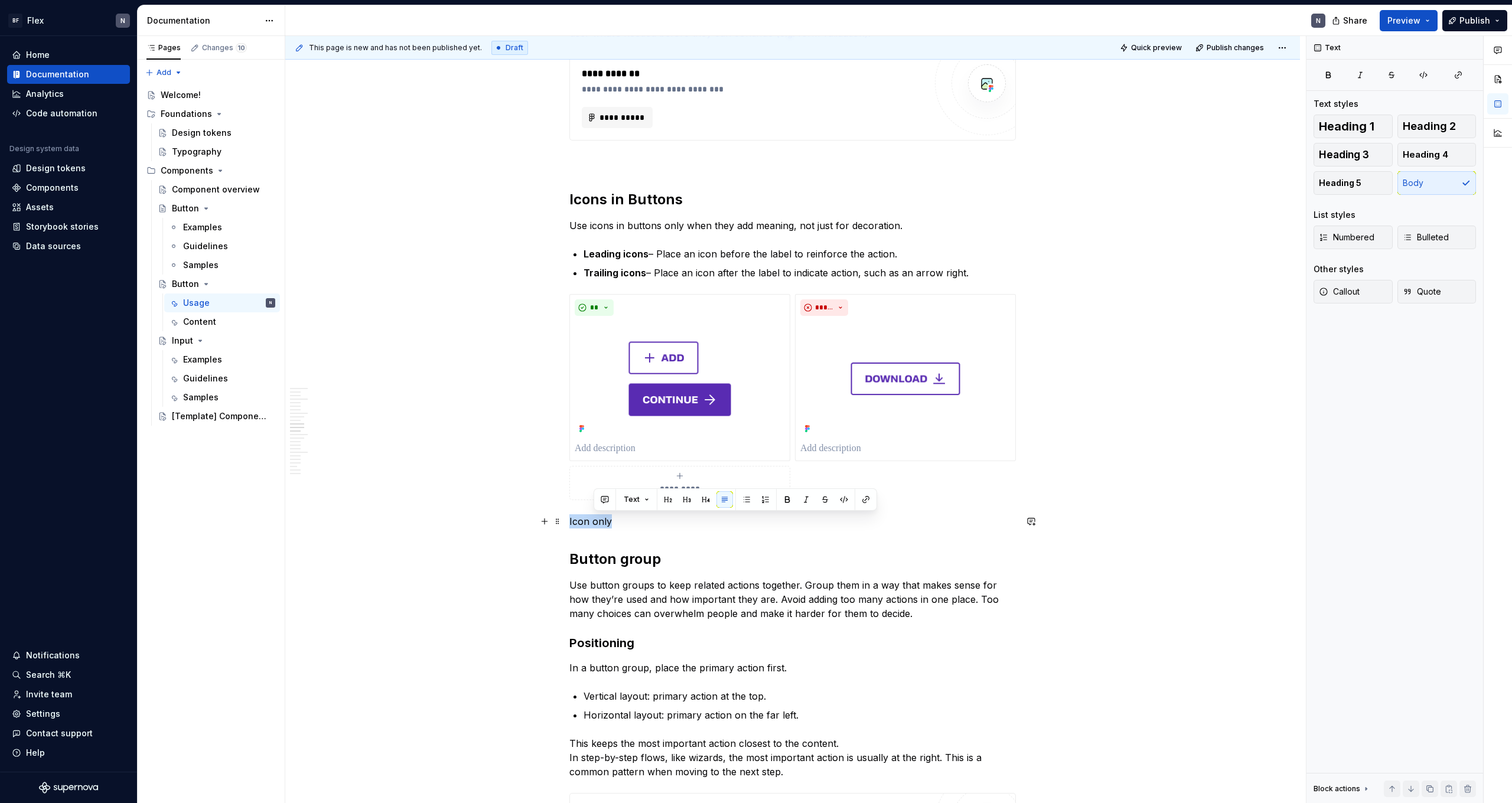
click at [344, 441] on p "Icon only" at bounding box center [793, 522] width 447 height 14
click at [344, 441] on button "button" at bounding box center [665, 500] width 17 height 17
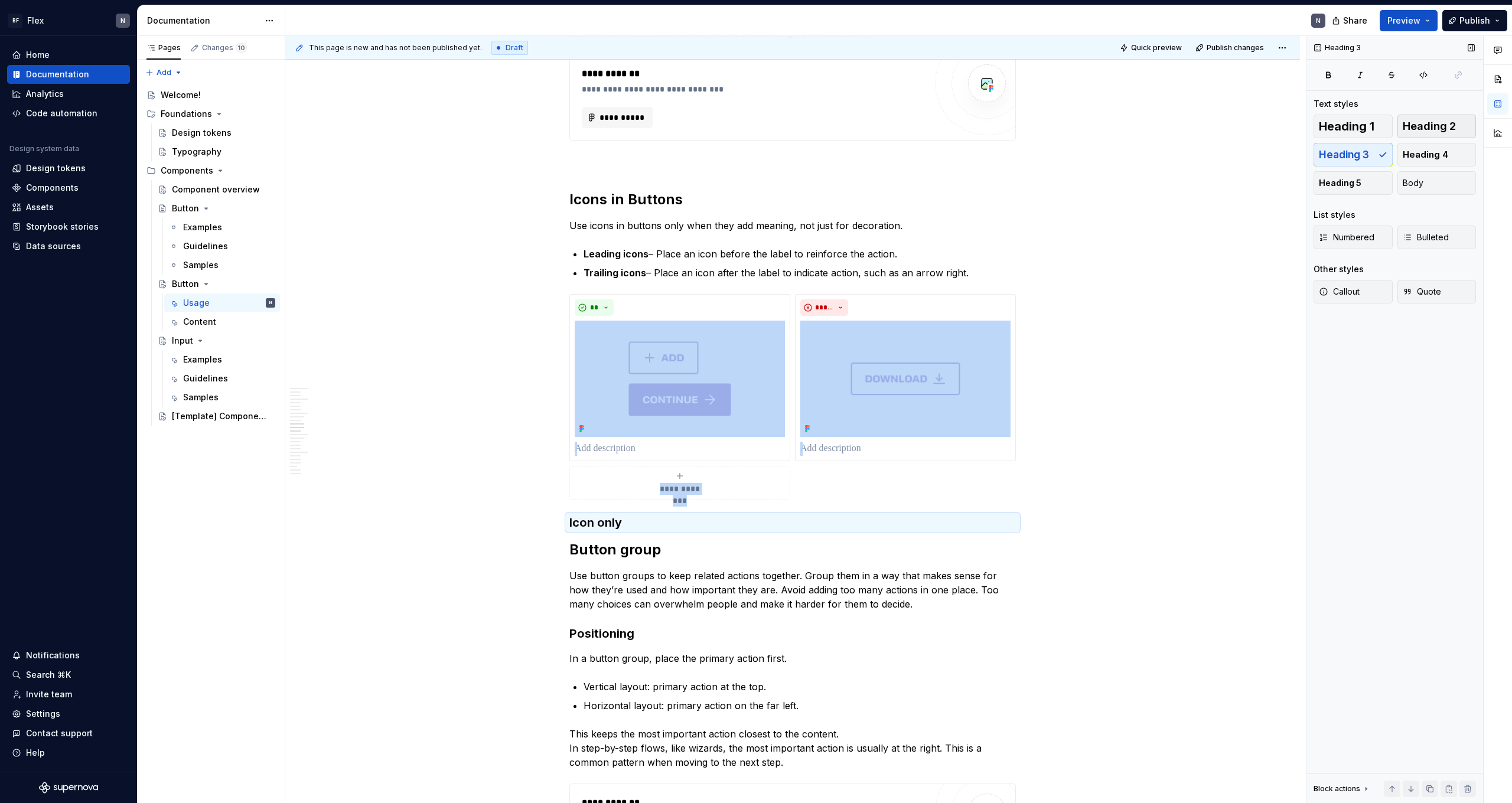
click at [344, 125] on span "Heading 2" at bounding box center [1429, 127] width 53 height 12
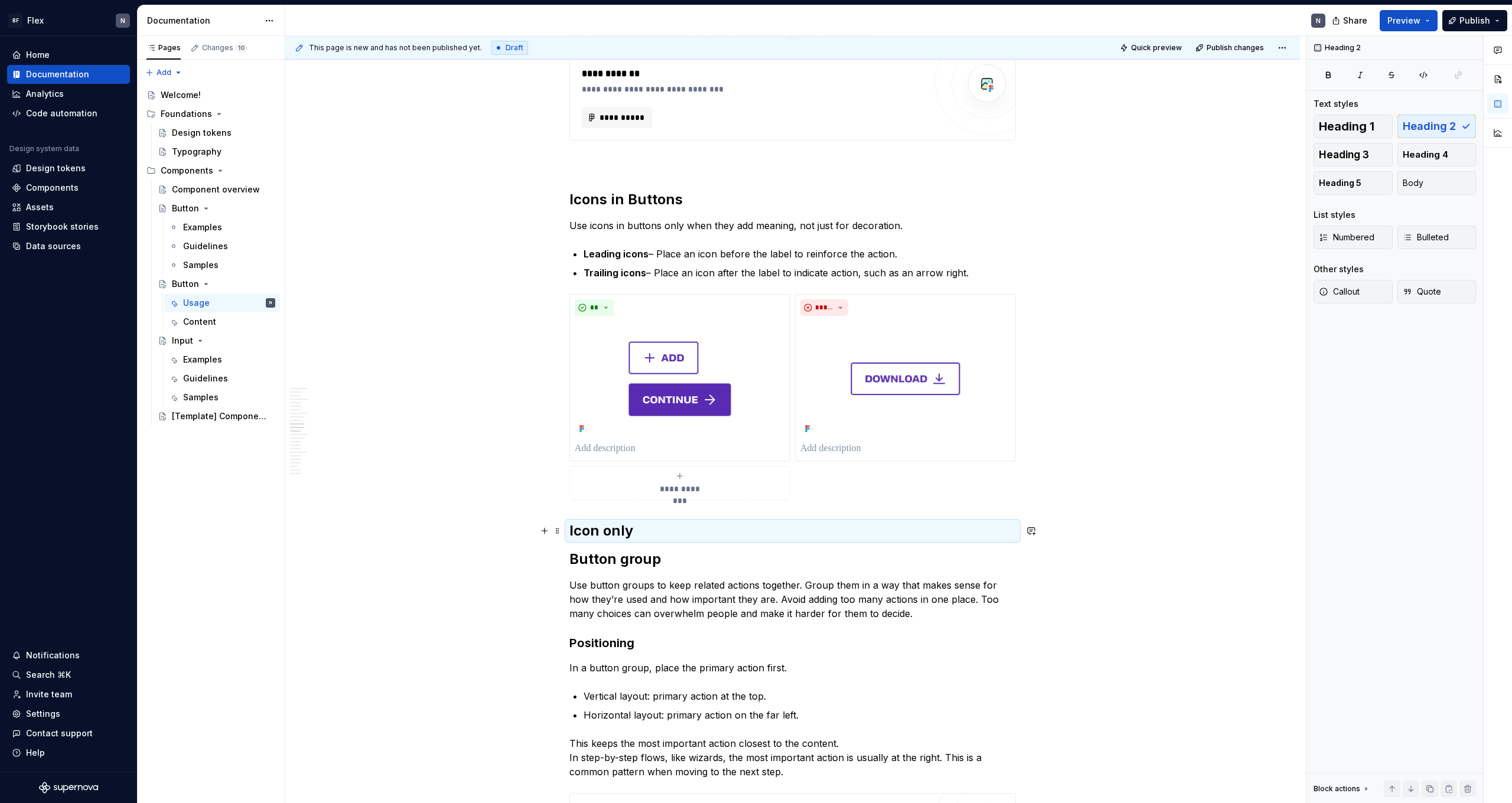
click at [344, 441] on h2 "Icon only" at bounding box center [793, 531] width 447 height 19
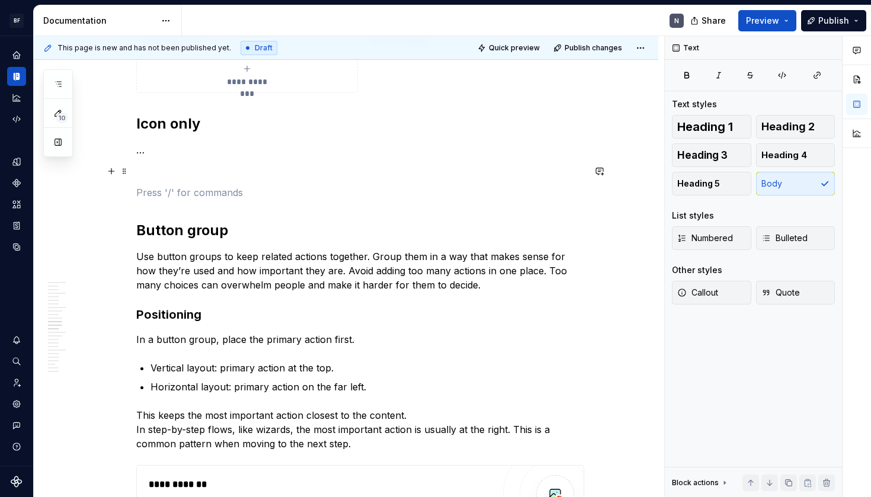
scroll to position [1602, 0]
click at [159, 146] on p "…" at bounding box center [360, 150] width 448 height 14
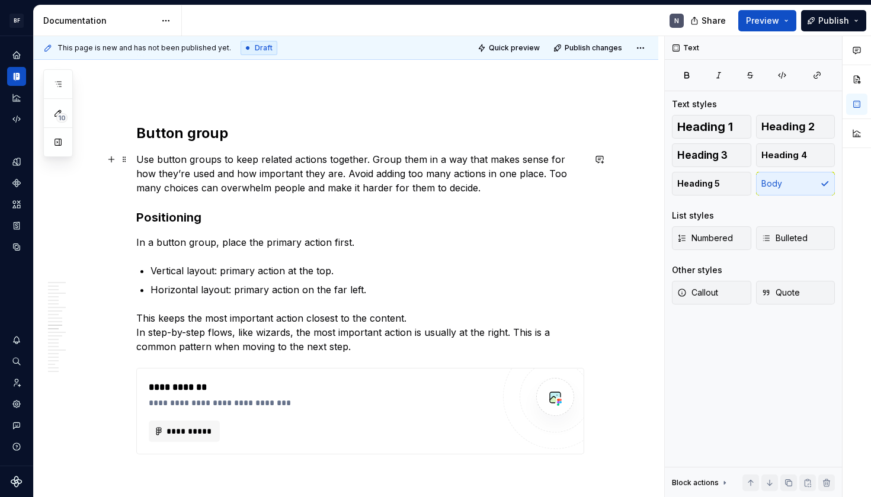
click at [221, 178] on p "Use button groups to keep related actions together. Group them in a way that ma…" at bounding box center [360, 173] width 448 height 43
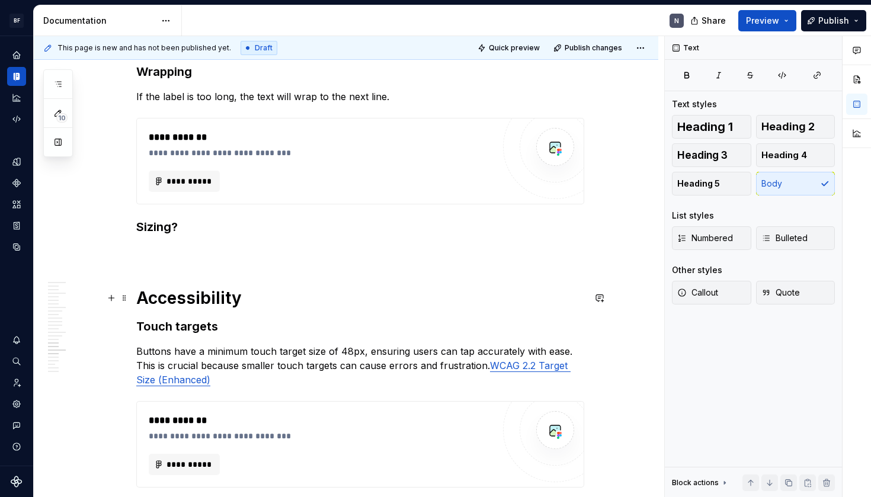
scroll to position [2646, 0]
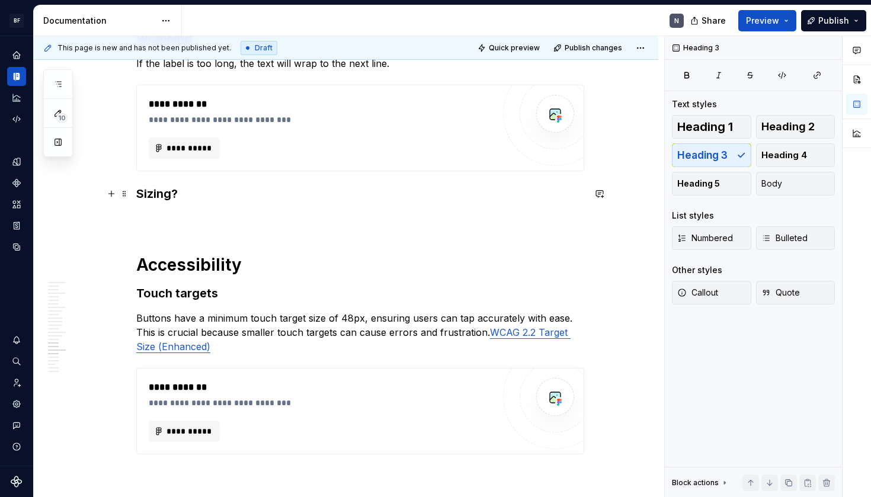
click at [173, 190] on h3 "Sizing?" at bounding box center [360, 193] width 448 height 17
drag, startPoint x: 199, startPoint y: 197, endPoint x: 114, endPoint y: 197, distance: 84.7
click at [192, 200] on h3 "Sizing?" at bounding box center [360, 193] width 448 height 17
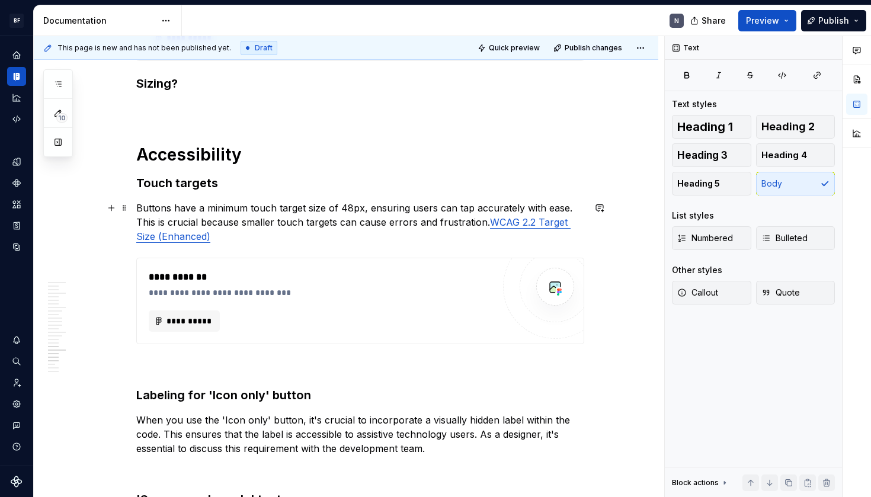
click at [252, 202] on p "Buttons have a minimum touch target size of 48px, ensuring users can tap accura…" at bounding box center [360, 222] width 448 height 43
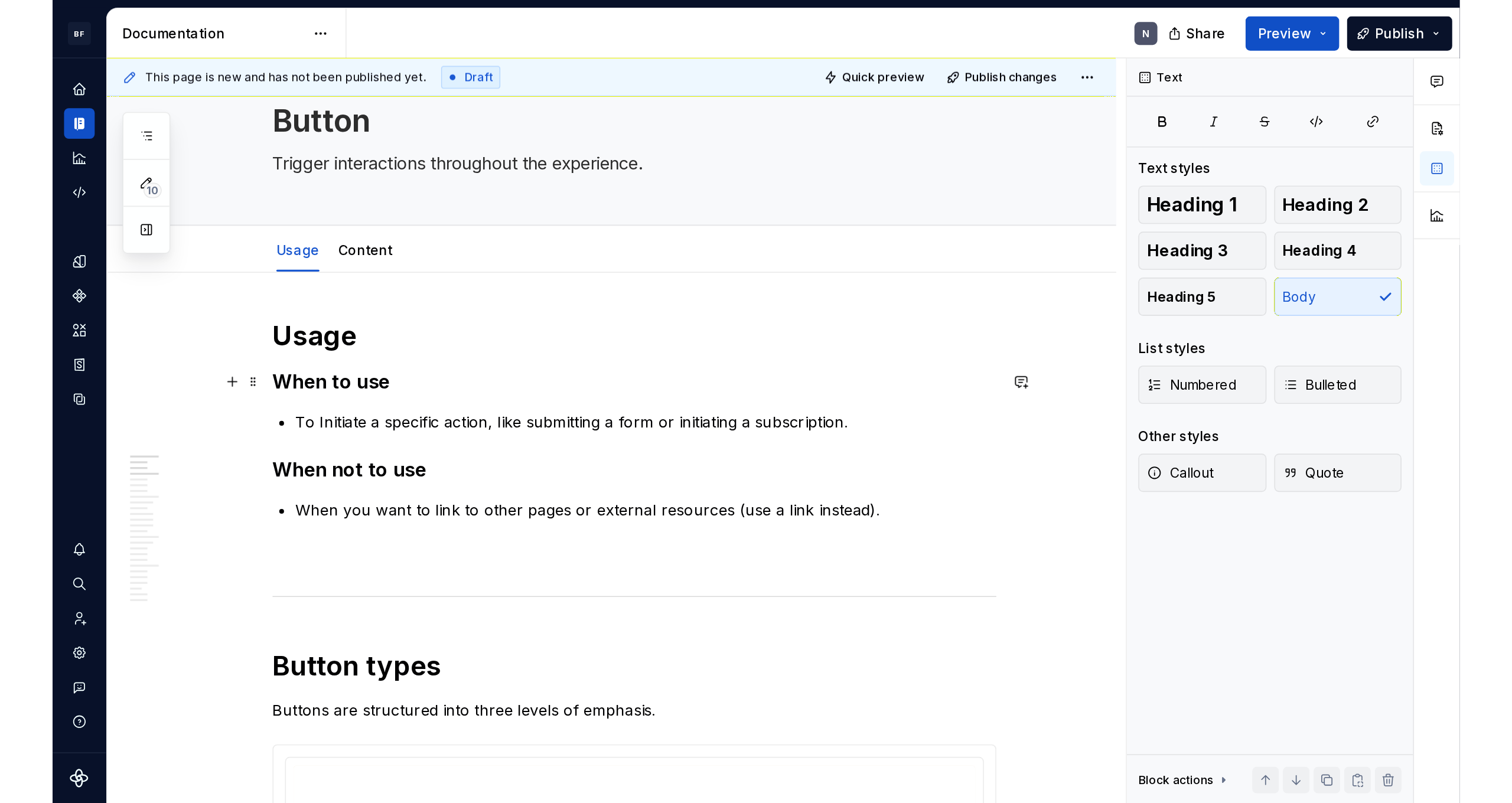
scroll to position [0, 0]
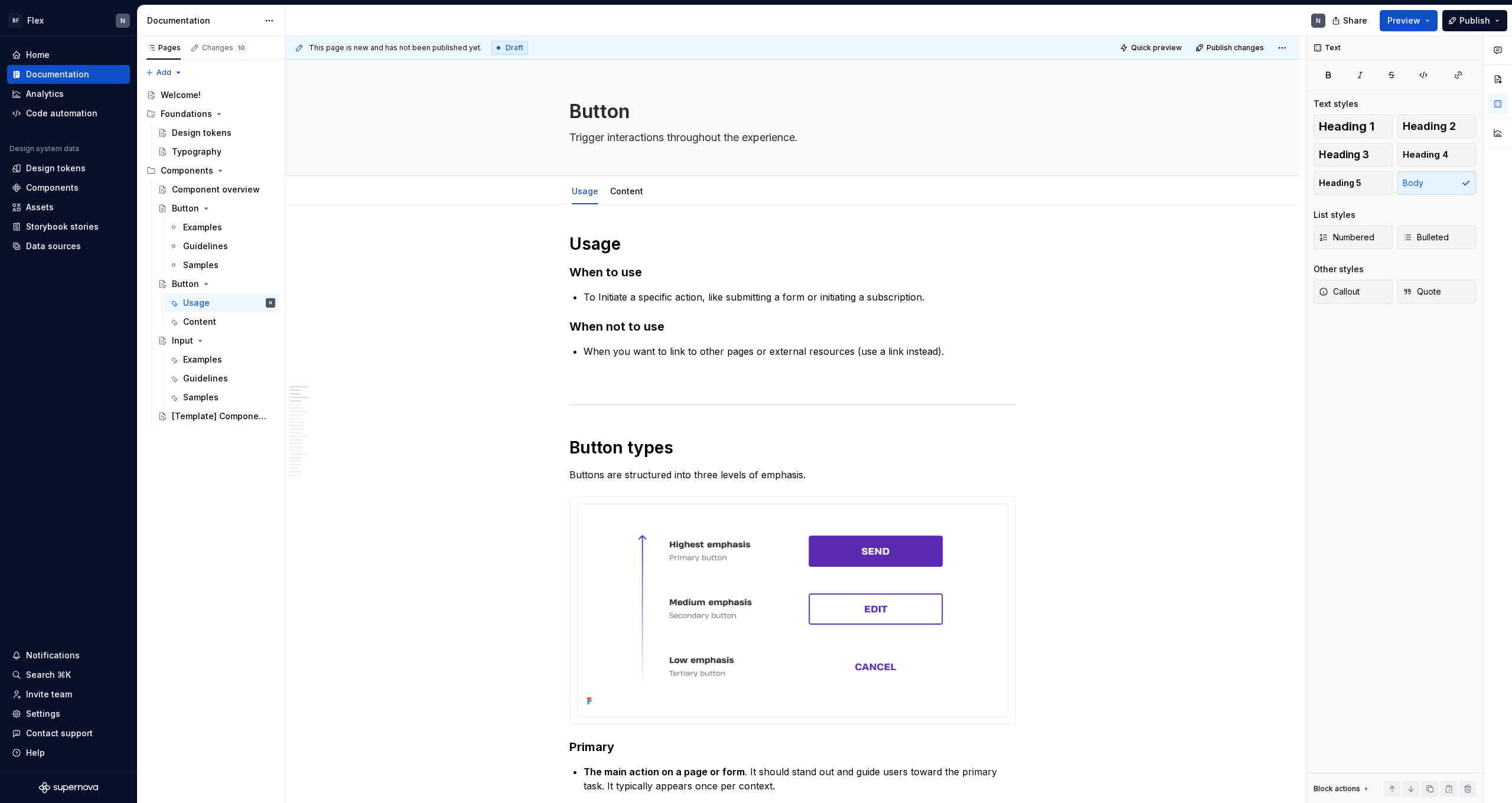
type textarea "*"
